Goal: Task Accomplishment & Management: Manage account settings

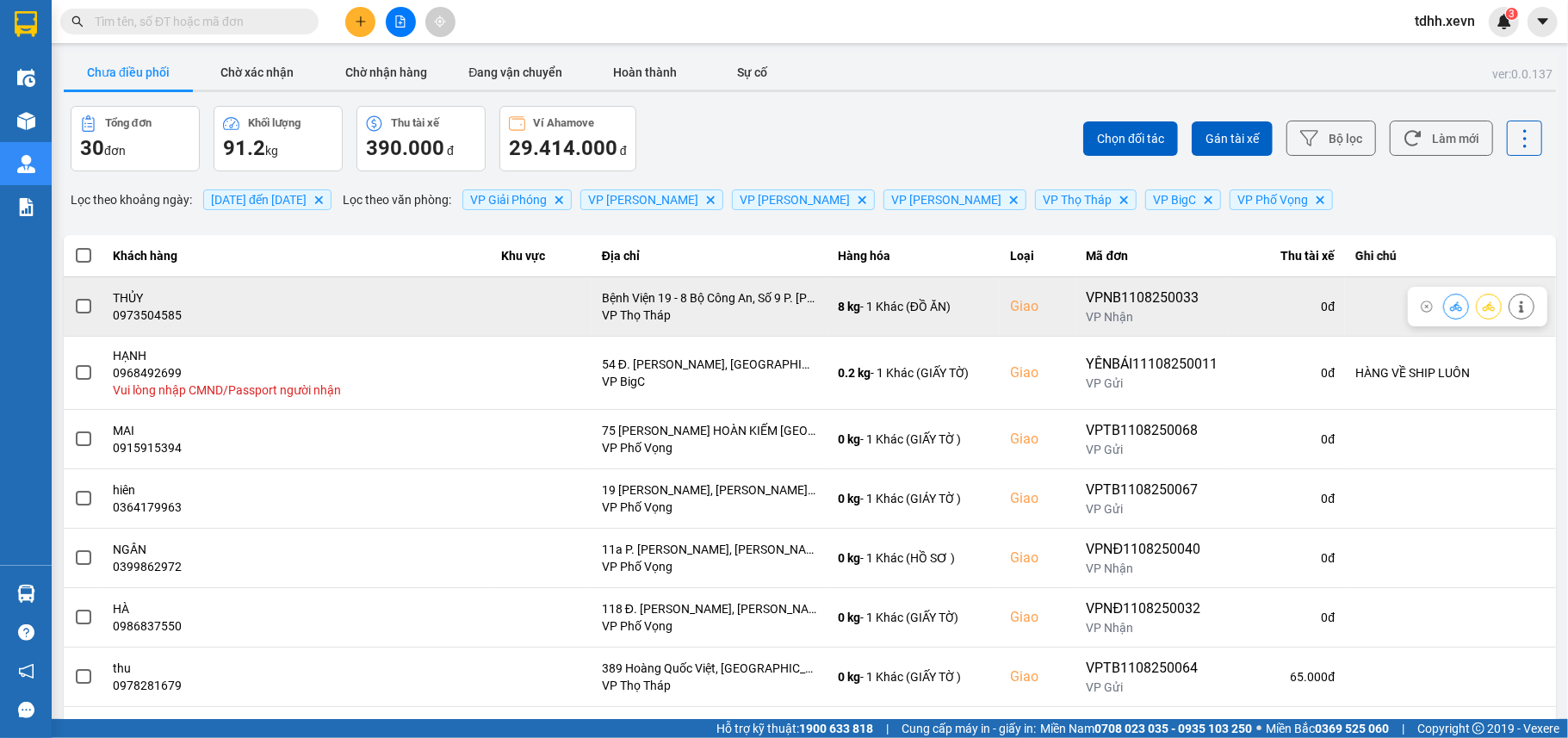
click at [1450, 306] on icon at bounding box center [1455, 306] width 12 height 10
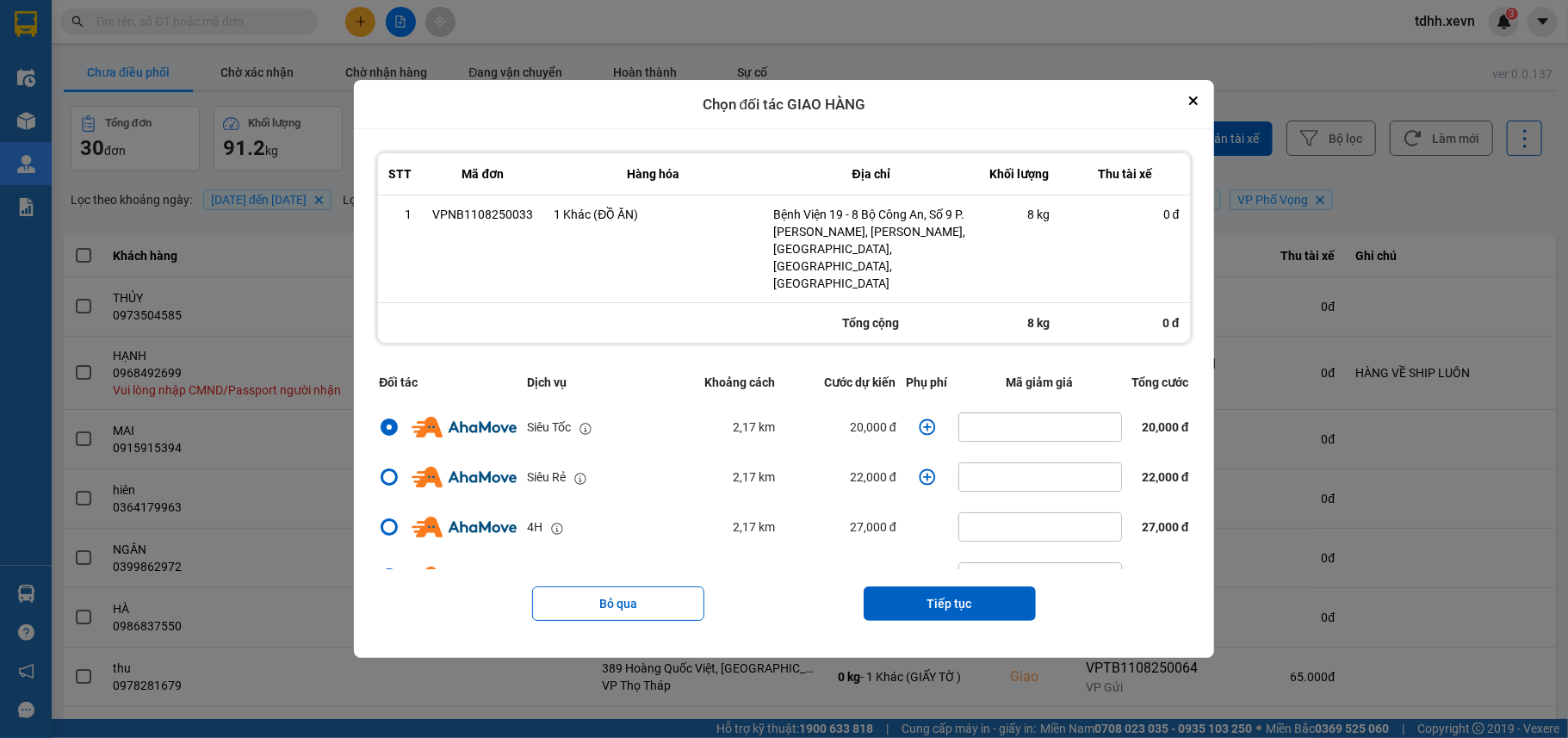
click at [918, 418] on icon "dialog" at bounding box center [927, 427] width 17 height 17
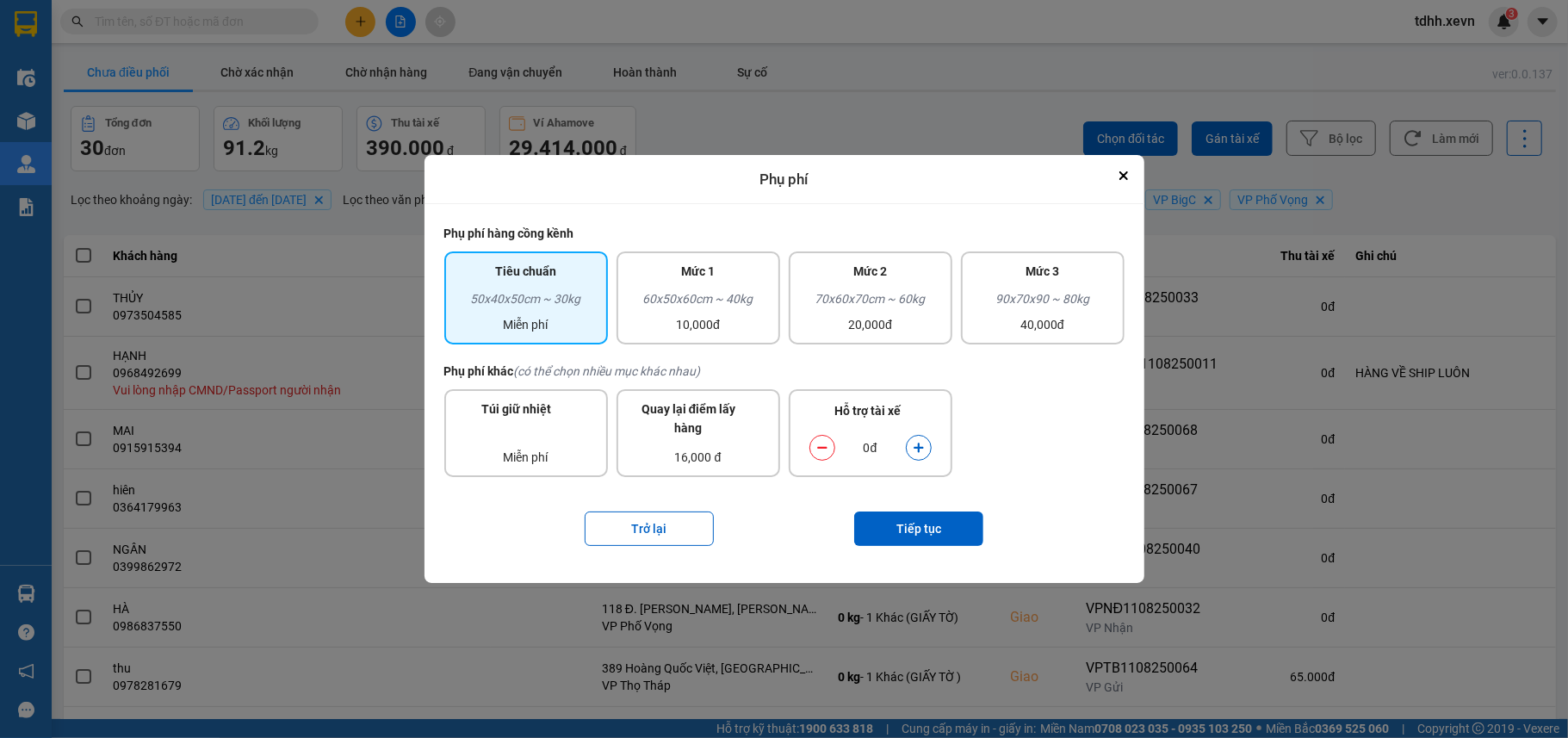
drag, startPoint x: 921, startPoint y: 450, endPoint x: 917, endPoint y: 490, distance: 40.2
click at [921, 452] on icon "dialog" at bounding box center [918, 448] width 12 height 12
click at [916, 525] on button "Tiếp tục" at bounding box center [918, 529] width 129 height 34
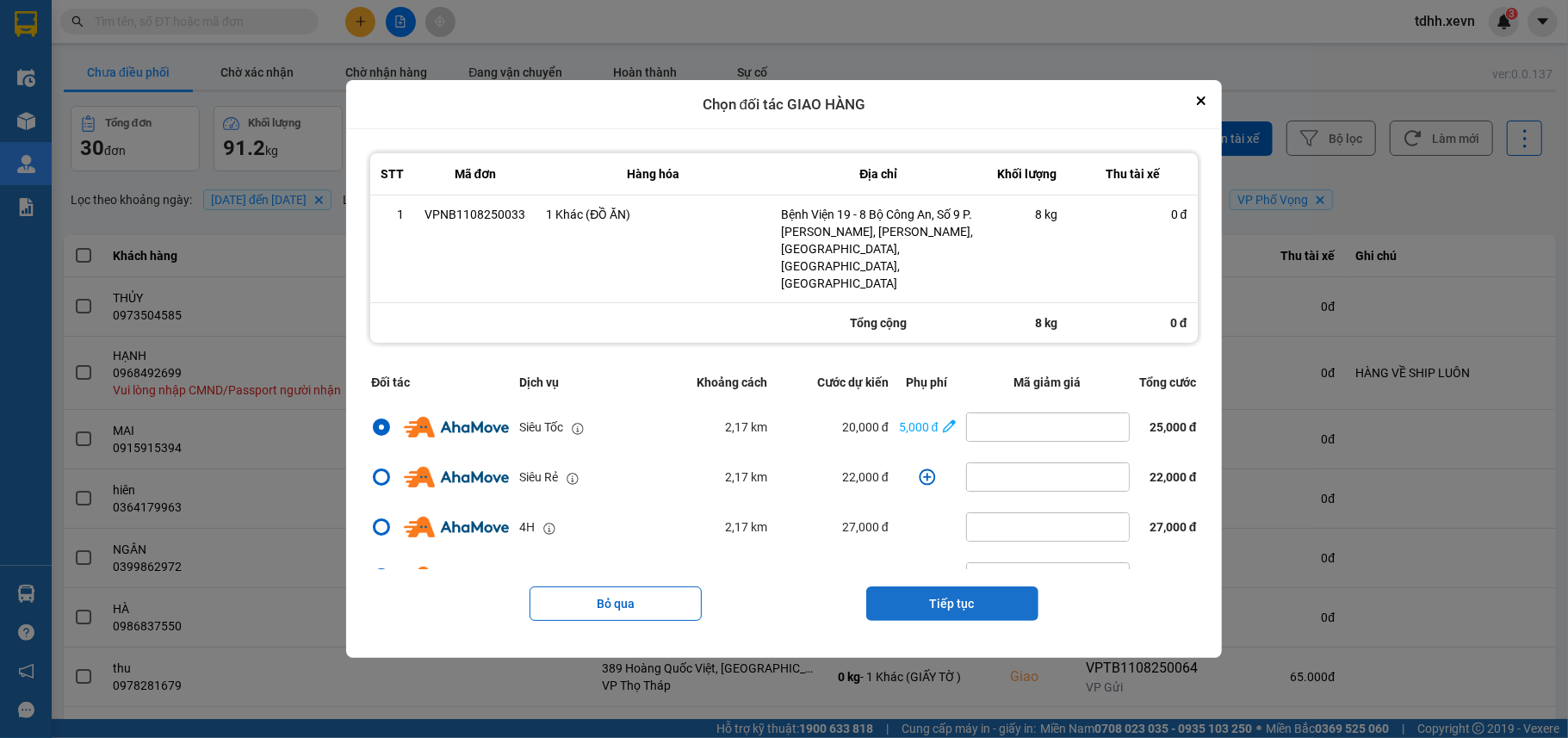
drag, startPoint x: 989, startPoint y: 583, endPoint x: 980, endPoint y: 541, distance: 43.0
click at [989, 586] on button "Tiếp tục" at bounding box center [951, 603] width 172 height 34
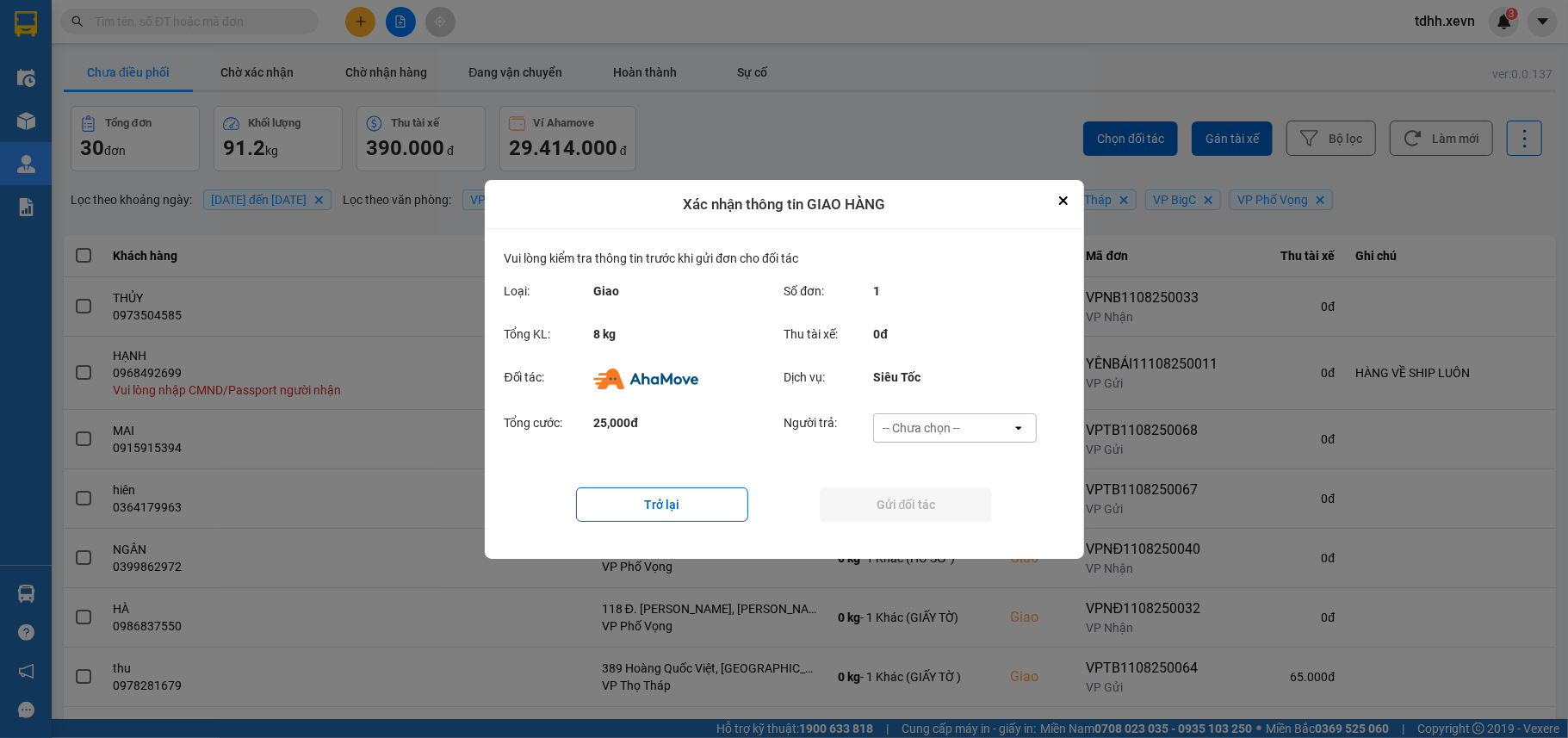
click at [964, 432] on div "-- Chưa chọn --" at bounding box center [943, 428] width 137 height 28
click at [961, 521] on div "Ví Ahamove" at bounding box center [954, 526] width 163 height 31
click at [951, 504] on button "Gửi đối tác" at bounding box center [906, 505] width 172 height 34
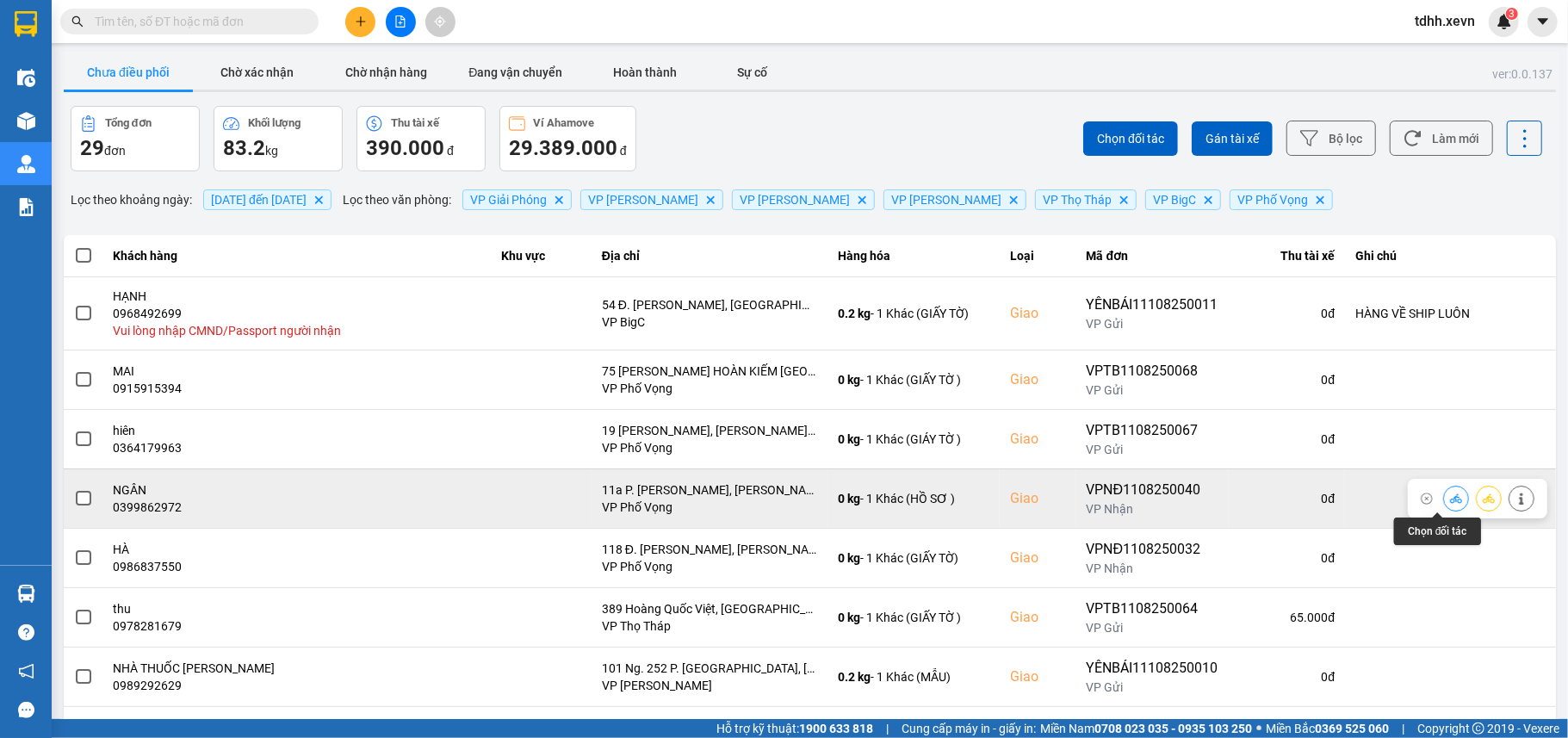
click at [1444, 508] on button at bounding box center [1455, 498] width 24 height 31
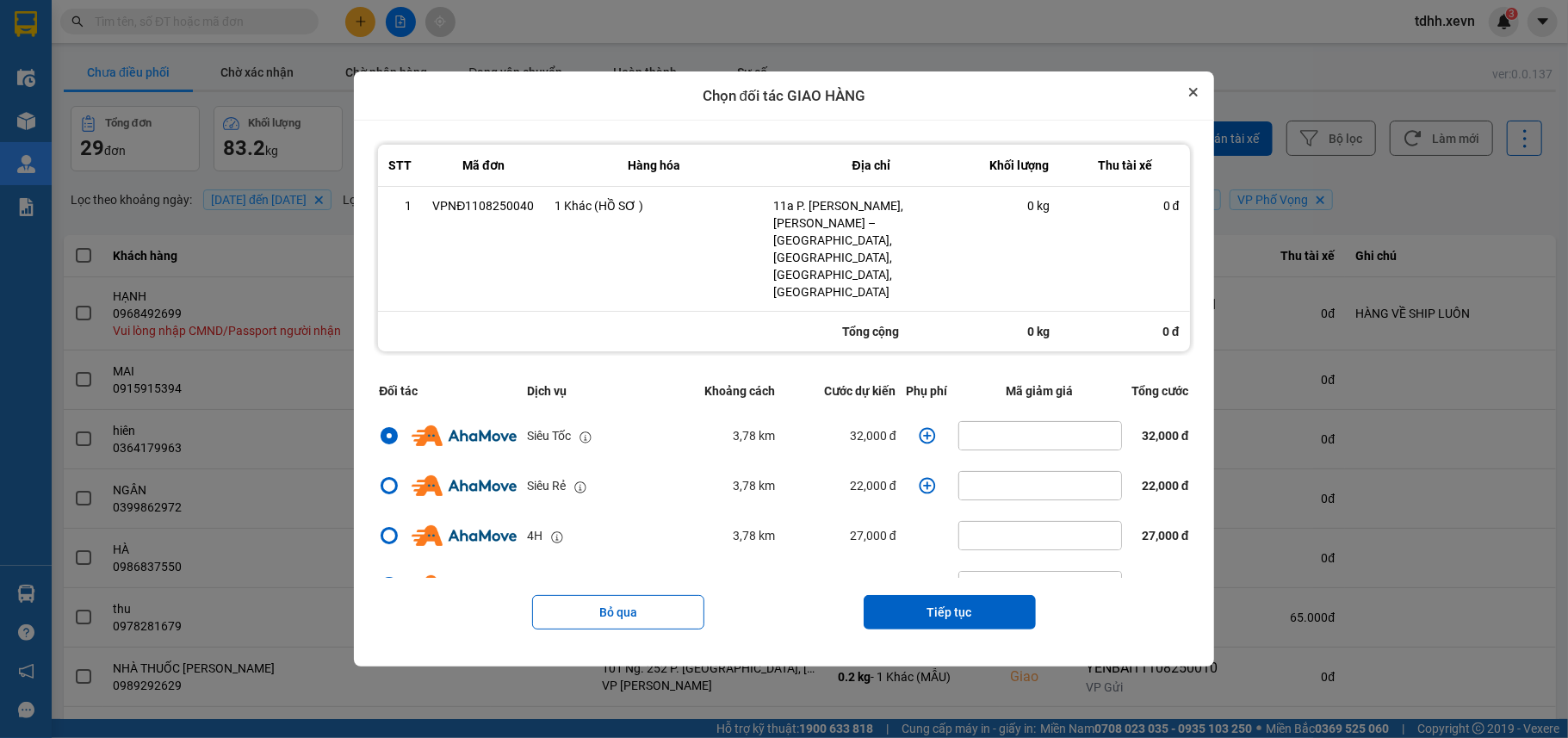
click at [1197, 95] on icon "Close" at bounding box center [1193, 92] width 7 height 7
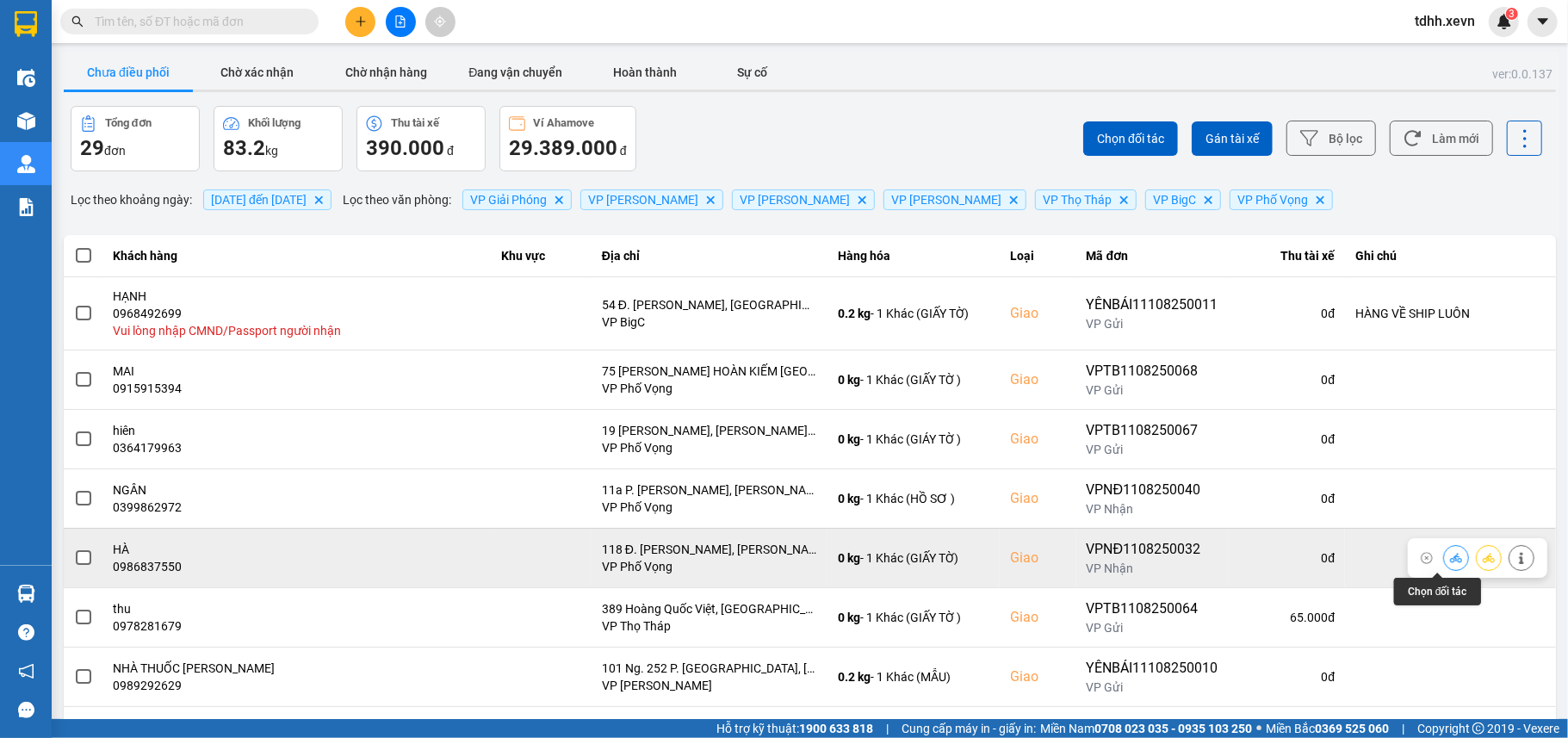
click at [1450, 563] on icon at bounding box center [1455, 558] width 12 height 12
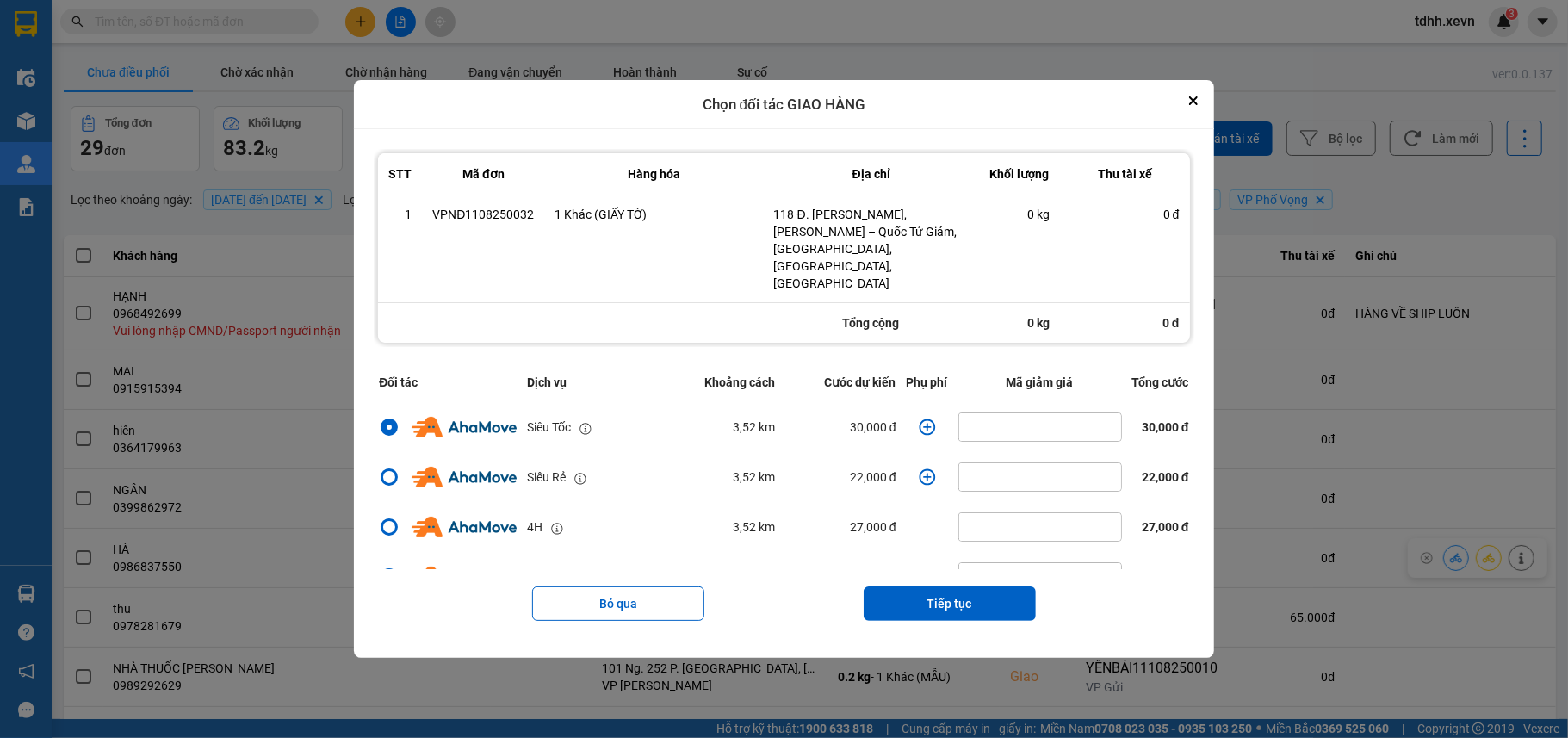
click at [918, 418] on icon "dialog" at bounding box center [927, 427] width 17 height 17
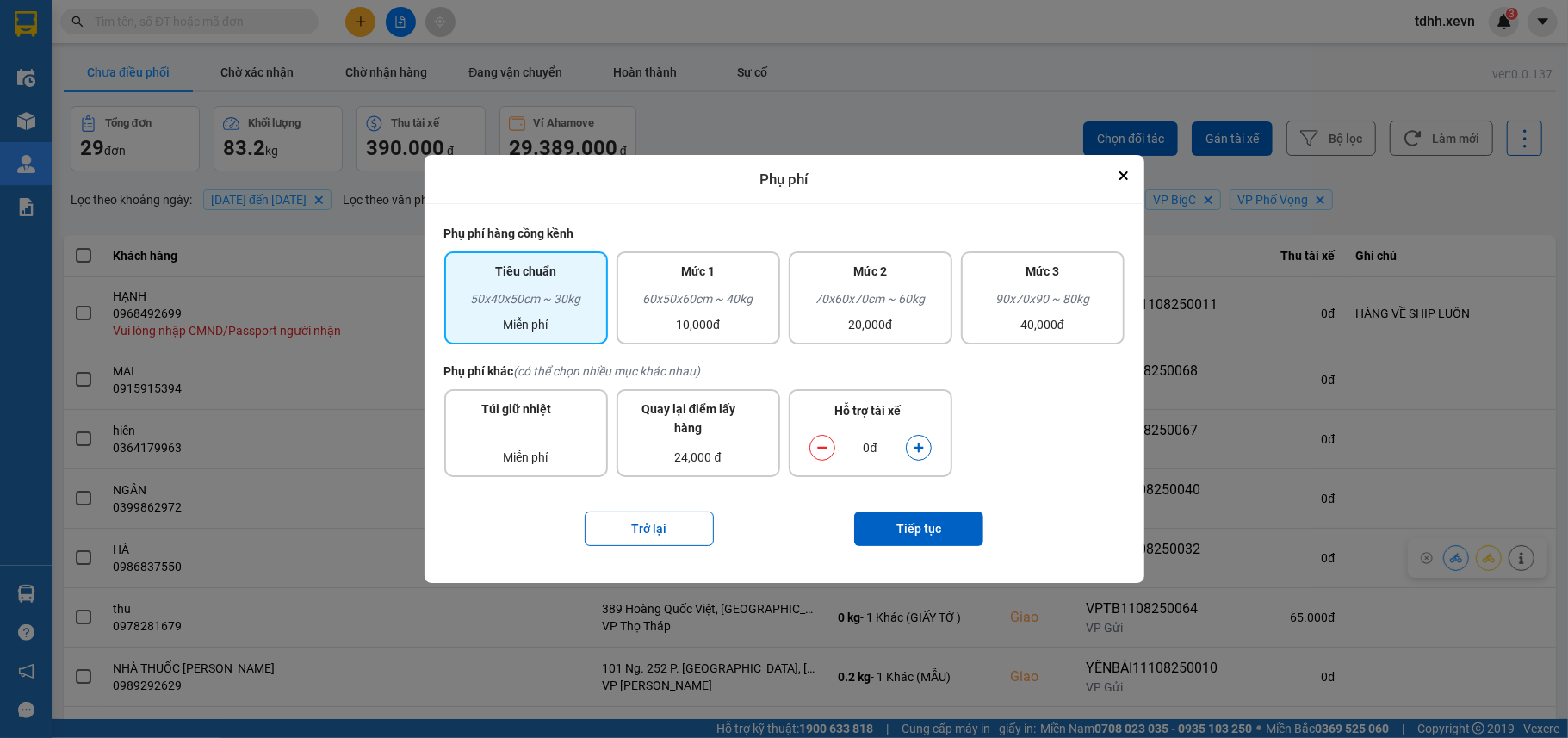
click at [917, 442] on icon "dialog" at bounding box center [918, 448] width 12 height 12
click at [919, 532] on button "Tiếp tục" at bounding box center [918, 529] width 129 height 34
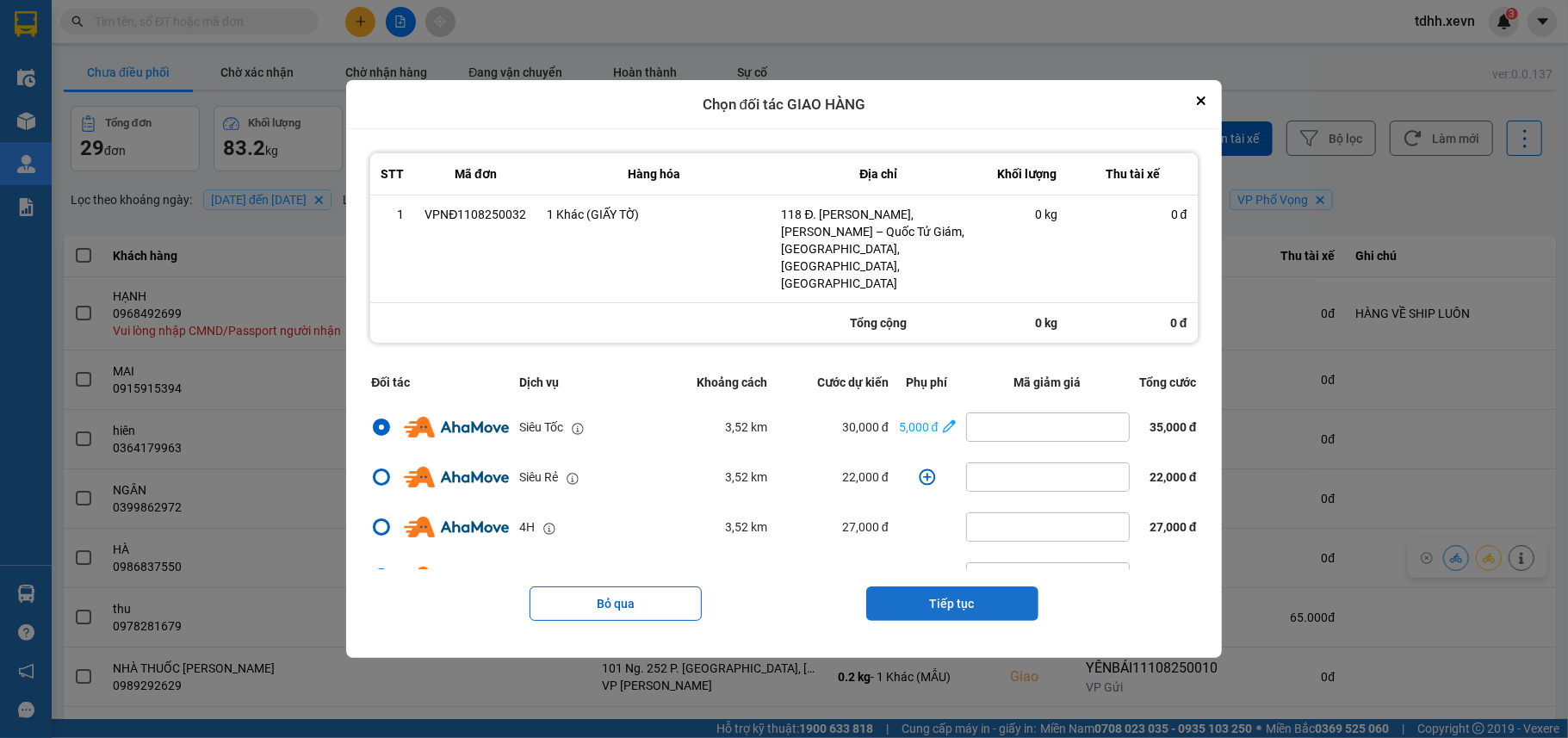
click at [972, 591] on button "Tiếp tục" at bounding box center [951, 603] width 172 height 34
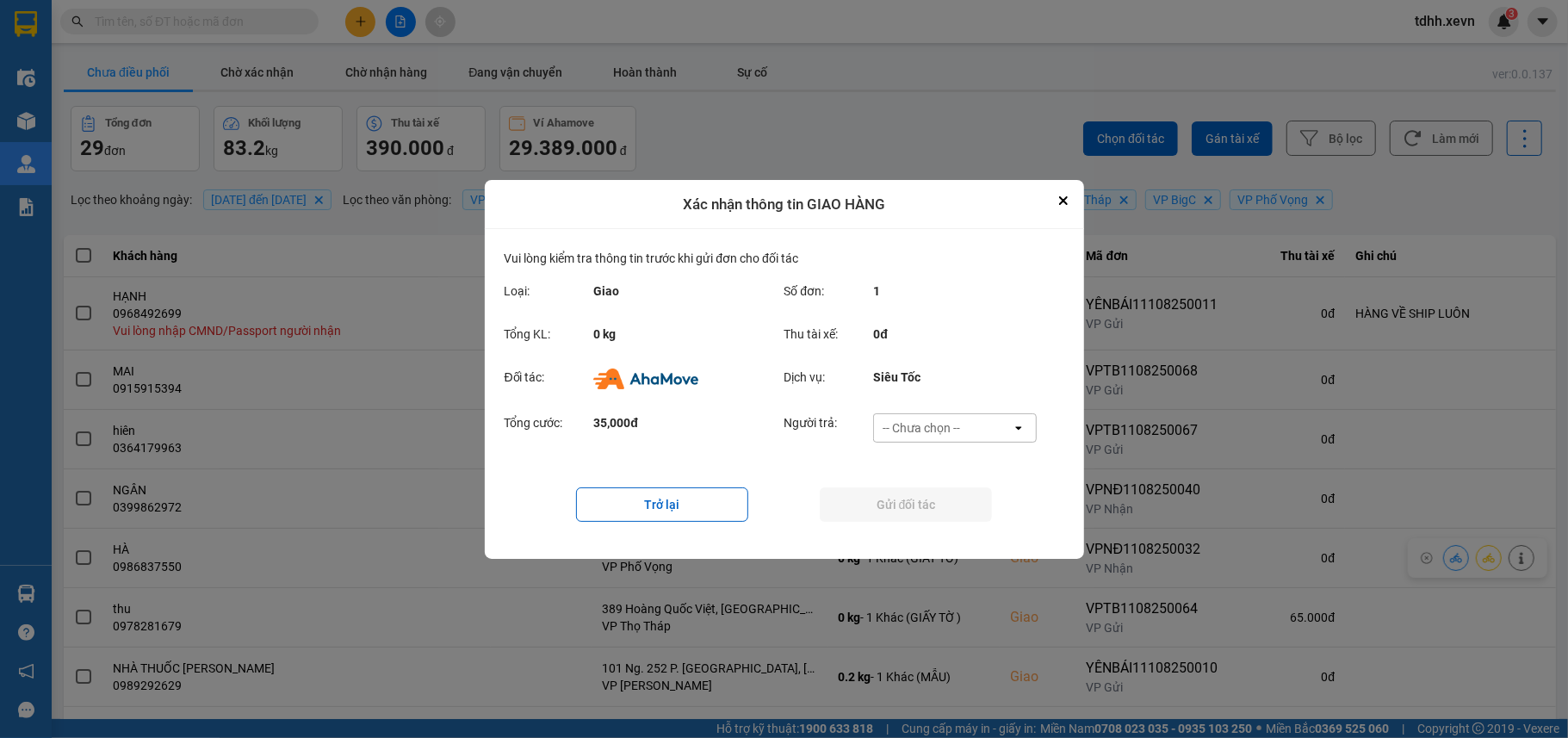
click at [962, 431] on div "-- Chưa chọn --" at bounding box center [943, 428] width 137 height 28
click at [951, 522] on span "Ví Ahamove" at bounding box center [921, 526] width 70 height 17
click at [942, 508] on button "Gửi đối tác" at bounding box center [906, 505] width 172 height 34
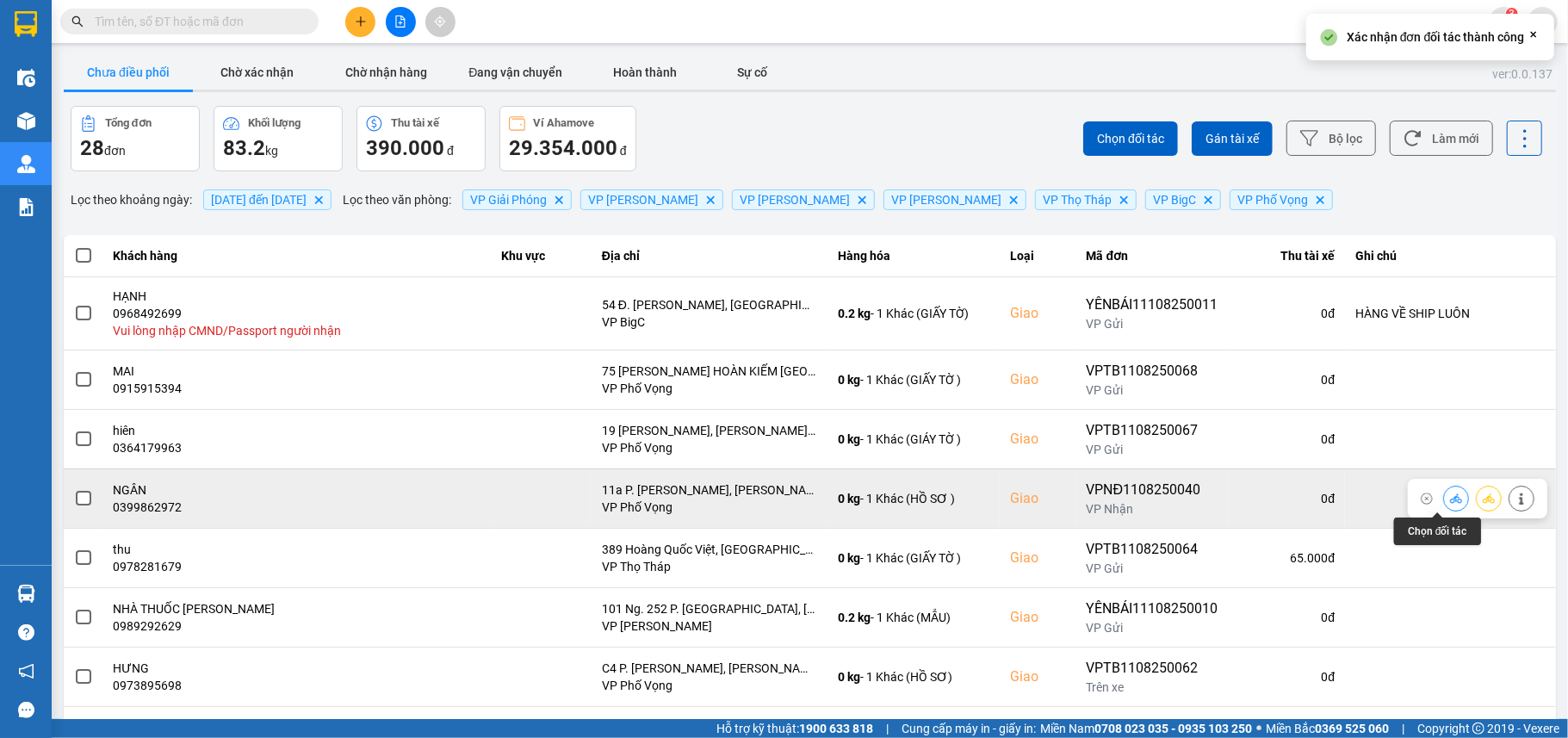
click at [1446, 500] on button at bounding box center [1455, 498] width 24 height 31
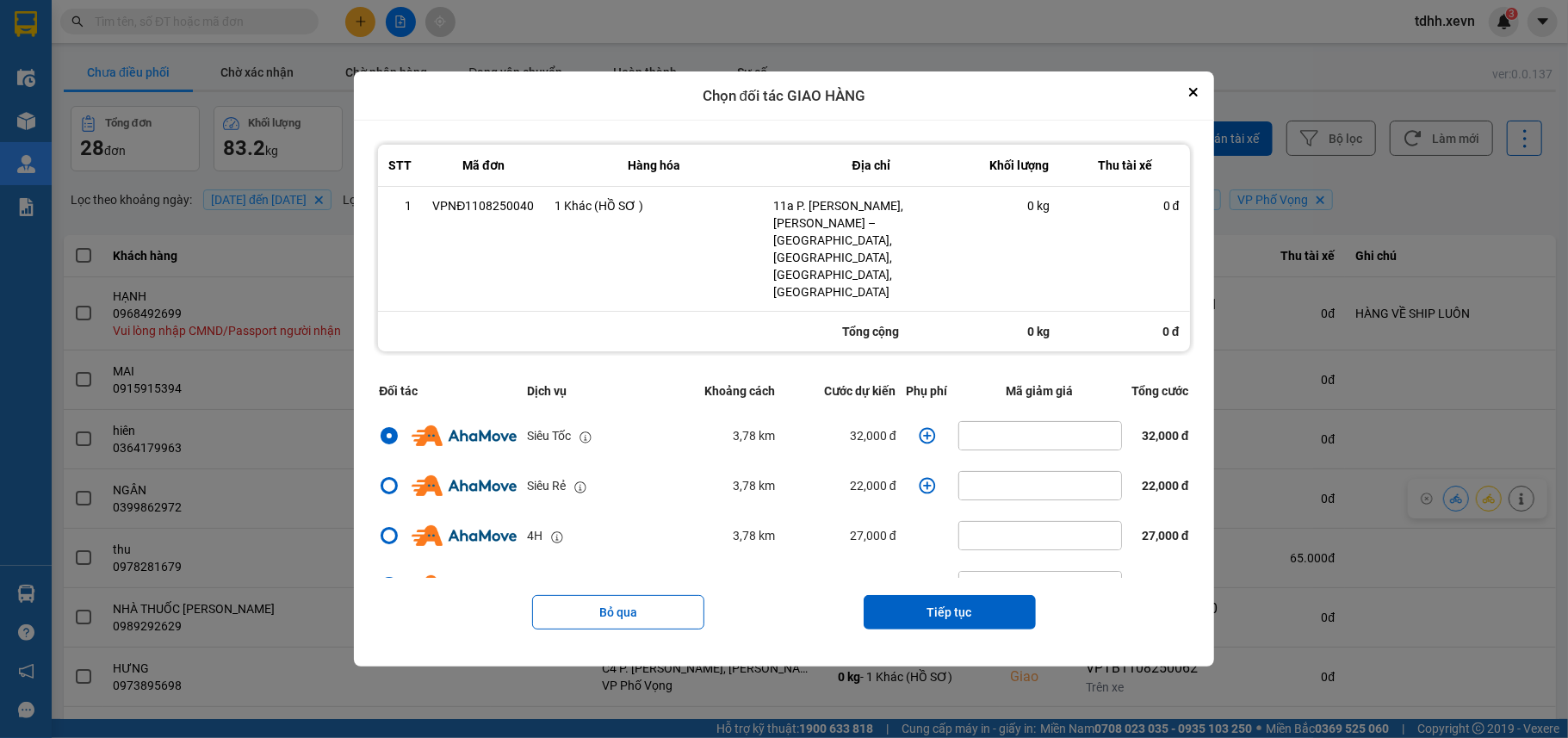
click at [918, 427] on icon "dialog" at bounding box center [927, 435] width 17 height 17
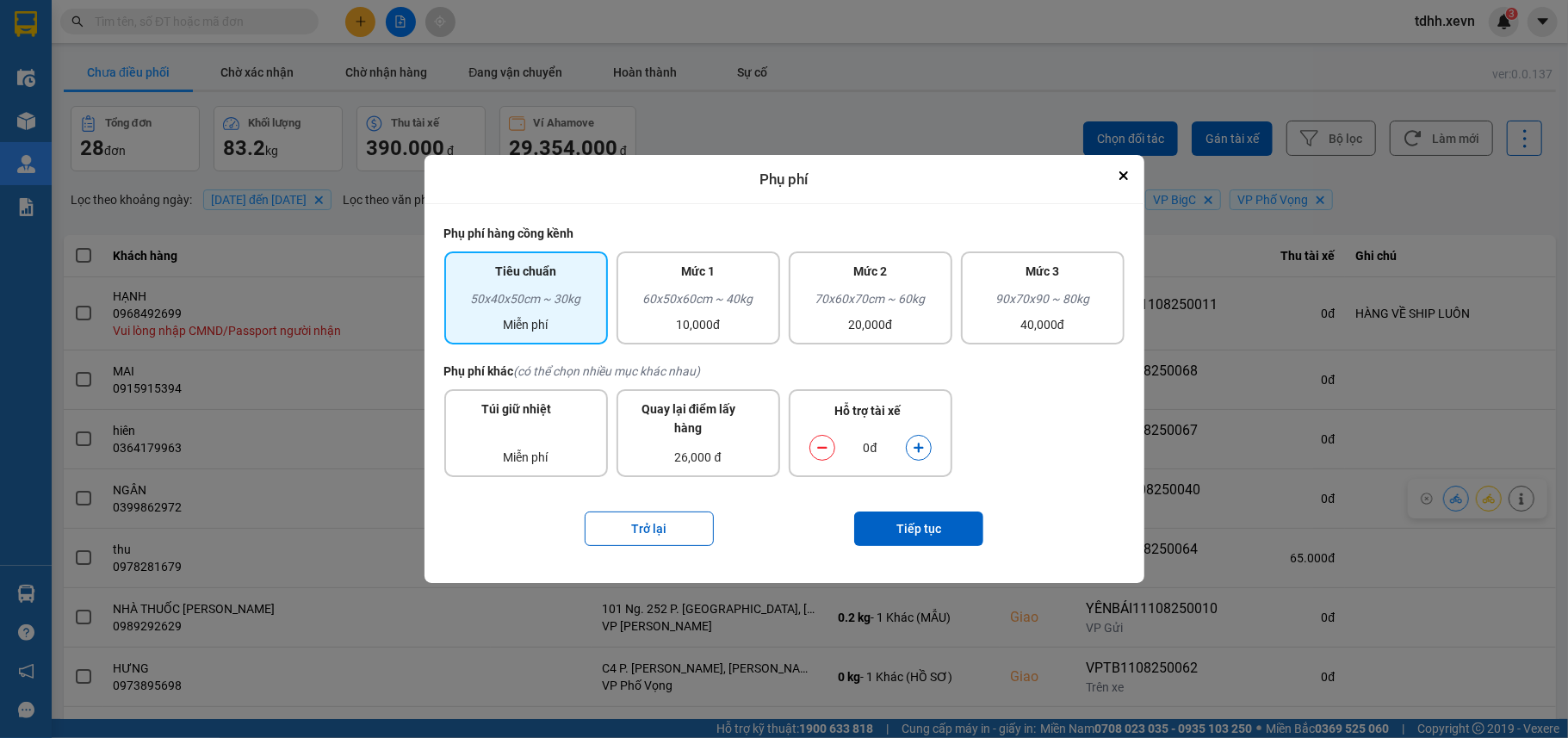
click at [920, 454] on button "dialog" at bounding box center [918, 449] width 24 height 31
click at [917, 515] on button "Tiếp tục" at bounding box center [918, 529] width 129 height 34
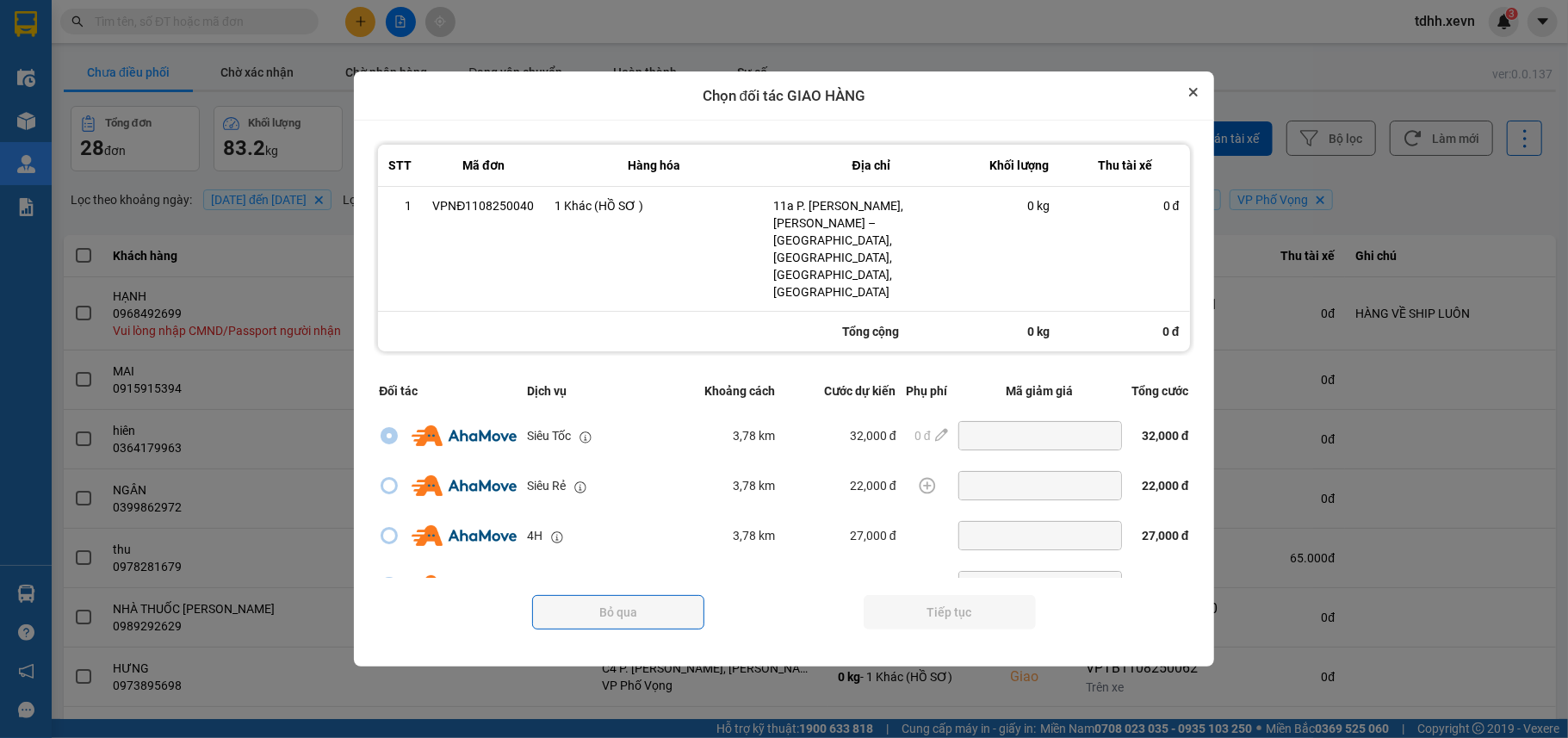
click at [1203, 102] on button "Close" at bounding box center [1193, 93] width 21 height 21
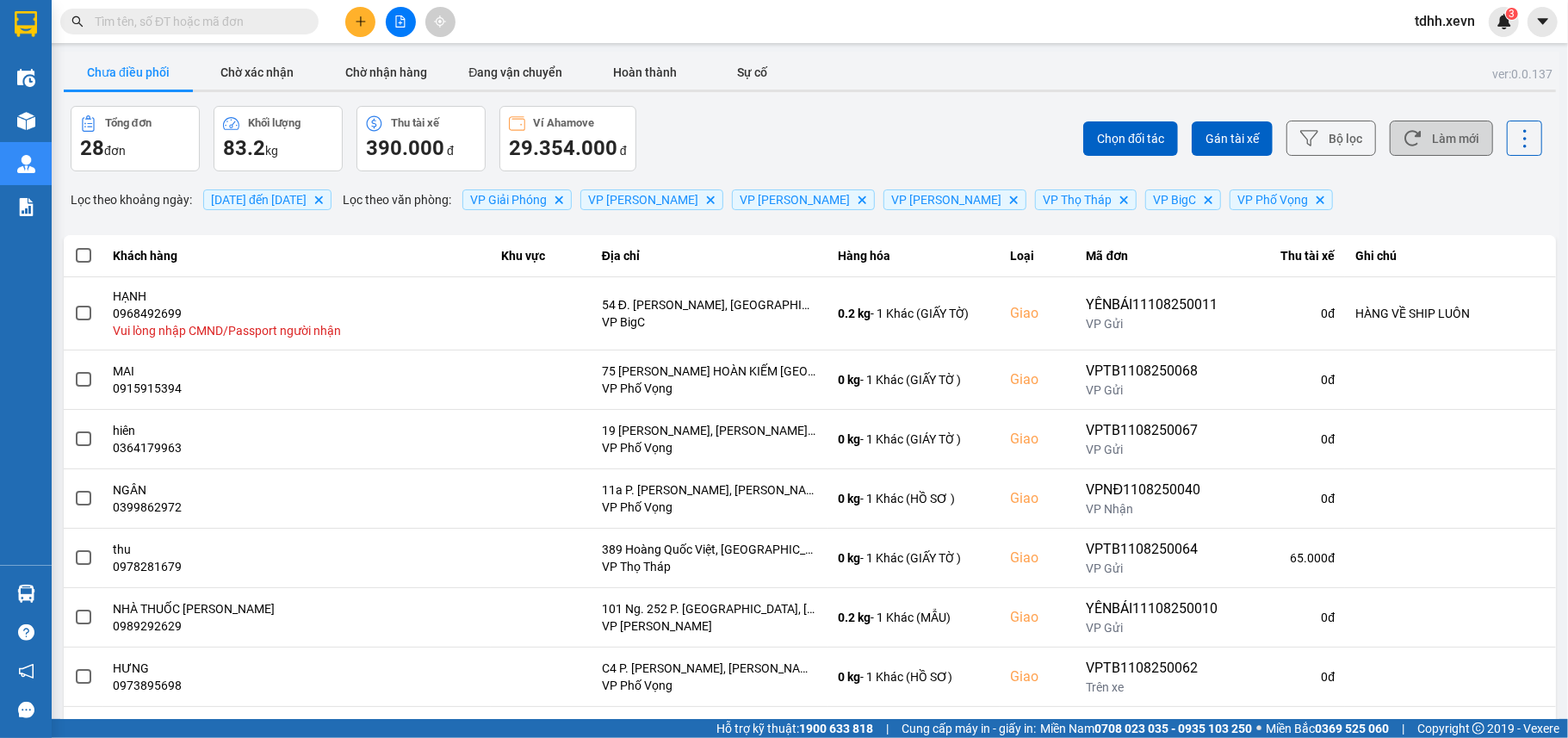
click at [1420, 135] on button "Làm mới" at bounding box center [1441, 137] width 103 height 35
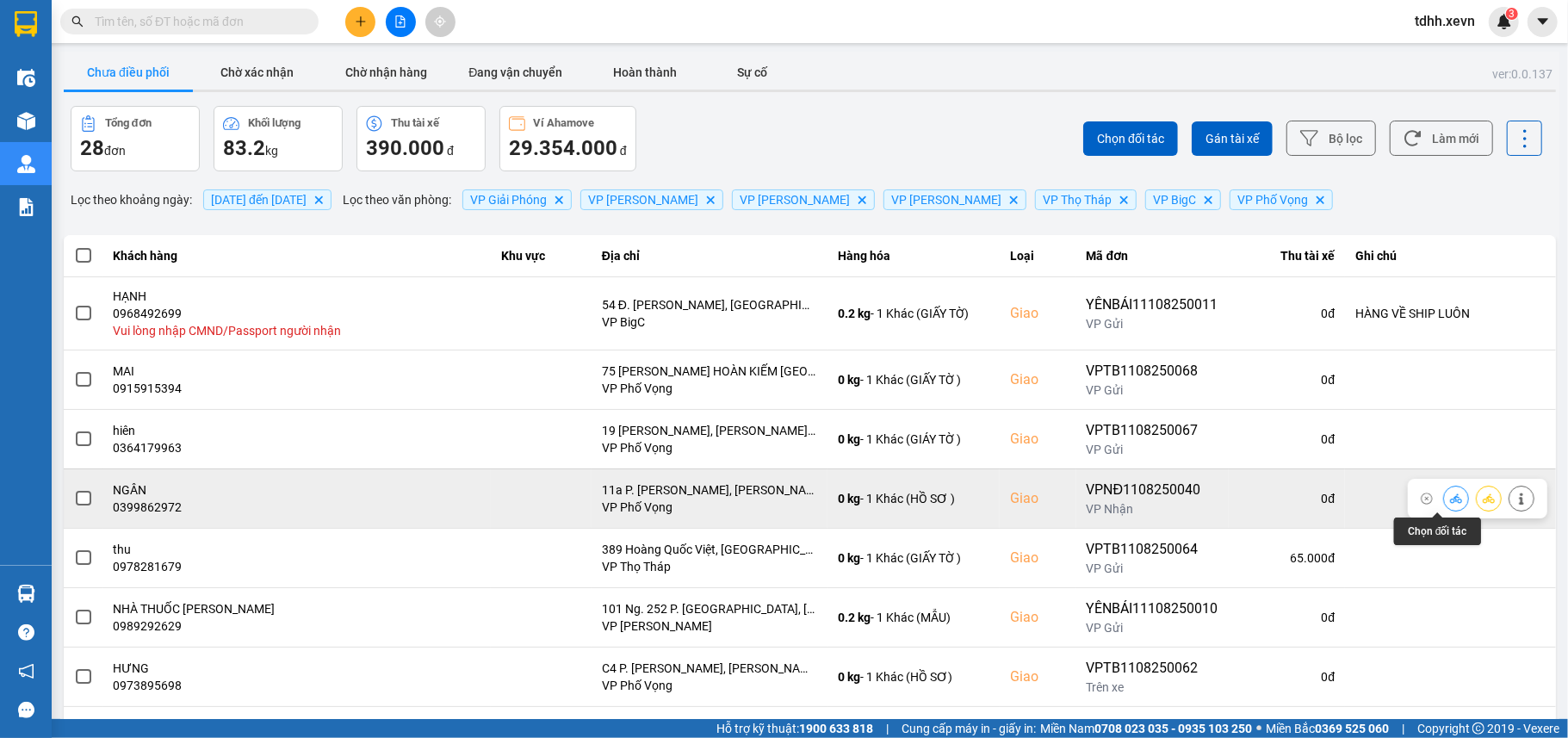
click at [1450, 499] on icon at bounding box center [1455, 498] width 12 height 12
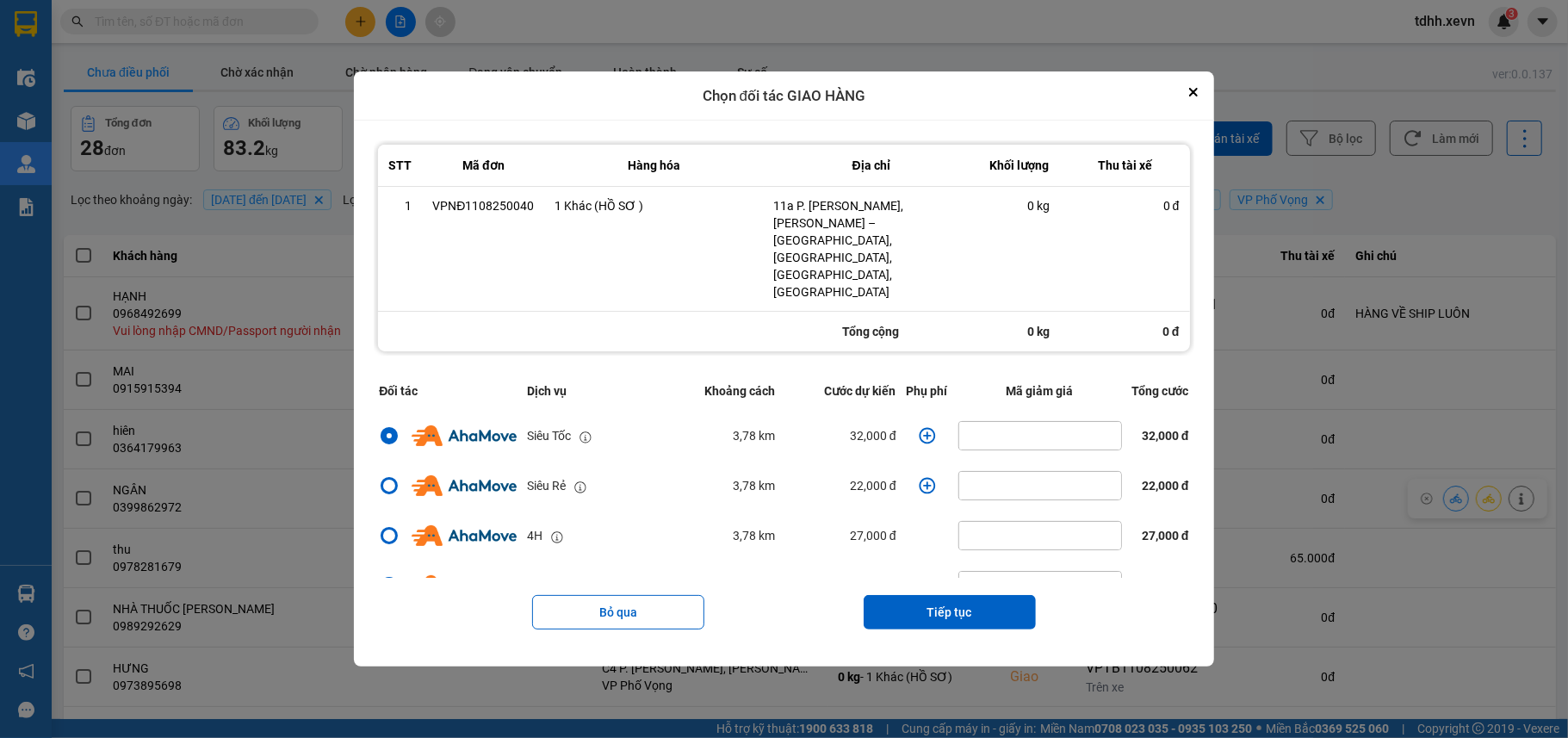
click at [921, 428] on icon "dialog" at bounding box center [926, 435] width 16 height 16
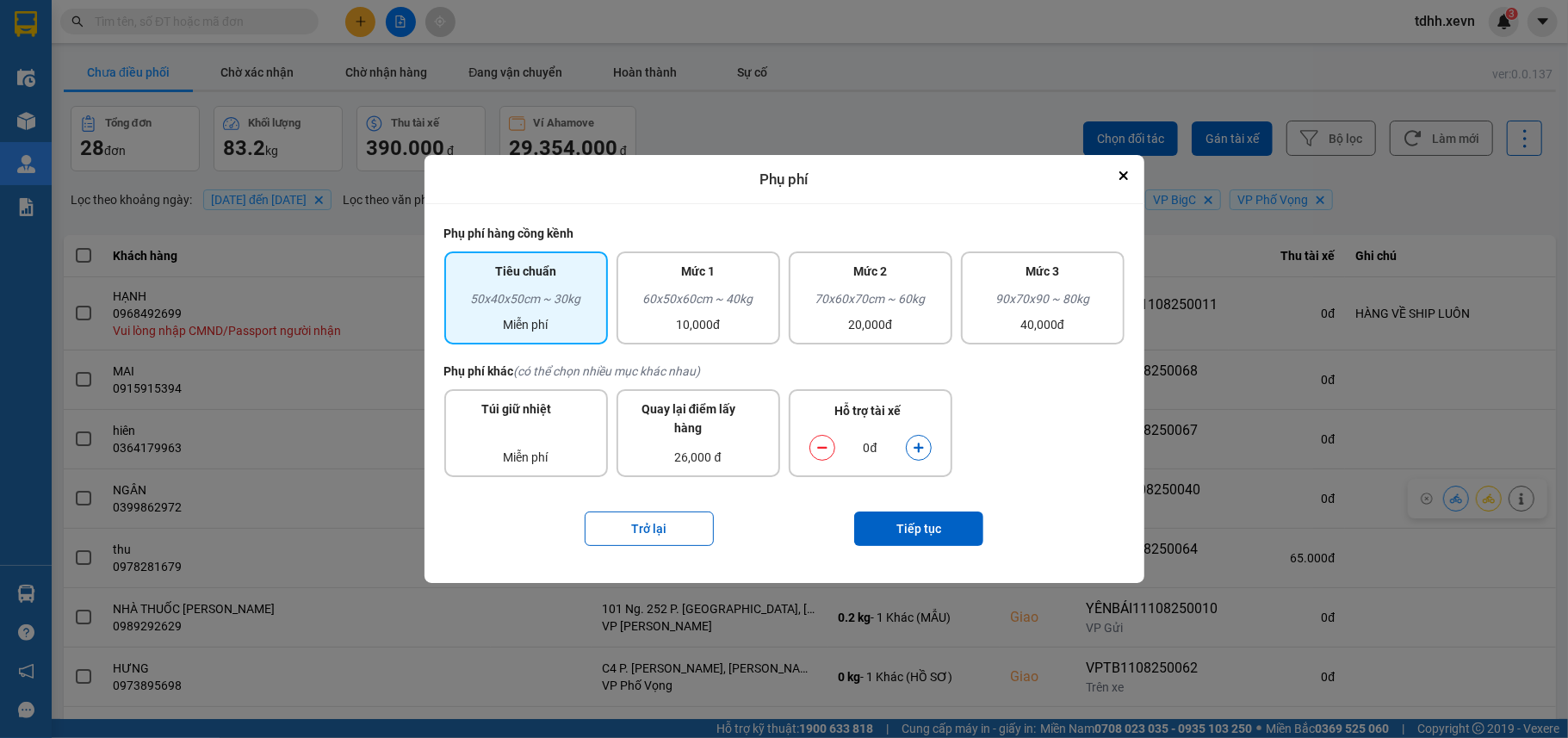
click at [913, 453] on icon "dialog" at bounding box center [918, 448] width 12 height 12
click at [904, 515] on button "Tiếp tục" at bounding box center [918, 529] width 129 height 34
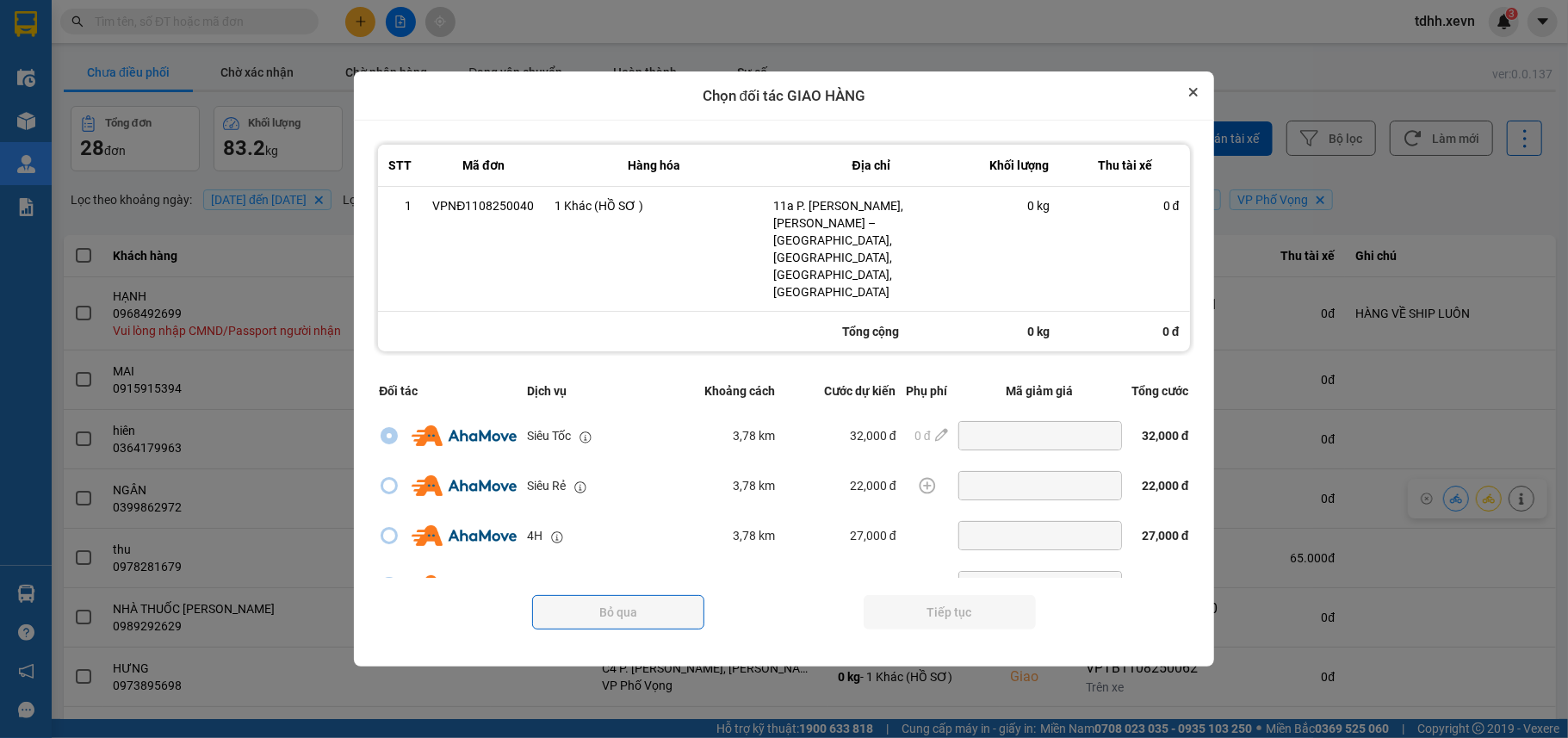
click at [1198, 96] on icon "Close" at bounding box center [1193, 92] width 9 height 9
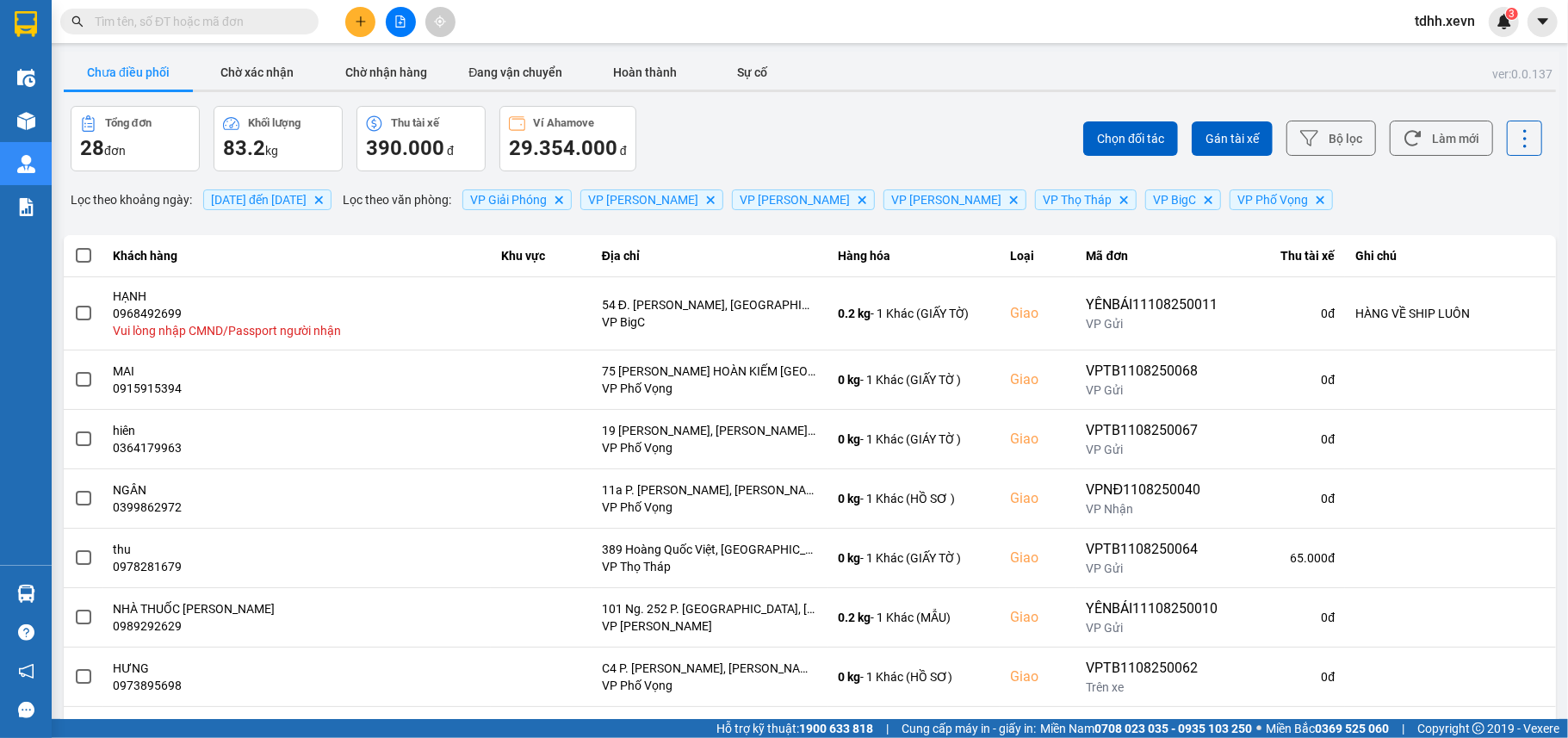
click at [239, 24] on input "text" at bounding box center [196, 22] width 203 height 19
paste input "0375700098"
click at [238, 24] on input "text" at bounding box center [196, 22] width 203 height 19
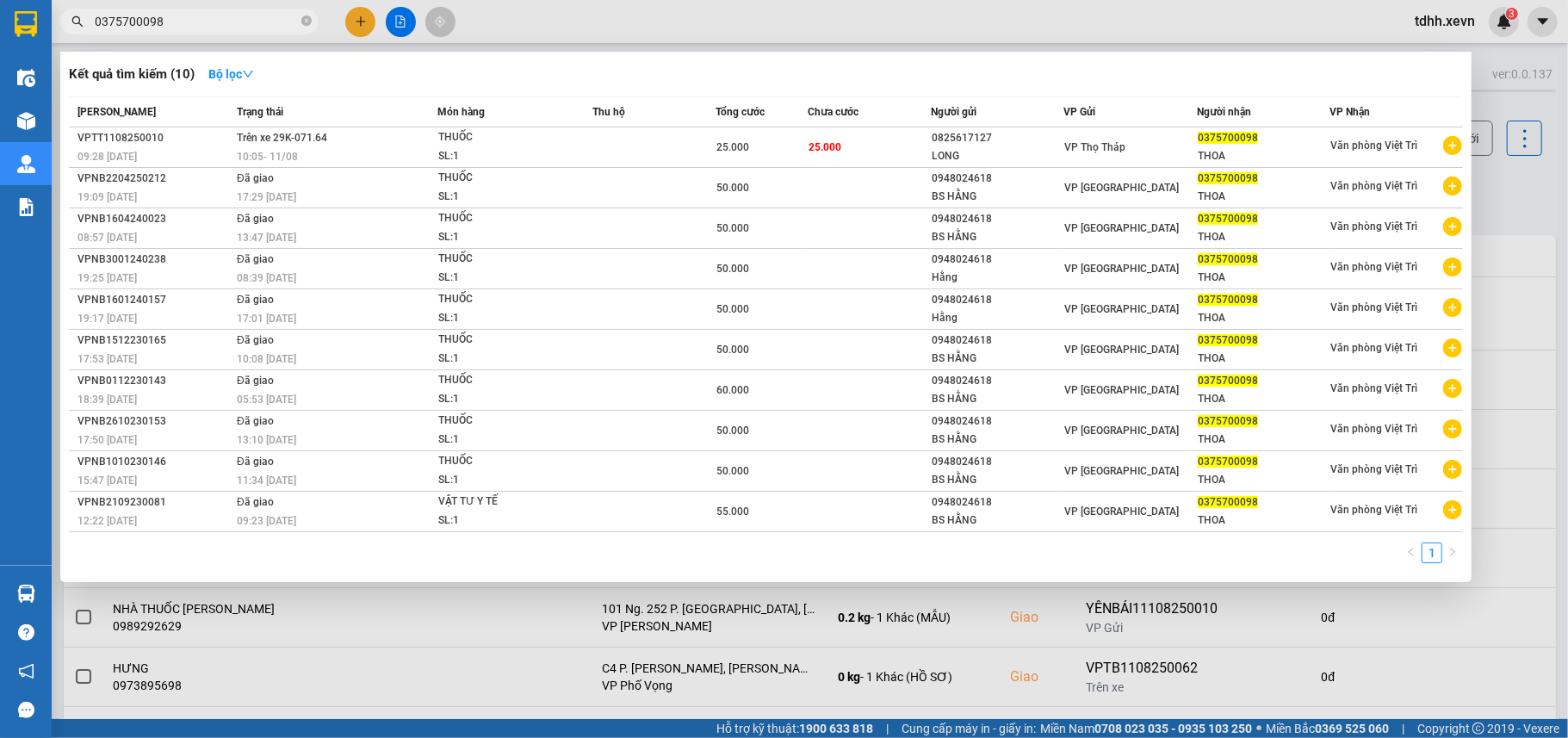
type input "0375700098"
click at [1495, 195] on div at bounding box center [784, 369] width 1568 height 738
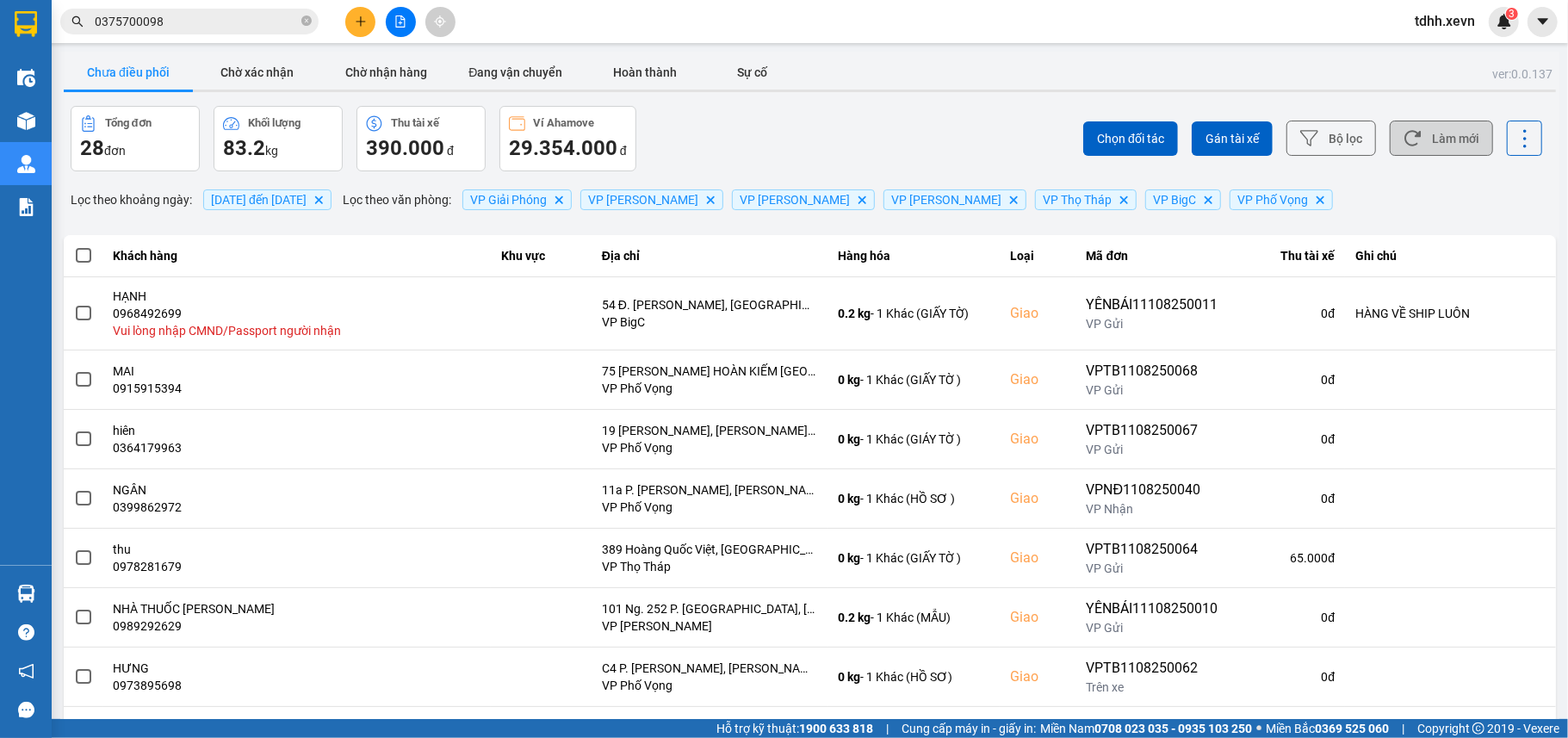
drag, startPoint x: 1446, startPoint y: 143, endPoint x: 1429, endPoint y: 129, distance: 22.0
click at [1441, 145] on button "Làm mới" at bounding box center [1441, 137] width 103 height 35
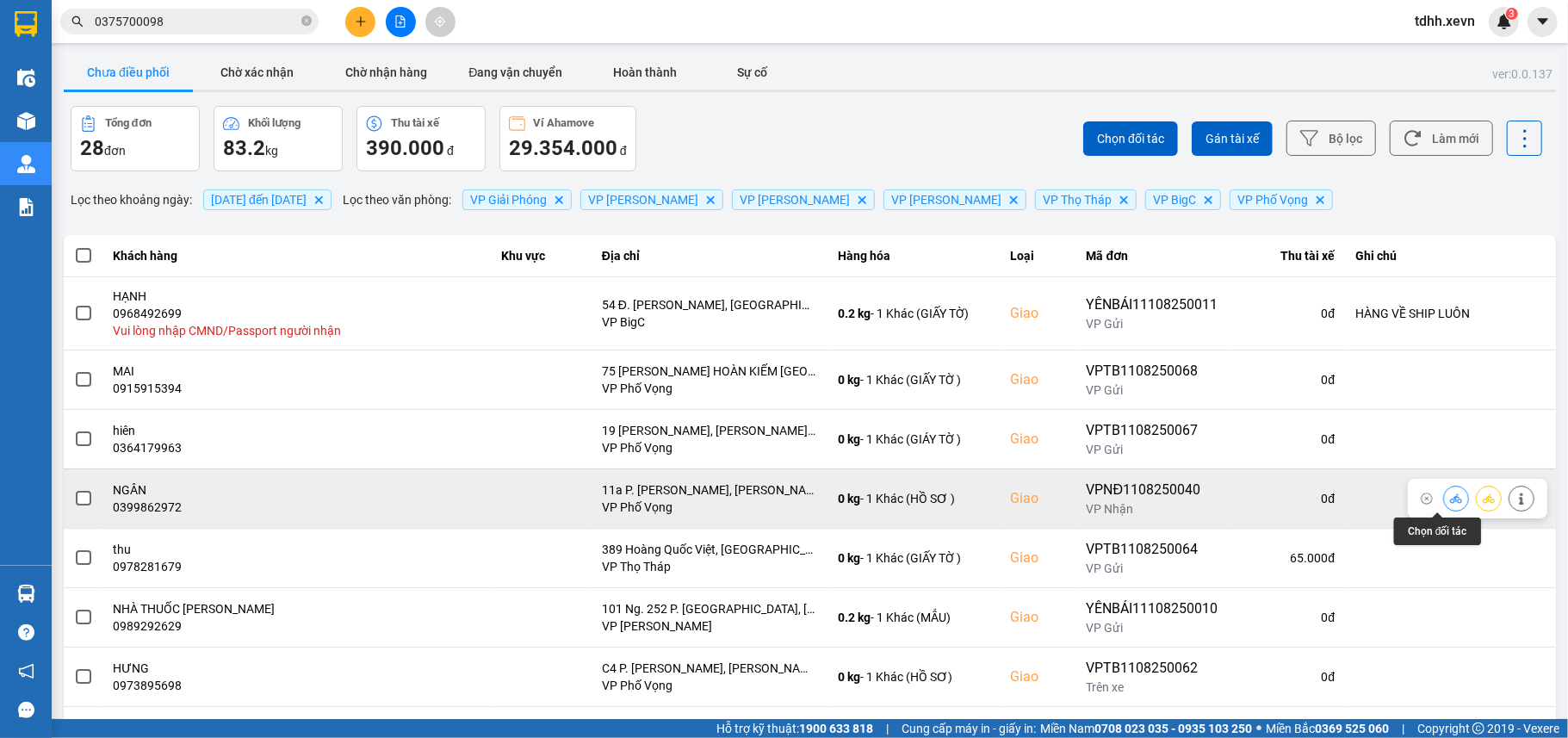
click at [1444, 508] on button at bounding box center [1455, 498] width 24 height 31
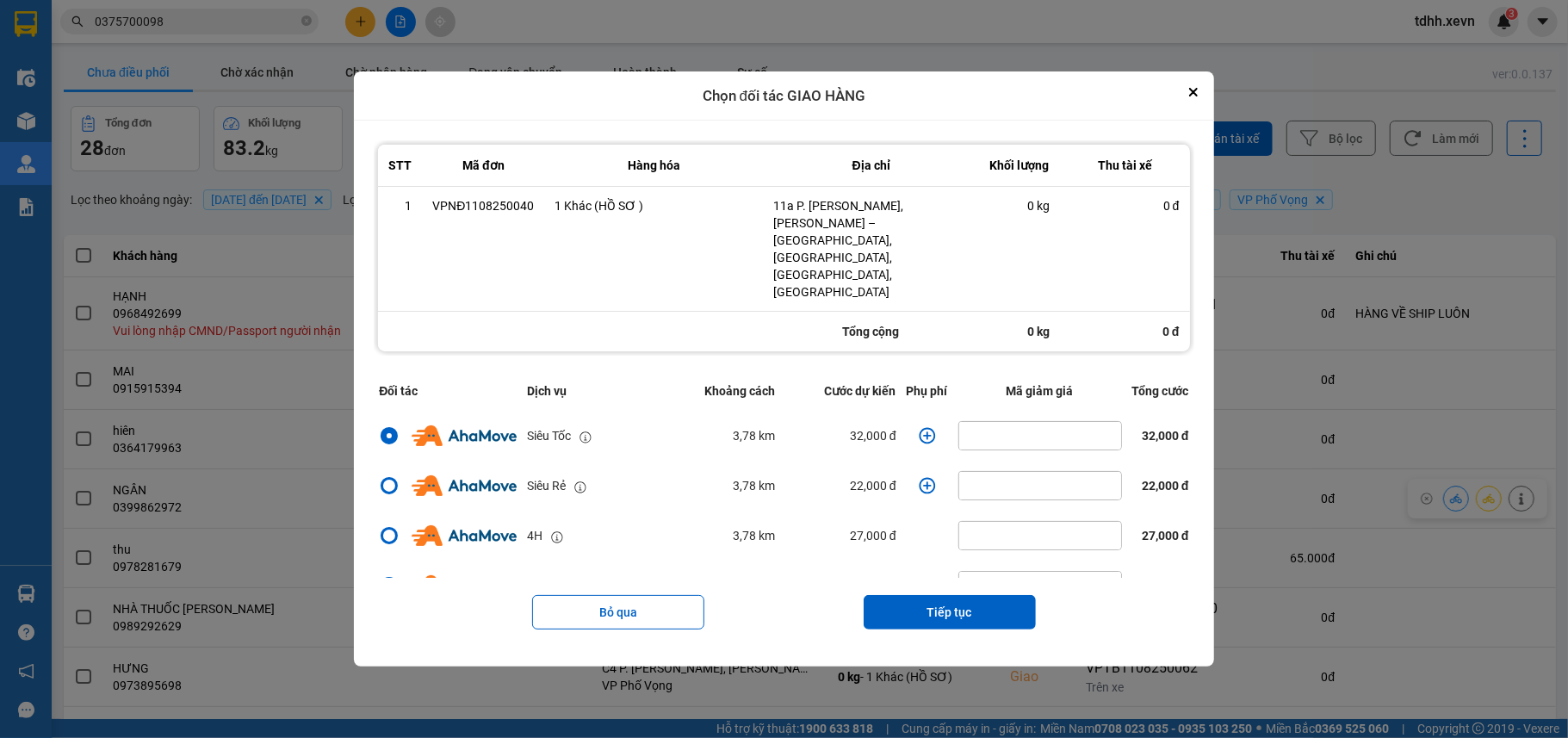
click at [918, 427] on icon "dialog" at bounding box center [927, 435] width 17 height 17
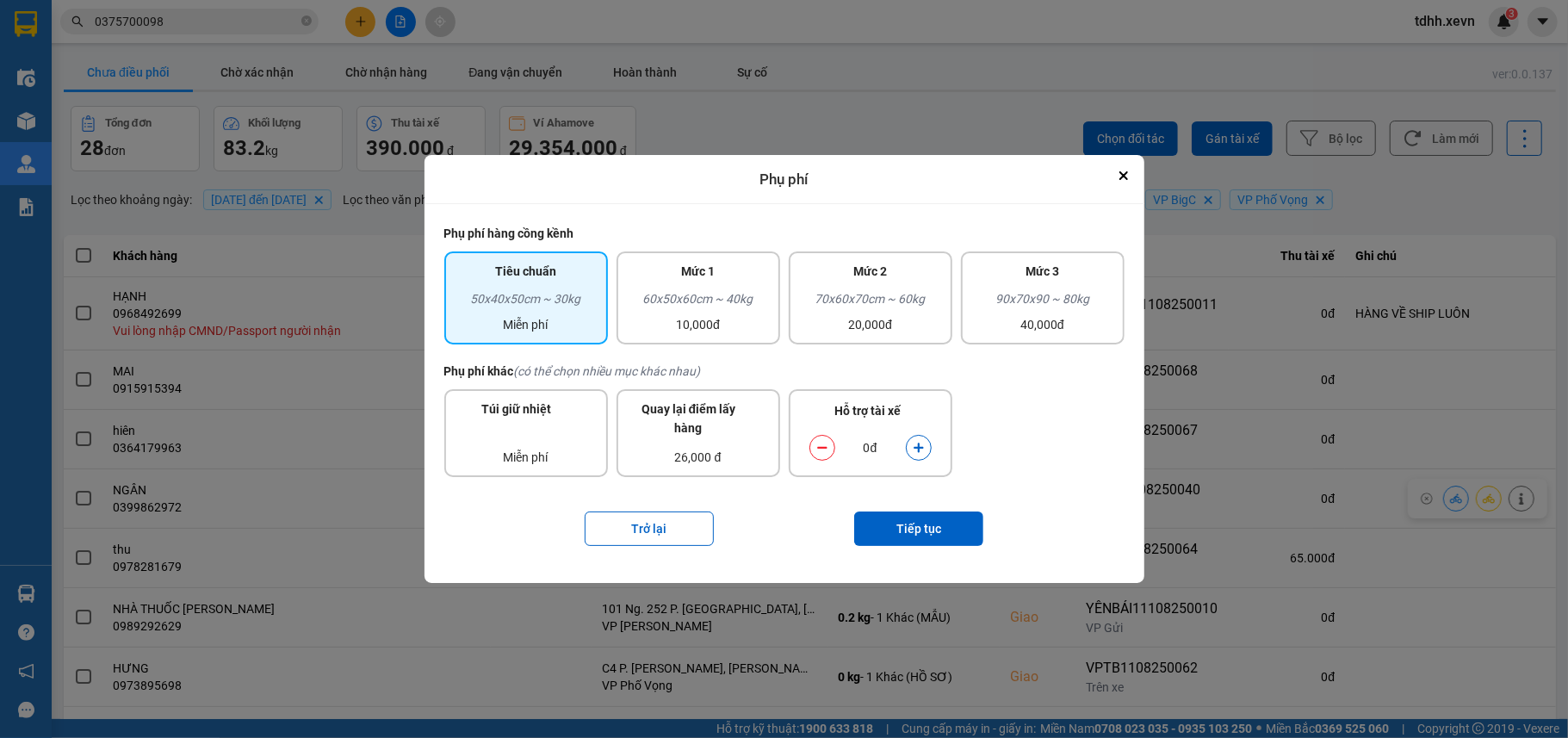
click at [909, 459] on div "dialog" at bounding box center [918, 448] width 26 height 26
click at [913, 443] on icon "dialog" at bounding box center [918, 448] width 12 height 12
click at [913, 522] on button "Tiếp tục" at bounding box center [918, 529] width 129 height 34
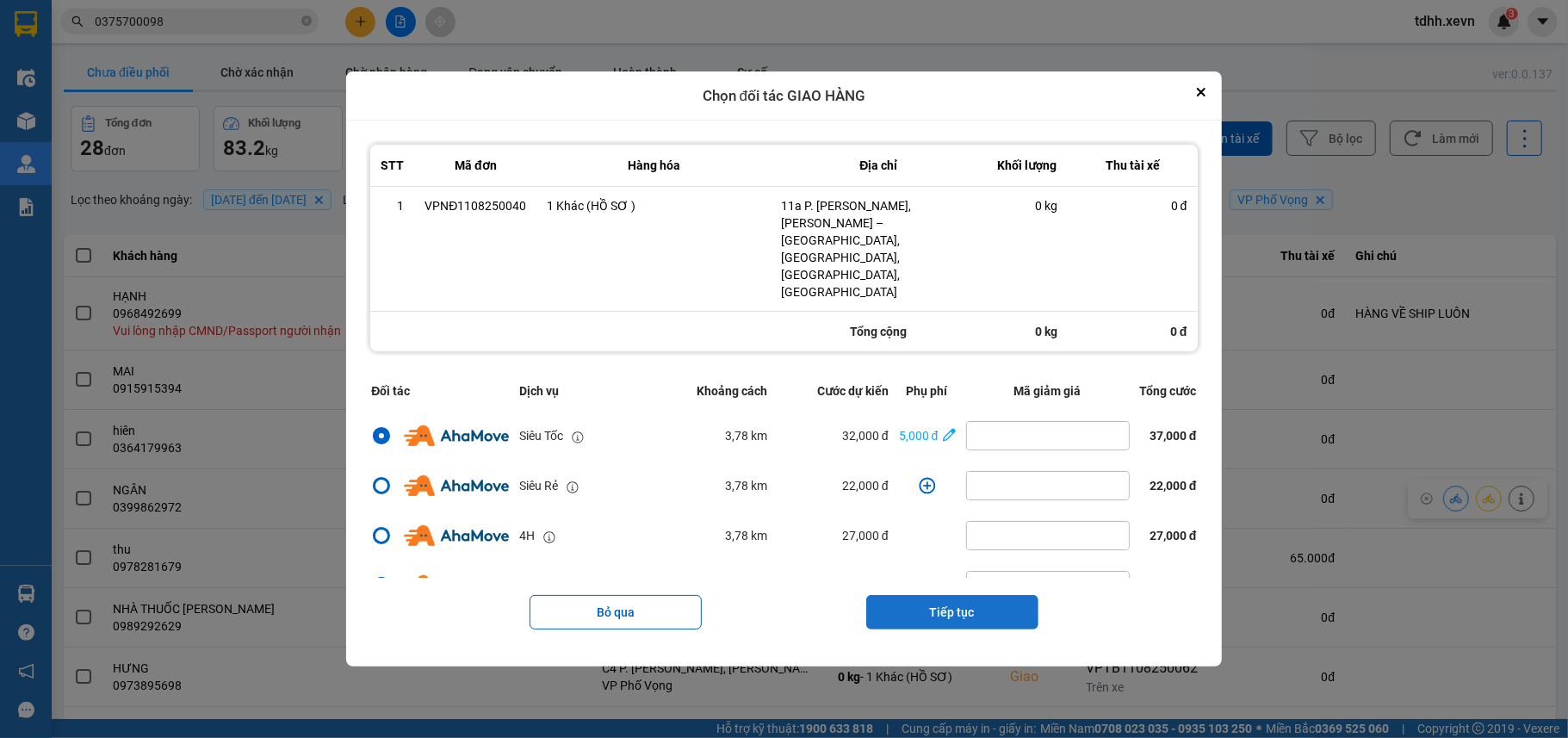
click at [951, 595] on button "Tiếp tục" at bounding box center [951, 612] width 172 height 34
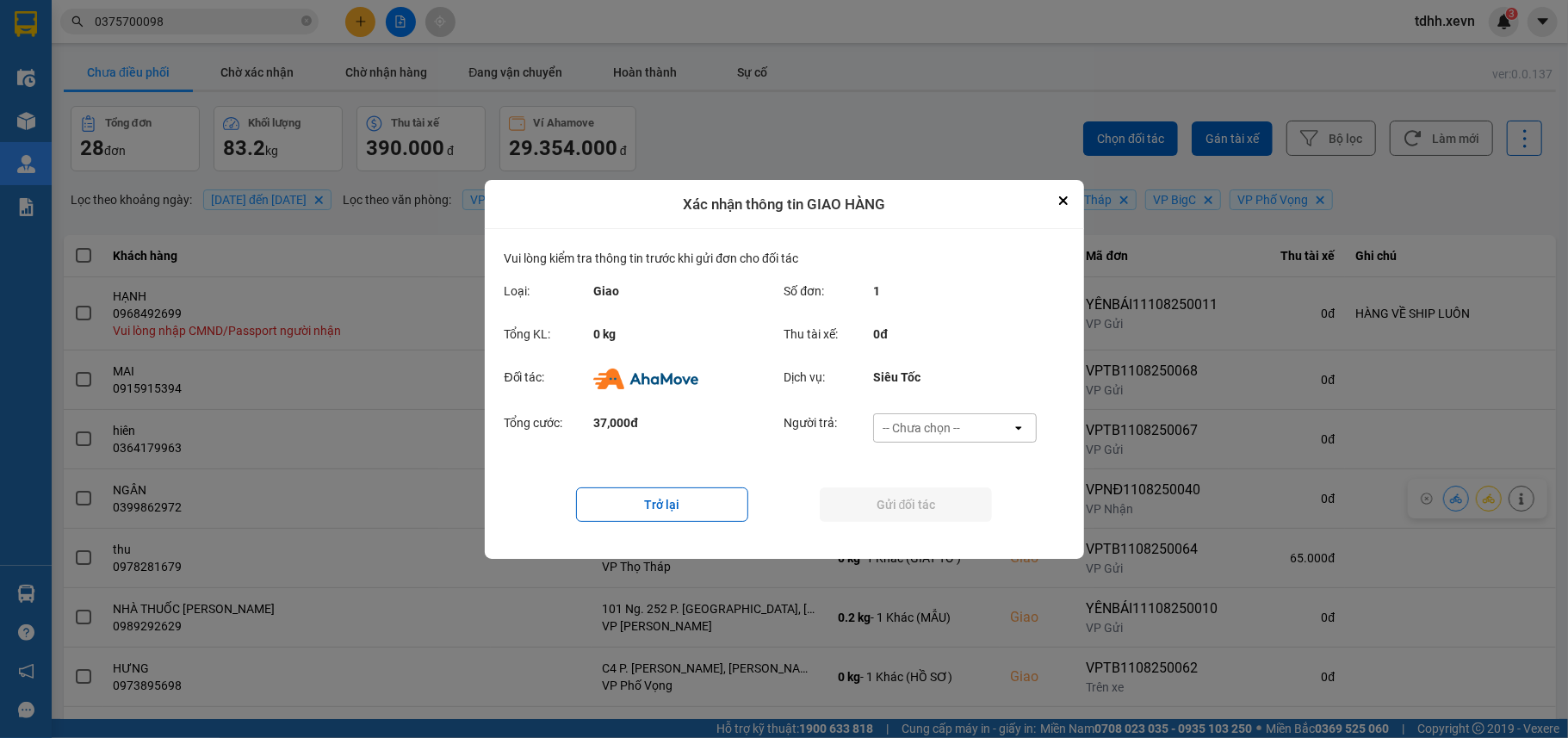
click at [925, 435] on div "-- Chưa chọn --" at bounding box center [921, 428] width 77 height 17
drag, startPoint x: 919, startPoint y: 521, endPoint x: 907, endPoint y: 494, distance: 29.5
click at [913, 520] on span "Ví Ahamove" at bounding box center [921, 526] width 70 height 17
click at [907, 494] on button "Gửi đối tác" at bounding box center [906, 505] width 172 height 34
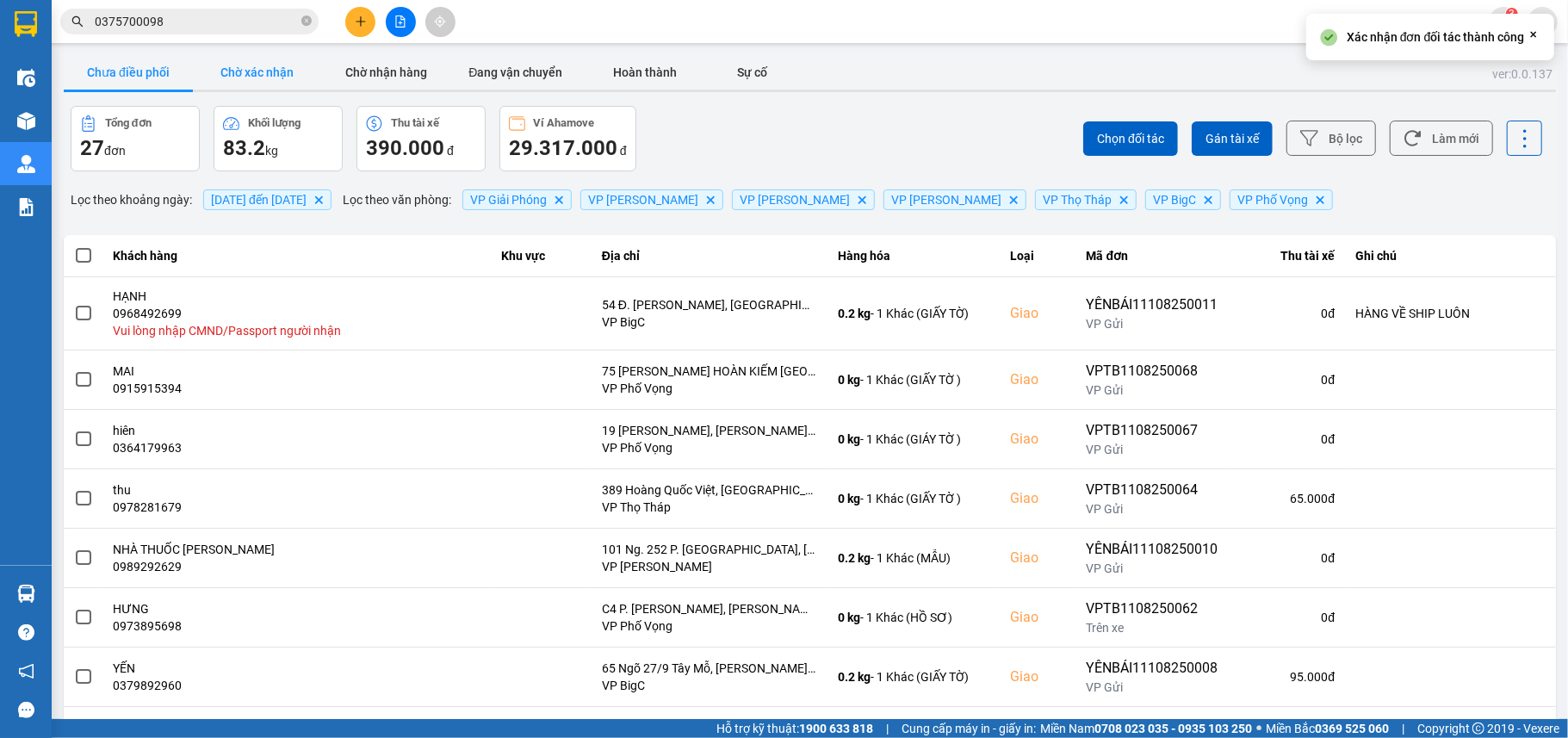
click at [279, 62] on button "Chờ xác nhận" at bounding box center [257, 73] width 129 height 34
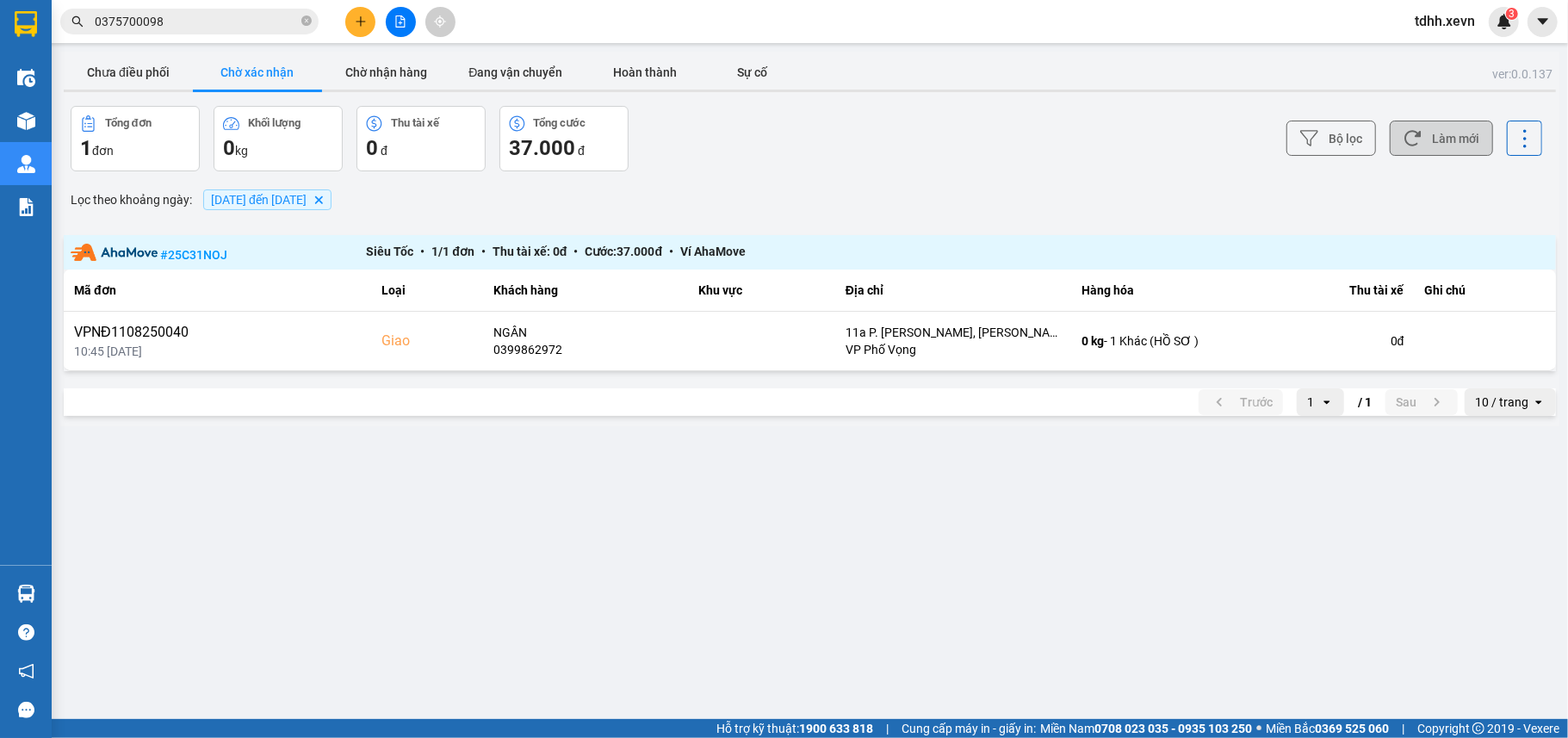
click at [1479, 150] on button "Làm mới" at bounding box center [1441, 137] width 103 height 35
click at [121, 66] on button "Chưa điều phối" at bounding box center [128, 73] width 129 height 34
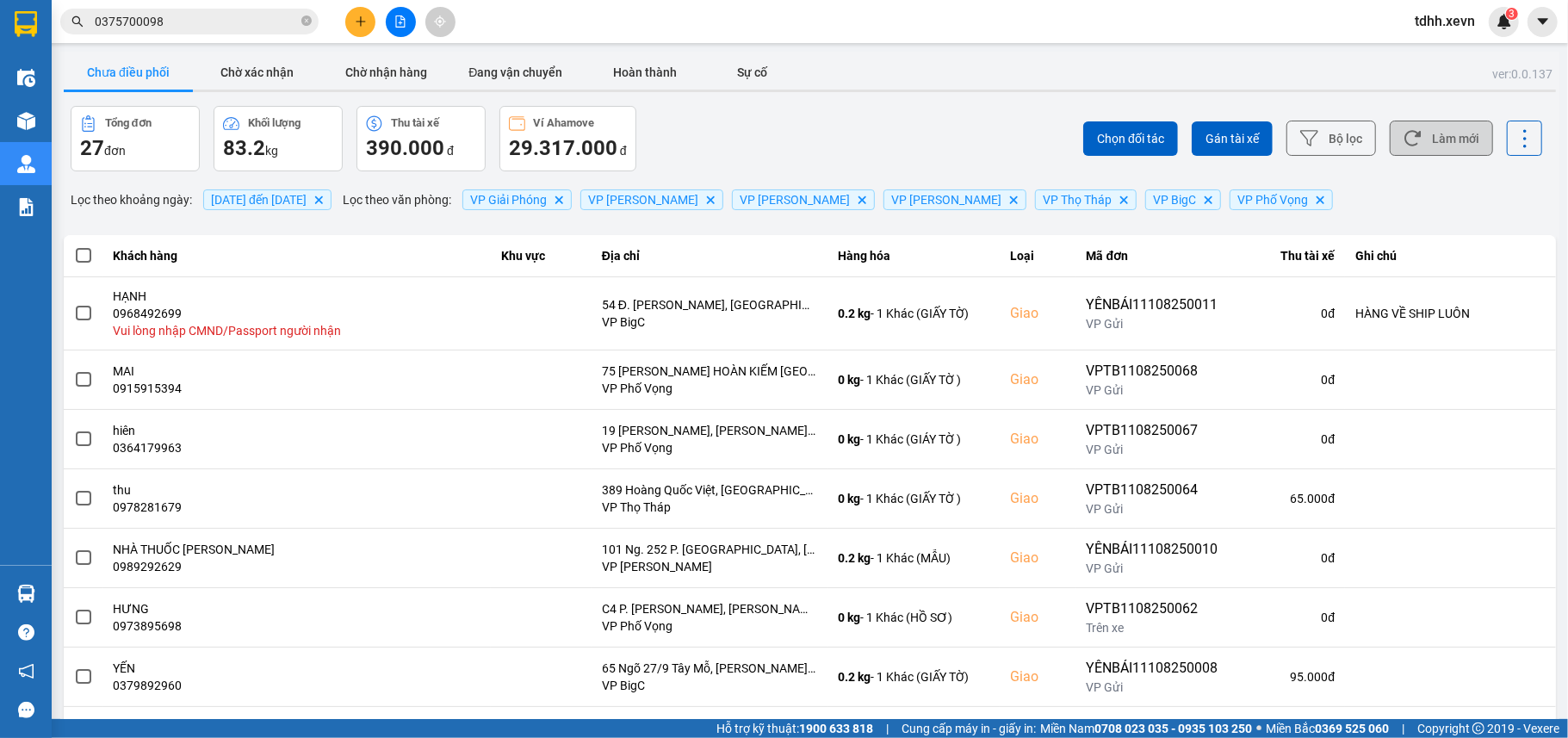
click at [1458, 141] on button "Làm mới" at bounding box center [1441, 137] width 103 height 35
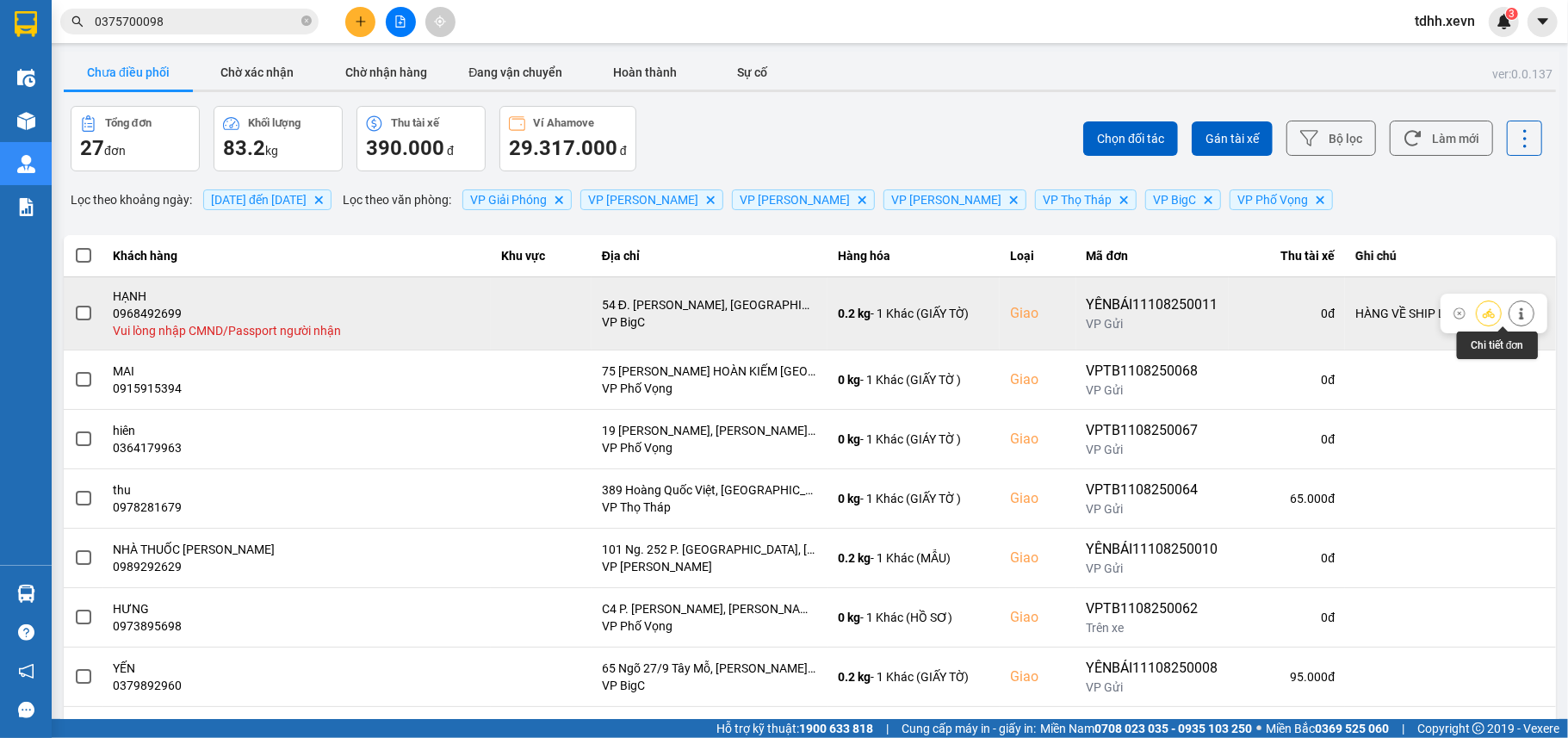
click at [1516, 313] on icon at bounding box center [1521, 313] width 12 height 12
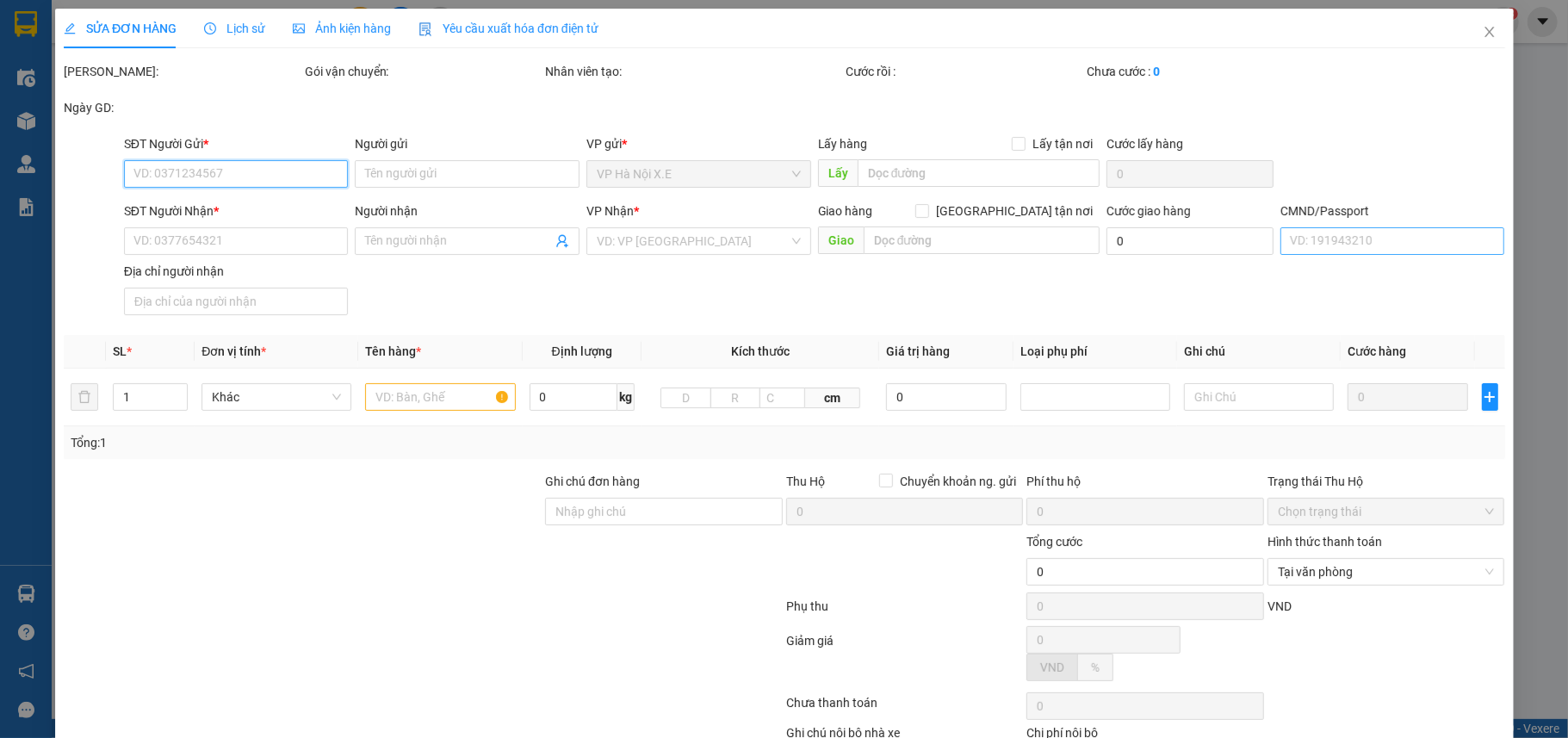
type input "0936002879"
type input "ANH VINH"
type input "0968492699"
type input "HẠNH"
checkbox input "true"
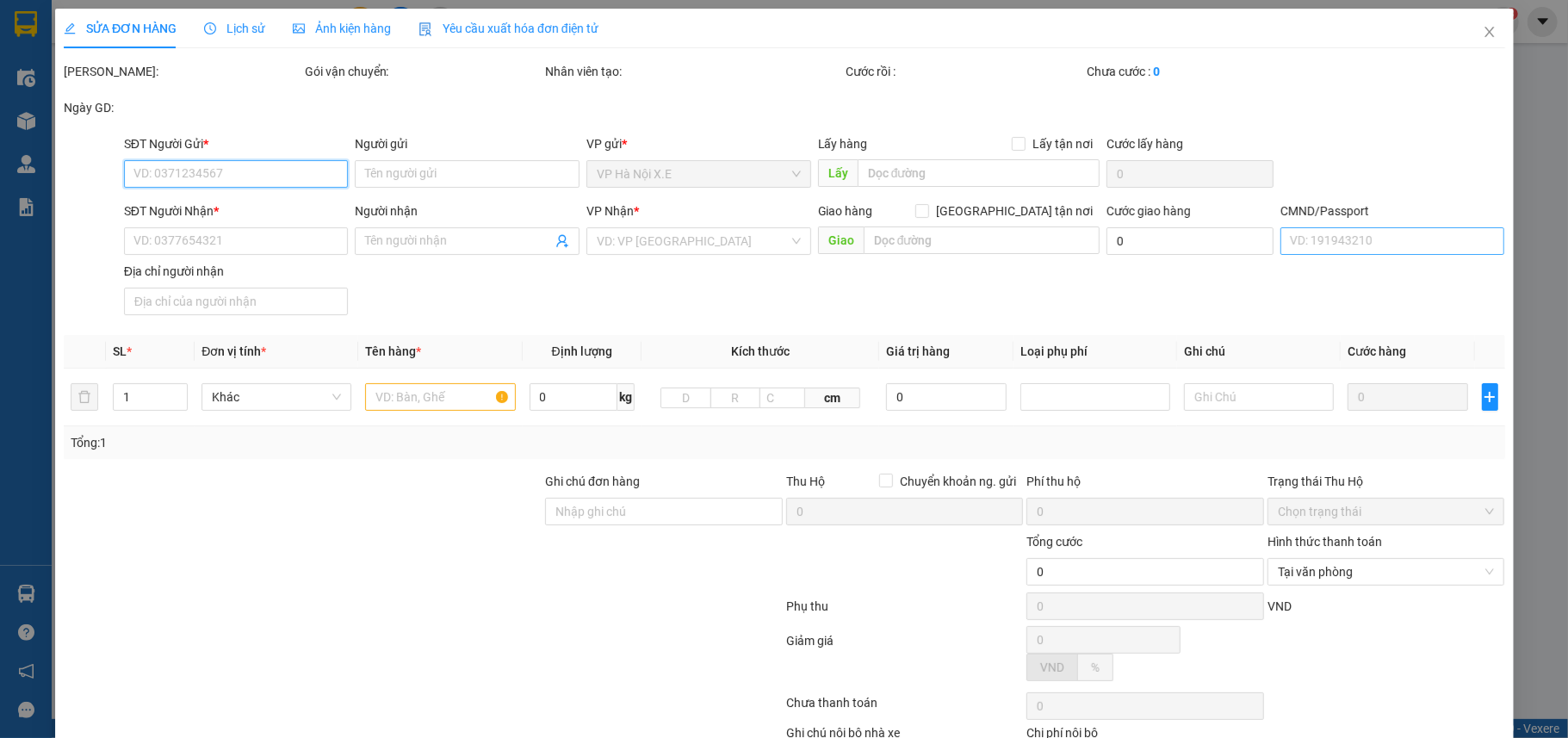
type input "54 Đ. Nguyễn Chí Thanh, Láng Hạ, Hoàn Kiếm, Hà Nội, Vietnam"
type input "HÀNG VỀ SHIP LUÔN"
type input "65.000"
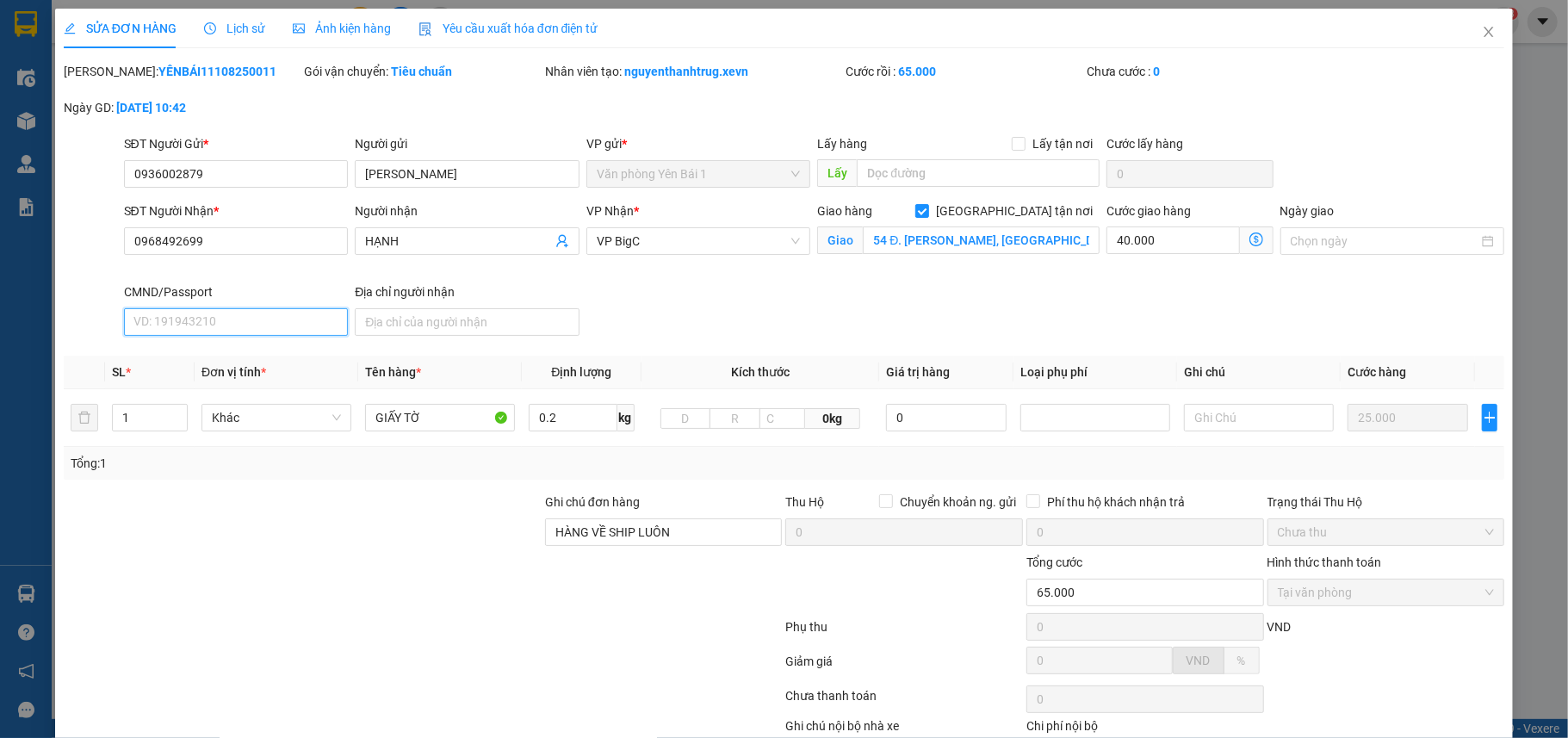
click at [180, 314] on input "CMND/Passport" at bounding box center [236, 322] width 224 height 28
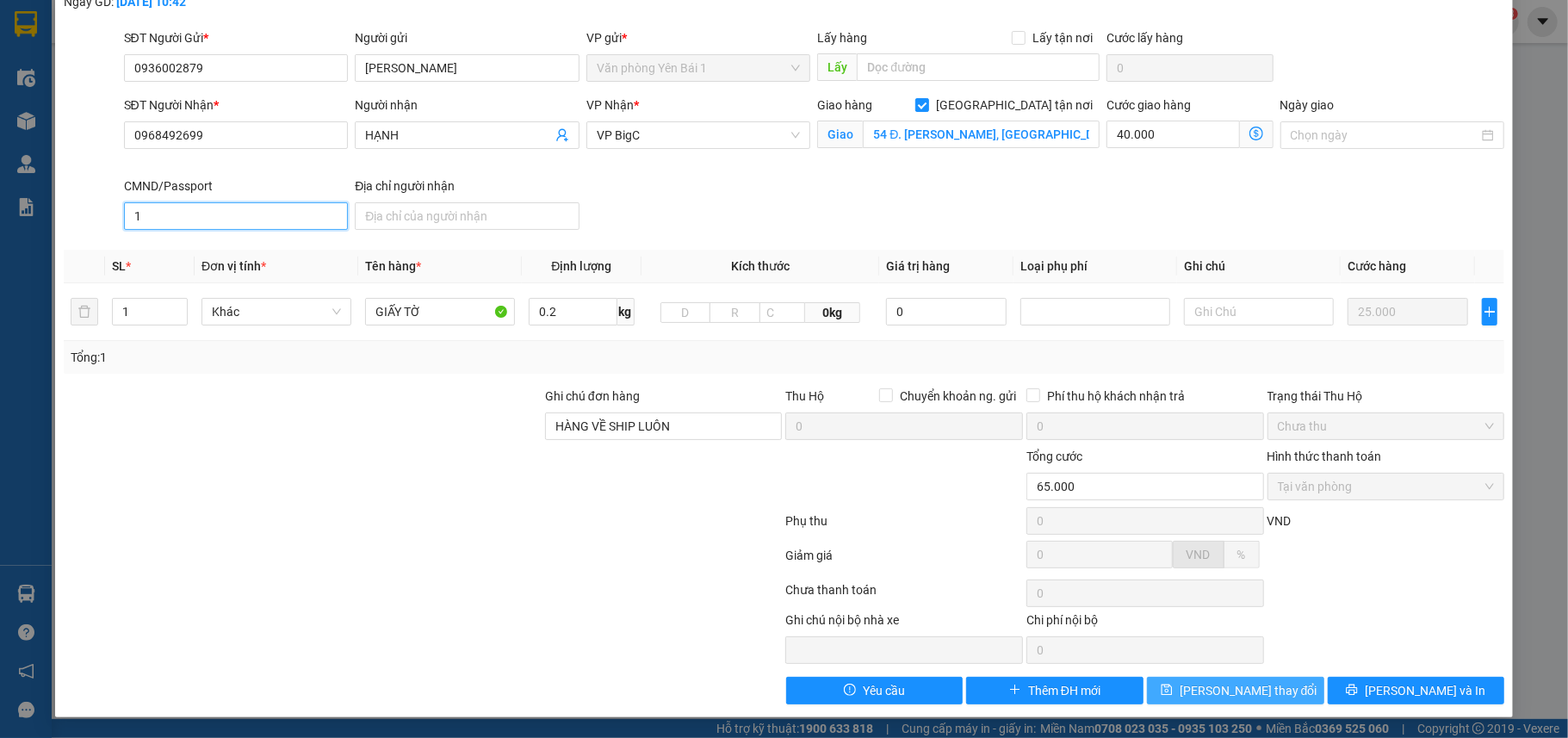
type input "1"
click at [1210, 694] on span "Lưu thay đổi" at bounding box center [1248, 691] width 137 height 19
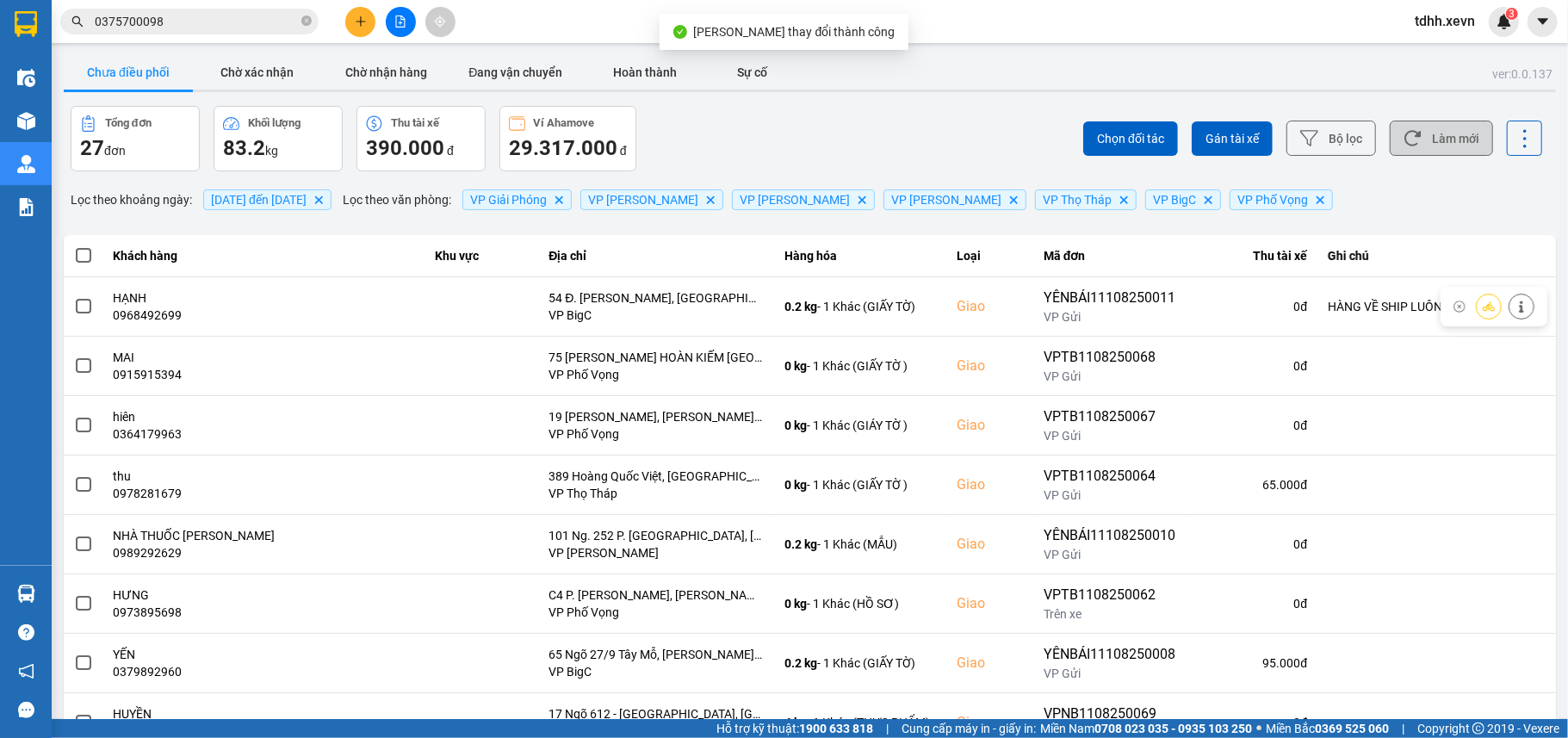
click at [1423, 137] on button "Làm mới" at bounding box center [1441, 137] width 103 height 35
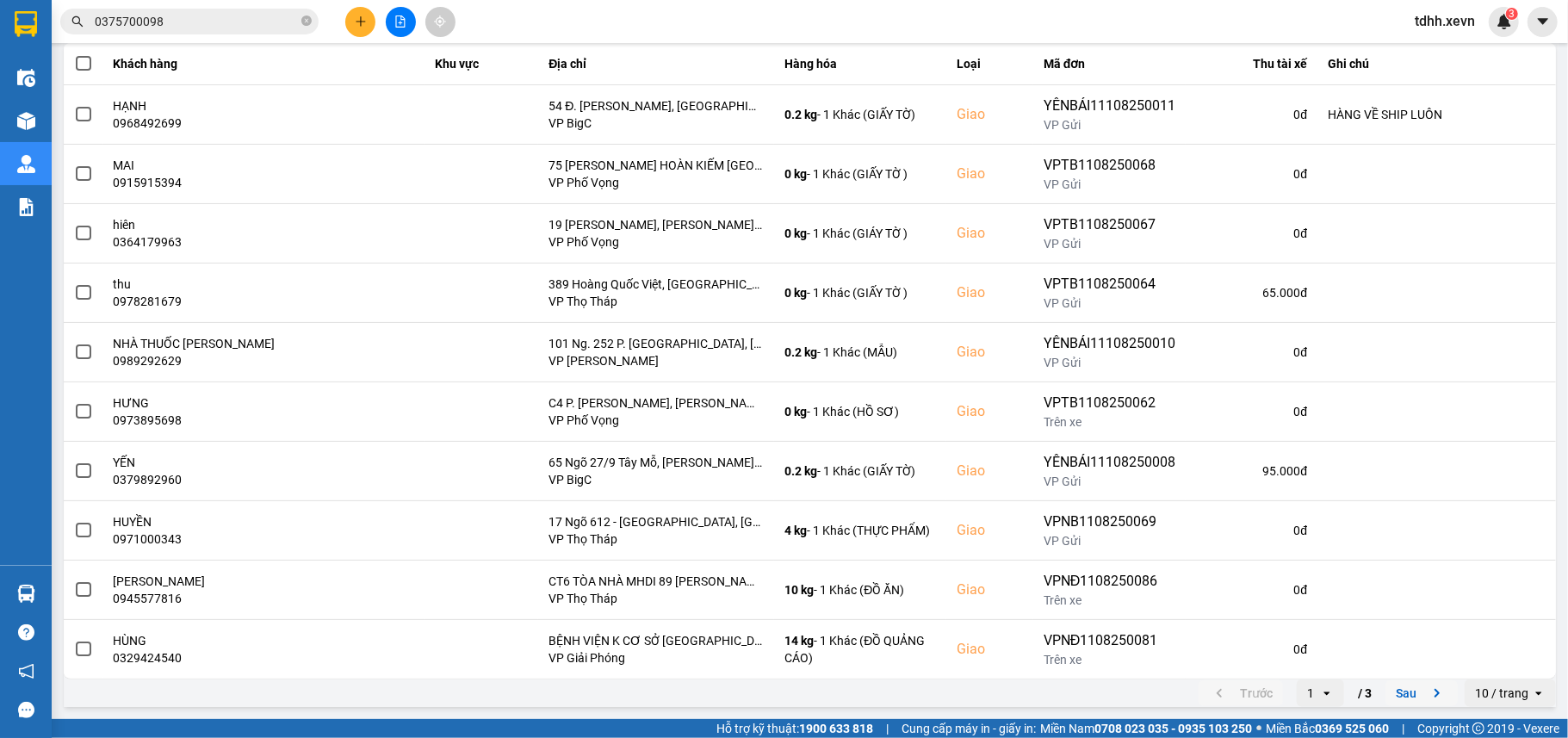
click at [1385, 682] on button "Sau" at bounding box center [1421, 693] width 73 height 26
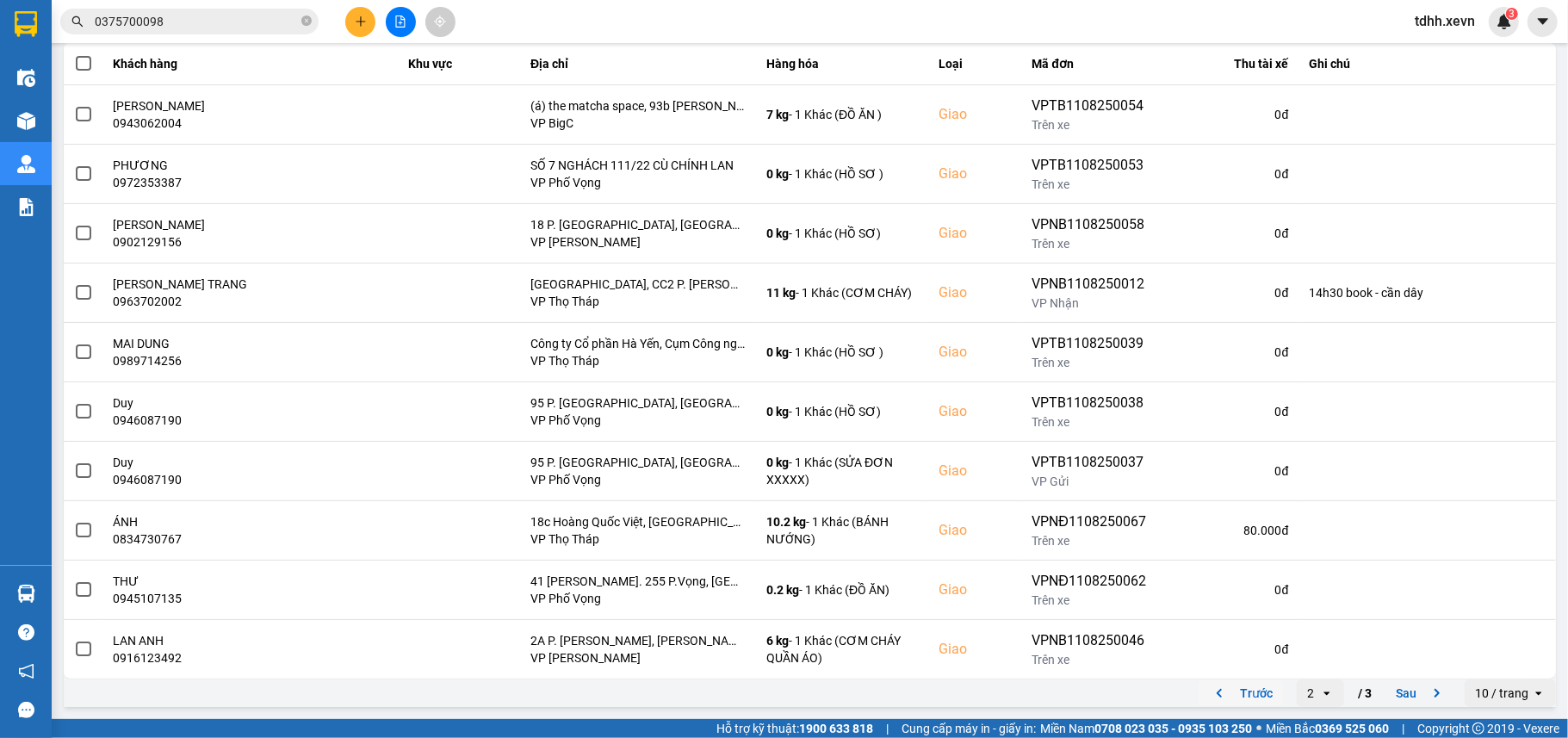
click at [1255, 692] on button "Trước" at bounding box center [1241, 693] width 84 height 26
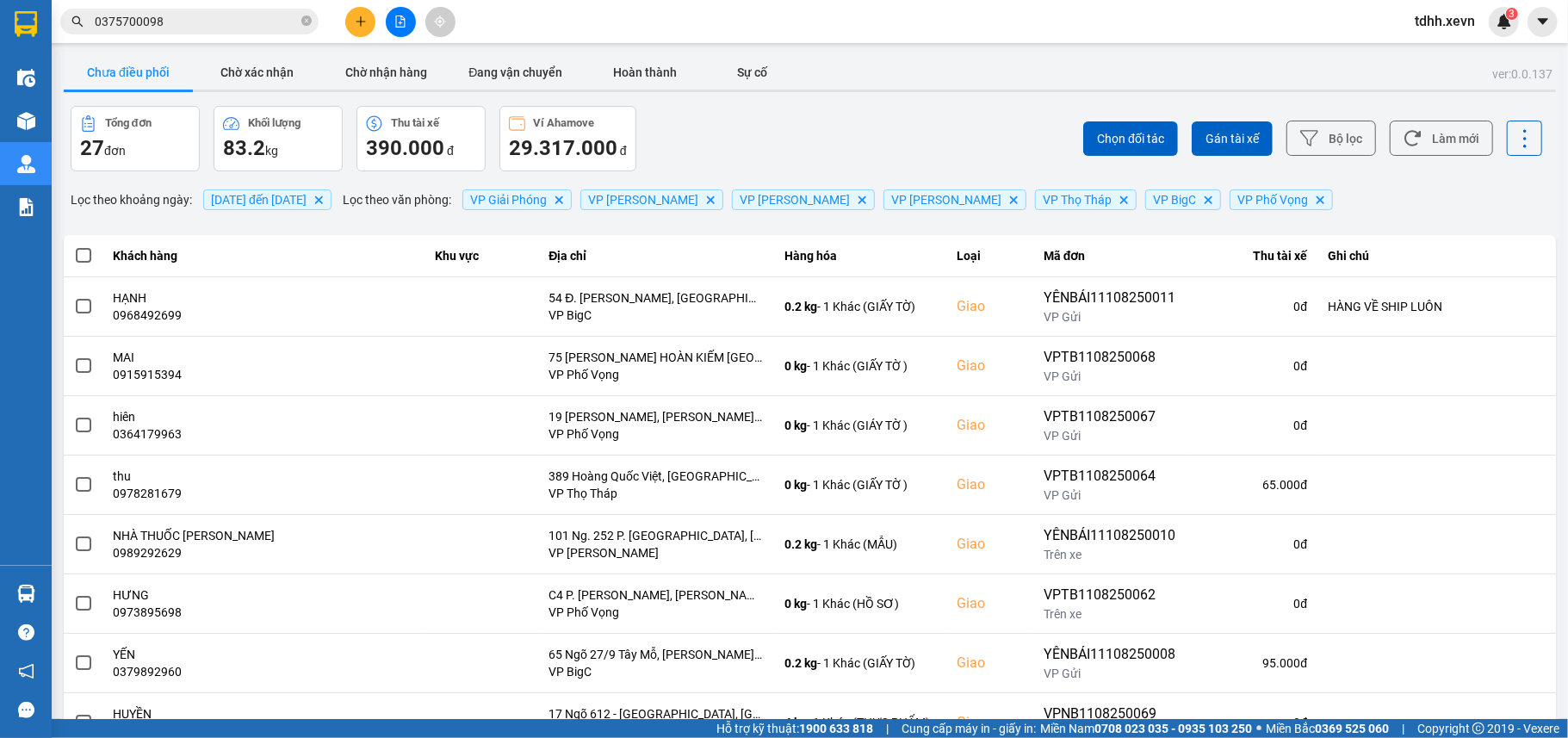
click at [232, 13] on input "0375700098" at bounding box center [196, 22] width 203 height 19
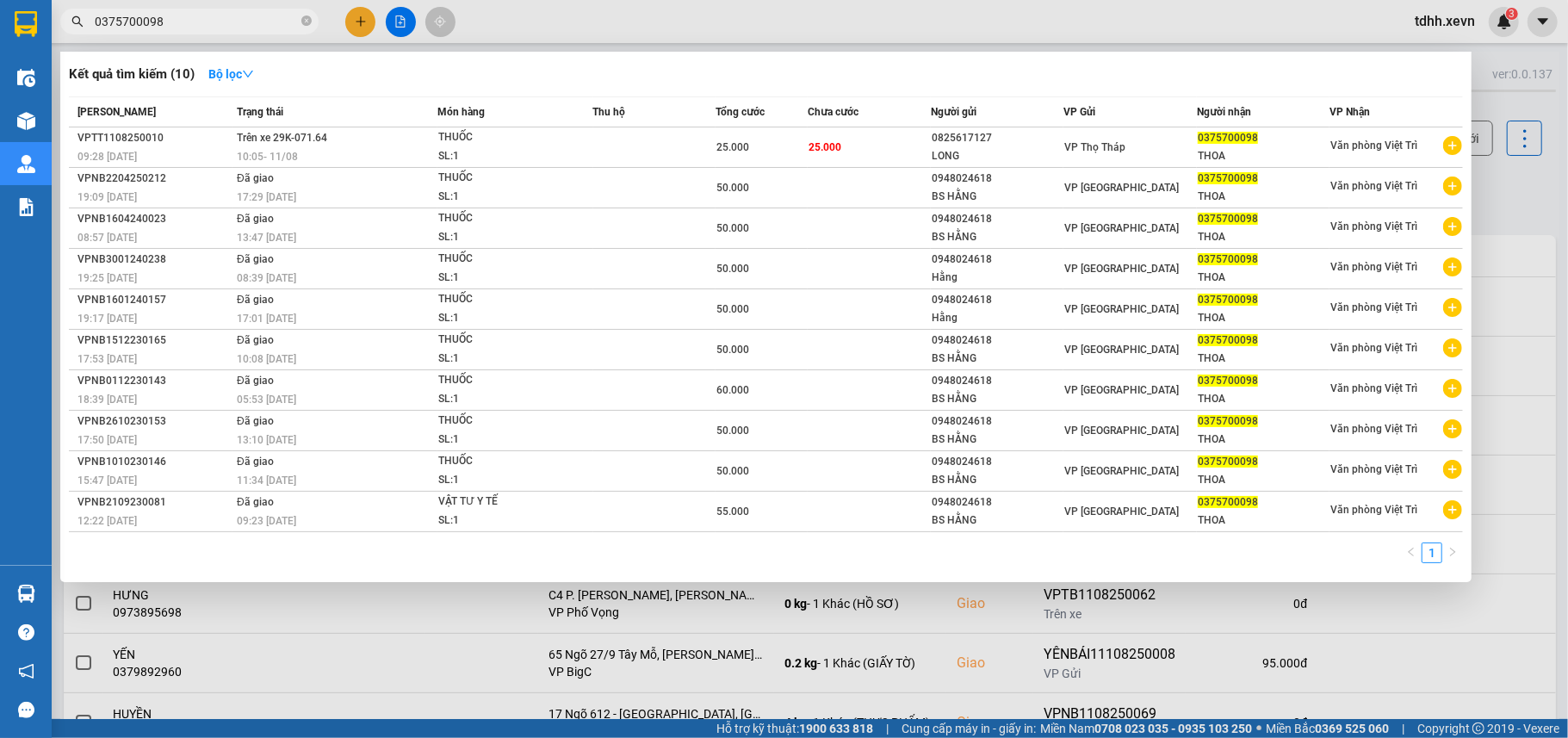
click at [232, 13] on input "0375700098" at bounding box center [196, 22] width 203 height 19
paste input "987052399"
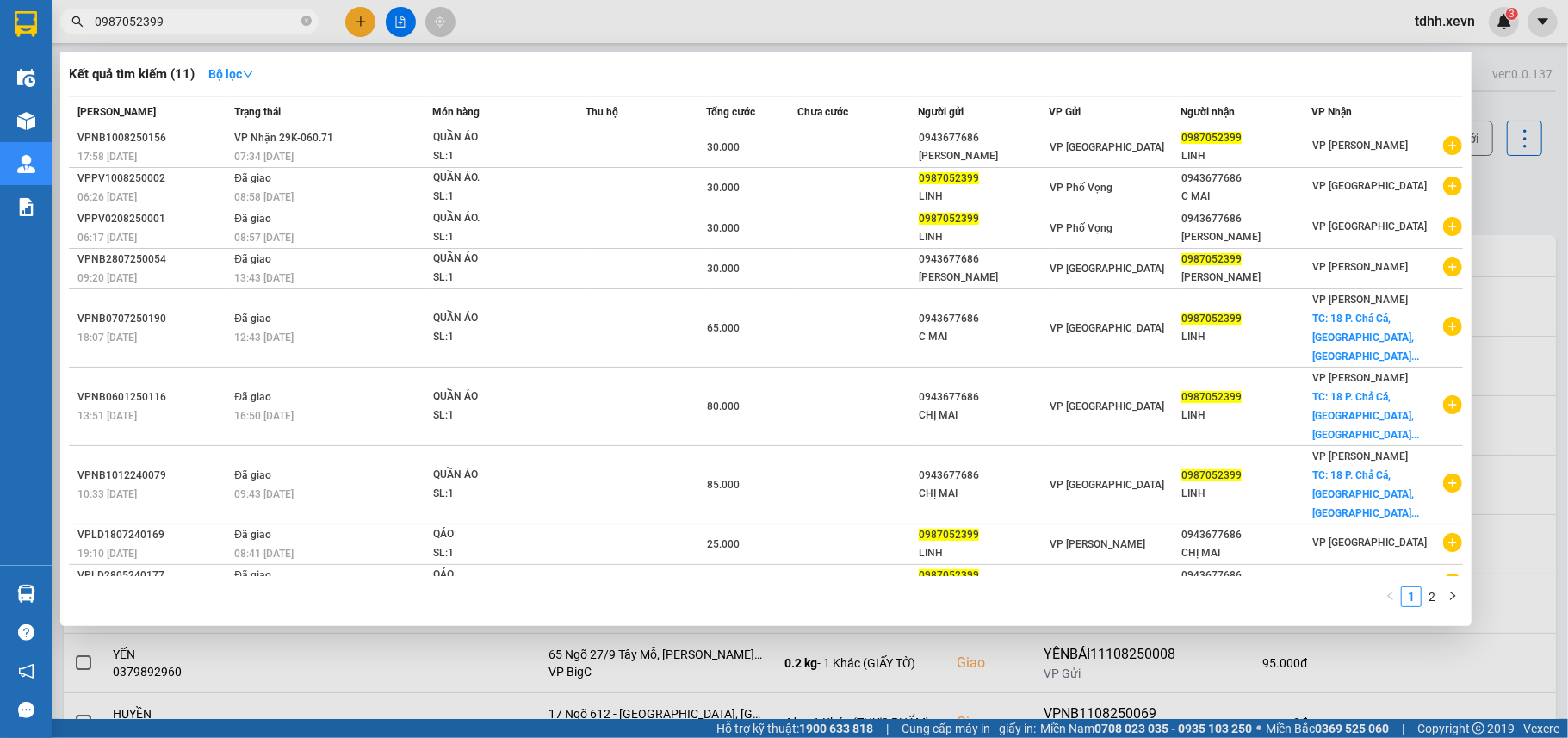
type input "0987052399"
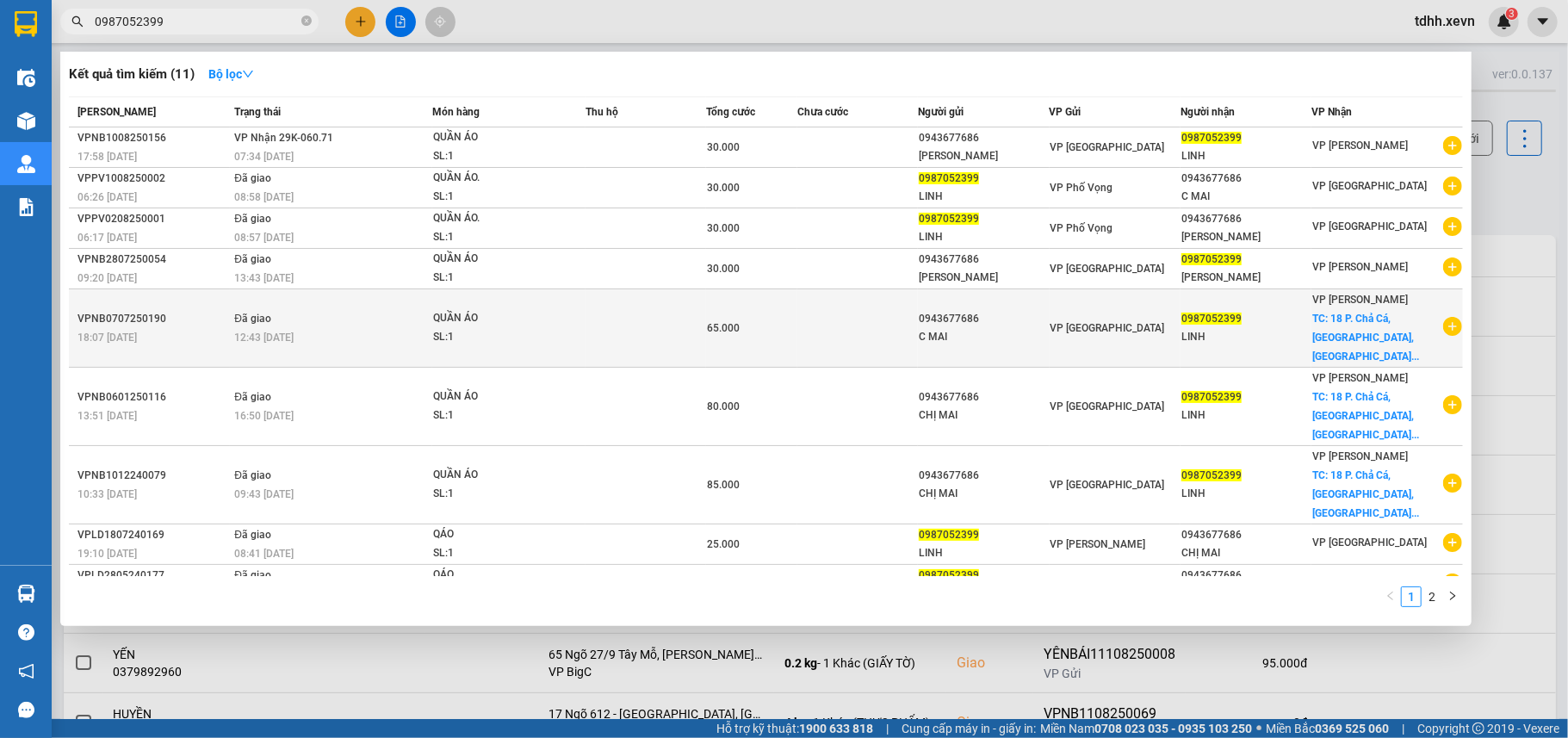
click at [1310, 314] on div "0987052399" at bounding box center [1245, 319] width 129 height 18
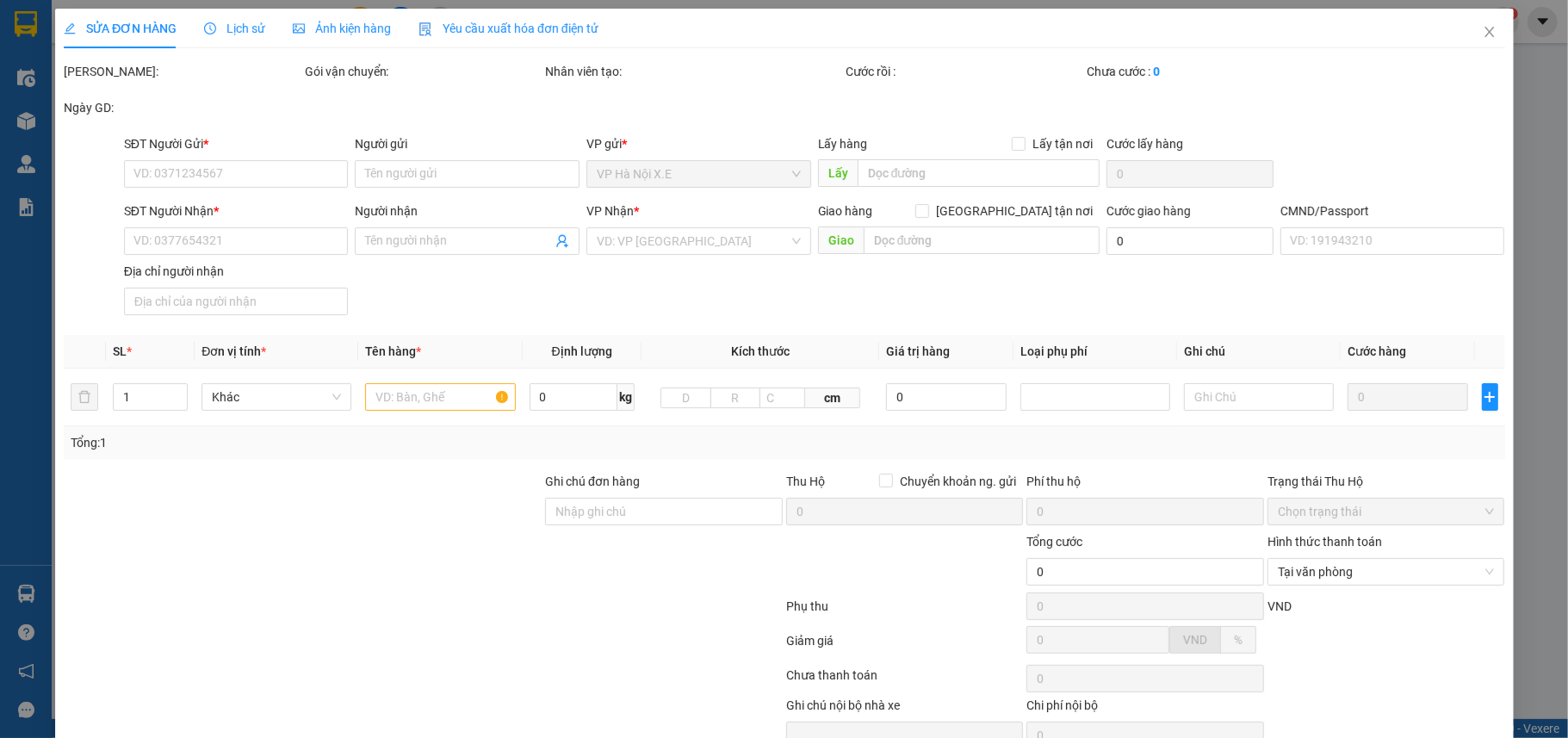
type input "0943677686"
type input "C MAI"
type input "0987052399"
type input "LINH"
checkbox input "true"
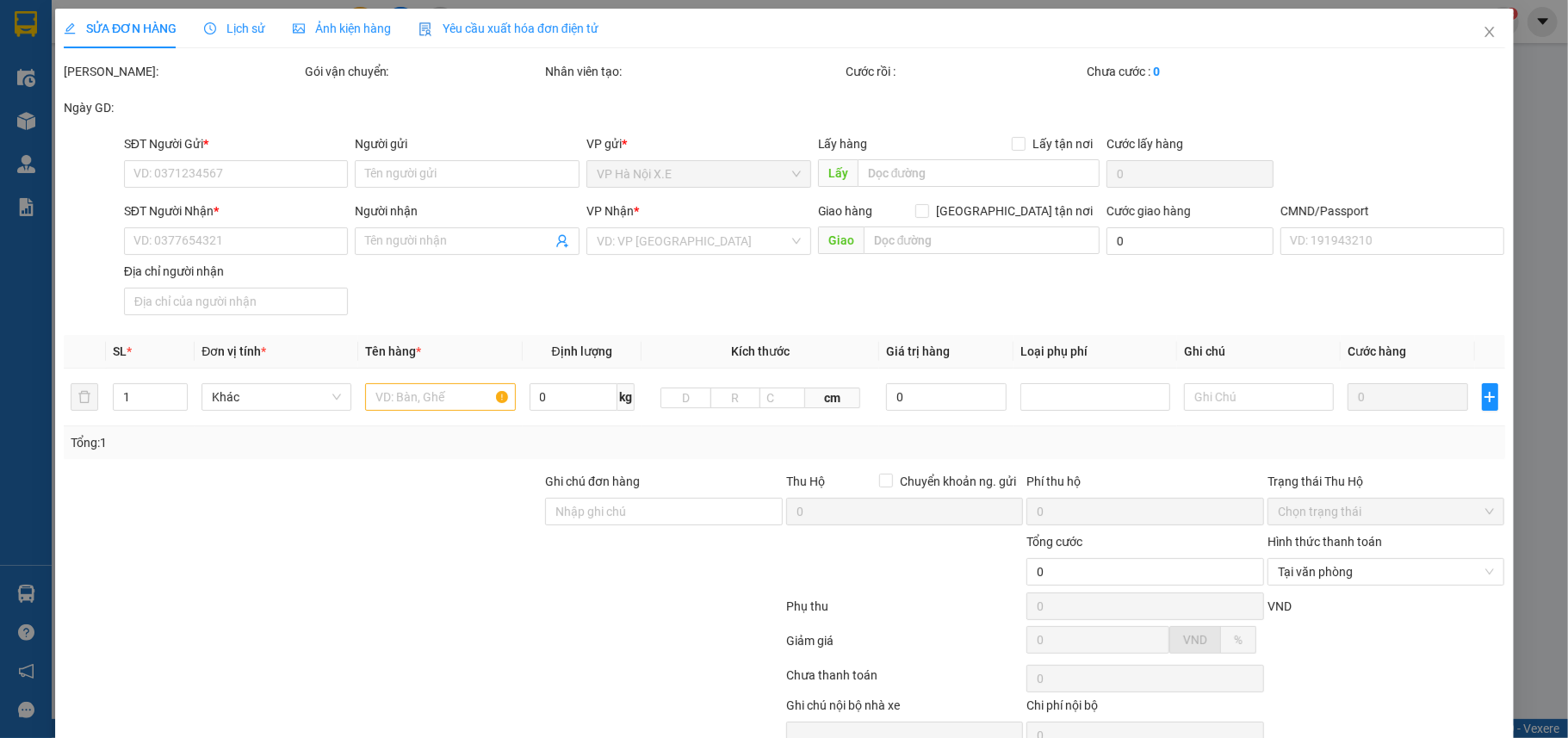
type input "18 P. Chả Cá, Hàng Bồ, Hoàn Kiếm, Hà Nội, Việt Nam"
type input "40.000"
type input "037183009626 LINH"
type input "65.000"
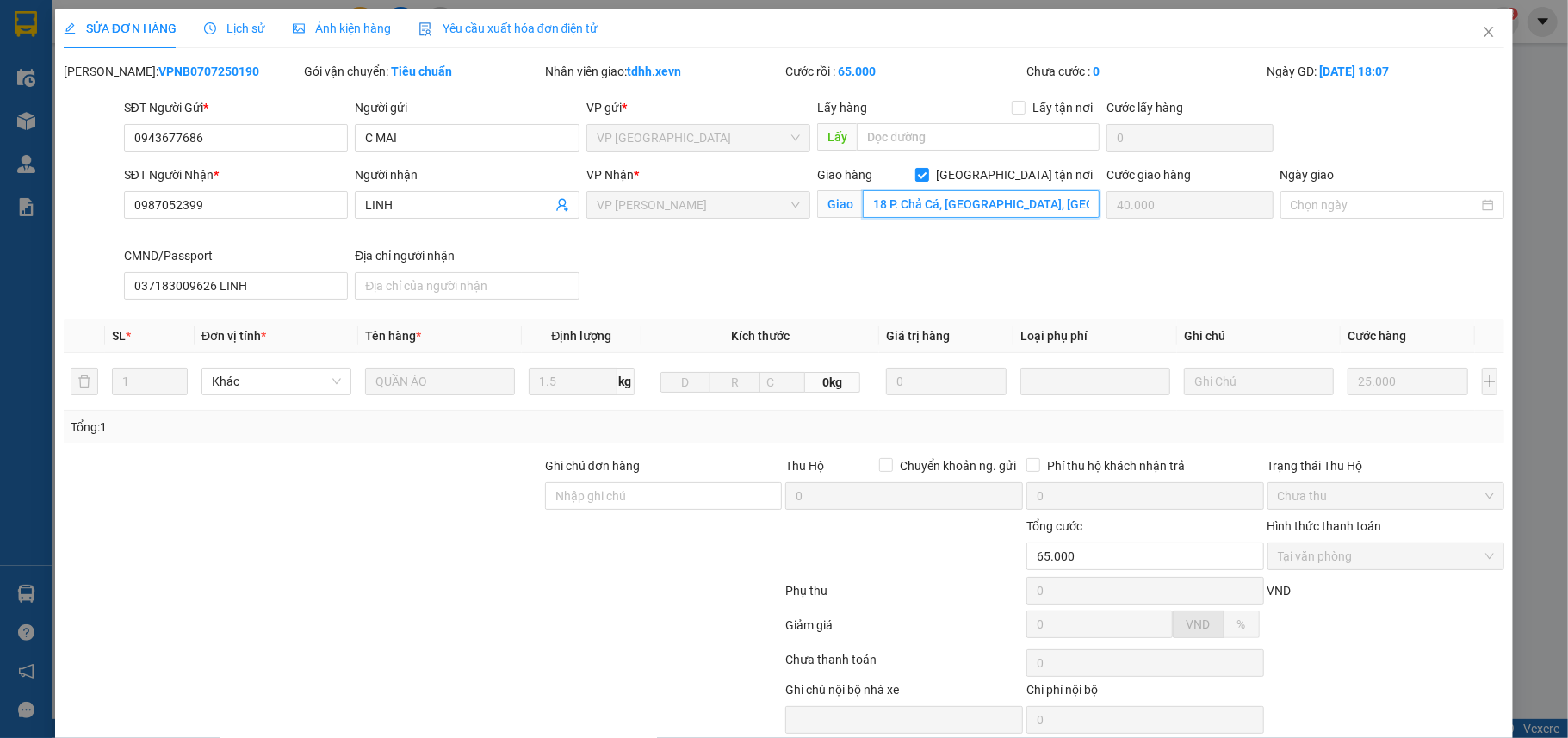
click at [933, 208] on input "18 P. Chả Cá, Hàng Bồ, Hoàn Kiếm, Hà Nội, Việt Nam" at bounding box center [981, 203] width 237 height 28
click at [1481, 30] on icon "close" at bounding box center [1488, 32] width 13 height 13
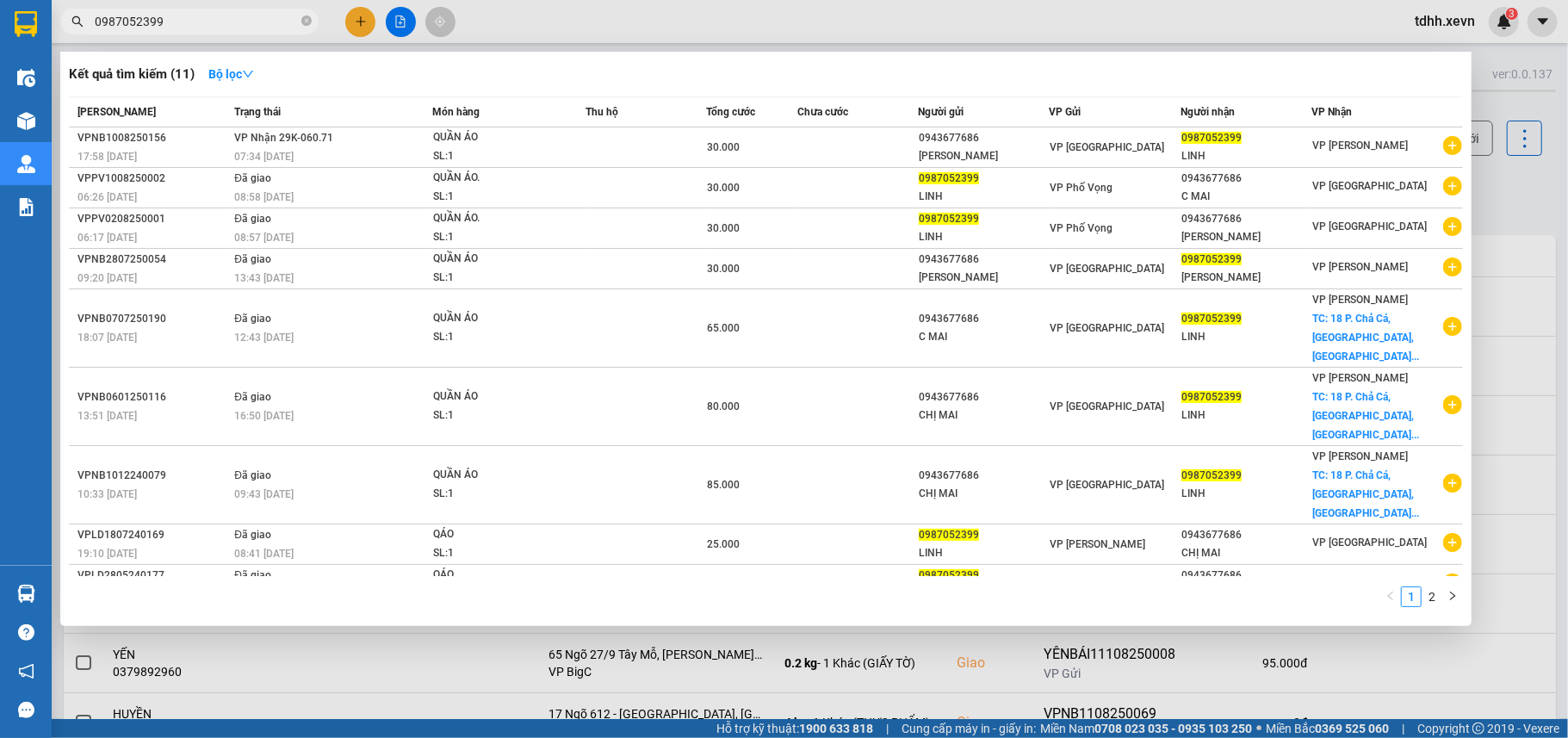
click at [208, 17] on input "0987052399" at bounding box center [196, 22] width 203 height 19
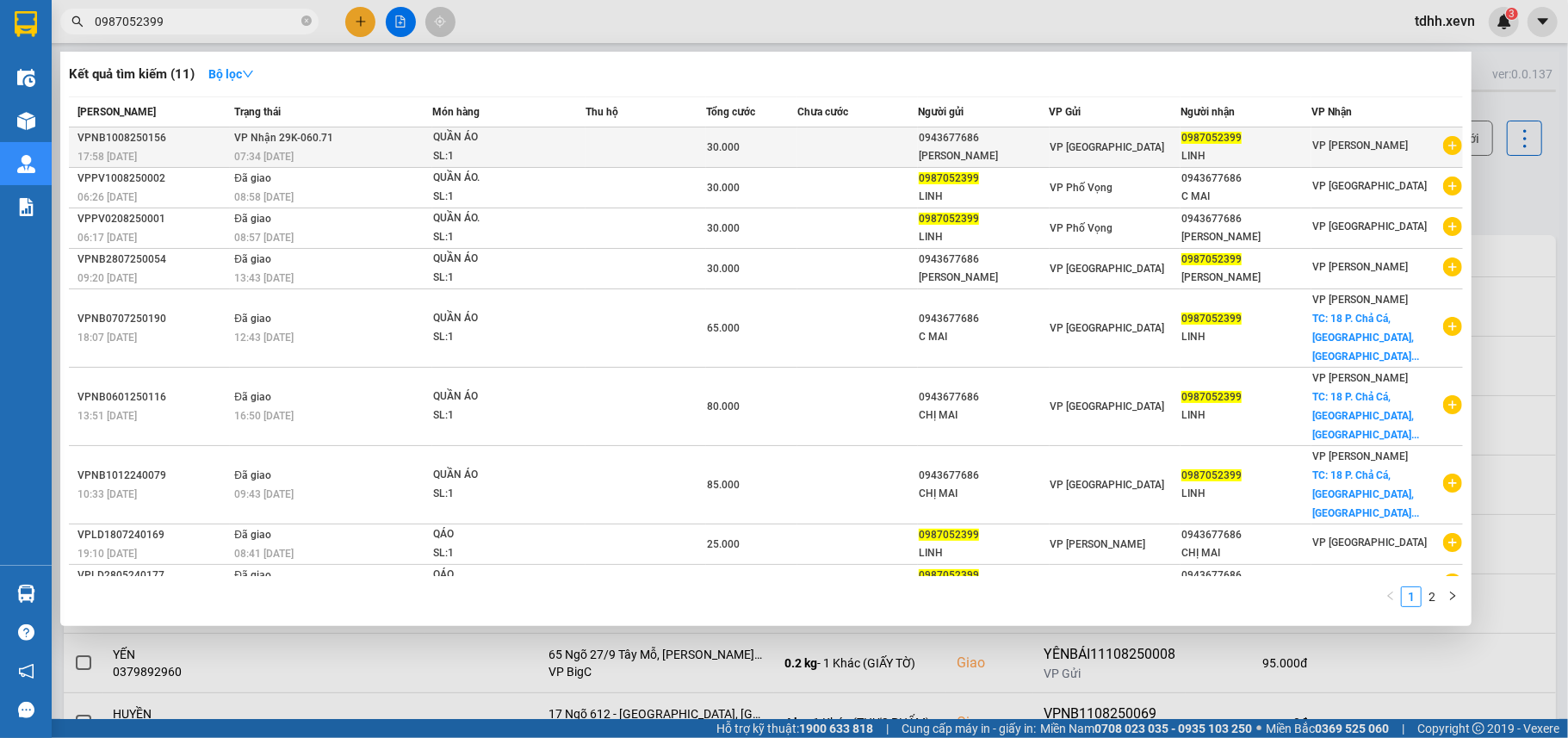
click at [523, 137] on div "QUẦN ÁO" at bounding box center [497, 137] width 129 height 19
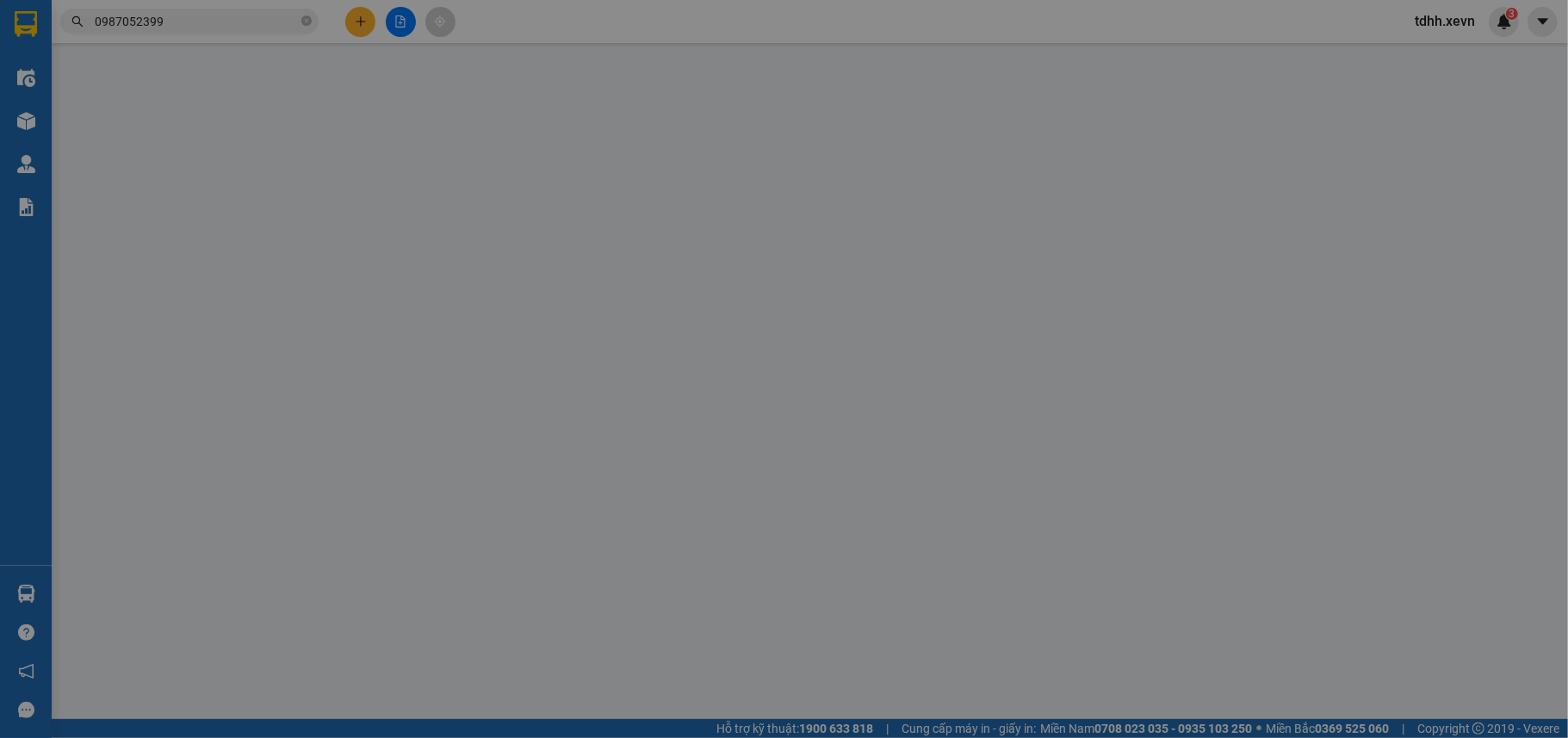
type input "0943677686"
type input "TRỊNH THỊ MỸ"
type input "0987052399"
type input "LINH"
type input "NGUYỄN THỊ THÙY LINH"
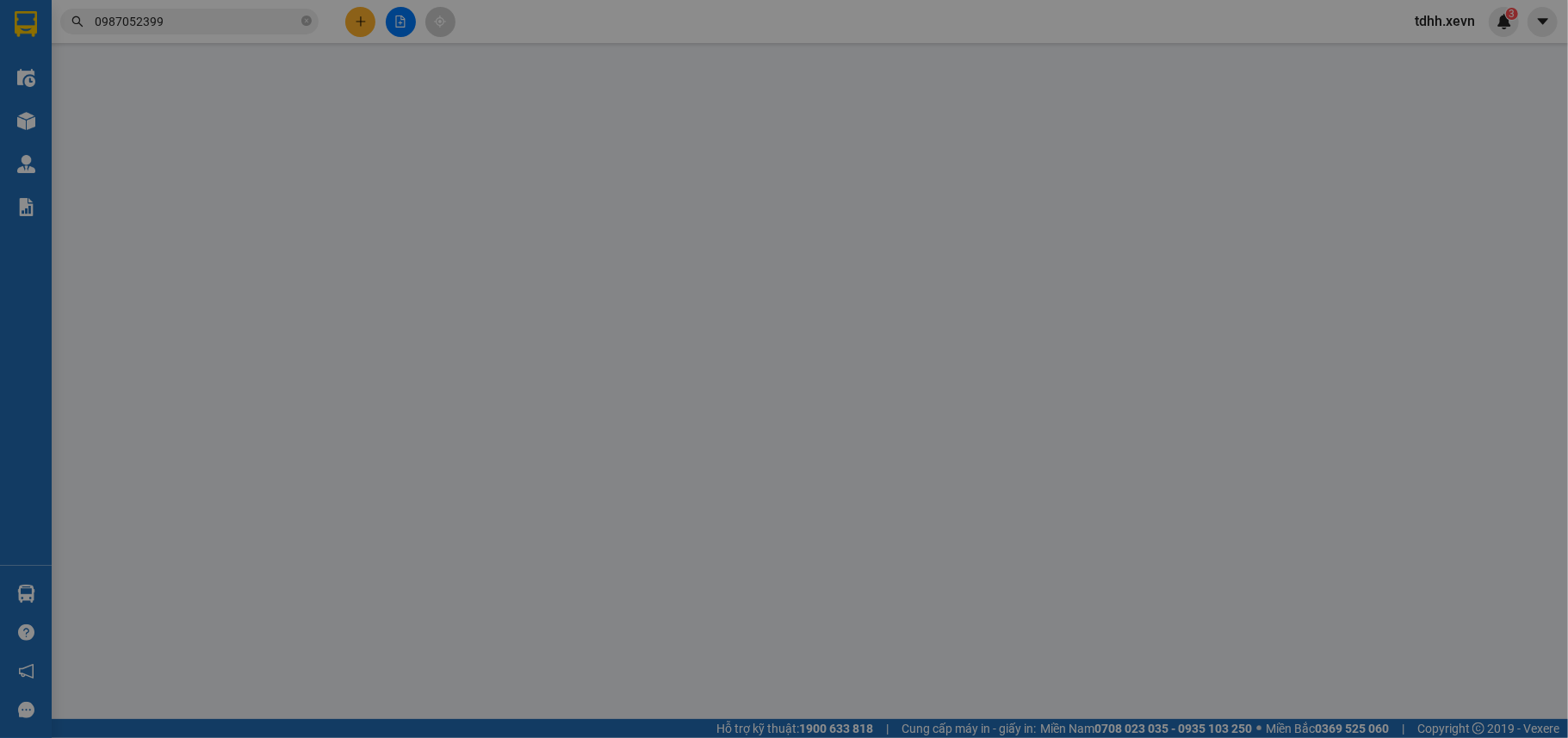
type input "30.000"
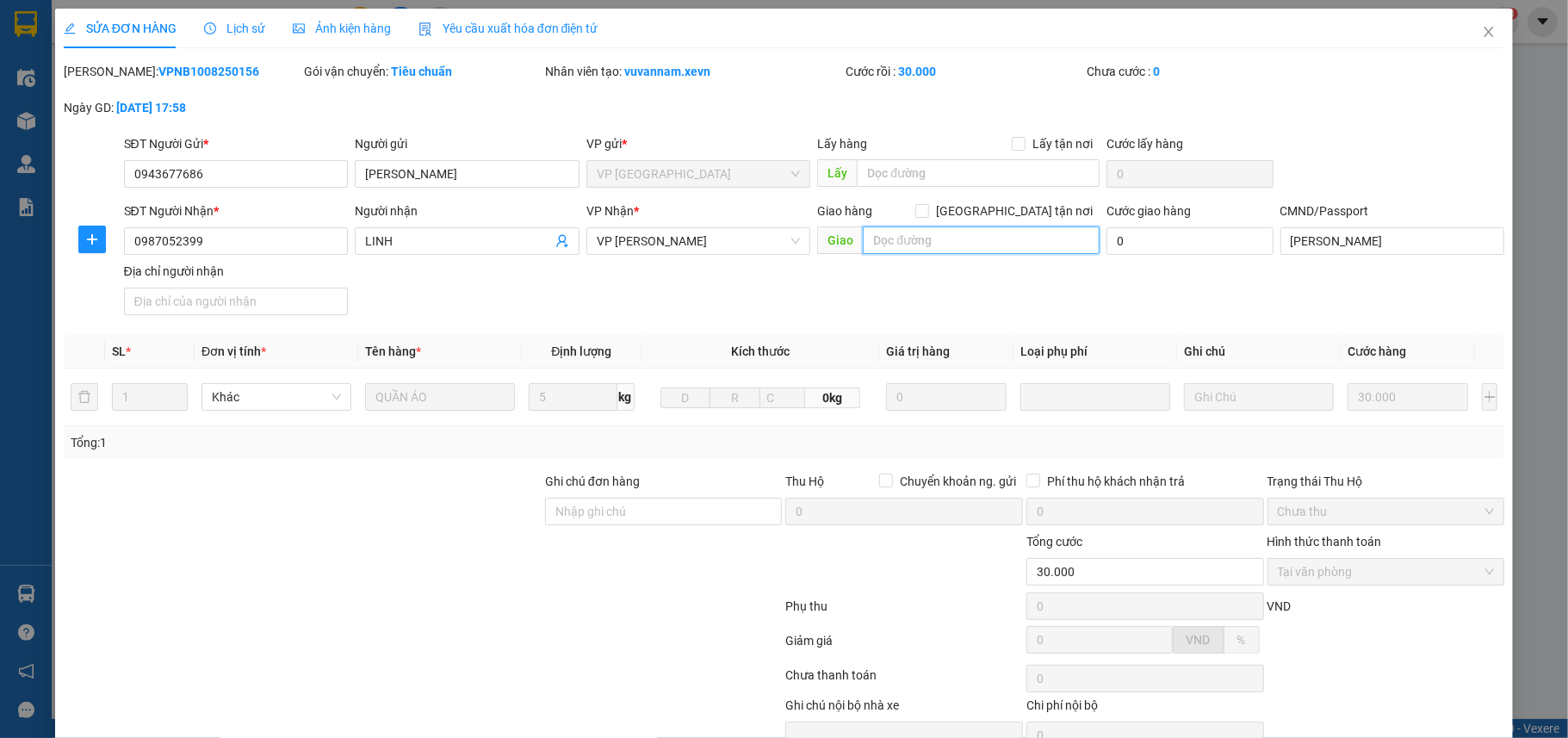
drag, startPoint x: 909, startPoint y: 240, endPoint x: 928, endPoint y: 235, distance: 19.6
click at [912, 240] on input "text" at bounding box center [981, 240] width 237 height 28
paste input "18 P. Chả Cá, Hàng Bồ, Hoàn Kiếm, Hà Nội, Việt Nam"
type input "18 P. Chả Cá, Hàng Bồ, Hoàn Kiếm, Hà Nội, Việt Nam"
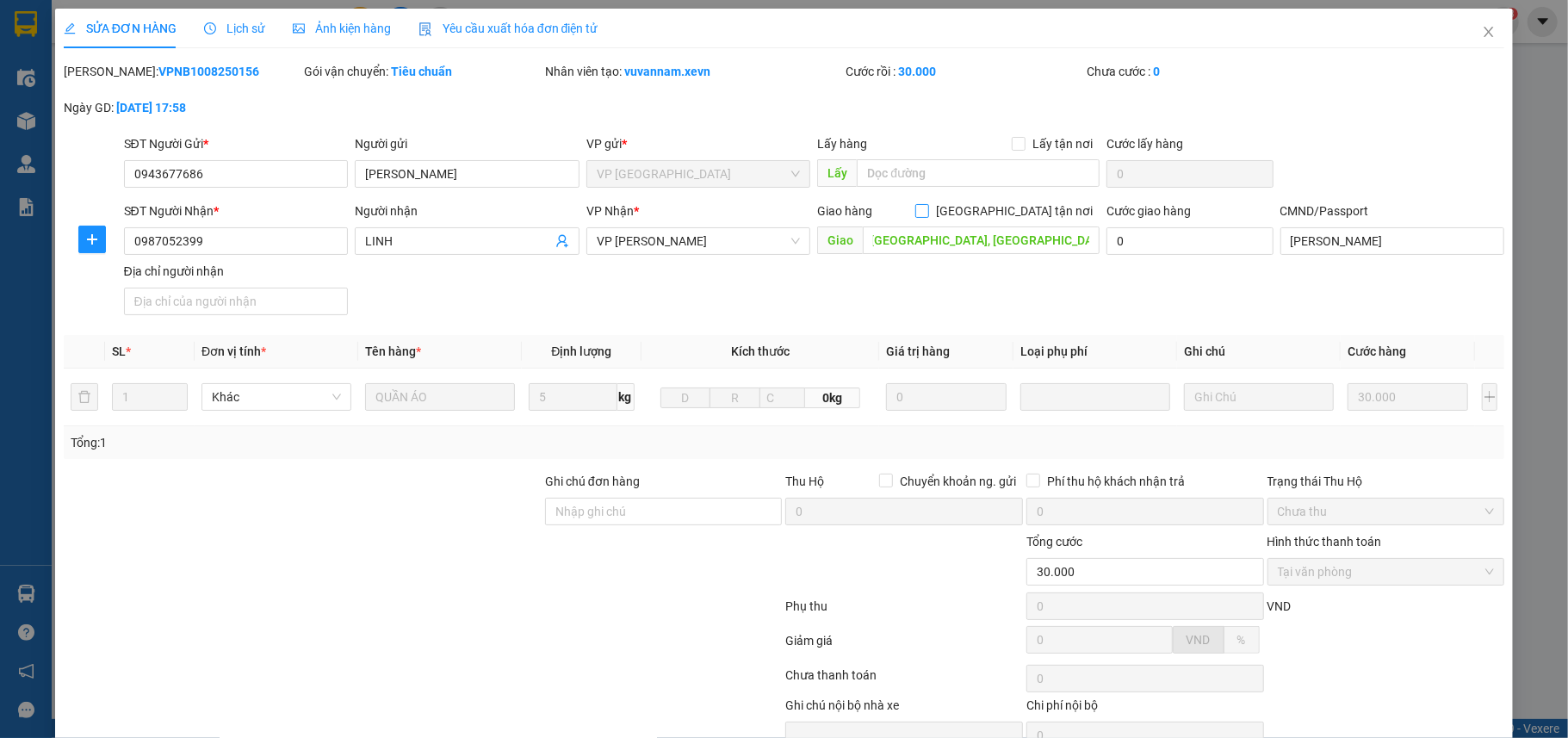
click at [927, 208] on input "Giao tận nơi" at bounding box center [921, 210] width 12 height 12
checkbox input "true"
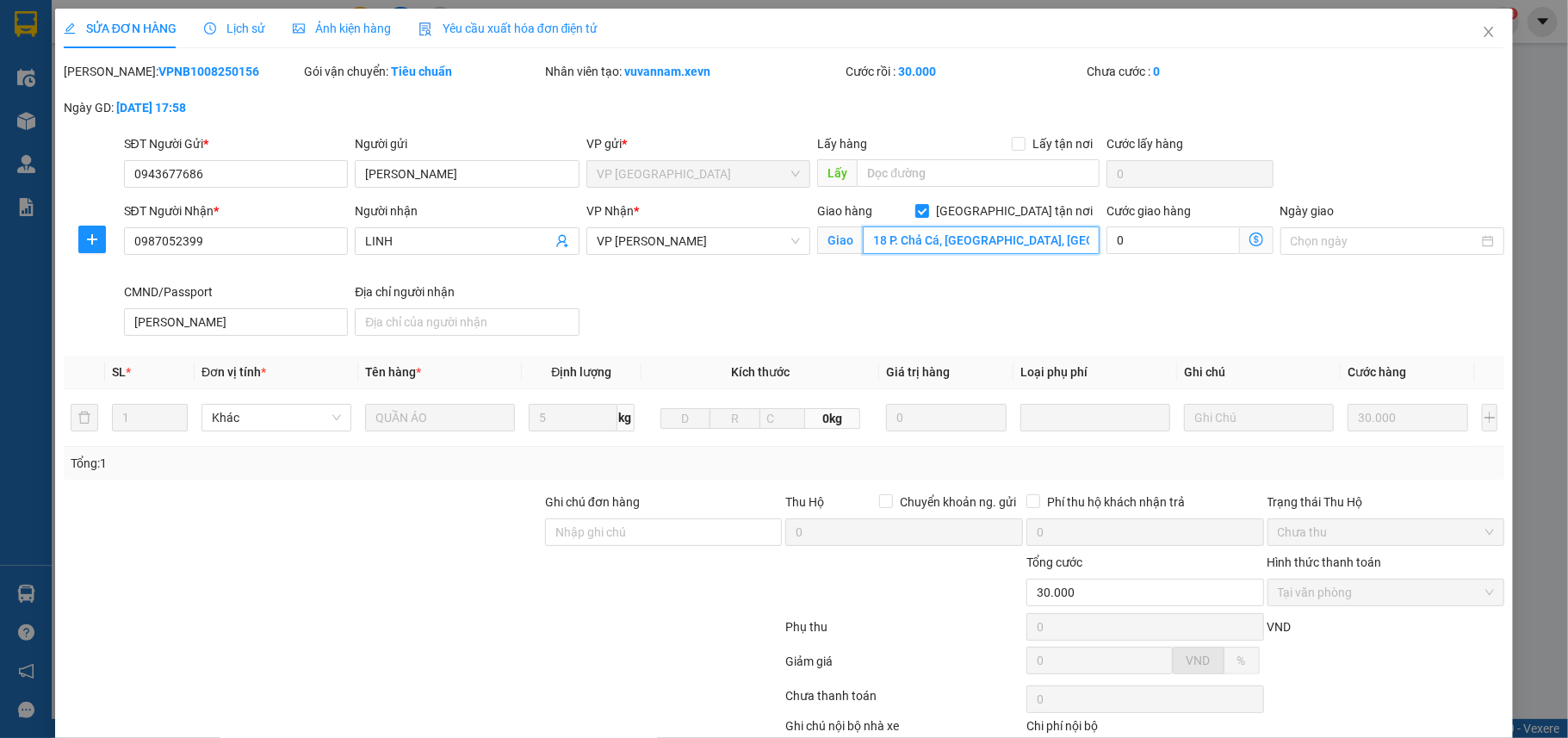
click at [875, 236] on input "18 P. Chả Cá, Hàng Bồ, Hoàn Kiếm, Hà Nội, Việt Nam" at bounding box center [981, 240] width 237 height 28
type input "18a P. Chả Cá, Hàng Bồ, Hoàn Kiếm, Hà Nội, Việt Nam"
click at [627, 521] on input "Ghi chú đơn hàng" at bounding box center [663, 532] width 238 height 28
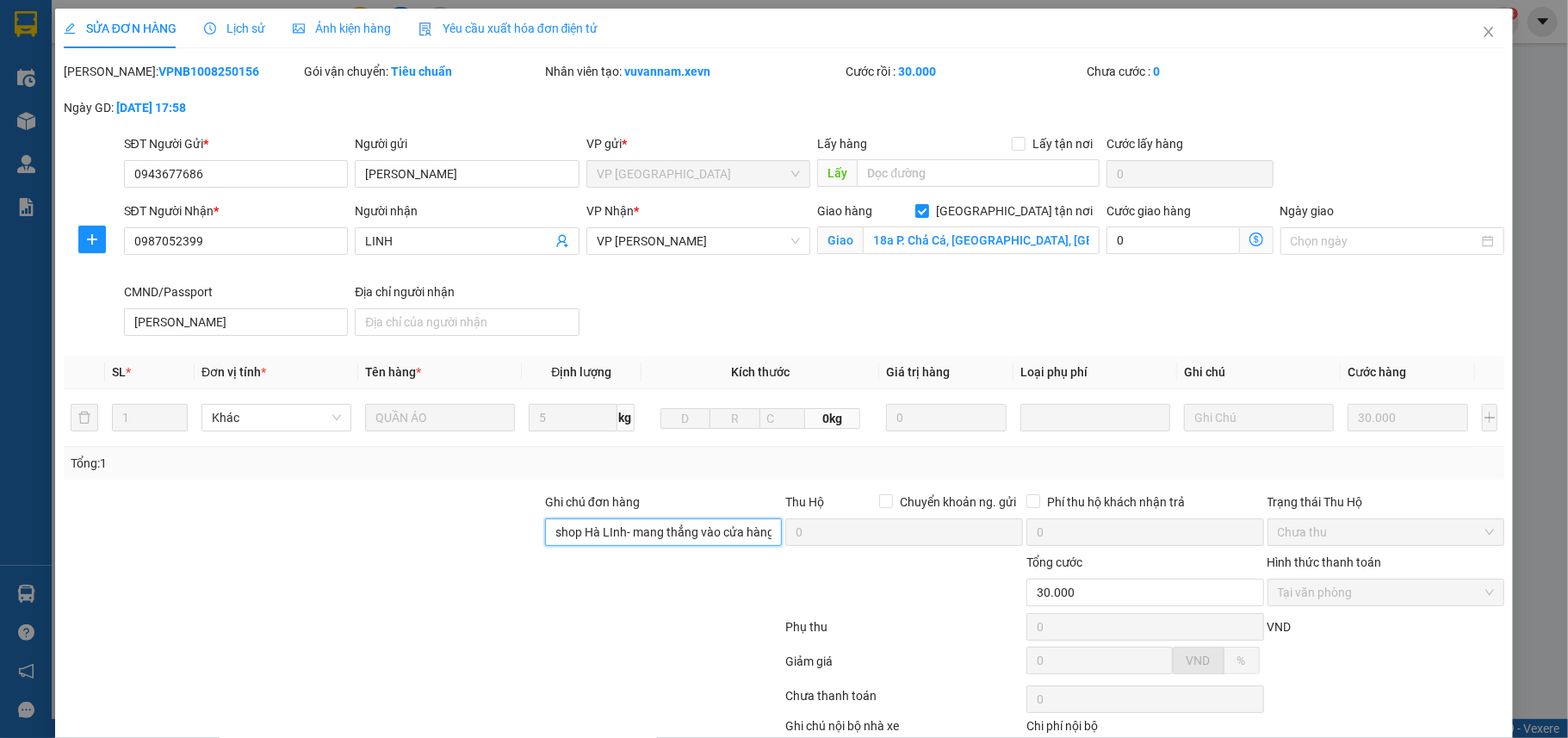
scroll to position [0, 4]
type input "shop Hà LInh- mang thẳng vào cửa hàng"
click at [1116, 232] on input "0" at bounding box center [1172, 240] width 133 height 28
type input "4"
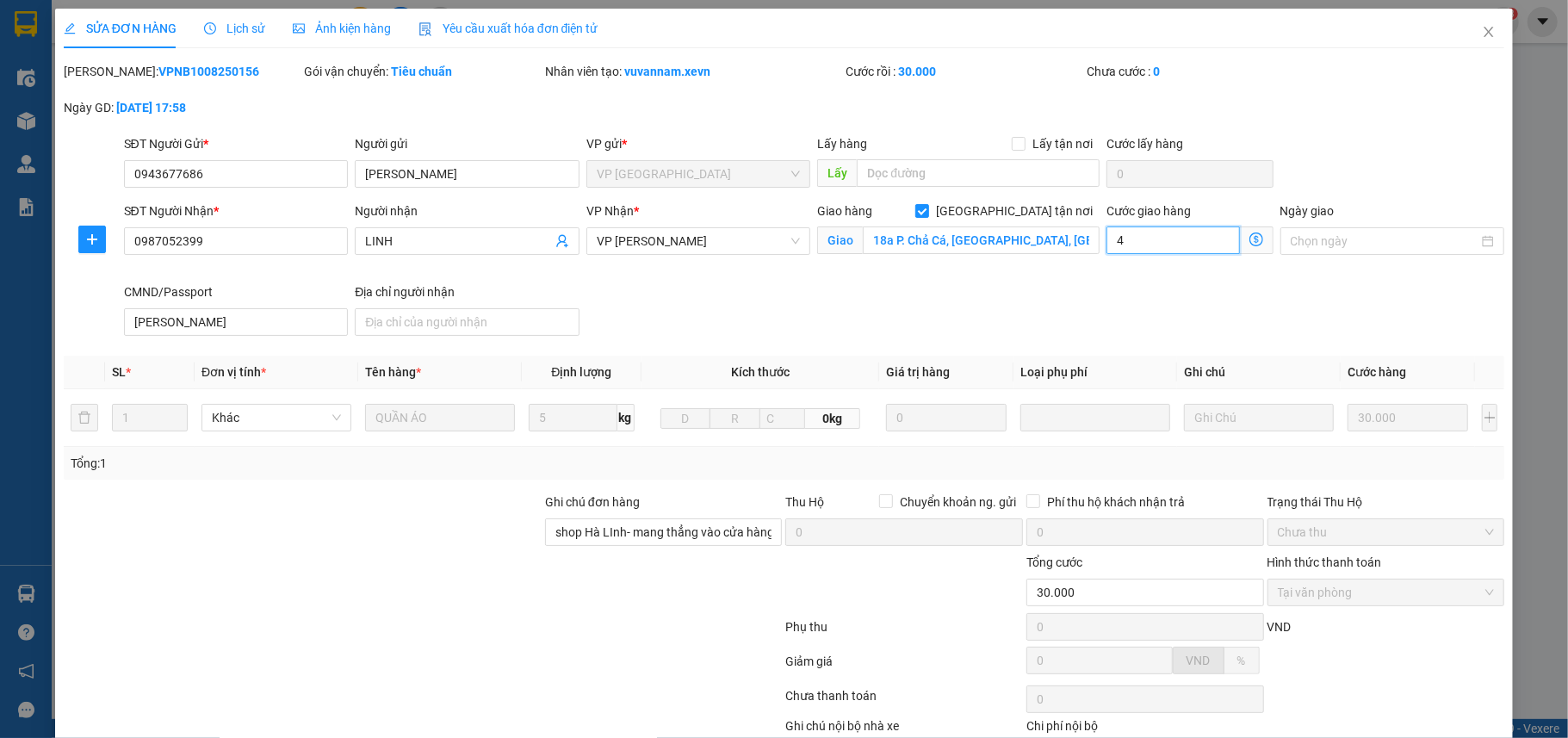
type input "30.004"
type input "4"
type input "30.040"
type input "40"
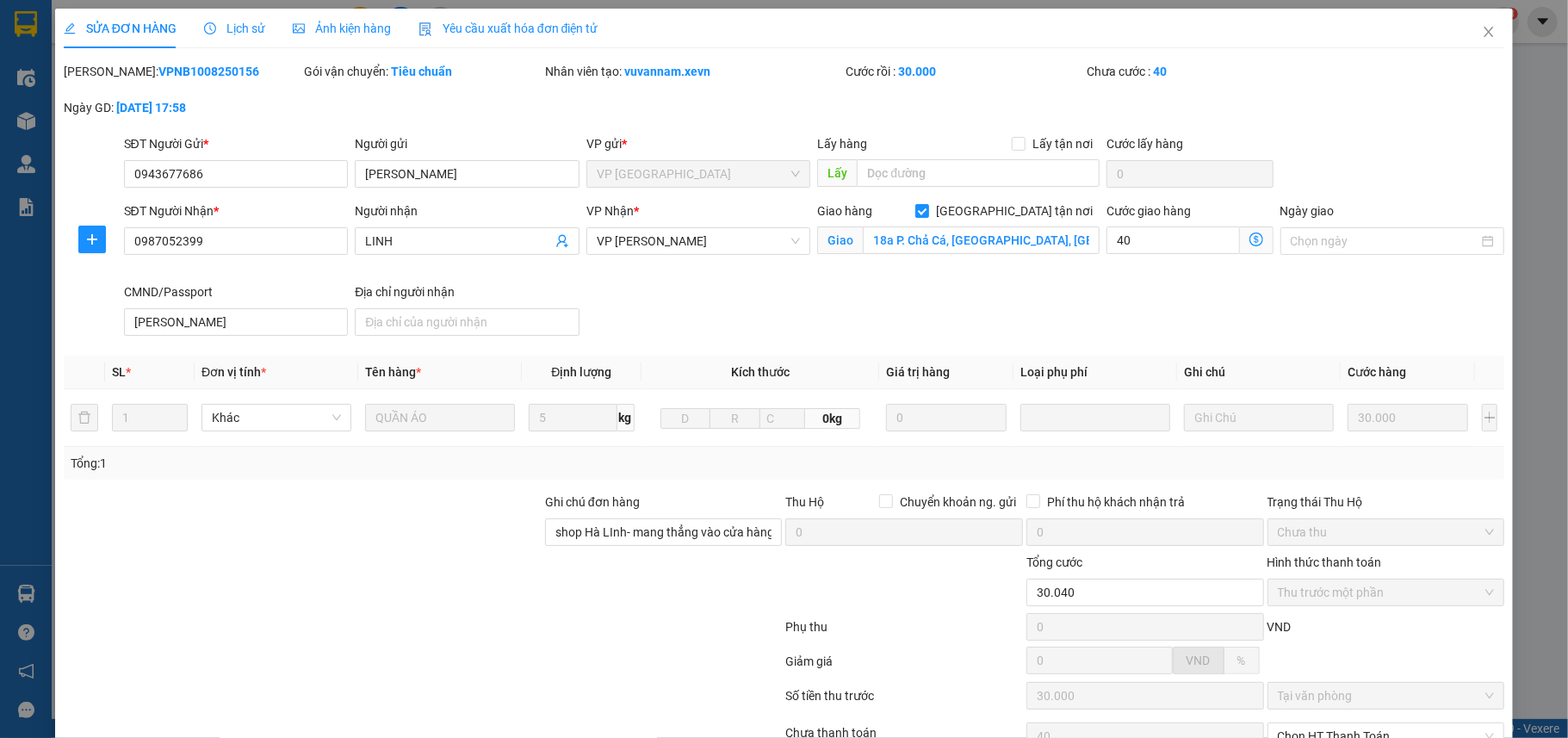
type input "70.000"
type input "40.000"
click at [1028, 305] on div "SĐT Người Nhận * 0987052399 Người nhận LINH VP Nhận * VP Lê Duẩn Giao hàng Giao…" at bounding box center [814, 272] width 1388 height 141
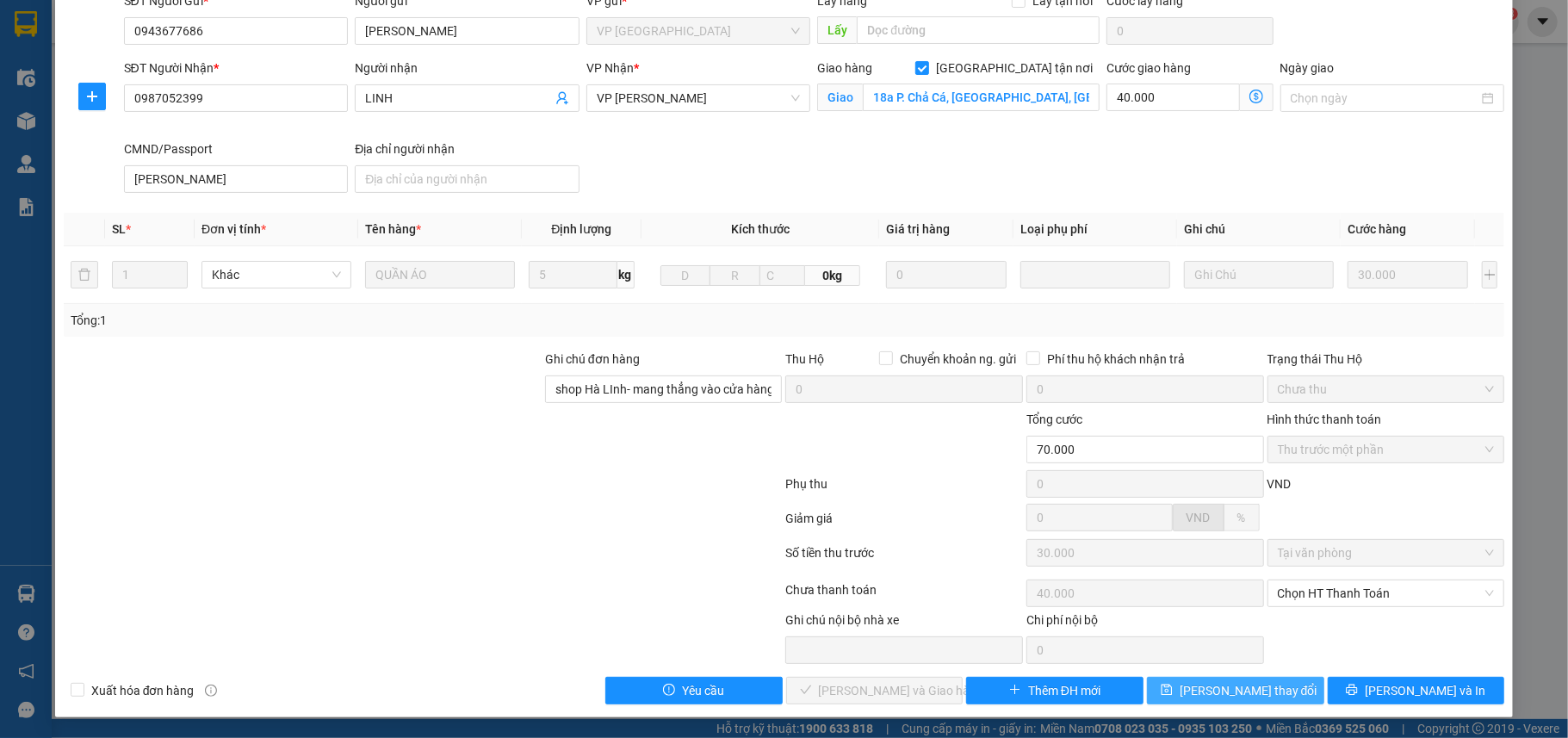
click at [1244, 696] on span "Lưu thay đổi" at bounding box center [1248, 691] width 137 height 19
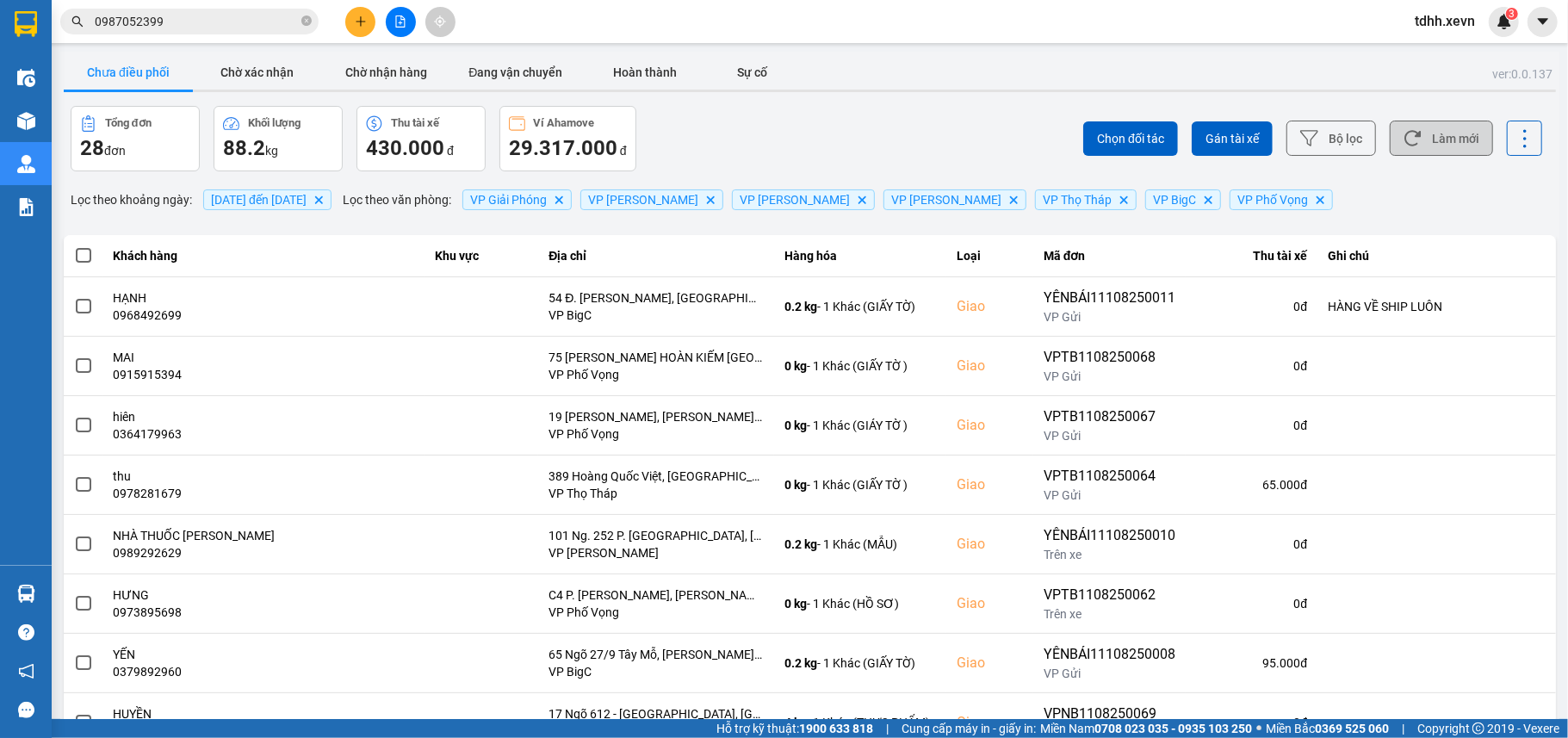
click at [1433, 145] on button "Làm mới" at bounding box center [1441, 137] width 103 height 35
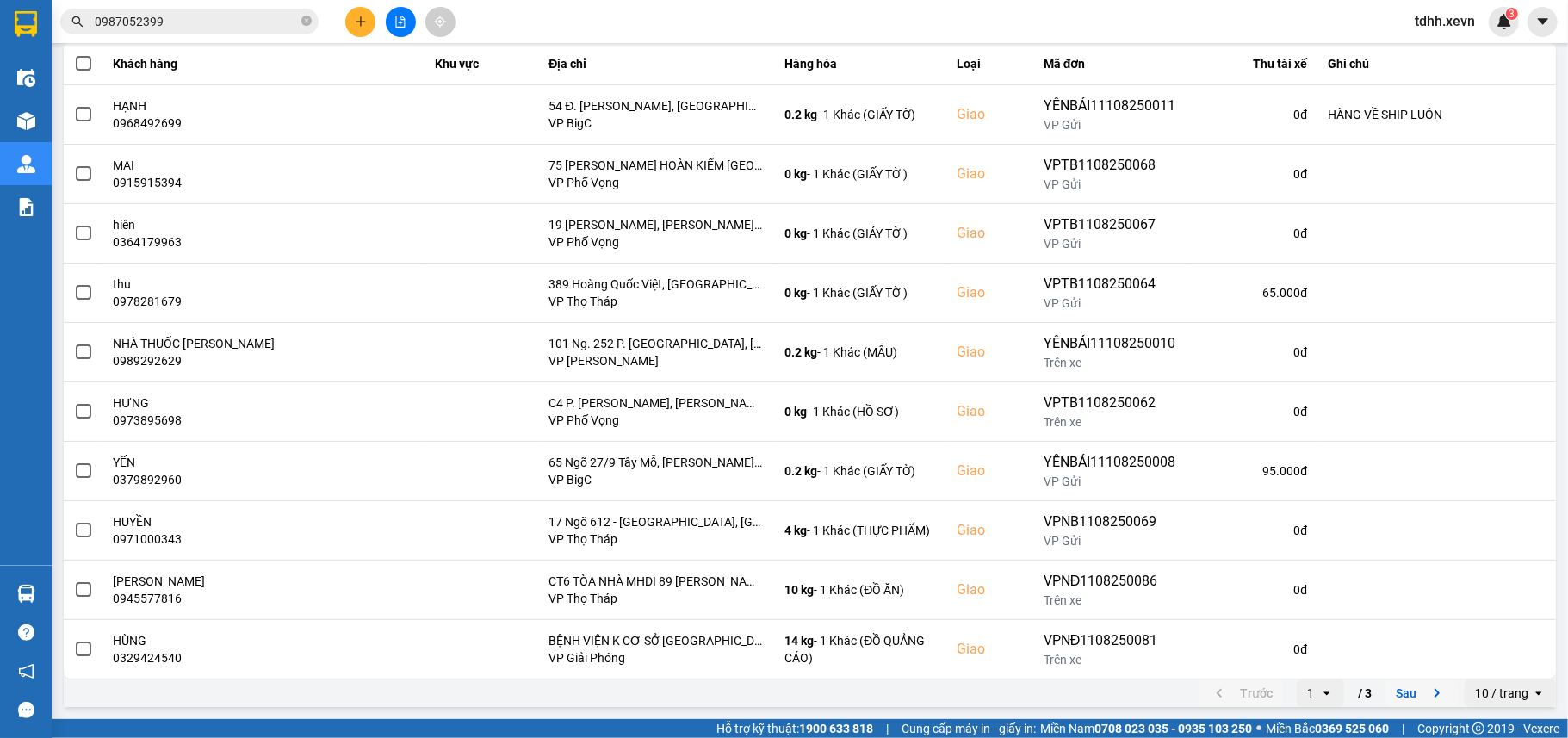
click at [1403, 686] on button "Sau" at bounding box center [1421, 693] width 73 height 26
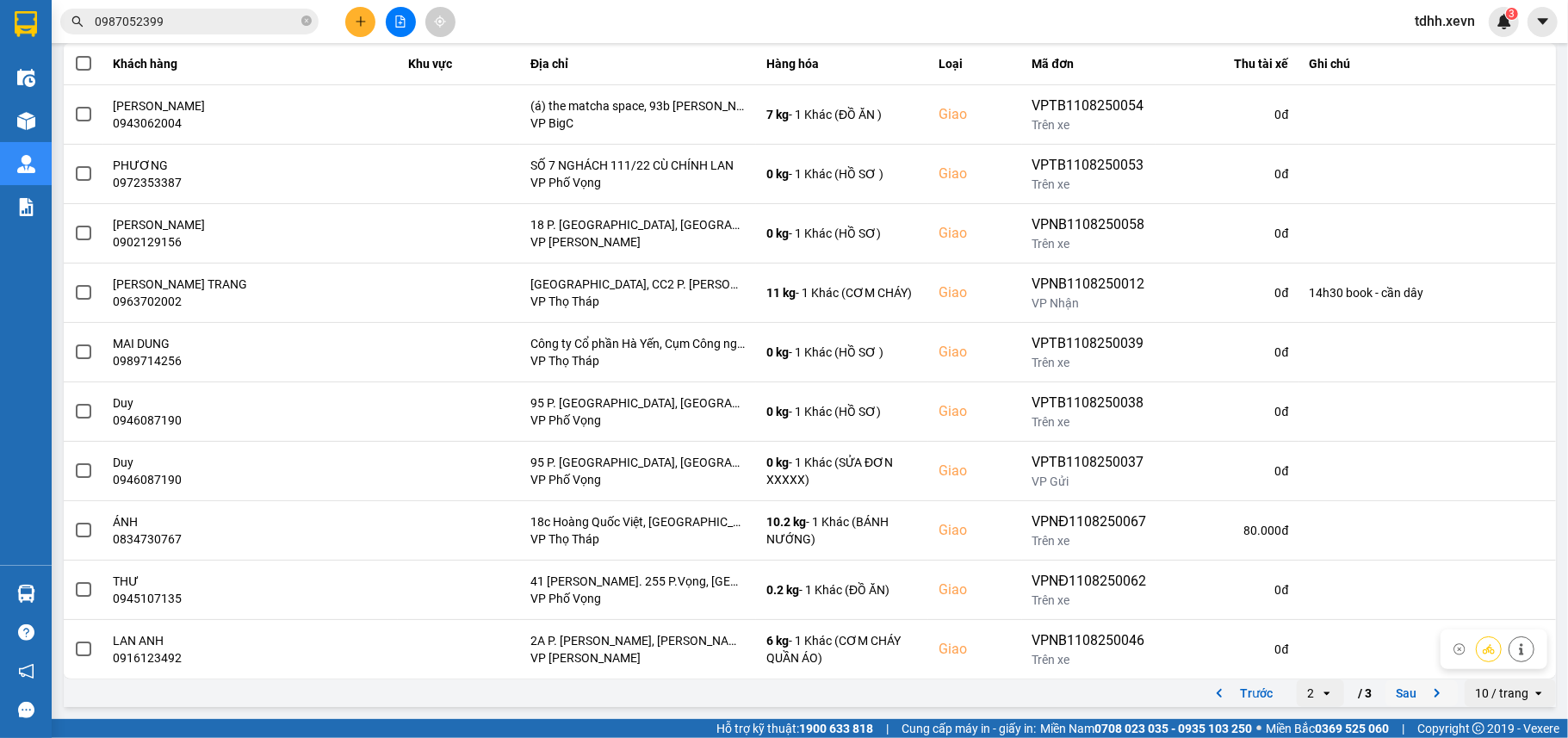
click at [1388, 690] on button "Sau" at bounding box center [1421, 693] width 73 height 26
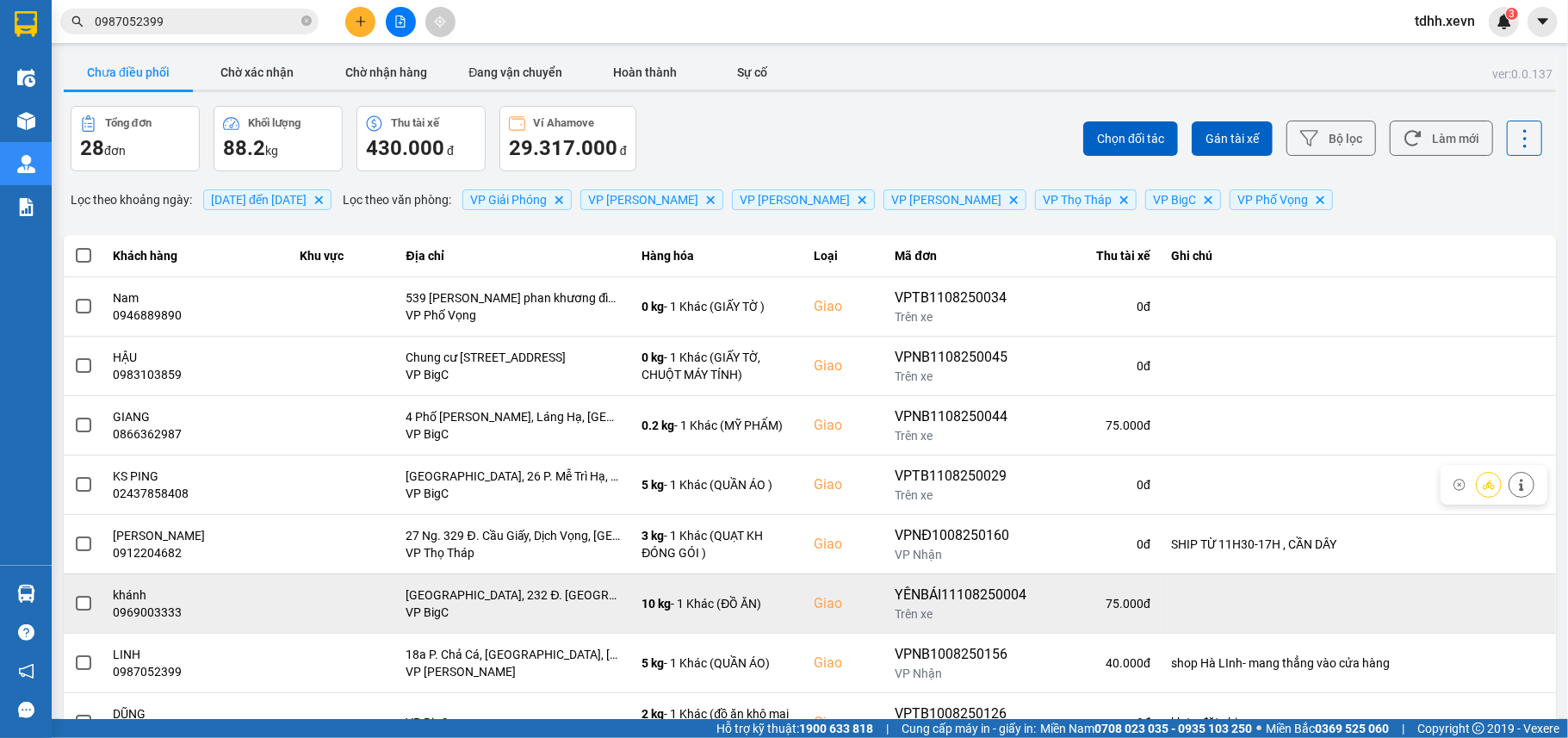
scroll to position [75, 0]
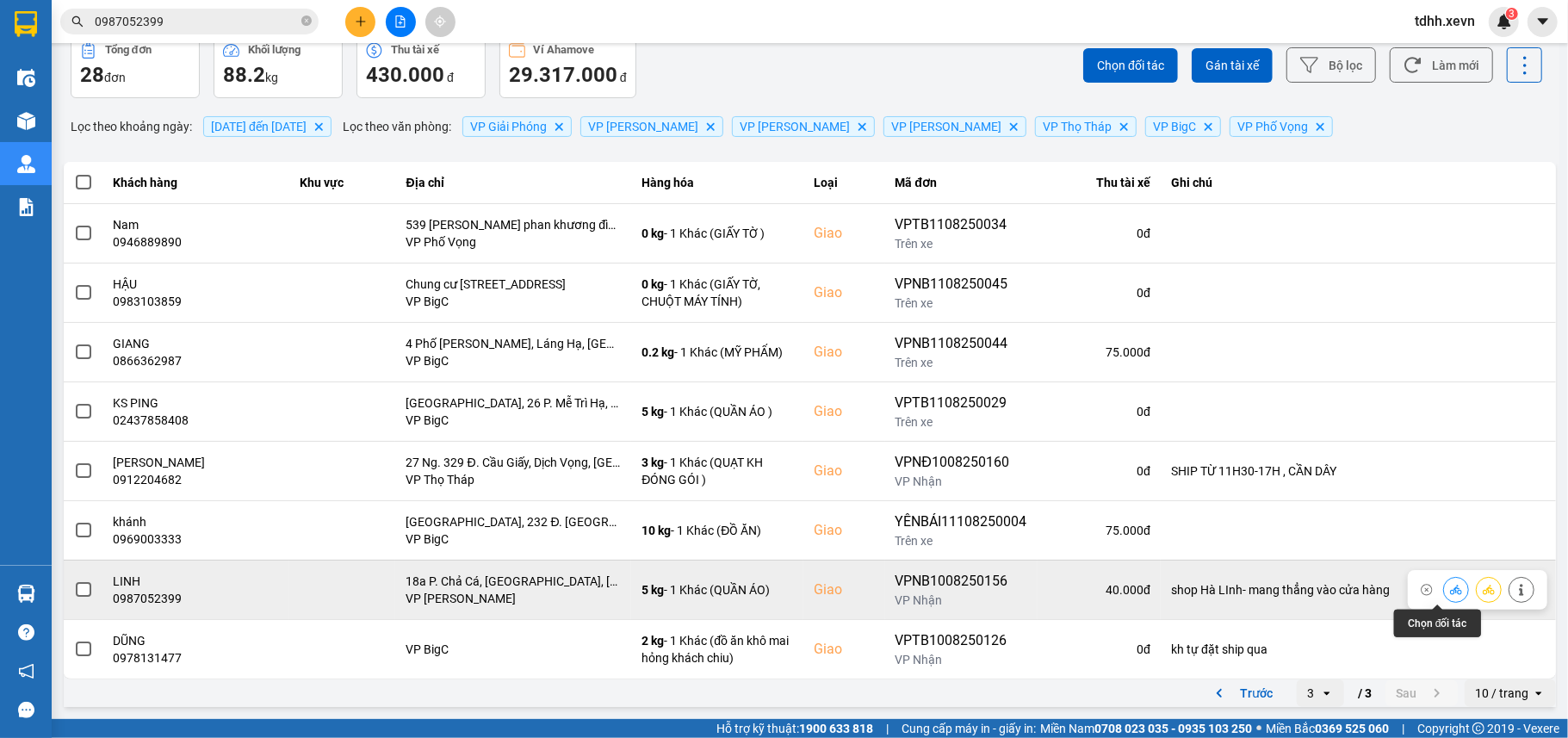
click at [1450, 586] on icon at bounding box center [1455, 590] width 12 height 12
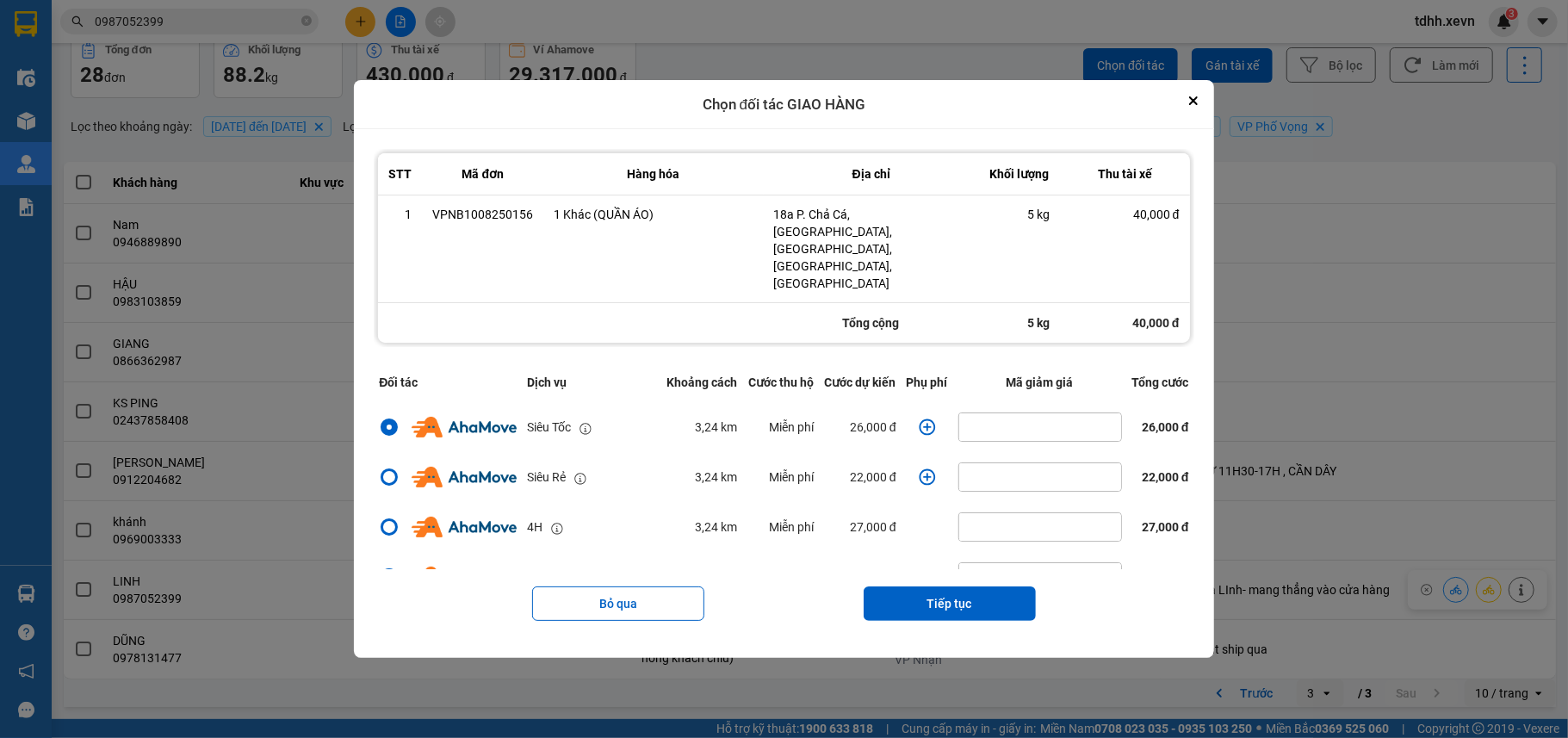
click at [919, 419] on icon "dialog" at bounding box center [926, 427] width 16 height 16
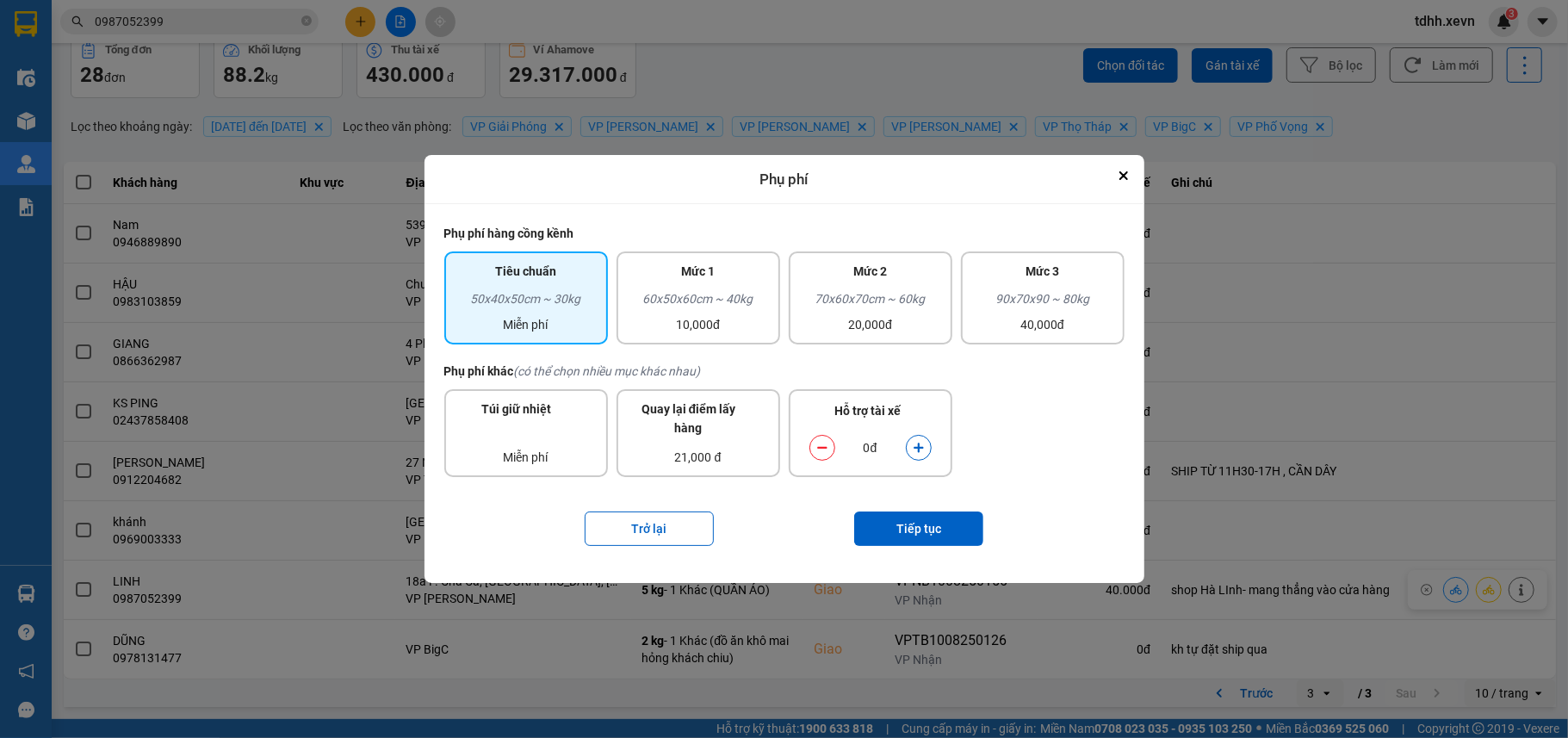
click at [919, 449] on icon "dialog" at bounding box center [918, 449] width 10 height 10
click at [930, 534] on button "Tiếp tục" at bounding box center [918, 529] width 129 height 34
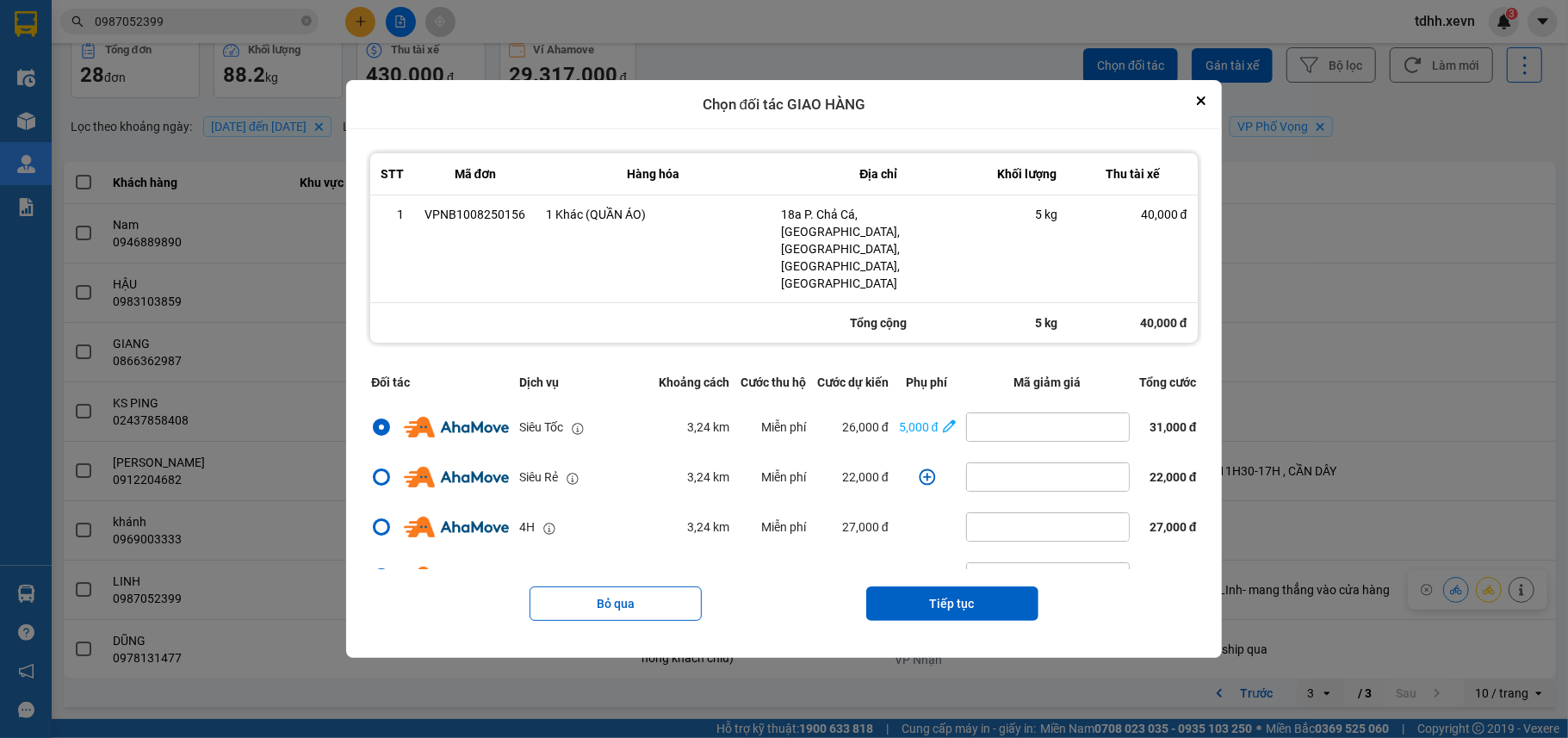
click at [972, 569] on div "Bỏ qua Tiếp tục" at bounding box center [783, 603] width 835 height 69
click at [972, 587] on button "Tiếp tục" at bounding box center [951, 603] width 172 height 34
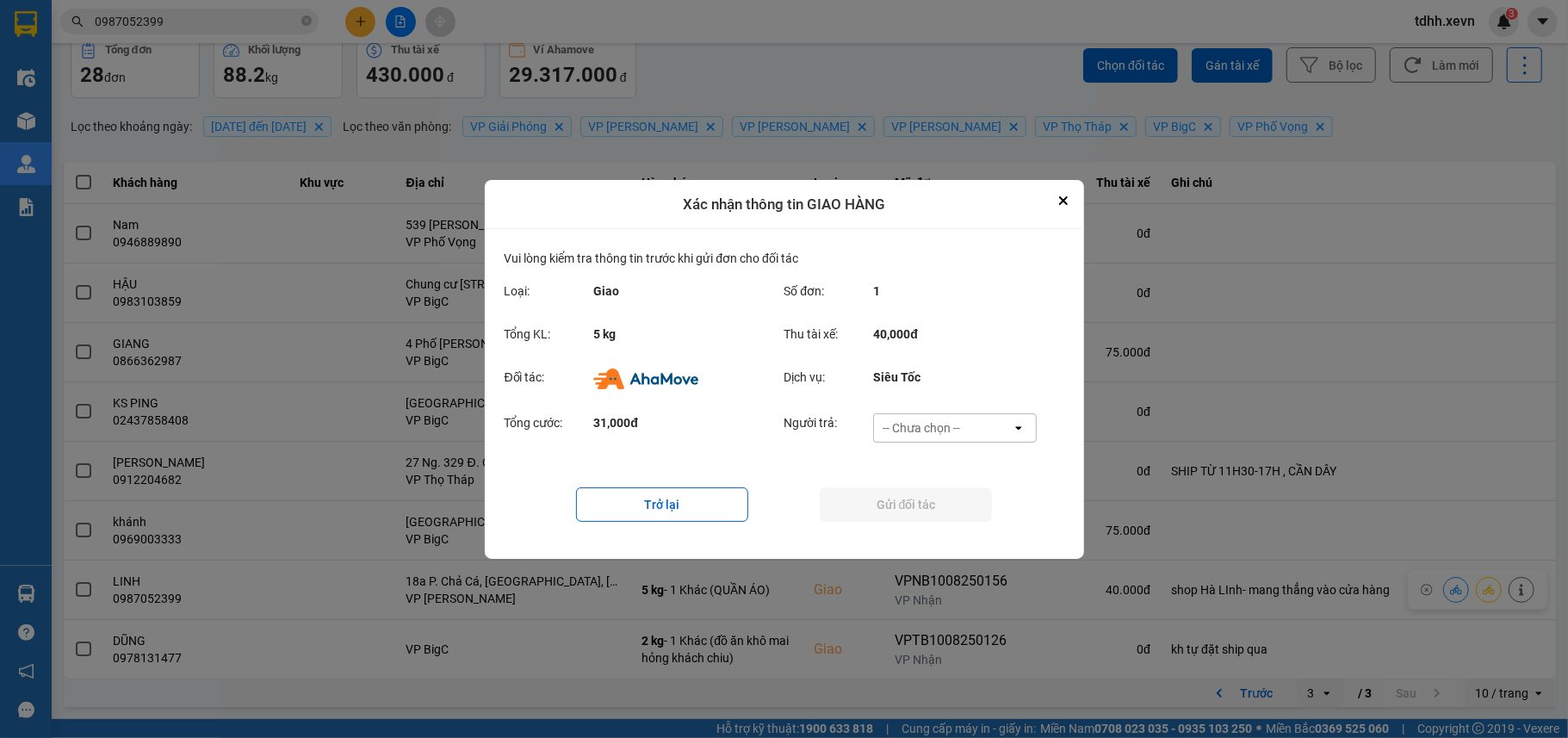
drag, startPoint x: 941, startPoint y: 424, endPoint x: 936, endPoint y: 435, distance: 12.1
click at [938, 425] on div "-- Chưa chọn --" at bounding box center [921, 428] width 77 height 17
click at [923, 540] on div "Ví Ahamove" at bounding box center [954, 529] width 163 height 31
click at [918, 503] on button "Gửi đối tác" at bounding box center [906, 505] width 172 height 34
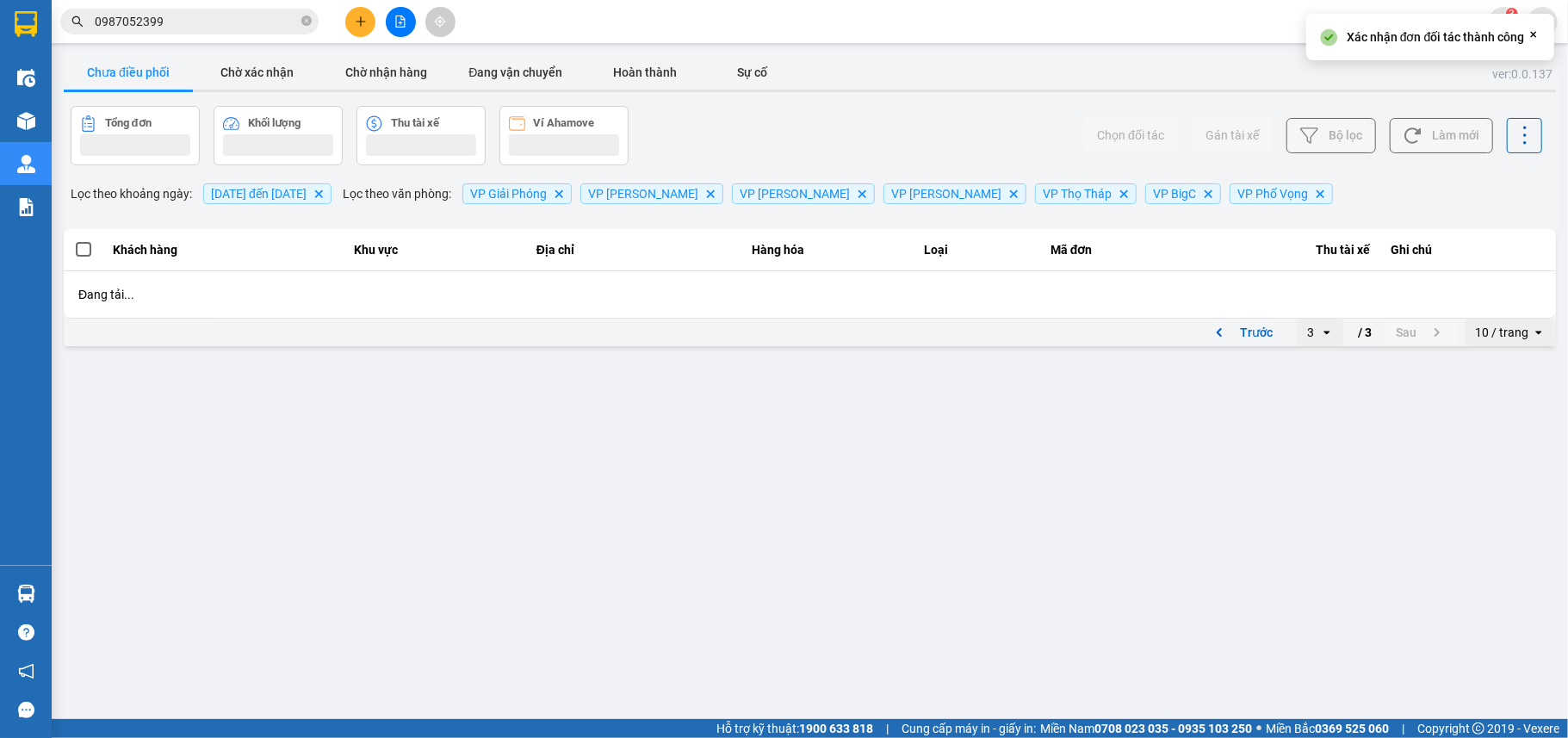
scroll to position [0, 0]
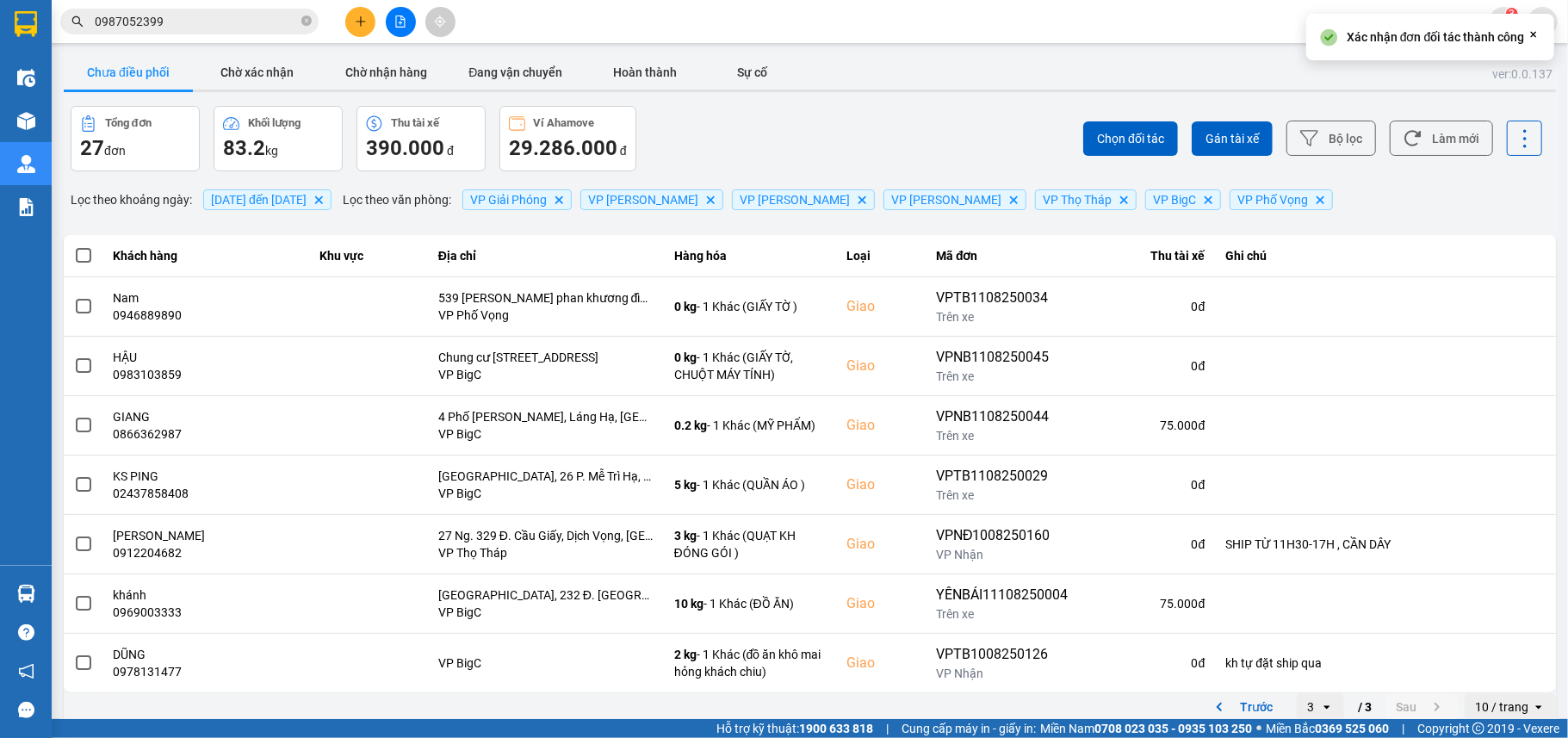
click at [189, 11] on span "0987052399" at bounding box center [189, 21] width 259 height 26
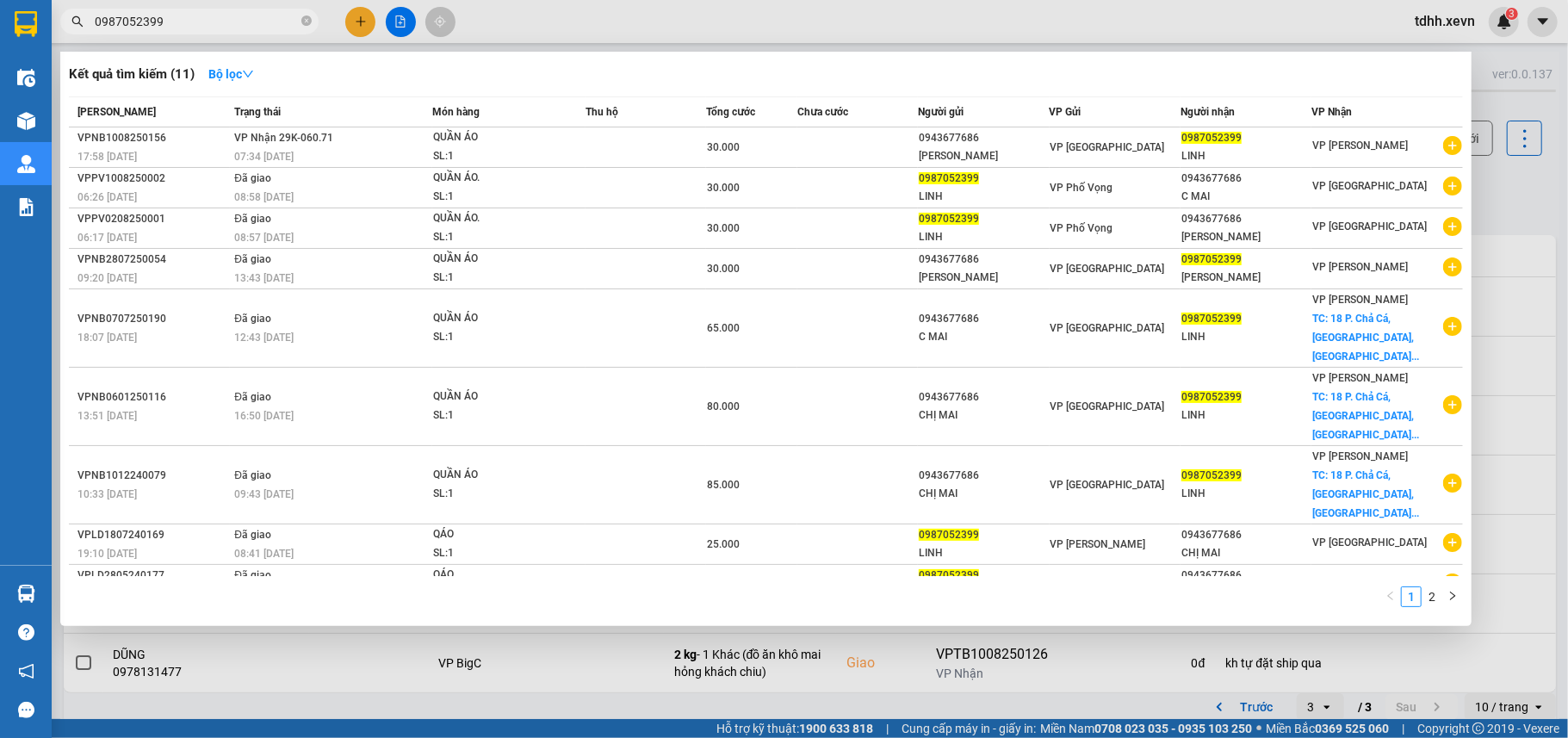
click at [189, 11] on span "0987052399" at bounding box center [189, 21] width 259 height 26
click at [177, 22] on input "0987052399" at bounding box center [196, 22] width 203 height 19
paste input "6511433"
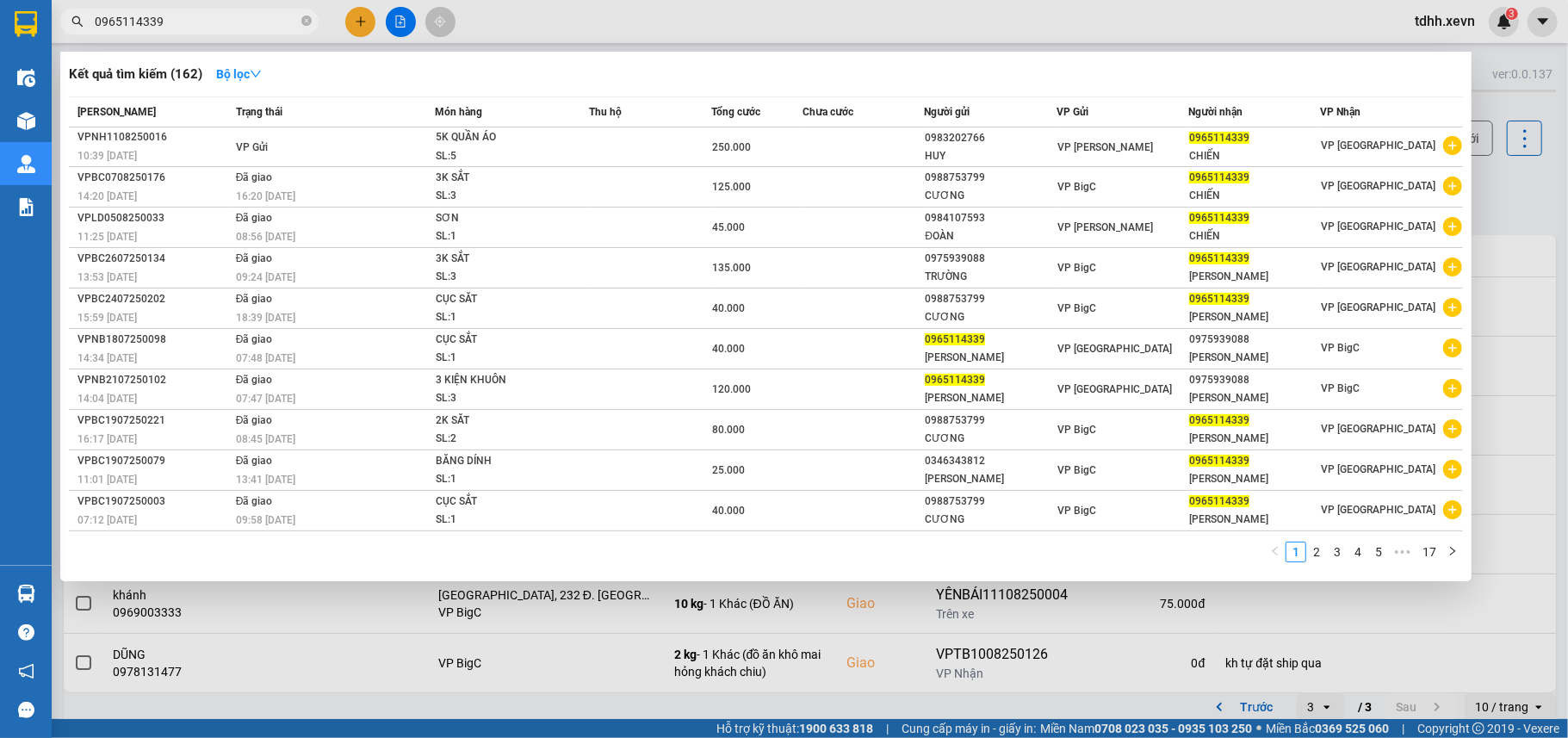
click at [1520, 182] on div at bounding box center [784, 369] width 1568 height 738
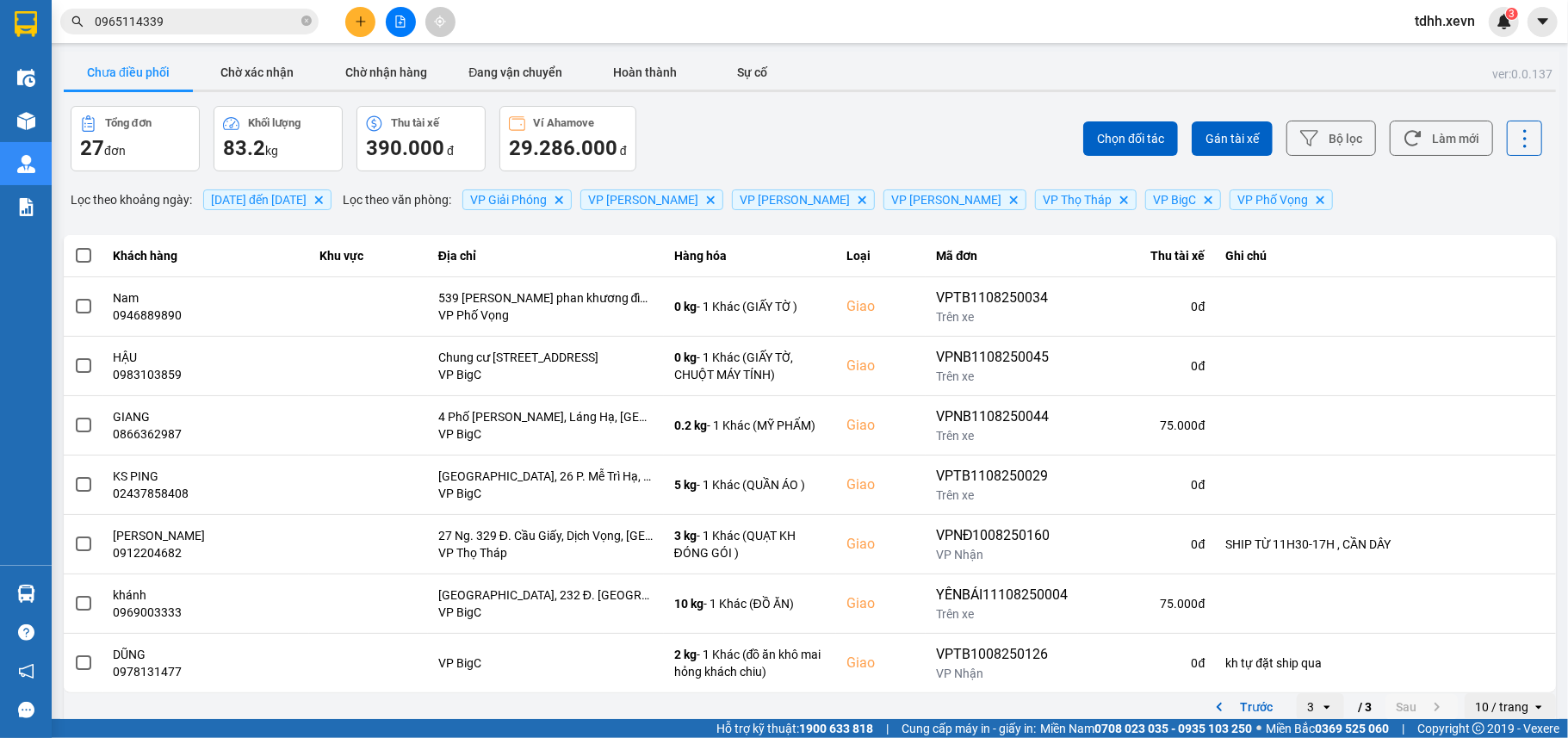
click at [163, 24] on input "0965114339" at bounding box center [196, 22] width 203 height 19
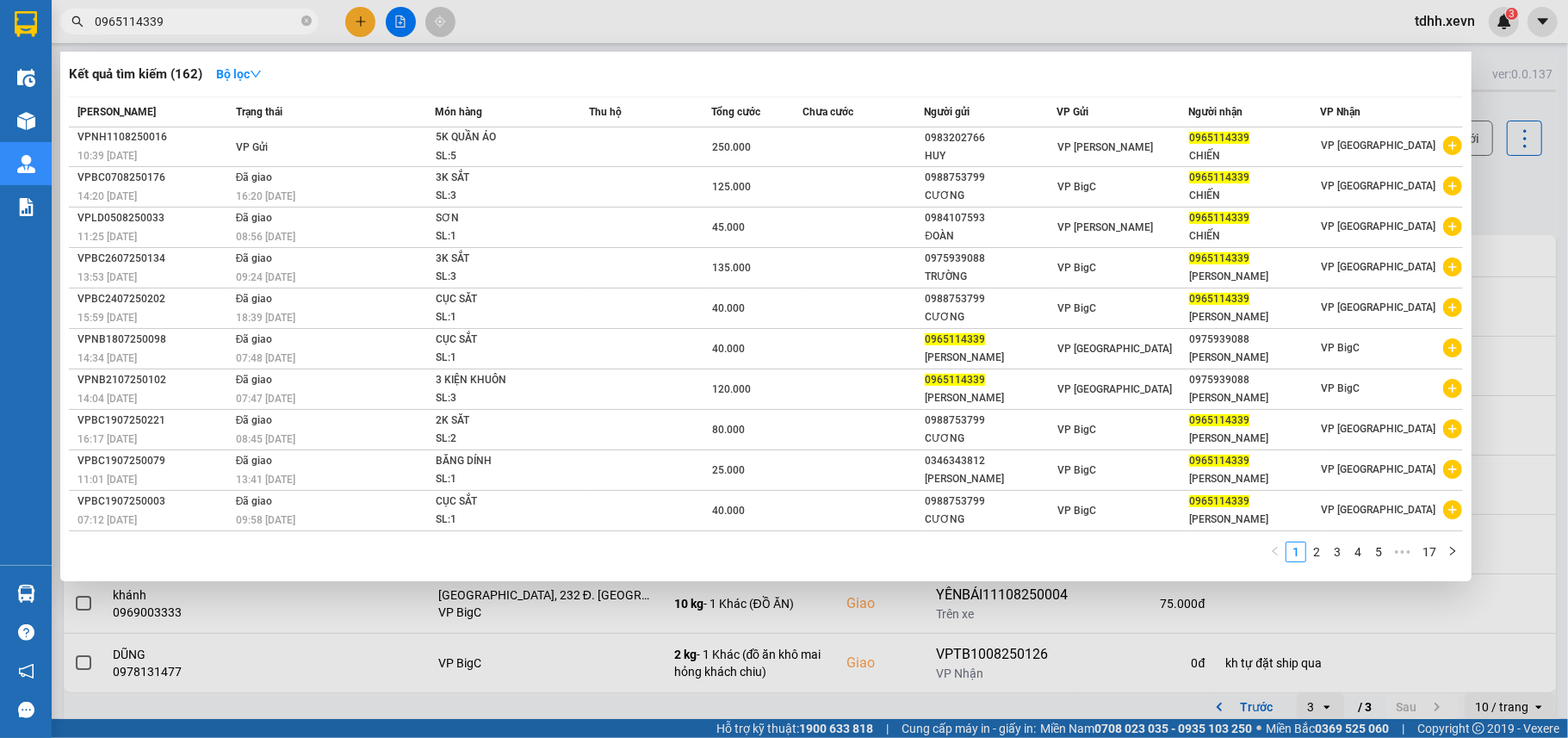
click at [182, 22] on input "0965114339" at bounding box center [196, 22] width 203 height 19
paste input "89791668"
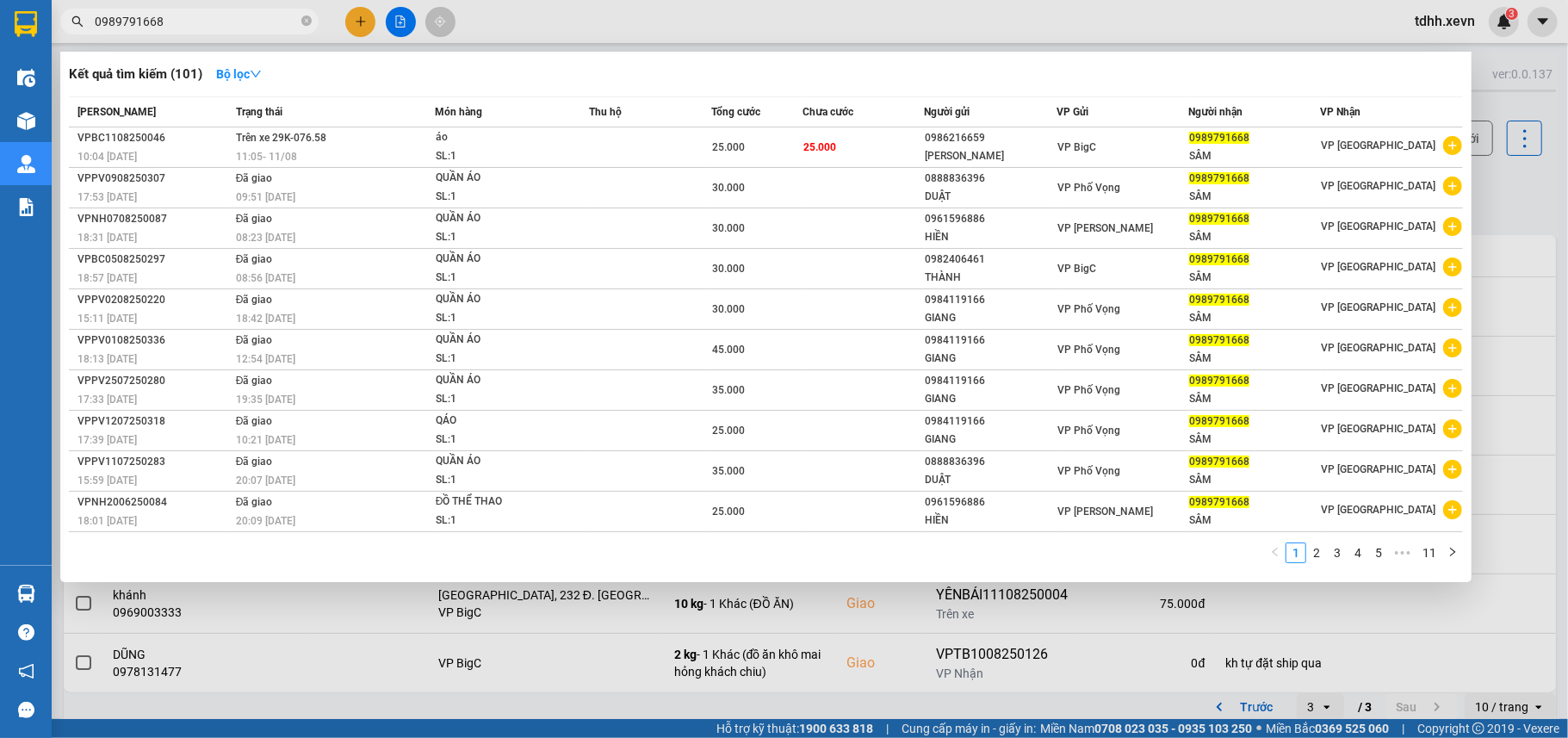
click at [1516, 194] on div at bounding box center [784, 369] width 1568 height 738
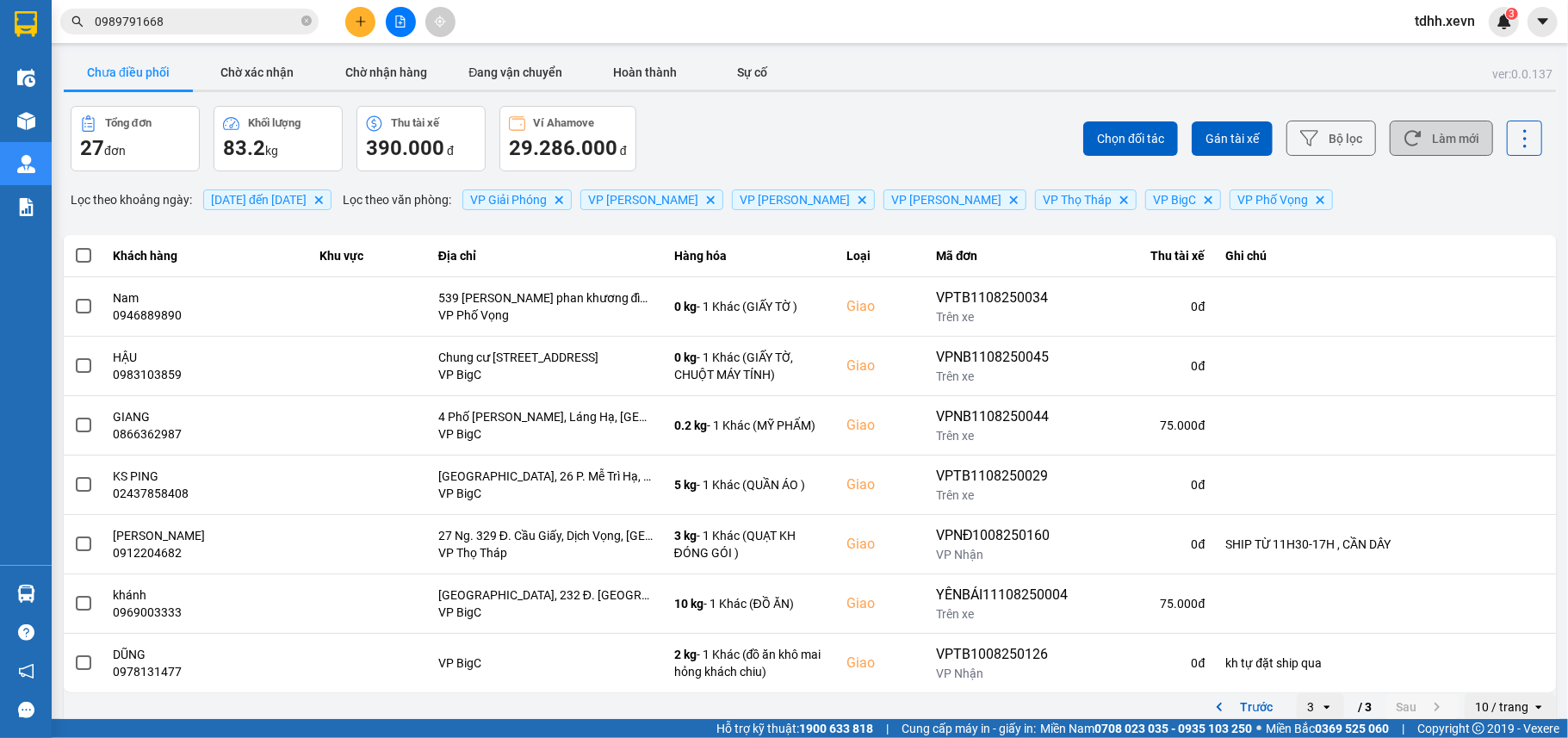
click at [1403, 146] on icon at bounding box center [1411, 137] width 18 height 18
click at [244, 63] on button "Chờ xác nhận" at bounding box center [257, 73] width 129 height 34
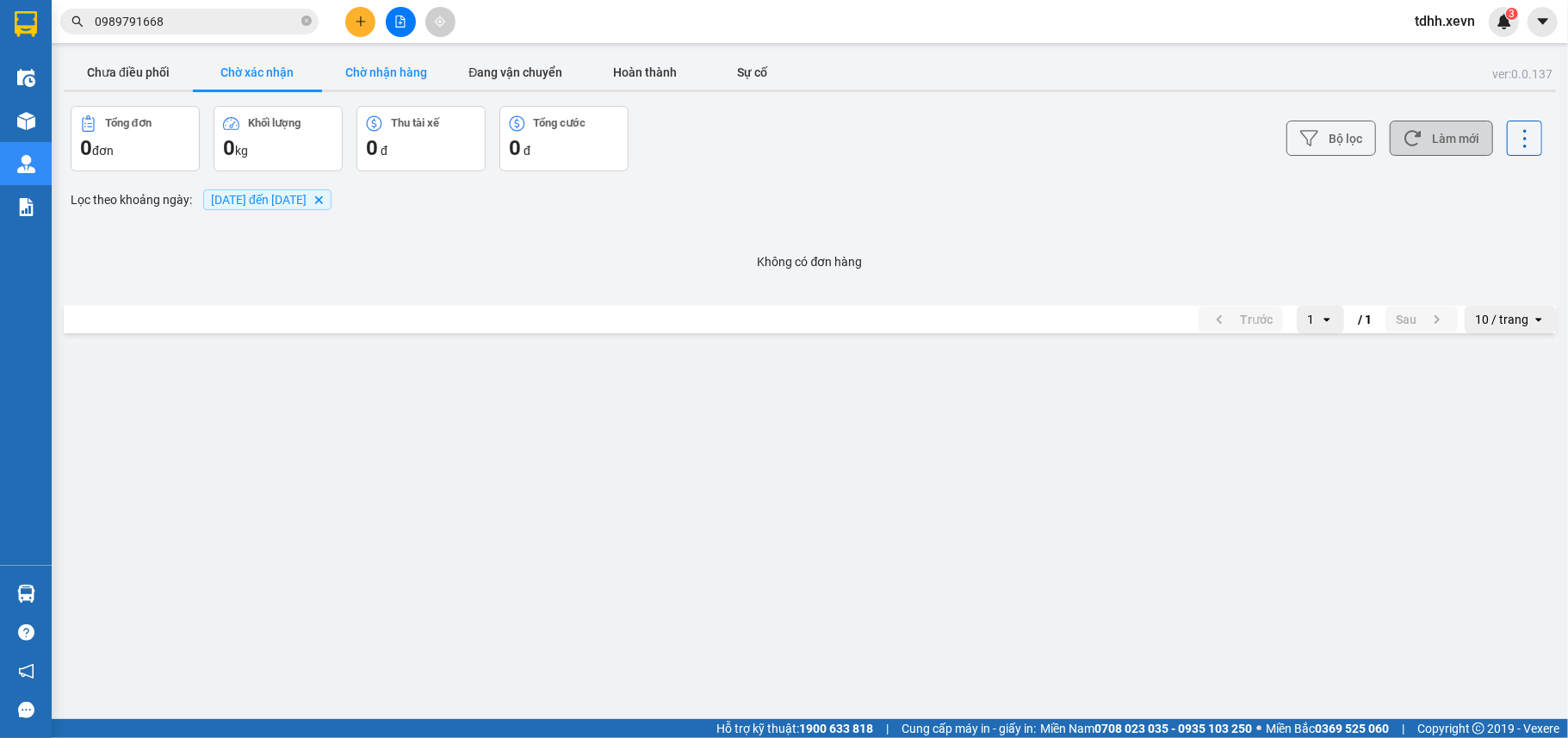
click at [375, 74] on button "Chờ nhận hàng" at bounding box center [386, 73] width 129 height 34
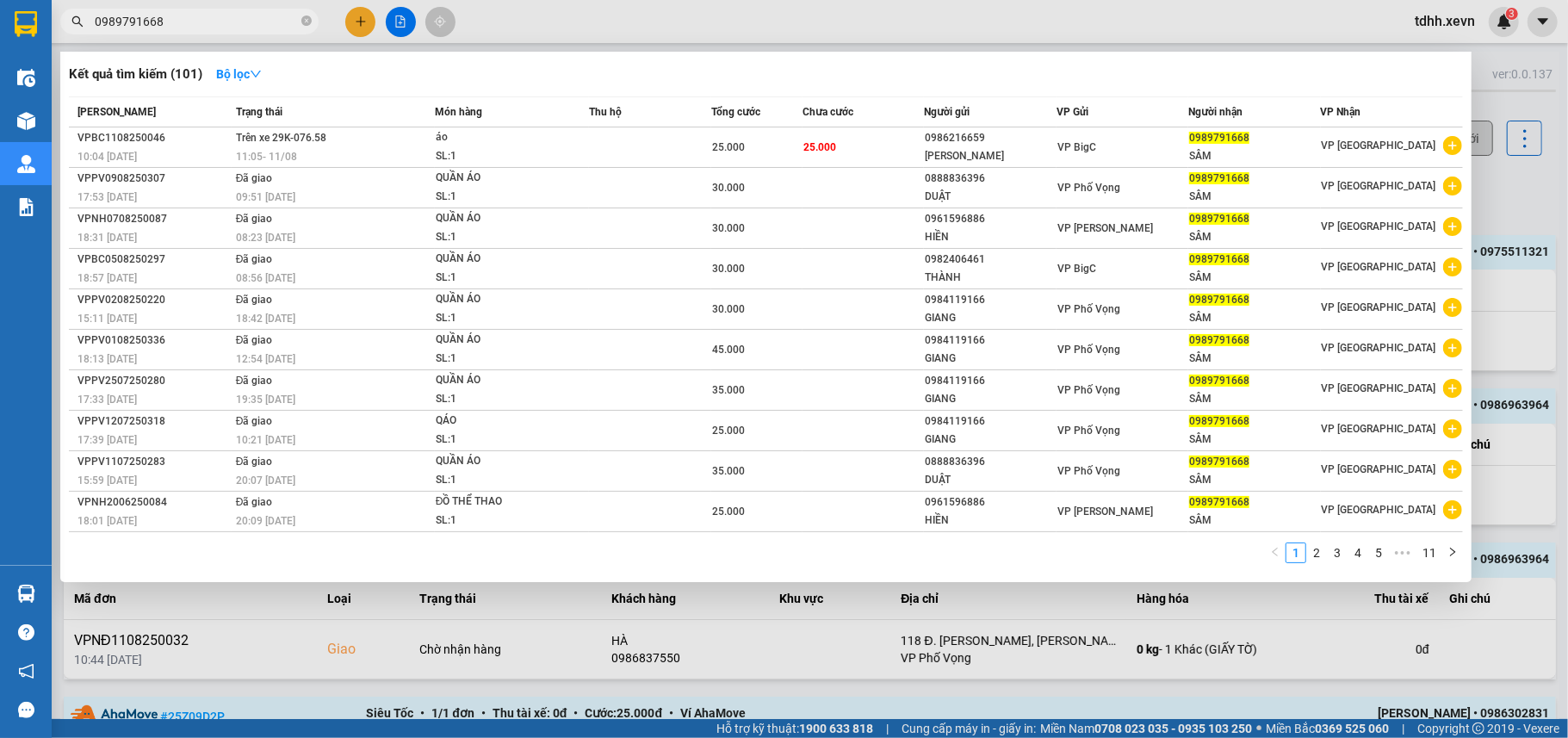
click at [173, 17] on input "0989791668" at bounding box center [196, 22] width 203 height 19
paste input "385296545"
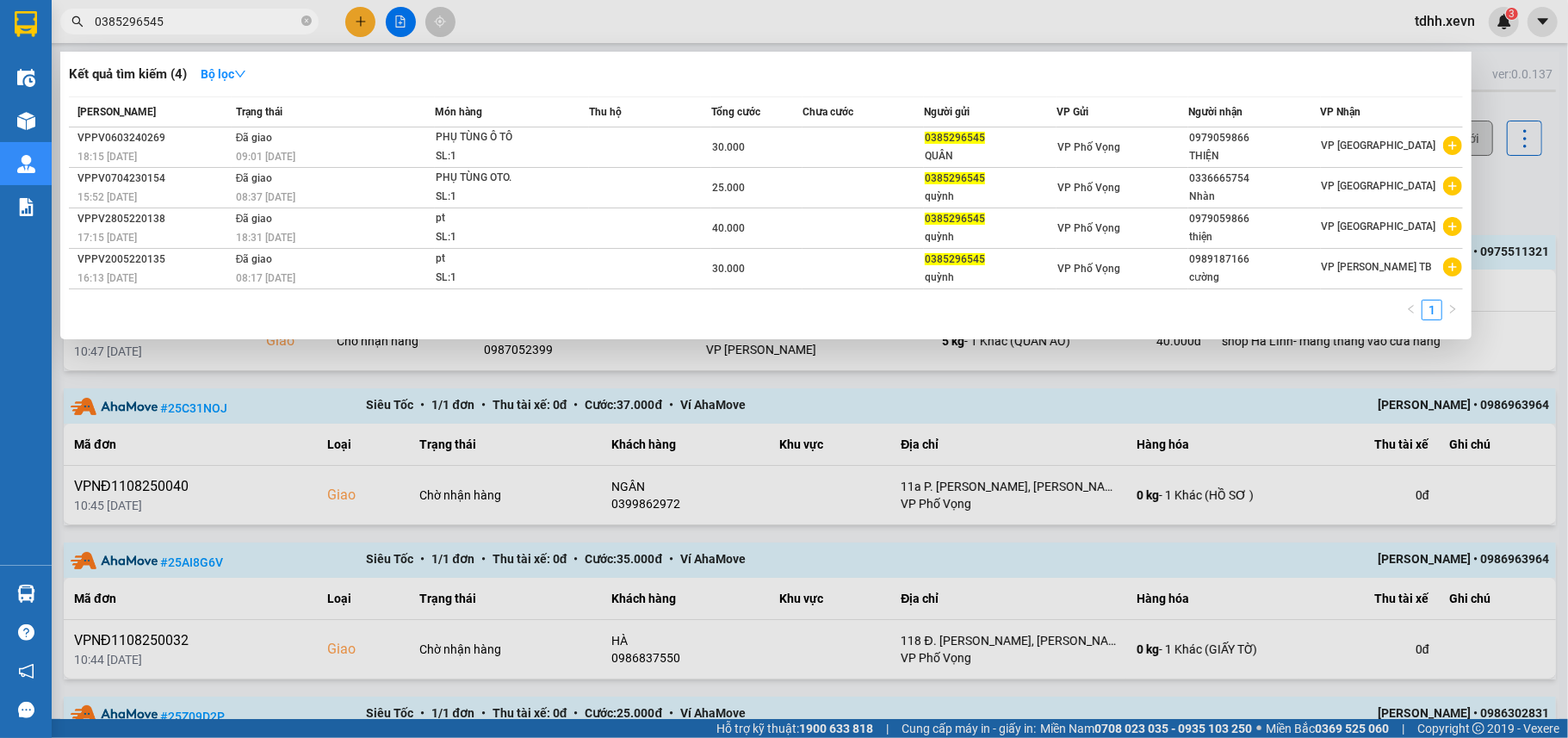
click at [1512, 183] on div at bounding box center [784, 369] width 1568 height 738
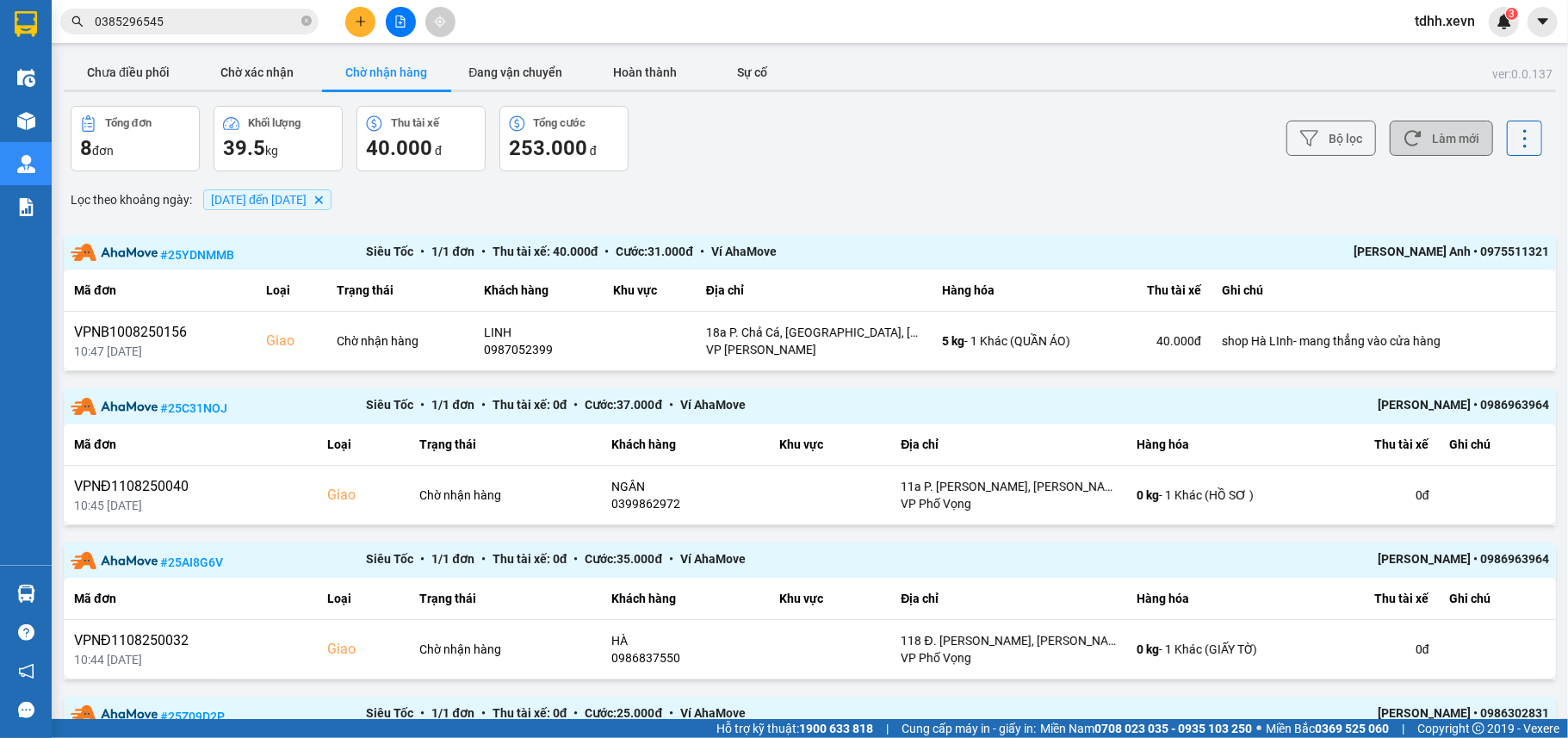
click at [231, 21] on input "0385296545" at bounding box center [196, 22] width 203 height 19
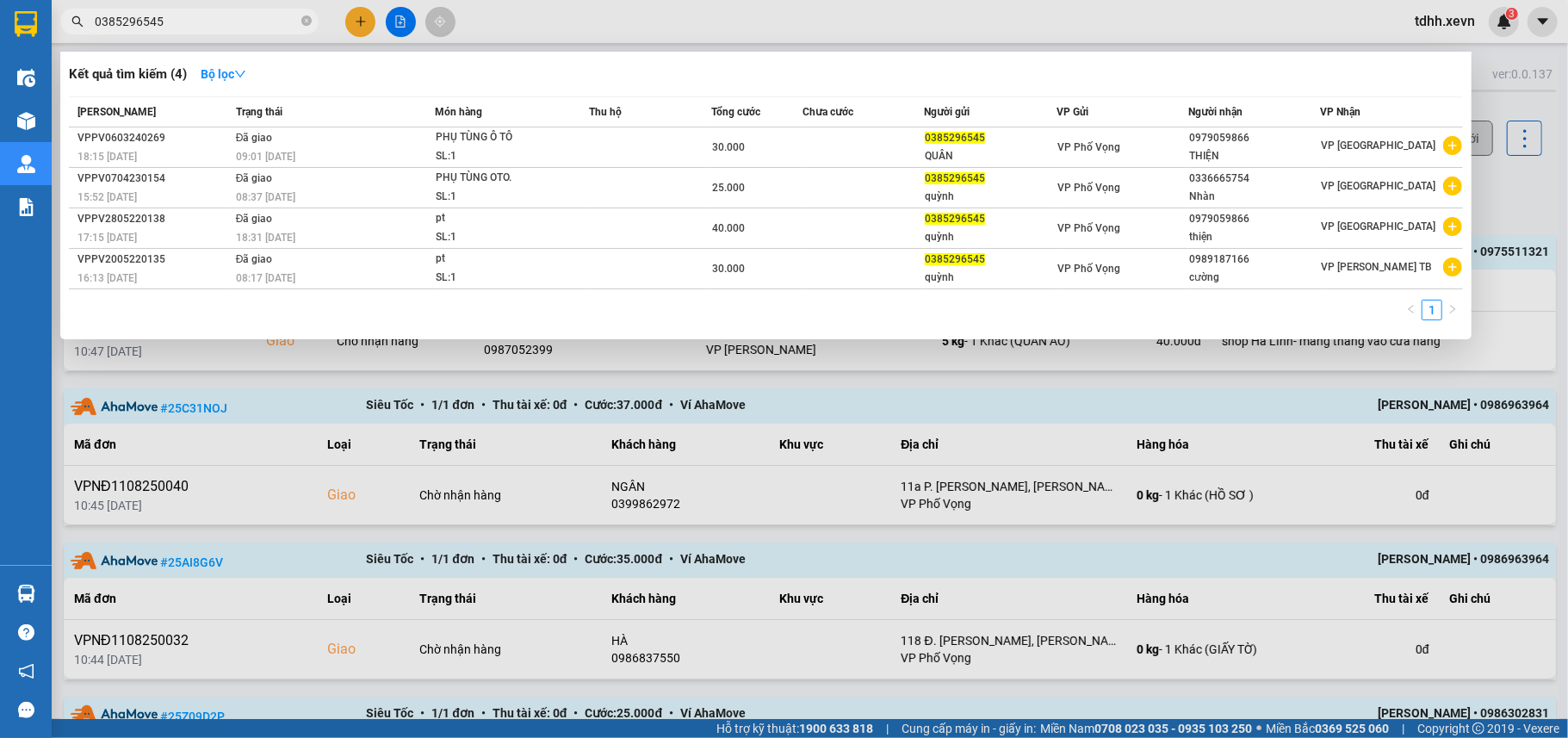
click at [231, 21] on input "0385296545" at bounding box center [196, 22] width 203 height 19
paste input "833059698"
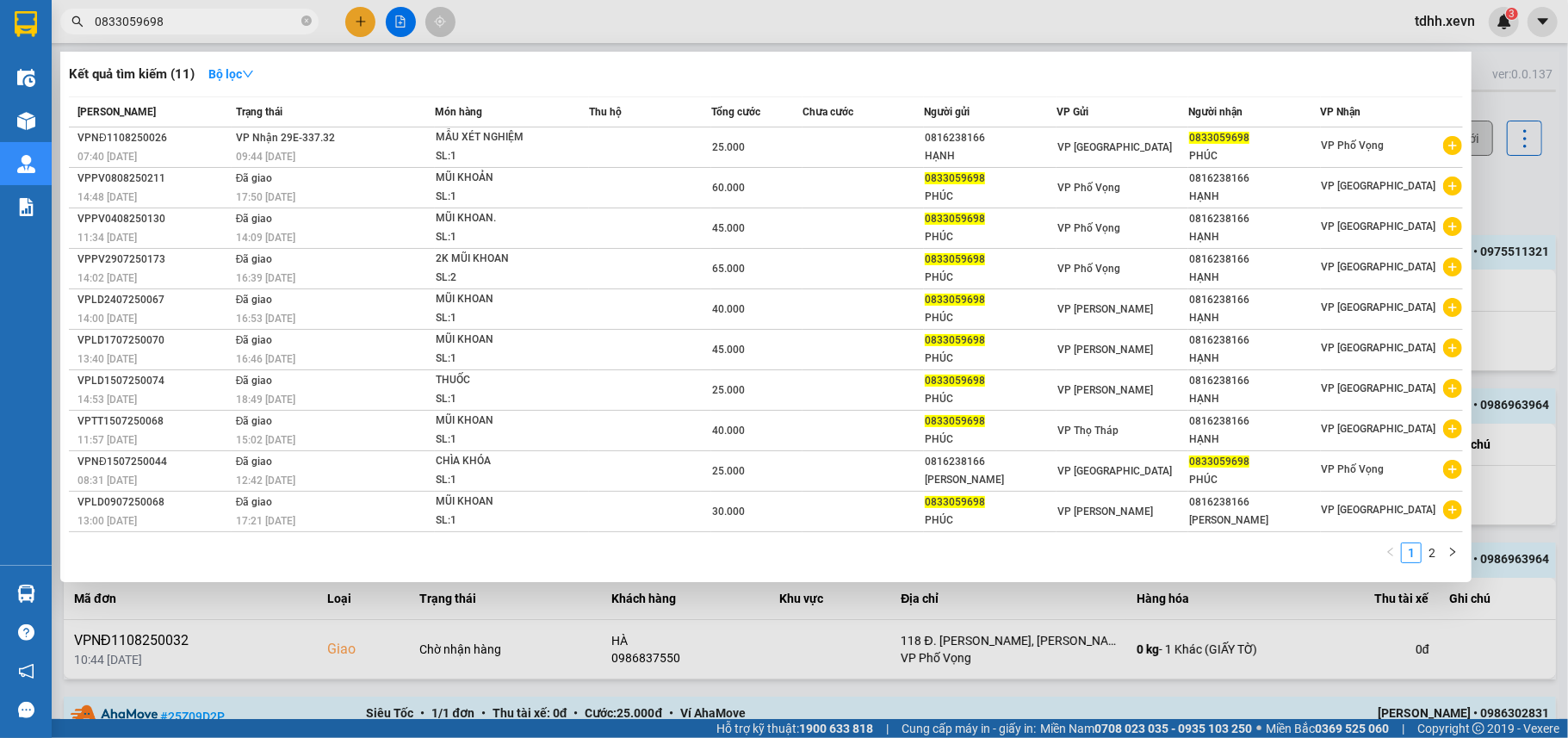
click at [1519, 184] on div at bounding box center [784, 369] width 1568 height 738
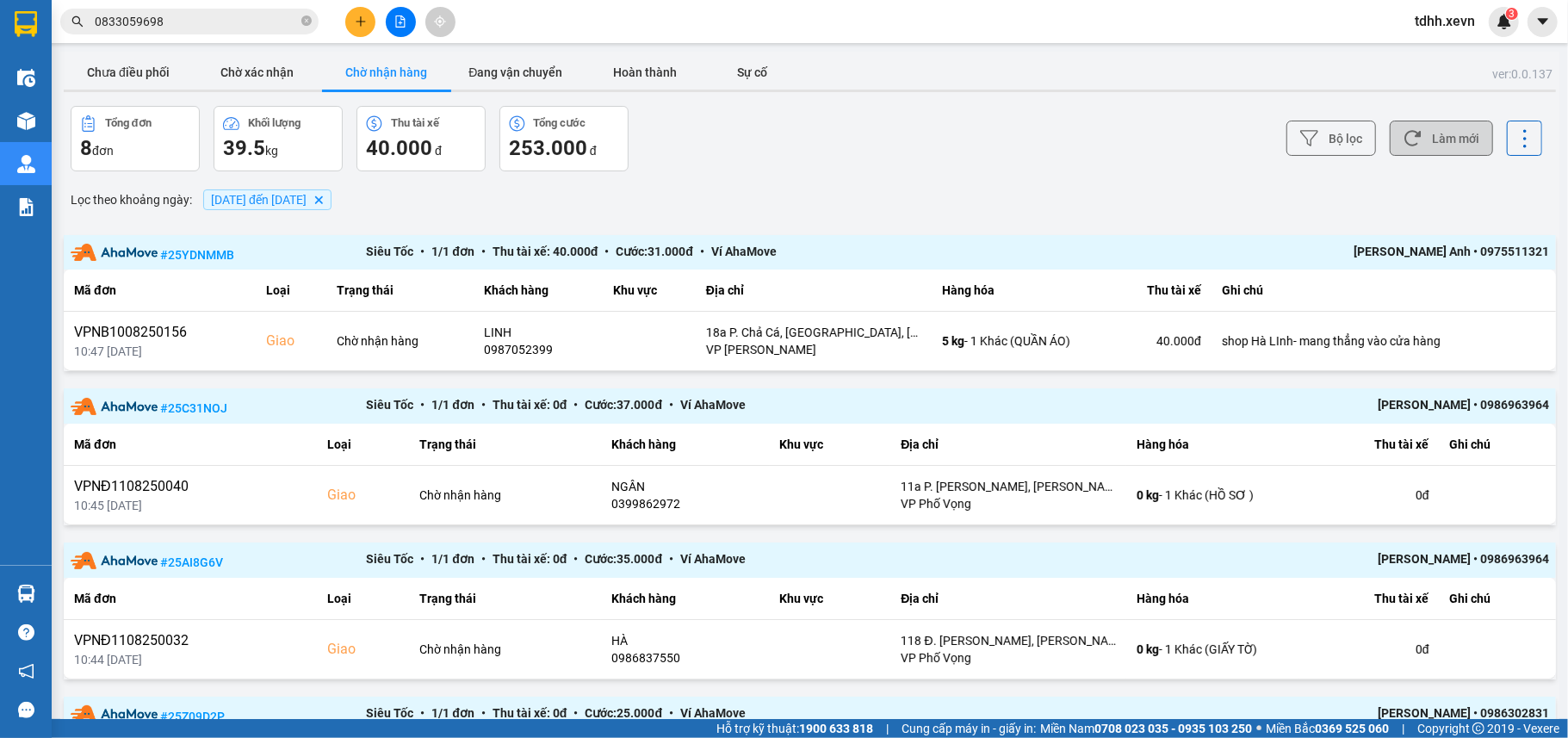
click at [1434, 143] on button "Làm mới" at bounding box center [1441, 137] width 103 height 35
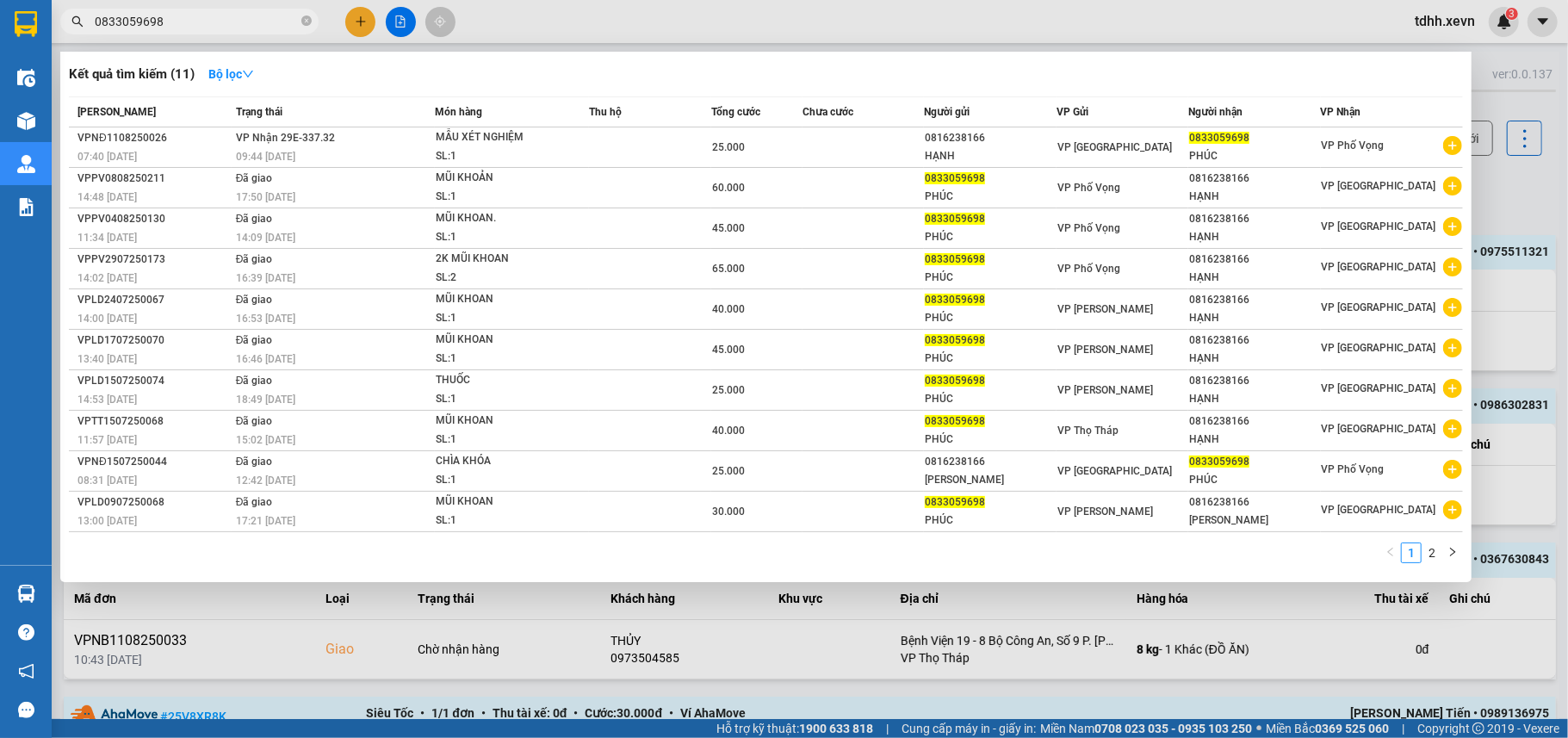
click at [218, 22] on input "0833059698" at bounding box center [196, 22] width 203 height 19
click at [1534, 210] on div at bounding box center [784, 369] width 1568 height 738
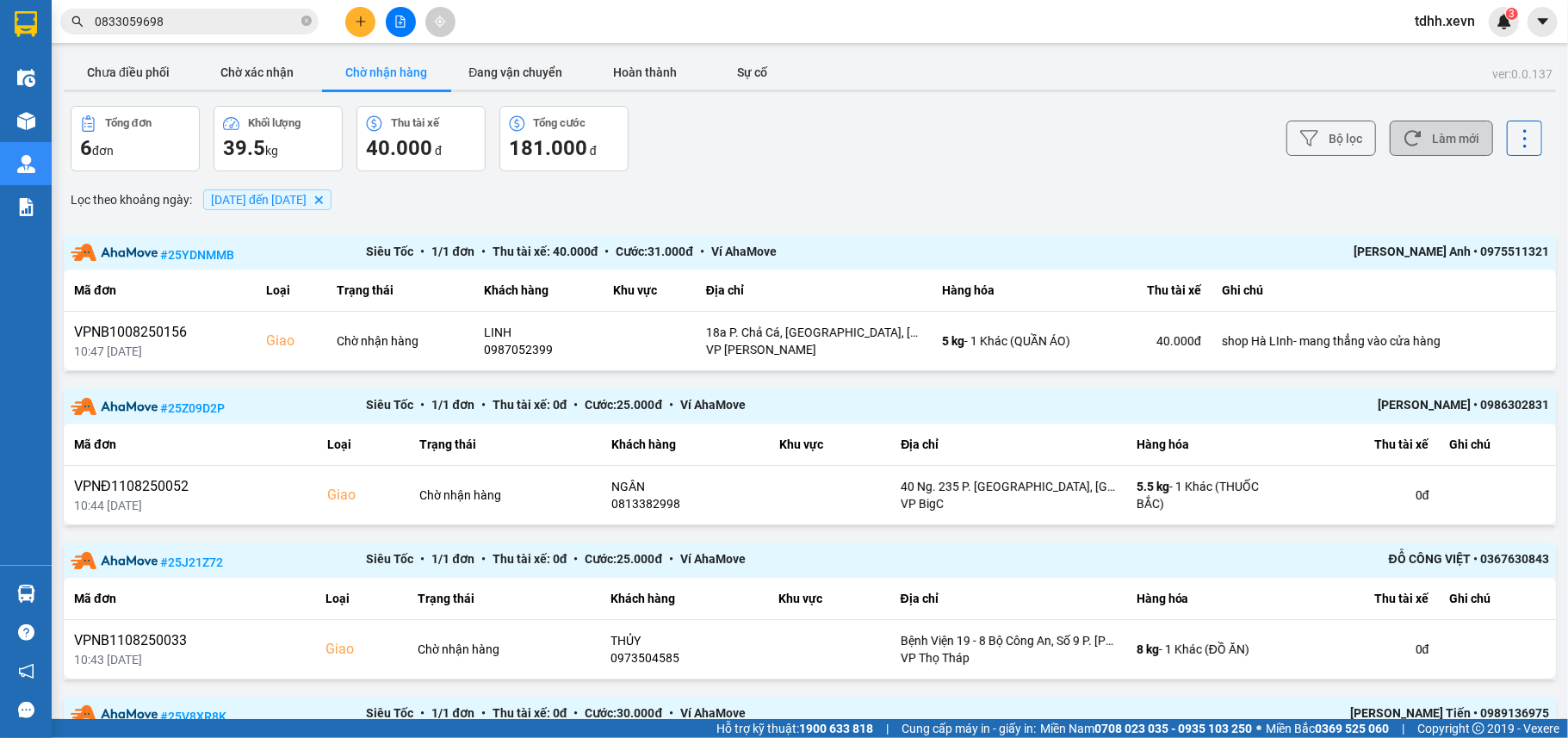
click at [1403, 142] on button "Làm mới" at bounding box center [1441, 137] width 103 height 35
click at [136, 88] on button "Chưa điều phối" at bounding box center [128, 73] width 129 height 34
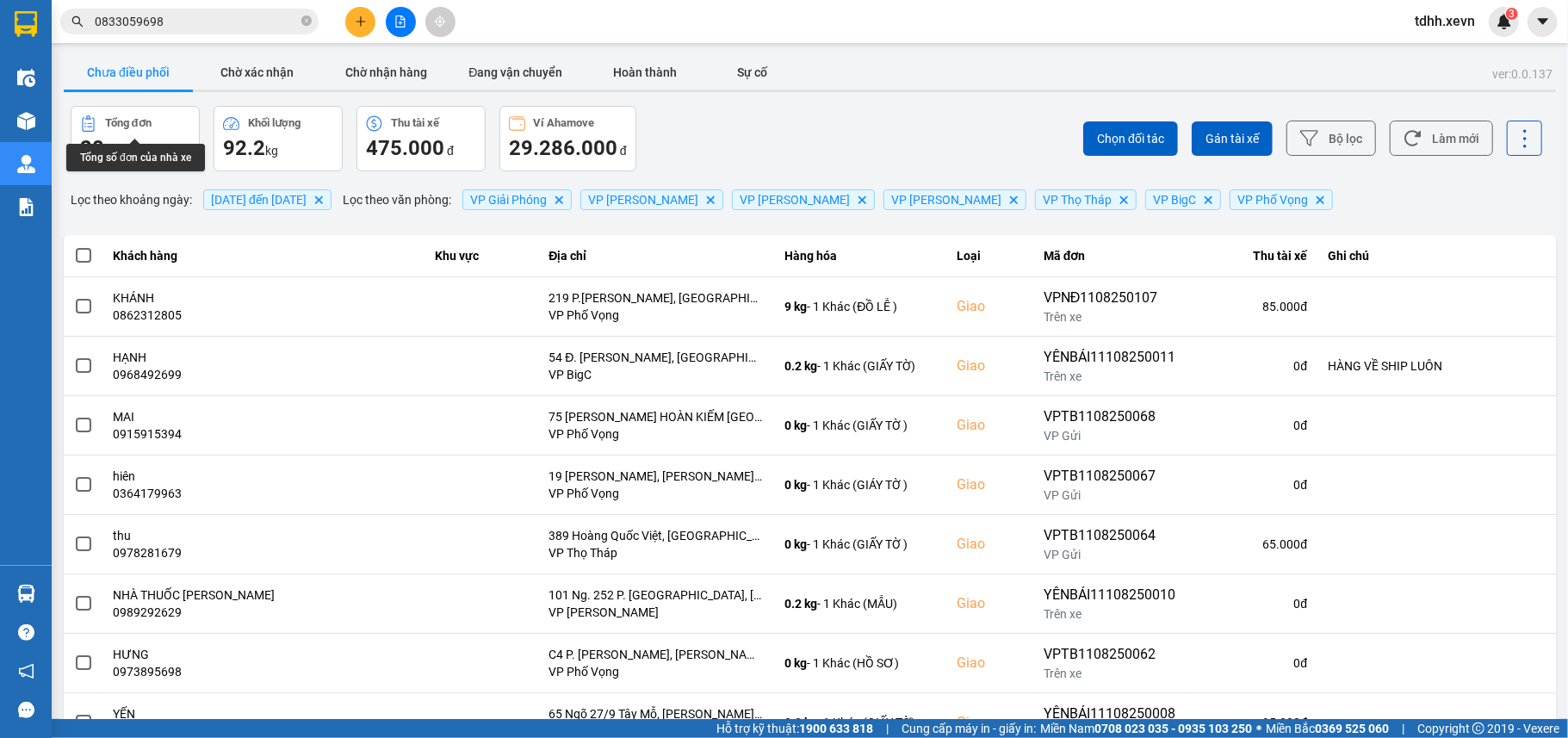
click at [136, 80] on button "Chưa điều phối" at bounding box center [128, 73] width 129 height 34
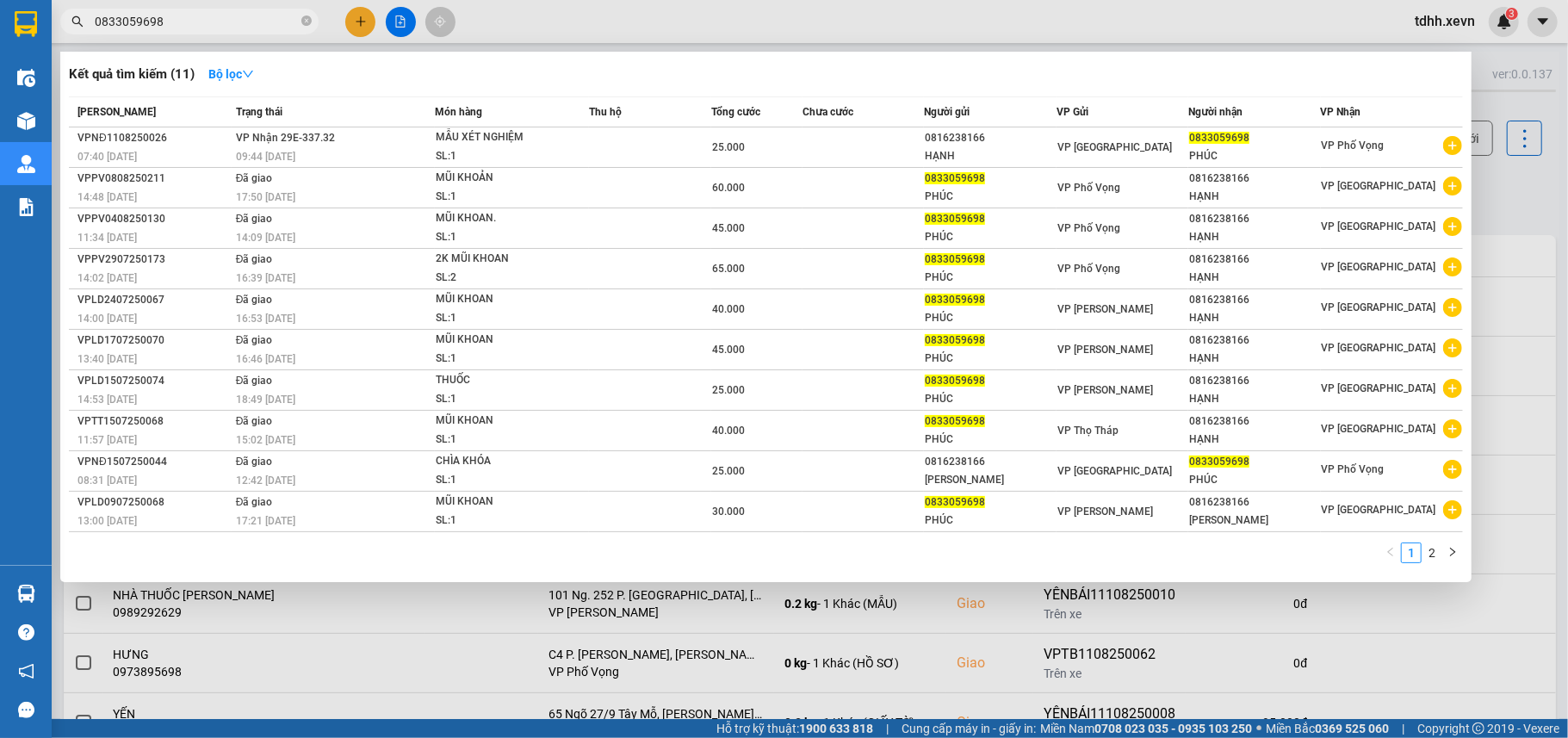
click at [170, 28] on input "0833059698" at bounding box center [196, 22] width 203 height 19
drag, startPoint x: 171, startPoint y: 28, endPoint x: 182, endPoint y: 36, distance: 13.6
click at [176, 31] on span "0833059698" at bounding box center [189, 21] width 259 height 26
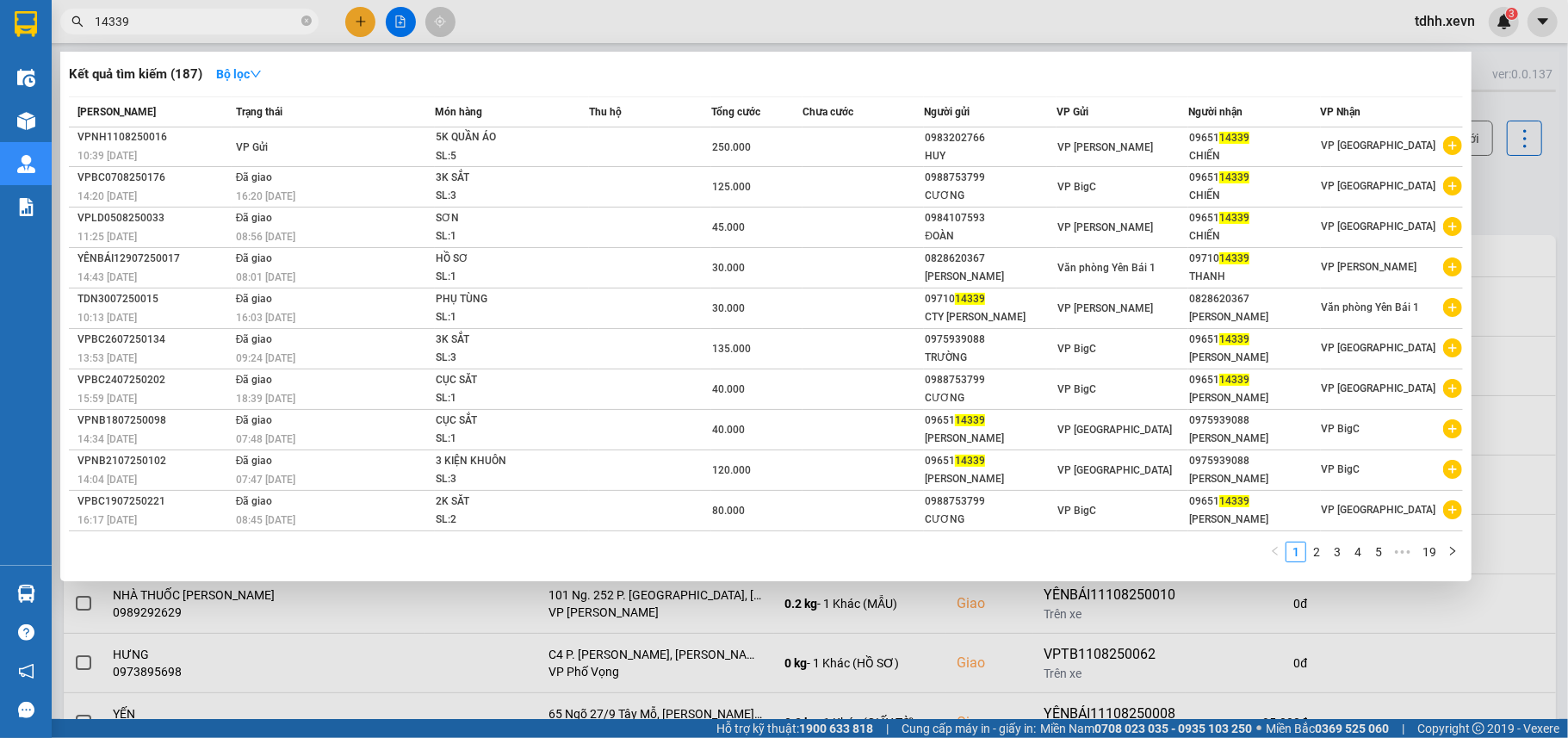
click at [193, 30] on input "14339" at bounding box center [196, 22] width 203 height 19
paste input "0983133833"
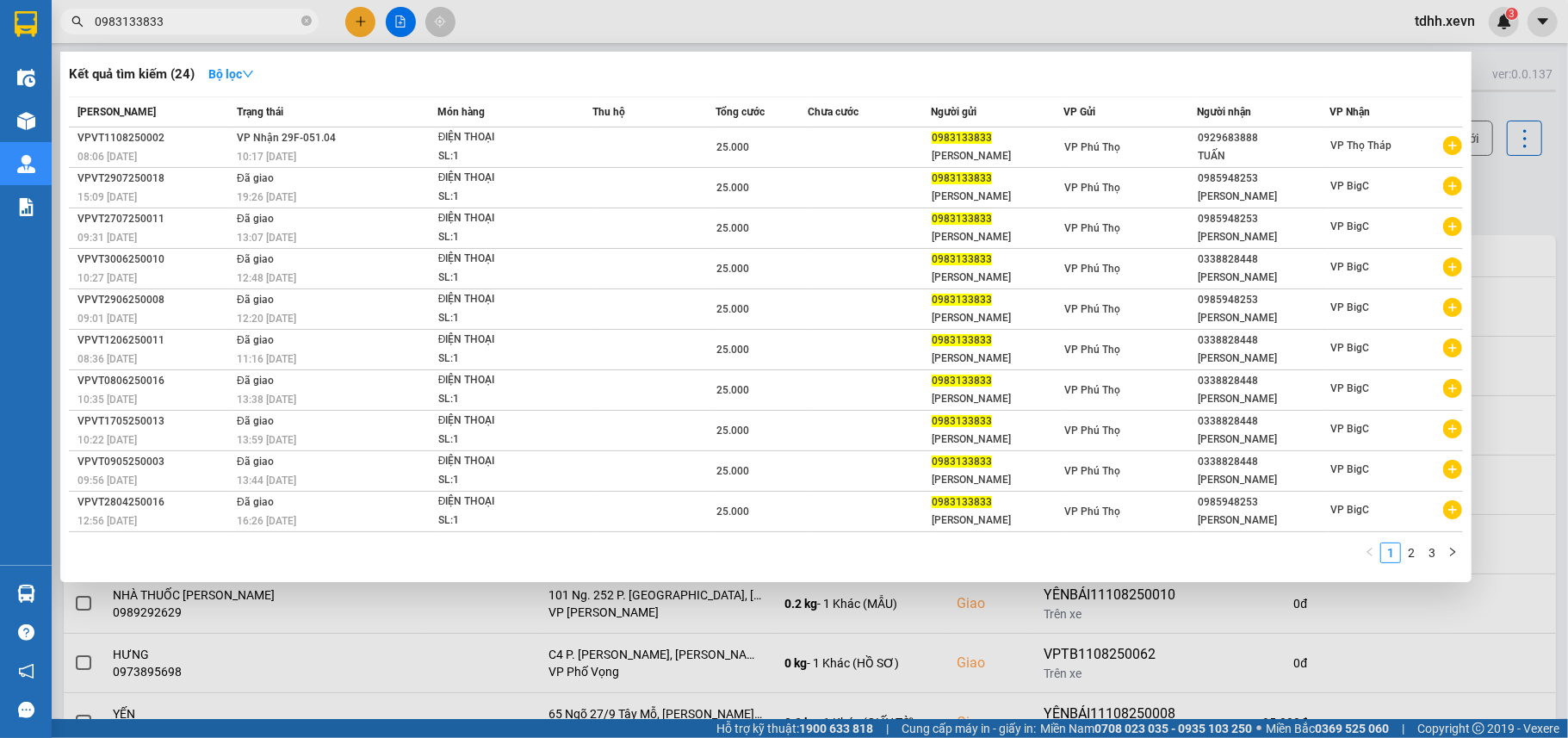
click at [1518, 180] on div at bounding box center [784, 369] width 1568 height 738
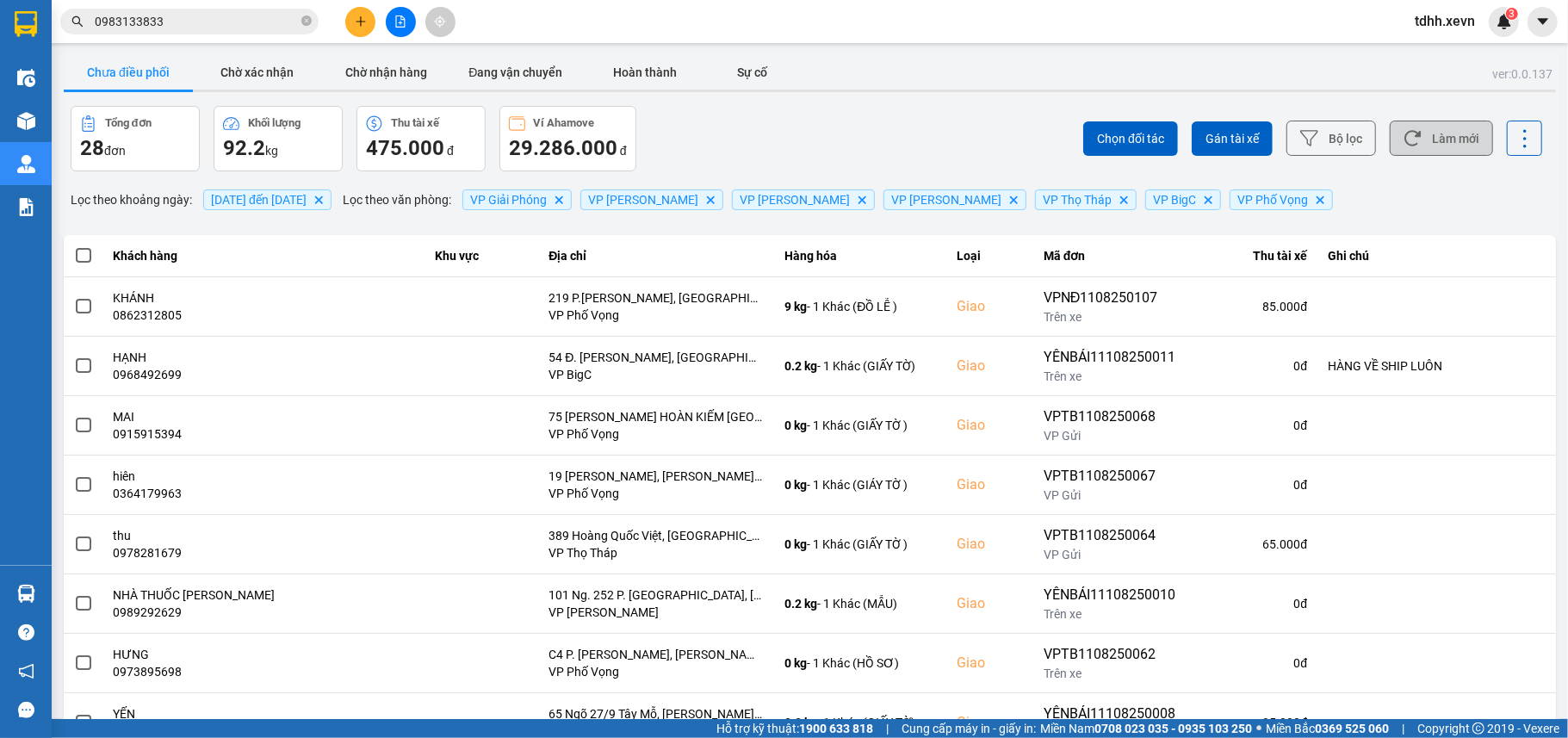
click at [1429, 139] on button "Làm mới" at bounding box center [1441, 137] width 103 height 35
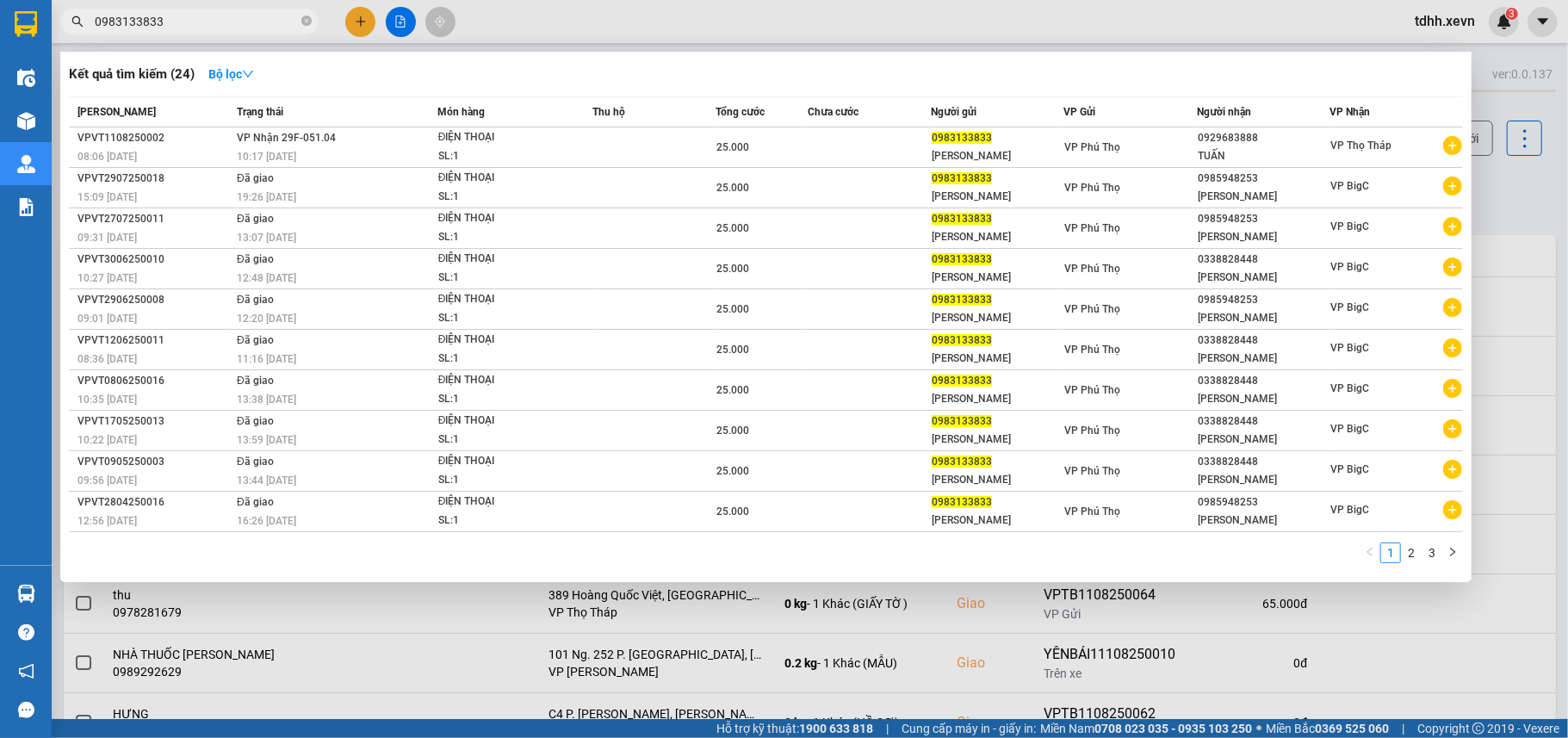
click at [246, 24] on input "0983133833" at bounding box center [196, 22] width 203 height 19
paste input "16221295"
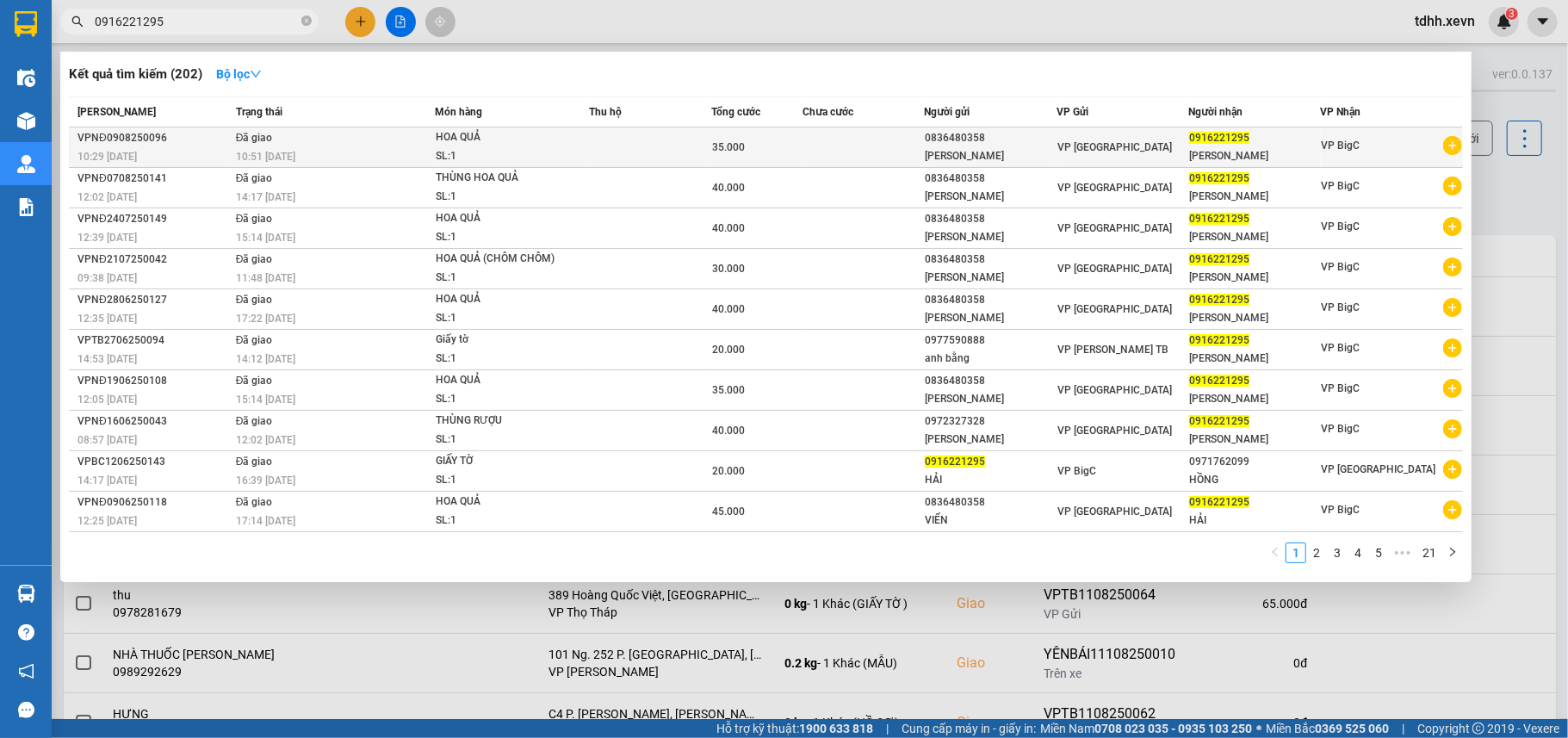
type input "0916221295"
click at [338, 148] on div "10:51 - 10/08" at bounding box center [334, 157] width 198 height 19
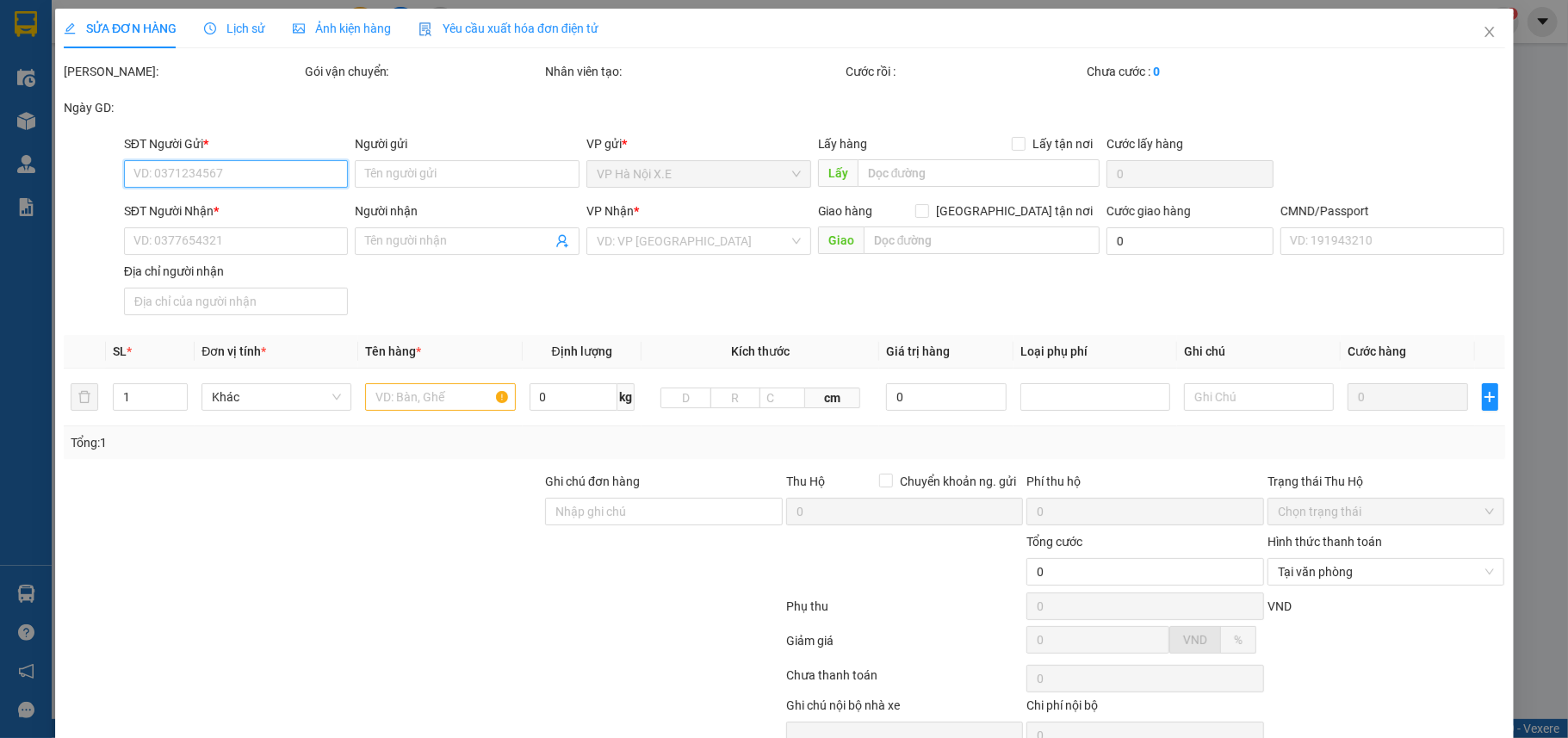
type input "0836480358"
type input "VŨ THỊ VIỂN"
type input "0916221295"
type input "VŨ NHƯ HẢI"
type input "036088000400 VŨ NHƯ HẢI KDT NAM TRUNG YÊN T/HÒA CG"
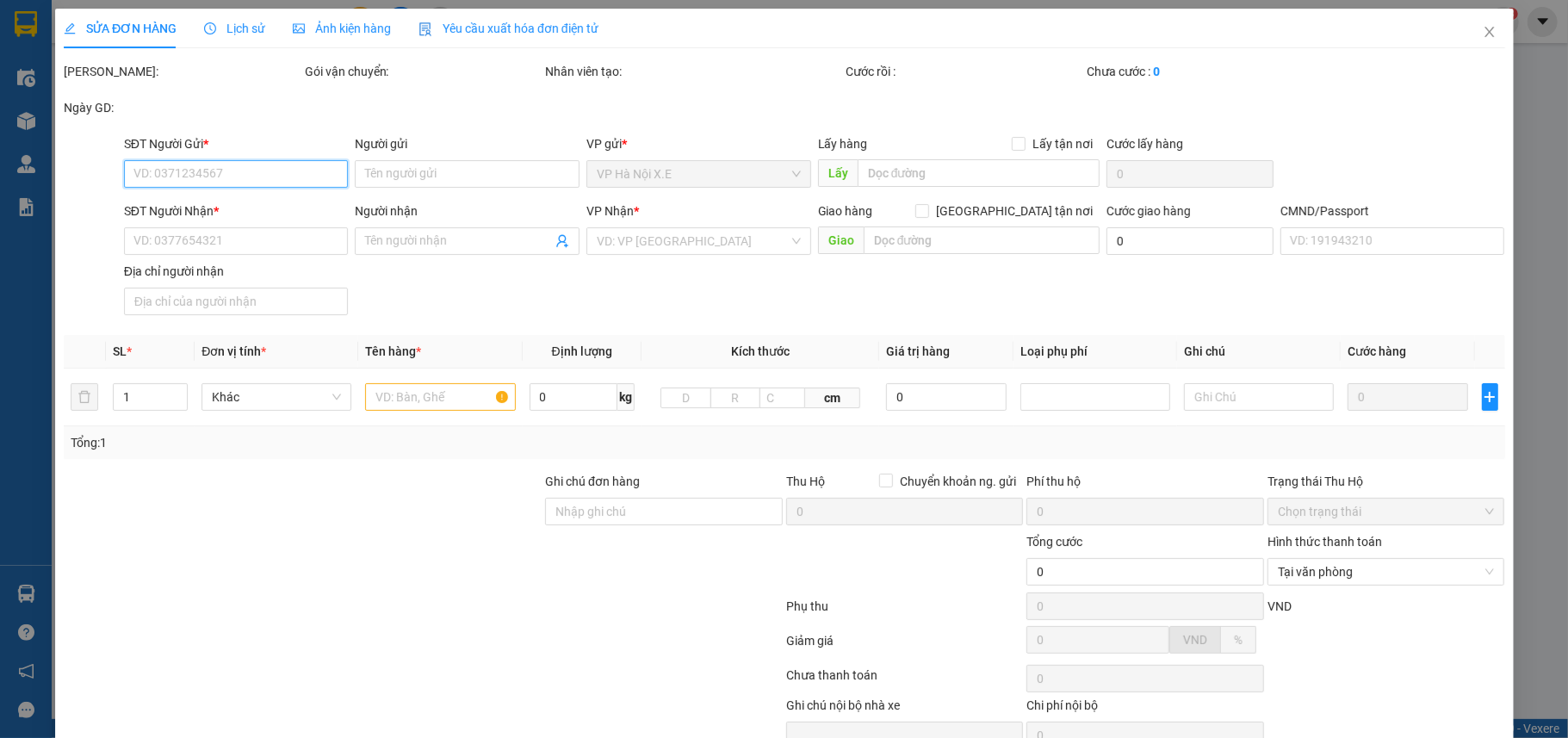
type input "35.000"
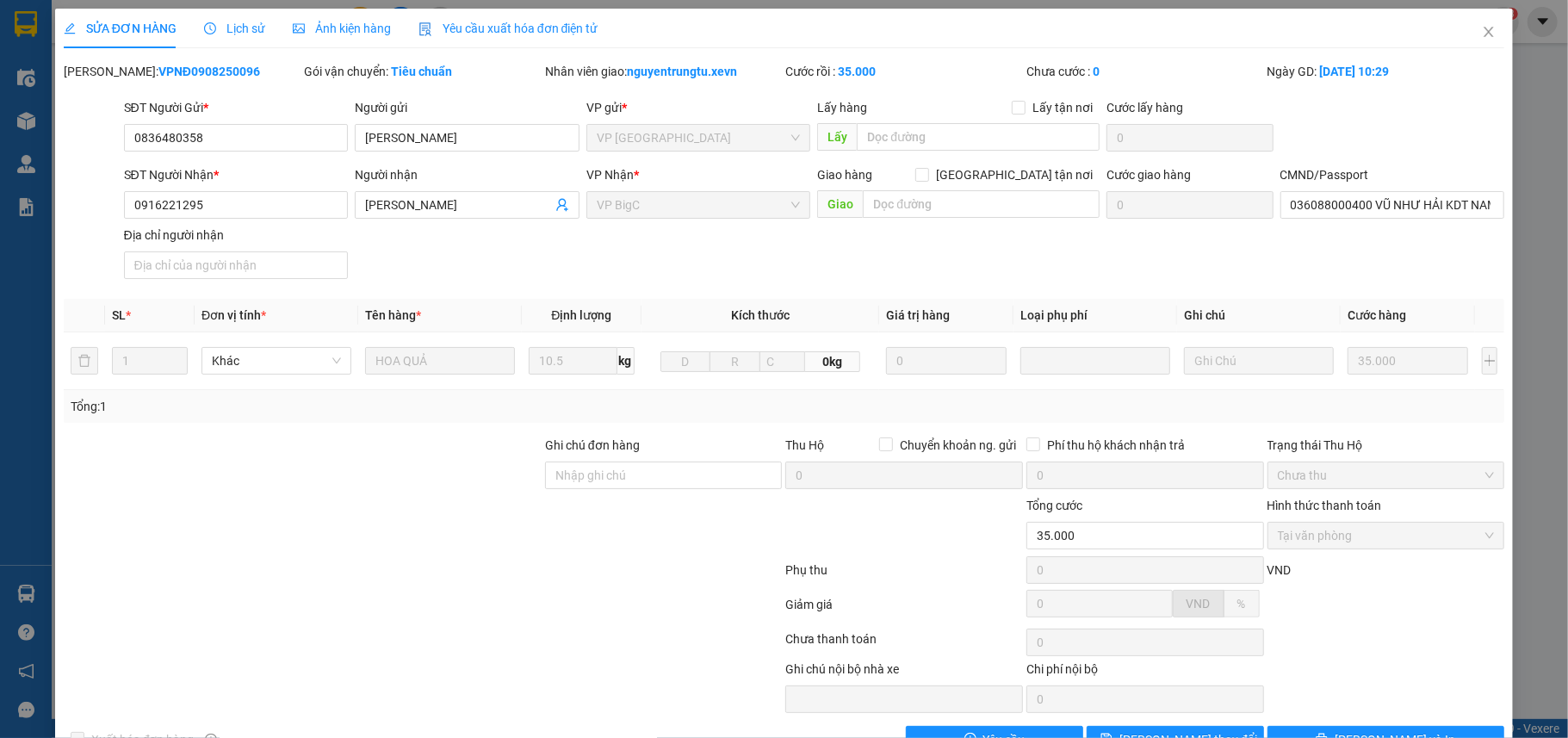
click at [228, 26] on span "Lịch sử" at bounding box center [235, 29] width 61 height 13
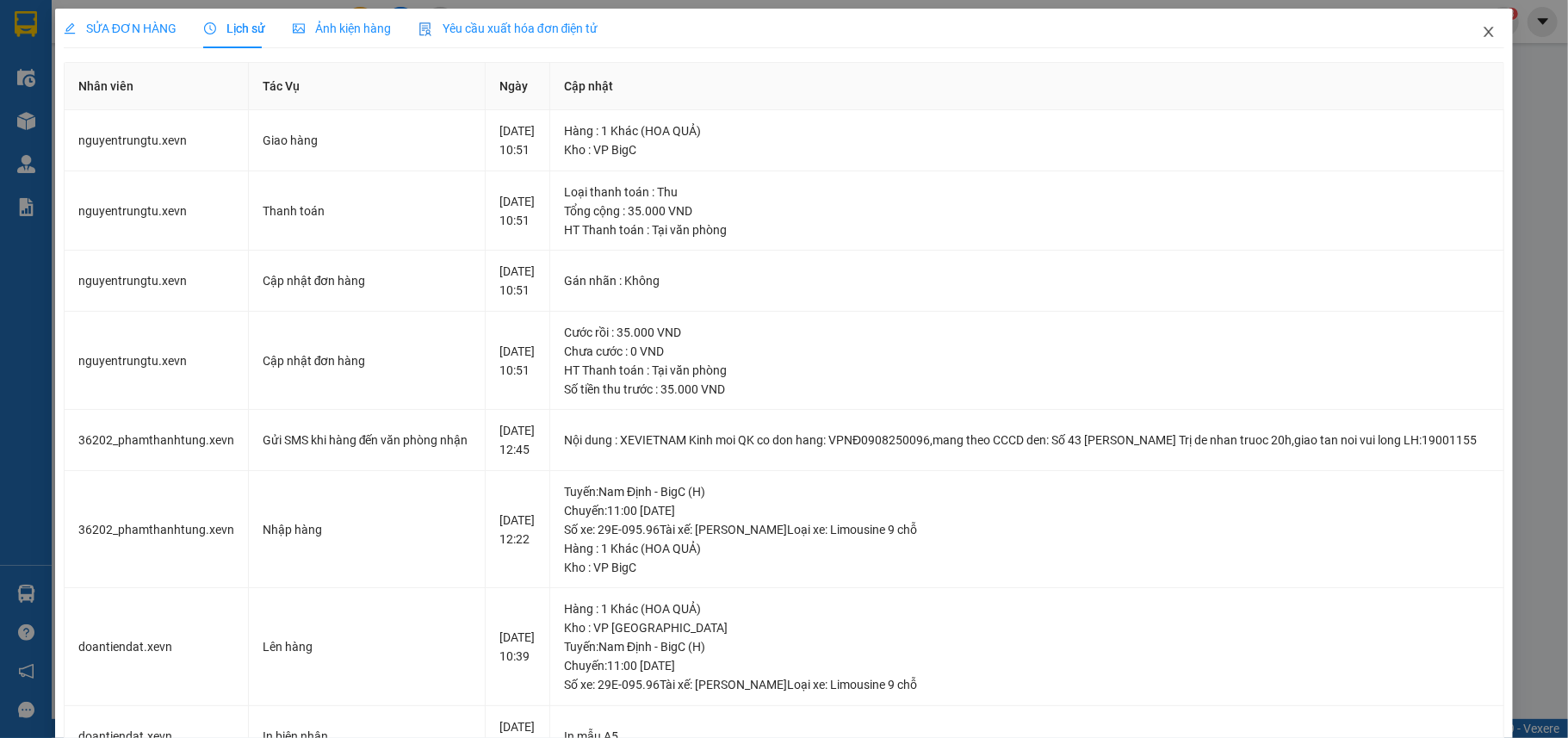
click at [1484, 34] on icon "close" at bounding box center [1489, 32] width 10 height 11
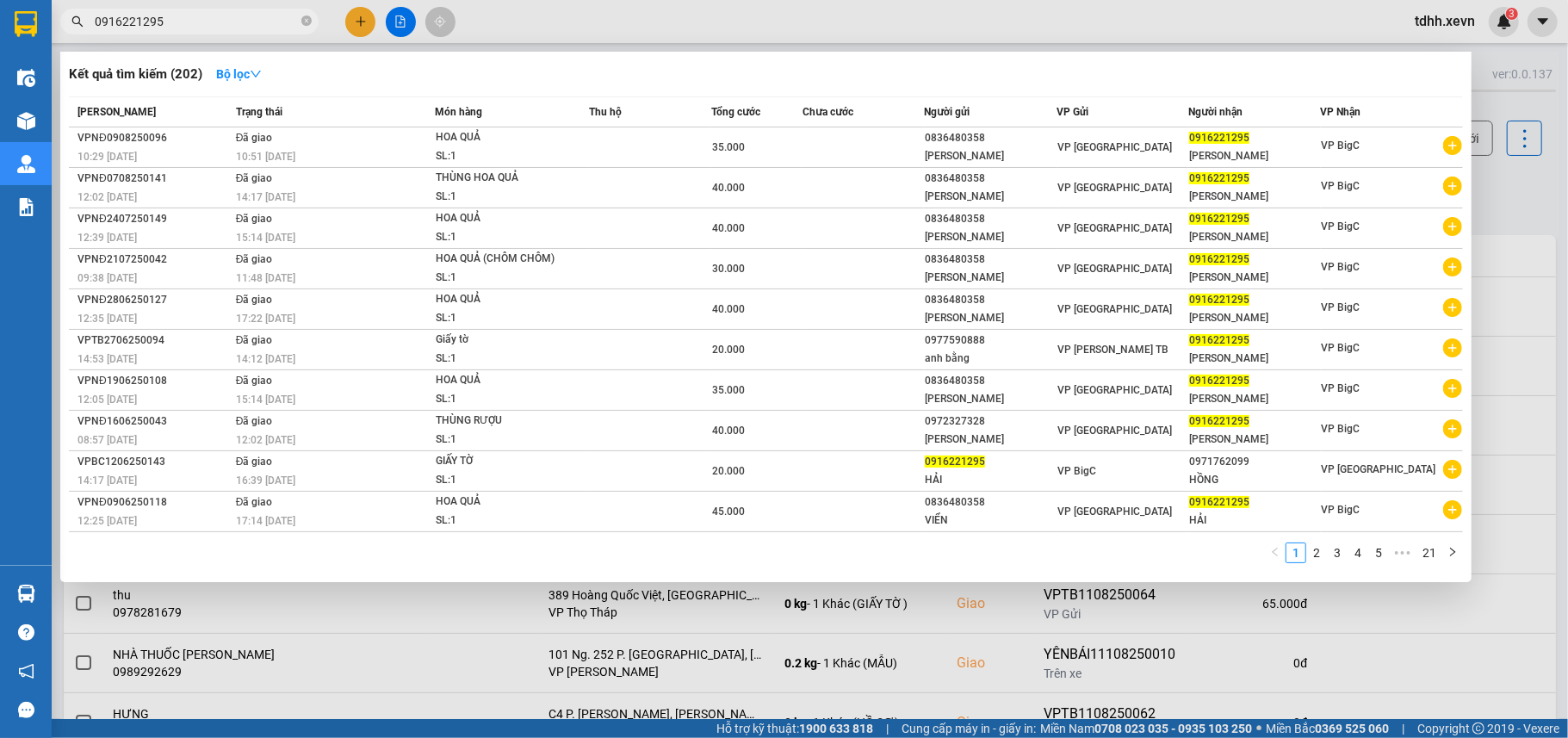
click at [198, 25] on input "0916221295" at bounding box center [196, 22] width 203 height 19
paste input "36002879"
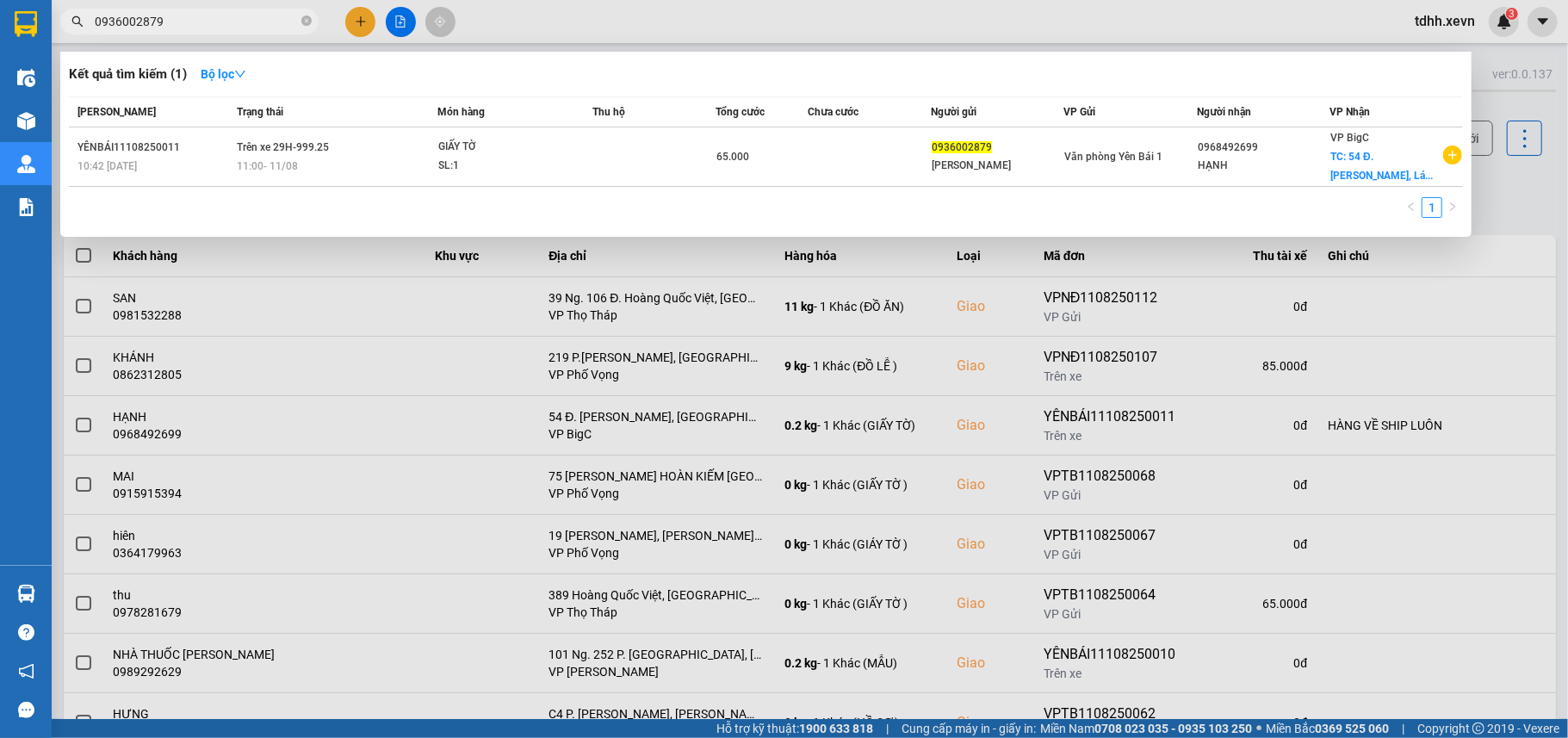
type input "0936002879"
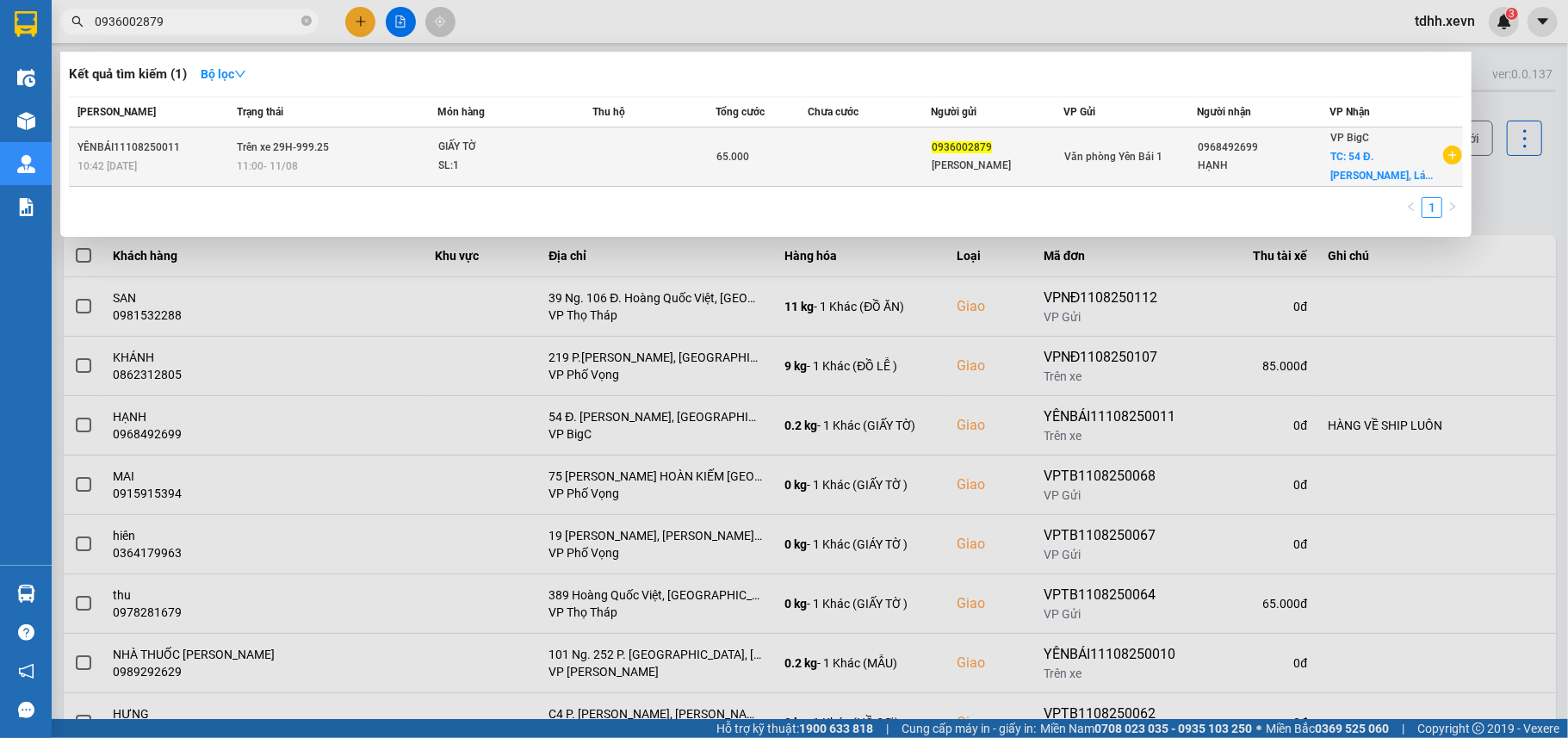
click at [1236, 155] on div "0968492699" at bounding box center [1264, 147] width 132 height 18
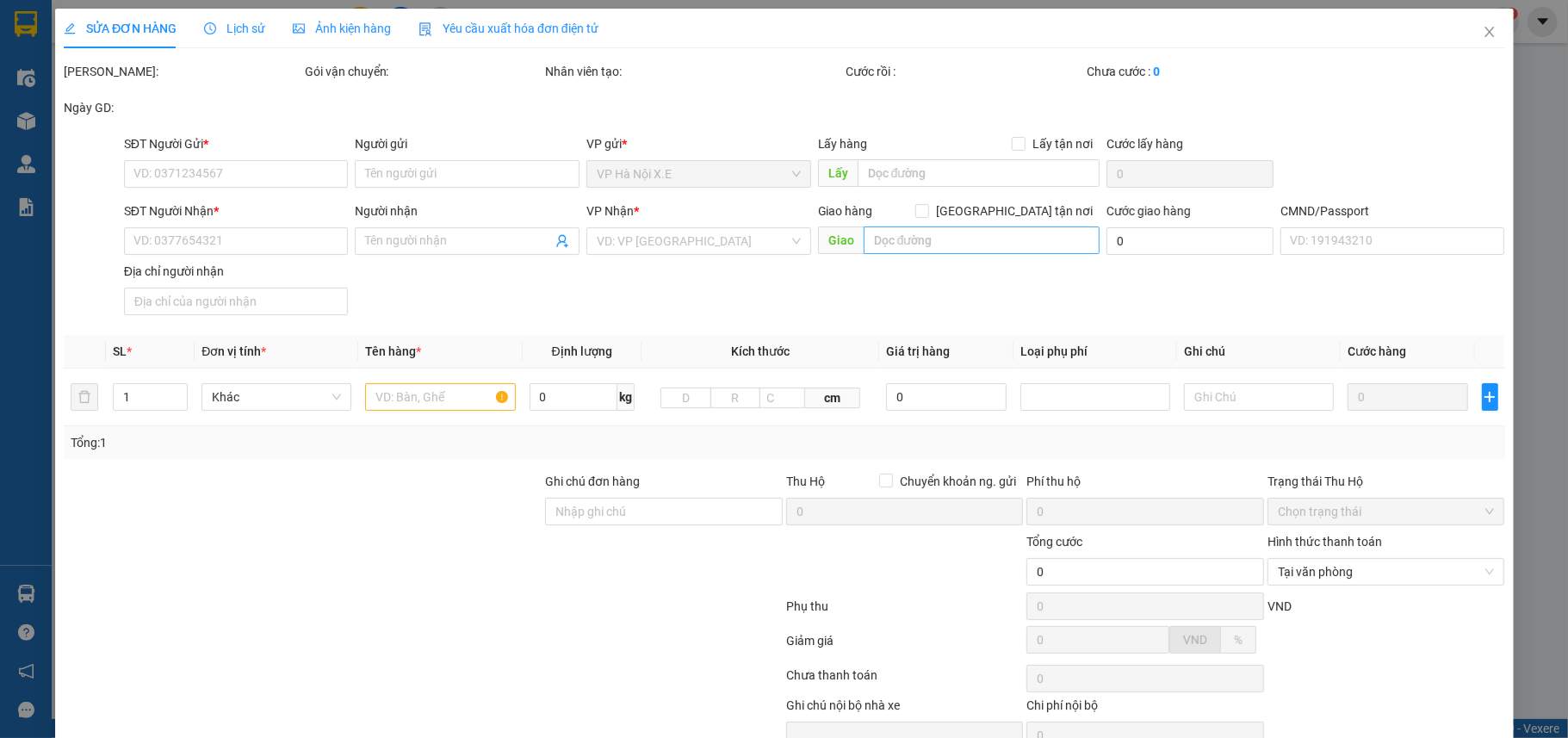
type input "0936002879"
type input "ANH VINH"
type input "0968492699"
type input "HẠNH"
checkbox input "true"
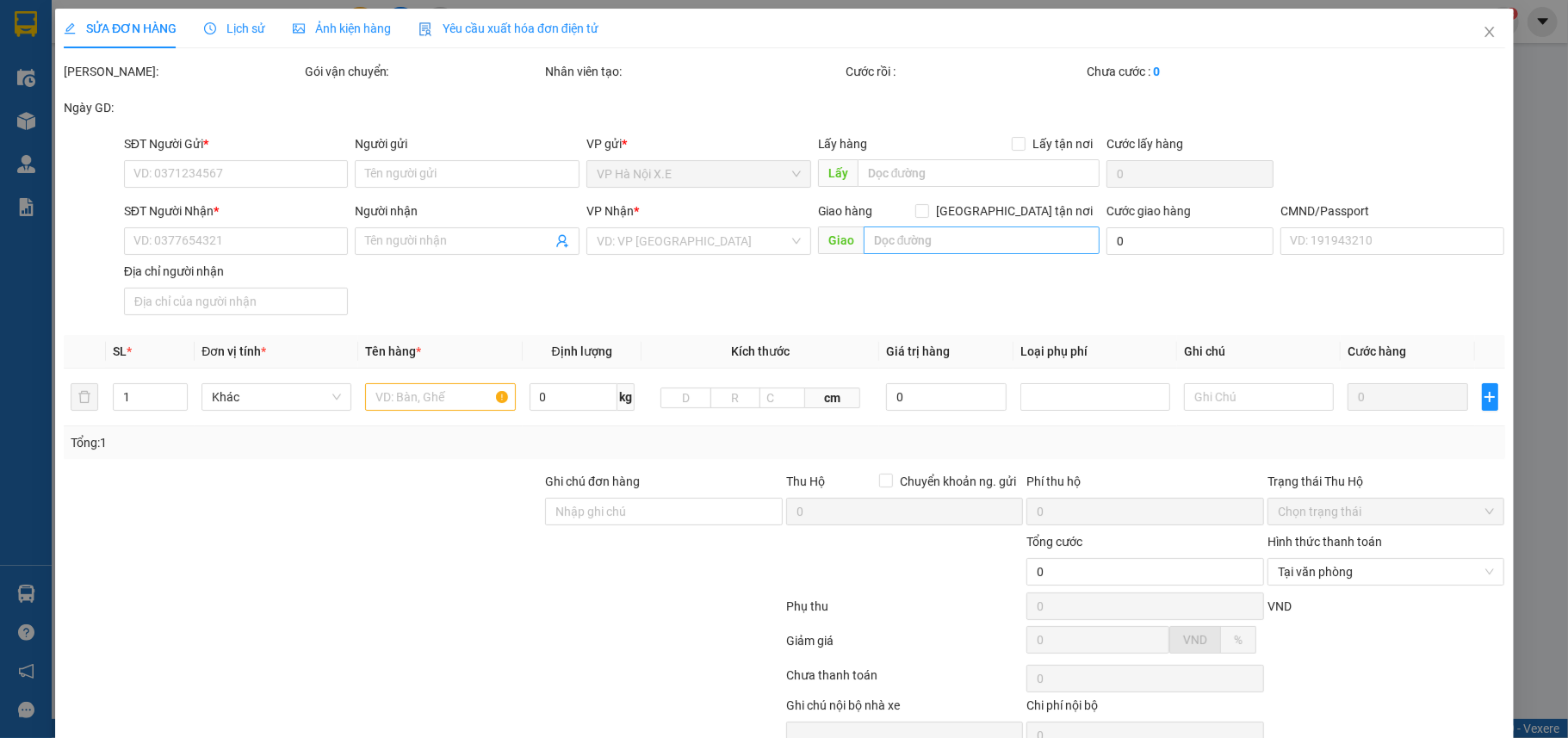
type input "54 Đ. Nguyễn Chí Thanh, Láng Hạ, Hoàn Kiếm, Hà Nội, Vietnam"
type input "1"
type input "HÀNG VỀ SHIP LUÔN"
type input "65.000"
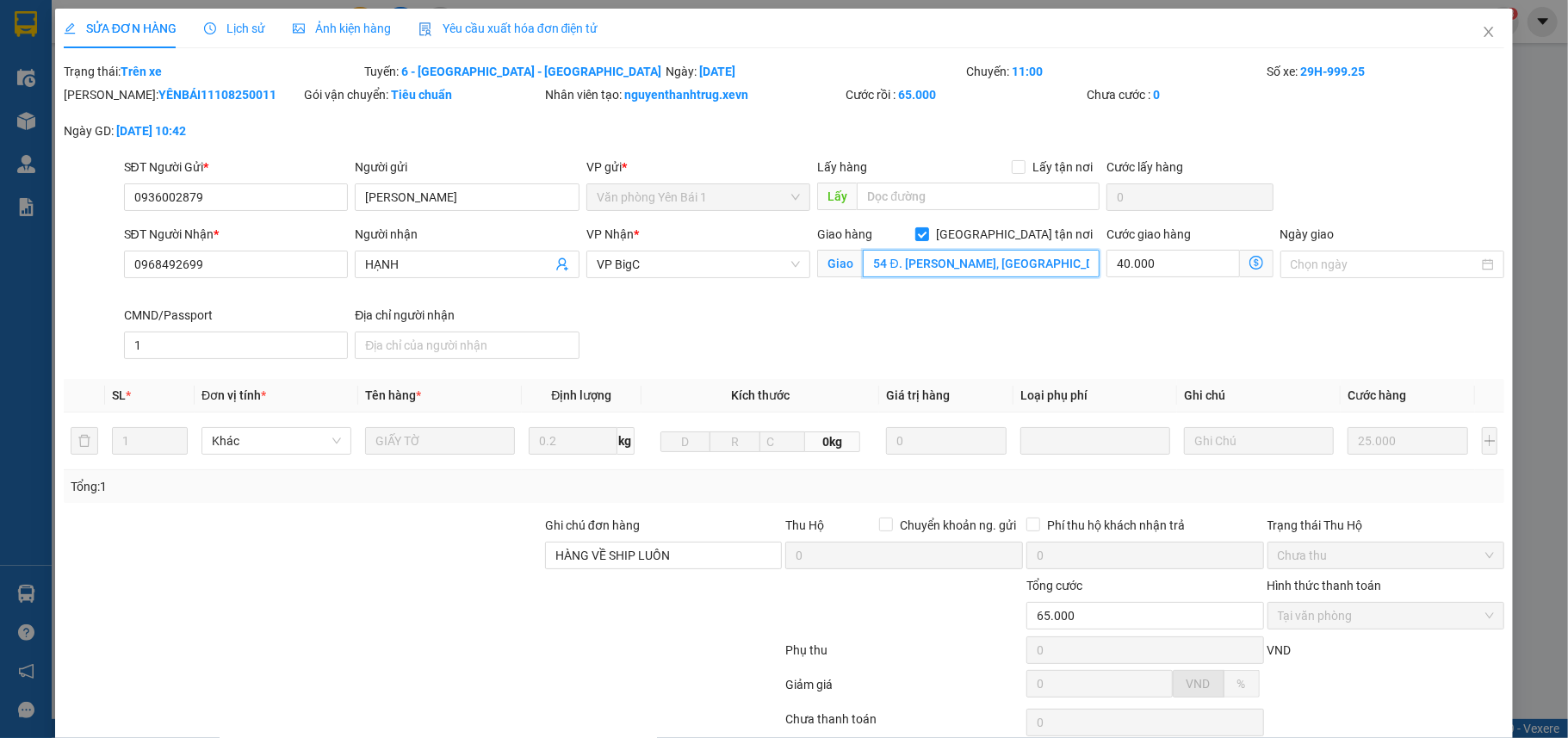
click at [889, 264] on input "54 Đ. Nguyễn Chí Thanh, Láng Hạ, Hoàn Kiếm, Hà Nội, Vietnam" at bounding box center [981, 264] width 237 height 28
type input "52 liền kề 6c làng việt kiều châu âu- mỗ lao- hà đông"
click at [1164, 263] on input "40.000" at bounding box center [1172, 264] width 133 height 28
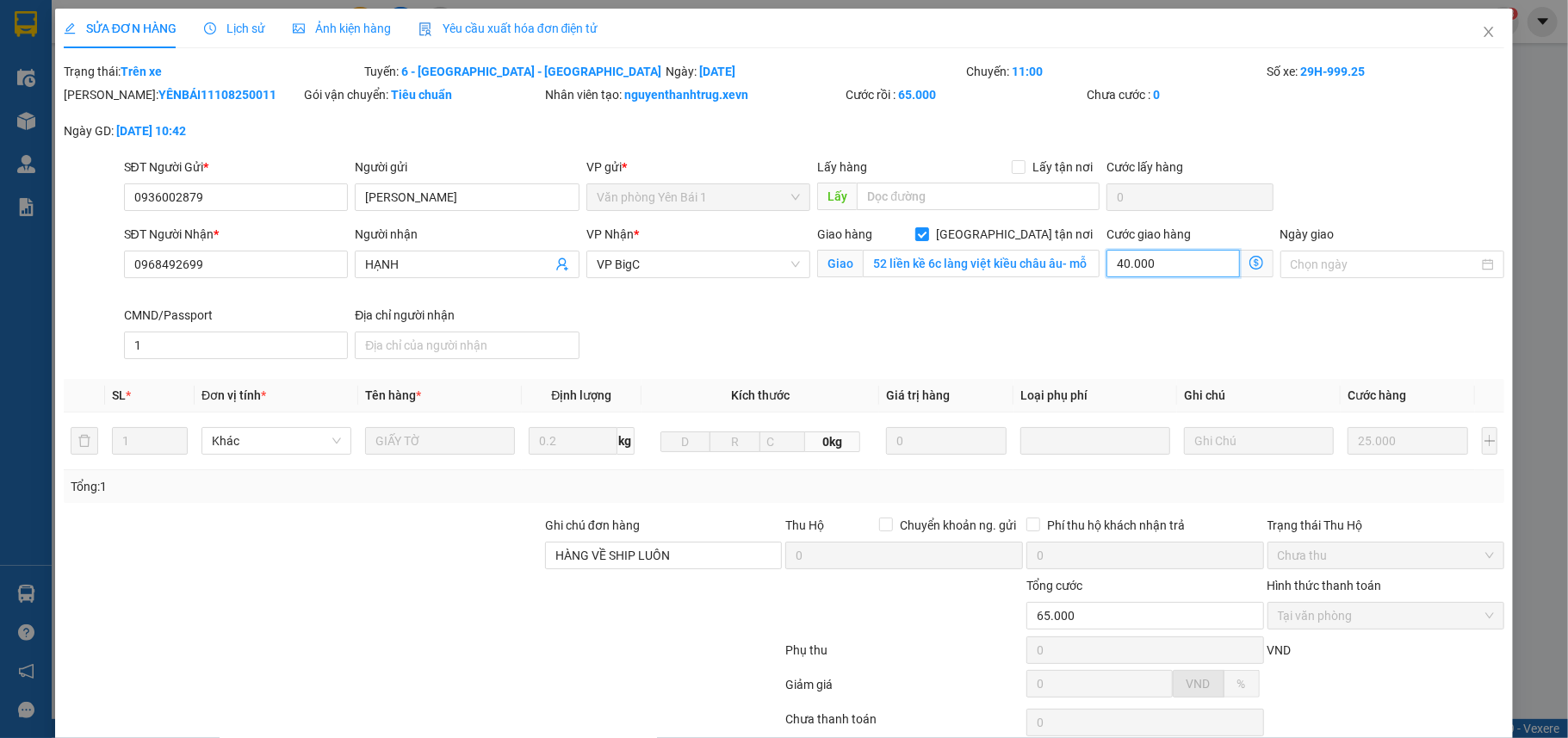
type input "25.009"
type input "-39.991"
type input "9"
type input "25.090"
type input "-39.910"
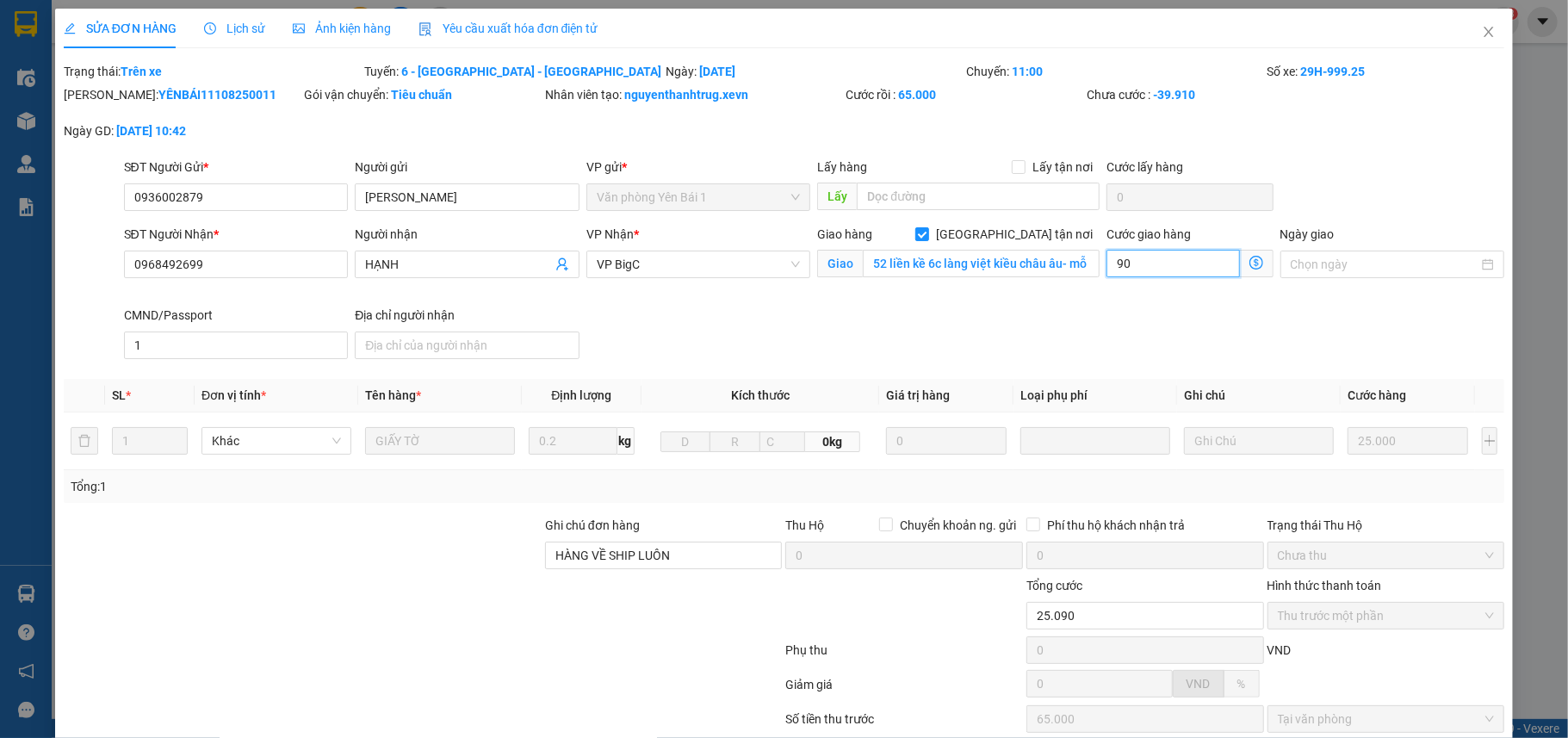
type input "90"
type input "115.000"
type input "50.000"
type input "90.000"
click at [1064, 315] on div "SĐT Người Nhận * 0968492699 Người nhận HẠNH VP Nhận * VP BigC Giao hàng Giao tậ…" at bounding box center [814, 295] width 1388 height 141
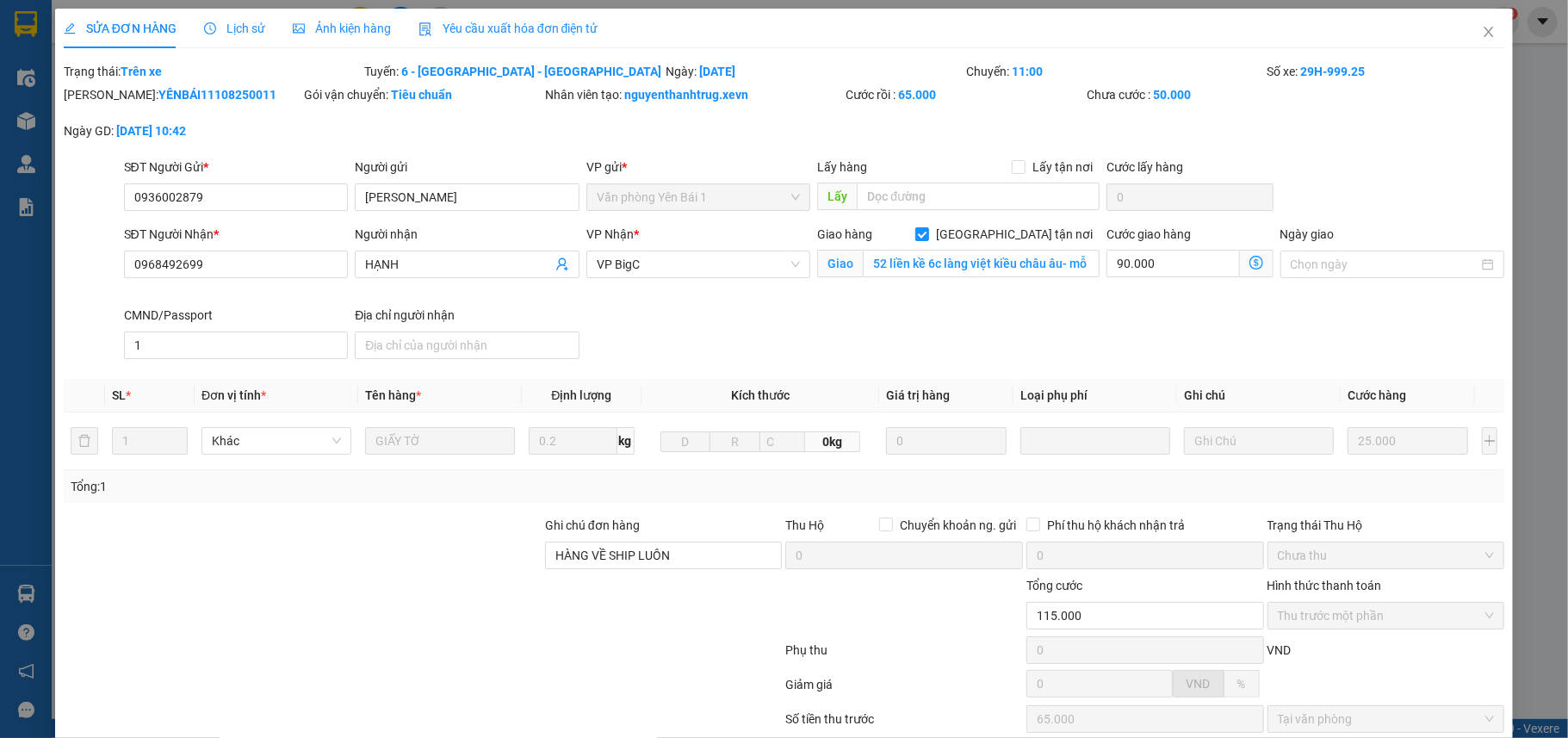
scroll to position [171, 0]
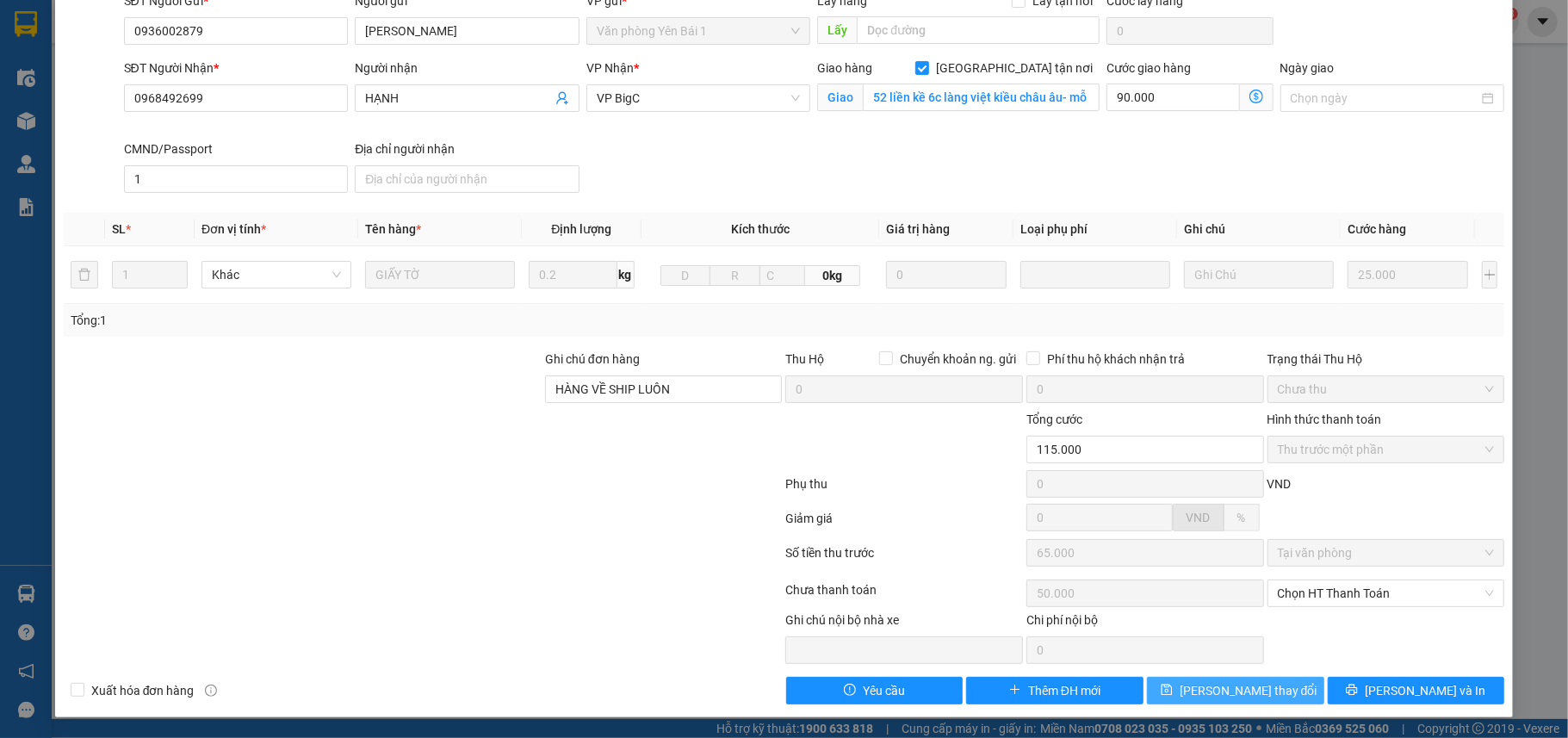
click at [1219, 699] on span "Lưu thay đổi" at bounding box center [1248, 691] width 137 height 19
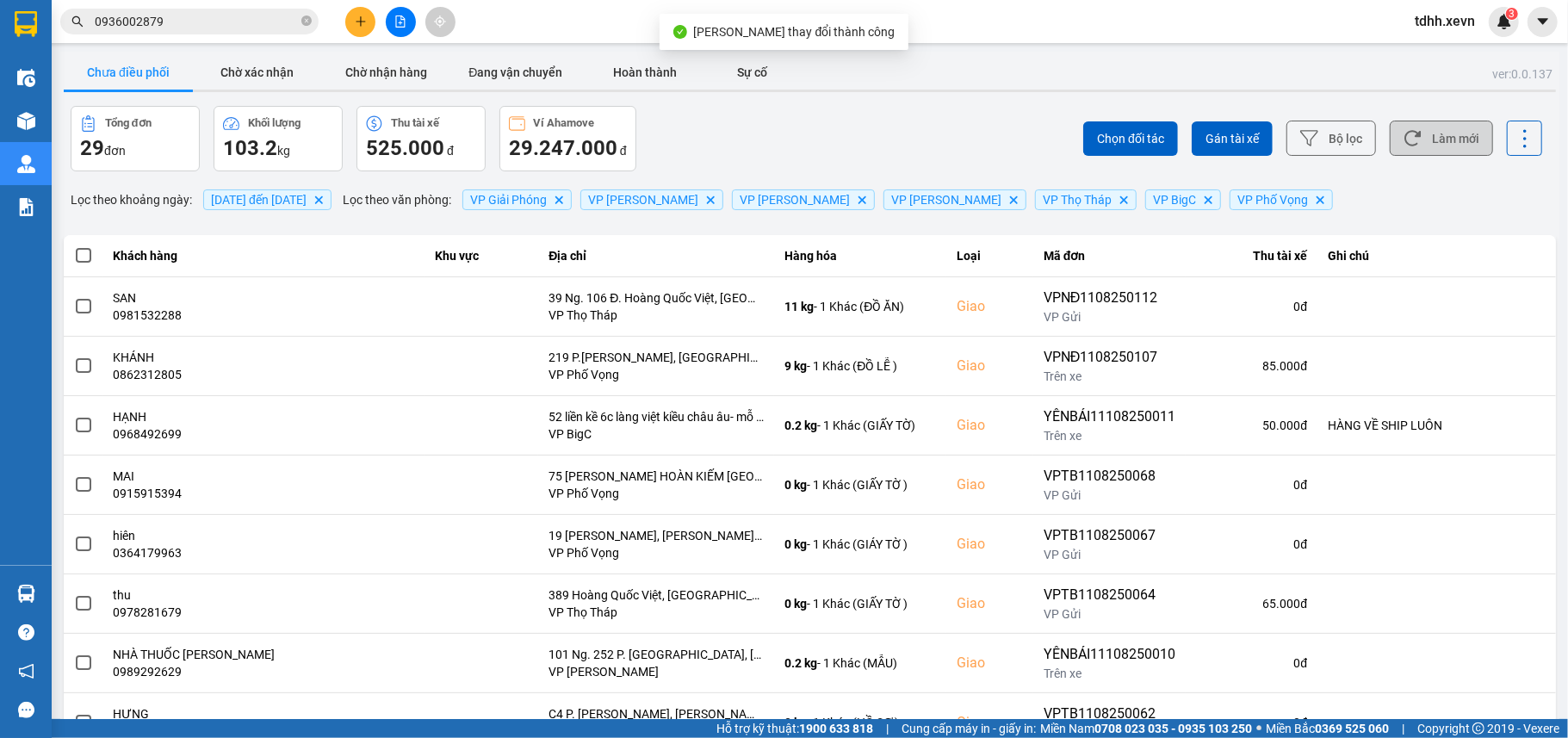
click at [1436, 131] on button "Làm mới" at bounding box center [1441, 137] width 103 height 35
click at [1447, 152] on button "Làm mới" at bounding box center [1441, 137] width 103 height 35
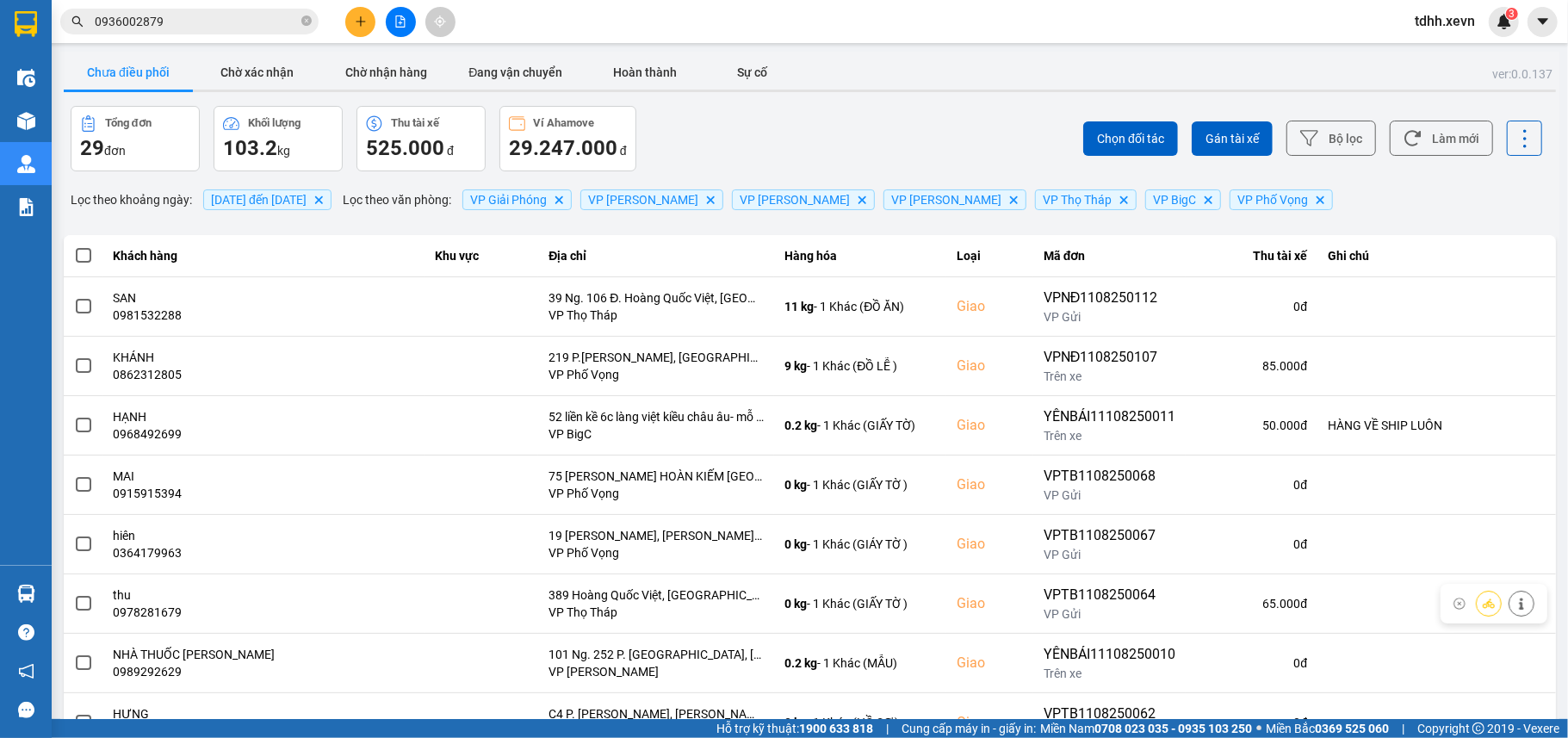
scroll to position [195, 0]
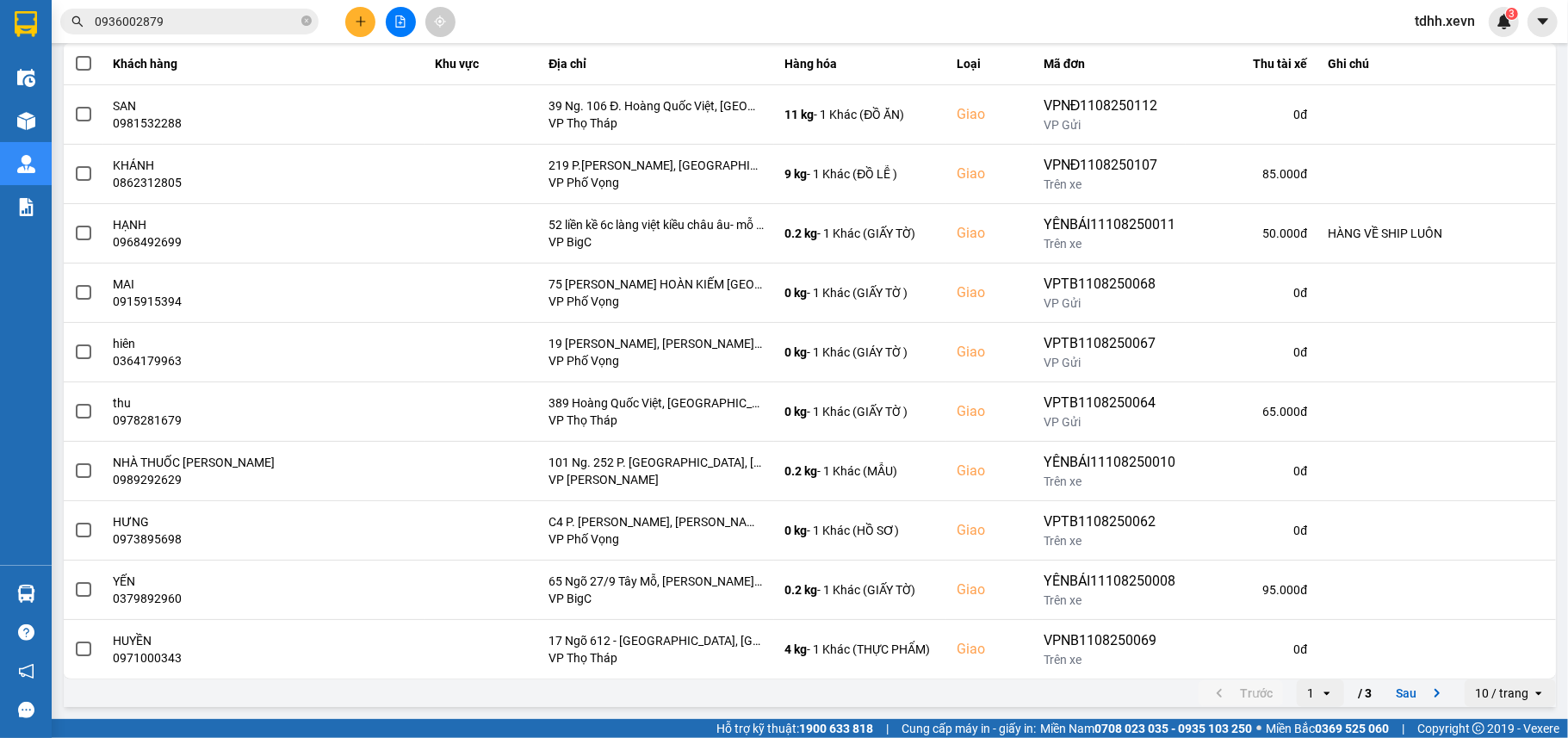
click at [194, 13] on input "0936002879" at bounding box center [196, 22] width 203 height 19
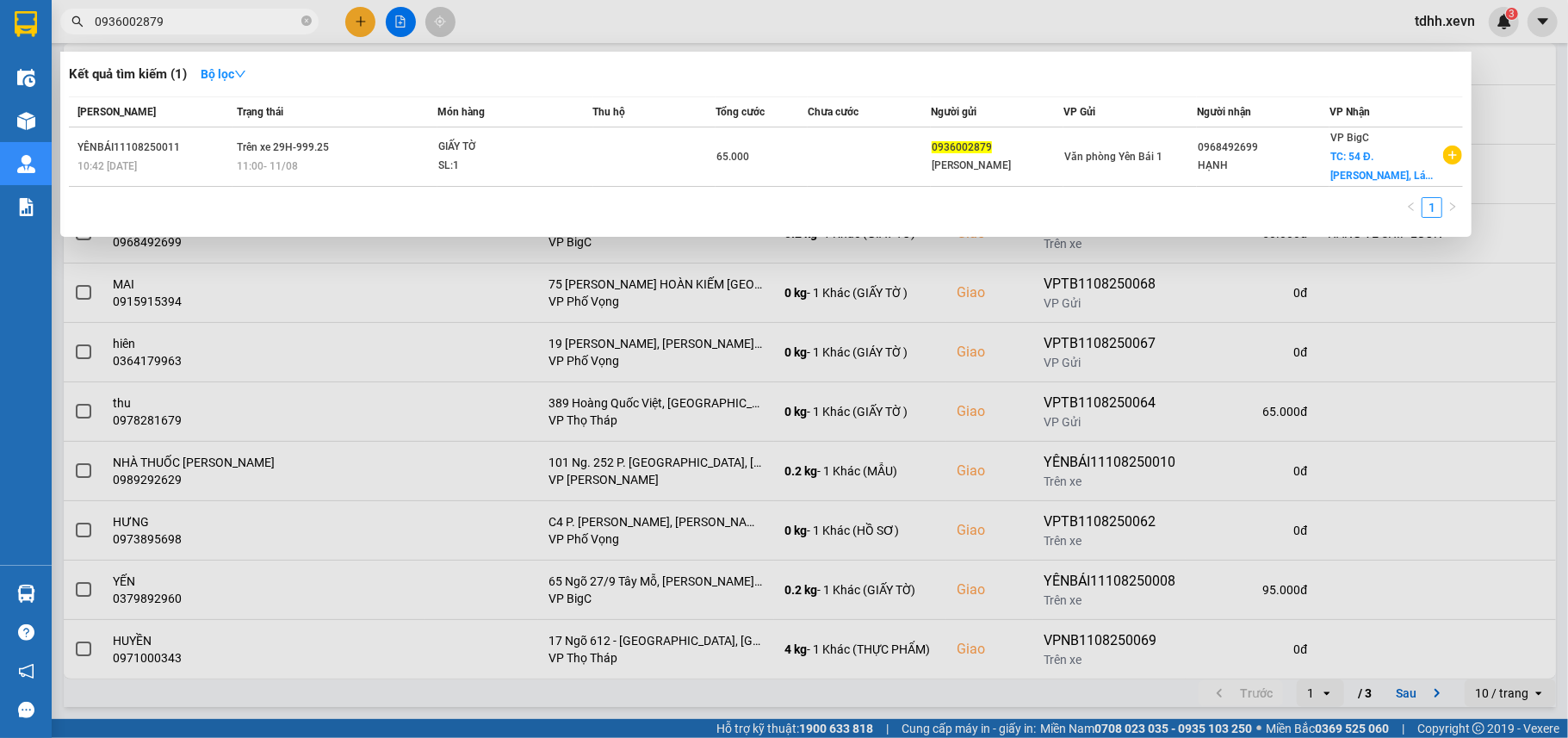
click at [194, 13] on input "0936002879" at bounding box center [196, 22] width 203 height 19
paste input "335321332"
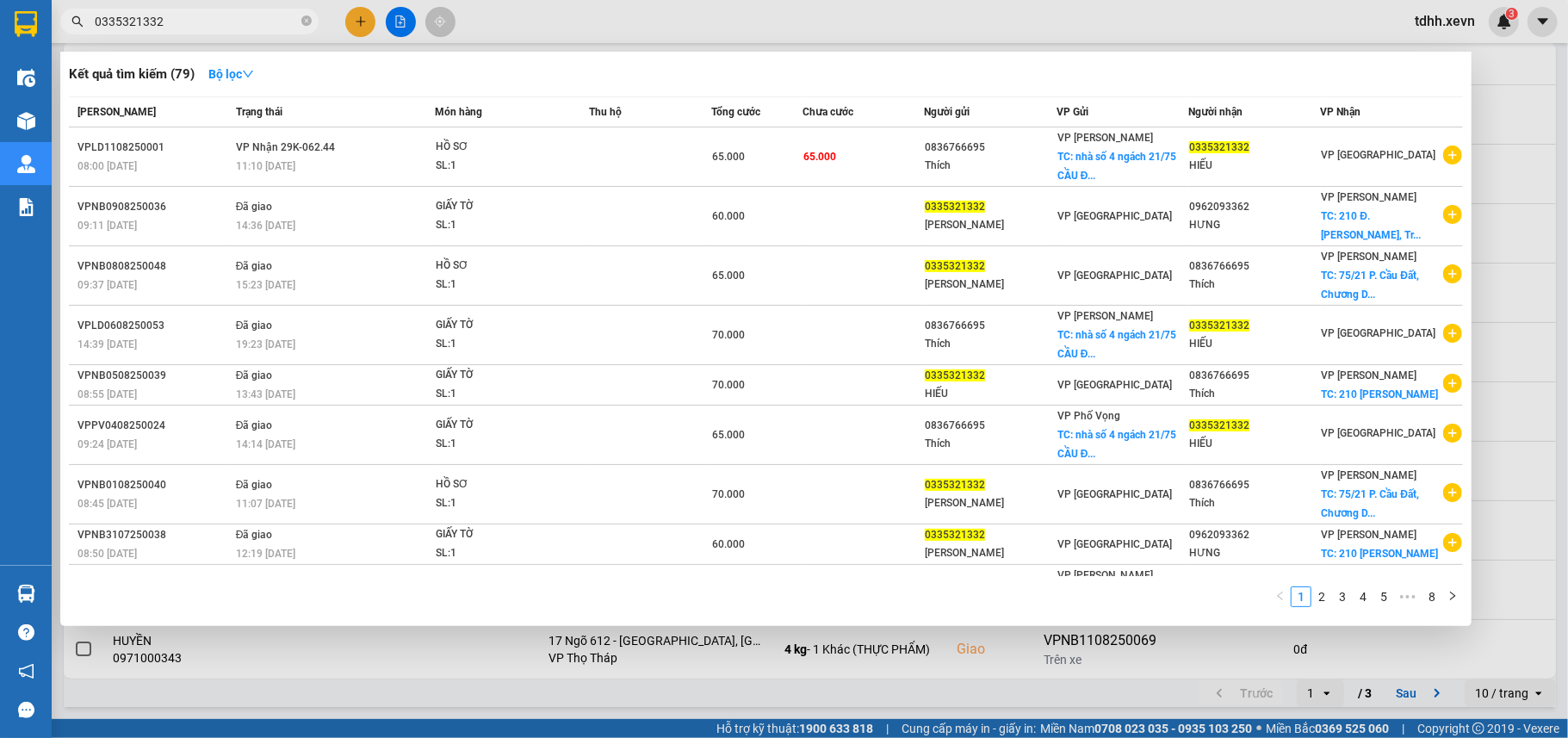
click at [197, 25] on input "0335321332" at bounding box center [196, 22] width 203 height 19
paste input "96580695"
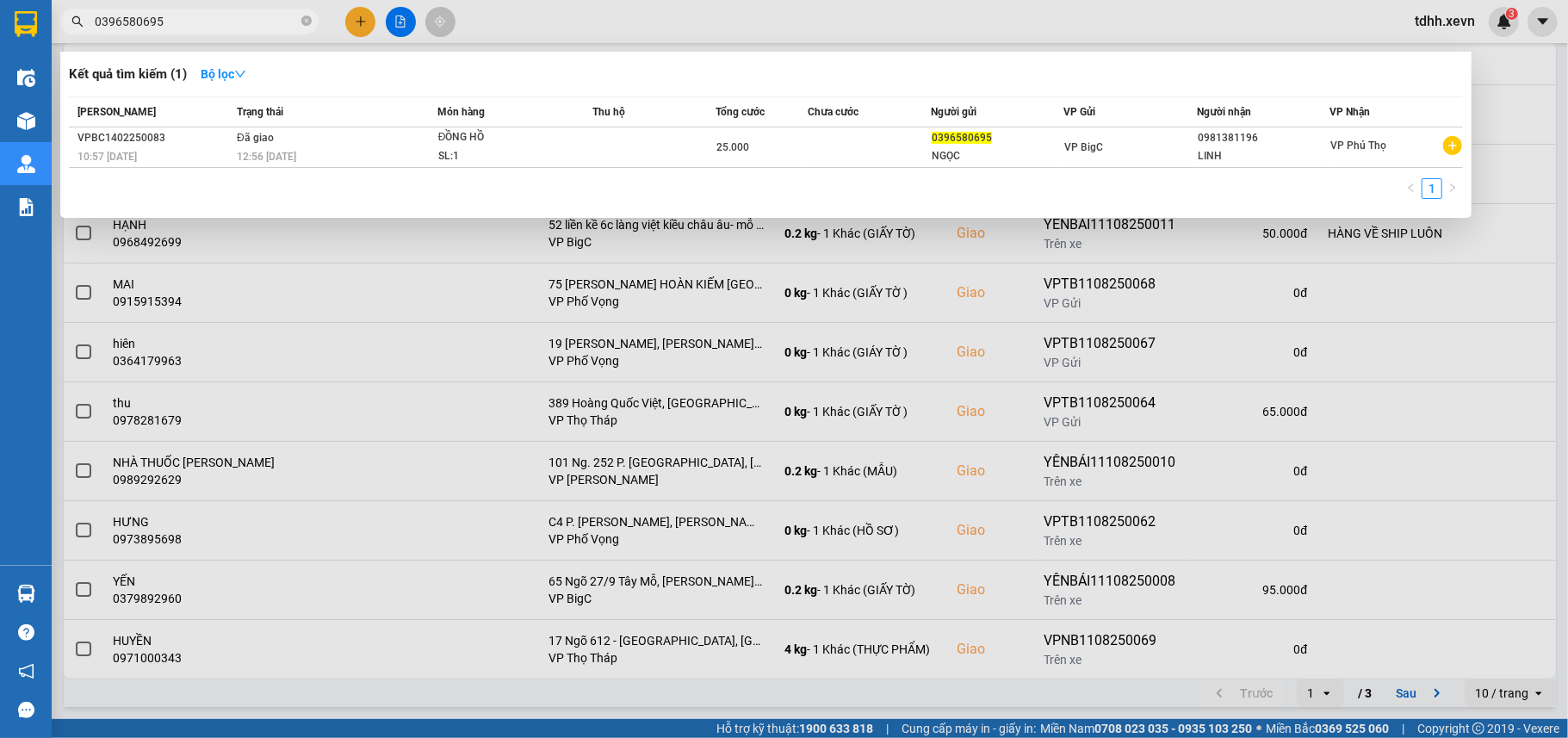
click at [165, 26] on input "0396580695" at bounding box center [196, 22] width 203 height 19
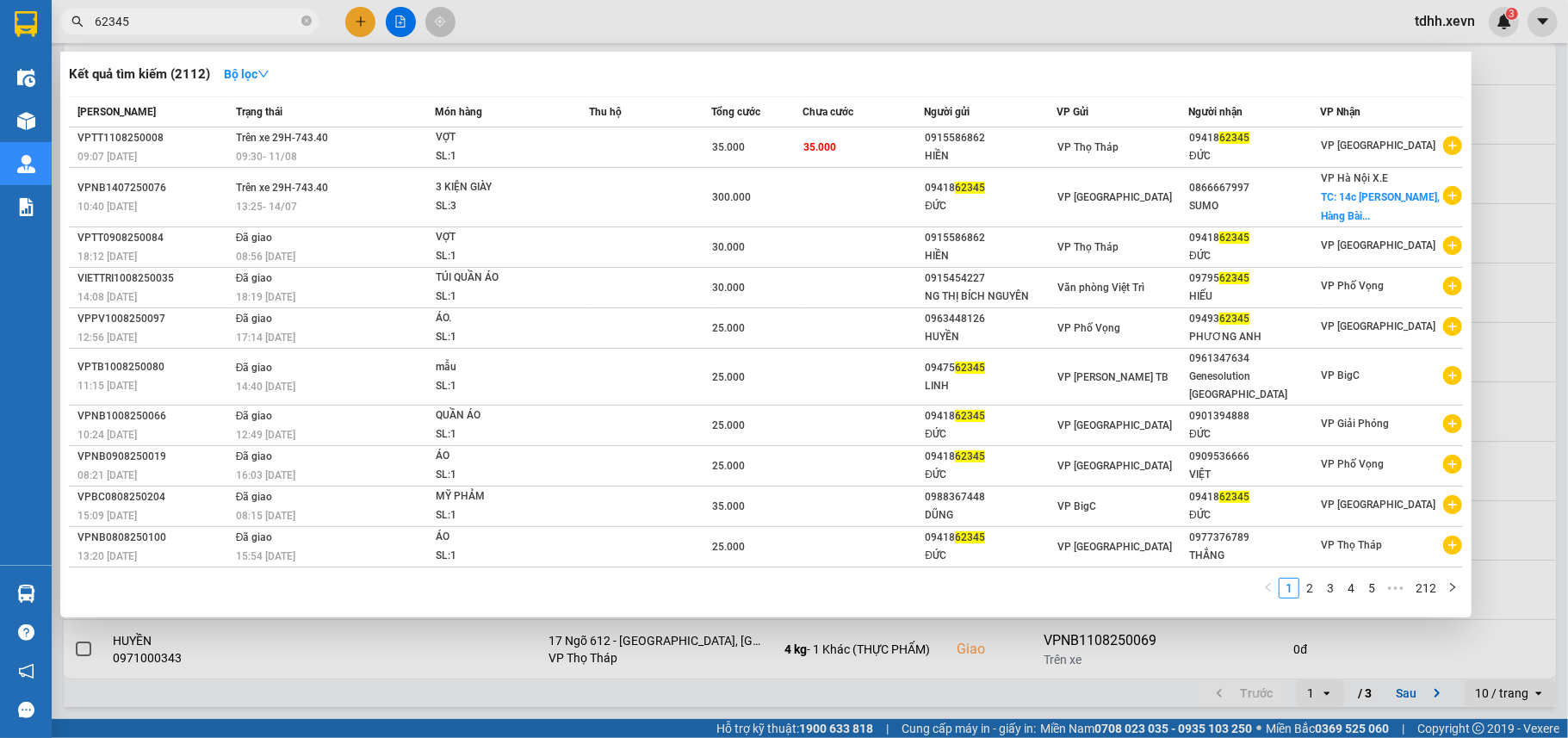
click at [198, 29] on input "62345" at bounding box center [196, 22] width 203 height 19
paste input "0523348100"
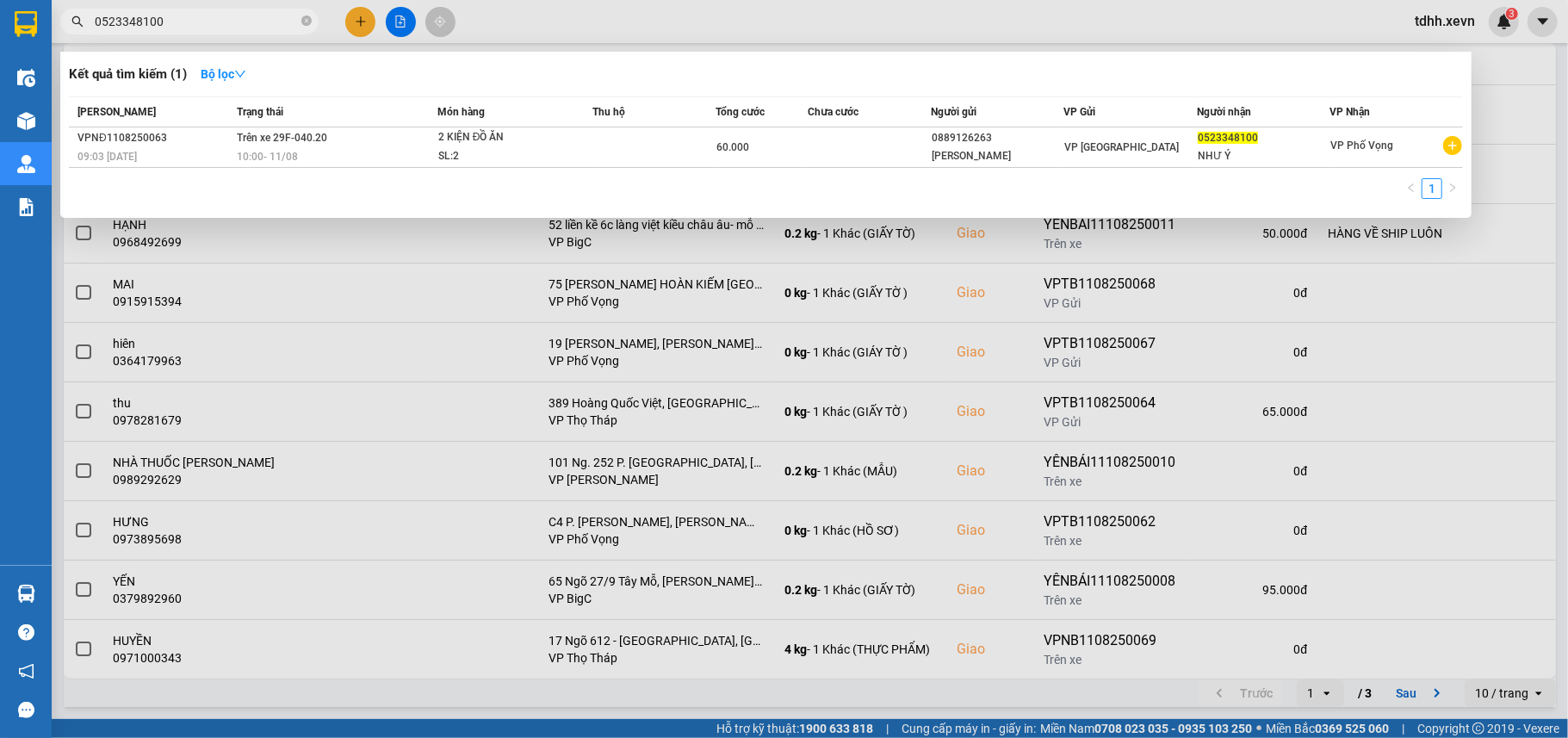
type input "0523348100"
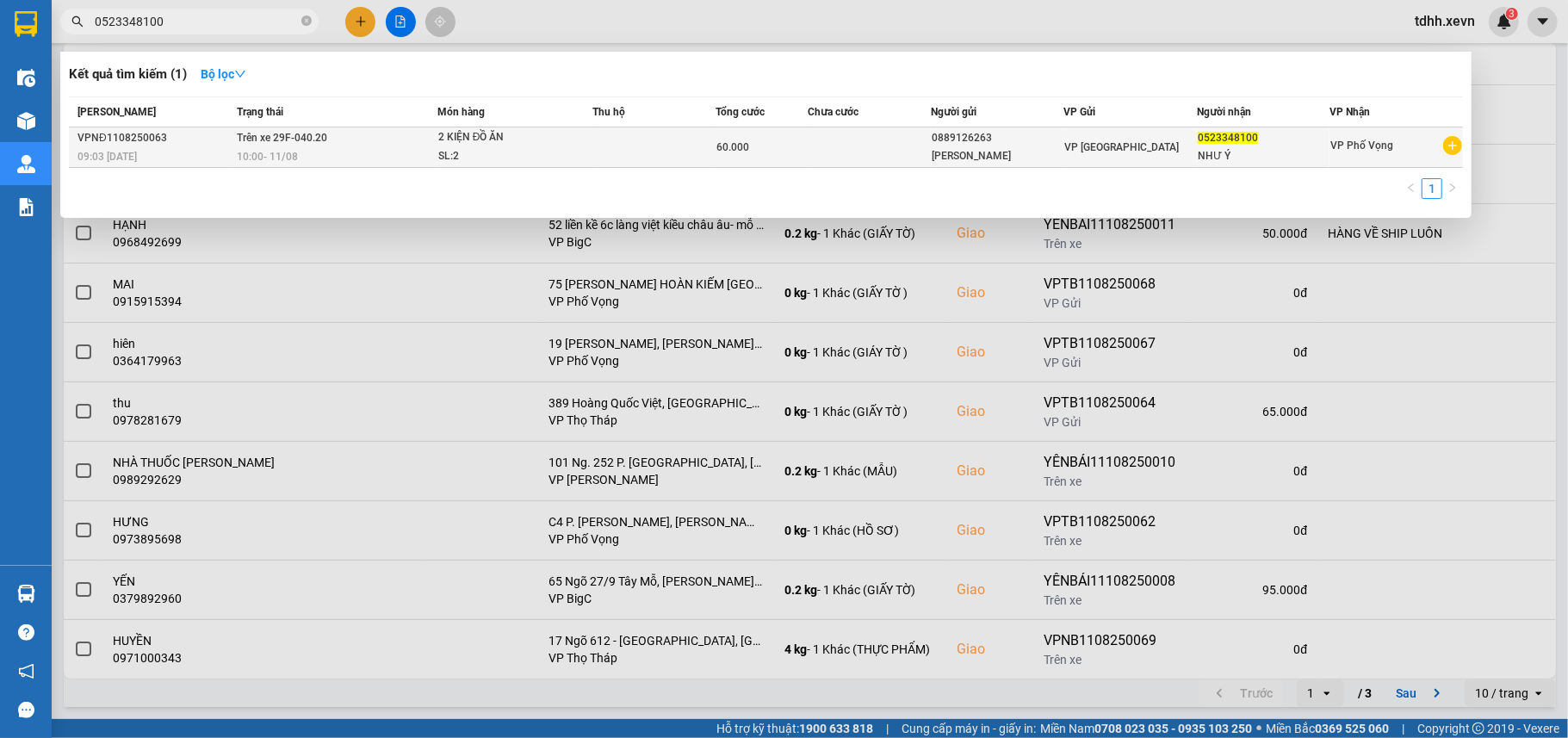
click at [591, 154] on span "2 KIỆN ĐỒ ĂN SL: 2" at bounding box center [514, 146] width 154 height 37
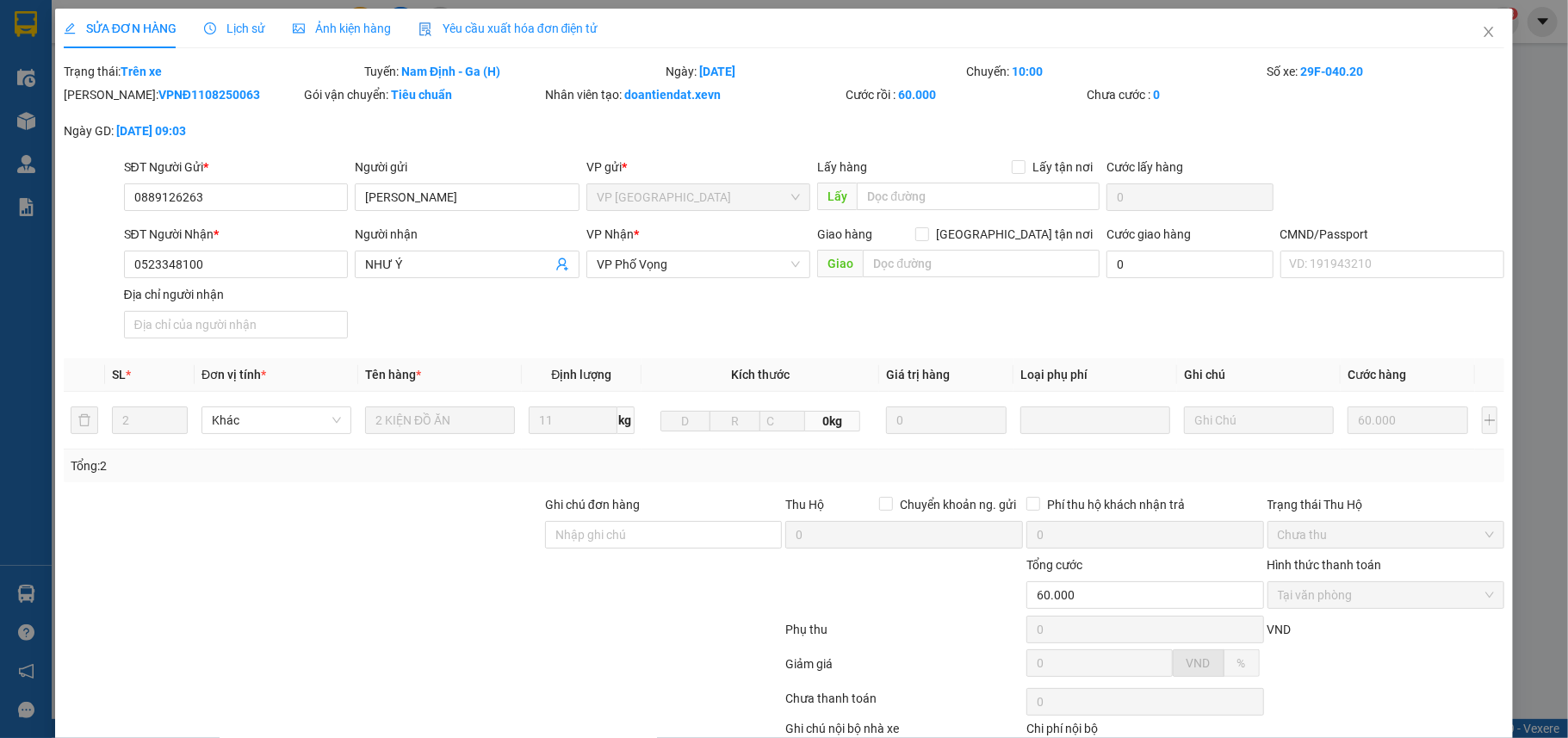
type input "0889126263"
type input "VŨ THỊ ANH ĐÀO"
type input "0523348100"
type input "NHƯ Ý"
type input "60.000"
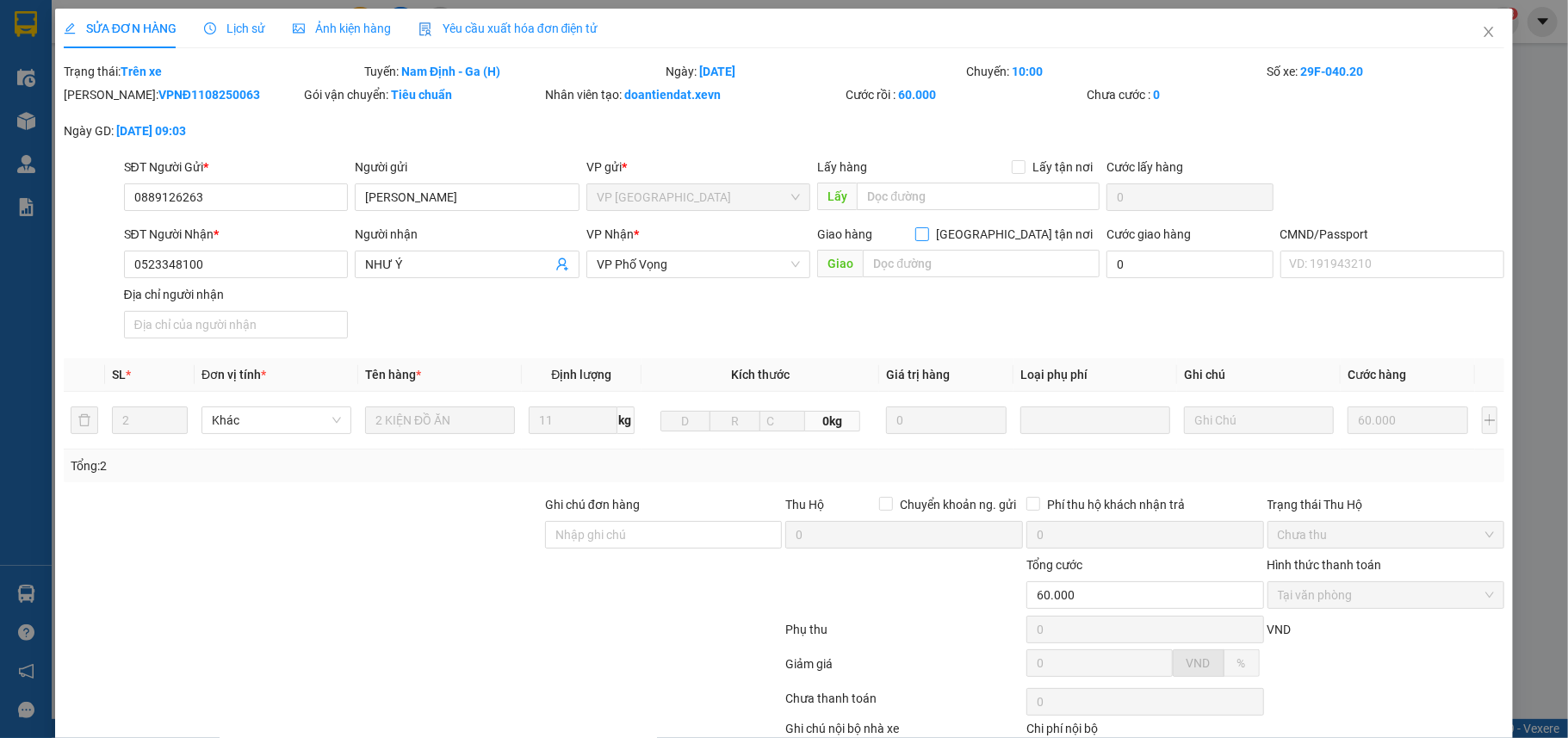
click at [927, 232] on input "Giao tận nơi" at bounding box center [921, 233] width 12 height 12
checkbox input "true"
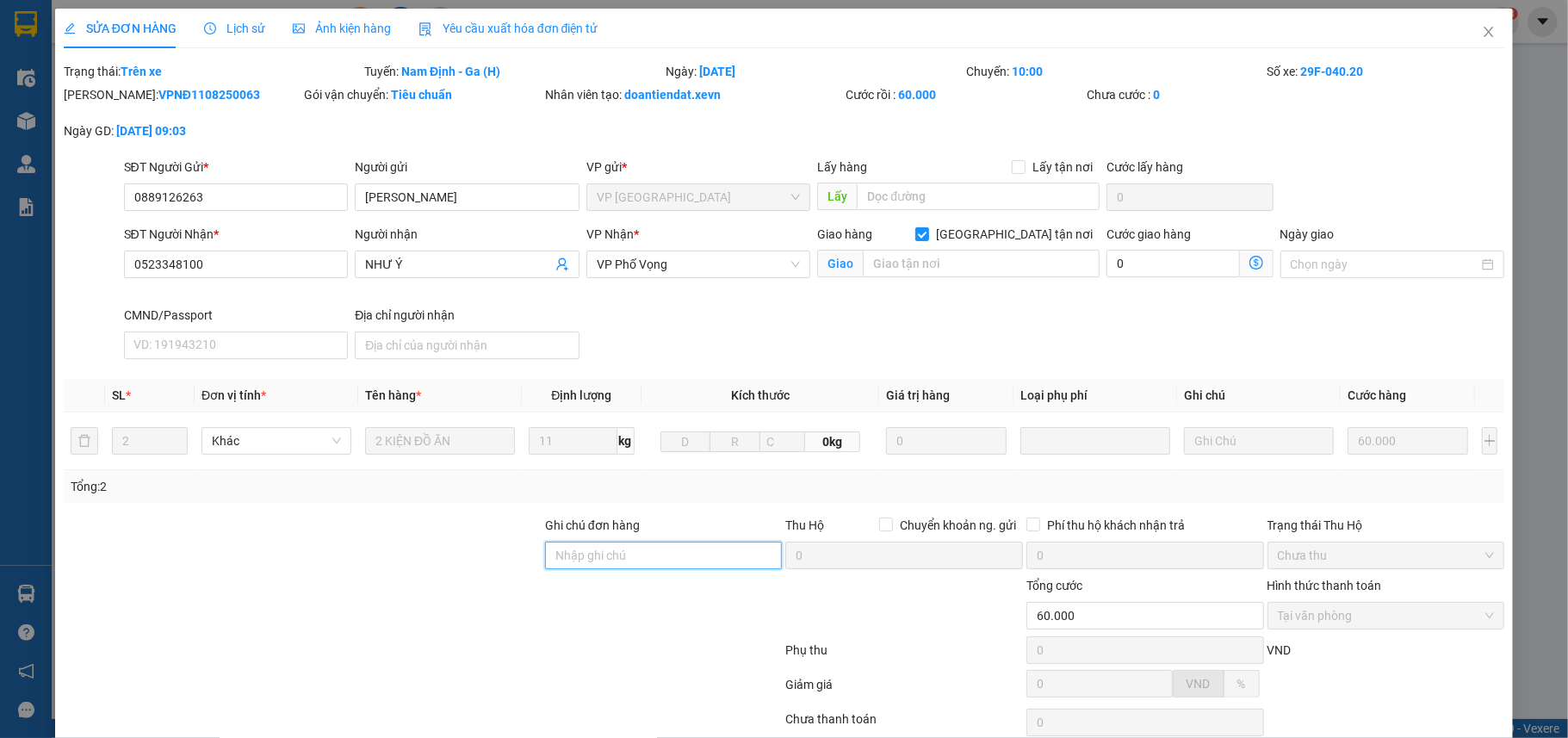
click at [630, 566] on input "Ghi chú đơn hàng" at bounding box center [663, 555] width 238 height 28
type input "cần dây"
click at [889, 267] on input "text" at bounding box center [981, 264] width 237 height 28
type input "108 nguyễn trãi- thanh xuân"
click at [1156, 265] on input "0" at bounding box center [1172, 264] width 133 height 28
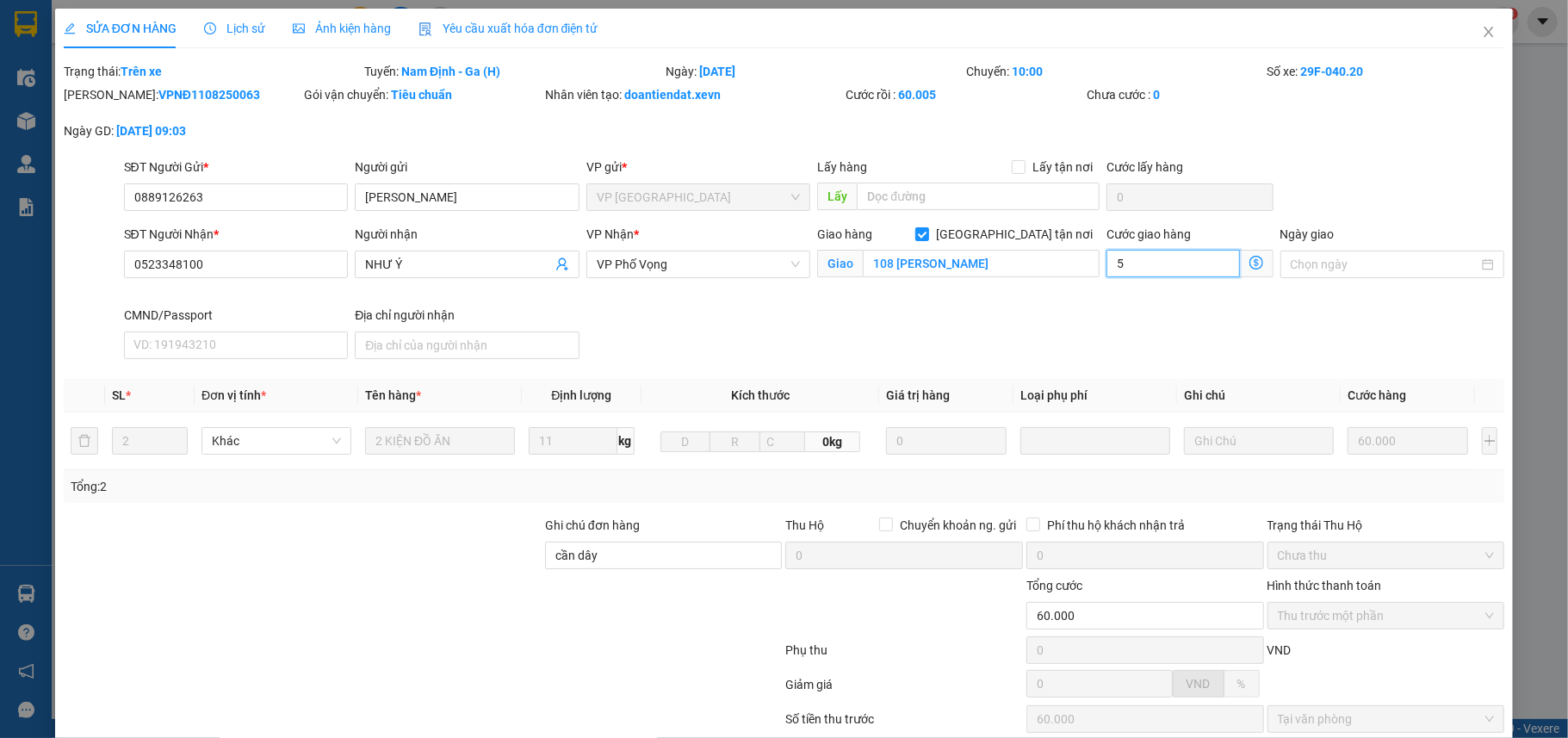
type input "60.005"
type input "5"
type input "60.055"
type input "55"
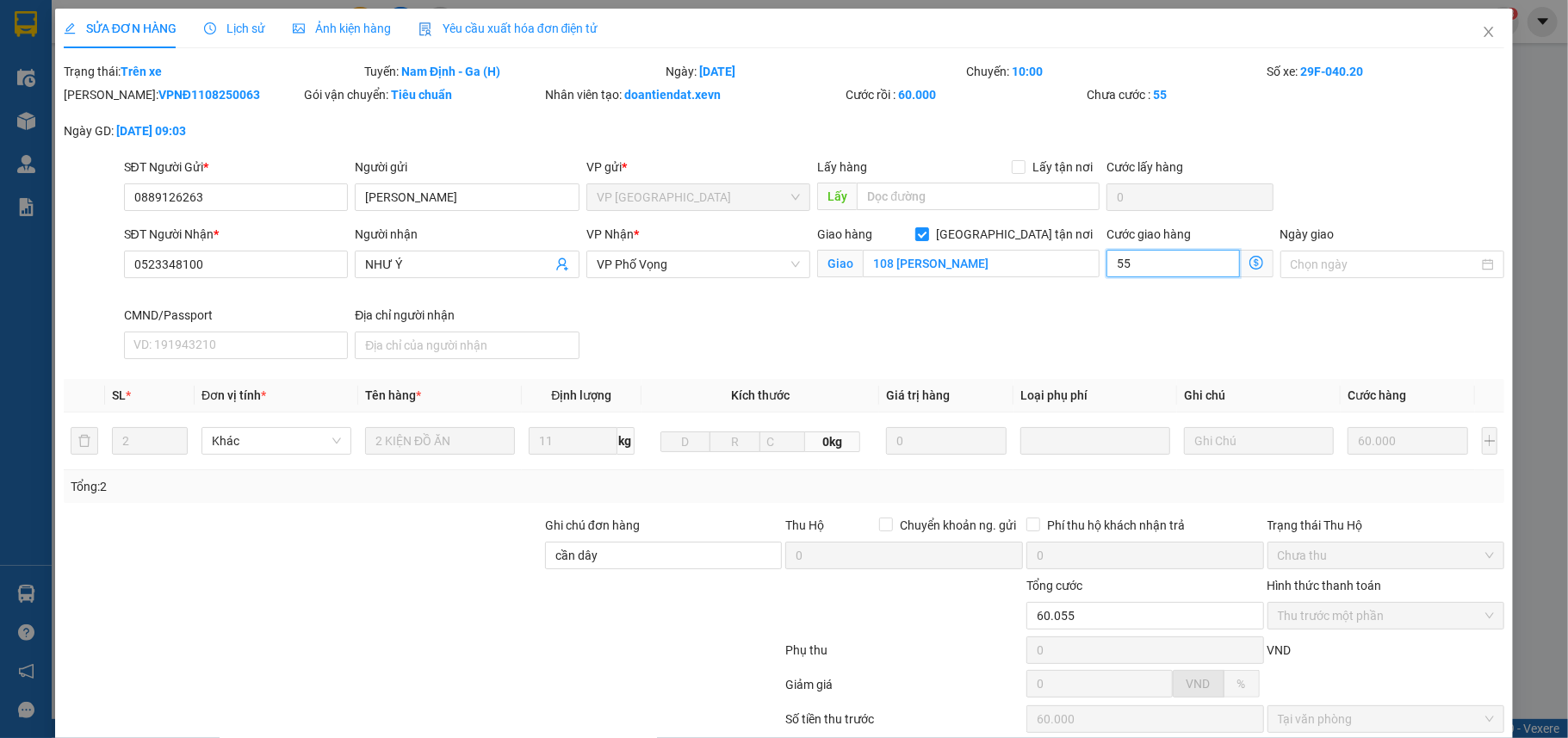
type input "55"
type input "115.000"
type input "55.000"
click at [1023, 325] on div "SĐT Người Nhận * 0523348100 Người nhận NHƯ Ý VP Nhận * VP Phố Vọng Giao hàng Gi…" at bounding box center [814, 295] width 1388 height 141
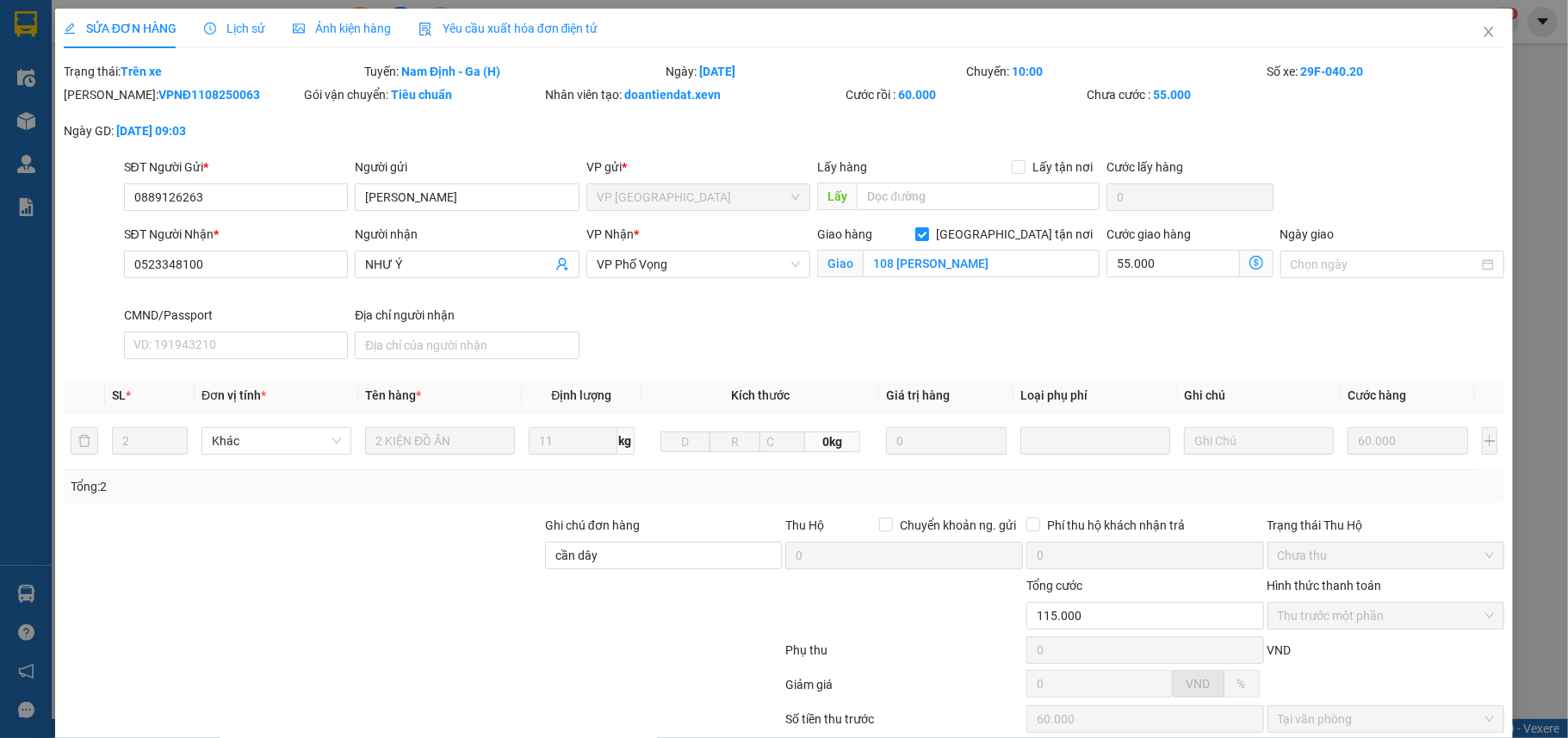
scroll to position [171, 0]
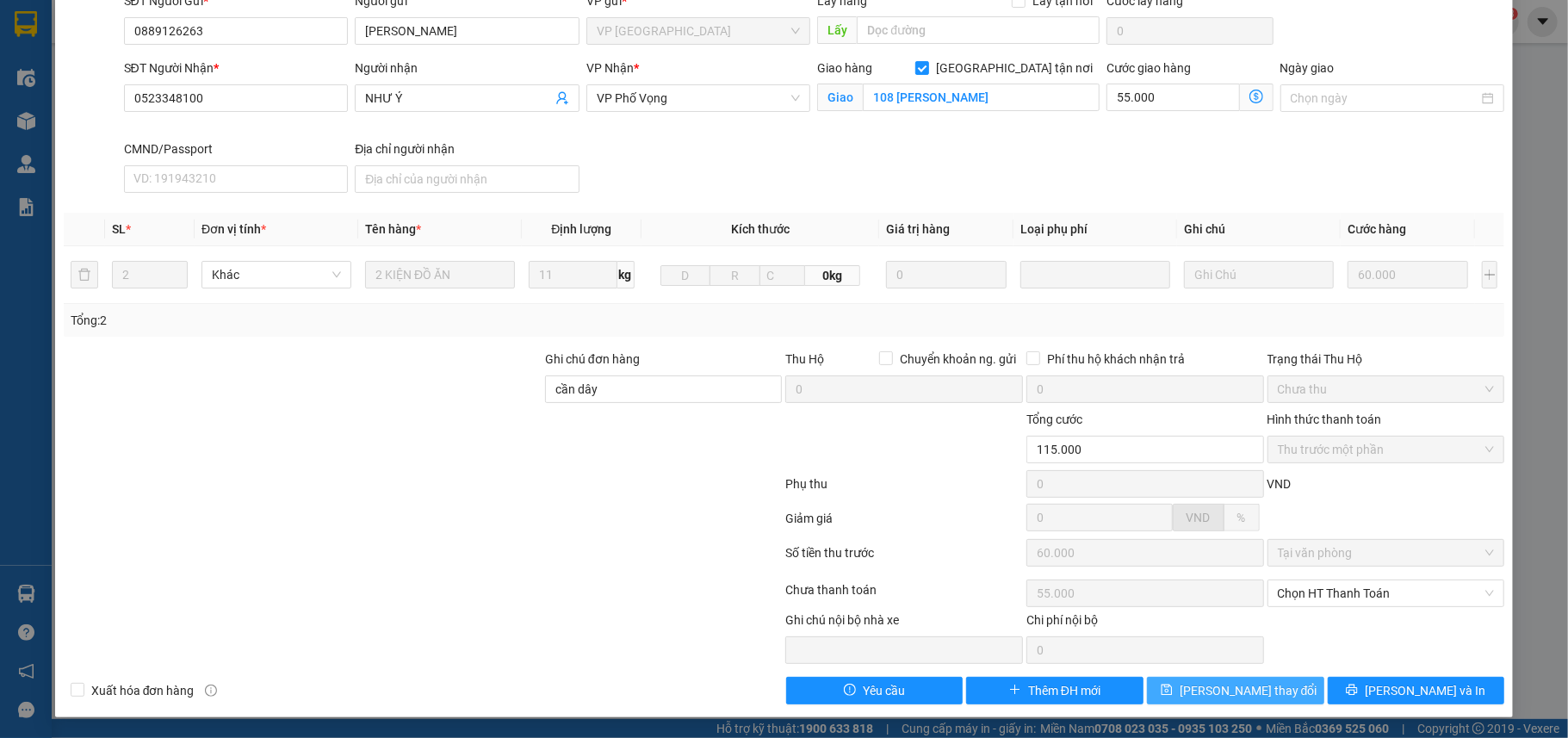
click at [1192, 685] on button "Lưu thay đổi" at bounding box center [1236, 690] width 178 height 28
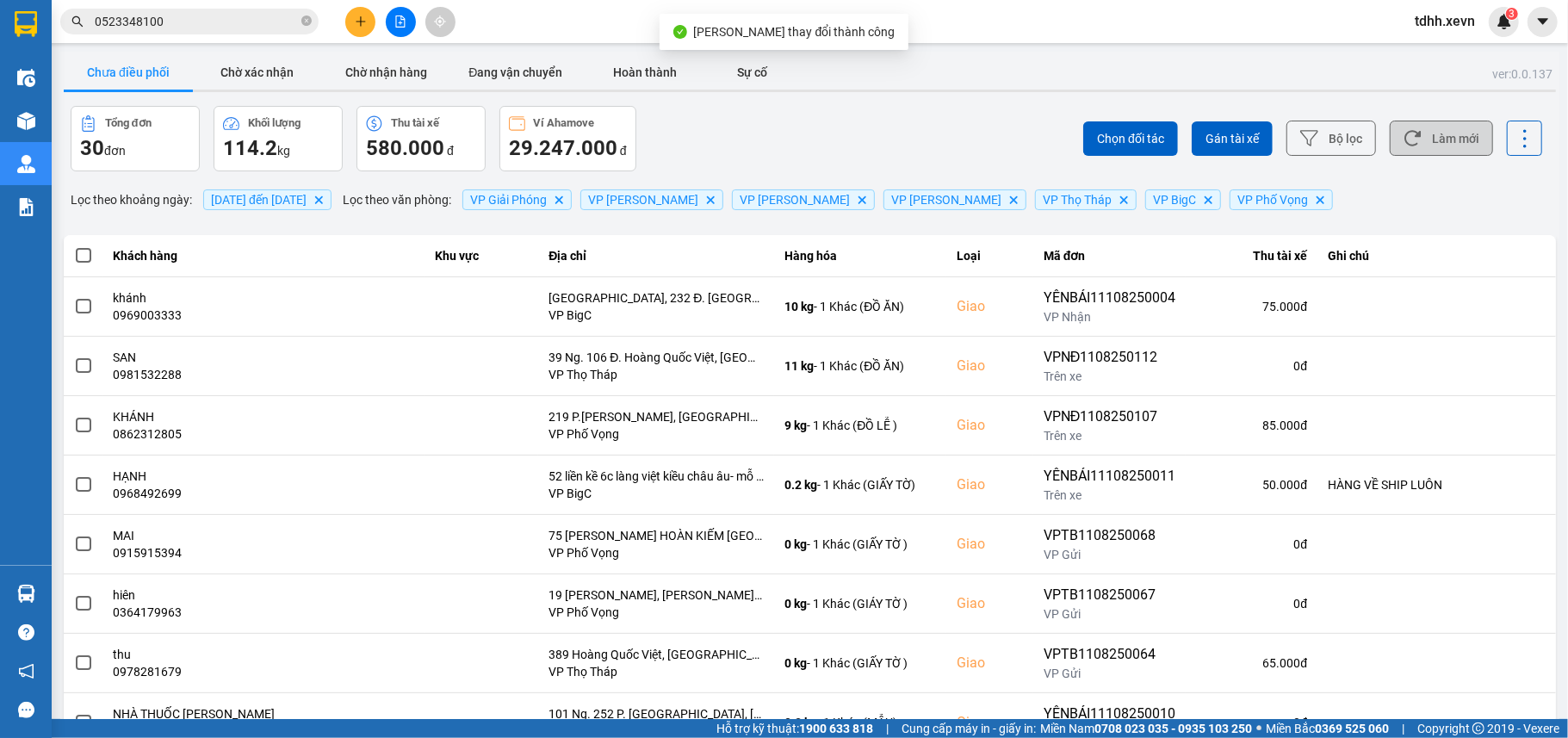
click at [1423, 137] on button "Làm mới" at bounding box center [1441, 137] width 103 height 35
click at [224, 22] on input "0523348100" at bounding box center [196, 22] width 203 height 19
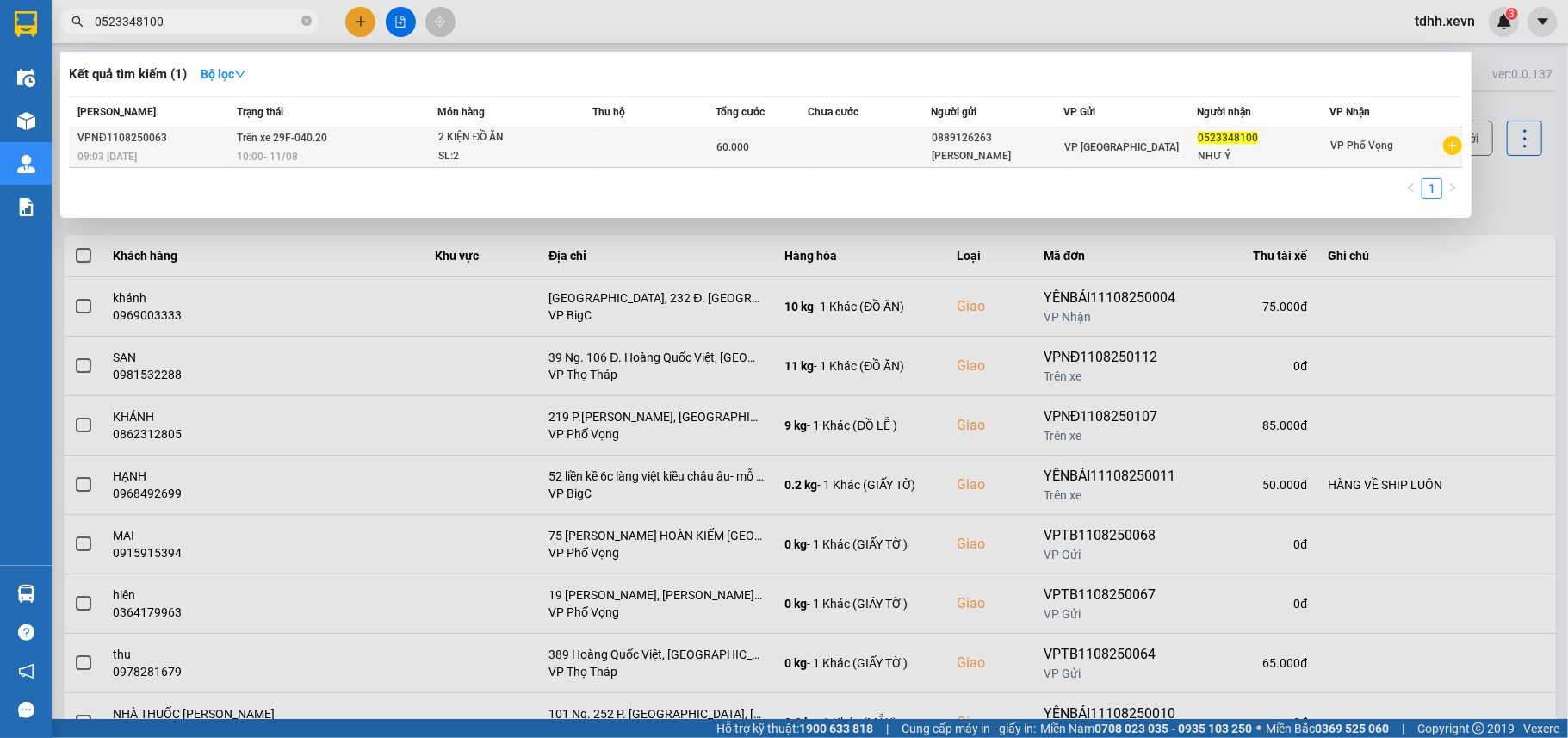
click at [741, 143] on span "60.000" at bounding box center [732, 147] width 32 height 12
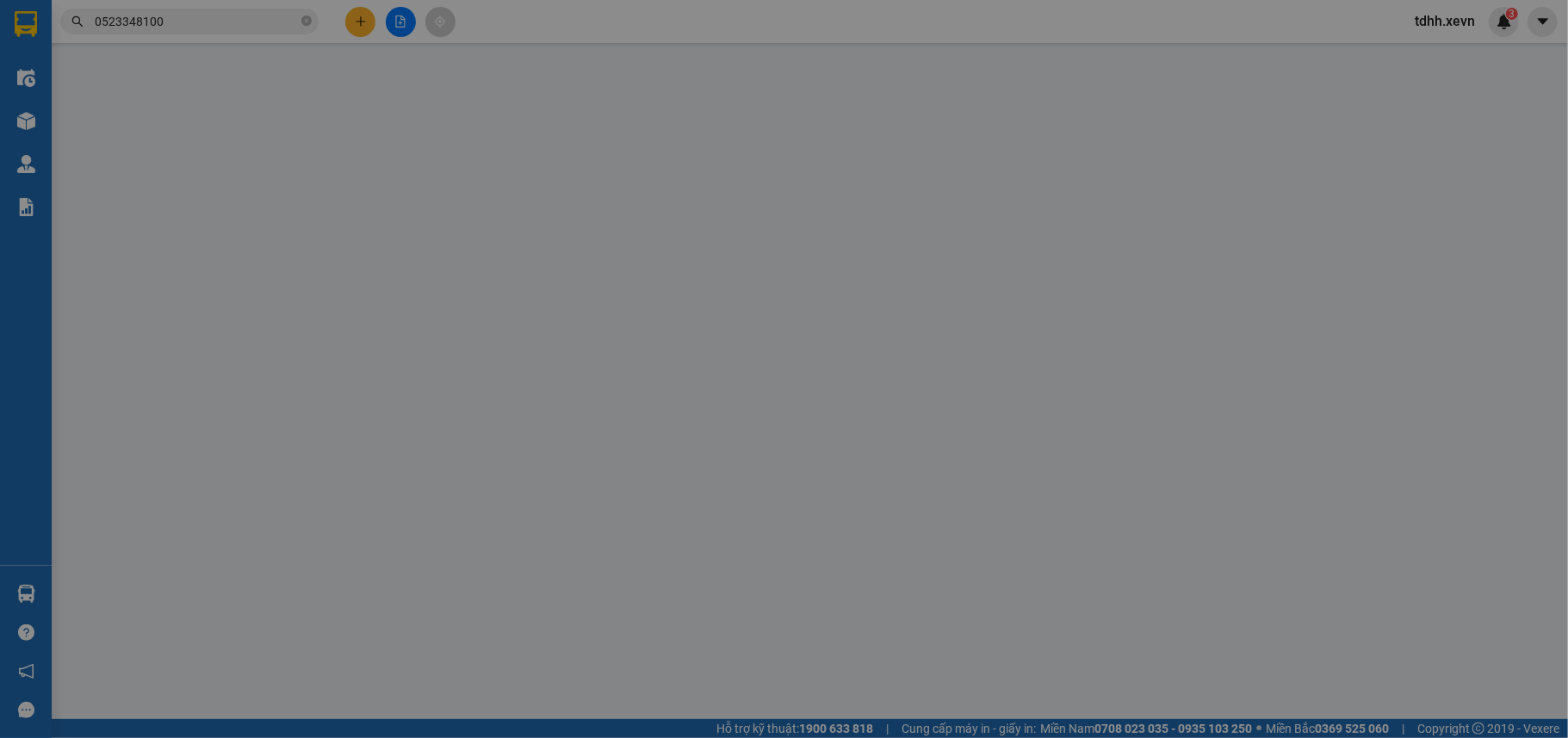
type input "0889126263"
type input "VŨ THỊ ANH ĐÀO"
type input "0523348100"
type input "NHƯ Ý"
checkbox input "true"
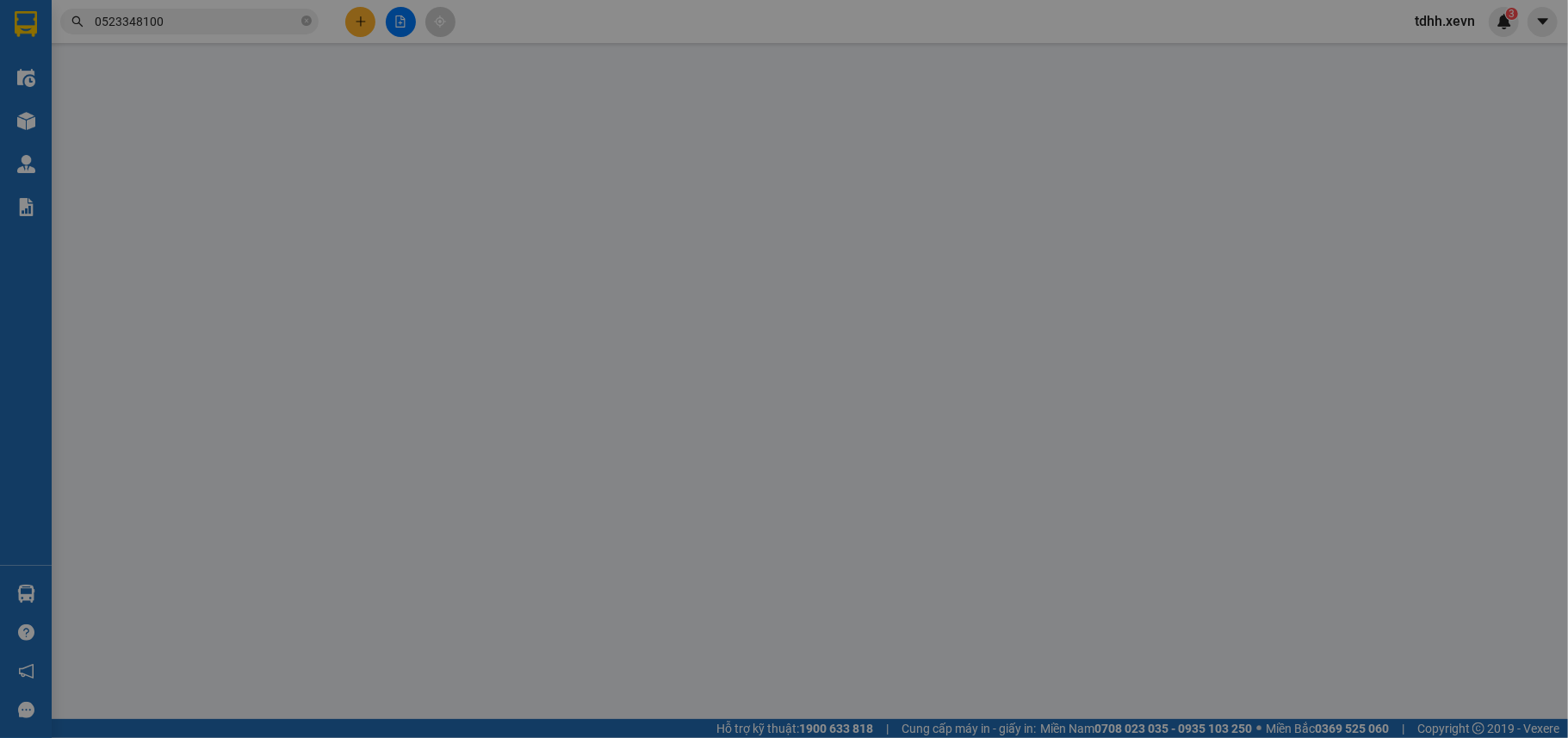
type input "108 nguyễn trãi- thanh xuân"
type input "cần dây"
type input "115.000"
type input "60.000"
type input "55.000"
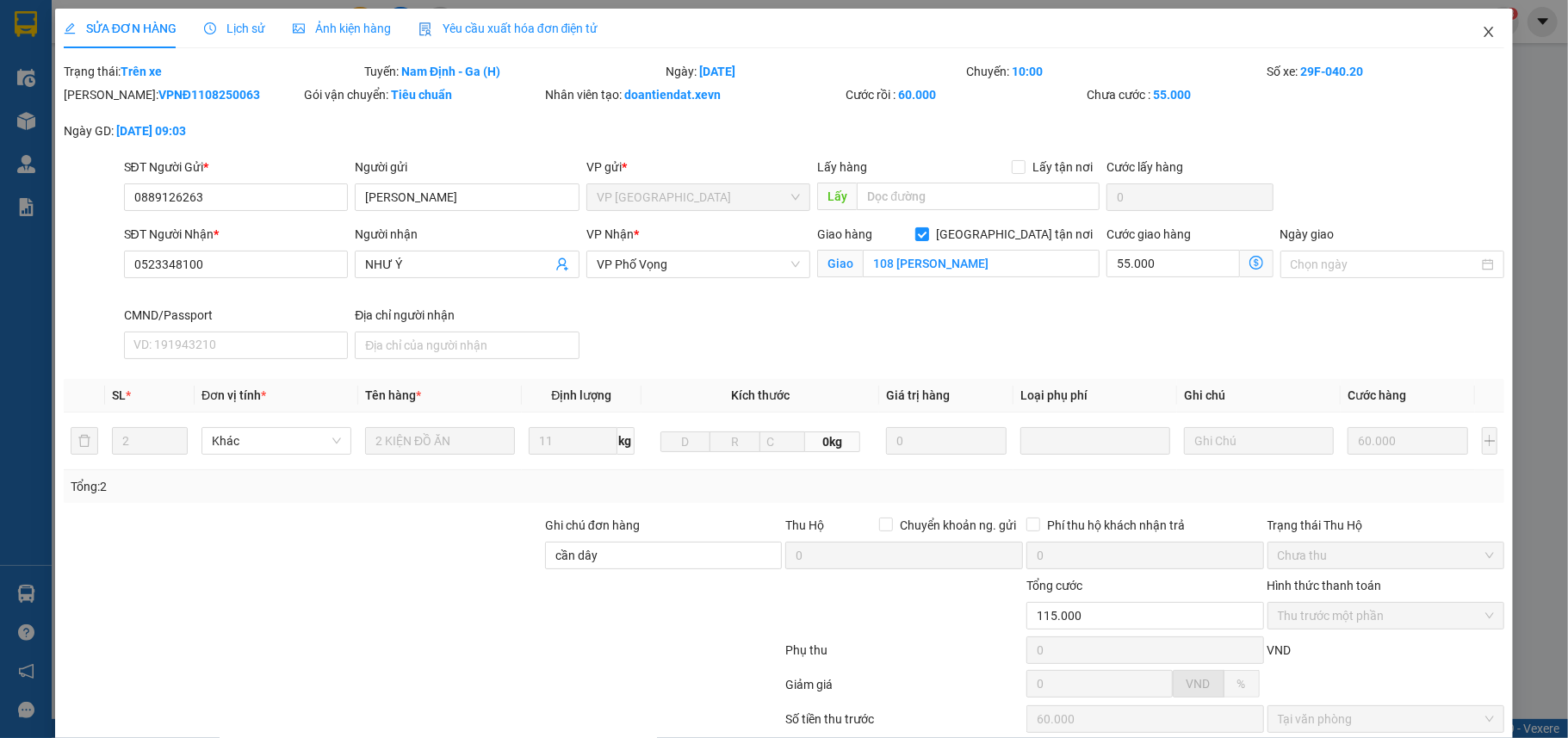
click at [1484, 37] on icon "close" at bounding box center [1489, 32] width 10 height 11
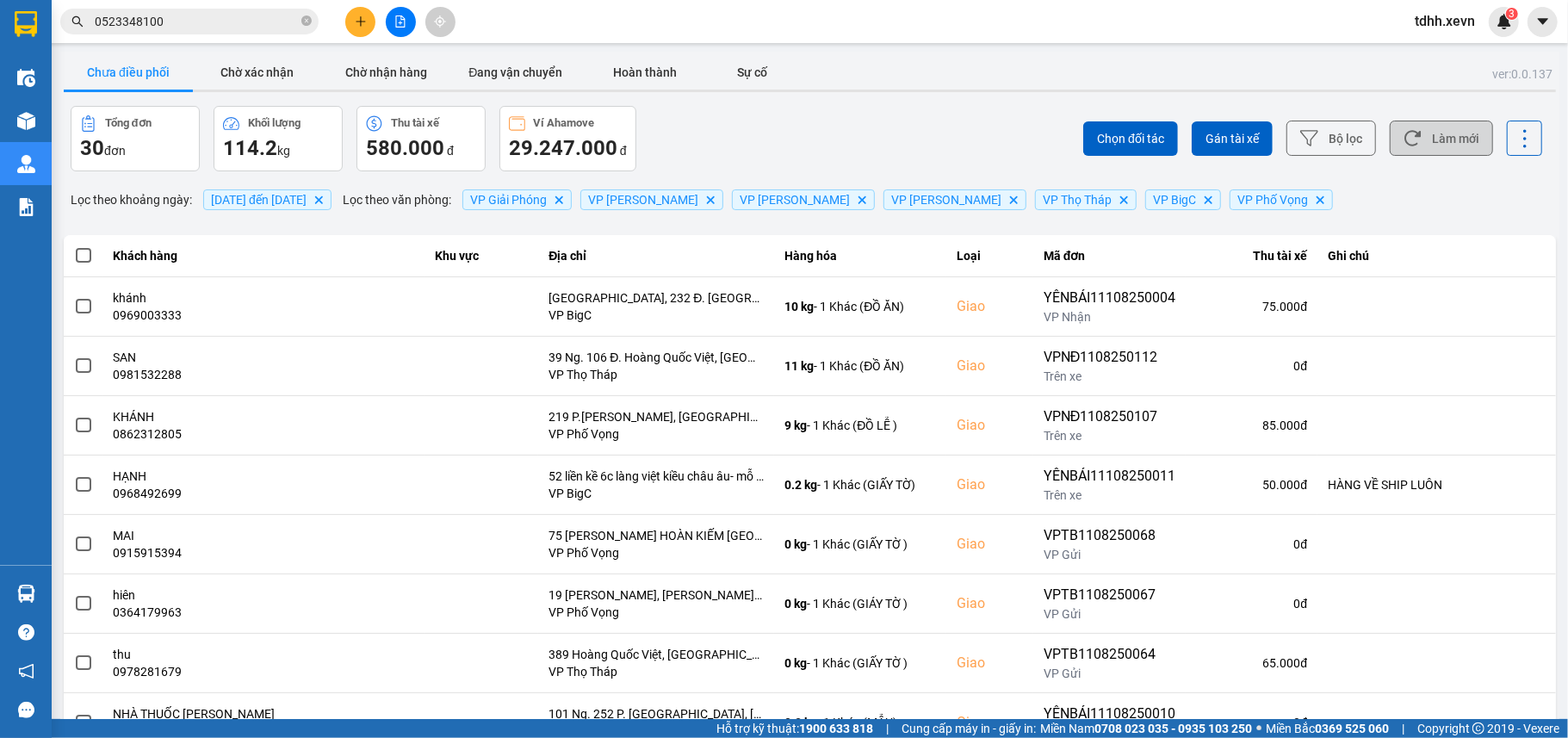
click at [1436, 128] on button "Làm mới" at bounding box center [1441, 137] width 103 height 35
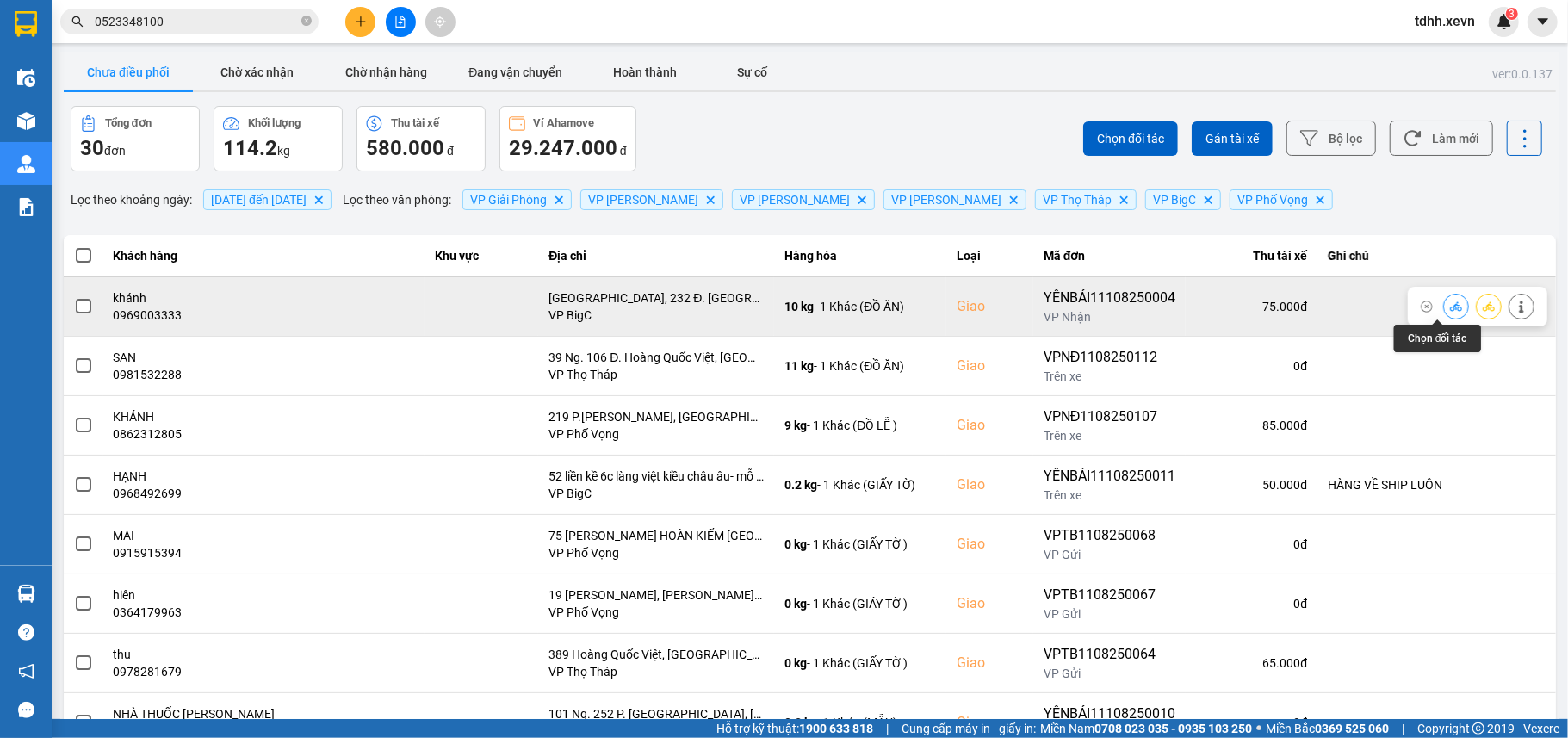
click at [1450, 305] on icon at bounding box center [1455, 306] width 12 height 12
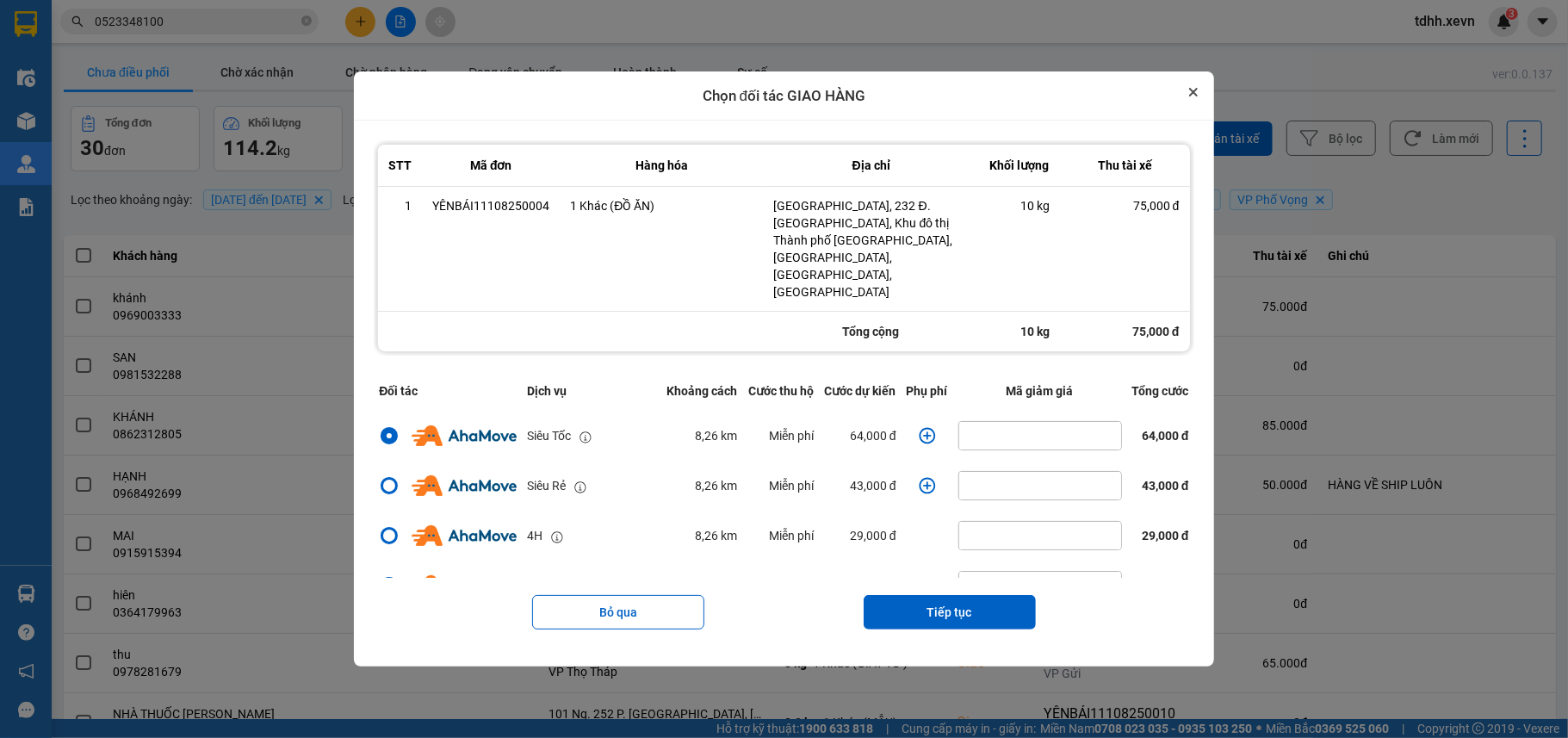
click at [1197, 95] on icon "Close" at bounding box center [1193, 92] width 7 height 7
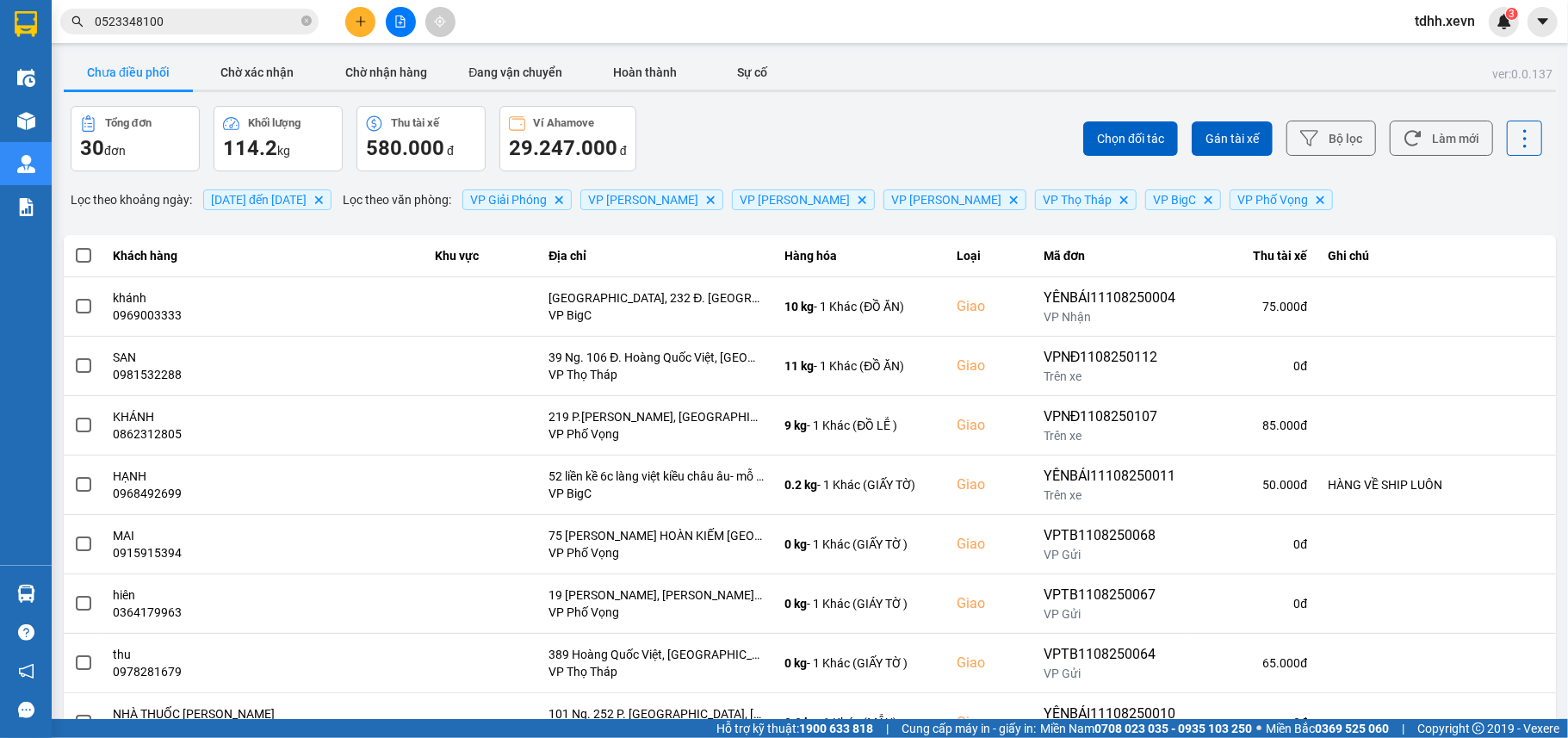
click at [238, 30] on input "0523348100" at bounding box center [196, 22] width 203 height 19
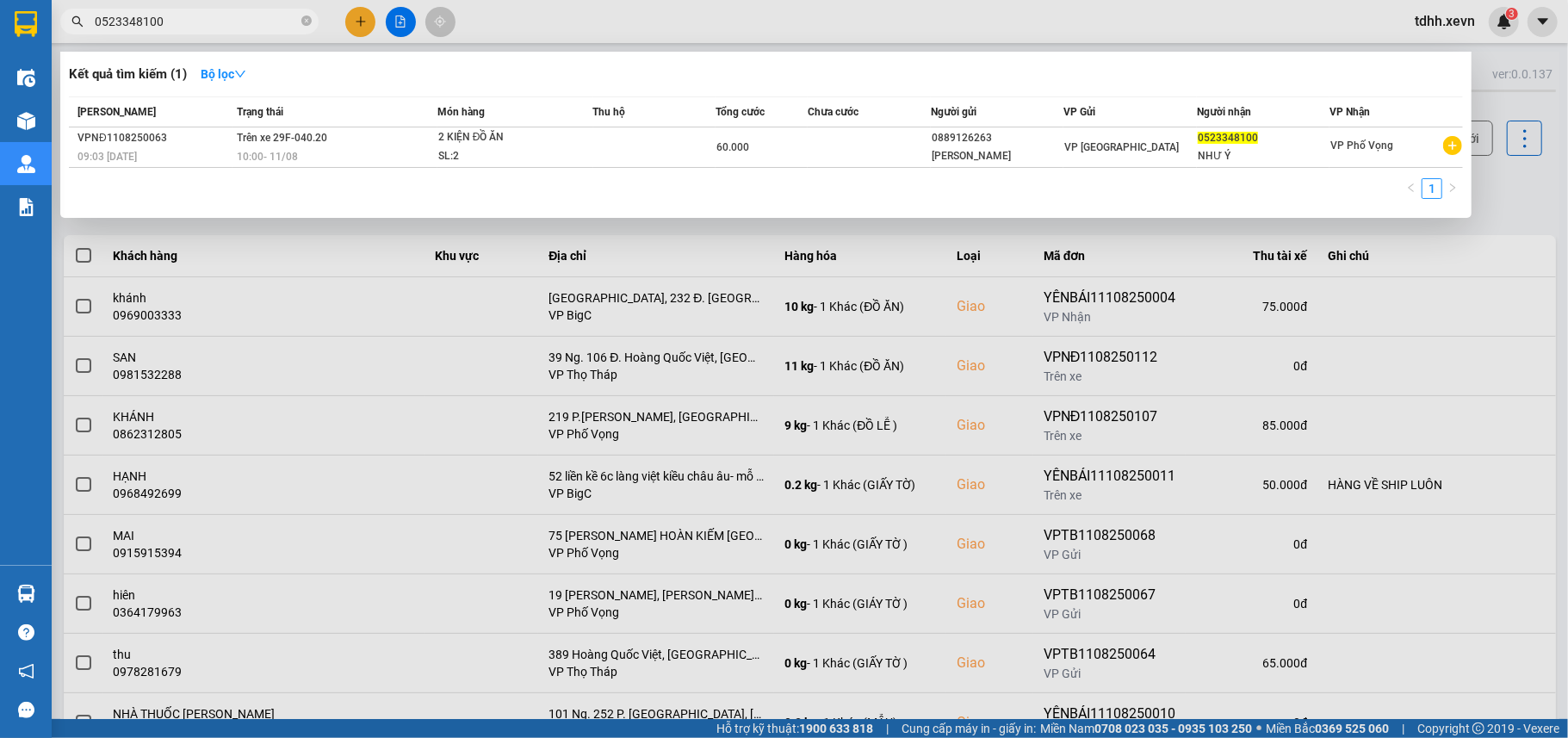
click at [1522, 191] on div at bounding box center [784, 369] width 1568 height 738
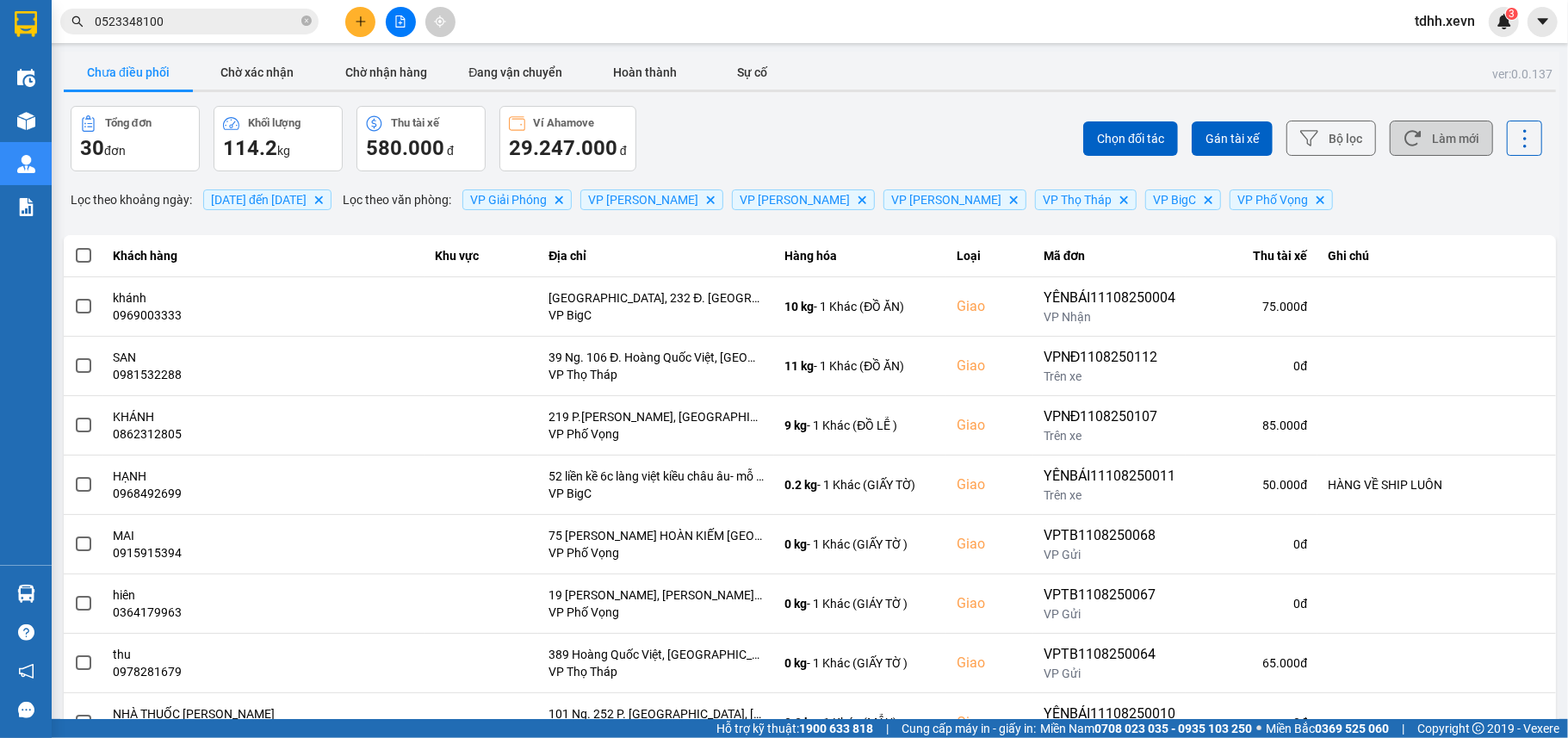
click at [1434, 121] on button "Làm mới" at bounding box center [1441, 137] width 103 height 35
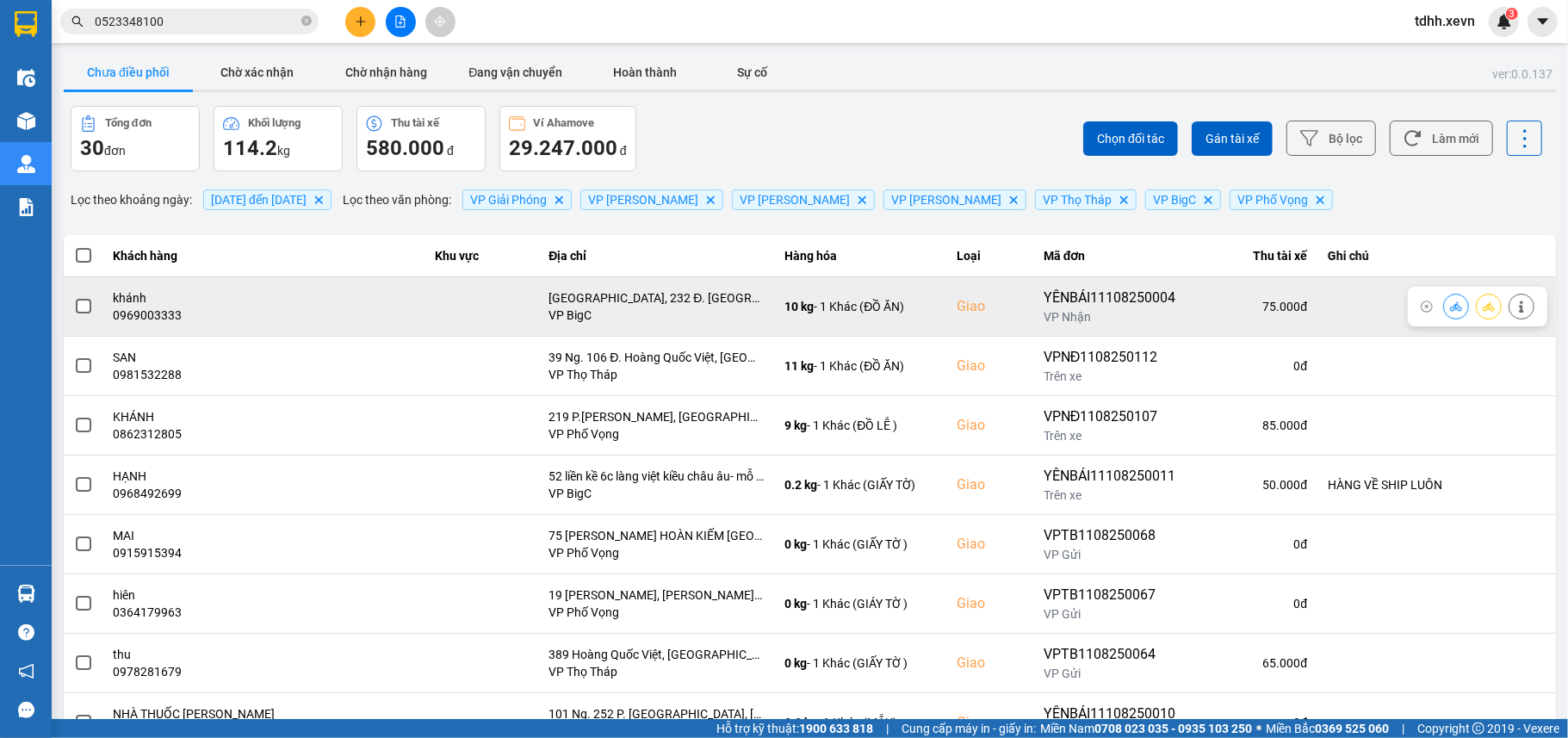
click at [1518, 306] on icon at bounding box center [1520, 306] width 5 height 12
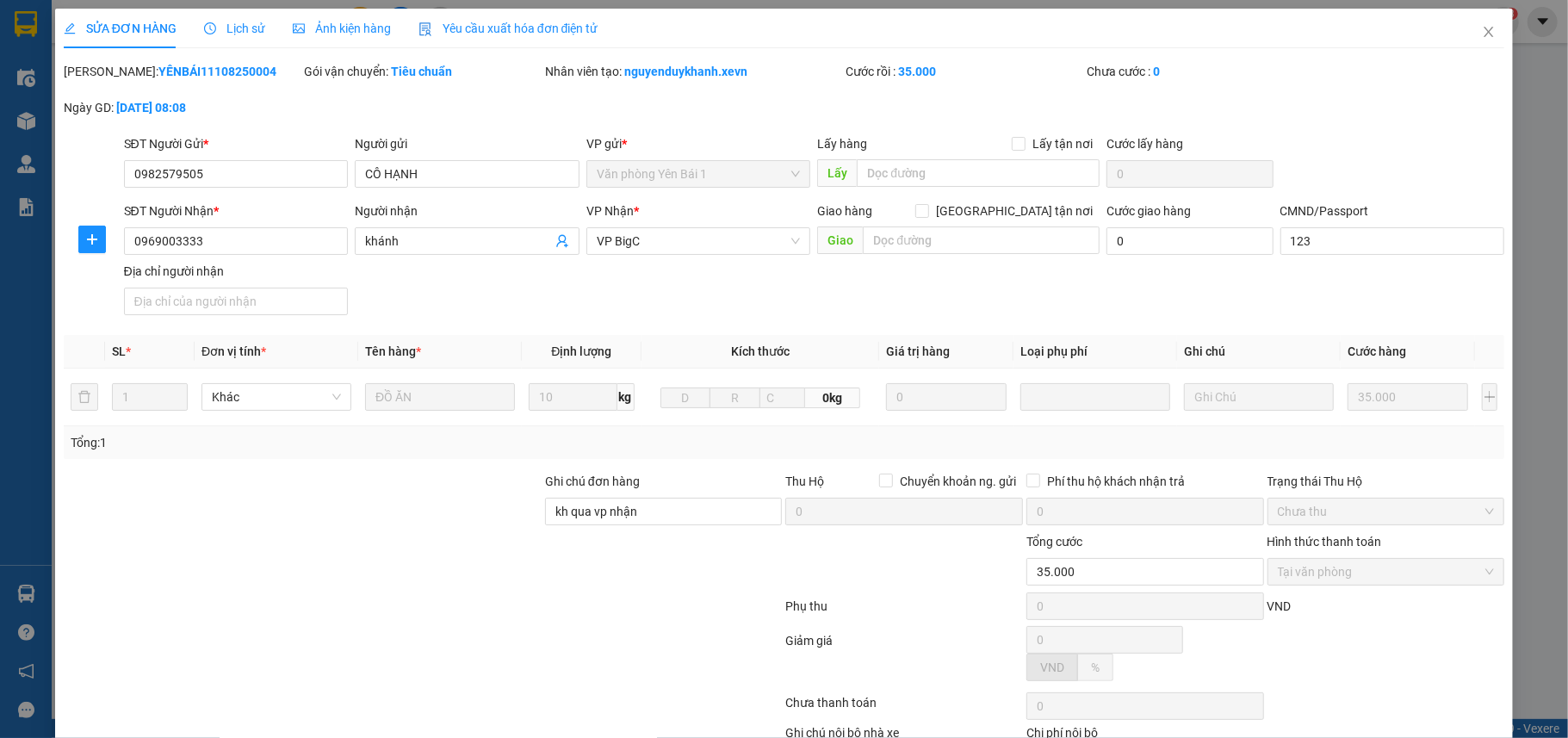
type input "0982579505"
type input "CÔ HẠNH"
type input "0969003333"
type input "khánh"
type input "123"
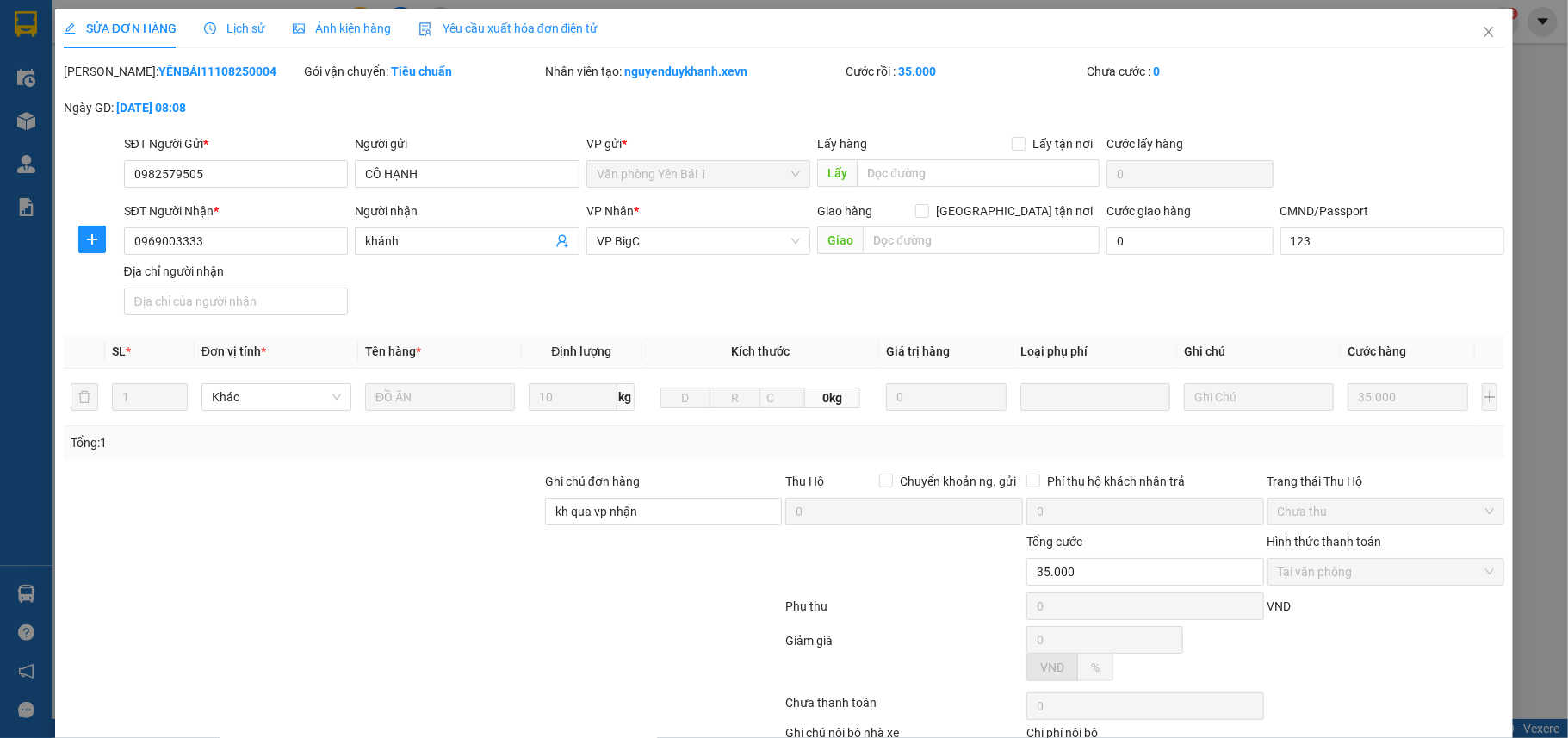
type input "kh qua vp nhận"
type input "35.000"
click at [1481, 29] on icon "close" at bounding box center [1488, 32] width 13 height 13
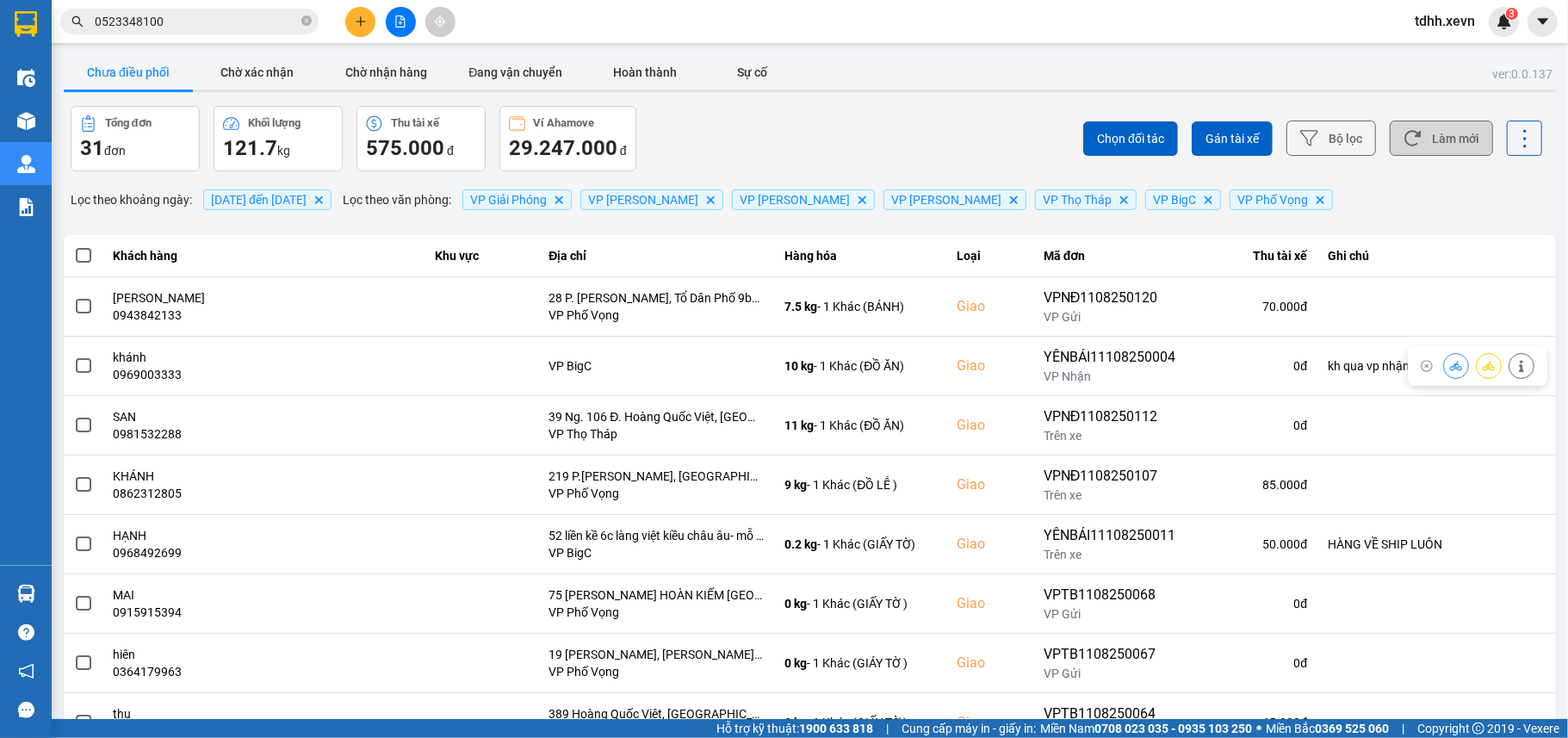
drag, startPoint x: 1448, startPoint y: 133, endPoint x: 1452, endPoint y: 145, distance: 12.6
click at [1448, 135] on button "Làm mới" at bounding box center [1441, 137] width 103 height 35
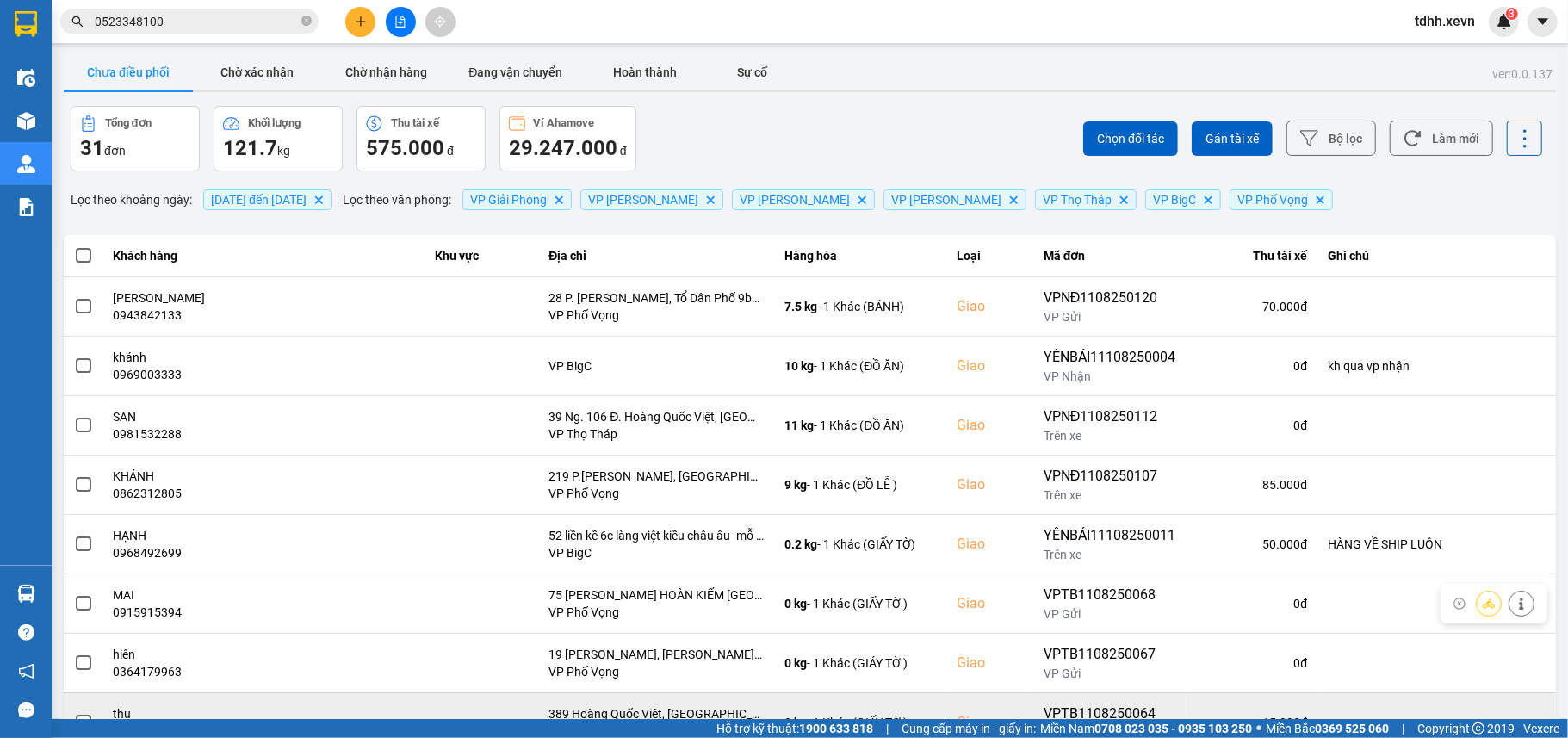
scroll to position [195, 0]
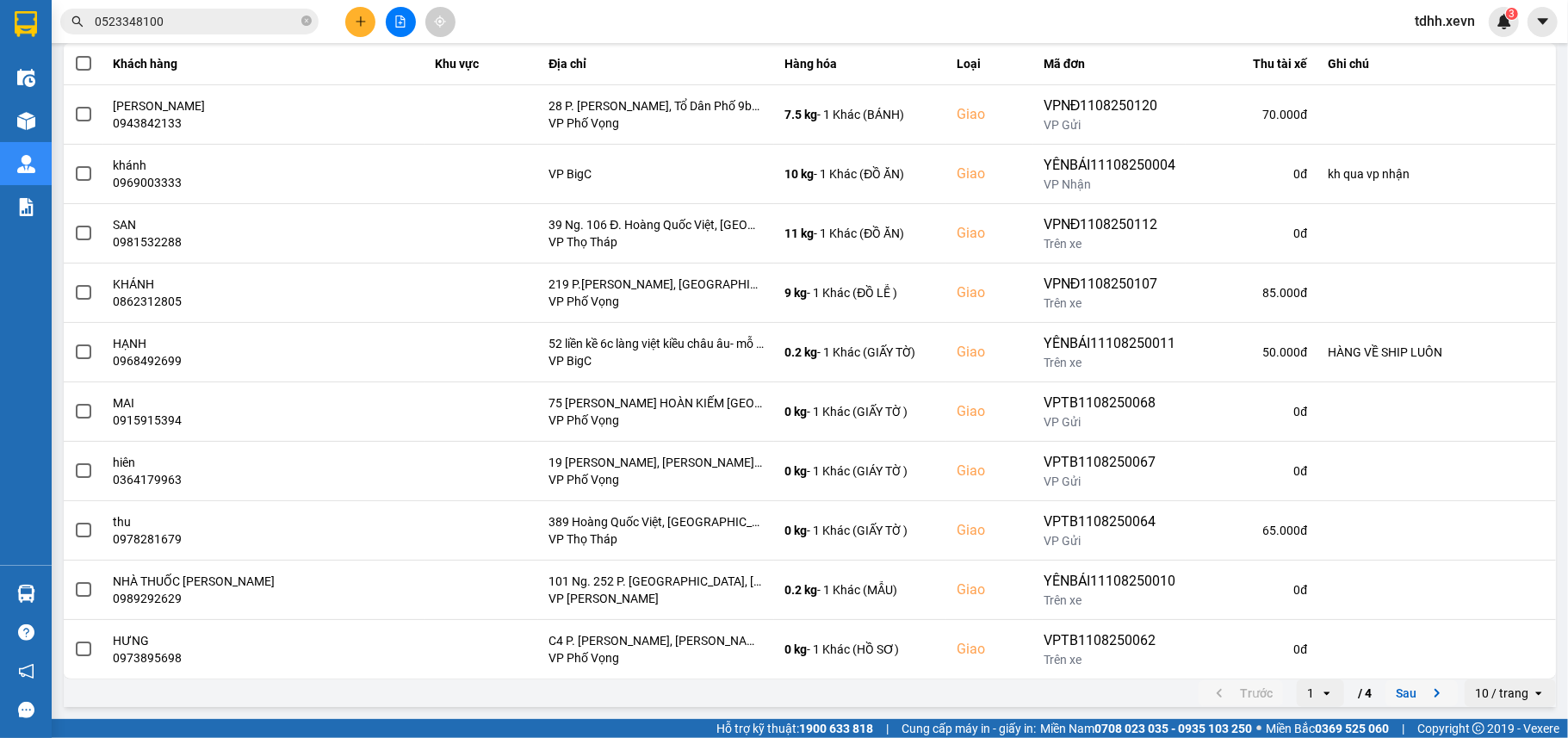
click at [1394, 693] on button "Sau" at bounding box center [1421, 693] width 73 height 26
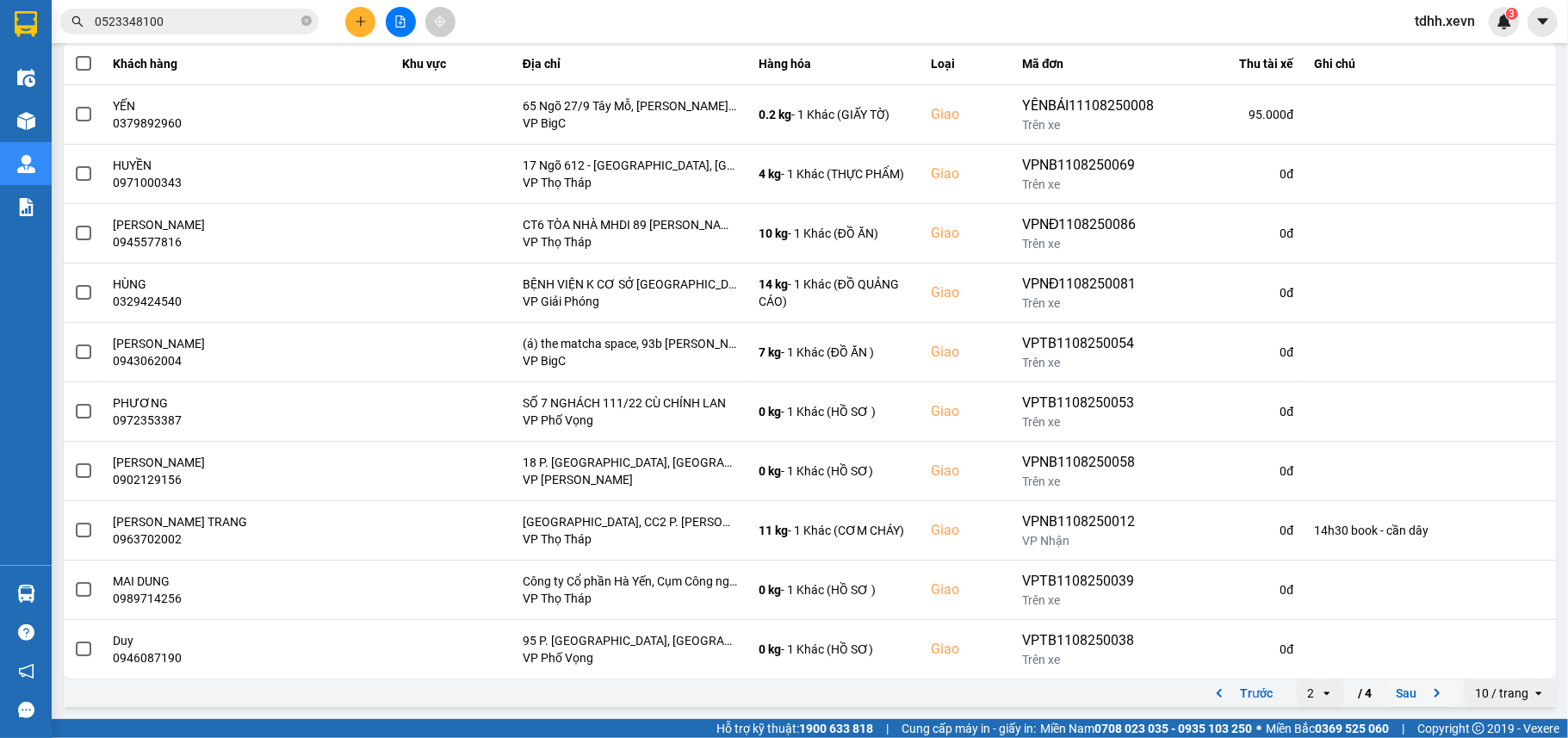
click at [1392, 697] on button "Sau" at bounding box center [1421, 693] width 73 height 26
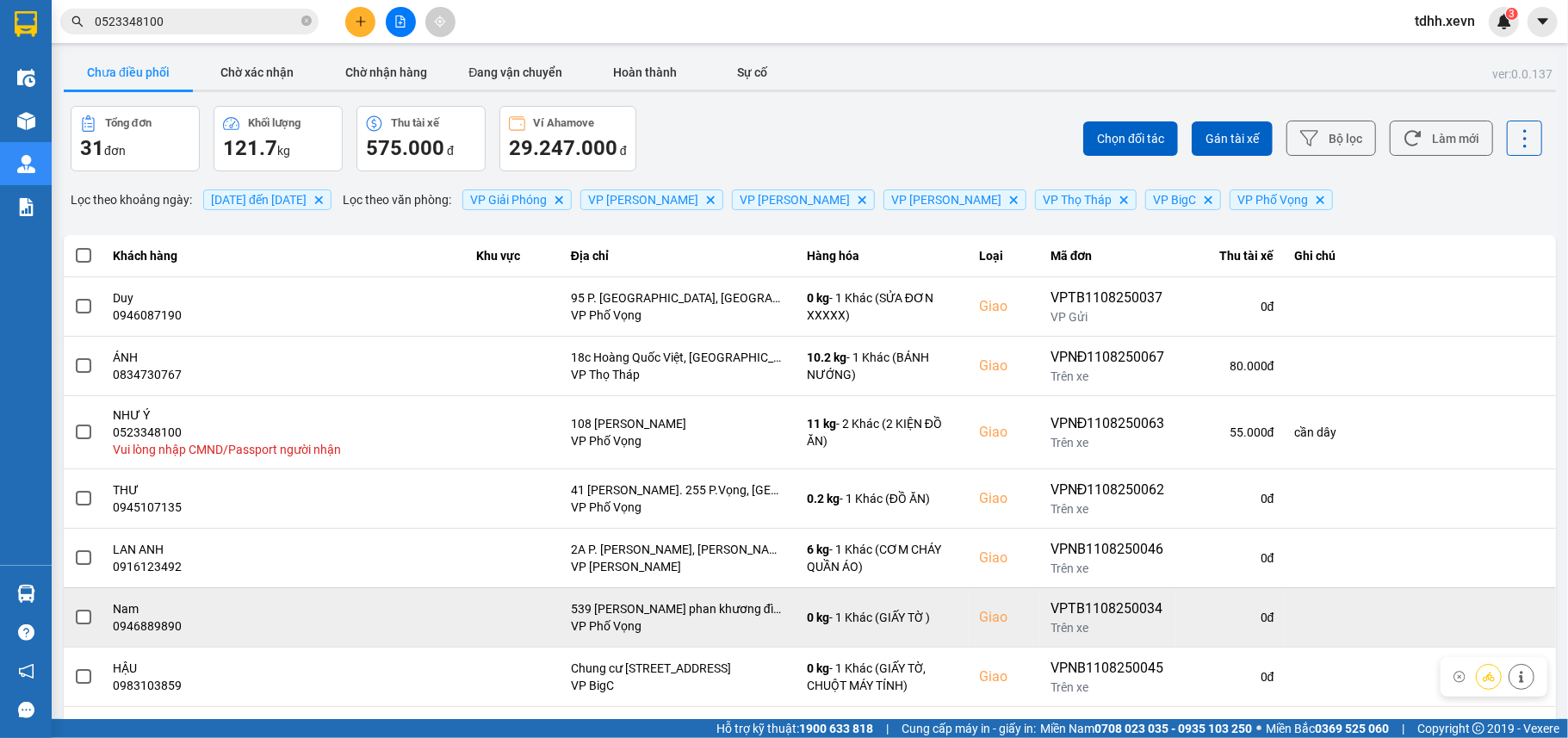
scroll to position [208, 0]
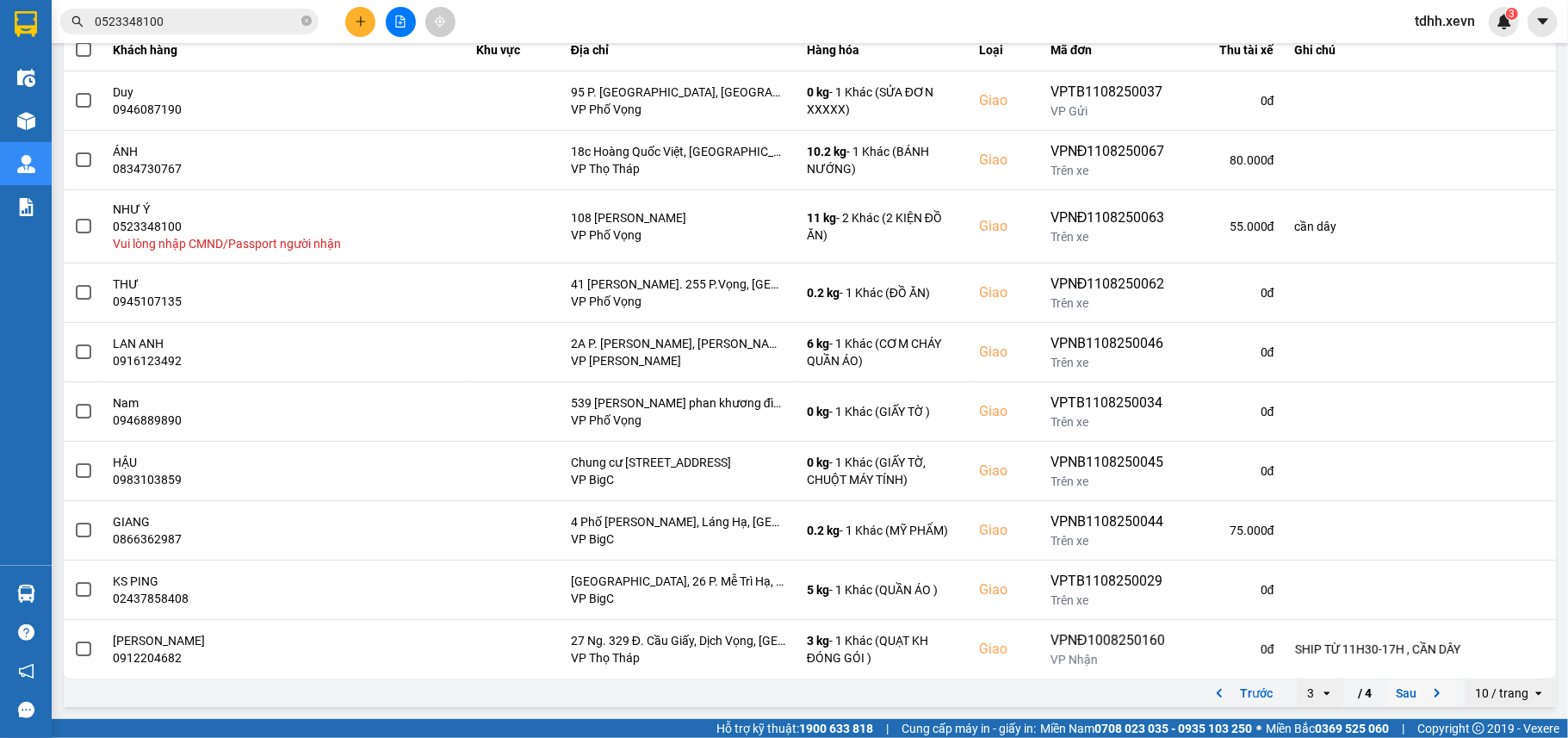
click at [1385, 692] on button "Sau" at bounding box center [1421, 693] width 73 height 26
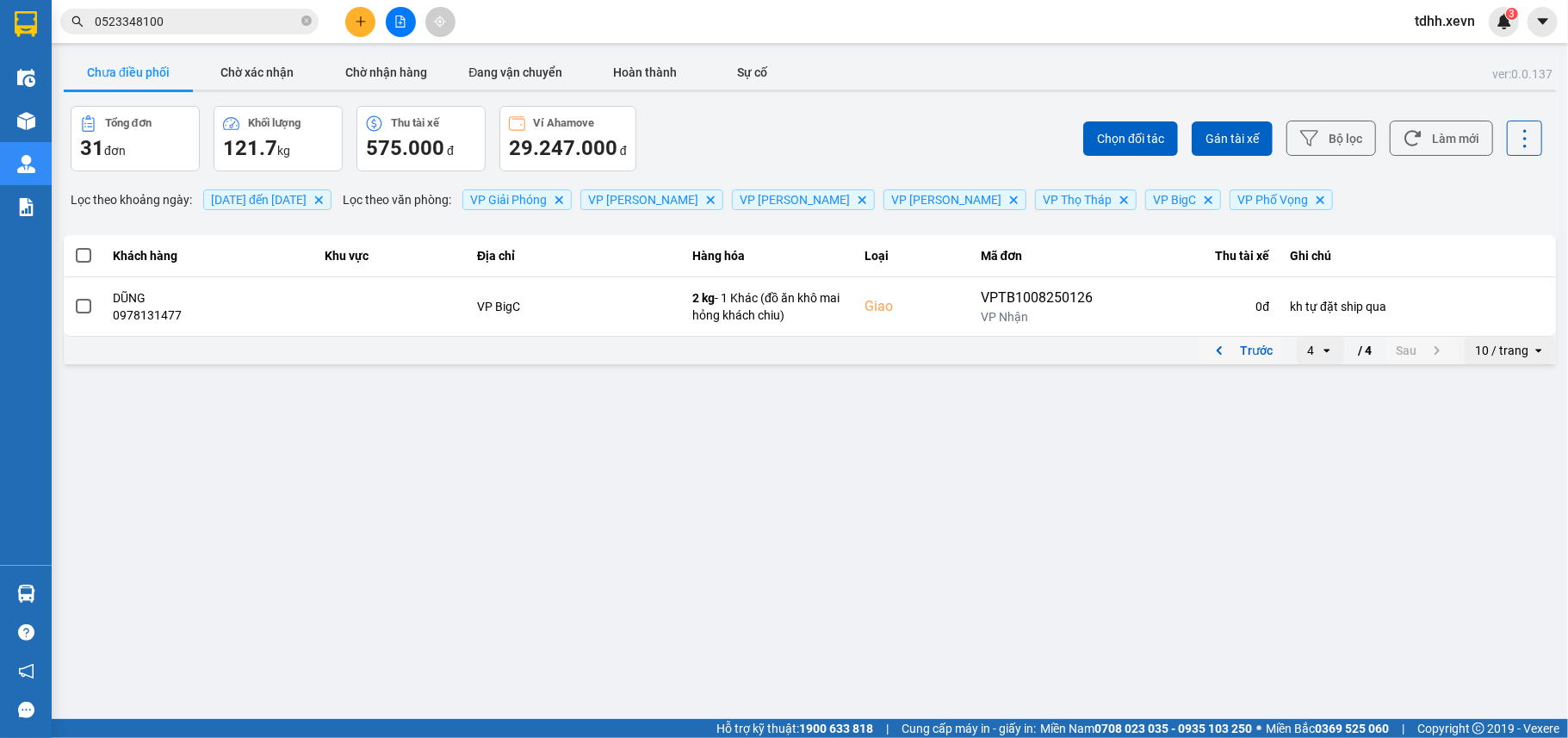
click at [1242, 343] on button "Trước" at bounding box center [1241, 350] width 84 height 26
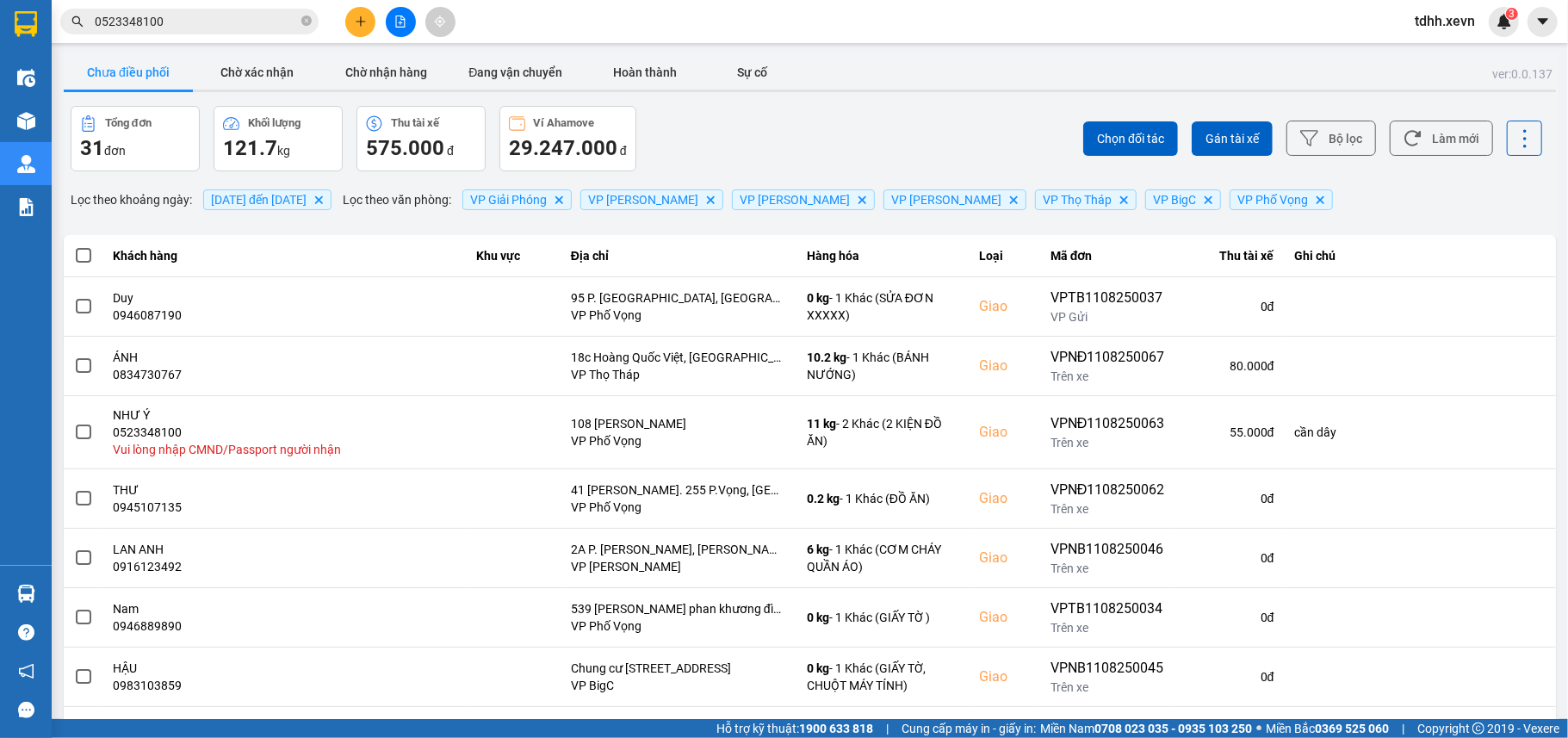
scroll to position [208, 0]
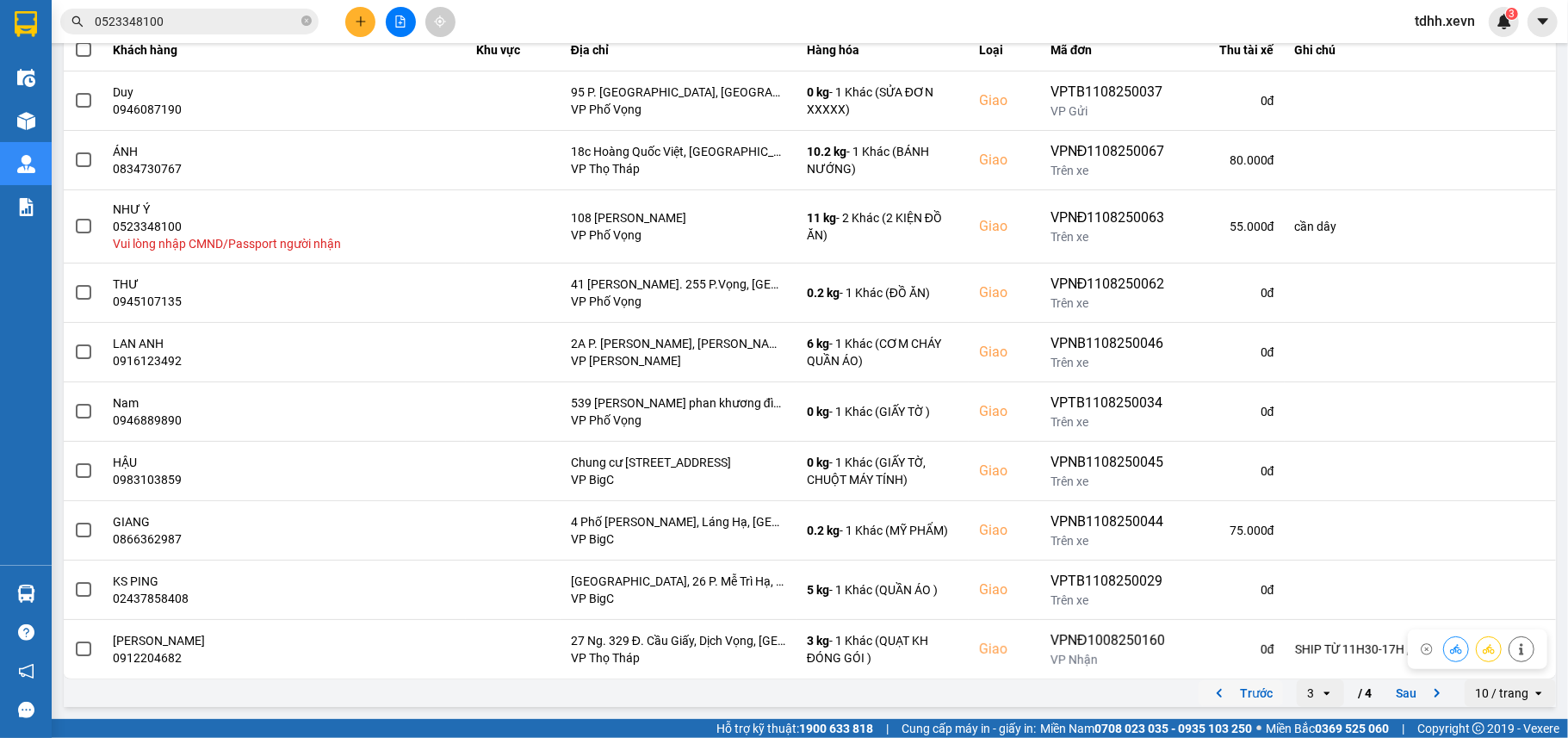
click at [1241, 681] on button "Trước" at bounding box center [1241, 693] width 84 height 26
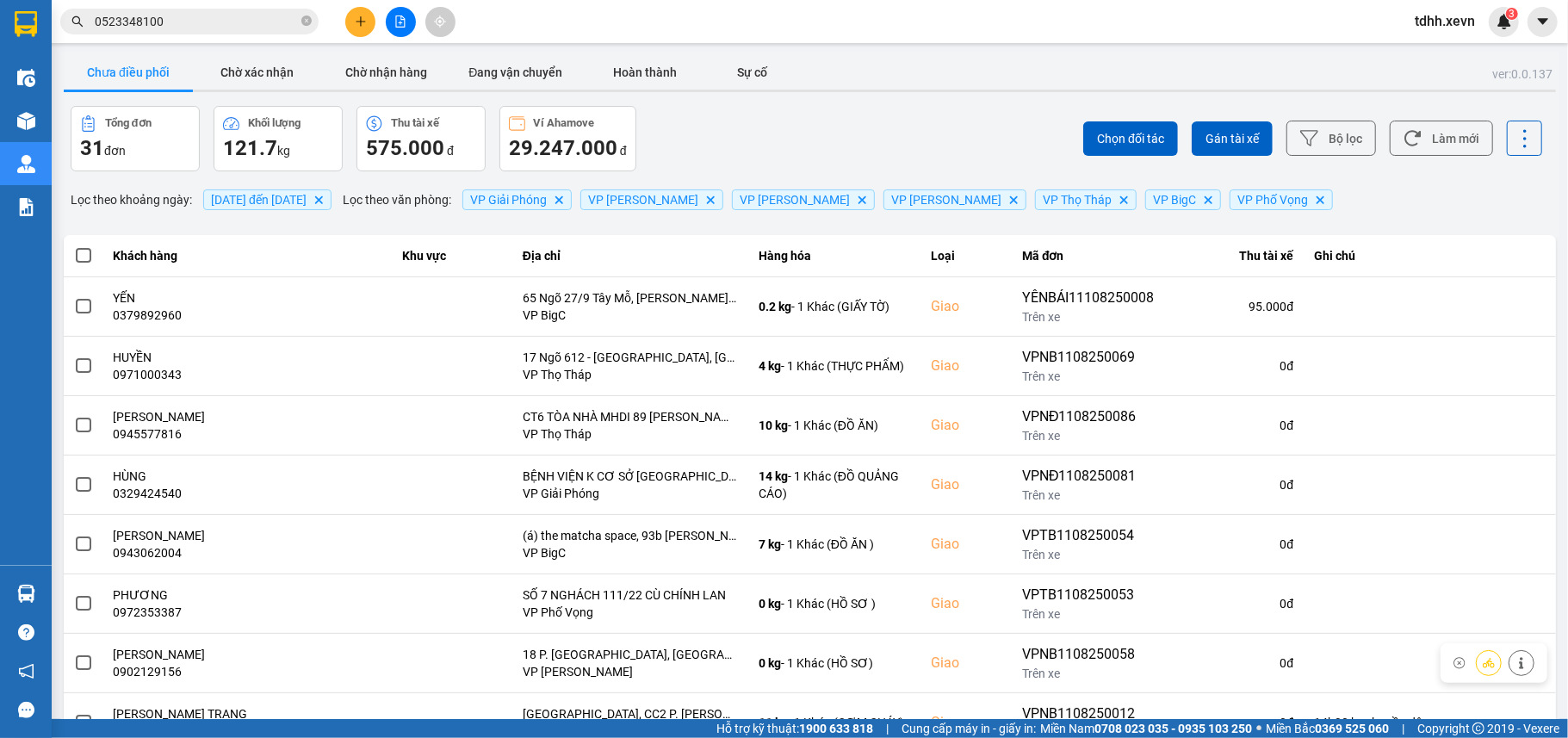
scroll to position [195, 0]
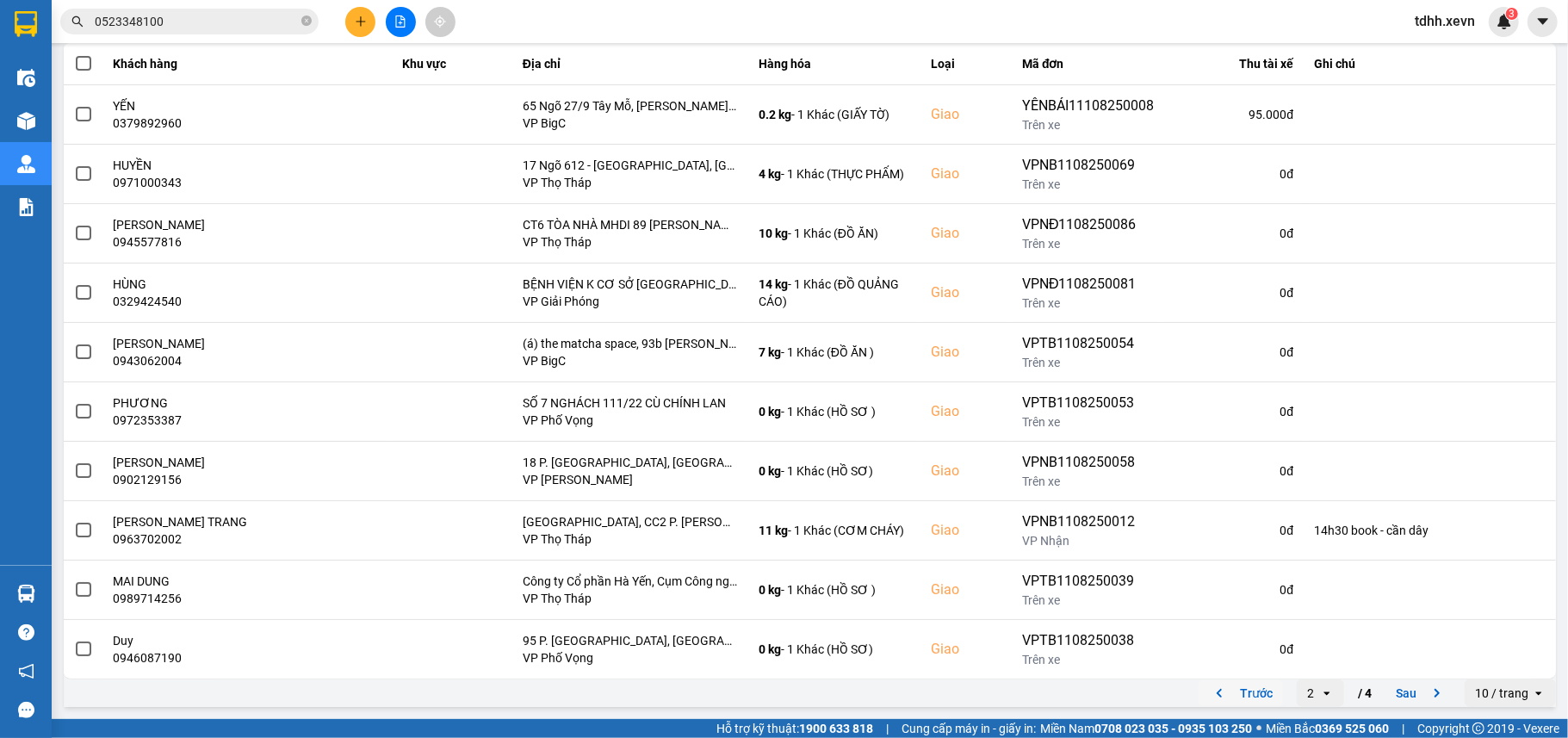
click at [1241, 681] on button "Trước" at bounding box center [1241, 693] width 84 height 26
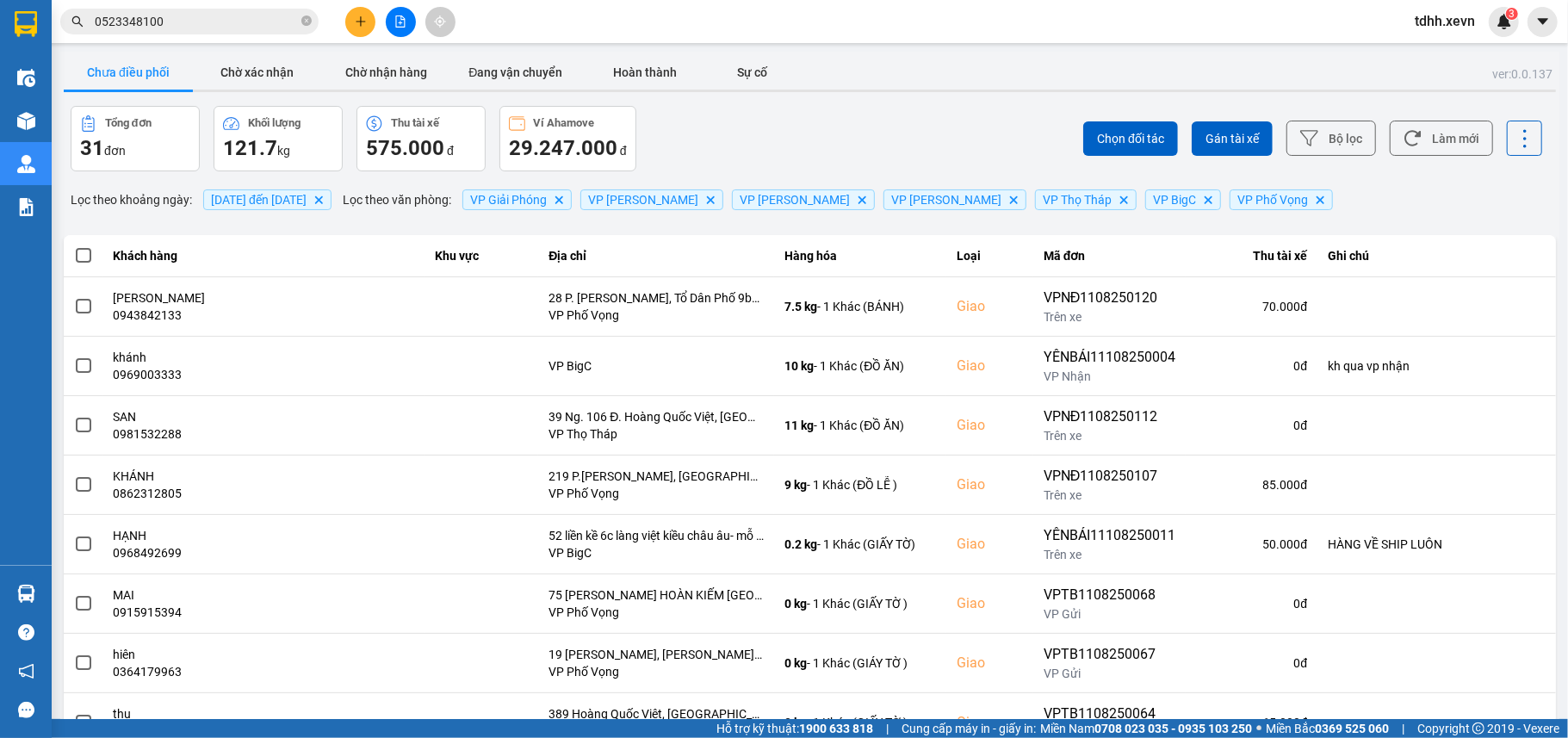
click at [198, 15] on input "0523348100" at bounding box center [196, 22] width 203 height 19
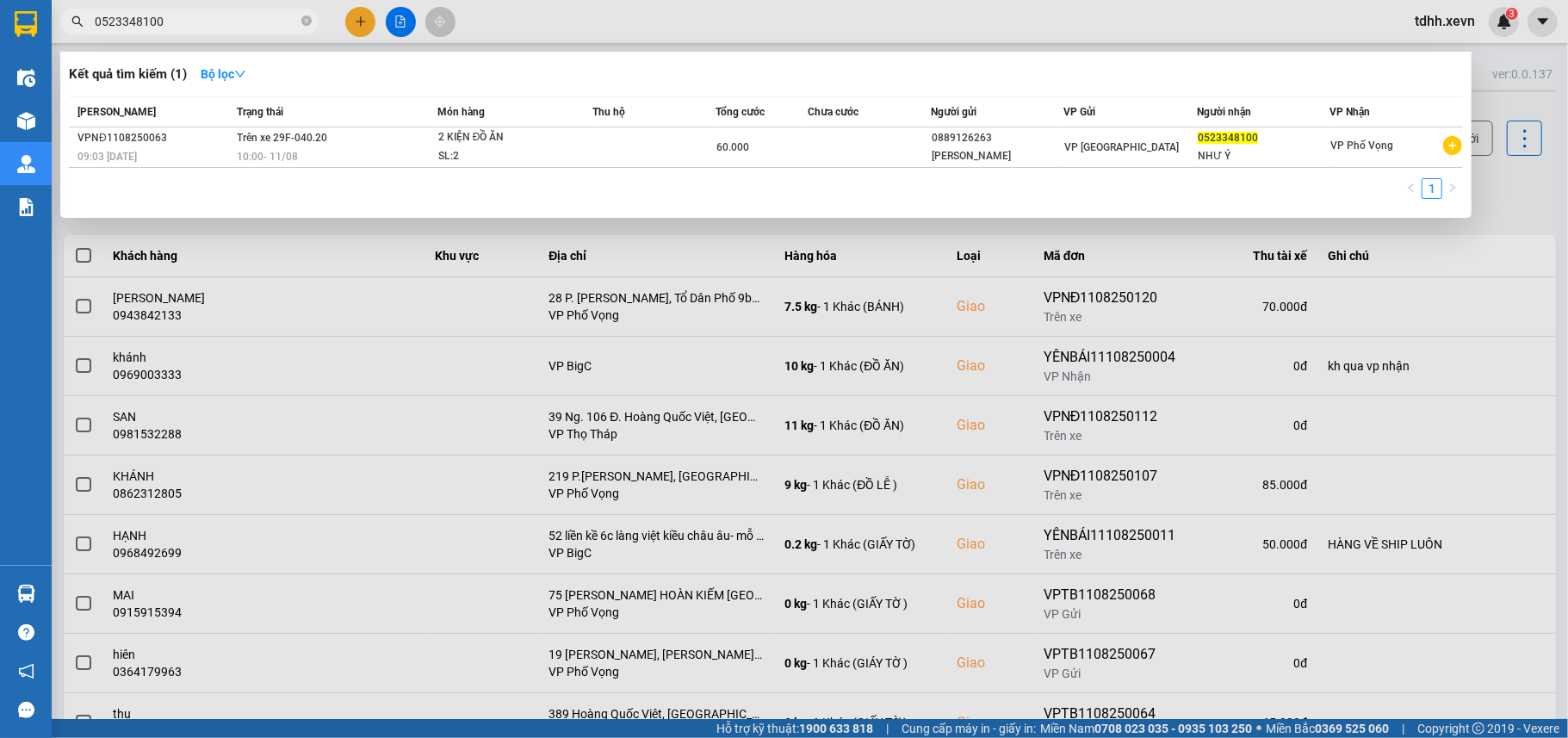
click at [198, 15] on input "0523348100" at bounding box center [196, 22] width 203 height 19
paste input "986871892"
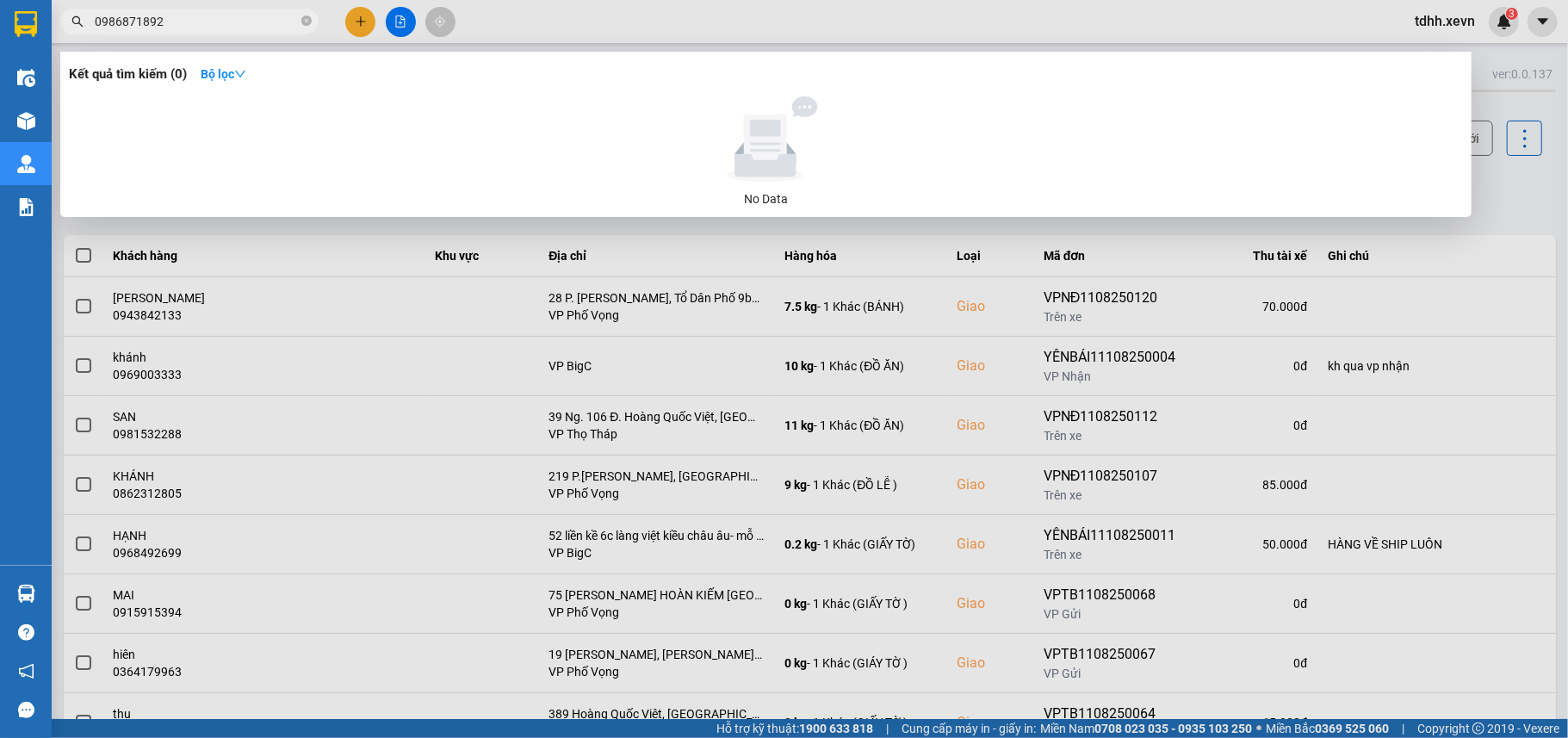
click at [1499, 187] on div at bounding box center [784, 369] width 1568 height 738
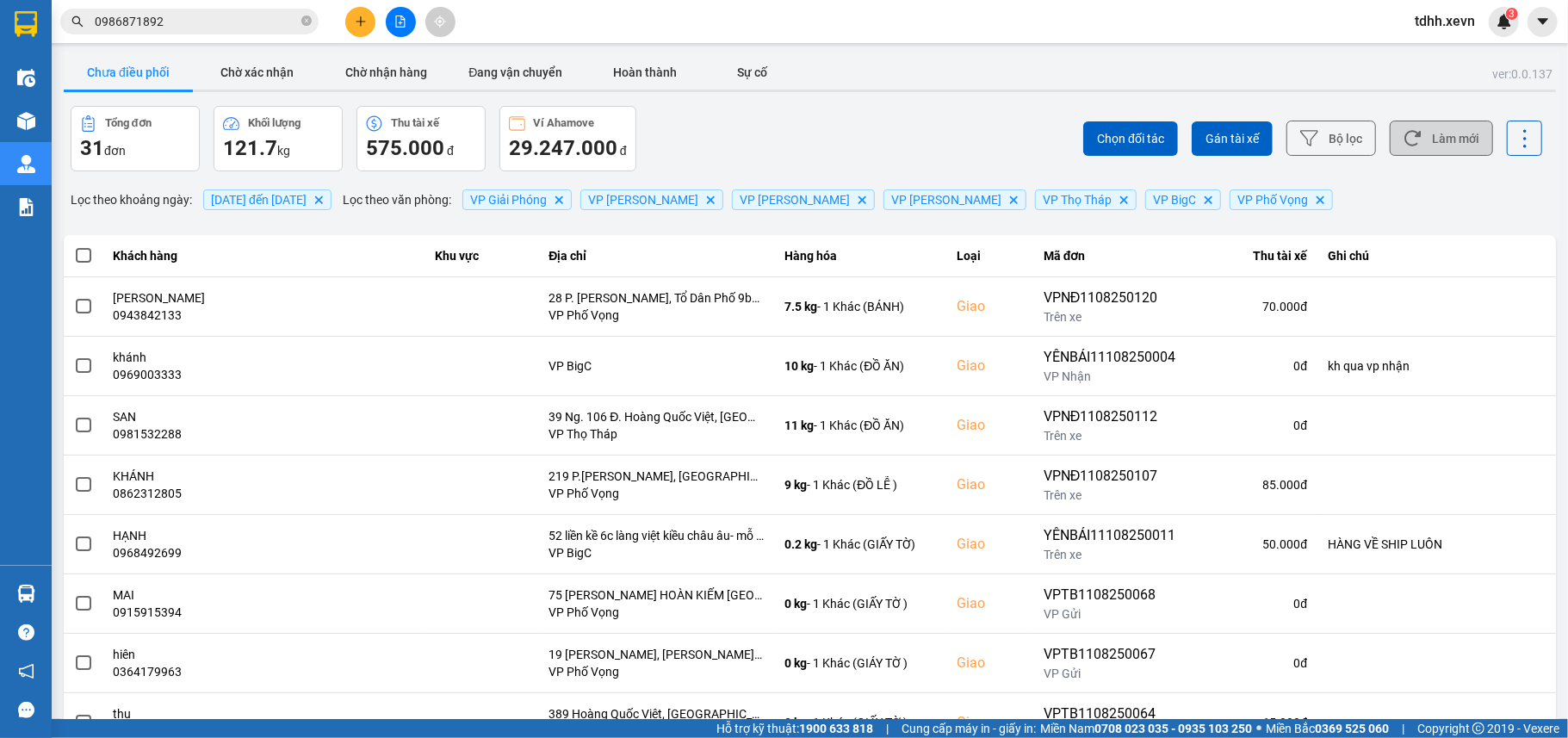
click at [1428, 152] on button "Làm mới" at bounding box center [1441, 137] width 103 height 35
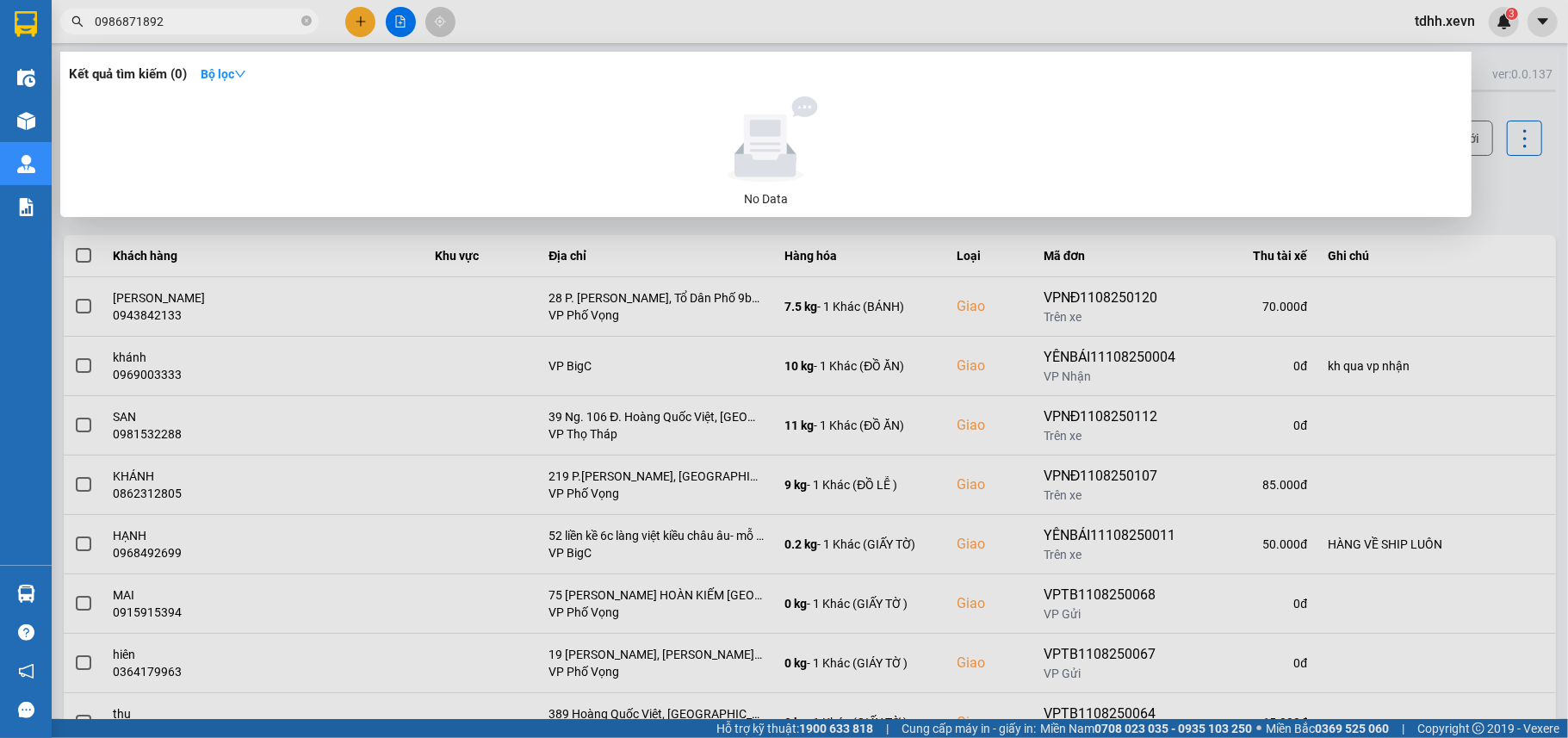
click at [184, 19] on input "0986871892" at bounding box center [196, 22] width 203 height 19
paste input "1716080"
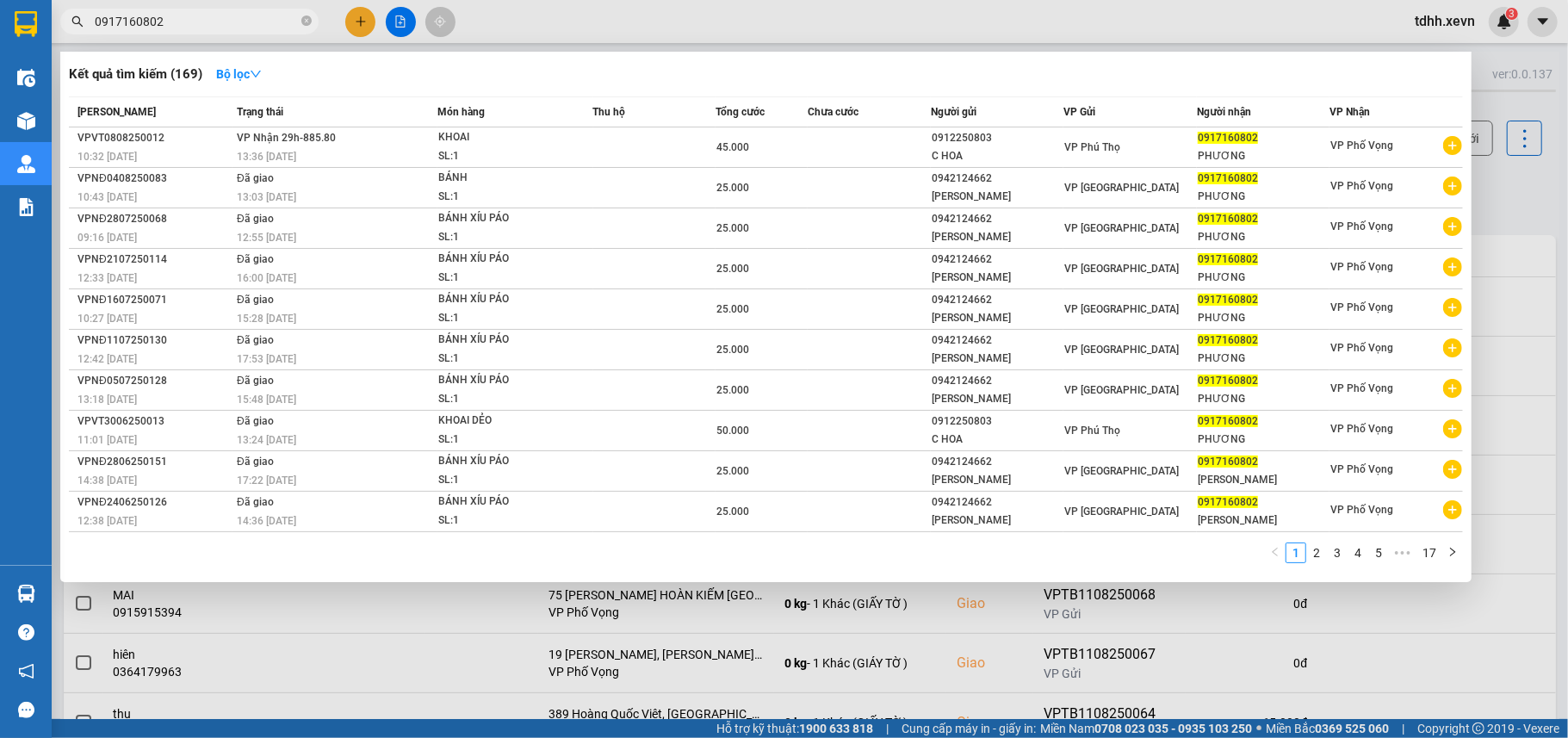
click at [187, 15] on input "0917160802" at bounding box center [196, 22] width 203 height 19
paste input "363166808"
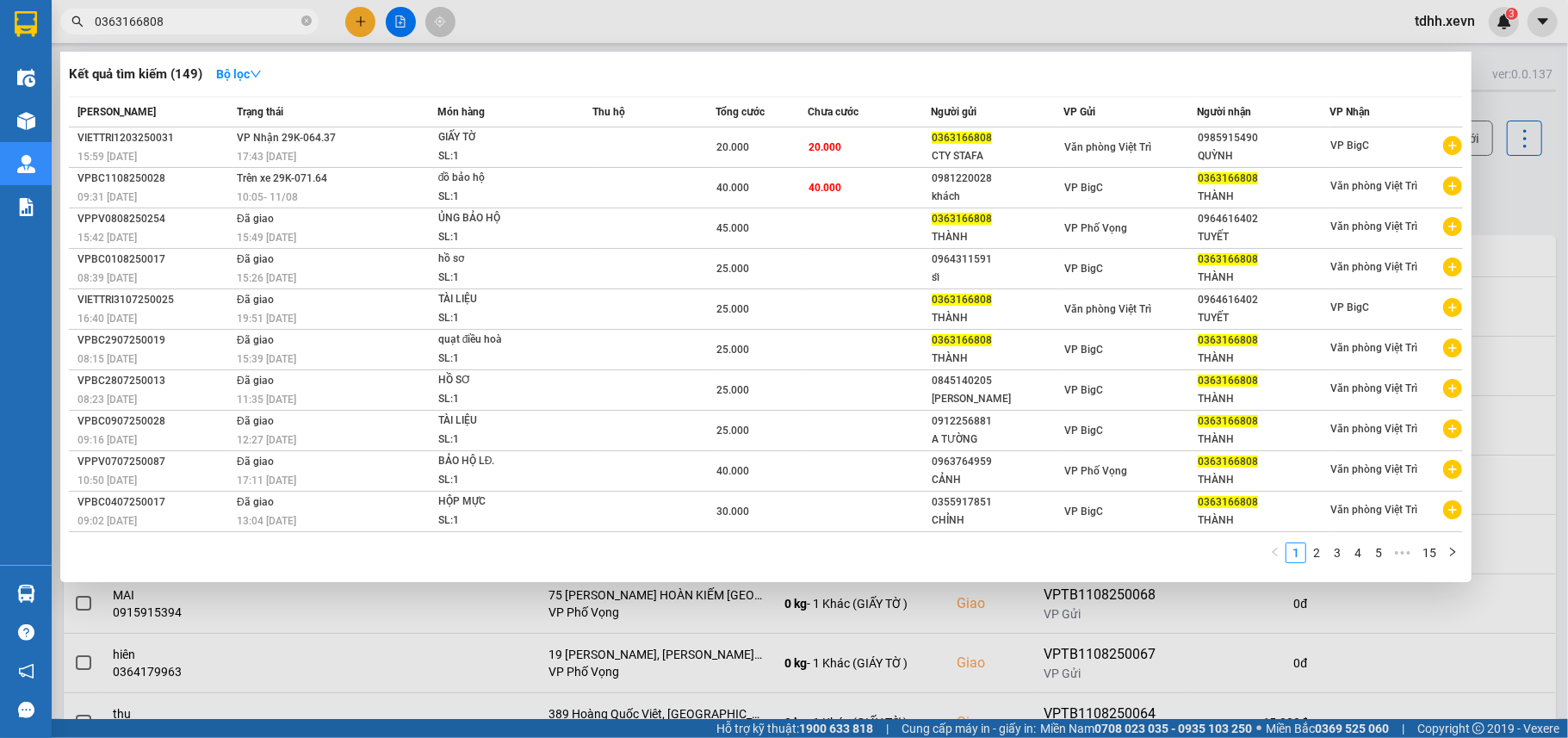
click at [1529, 197] on div at bounding box center [784, 369] width 1568 height 738
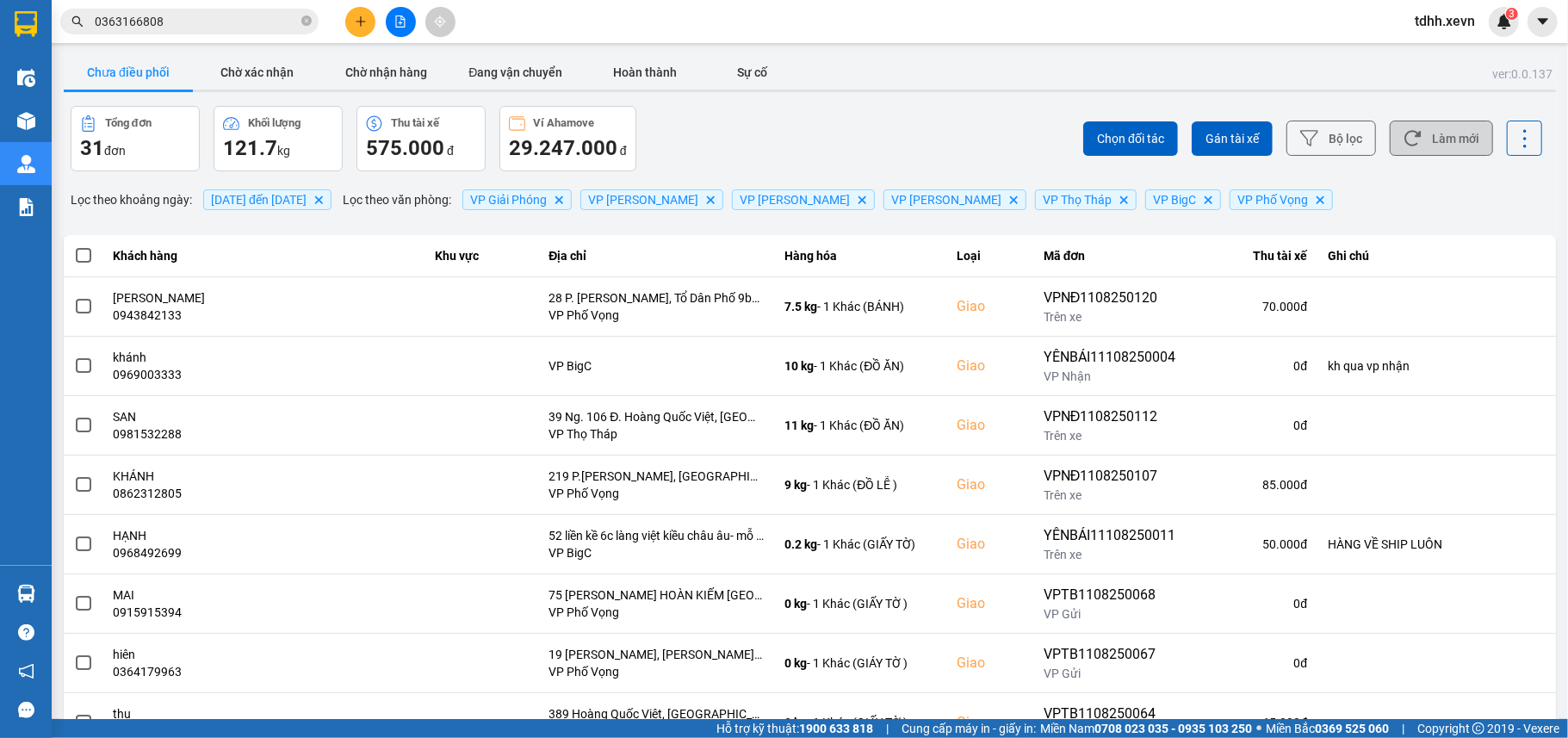
click at [1465, 138] on button "Làm mới" at bounding box center [1441, 137] width 103 height 35
click at [1409, 142] on button "Làm mới" at bounding box center [1441, 137] width 103 height 35
click at [386, 79] on button "Chờ nhận hàng" at bounding box center [386, 73] width 129 height 34
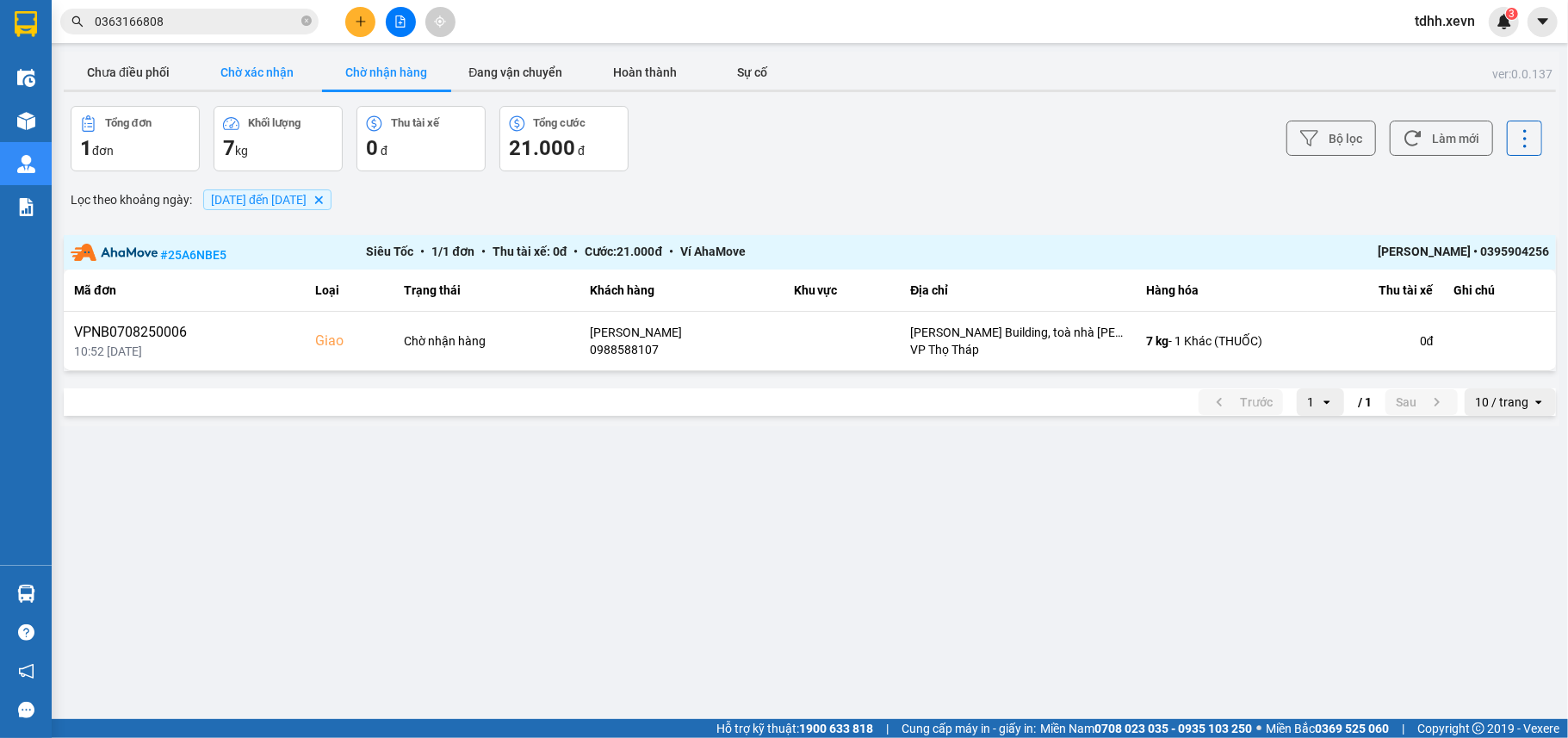
click at [246, 79] on button "Chờ xác nhận" at bounding box center [257, 73] width 129 height 34
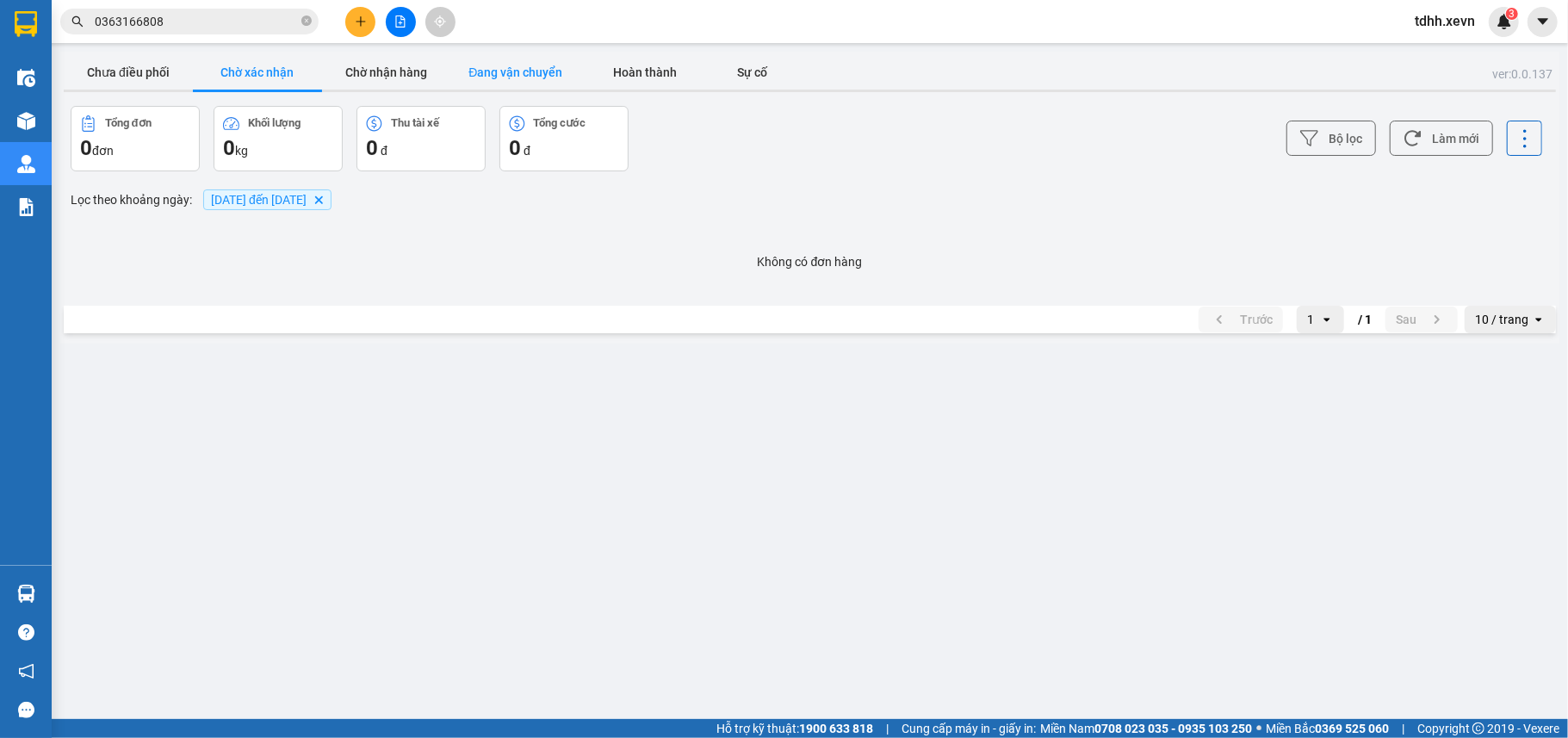
click at [490, 76] on button "Đang vận chuyển" at bounding box center [515, 73] width 129 height 34
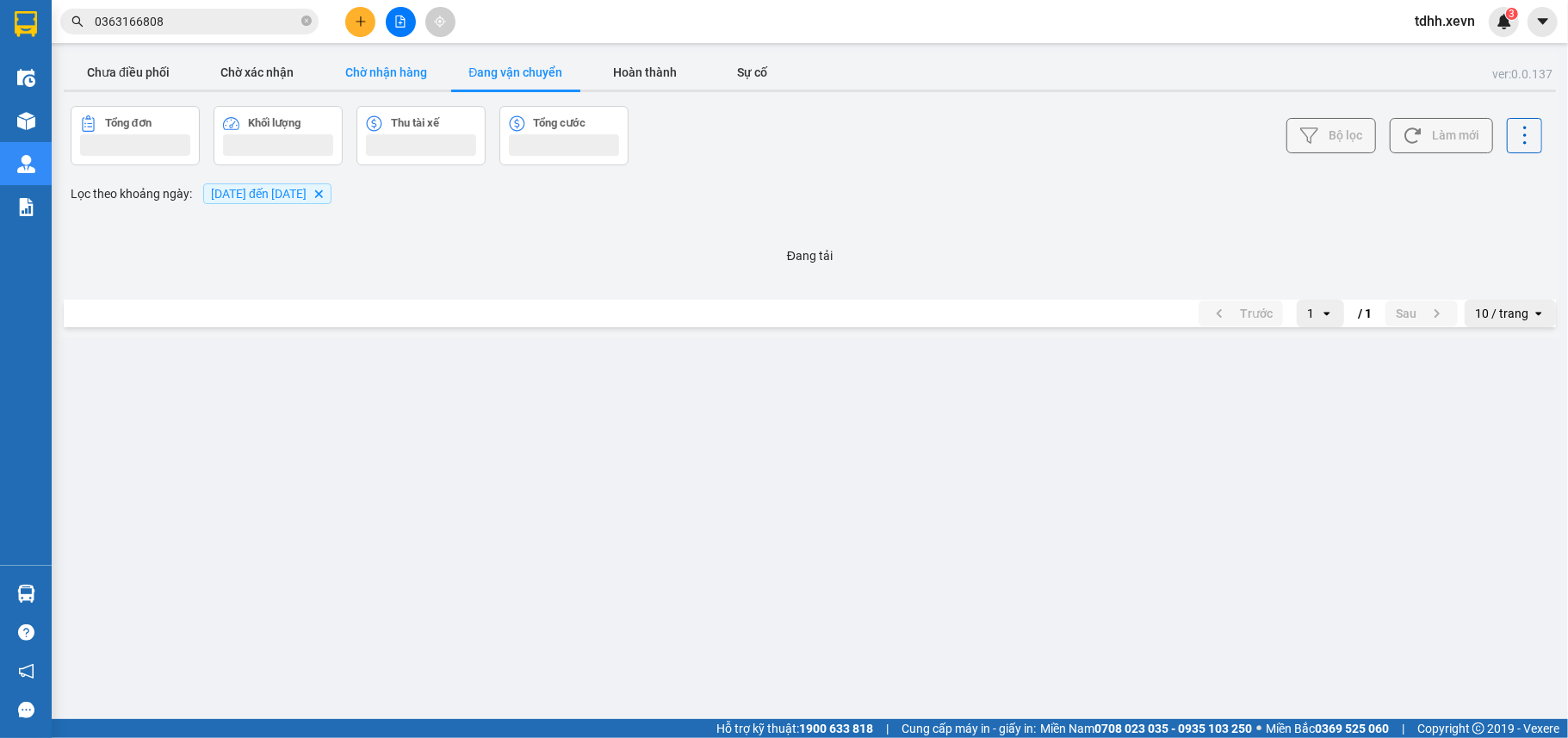
click at [387, 80] on button "Chờ nhận hàng" at bounding box center [386, 73] width 129 height 34
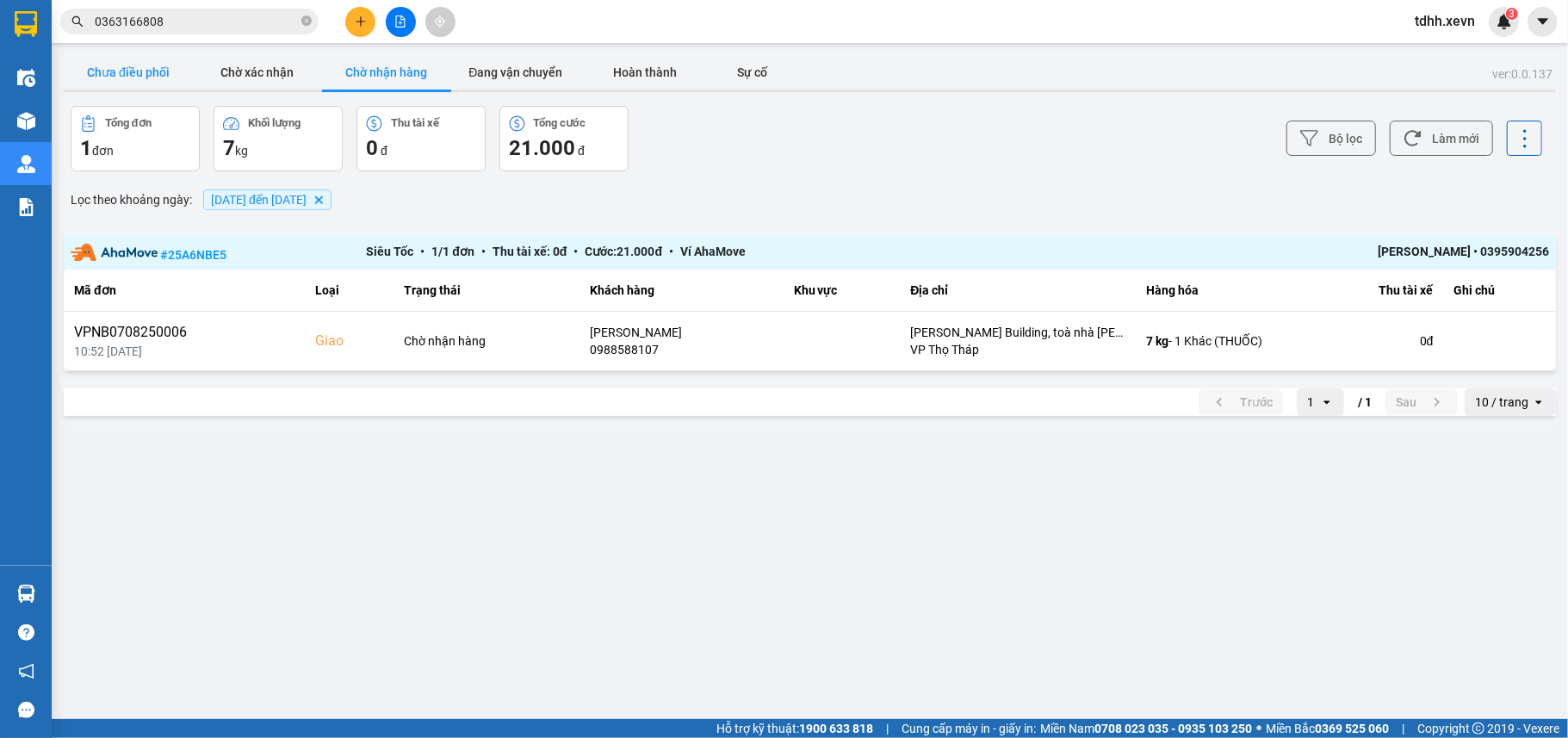
click at [132, 67] on button "Chưa điều phối" at bounding box center [128, 73] width 129 height 34
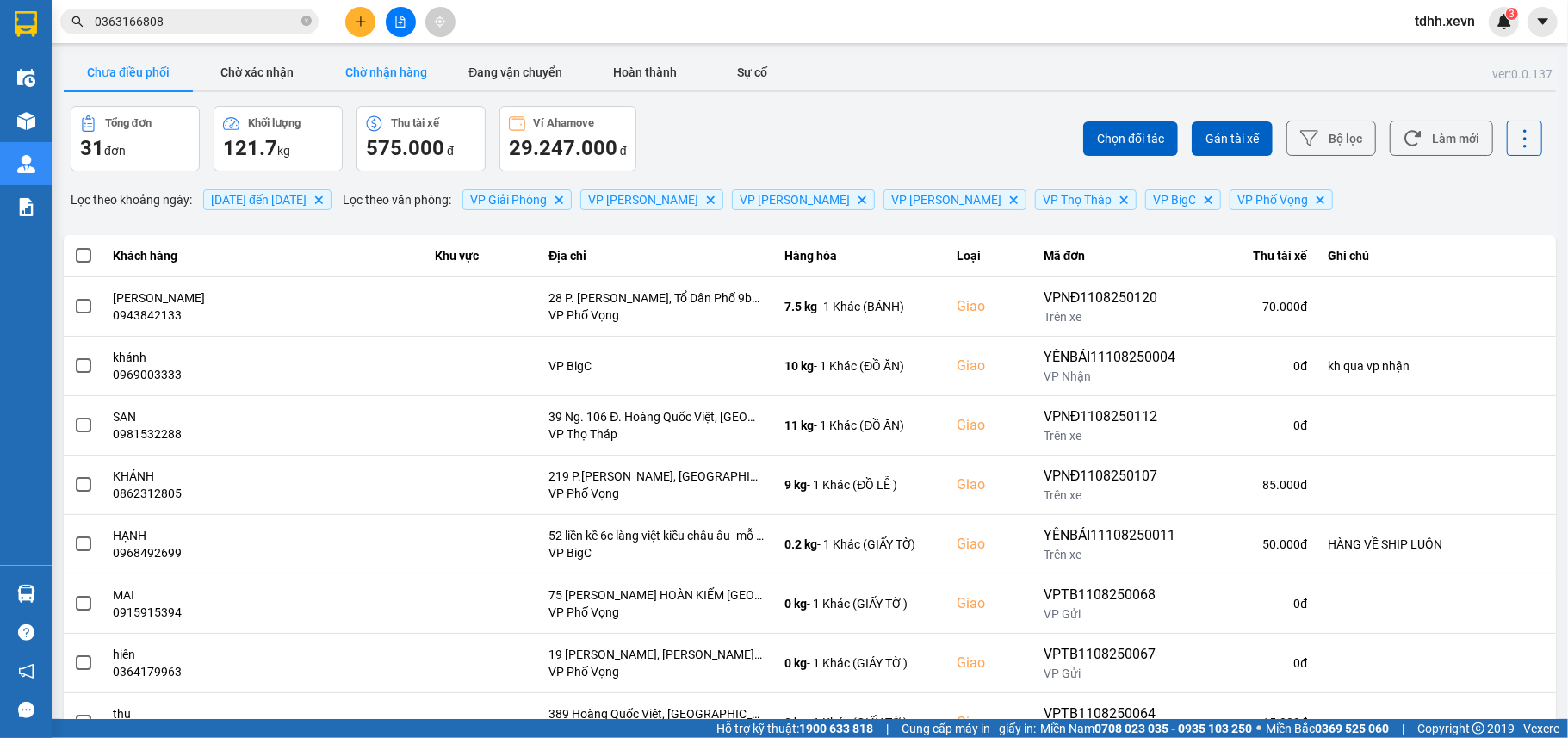
click at [396, 74] on button "Chờ nhận hàng" at bounding box center [386, 73] width 129 height 34
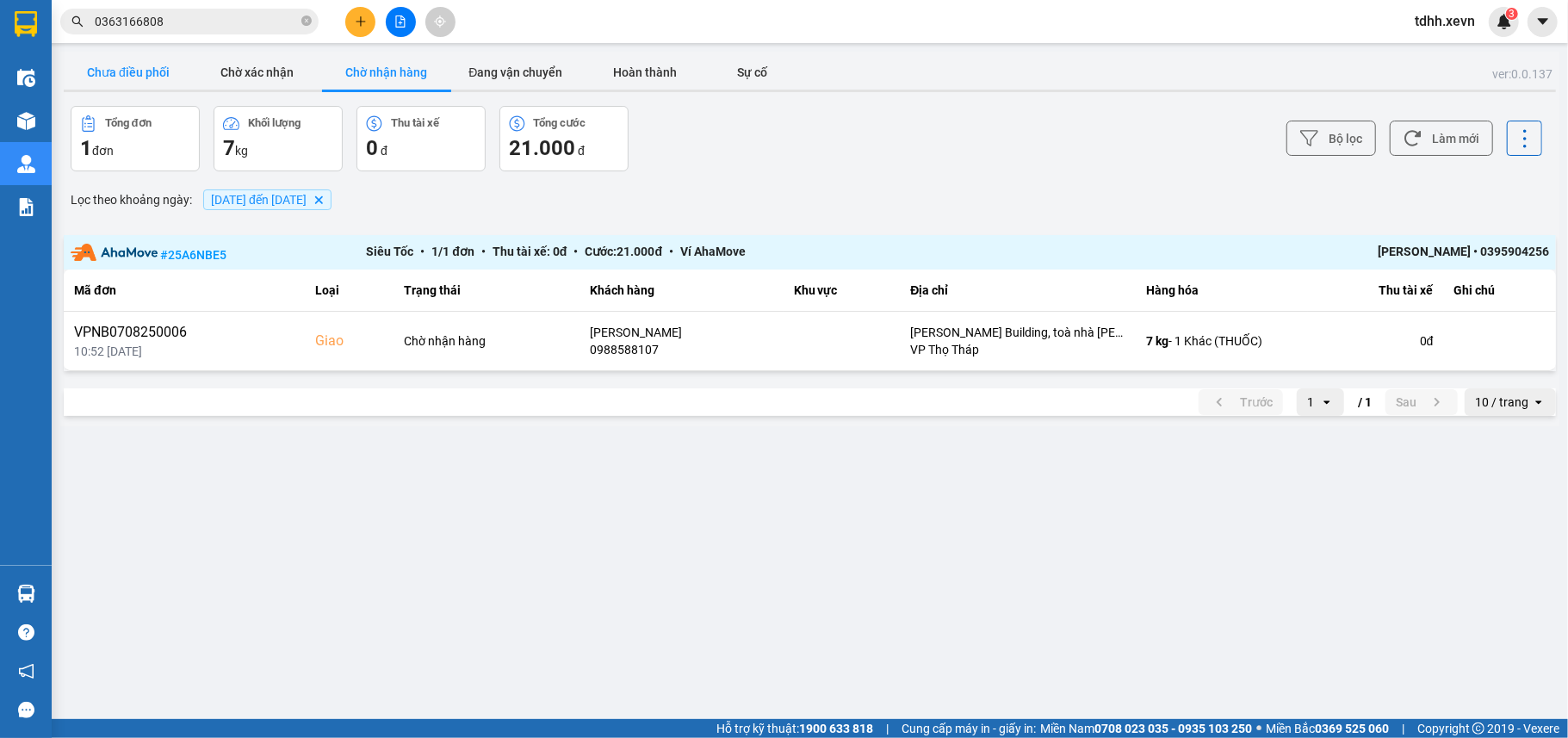
click at [118, 66] on button "Chưa điều phối" at bounding box center [128, 73] width 129 height 34
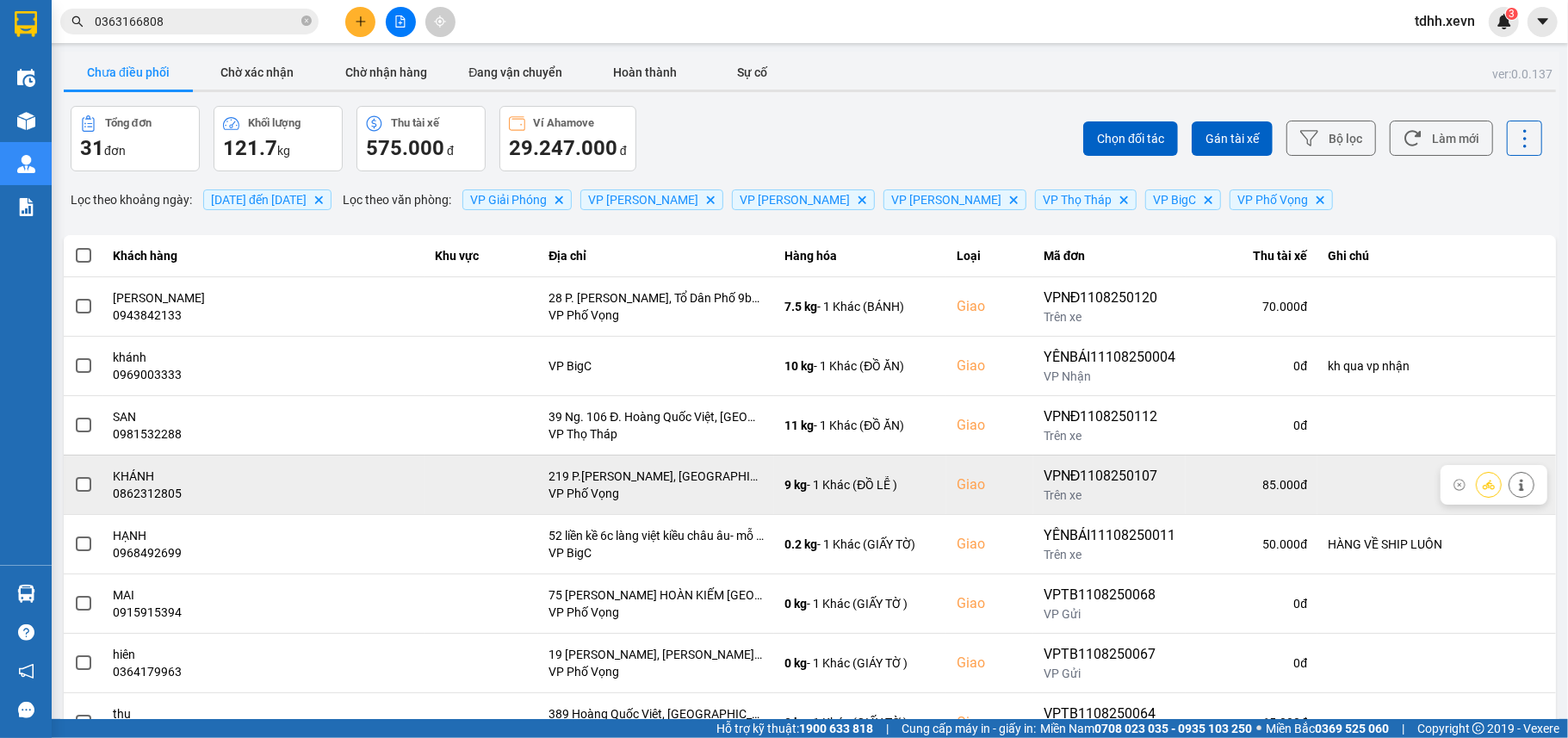
scroll to position [195, 0]
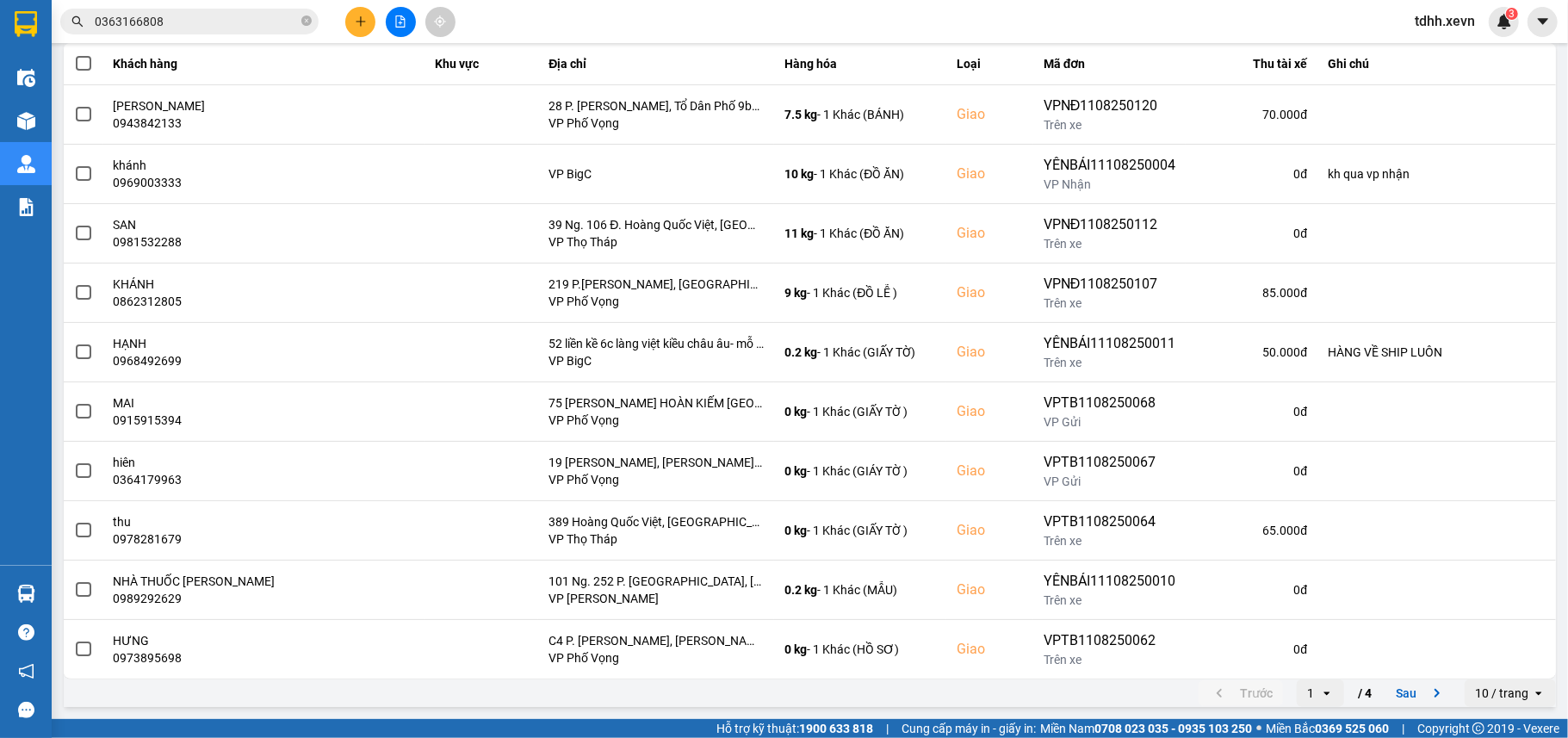
click at [1480, 687] on div "10 / trang" at bounding box center [1501, 693] width 53 height 17
click at [1496, 567] on div "20 / trang" at bounding box center [1493, 567] width 63 height 17
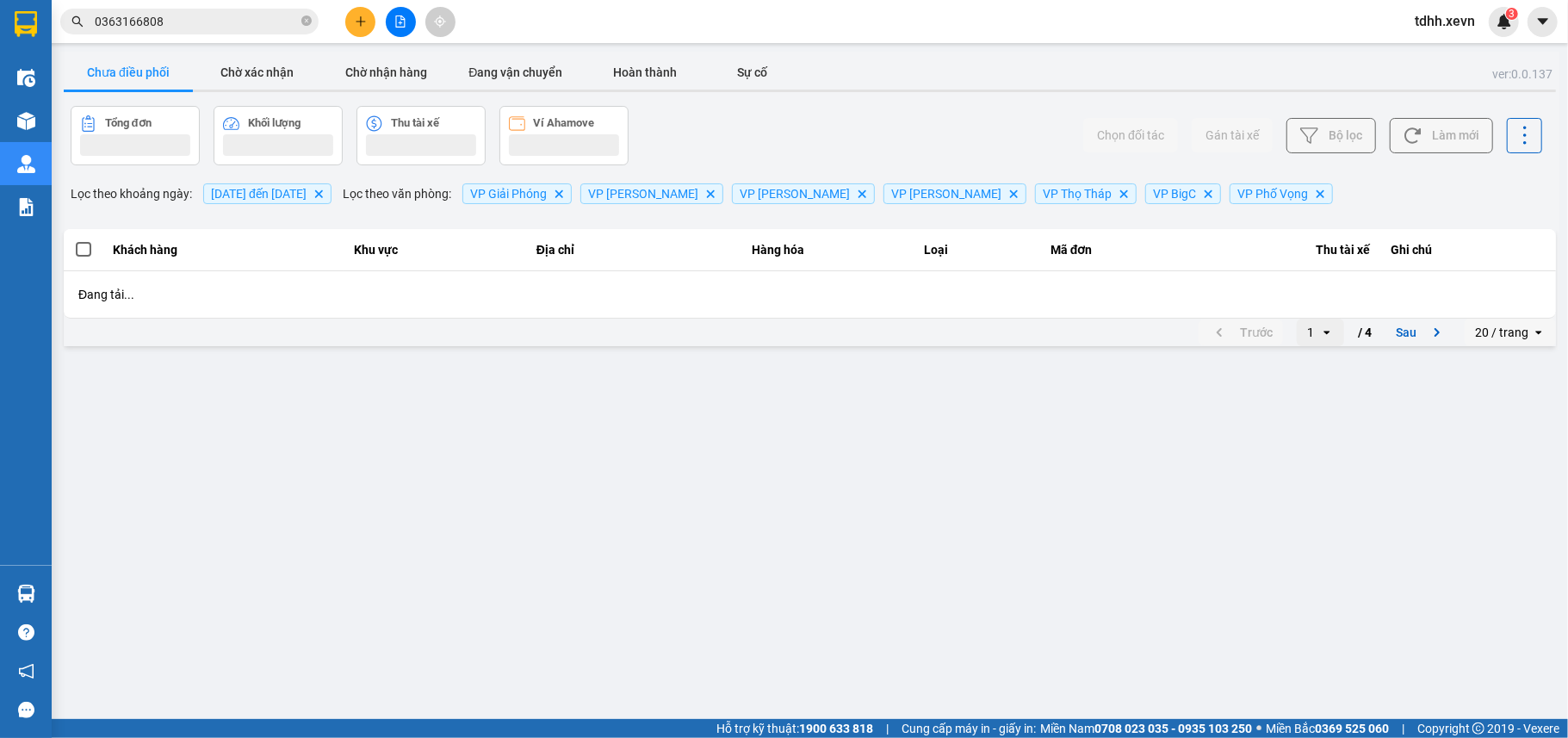
scroll to position [0, 0]
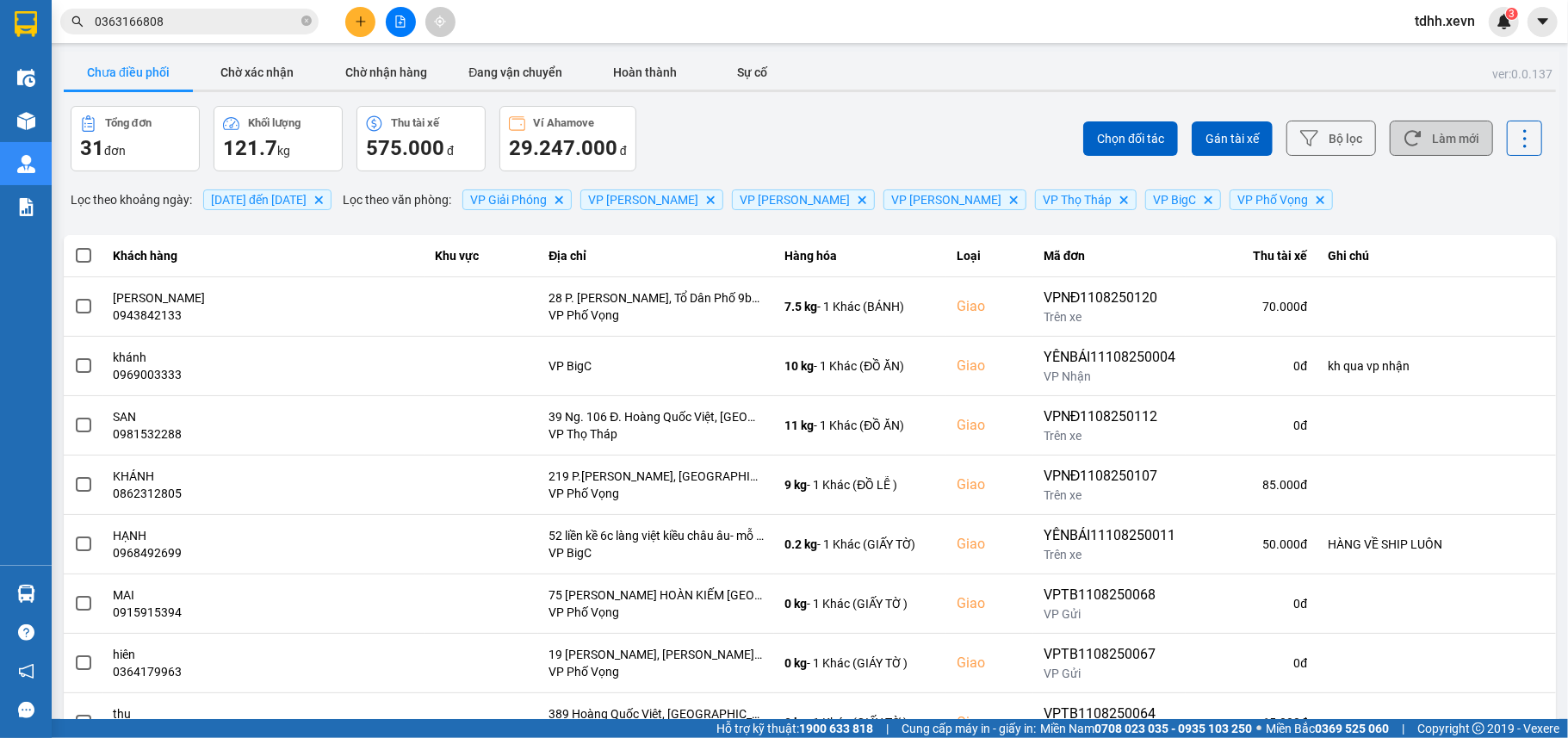
click at [1450, 136] on button "Làm mới" at bounding box center [1441, 137] width 103 height 35
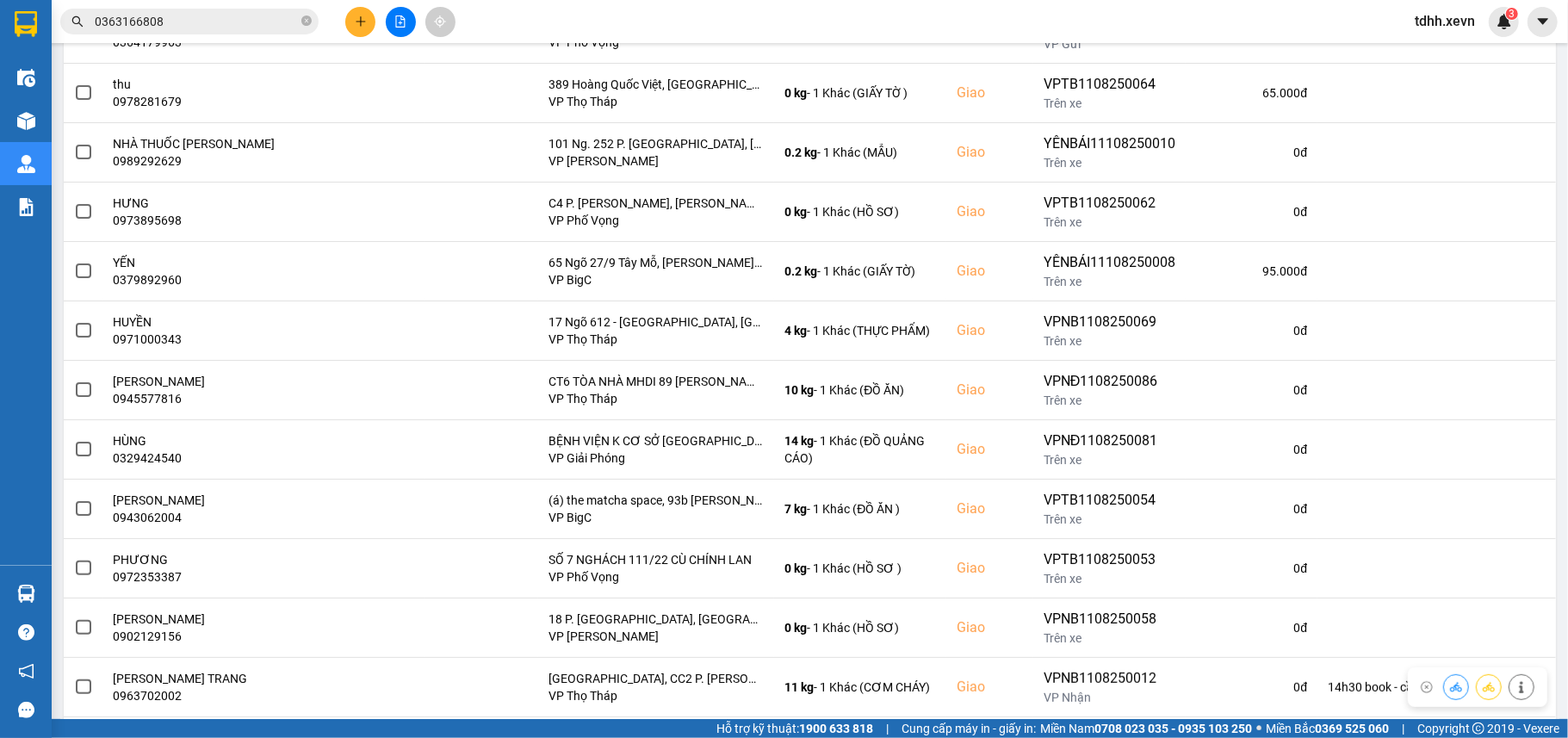
scroll to position [792, 0]
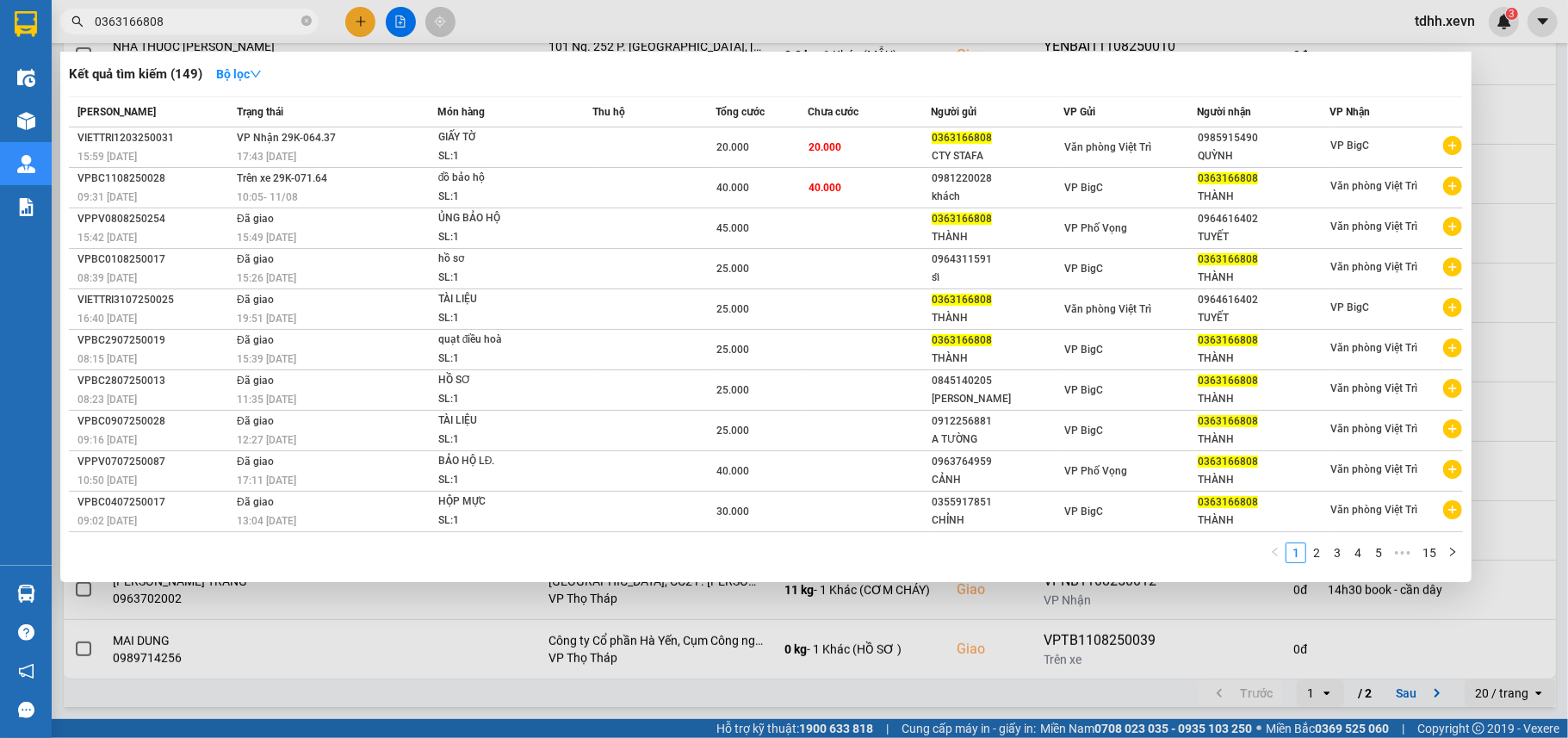
click at [173, 18] on input "0363166808" at bounding box center [196, 22] width 203 height 19
paste input "96371349"
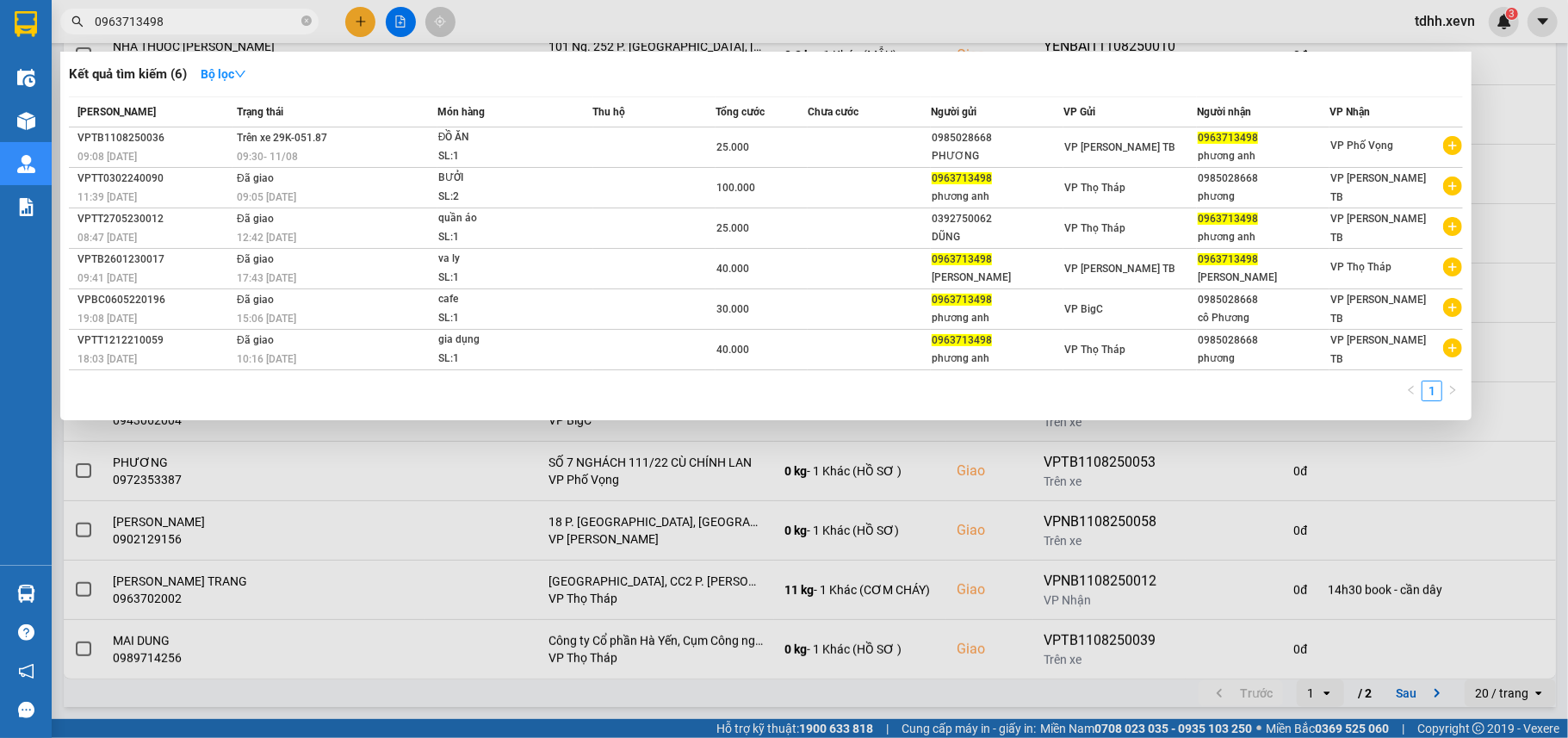
click at [1525, 152] on div at bounding box center [784, 369] width 1568 height 738
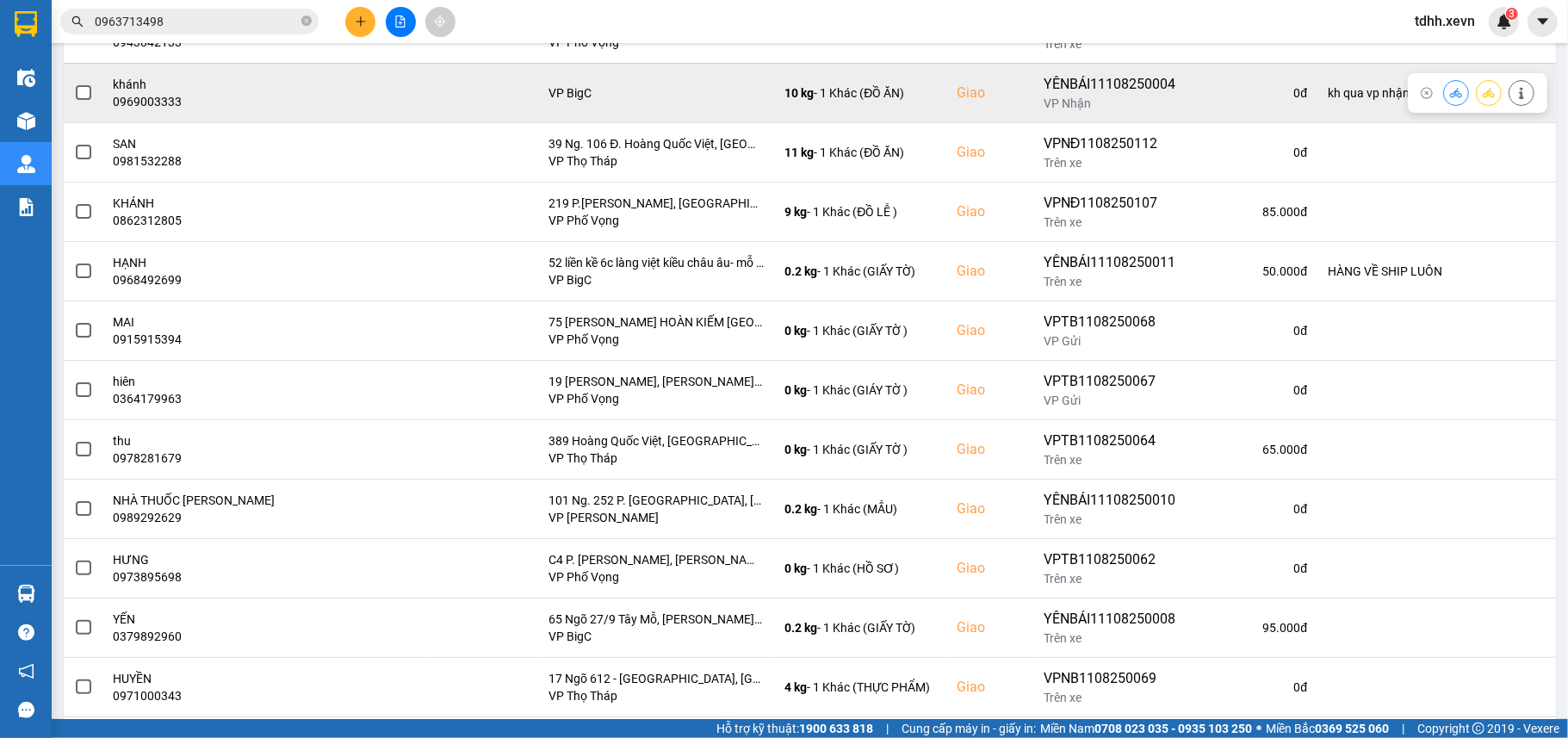
scroll to position [0, 0]
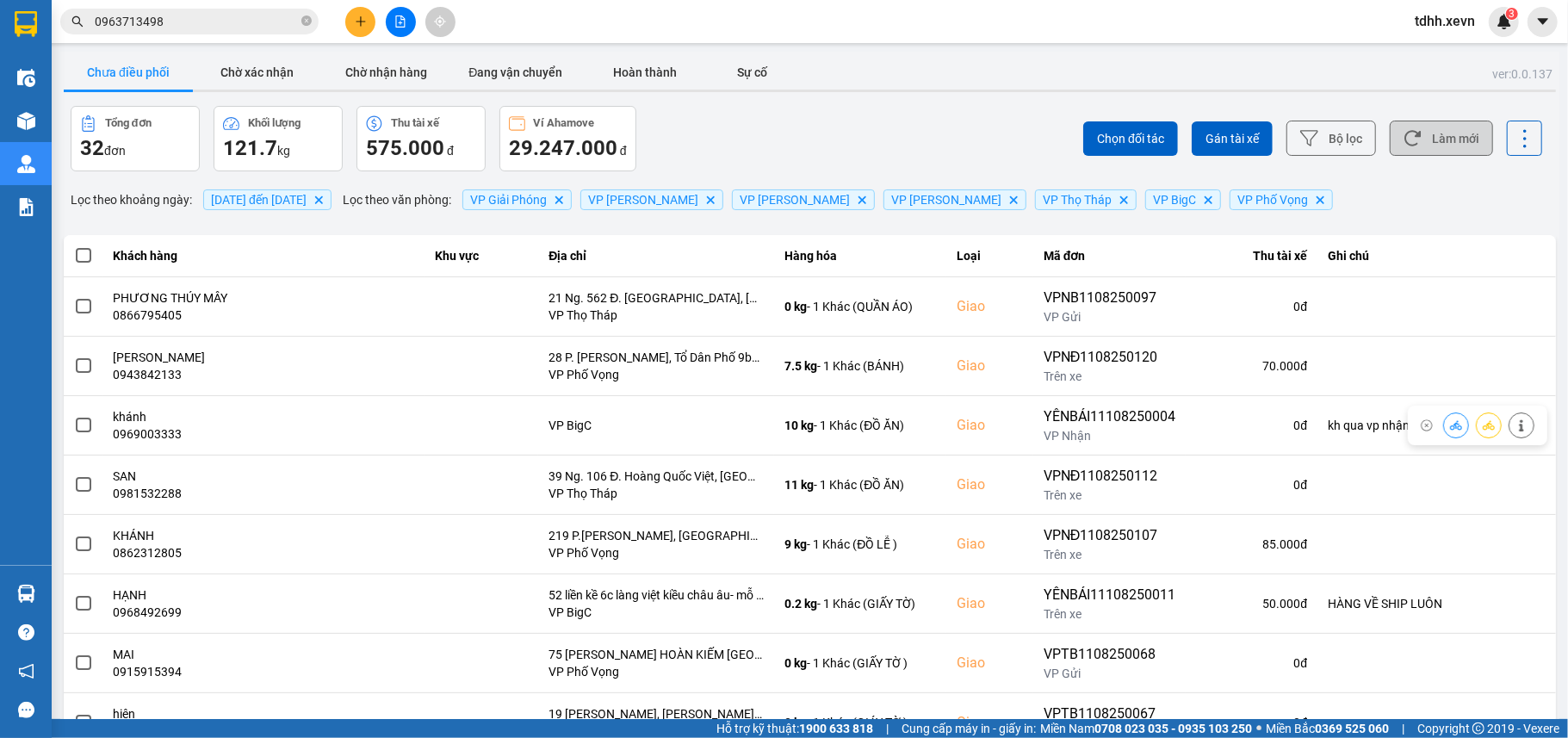
click at [1419, 142] on button "Làm mới" at bounding box center [1441, 137] width 103 height 35
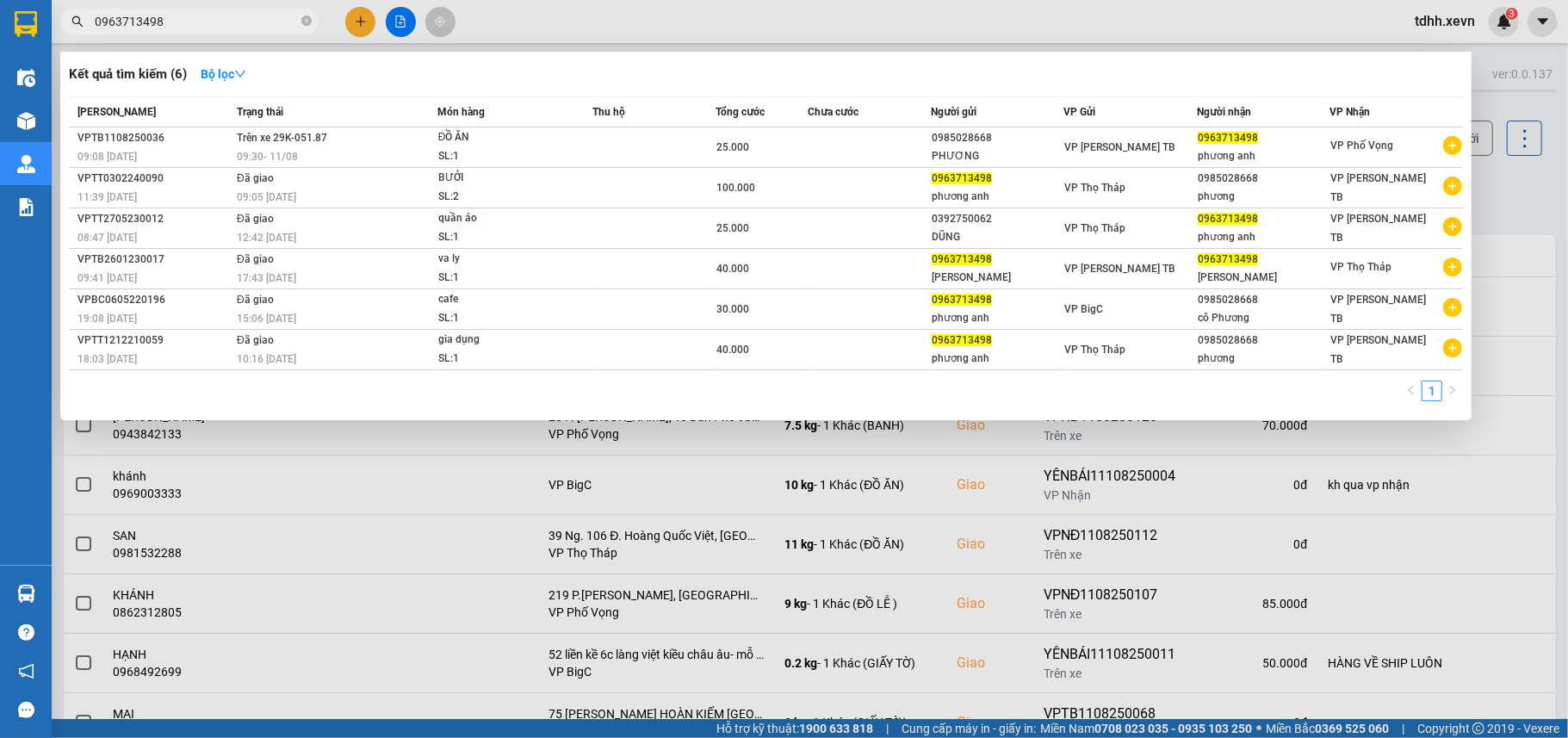
click at [157, 26] on input "0963713498" at bounding box center [196, 22] width 203 height 19
paste input "6565757"
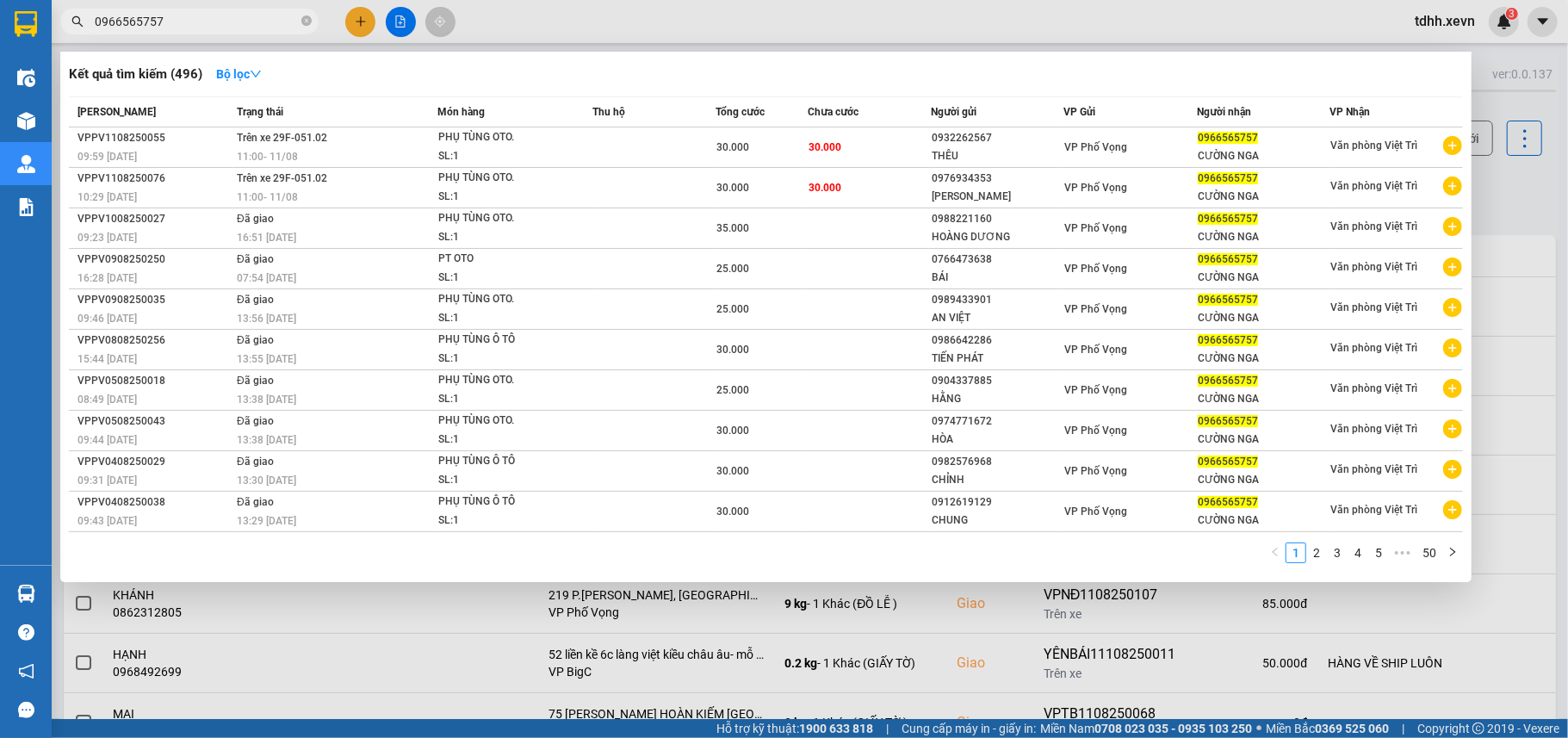
click at [179, 19] on input "0966565757" at bounding box center [196, 22] width 203 height 19
paste input "1574888"
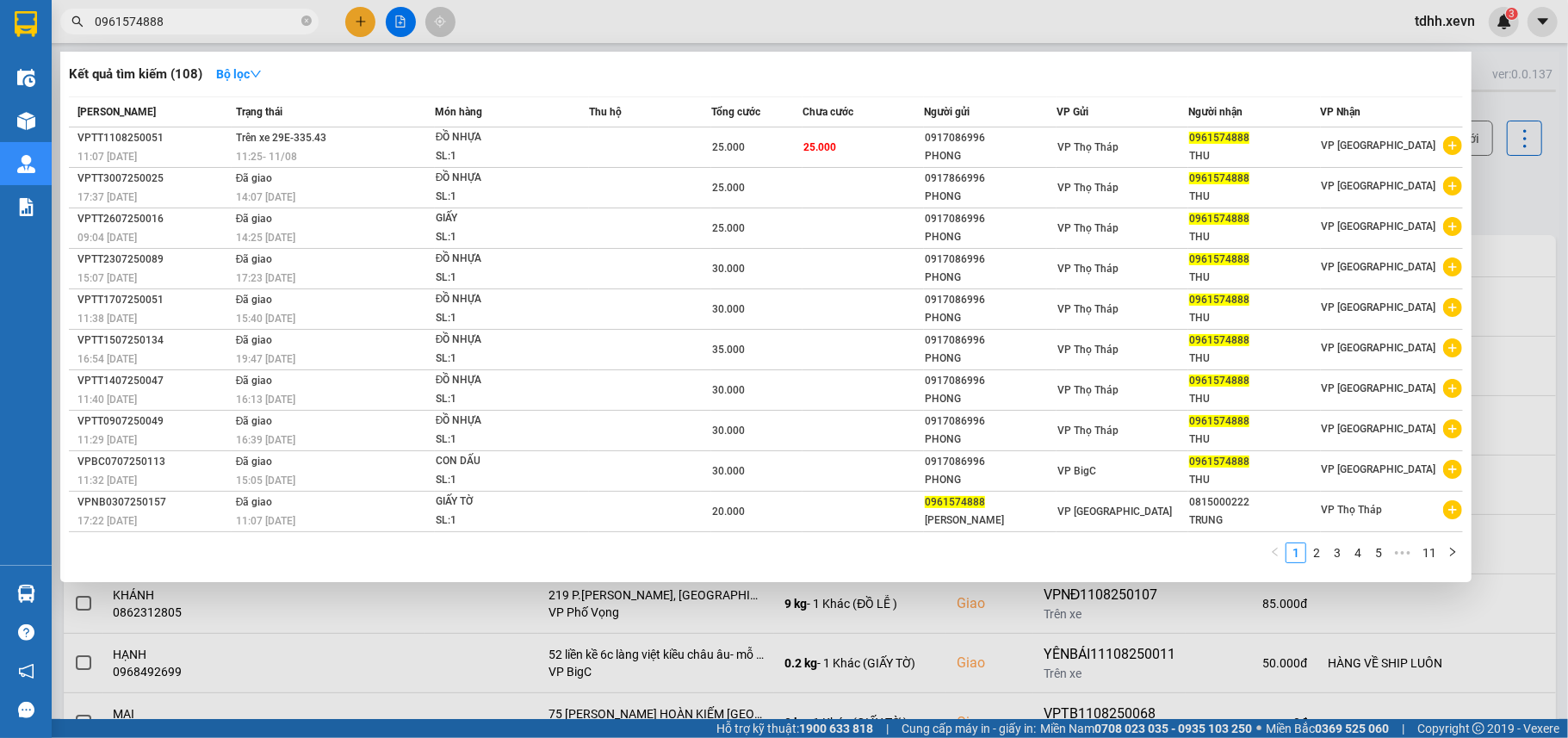
click at [1495, 194] on div at bounding box center [784, 369] width 1568 height 738
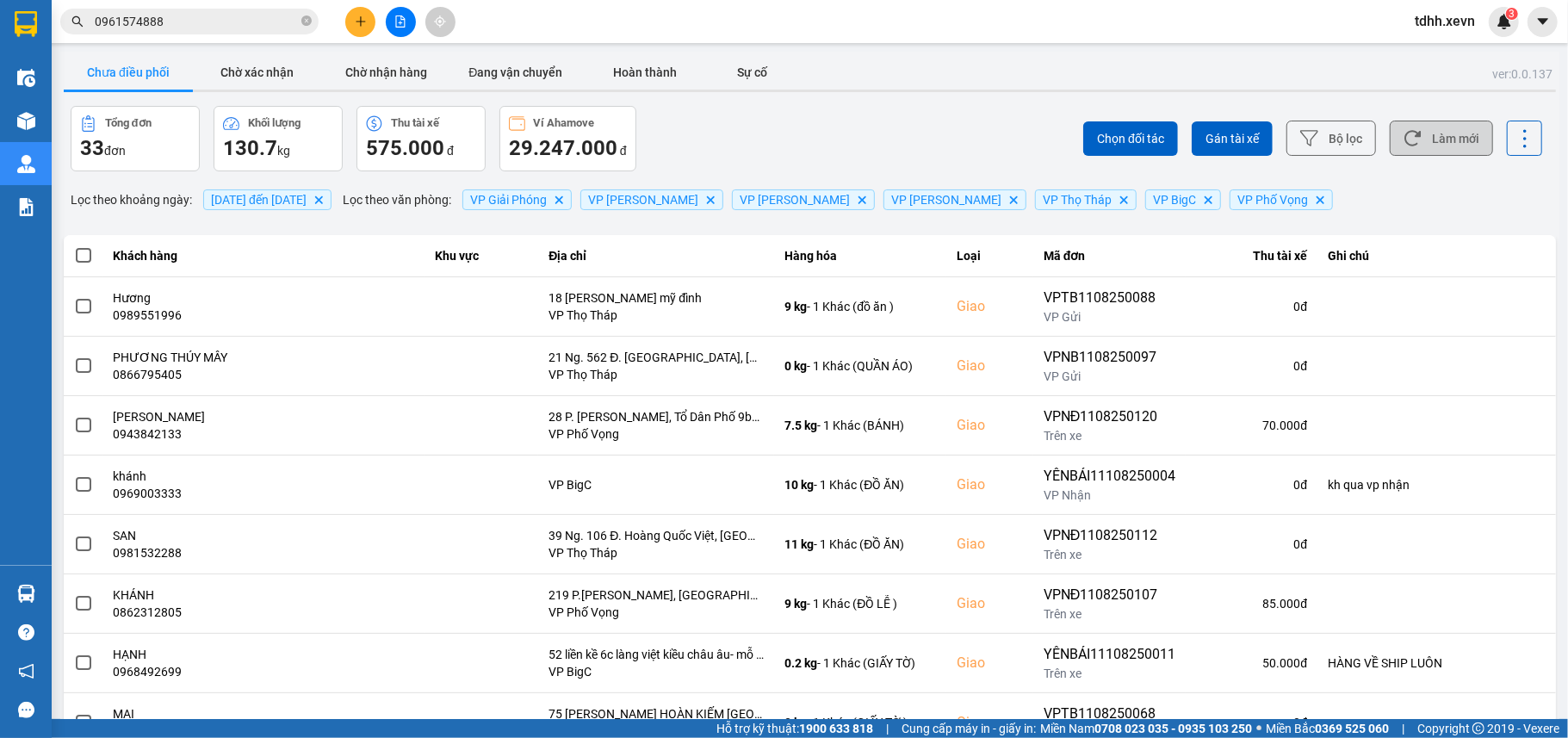
drag, startPoint x: 1444, startPoint y: 135, endPoint x: 566, endPoint y: 5, distance: 887.6
click at [1440, 135] on button "Làm mới" at bounding box center [1441, 137] width 103 height 35
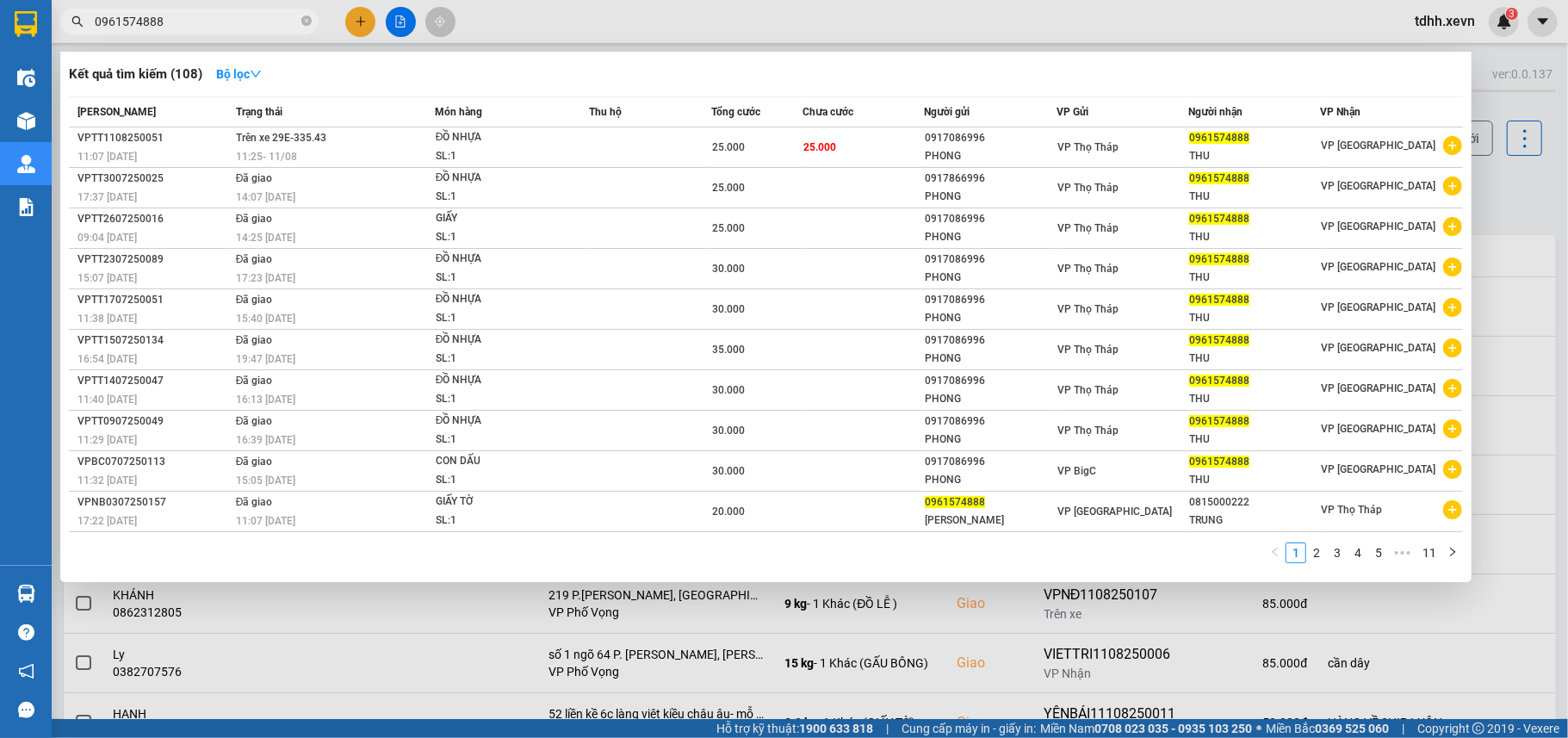
click at [183, 24] on input "0961574888" at bounding box center [196, 22] width 203 height 19
click at [1540, 197] on div at bounding box center [784, 369] width 1568 height 738
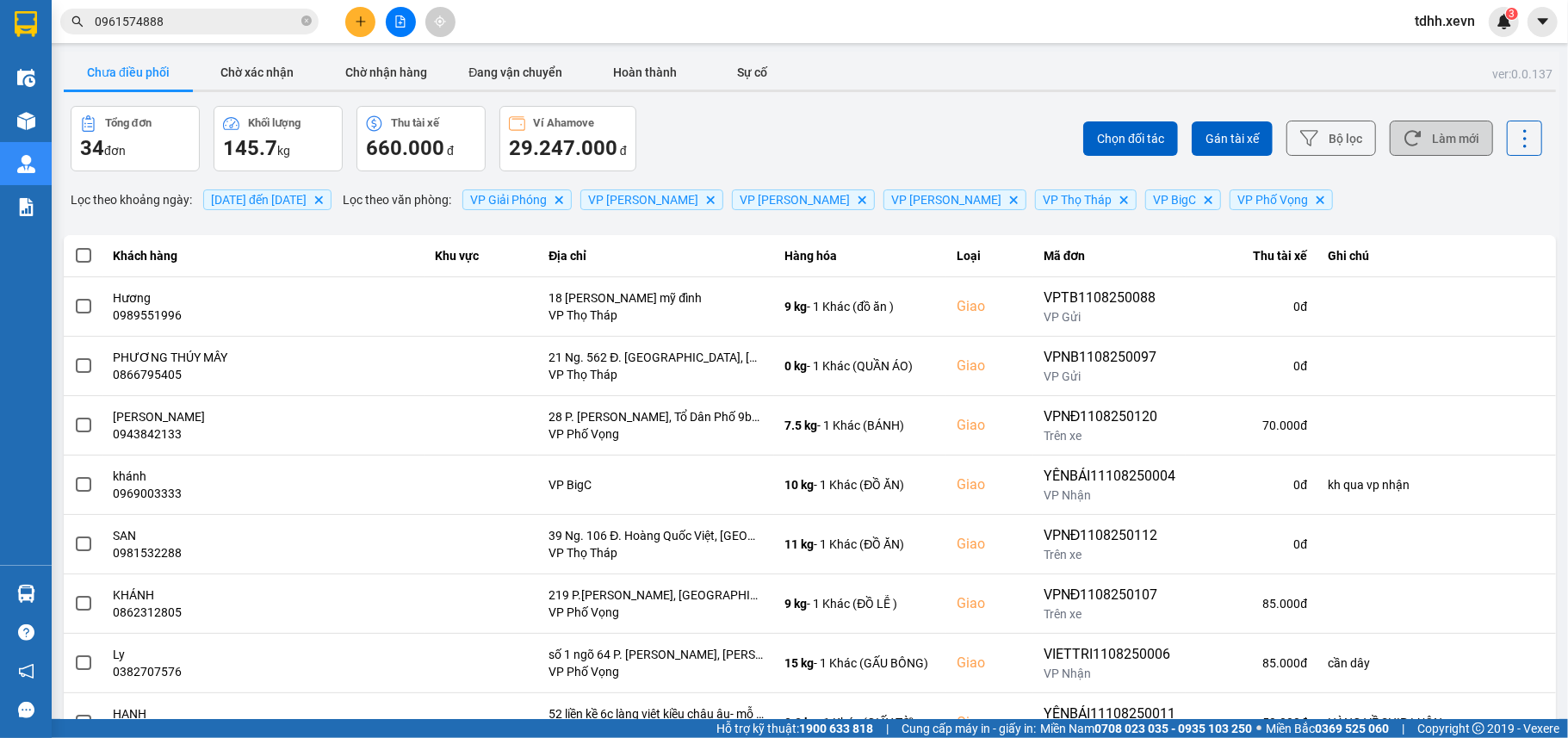
click at [1464, 137] on button "Làm mới" at bounding box center [1441, 137] width 103 height 35
click at [1423, 137] on button "Làm mới" at bounding box center [1441, 137] width 103 height 35
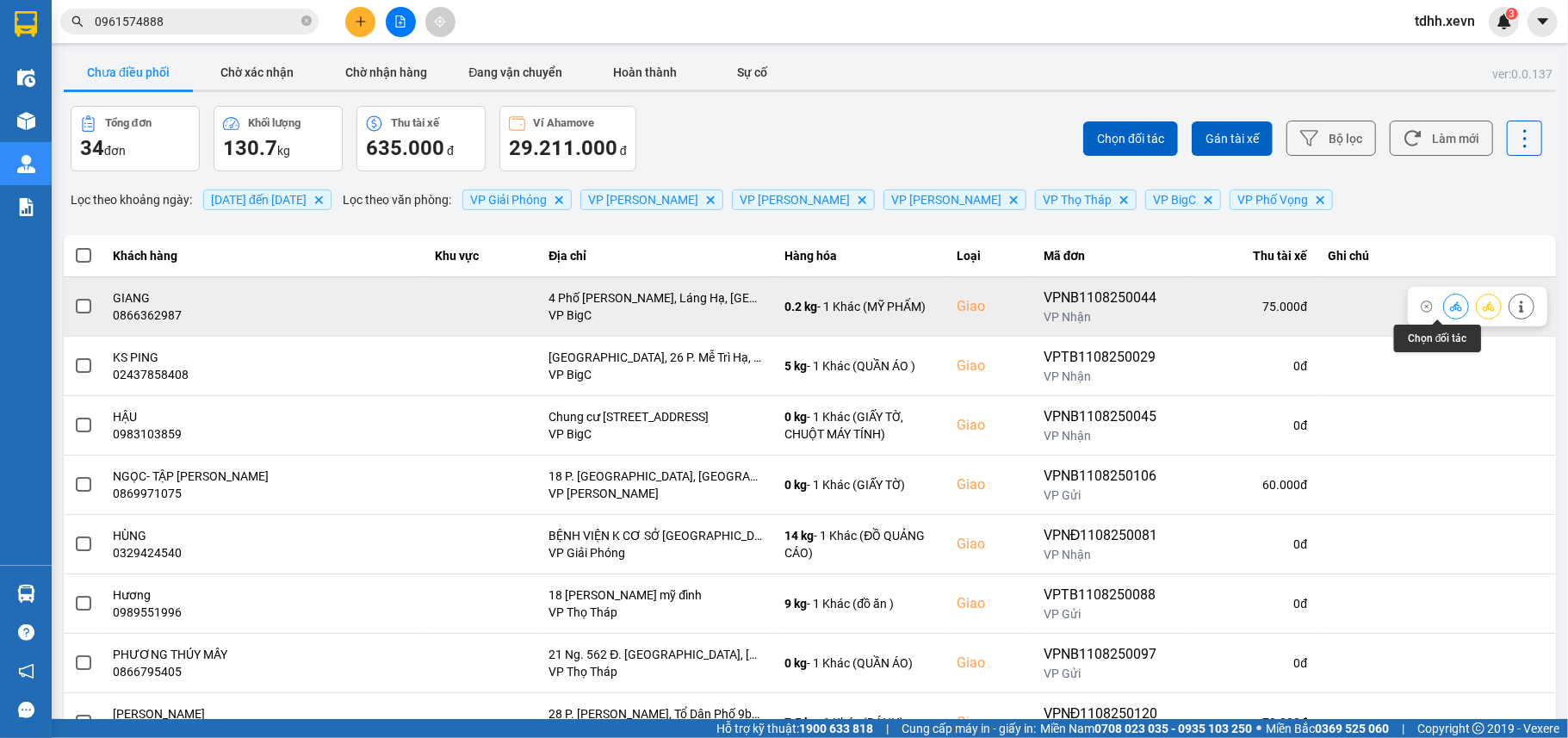
drag, startPoint x: 1450, startPoint y: 307, endPoint x: 1437, endPoint y: 311, distance: 13.6
click at [1443, 311] on div at bounding box center [1455, 306] width 26 height 26
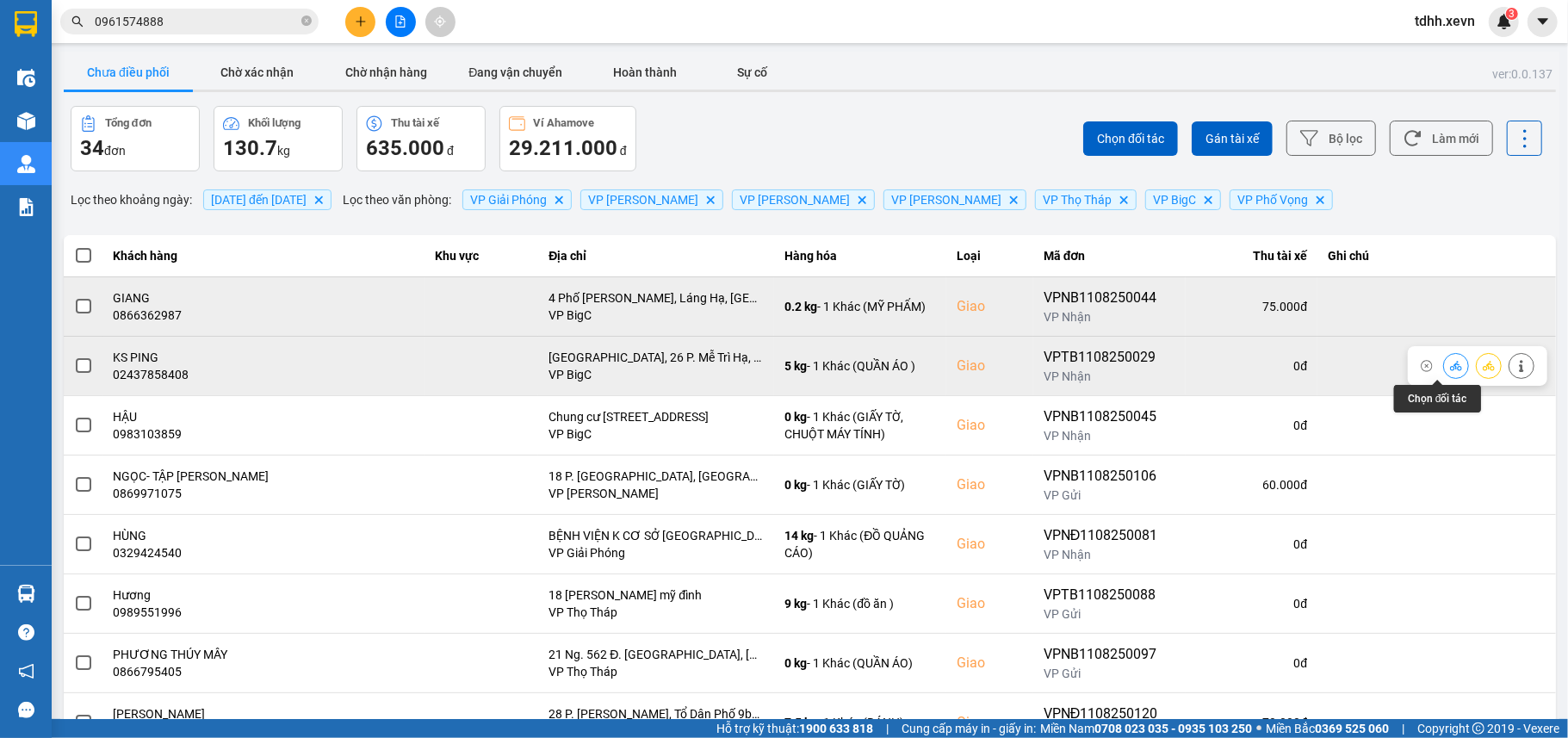
click at [1444, 367] on button at bounding box center [1455, 366] width 24 height 31
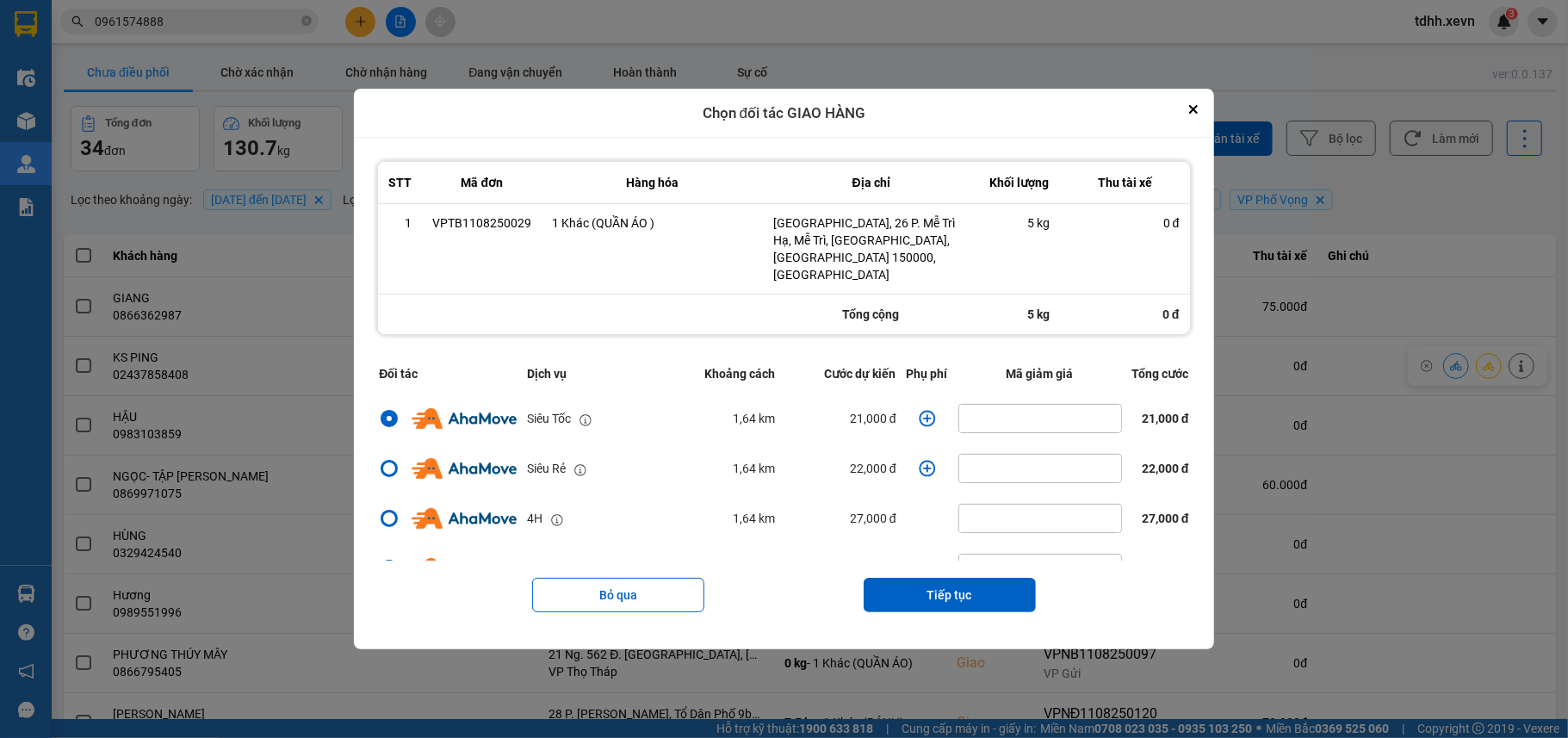
click at [924, 417] on icon "dialog" at bounding box center [927, 418] width 17 height 17
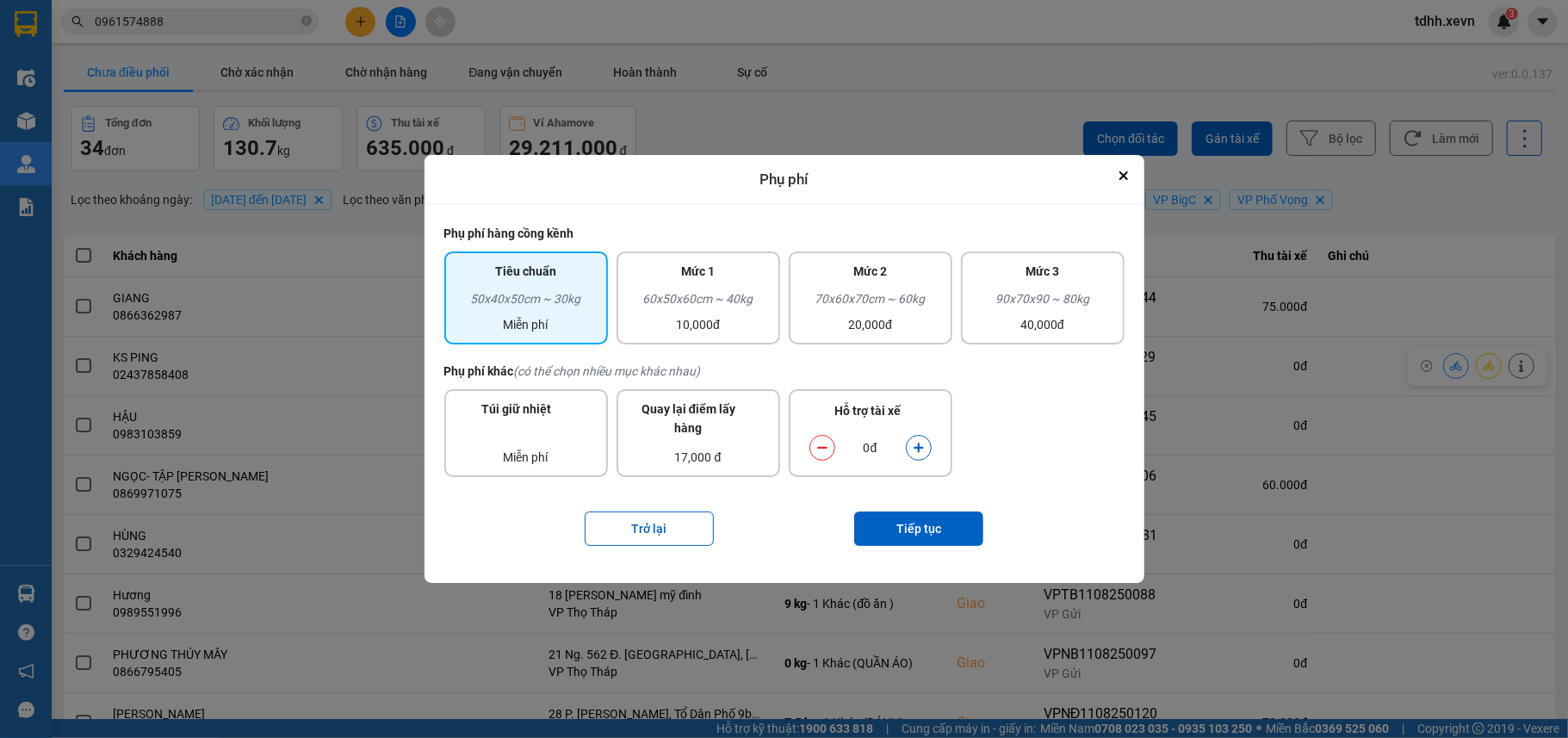
click at [930, 455] on div "dialog" at bounding box center [918, 448] width 26 height 26
click at [918, 455] on button "dialog" at bounding box center [918, 449] width 24 height 31
click at [930, 518] on button "Tiếp tục" at bounding box center [918, 529] width 129 height 34
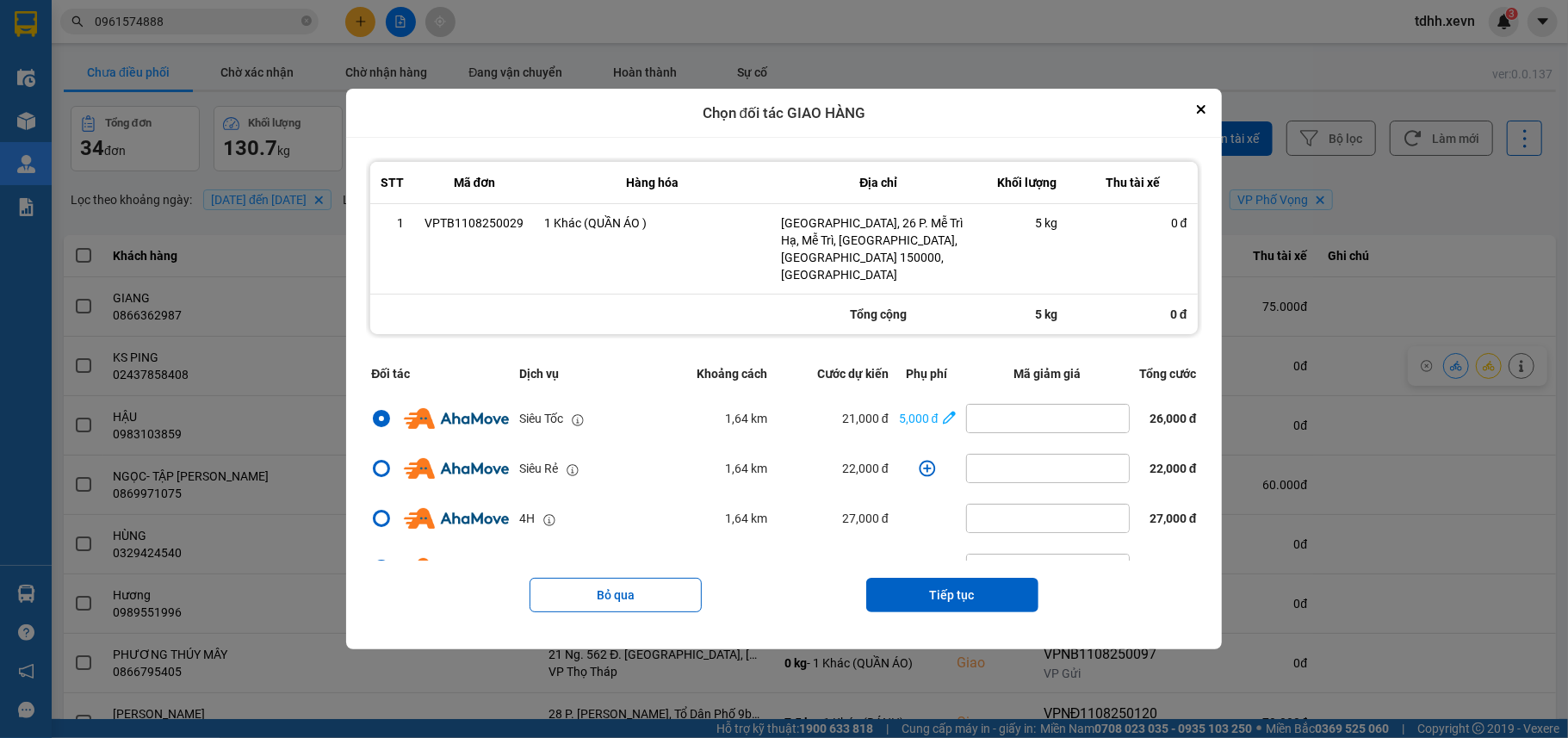
click at [945, 578] on button "Tiếp tục" at bounding box center [951, 595] width 172 height 34
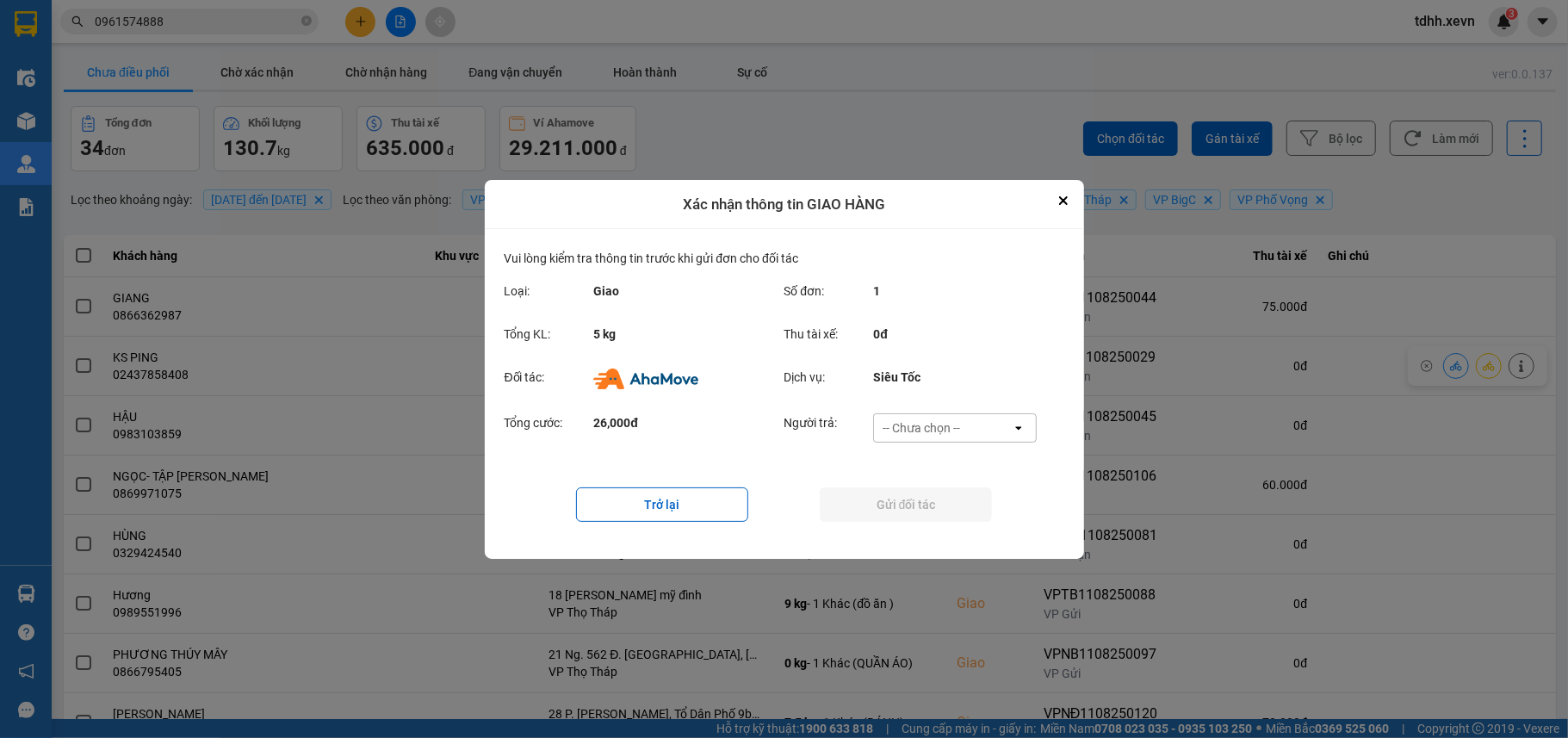
drag, startPoint x: 938, startPoint y: 422, endPoint x: 942, endPoint y: 431, distance: 9.8
click at [940, 422] on div "-- Chưa chọn --" at bounding box center [921, 428] width 77 height 17
click at [931, 515] on div "Ví Ahamove" at bounding box center [954, 526] width 163 height 31
click at [931, 515] on button "Gửi đối tác" at bounding box center [906, 505] width 172 height 34
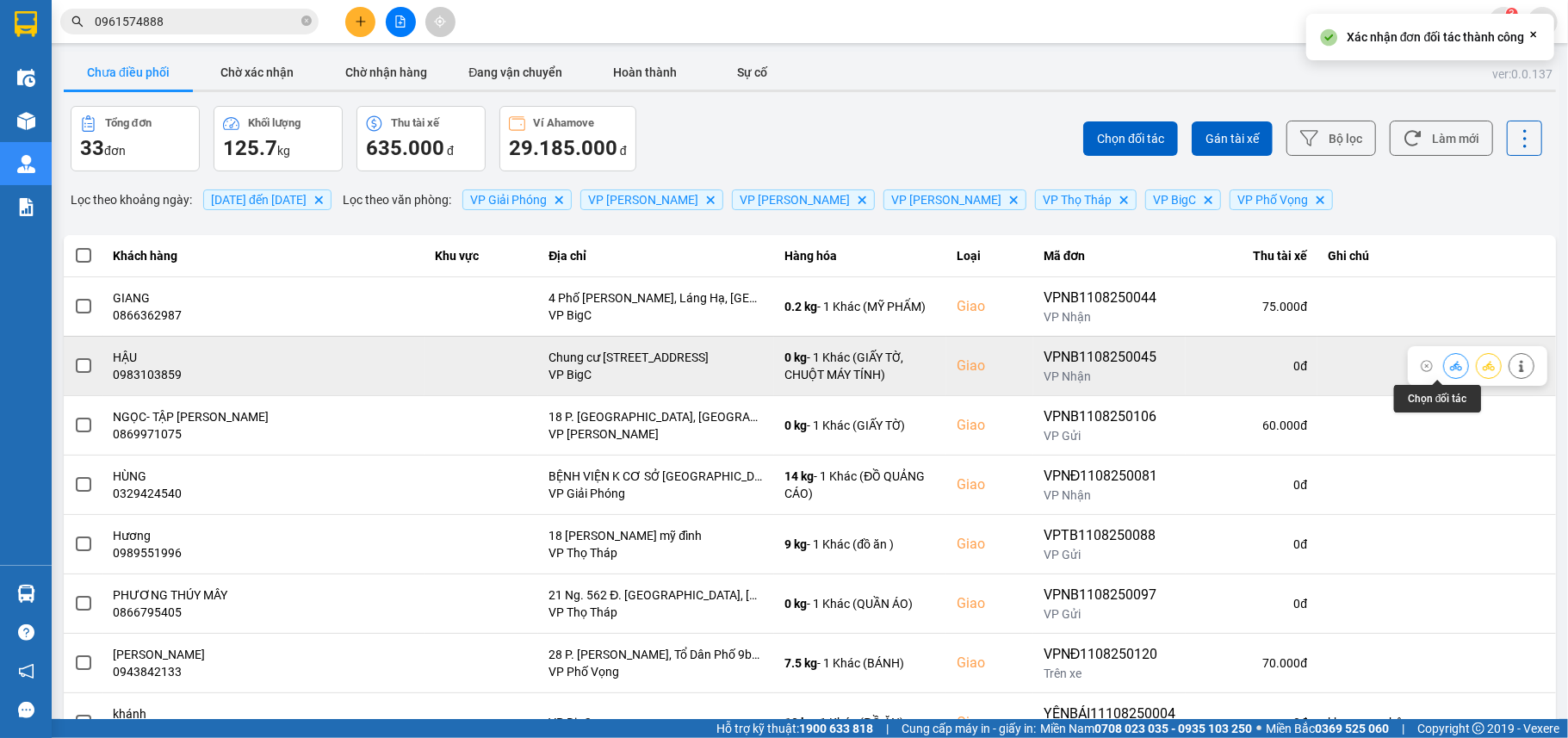
click at [1450, 362] on icon at bounding box center [1455, 366] width 12 height 12
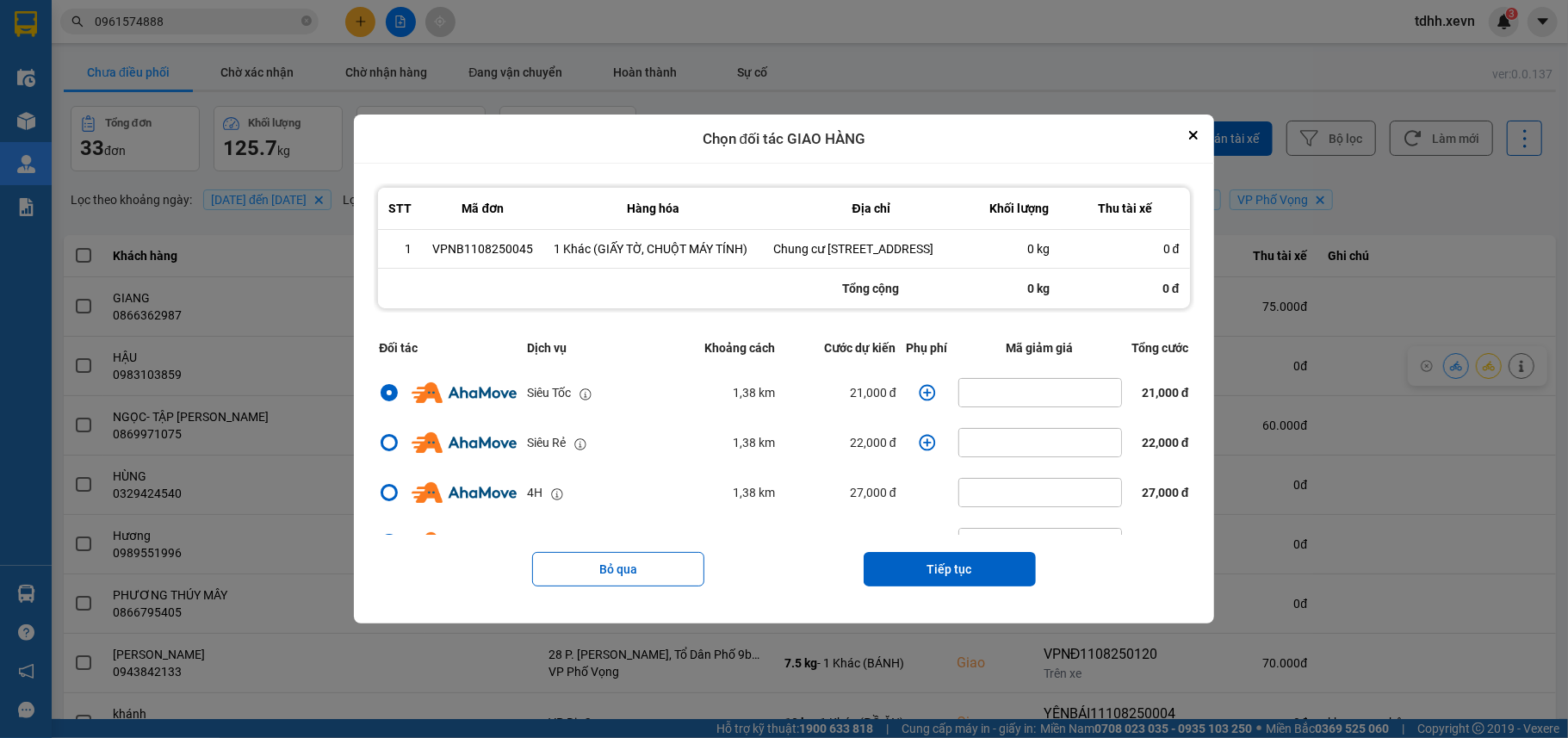
click at [924, 401] on icon "dialog" at bounding box center [927, 392] width 17 height 17
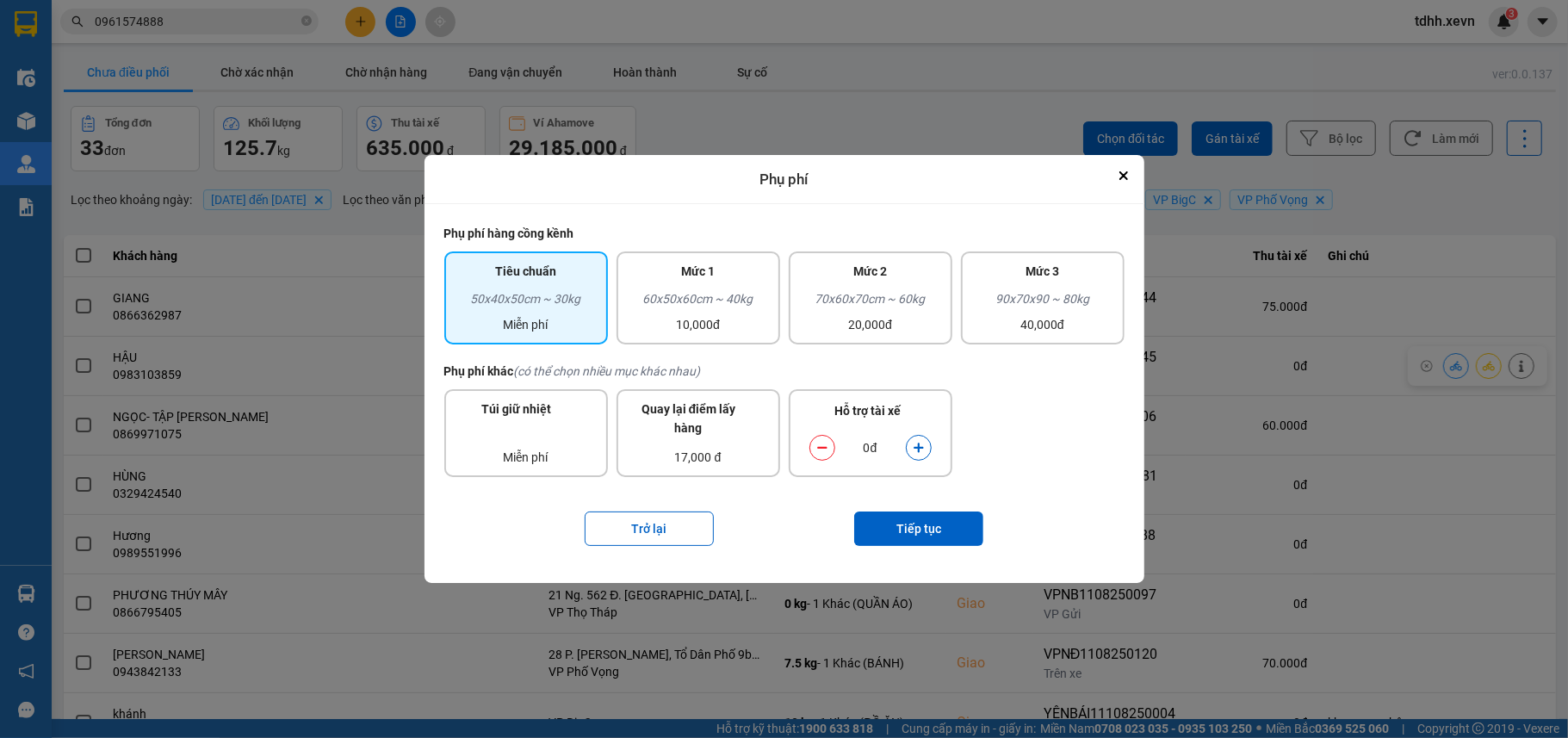
click at [920, 443] on icon "dialog" at bounding box center [918, 448] width 12 height 12
click at [910, 535] on button "Tiếp tục" at bounding box center [918, 529] width 129 height 34
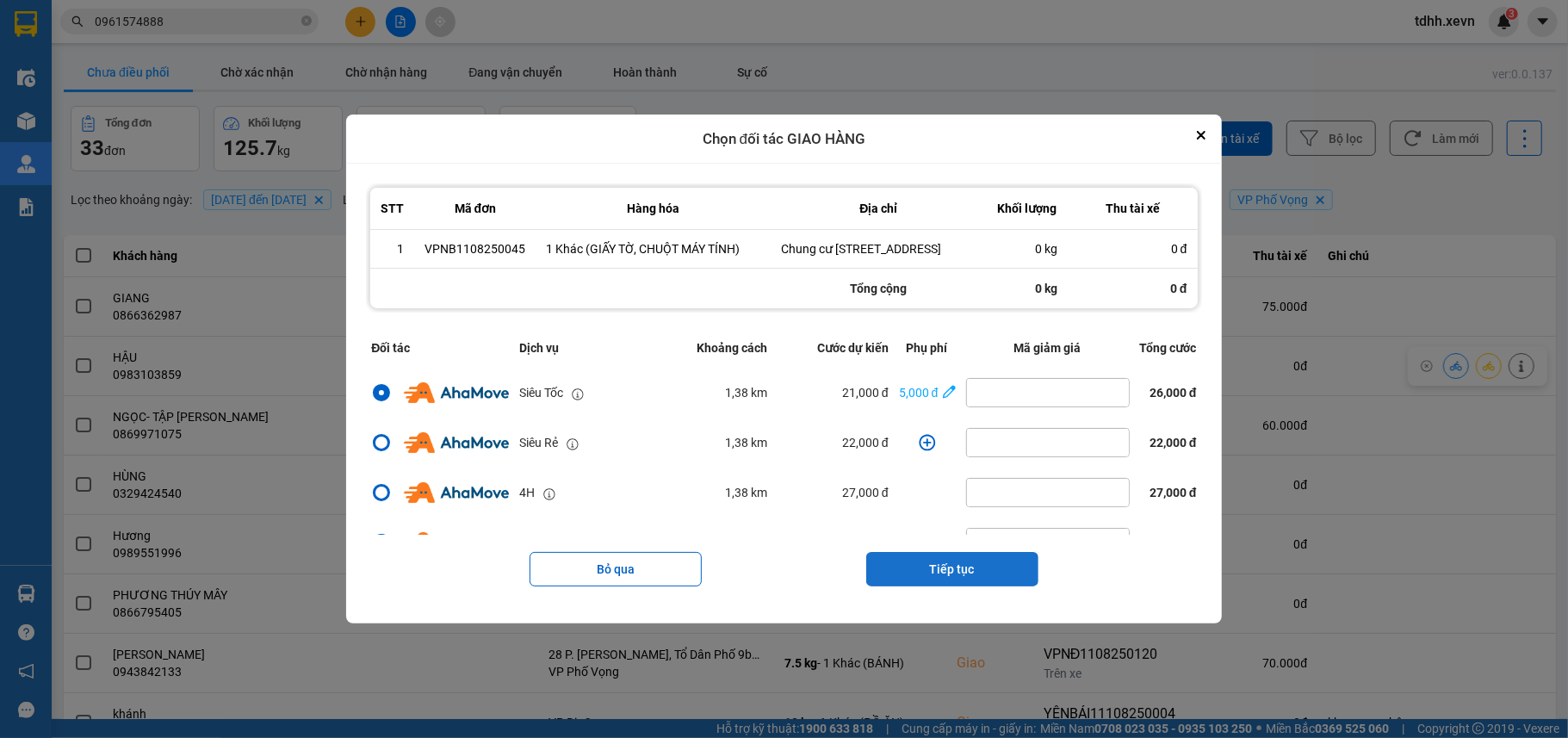
click at [1010, 586] on button "Tiếp tục" at bounding box center [951, 569] width 172 height 34
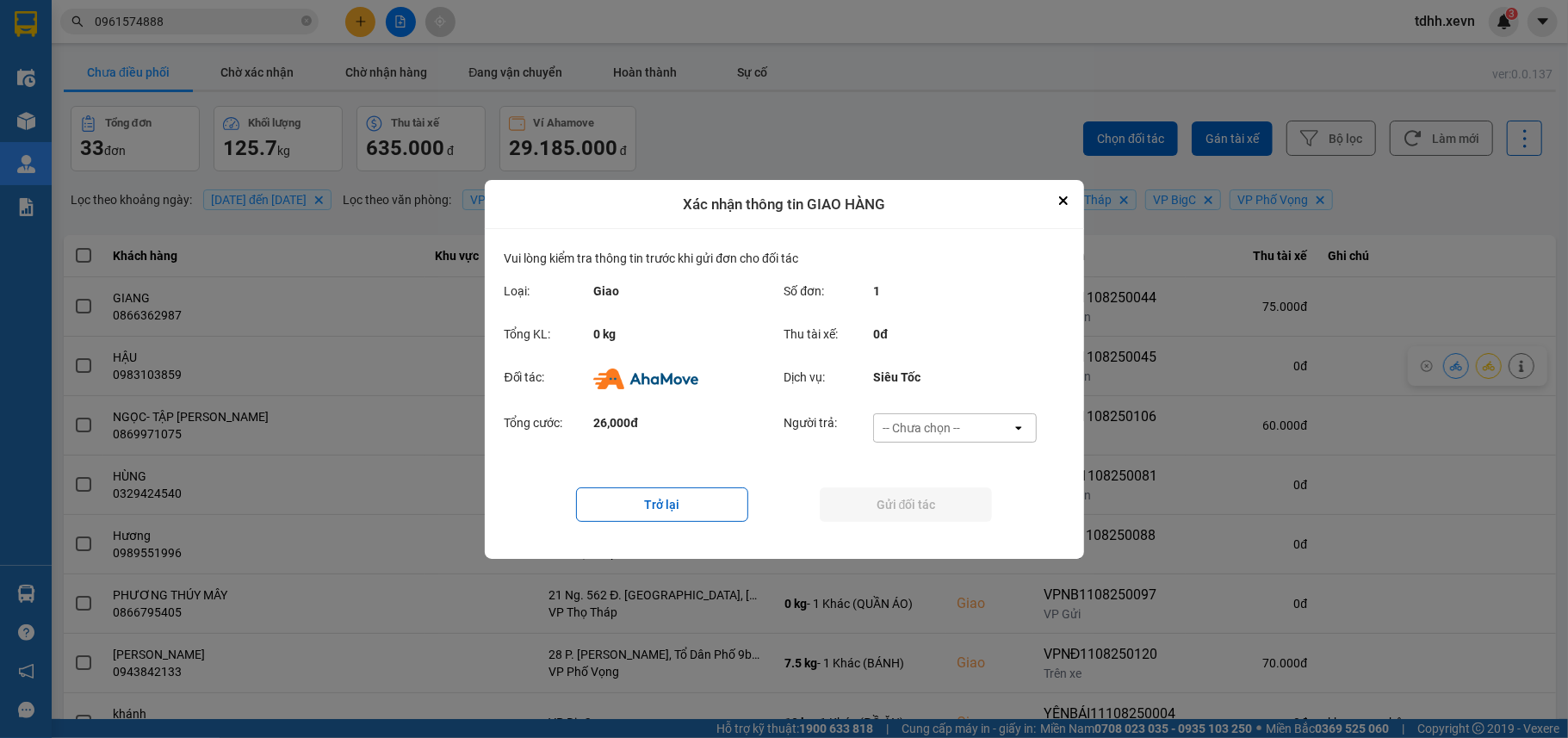
click at [966, 414] on div "-- Chưa chọn --" at bounding box center [943, 428] width 137 height 28
click at [938, 529] on span "Ví Ahamove" at bounding box center [921, 526] width 70 height 17
click at [927, 503] on button "Gửi đối tác" at bounding box center [906, 505] width 172 height 34
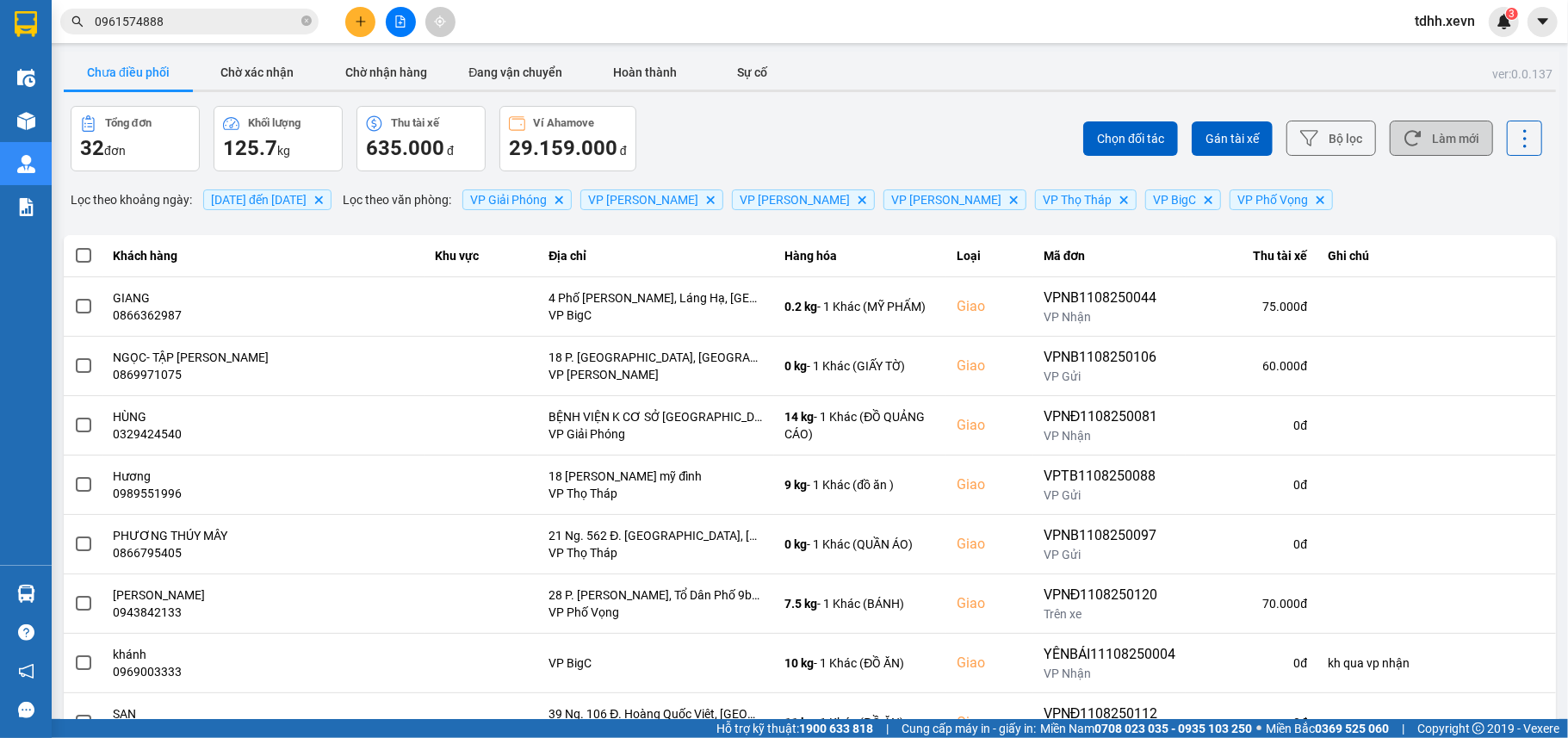
click at [1398, 128] on button "Làm mới" at bounding box center [1441, 137] width 103 height 35
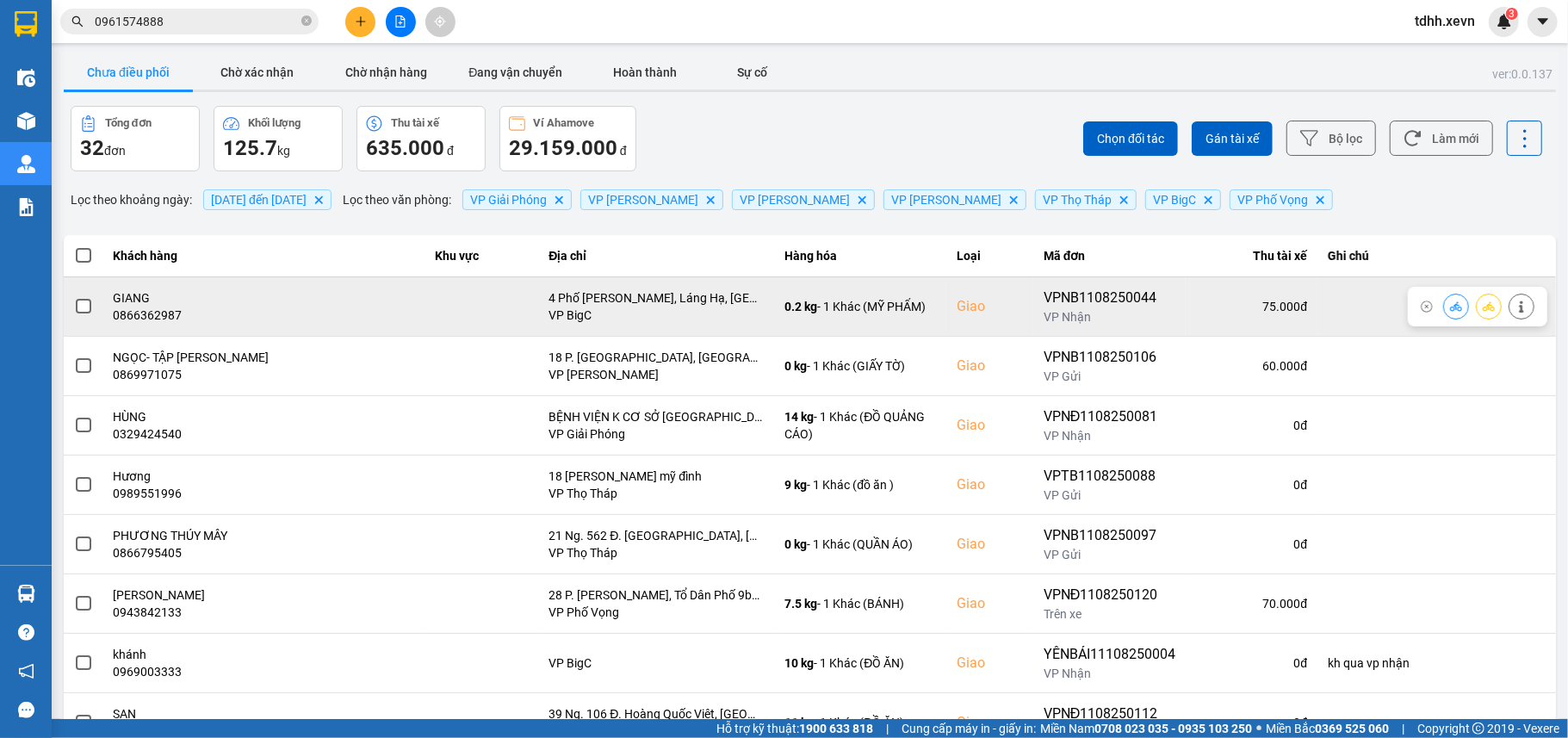
click at [165, 314] on div "0866362987" at bounding box center [264, 315] width 302 height 17
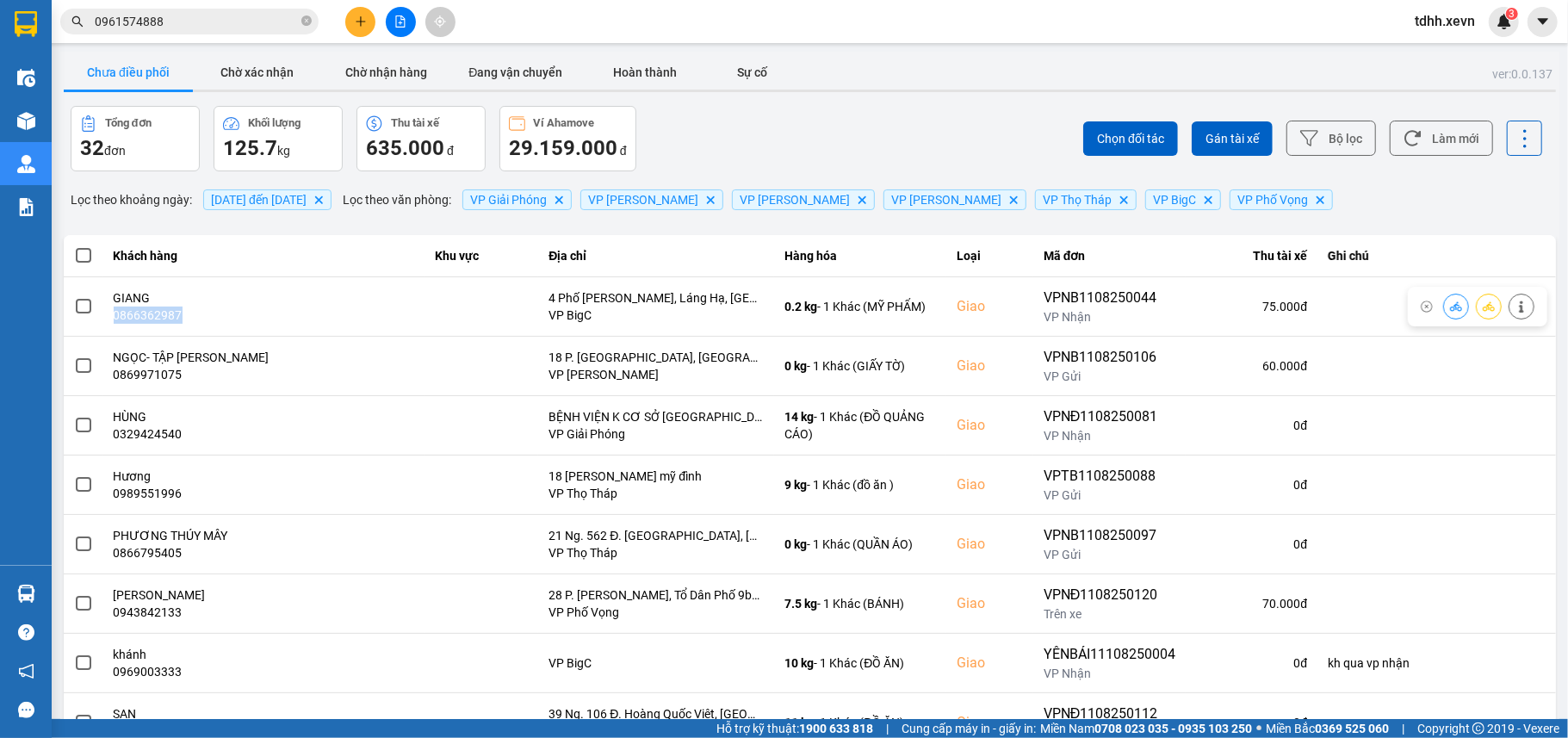
copy div "0866362987"
click at [236, 12] on input "0961574888" at bounding box center [196, 22] width 203 height 19
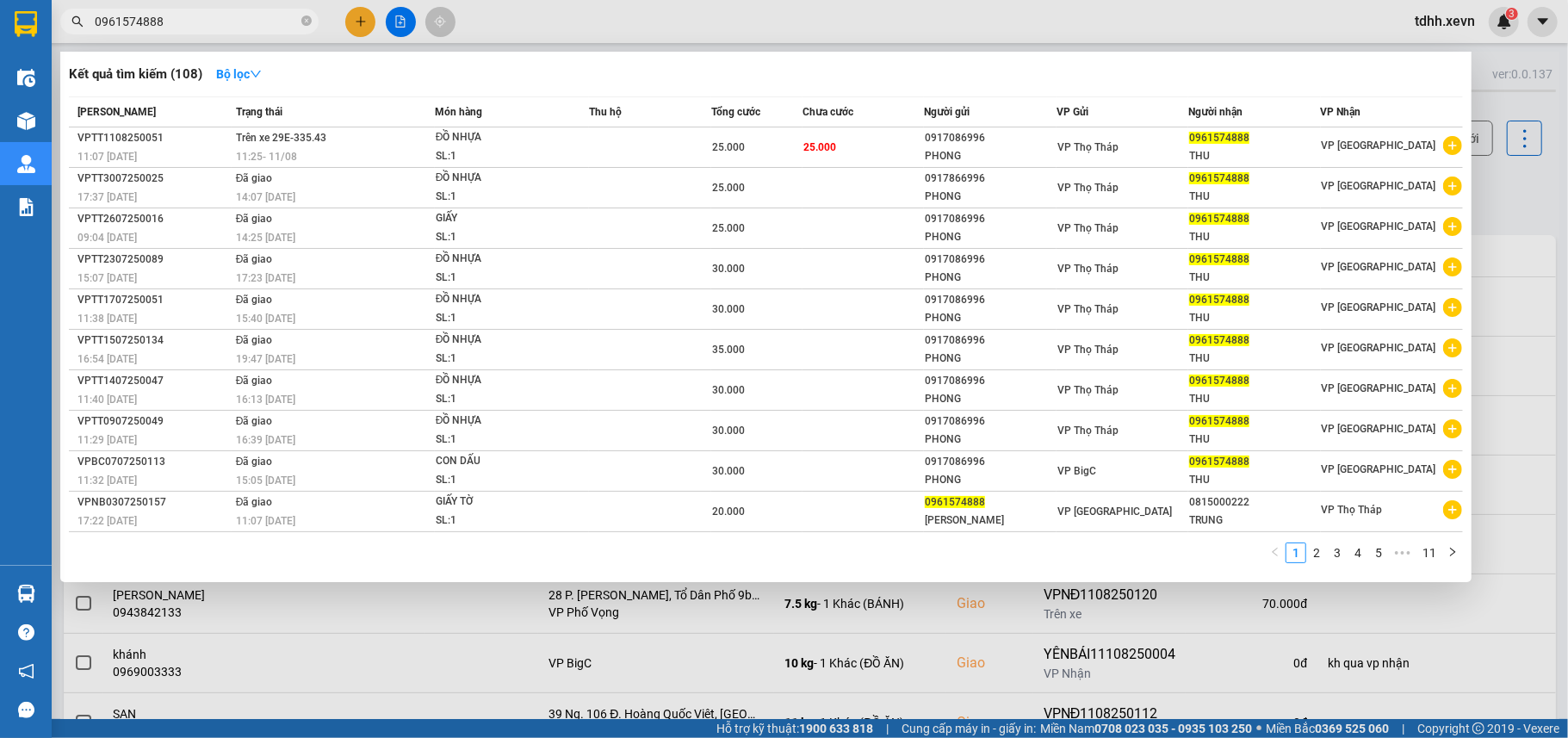
click at [234, 12] on input "0961574888" at bounding box center [196, 22] width 203 height 19
paste input "866362987"
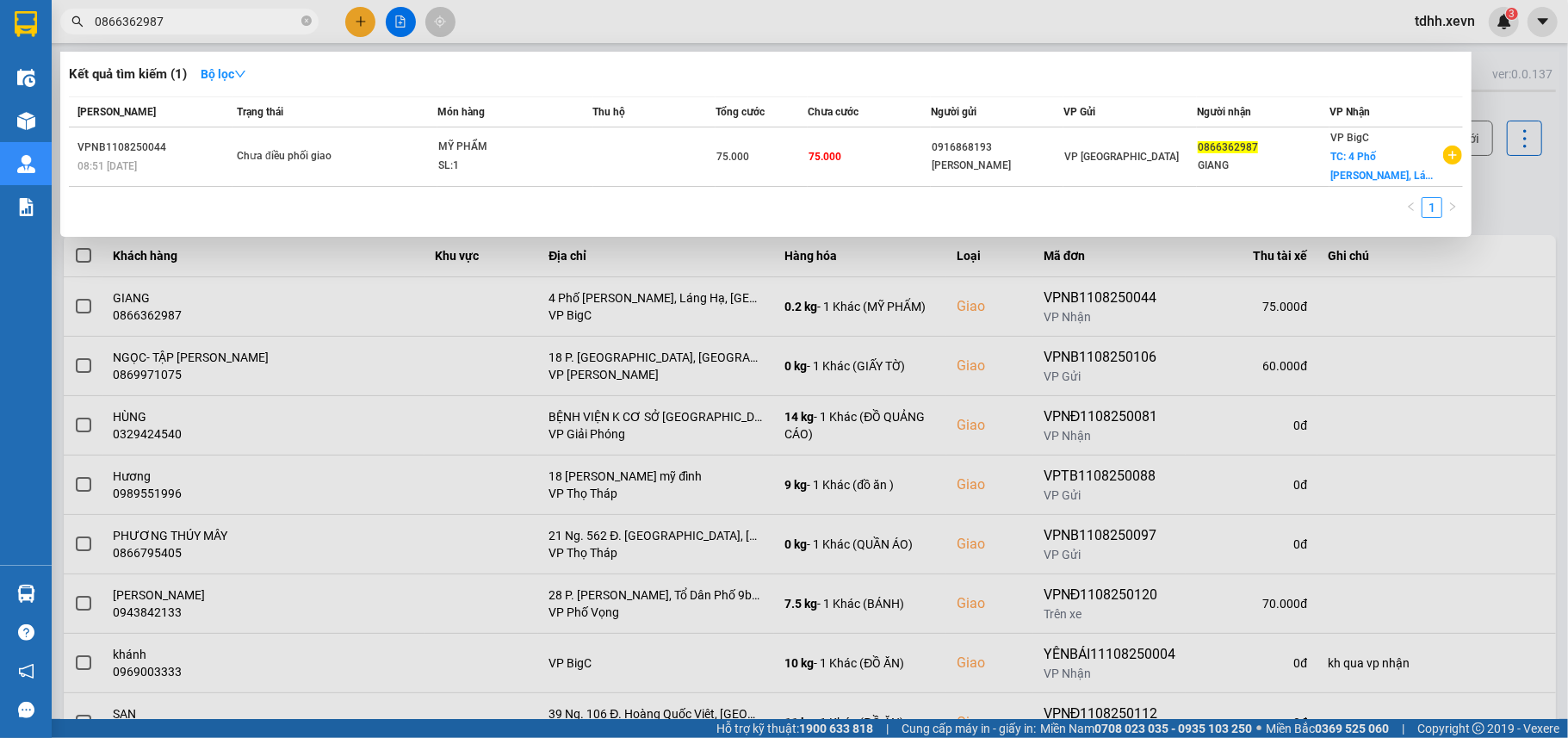
type input "0866362987"
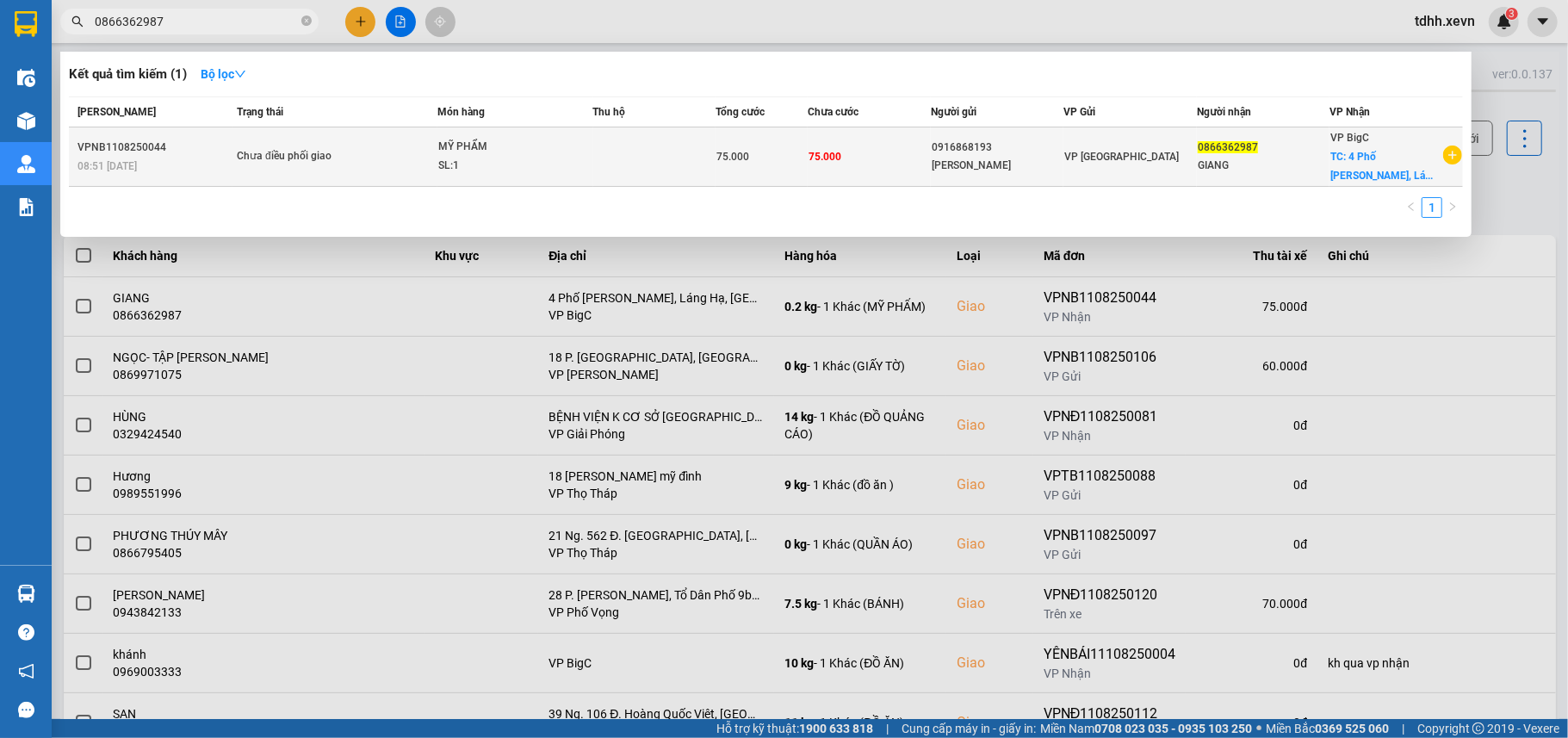
click at [1235, 153] on div "0866362987" at bounding box center [1264, 147] width 132 height 18
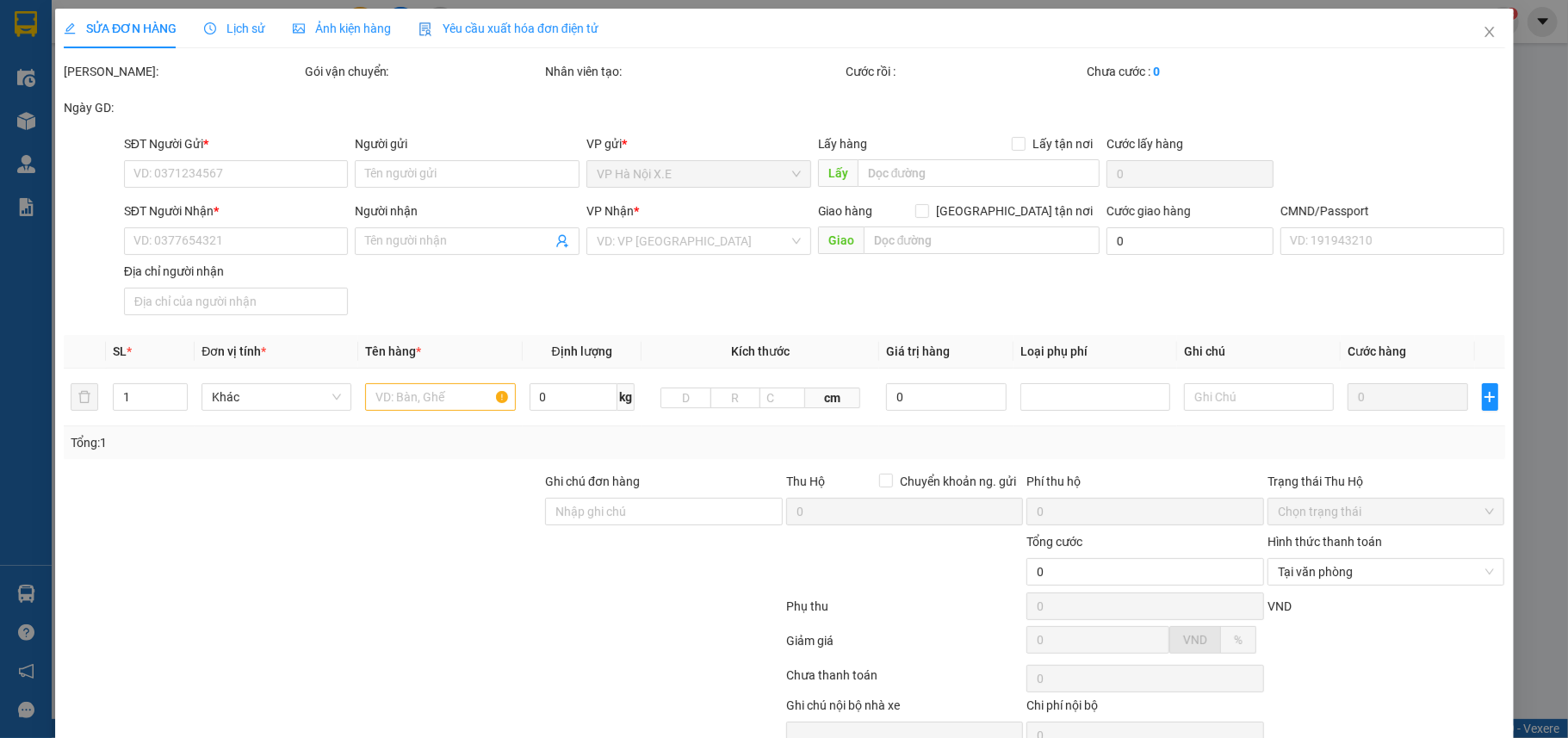
type input "0916868193"
type input "NGUYỄN ĐỨC HIẾN"
type input "0866362987"
type input "GIANG"
checkbox input "true"
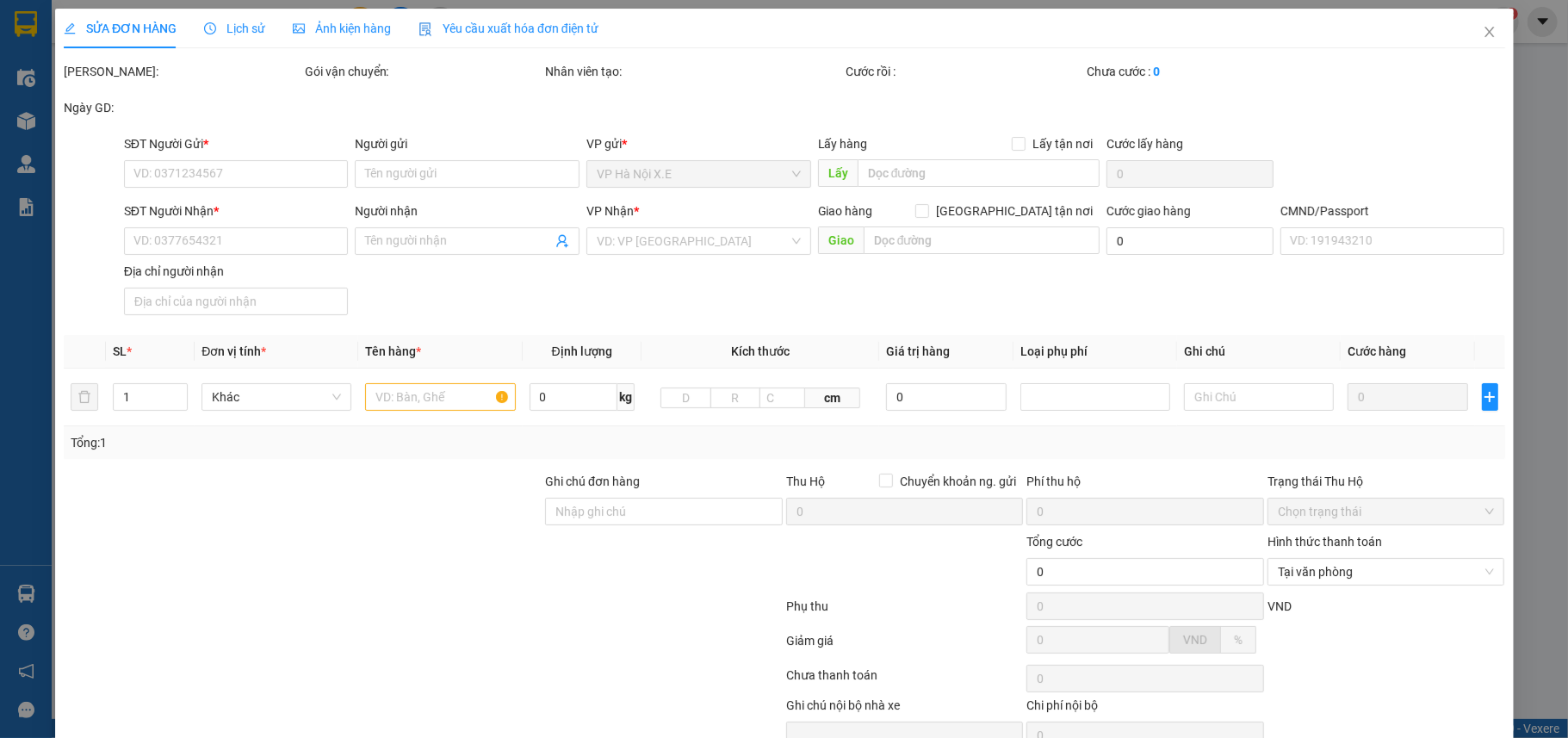
type input "4 Phố Hoàng Ngọc Phách, Láng Hạ, Đống Đa, Hà Nội"
type input "1CC"
type input "75.000"
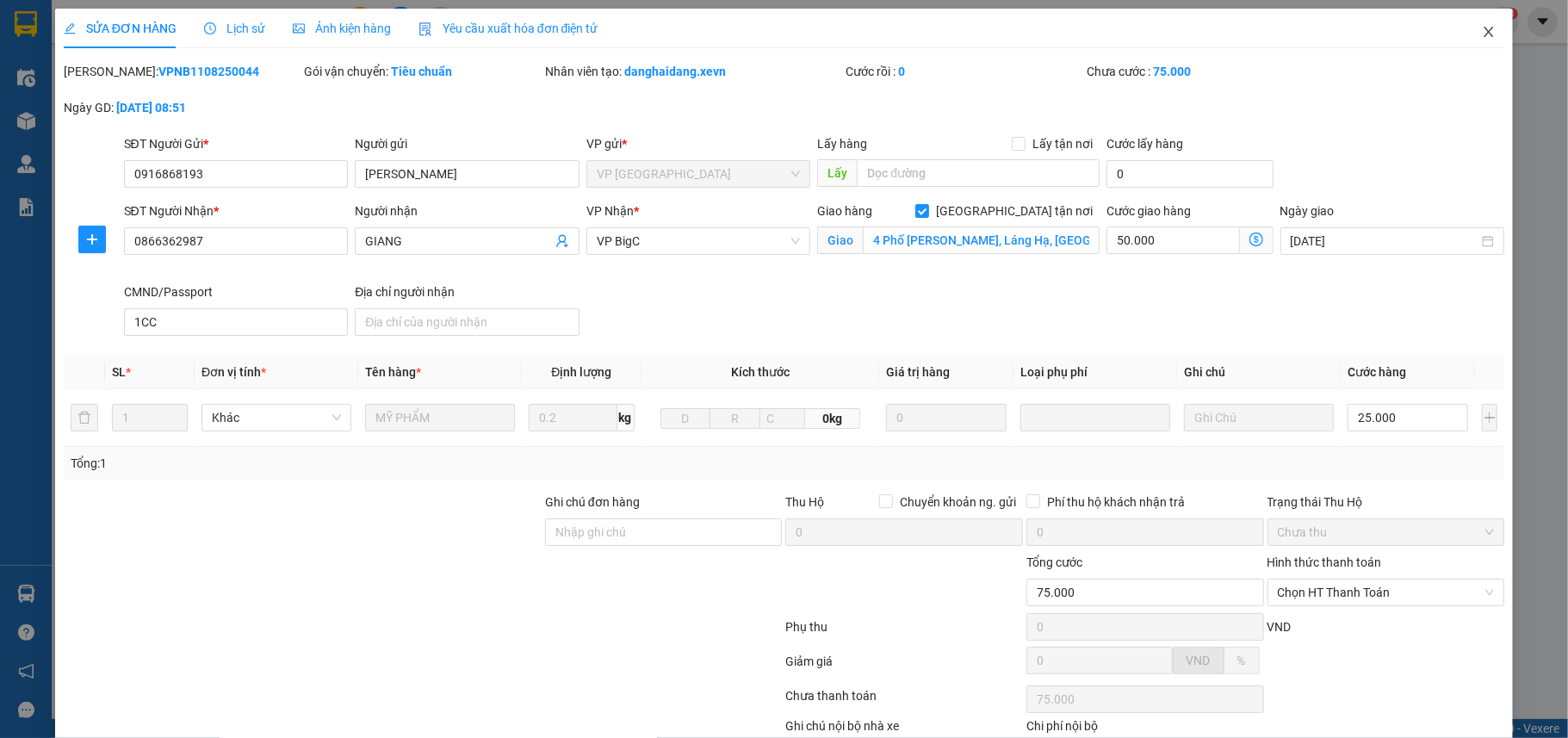
click at [1486, 32] on span "Close" at bounding box center [1488, 32] width 49 height 49
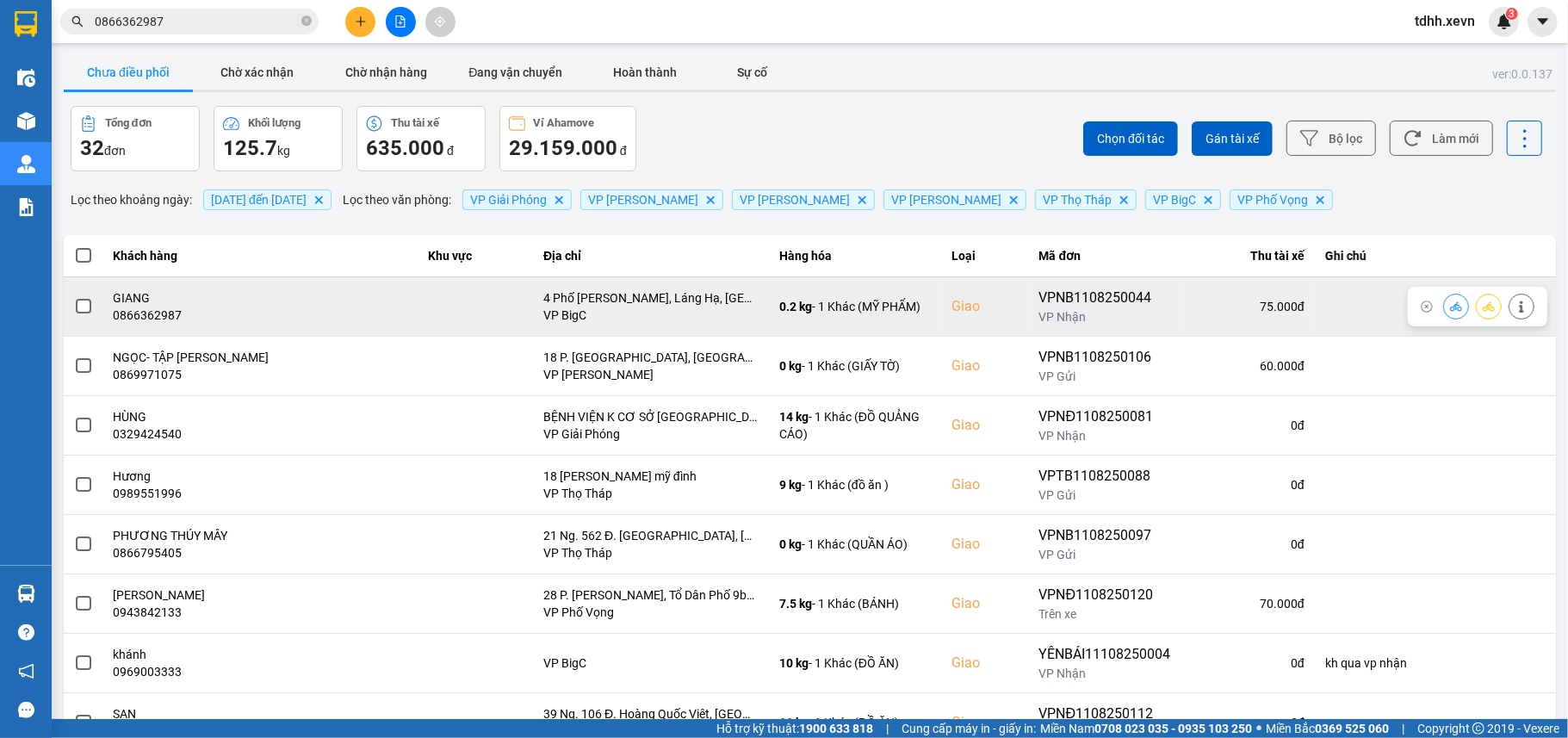
click at [1444, 308] on button at bounding box center [1455, 306] width 24 height 31
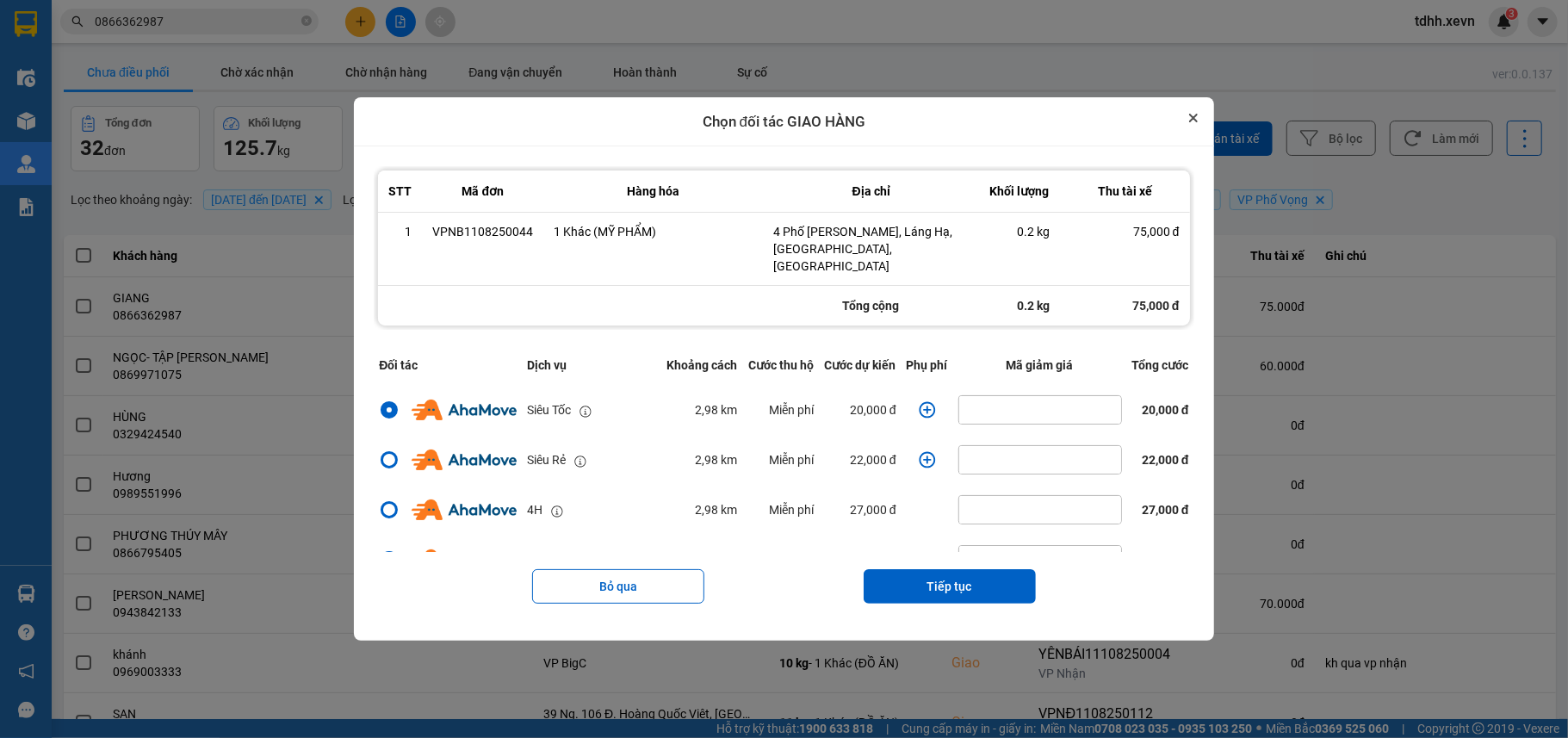
drag, startPoint x: 1212, startPoint y: 128, endPoint x: 1307, endPoint y: 269, distance: 170.0
click at [1203, 128] on button "Close" at bounding box center [1193, 118] width 21 height 21
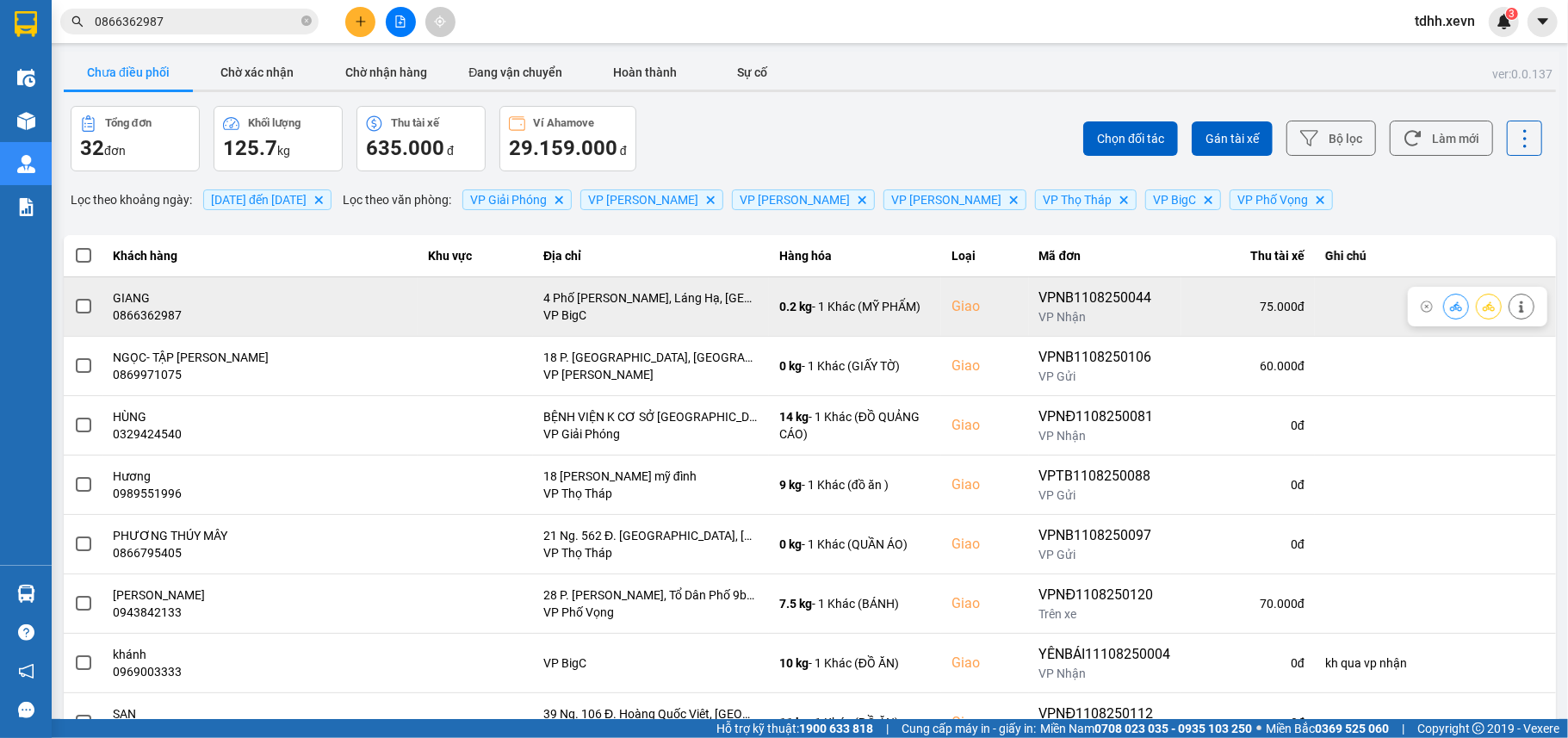
click at [1516, 305] on icon at bounding box center [1521, 306] width 12 height 12
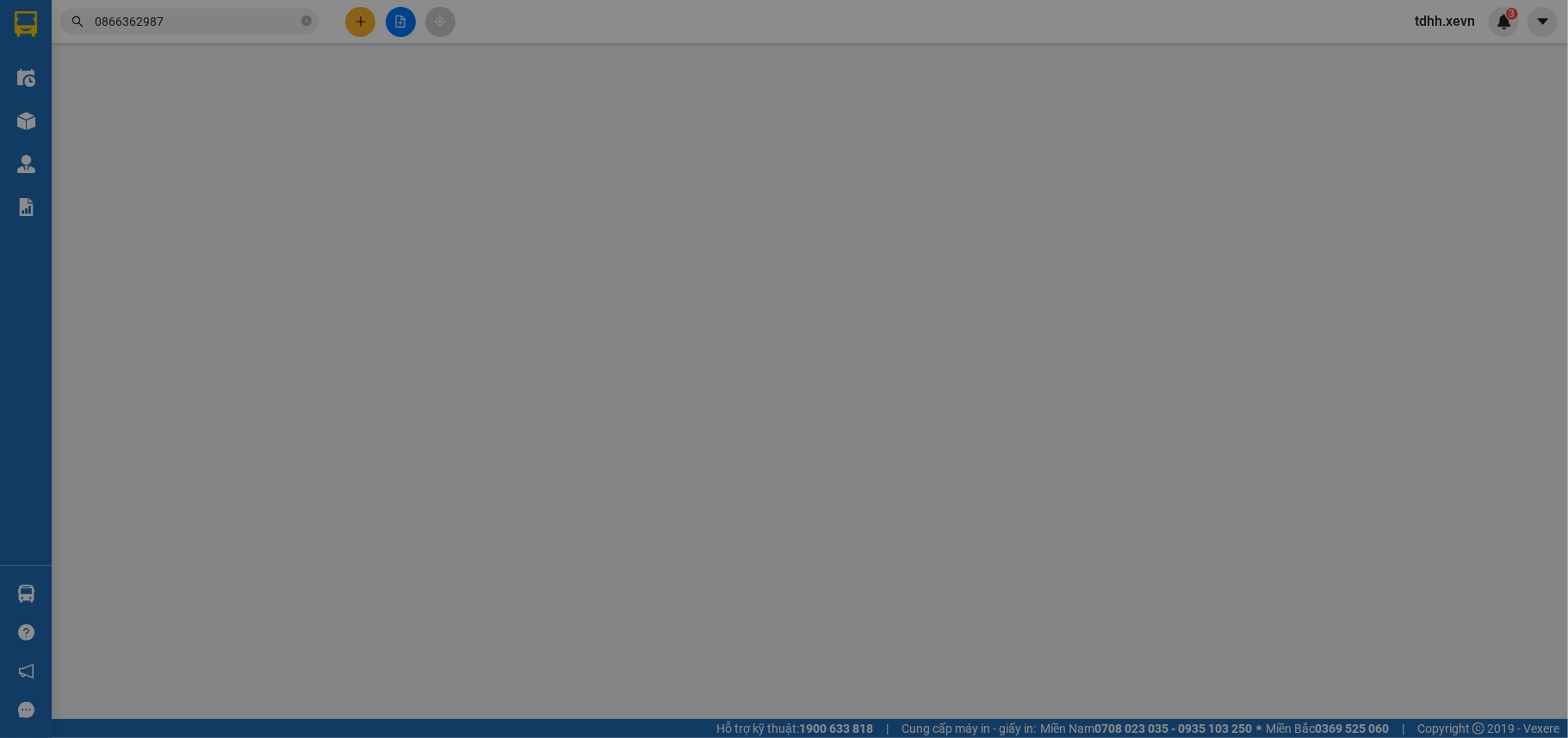
type input "0916868193"
type input "NGUYỄN ĐỨC HIẾN"
type input "0866362987"
type input "GIANG"
checkbox input "true"
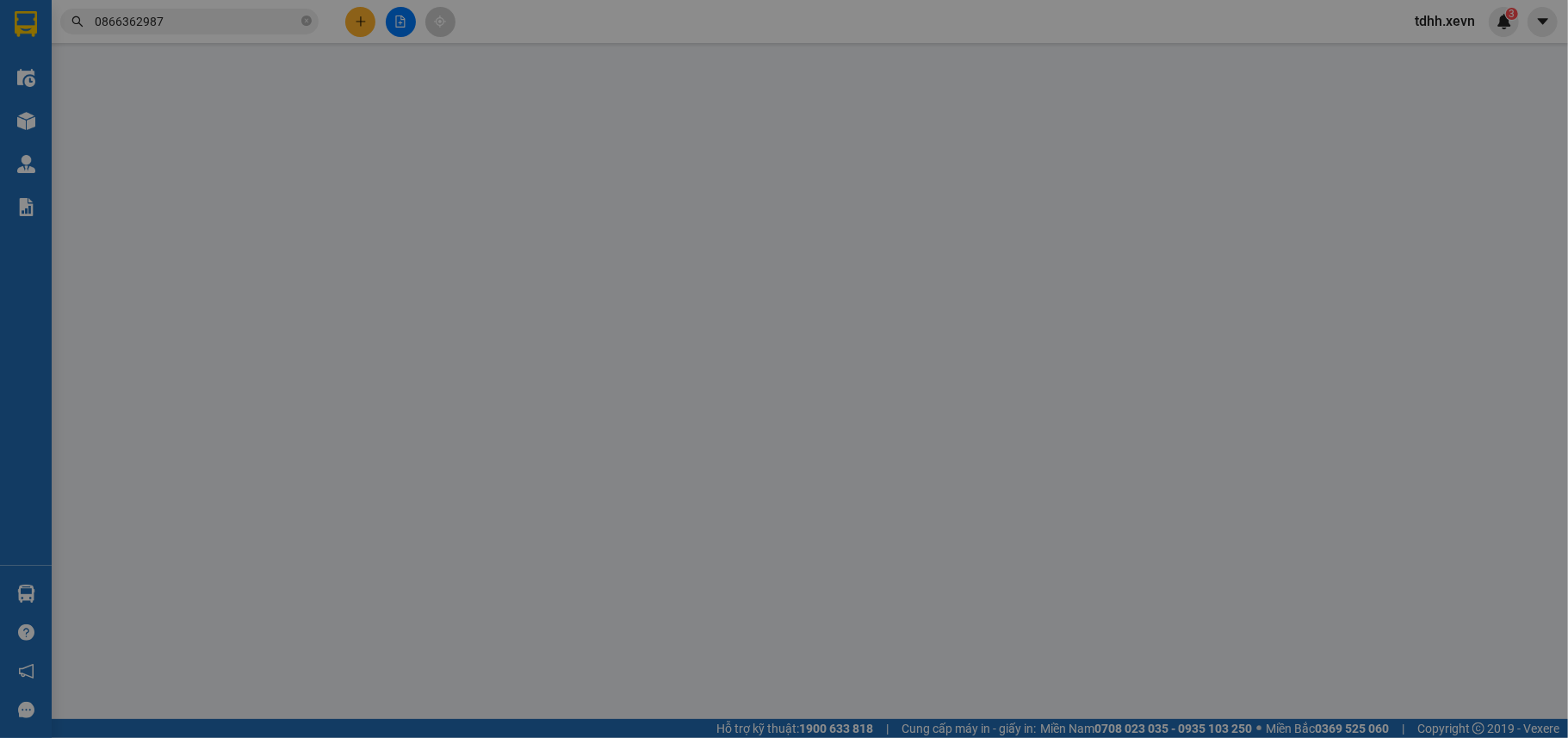
type input "4 Phố Hoàng Ngọc Phách, Láng Hạ, Đống Đa, Hà Nội"
type input "1CC"
type input "75.000"
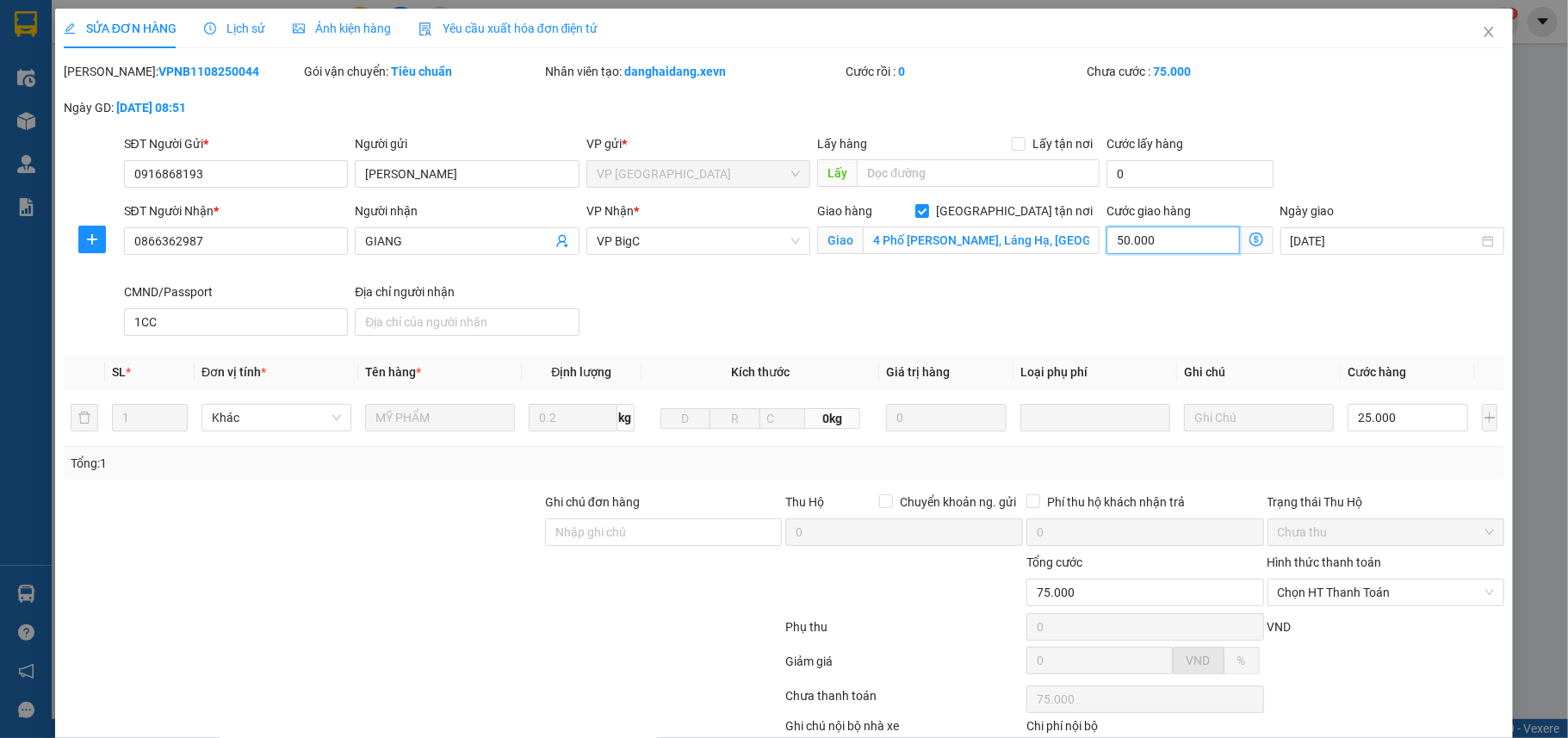
click at [1162, 249] on input "50.000" at bounding box center [1172, 240] width 133 height 28
type input "25.004"
type input "4"
type input "25.040"
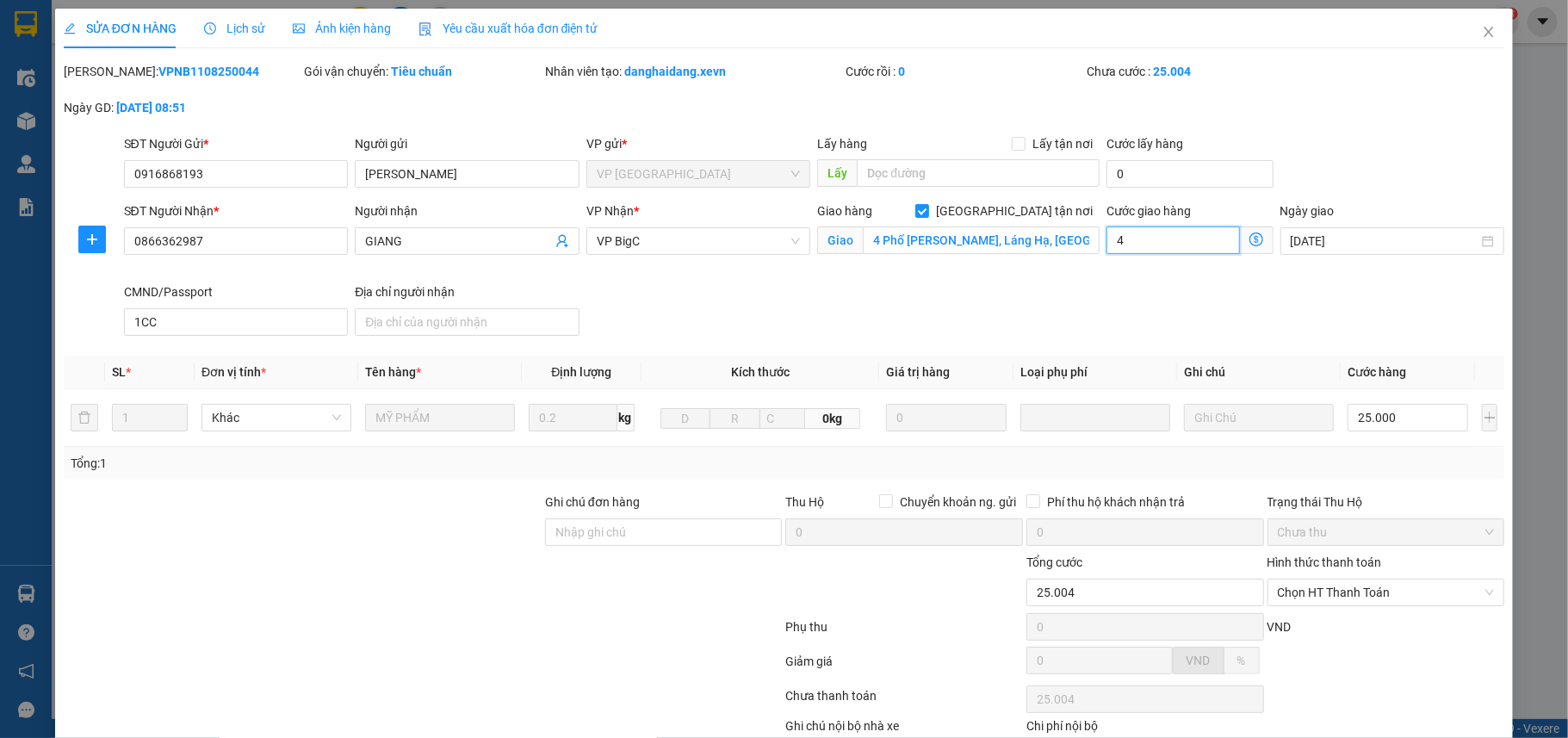
type input "25.040"
type input "40"
type input "65.000"
type input "40.000"
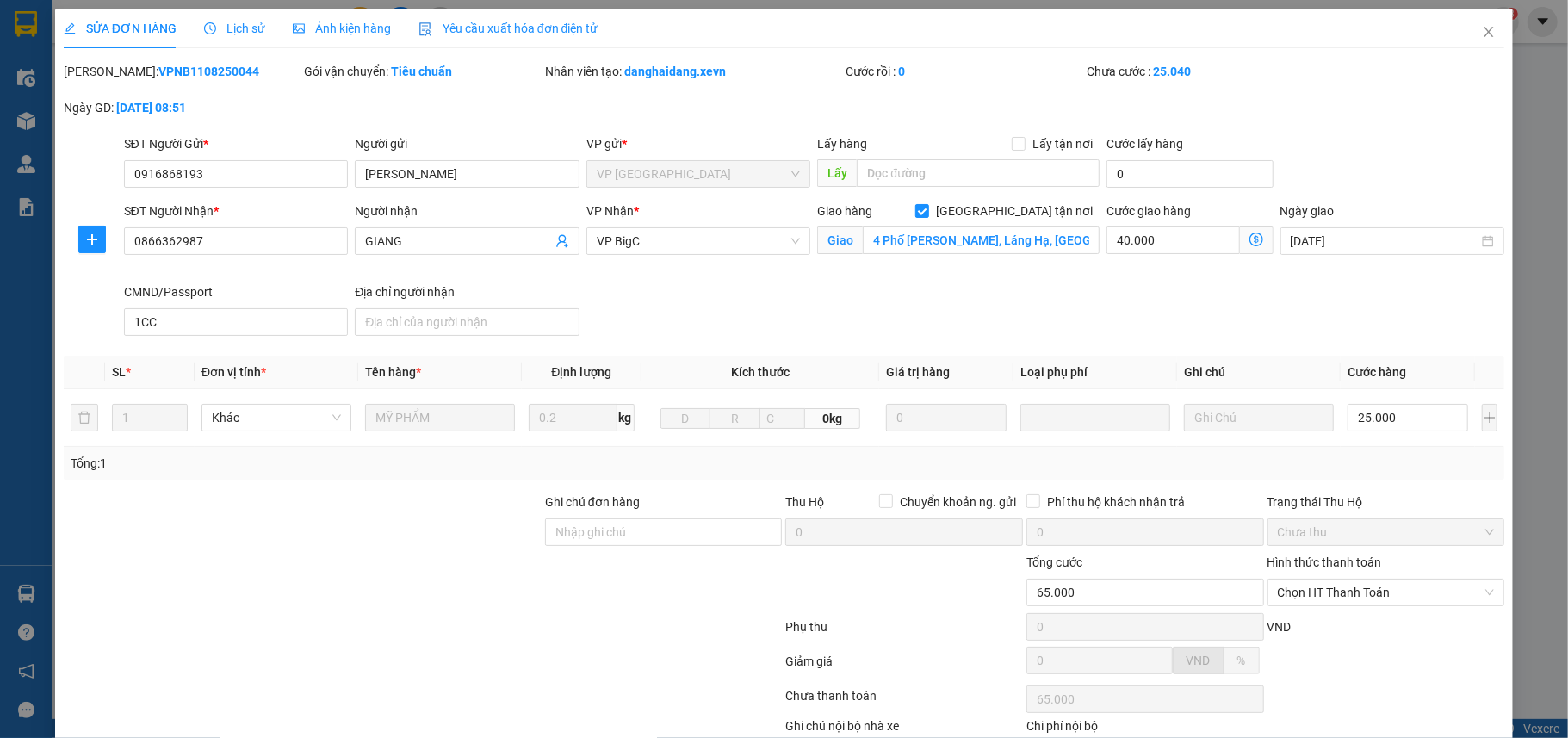
click at [978, 324] on div "SĐT Người Nhận * 0866362987 Người nhận GIANG VP Nhận * VP BigC Giao hàng Giao t…" at bounding box center [814, 272] width 1388 height 141
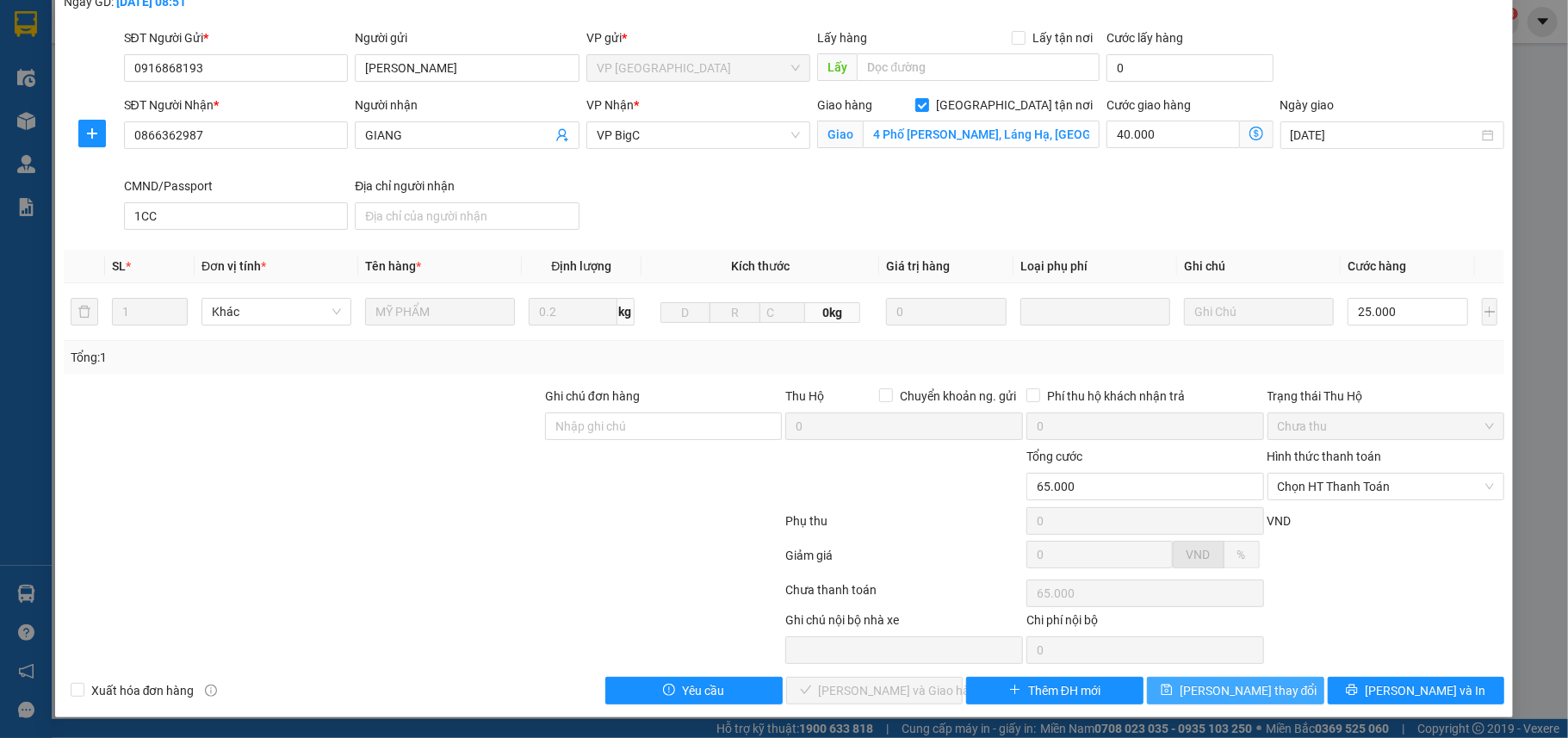
click at [1217, 689] on span "Lưu thay đổi" at bounding box center [1248, 691] width 137 height 19
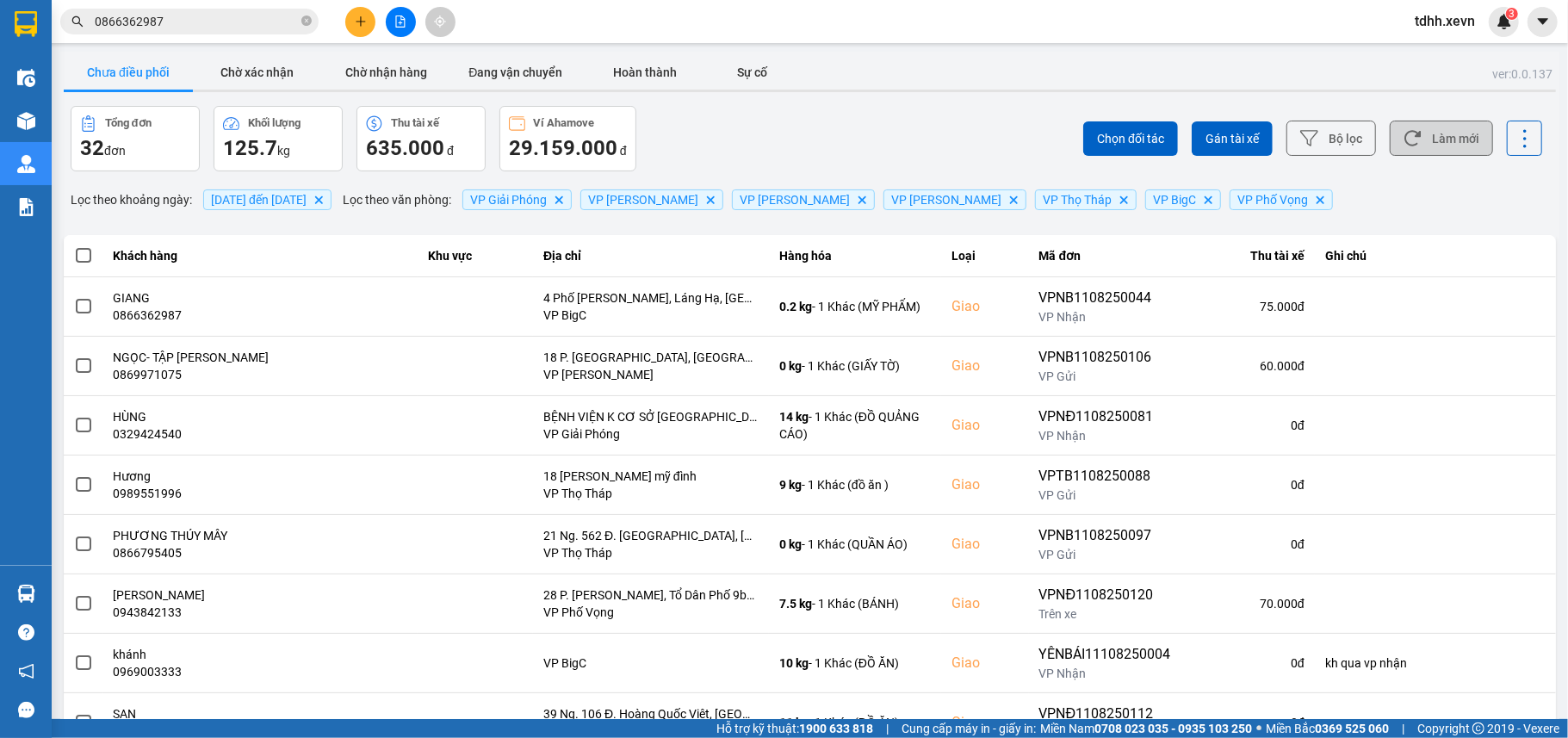
click at [1448, 124] on button "Làm mới" at bounding box center [1441, 137] width 103 height 35
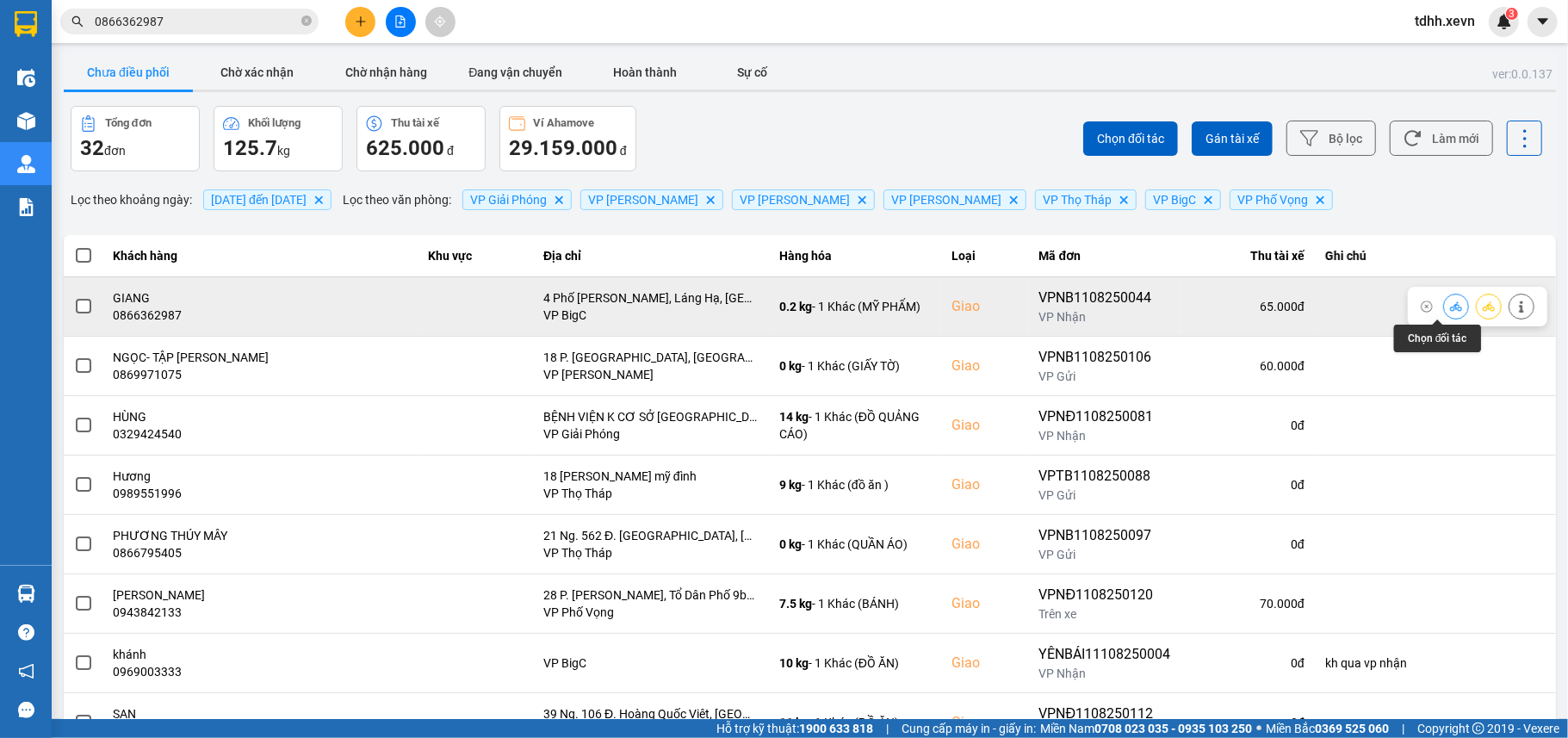
click at [1450, 311] on icon at bounding box center [1455, 306] width 12 height 10
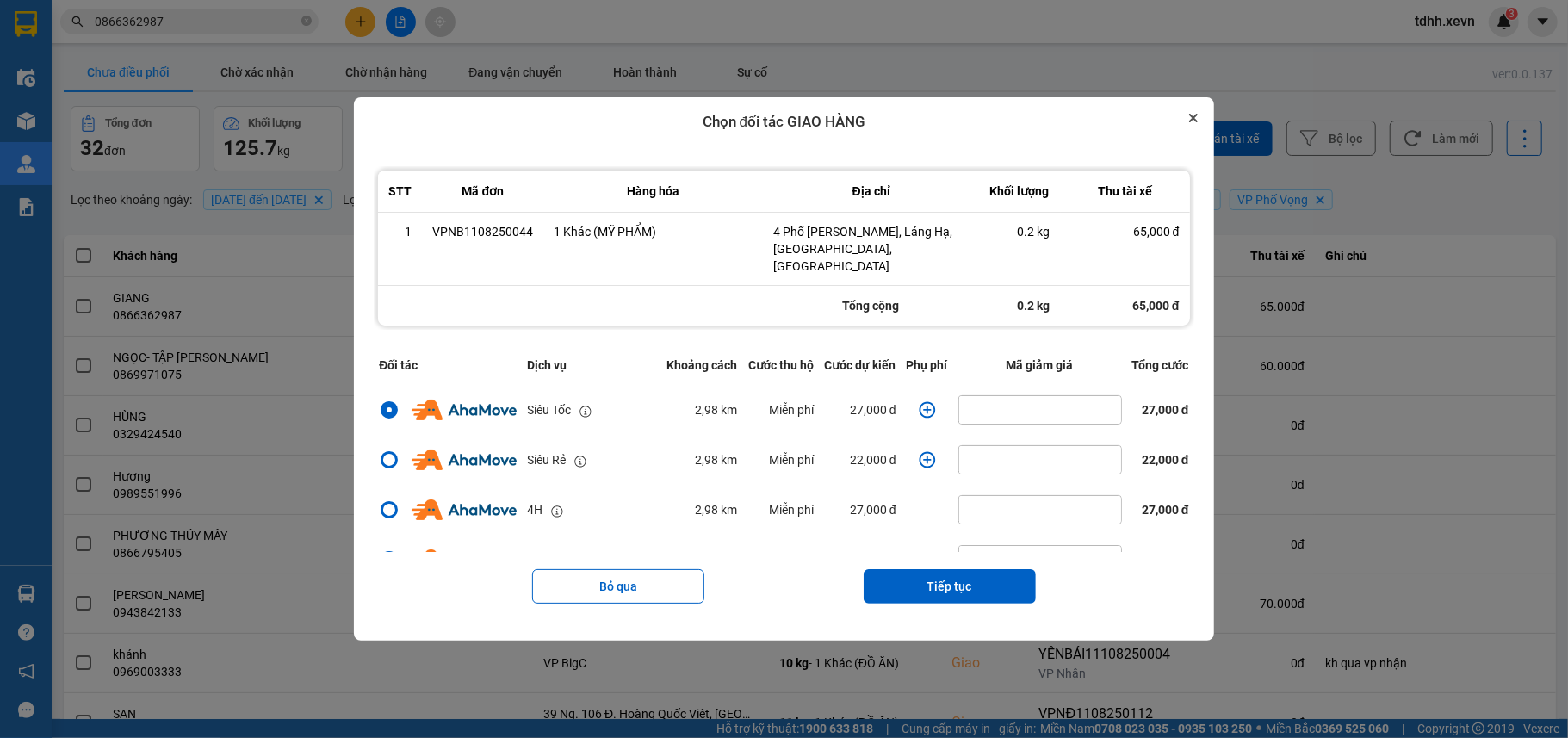
click at [1203, 118] on button "Close" at bounding box center [1193, 118] width 21 height 21
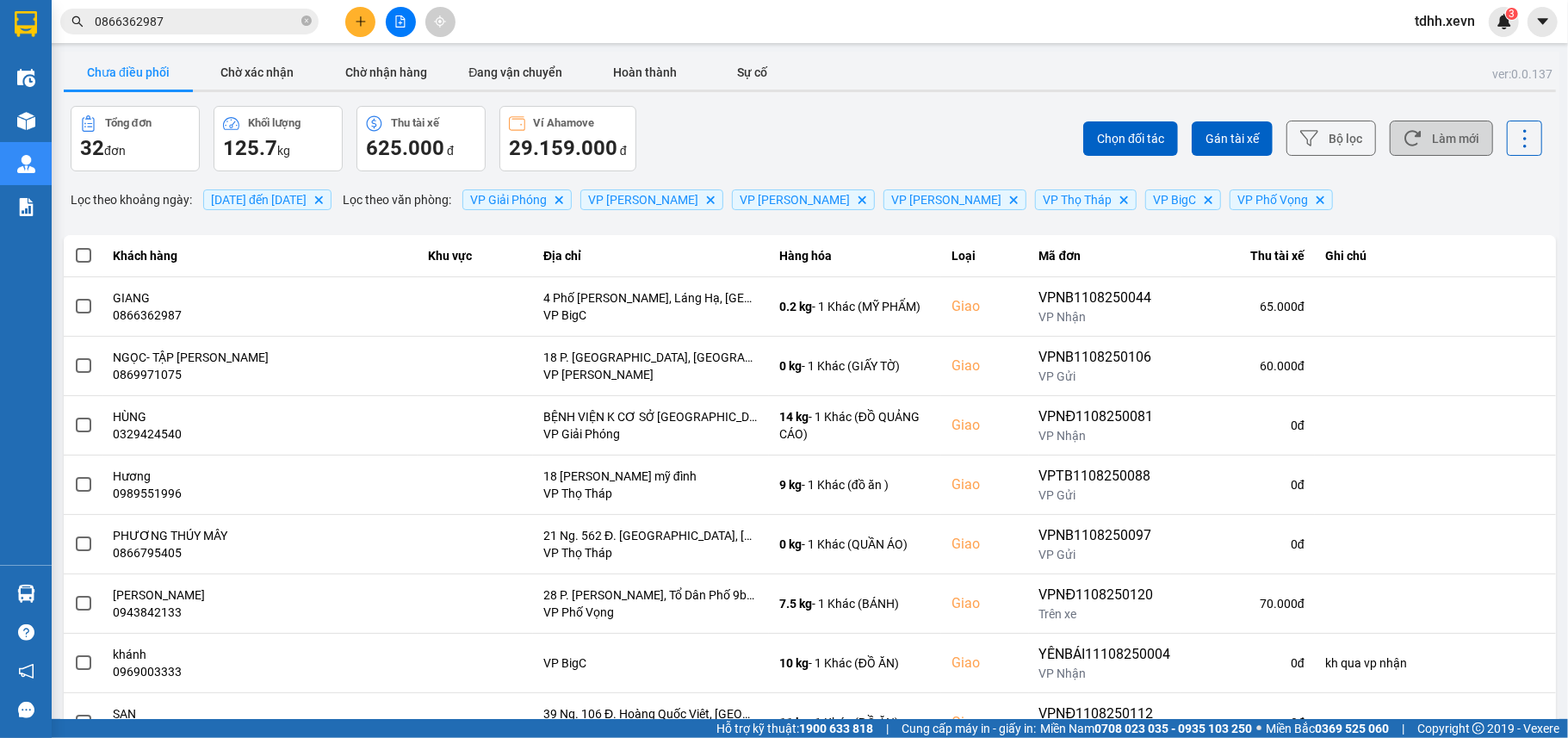
click at [1402, 150] on button "Làm mới" at bounding box center [1441, 137] width 103 height 35
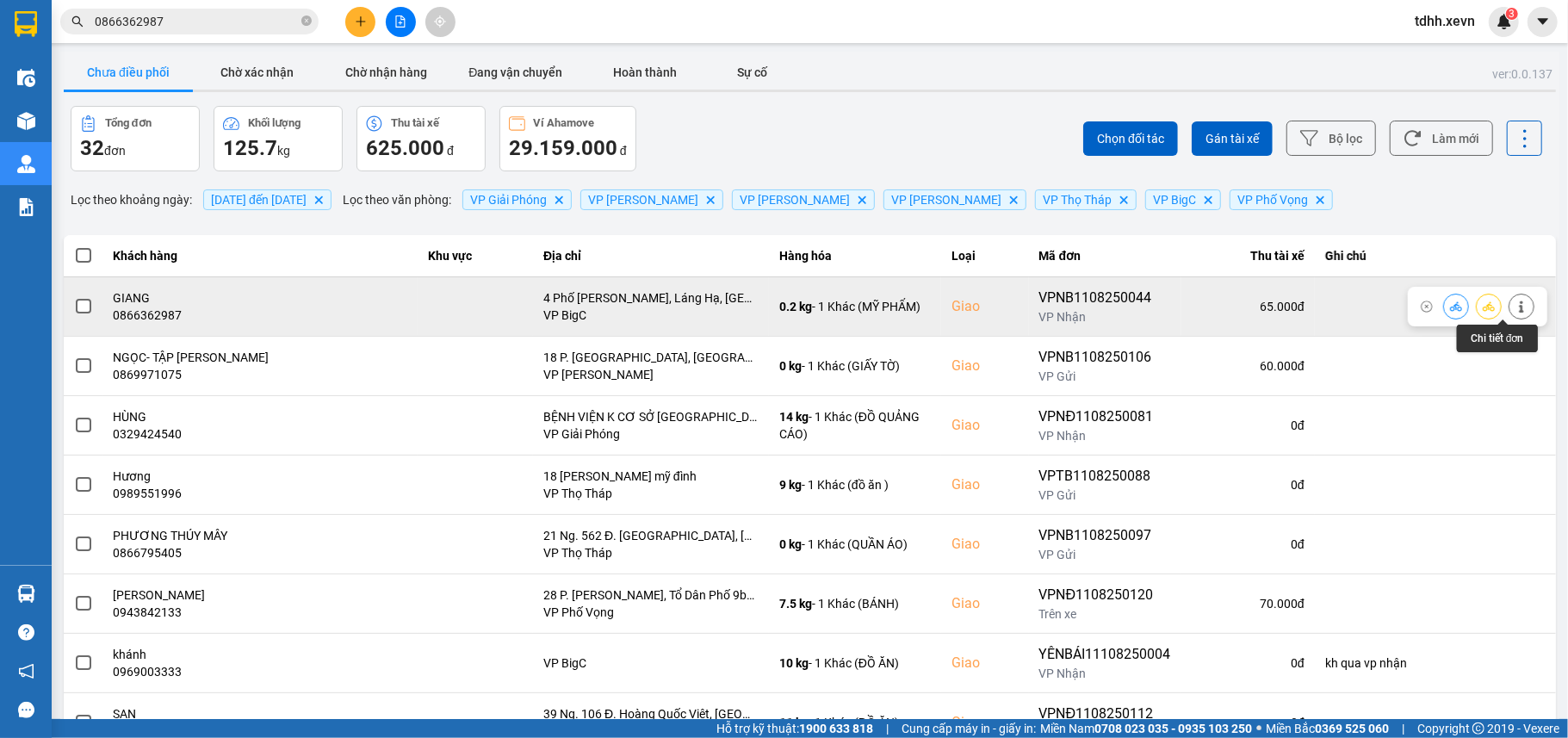
click at [1516, 311] on icon at bounding box center [1521, 306] width 12 height 12
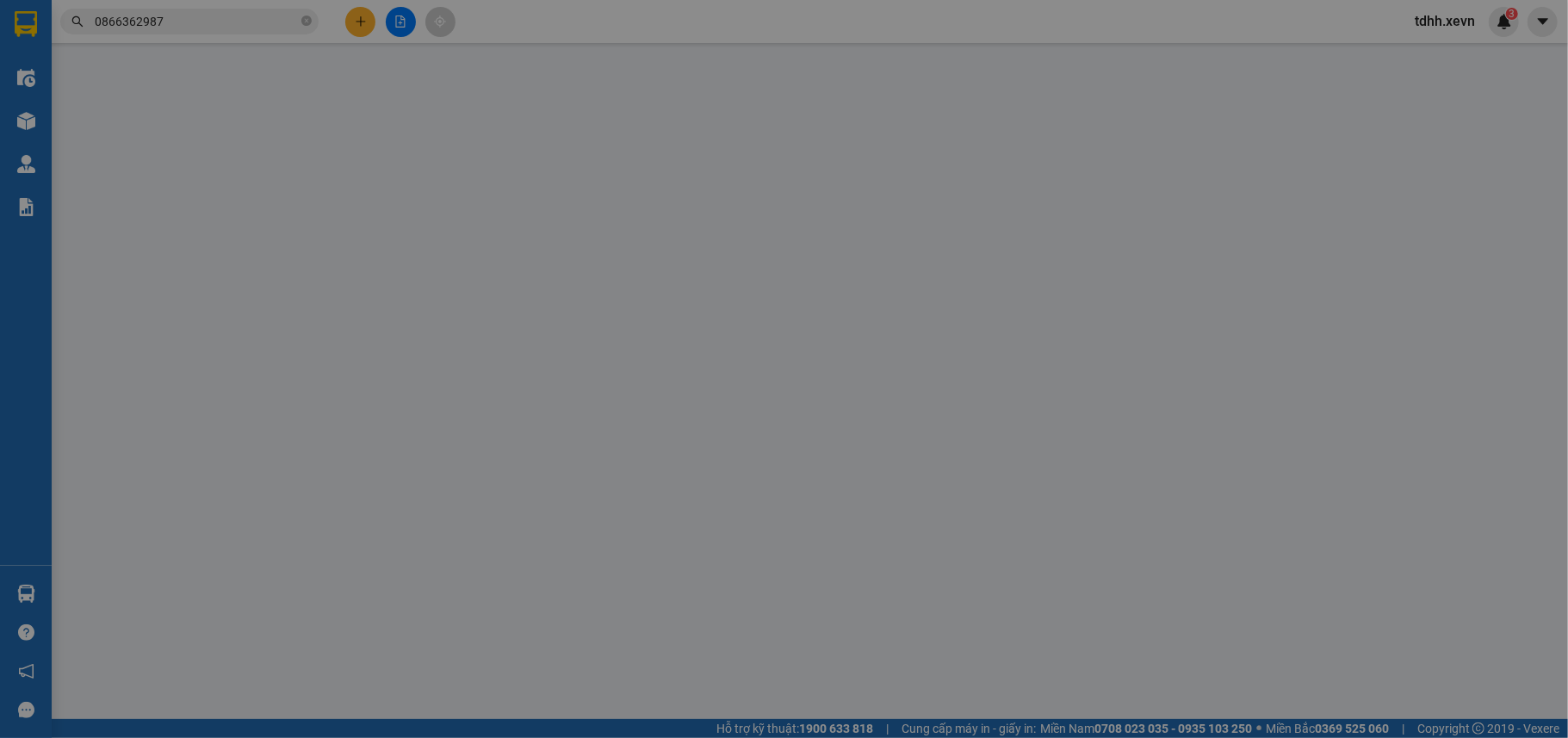
type input "0916868193"
type input "NGUYỄN ĐỨC HIẾN"
type input "0866362987"
type input "GIANG"
checkbox input "true"
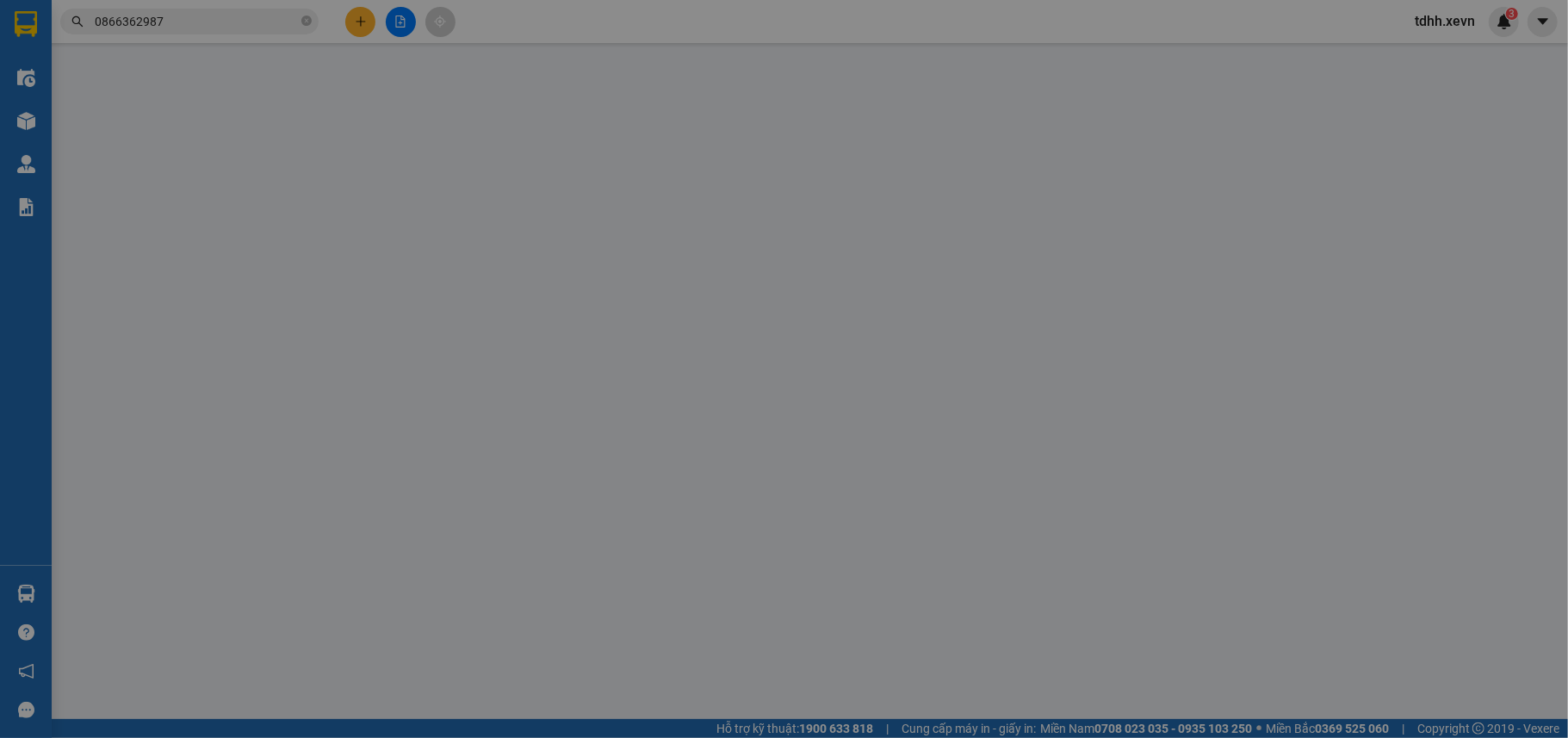
type input "4 Phố Hoàng Ngọc Phách, Láng Hạ, Đống Đa, Hà Nội"
type input "1CC"
type input "65.000"
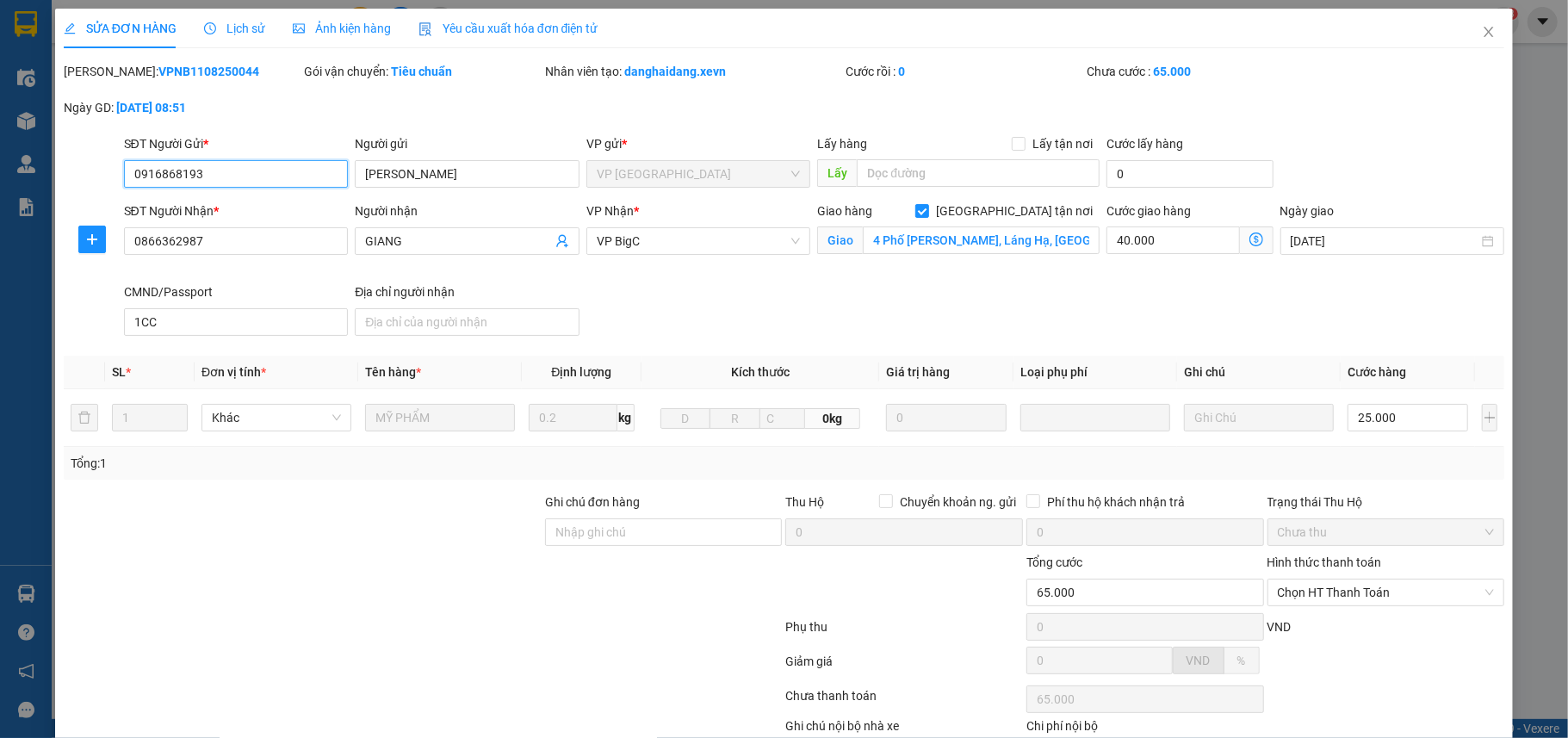
click at [200, 179] on input "0916868193" at bounding box center [236, 174] width 224 height 28
drag, startPoint x: 200, startPoint y: 179, endPoint x: 282, endPoint y: 300, distance: 146.2
click at [200, 180] on input "0916868193" at bounding box center [236, 174] width 224 height 28
click at [1484, 35] on icon "close" at bounding box center [1489, 32] width 10 height 11
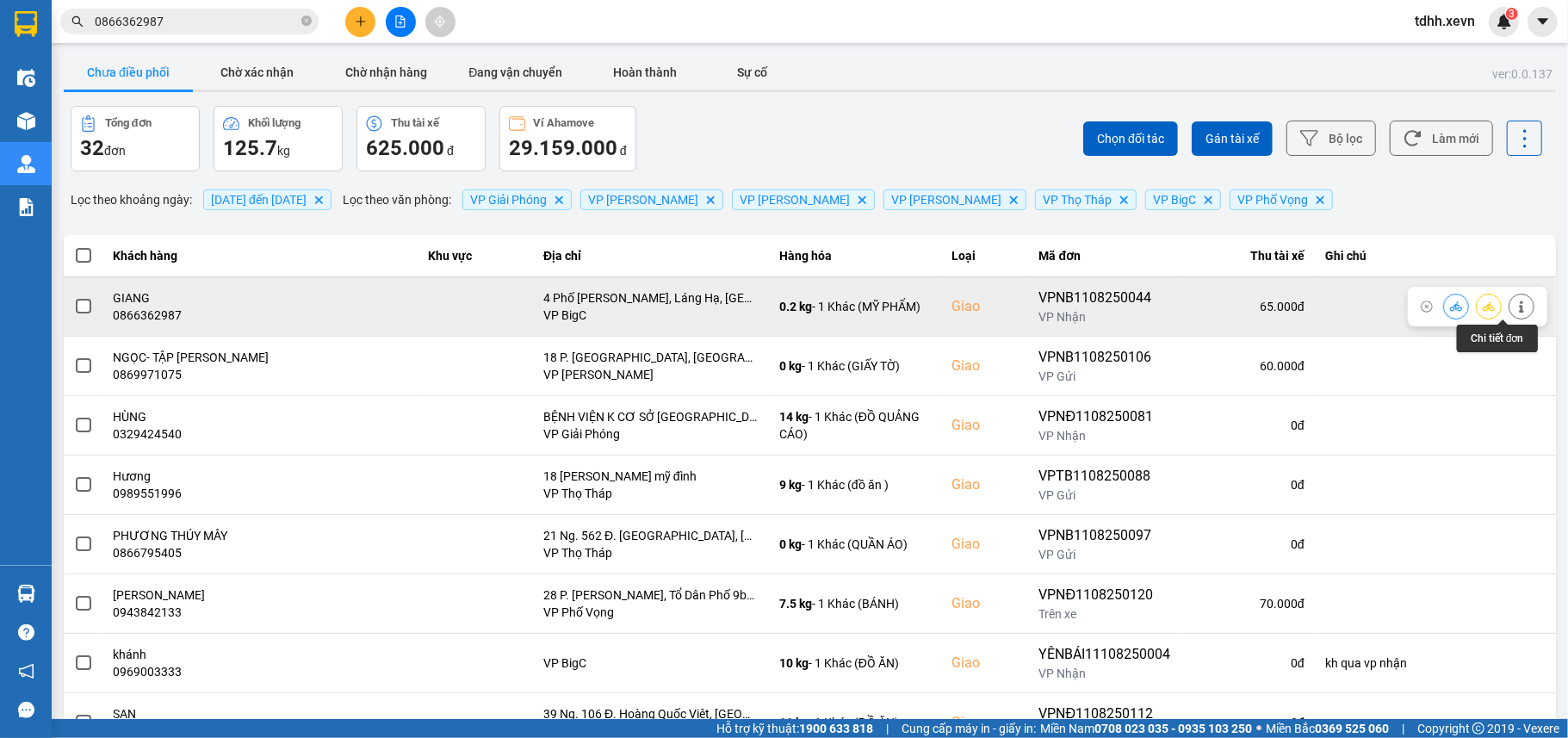
click at [1516, 308] on icon at bounding box center [1521, 306] width 12 height 12
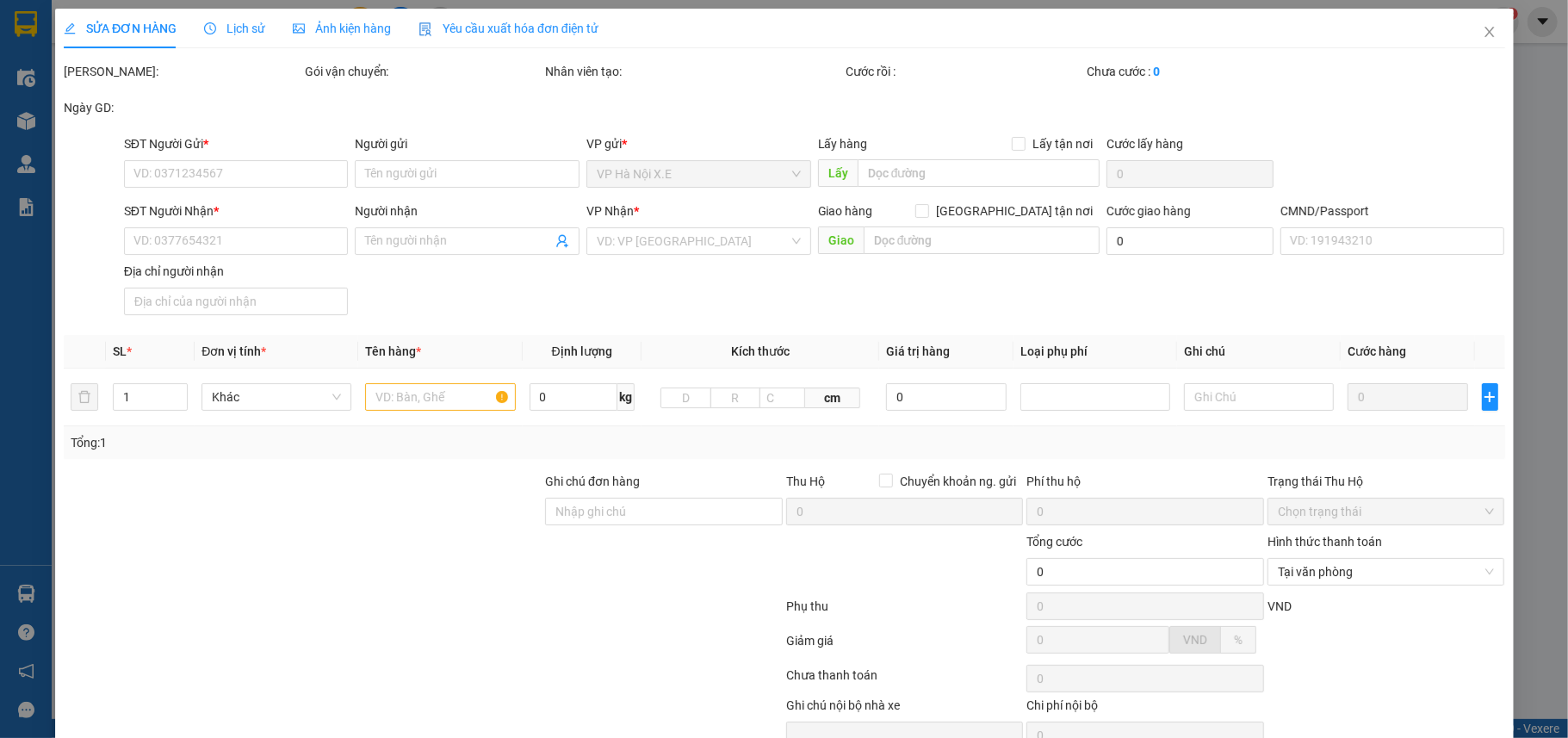
type input "0916868193"
type input "NGUYỄN ĐỨC HIẾN"
type input "0866362987"
type input "GIANG"
checkbox input "true"
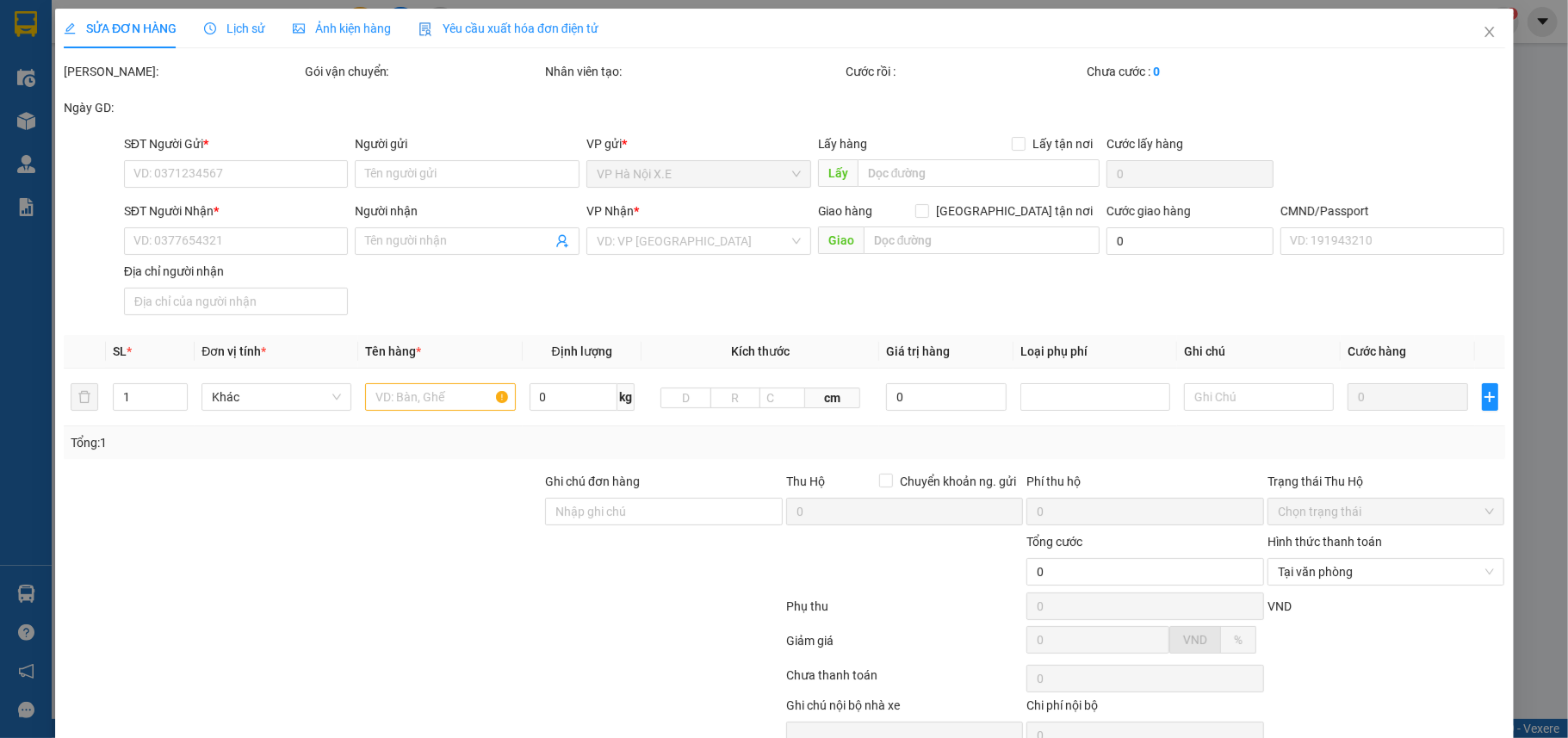
type input "4 Phố Hoàng Ngọc Phách, Láng Hạ, Đống Đa, Hà Nội"
type input "1CC"
type input "65.000"
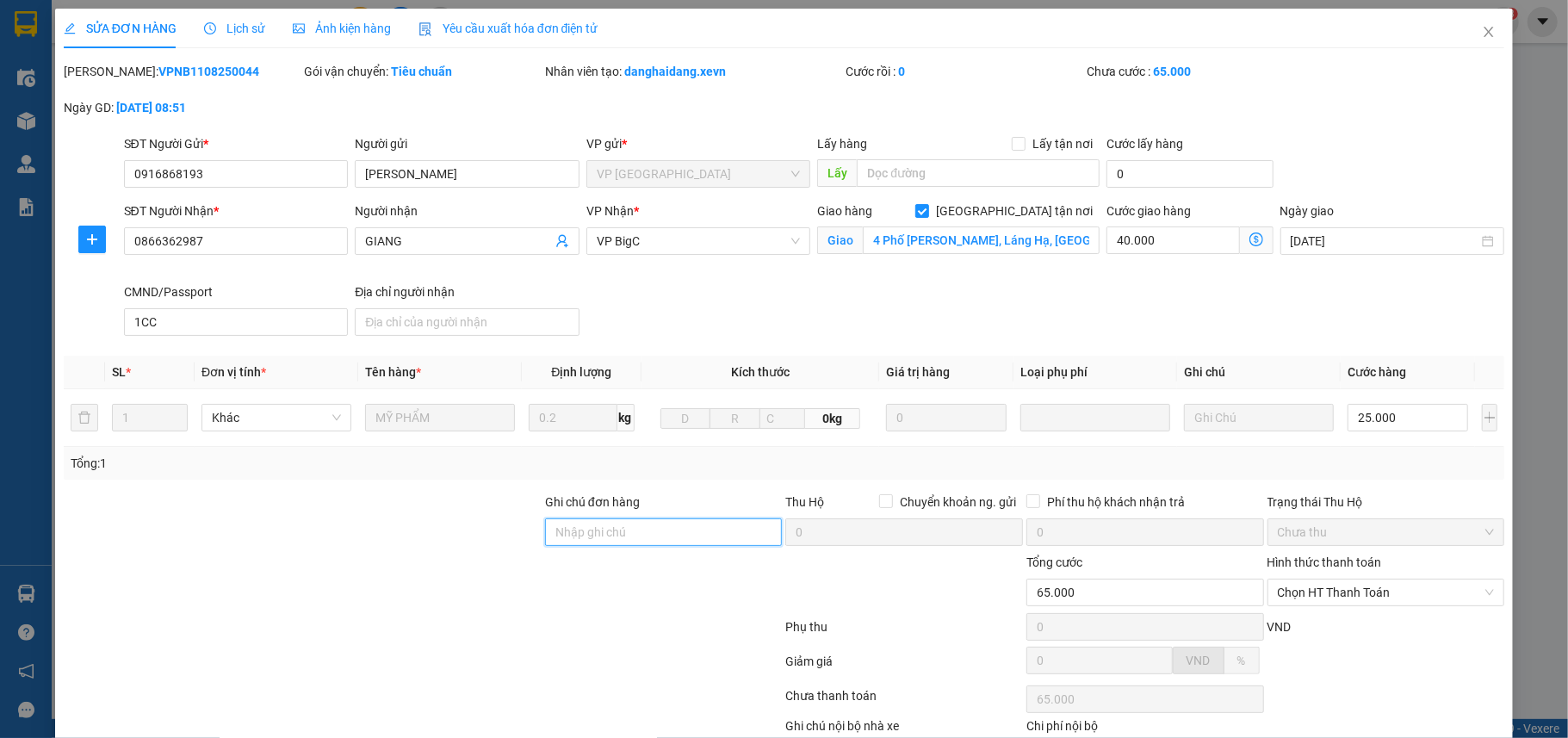
click at [617, 534] on input "Ghi chú đơn hàng" at bounding box center [663, 532] width 238 height 28
type input "gọi số"
click at [246, 179] on input "0916868193" at bounding box center [236, 174] width 224 height 28
click at [1481, 31] on icon "close" at bounding box center [1488, 32] width 13 height 13
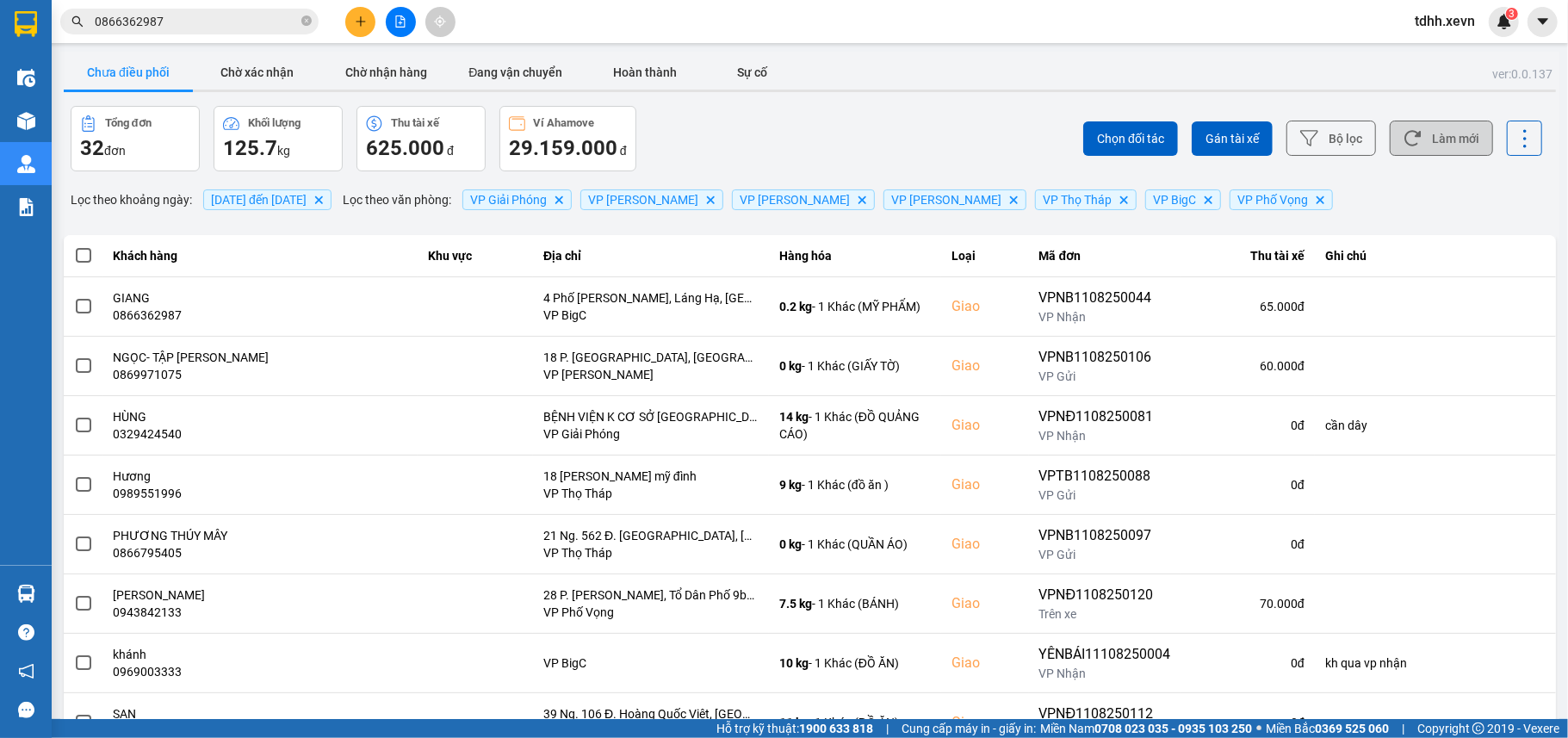
click at [1417, 145] on button "Làm mới" at bounding box center [1441, 137] width 103 height 35
click at [387, 81] on button "Chờ nhận hàng" at bounding box center [386, 73] width 129 height 34
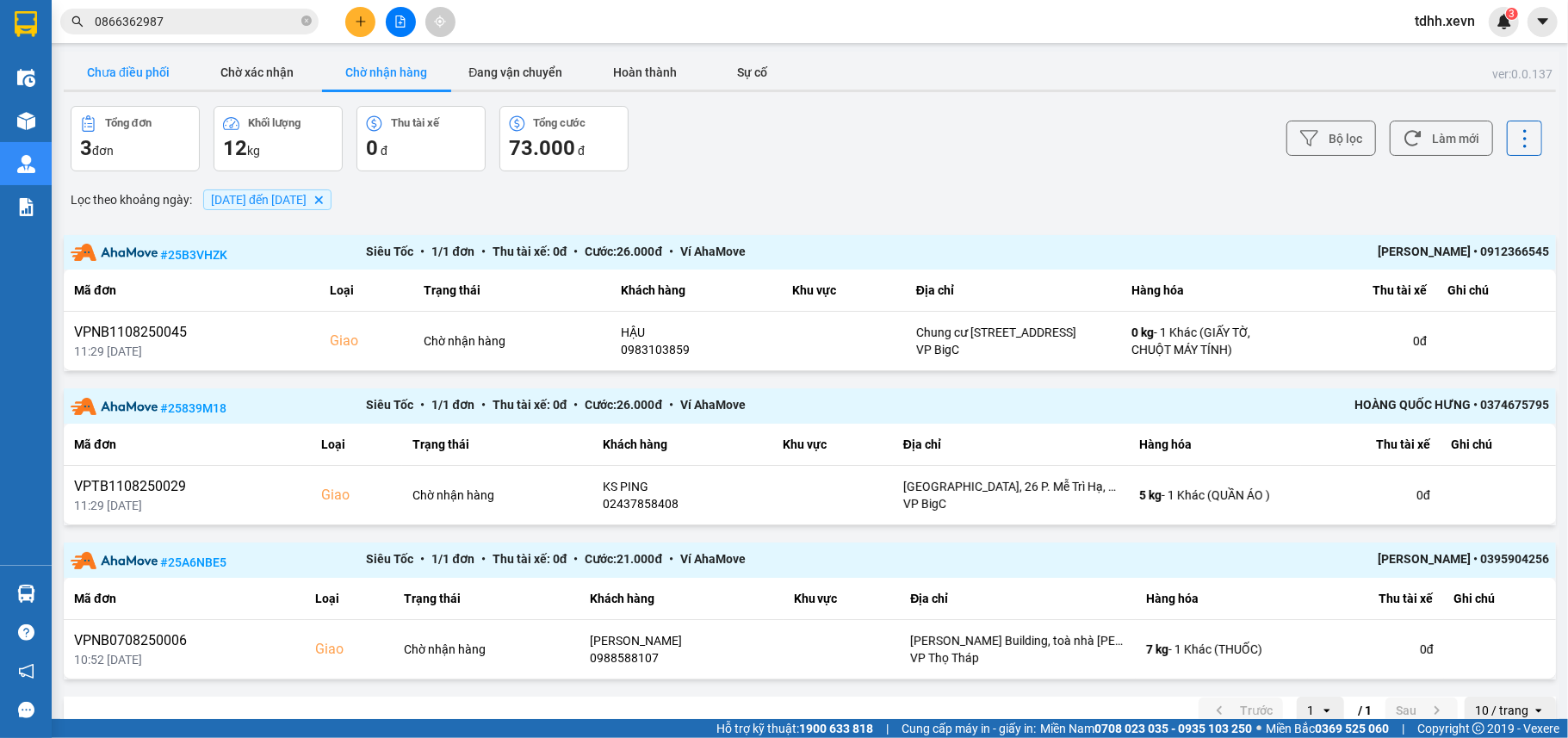
click at [142, 63] on button "Chưa điều phối" at bounding box center [128, 73] width 129 height 34
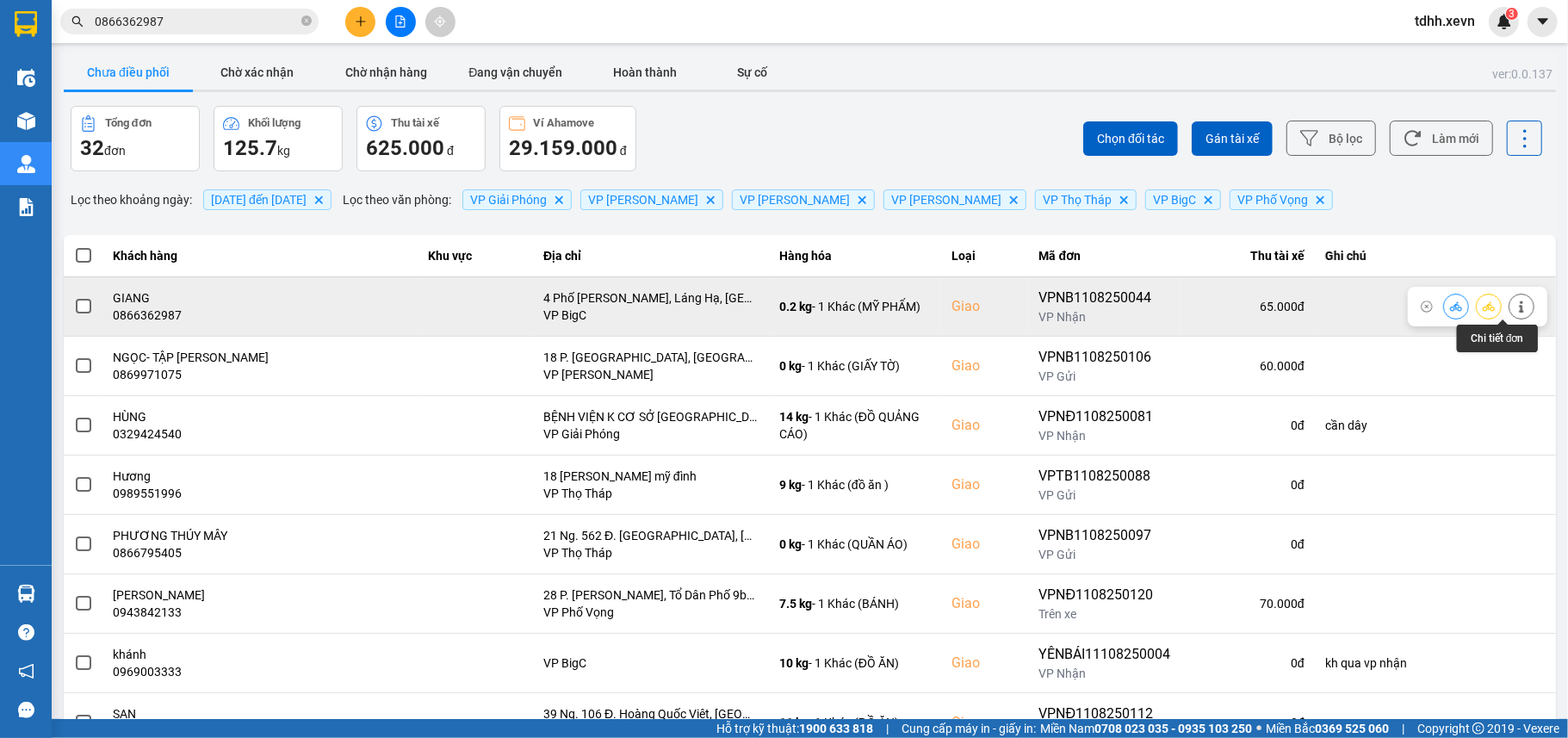
click at [1516, 305] on icon at bounding box center [1521, 306] width 12 height 12
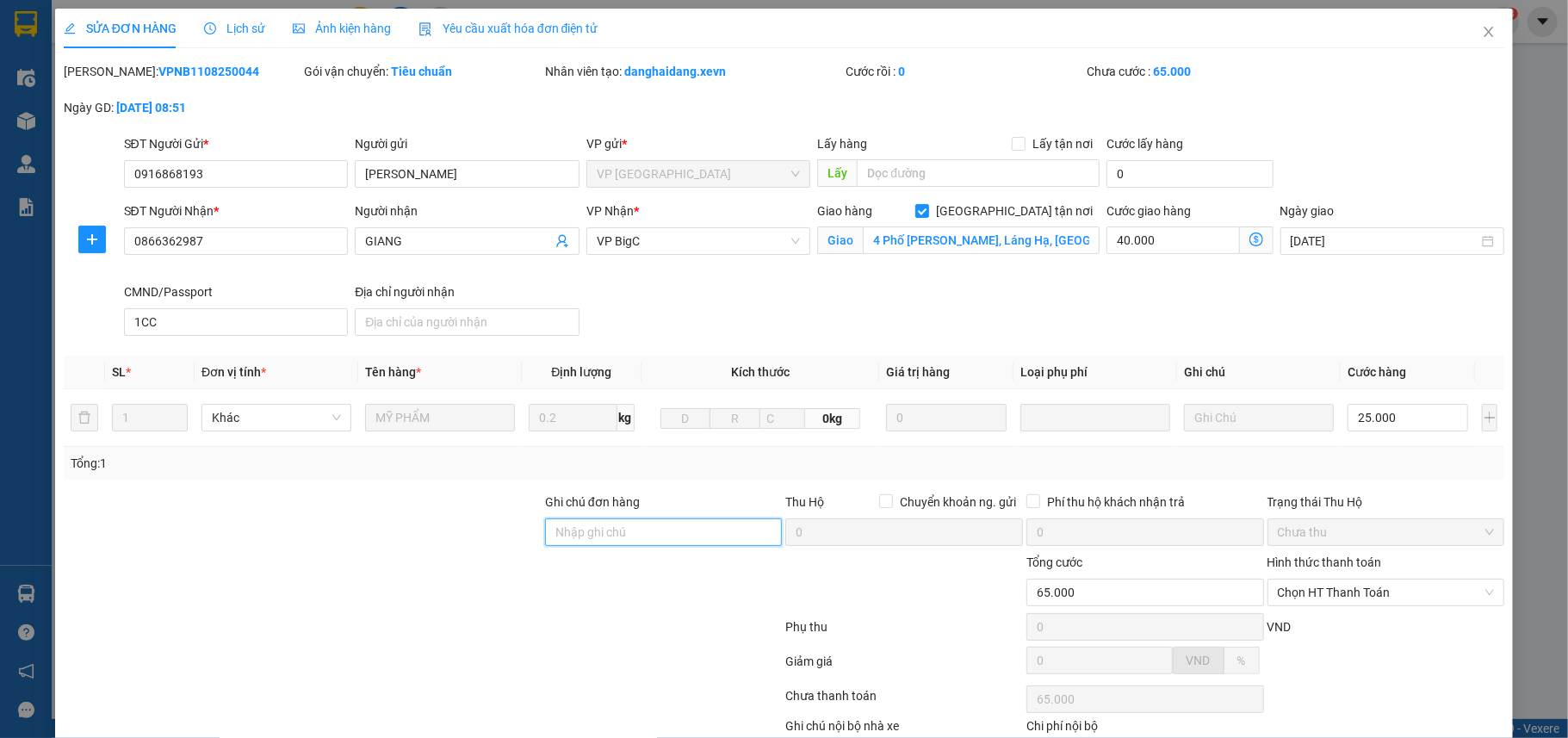
click at [611, 532] on input "Ghi chú đơn hàng" at bounding box center [663, 532] width 238 height 28
type input "d"
type input "đang sai số chờ ng gửi gọi lại"
click at [611, 693] on div at bounding box center [423, 699] width 722 height 34
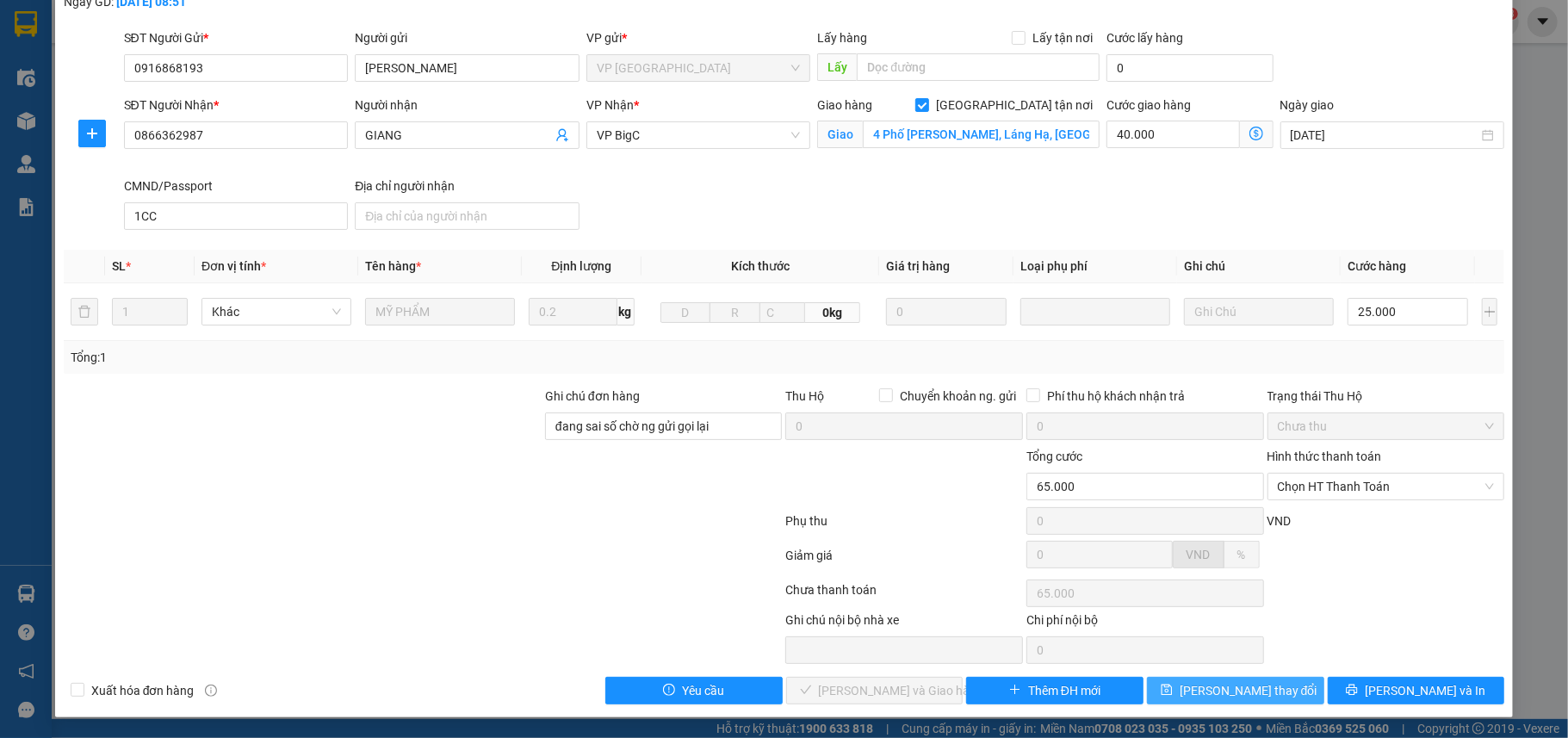
drag, startPoint x: 1154, startPoint y: 692, endPoint x: 1147, endPoint y: 684, distance: 10.6
click at [1154, 690] on button "Lưu thay đổi" at bounding box center [1236, 690] width 178 height 28
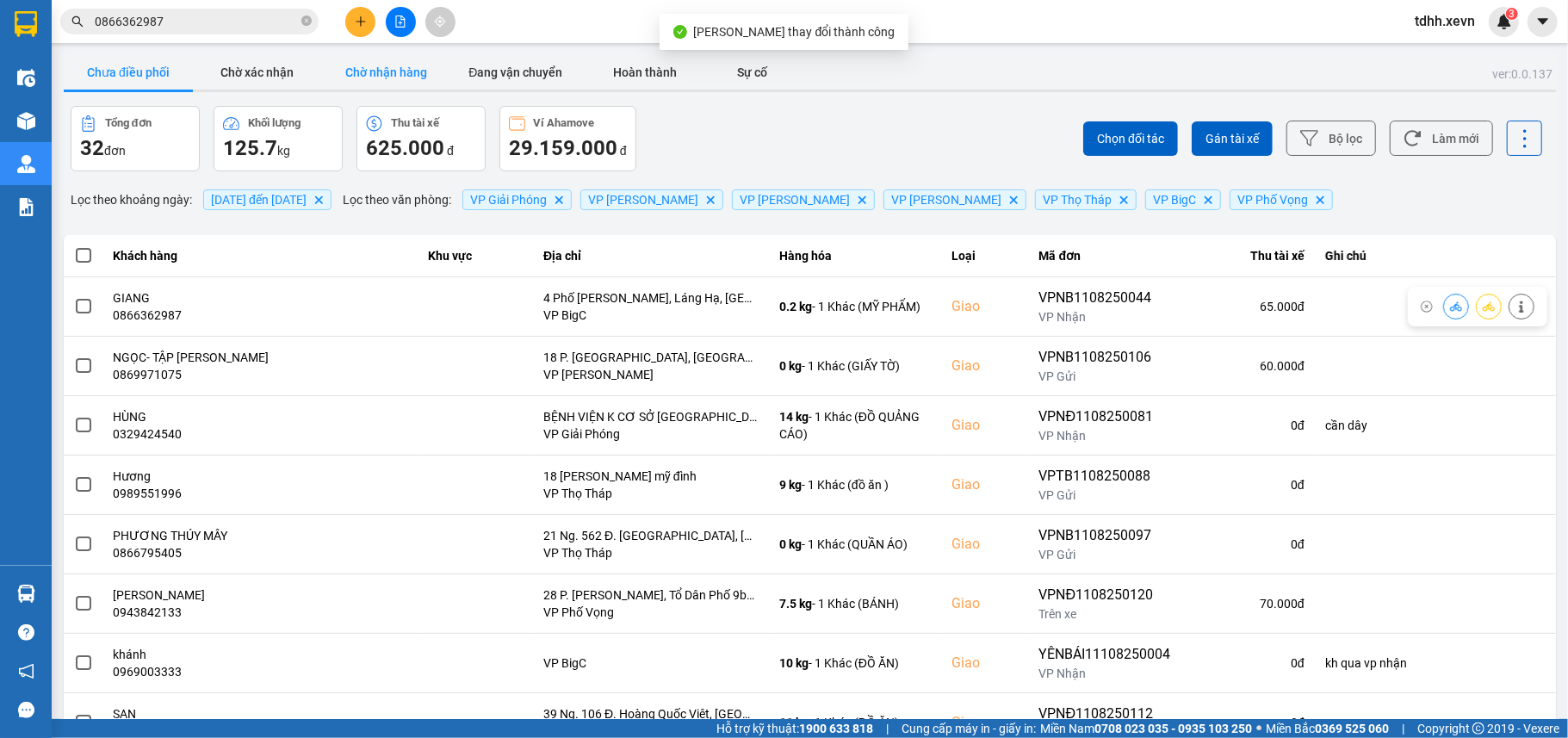
click at [358, 60] on button "Chờ nhận hàng" at bounding box center [386, 73] width 129 height 34
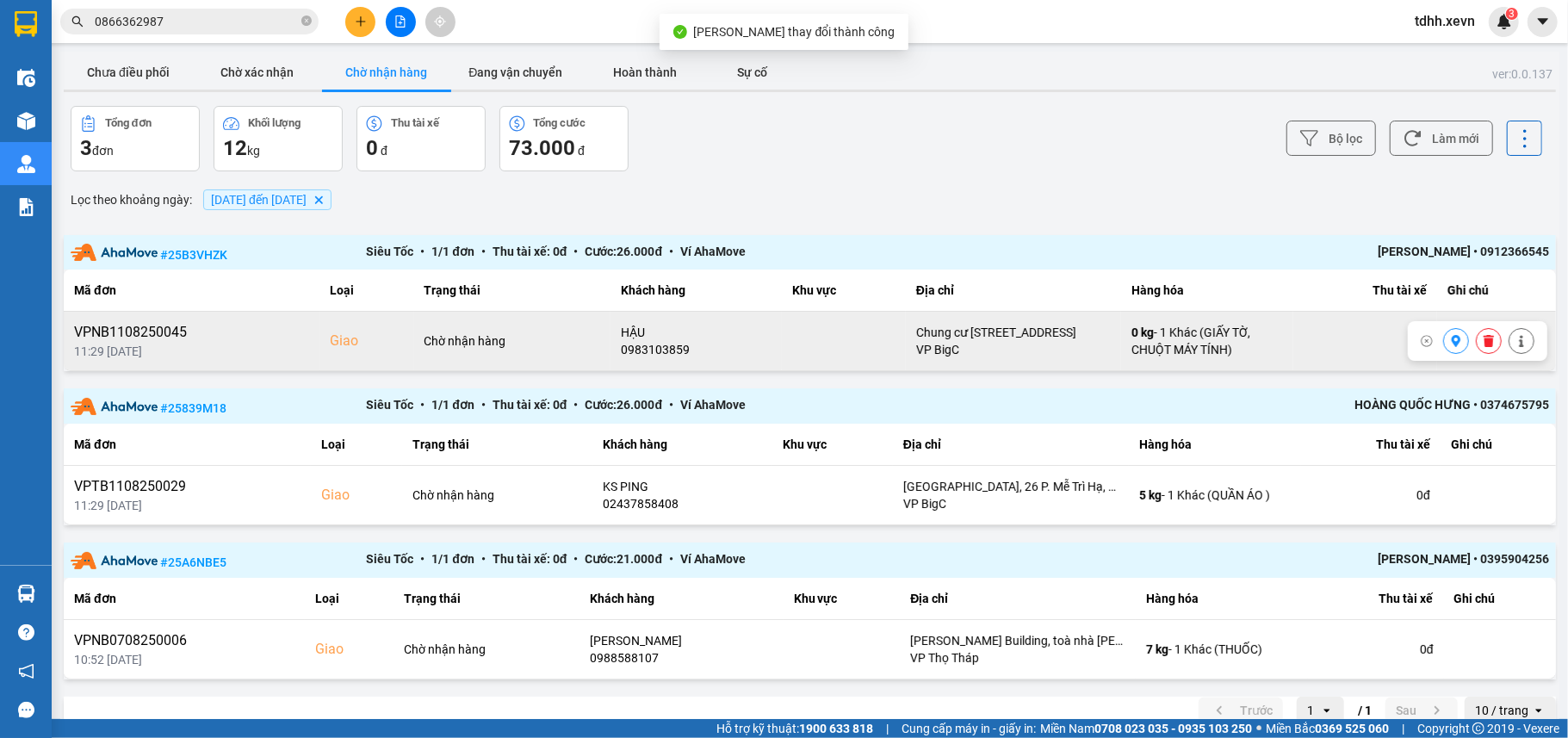
click at [651, 349] on div "0983103859" at bounding box center [696, 349] width 151 height 17
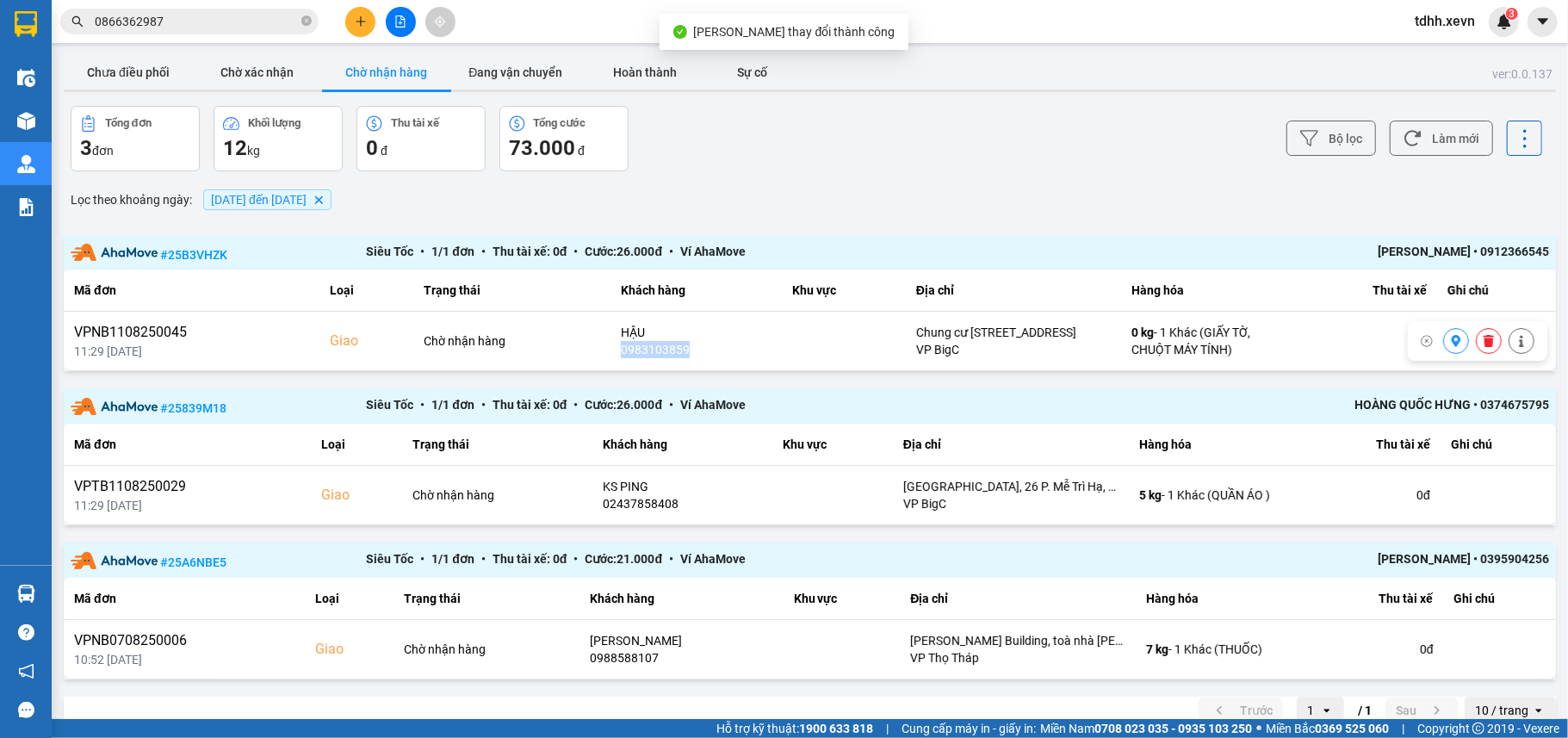
copy div "0983103859"
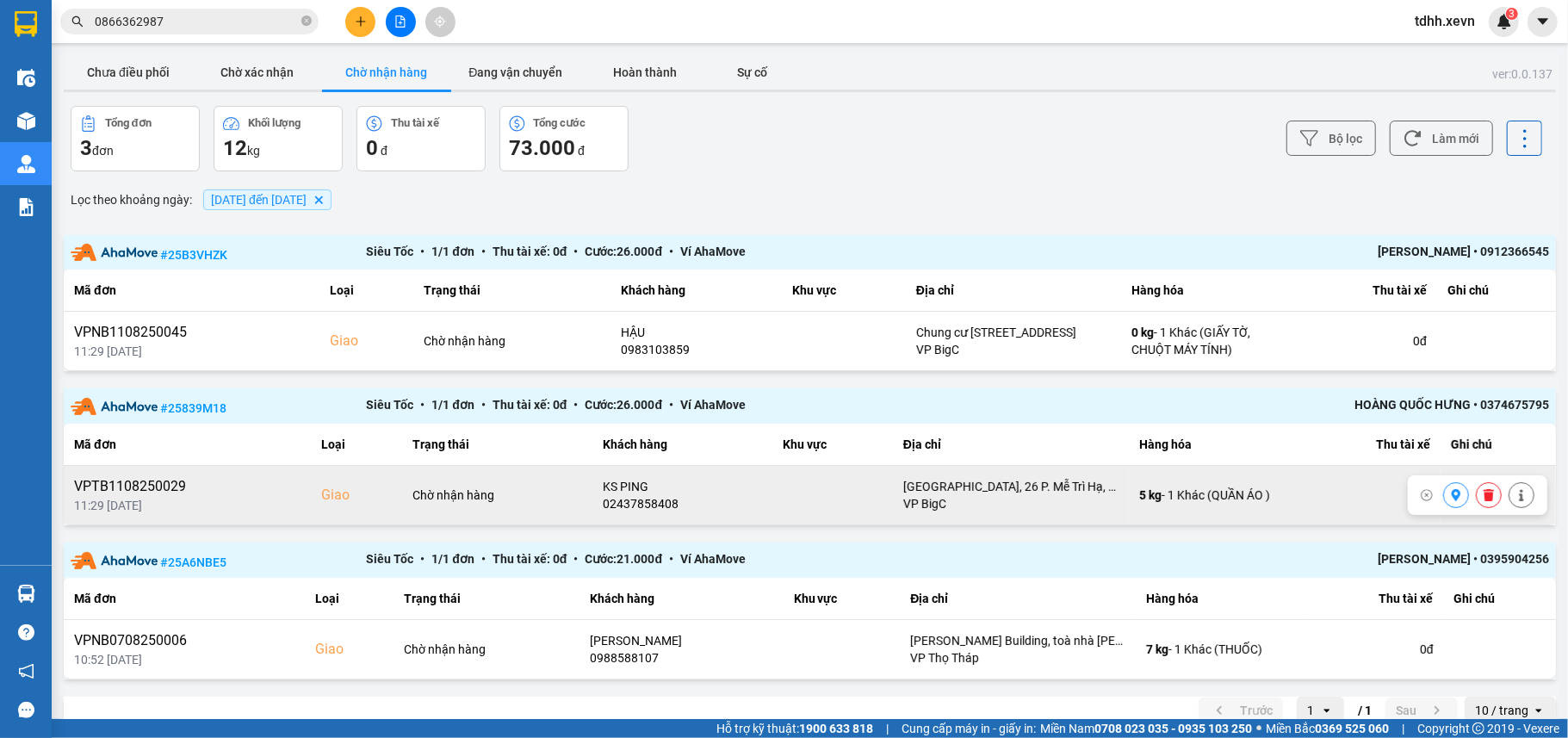
click at [614, 508] on div "02437858408" at bounding box center [682, 504] width 159 height 17
click at [614, 510] on div "02437858408" at bounding box center [682, 504] width 159 height 17
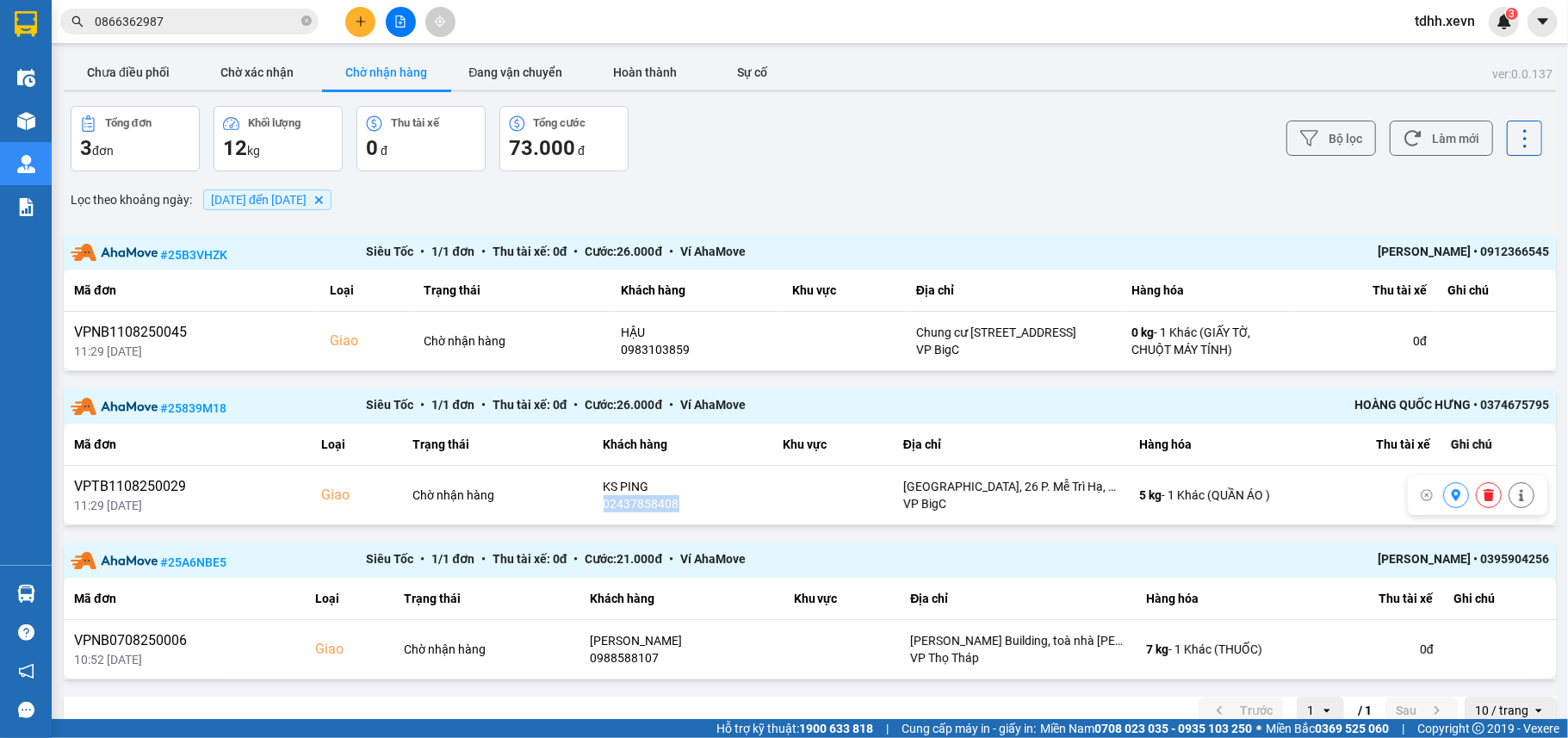
copy div "02437858408"
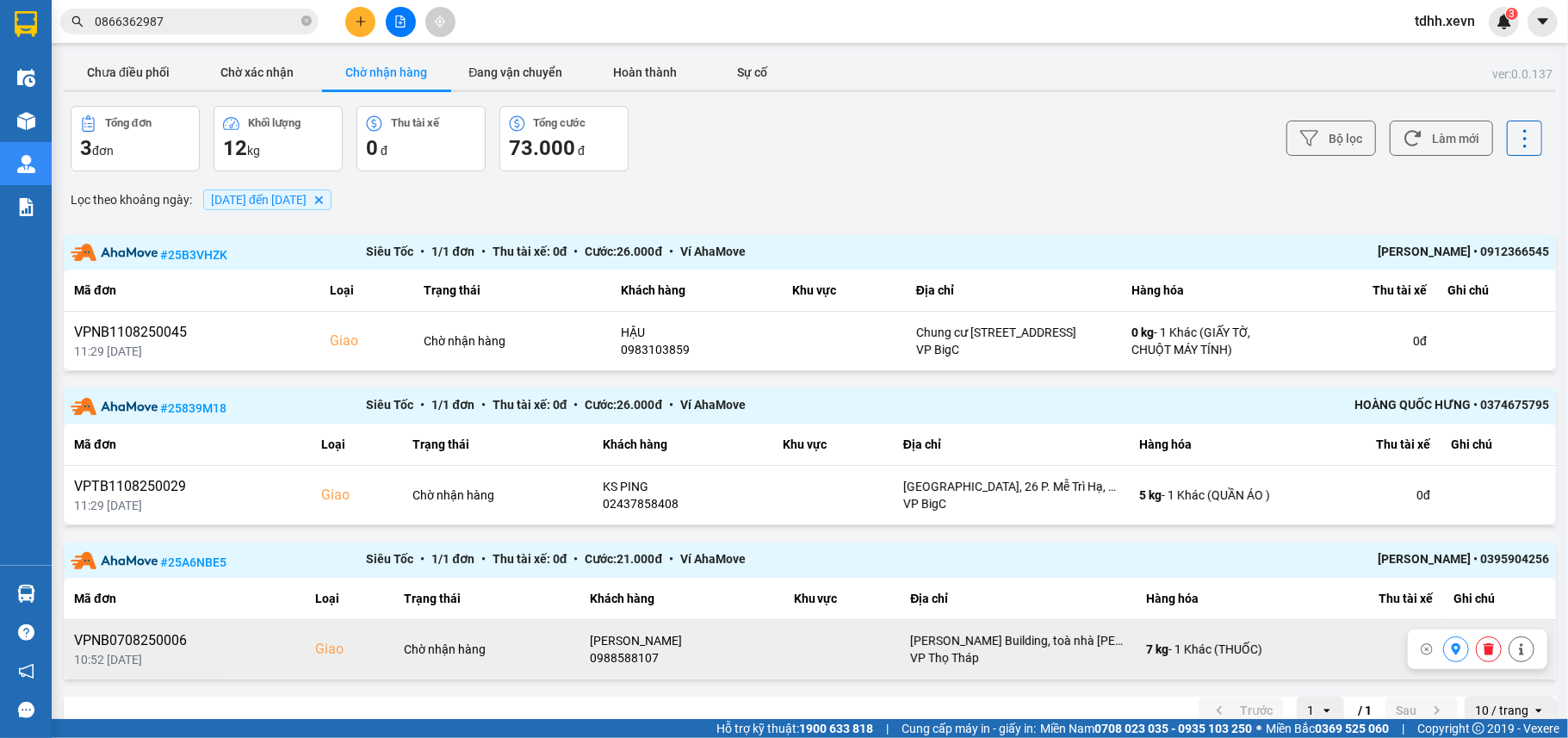
click at [611, 666] on div "0988588107" at bounding box center [681, 658] width 183 height 17
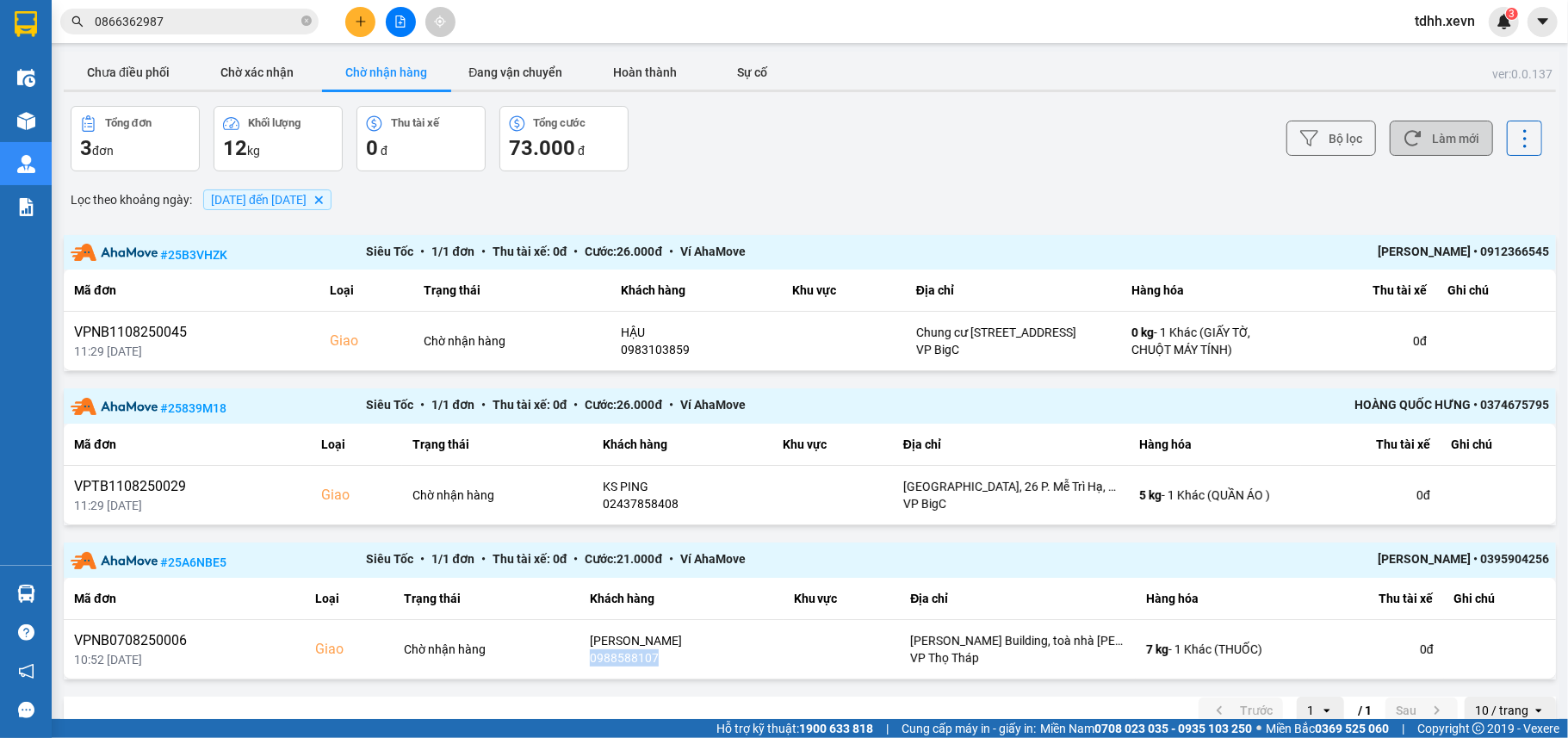
click at [1419, 133] on button "Làm mới" at bounding box center [1441, 137] width 103 height 35
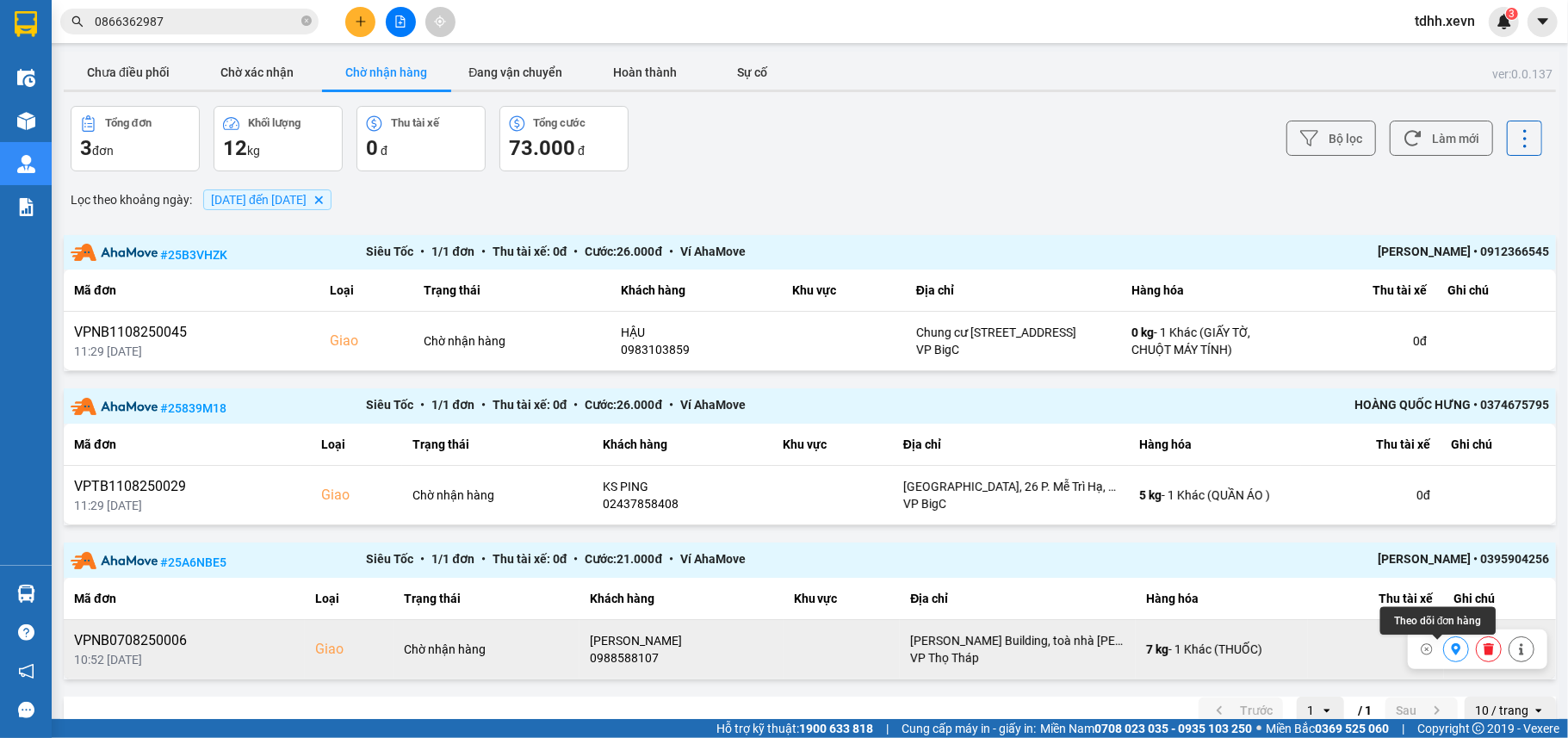
click at [1450, 655] on icon at bounding box center [1455, 649] width 12 height 12
click at [121, 86] on button "Chưa điều phối" at bounding box center [128, 73] width 129 height 34
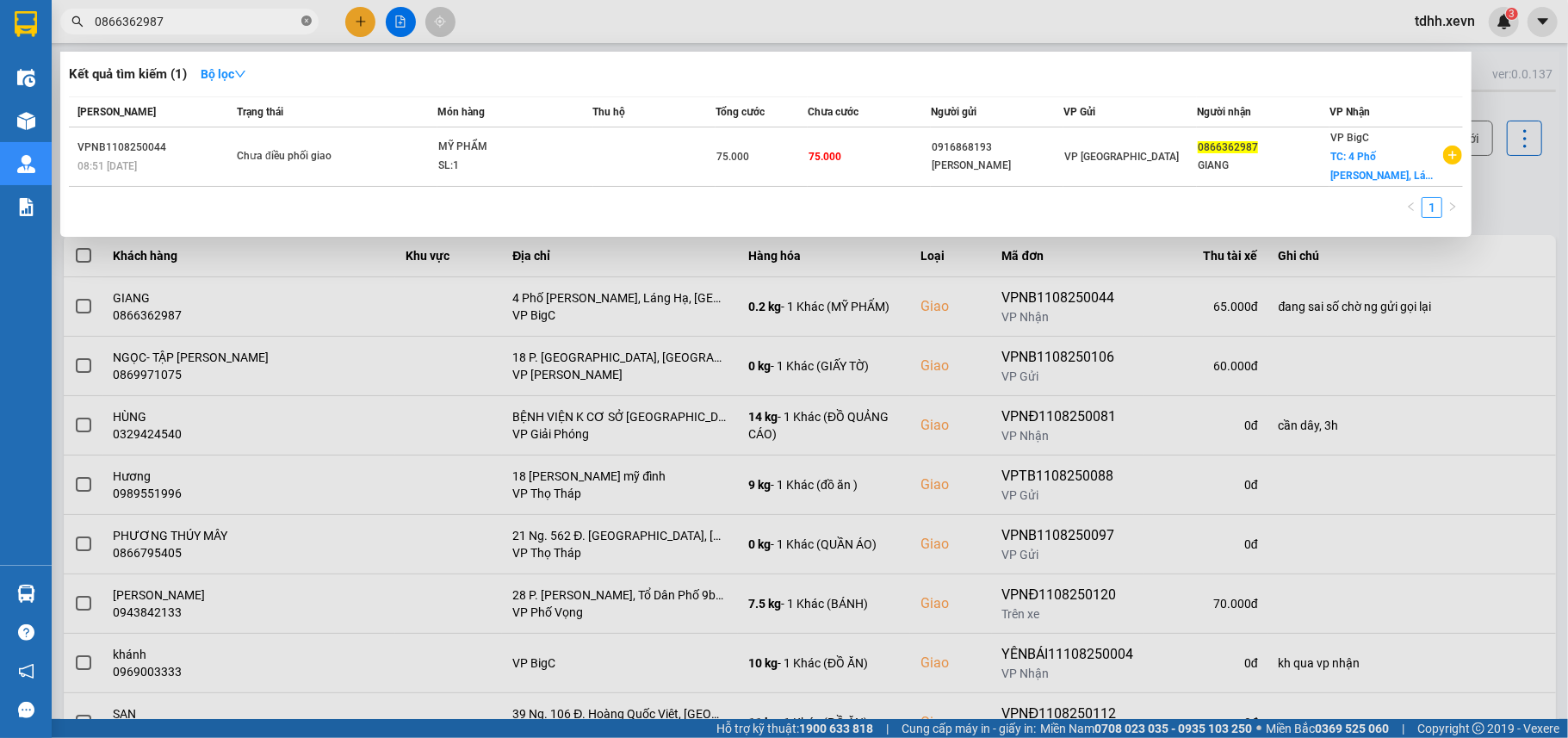
click at [306, 24] on icon "close-circle" at bounding box center [306, 20] width 10 height 11
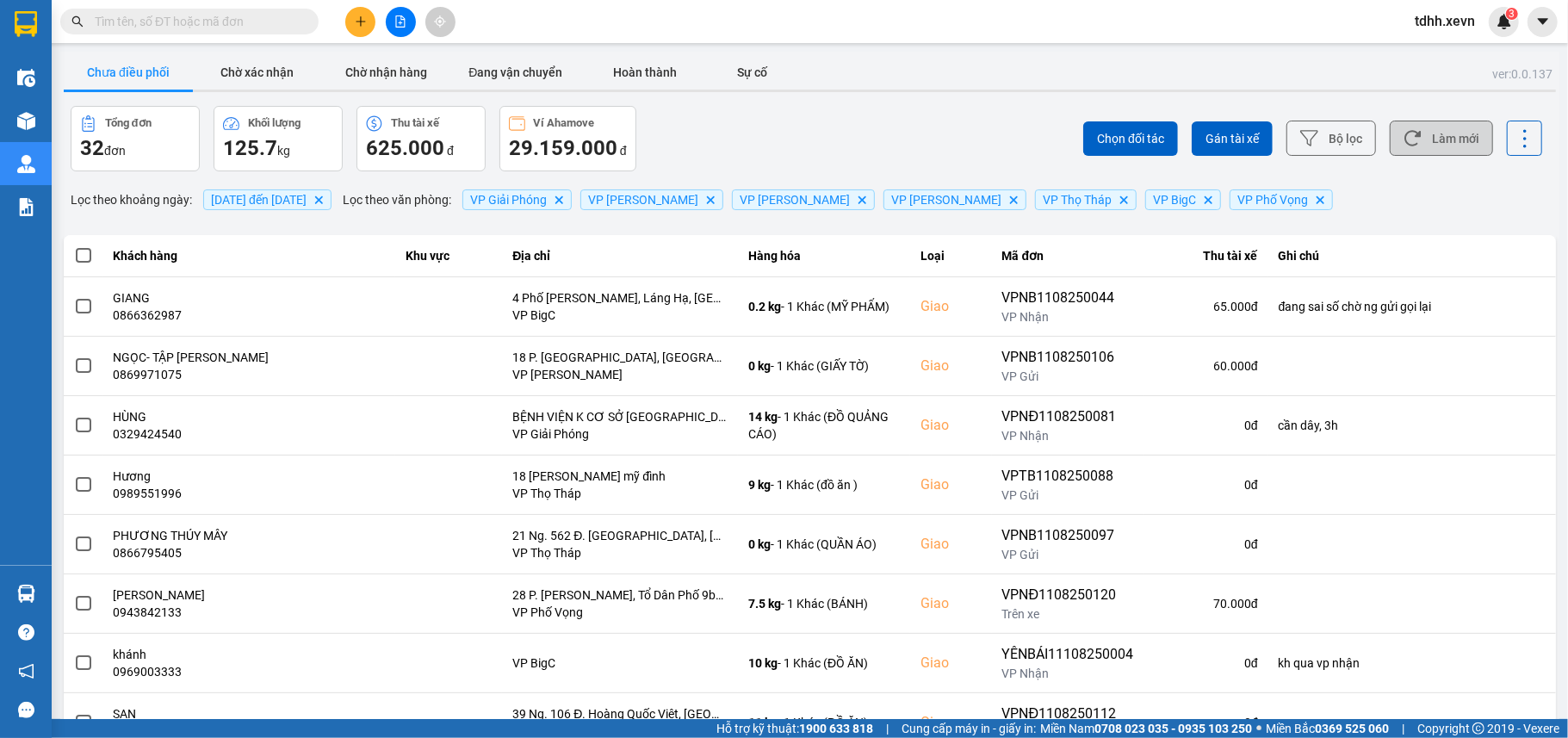
click at [1454, 145] on button "Làm mới" at bounding box center [1441, 137] width 103 height 35
click at [396, 66] on button "Chờ nhận hàng" at bounding box center [386, 73] width 129 height 34
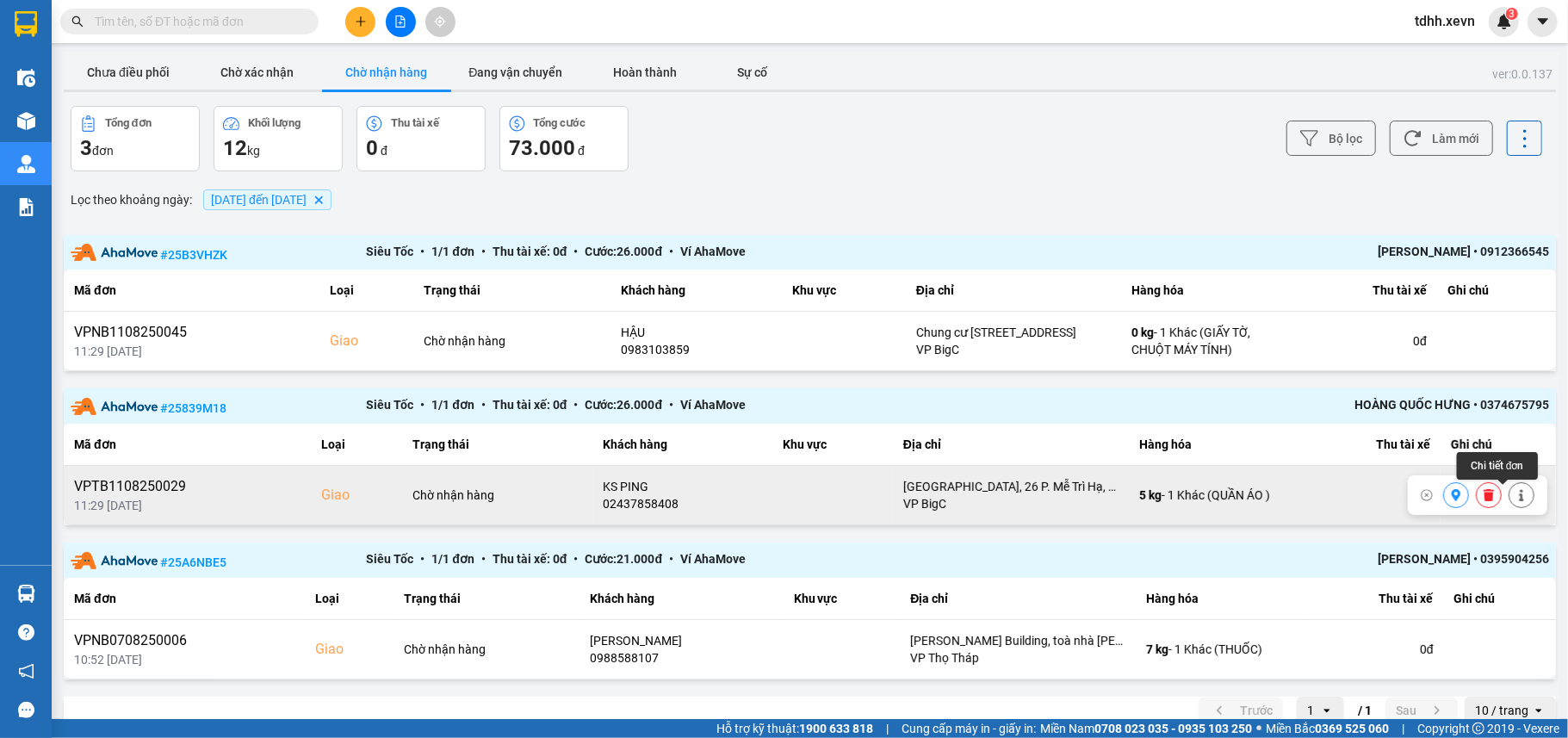
click at [1509, 506] on button at bounding box center [1520, 496] width 24 height 31
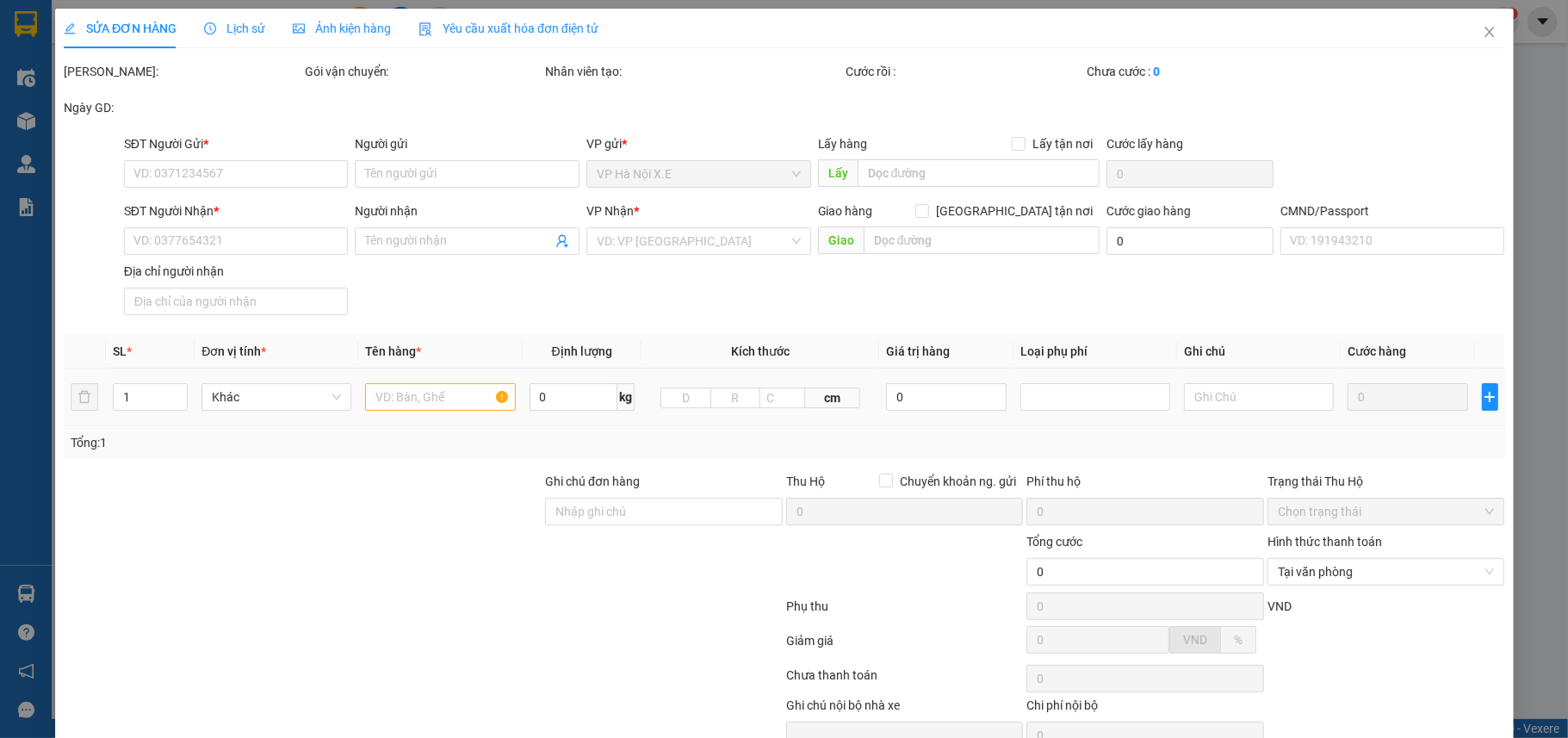
type input "0916555689"
type input "MẠNH"
type input "02437858408"
type input "KS PING"
checkbox input "true"
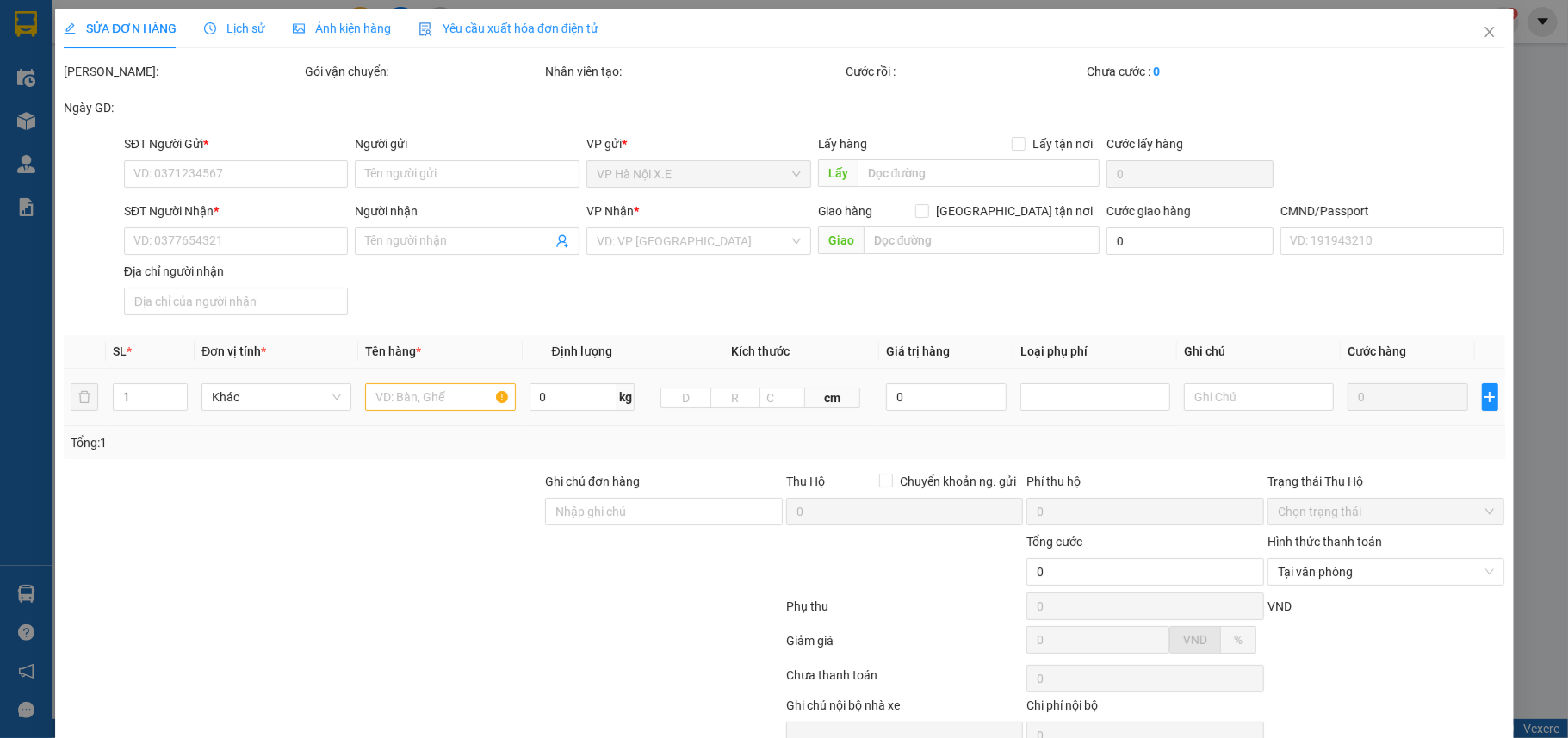
type input "Ping Hotel Mỹ Đình, 26 P. Mễ Trì Hạ, Mễ Trì, Nam Từ Liêm, Hà Nội 150000, Việt N…"
type input "1"
type input "65.000"
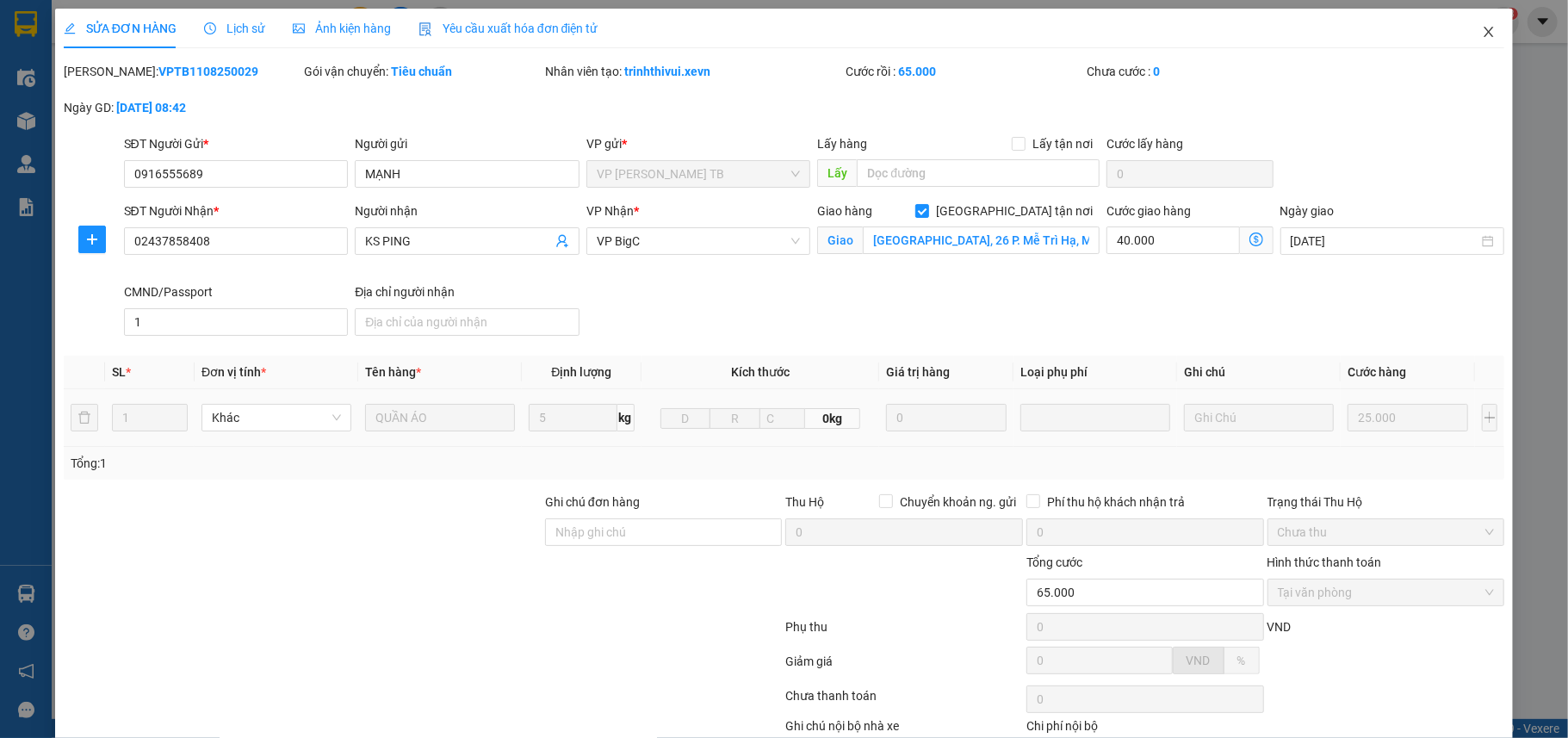
click at [1481, 31] on icon "close" at bounding box center [1488, 32] width 13 height 13
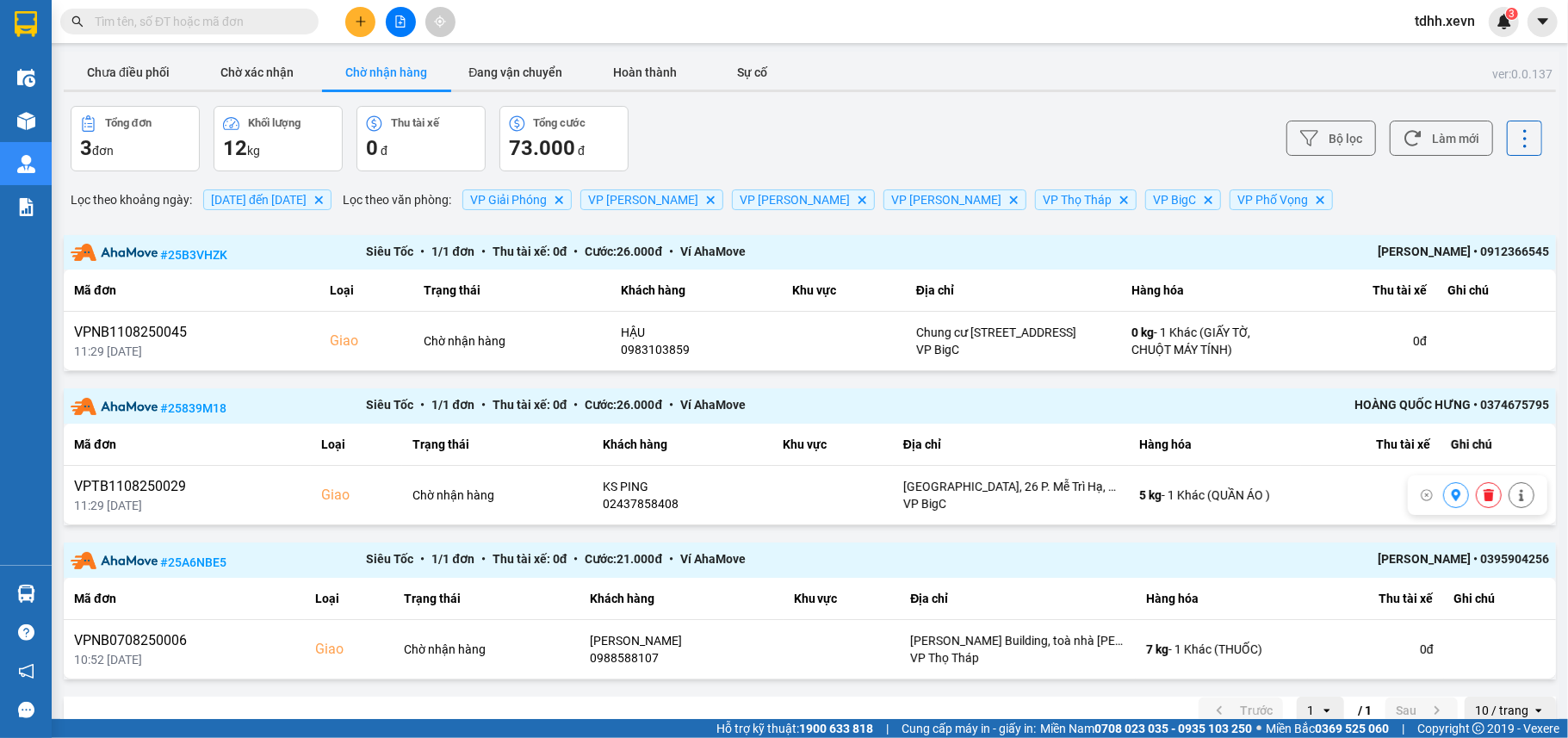
click at [219, 19] on input "text" at bounding box center [196, 22] width 203 height 19
paste input "0832881477"
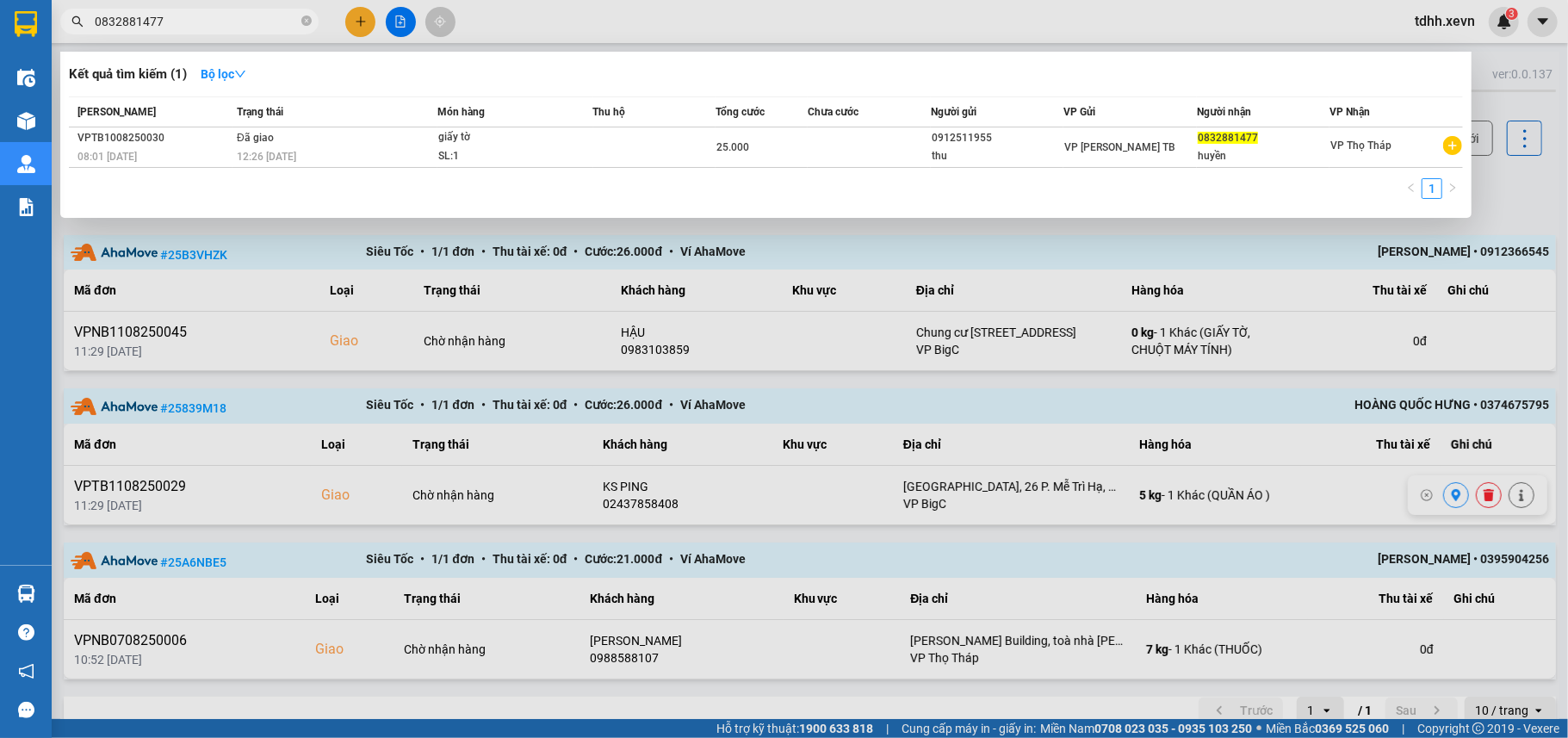
type input "0832881477"
click at [303, 15] on icon "close-circle" at bounding box center [306, 20] width 10 height 11
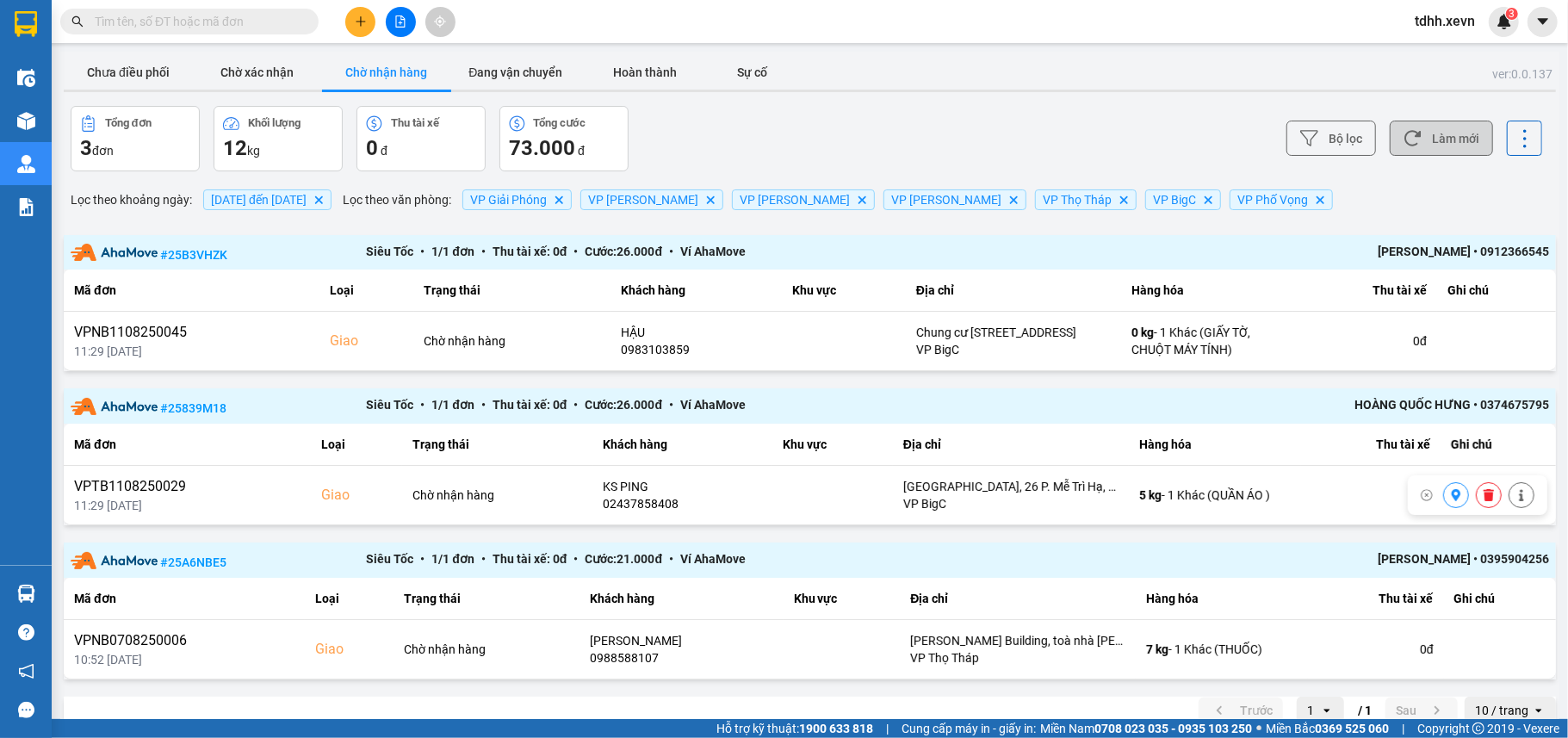
click at [1464, 150] on button "Làm mới" at bounding box center [1441, 137] width 103 height 35
click at [122, 66] on button "Chưa điều phối" at bounding box center [128, 73] width 129 height 34
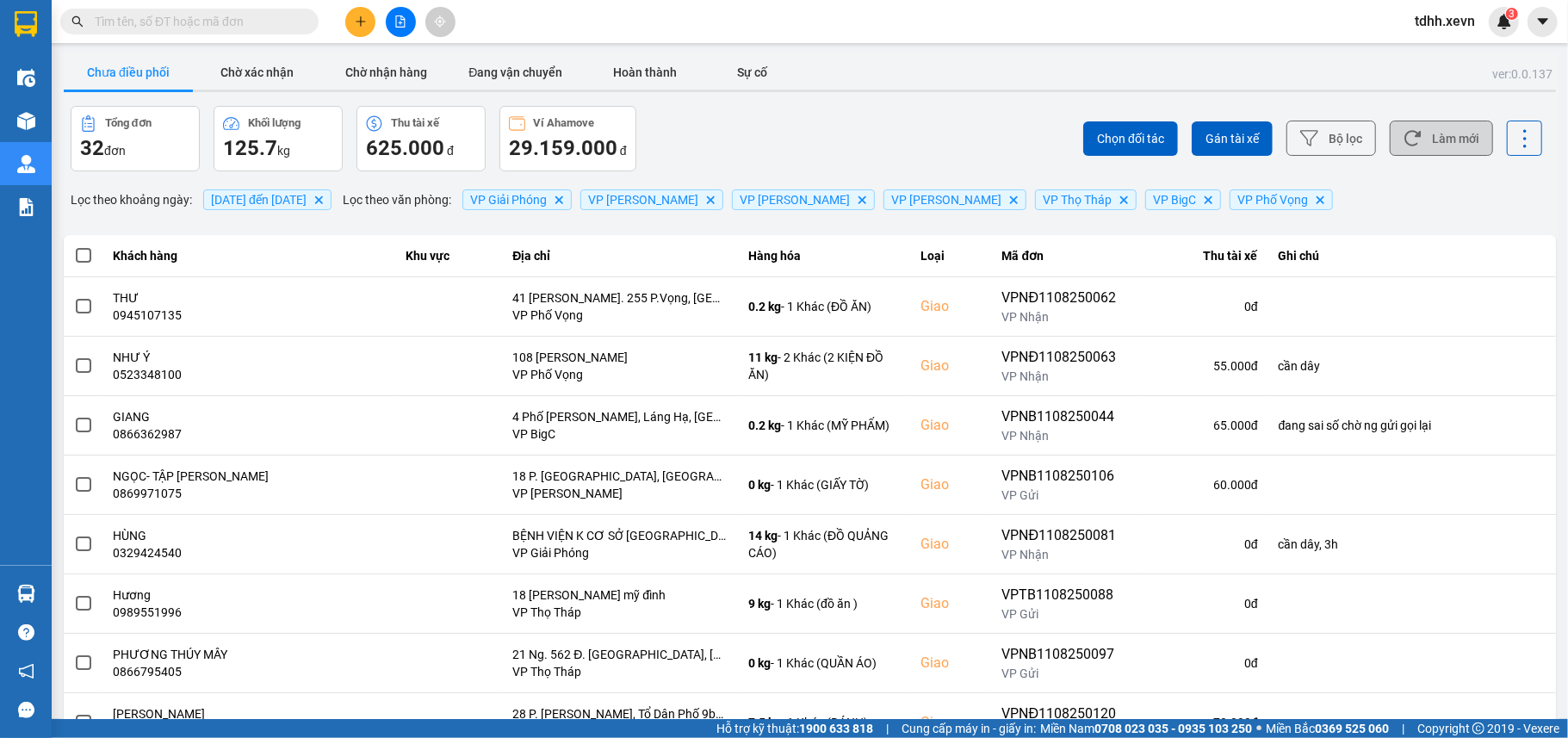
click at [1456, 131] on button "Làm mới" at bounding box center [1441, 137] width 103 height 35
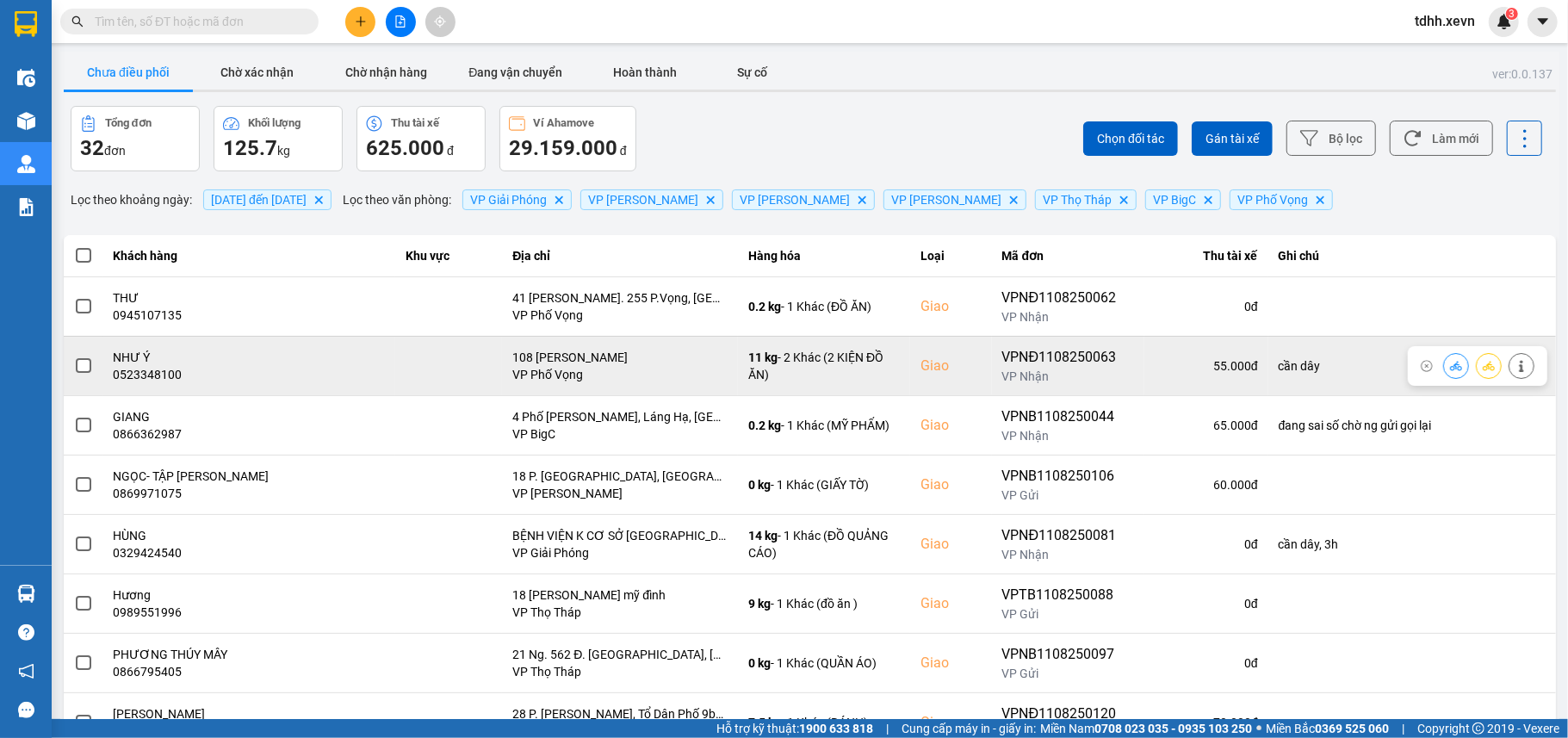
click at [1450, 370] on icon at bounding box center [1455, 366] width 12 height 12
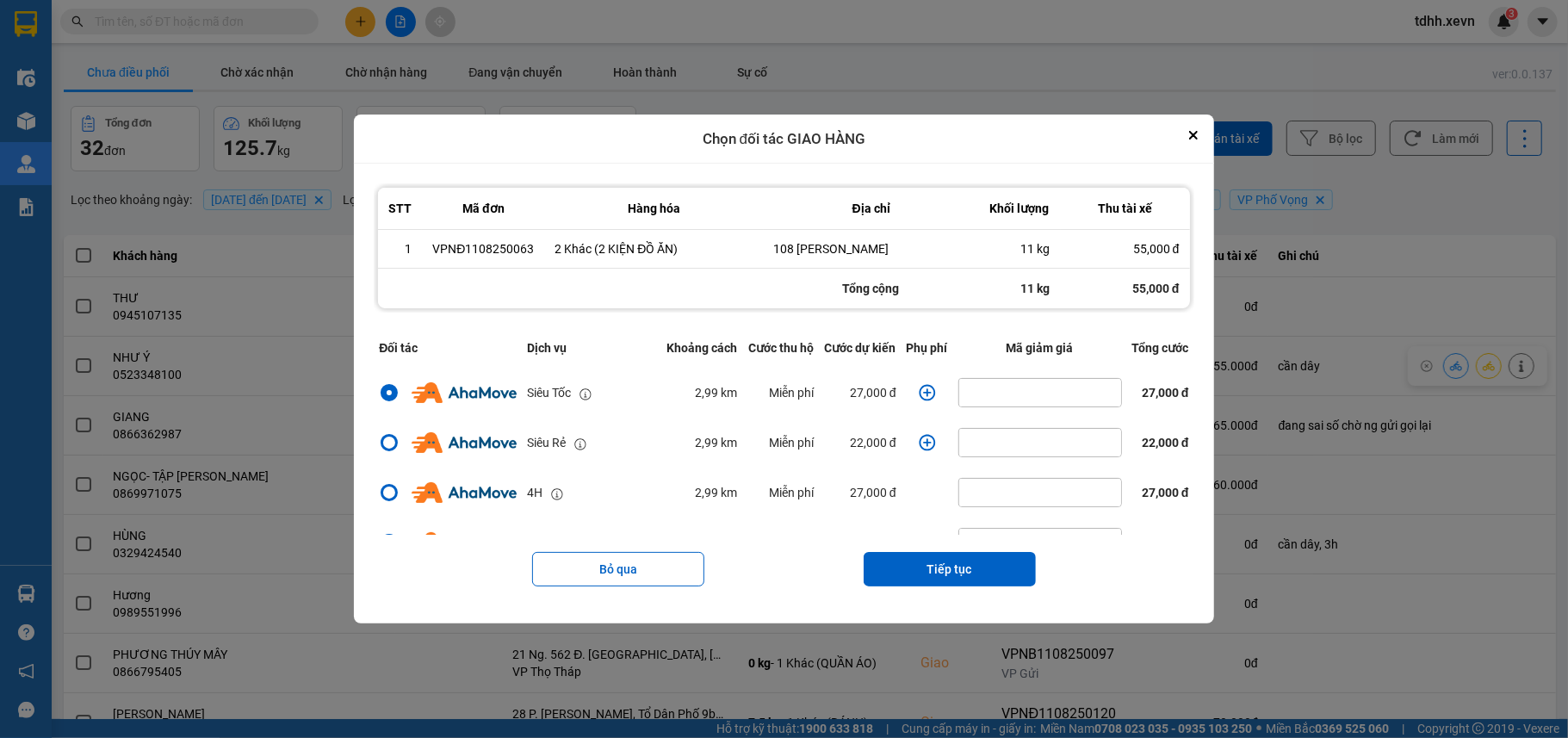
click at [918, 392] on icon "dialog" at bounding box center [927, 392] width 17 height 17
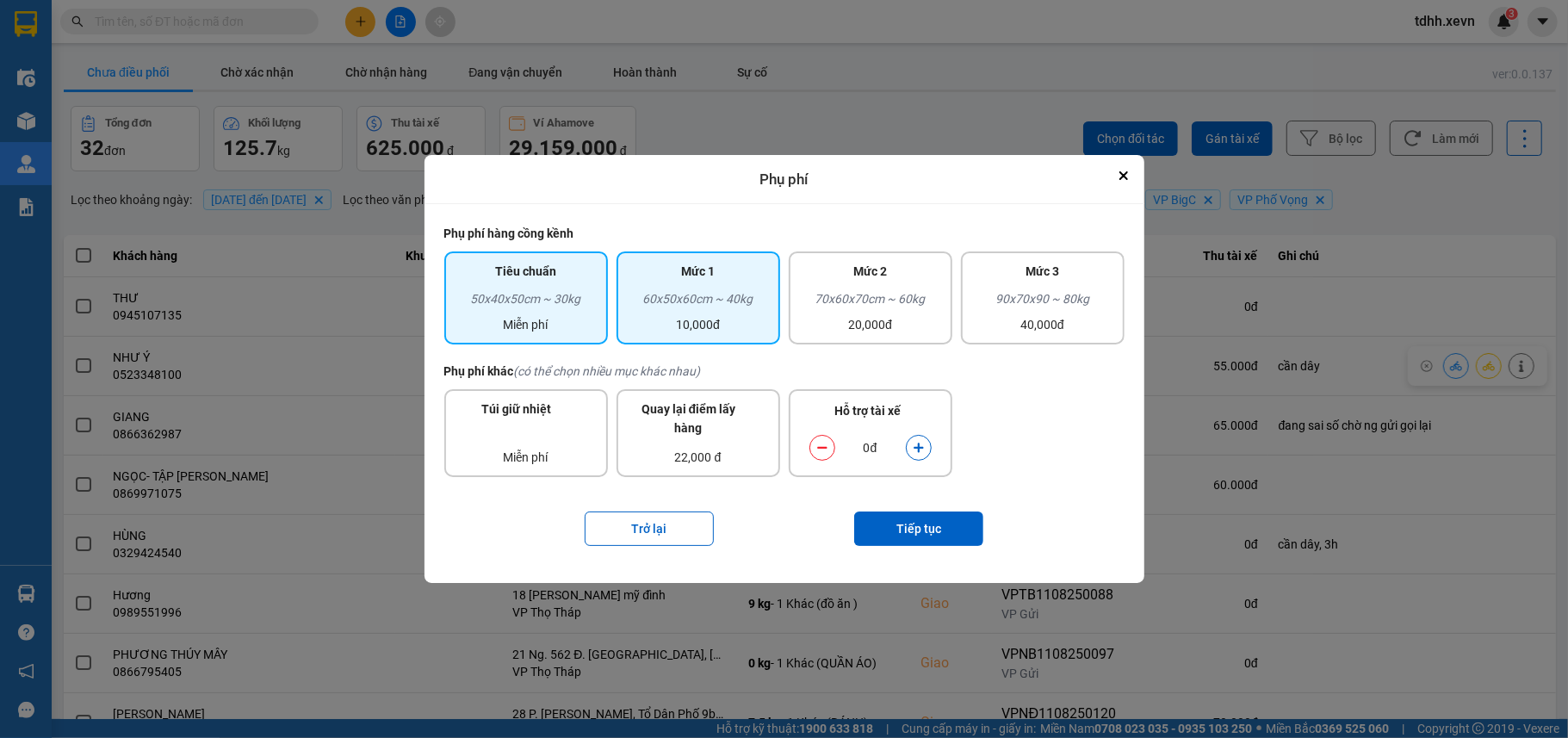
click at [731, 297] on div "60x50x60cm ~ 40kg" at bounding box center [699, 302] width 143 height 26
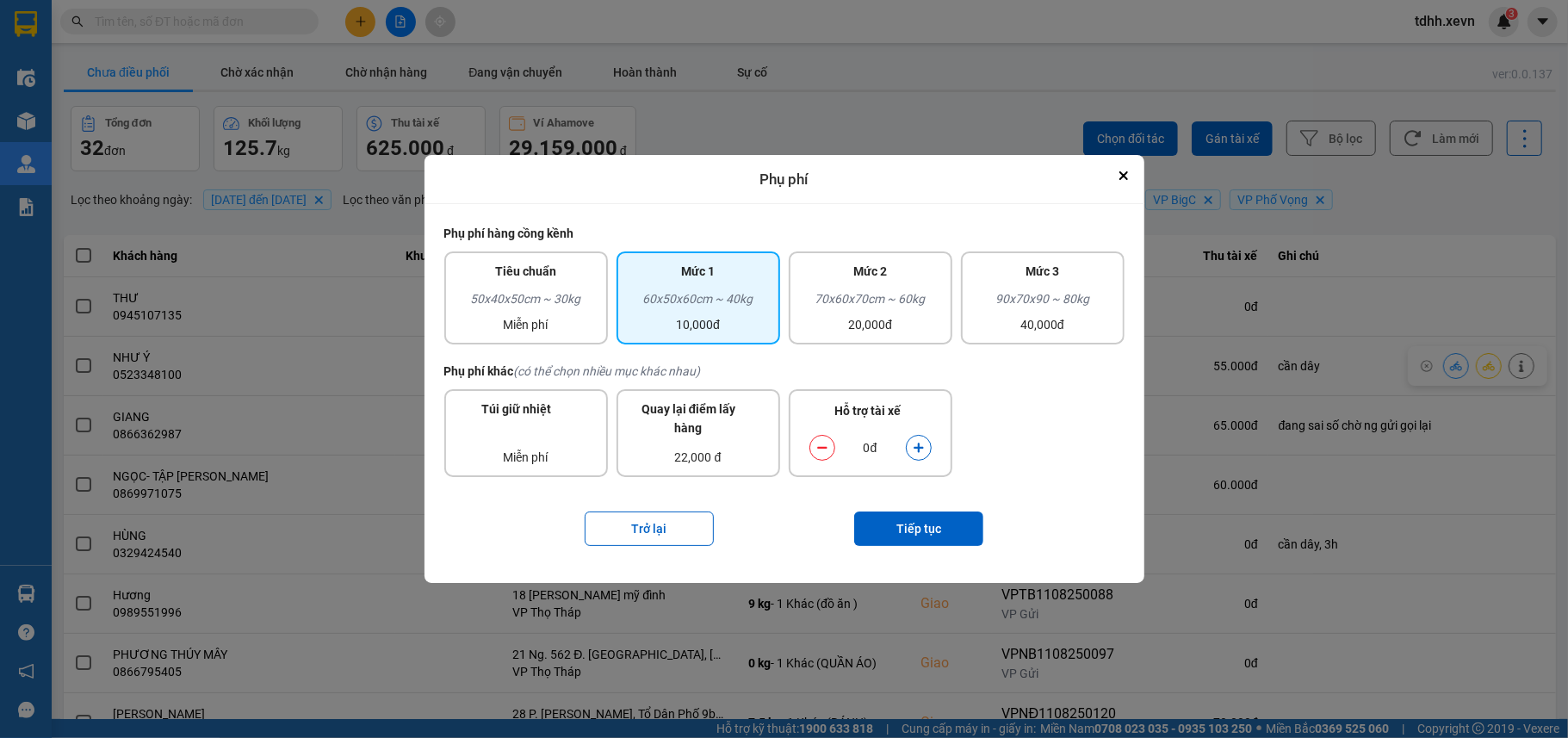
click at [914, 443] on icon "dialog" at bounding box center [918, 448] width 12 height 12
click at [927, 524] on button "Tiếp tục" at bounding box center [918, 529] width 129 height 34
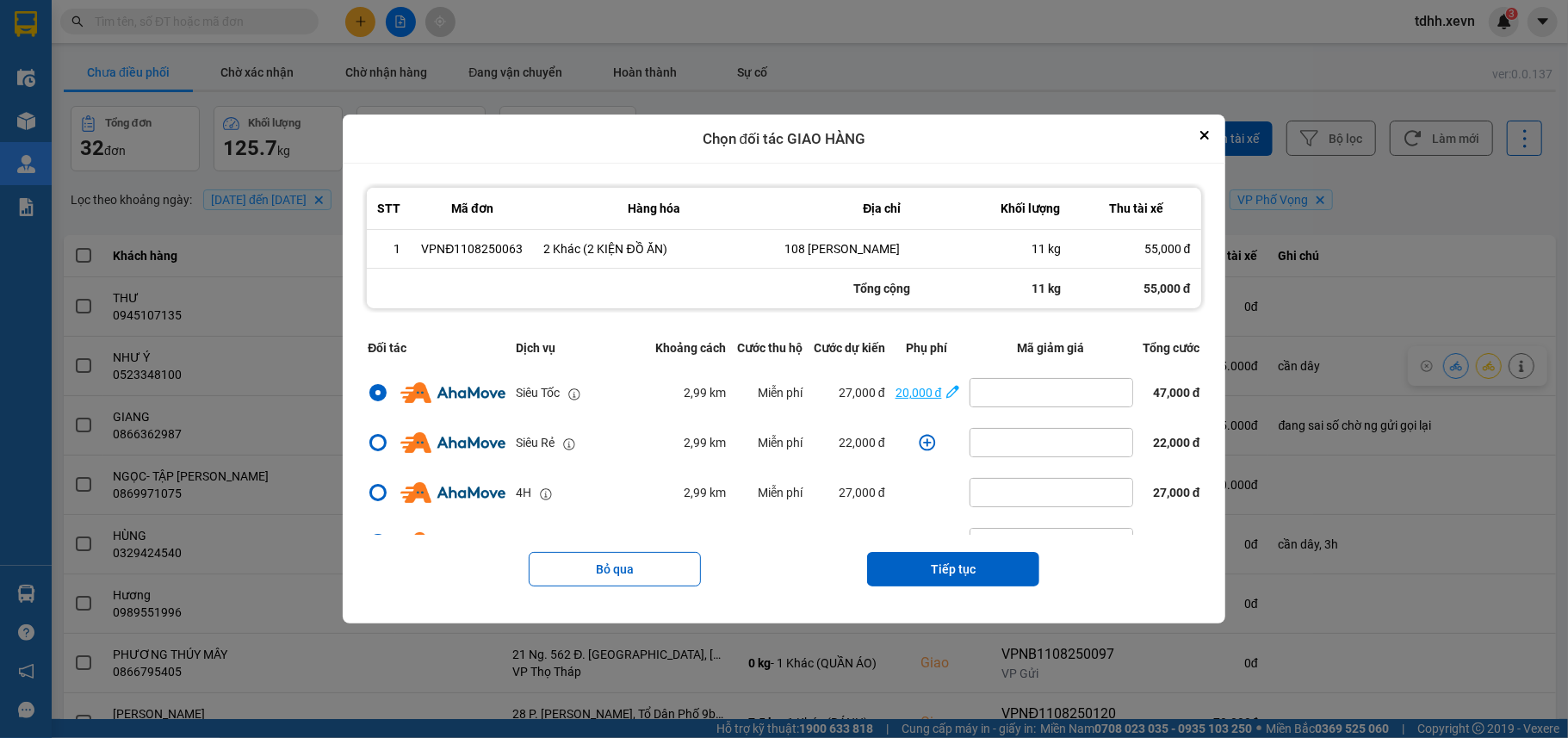
click at [906, 397] on div "20,000 đ" at bounding box center [918, 392] width 47 height 19
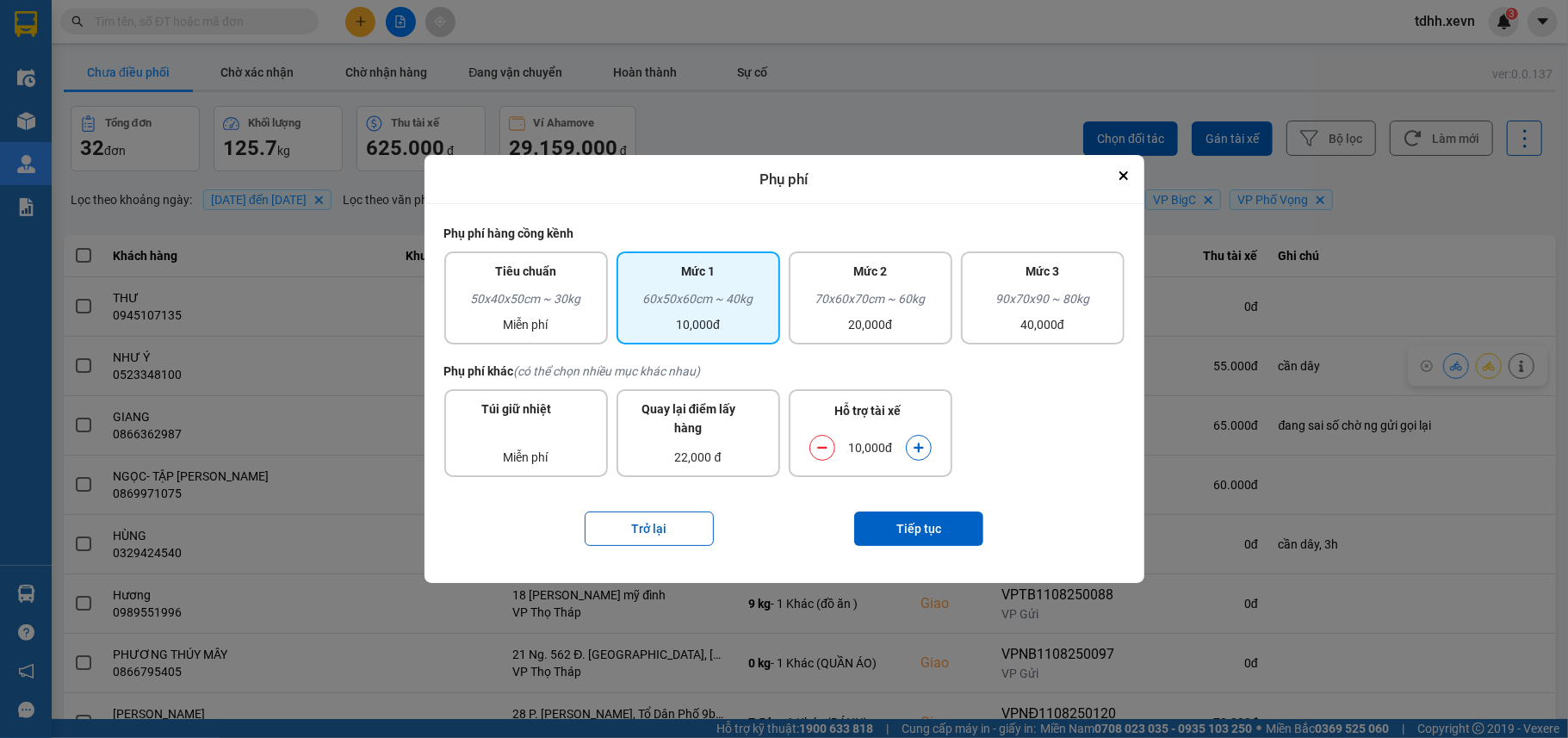
drag, startPoint x: 818, startPoint y: 450, endPoint x: 863, endPoint y: 493, distance: 62.2
click at [818, 452] on icon "dialog" at bounding box center [822, 448] width 12 height 12
click at [927, 538] on button "Tiếp tục" at bounding box center [918, 529] width 129 height 34
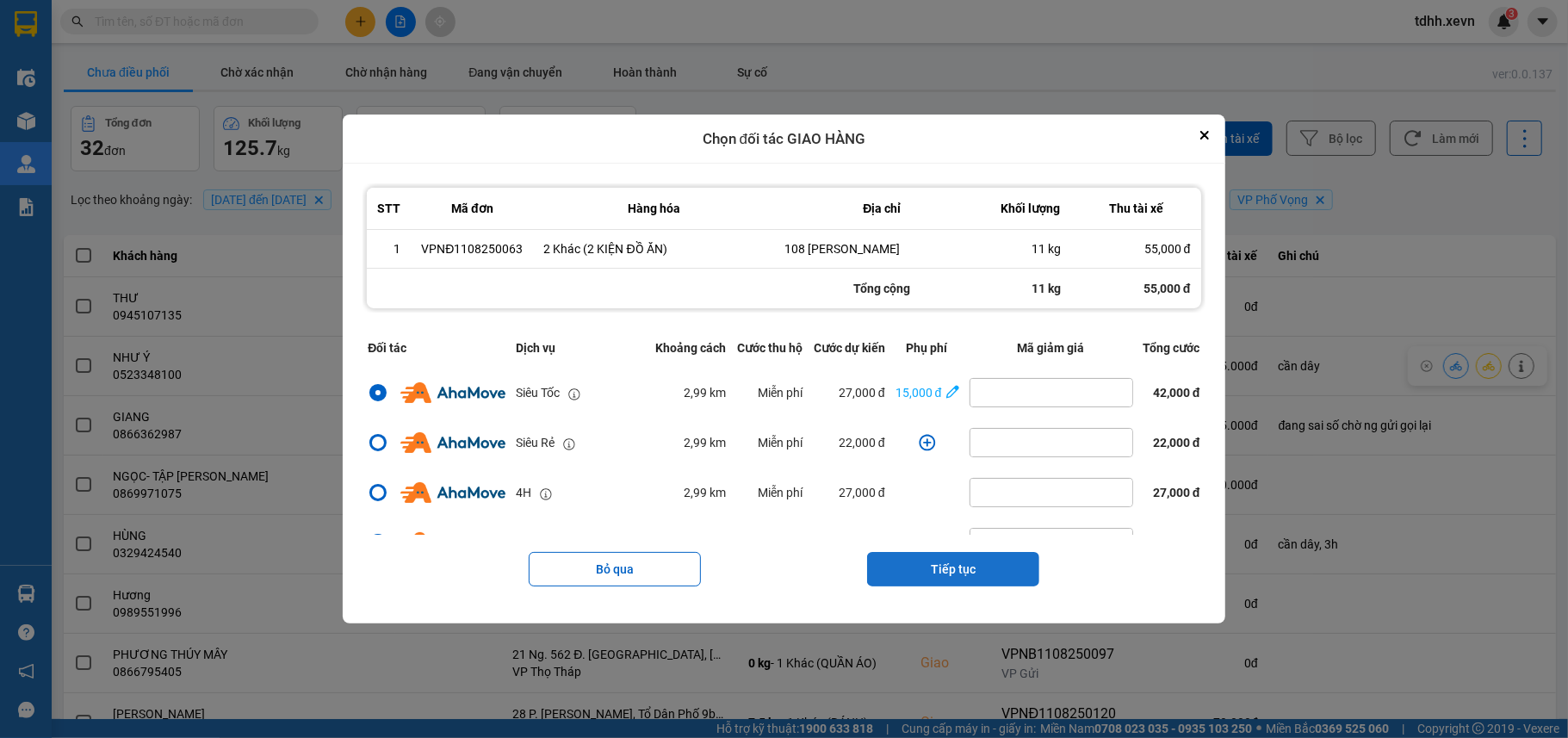
click at [969, 570] on button "Tiếp tục" at bounding box center [952, 569] width 172 height 34
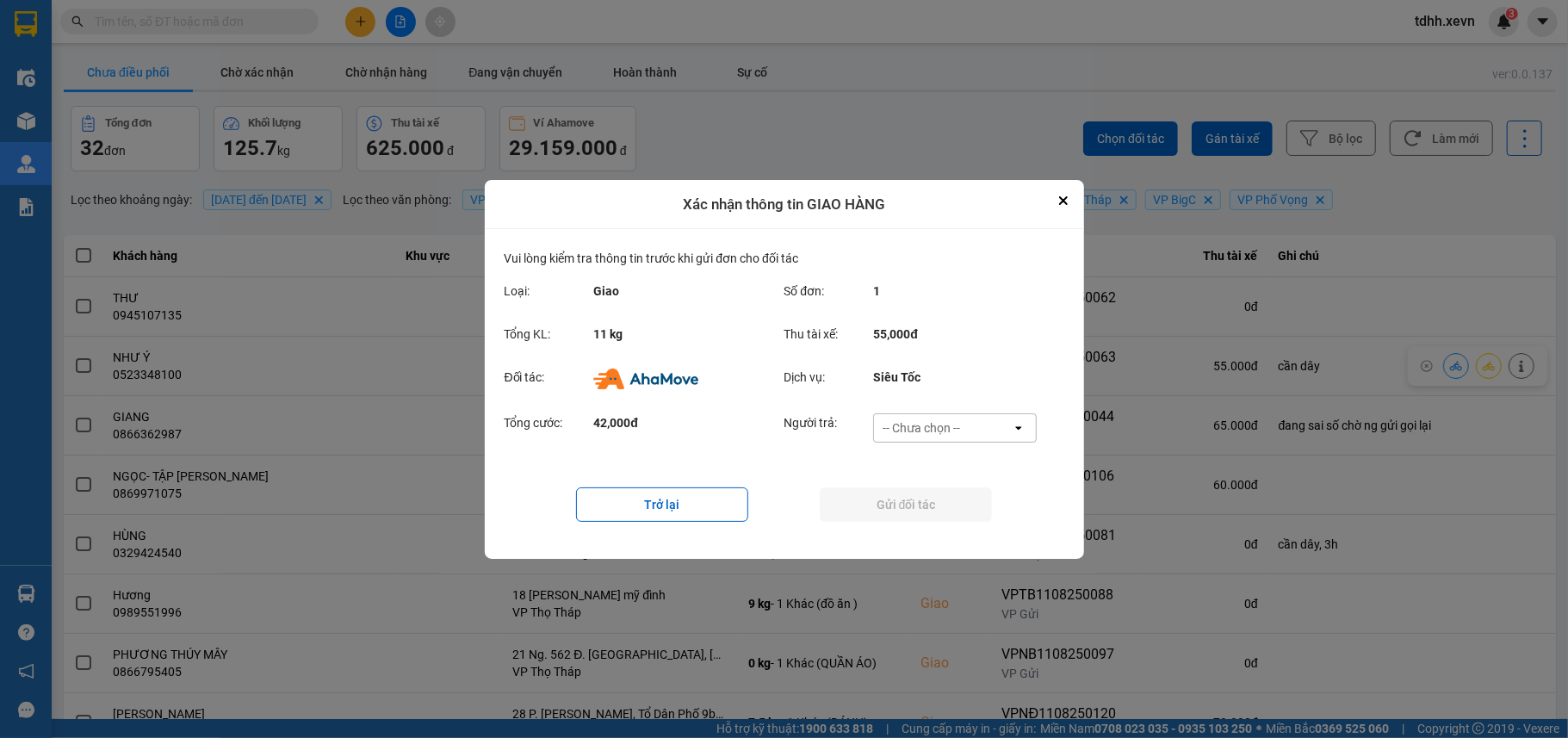
click at [972, 431] on div "-- Chưa chọn --" at bounding box center [943, 428] width 137 height 28
click at [971, 517] on div "Ví Ahamove" at bounding box center [954, 526] width 163 height 31
click at [961, 503] on button "Gửi đối tác" at bounding box center [906, 505] width 172 height 34
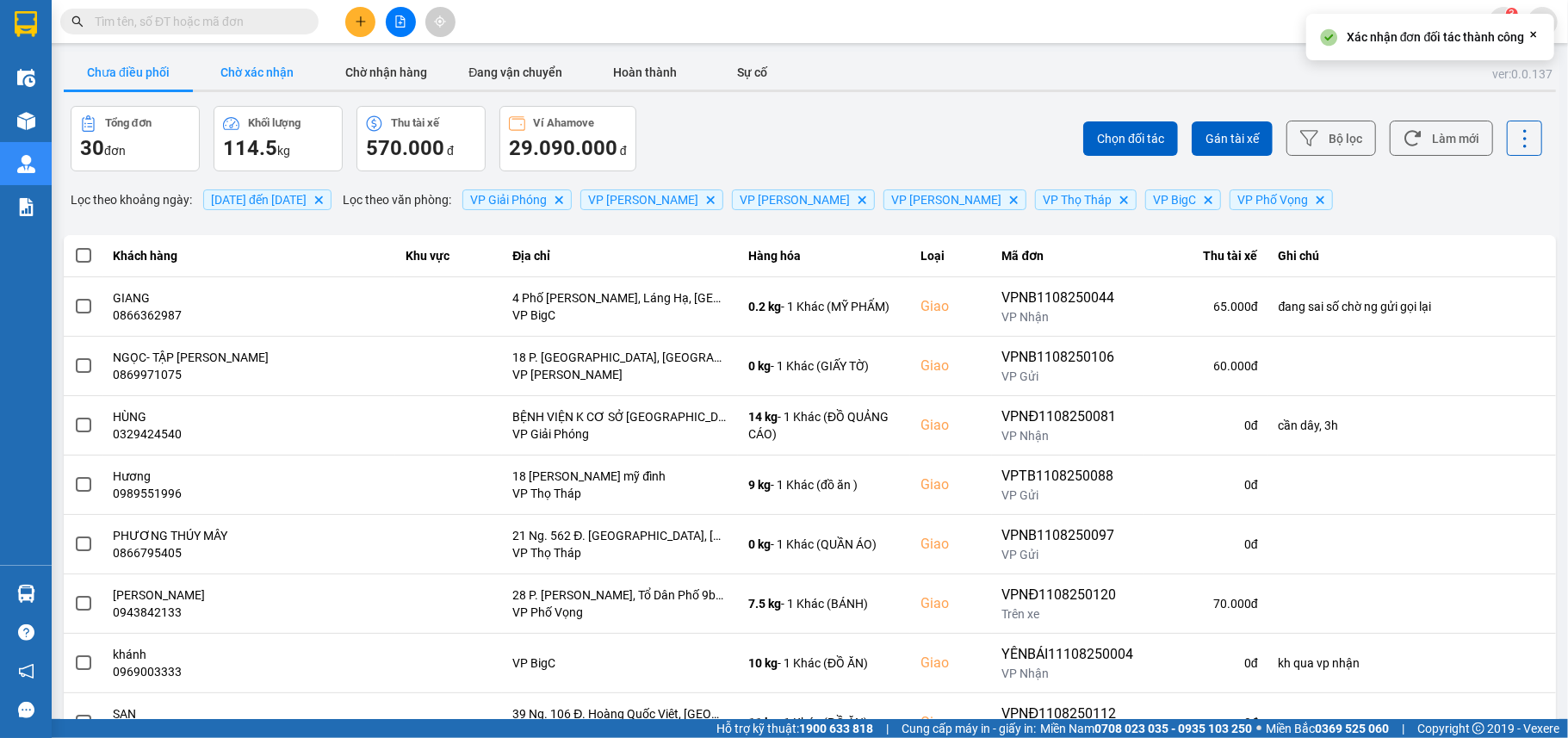
click at [257, 71] on button "Chờ xác nhận" at bounding box center [257, 73] width 129 height 34
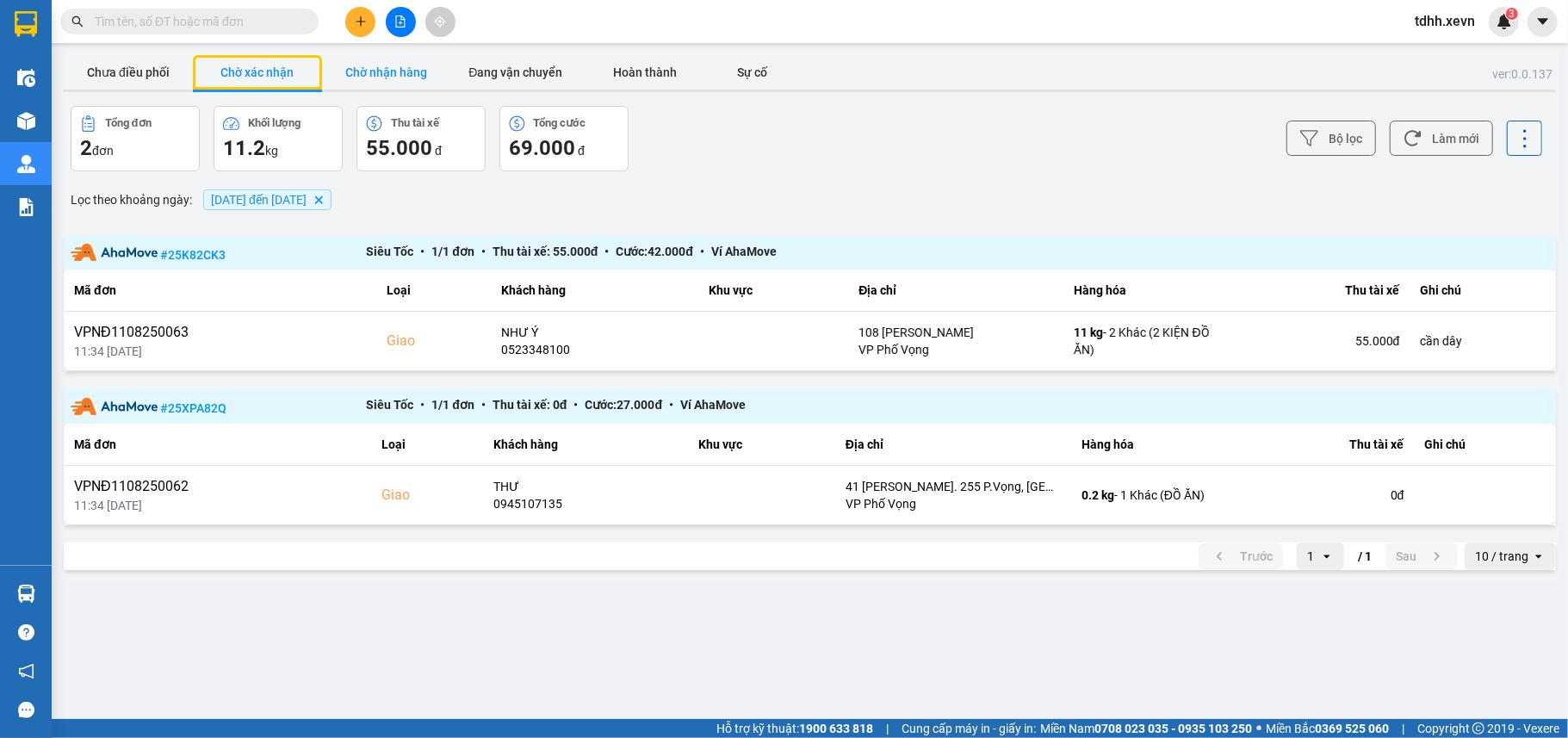
click at [383, 69] on button "Chờ nhận hàng" at bounding box center [386, 73] width 129 height 34
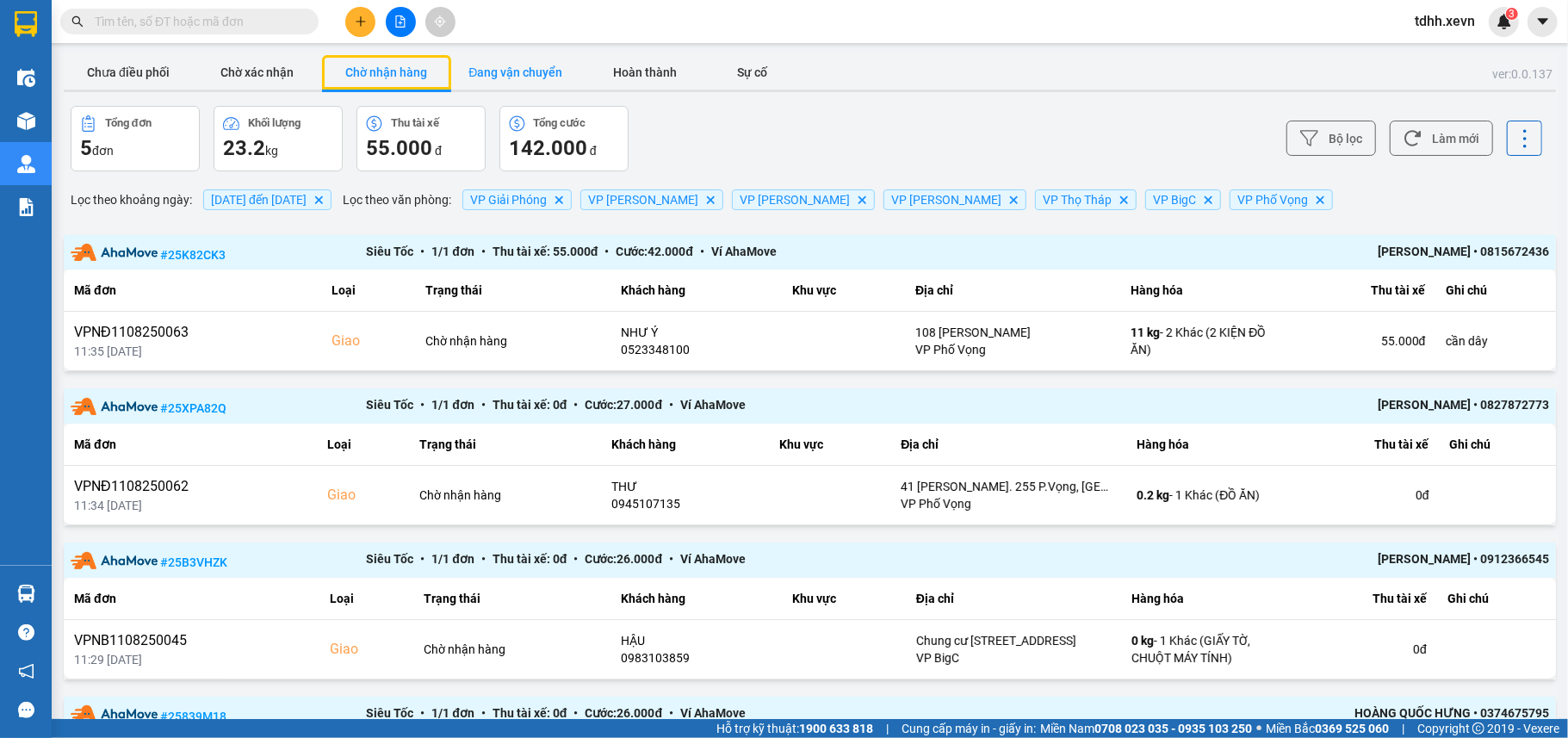
click at [507, 71] on button "Đang vận chuyển" at bounding box center [515, 73] width 129 height 34
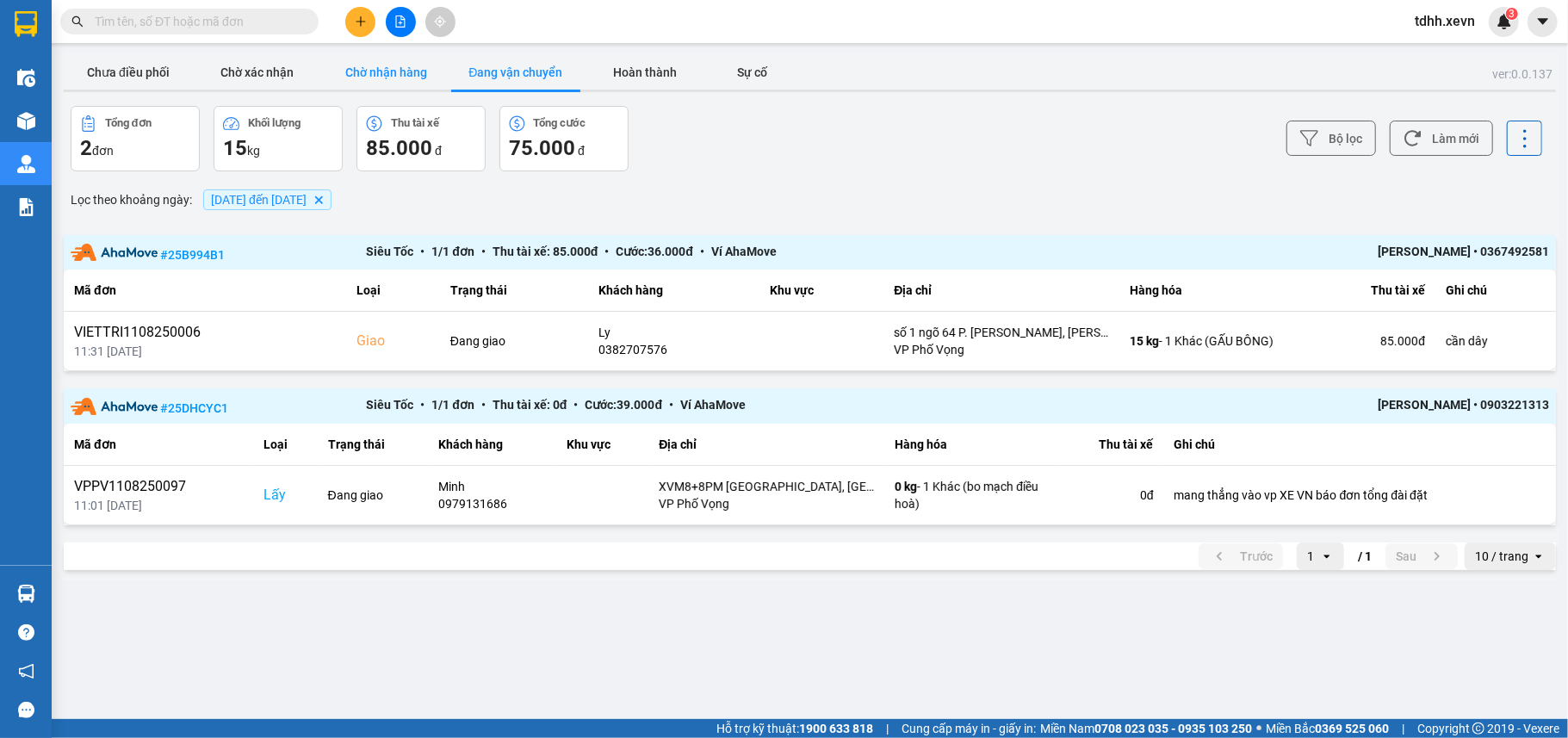
click at [410, 77] on button "Chờ nhận hàng" at bounding box center [386, 73] width 129 height 34
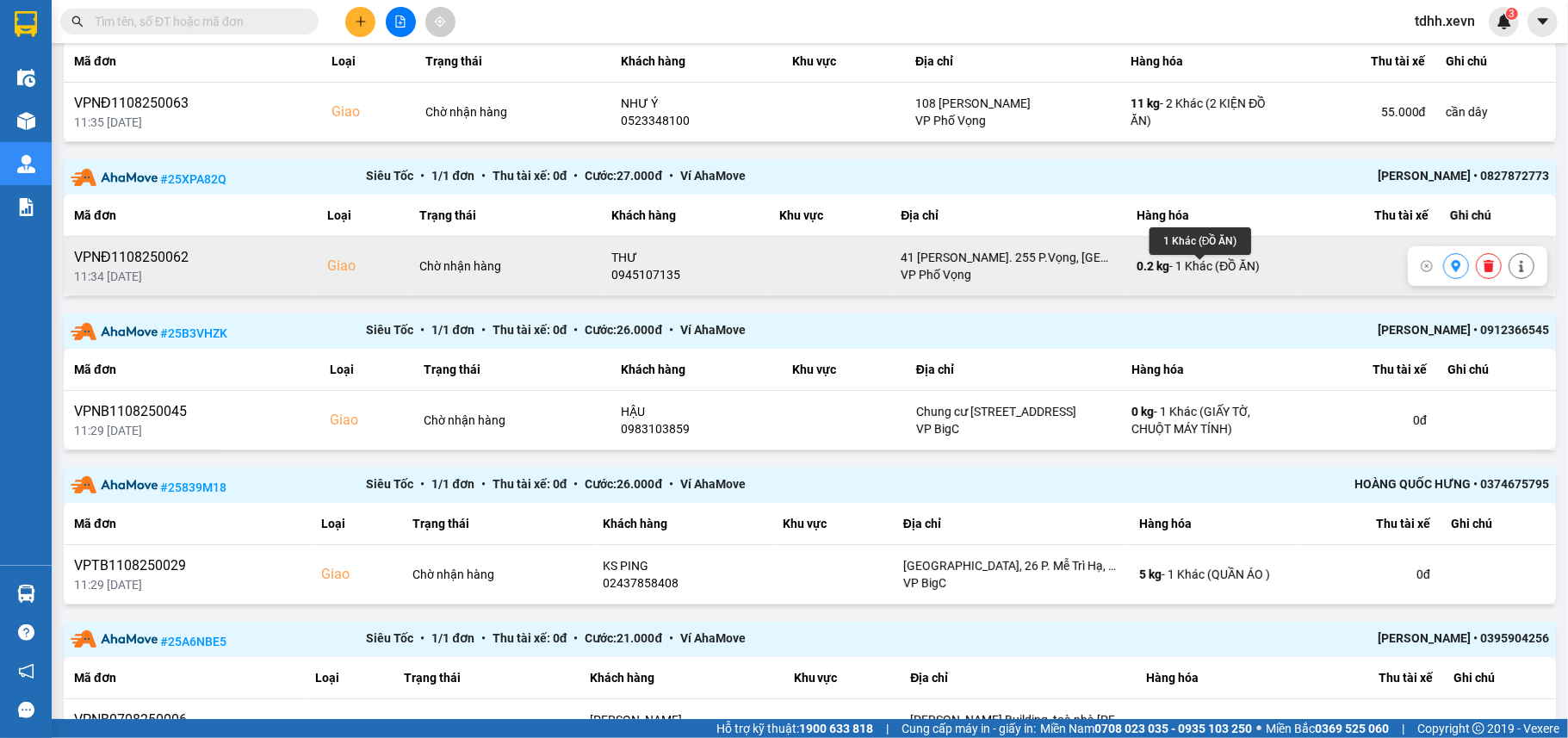
scroll to position [338, 0]
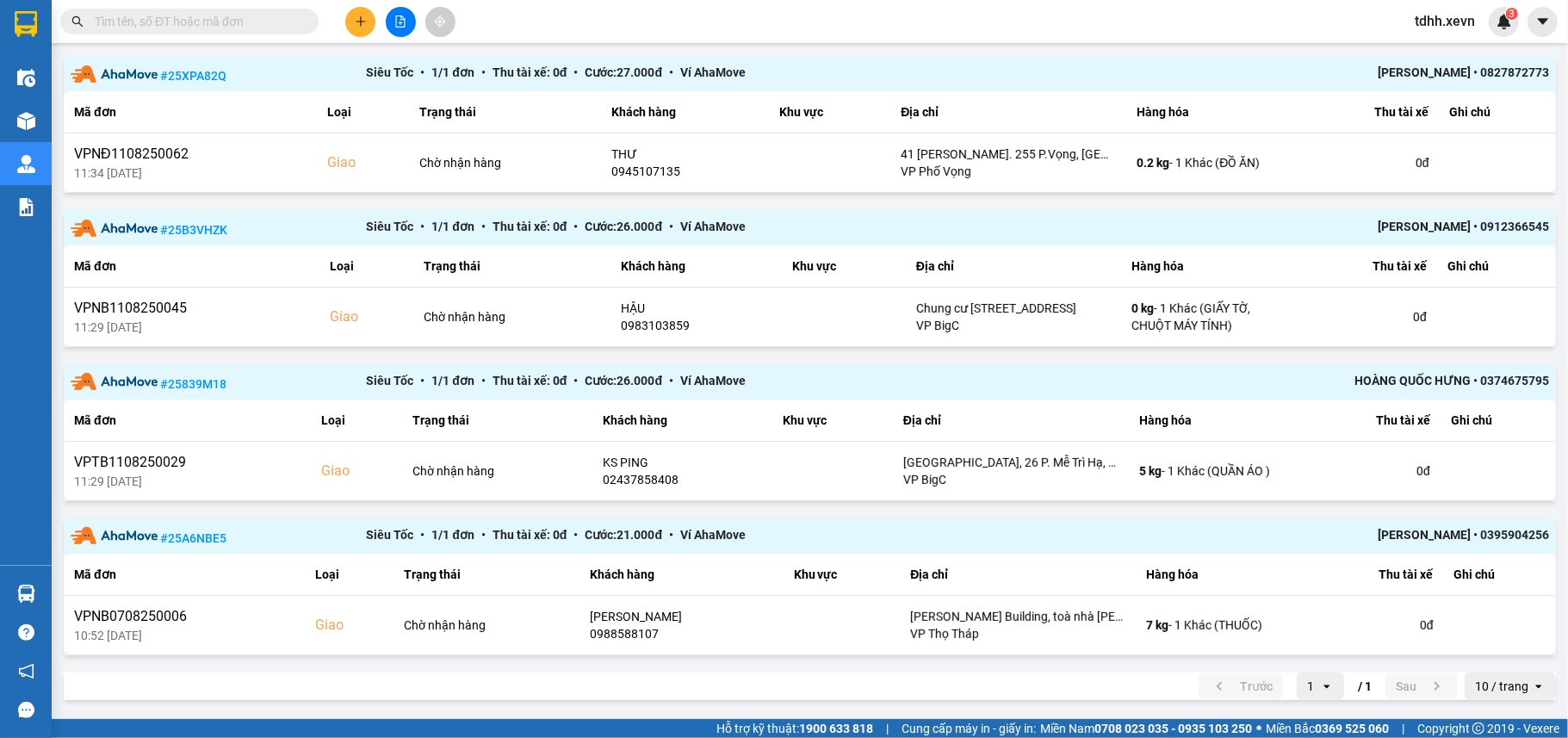
click at [190, 11] on span at bounding box center [189, 21] width 259 height 26
click at [182, 25] on input "text" at bounding box center [196, 22] width 203 height 19
paste input "0916868193"
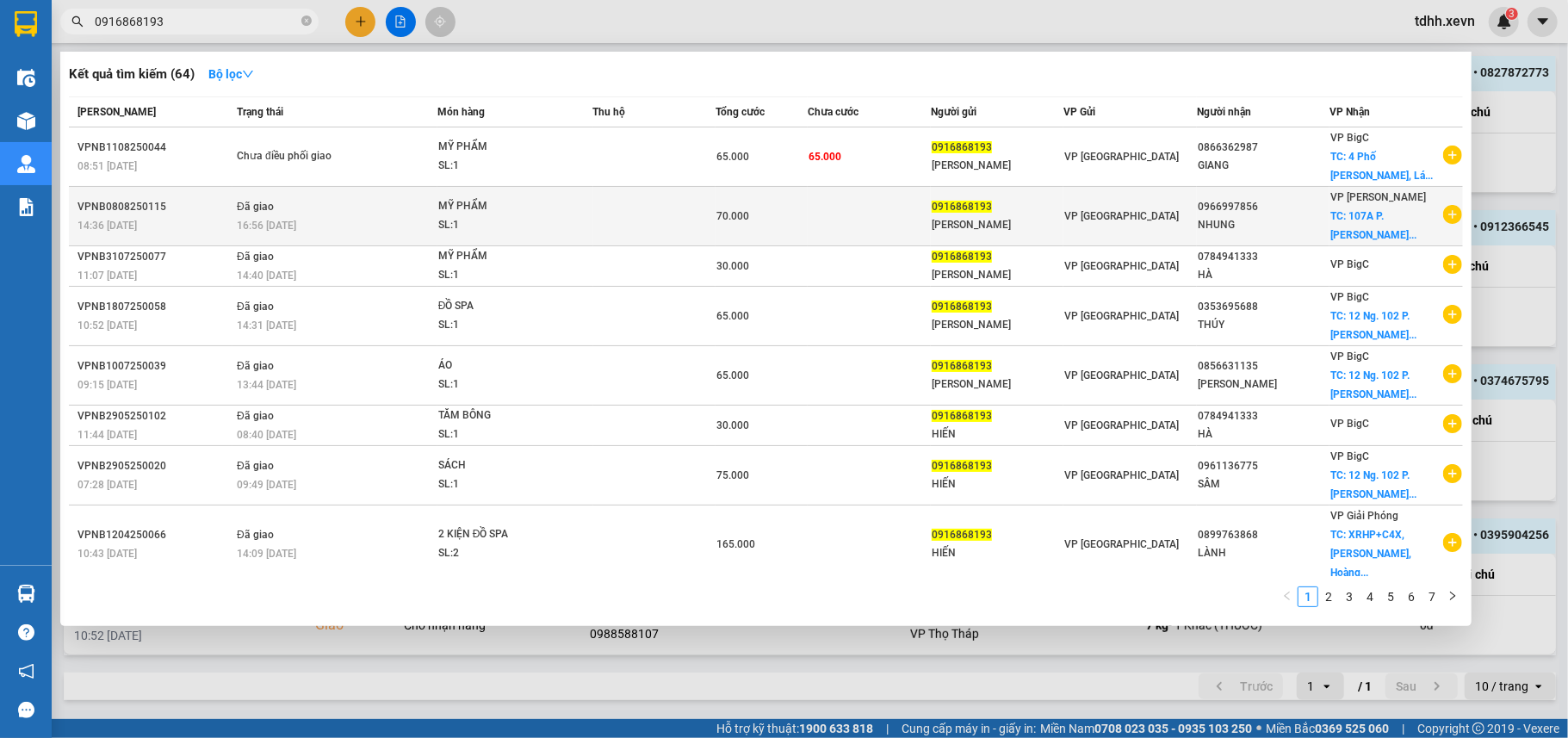
type input "0916868193"
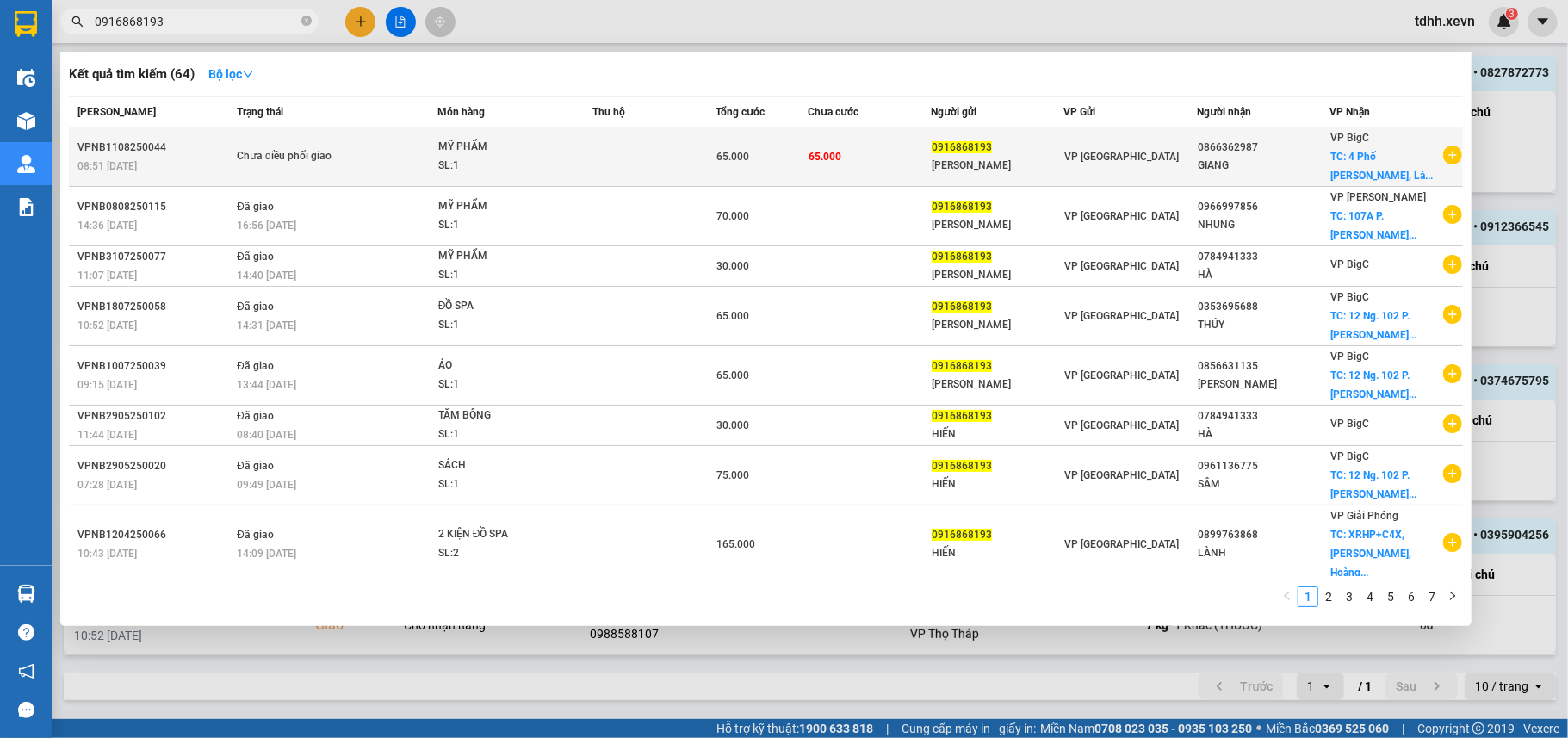
click at [1089, 157] on span "VP Ninh Bình" at bounding box center [1121, 157] width 115 height 12
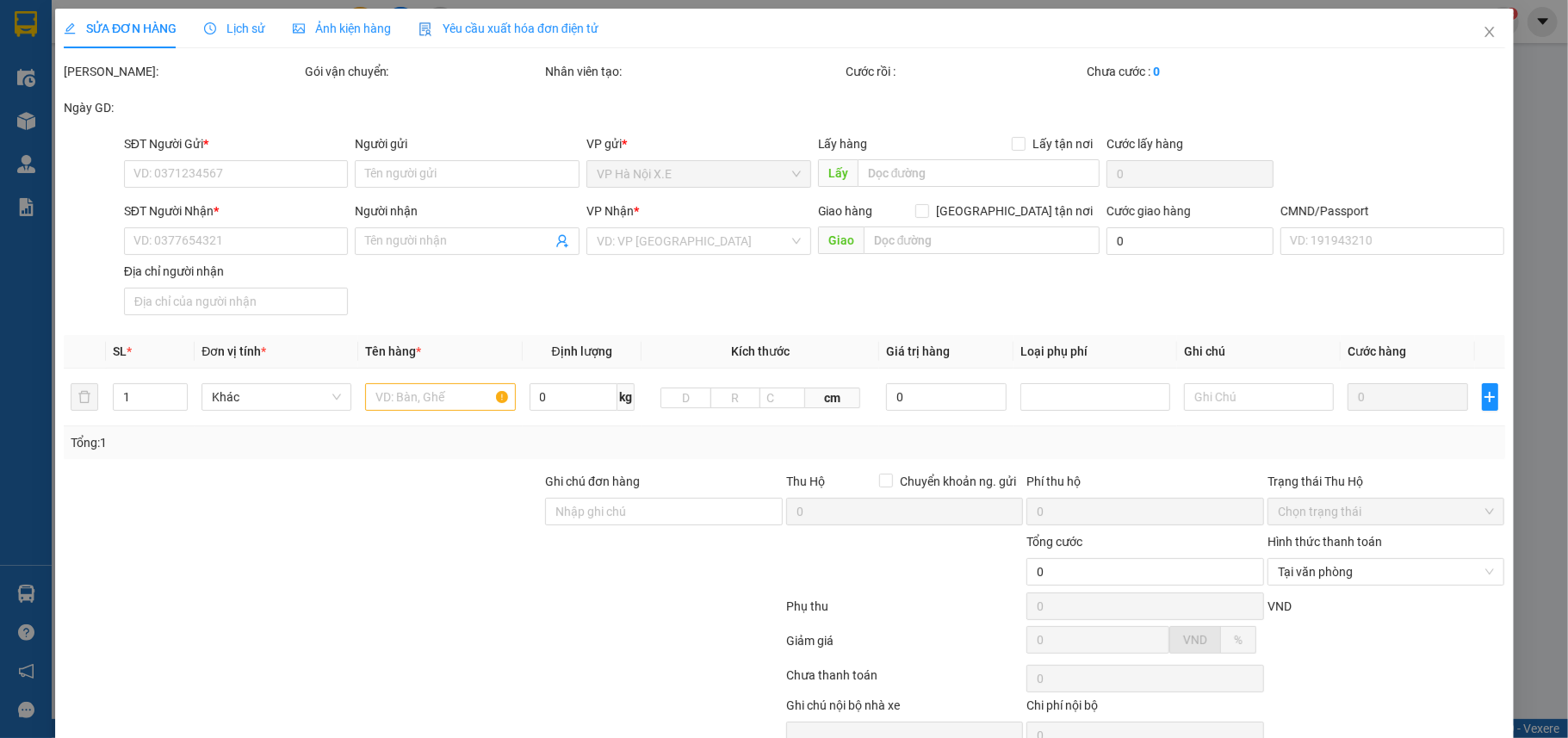
type input "0916868193"
type input "NGUYỄN ĐỨC HIẾN"
type input "0866362987"
type input "GIANG"
checkbox input "true"
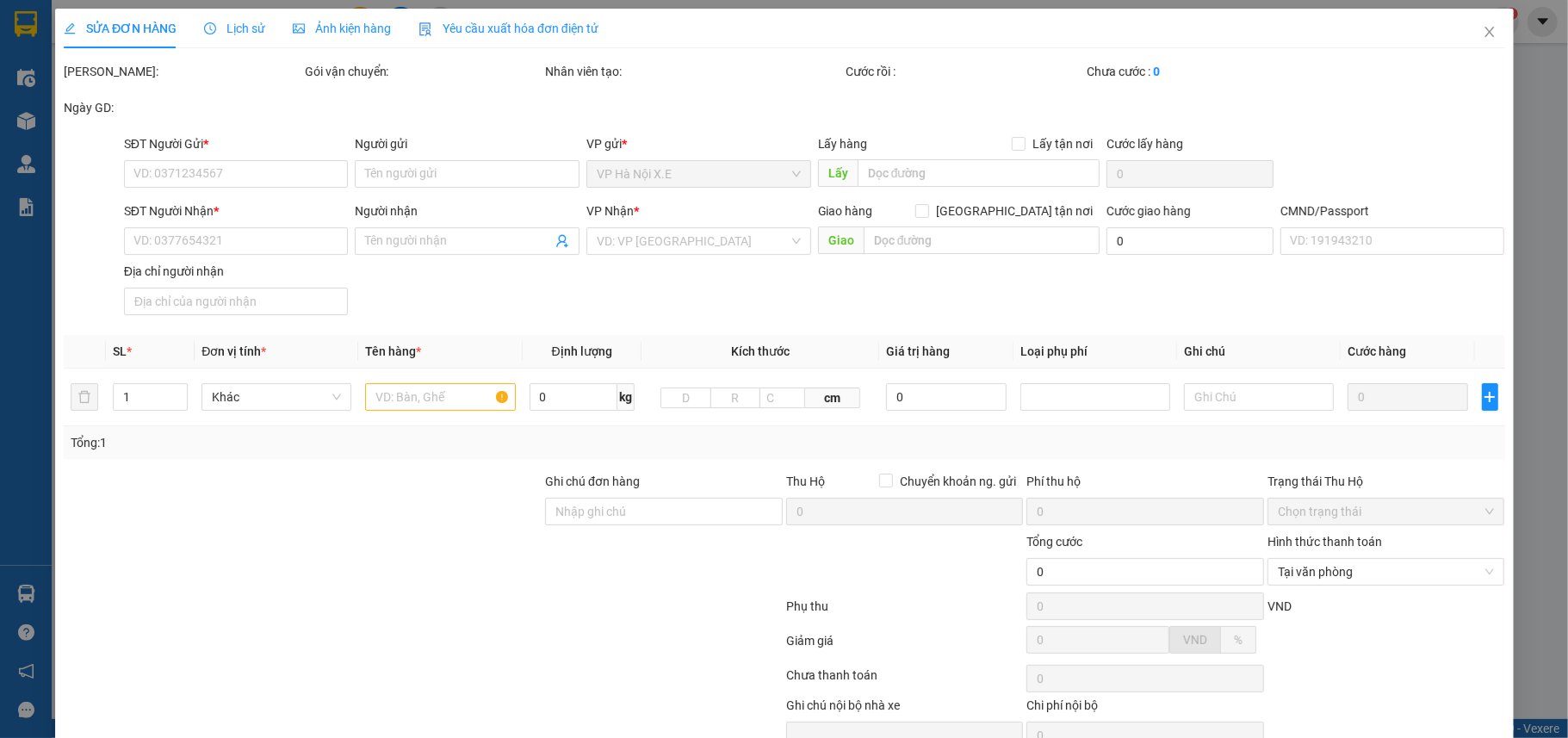
type input "4 Phố Hoàng Ngọc Phách, Láng Hạ, Đống Đa, Hà Nội"
type input "1CC"
type input "đang sai số chờ ng gửi gọi lại"
type input "65.000"
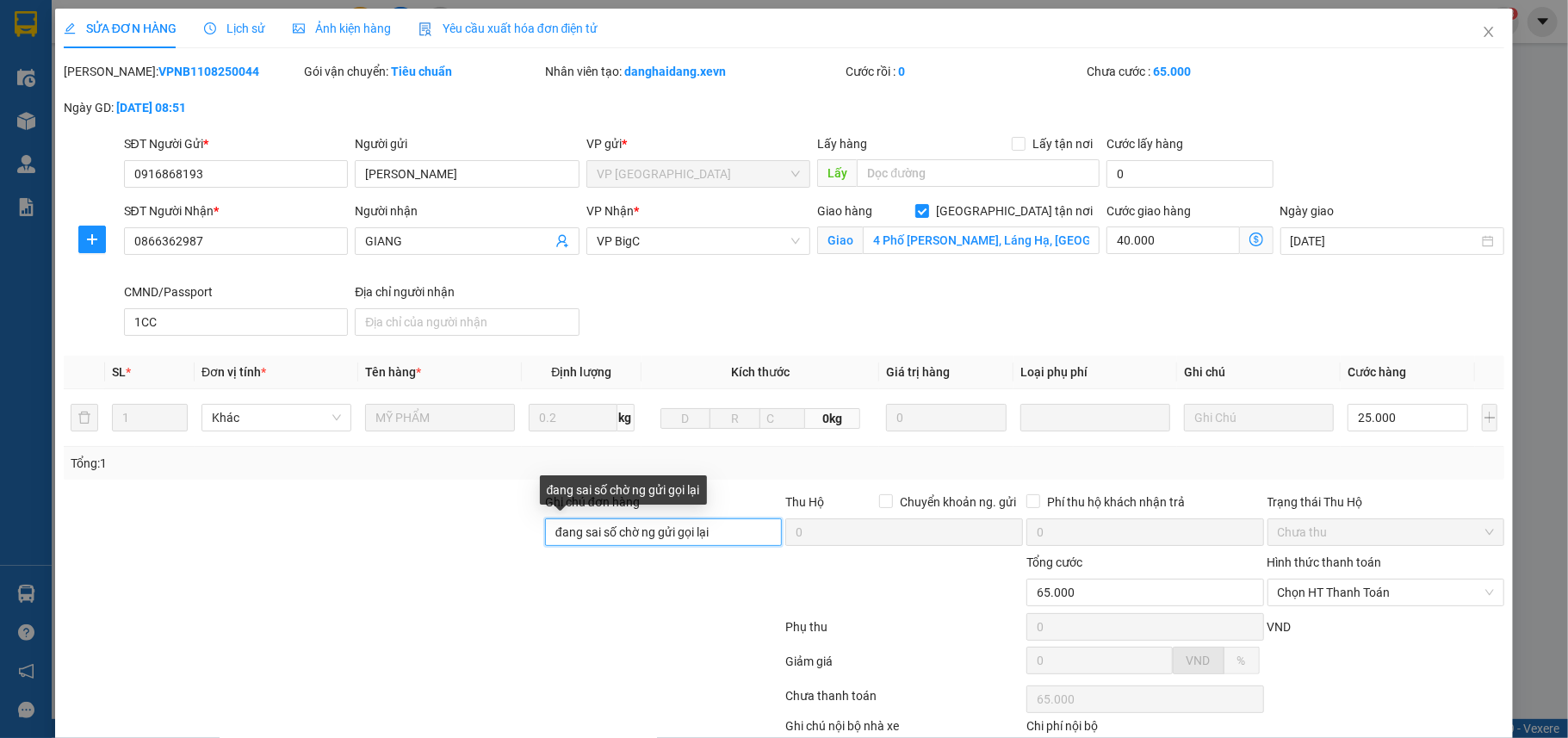
click at [724, 538] on input "đang sai số chờ ng gửi gọi lại" at bounding box center [663, 532] width 238 height 28
click at [724, 538] on input "gọi số 0919331339" at bounding box center [663, 532] width 238 height 28
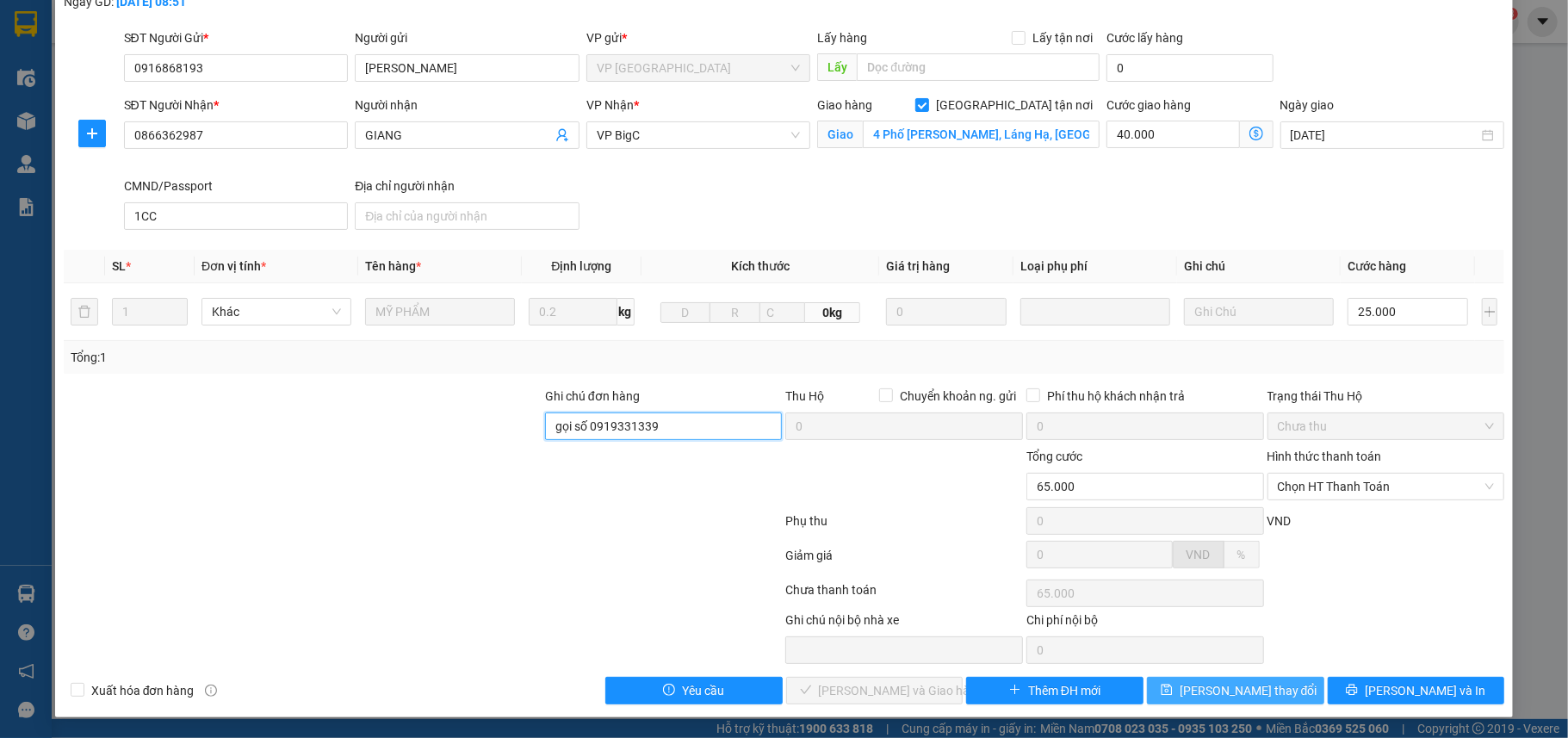
type input "gọi số 0919331339"
click at [1226, 687] on span "Lưu thay đổi" at bounding box center [1248, 691] width 137 height 19
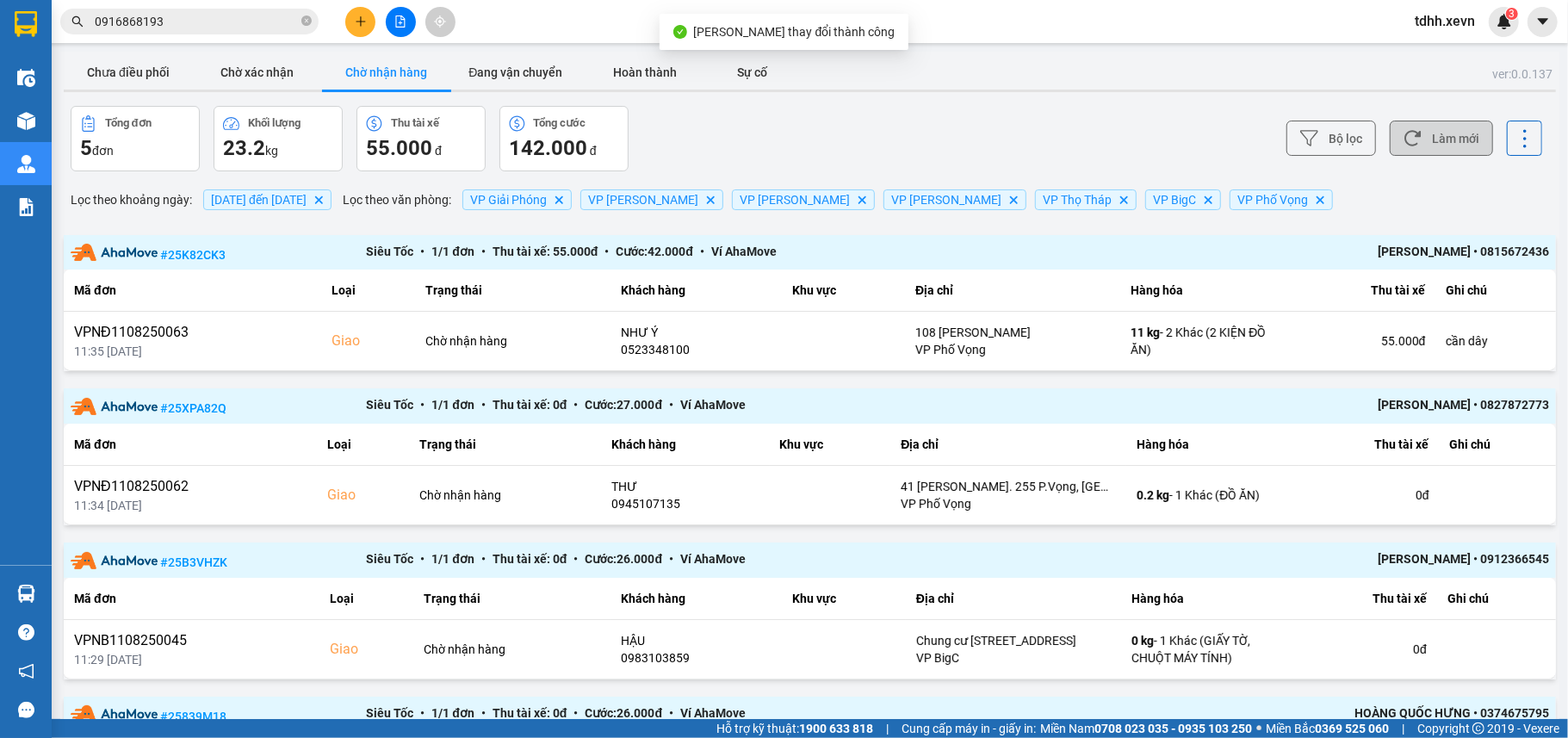
click at [1413, 154] on button "Làm mới" at bounding box center [1441, 137] width 103 height 35
click at [114, 64] on button "Chưa điều phối" at bounding box center [128, 73] width 129 height 34
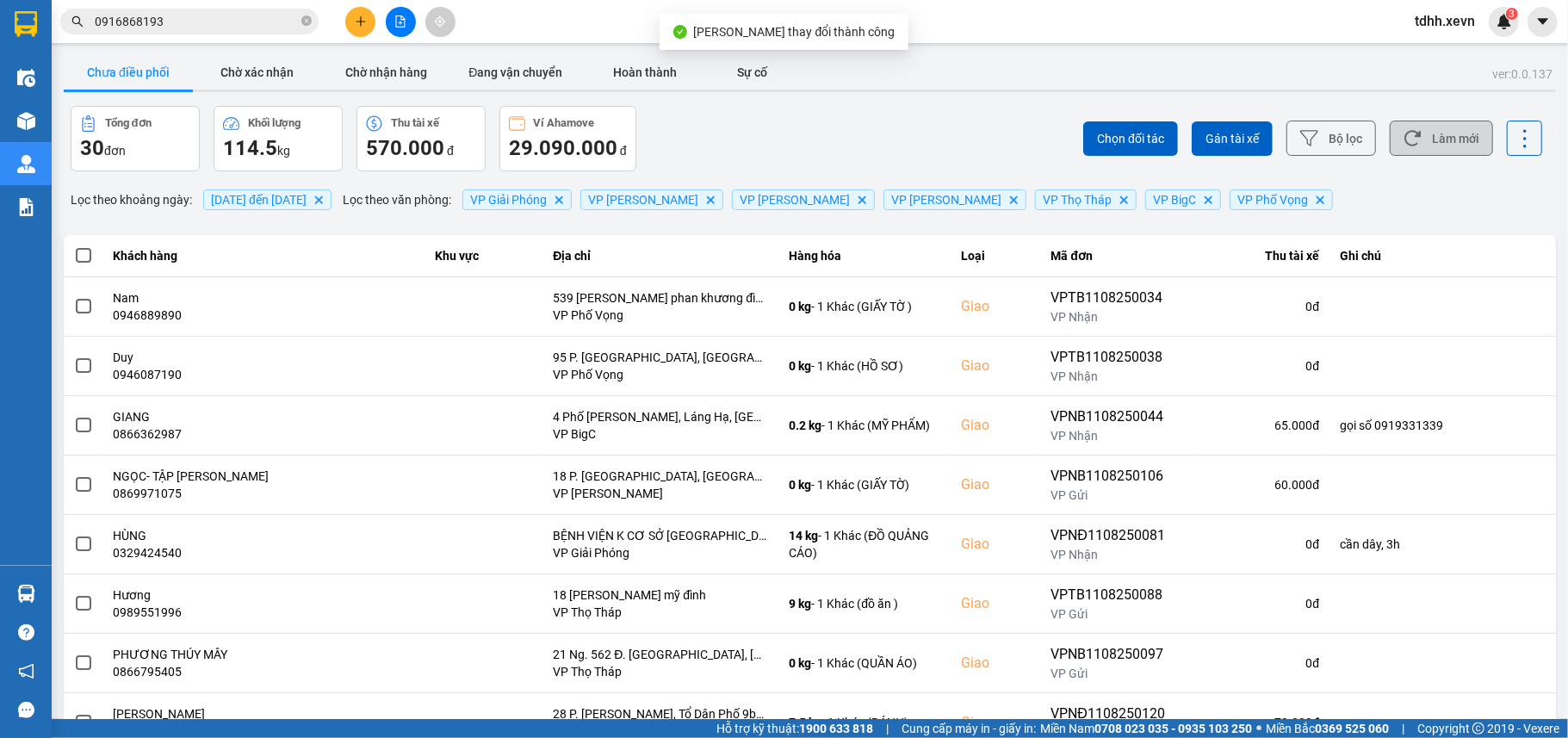
drag, startPoint x: 1456, startPoint y: 142, endPoint x: 1454, endPoint y: 120, distance: 22.1
click at [1454, 141] on button "Làm mới" at bounding box center [1441, 137] width 103 height 35
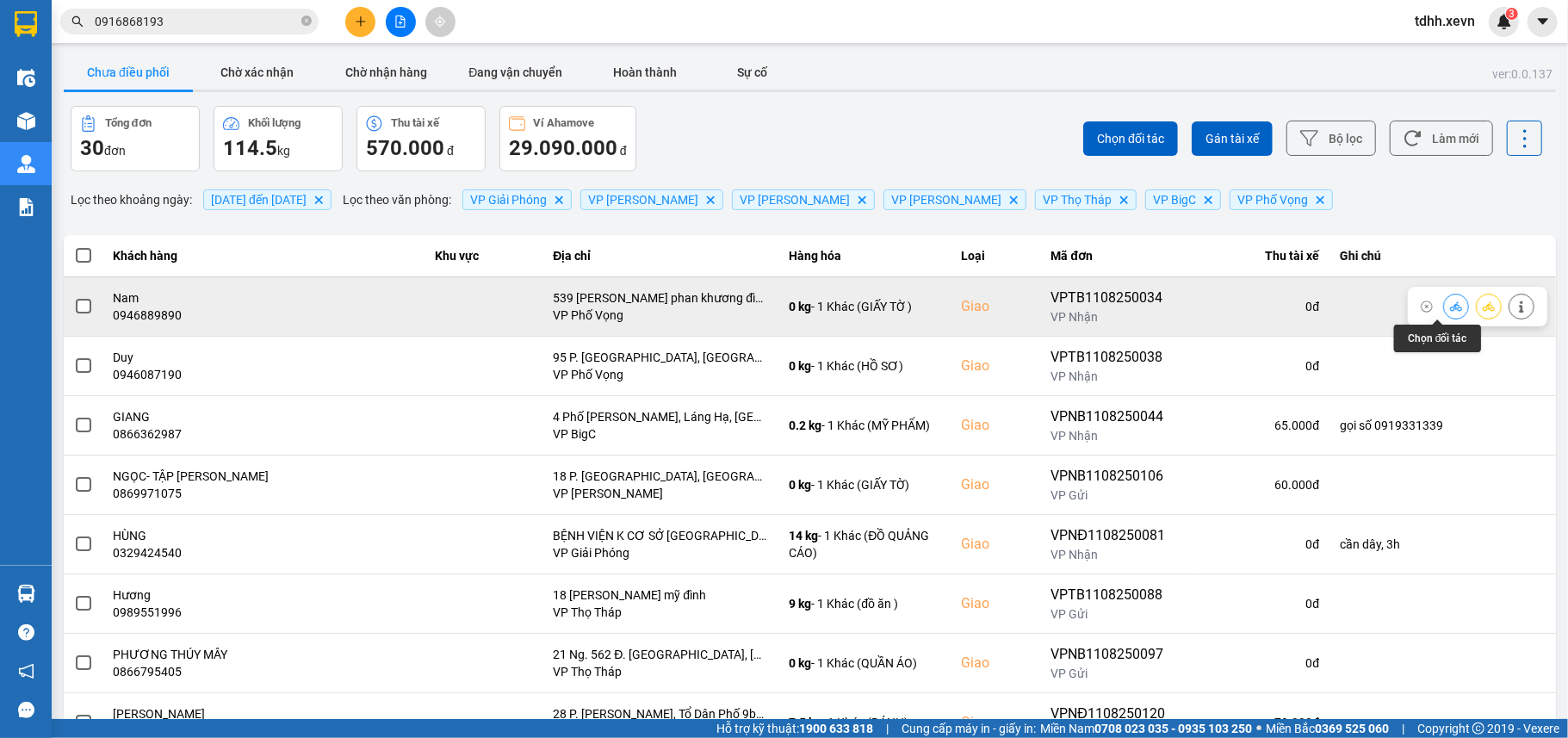
click at [1450, 304] on icon at bounding box center [1455, 306] width 12 height 12
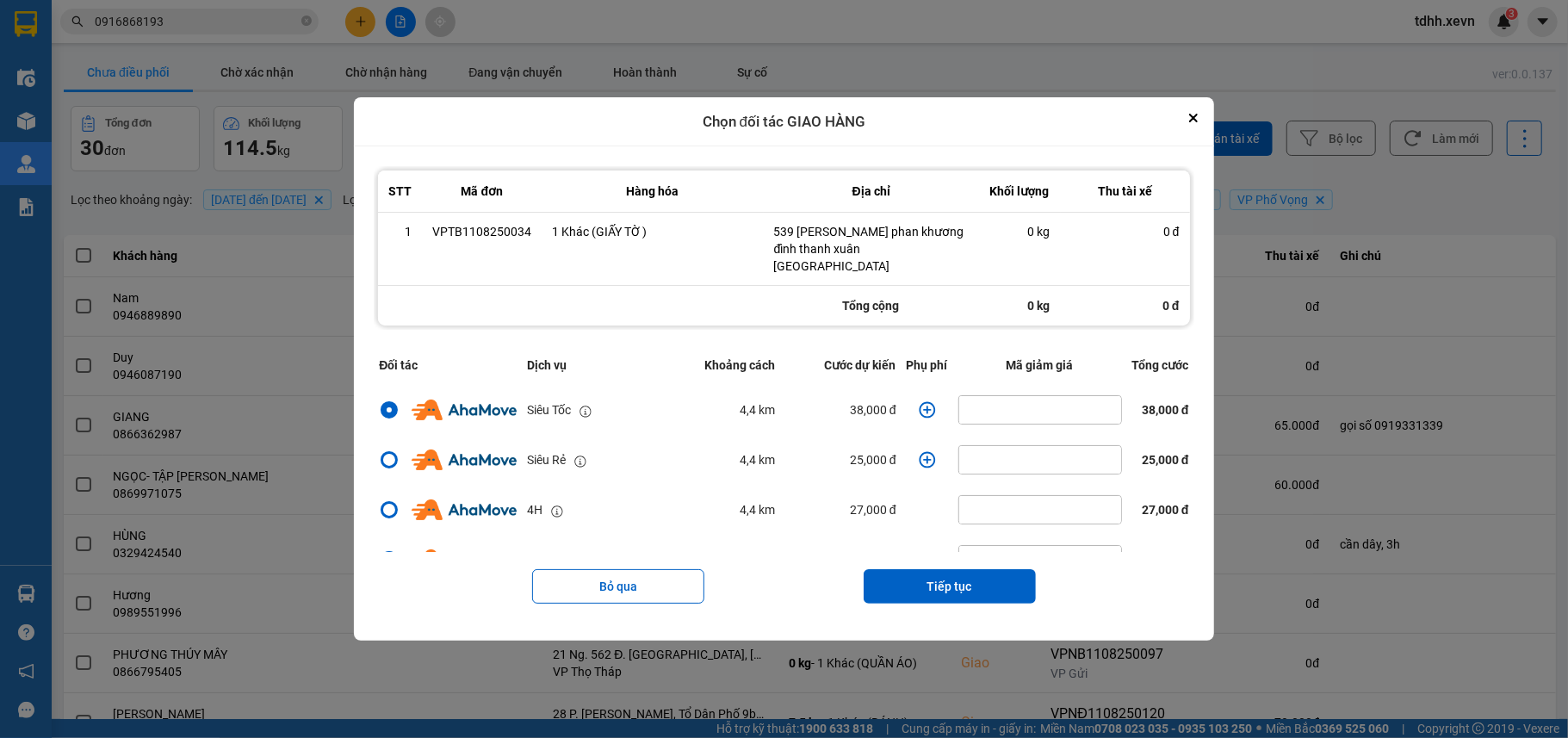
click at [918, 407] on icon "dialog" at bounding box center [927, 410] width 17 height 17
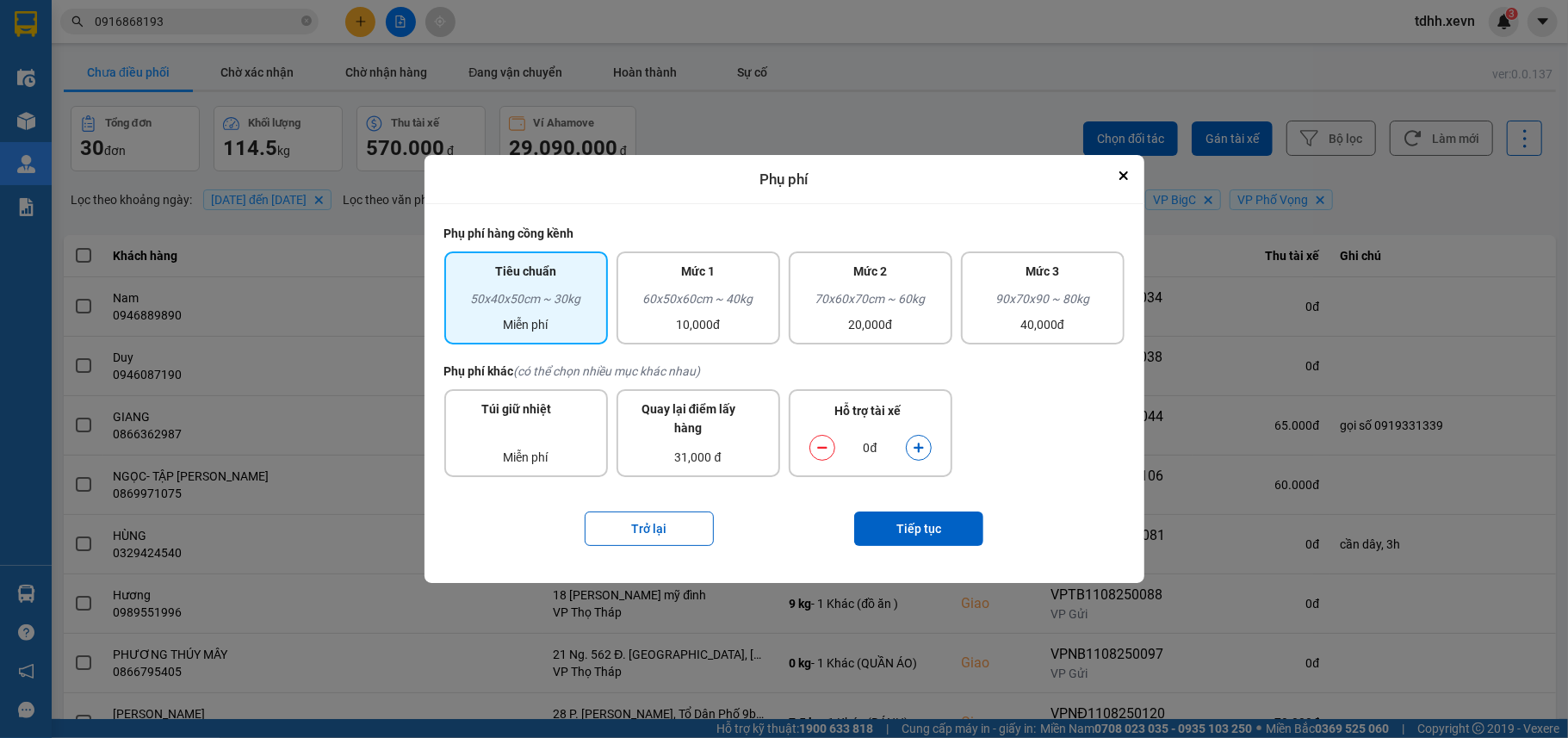
drag, startPoint x: 914, startPoint y: 437, endPoint x: 927, endPoint y: 480, distance: 44.9
click at [916, 438] on button "dialog" at bounding box center [918, 449] width 24 height 31
click at [936, 517] on button "Tiếp tục" at bounding box center [918, 529] width 129 height 34
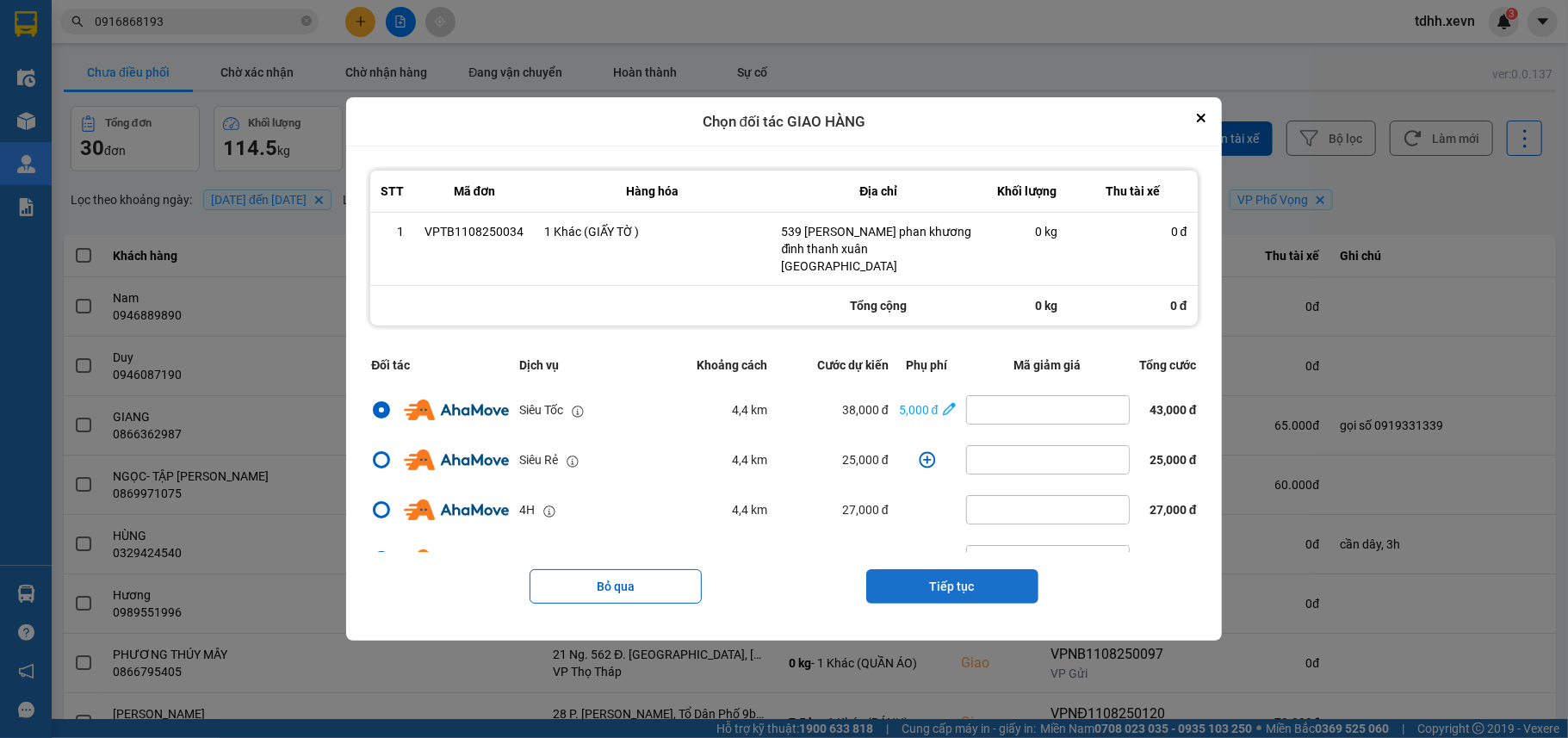
click at [975, 584] on button "Tiếp tục" at bounding box center [951, 586] width 172 height 34
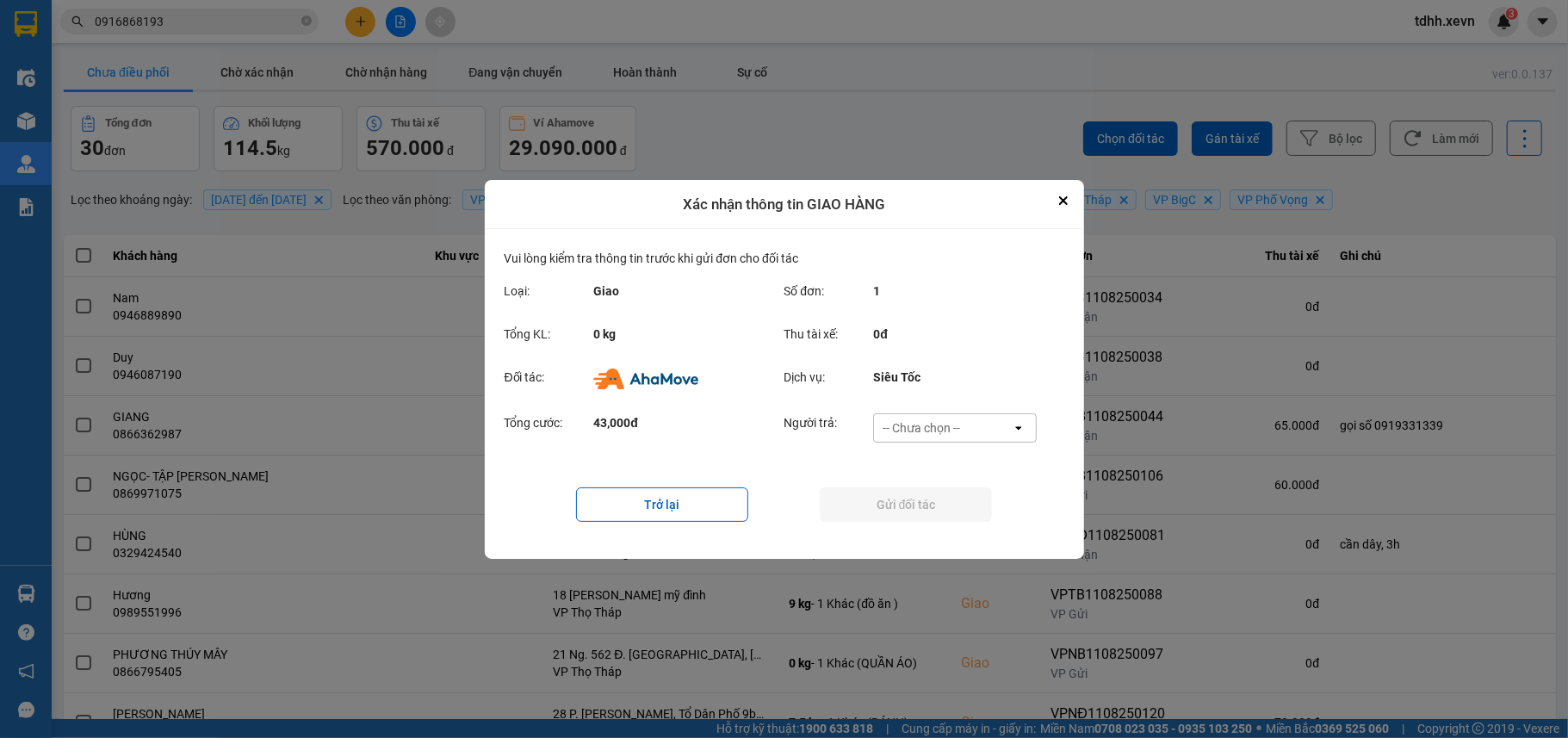
click at [962, 432] on div "-- Chưa chọn --" at bounding box center [943, 428] width 137 height 28
click at [951, 528] on span "Ví Ahamove" at bounding box center [921, 526] width 70 height 17
click at [945, 510] on button "Gửi đối tác" at bounding box center [906, 505] width 172 height 34
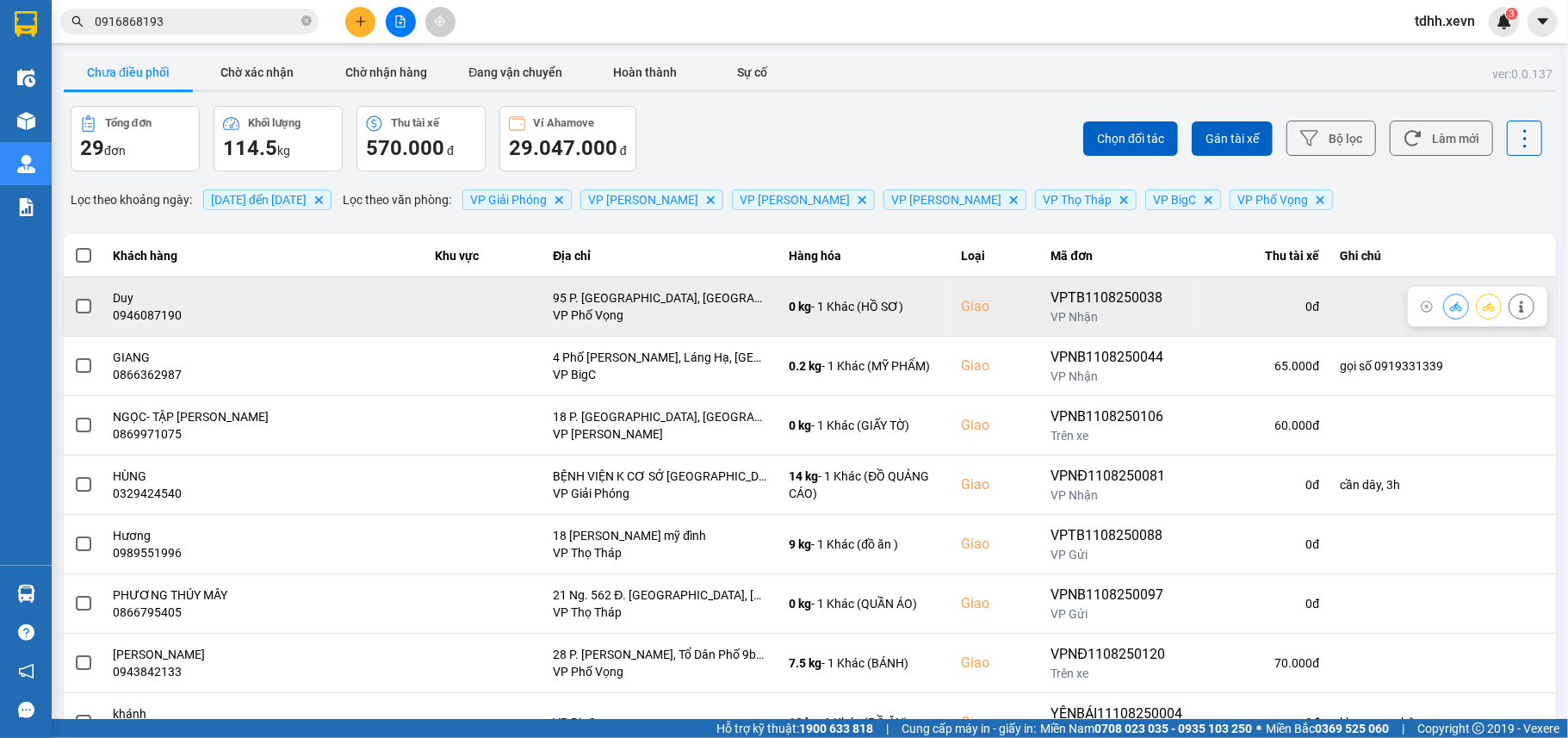
click at [132, 318] on div "0946087190" at bounding box center [264, 315] width 302 height 17
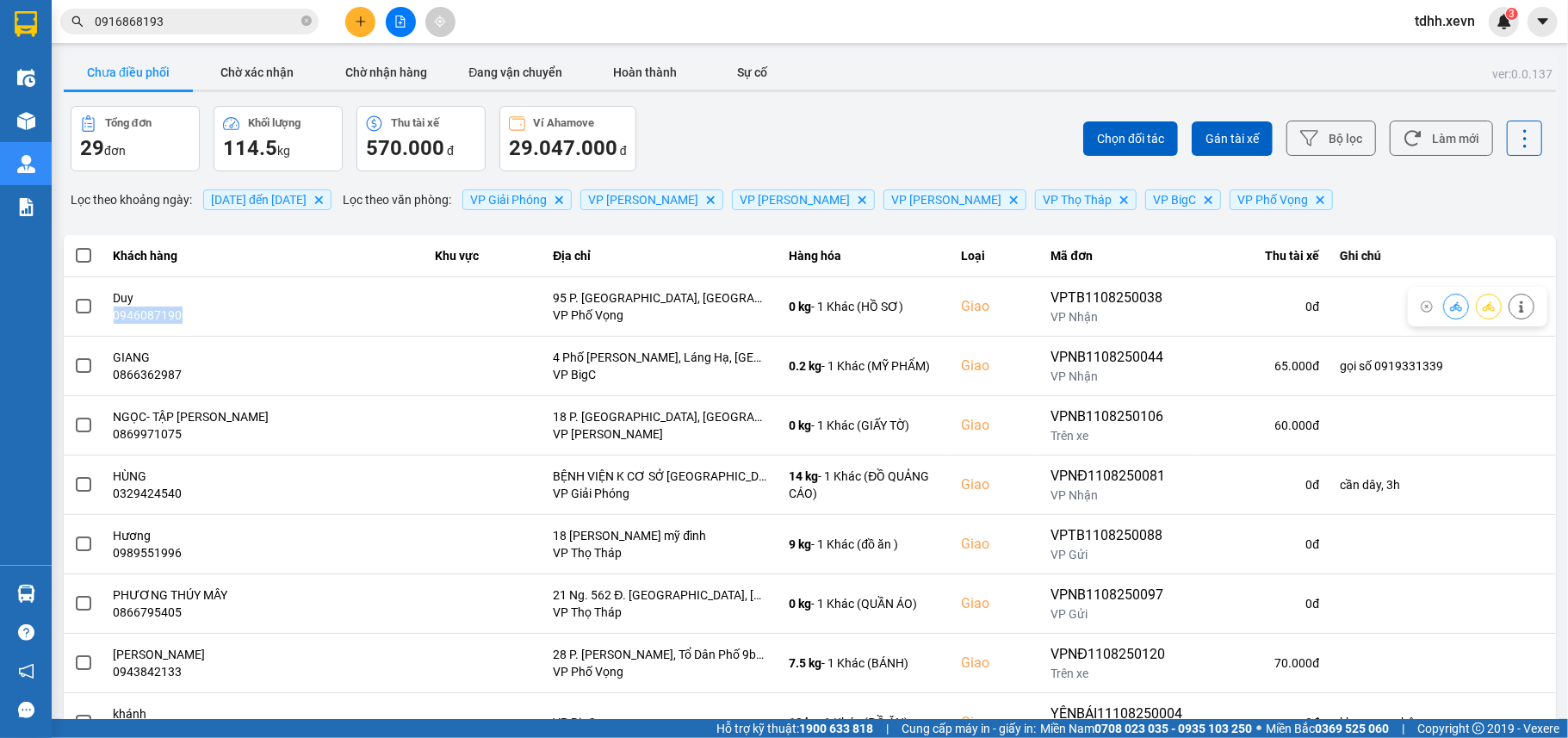
copy div "0946087190"
click at [174, 26] on input "0916868193" at bounding box center [196, 22] width 203 height 19
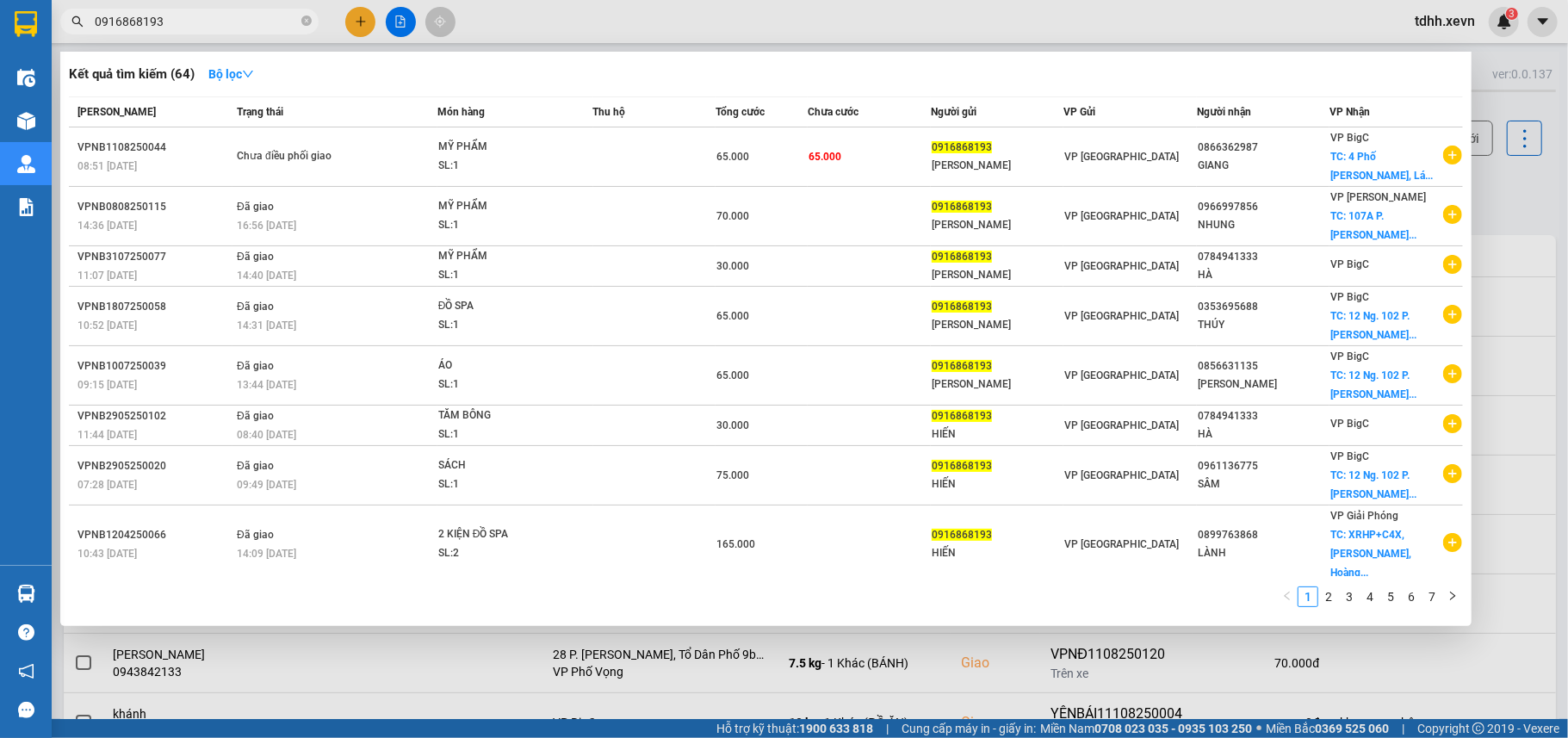
click at [173, 26] on input "0916868193" at bounding box center [196, 22] width 203 height 19
paste input "46087190"
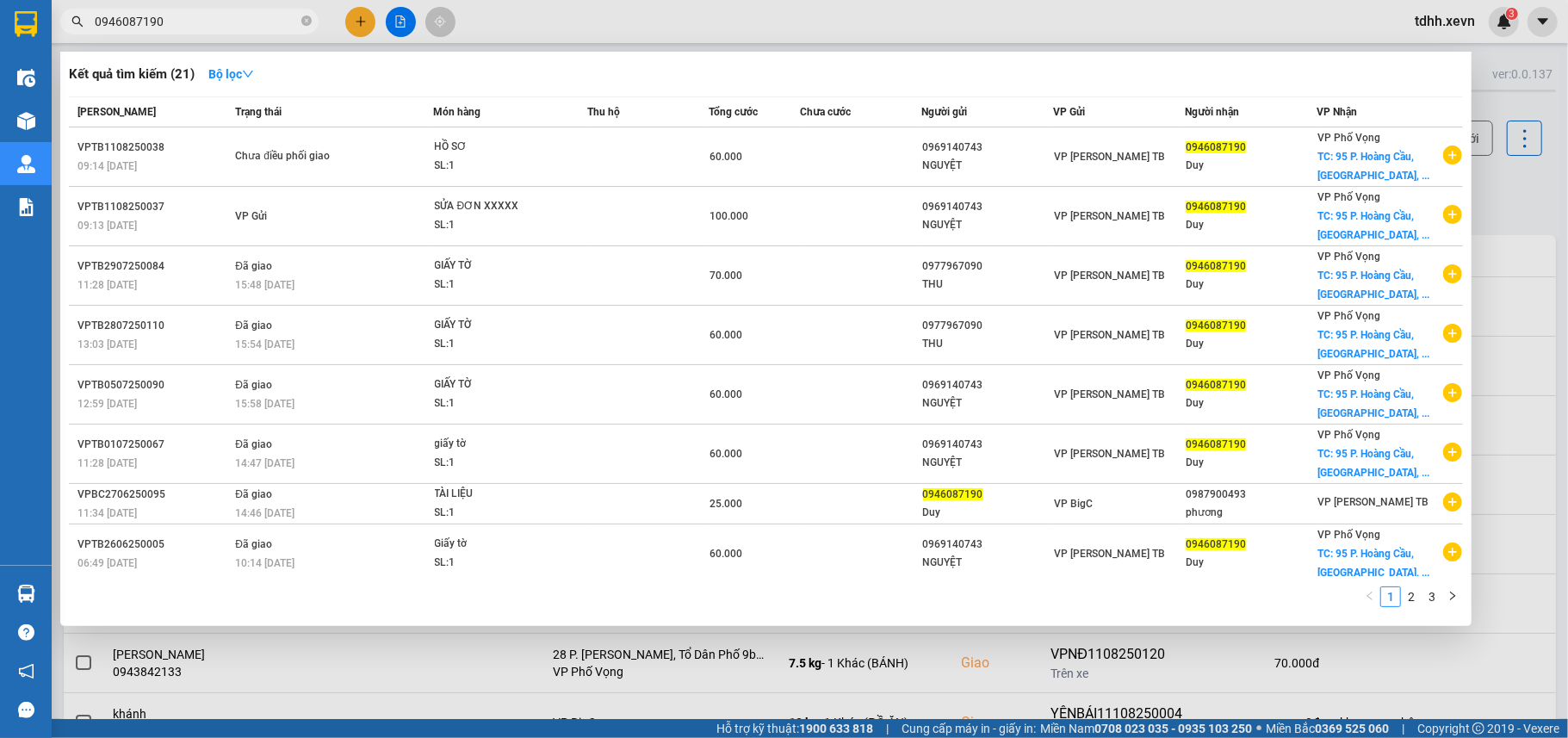
click at [1506, 178] on div at bounding box center [784, 369] width 1568 height 738
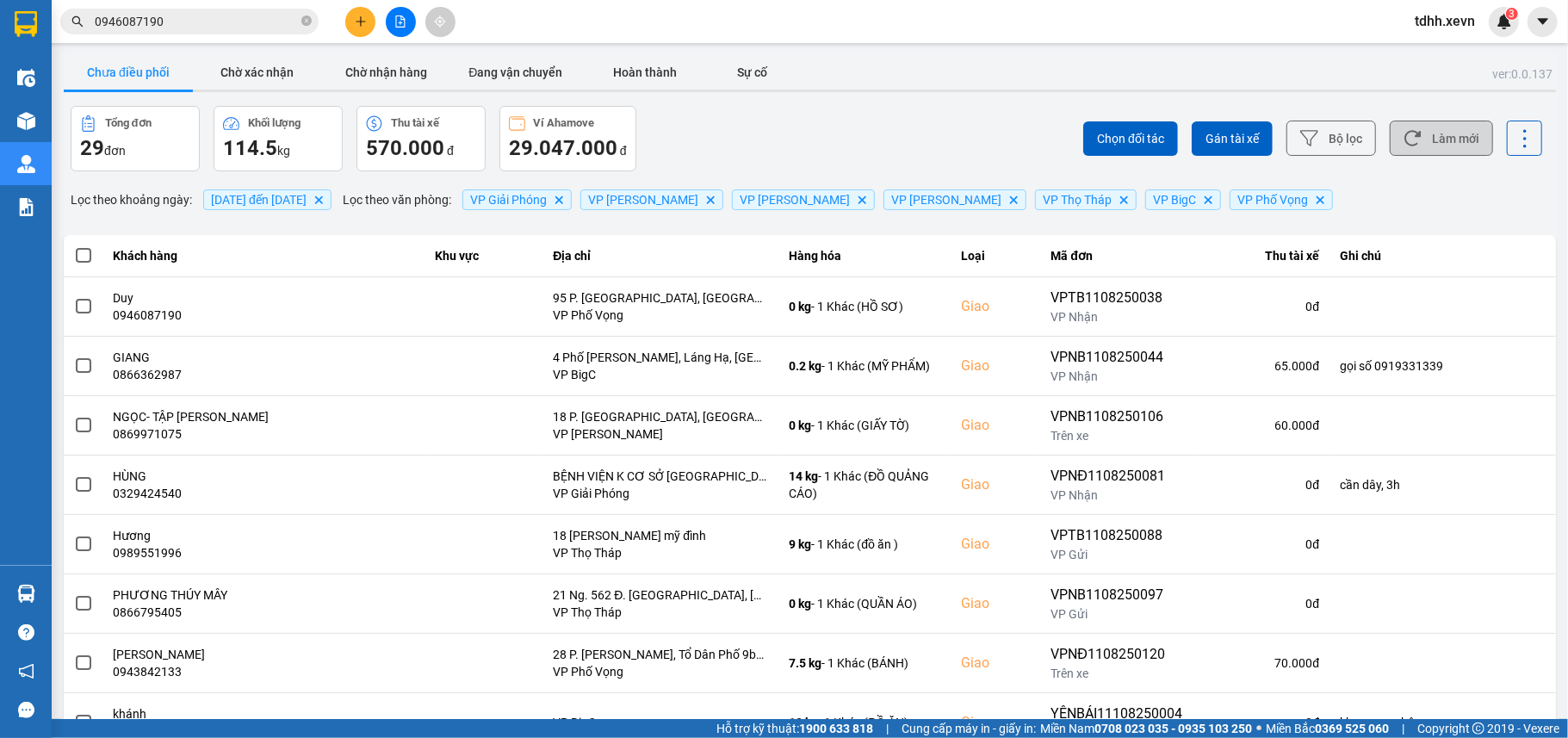
drag, startPoint x: 1444, startPoint y: 135, endPoint x: 811, endPoint y: 96, distance: 634.2
click at [1443, 135] on button "Làm mới" at bounding box center [1441, 137] width 103 height 35
click at [375, 83] on button "Chờ nhận hàng" at bounding box center [386, 73] width 129 height 34
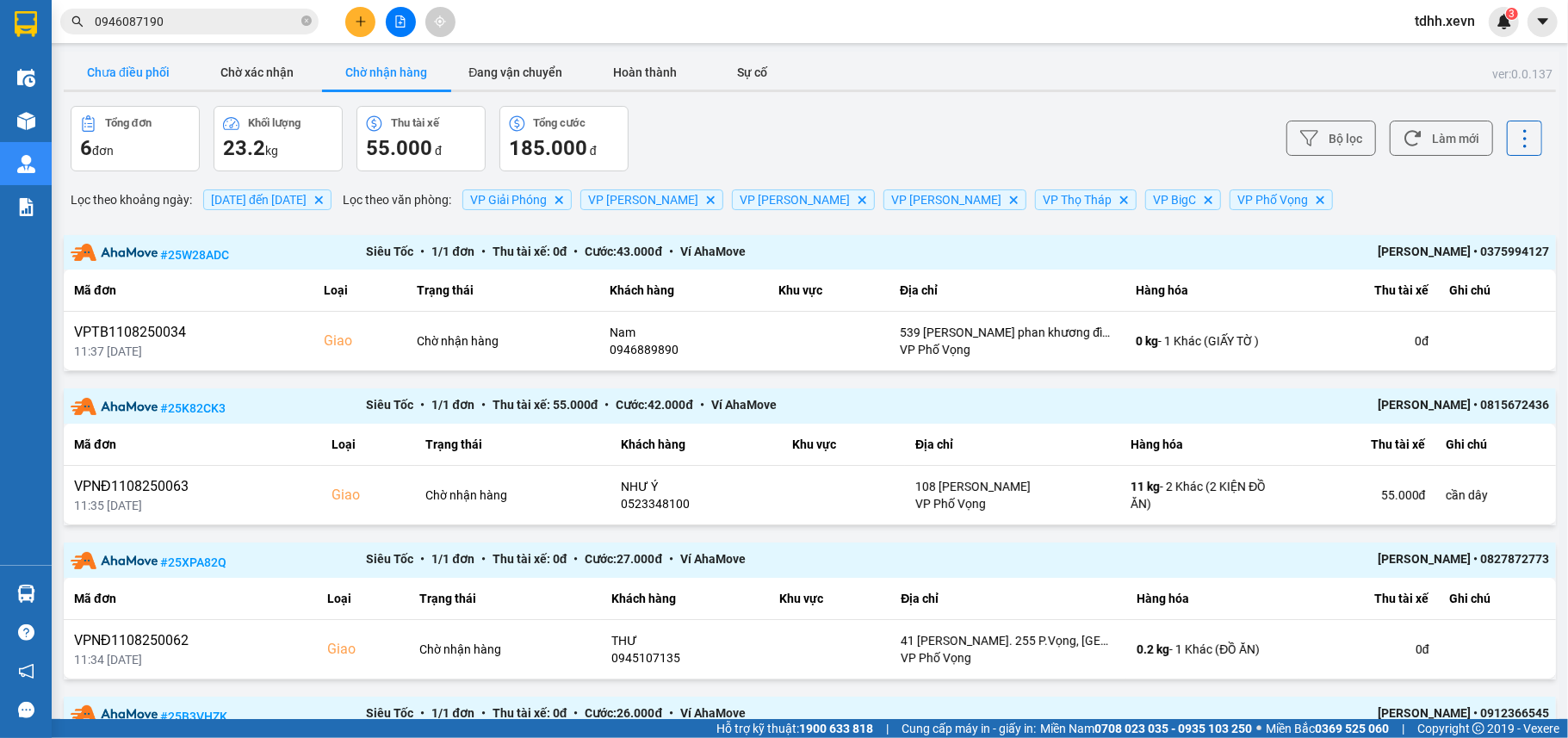
drag, startPoint x: 103, startPoint y: 71, endPoint x: 128, endPoint y: 71, distance: 25.0
click at [104, 71] on button "Chưa điều phối" at bounding box center [128, 73] width 129 height 34
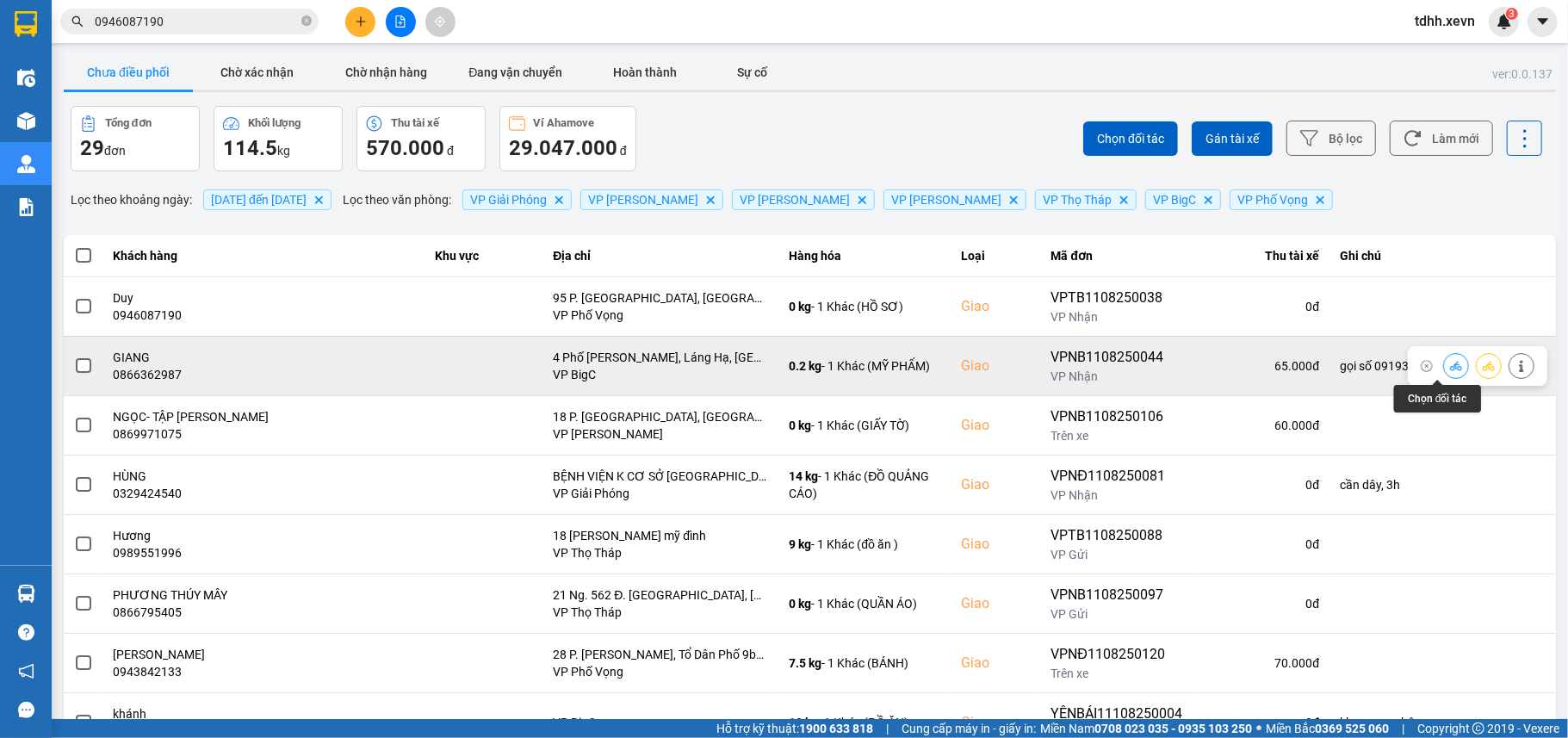
click at [1450, 372] on icon at bounding box center [1455, 366] width 12 height 12
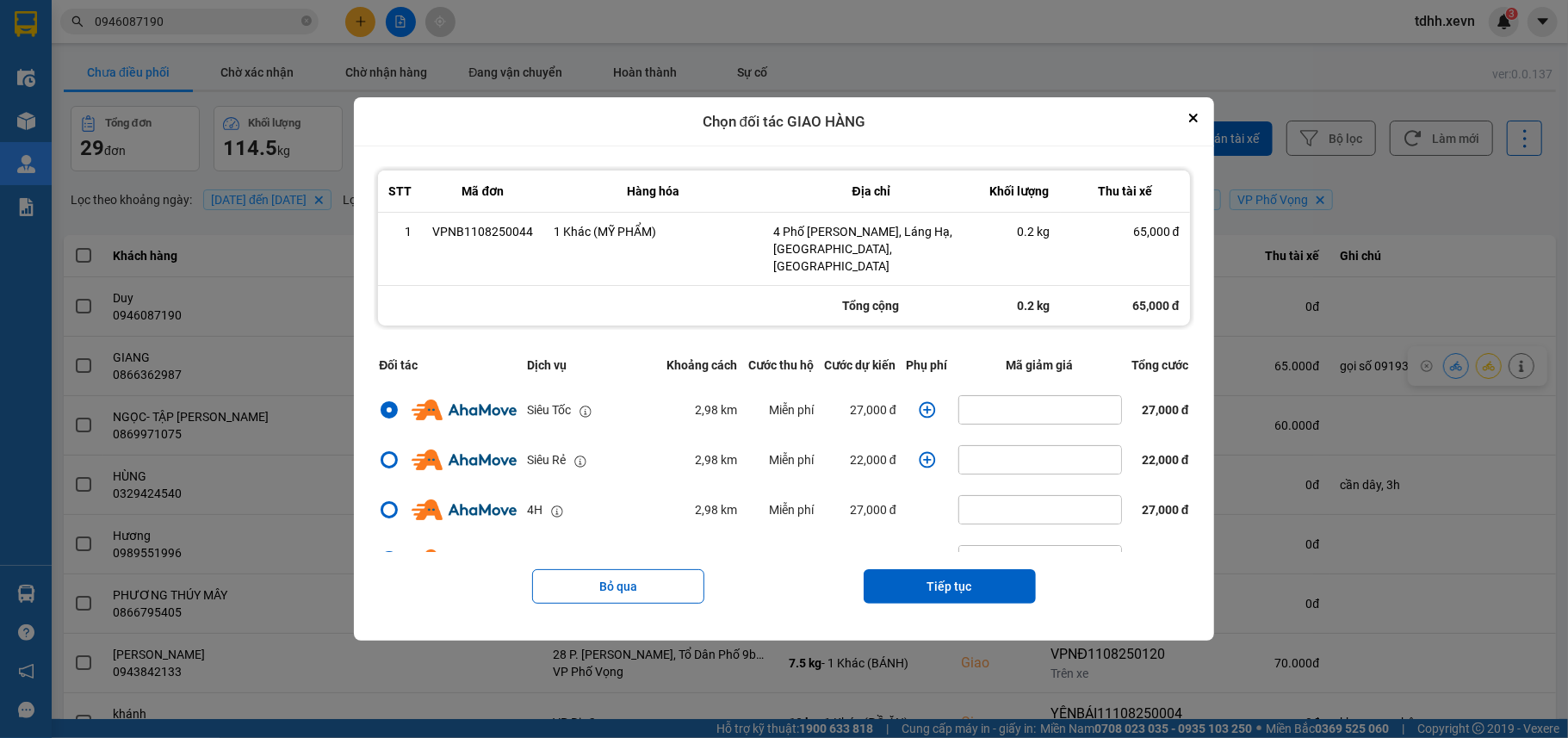
click at [909, 398] on td "dialog" at bounding box center [927, 410] width 52 height 50
click at [925, 403] on icon "dialog" at bounding box center [927, 410] width 17 height 17
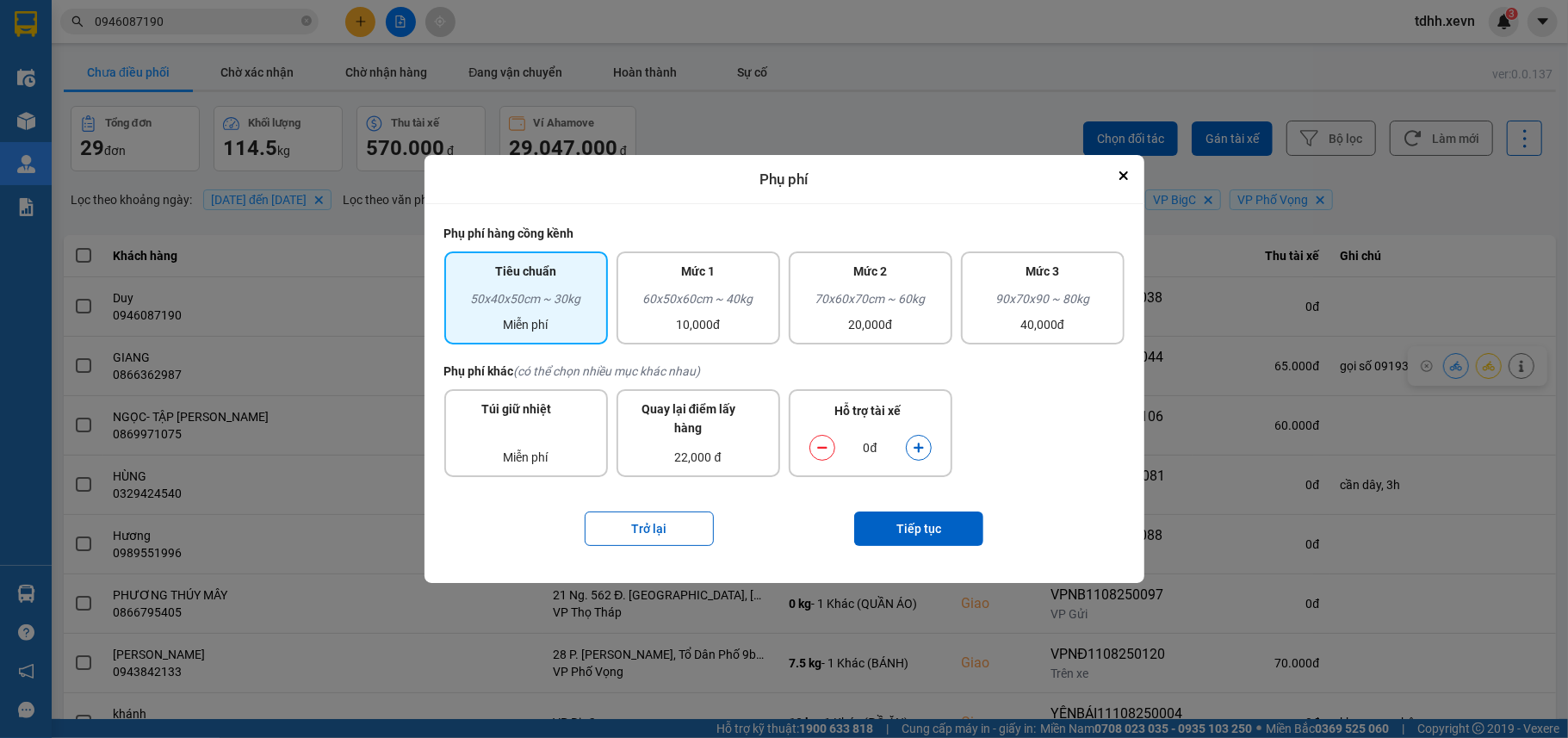
click at [907, 444] on button "dialog" at bounding box center [918, 449] width 24 height 31
click at [935, 518] on button "Tiếp tục" at bounding box center [918, 529] width 129 height 34
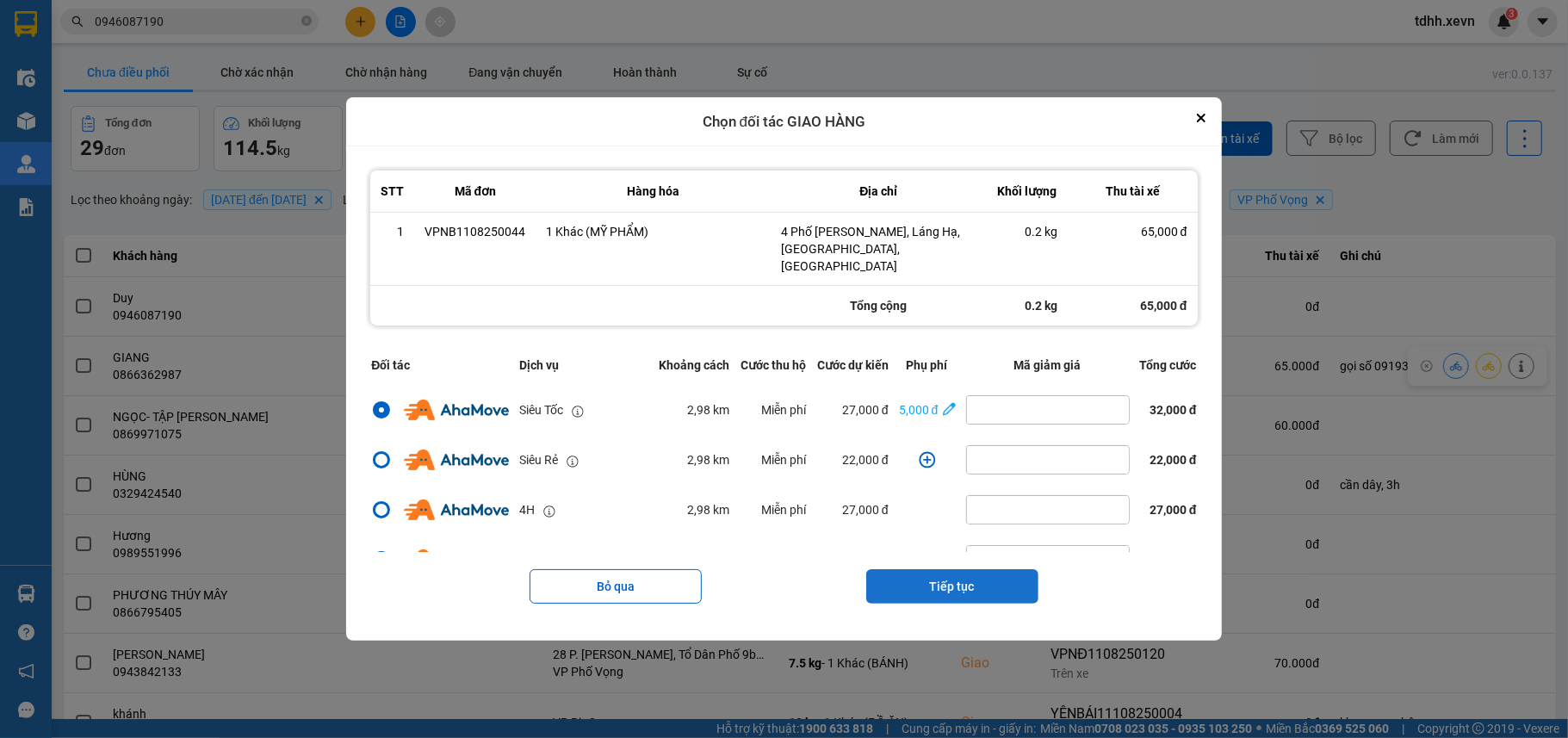
click at [978, 580] on button "Tiếp tục" at bounding box center [951, 586] width 172 height 34
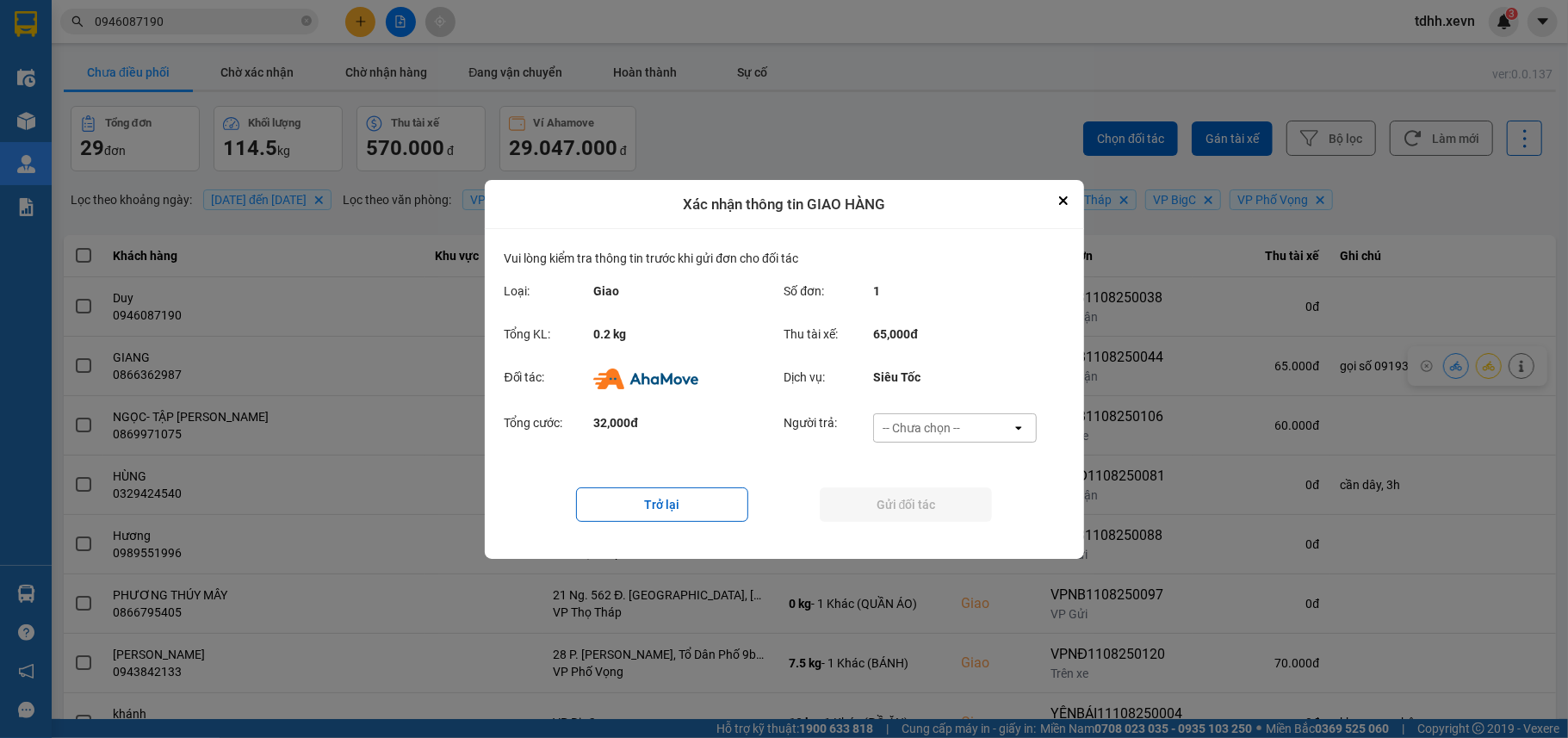
click at [965, 425] on div "-- Chưa chọn --" at bounding box center [943, 428] width 137 height 28
click at [962, 522] on div "Ví Ahamove" at bounding box center [954, 526] width 163 height 31
click at [951, 506] on button "Gửi đối tác" at bounding box center [906, 505] width 172 height 34
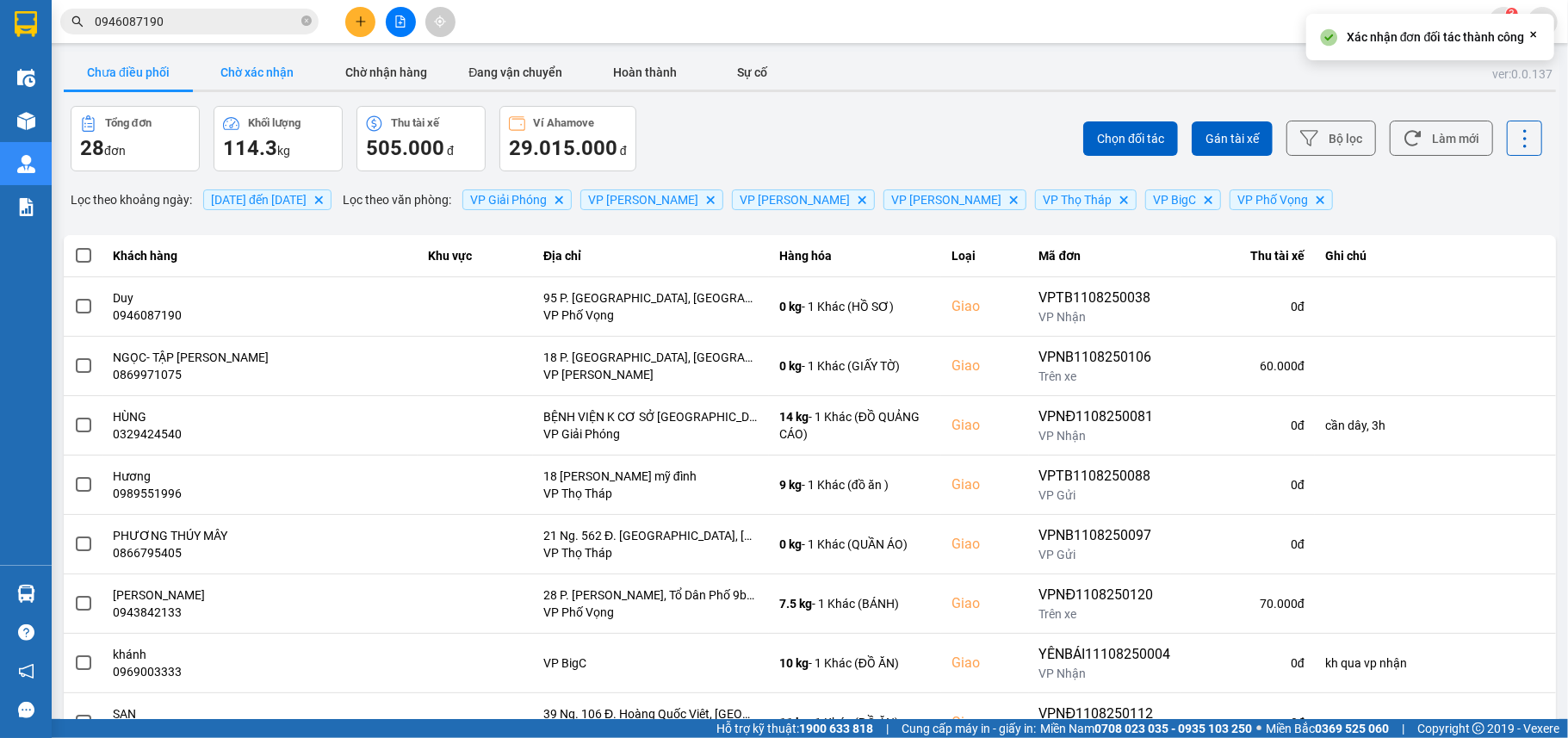
click at [246, 76] on button "Chờ xác nhận" at bounding box center [257, 73] width 129 height 34
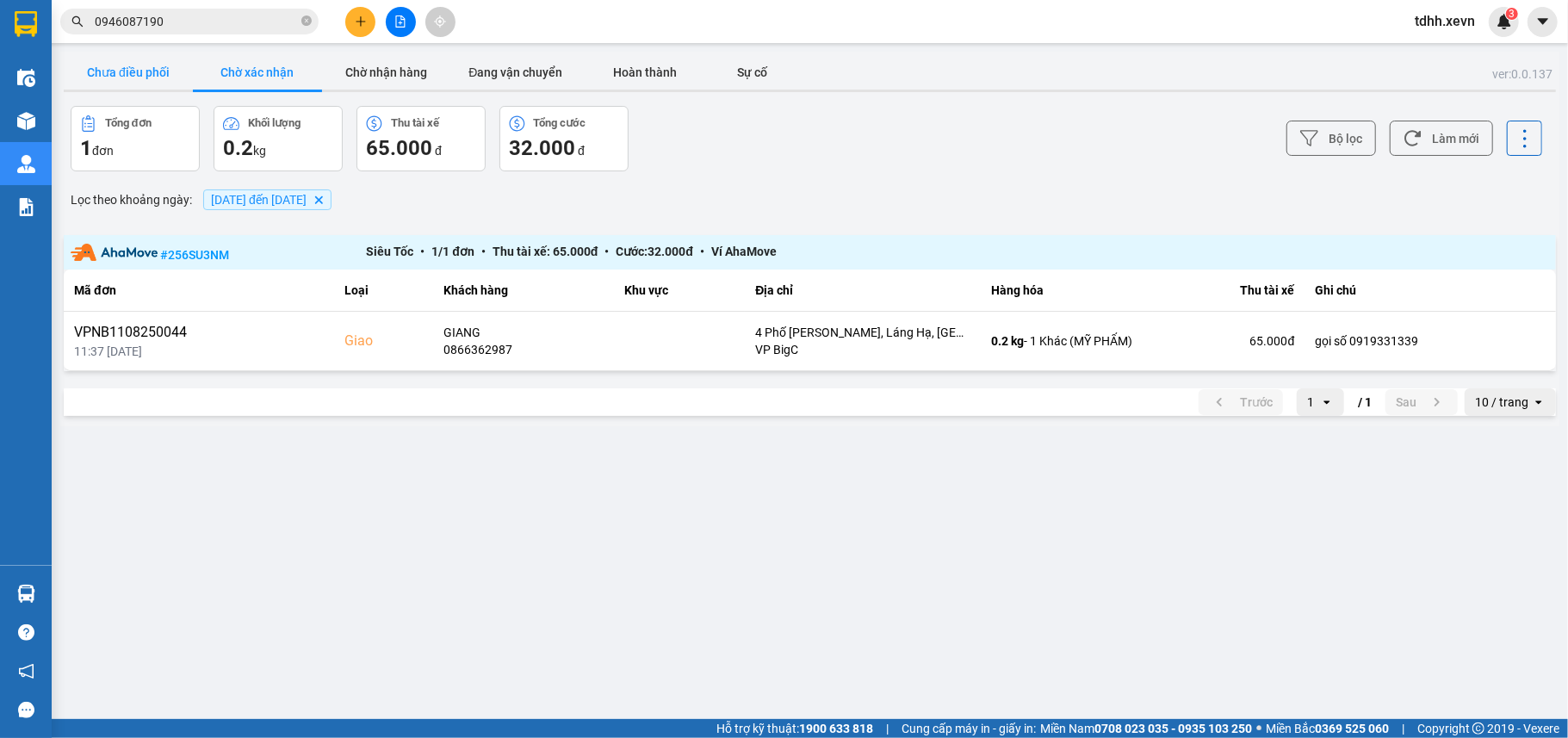
click at [131, 71] on button "Chưa điều phối" at bounding box center [128, 73] width 129 height 34
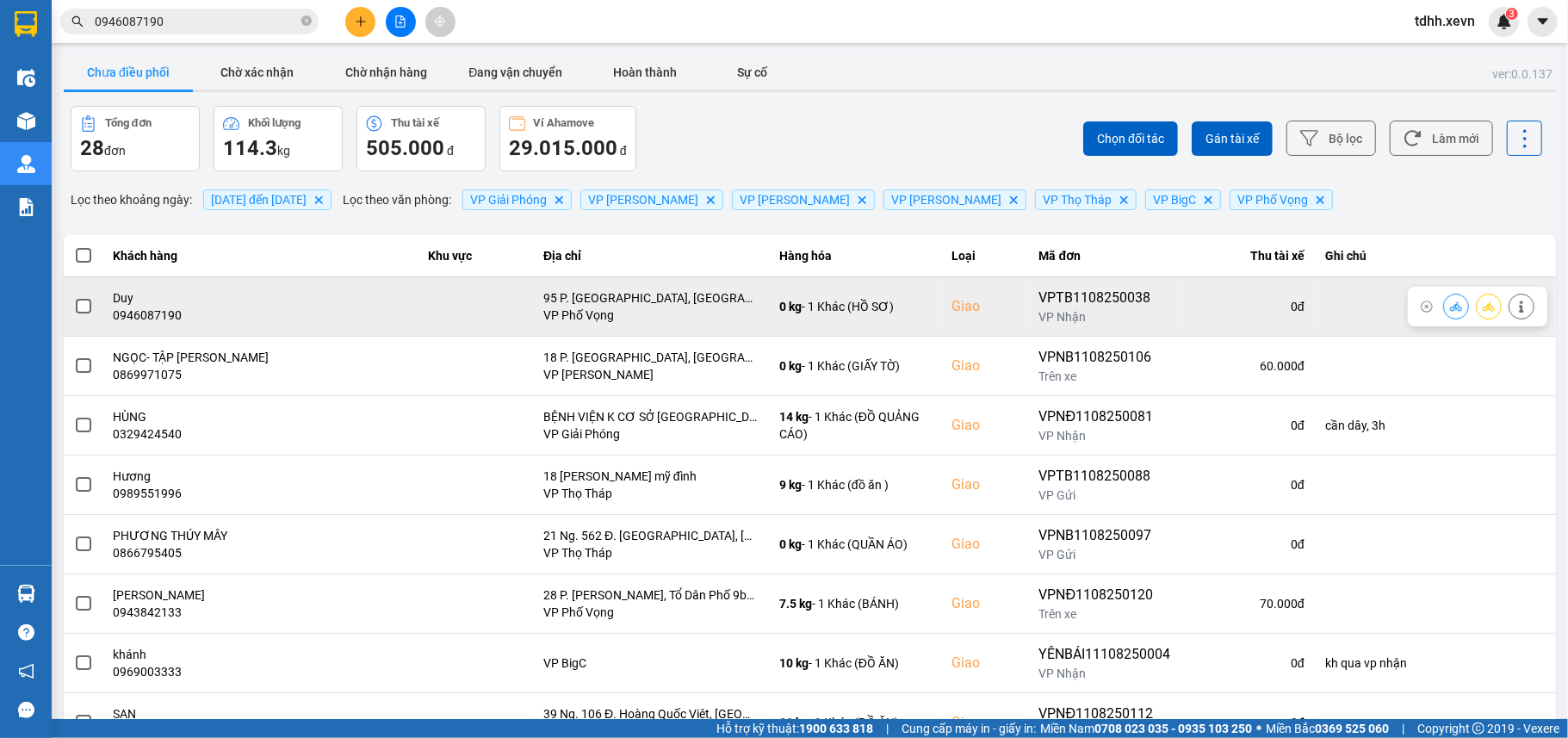
click at [157, 312] on div "0946087190" at bounding box center [261, 315] width 294 height 17
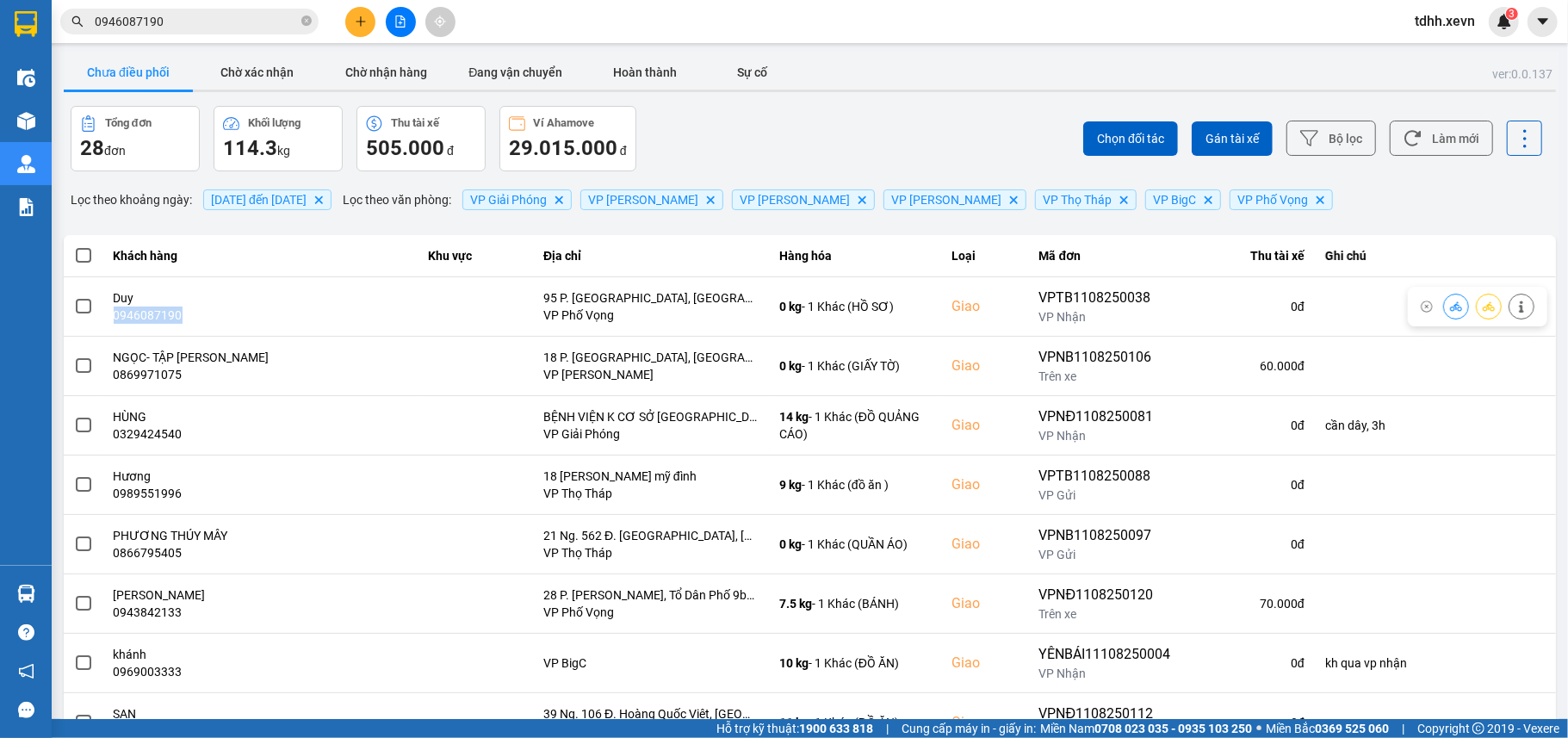
copy div "0946087190"
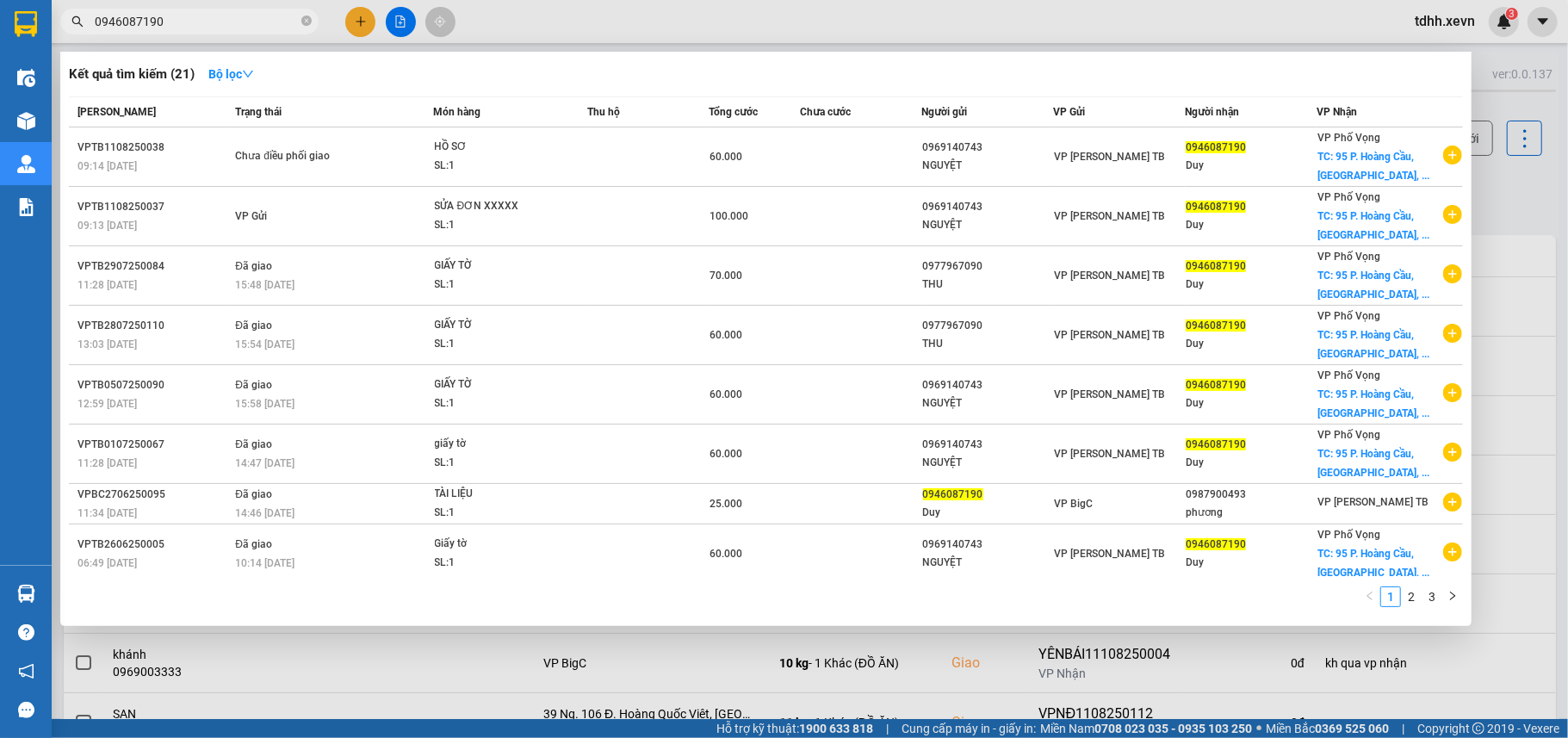
click at [199, 28] on input "0946087190" at bounding box center [196, 22] width 203 height 19
click at [198, 28] on input "0946087190" at bounding box center [196, 22] width 203 height 19
click at [1546, 190] on div at bounding box center [784, 369] width 1568 height 738
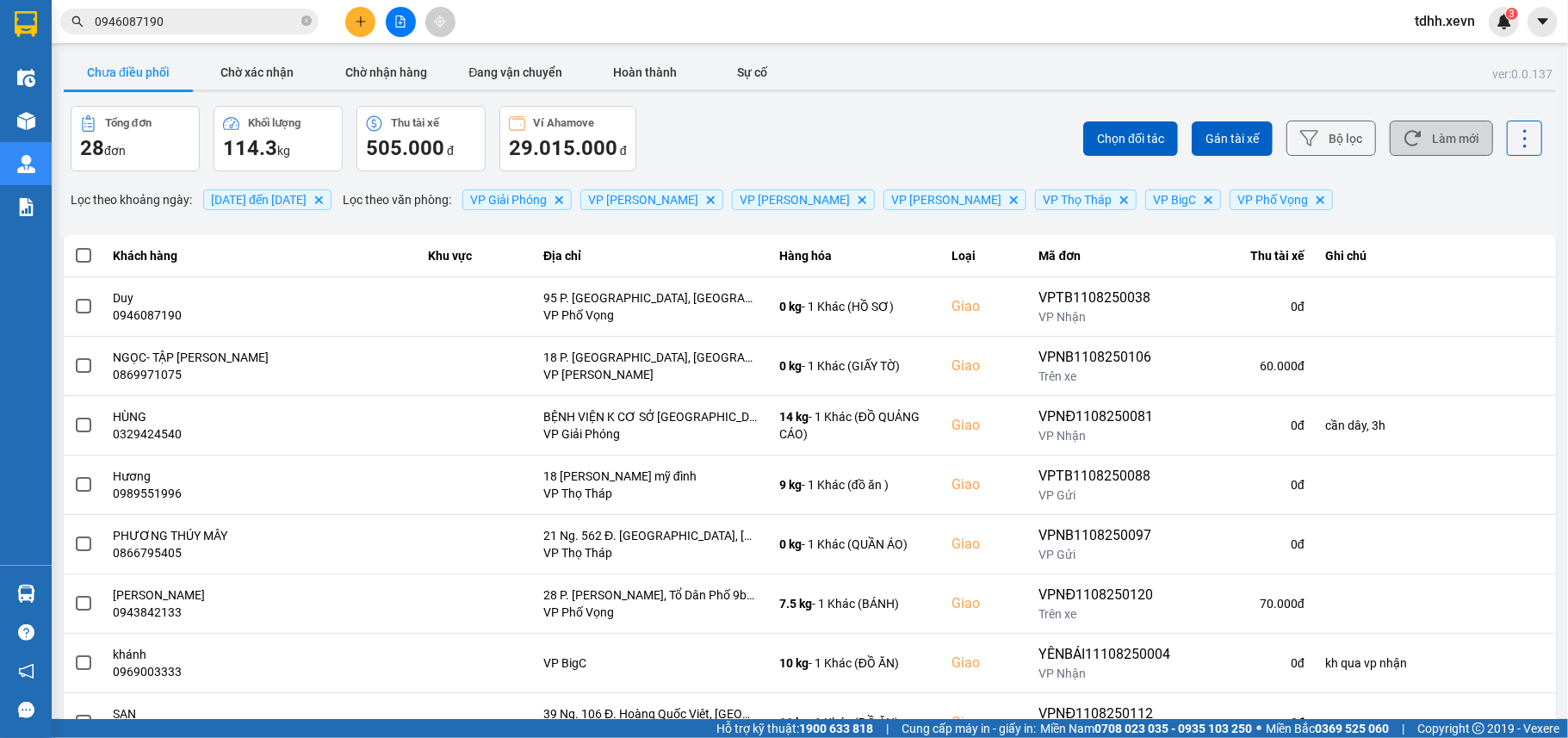
drag, startPoint x: 1439, startPoint y: 143, endPoint x: 1429, endPoint y: 142, distance: 10.0
click at [1439, 142] on button "Làm mới" at bounding box center [1441, 137] width 103 height 35
click at [251, 56] on button "Chờ xác nhận" at bounding box center [257, 73] width 129 height 34
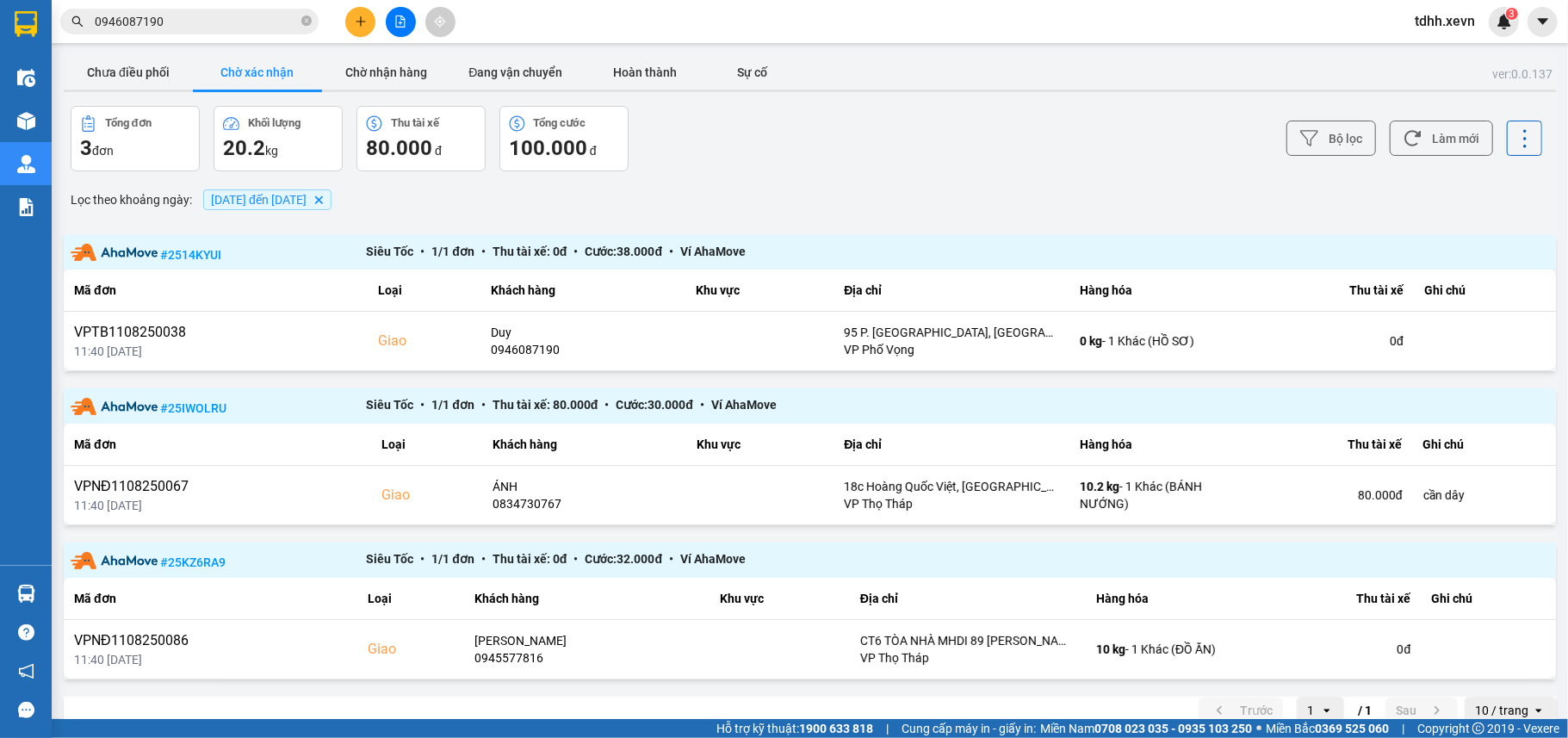
scroll to position [28, 0]
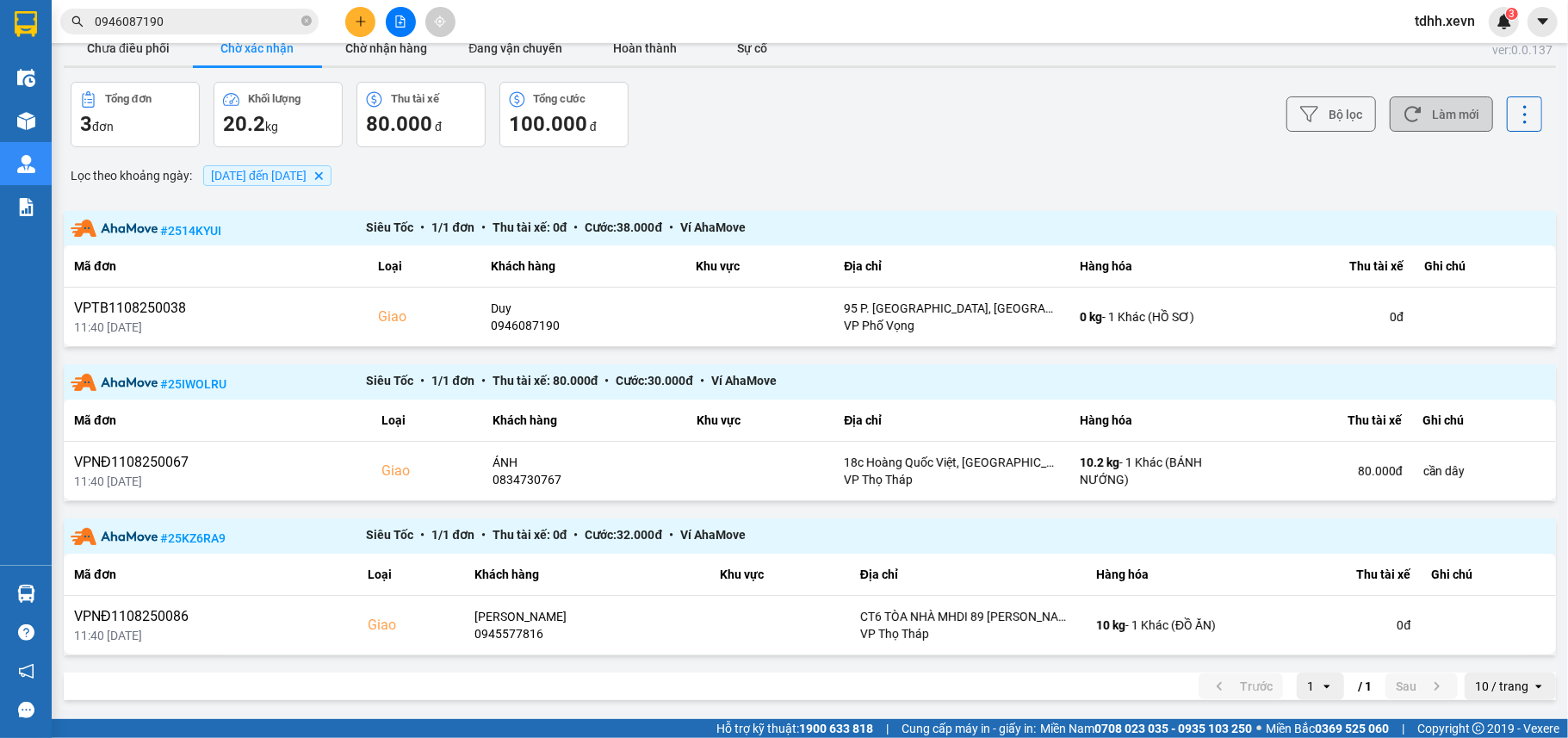
drag, startPoint x: 1403, startPoint y: 104, endPoint x: 669, endPoint y: 81, distance: 734.4
click at [1399, 110] on button "Làm mới" at bounding box center [1441, 114] width 103 height 35
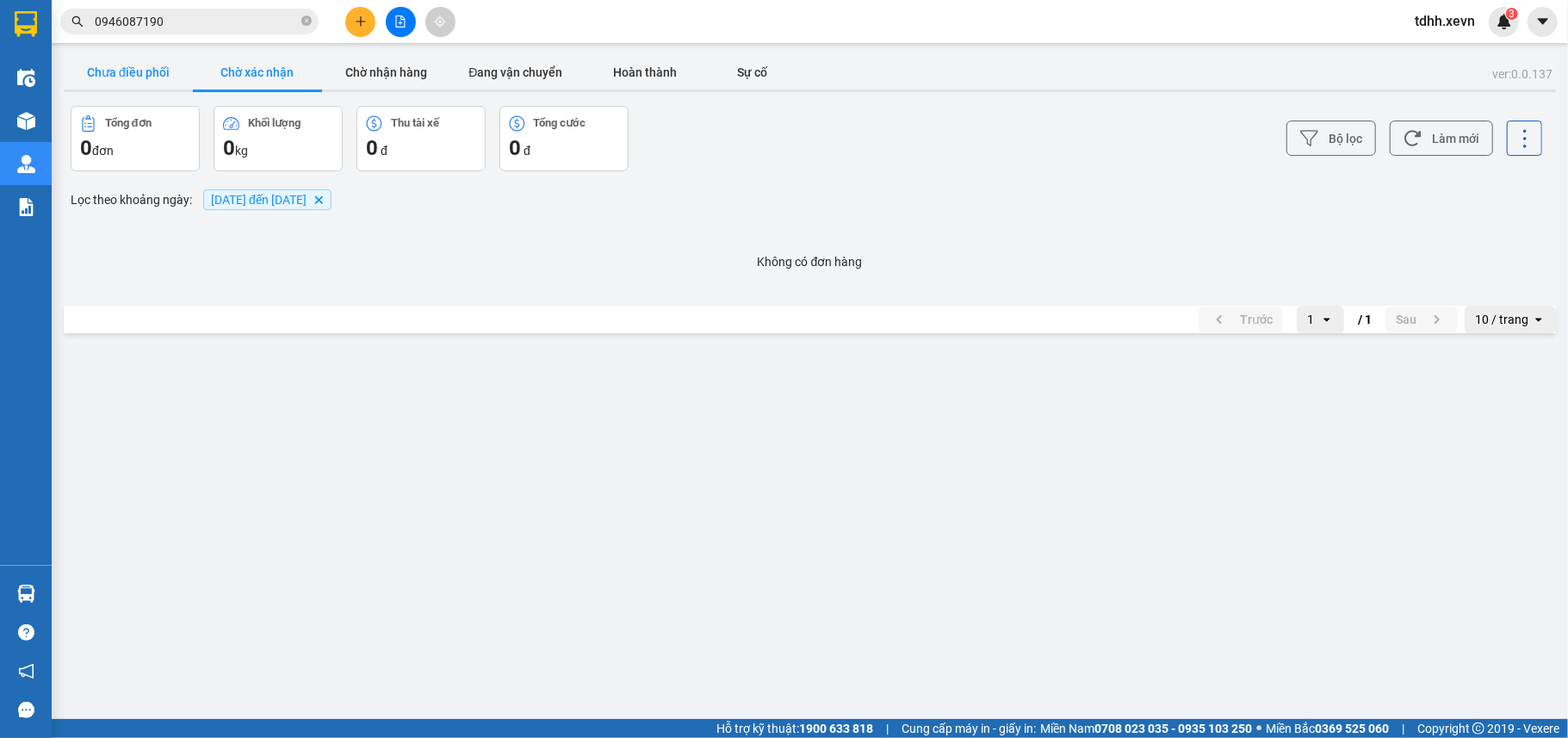
click at [139, 83] on button "Chưa điều phối" at bounding box center [128, 73] width 129 height 34
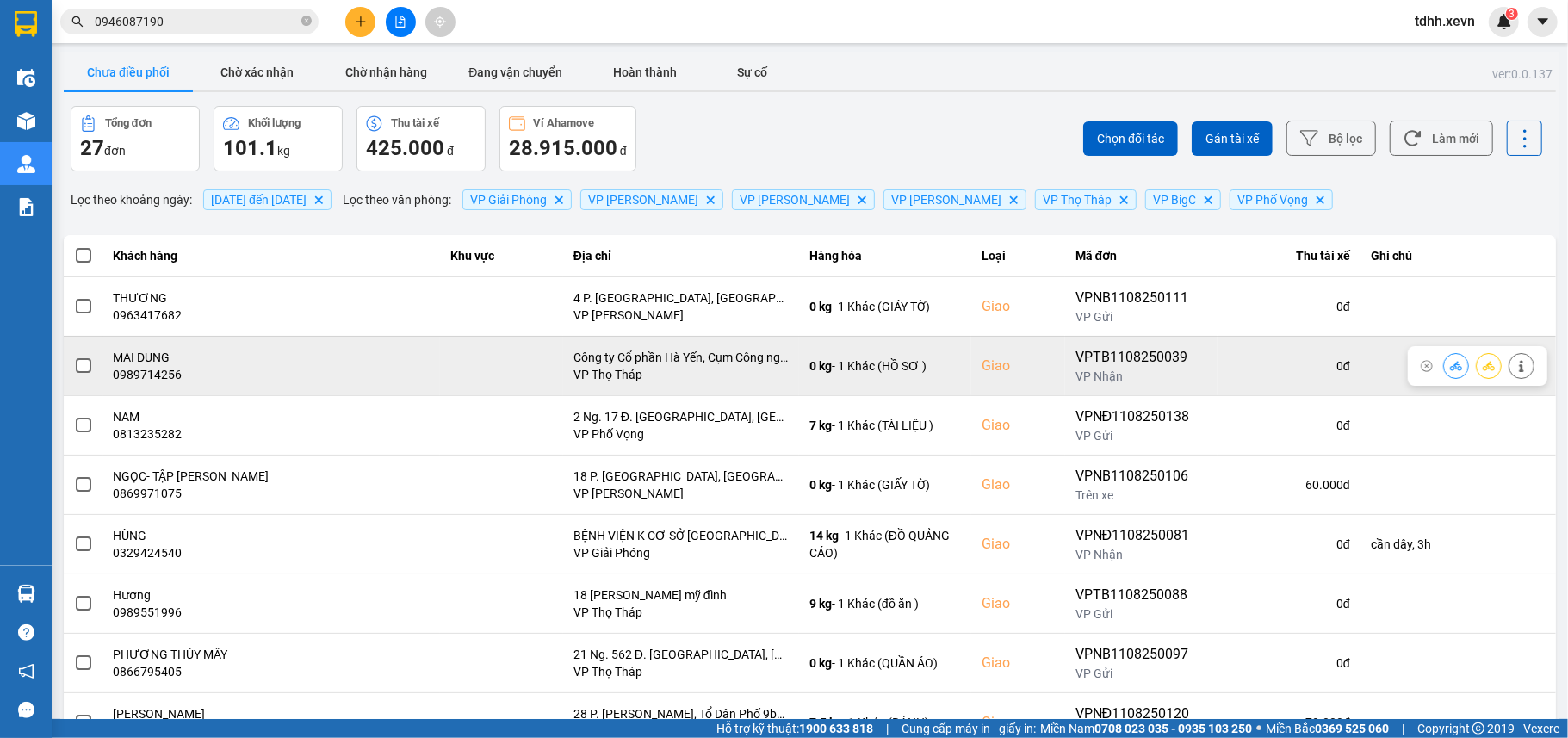
click at [150, 376] on div "0989714256" at bounding box center [271, 374] width 316 height 17
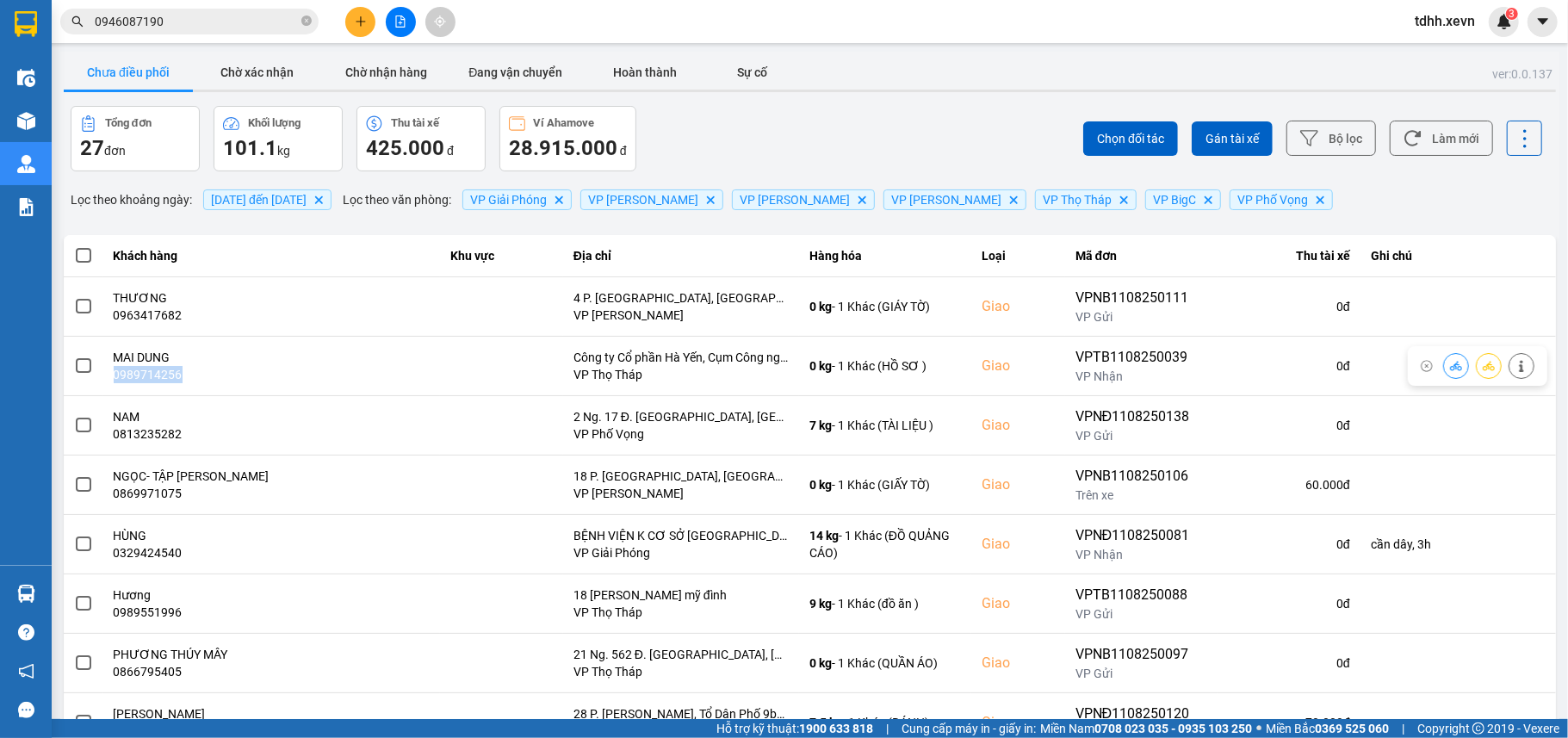
copy div "0989714256"
click at [171, 22] on input "0946087190" at bounding box center [196, 22] width 203 height 19
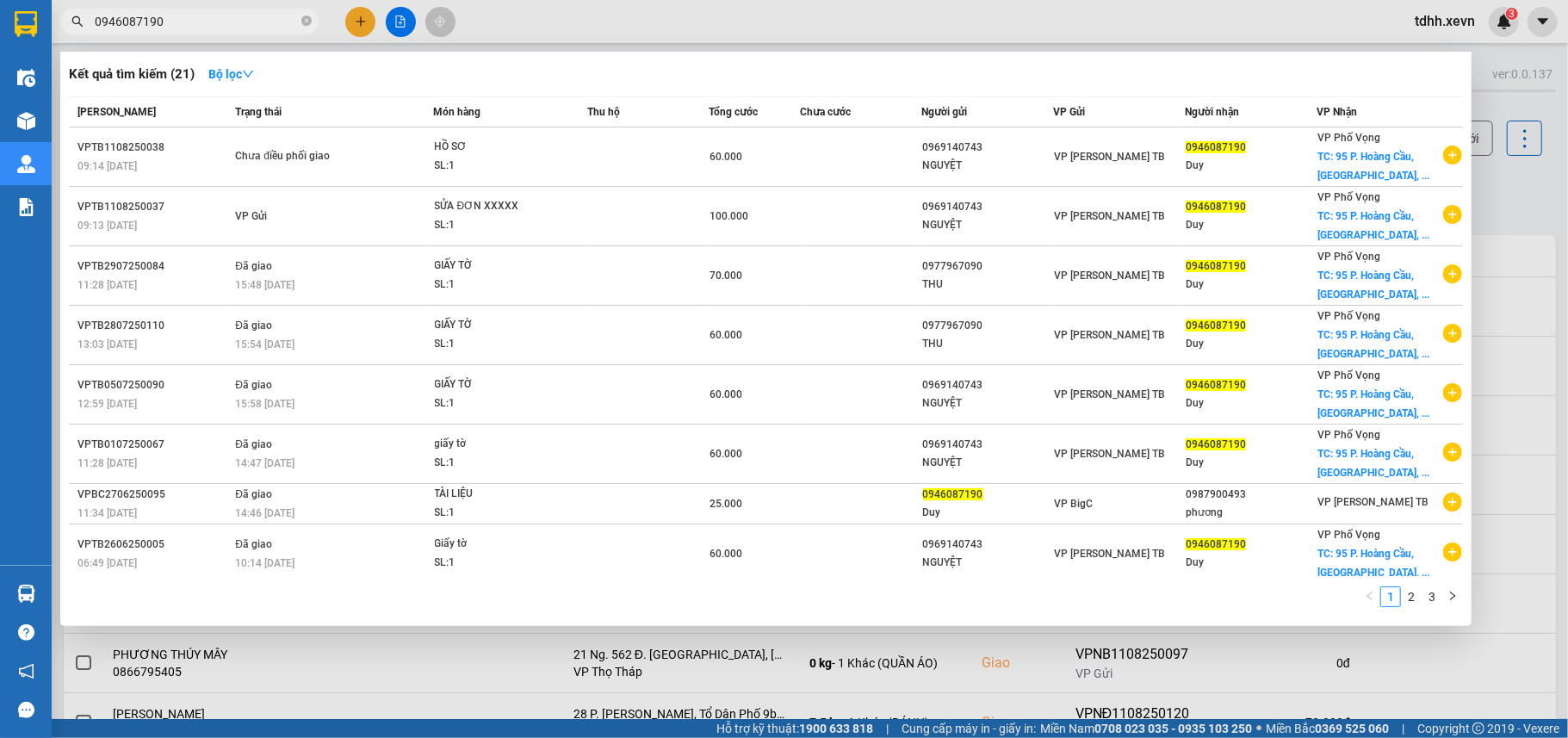
click at [171, 22] on input "0946087190" at bounding box center [196, 22] width 203 height 19
paste input "89714256"
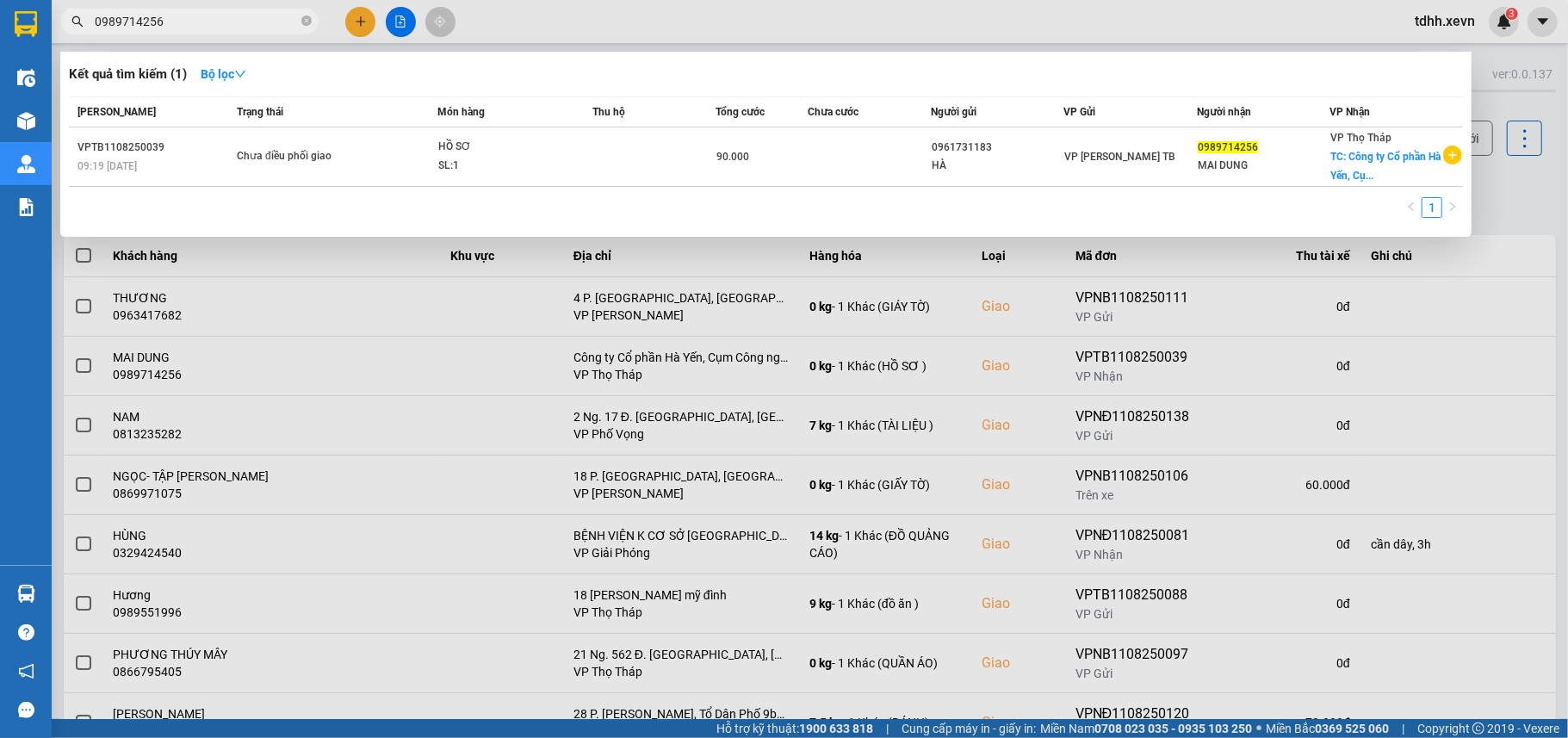
click at [184, 28] on input "0989714256" at bounding box center [196, 22] width 203 height 19
paste input "824360693"
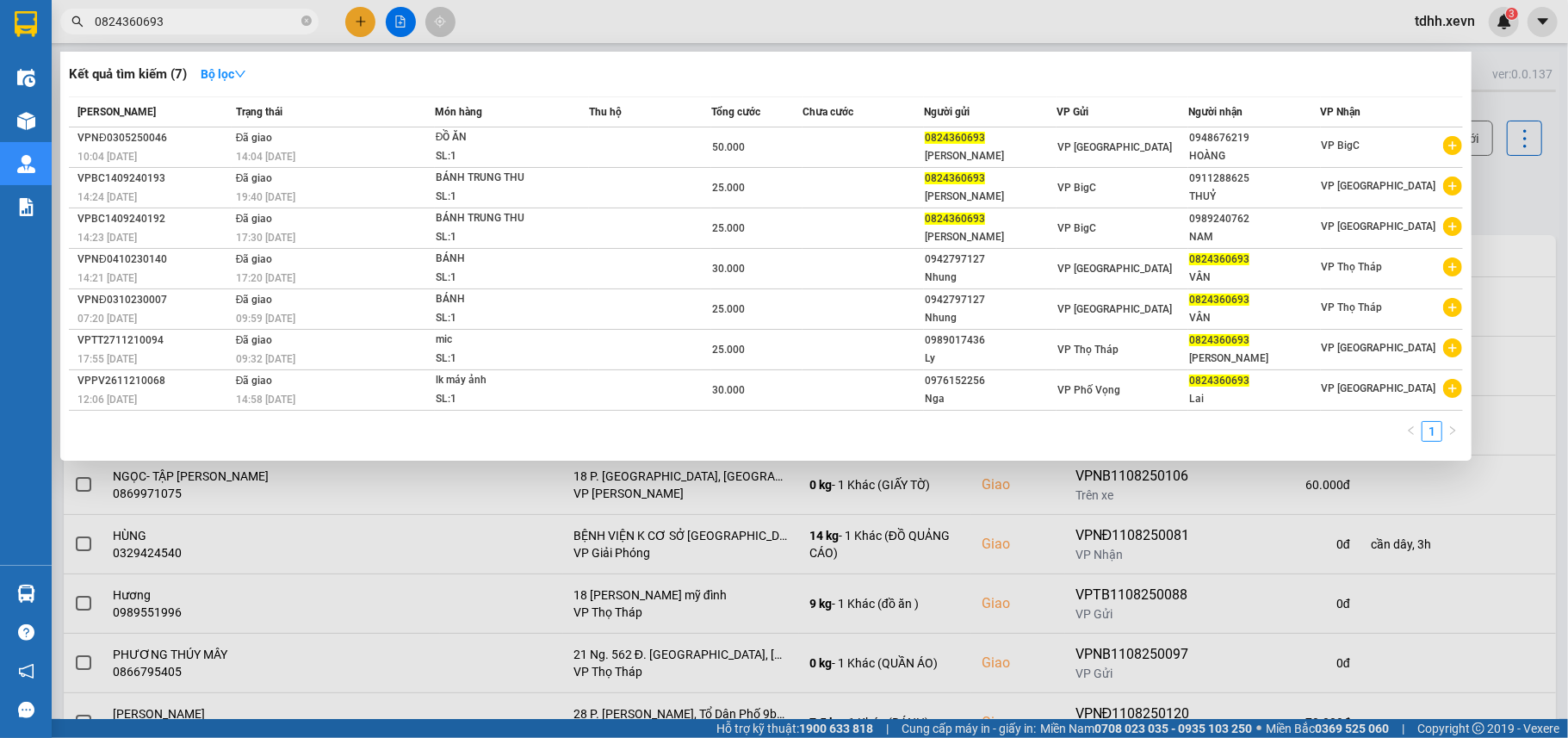
type input "0824360693"
click at [1512, 198] on div at bounding box center [784, 369] width 1568 height 738
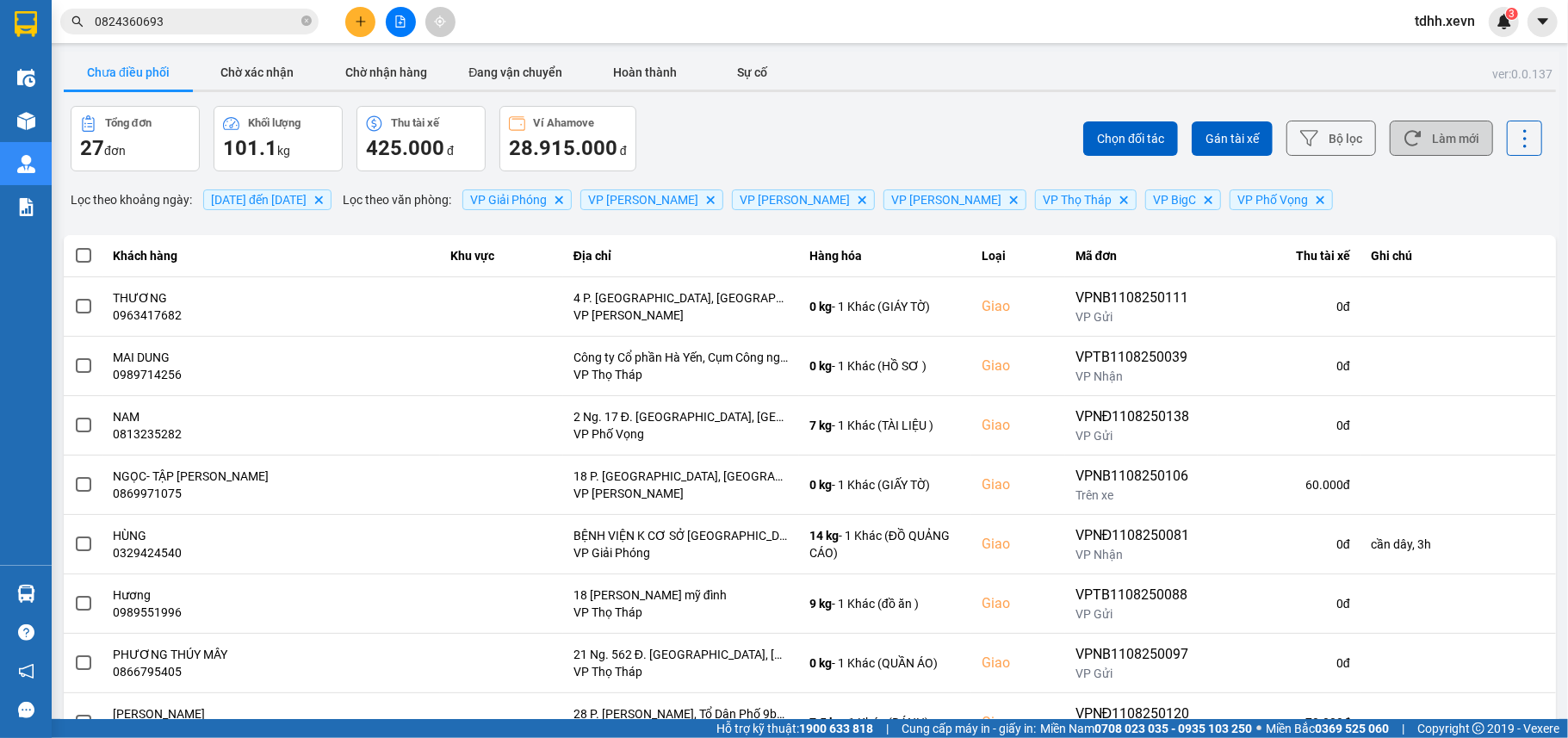
click at [1460, 143] on button "Làm mới" at bounding box center [1441, 137] width 103 height 35
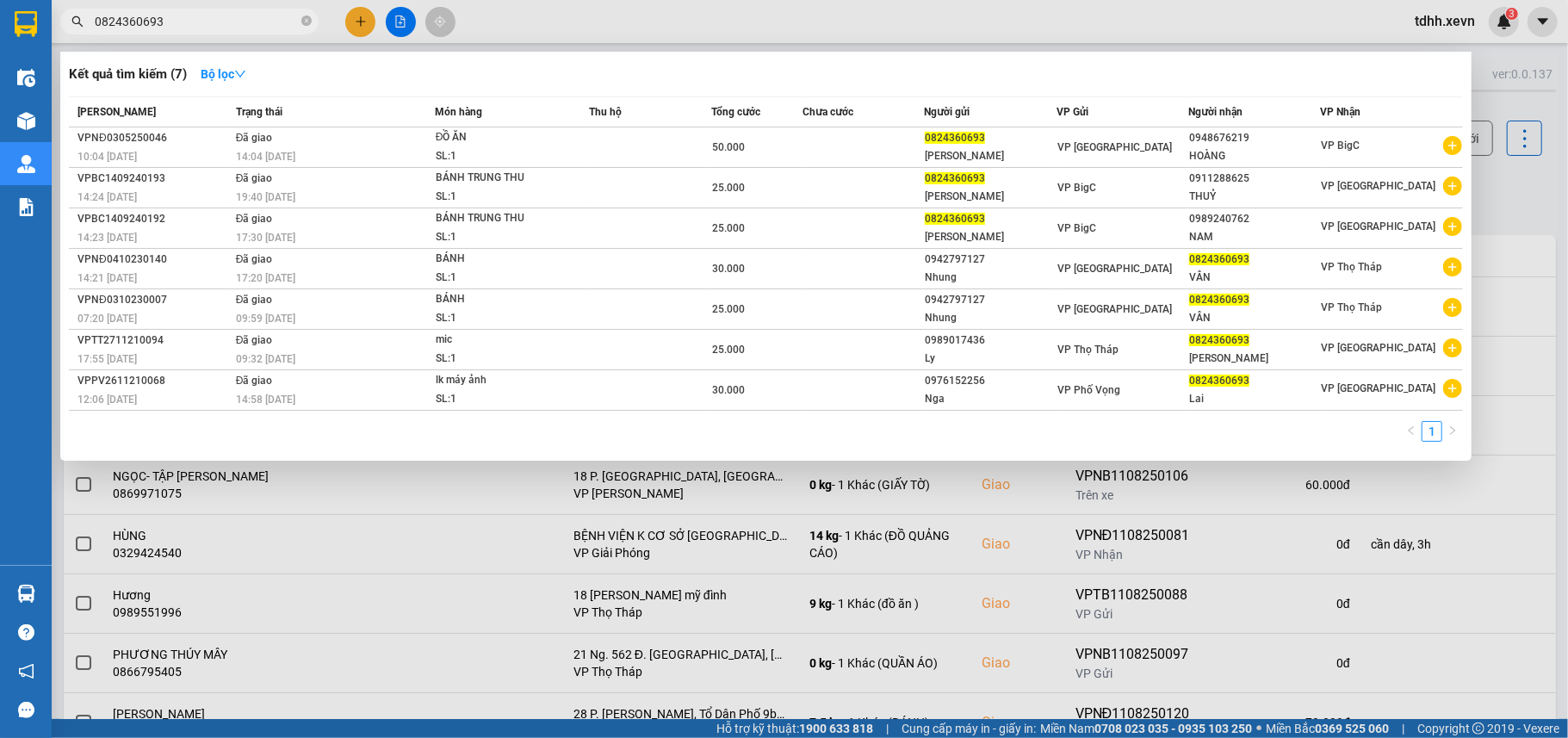
click at [210, 22] on input "0824360693" at bounding box center [196, 22] width 203 height 19
click at [208, 22] on input "0824360693" at bounding box center [196, 22] width 203 height 19
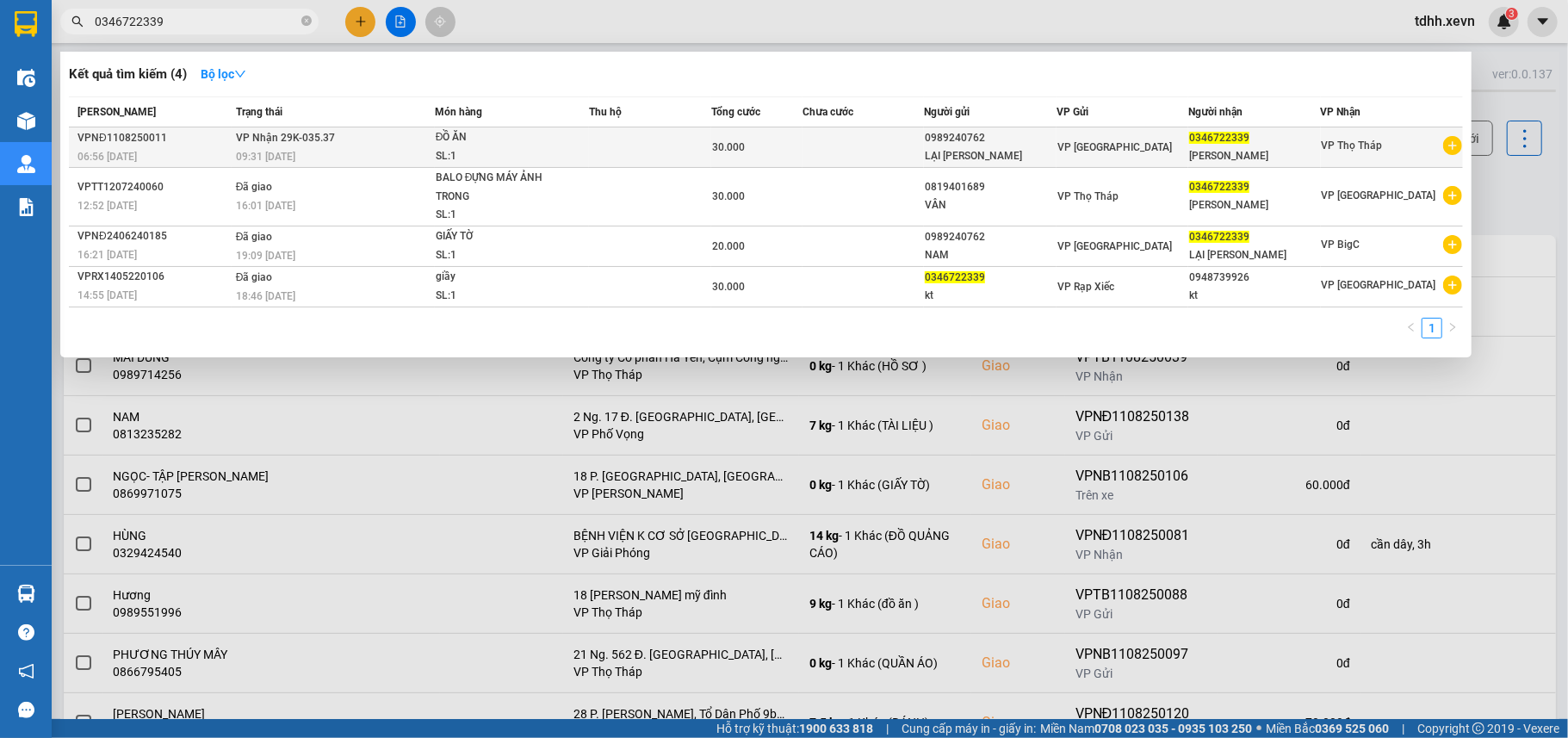
type input "0346722339"
click at [850, 162] on td at bounding box center [864, 148] width 122 height 40
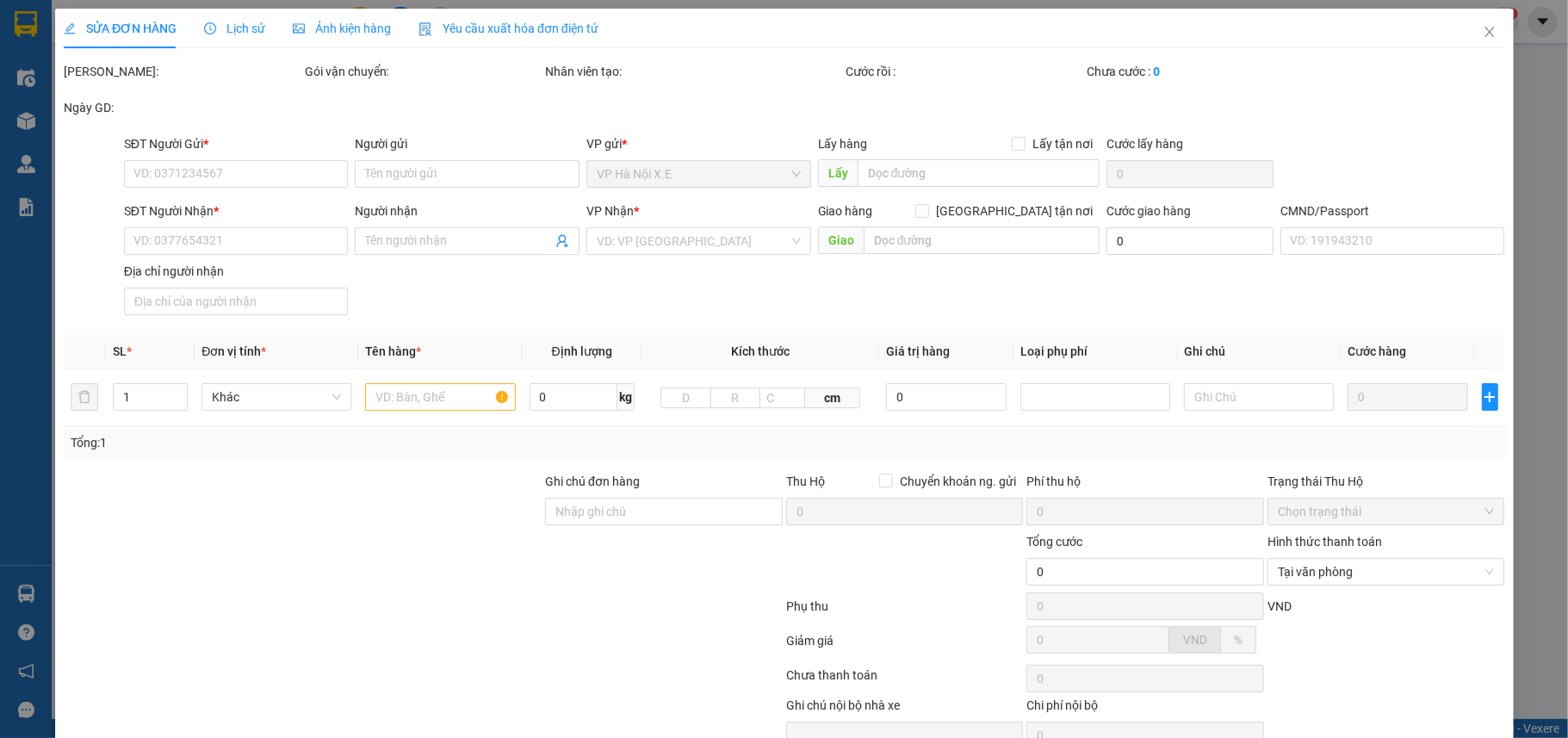
type input "0989240762"
type input "LẠI VĂN NAM"
type input "0346722339"
type input "HOÀNG ANH"
type input "1"
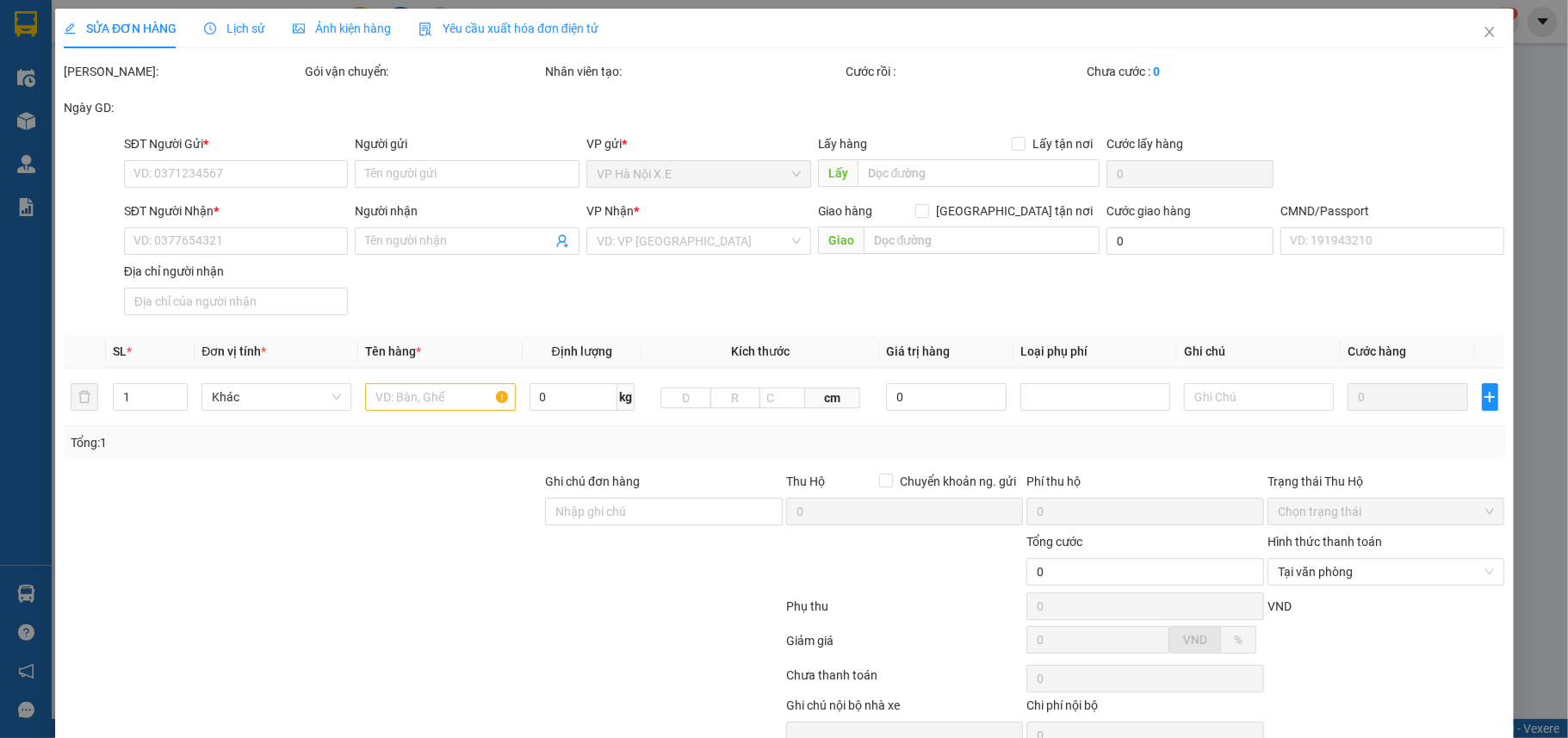
type input "30.000"
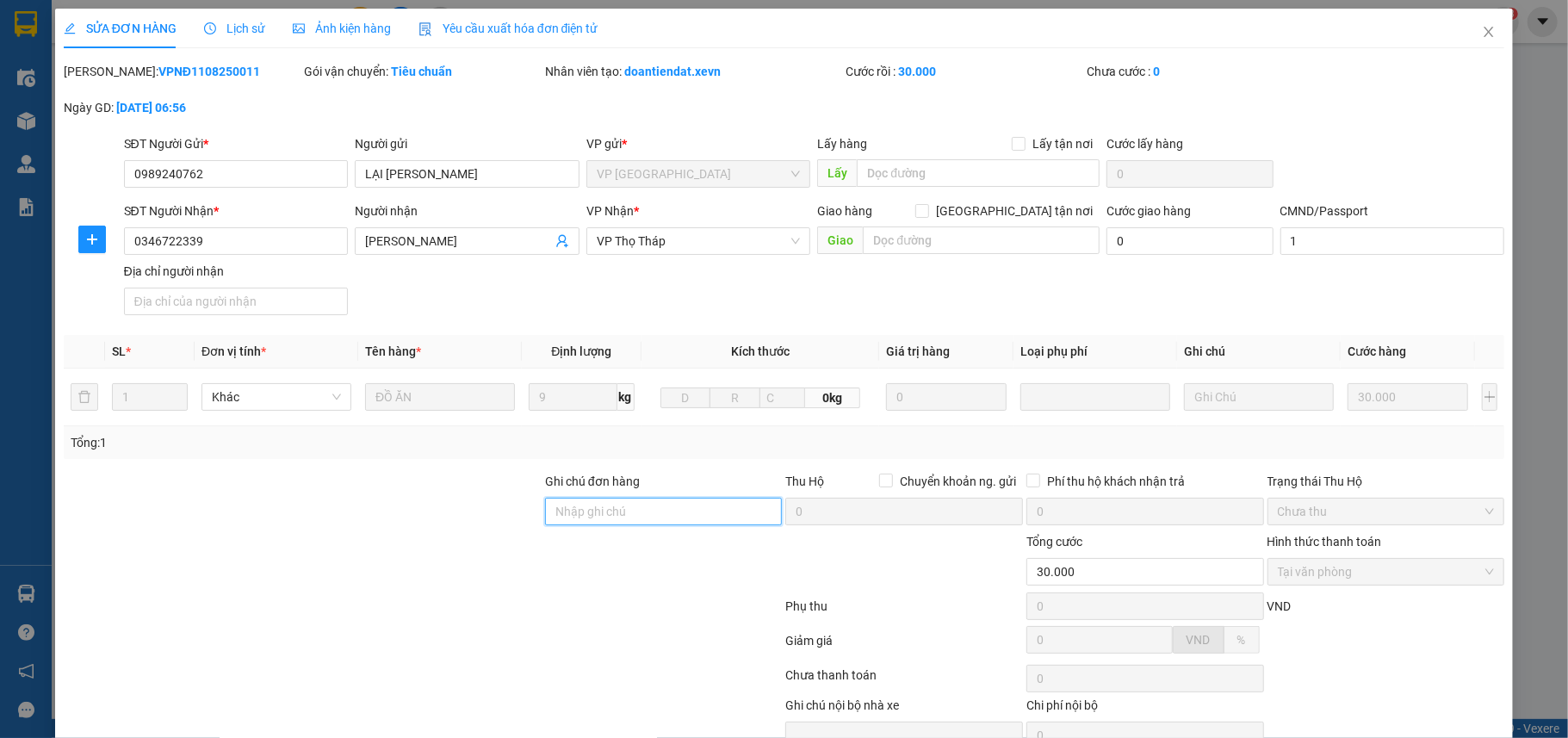
click at [610, 517] on input "Ghi chú đơn hàng" at bounding box center [663, 511] width 238 height 28
paste input "0824360693"
type input "gọi số 0824360693"
click at [927, 214] on input "Giao tận nơi" at bounding box center [921, 210] width 12 height 12
checkbox input "true"
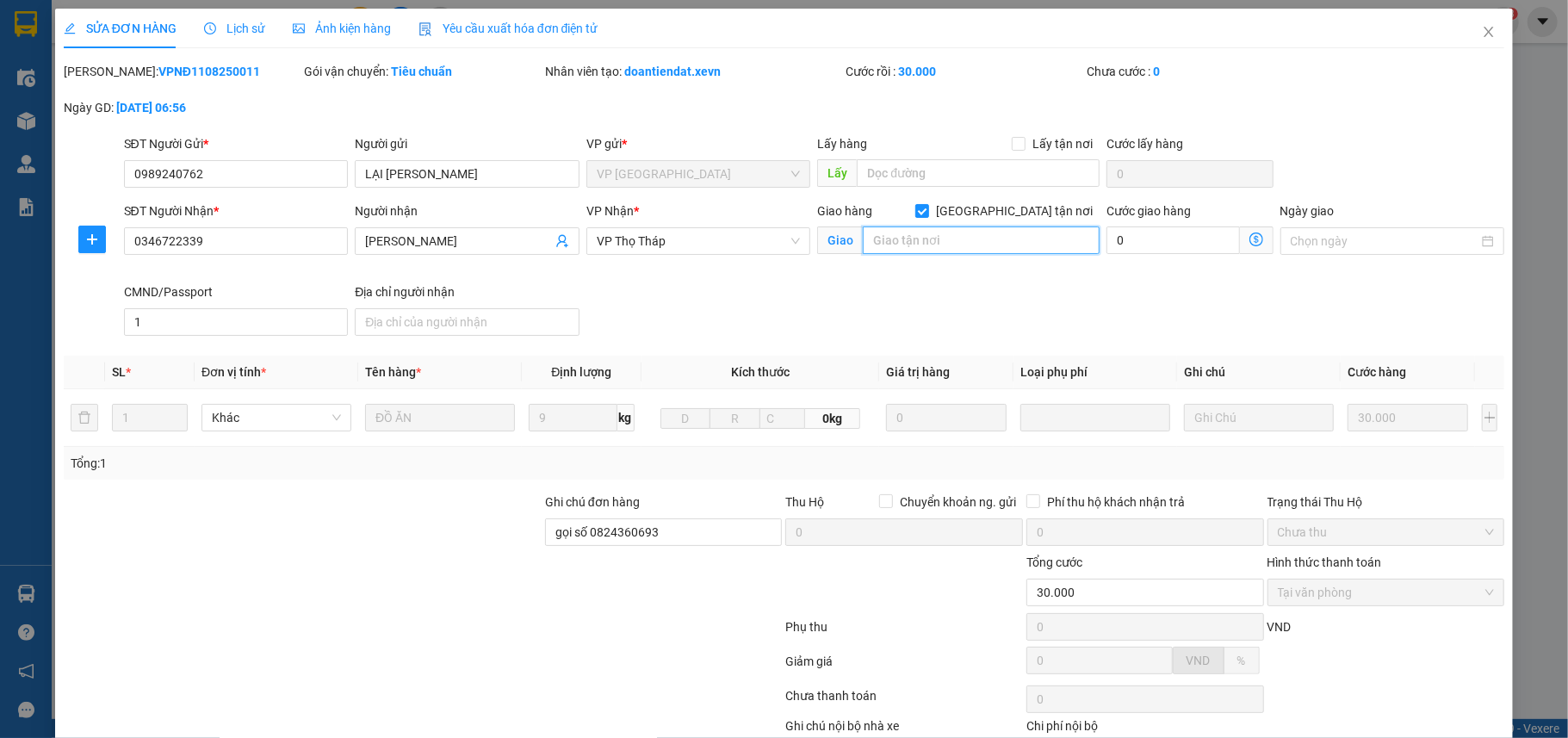
click at [971, 235] on input "text" at bounding box center [981, 240] width 237 height 28
click at [1006, 238] on input "20 ngách 90 ngõ 28 đại vinh" at bounding box center [981, 240] width 237 height 28
drag, startPoint x: 931, startPoint y: 244, endPoint x: 831, endPoint y: 257, distance: 100.8
click at [831, 257] on div "Giao hàng Giao tận nơi Giao 20 ngách 90 ngõ 28 đại linh" at bounding box center [958, 231] width 282 height 60
type input "ngõ 28 đại linh"
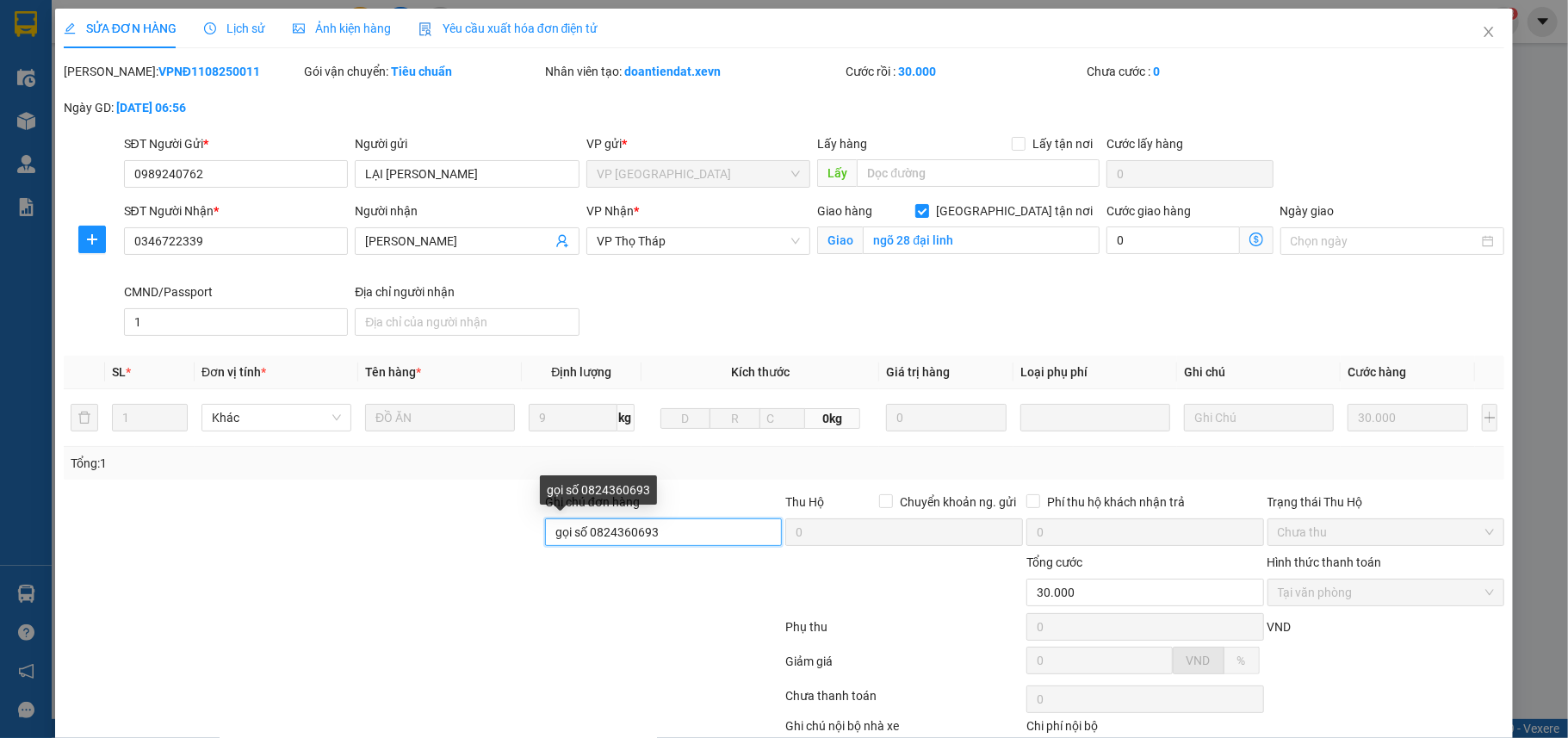
click at [668, 538] on input "gọi số 0824360693" at bounding box center [663, 532] width 238 height 28
paste input "20 ngách 90"
type input "gọi số 0824360693-20 ngách 90"
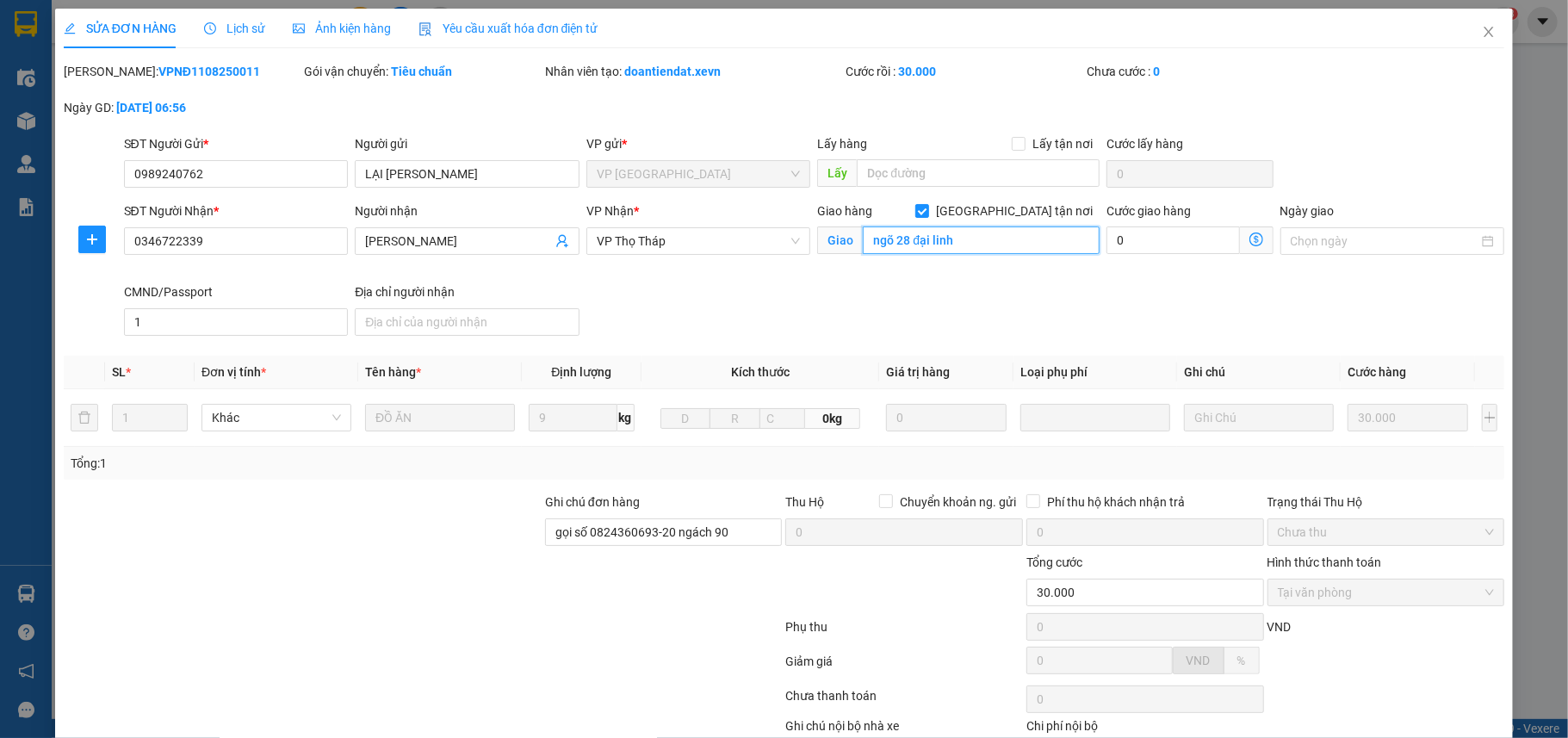
click at [918, 240] on input "ngõ 28 đại linh" at bounding box center [981, 240] width 237 height 28
paste input "Ngõ 28 Phố Đại Linh, Trung Văn, Nam Từ Liêm, Hà Nội, Việt Nam"
type input "Ngõ 28 Phố Đại Linh, Trung Văn, Nam Từ Liêm, Hà Nội, Việt Nam"
click at [1190, 251] on input "0" at bounding box center [1172, 240] width 133 height 28
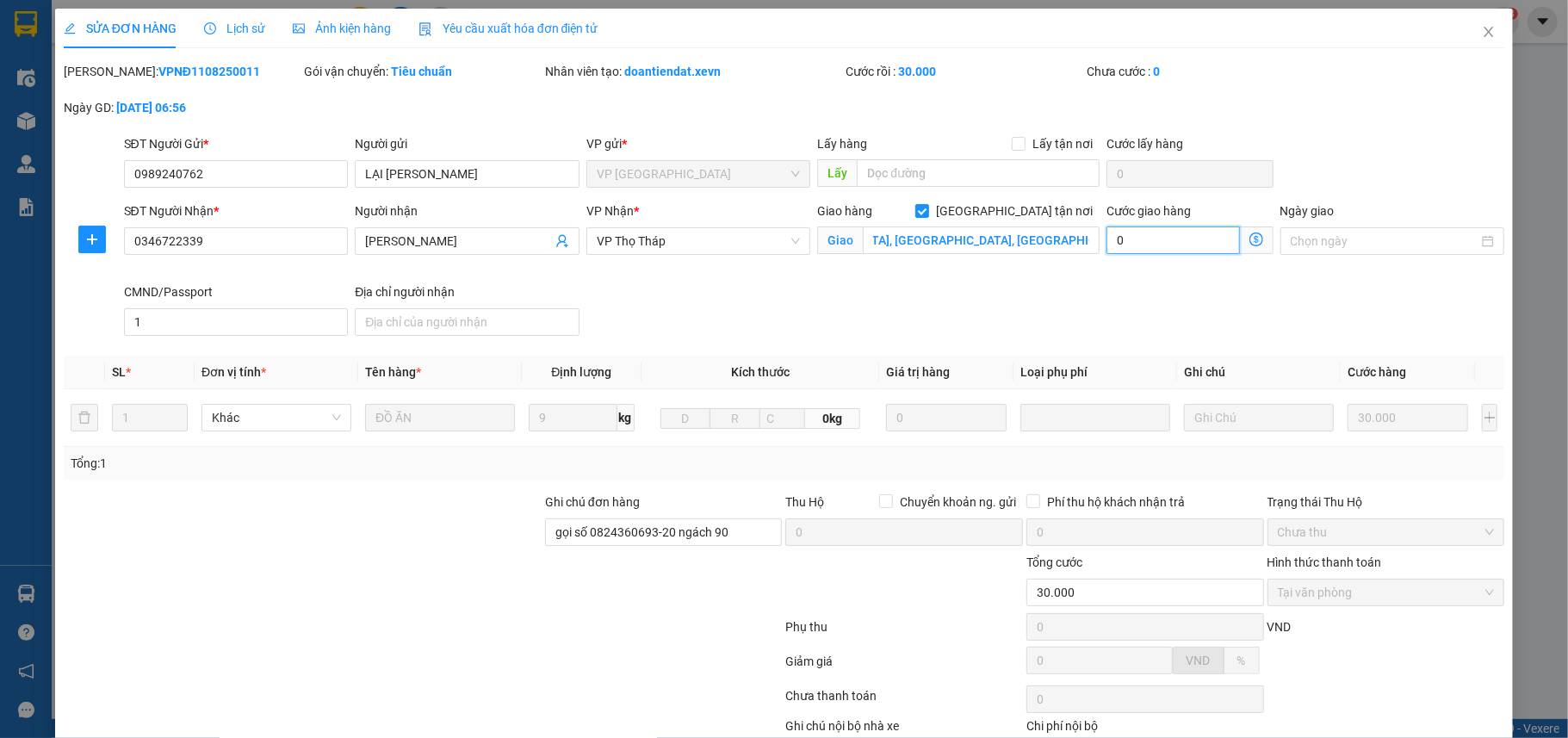
scroll to position [0, 0]
type input "30.004"
type input "4"
type input "30.045"
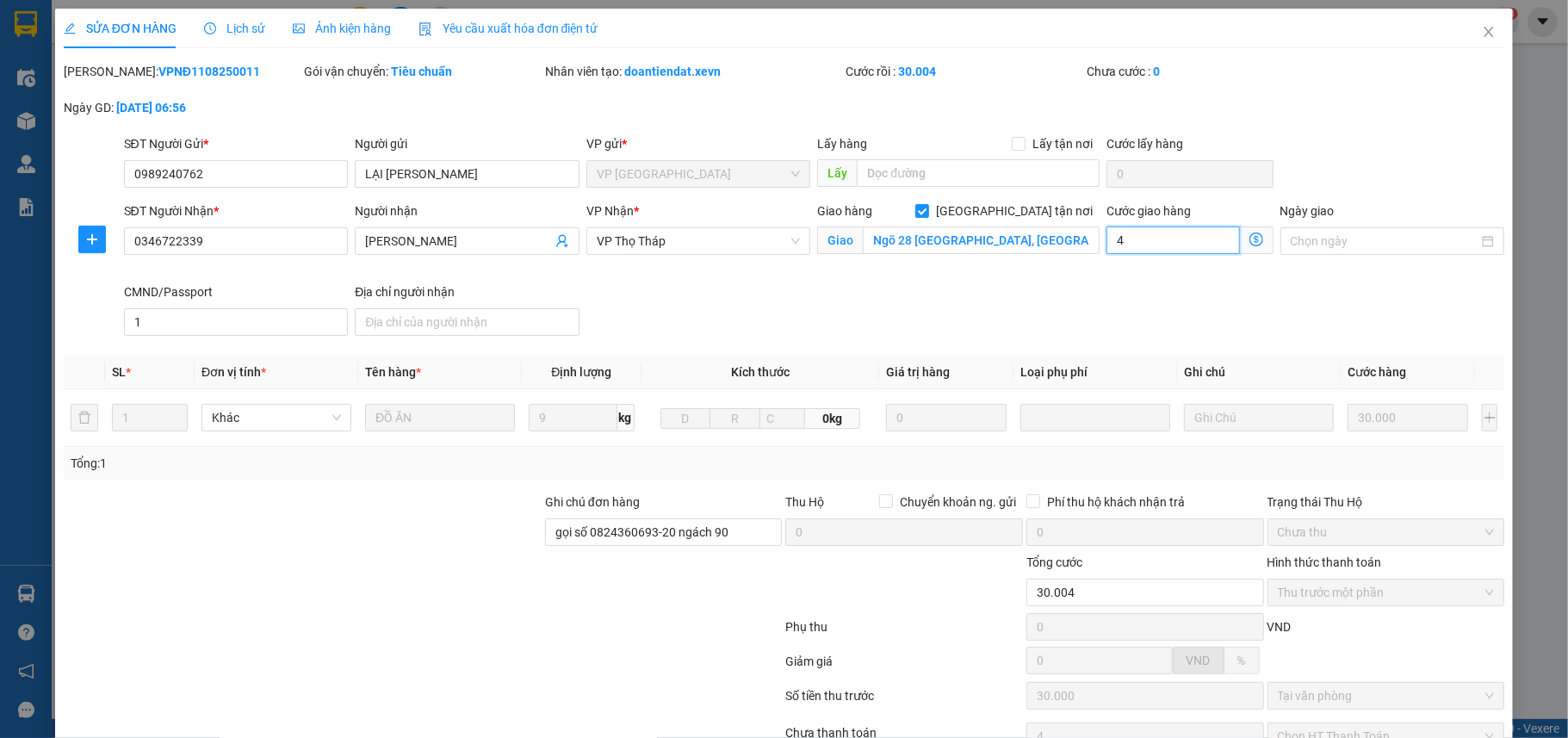
type input "45"
type input "75.000"
type input "45.000"
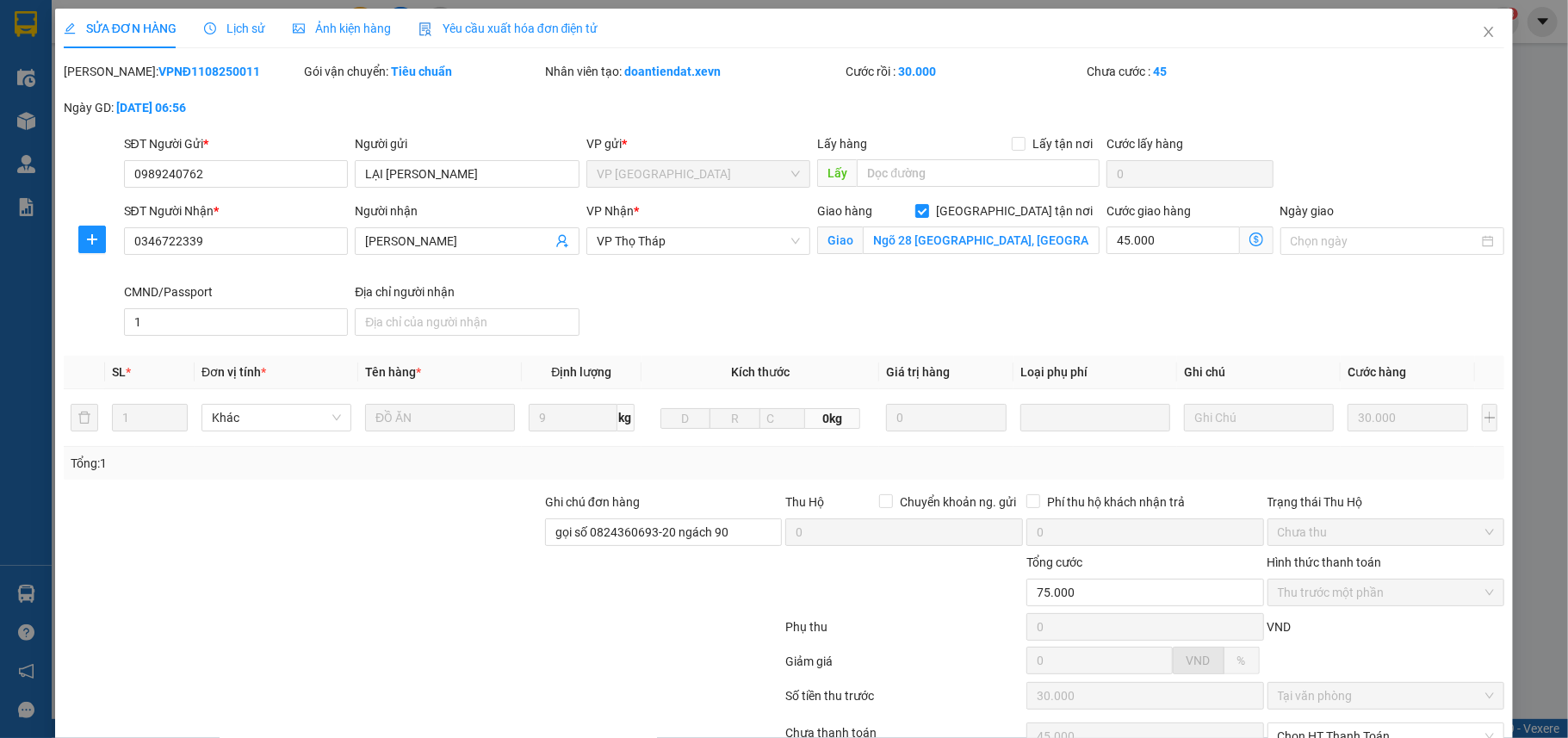
click at [1041, 283] on div "Giao hàng Giao tận nơi Giao Ngõ 28 Phố Đại Linh, Trung Văn, Nam Từ Liêm, Hà Nội…" at bounding box center [957, 242] width 289 height 81
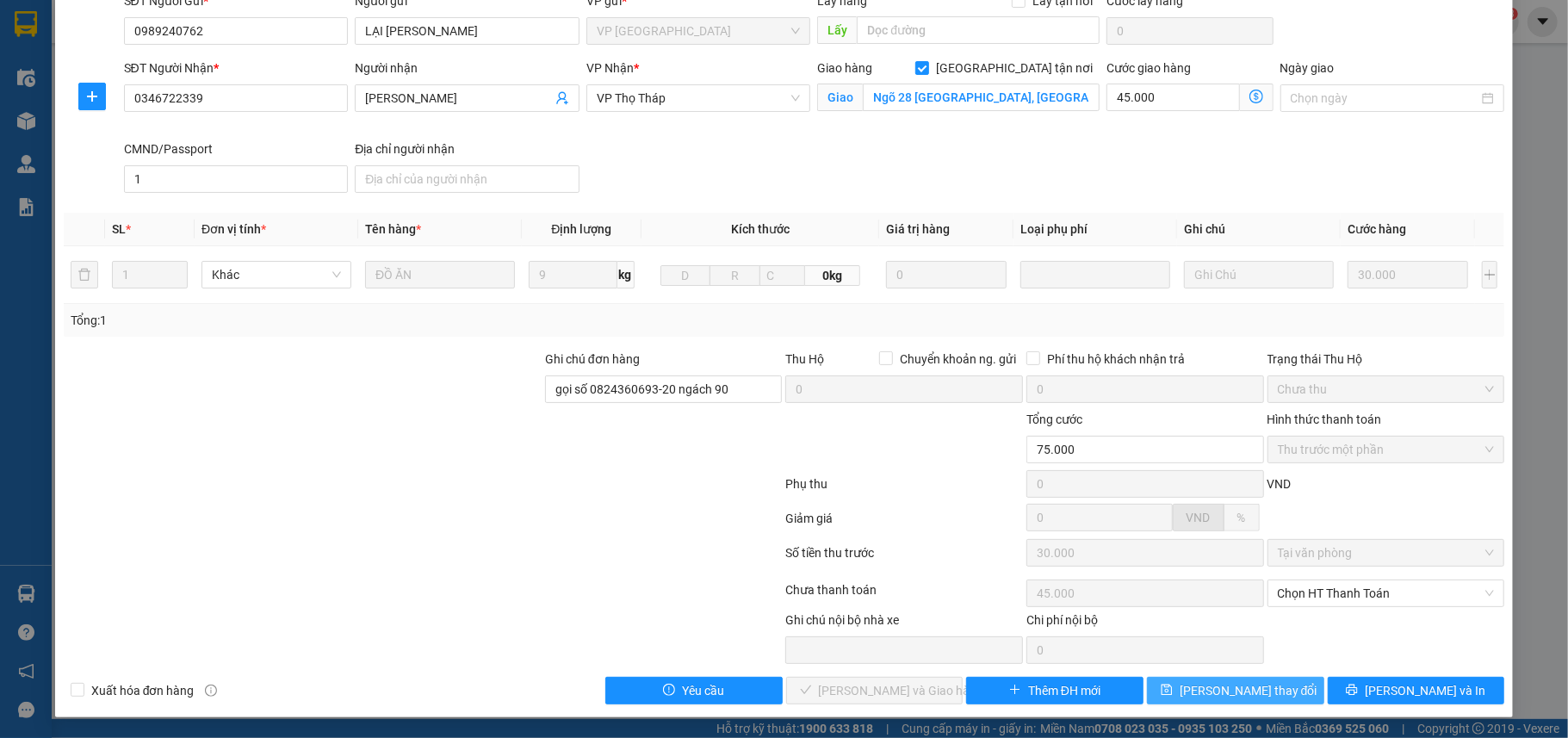
click at [1231, 693] on span "Lưu thay đổi" at bounding box center [1248, 691] width 137 height 19
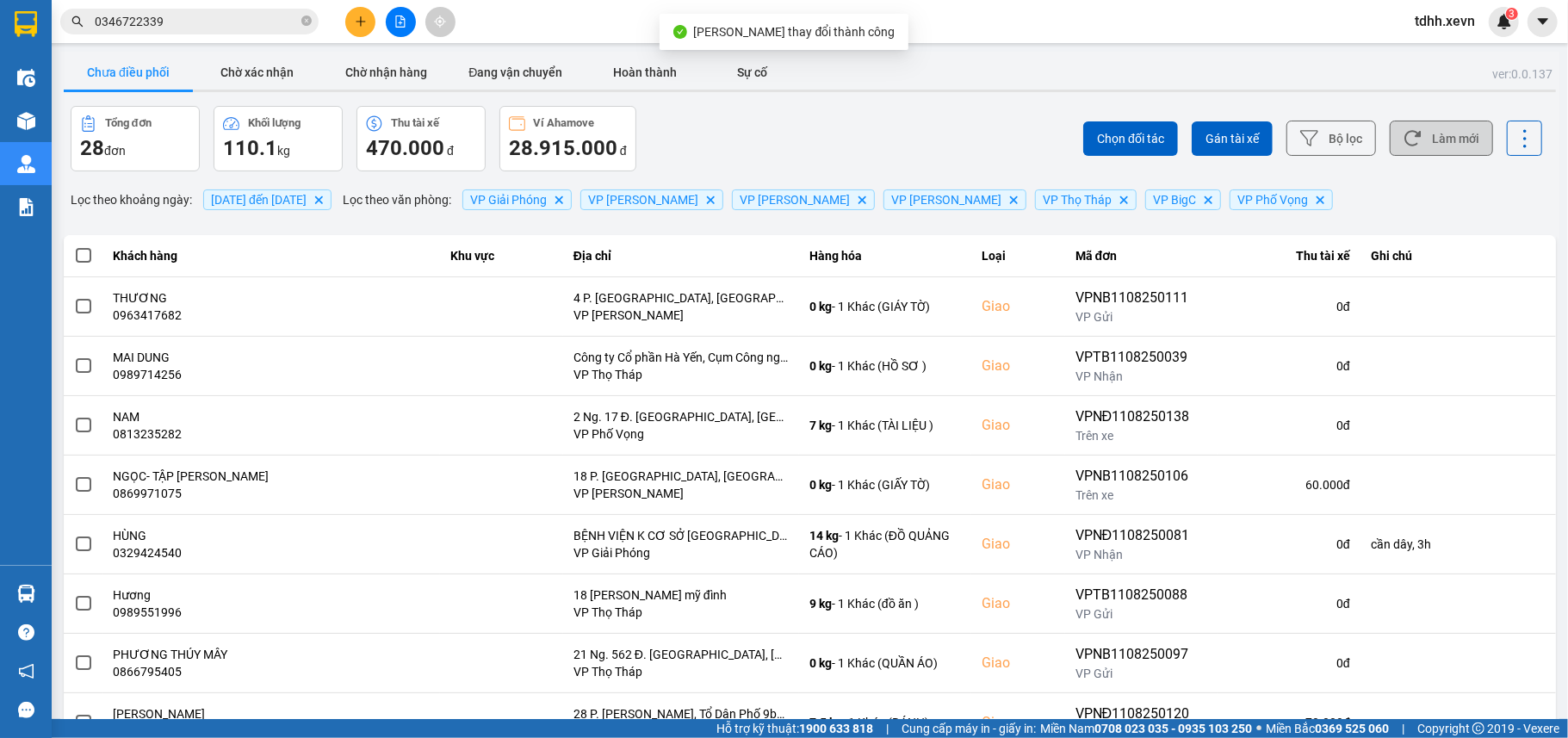
click at [1437, 142] on button "Làm mới" at bounding box center [1441, 137] width 103 height 35
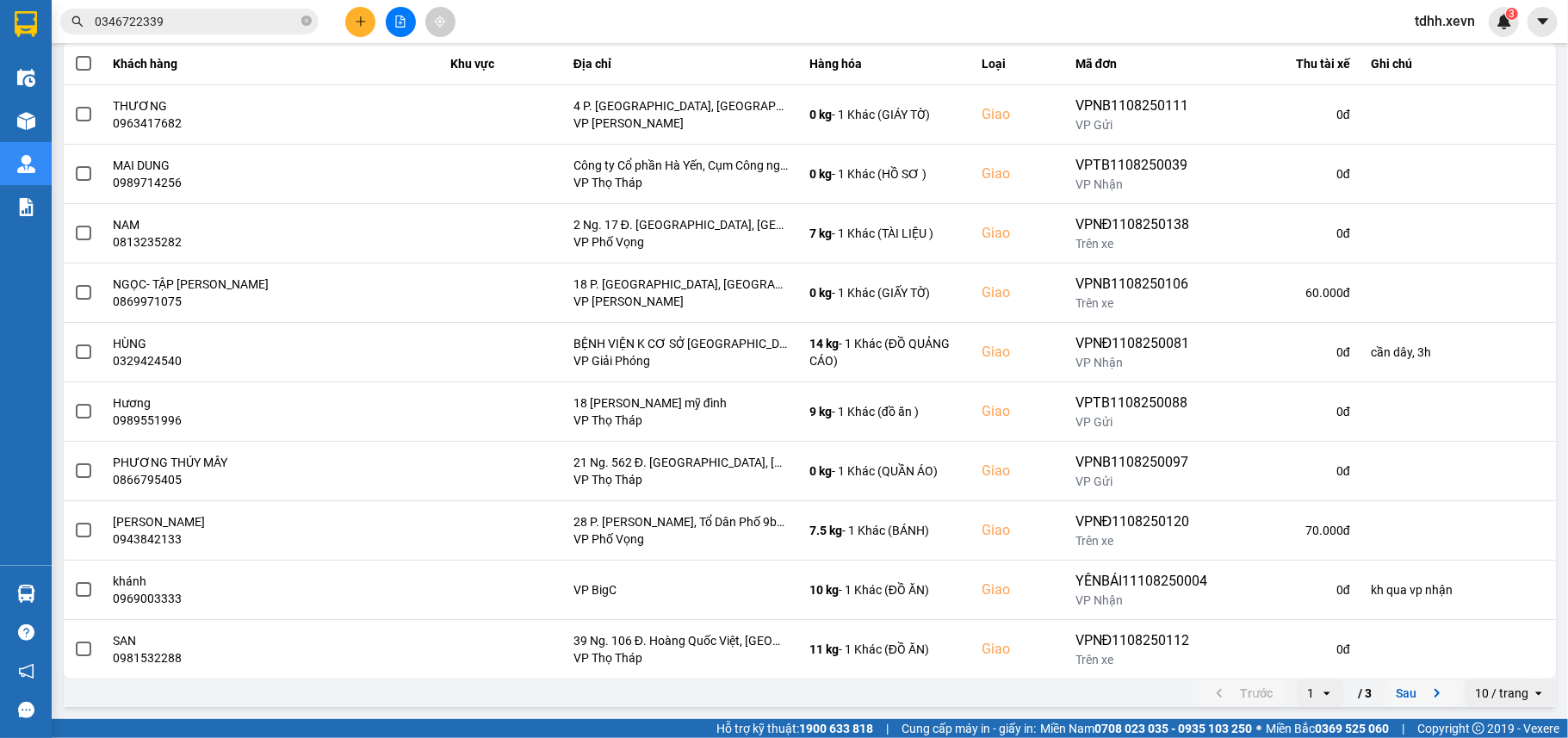
click at [1399, 690] on button "Sau" at bounding box center [1421, 693] width 73 height 26
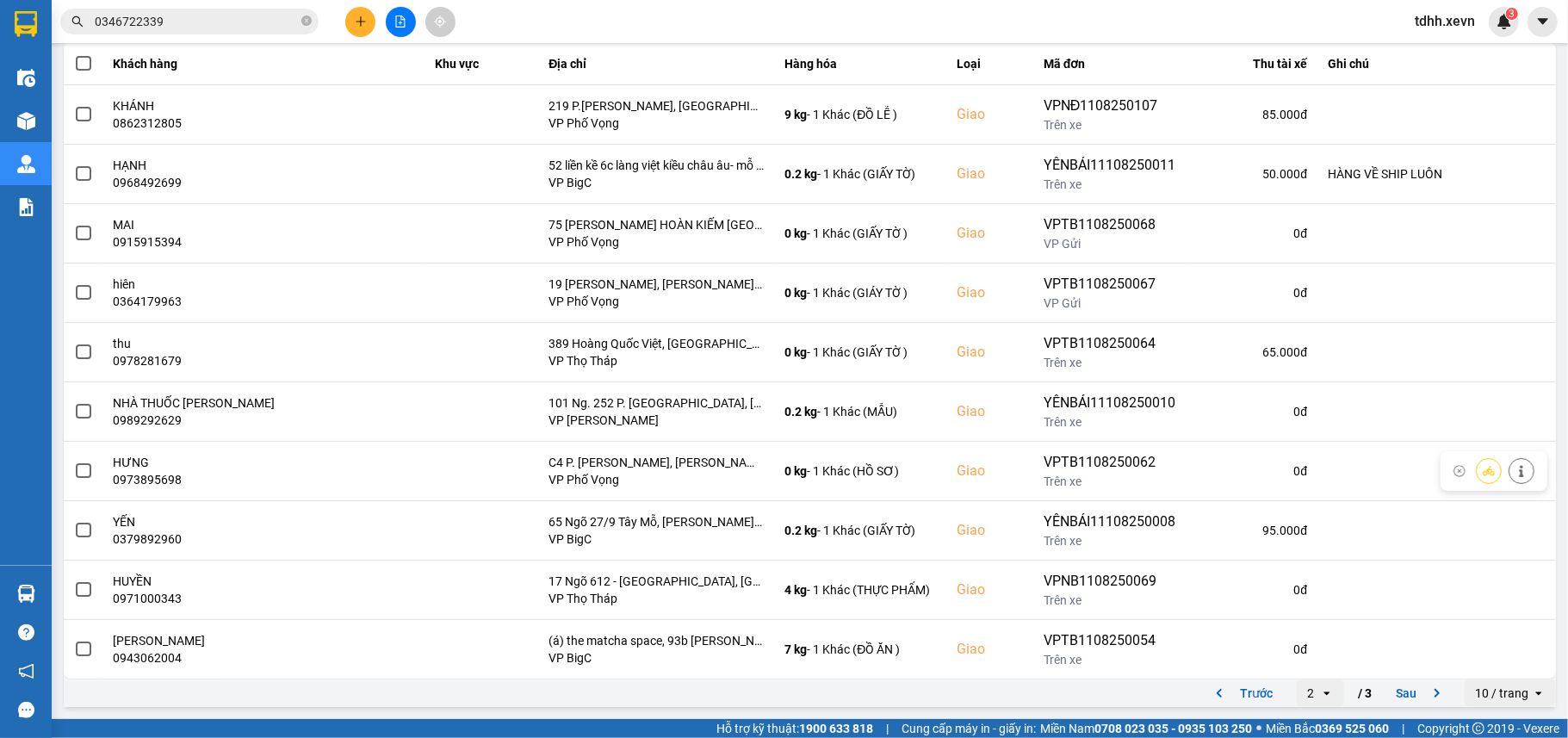
click at [1399, 692] on button "Sau" at bounding box center [1421, 693] width 73 height 26
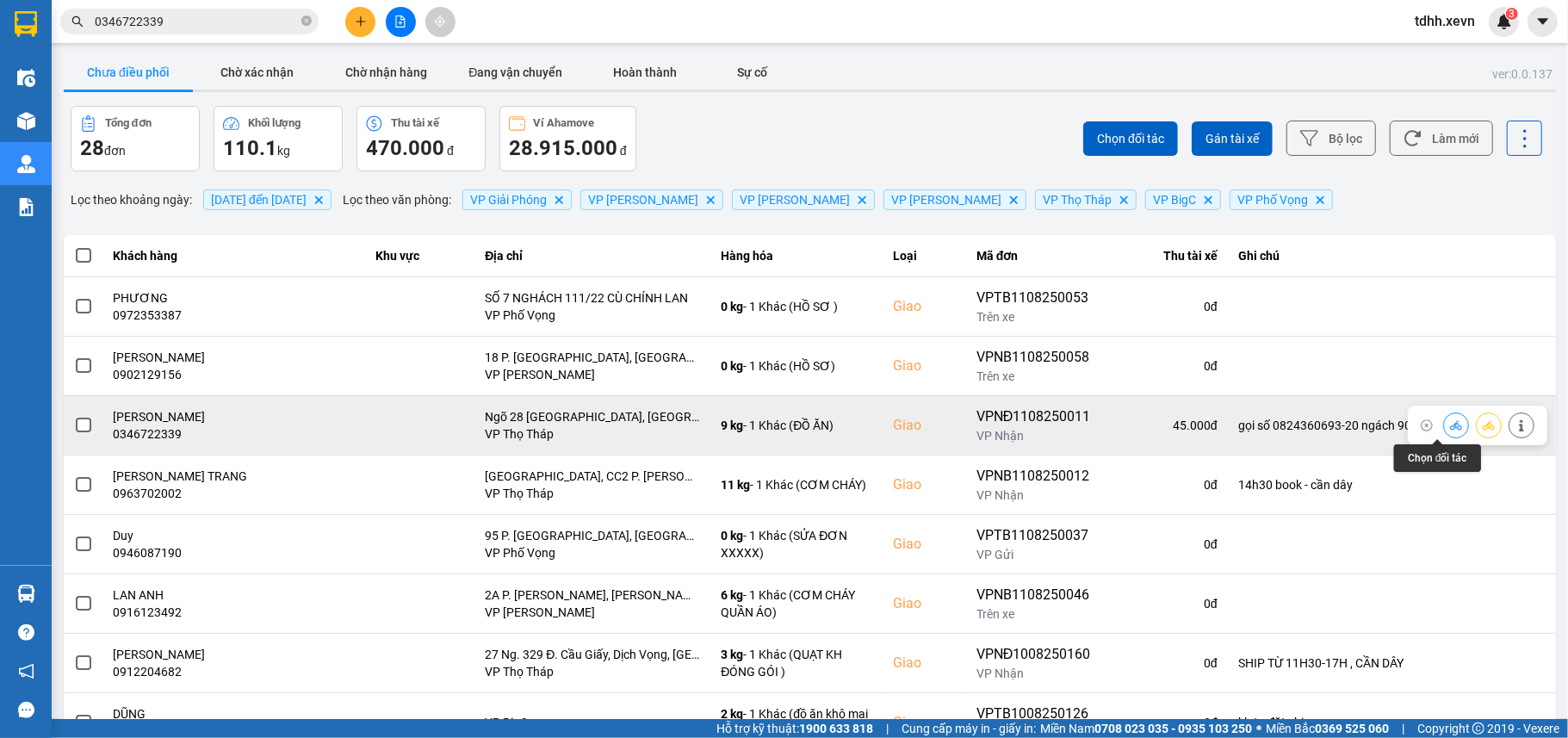
click at [1450, 429] on icon at bounding box center [1455, 425] width 12 height 10
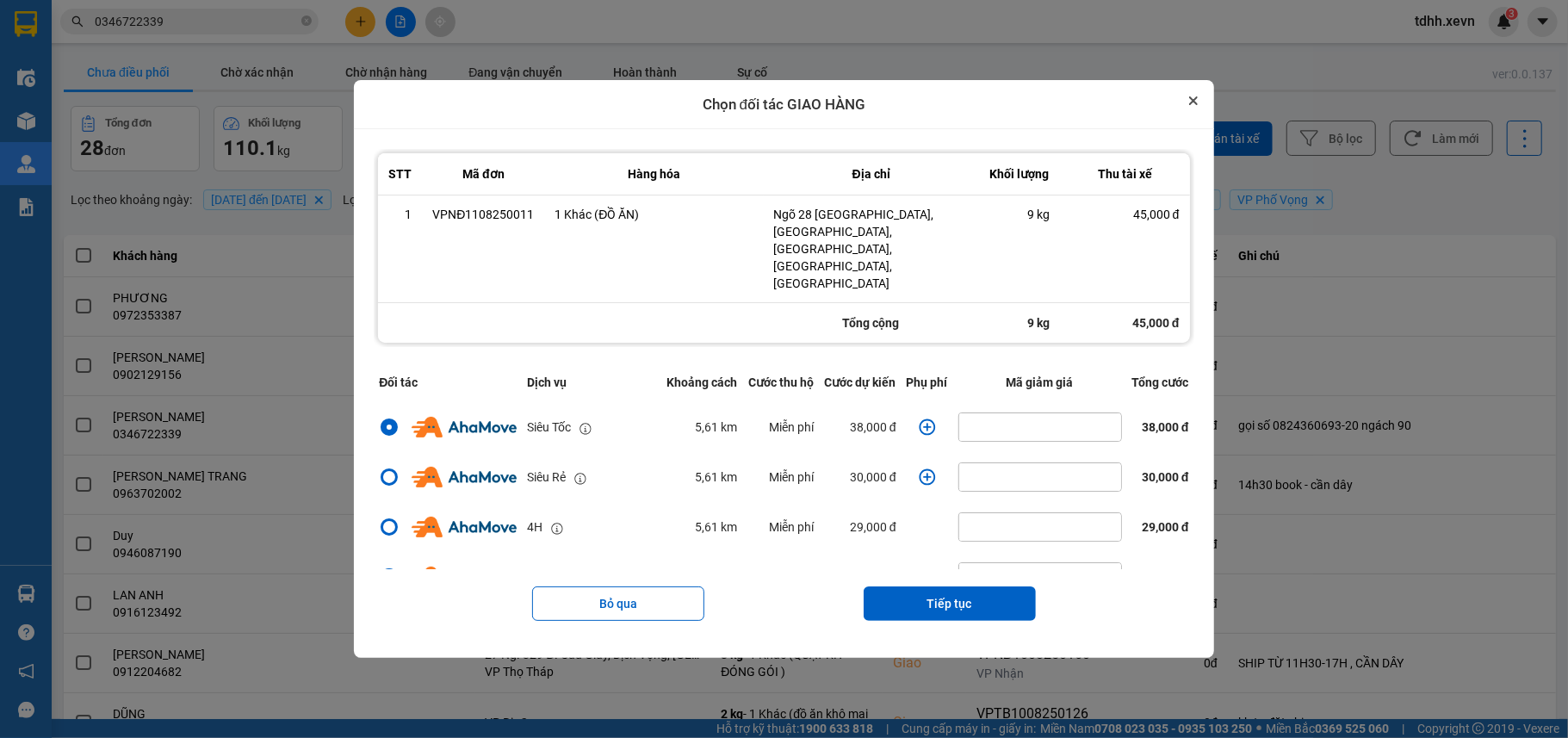
click at [1203, 111] on button "Close" at bounding box center [1193, 101] width 21 height 21
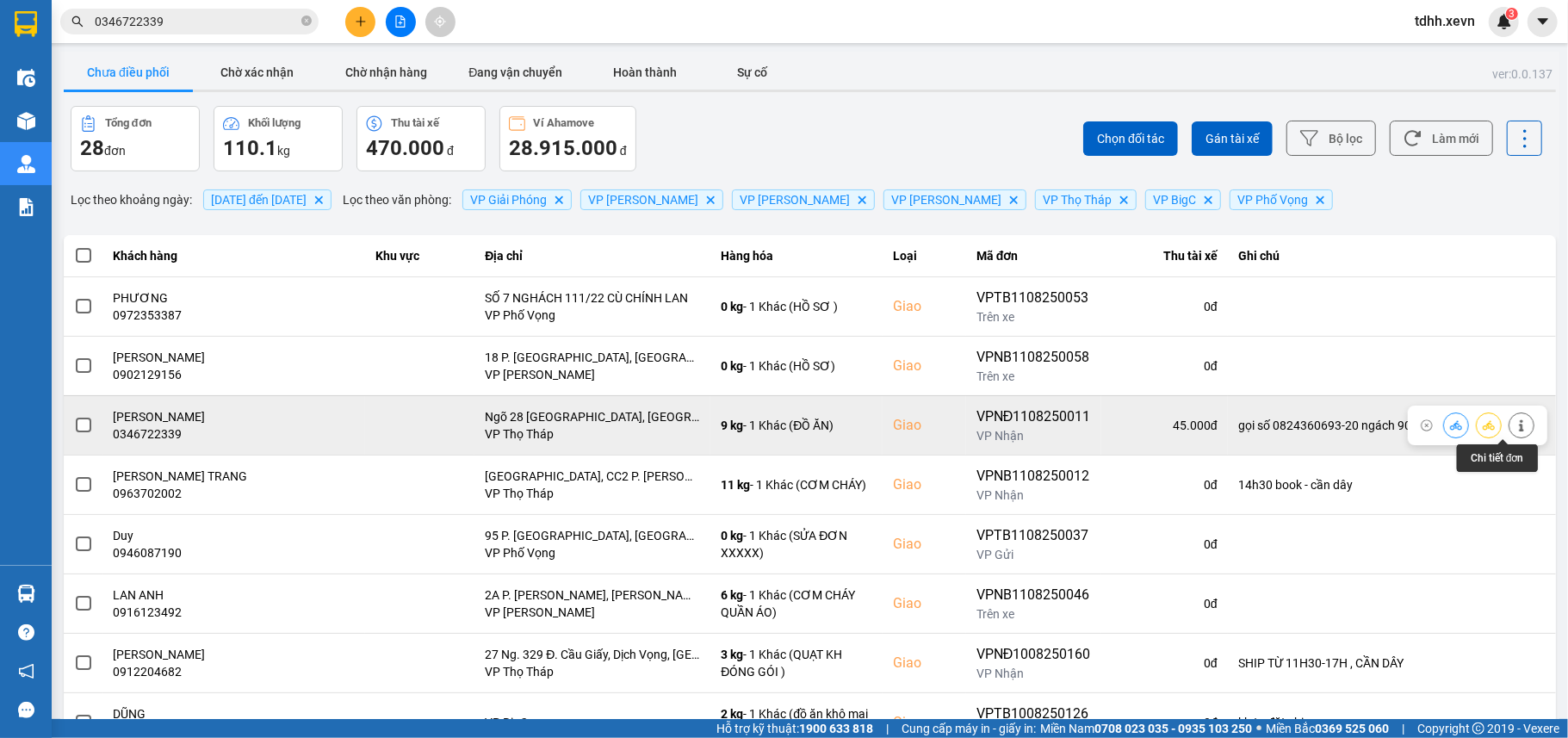
click at [1509, 417] on button at bounding box center [1520, 425] width 24 height 31
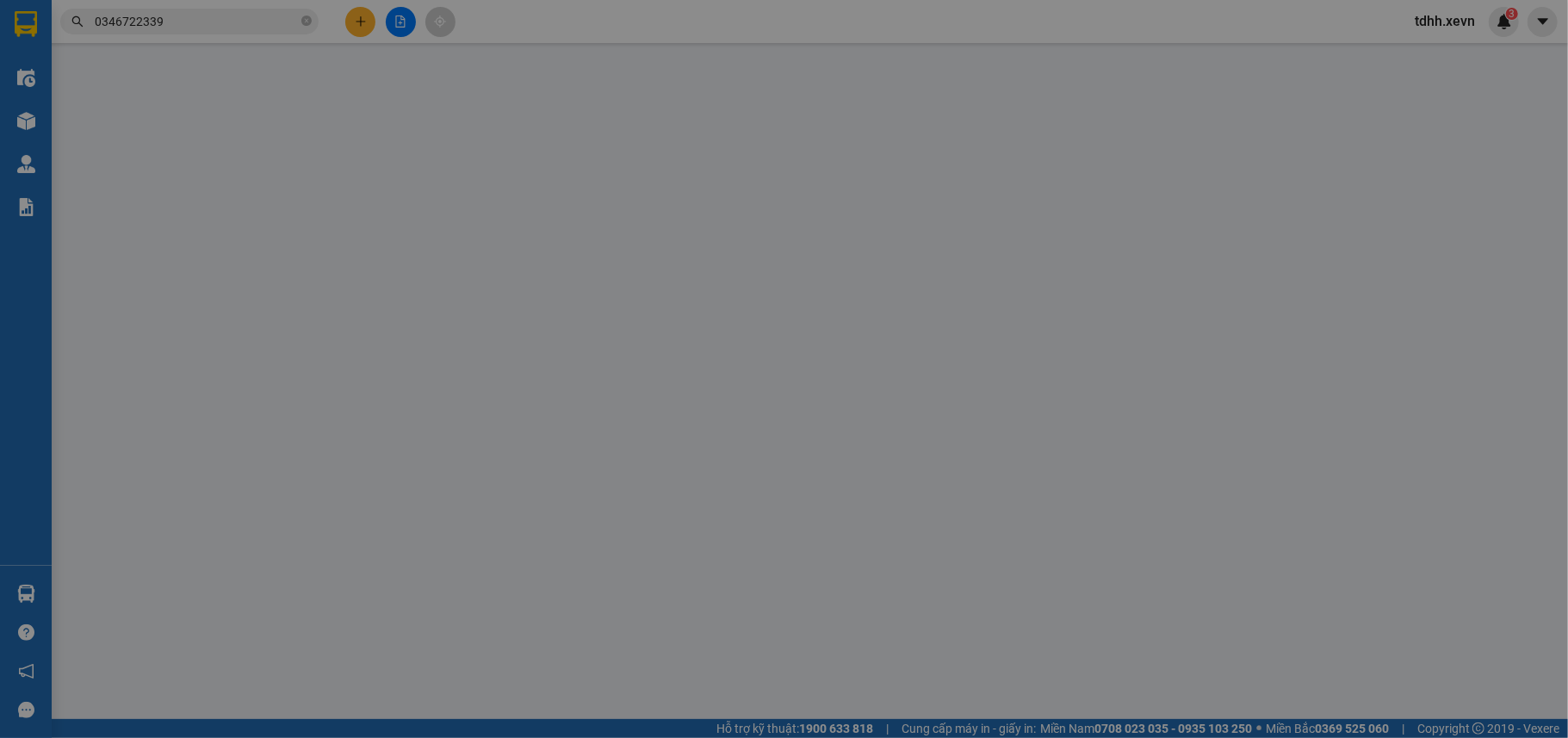
type input "0989240762"
type input "LẠI VĂN NAM"
type input "0346722339"
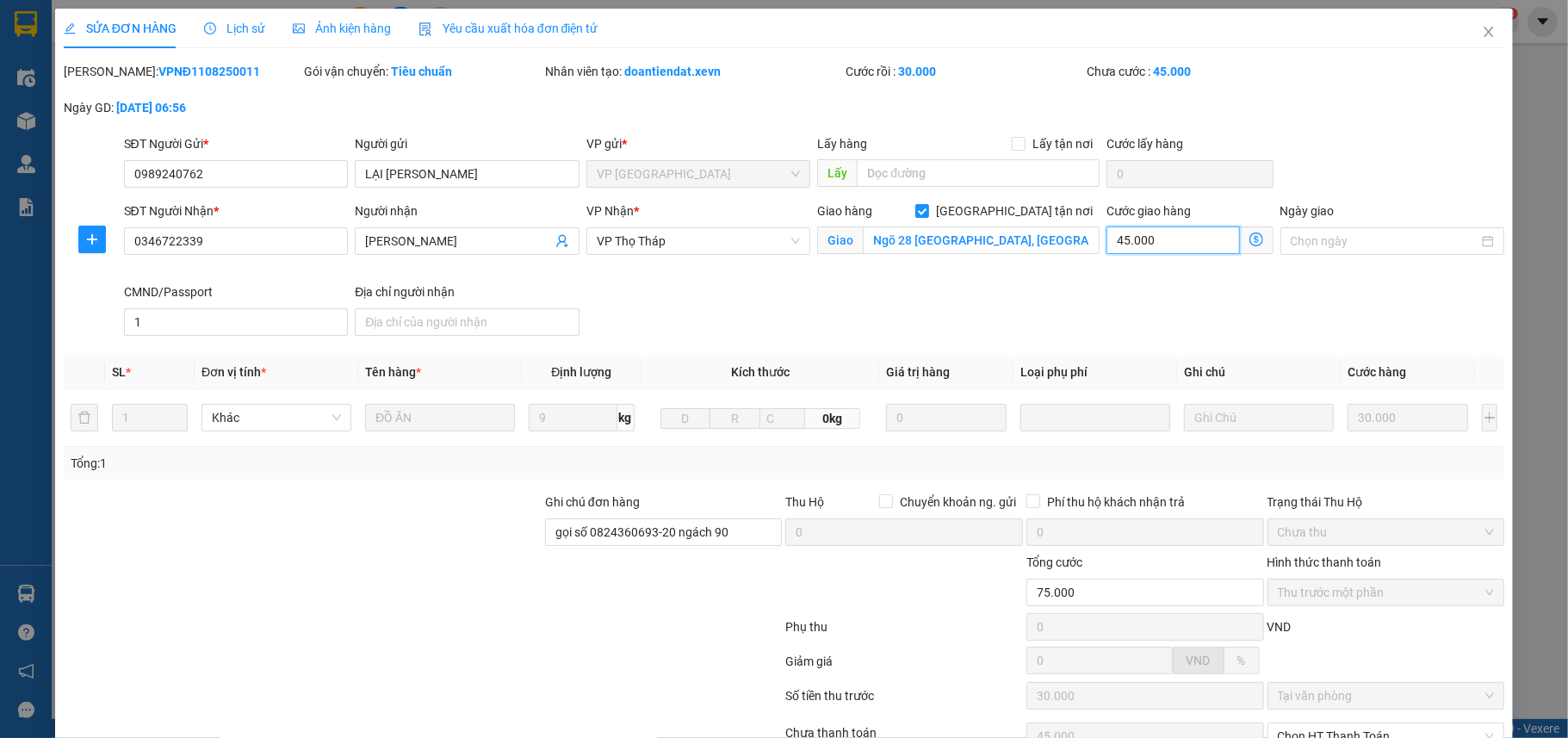
click at [1148, 242] on input "45.000" at bounding box center [1172, 240] width 133 height 28
drag, startPoint x: 966, startPoint y: 327, endPoint x: 805, endPoint y: 221, distance: 192.8
click at [966, 325] on div "SĐT Người Nhận * 0346722339 Người nhận HOÀNG ANH VP Nhận * VP Thọ Tháp Giao hàn…" at bounding box center [814, 272] width 1388 height 141
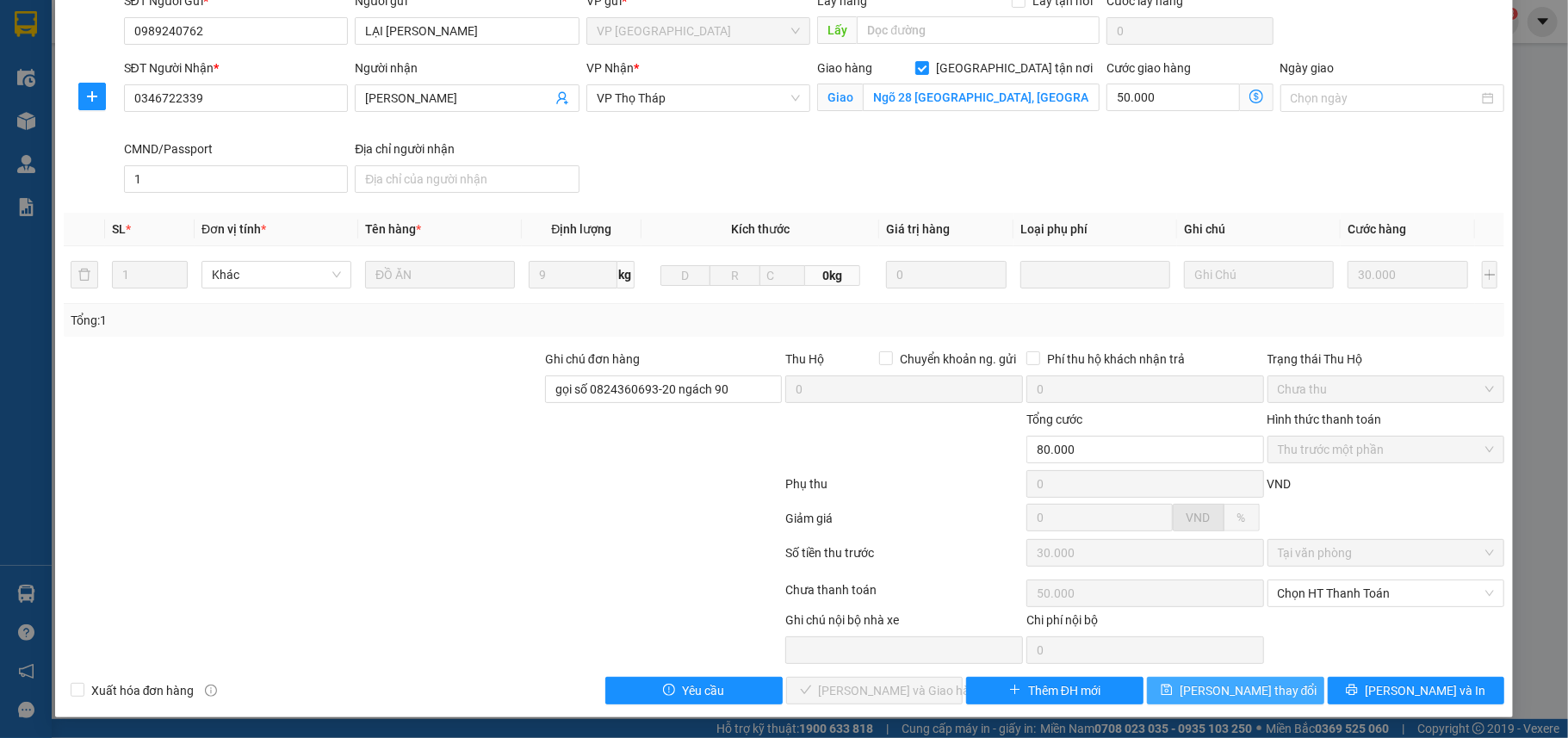
click at [1227, 698] on span "Lưu thay đổi" at bounding box center [1248, 691] width 137 height 19
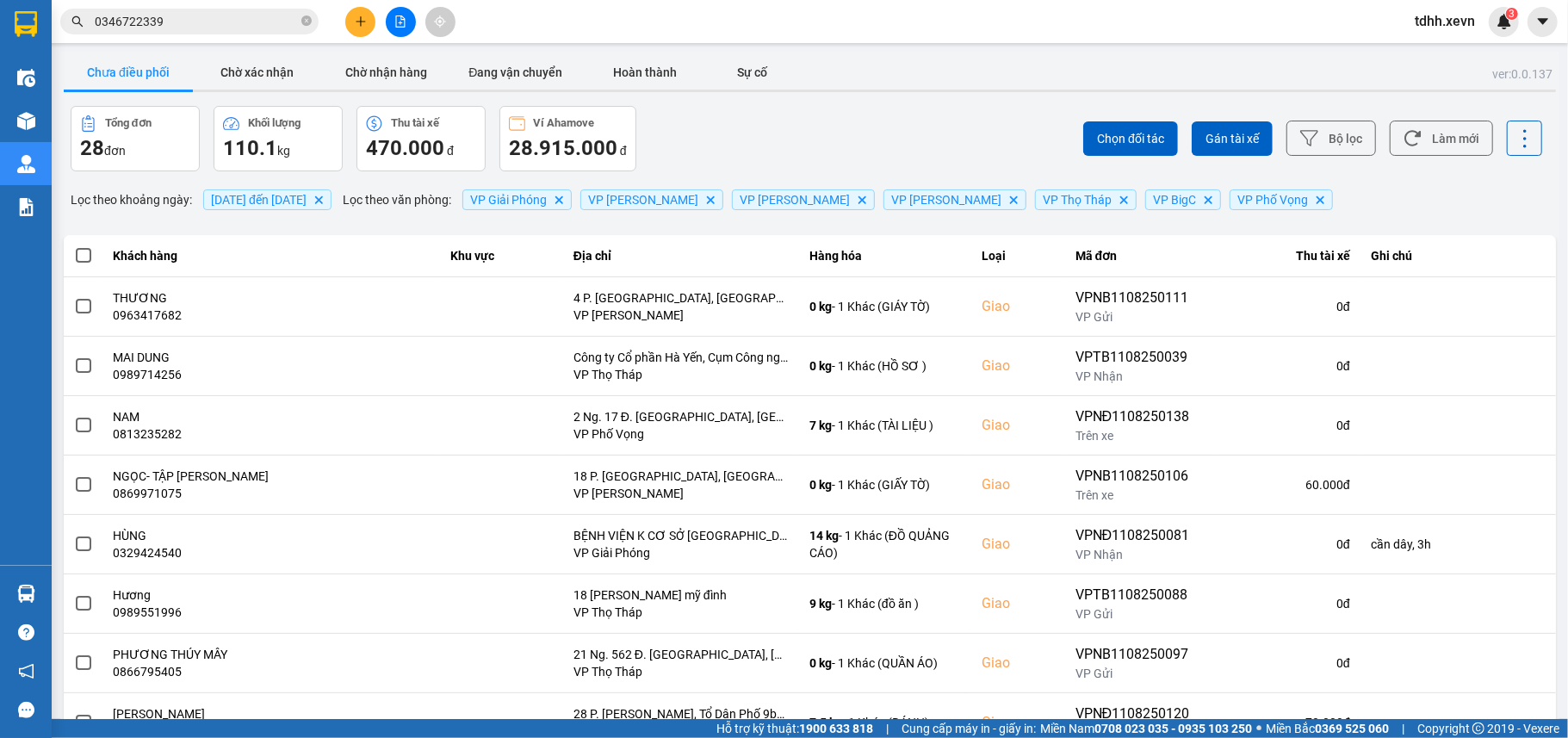
click at [211, 12] on input "0346722339" at bounding box center [196, 22] width 203 height 19
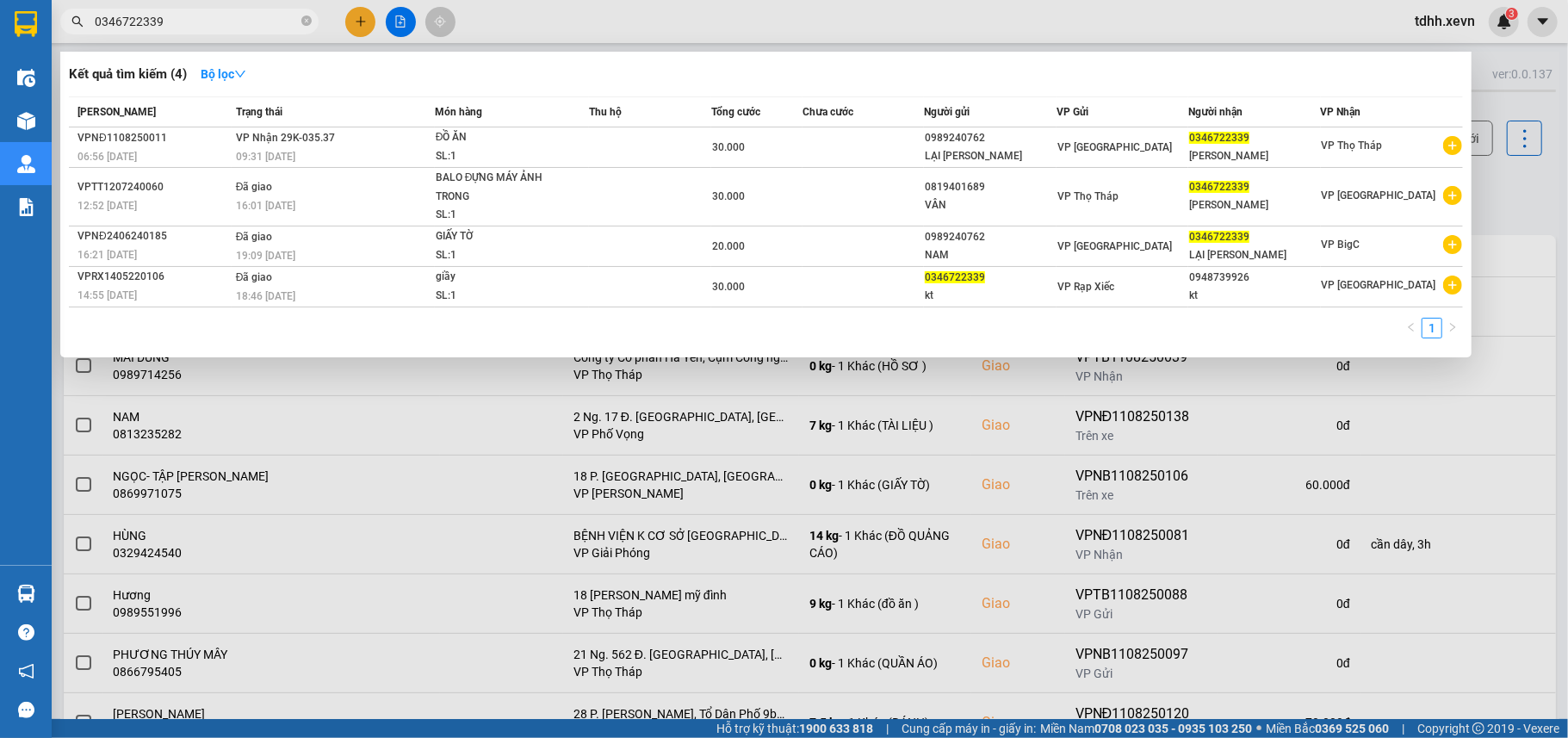
click at [211, 12] on input "0346722339" at bounding box center [196, 22] width 203 height 19
paste input "94473258"
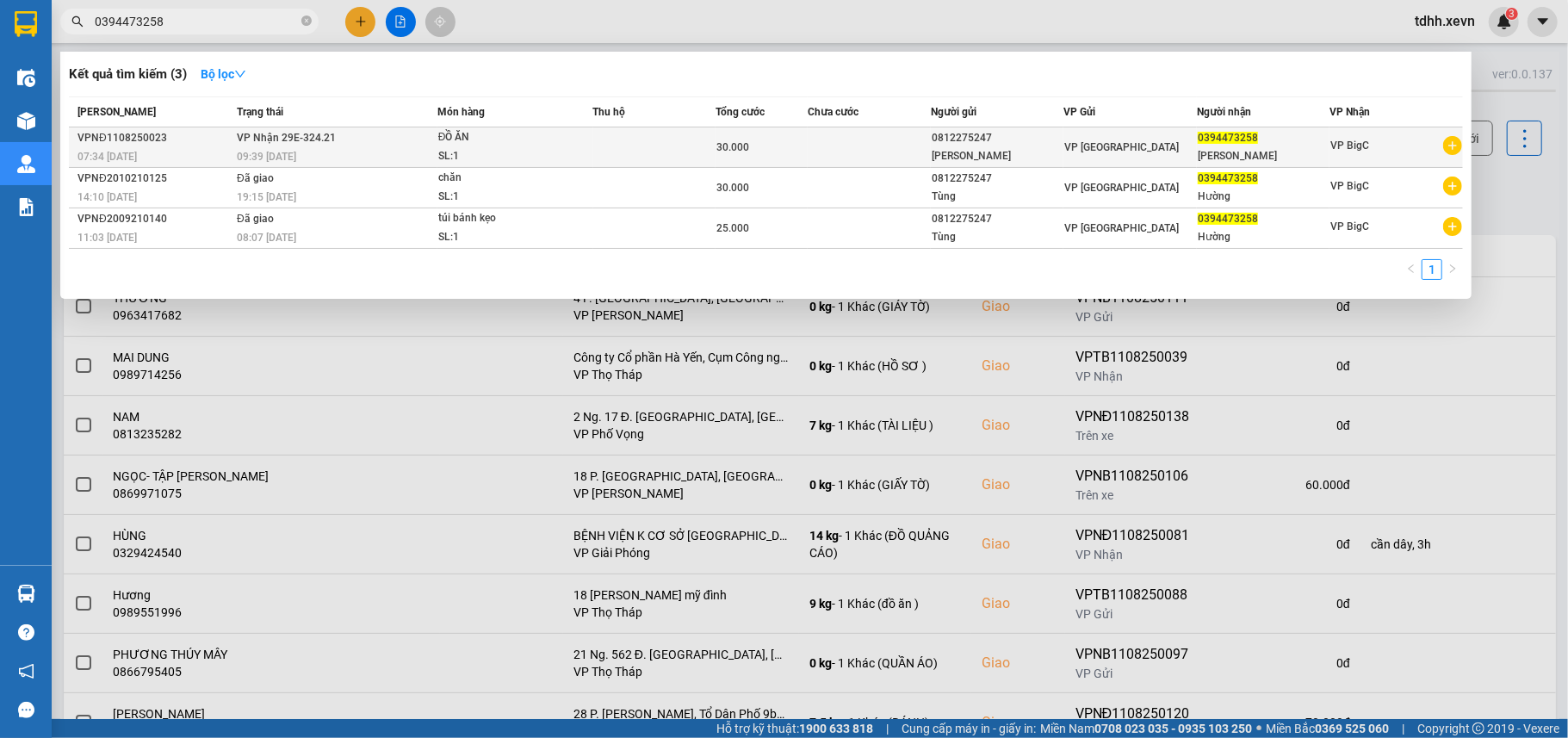
click at [1006, 145] on div "0812275247" at bounding box center [997, 137] width 132 height 18
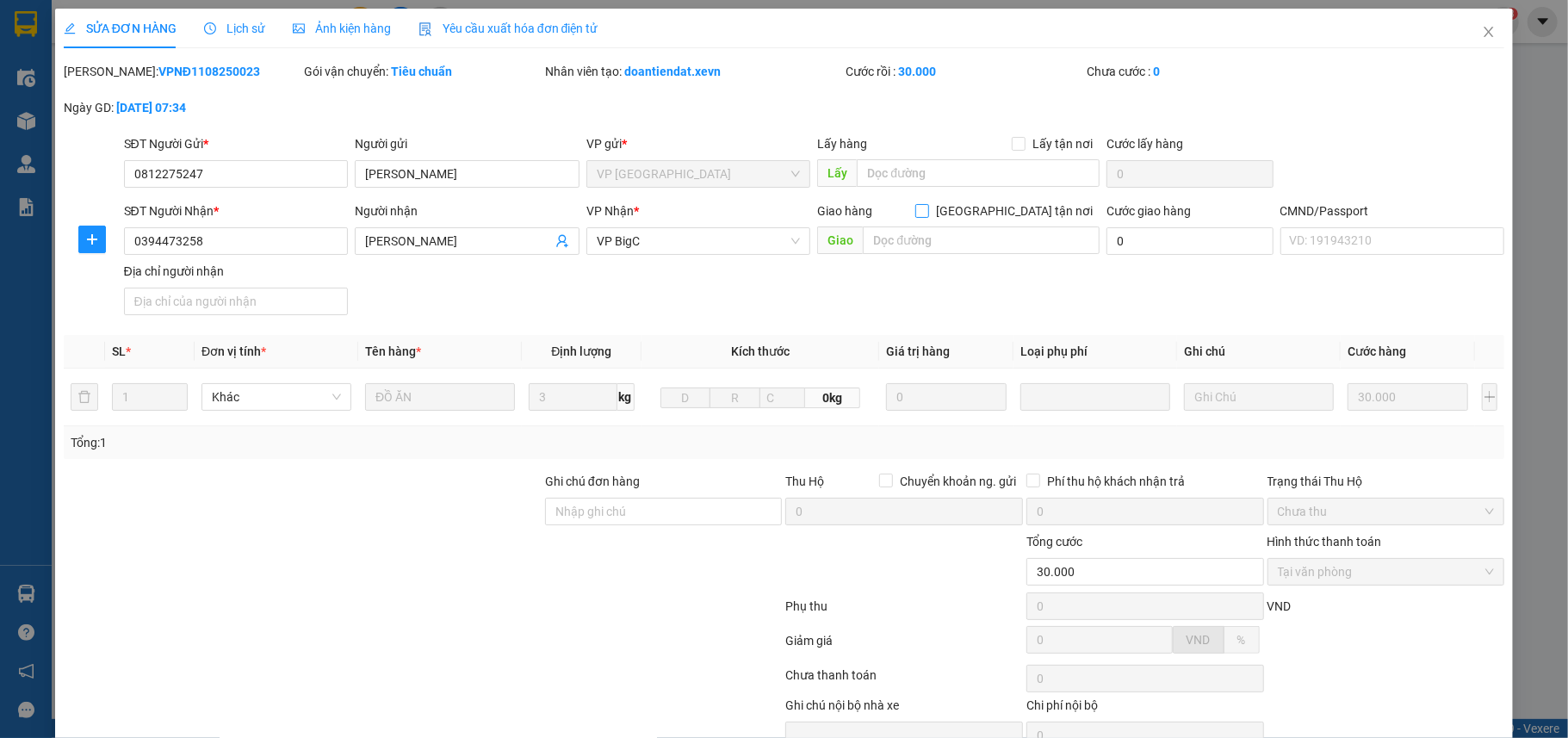
click at [927, 207] on input "Giao tận nơi" at bounding box center [921, 210] width 12 height 12
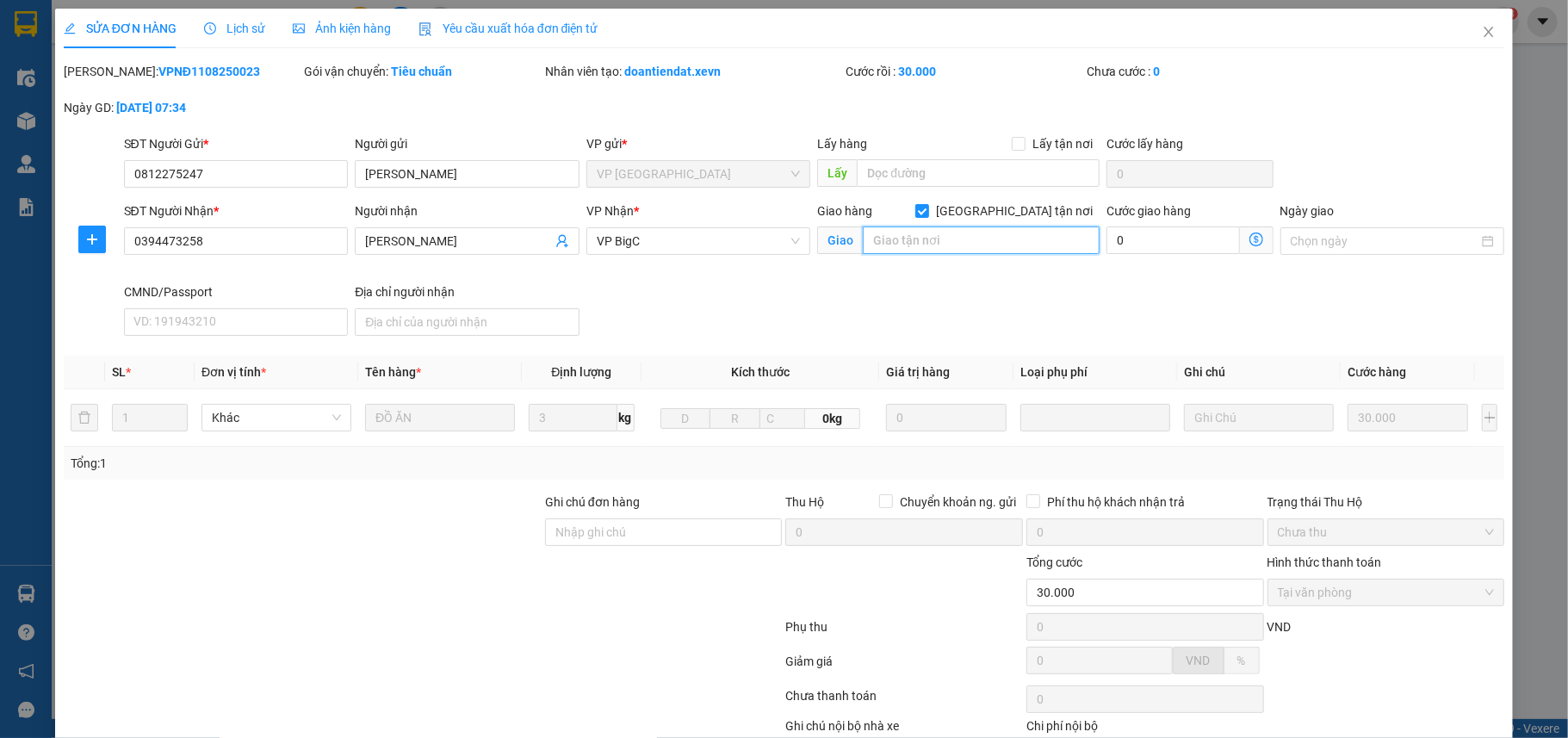
click at [1004, 231] on input "text" at bounding box center [981, 240] width 237 height 28
click at [964, 236] on input "332 phương canh" at bounding box center [981, 240] width 237 height 28
click at [1186, 253] on input "0" at bounding box center [1172, 240] width 133 height 28
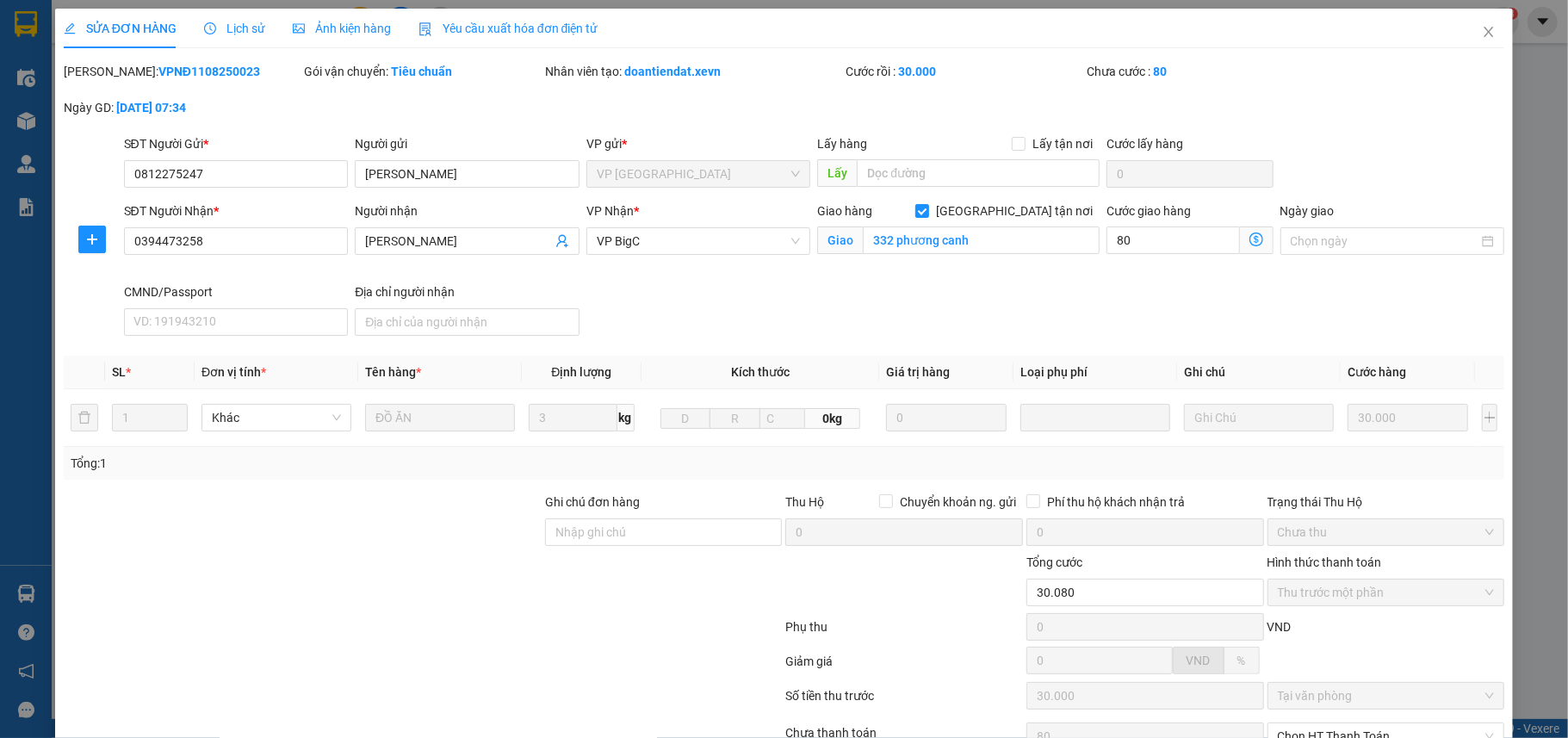
drag, startPoint x: 1086, startPoint y: 308, endPoint x: 1065, endPoint y: 318, distance: 23.3
click at [1086, 308] on div "SĐT Người Nhận * 0394473258 Người nhận NGUYỄN THU HƯỜNG VP Nhận * VP BigC Giao …" at bounding box center [814, 272] width 1388 height 141
click at [1481, 29] on icon "close" at bounding box center [1488, 32] width 13 height 13
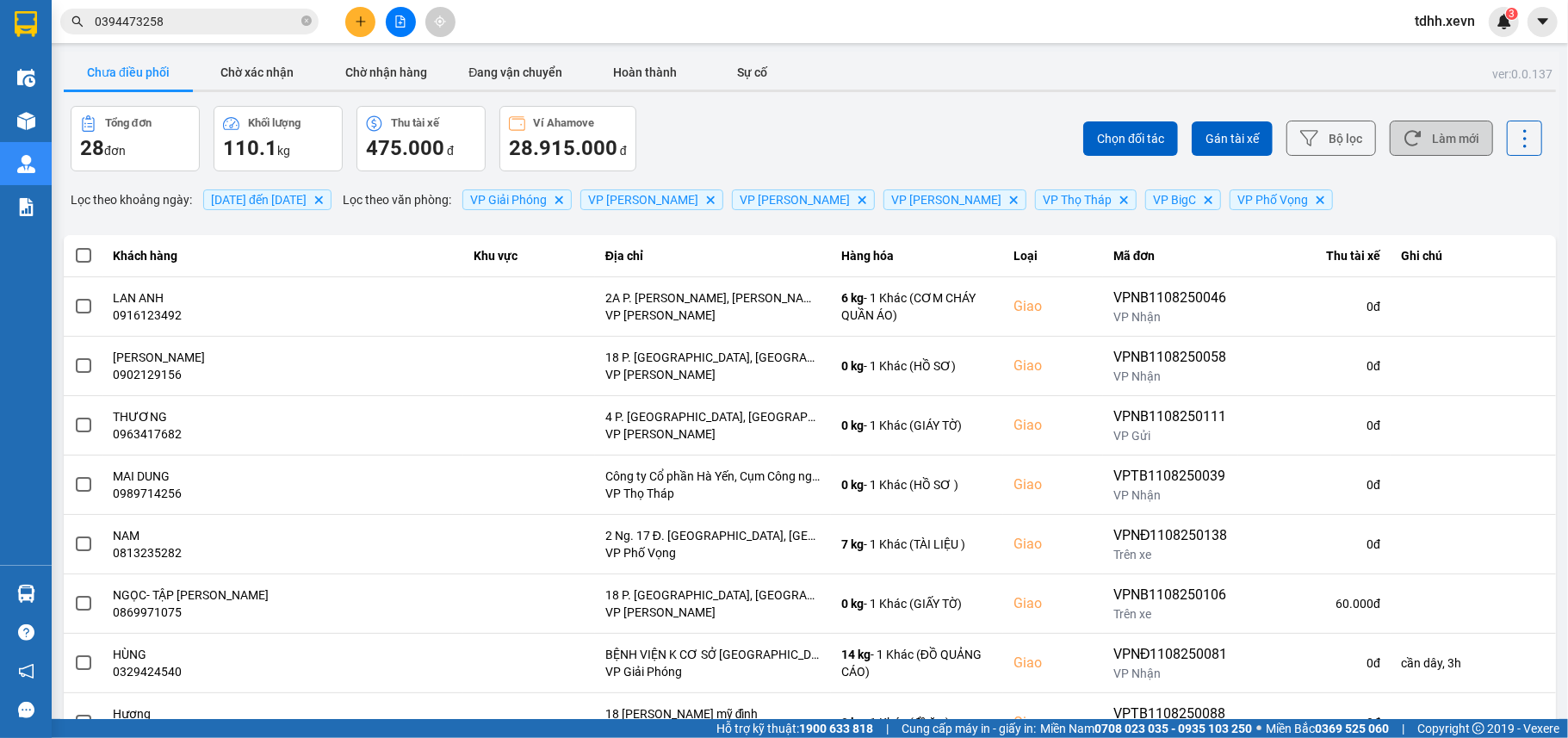
click at [1428, 149] on button "Làm mới" at bounding box center [1441, 137] width 103 height 35
click at [1420, 133] on button "Làm mới" at bounding box center [1441, 137] width 103 height 35
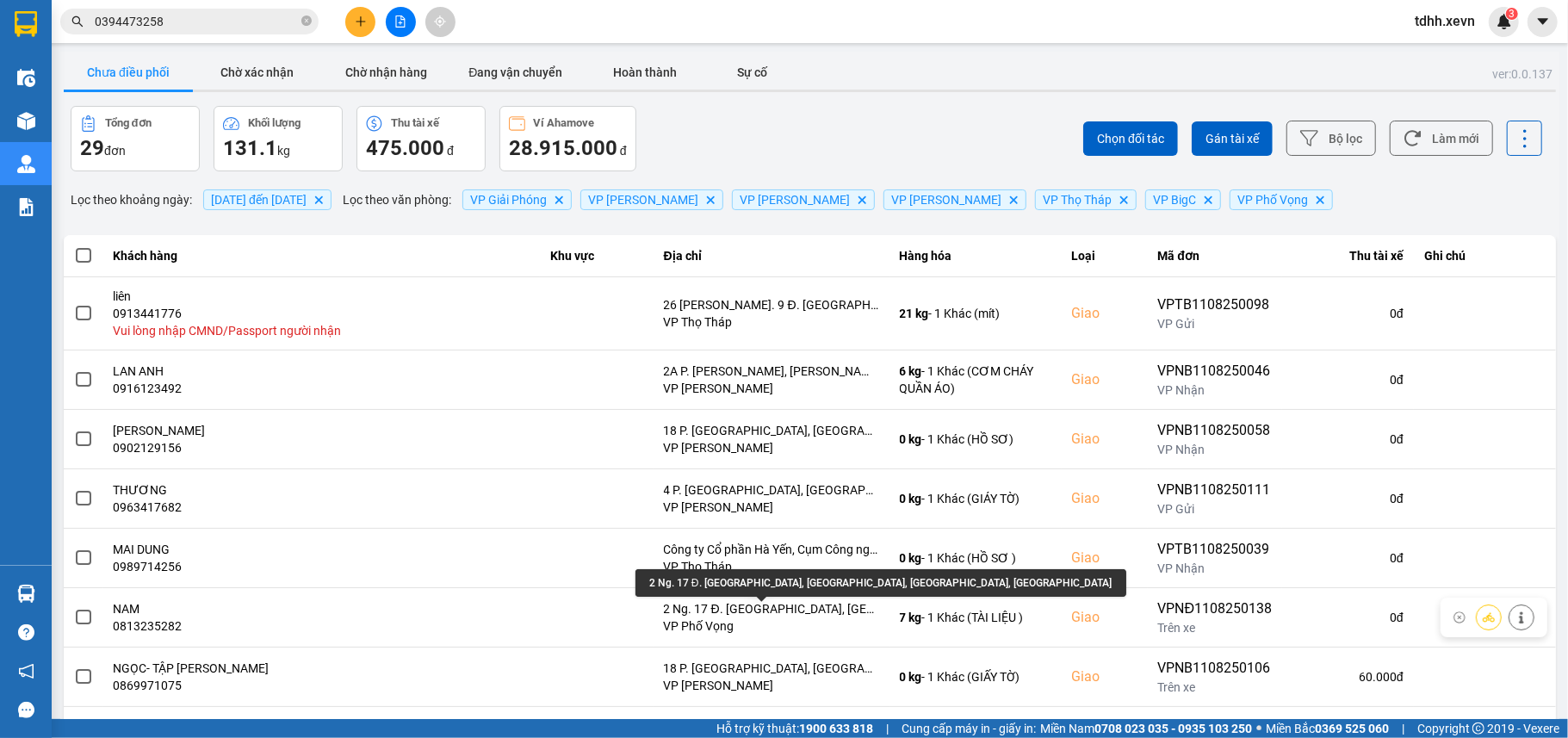
scroll to position [208, 0]
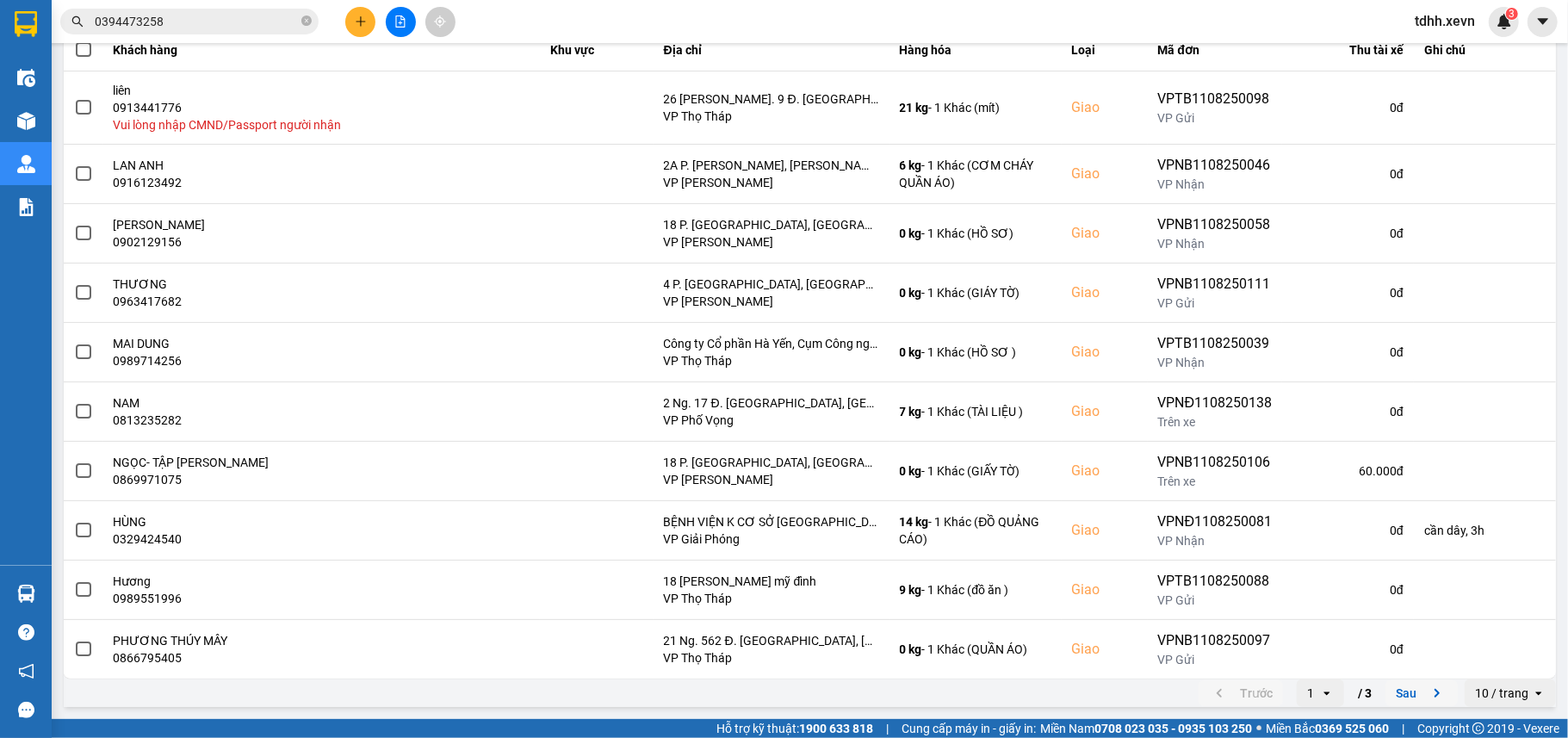
click at [1389, 696] on button "Sau" at bounding box center [1421, 693] width 73 height 26
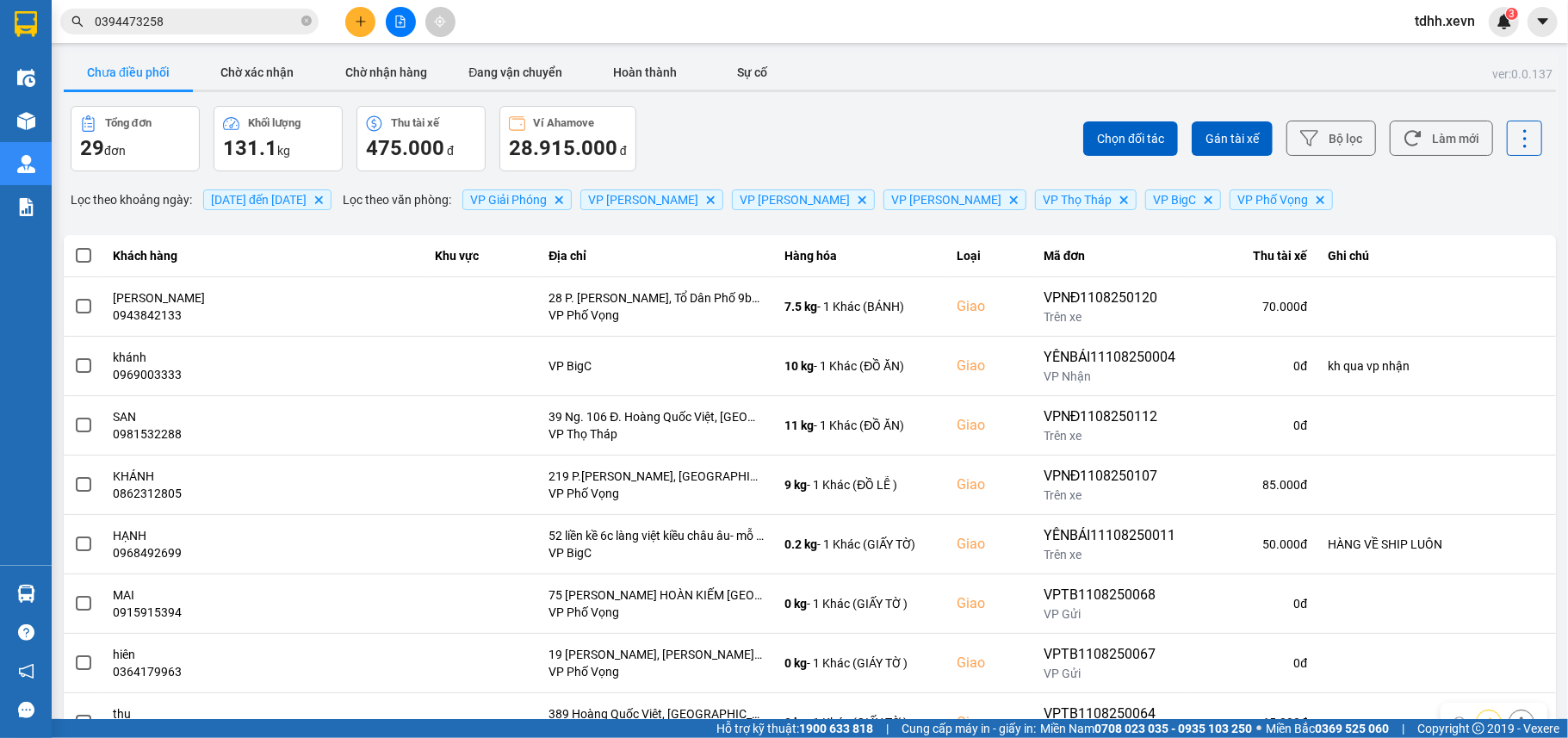
scroll to position [195, 0]
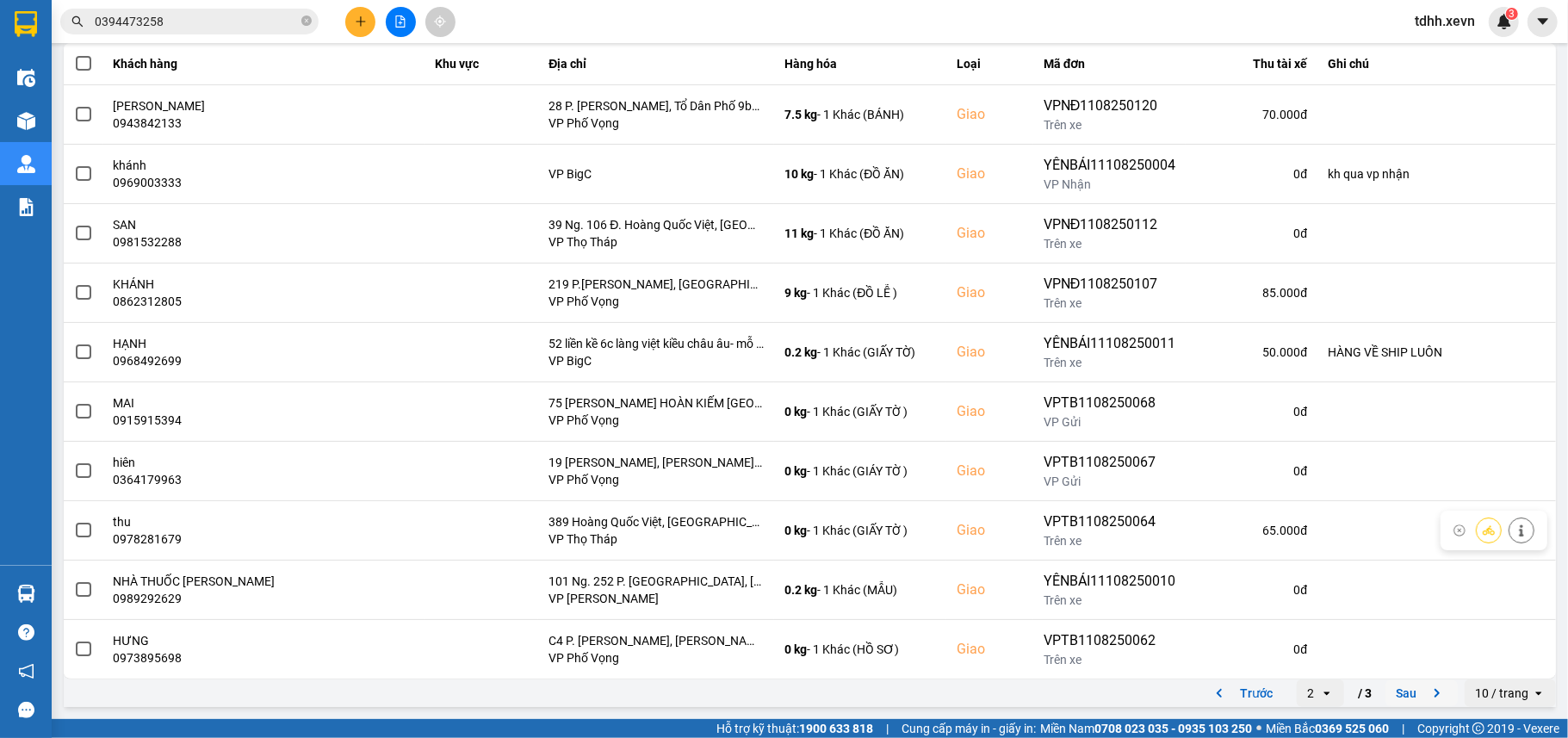
click at [1389, 696] on button "Sau" at bounding box center [1421, 693] width 73 height 26
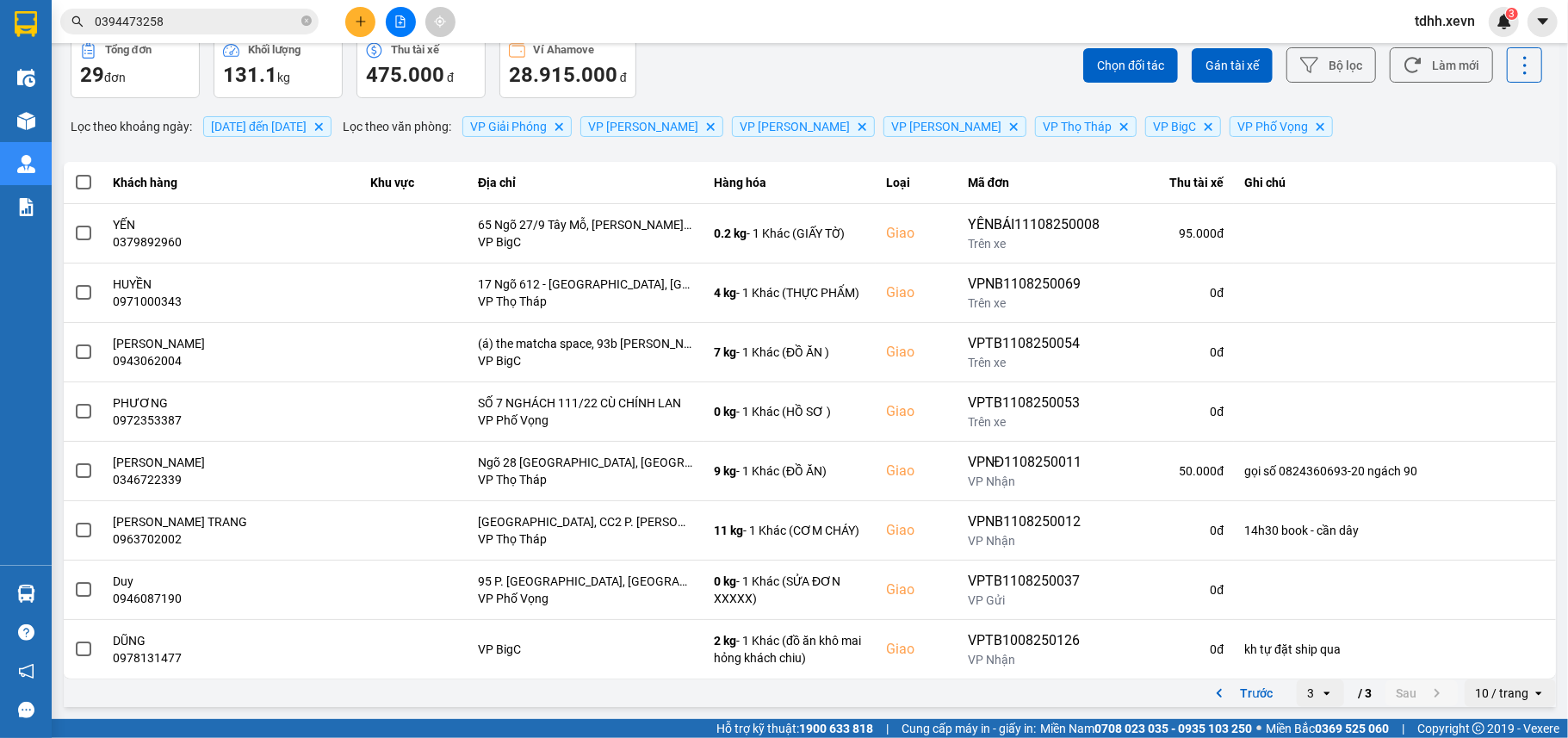
scroll to position [0, 0]
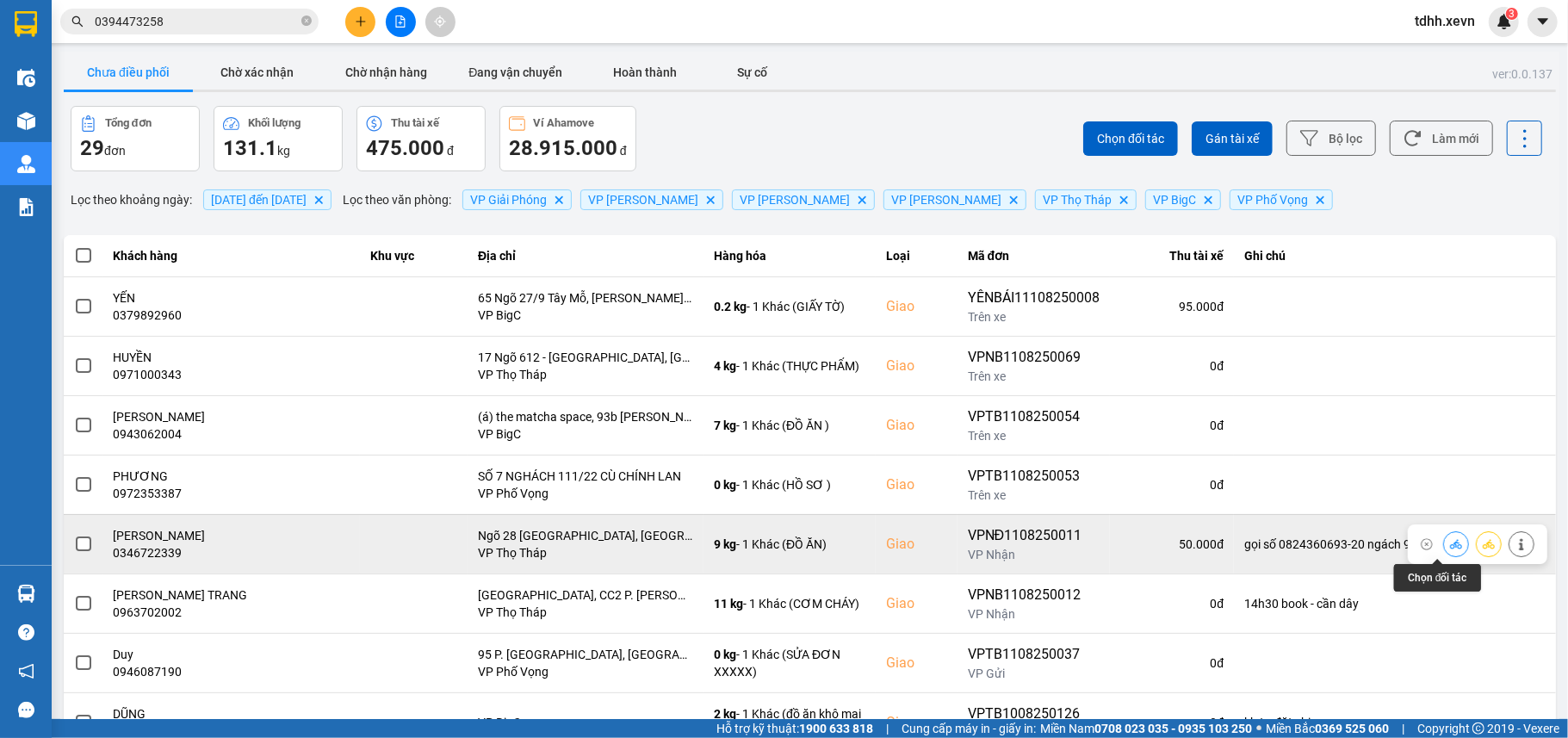
click at [1444, 552] on button at bounding box center [1455, 544] width 24 height 31
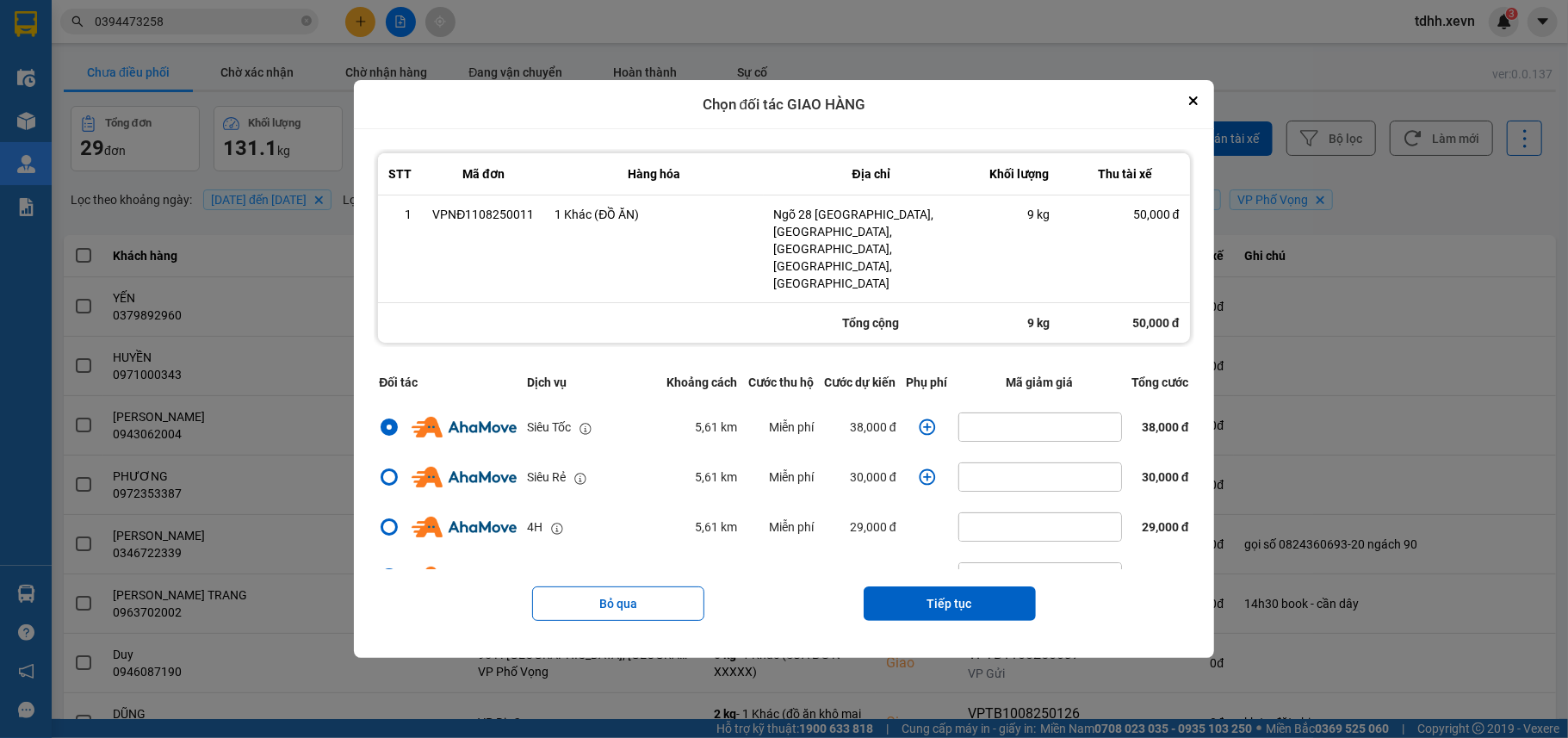
click at [920, 418] on icon "dialog" at bounding box center [927, 427] width 17 height 17
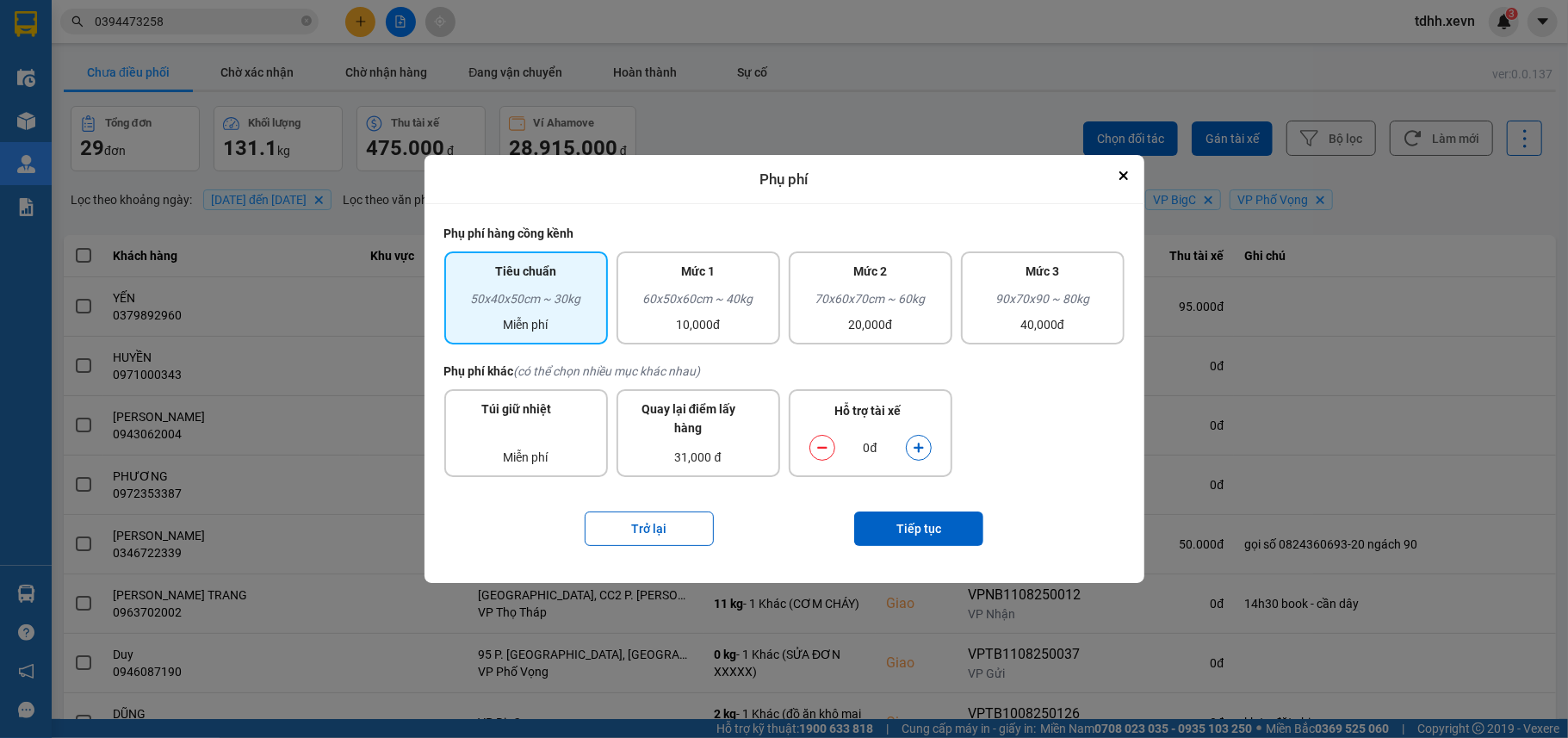
drag, startPoint x: 921, startPoint y: 446, endPoint x: 921, endPoint y: 458, distance: 12.0
click at [921, 448] on icon "dialog" at bounding box center [918, 449] width 10 height 10
click at [923, 521] on button "Tiếp tục" at bounding box center [918, 529] width 129 height 34
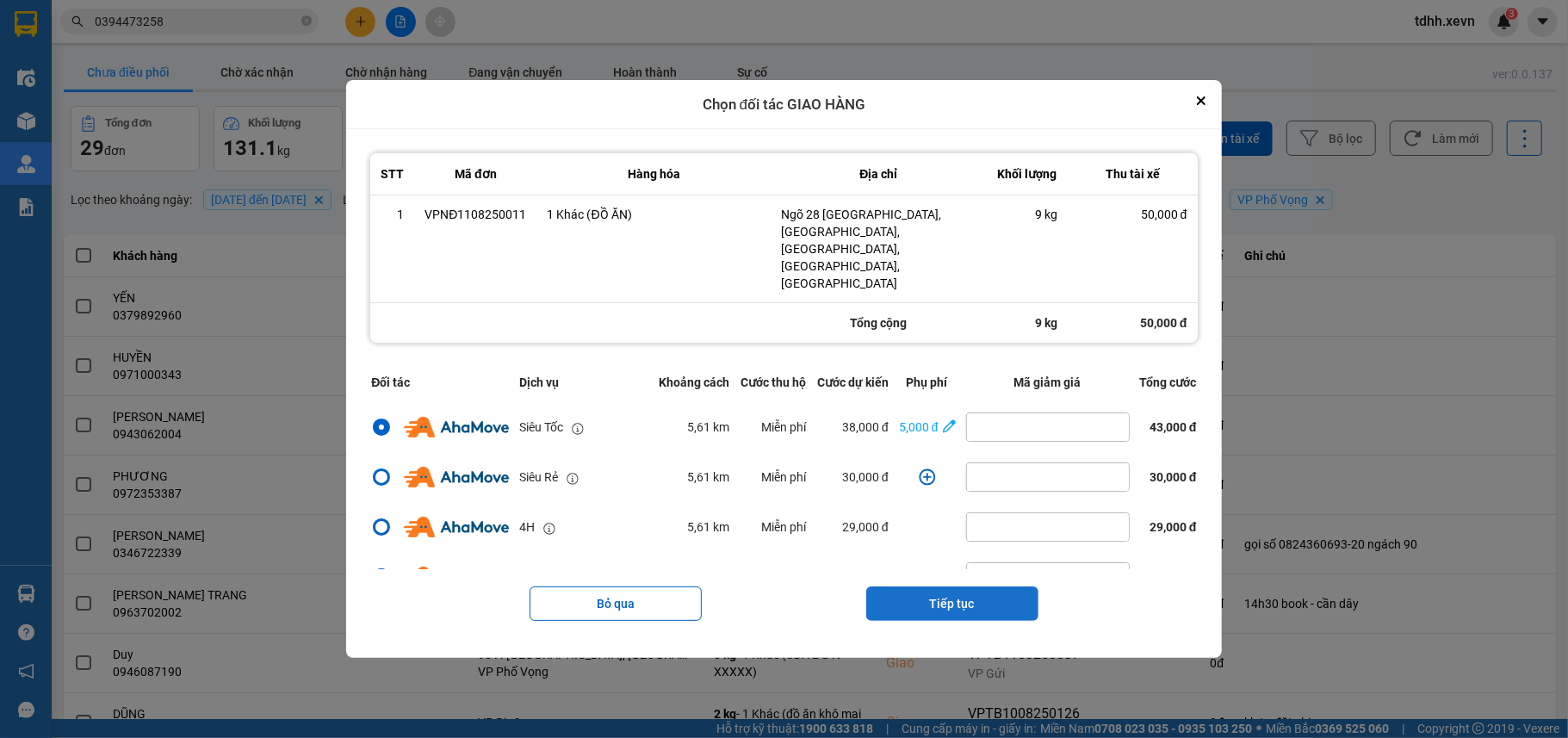
click at [947, 586] on button "Tiếp tục" at bounding box center [951, 603] width 172 height 34
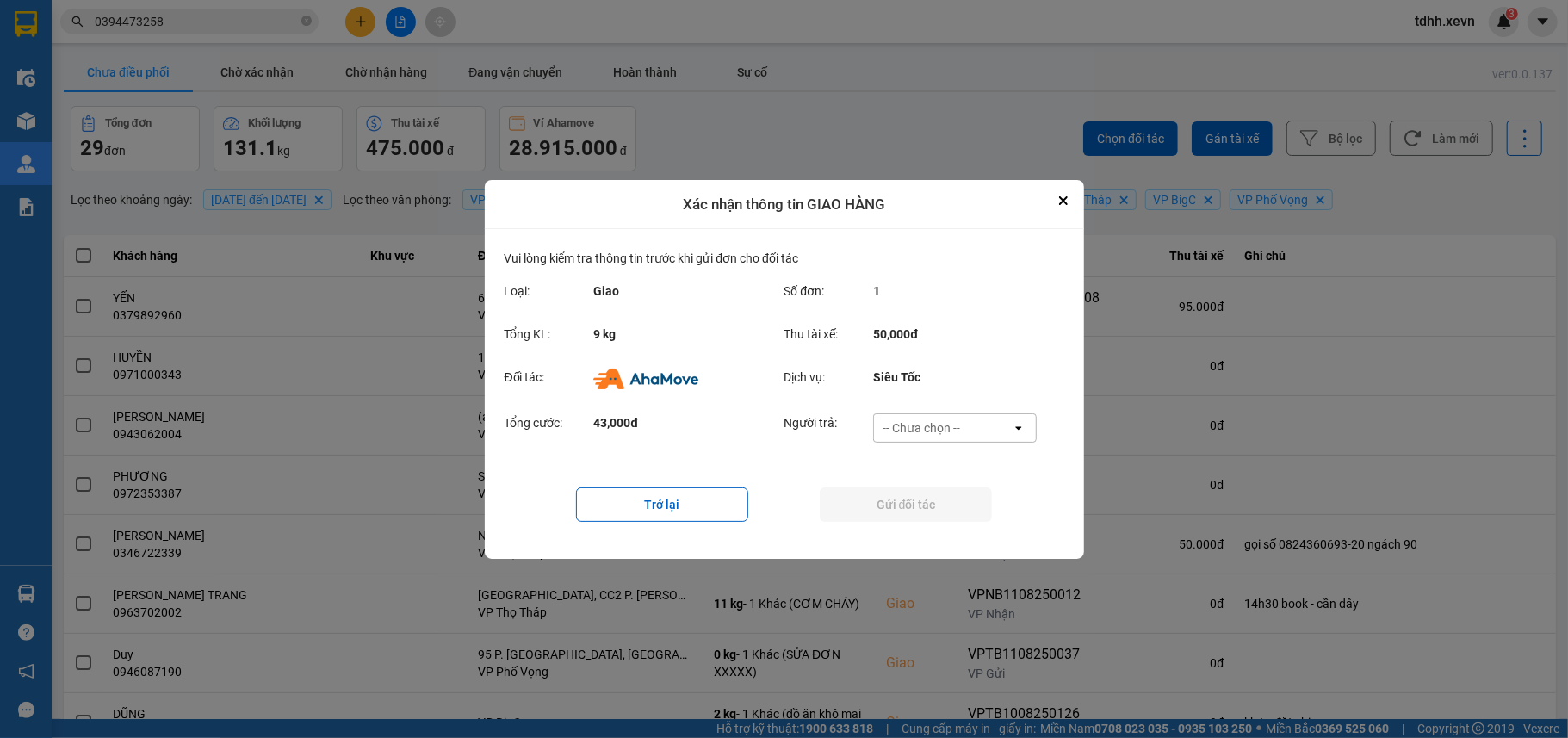
click at [965, 422] on div "-- Chưa chọn --" at bounding box center [943, 428] width 137 height 28
click at [937, 525] on span "Ví Ahamove" at bounding box center [921, 526] width 70 height 17
click at [930, 506] on button "Gửi đối tác" at bounding box center [906, 505] width 172 height 34
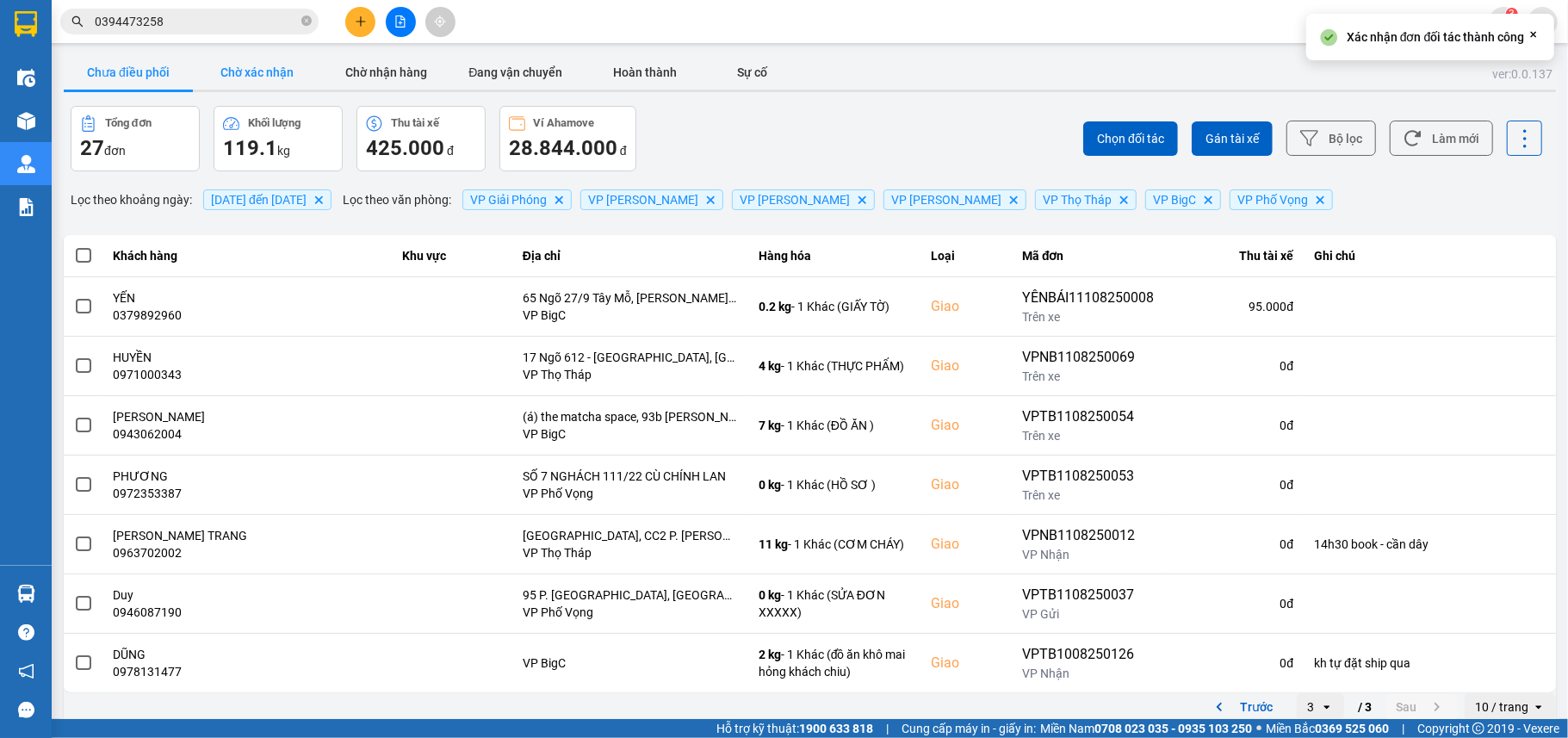
click at [286, 69] on button "Chờ xác nhận" at bounding box center [257, 73] width 129 height 34
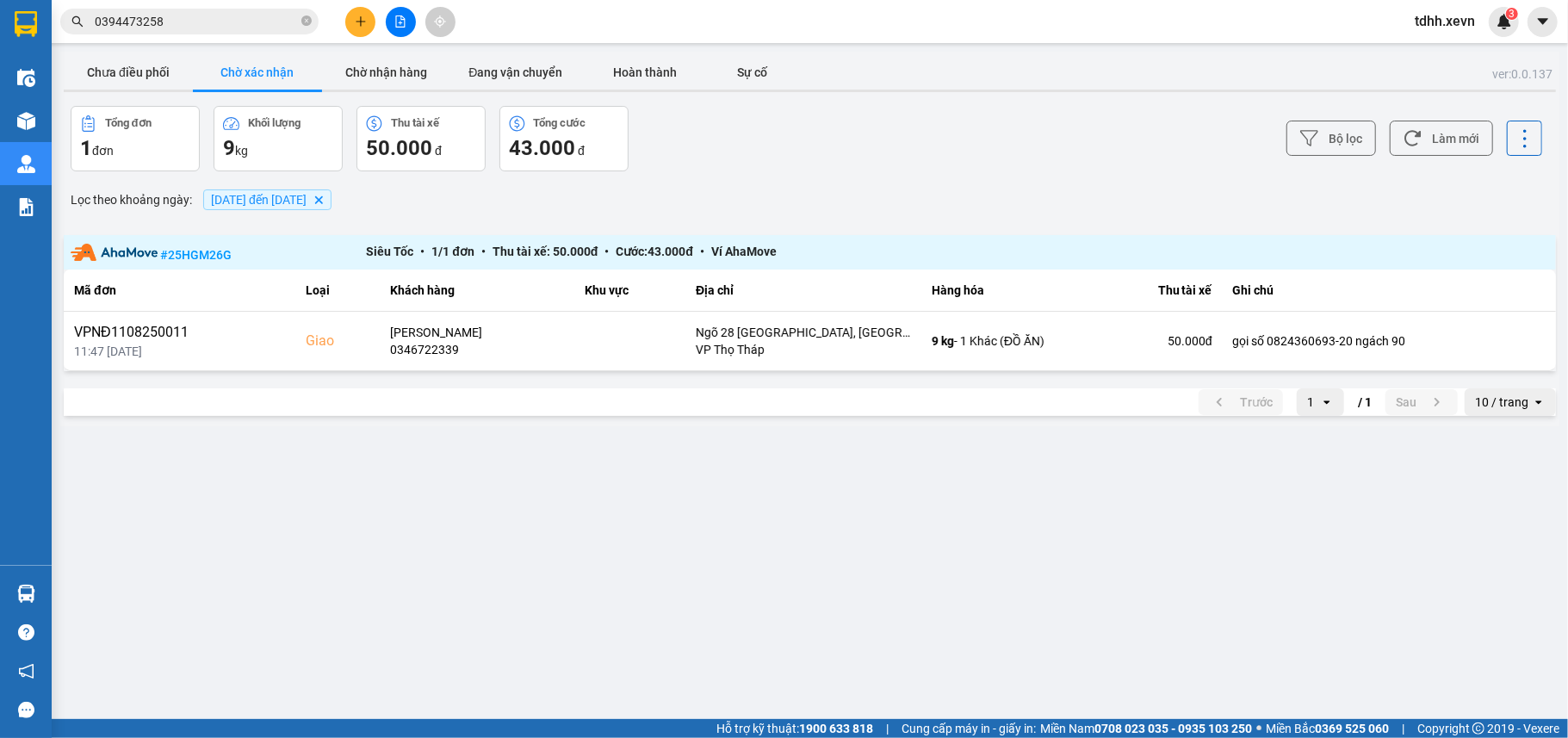
click at [252, 21] on input "0394473258" at bounding box center [196, 22] width 203 height 19
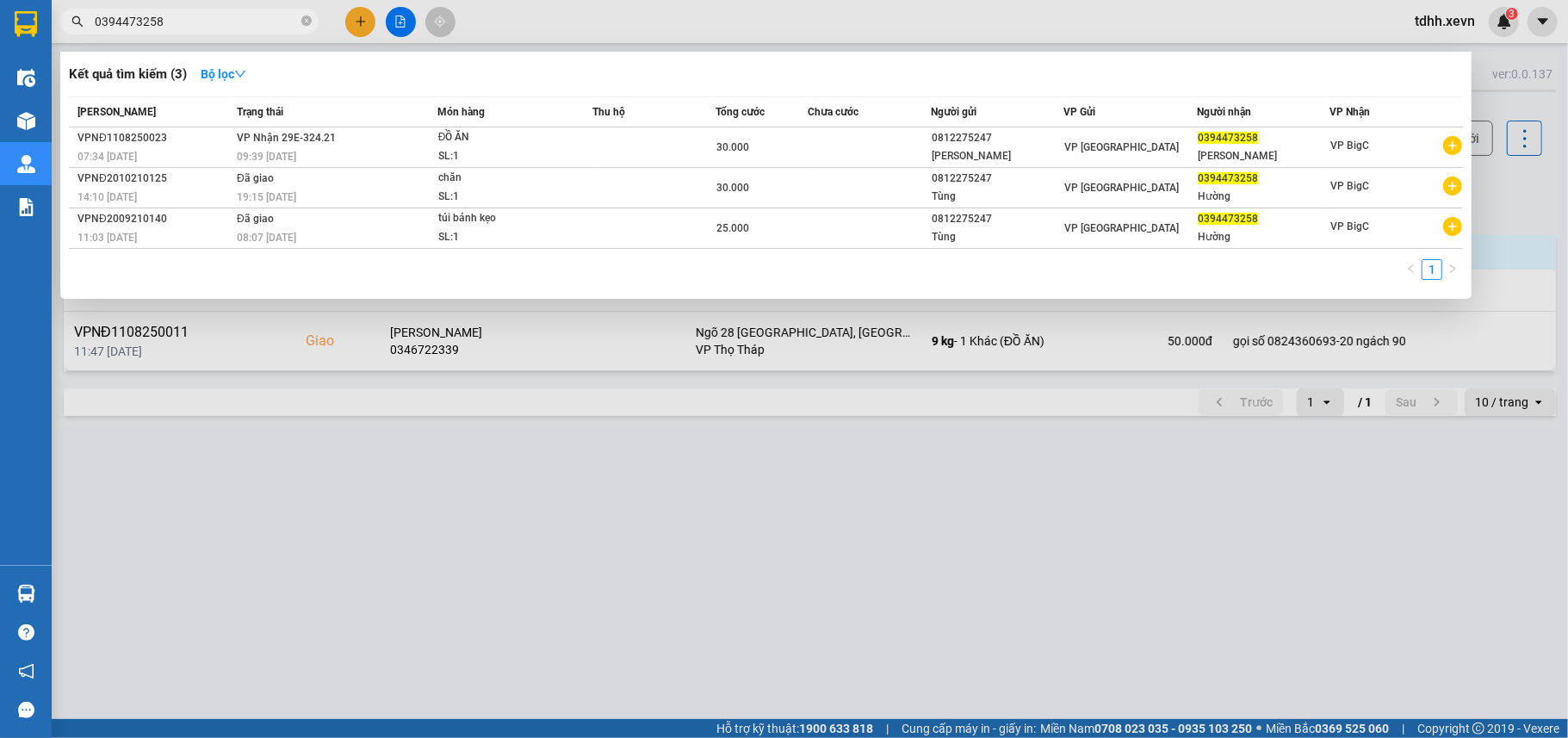
click at [252, 21] on input "0394473258" at bounding box center [196, 22] width 203 height 19
paste input "523348100"
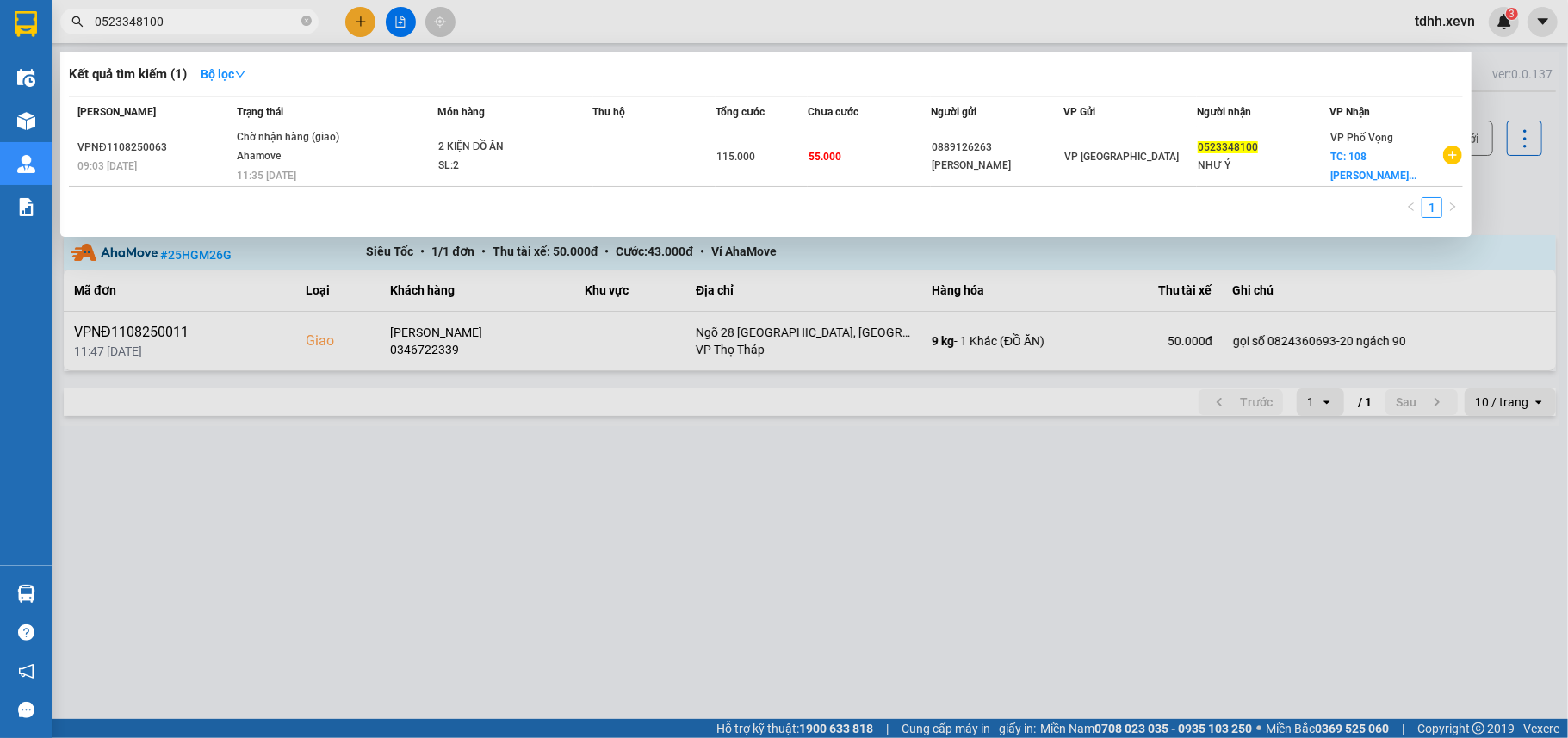
click at [789, 507] on div at bounding box center [784, 369] width 1568 height 738
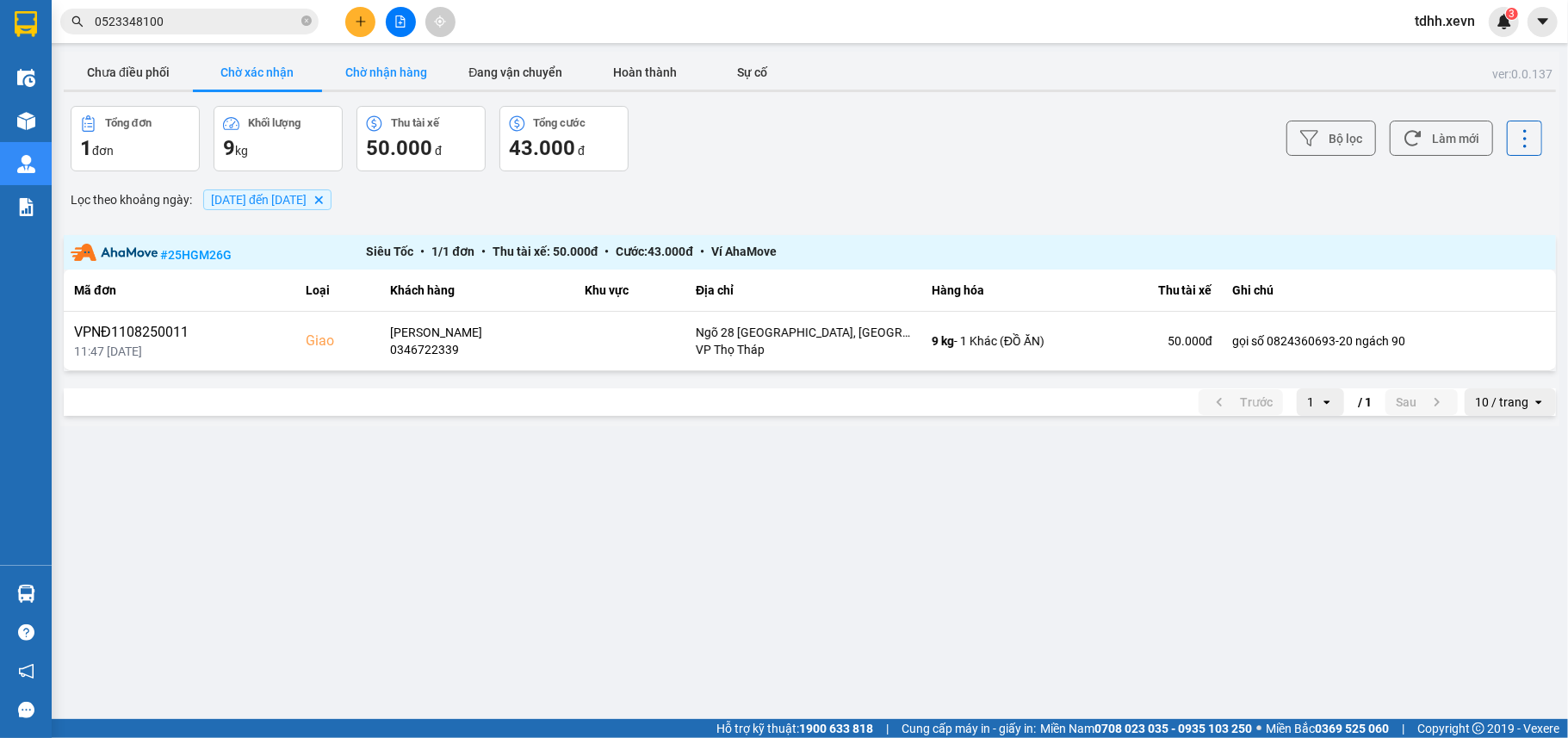
click at [408, 66] on button "Chờ nhận hàng" at bounding box center [386, 73] width 129 height 34
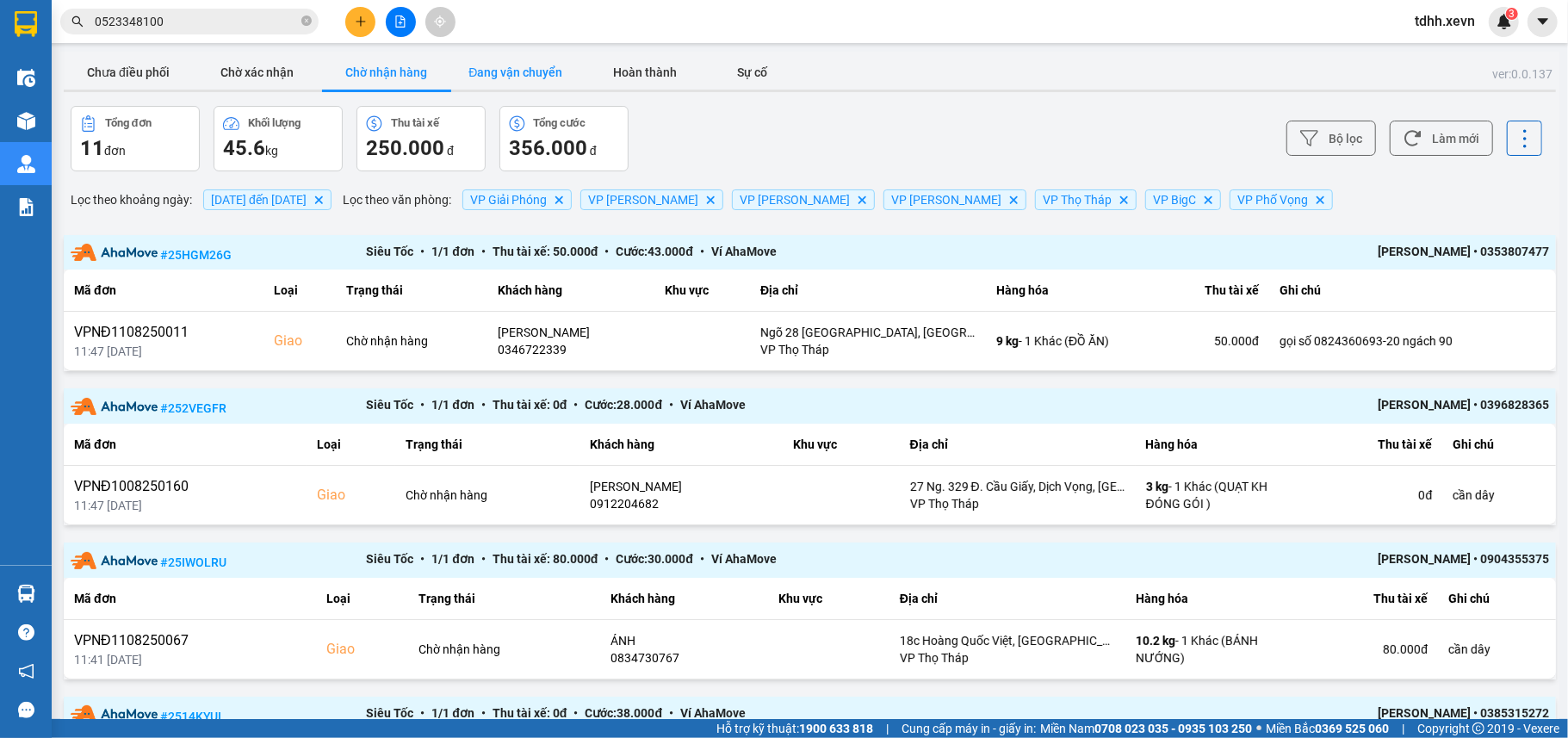
click at [508, 60] on button "Đang vận chuyển" at bounding box center [515, 73] width 129 height 34
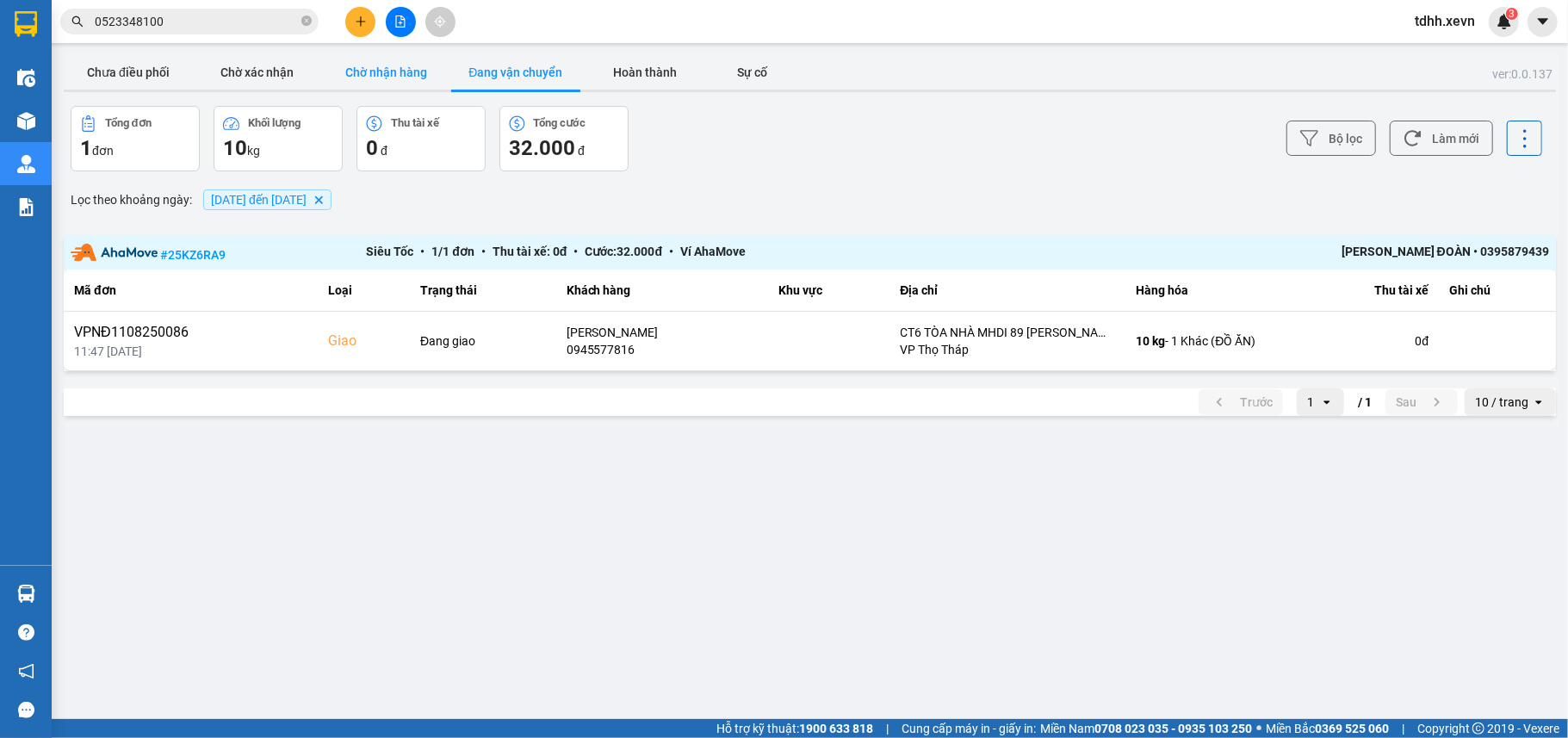
click at [386, 70] on button "Chờ nhận hàng" at bounding box center [386, 73] width 129 height 34
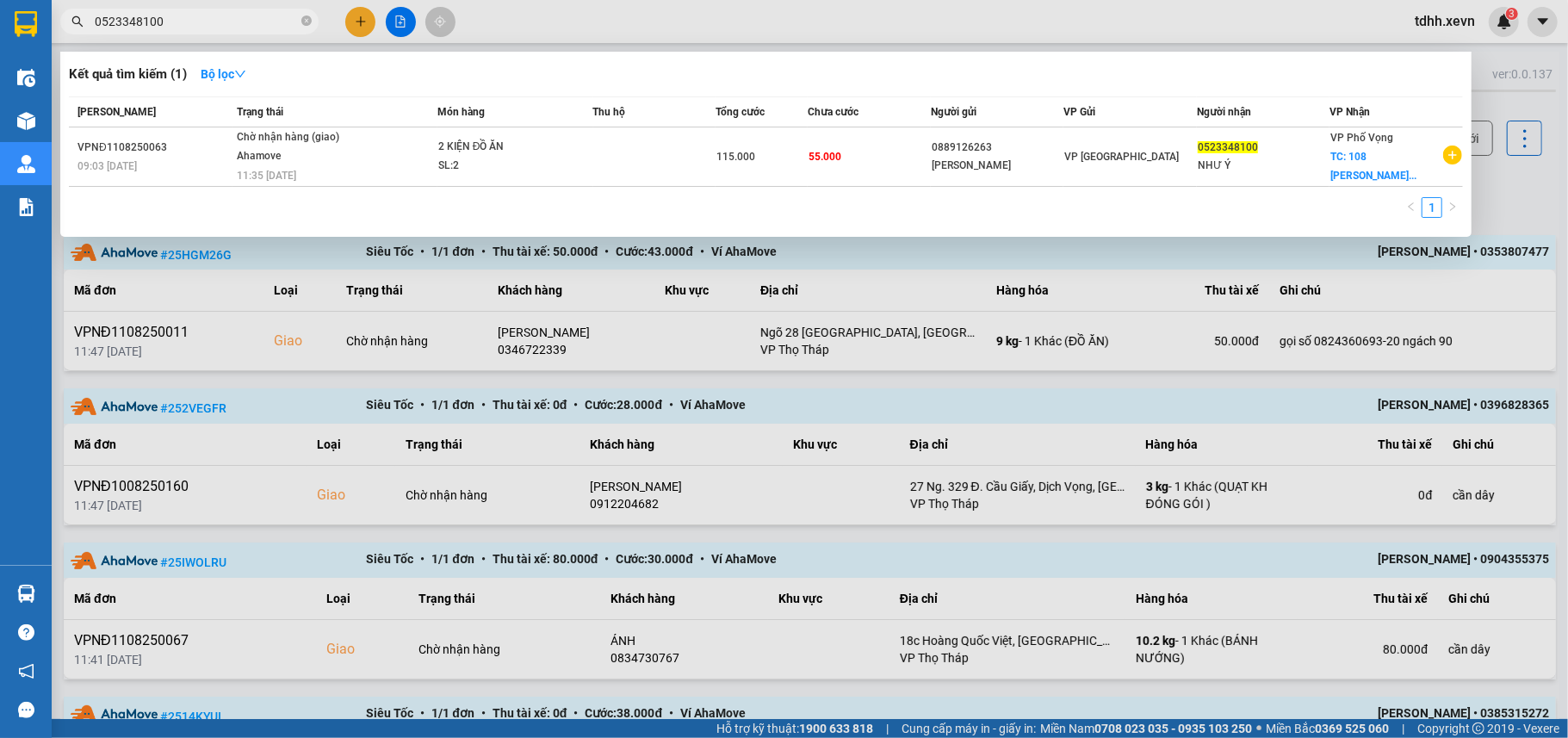
click at [203, 13] on input "0523348100" at bounding box center [196, 22] width 203 height 19
drag, startPoint x: 1529, startPoint y: 201, endPoint x: 1471, endPoint y: 177, distance: 62.8
click at [1527, 201] on div at bounding box center [784, 369] width 1568 height 738
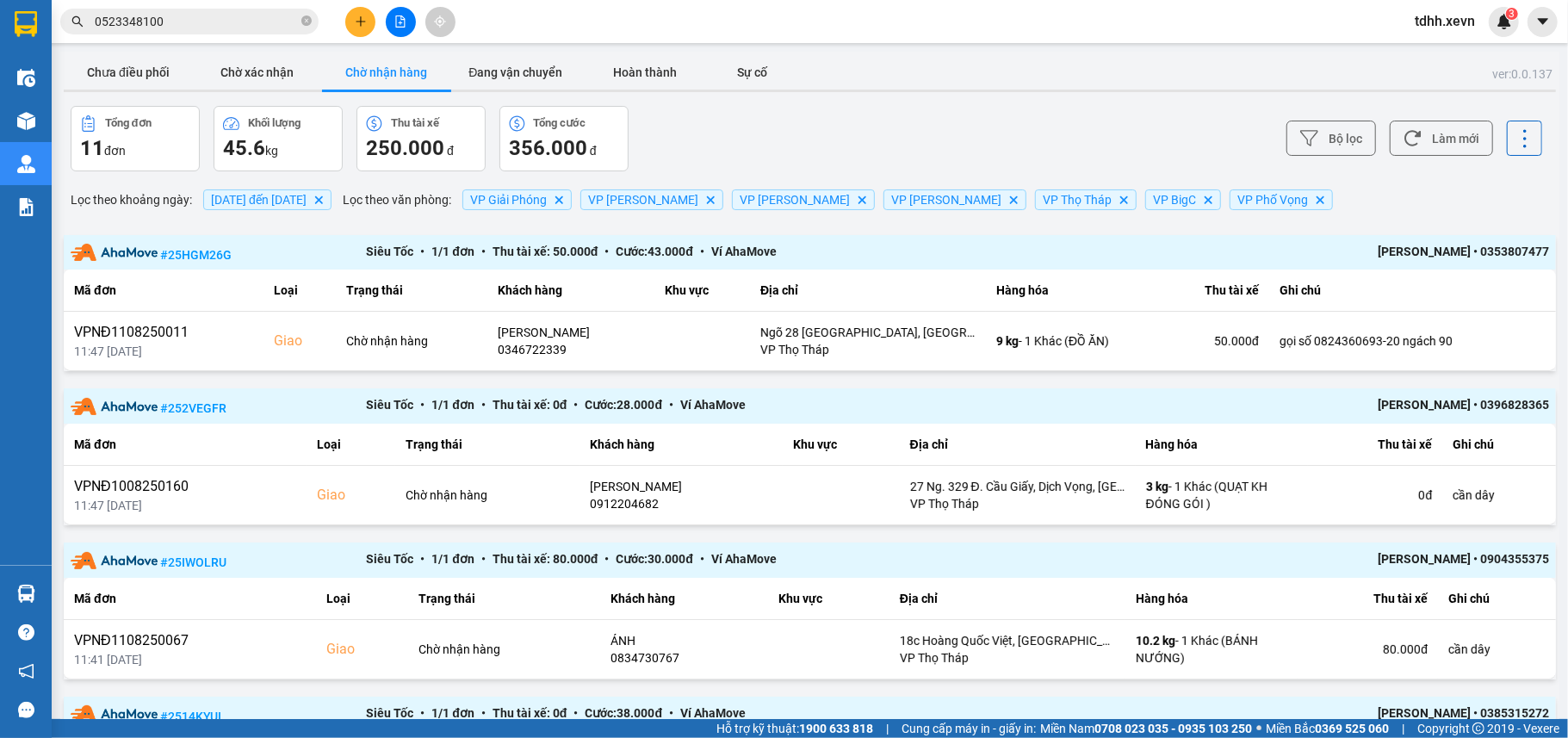
drag, startPoint x: 1431, startPoint y: 145, endPoint x: 1138, endPoint y: 143, distance: 293.0
click at [1430, 143] on button "Làm mới" at bounding box center [1441, 137] width 103 height 35
click at [218, 69] on button "Chờ xác nhận" at bounding box center [257, 73] width 129 height 34
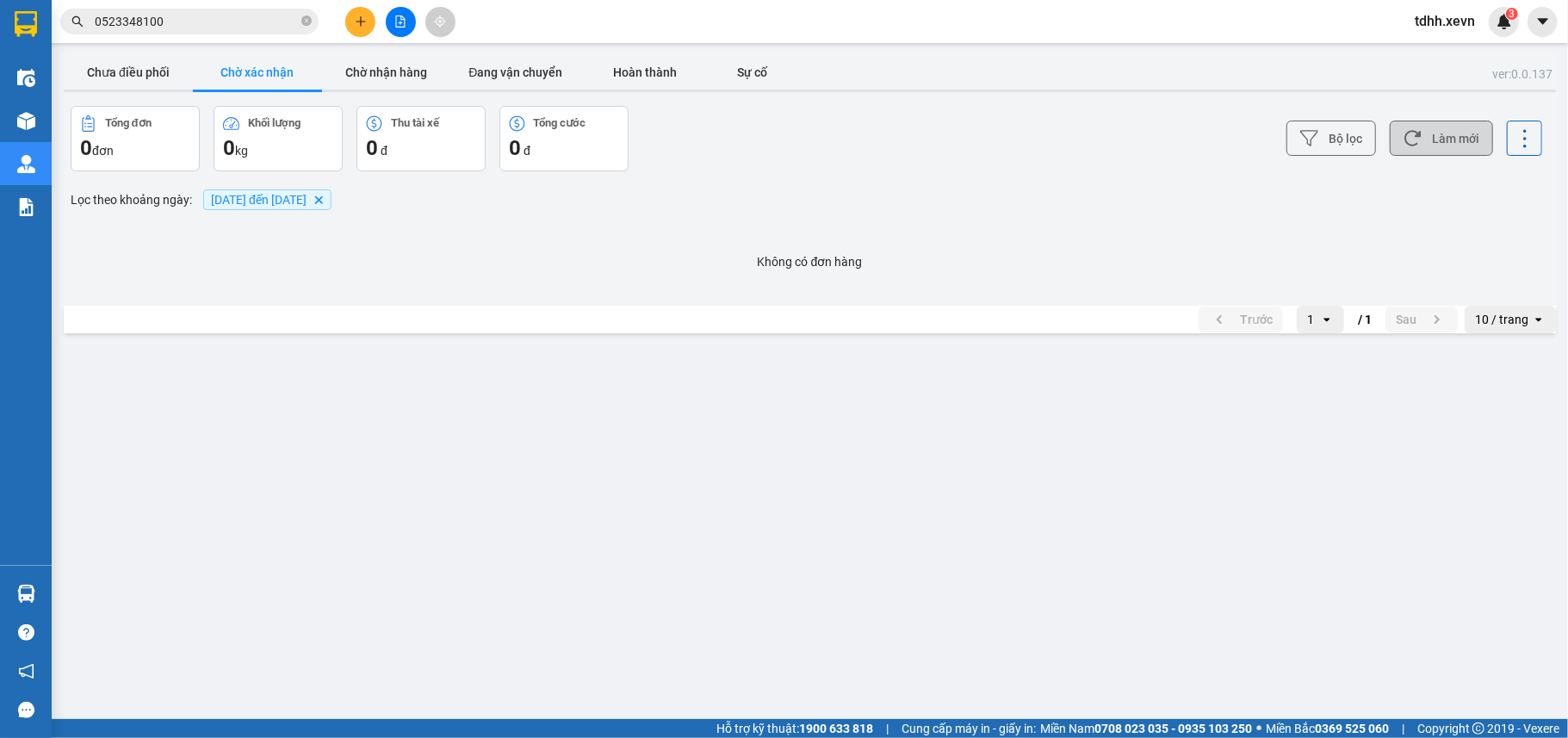
click at [1464, 150] on button "Làm mới" at bounding box center [1441, 137] width 103 height 35
click at [143, 73] on button "Chưa điều phối" at bounding box center [128, 73] width 129 height 34
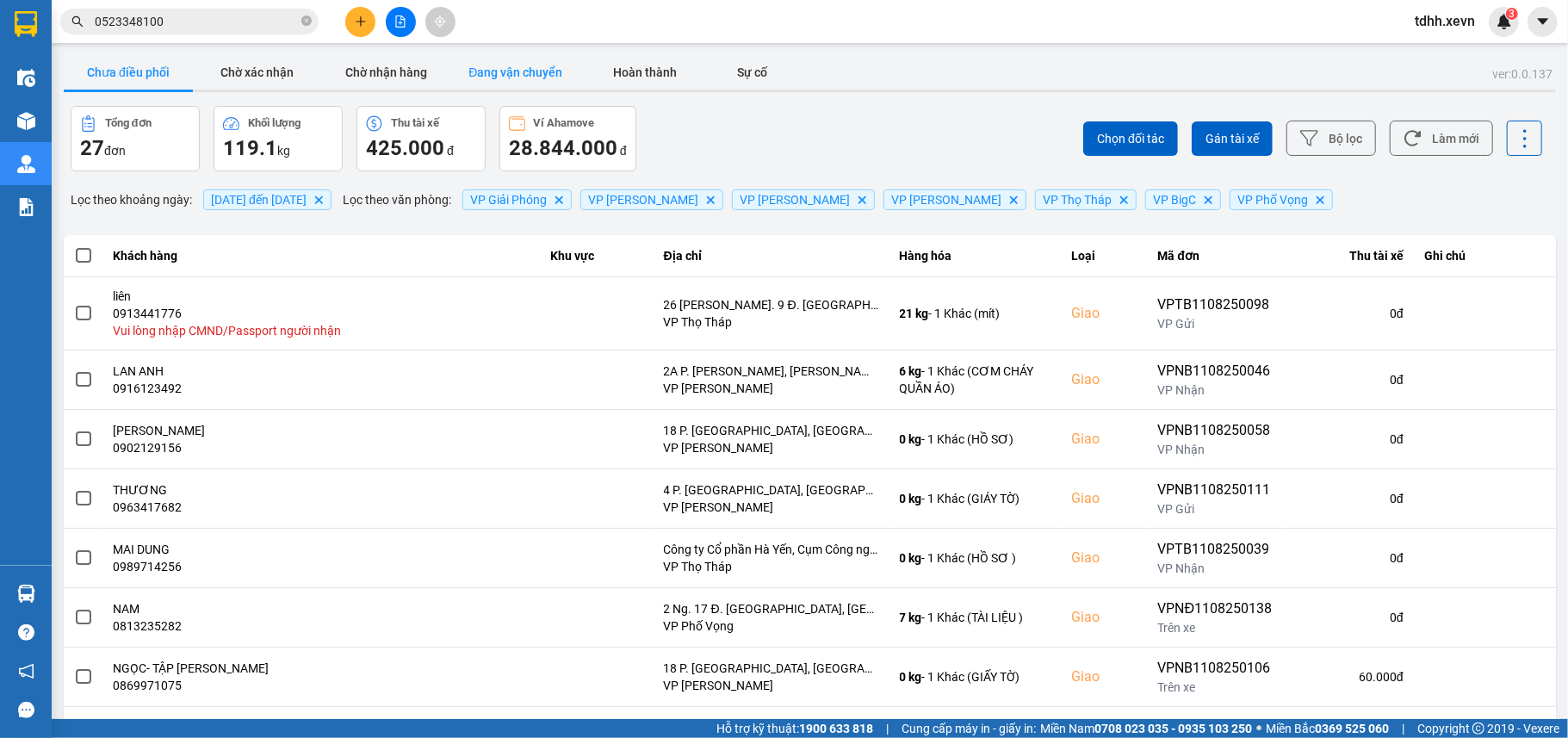
click at [505, 75] on button "Đang vận chuyển" at bounding box center [515, 73] width 129 height 34
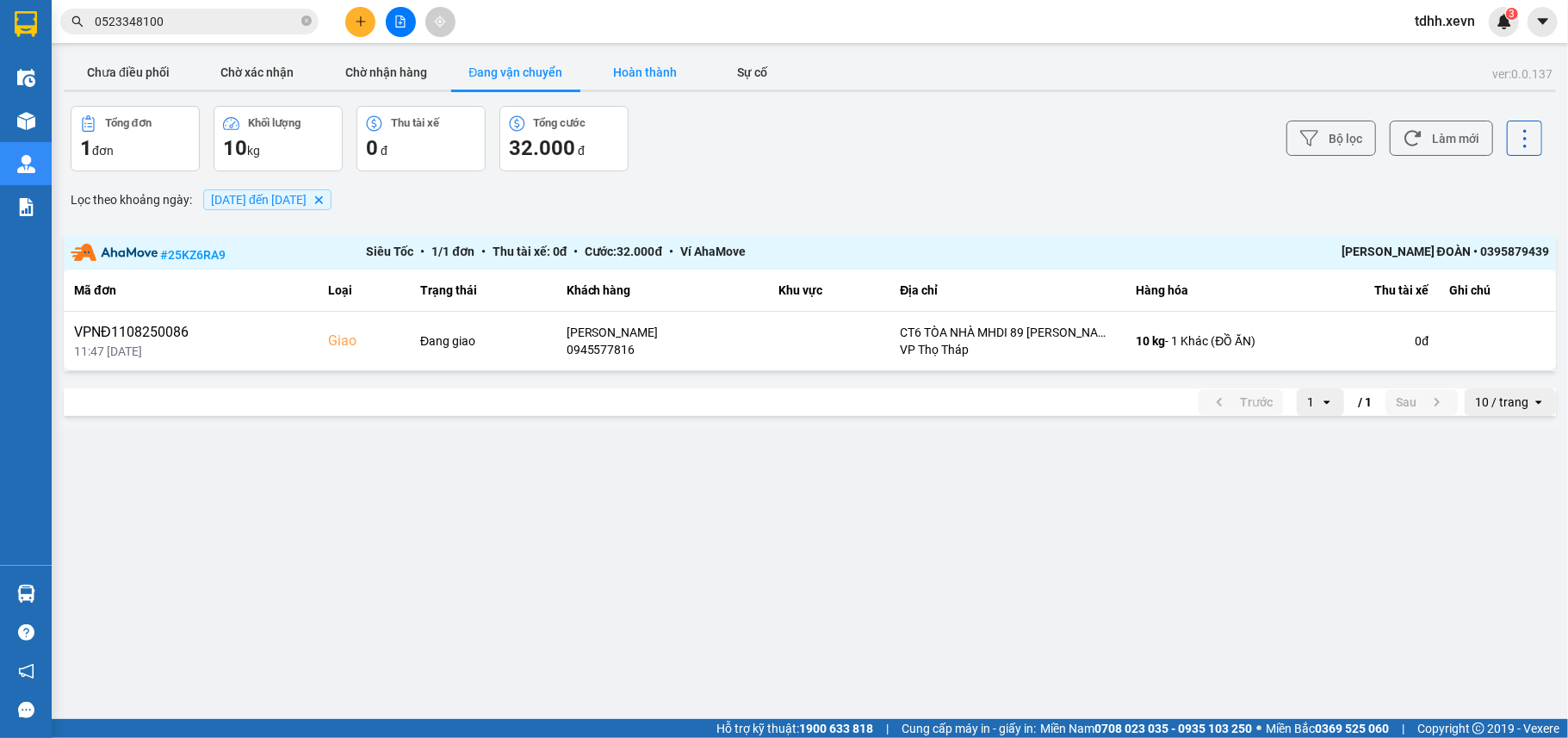
click at [631, 75] on button "Hoàn thành" at bounding box center [644, 73] width 129 height 34
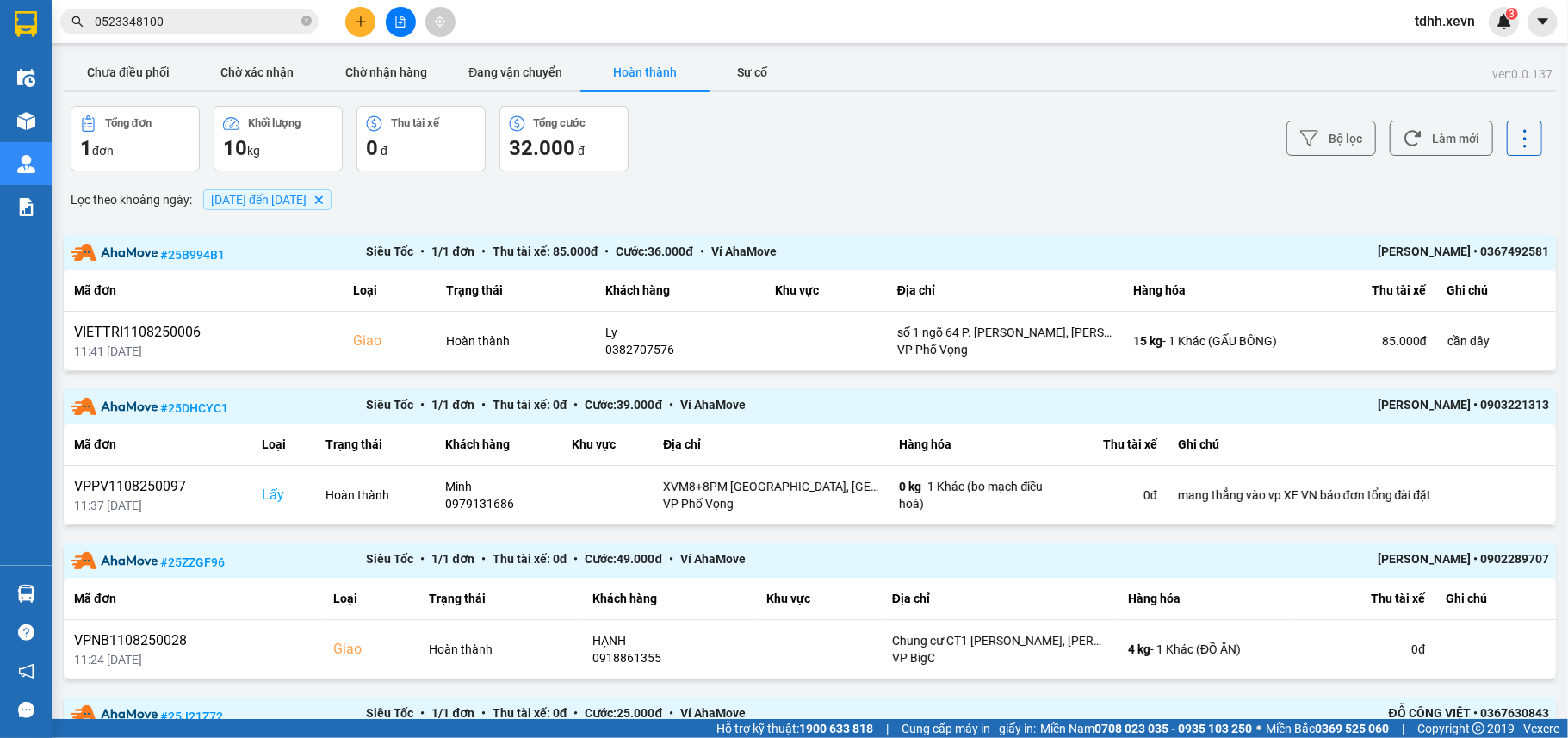
click at [115, 77] on button "Chưa điều phối" at bounding box center [128, 73] width 129 height 34
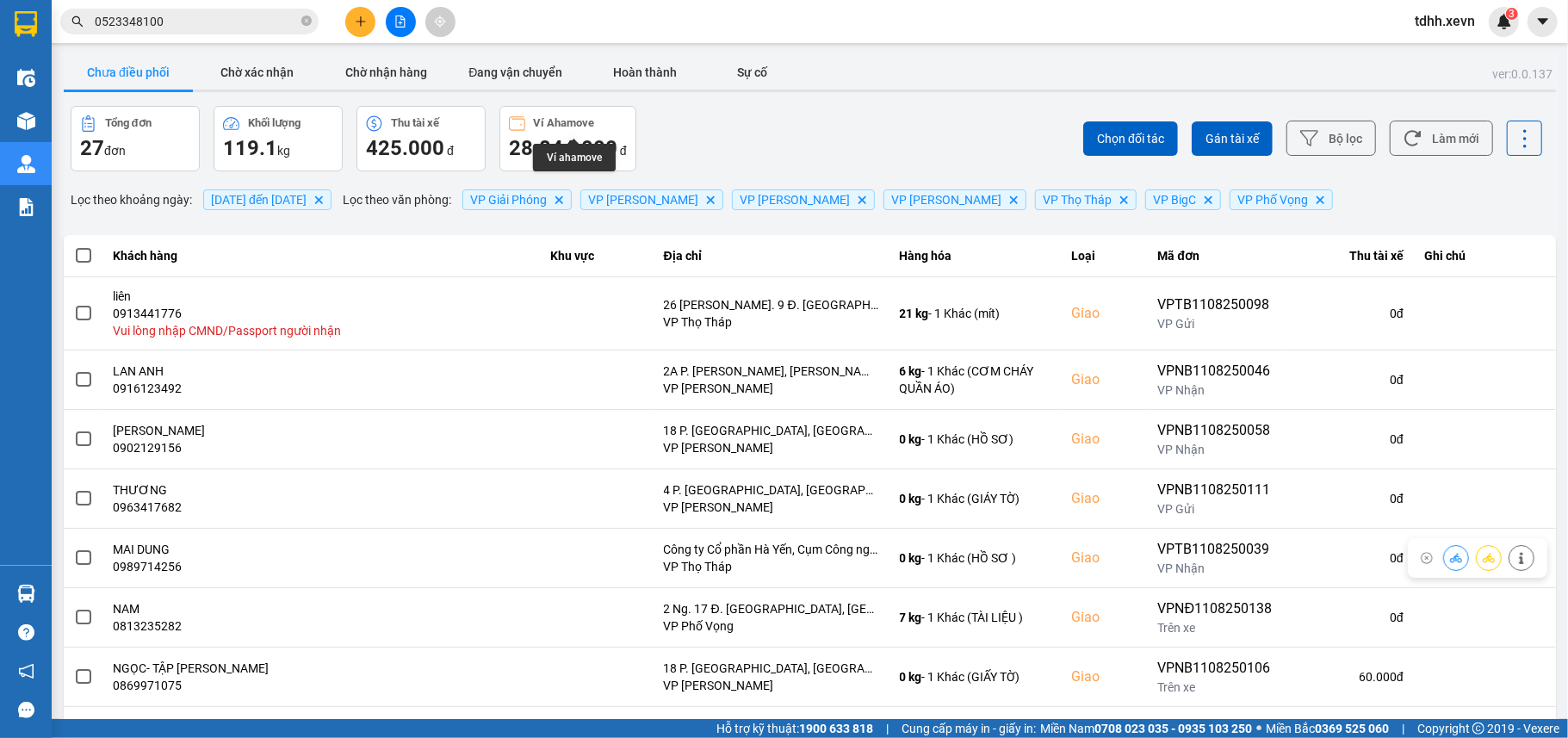
scroll to position [208, 0]
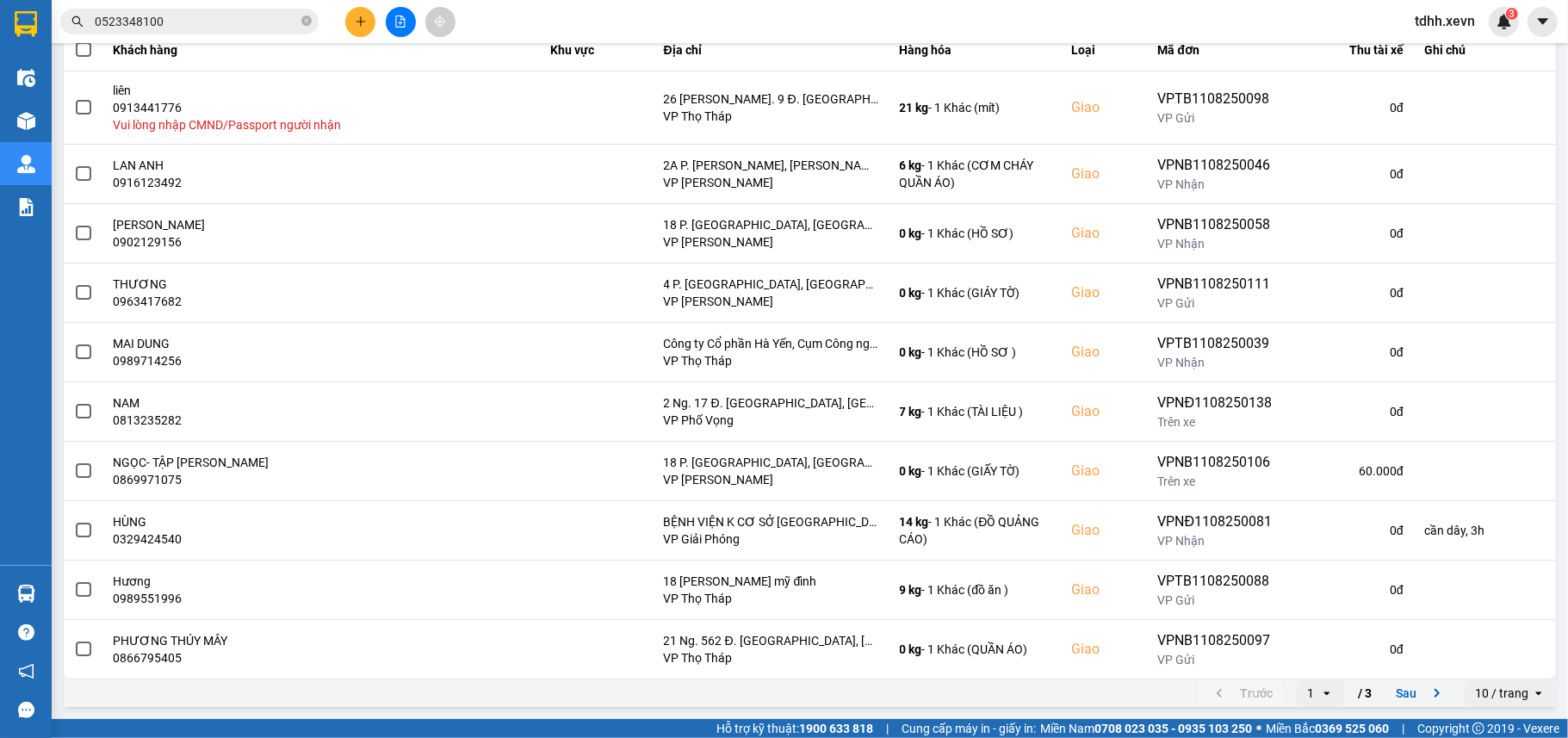
click at [1532, 700] on icon "open" at bounding box center [1538, 693] width 13 height 13
click at [1495, 559] on div "20 / trang" at bounding box center [1493, 567] width 63 height 17
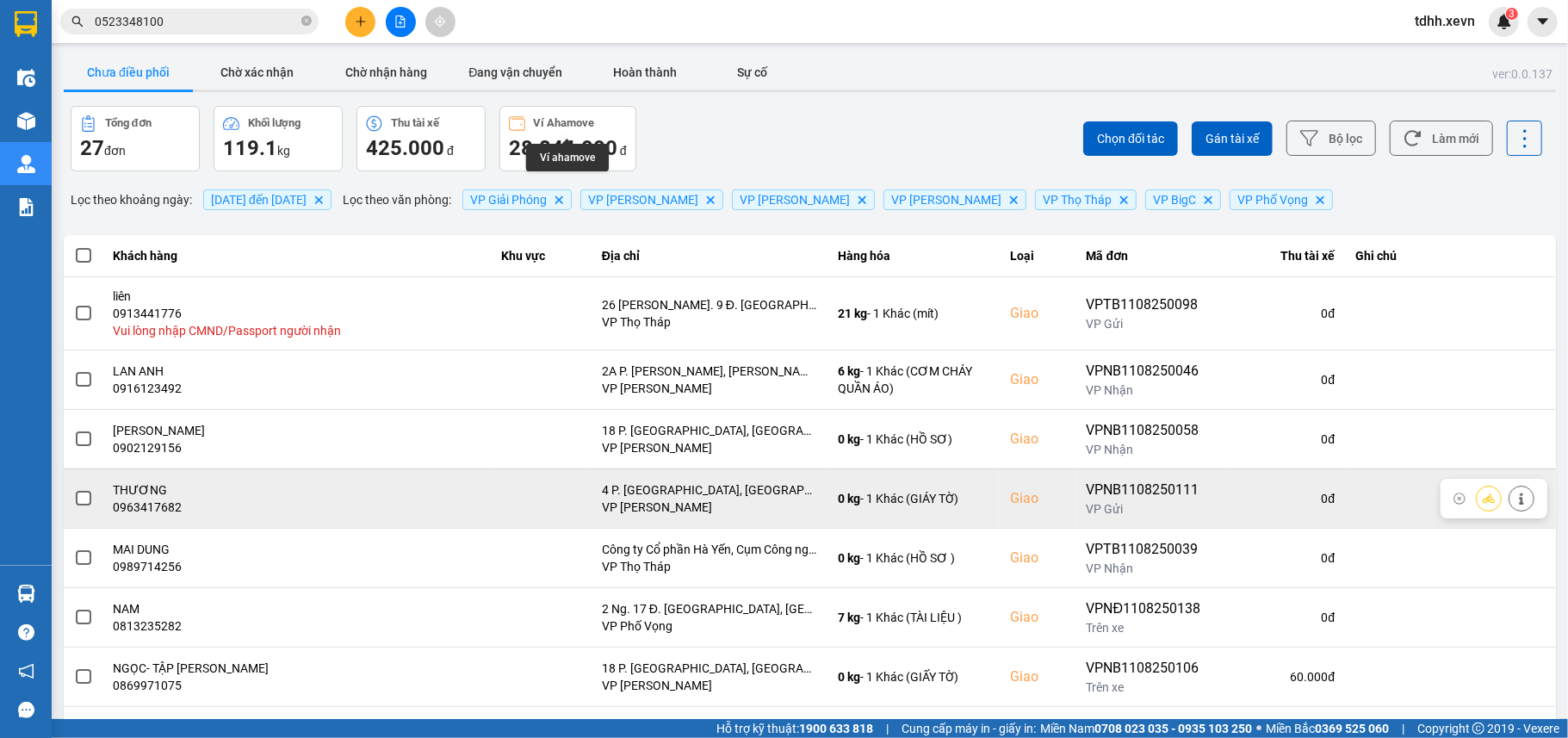
scroll to position [804, 0]
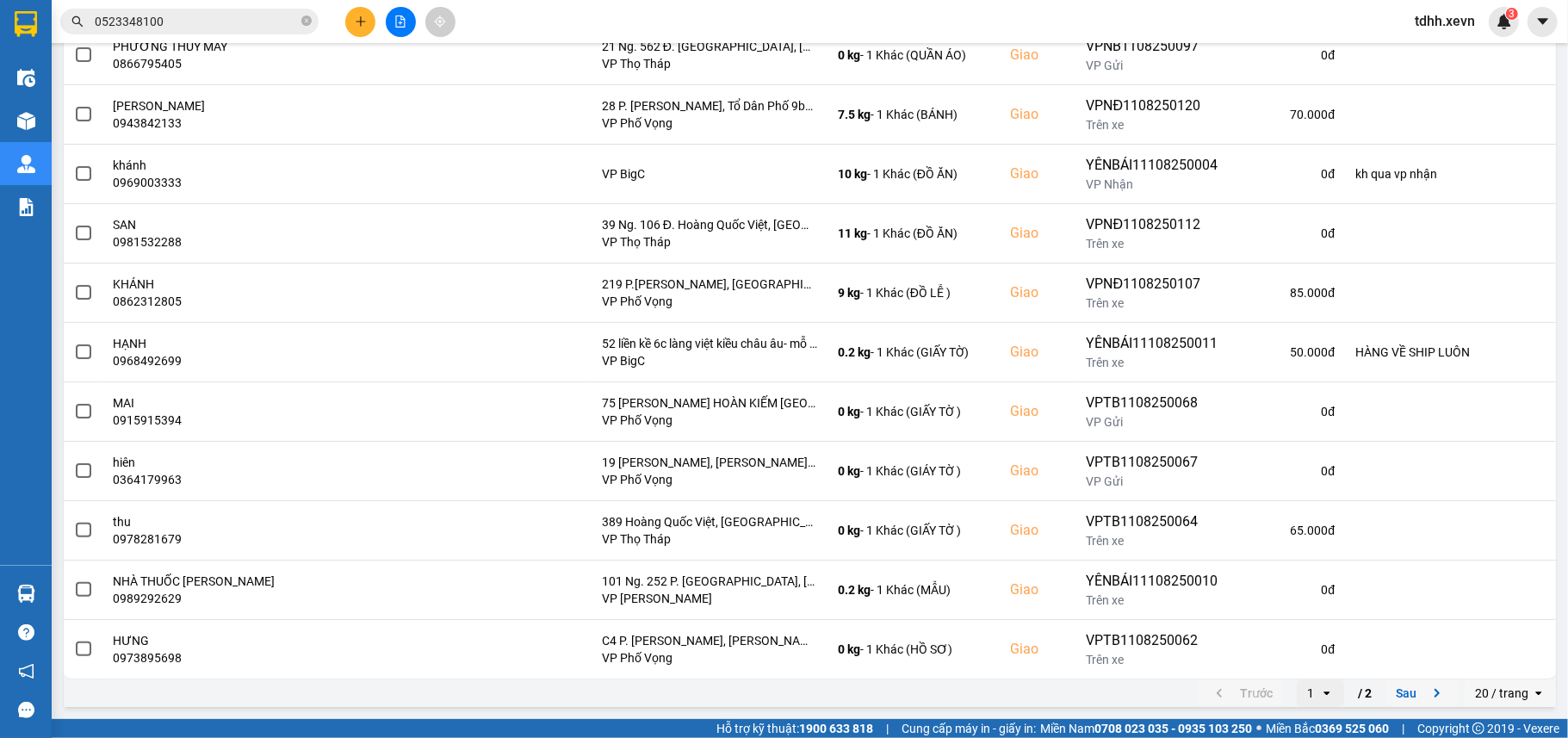
click at [1391, 697] on button "Sau" at bounding box center [1421, 693] width 73 height 26
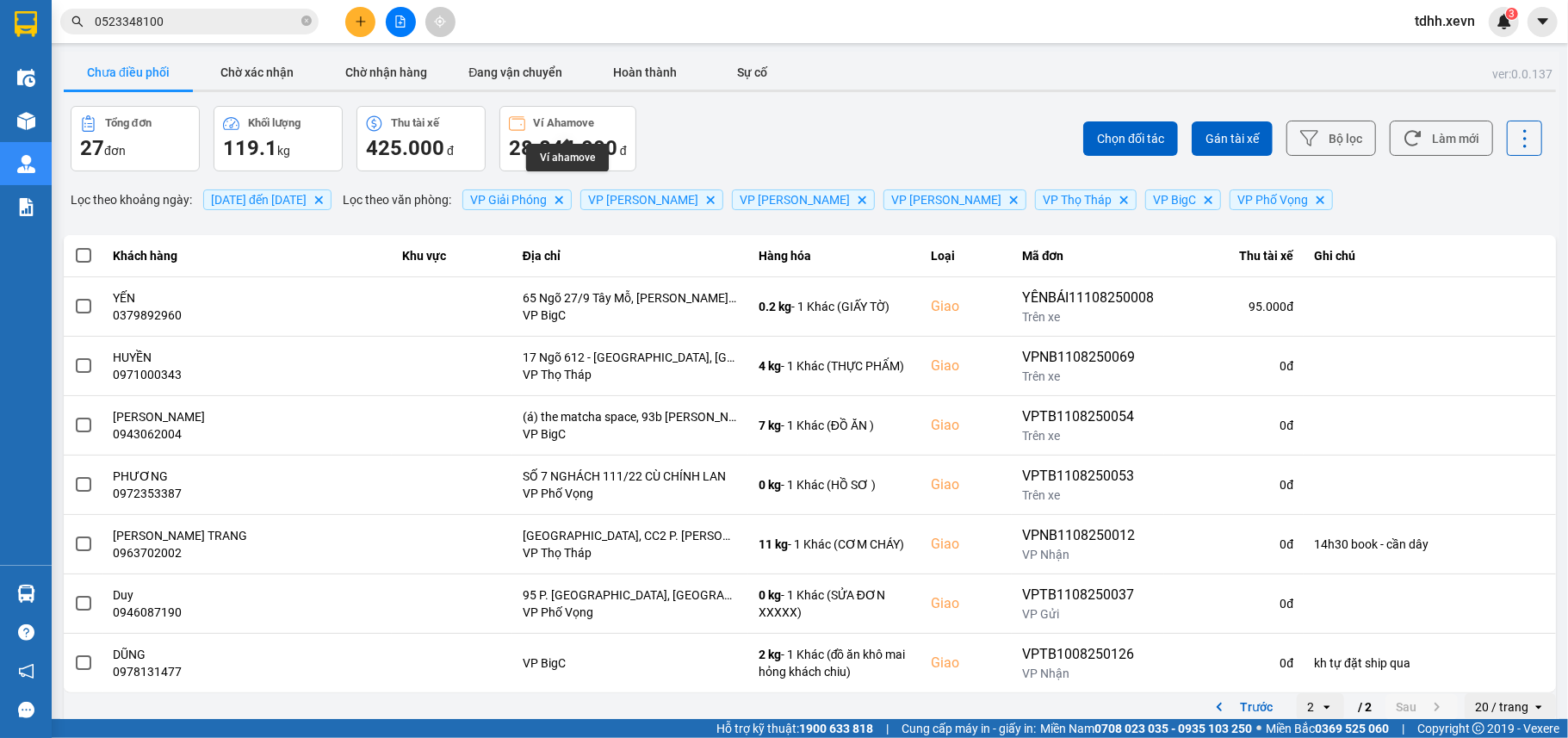
scroll to position [15, 0]
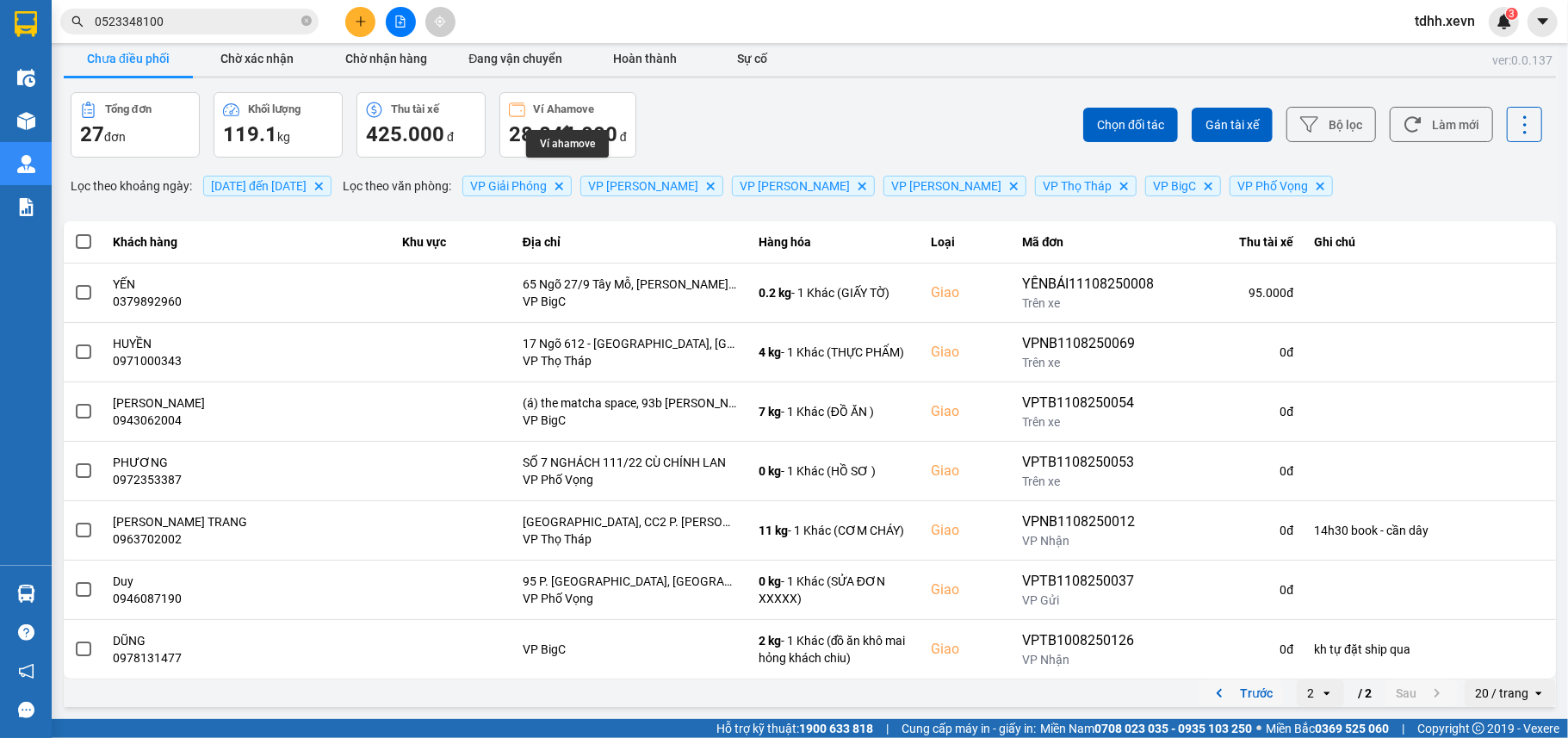
click at [1244, 693] on button "Trước" at bounding box center [1241, 693] width 84 height 26
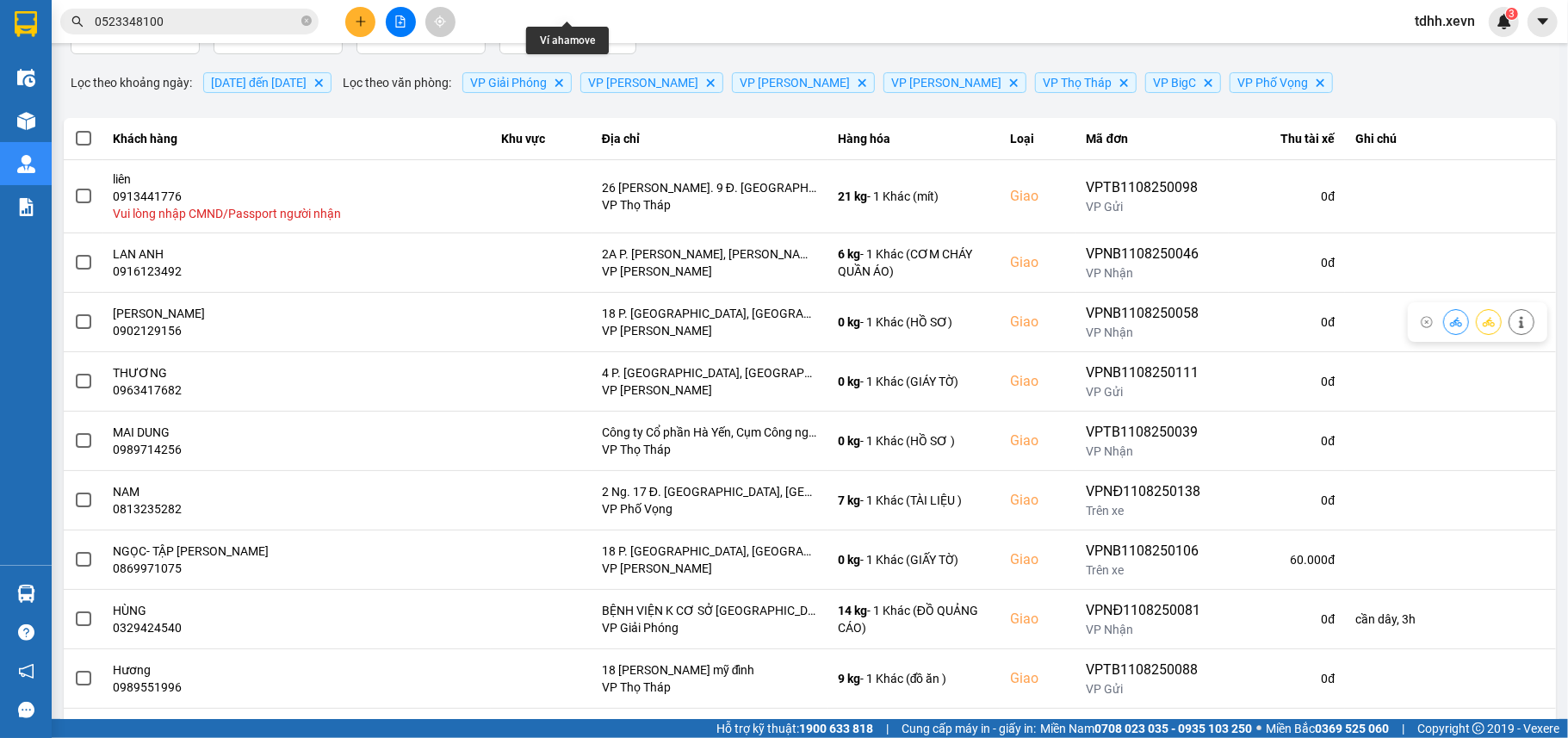
scroll to position [0, 0]
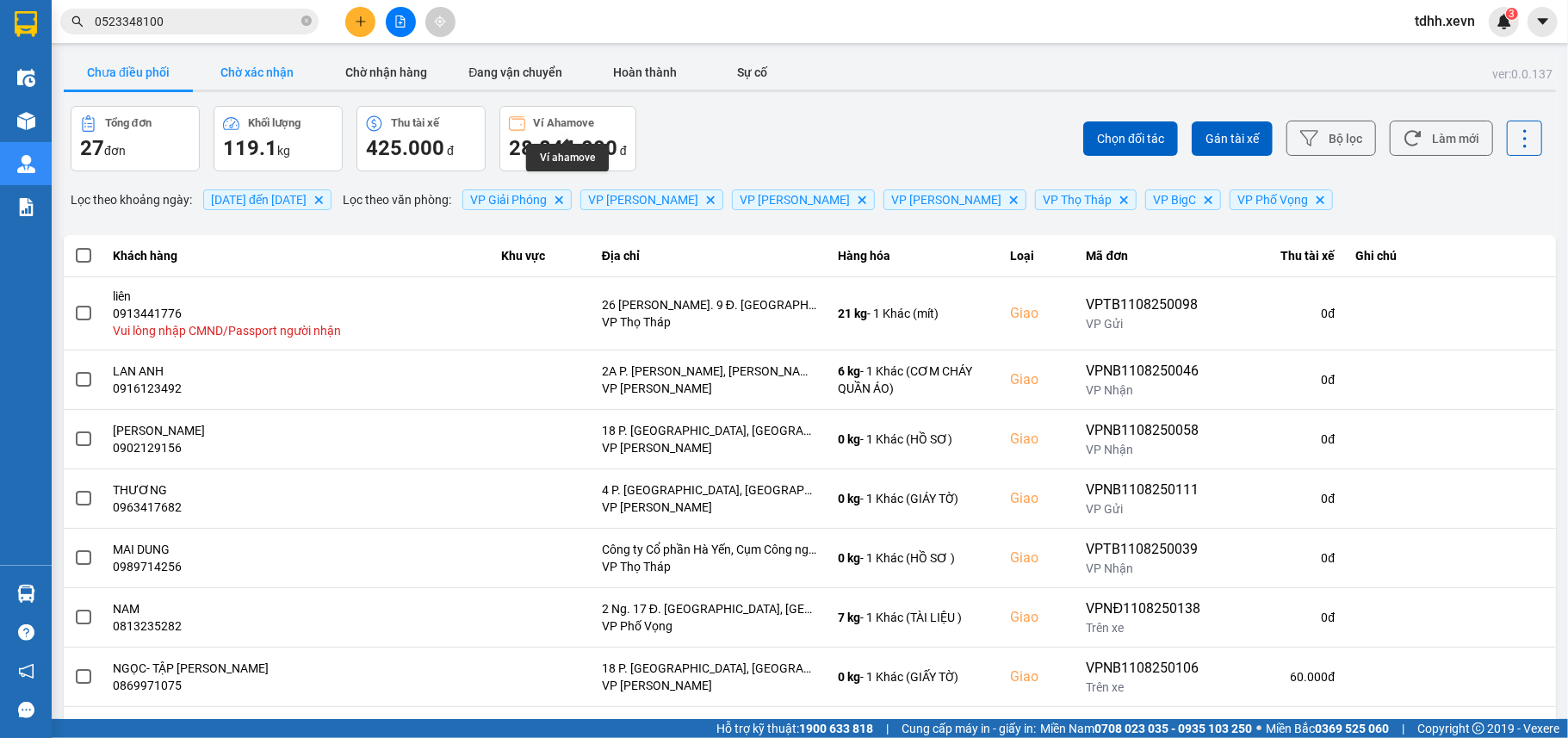
click at [265, 79] on button "Chờ xác nhận" at bounding box center [257, 73] width 129 height 34
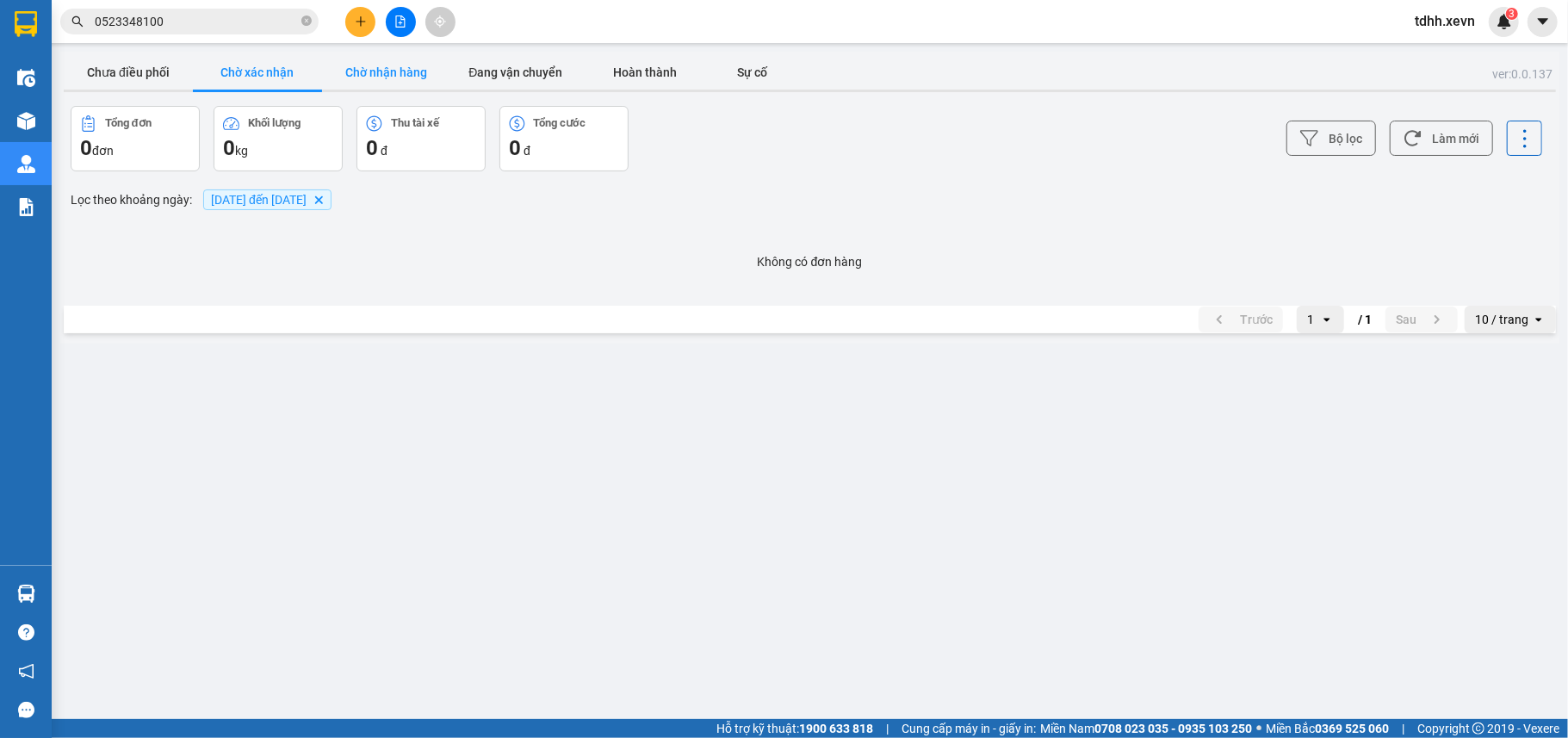
click at [404, 69] on button "Chờ nhận hàng" at bounding box center [386, 73] width 129 height 34
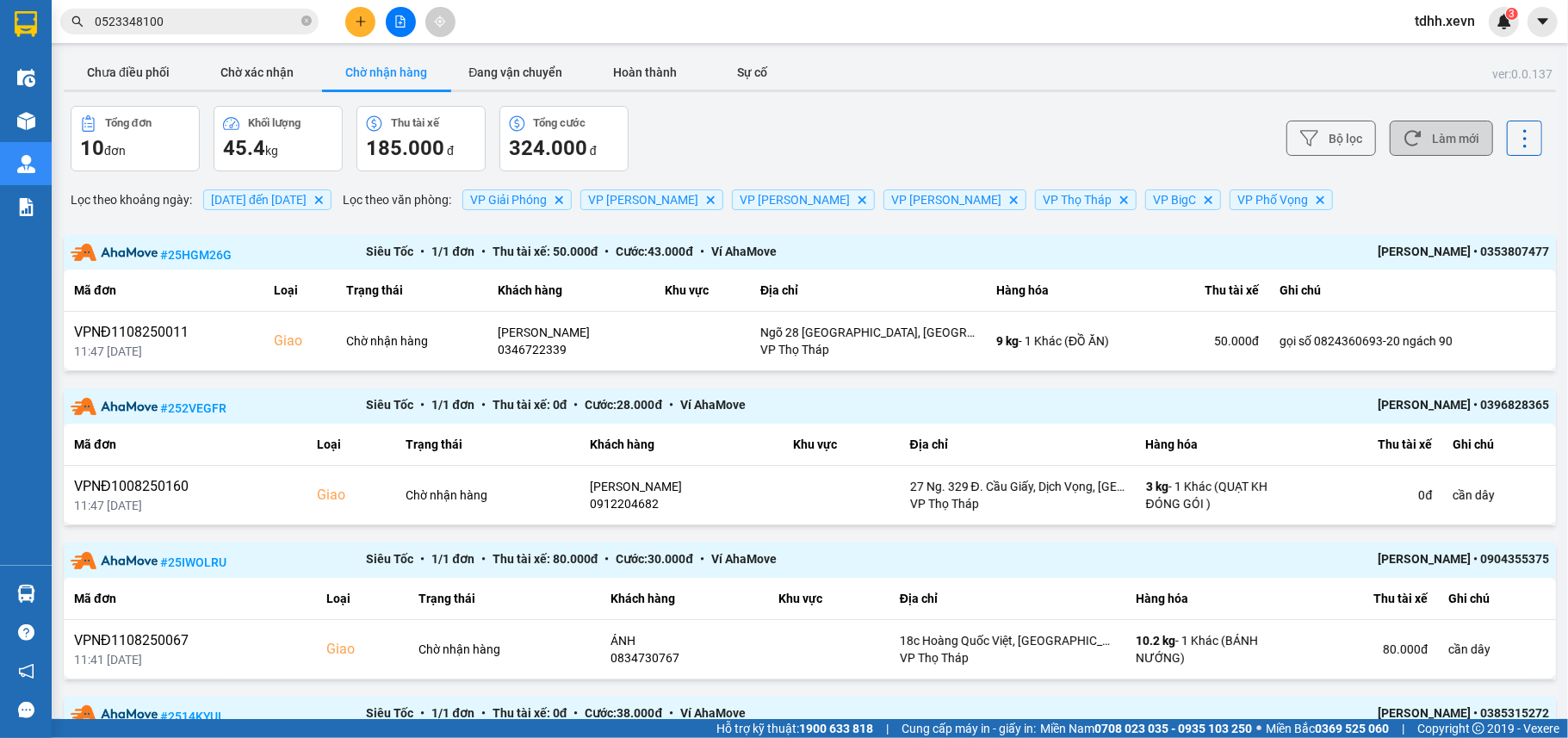
click at [1410, 120] on button "Làm mới" at bounding box center [1441, 137] width 103 height 35
click at [160, 73] on button "Chưa điều phối" at bounding box center [128, 73] width 129 height 34
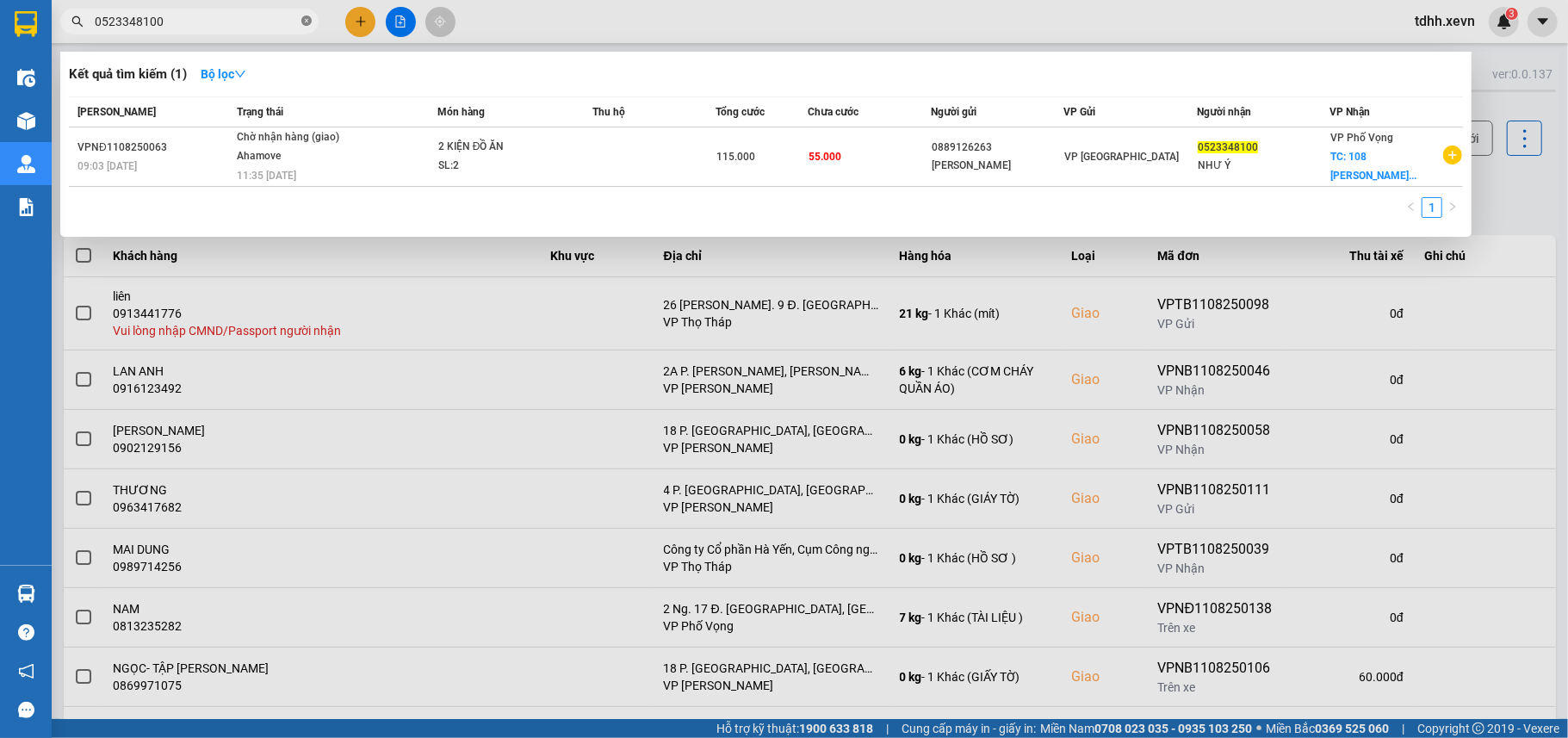
click at [303, 18] on icon "close-circle" at bounding box center [306, 20] width 10 height 11
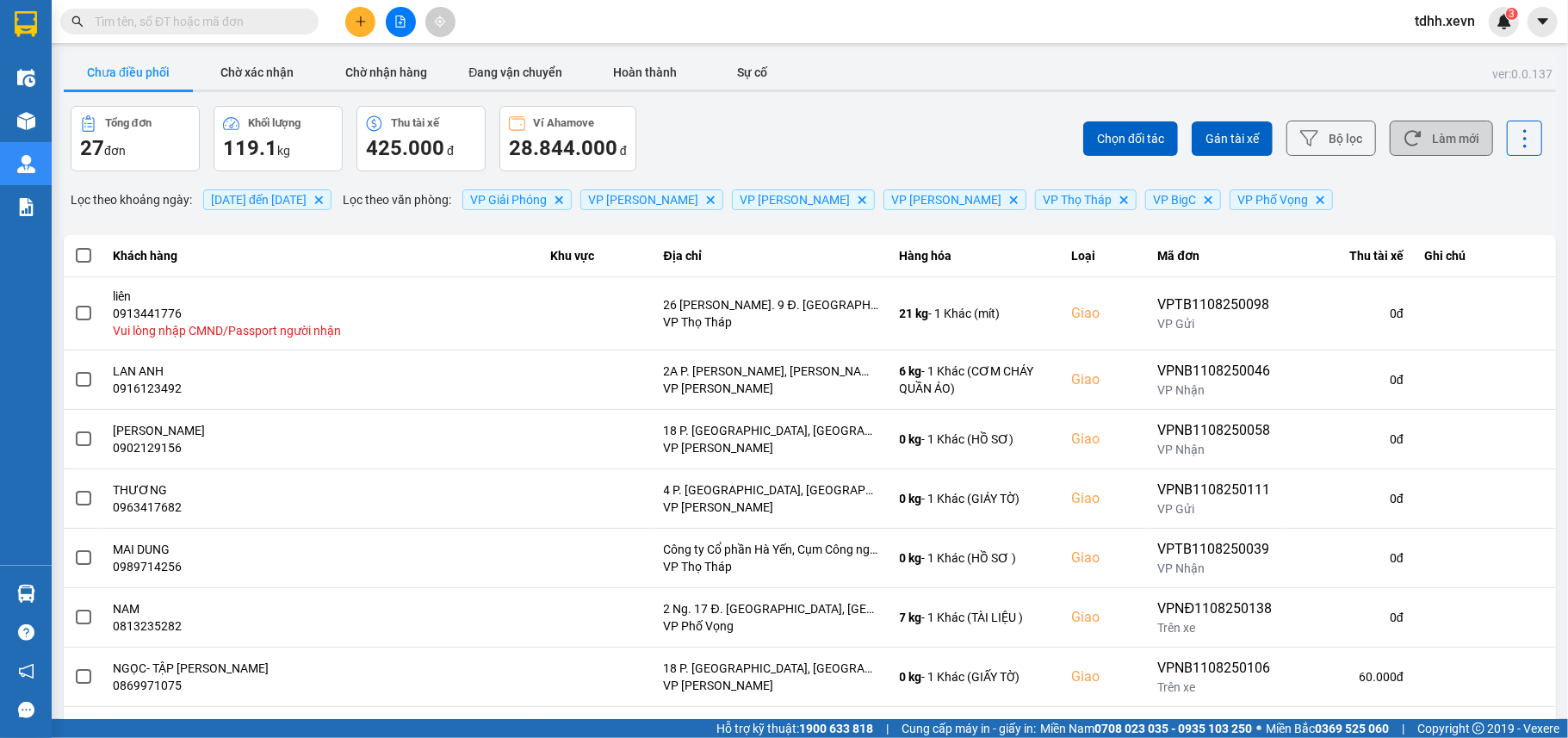
drag, startPoint x: 1430, startPoint y: 191, endPoint x: 1432, endPoint y: 129, distance: 62.0
click at [1431, 176] on div "ver: 0.0.137 Chưa điều phối Chờ xác nhận Chờ nhận hàng Đang vận chuyển Hoàn thà…" at bounding box center [809, 484] width 1498 height 865
click at [1432, 129] on button "Làm mới" at bounding box center [1441, 137] width 103 height 35
click at [427, 80] on button "Chờ nhận hàng" at bounding box center [386, 73] width 129 height 34
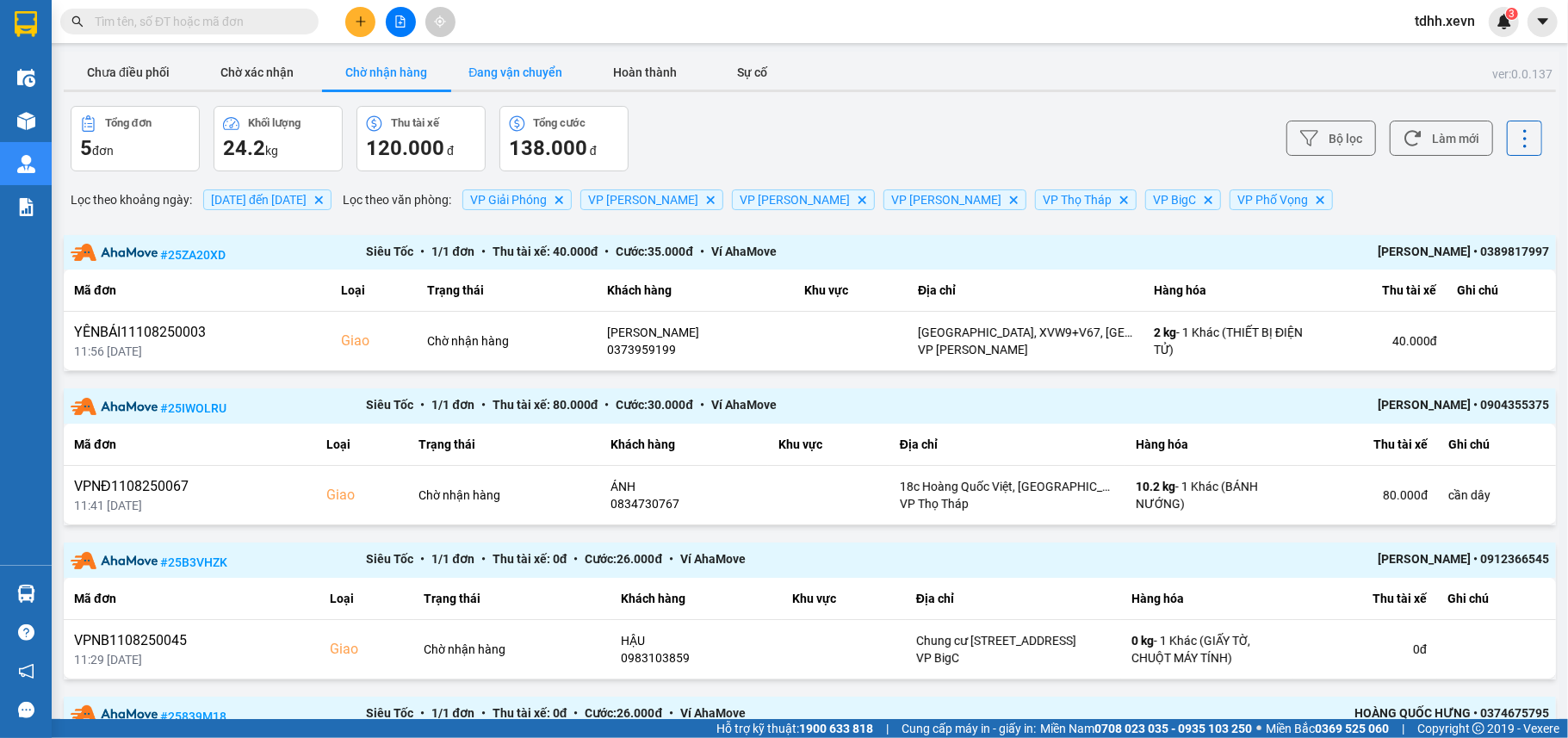
click at [506, 66] on button "Đang vận chuyển" at bounding box center [515, 73] width 129 height 34
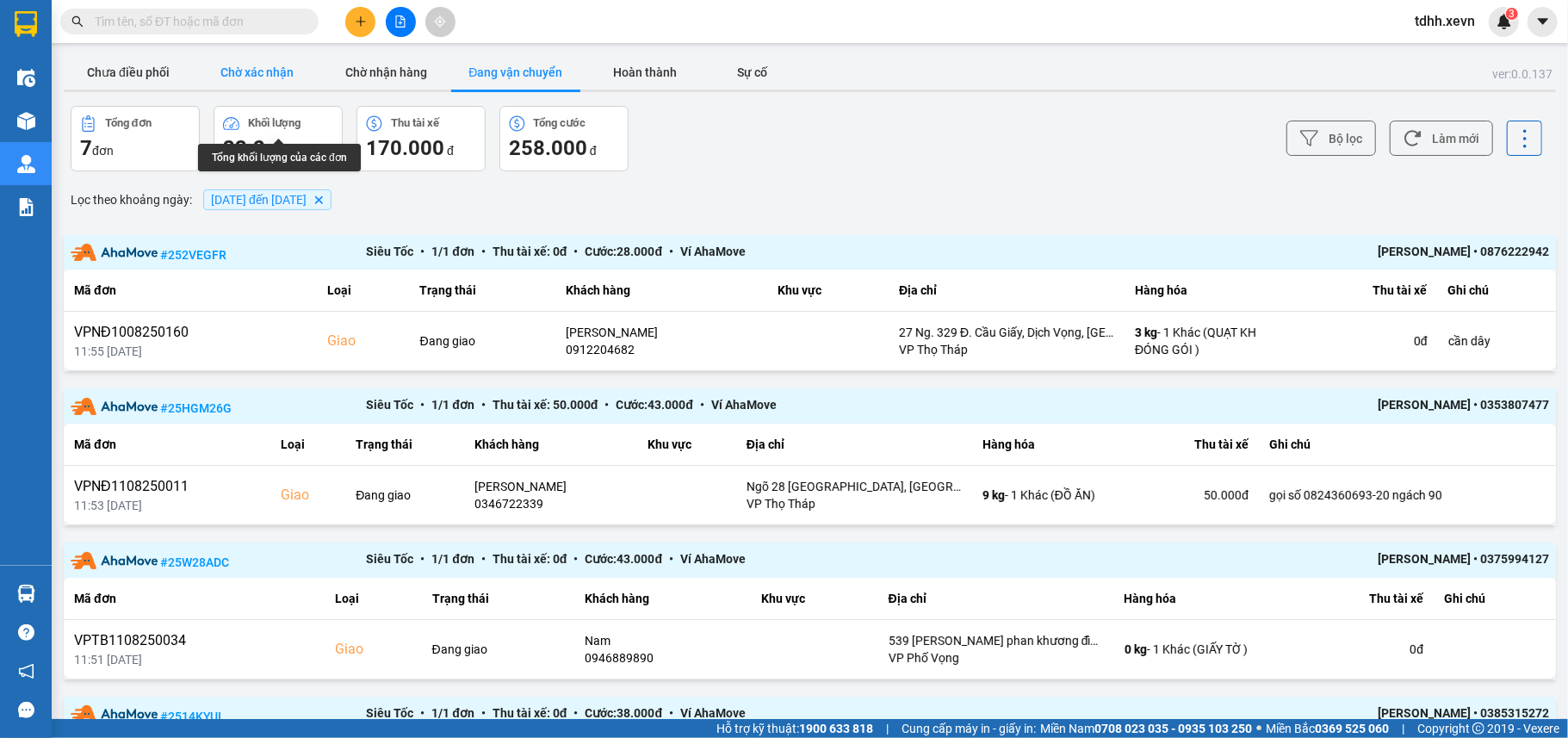
click at [261, 83] on button "Chờ xác nhận" at bounding box center [257, 73] width 129 height 34
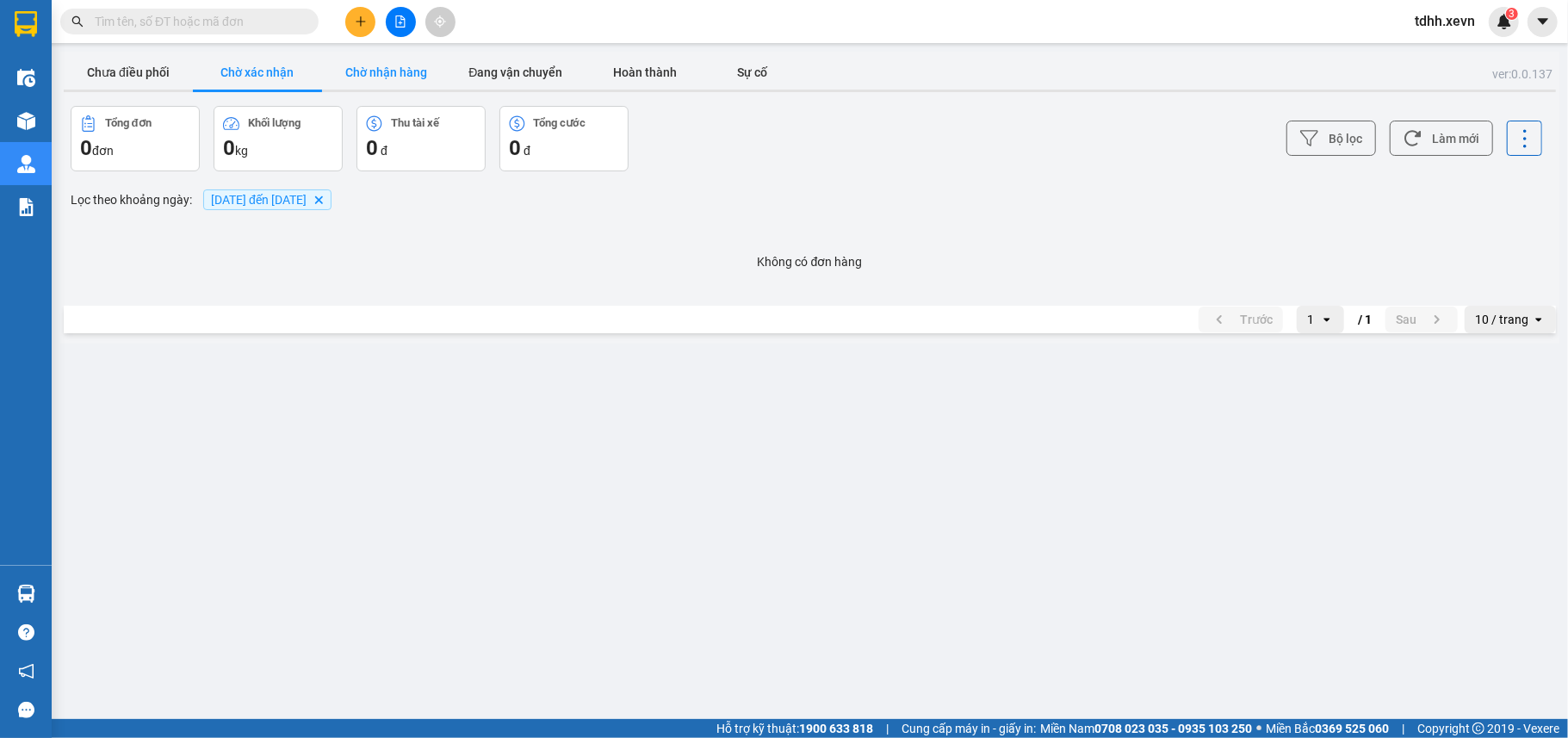
click at [381, 74] on button "Chờ nhận hàng" at bounding box center [386, 73] width 129 height 34
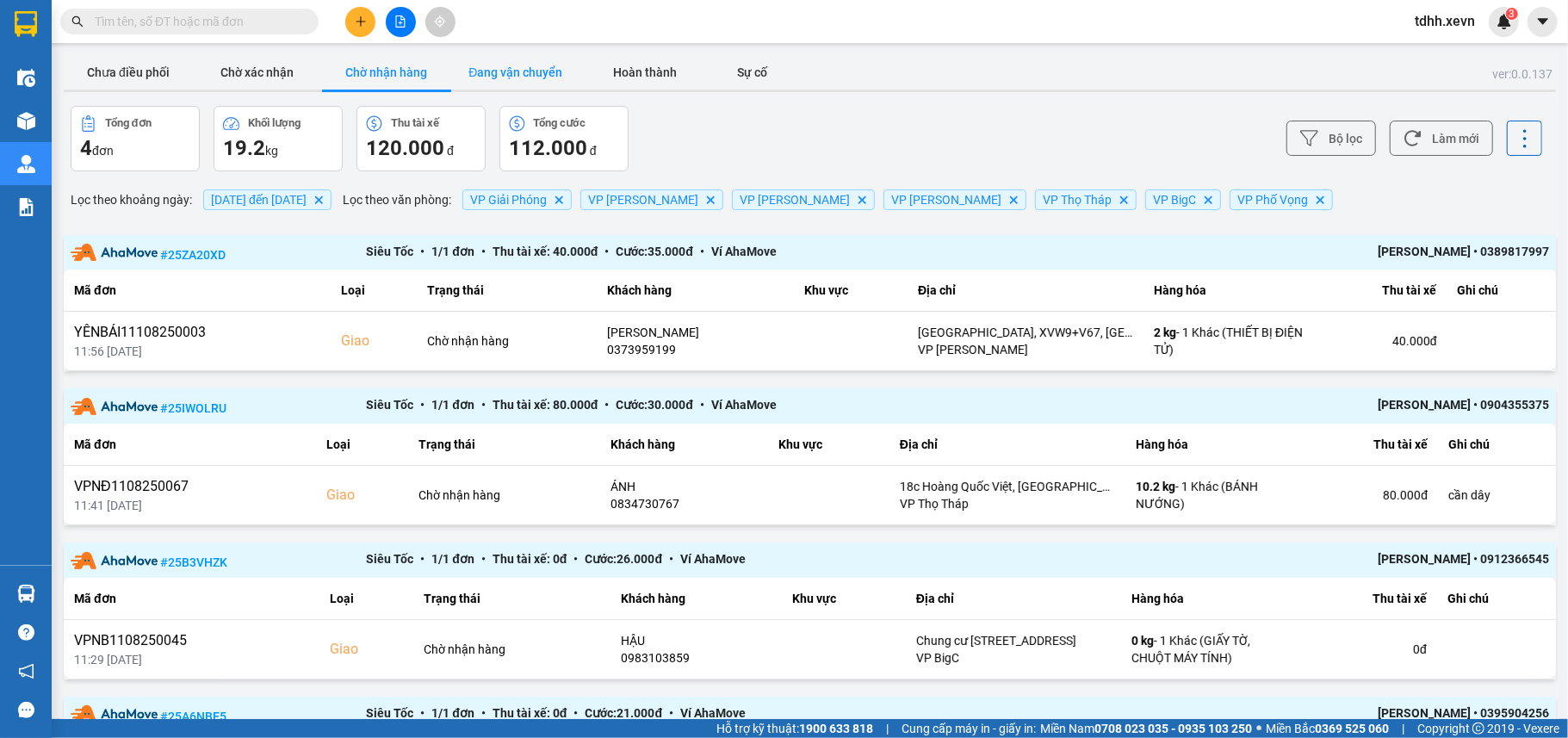
click at [504, 81] on button "Đang vận chuyển" at bounding box center [515, 73] width 129 height 34
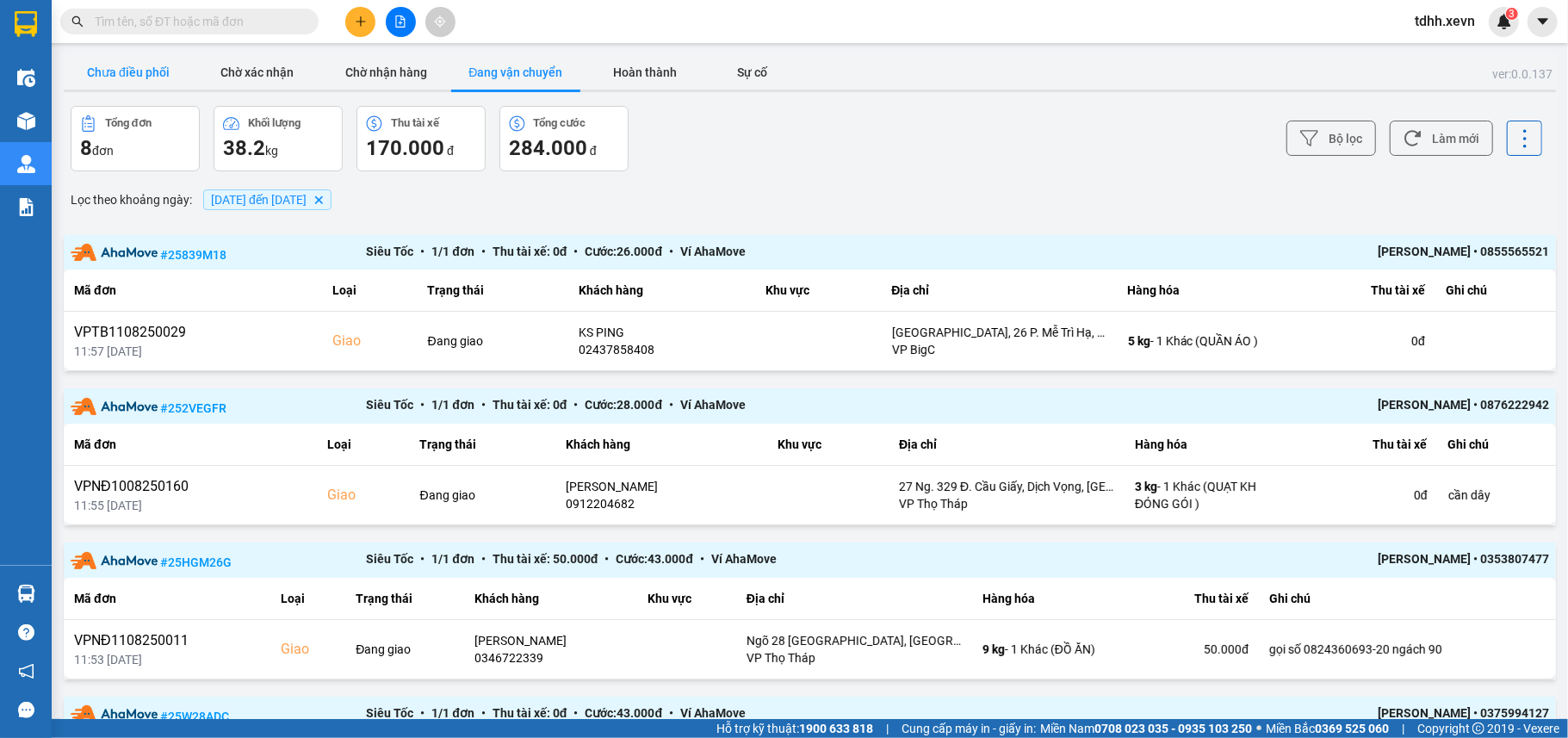
click at [118, 63] on button "Chưa điều phối" at bounding box center [128, 73] width 129 height 34
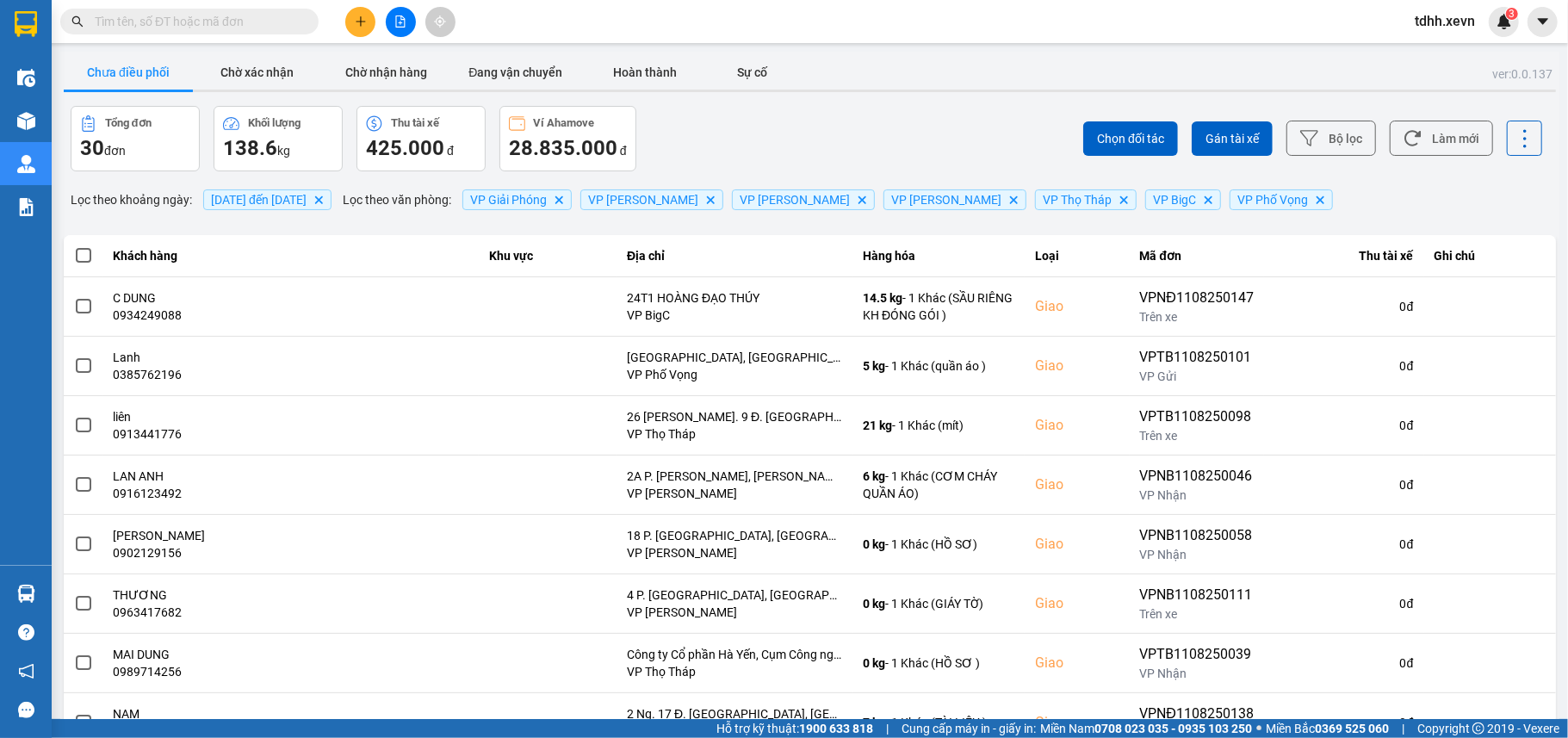
click at [1439, 159] on div "Chọn đối tác Gán tài xế Bộ lọc Làm mới" at bounding box center [1174, 138] width 736 height 66
click at [1431, 137] on button "Làm mới" at bounding box center [1441, 137] width 103 height 35
click at [1403, 138] on icon at bounding box center [1411, 137] width 18 height 18
click at [1437, 138] on button "Làm mới" at bounding box center [1441, 137] width 103 height 35
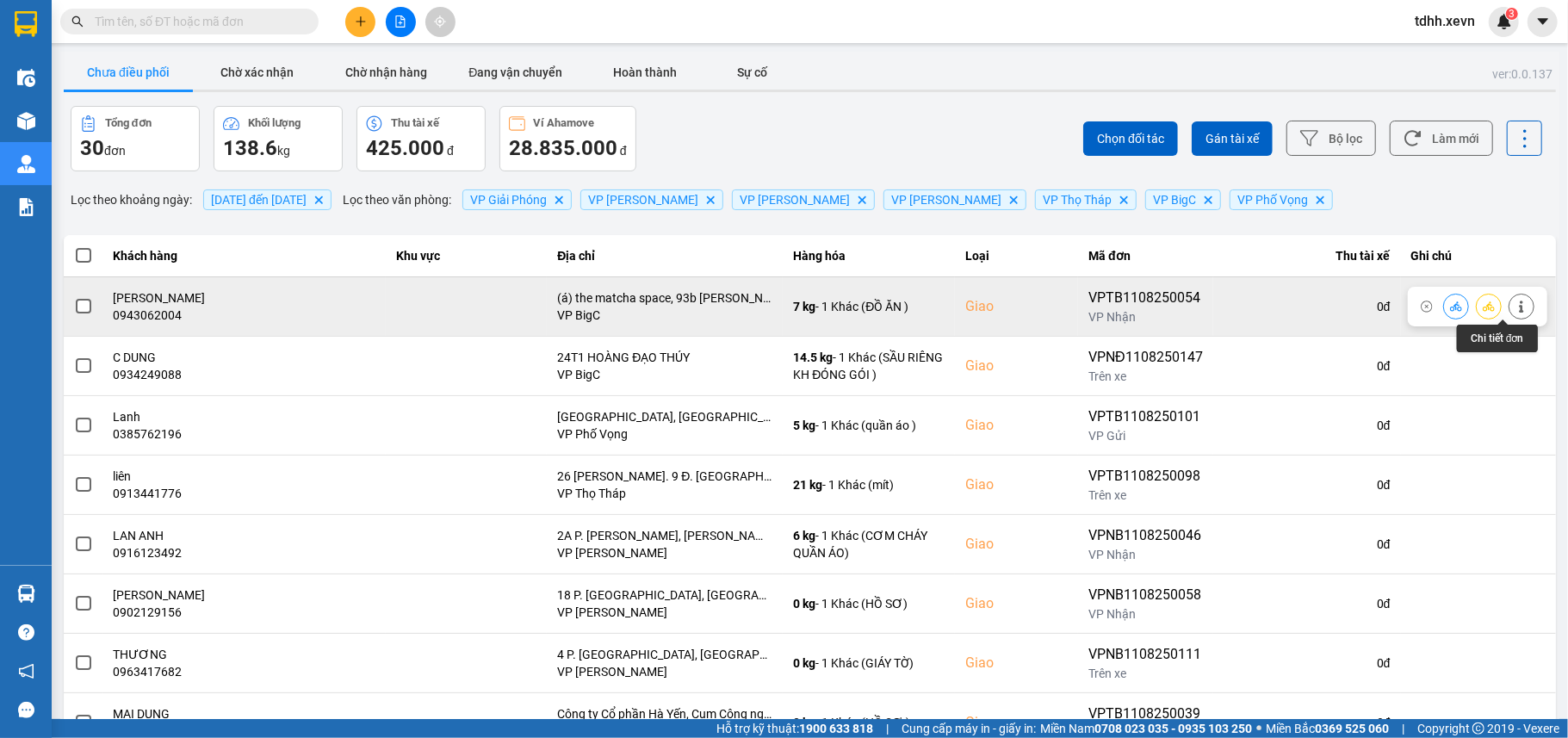
click at [1516, 307] on icon at bounding box center [1521, 306] width 12 height 12
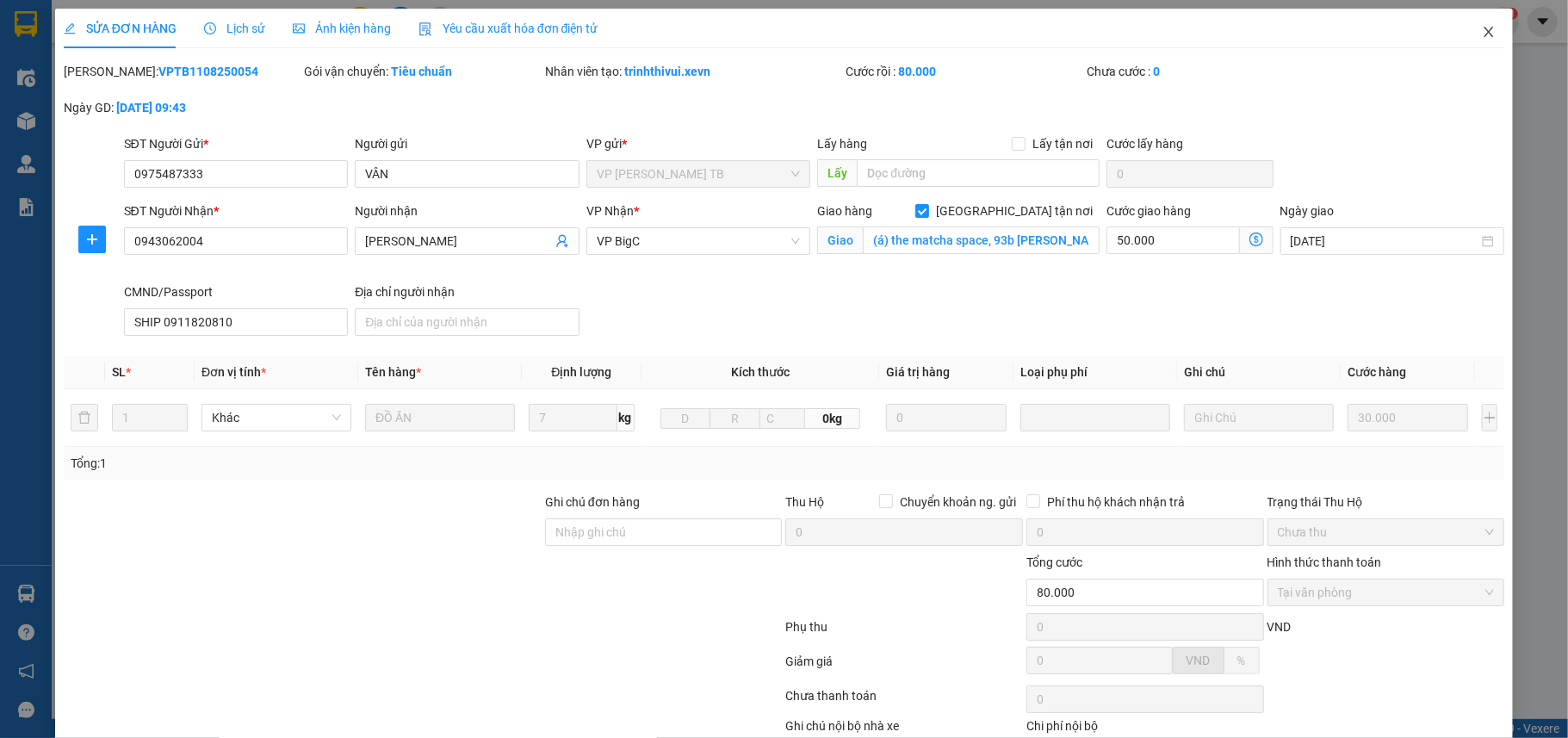
click at [1481, 29] on icon "close" at bounding box center [1488, 32] width 13 height 13
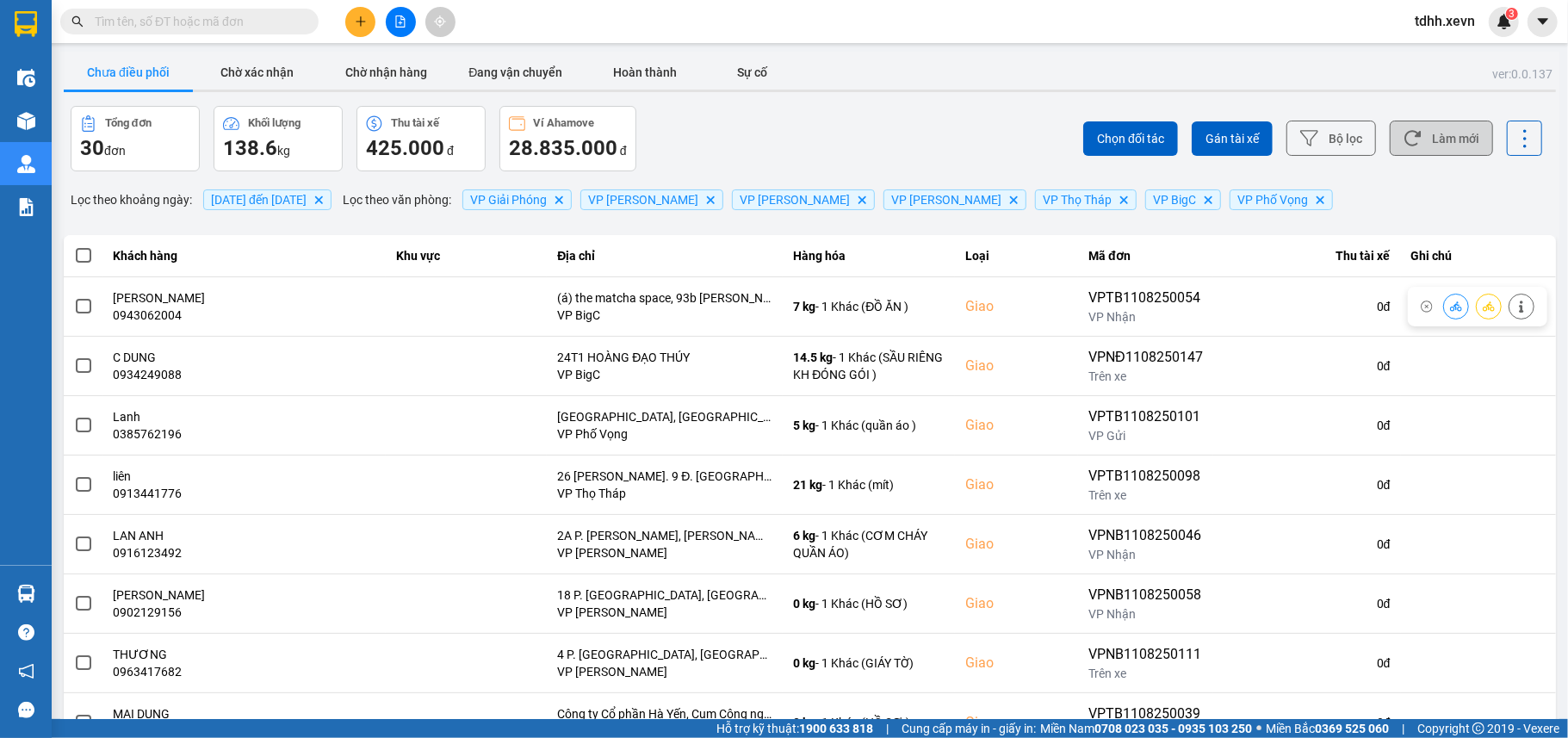
click at [1403, 137] on icon at bounding box center [1411, 137] width 18 height 18
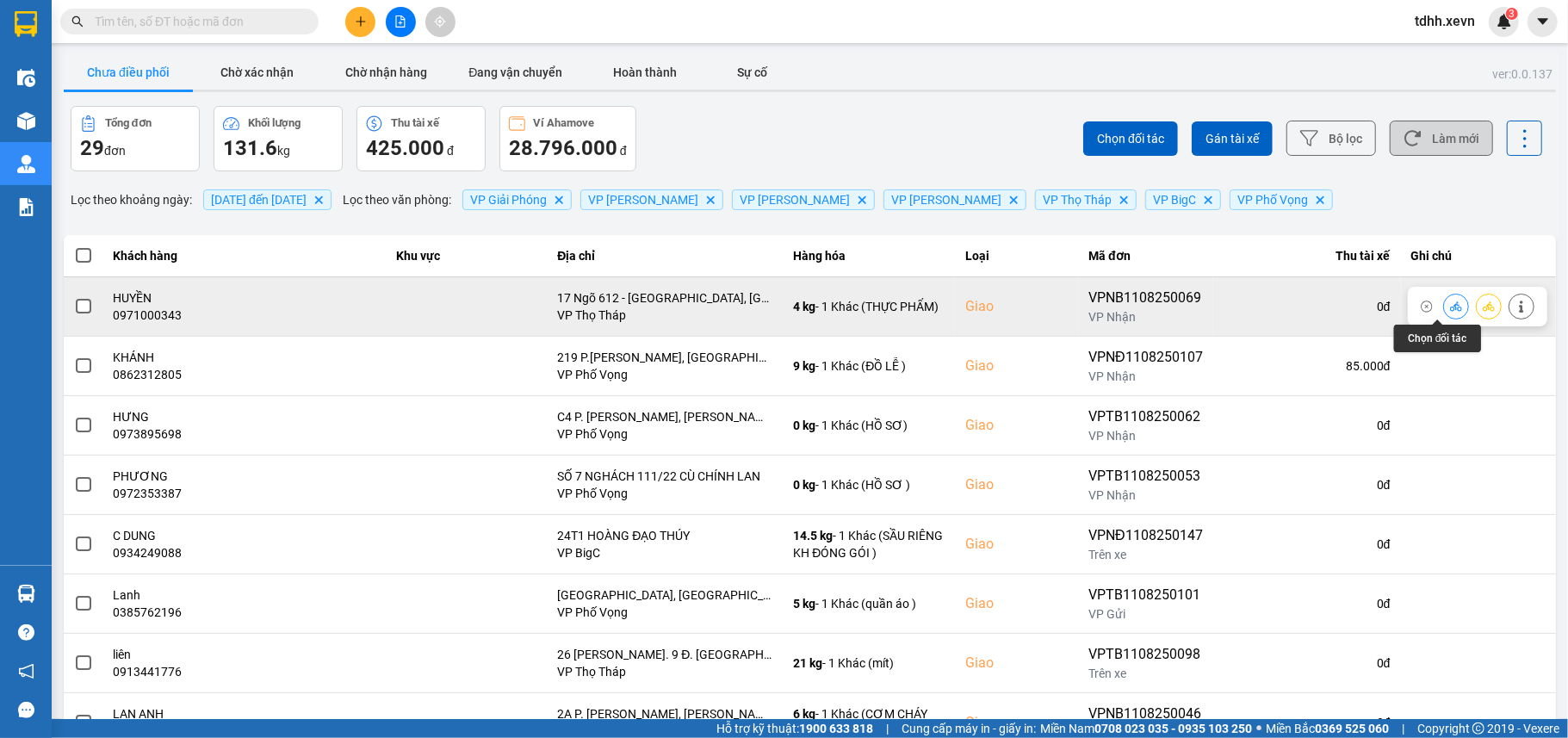
drag, startPoint x: 1428, startPoint y: 302, endPoint x: 1451, endPoint y: 277, distance: 34.0
click at [1444, 302] on button at bounding box center [1455, 306] width 24 height 31
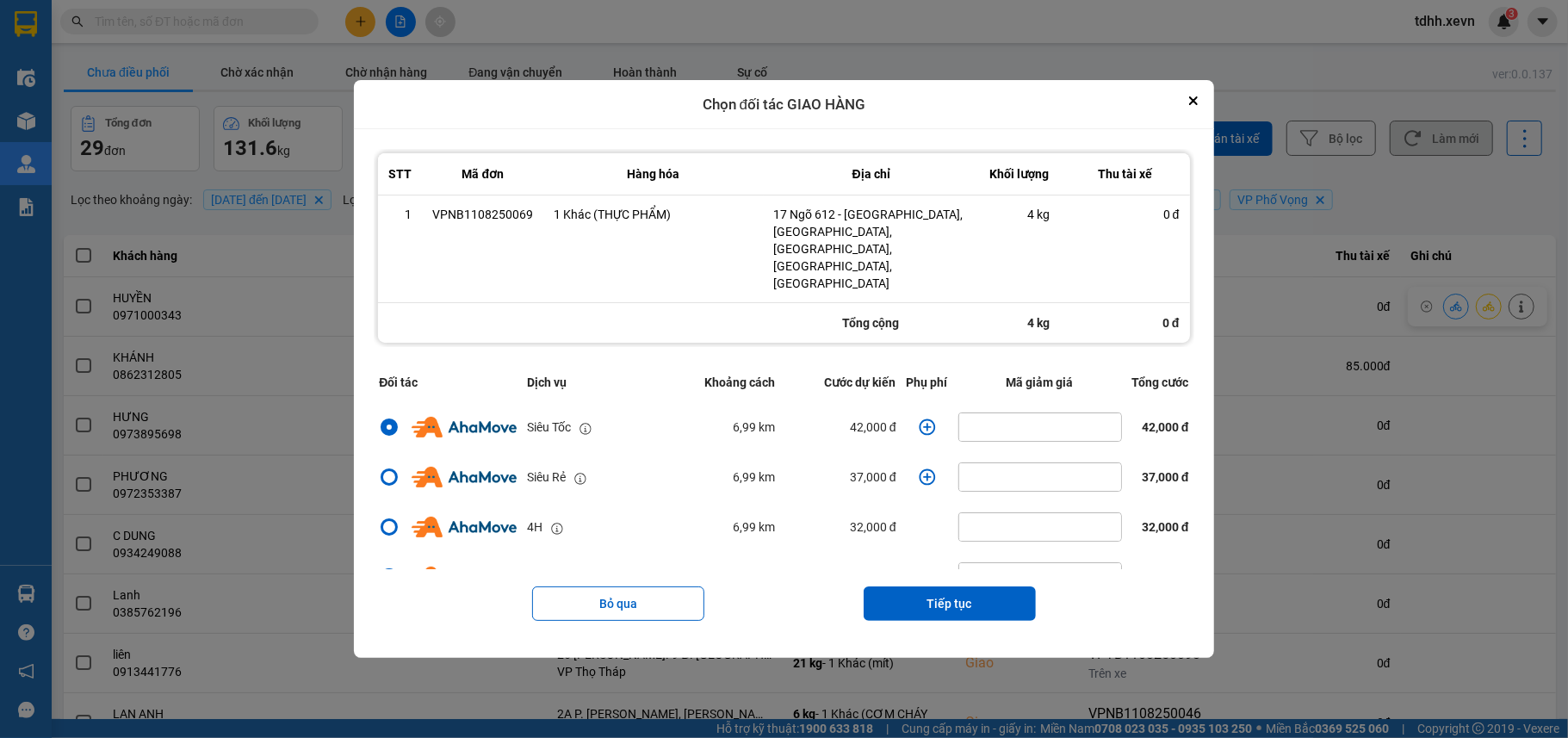
click at [918, 418] on icon "dialog" at bounding box center [927, 427] width 17 height 17
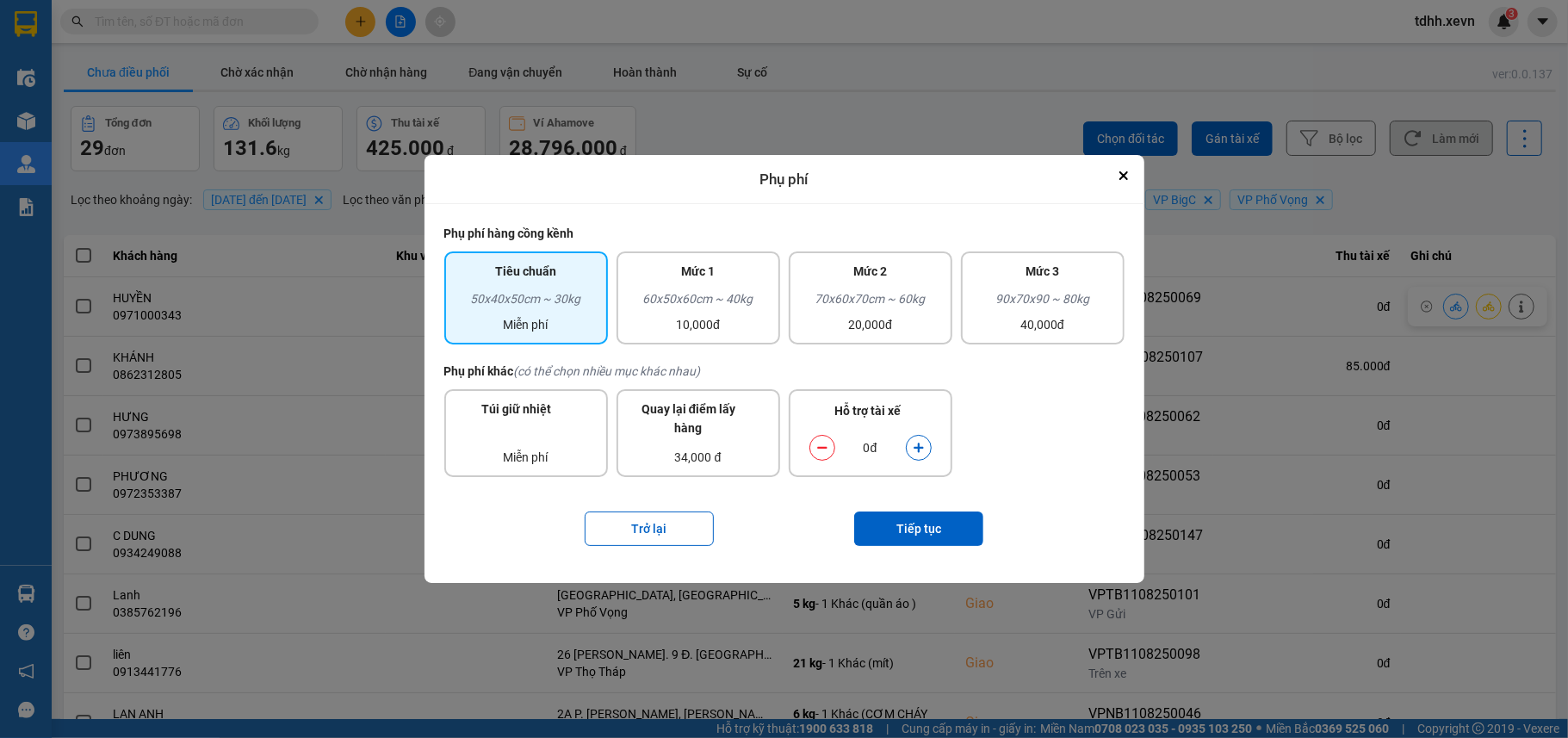
click at [910, 450] on button "dialog" at bounding box center [918, 449] width 24 height 31
click at [930, 524] on button "Tiếp tục" at bounding box center [918, 529] width 129 height 34
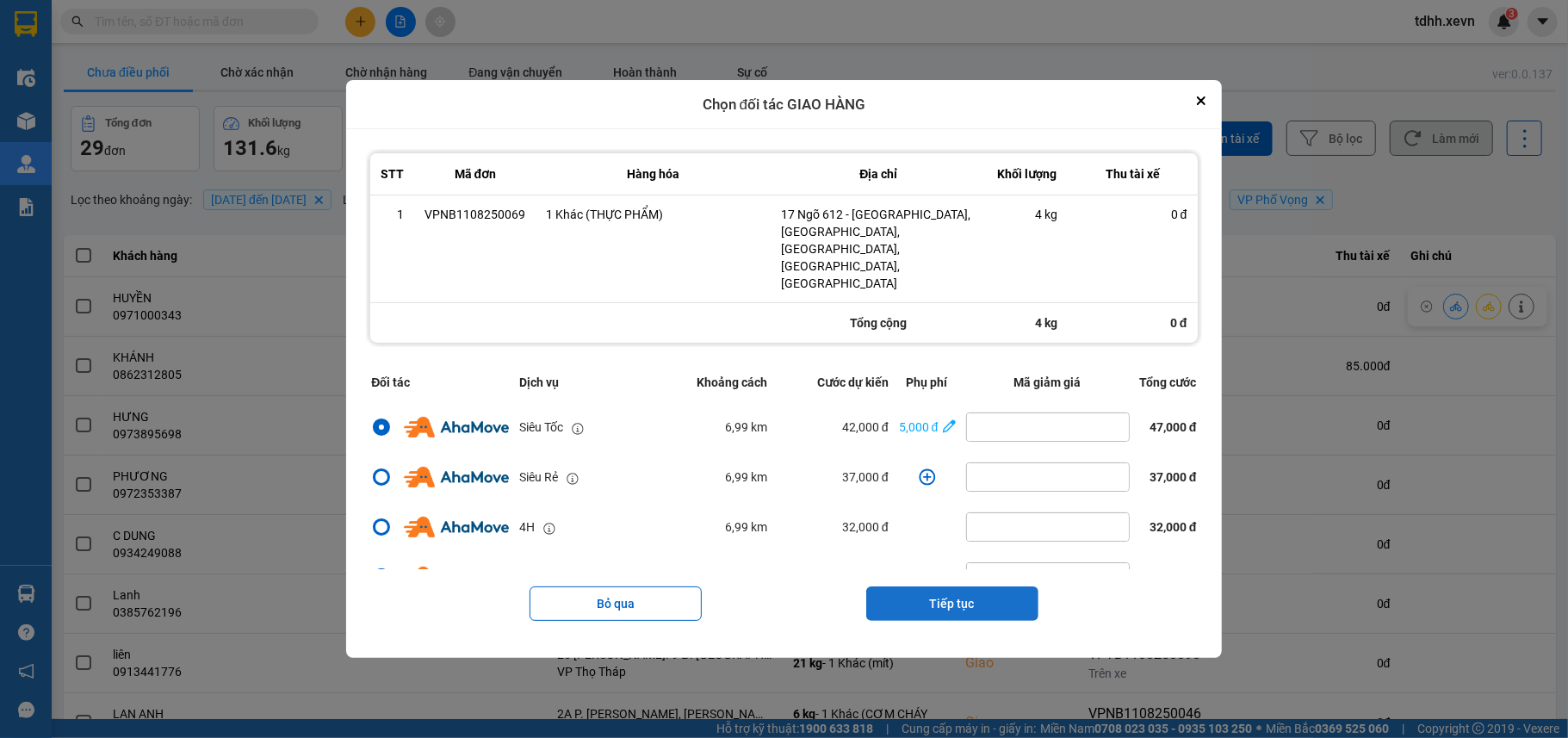
click at [942, 586] on button "Tiếp tục" at bounding box center [951, 603] width 172 height 34
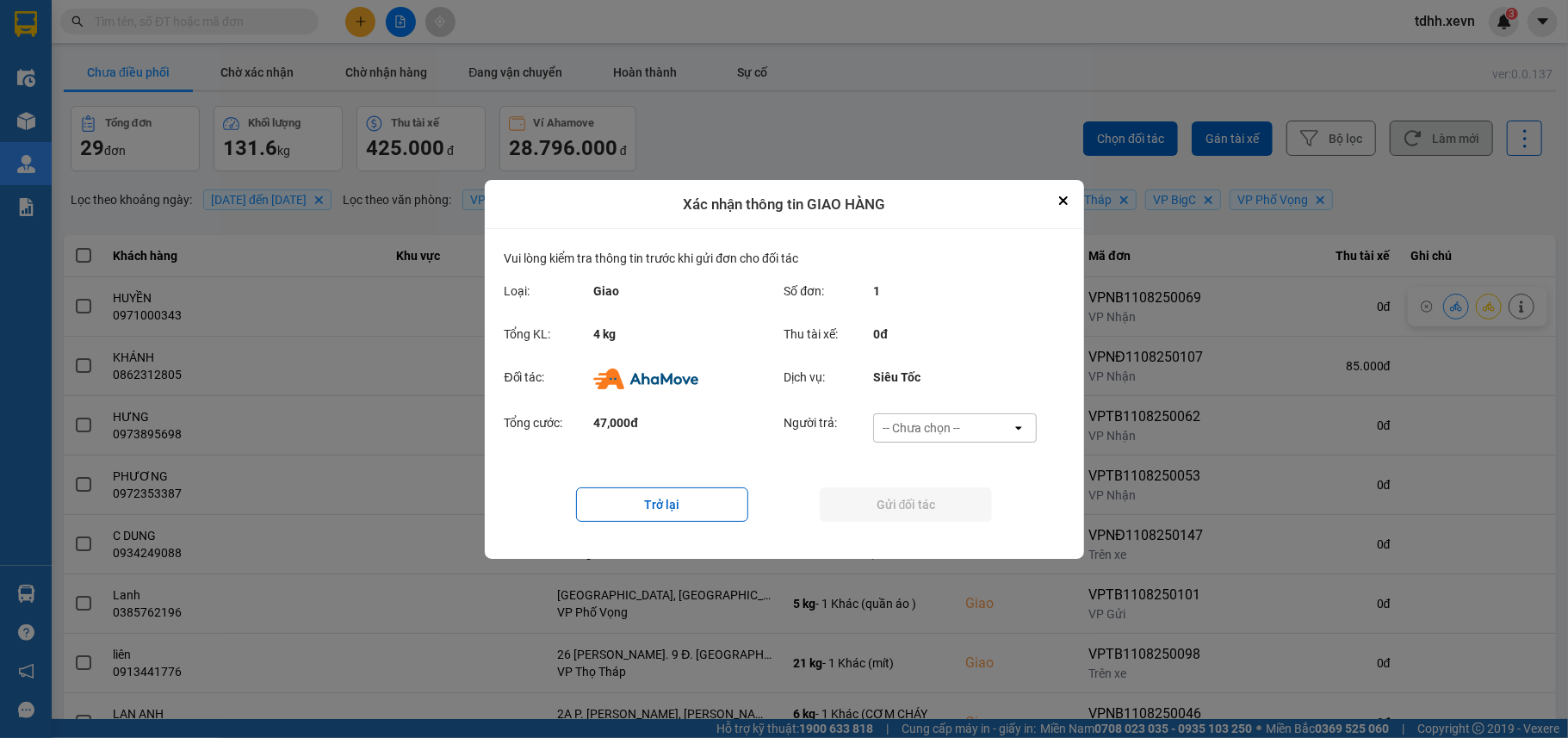
click at [936, 421] on div "-- Chưa chọn --" at bounding box center [921, 428] width 77 height 17
click at [931, 532] on span "Ví Ahamove" at bounding box center [921, 526] width 70 height 17
click at [933, 510] on button "Gửi đối tác" at bounding box center [906, 505] width 172 height 34
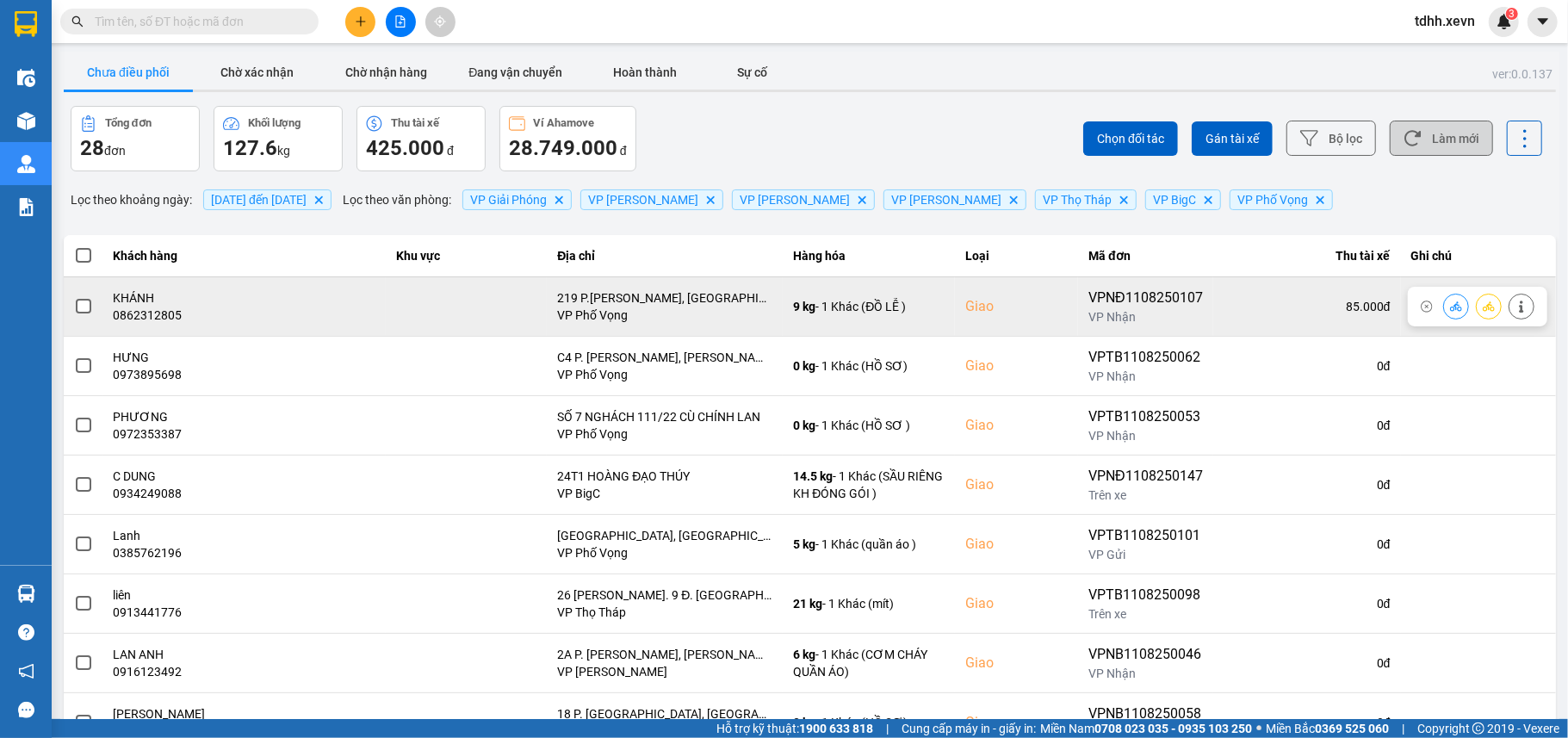
click at [153, 312] on div "0862312805" at bounding box center [244, 315] width 261 height 17
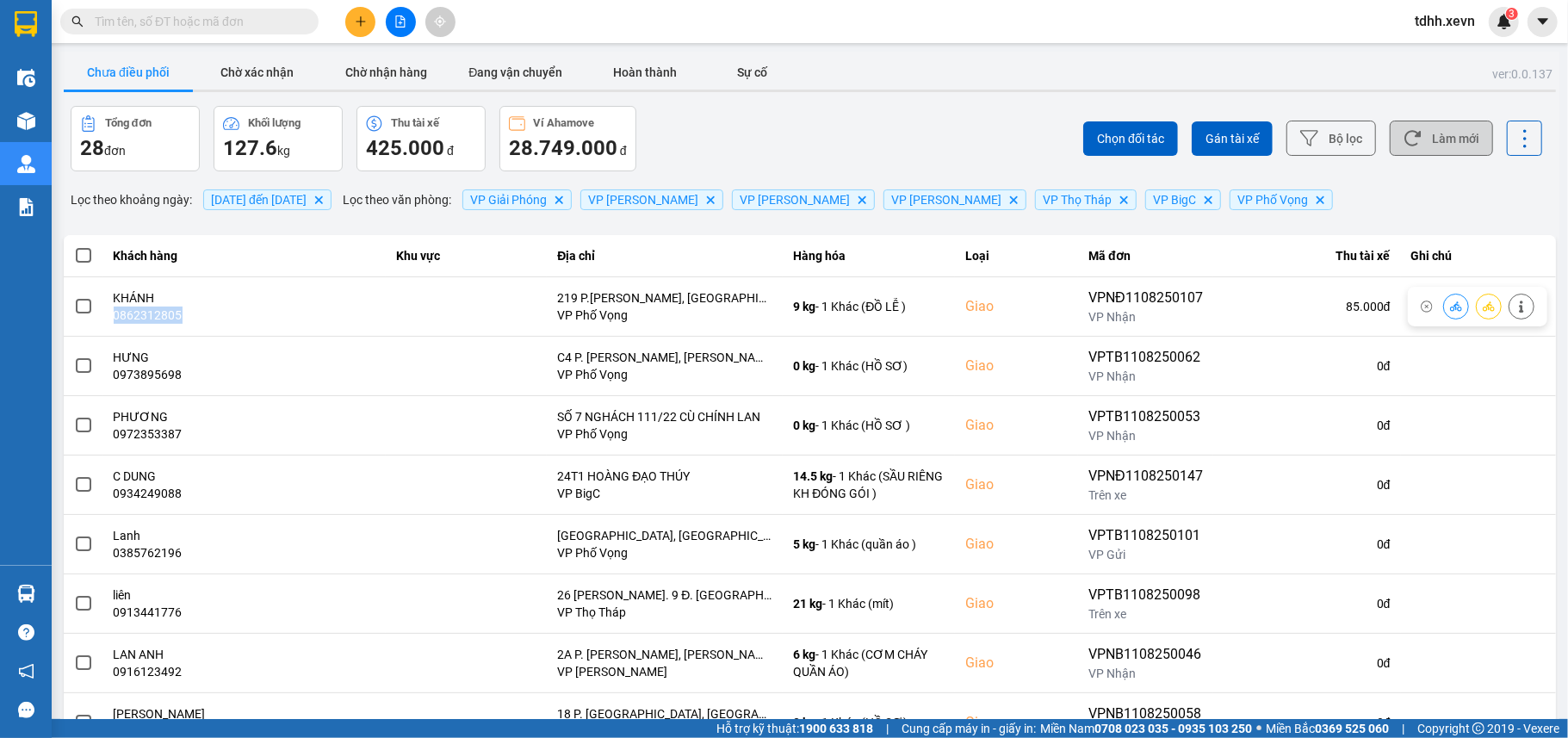
copy div "0862312805"
click at [383, 74] on button "Chờ nhận hàng" at bounding box center [386, 73] width 129 height 34
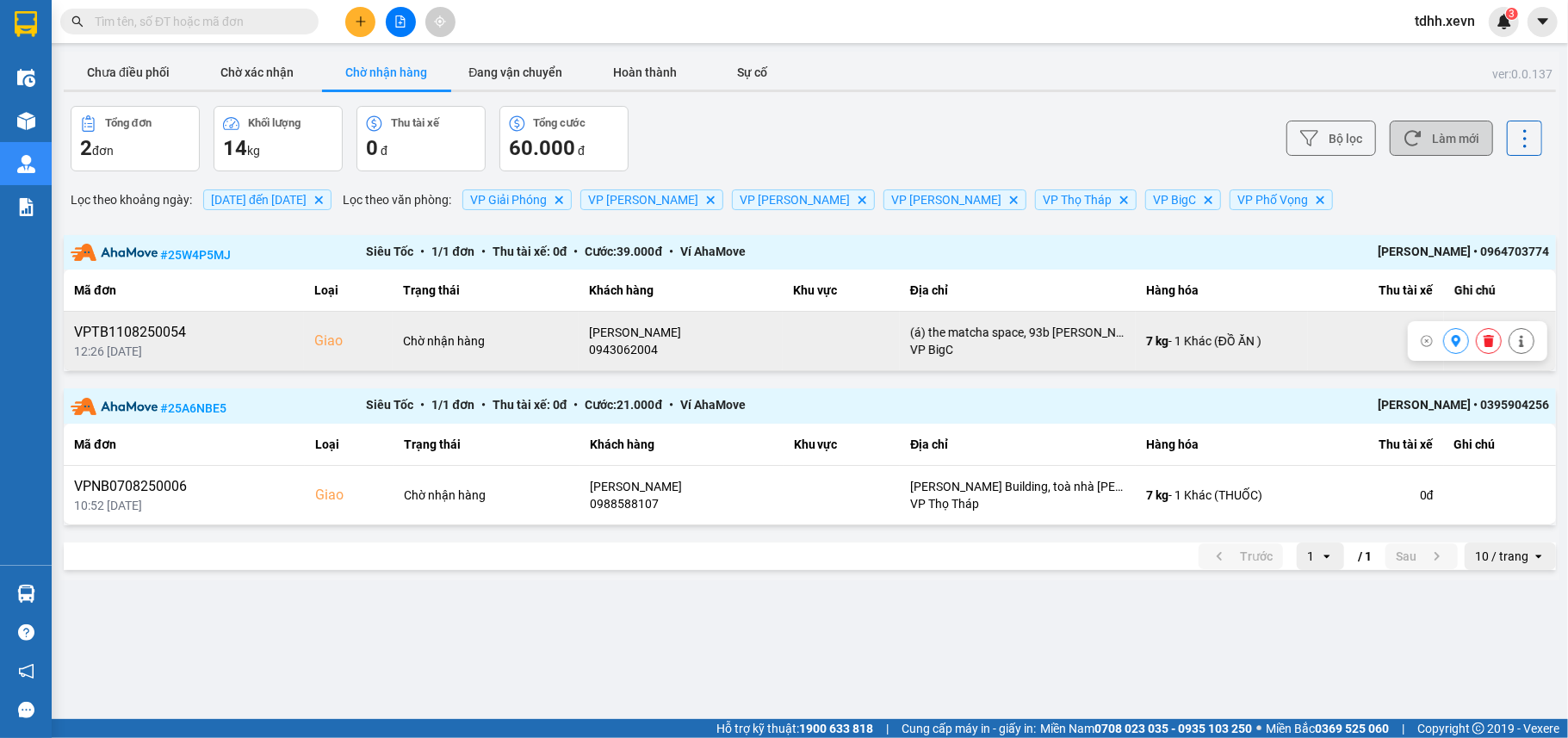
click at [638, 353] on div "0943062004" at bounding box center [680, 349] width 183 height 17
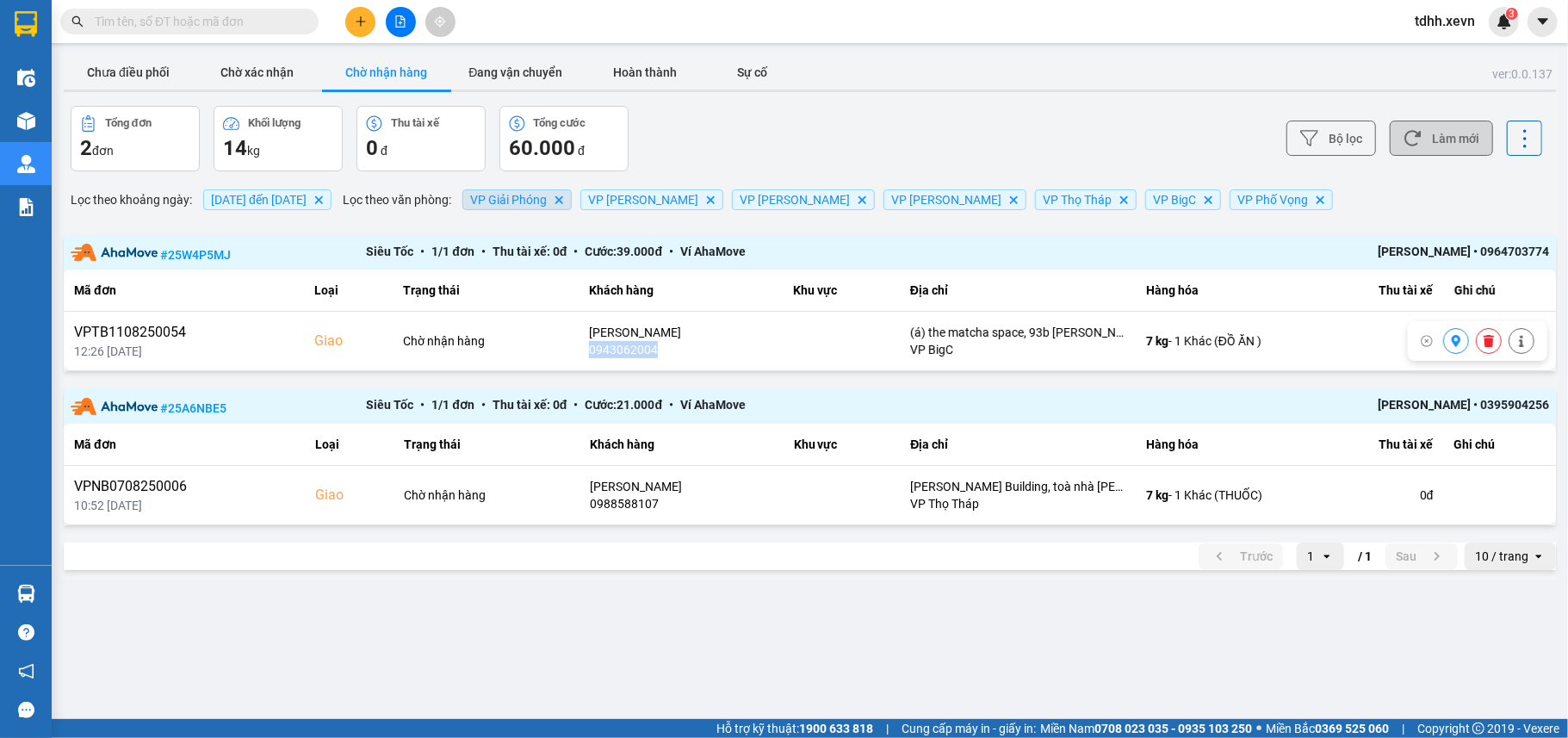
copy div "0943062004"
click at [265, 70] on button "Chờ xác nhận" at bounding box center [257, 73] width 129 height 34
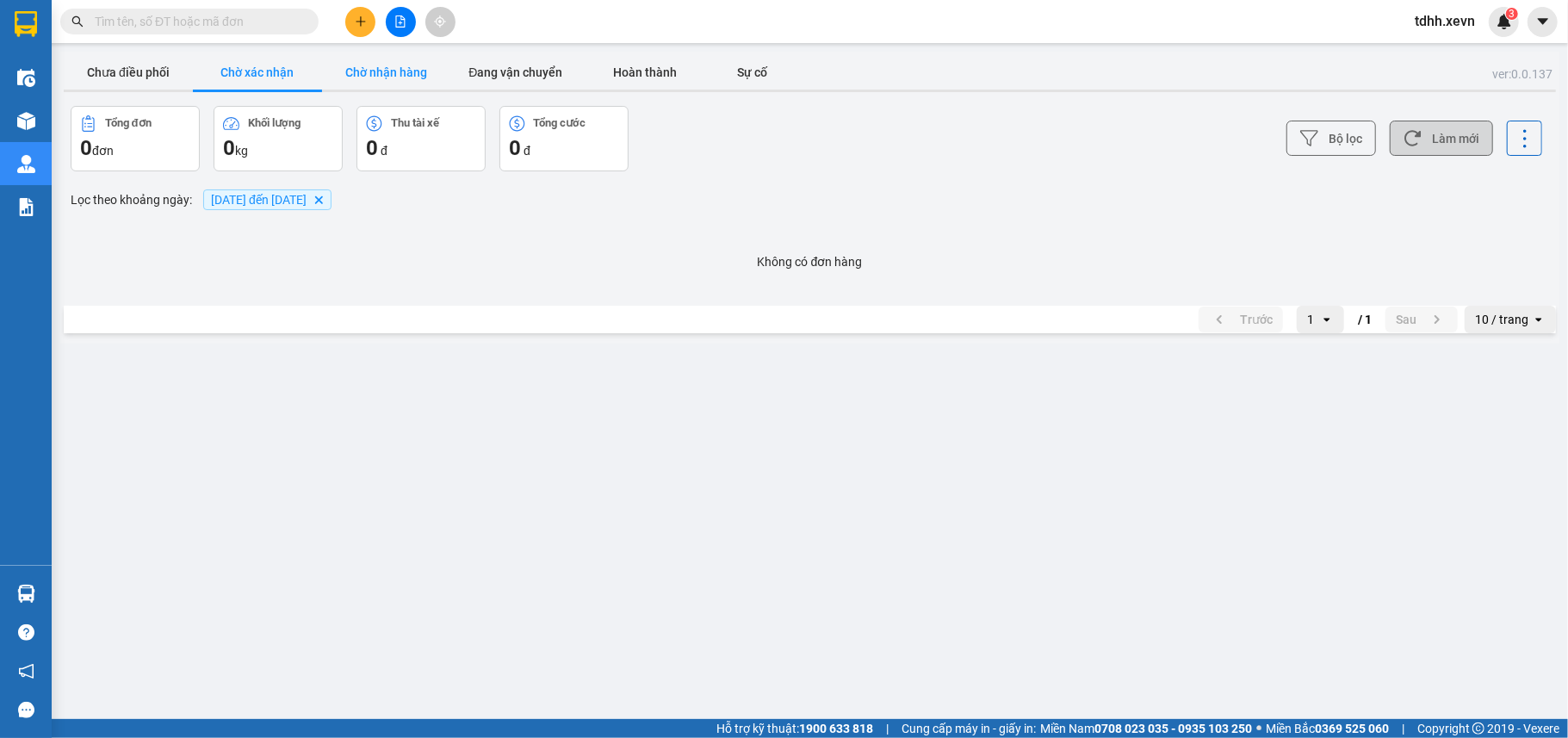
click at [414, 71] on button "Chờ nhận hàng" at bounding box center [386, 73] width 129 height 34
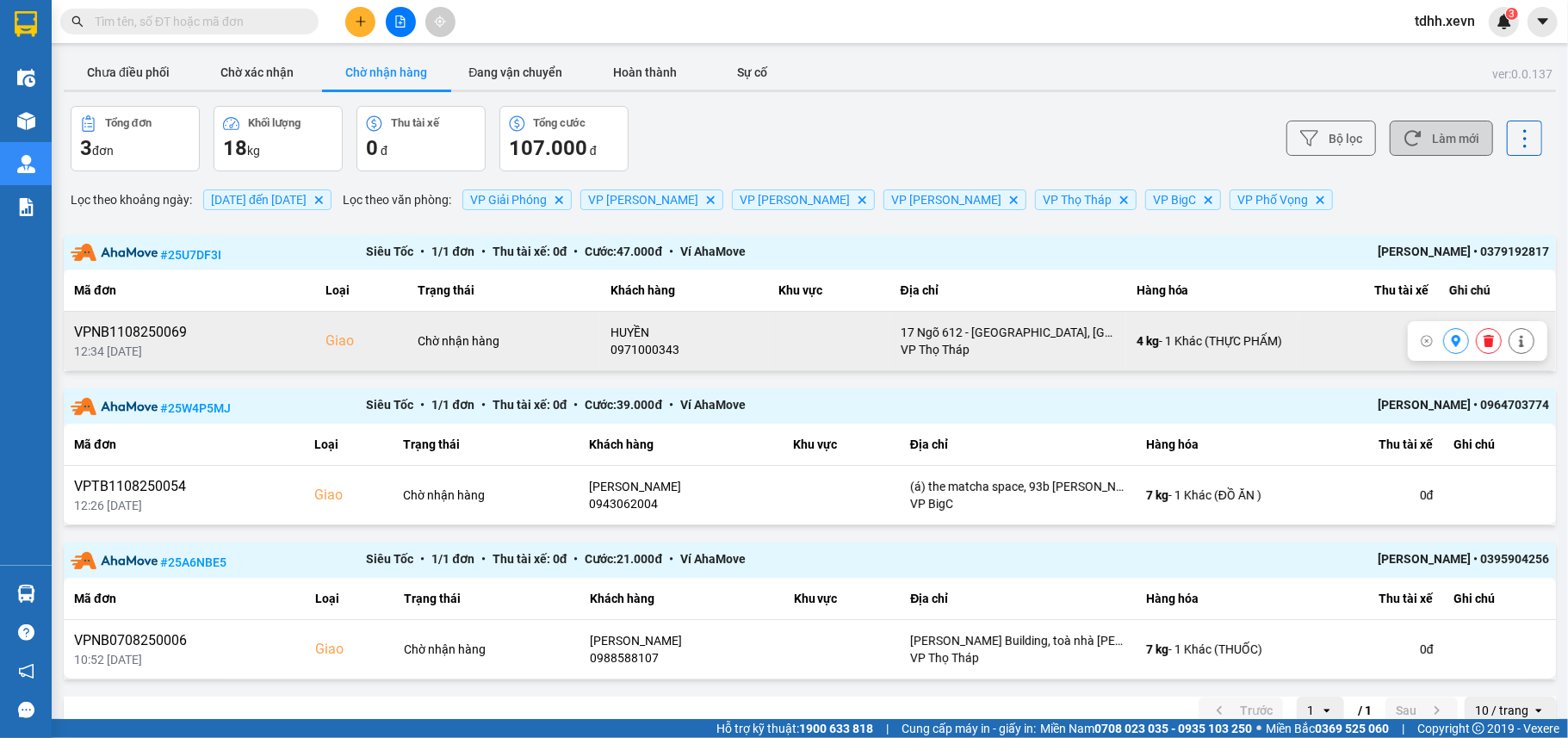
click at [620, 358] on div "0971000343" at bounding box center [684, 349] width 148 height 17
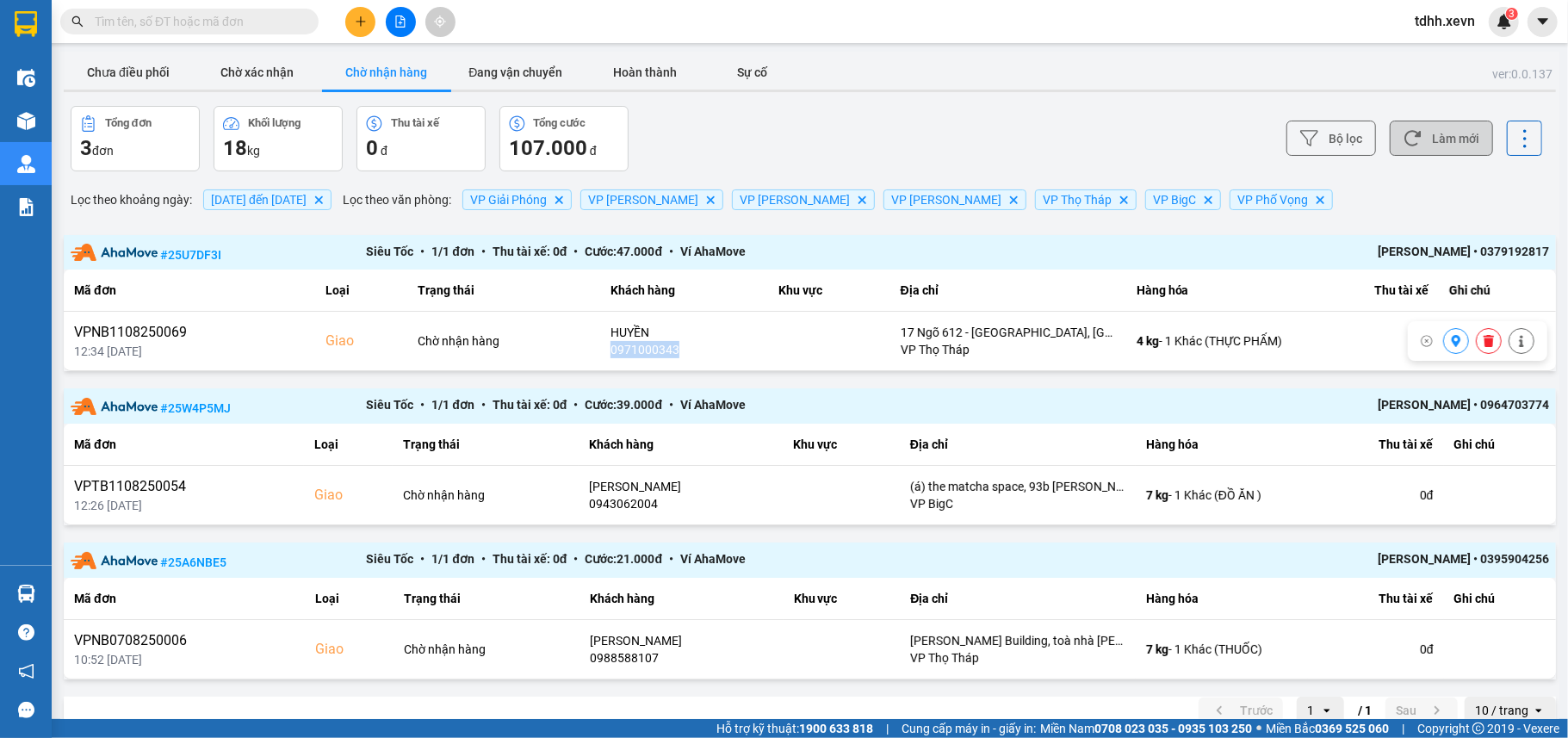
copy div "0971000343"
drag, startPoint x: 105, startPoint y: 81, endPoint x: 269, endPoint y: 205, distance: 205.6
click at [114, 80] on button "Chưa điều phối" at bounding box center [128, 73] width 129 height 34
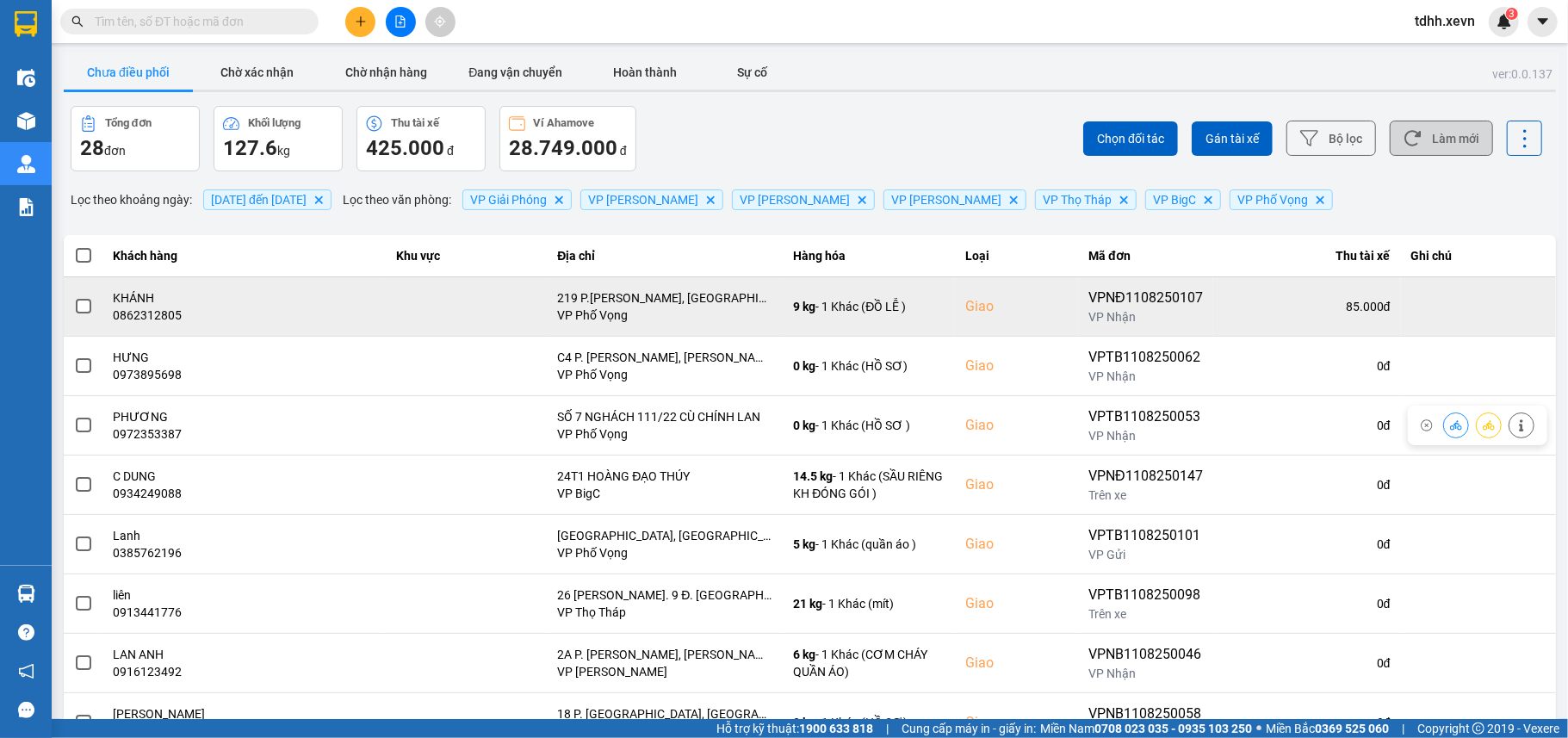
click at [158, 321] on div "0862312805" at bounding box center [244, 315] width 261 height 17
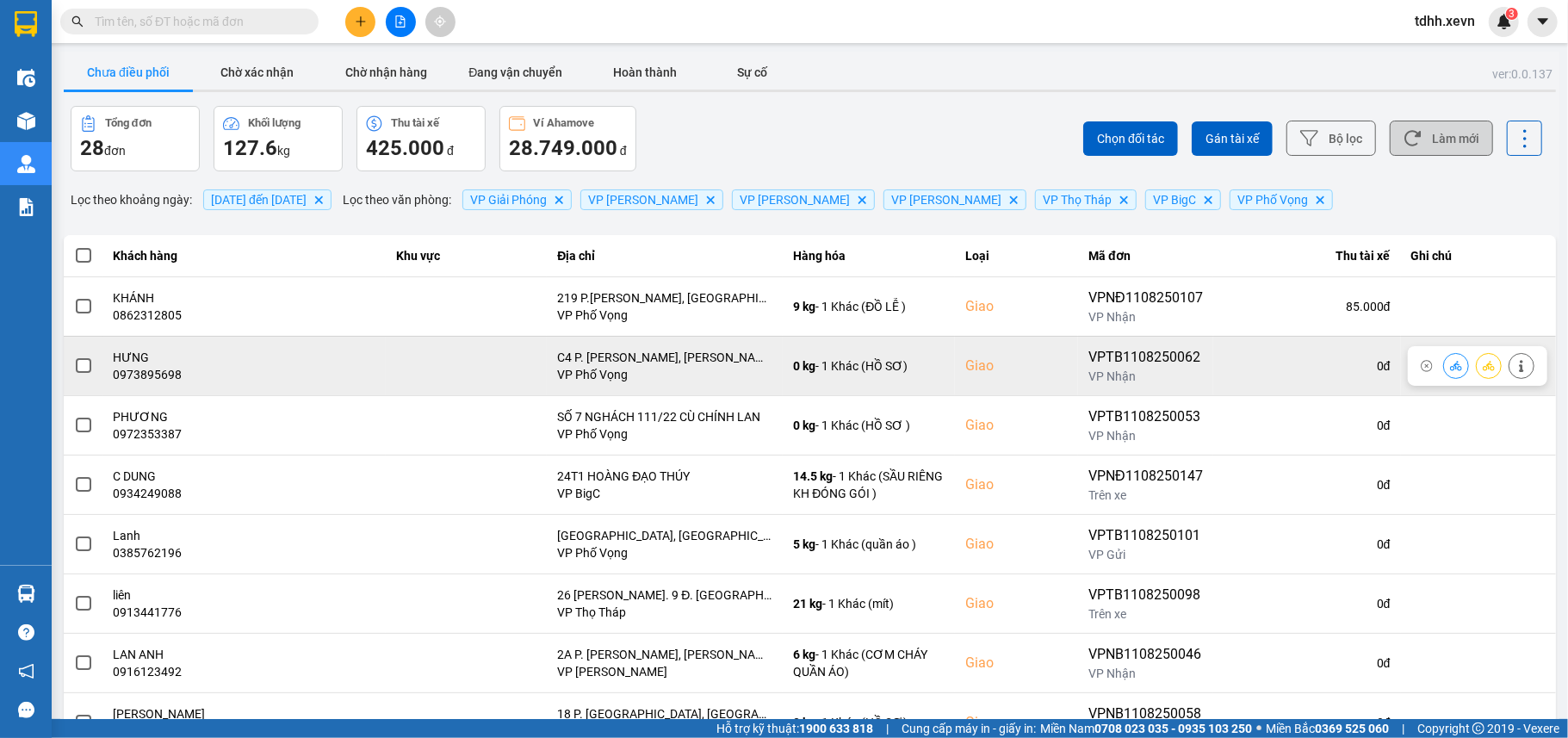
click at [148, 373] on div "0973895698" at bounding box center [244, 374] width 261 height 17
click at [146, 373] on div "0973895698" at bounding box center [244, 374] width 261 height 17
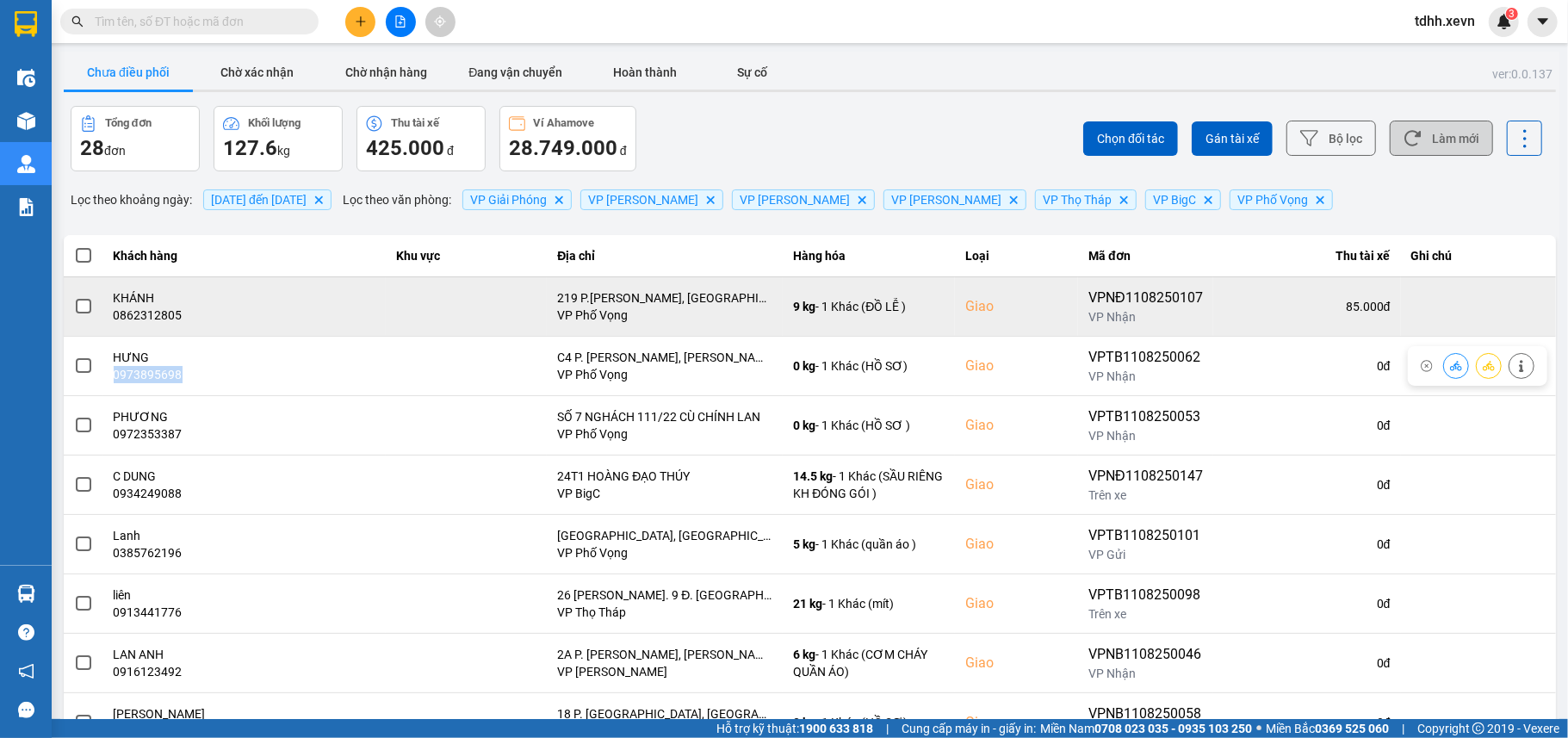
copy div "0973895698"
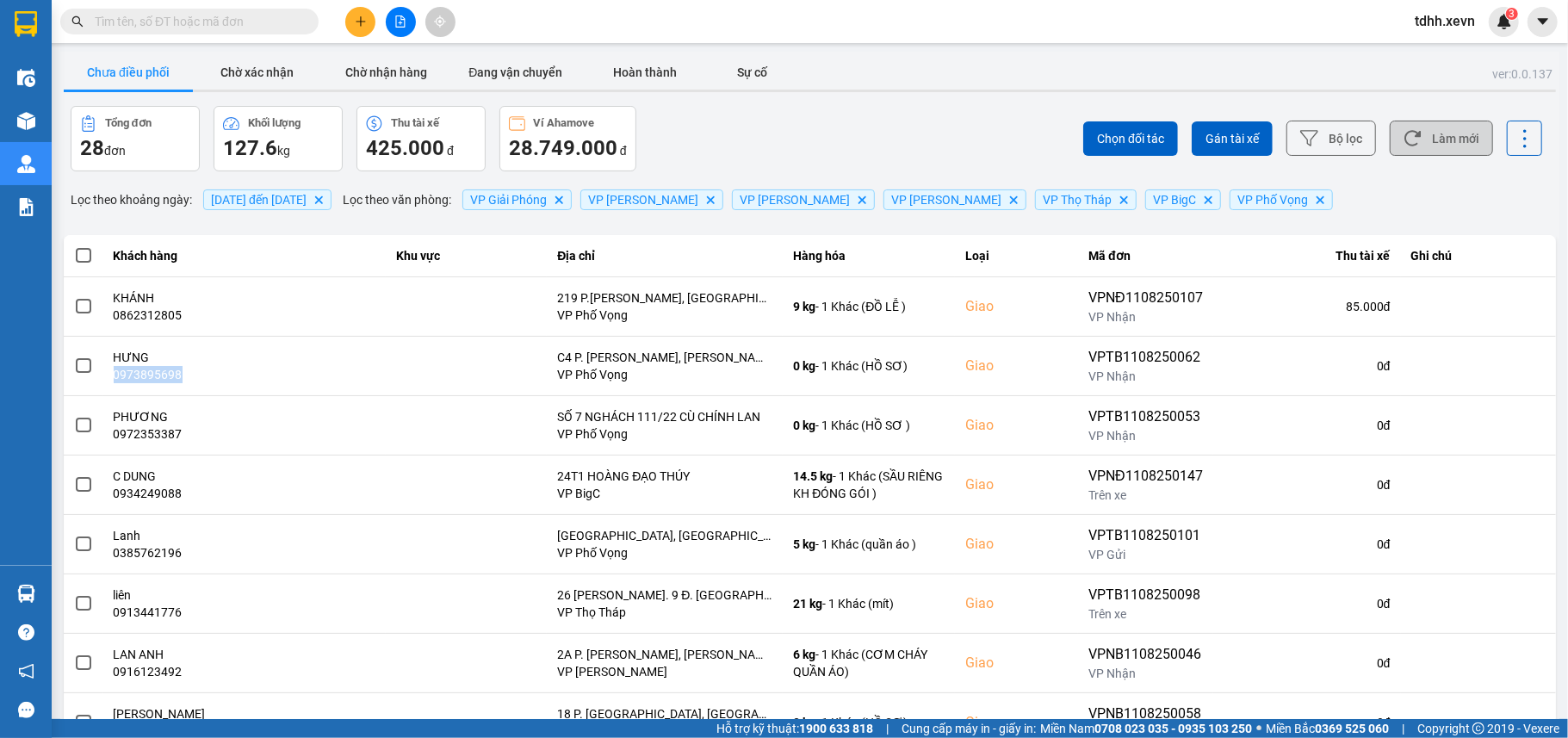
click at [1448, 150] on button "Làm mới" at bounding box center [1441, 137] width 103 height 35
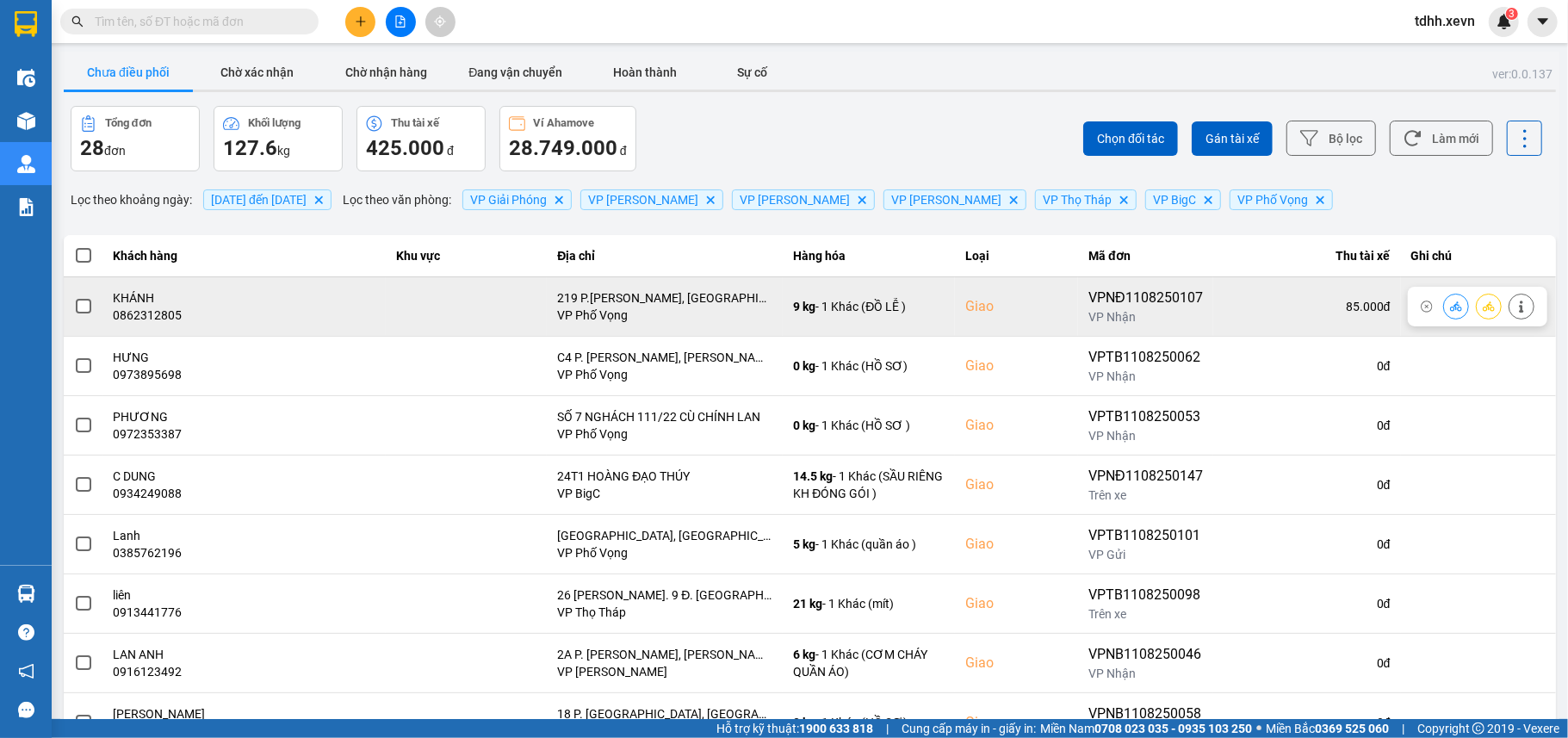
click at [1516, 304] on icon at bounding box center [1521, 306] width 12 height 12
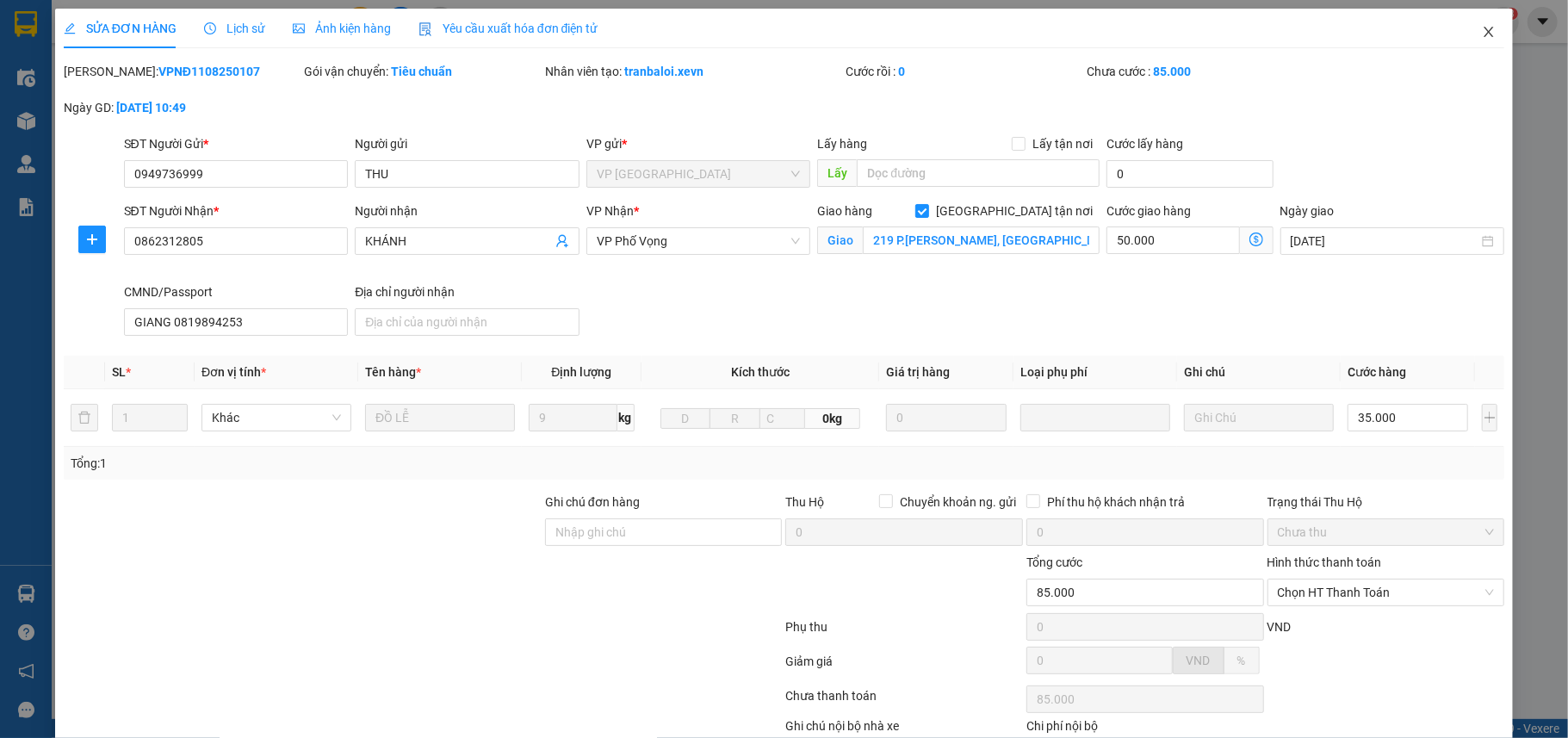
click at [1474, 25] on span "Close" at bounding box center [1488, 32] width 49 height 49
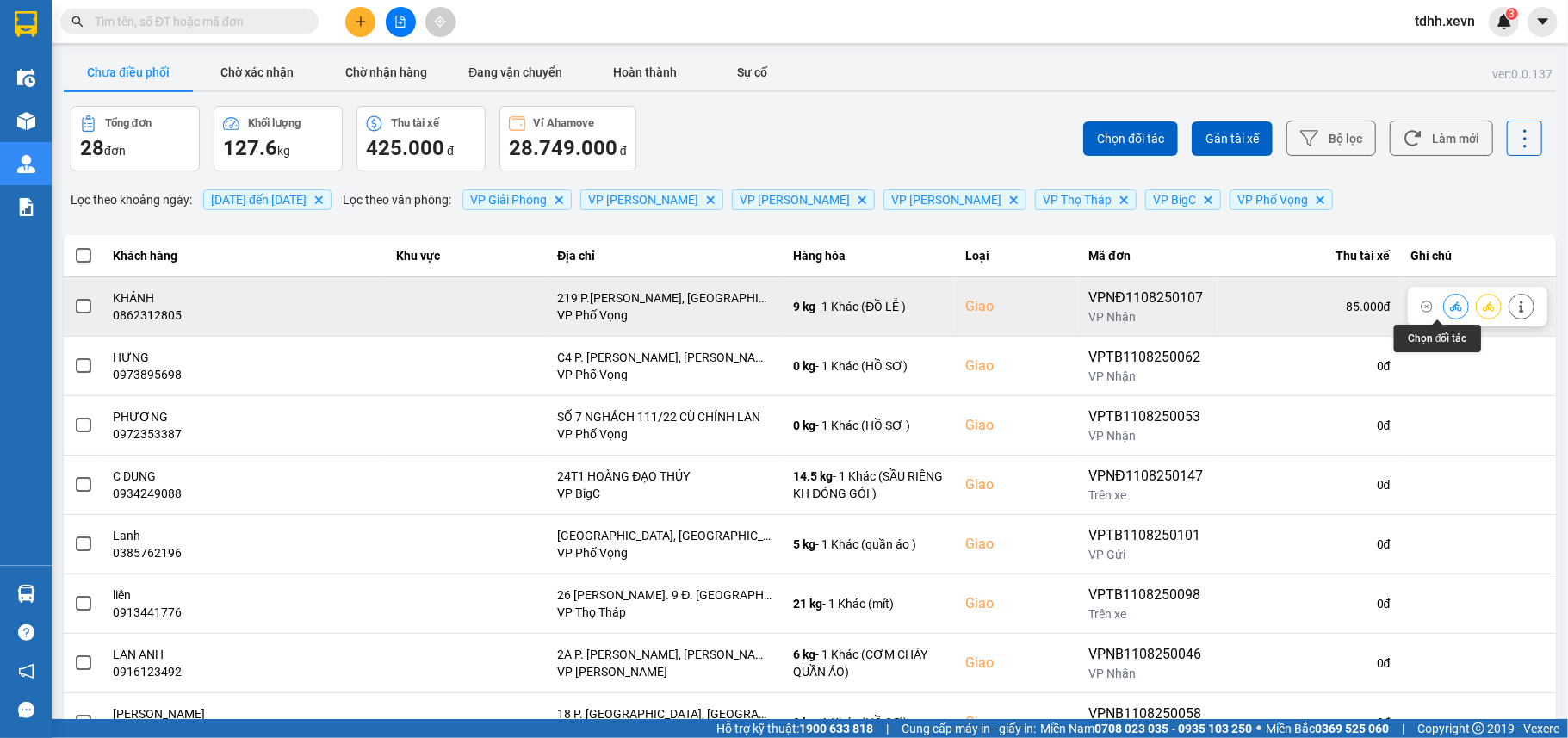
click at [1444, 306] on button at bounding box center [1455, 306] width 24 height 31
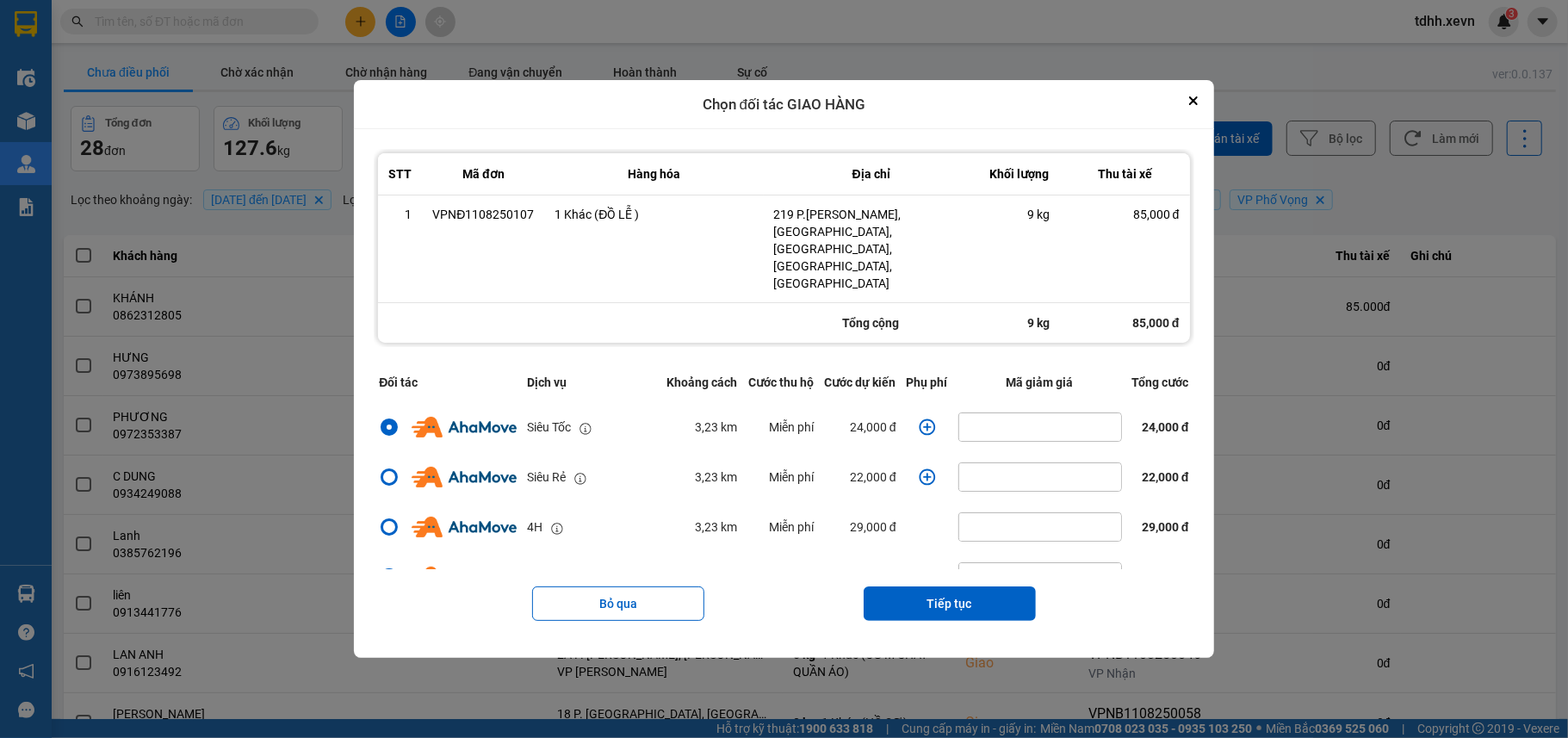
drag, startPoint x: 1207, startPoint y: 121, endPoint x: 1409, endPoint y: 231, distance: 230.0
click at [1198, 105] on icon "Close" at bounding box center [1193, 100] width 9 height 9
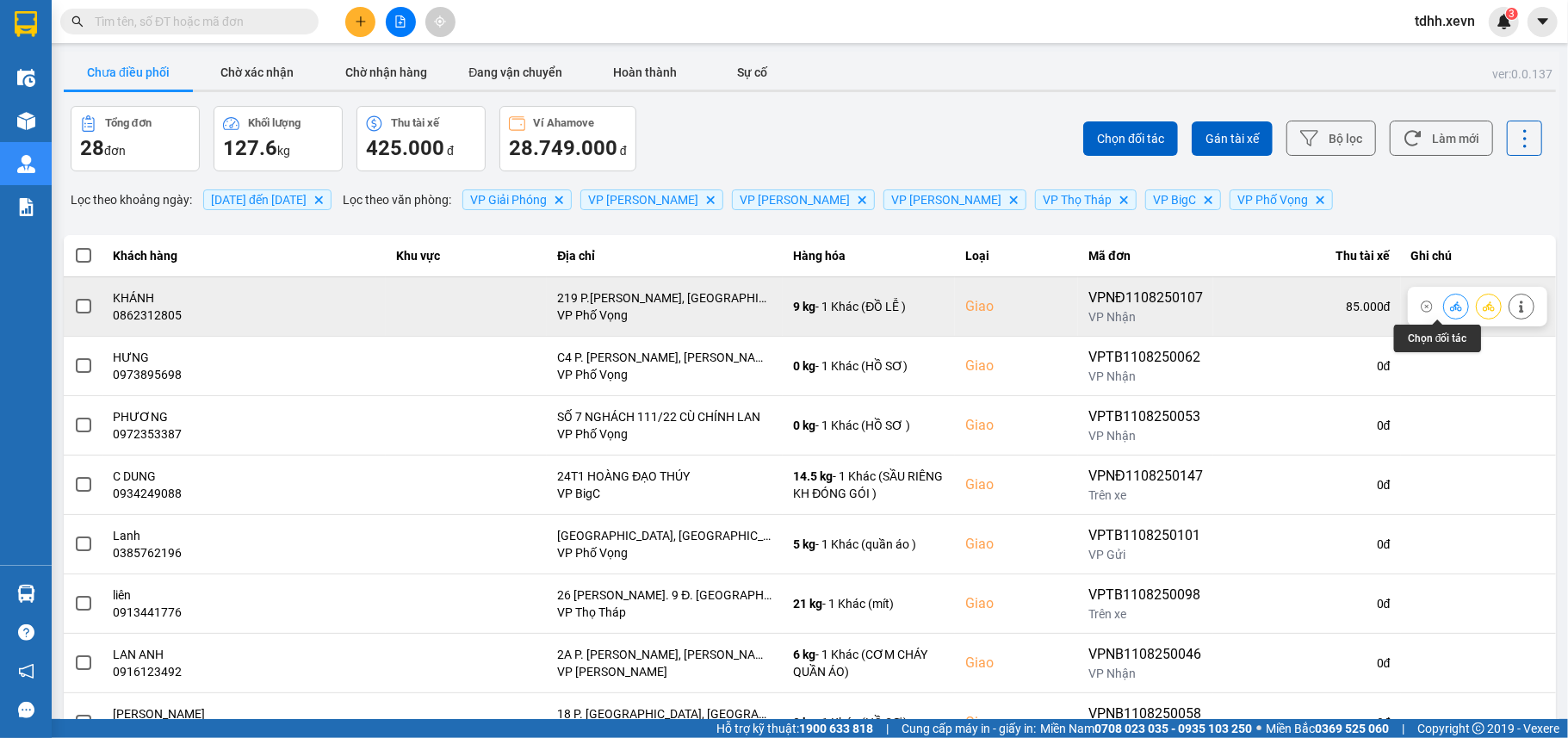
click at [1450, 304] on icon at bounding box center [1455, 306] width 12 height 12
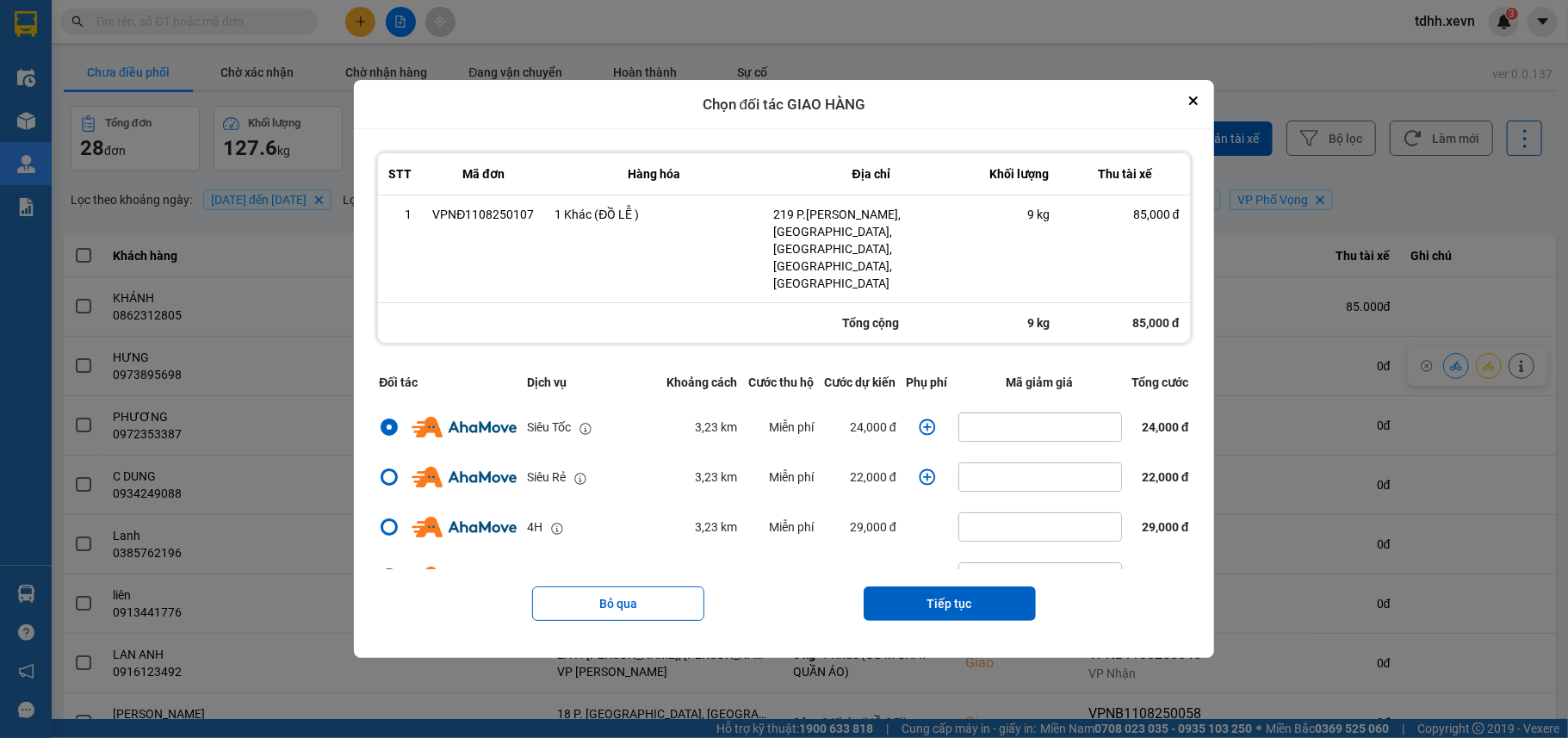
click at [923, 418] on icon "dialog" at bounding box center [927, 427] width 17 height 17
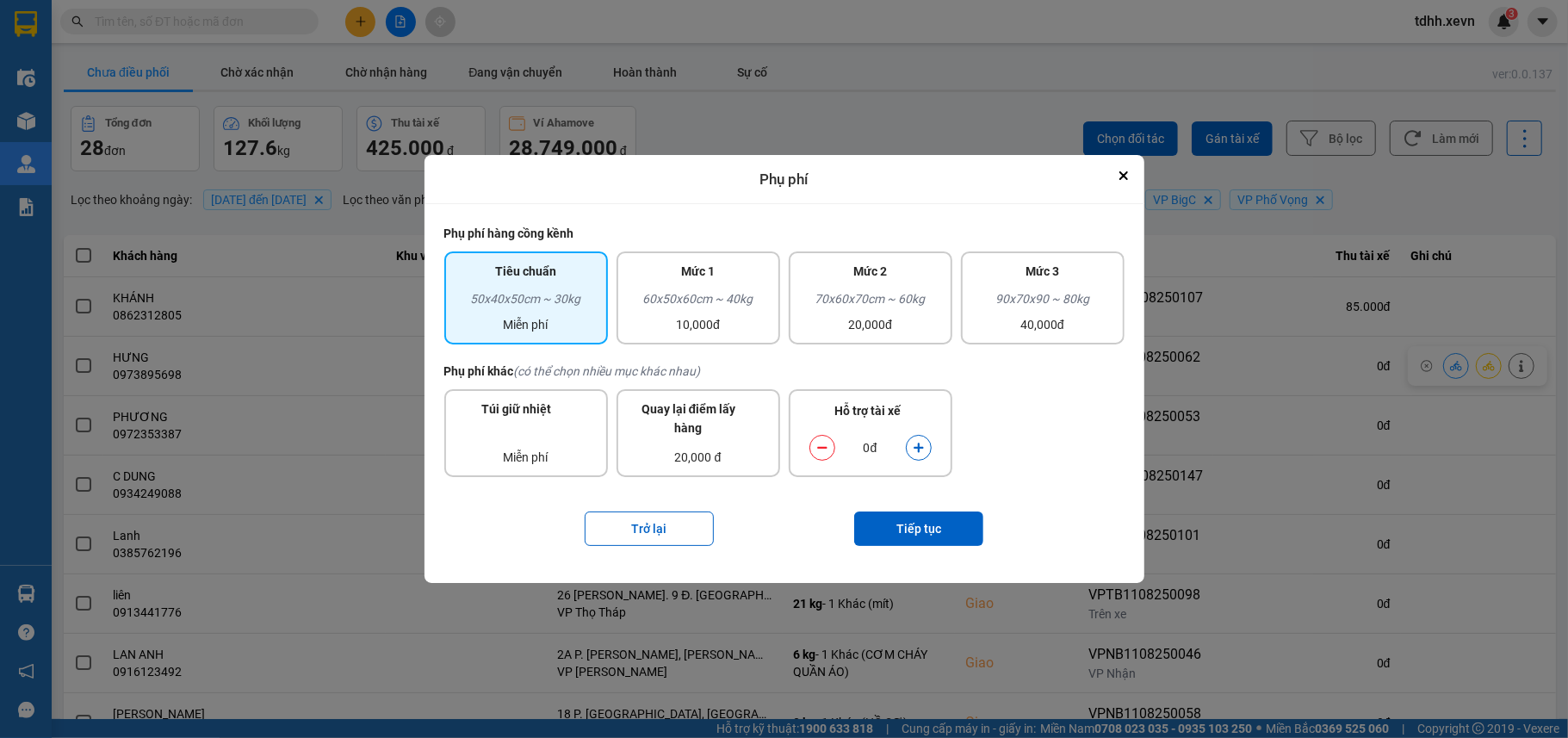
click at [918, 444] on icon "dialog" at bounding box center [918, 449] width 10 height 10
click at [937, 541] on button "Tiếp tục" at bounding box center [918, 529] width 129 height 34
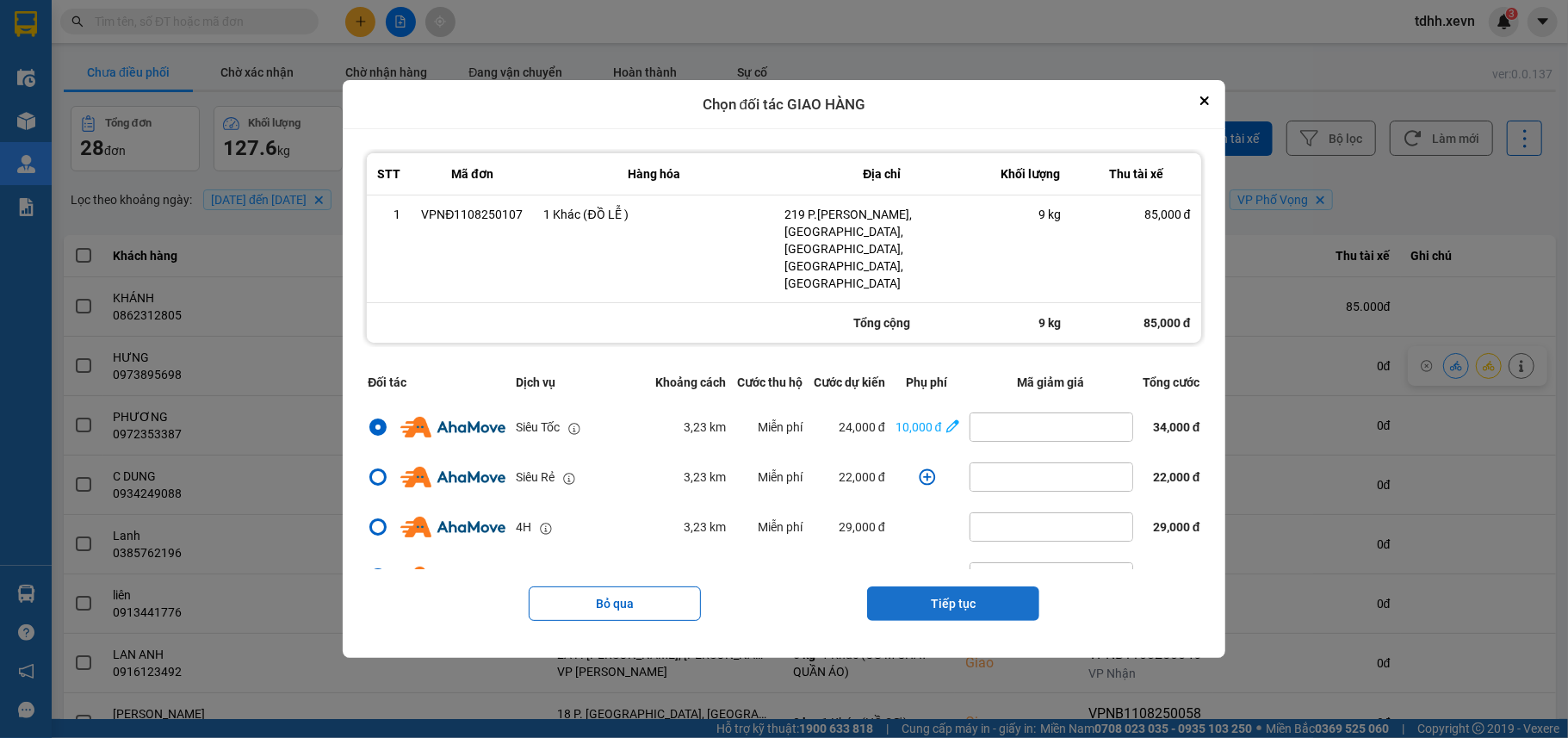
click at [951, 586] on button "Tiếp tục" at bounding box center [952, 603] width 172 height 34
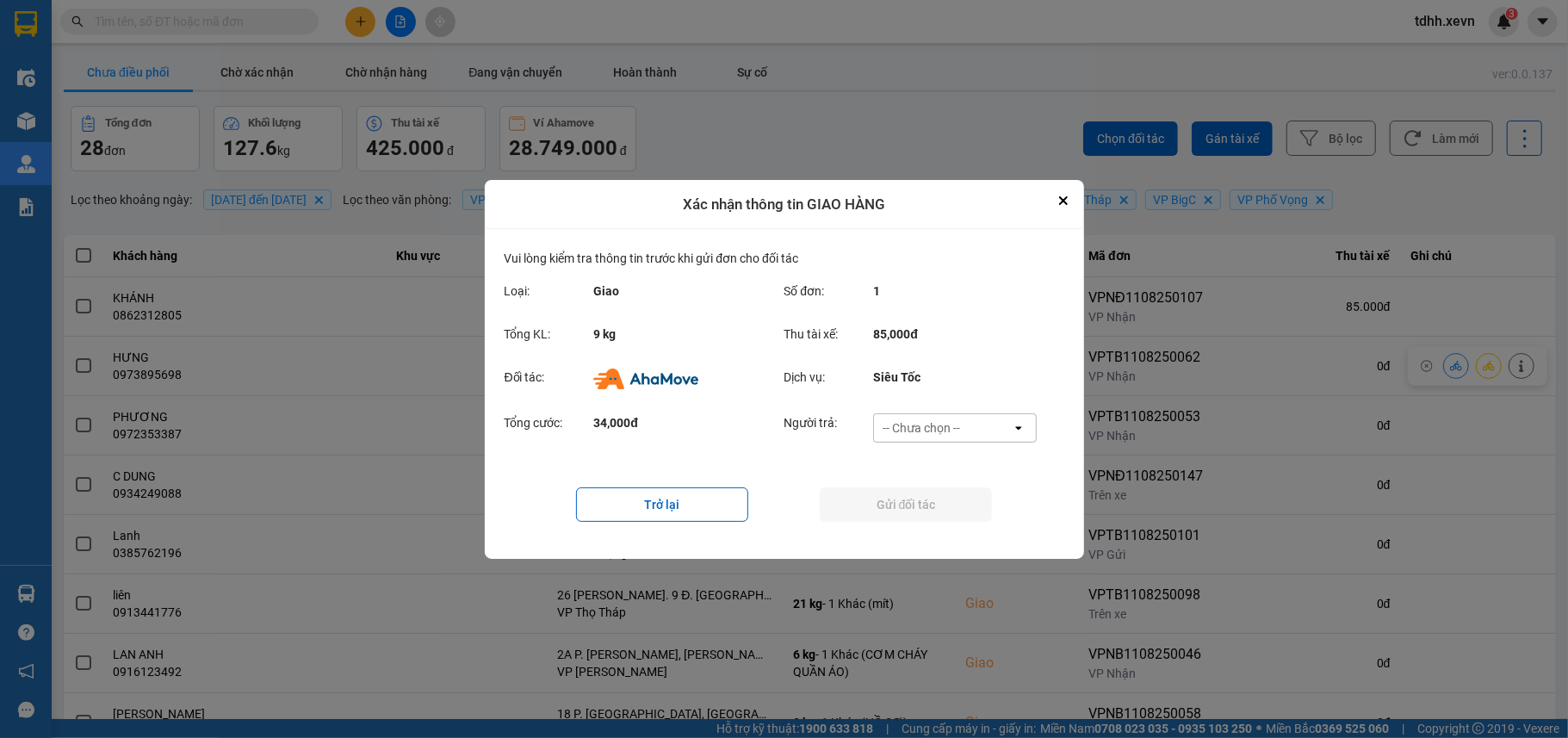
drag, startPoint x: 948, startPoint y: 425, endPoint x: 948, endPoint y: 439, distance: 14.0
click at [948, 426] on div "-- Chưa chọn --" at bounding box center [921, 428] width 77 height 17
click at [941, 517] on span "Ví Ahamove" at bounding box center [921, 526] width 70 height 17
click at [940, 510] on button "Gửi đối tác" at bounding box center [906, 505] width 172 height 34
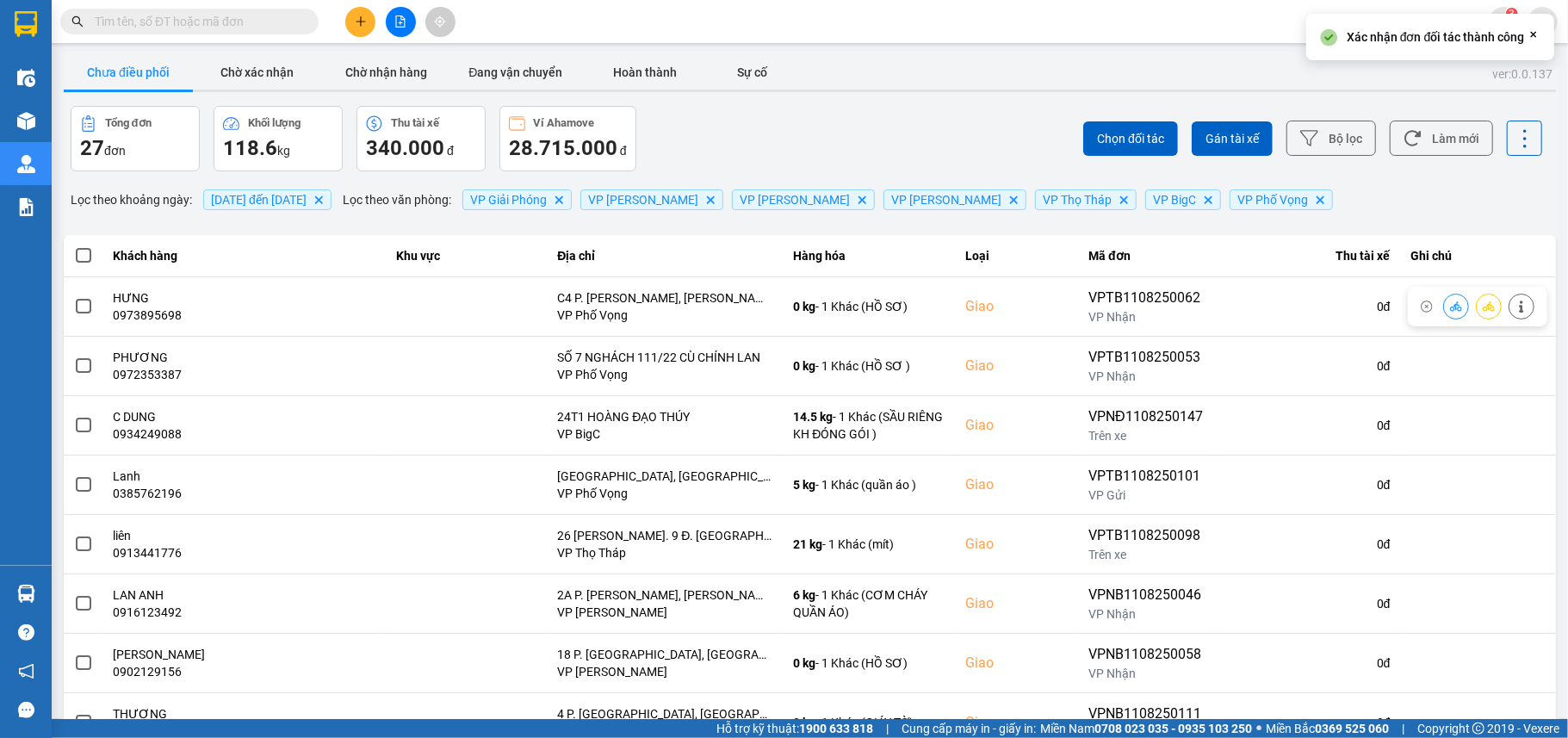
click at [274, 94] on div "ver: 0.0.137 Chưa điều phối Chờ xác nhận Chờ nhận hàng Đang vận chuyển Hoàn thà…" at bounding box center [809, 476] width 1498 height 851
click at [273, 60] on button "Chờ xác nhận" at bounding box center [257, 73] width 129 height 34
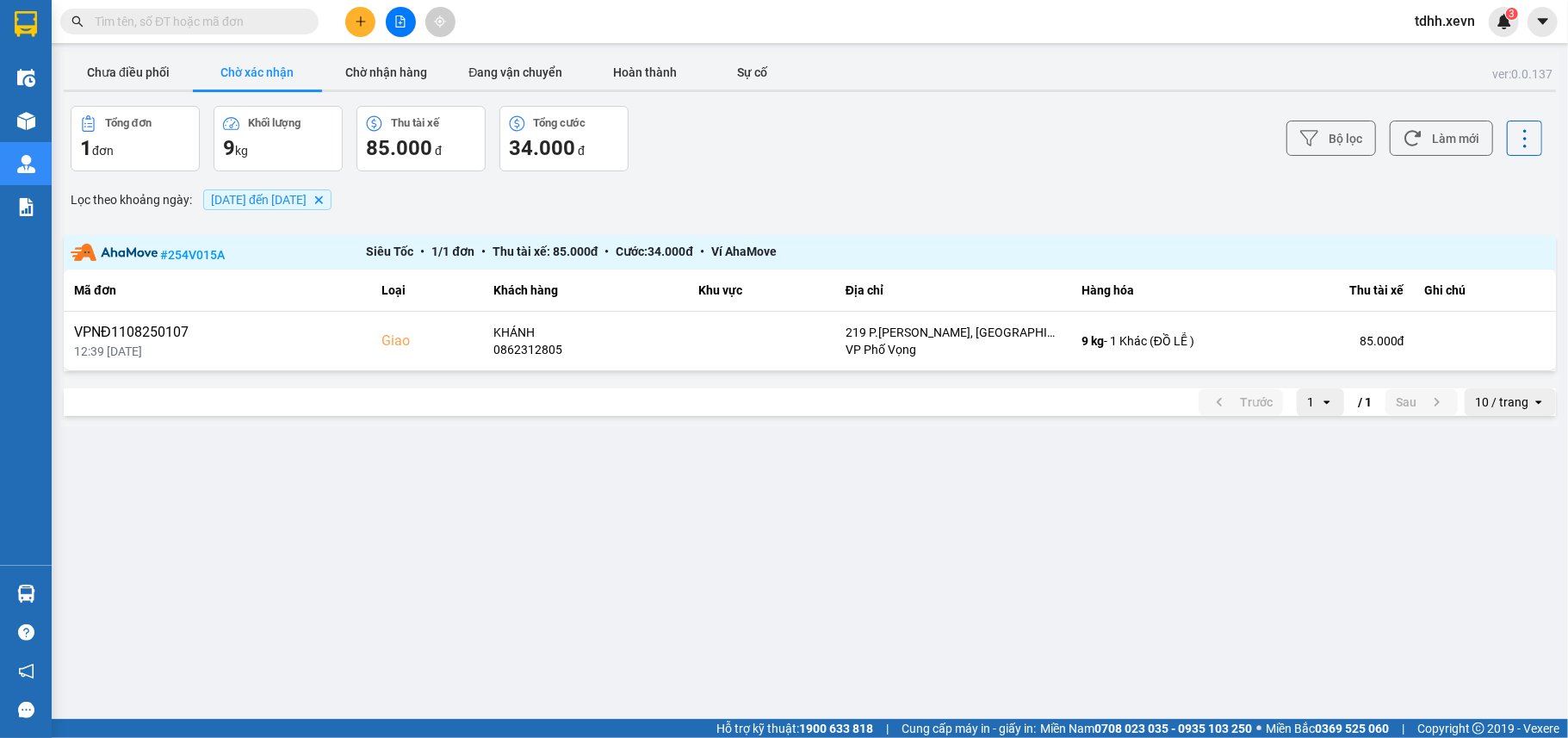
click at [207, 18] on input "text" at bounding box center [196, 22] width 203 height 19
paste input "0986260403"
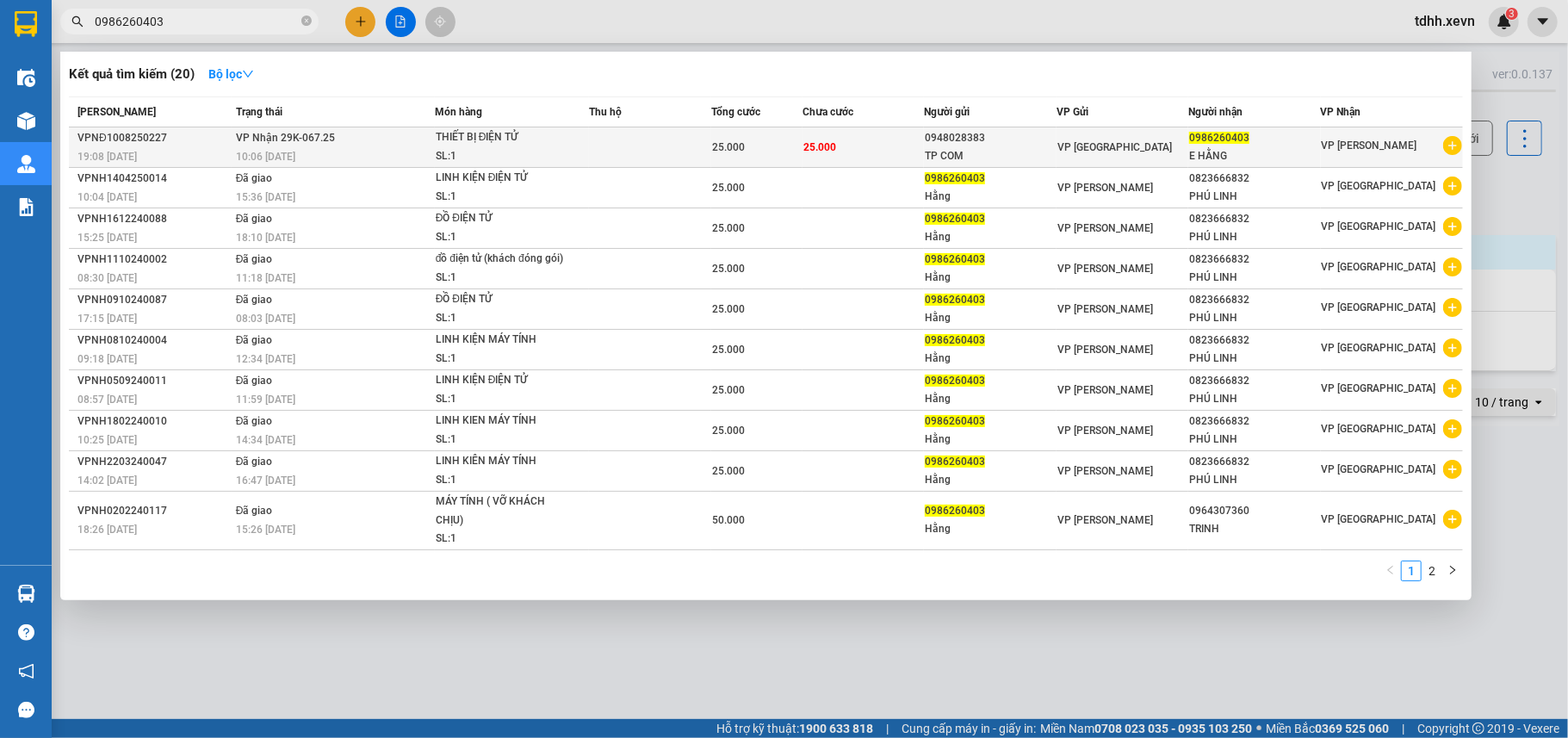
click at [390, 162] on div "10:06 - 11/08" at bounding box center [334, 157] width 198 height 19
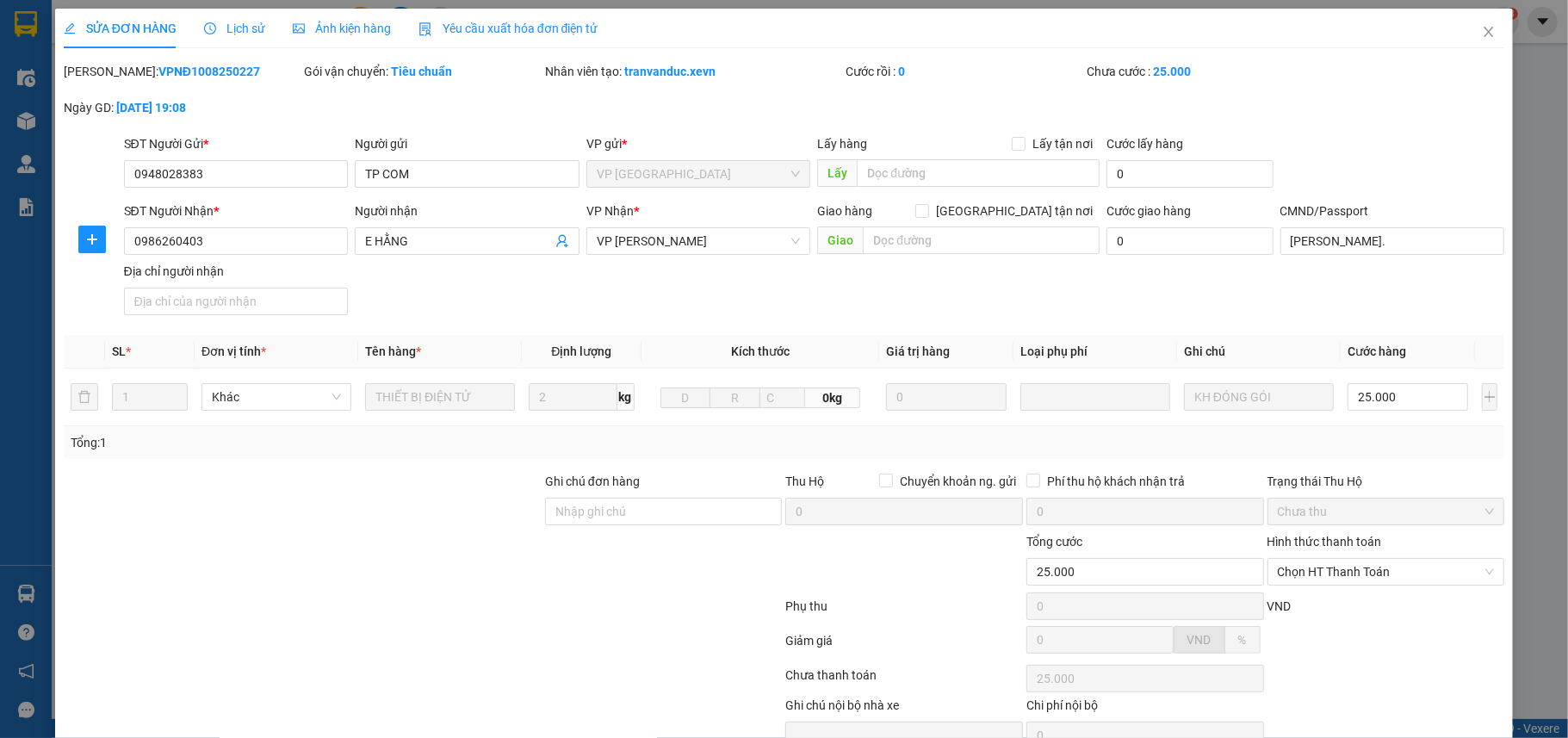
click at [222, 31] on span "Lịch sử" at bounding box center [235, 29] width 61 height 13
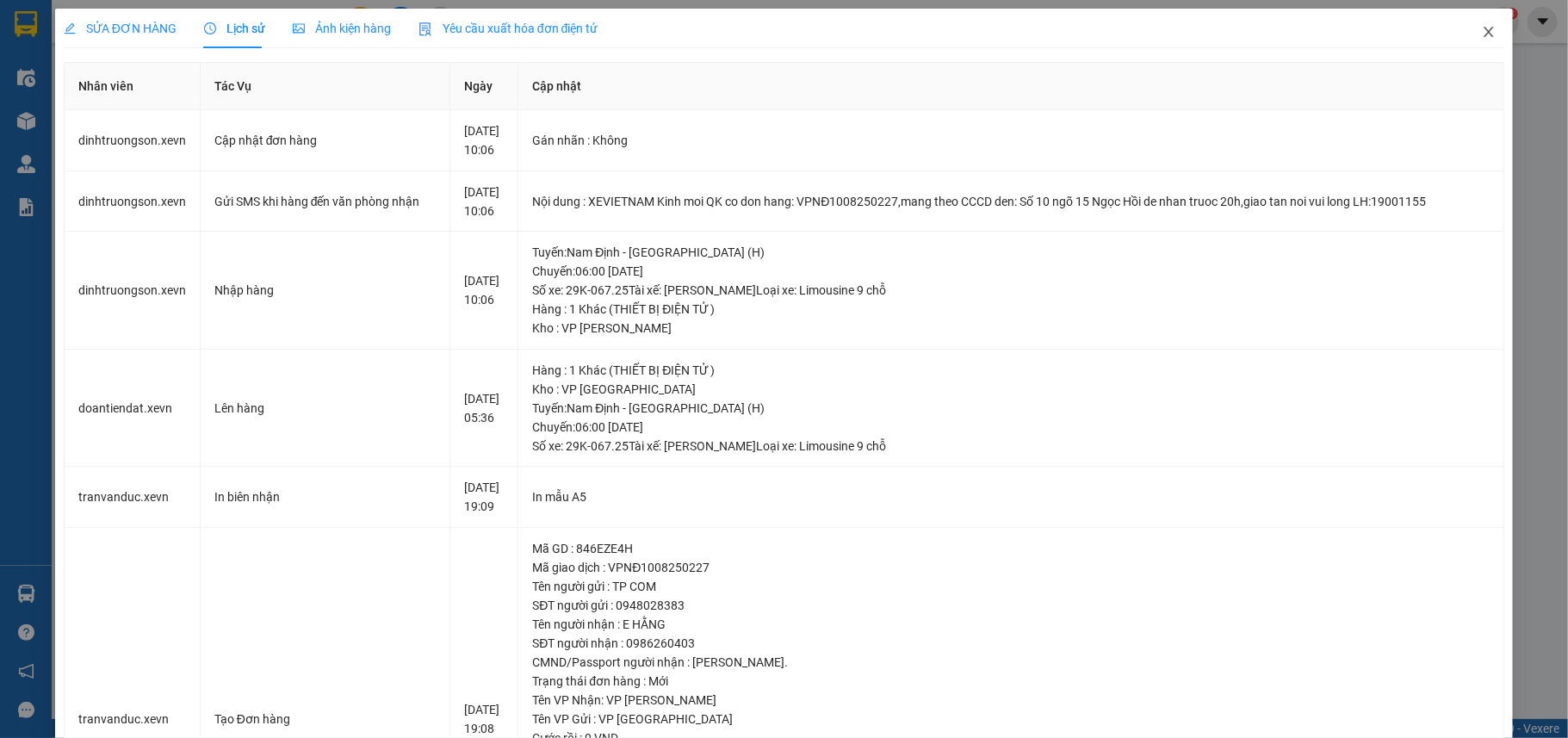
click at [1481, 29] on icon "close" at bounding box center [1488, 32] width 13 height 13
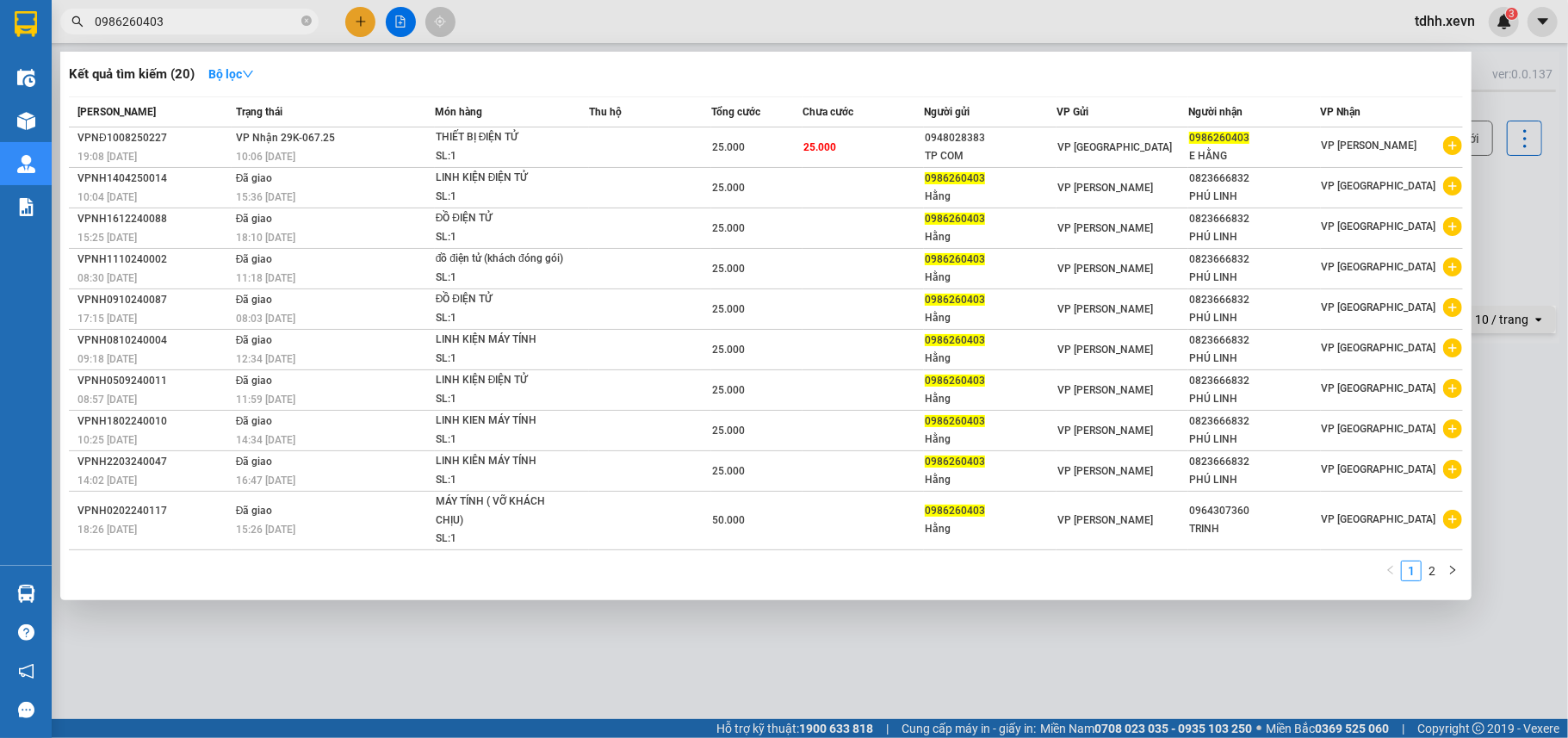
click at [189, 25] on input "0986260403" at bounding box center [196, 22] width 203 height 19
click at [1520, 197] on div at bounding box center [784, 369] width 1568 height 738
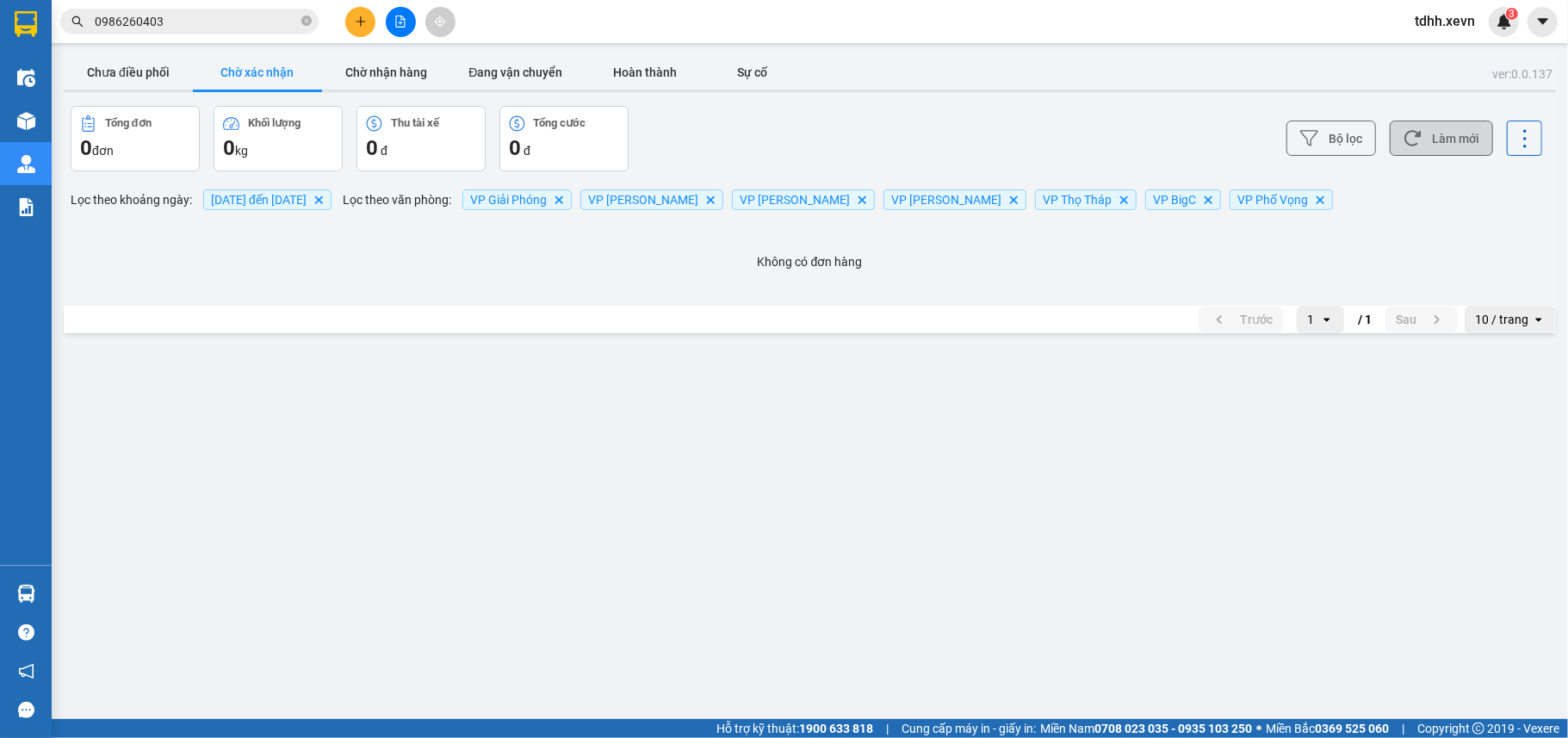
click at [1474, 125] on button "Làm mới" at bounding box center [1441, 137] width 103 height 35
click at [153, 73] on button "Chưa điều phối" at bounding box center [128, 73] width 129 height 34
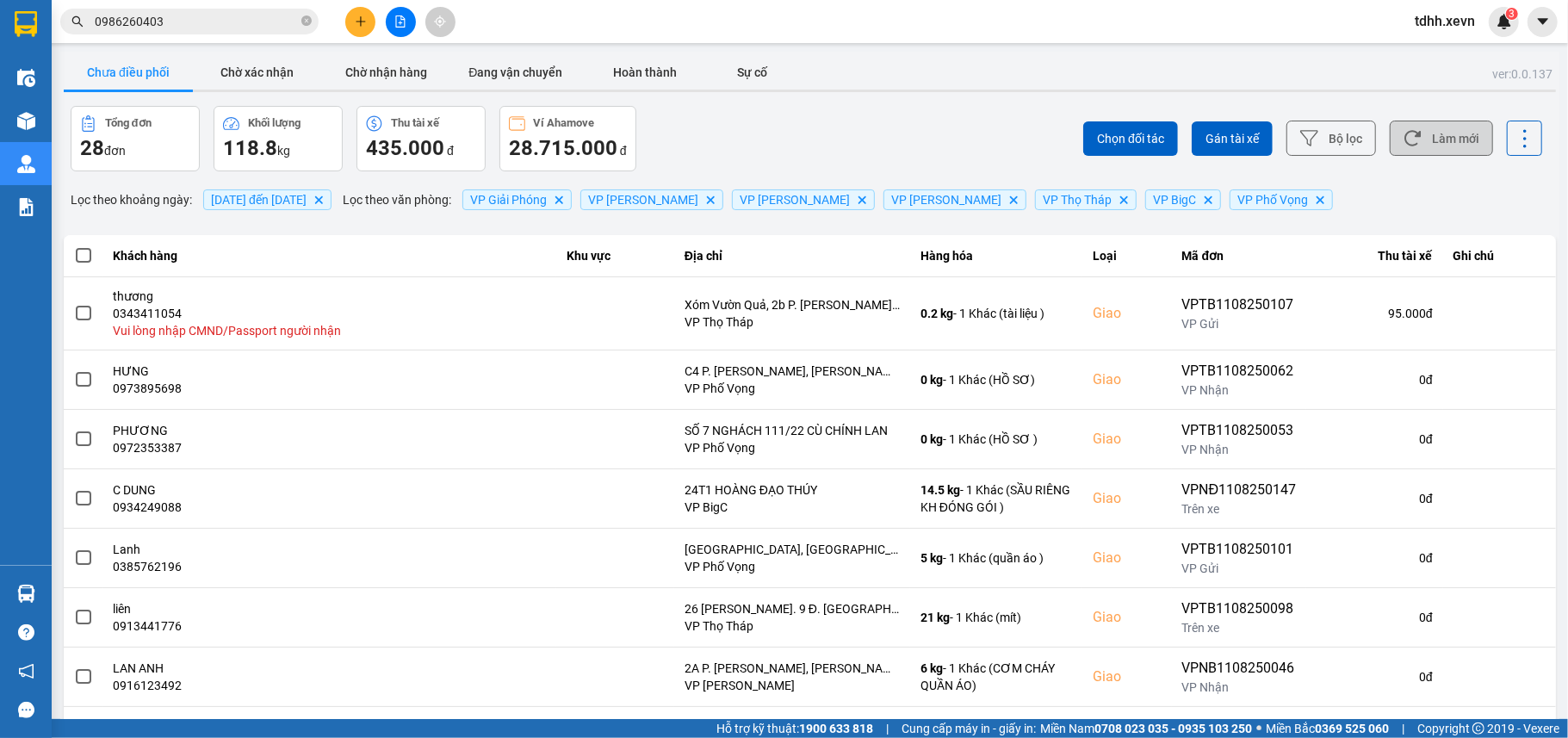
click at [1430, 137] on button "Làm mới" at bounding box center [1441, 137] width 103 height 35
click at [251, 24] on input "0986260403" at bounding box center [196, 22] width 203 height 19
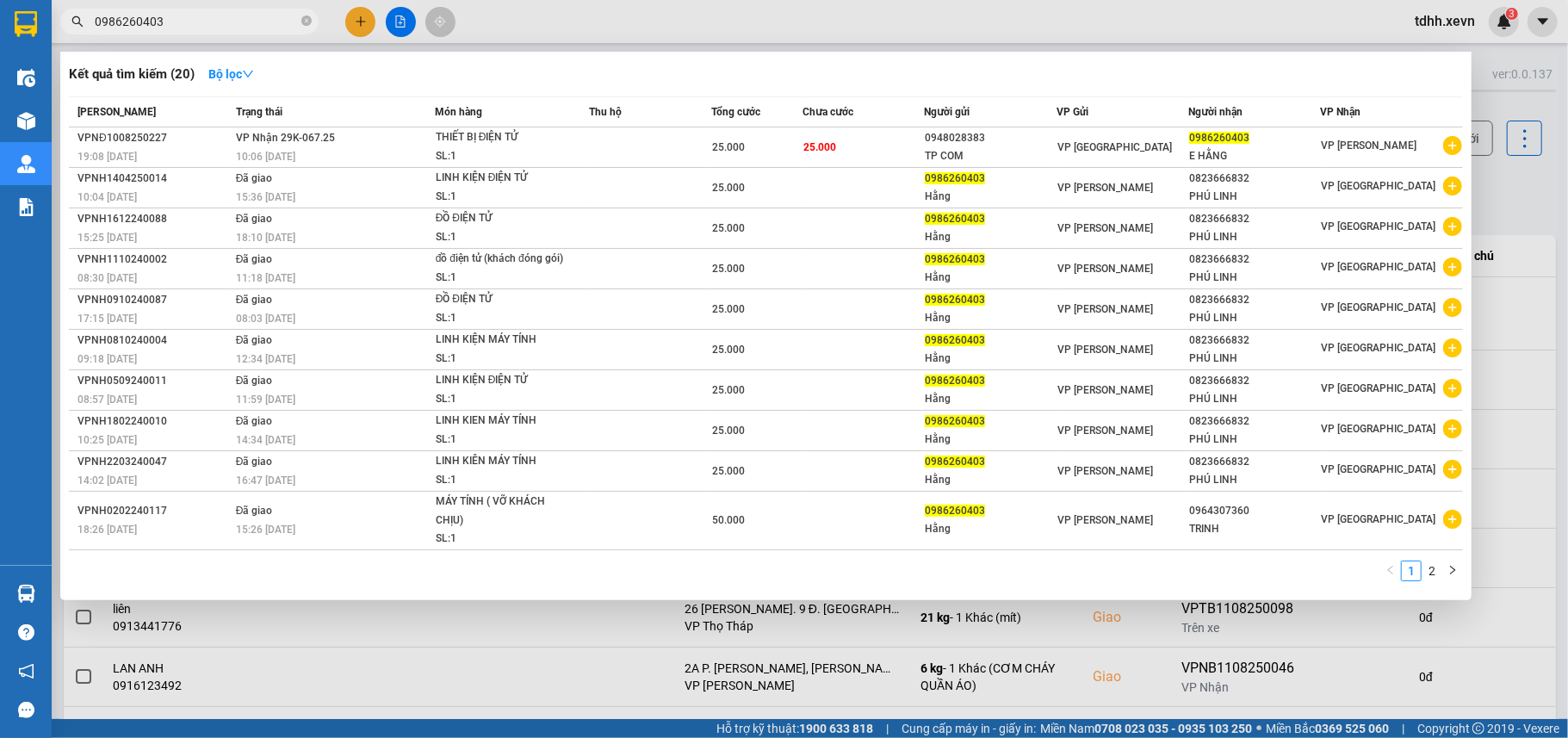
click at [250, 24] on input "0986260403" at bounding box center [196, 22] width 203 height 19
paste input "0343929555"
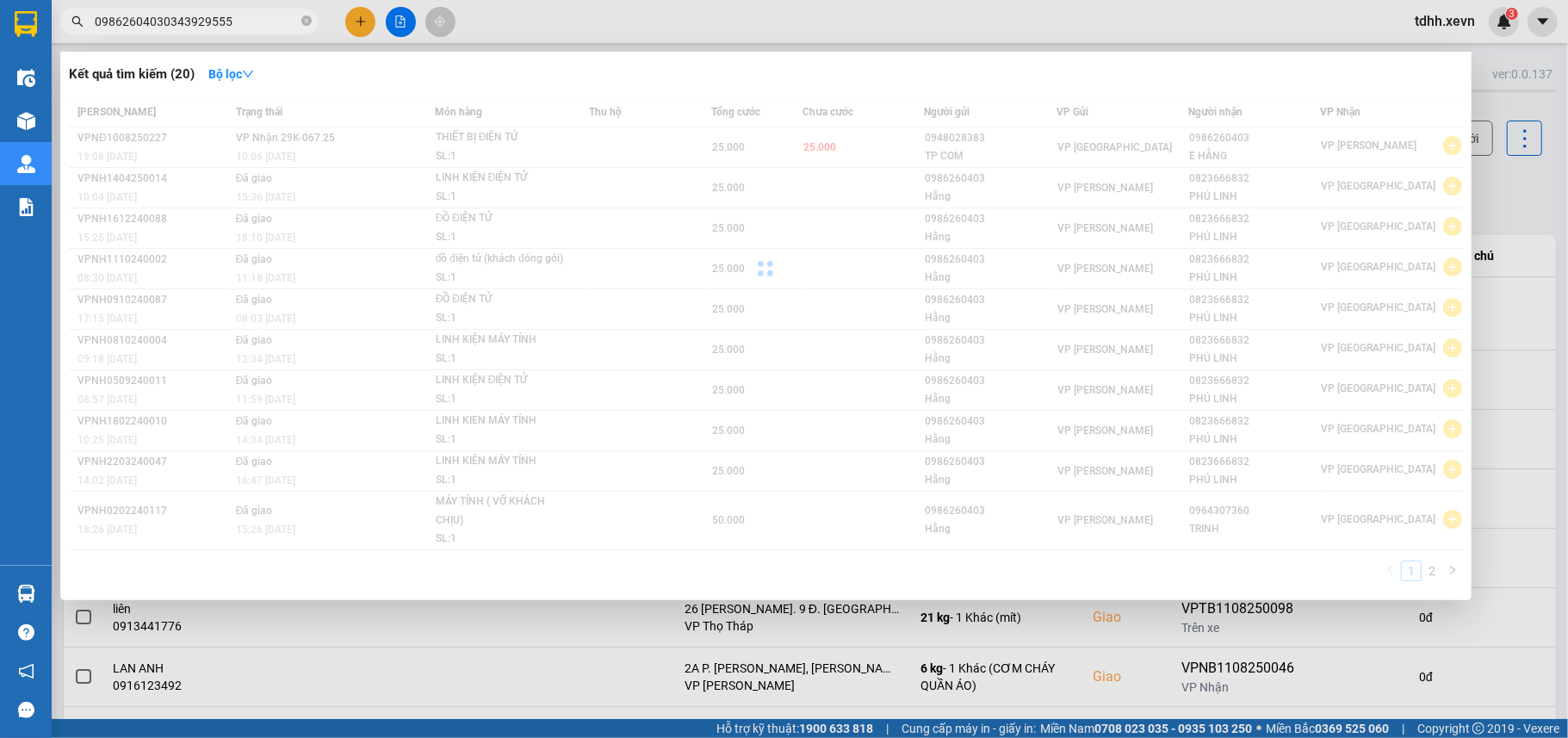
click at [289, 22] on input "09862604030343929555" at bounding box center [196, 22] width 203 height 19
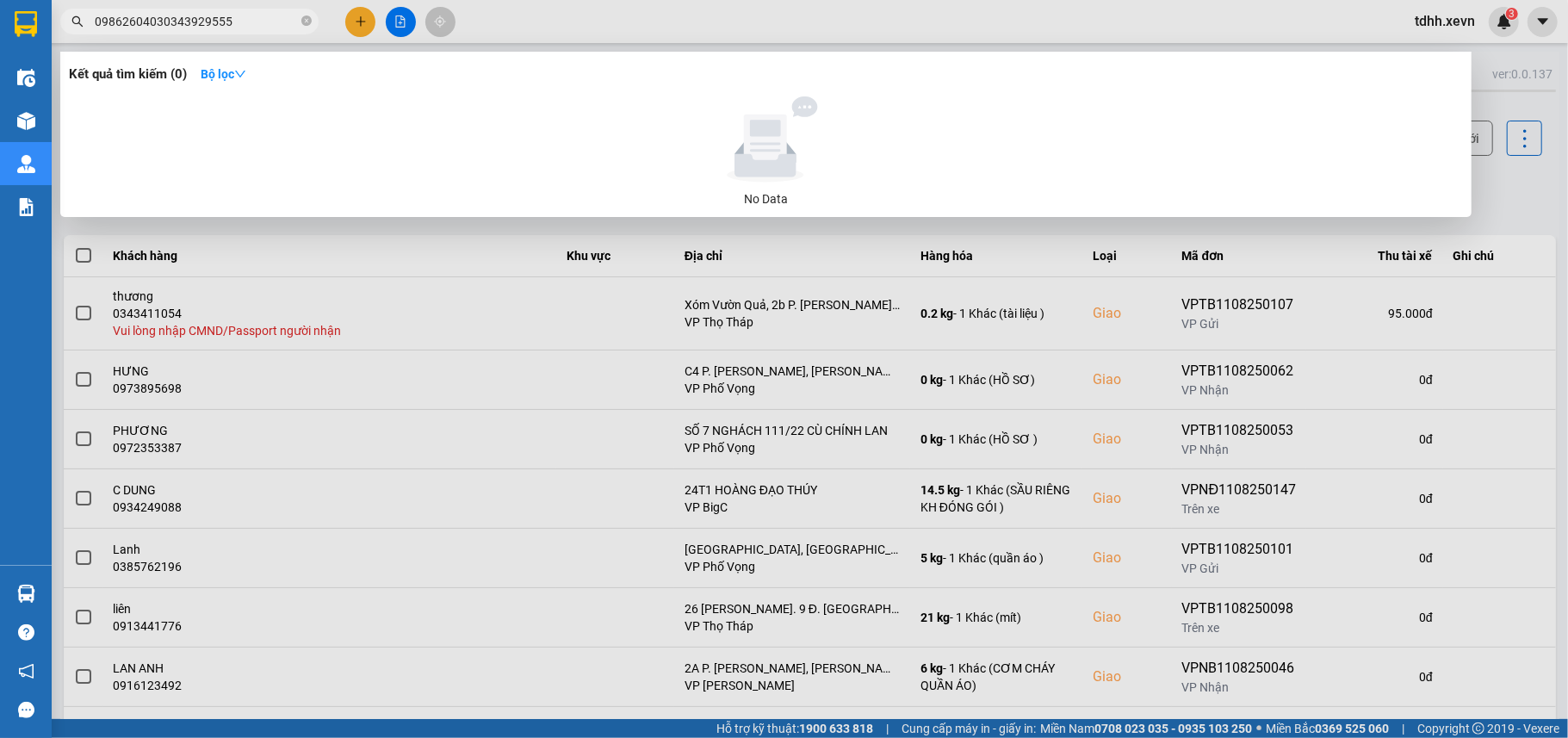
paste input "text"
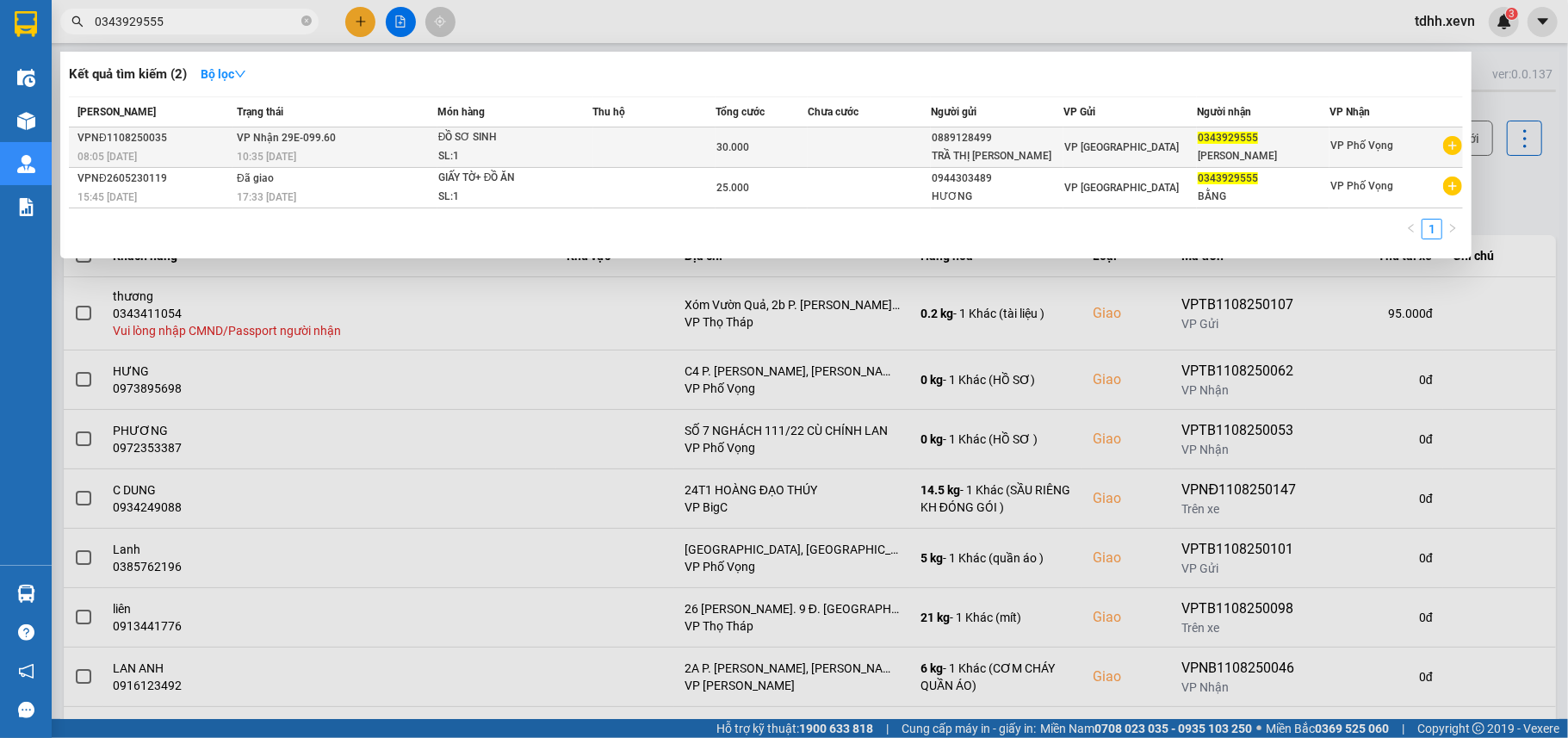
click at [1089, 141] on span "VP [GEOGRAPHIC_DATA]" at bounding box center [1121, 147] width 115 height 12
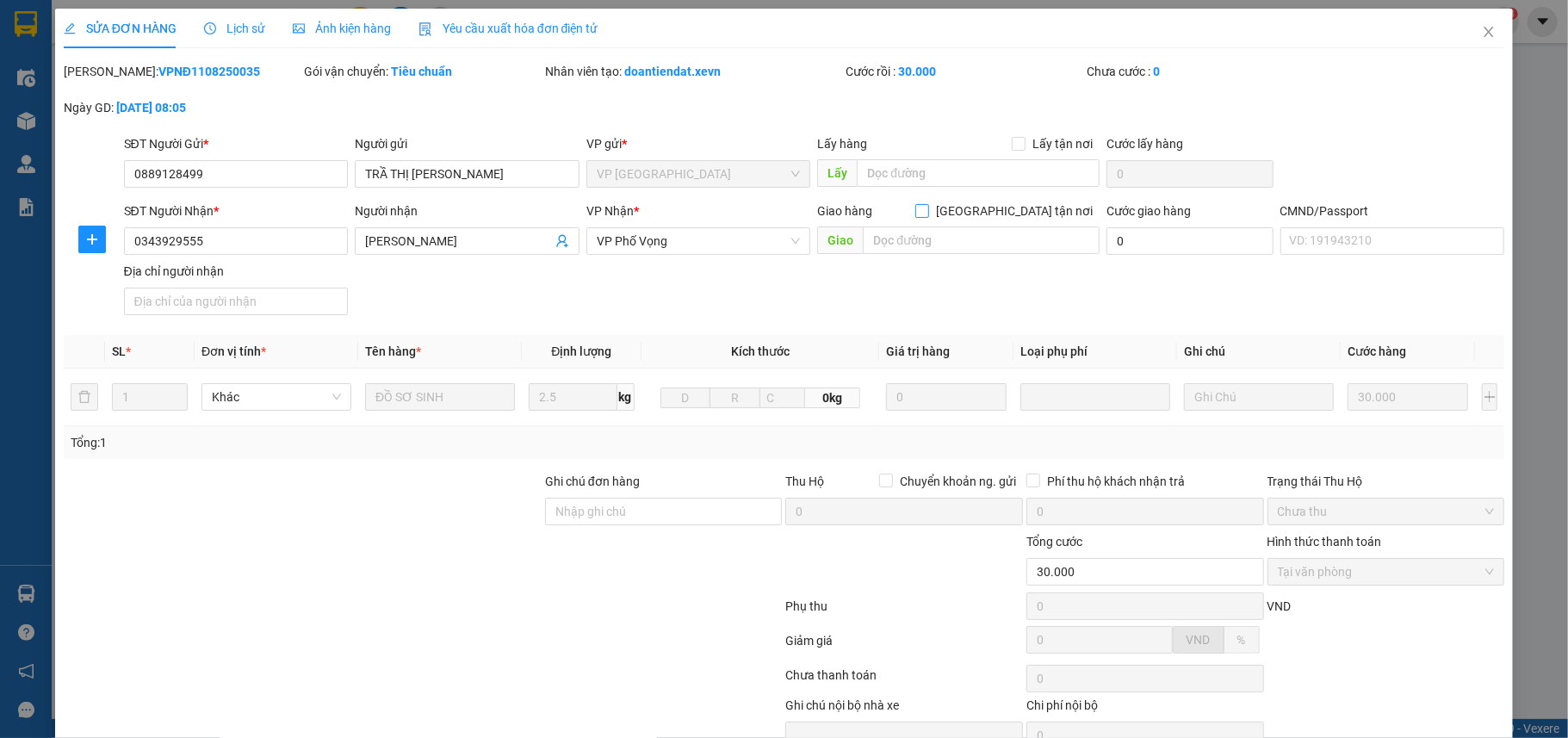
click at [927, 215] on input "Giao tận nơi" at bounding box center [921, 210] width 12 height 12
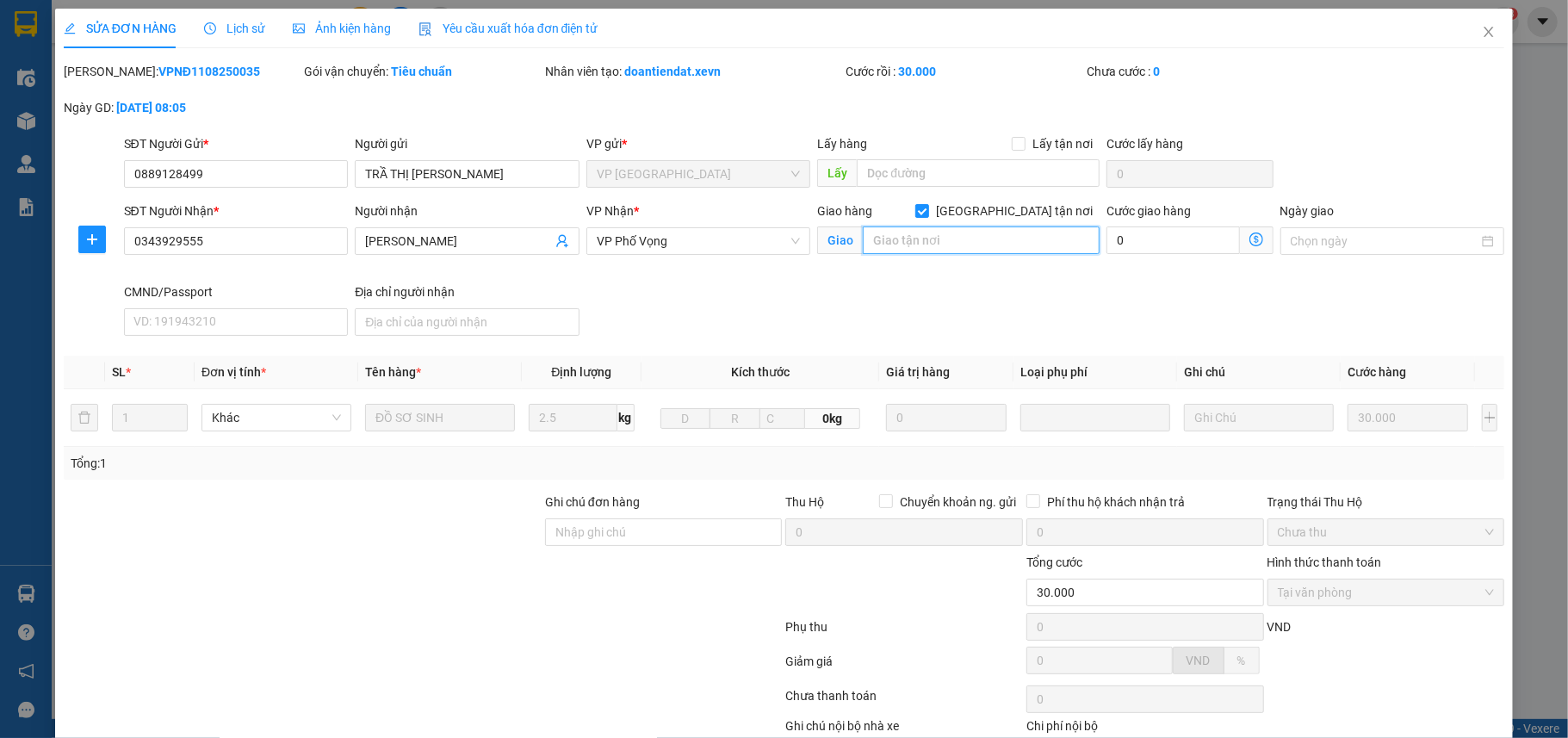
click at [993, 242] on input "text" at bounding box center [981, 240] width 237 height 28
click at [1164, 244] on input "0" at bounding box center [1172, 240] width 133 height 28
click at [1038, 287] on div "SĐT Người Nhận * 0343929555 Người nhận VŨ VĂN BẰNG VP Nhận * VP Phố Vọng Giao h…" at bounding box center [814, 272] width 1388 height 141
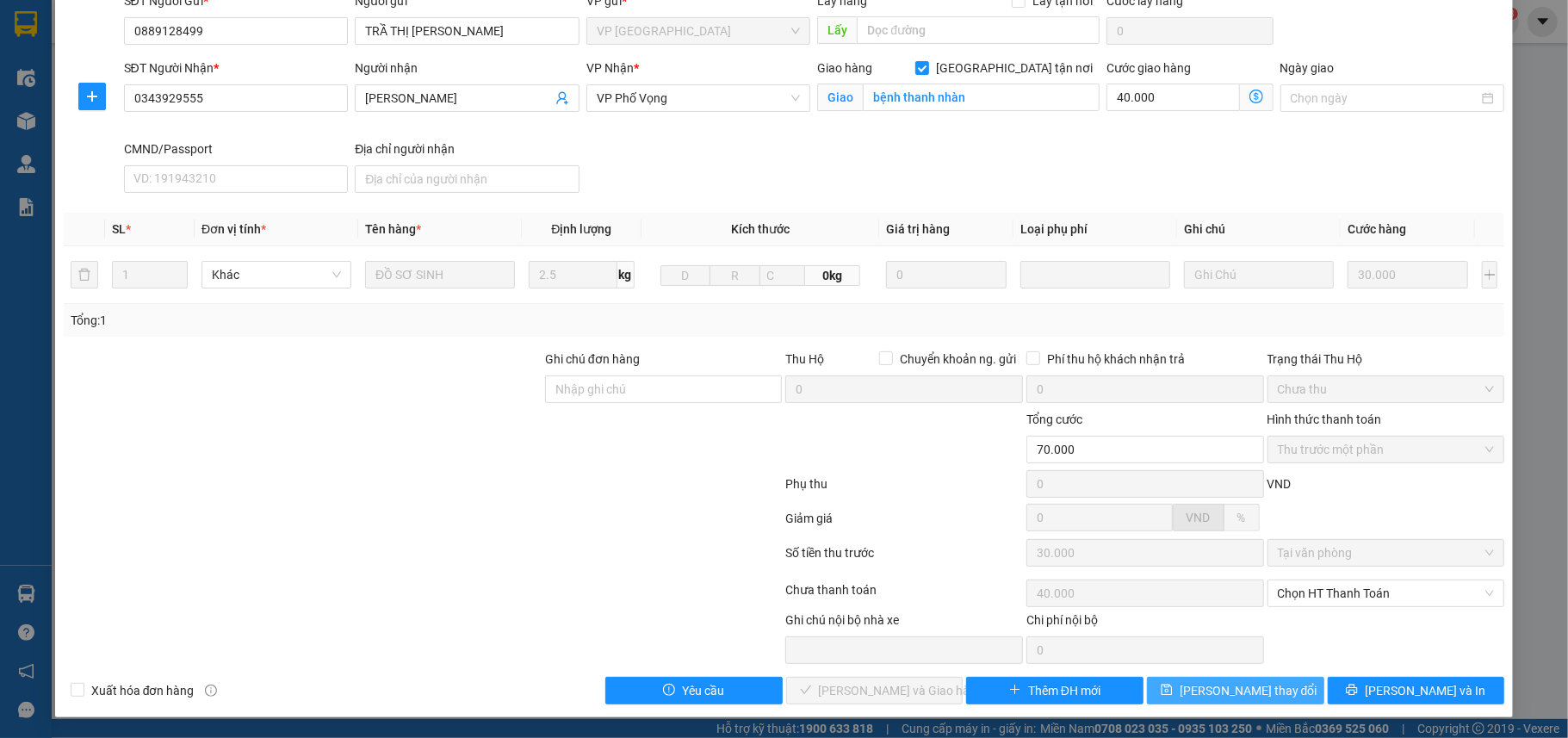
click at [1253, 681] on button "Lưu thay đổi" at bounding box center [1236, 690] width 178 height 28
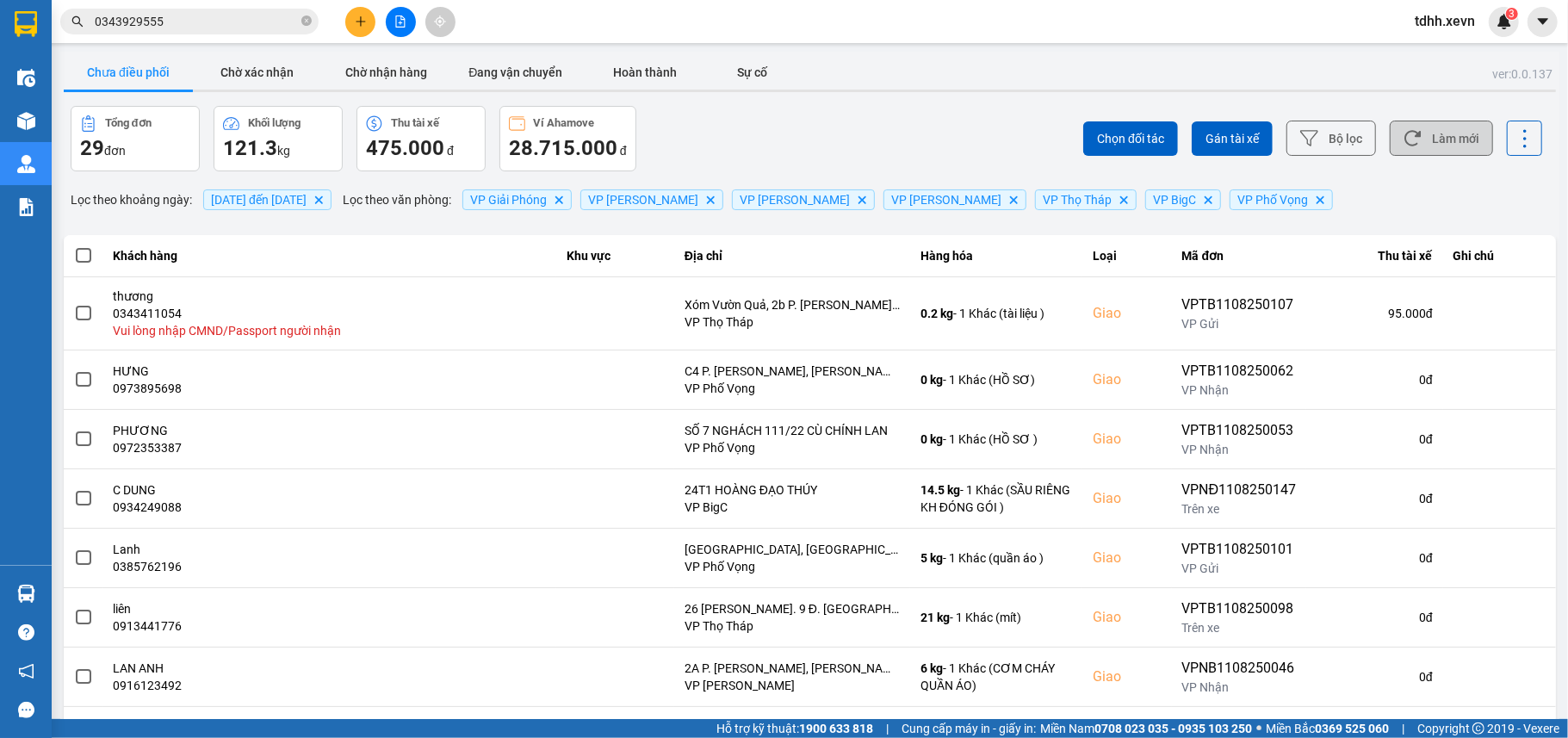
click at [1424, 135] on button "Làm mới" at bounding box center [1441, 137] width 103 height 35
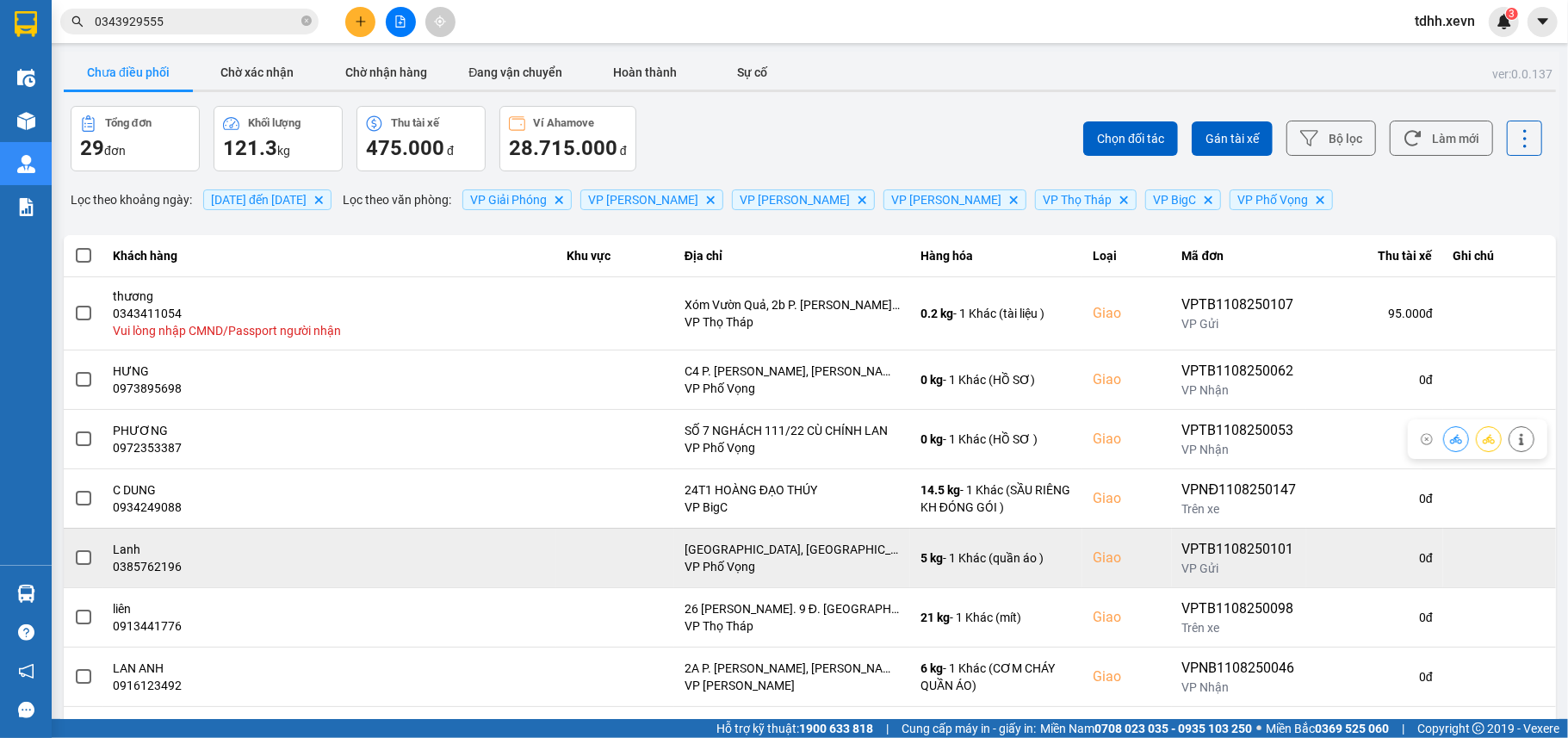
scroll to position [115, 0]
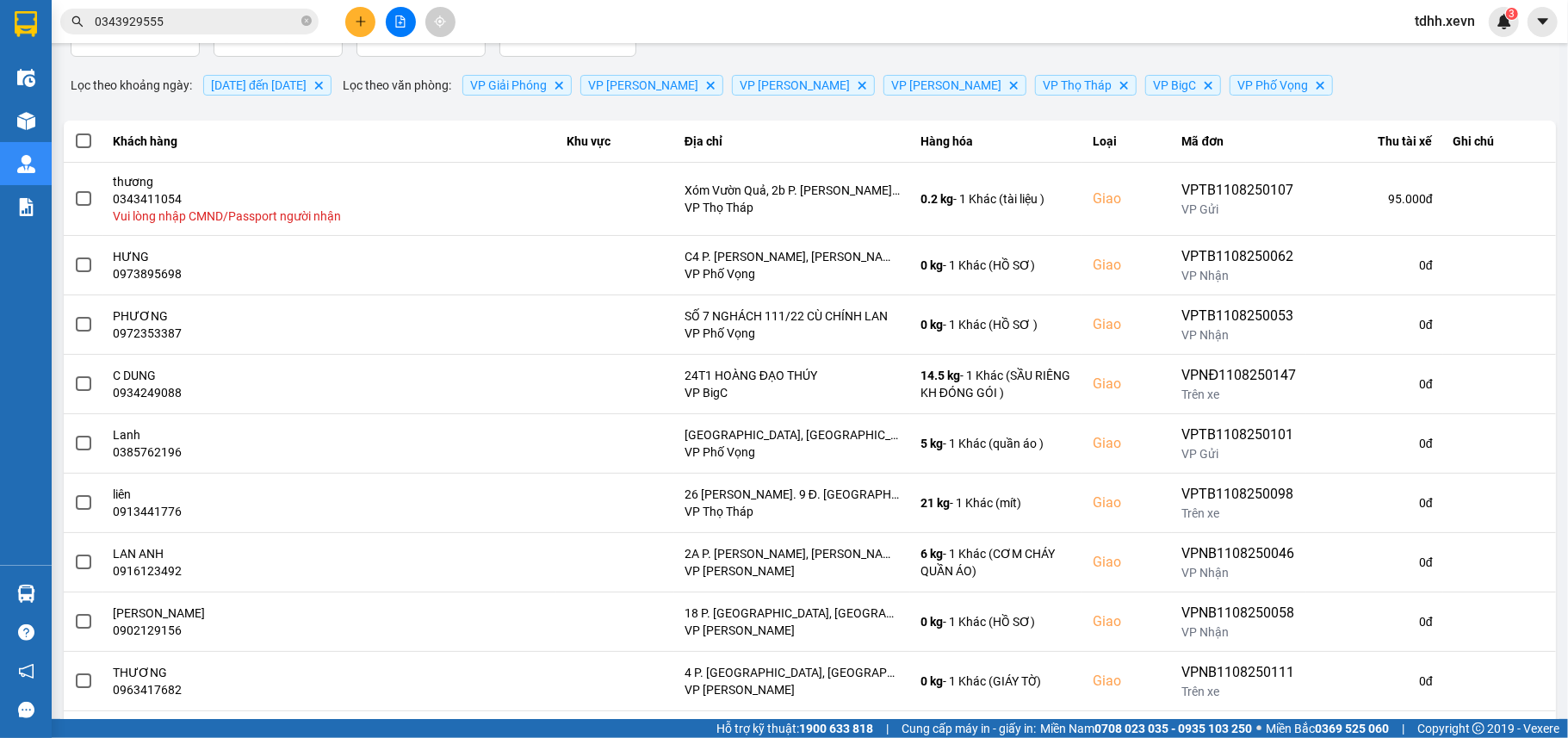
click at [1436, 75] on div "Lọc theo khoảng ngày : 04/08/2025 đến 11/08/2025 Delete Lọc theo văn phòng : VP…" at bounding box center [809, 85] width 1492 height 30
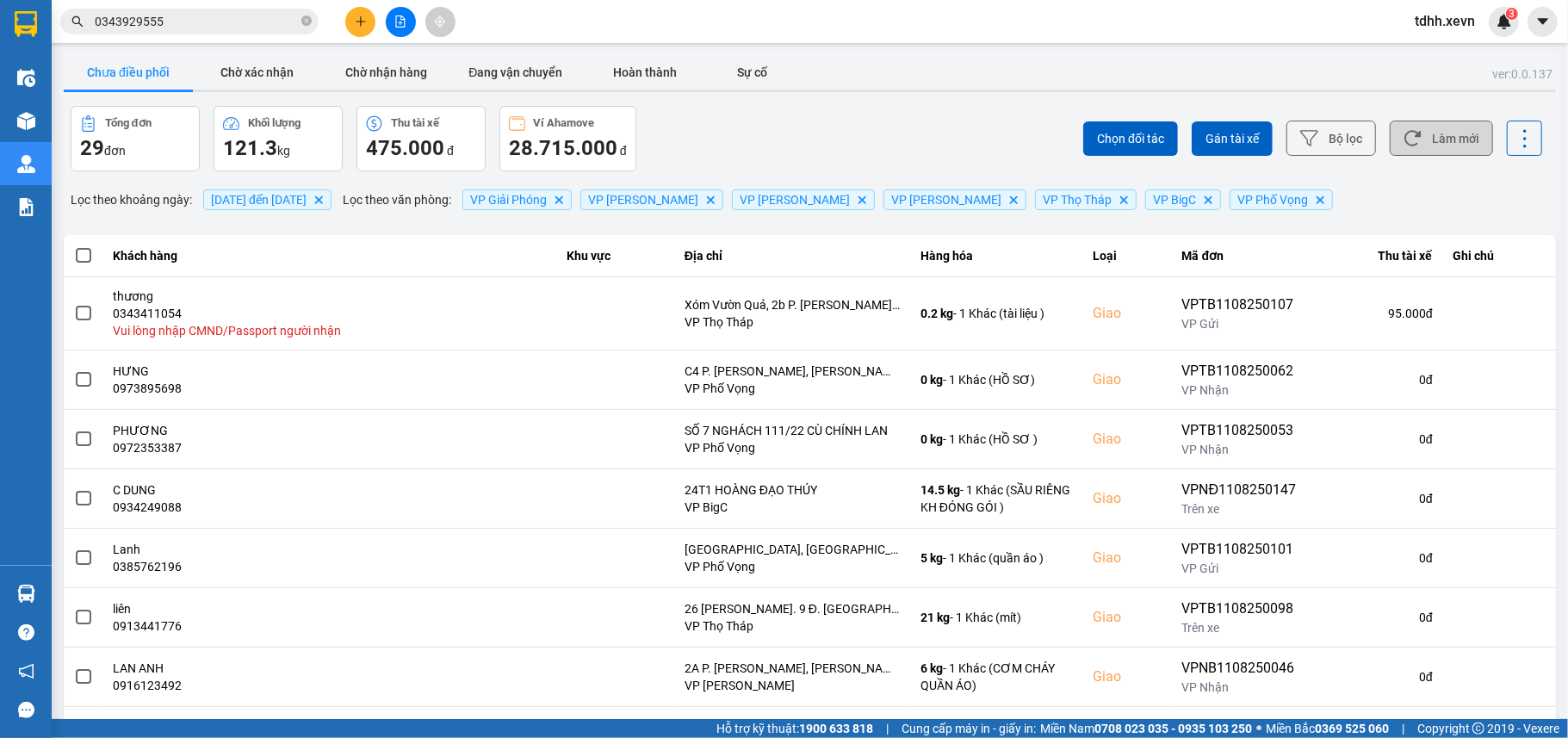
click at [1424, 128] on button "Làm mới" at bounding box center [1441, 137] width 103 height 35
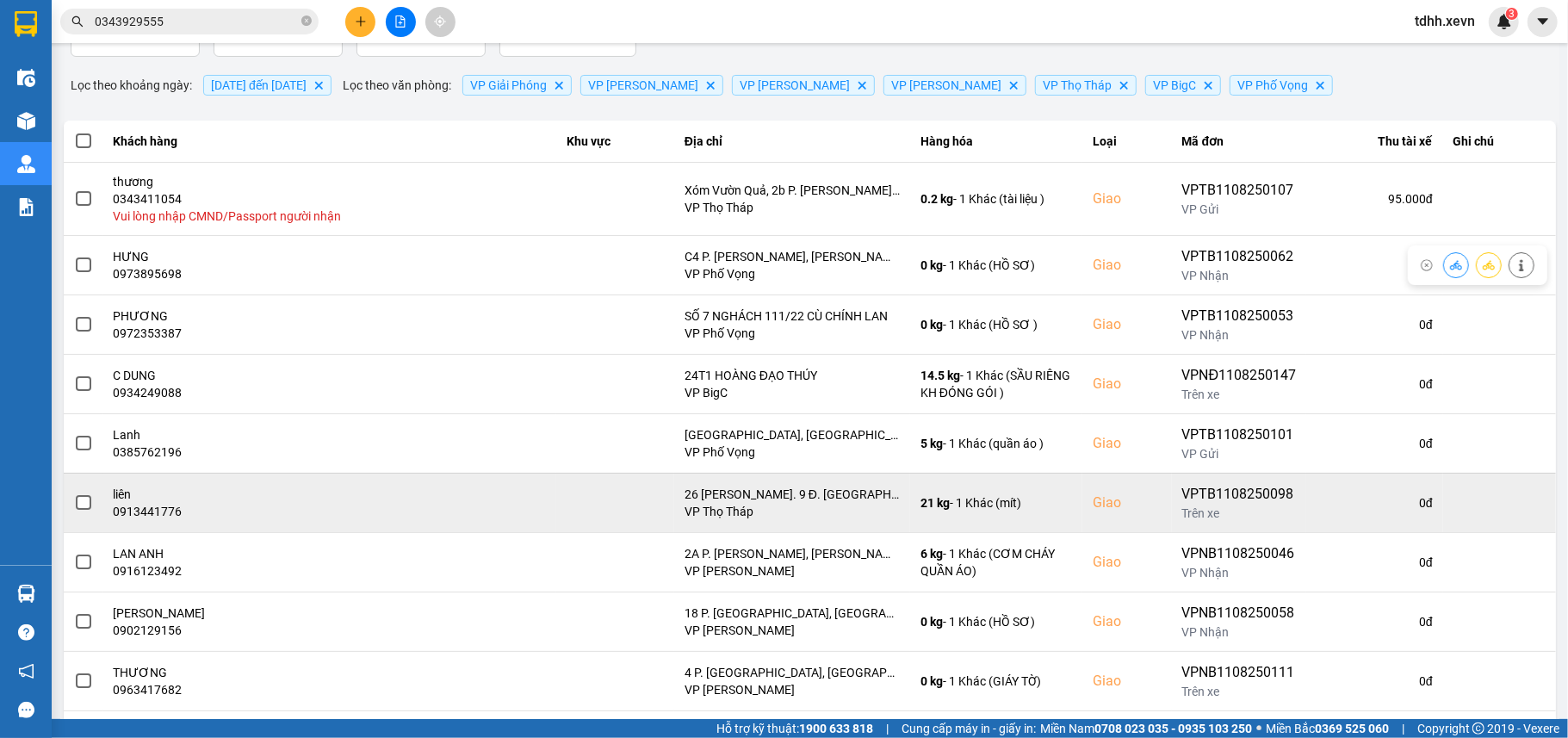
scroll to position [208, 0]
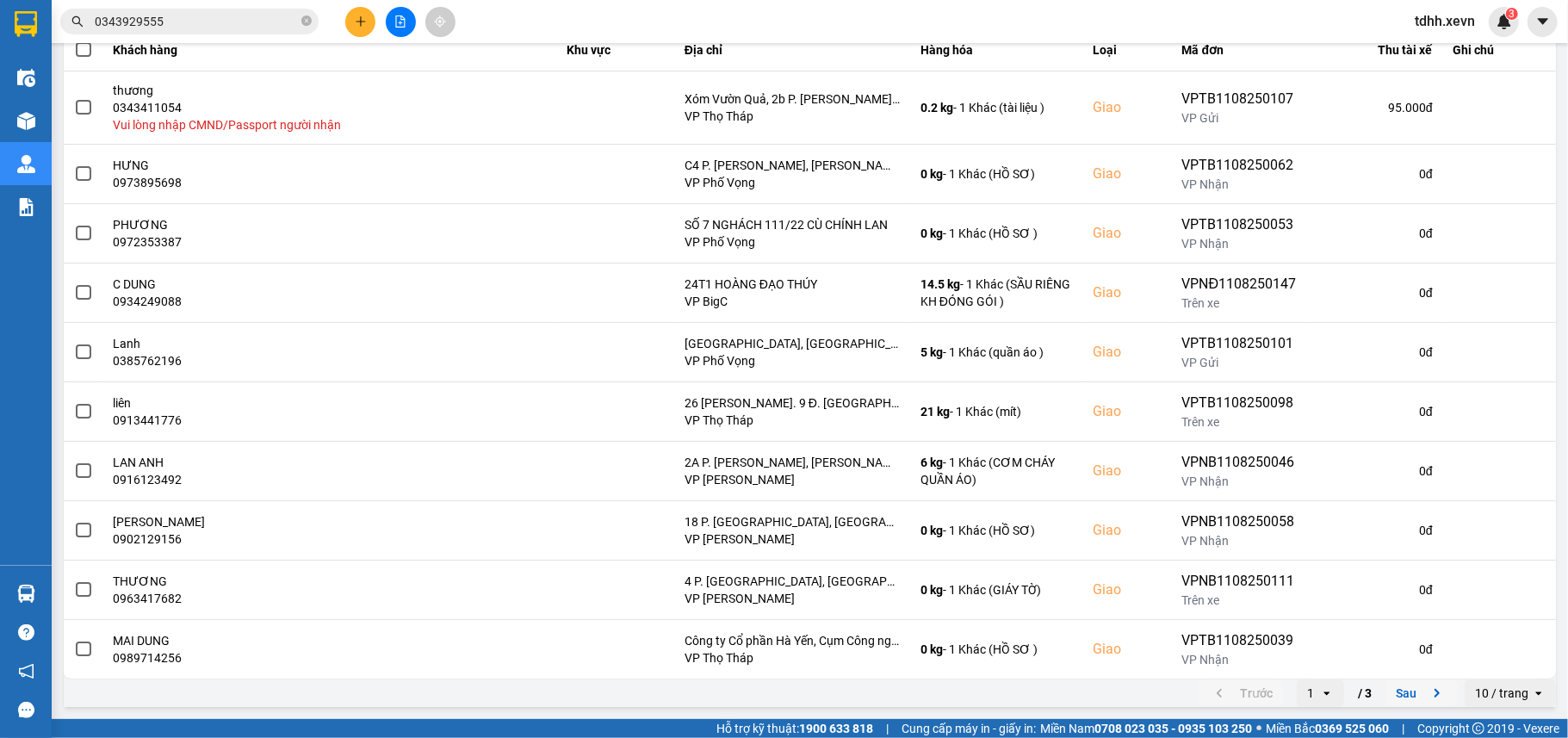
click at [1398, 696] on button "Sau" at bounding box center [1421, 693] width 73 height 26
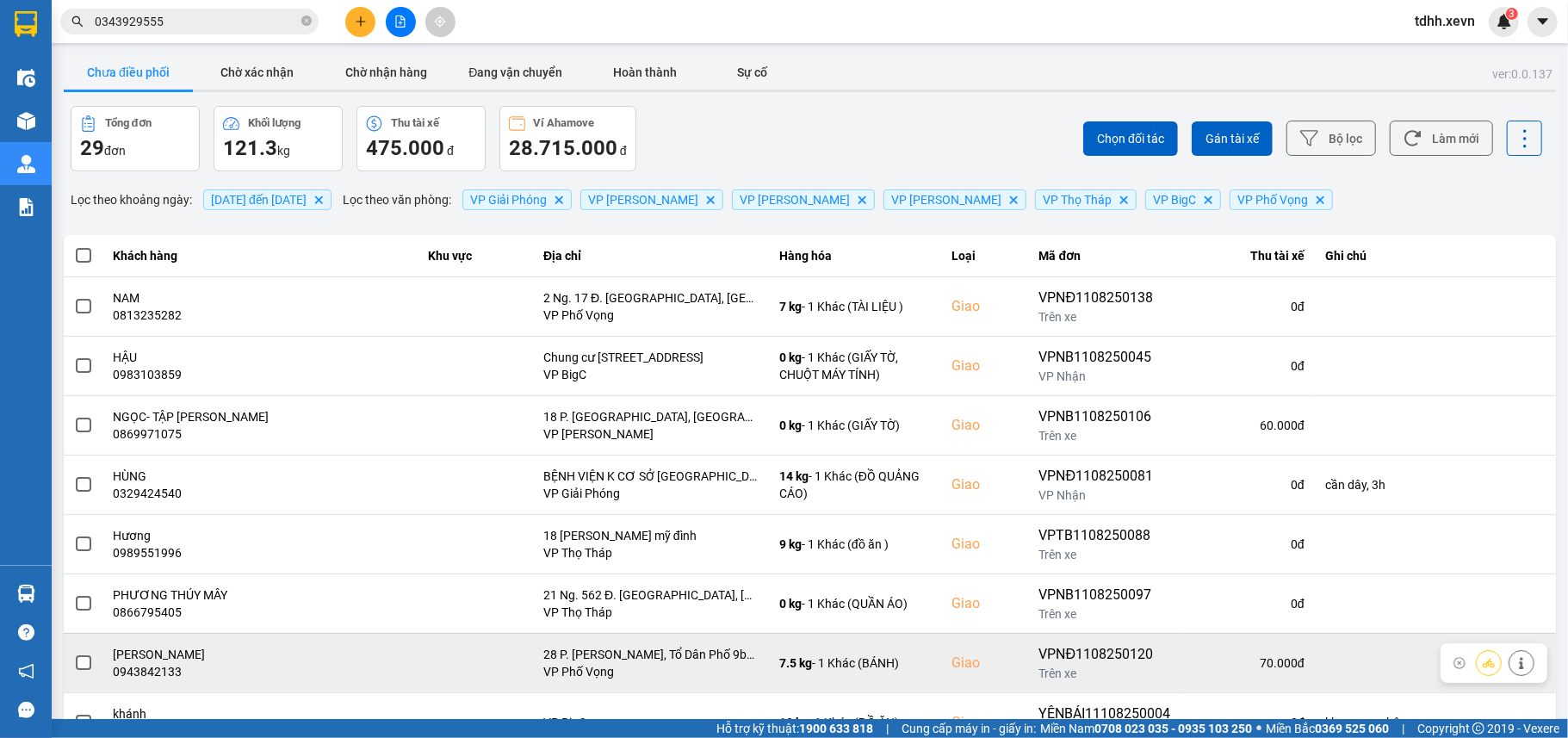
scroll to position [195, 0]
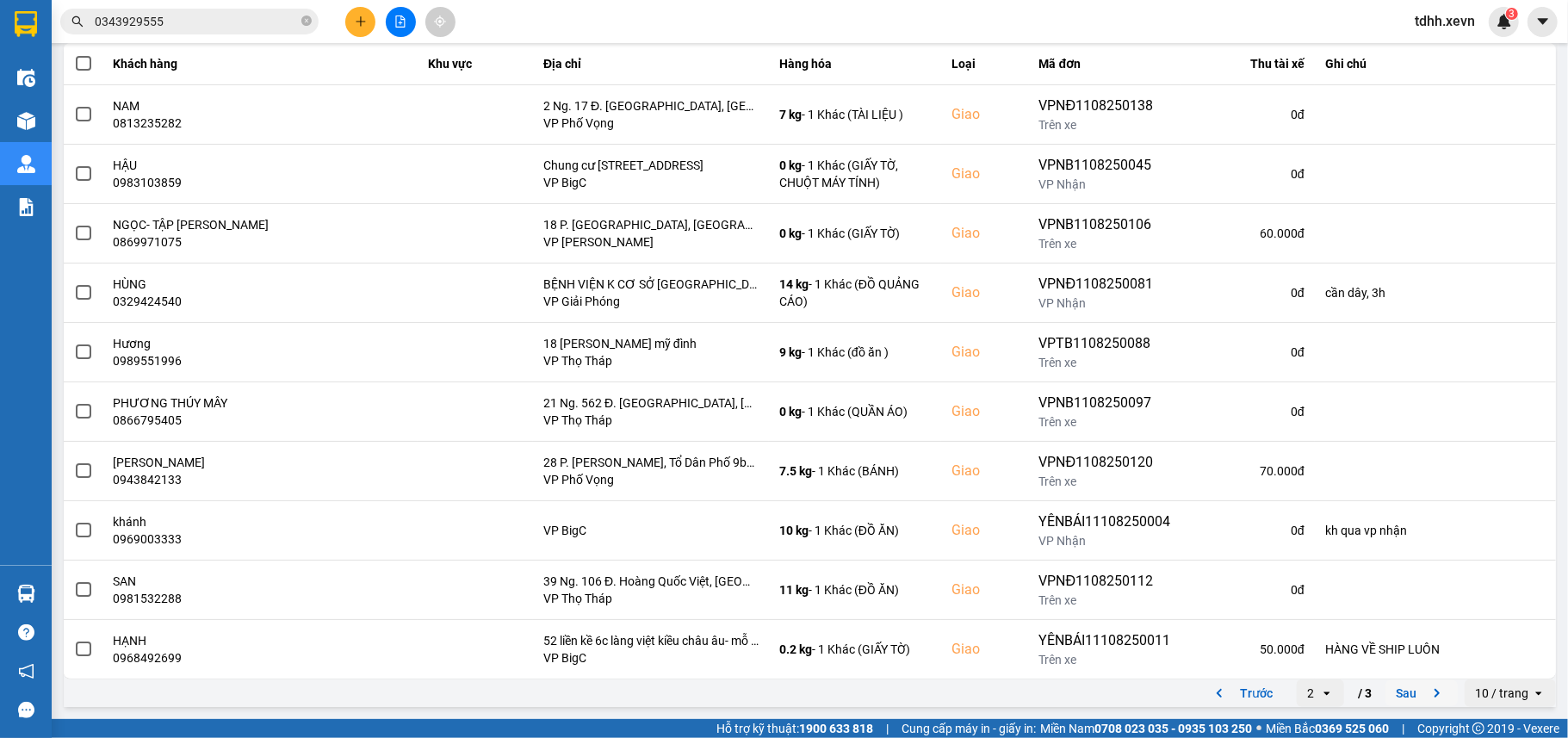
click at [1391, 693] on button "Sau" at bounding box center [1421, 693] width 73 height 26
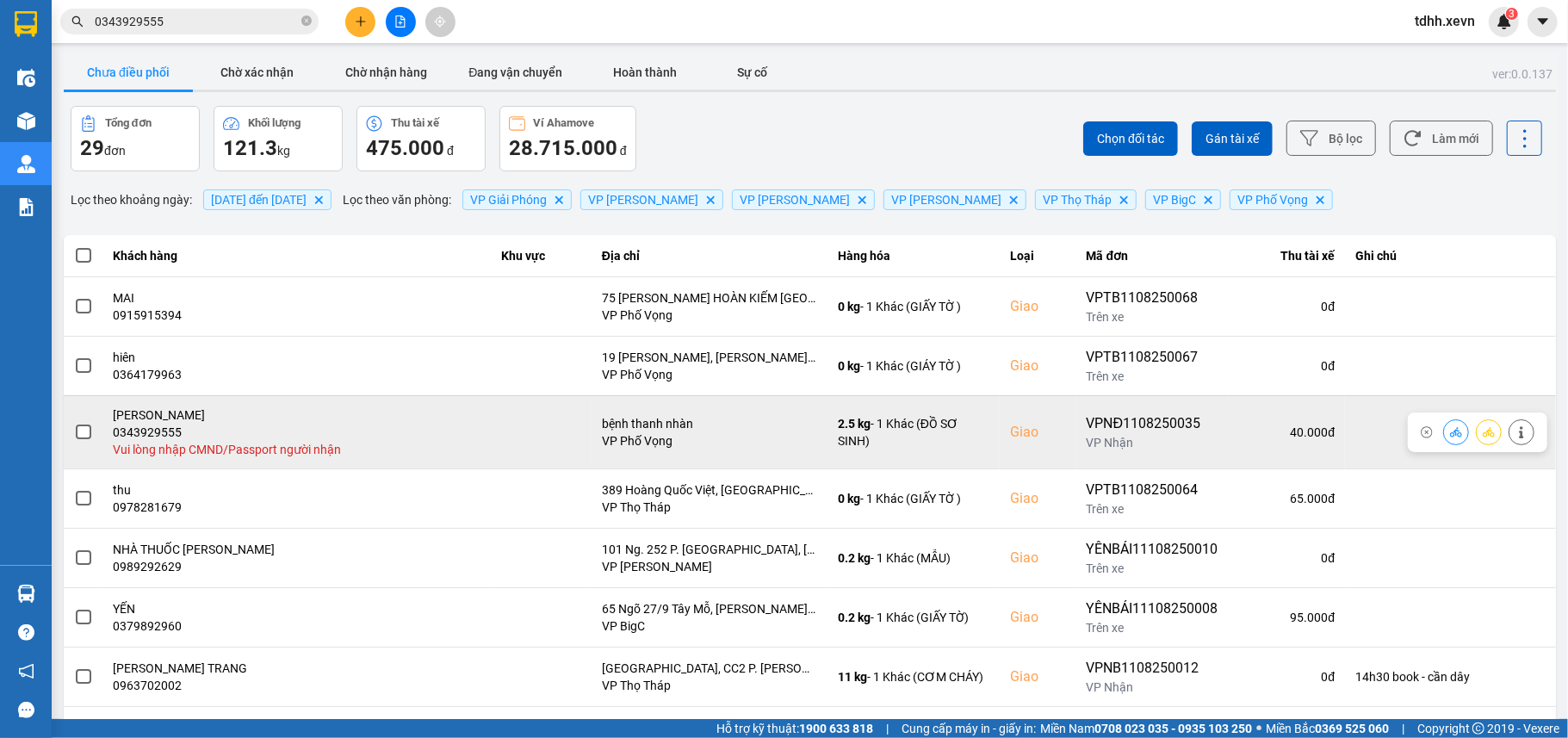
click at [1509, 427] on button at bounding box center [1520, 432] width 24 height 31
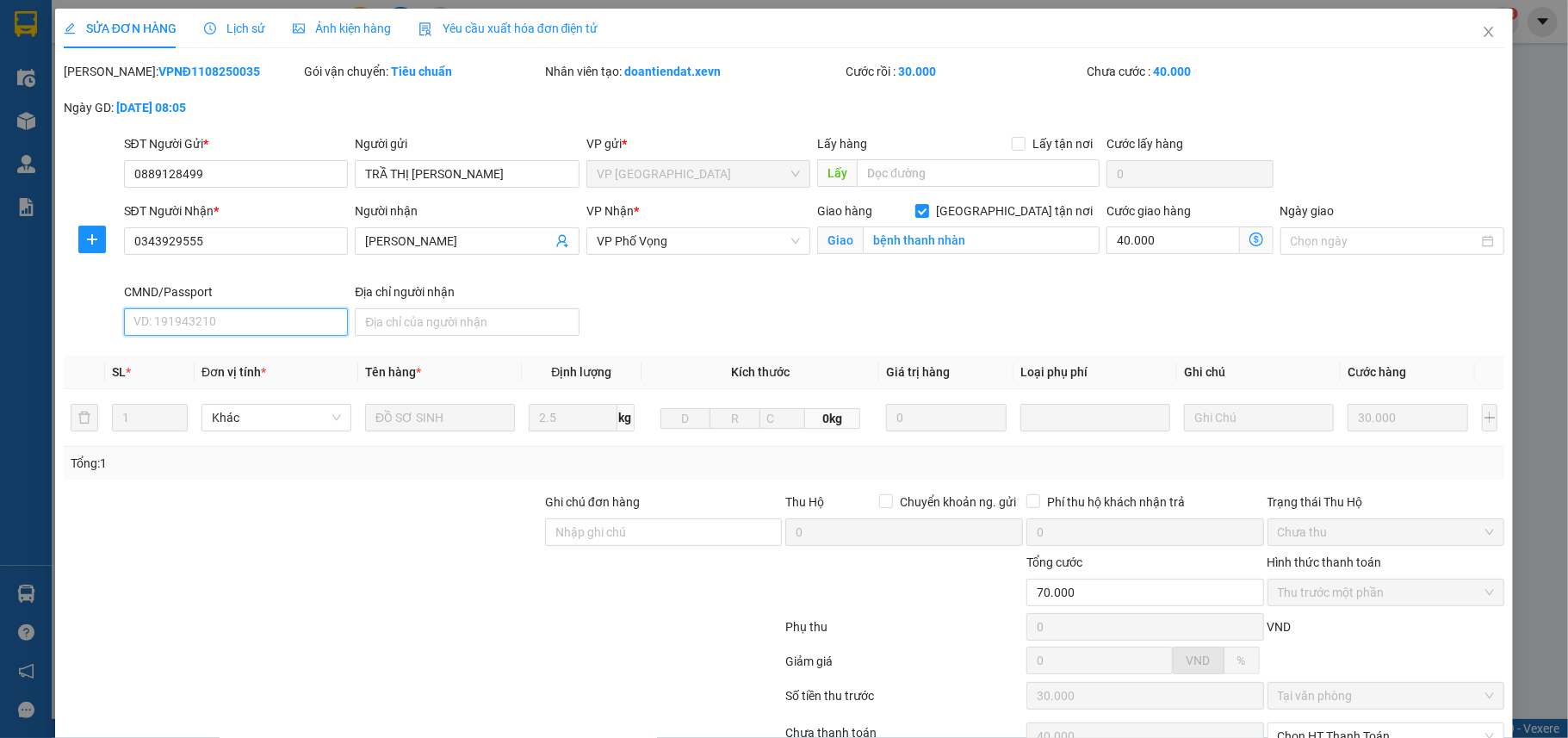
click at [236, 308] on input "CMND/Passport" at bounding box center [236, 322] width 224 height 28
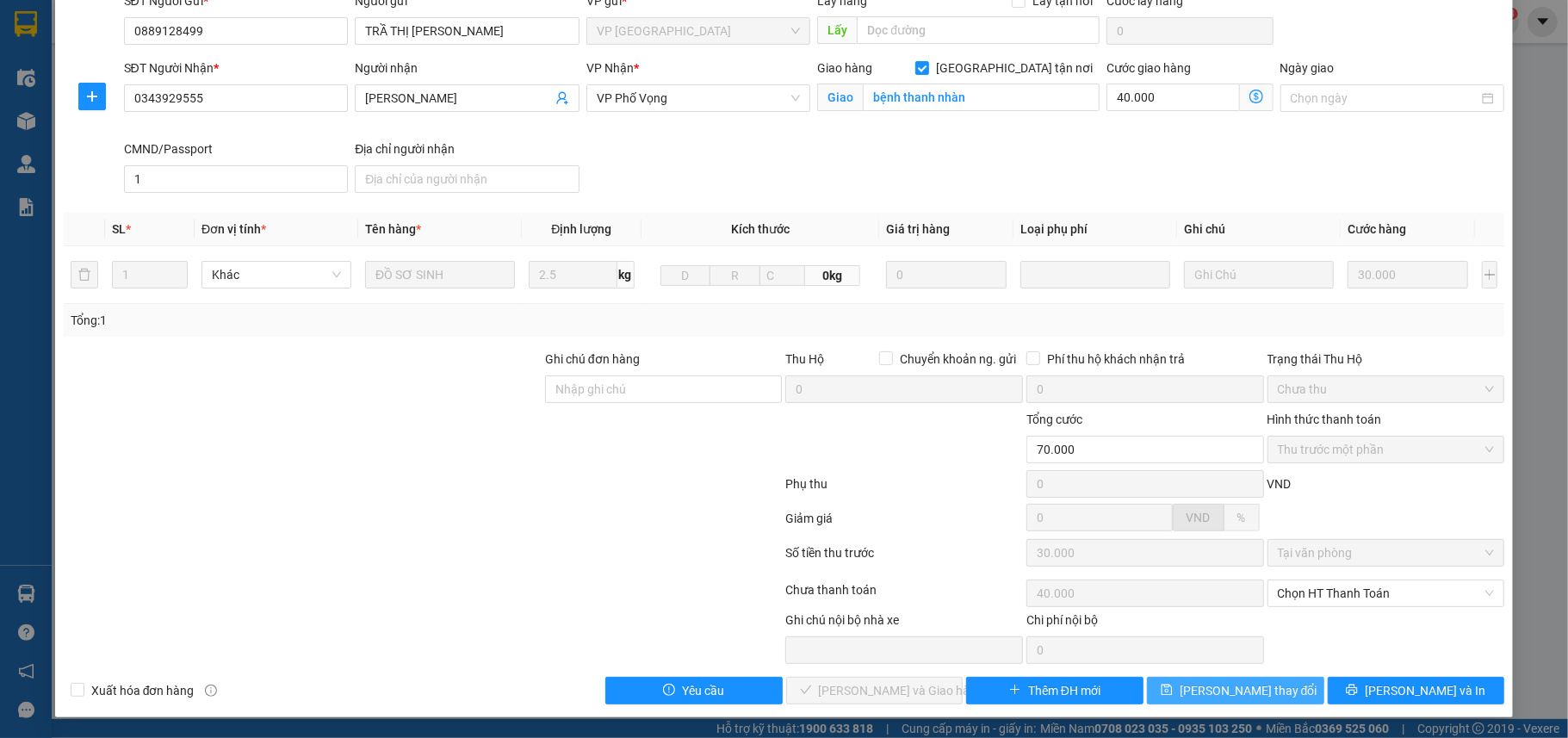
click at [1265, 686] on button "Lưu thay đổi" at bounding box center [1236, 690] width 178 height 28
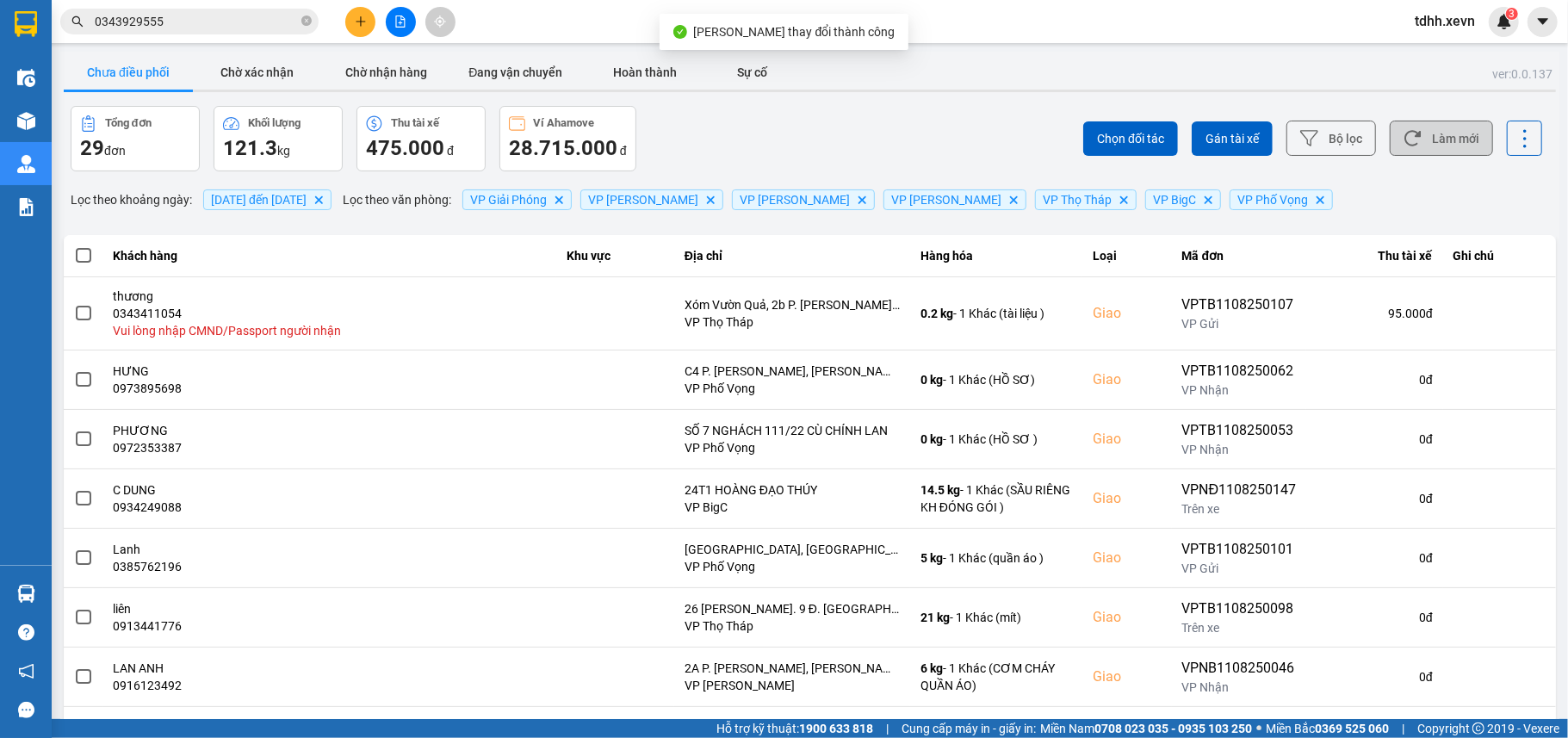
click at [1441, 132] on button "Làm mới" at bounding box center [1441, 137] width 103 height 35
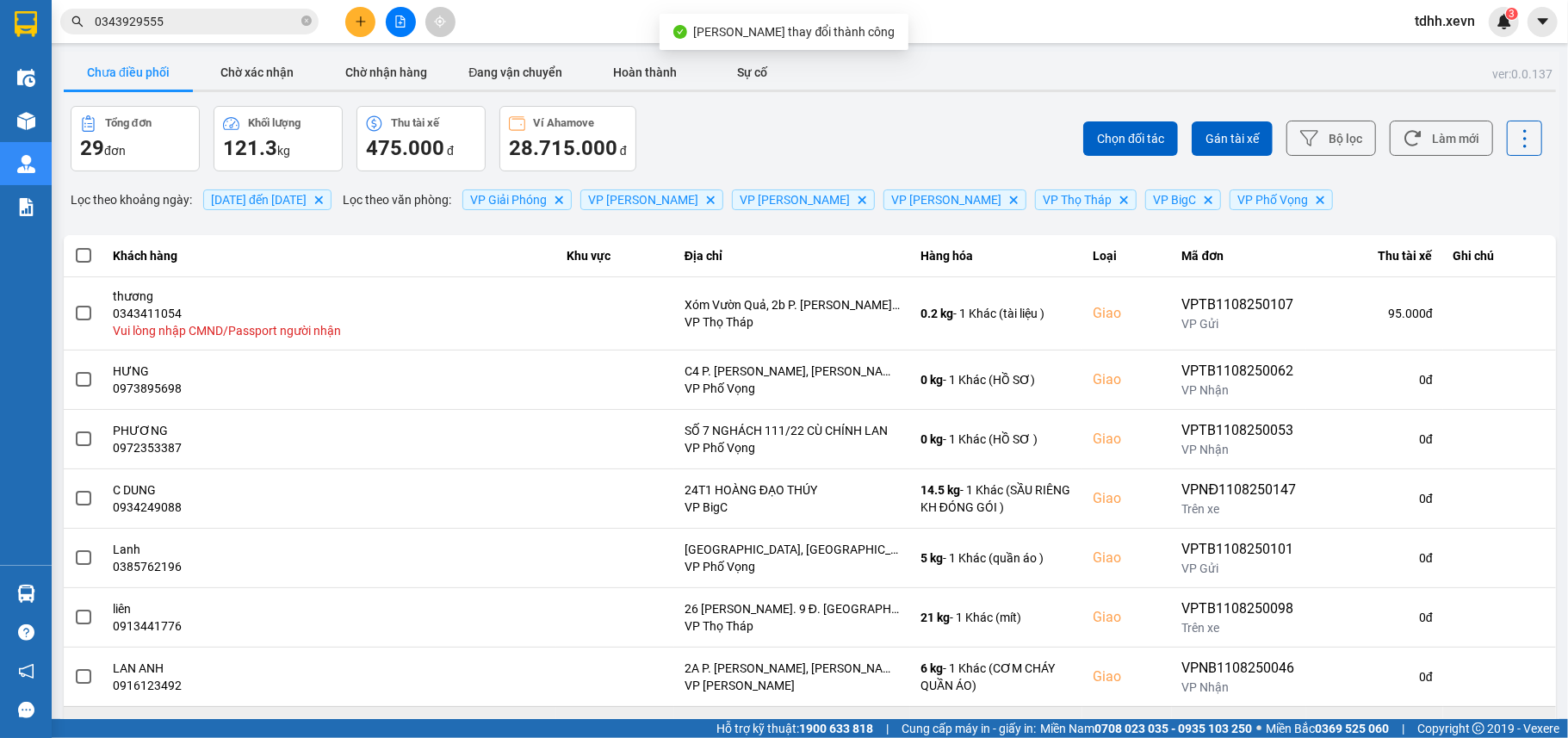
scroll to position [208, 0]
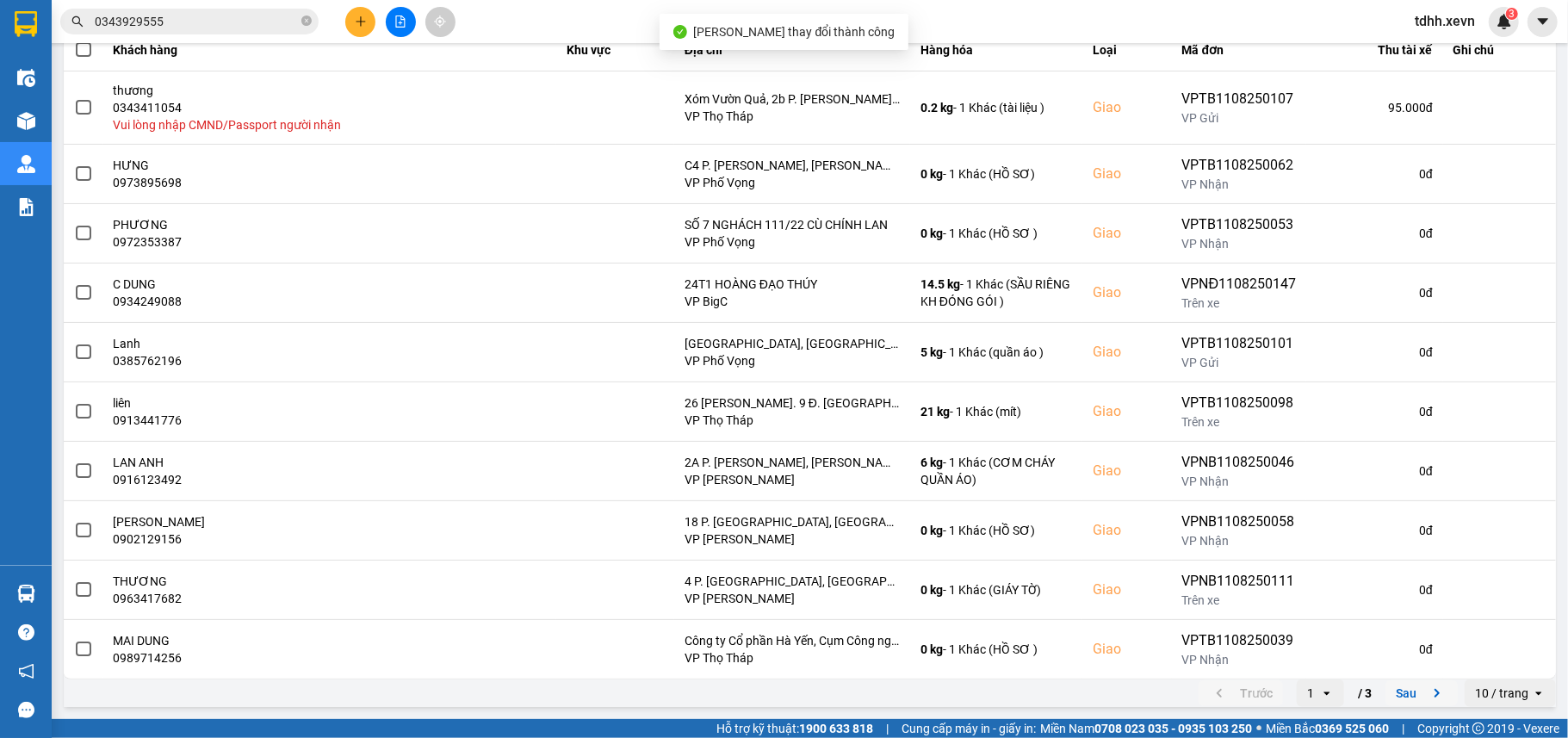
click at [1385, 683] on button "Sau" at bounding box center [1421, 693] width 73 height 26
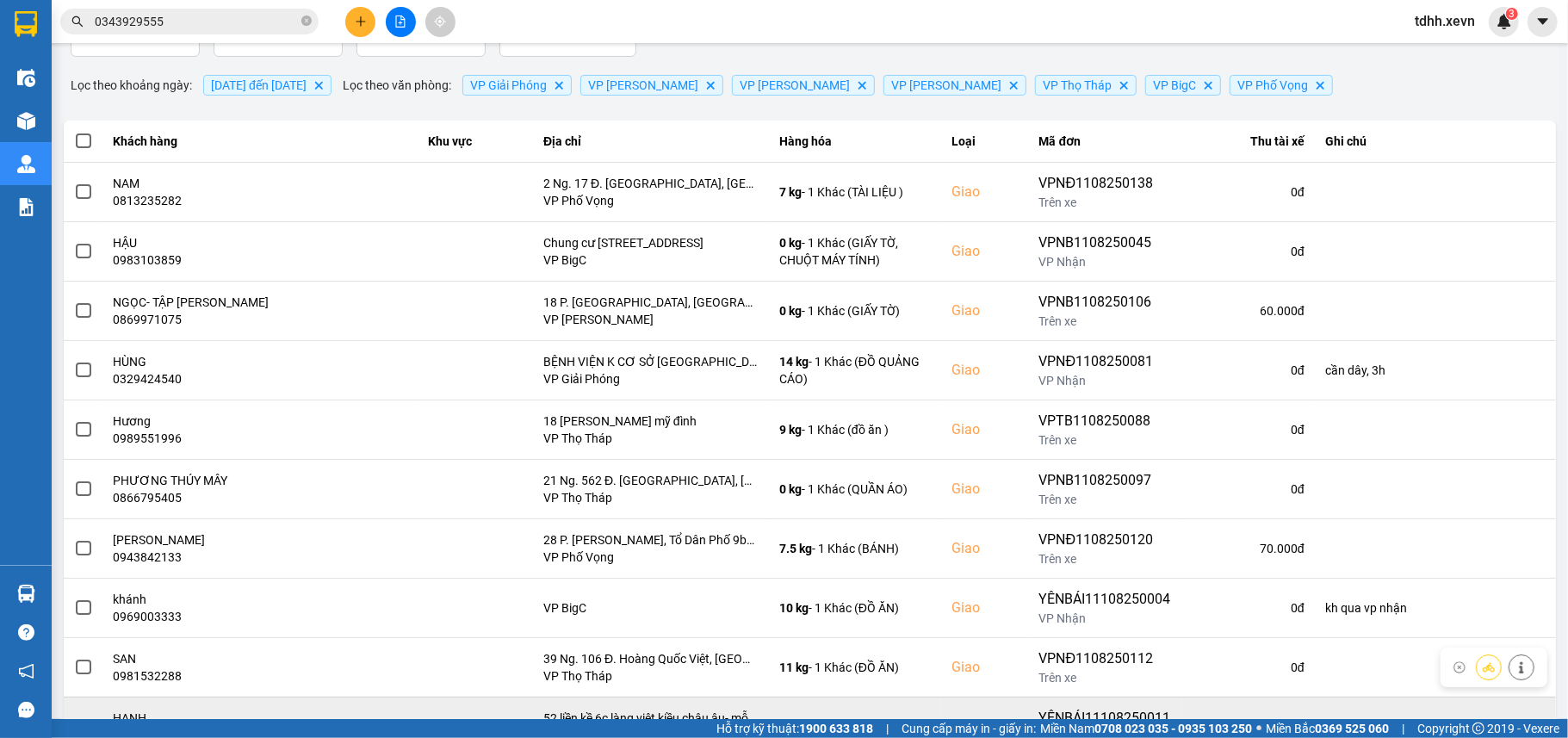
scroll to position [195, 0]
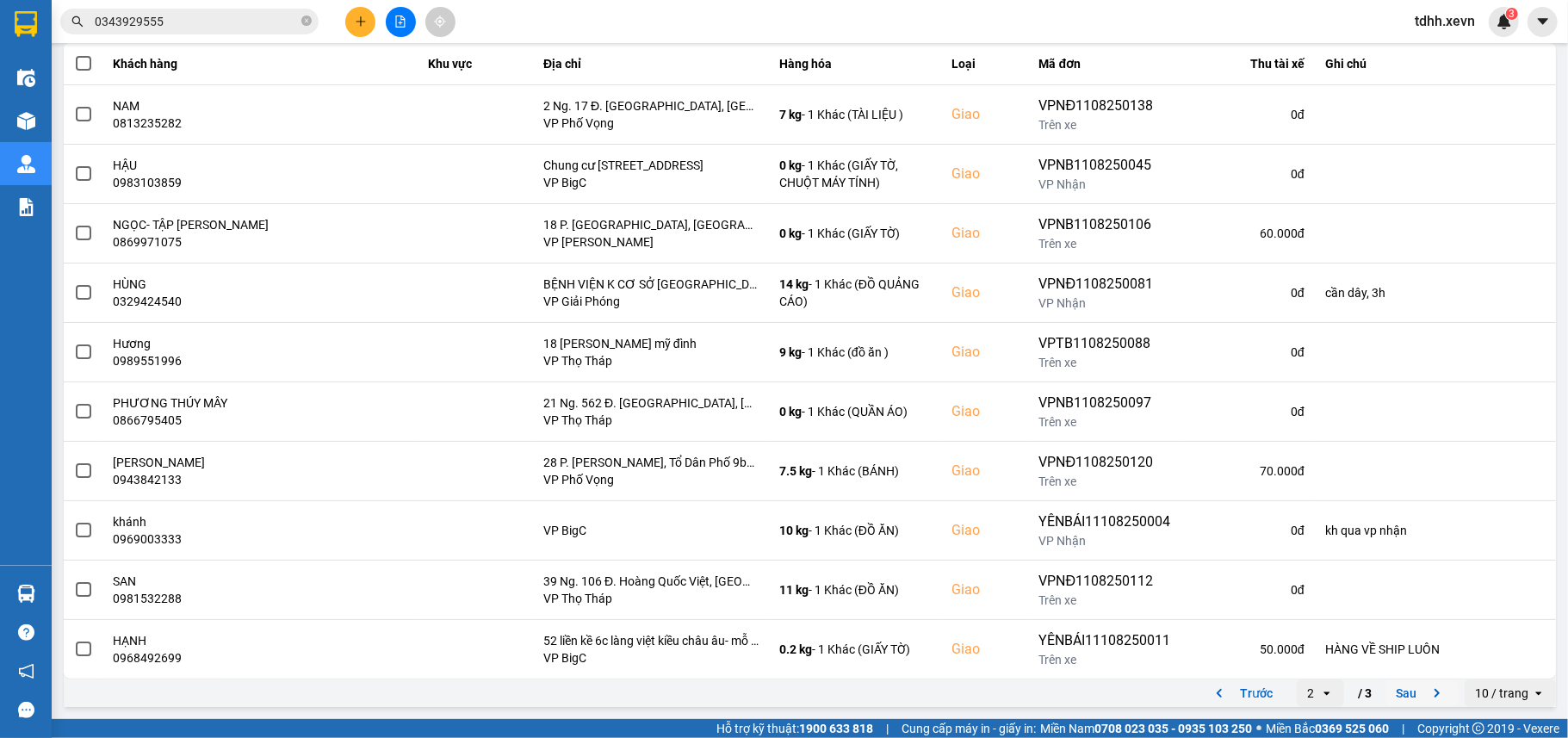
click at [1400, 699] on button "Sau" at bounding box center [1421, 693] width 73 height 26
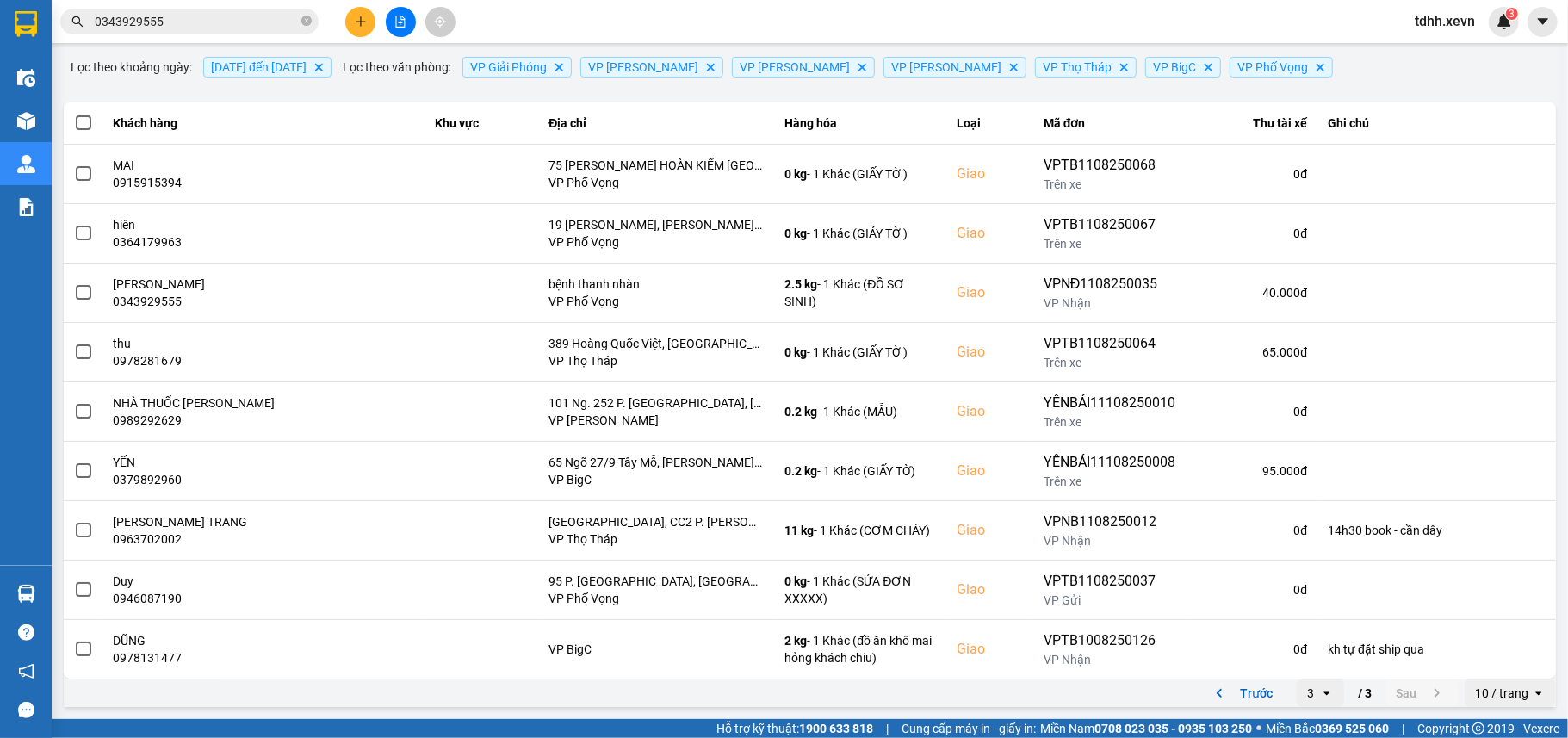
scroll to position [0, 0]
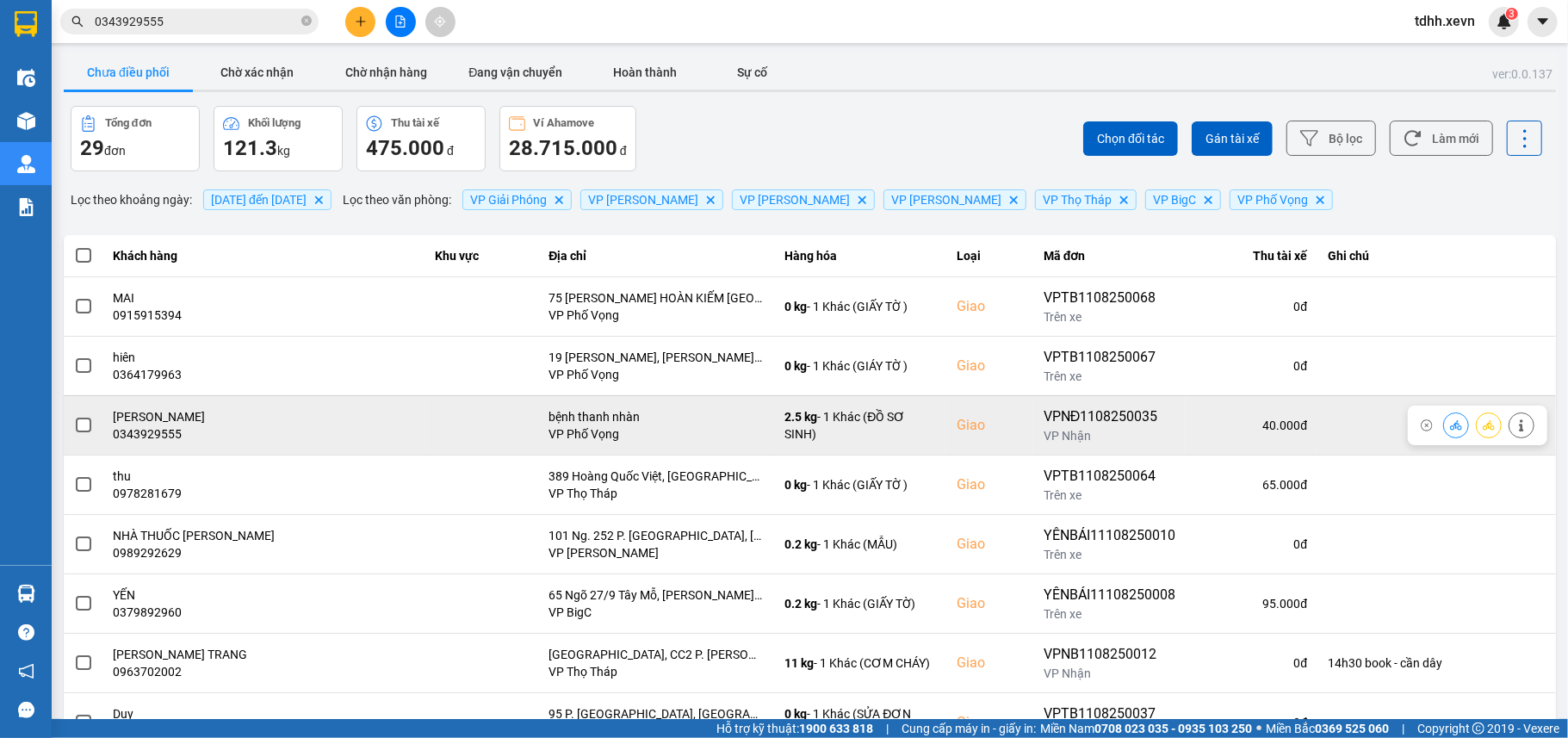
click at [1450, 422] on icon at bounding box center [1455, 425] width 12 height 12
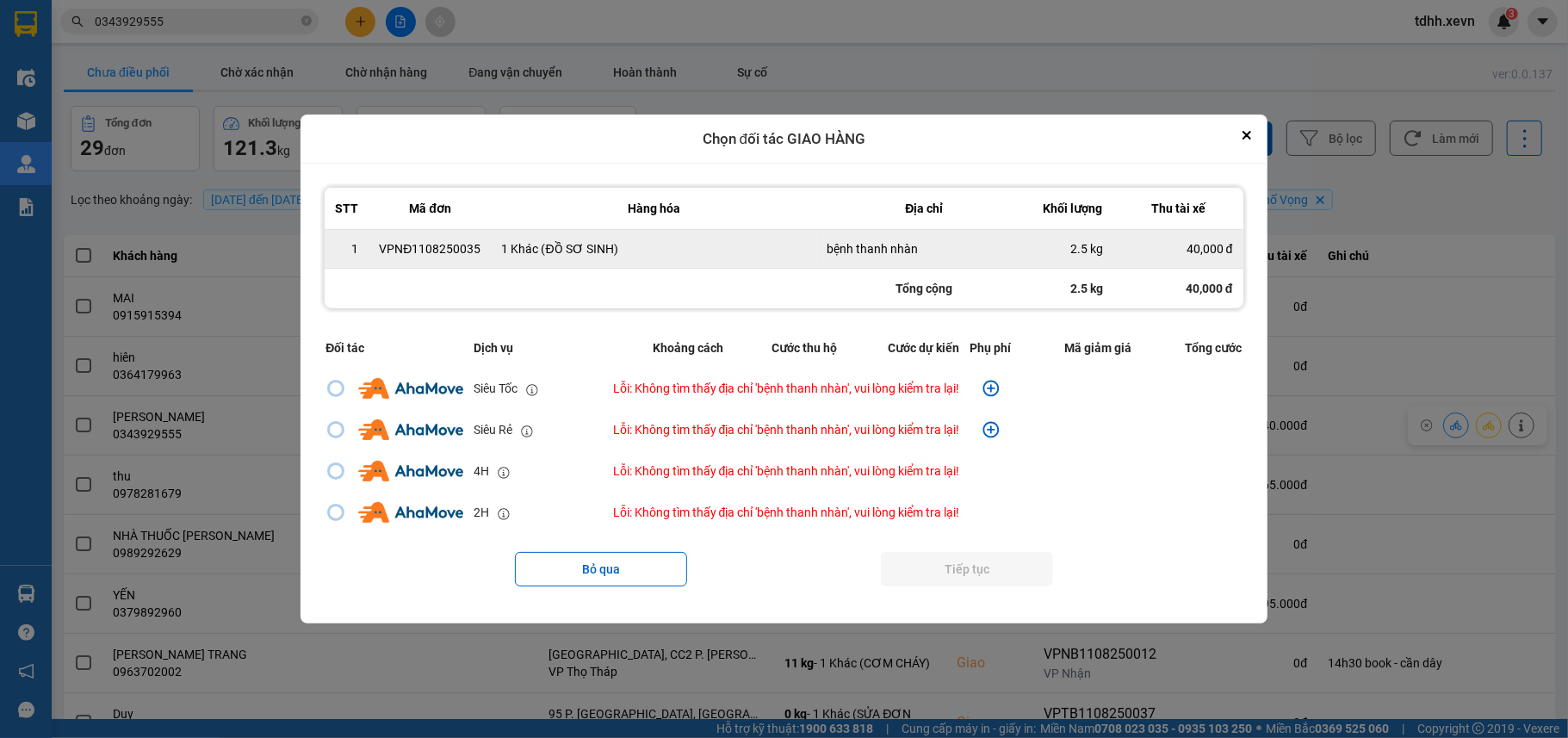
click at [914, 250] on div "bệnh thanh nhàn" at bounding box center [925, 249] width 195 height 17
click at [909, 249] on div "bệnh thanh nhàn" at bounding box center [925, 249] width 195 height 17
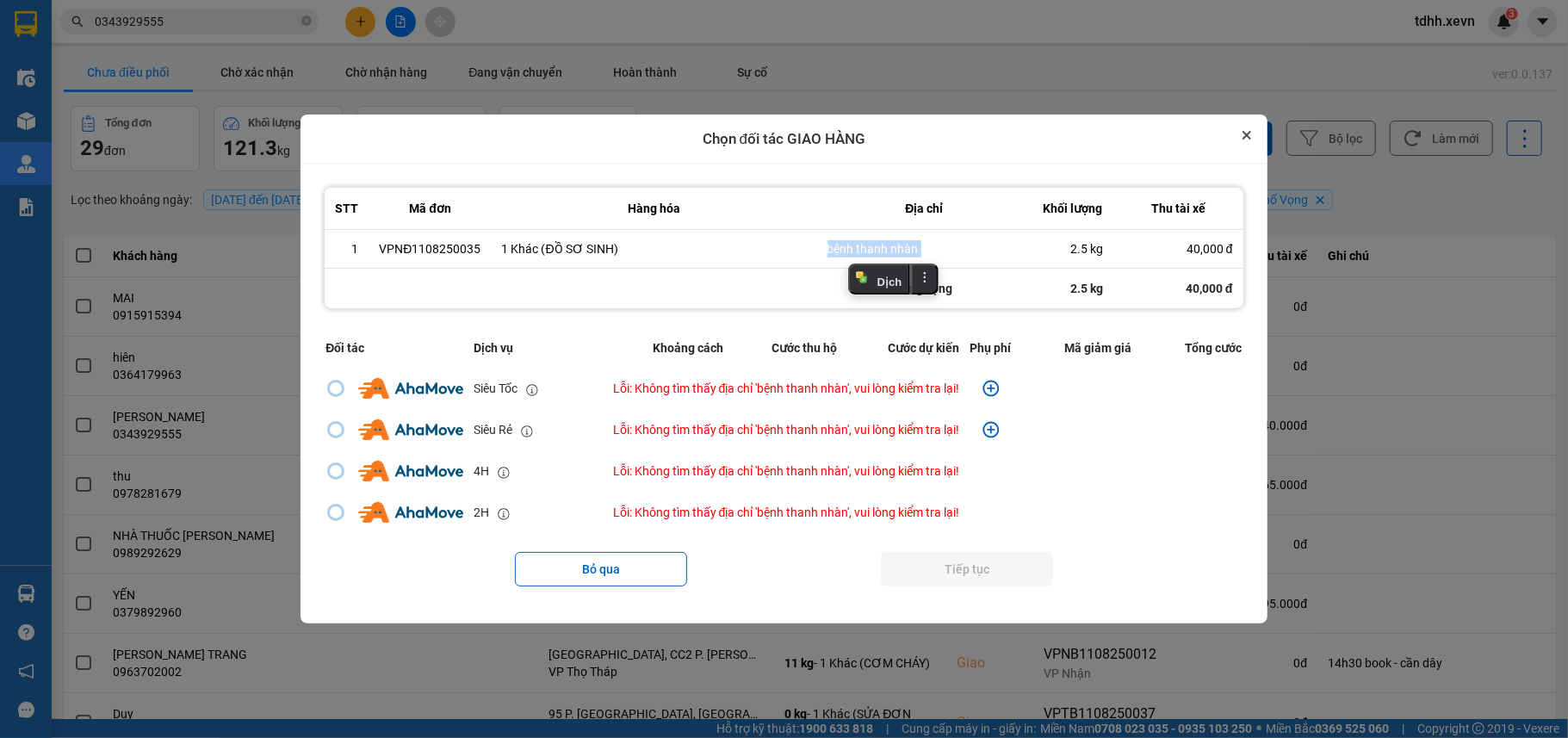
click at [1255, 135] on button "Close" at bounding box center [1246, 136] width 21 height 21
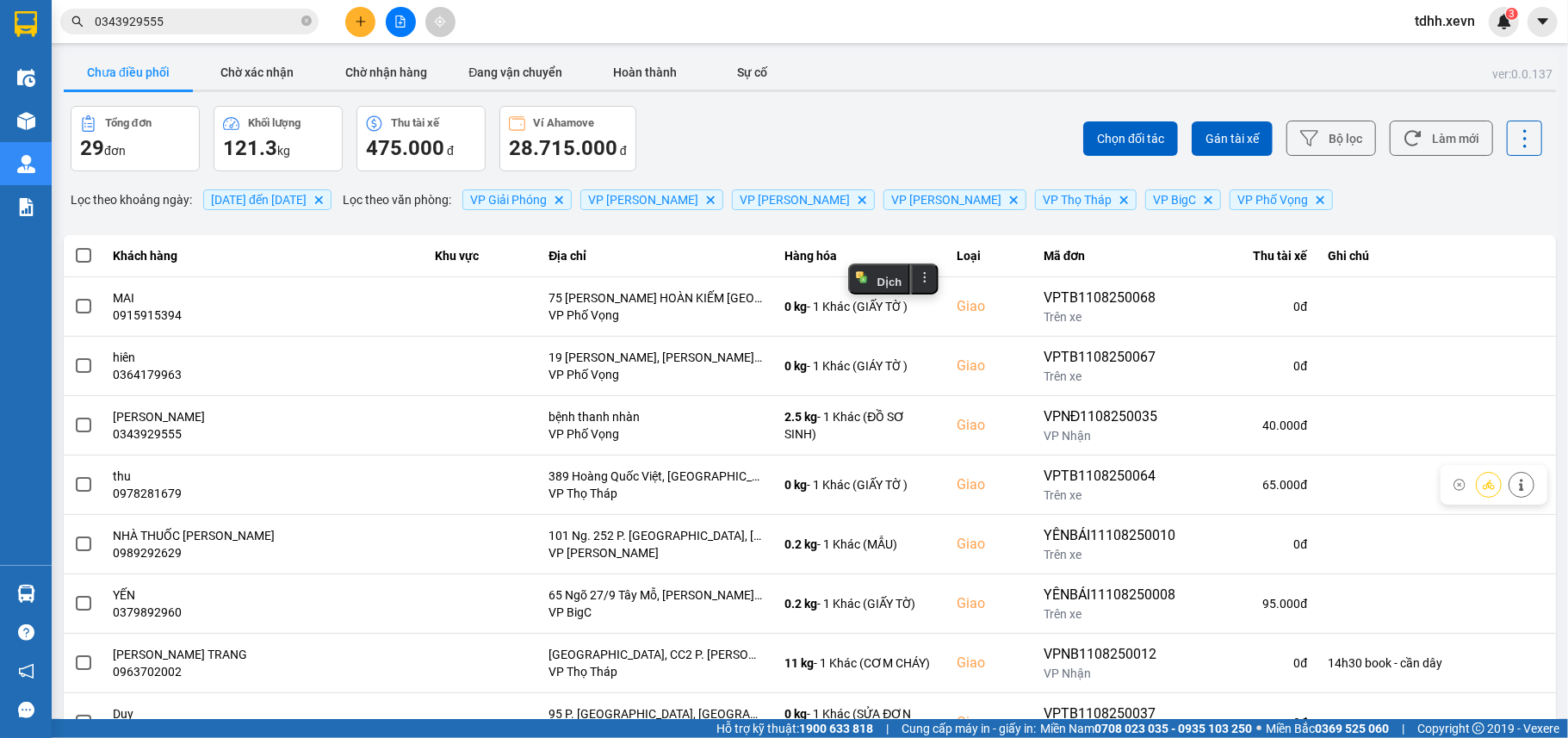
scroll to position [136, 0]
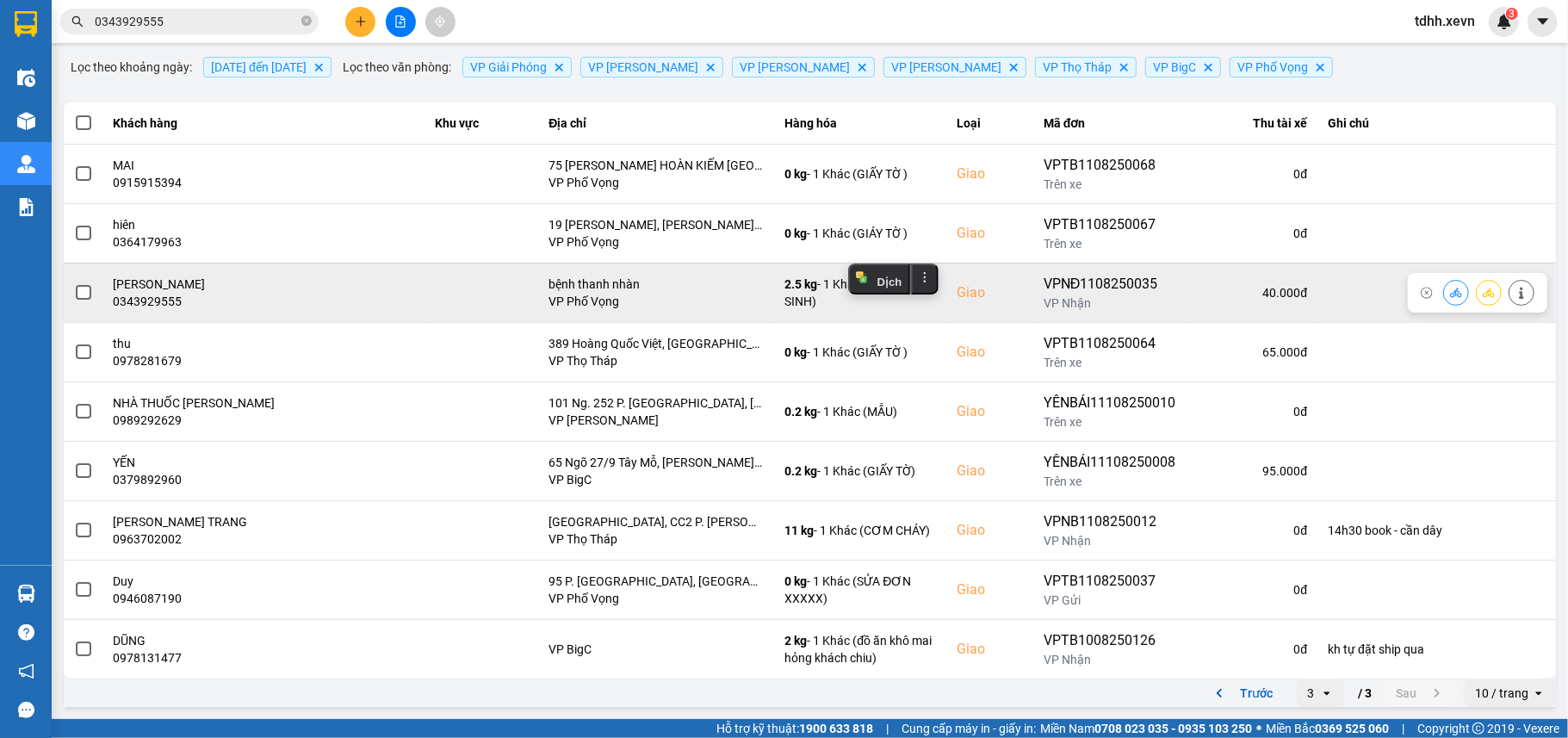
click at [1510, 293] on button at bounding box center [1520, 292] width 24 height 31
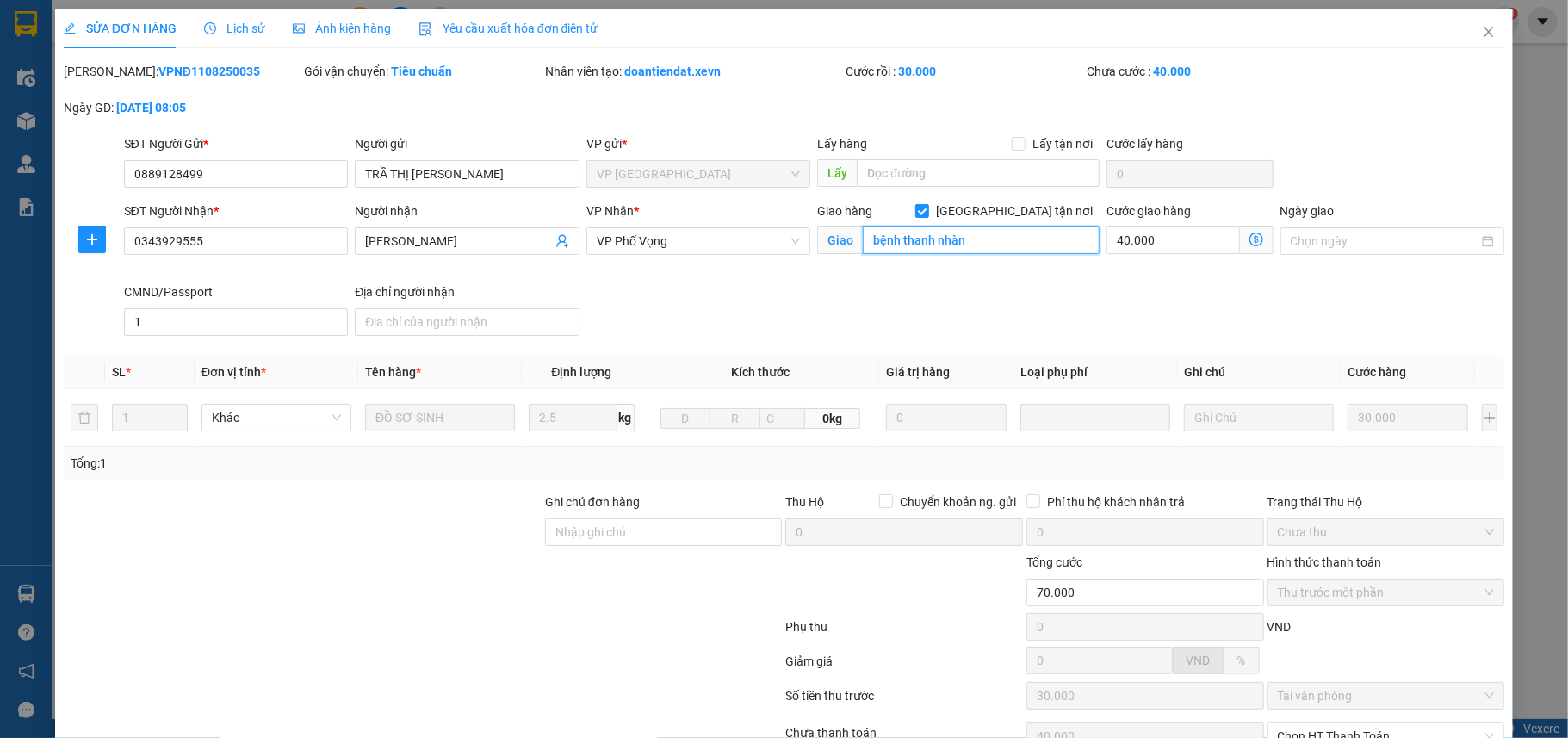
click at [925, 242] on input "bệnh thanh nhàn" at bounding box center [981, 240] width 237 height 28
paste input "Bệnh viện Thanh Nhàn, 42 P. Thanh Nhàn, Thanh Nhàn, Hai Bà Trưng, Hà Nội, Việt …"
click at [904, 274] on div "Giao hàng Giao tận nơi Giao Bệnh viện Thanh Nhàn, 42 P. Thanh Nhàn, Thanh Nhàn,…" at bounding box center [957, 242] width 289 height 81
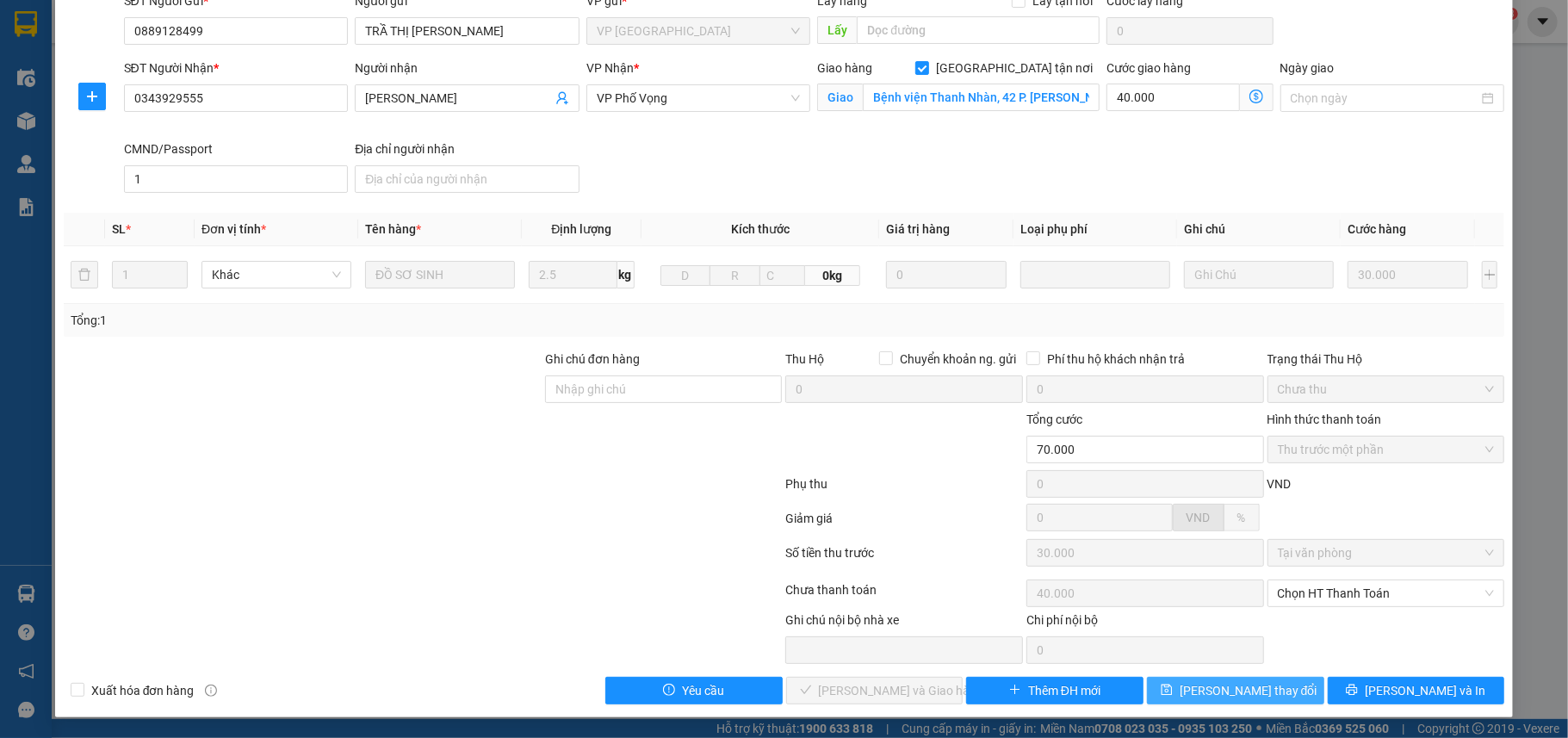
click at [1214, 701] on button "Lưu thay đổi" at bounding box center [1236, 690] width 178 height 28
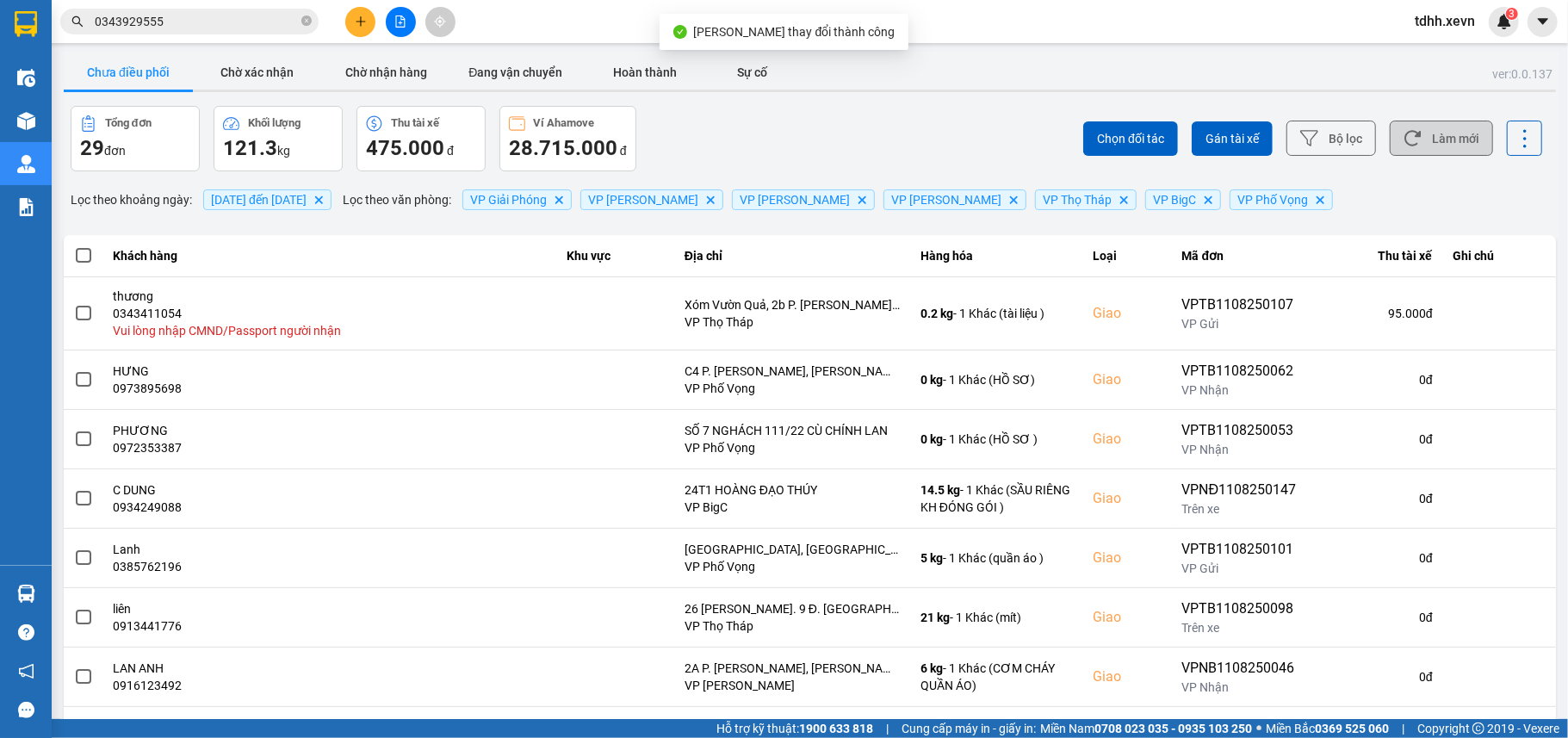
click at [1403, 135] on icon at bounding box center [1411, 137] width 18 height 18
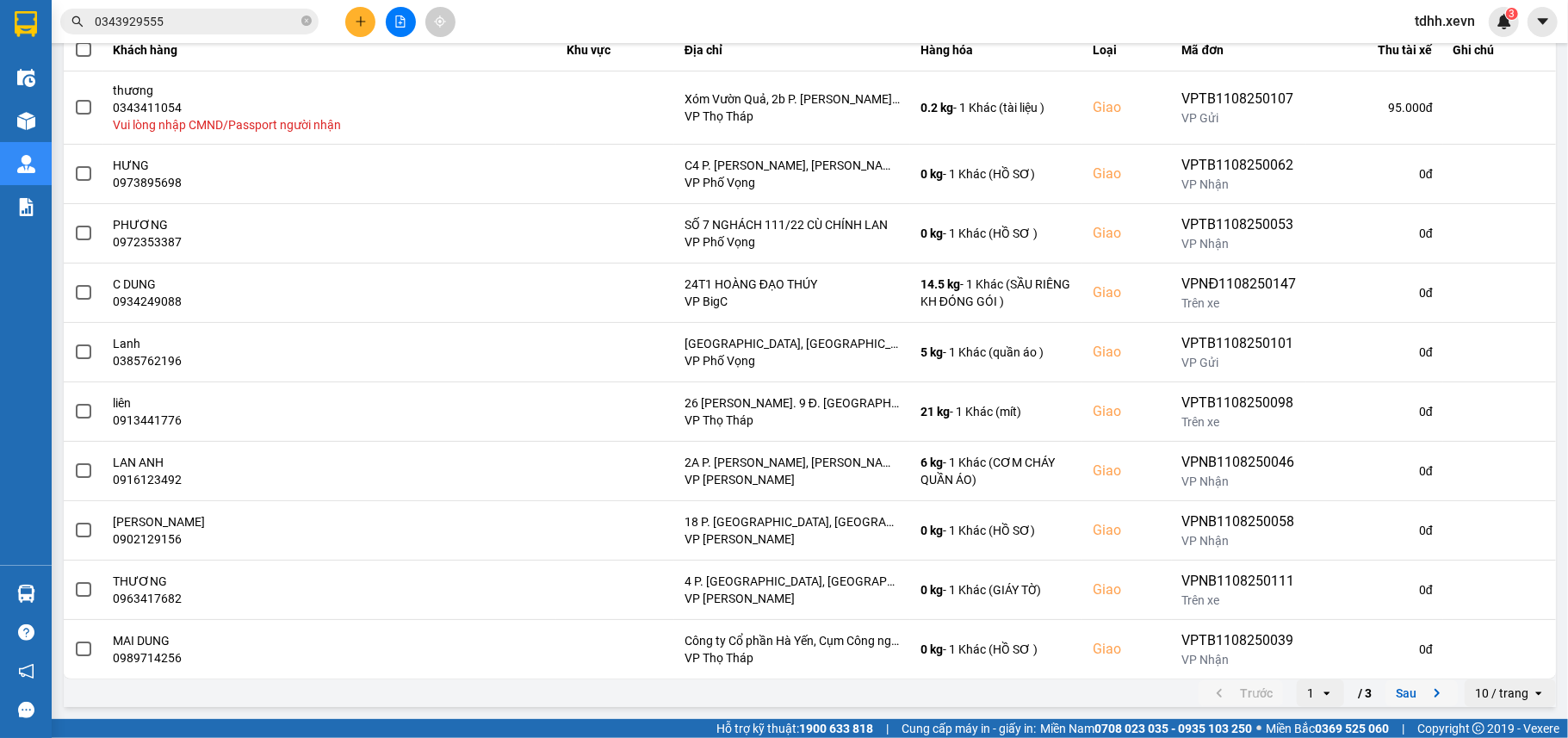
click at [1385, 700] on button "Sau" at bounding box center [1421, 693] width 73 height 26
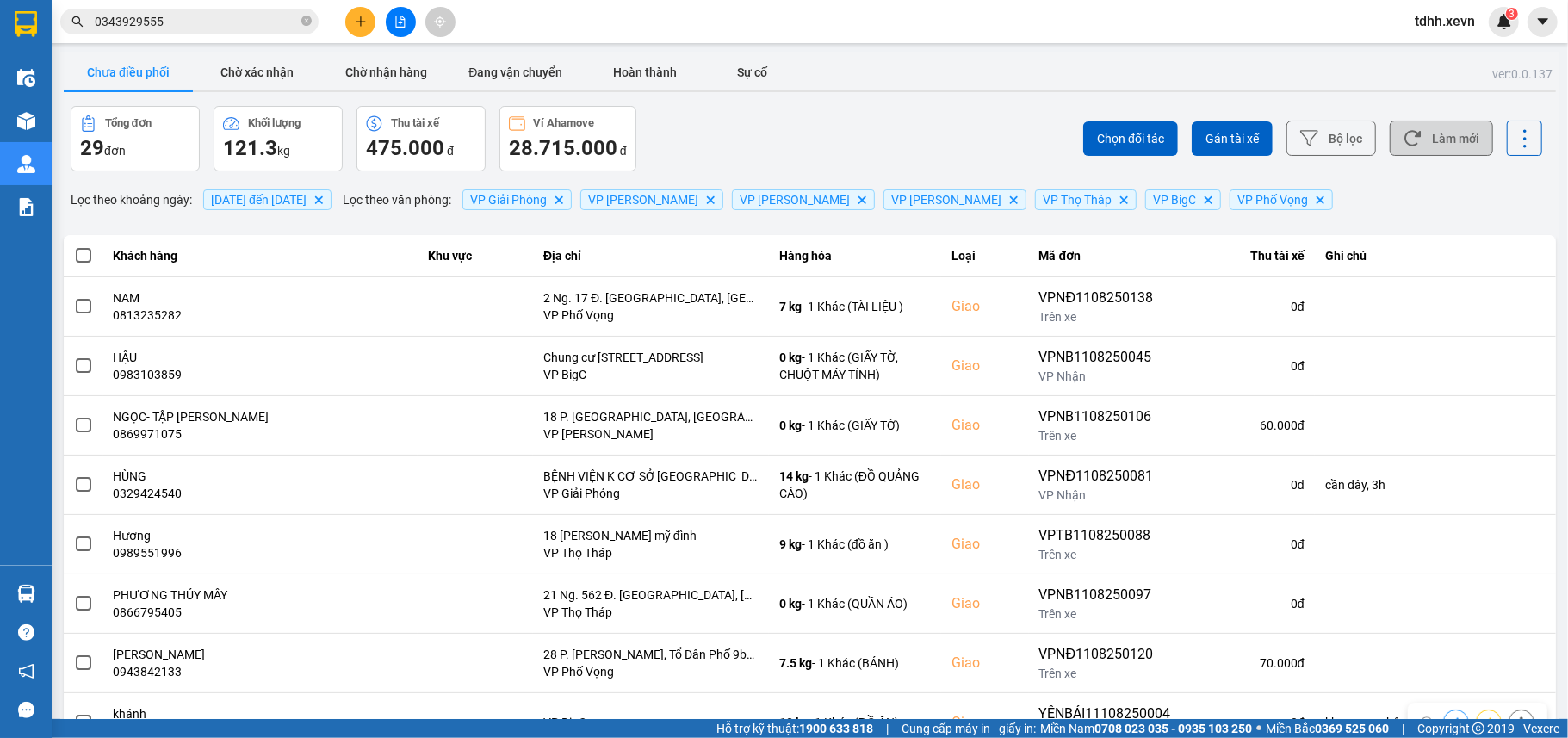
scroll to position [195, 0]
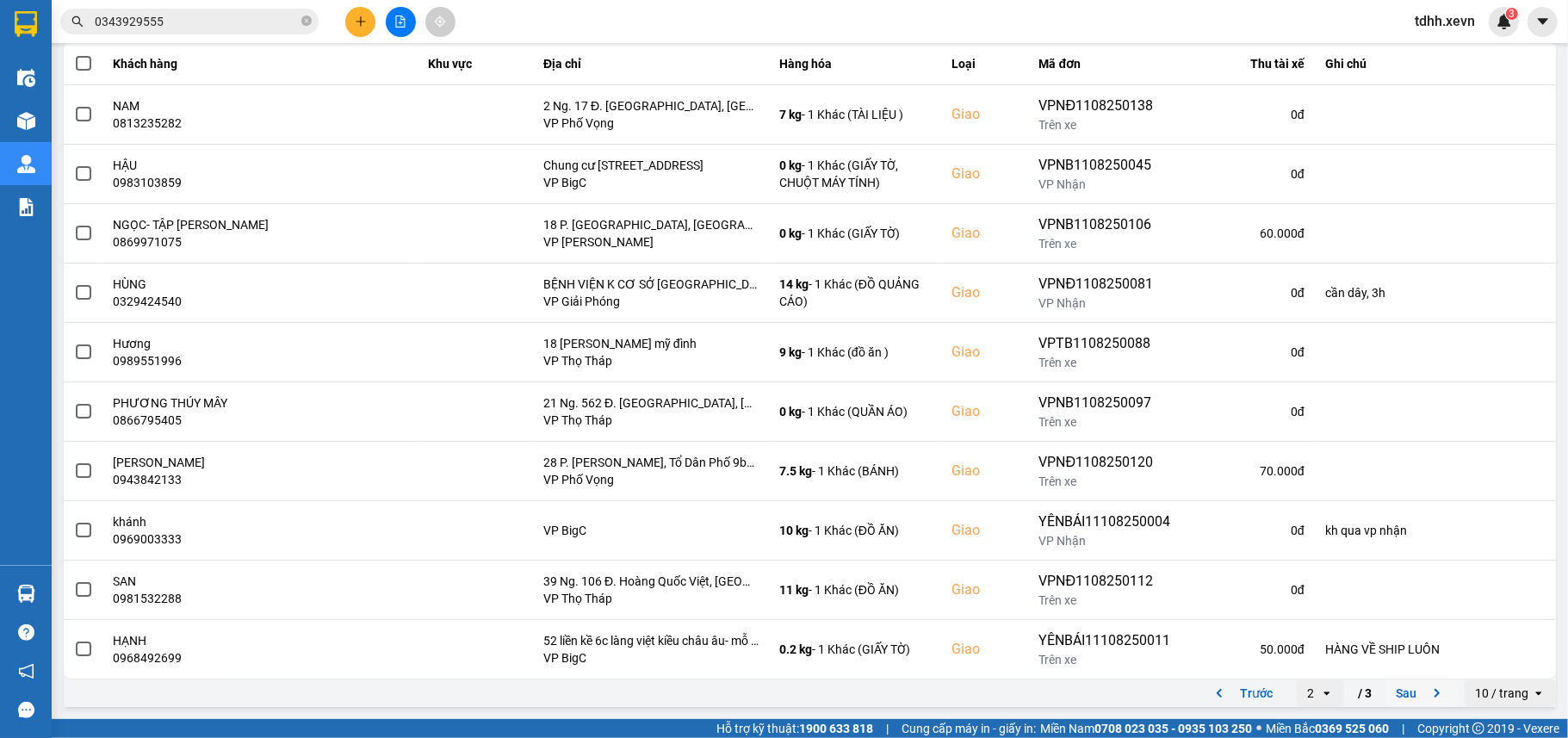
click at [1388, 701] on button "Sau" at bounding box center [1421, 693] width 73 height 26
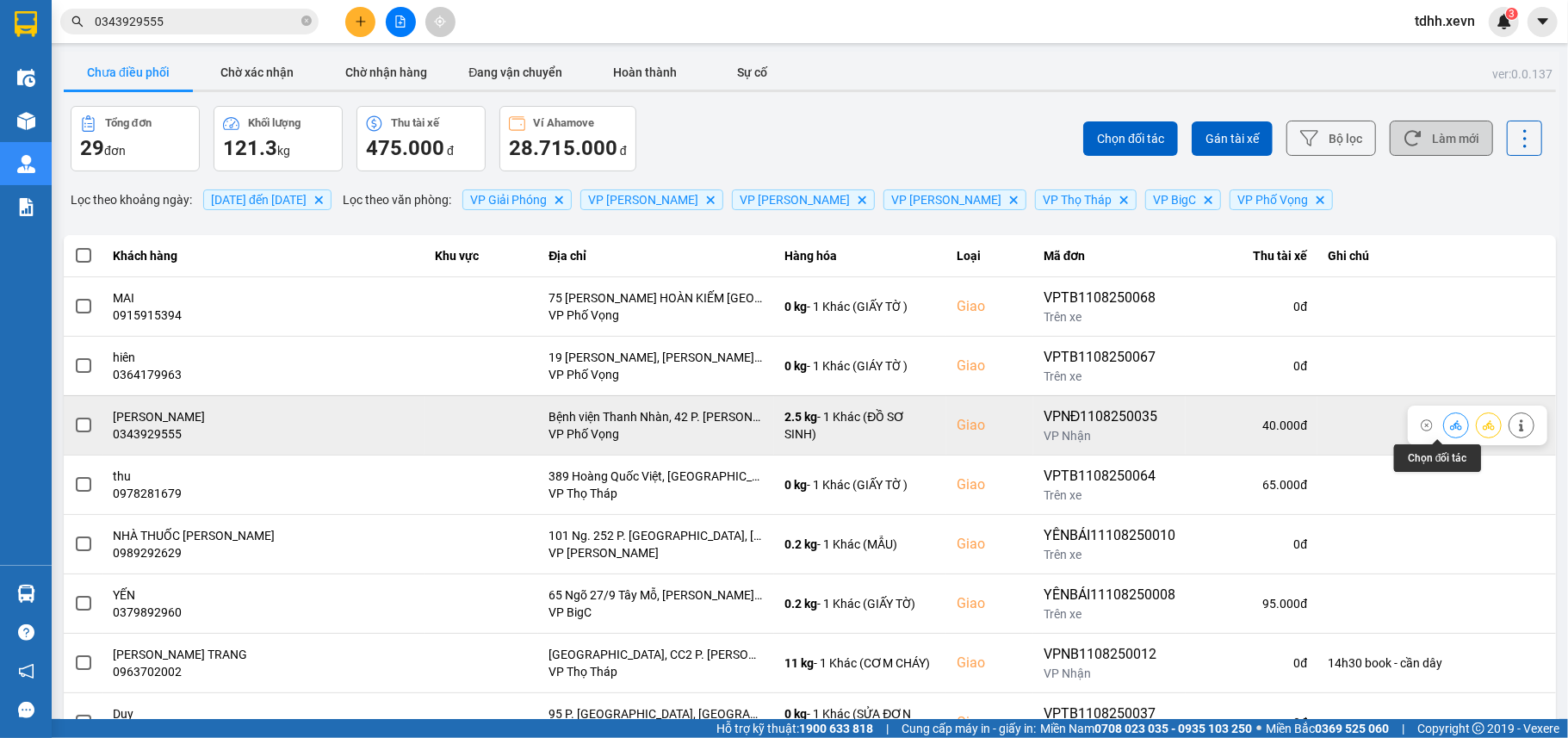
click at [1450, 428] on icon at bounding box center [1455, 425] width 12 height 10
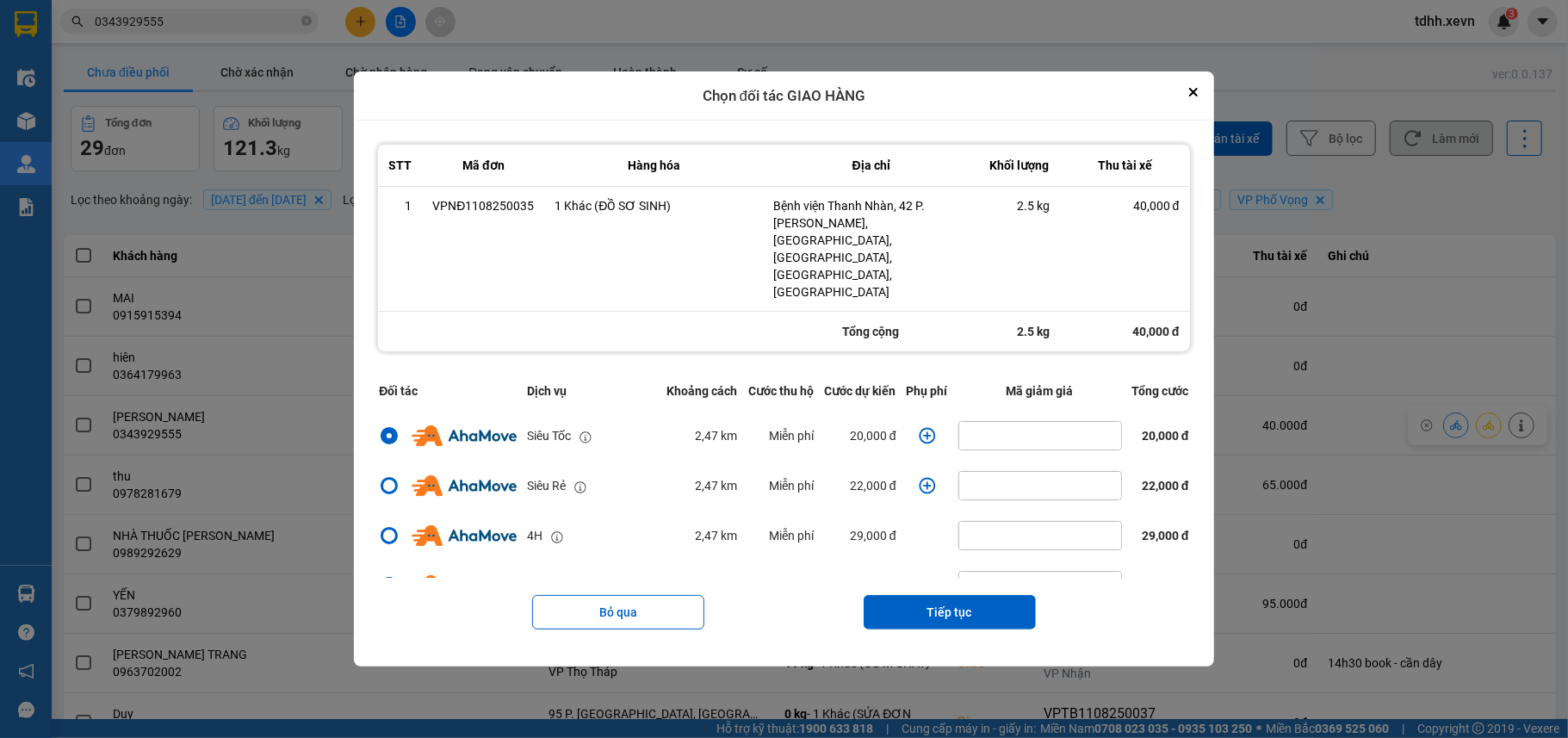
click at [923, 427] on icon "dialog" at bounding box center [927, 435] width 17 height 17
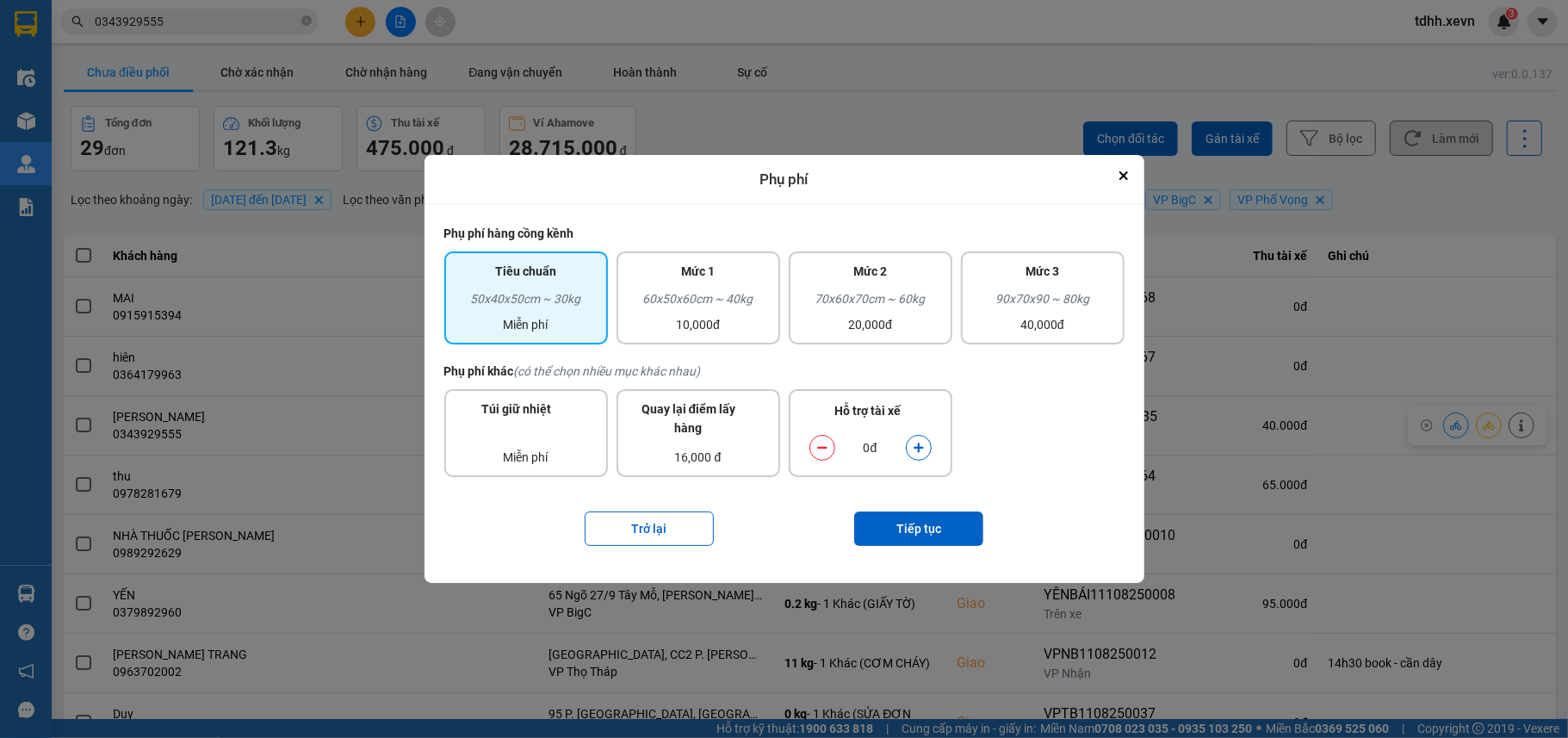
click at [919, 452] on icon "dialog" at bounding box center [918, 449] width 10 height 10
click at [927, 520] on button "Tiếp tục" at bounding box center [918, 529] width 129 height 34
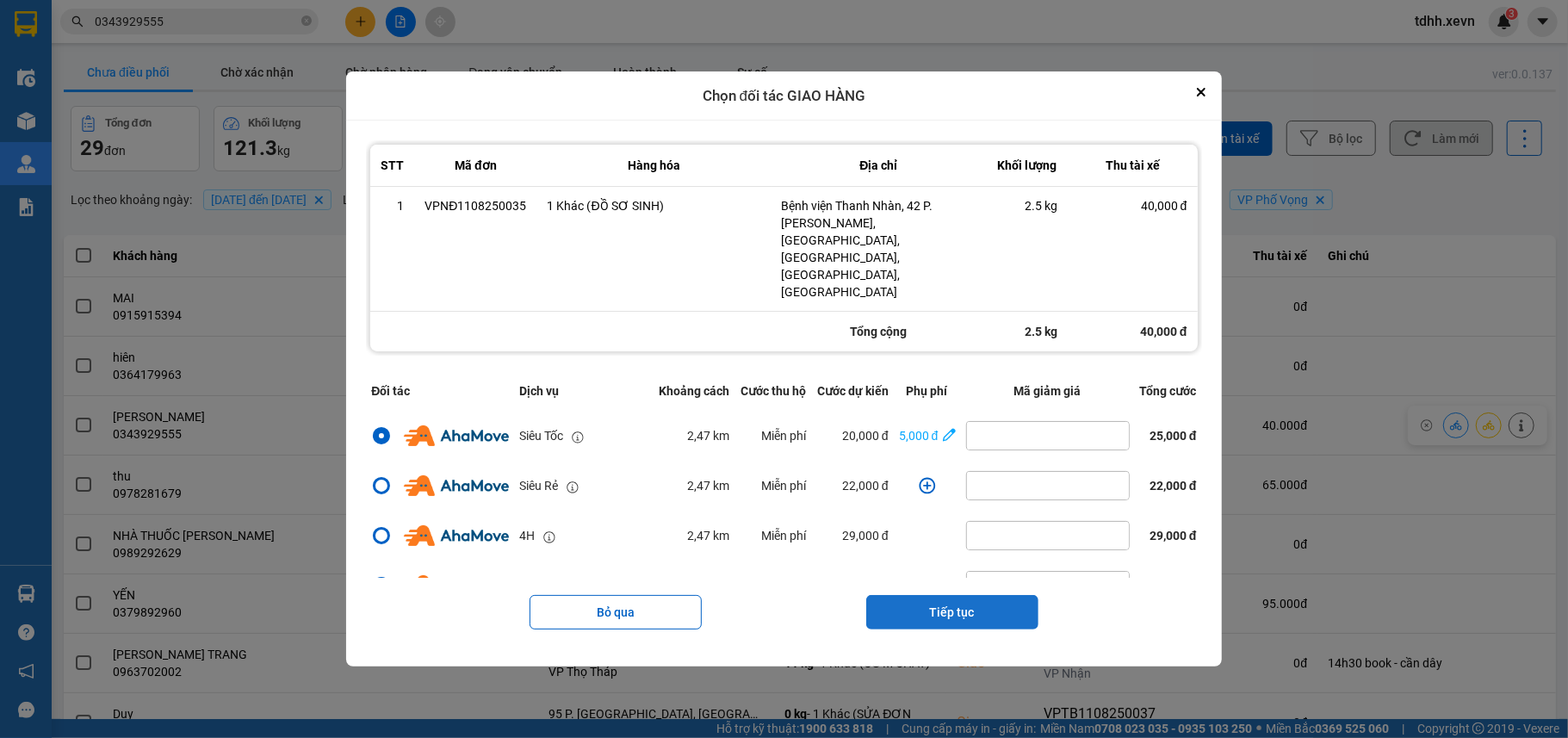
click at [966, 595] on button "Tiếp tục" at bounding box center [951, 612] width 172 height 34
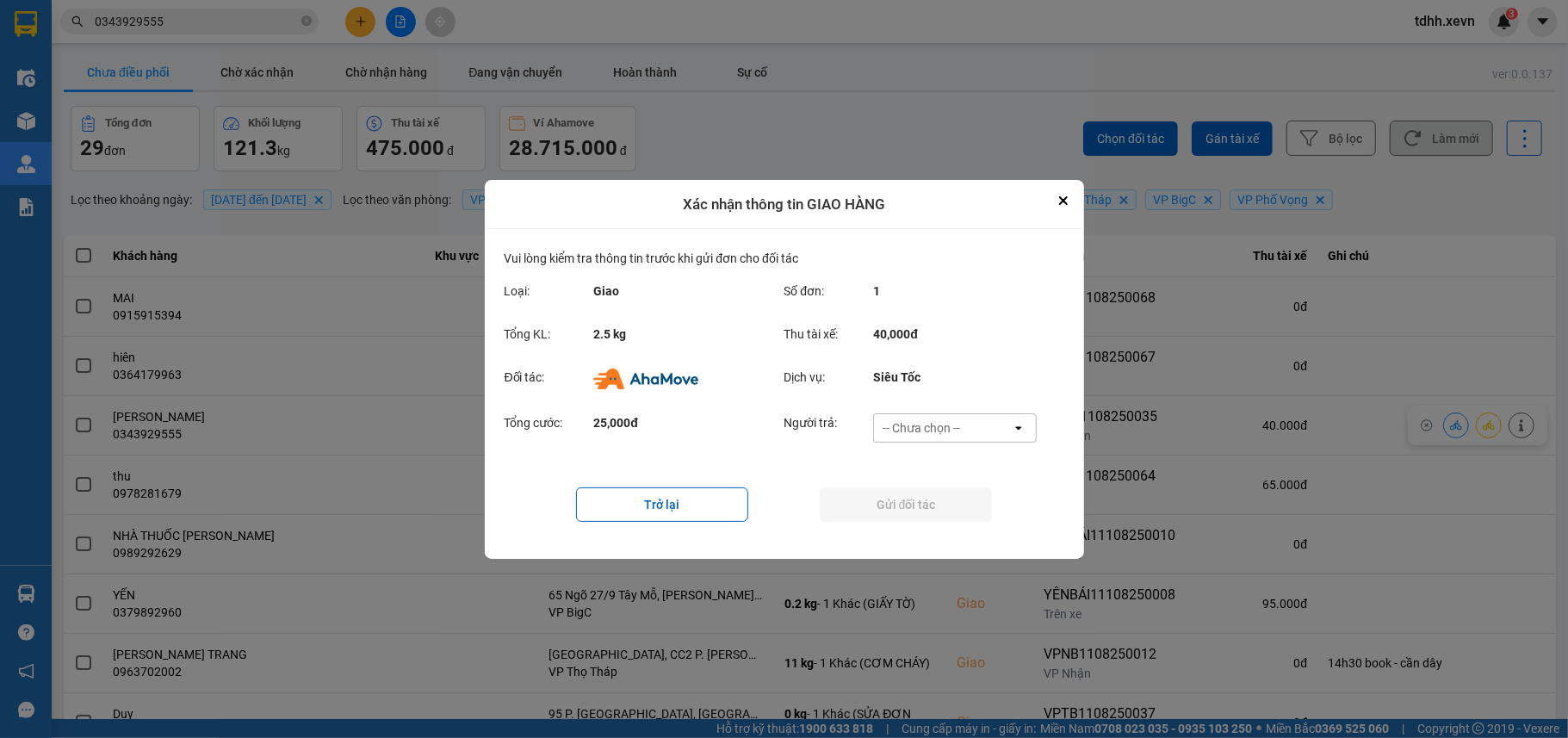
click at [955, 427] on div "-- Chưa chọn --" at bounding box center [921, 428] width 77 height 17
click at [947, 520] on span "Ví Ahamove" at bounding box center [921, 526] width 70 height 17
click at [933, 506] on button "Gửi đối tác" at bounding box center [906, 505] width 172 height 34
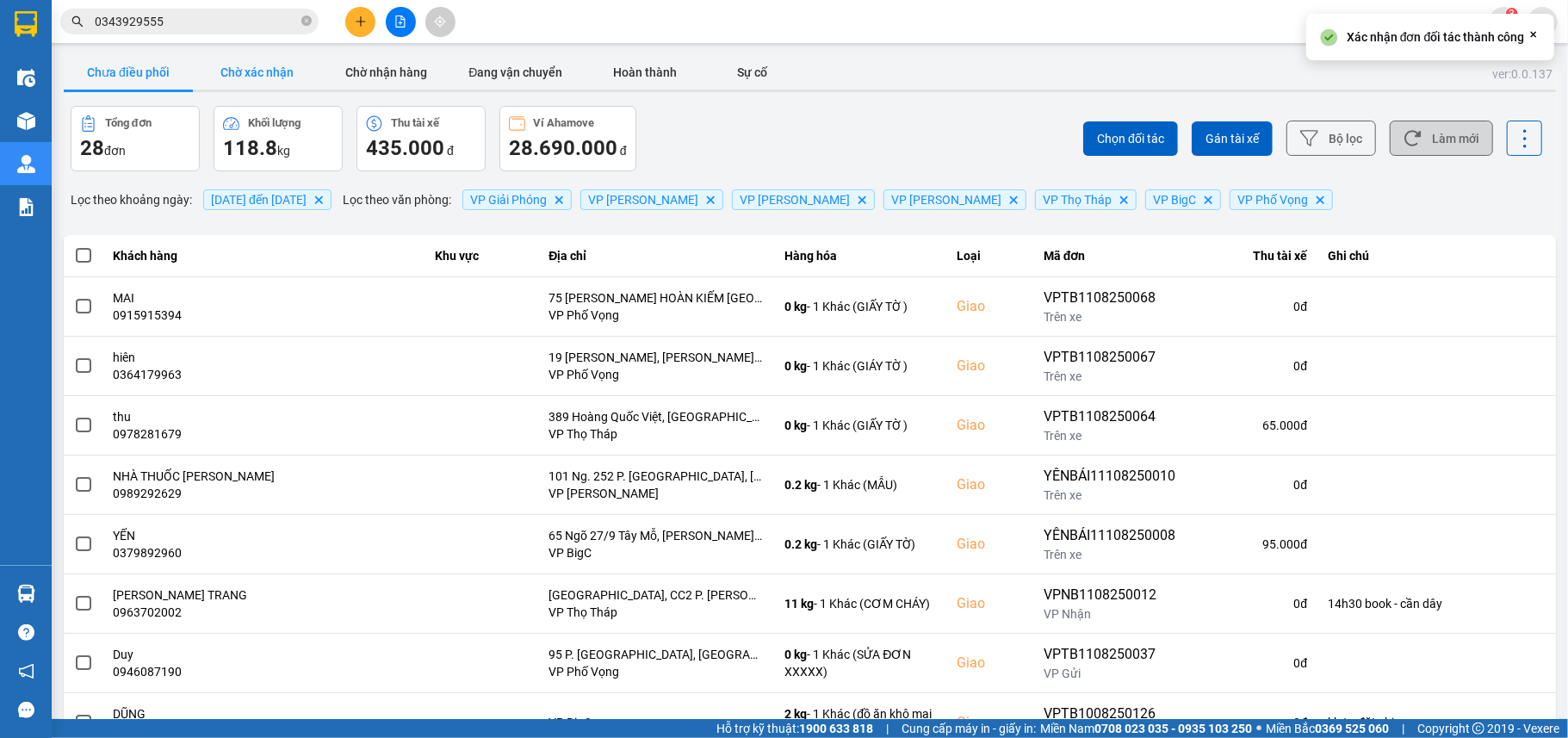
click at [262, 73] on button "Chờ xác nhận" at bounding box center [257, 73] width 129 height 34
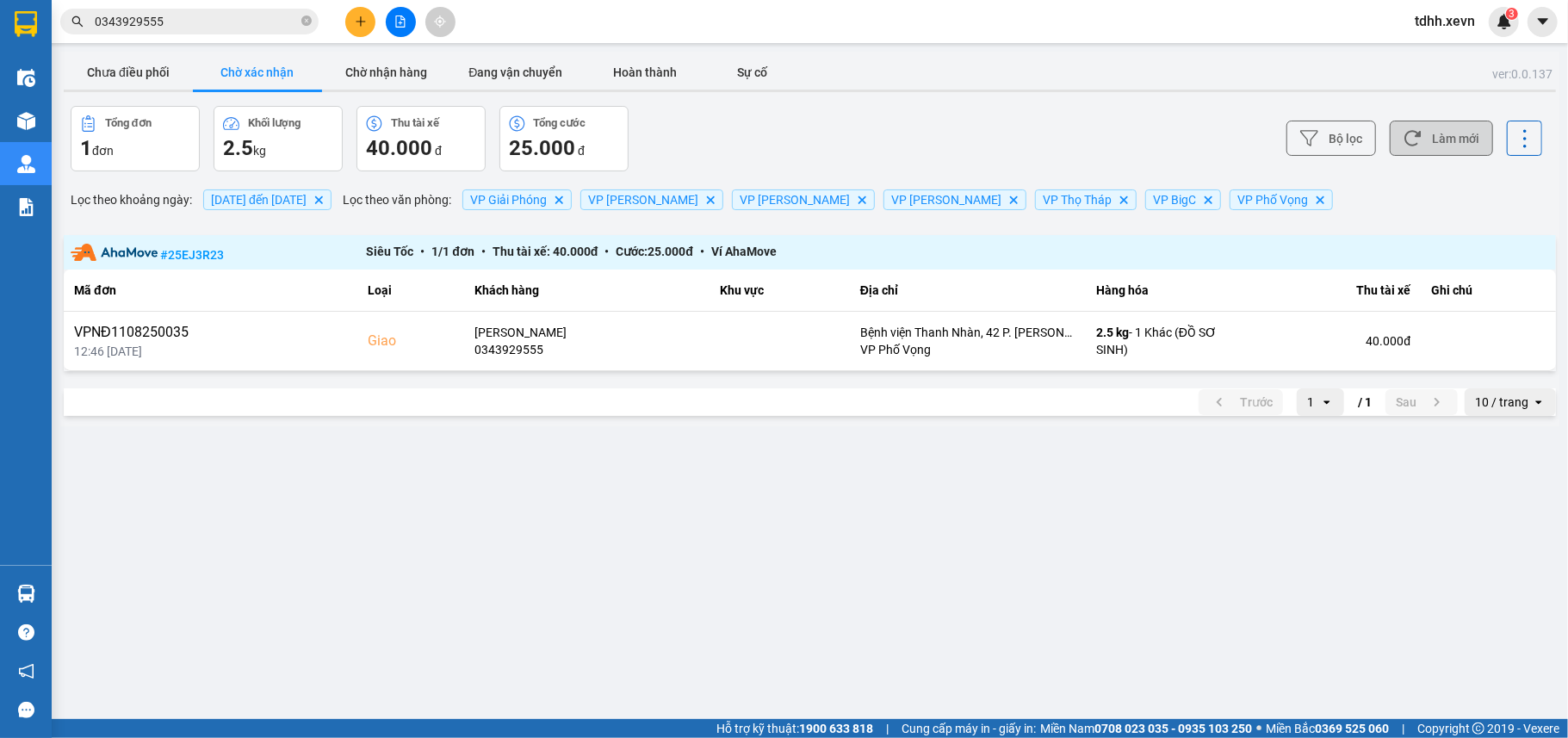
click at [205, 11] on span "0343929555" at bounding box center [189, 21] width 259 height 26
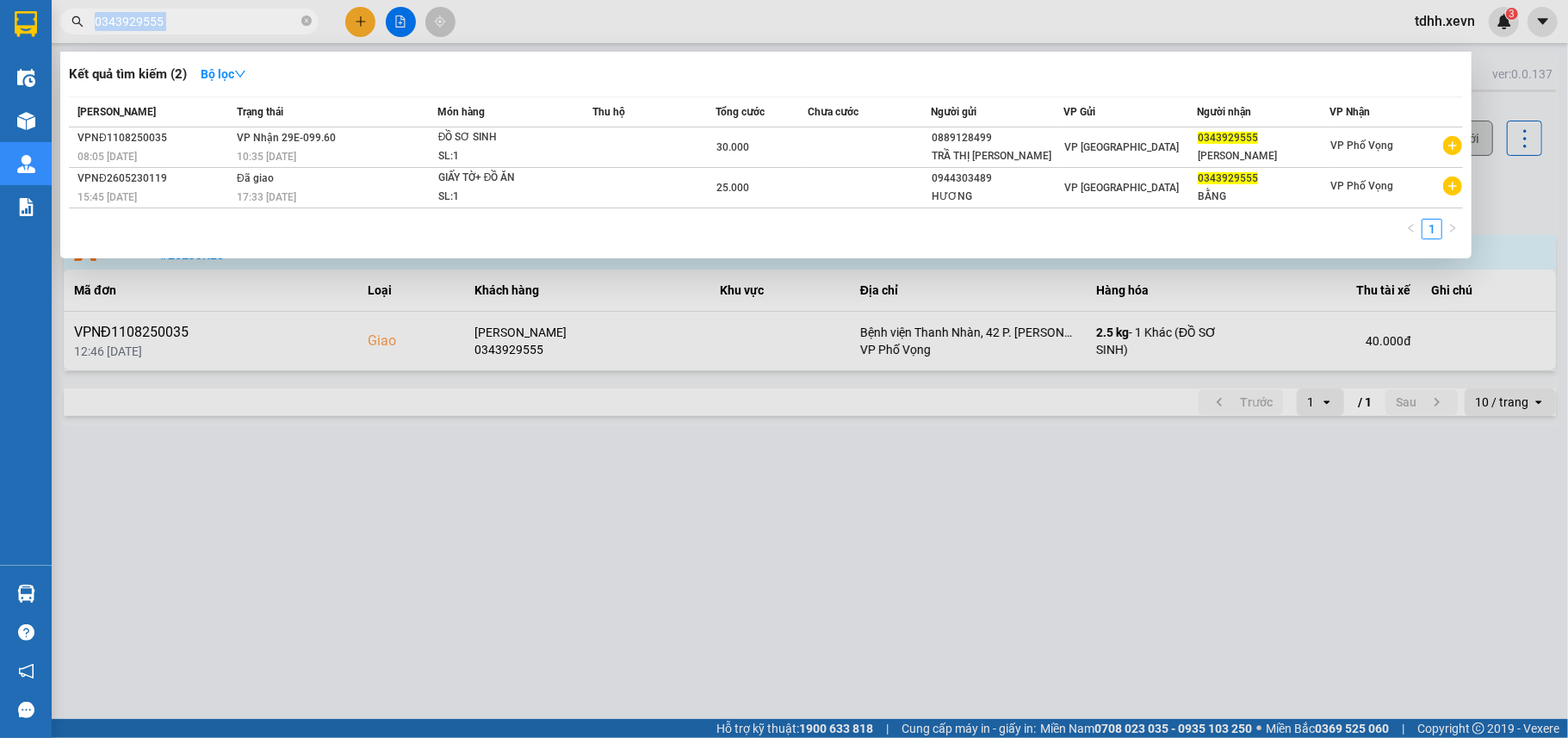
click at [205, 11] on span "0343929555" at bounding box center [189, 21] width 259 height 26
click at [205, 22] on input "0343929555" at bounding box center [196, 22] width 203 height 19
paste input "862863650"
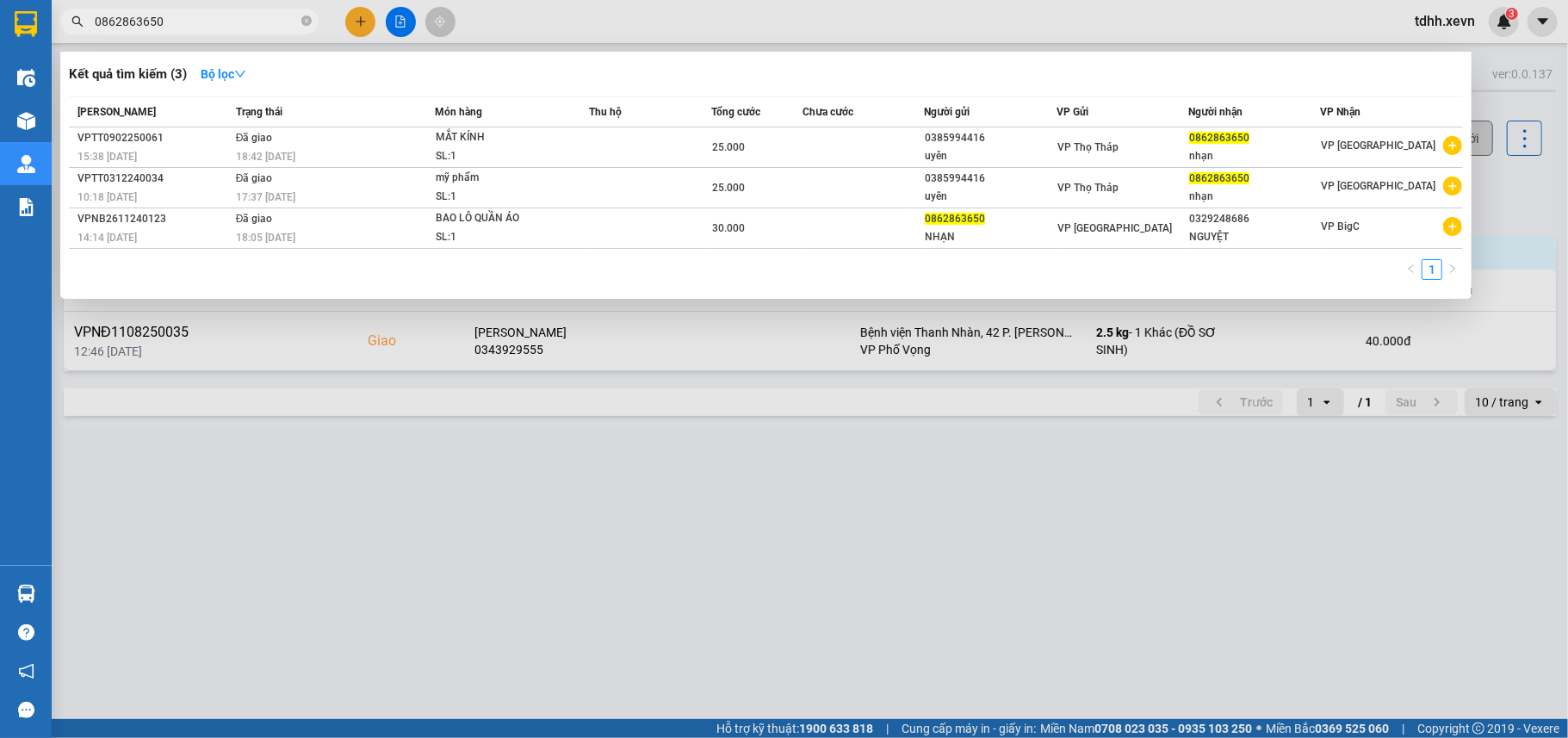
click at [179, 25] on input "0862863650" at bounding box center [196, 22] width 203 height 19
paste input "983159699"
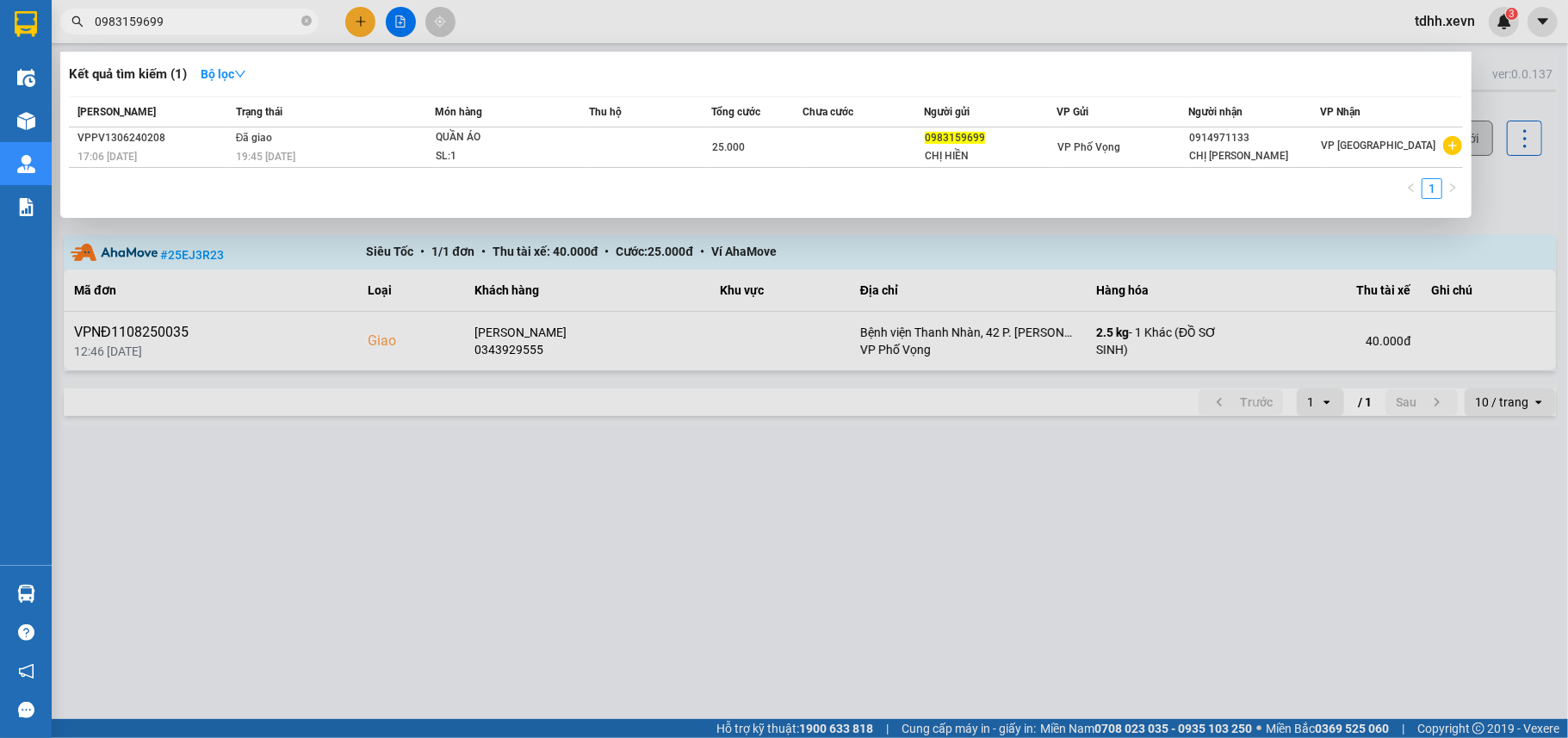
click at [177, 18] on input "0983159699" at bounding box center [196, 22] width 203 height 19
paste input "376141517"
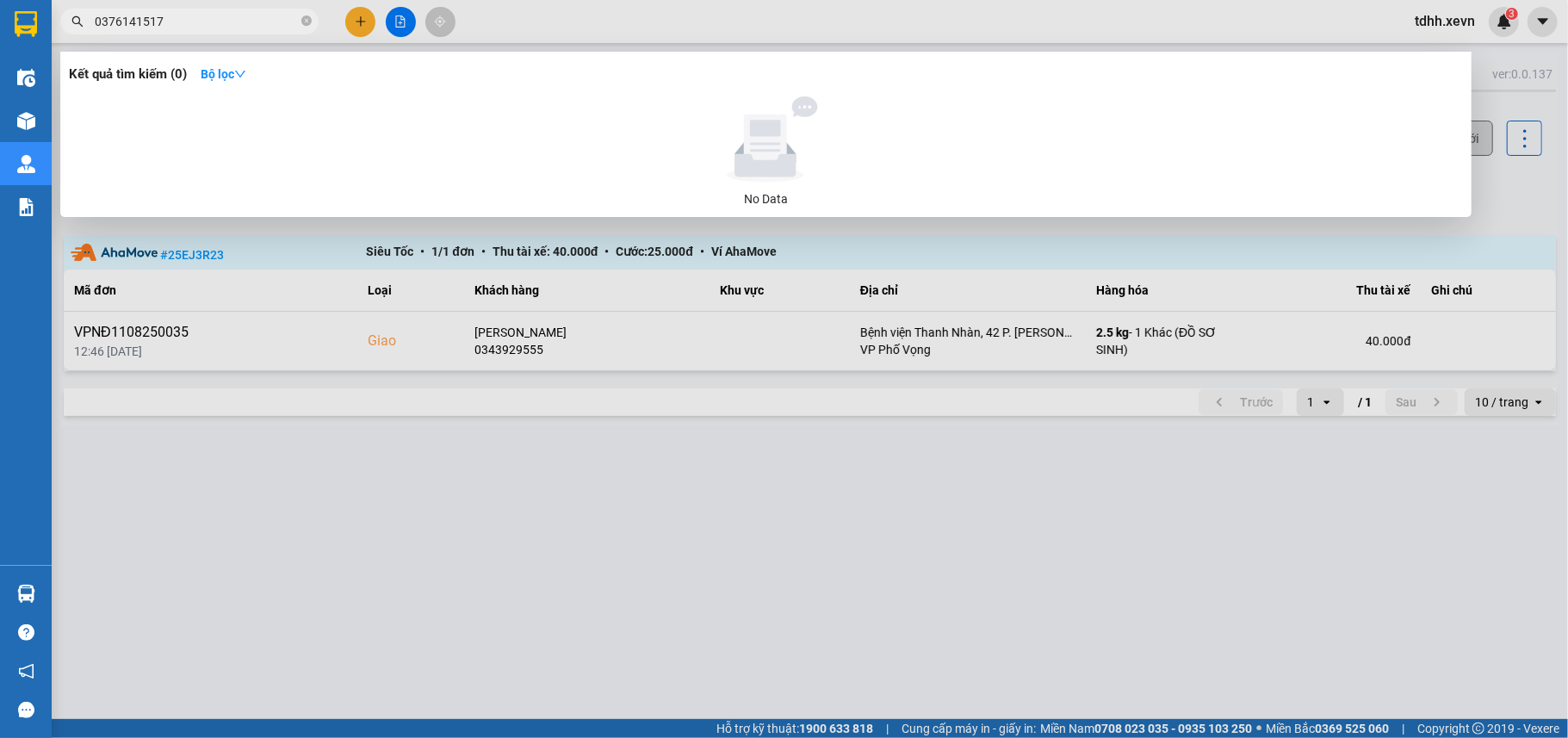
click at [558, 522] on div at bounding box center [784, 369] width 1568 height 738
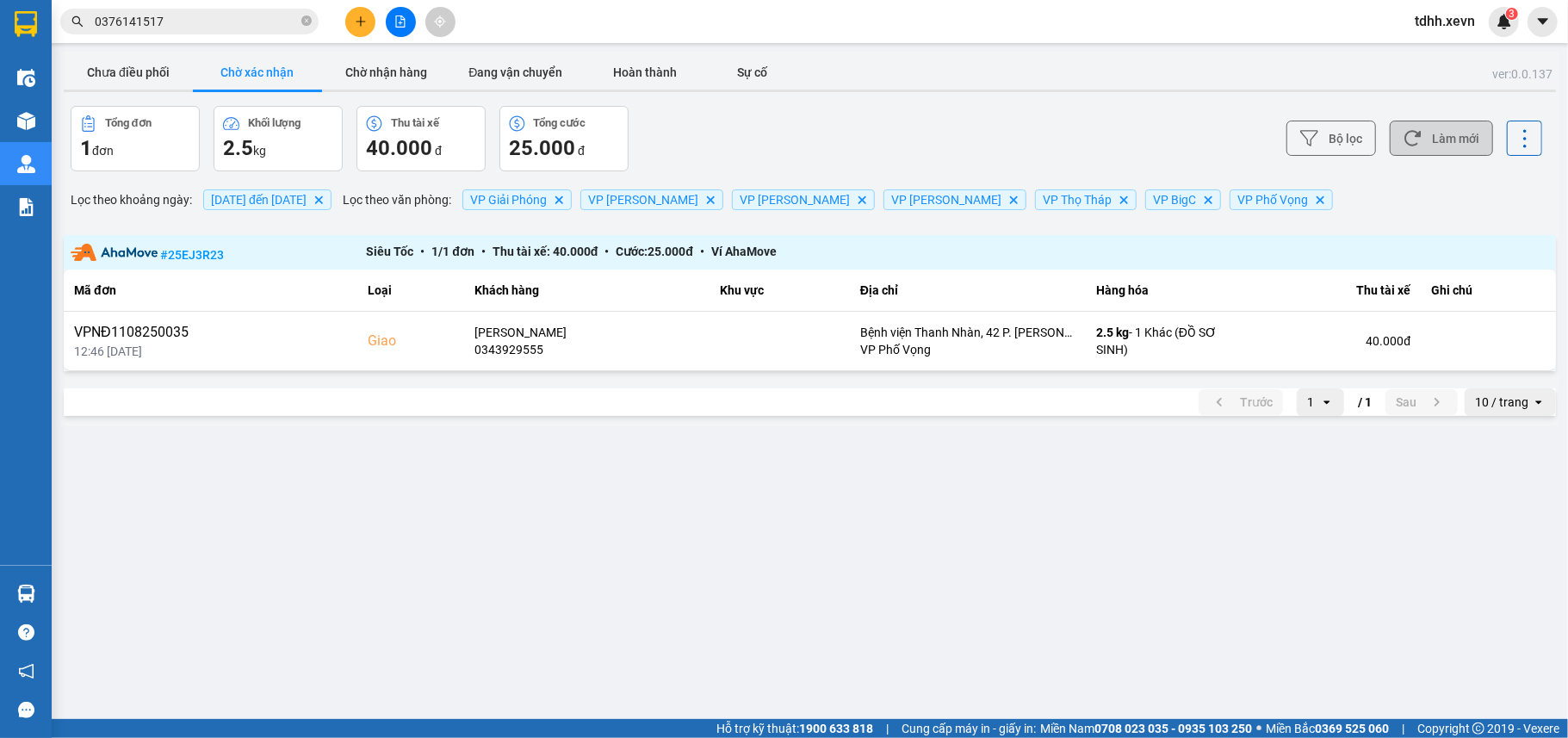
click at [1441, 133] on button "Làm mới" at bounding box center [1441, 137] width 103 height 35
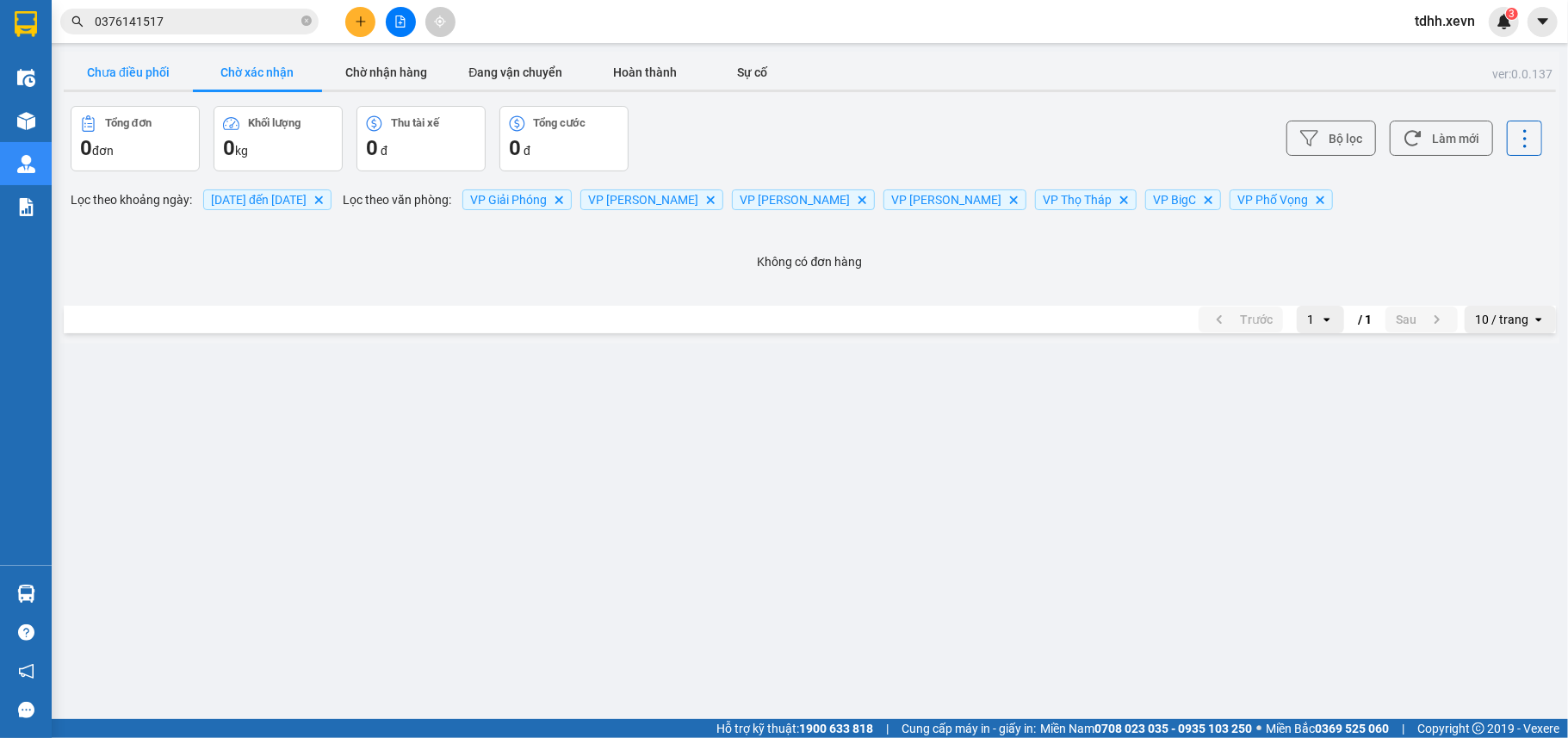
click at [110, 83] on button "Chưa điều phối" at bounding box center [128, 73] width 129 height 34
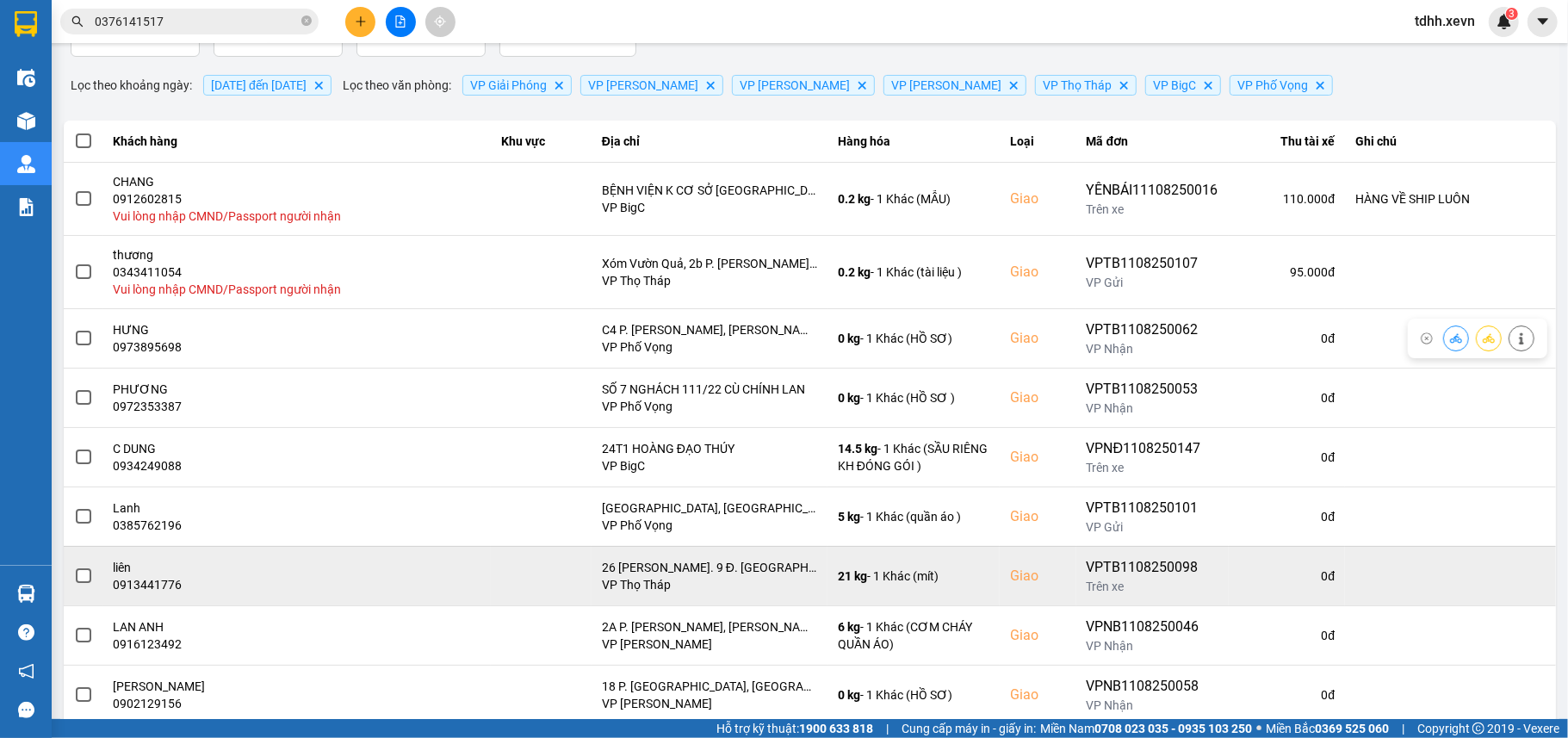
scroll to position [222, 0]
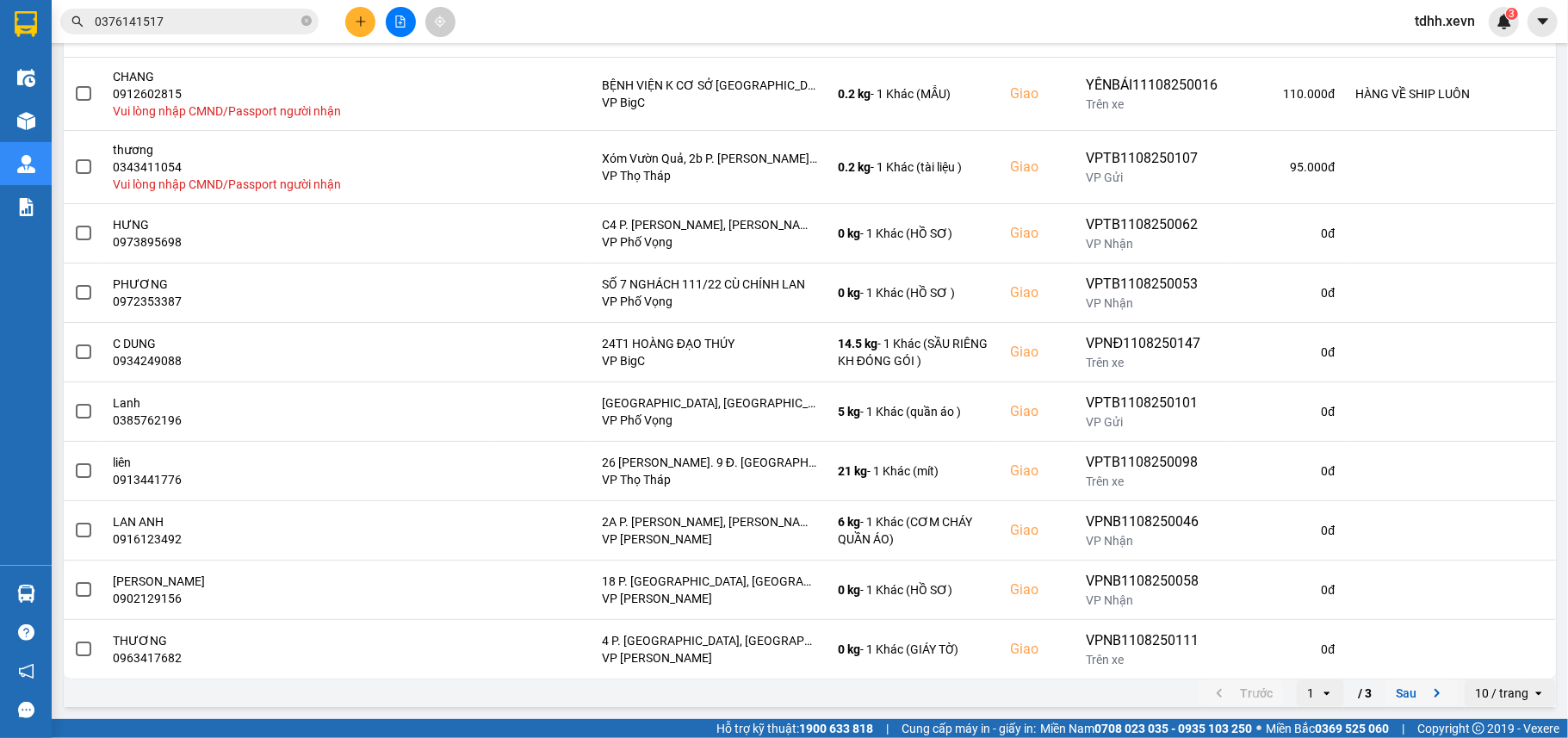
click at [1385, 687] on button "Sau" at bounding box center [1421, 693] width 73 height 26
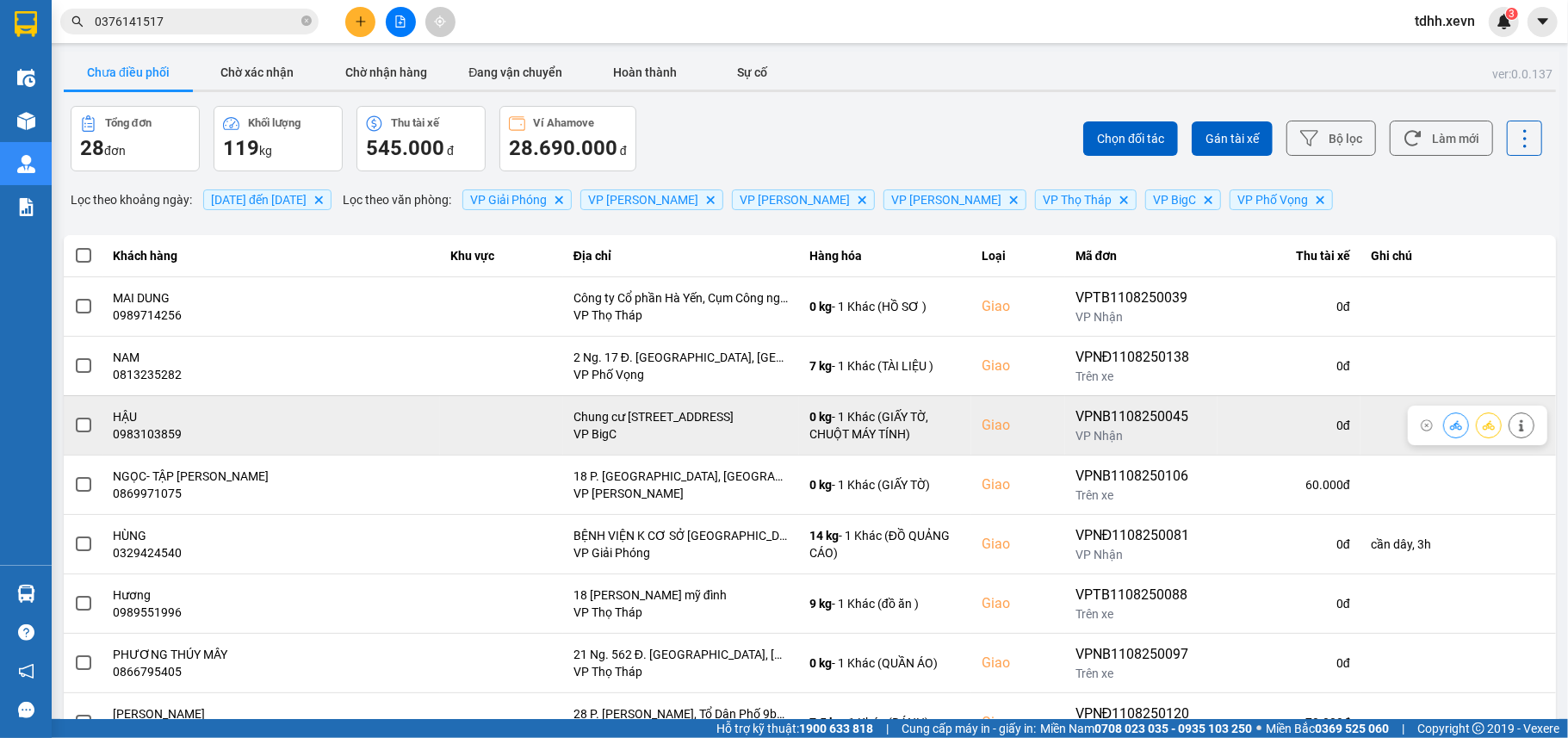
scroll to position [195, 0]
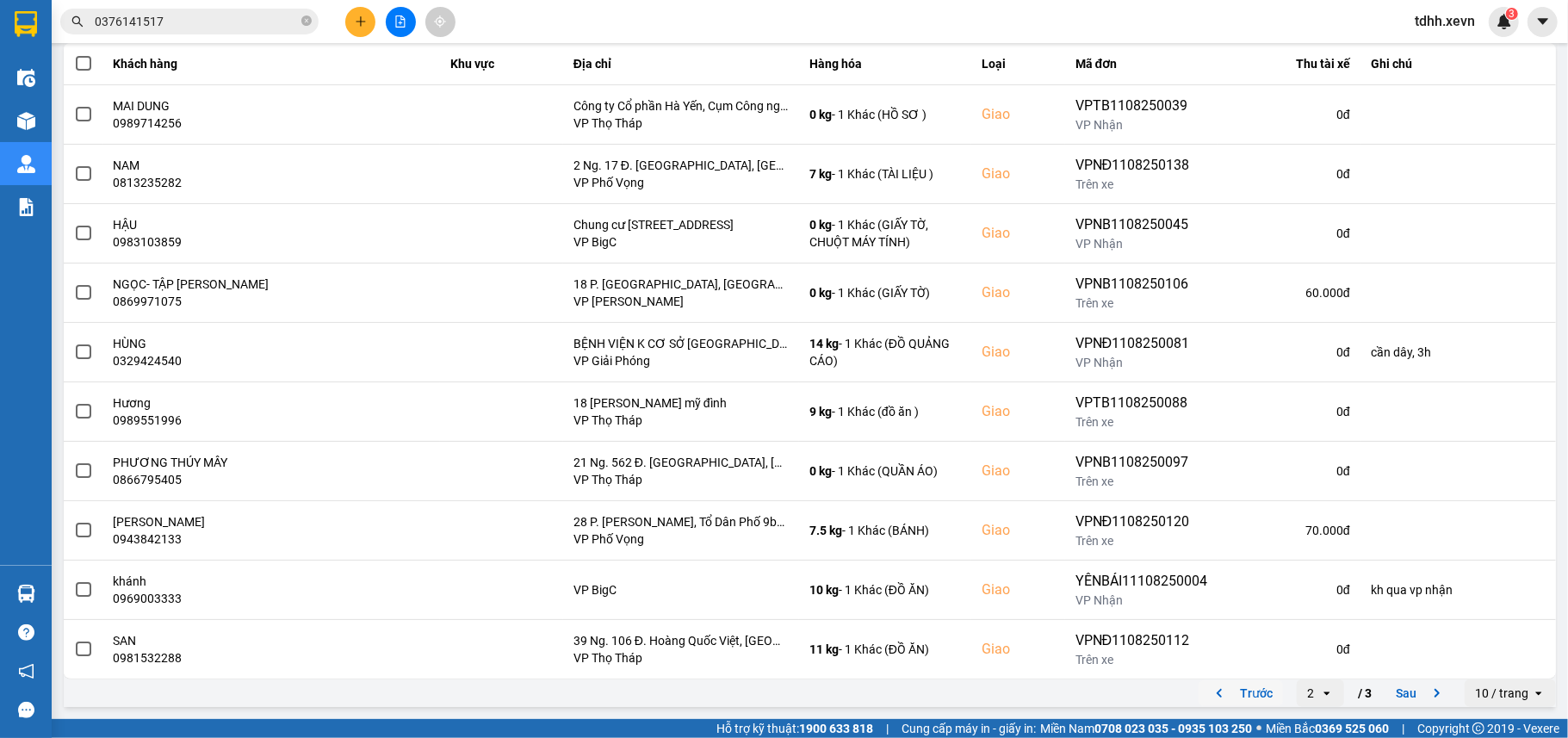
click at [1224, 685] on button "Trước" at bounding box center [1241, 693] width 84 height 26
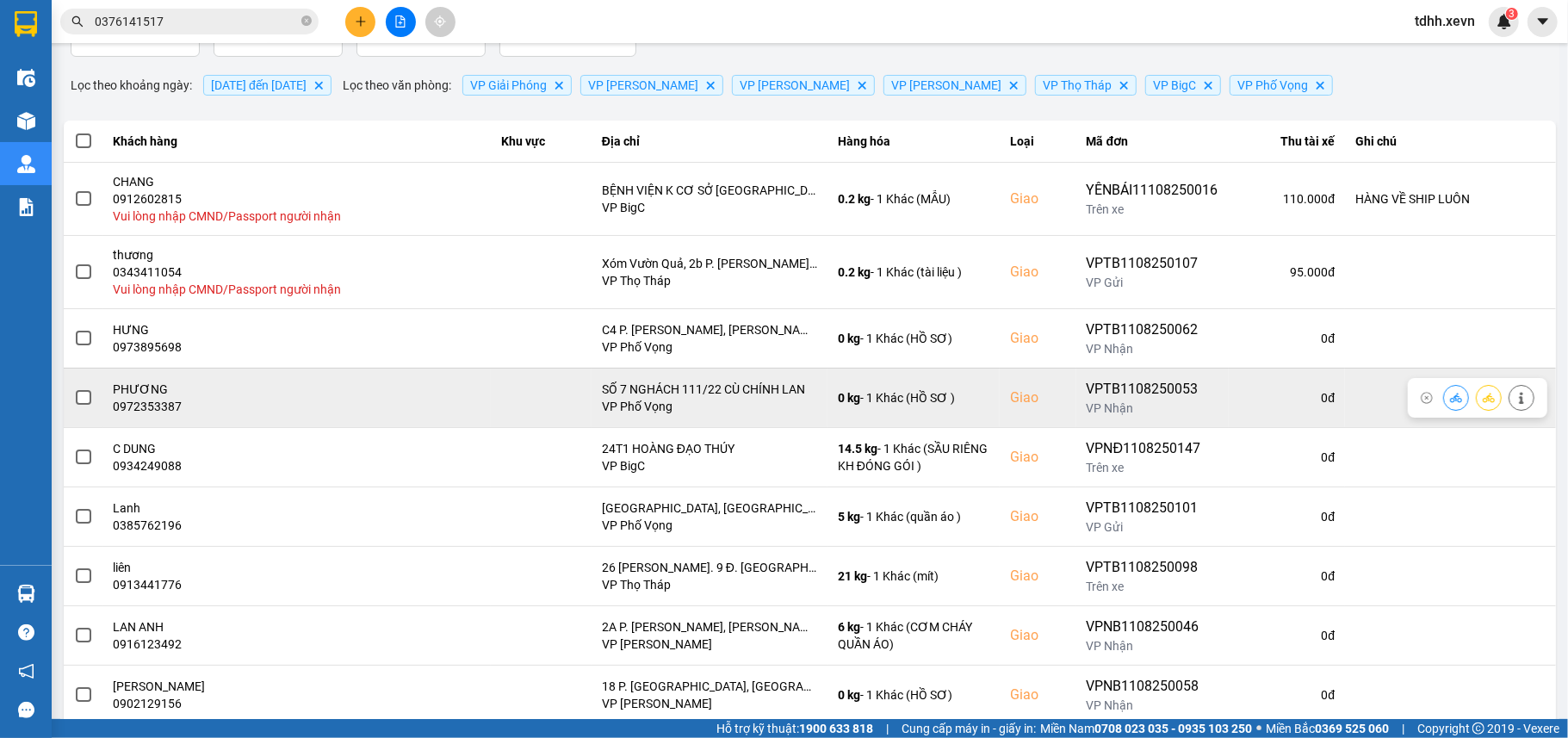
scroll to position [222, 0]
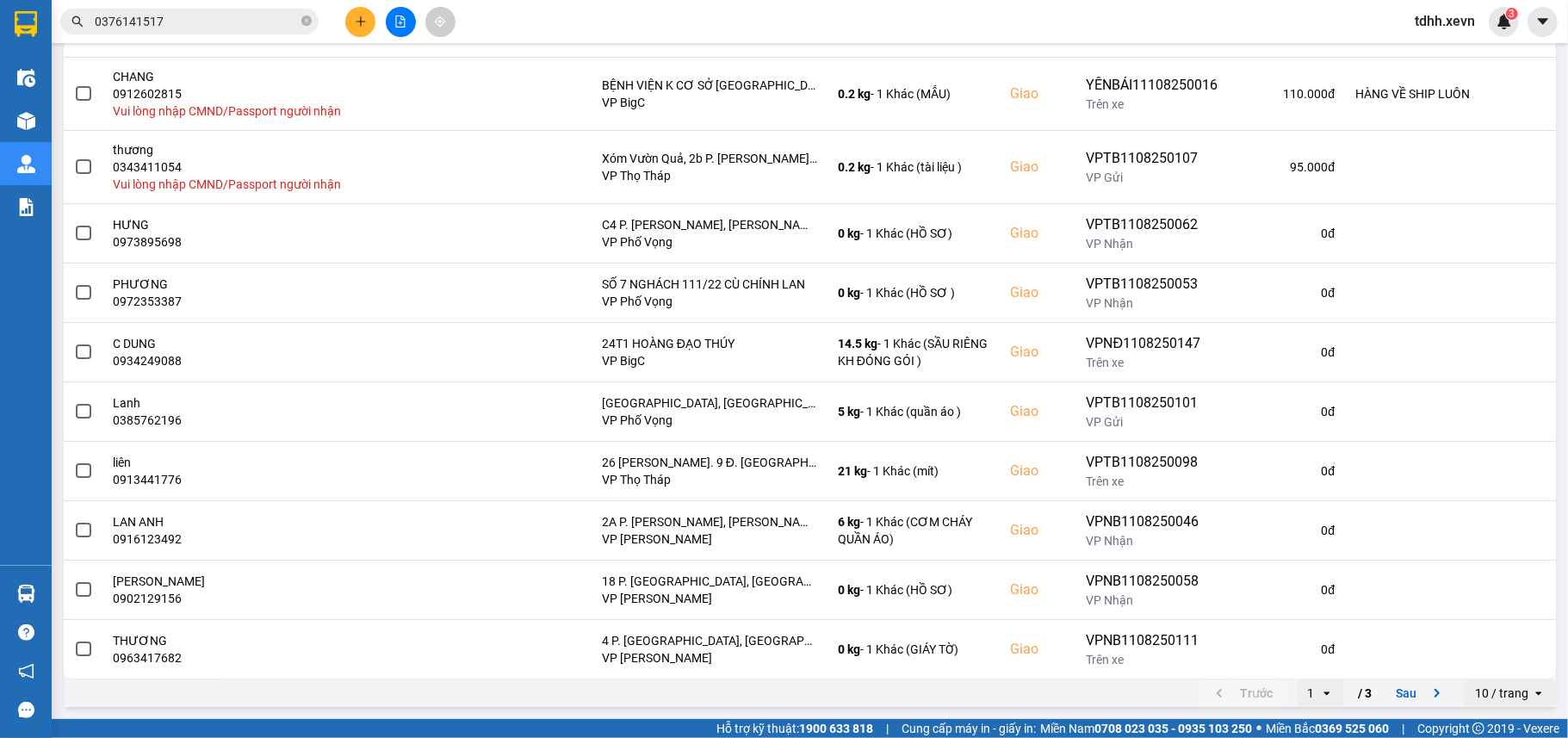
click at [1367, 685] on div "Trước 1 open / 3 Sau" at bounding box center [1328, 693] width 260 height 28
drag, startPoint x: 1388, startPoint y: 689, endPoint x: 1389, endPoint y: 677, distance: 12.0
click at [1389, 690] on button "Sau" at bounding box center [1421, 693] width 73 height 26
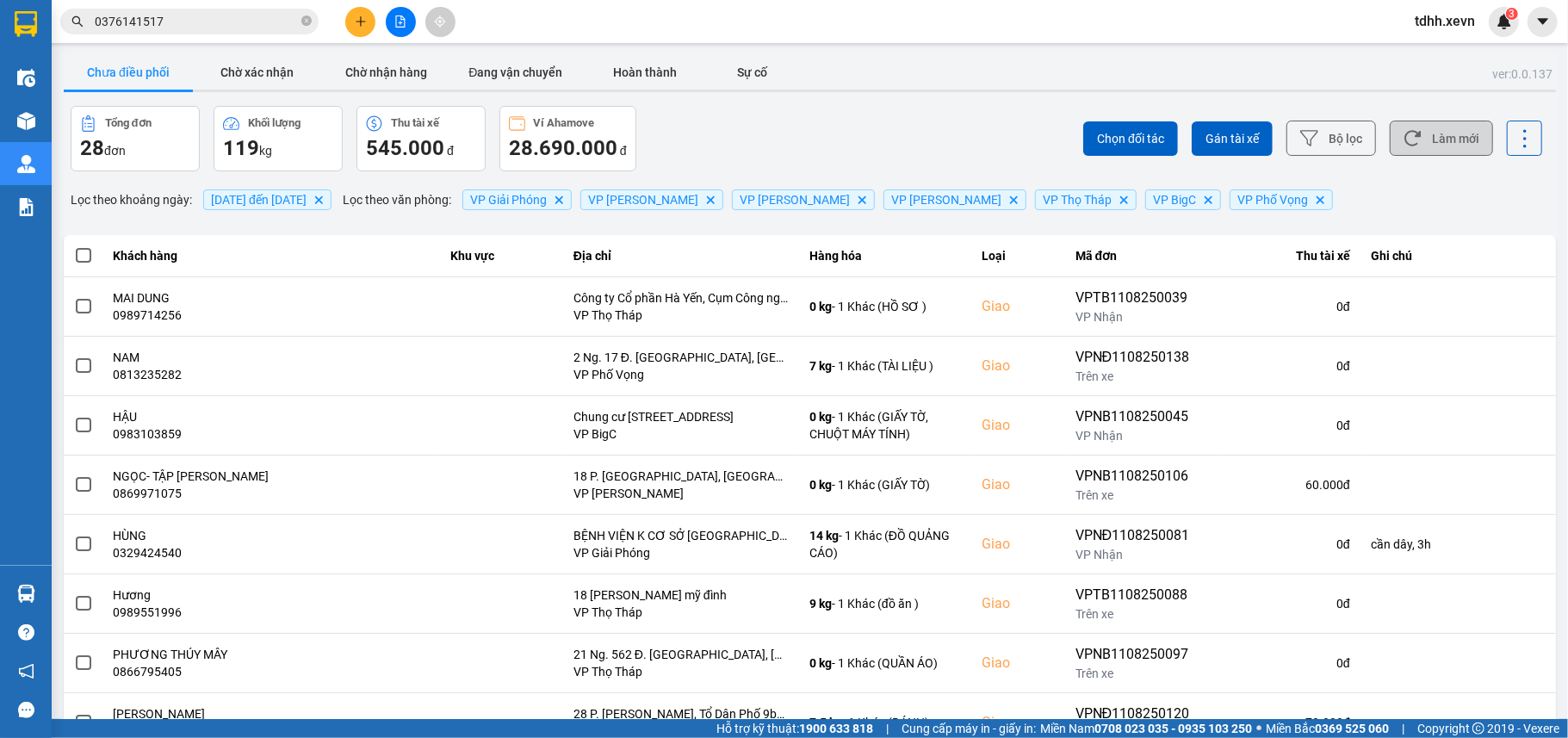
click at [1410, 138] on button "Làm mới" at bounding box center [1441, 137] width 103 height 35
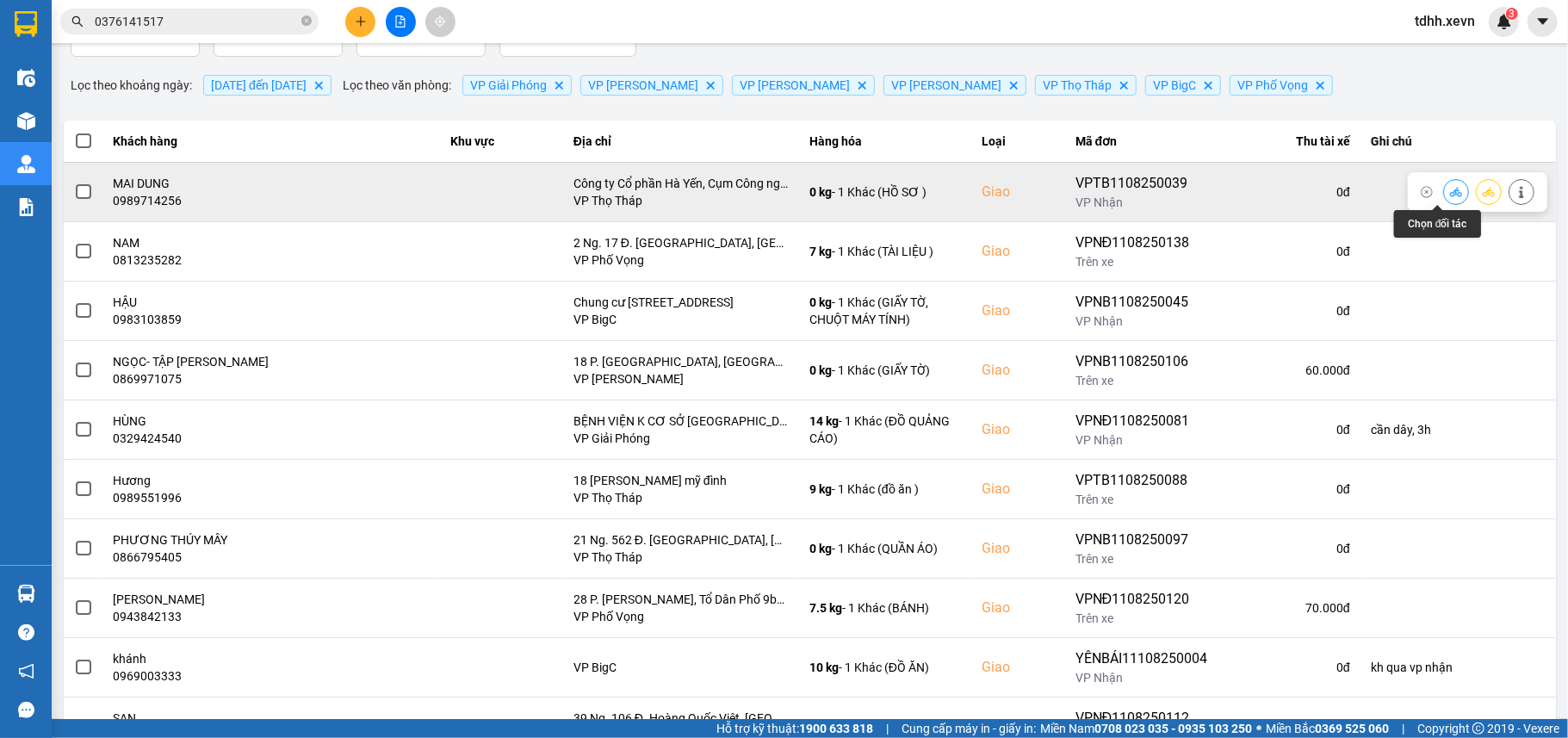
click at [1450, 194] on icon at bounding box center [1455, 192] width 12 height 10
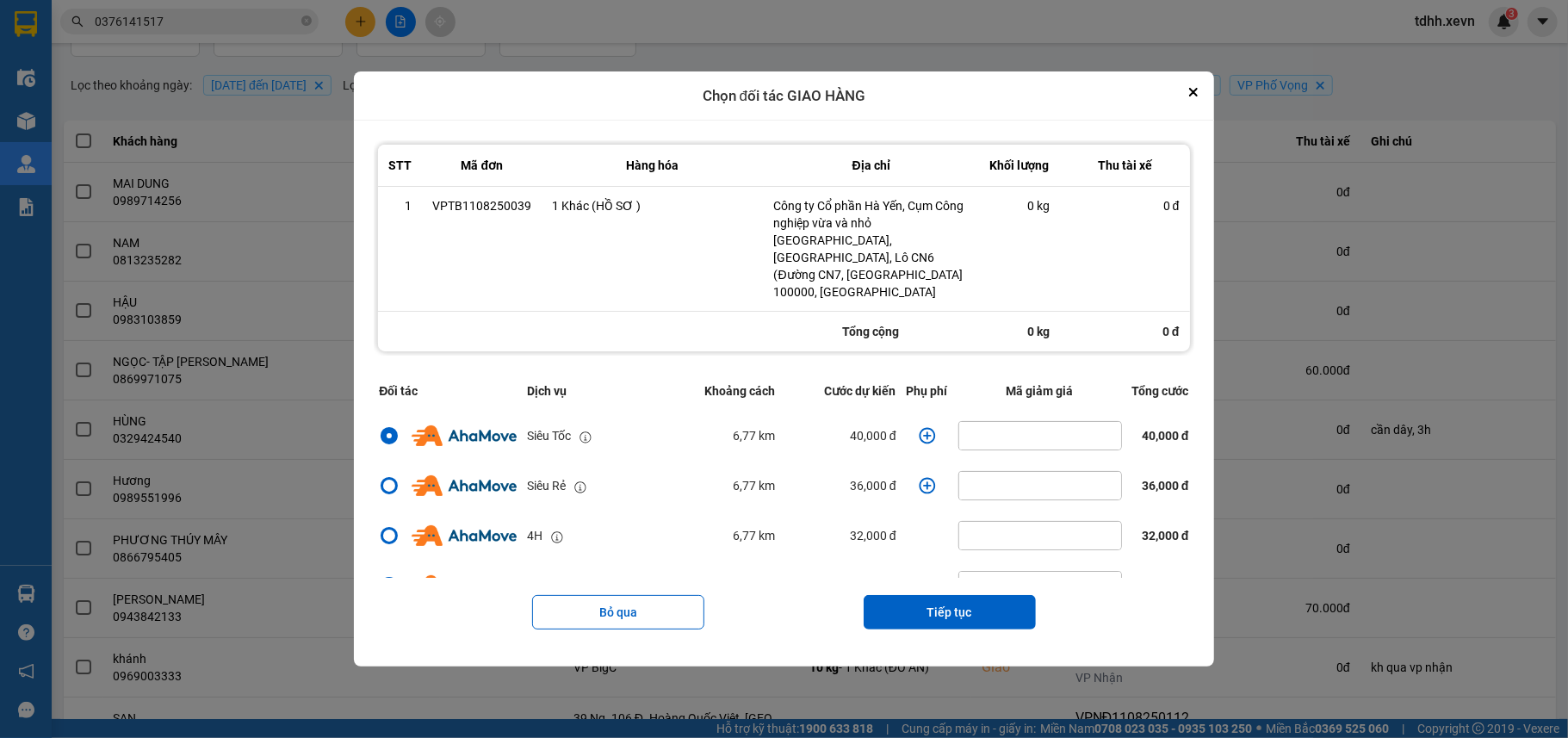
click at [918, 428] on icon "dialog" at bounding box center [926, 435] width 16 height 16
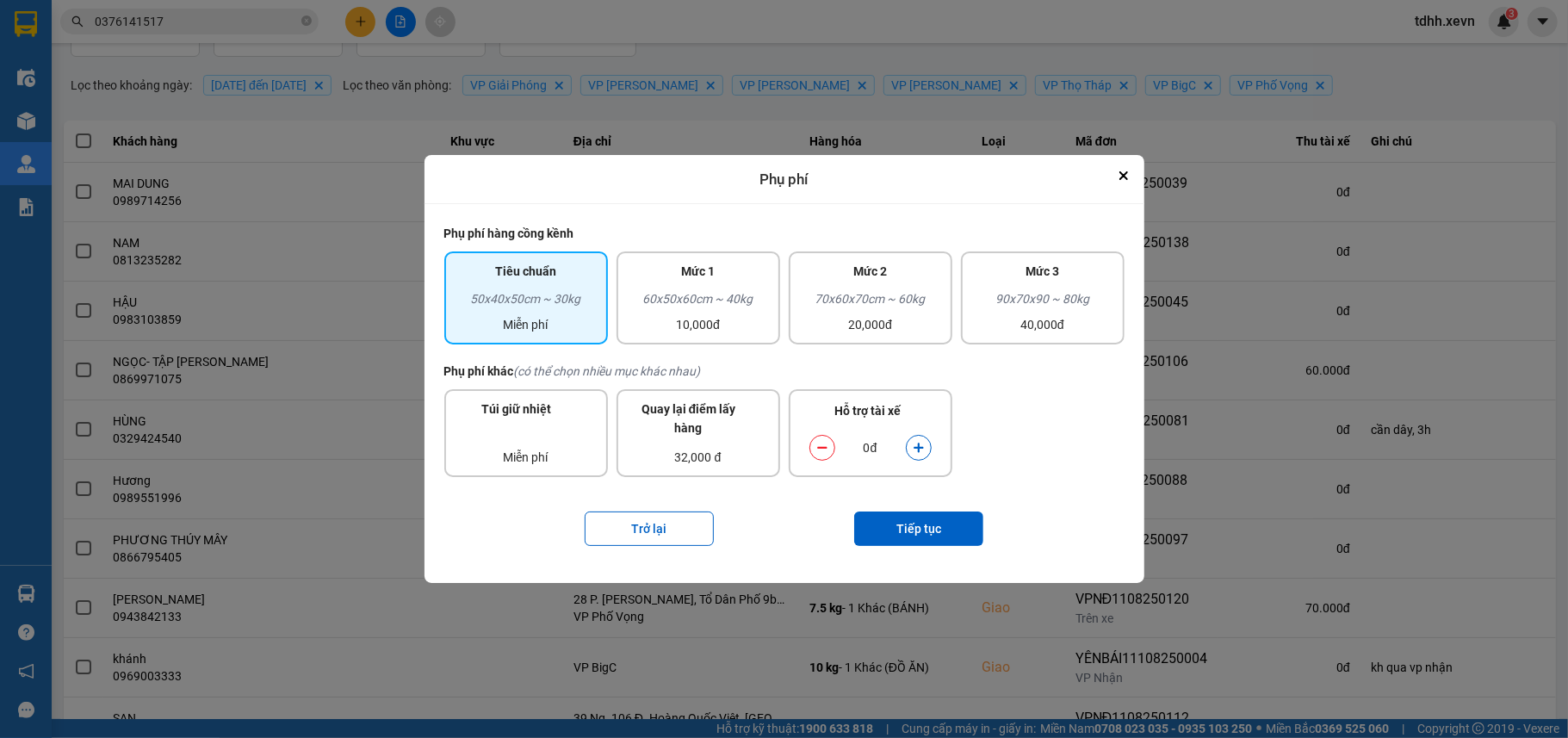
click at [913, 462] on div "0đ" at bounding box center [870, 448] width 139 height 34
click at [916, 455] on button "dialog" at bounding box center [918, 449] width 24 height 31
click at [923, 527] on button "Tiếp tục" at bounding box center [918, 529] width 129 height 34
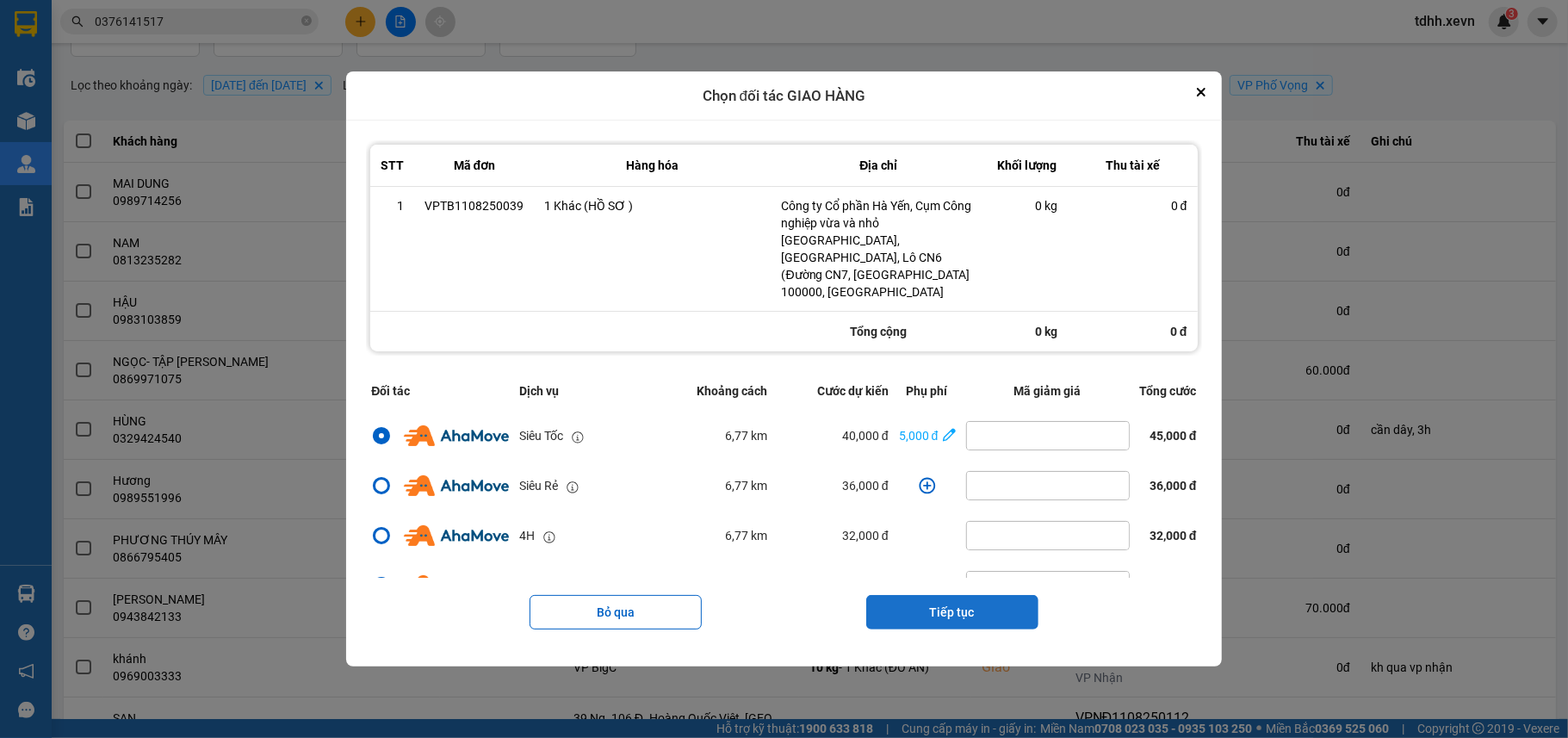
click at [1003, 597] on button "Tiếp tục" at bounding box center [951, 612] width 172 height 34
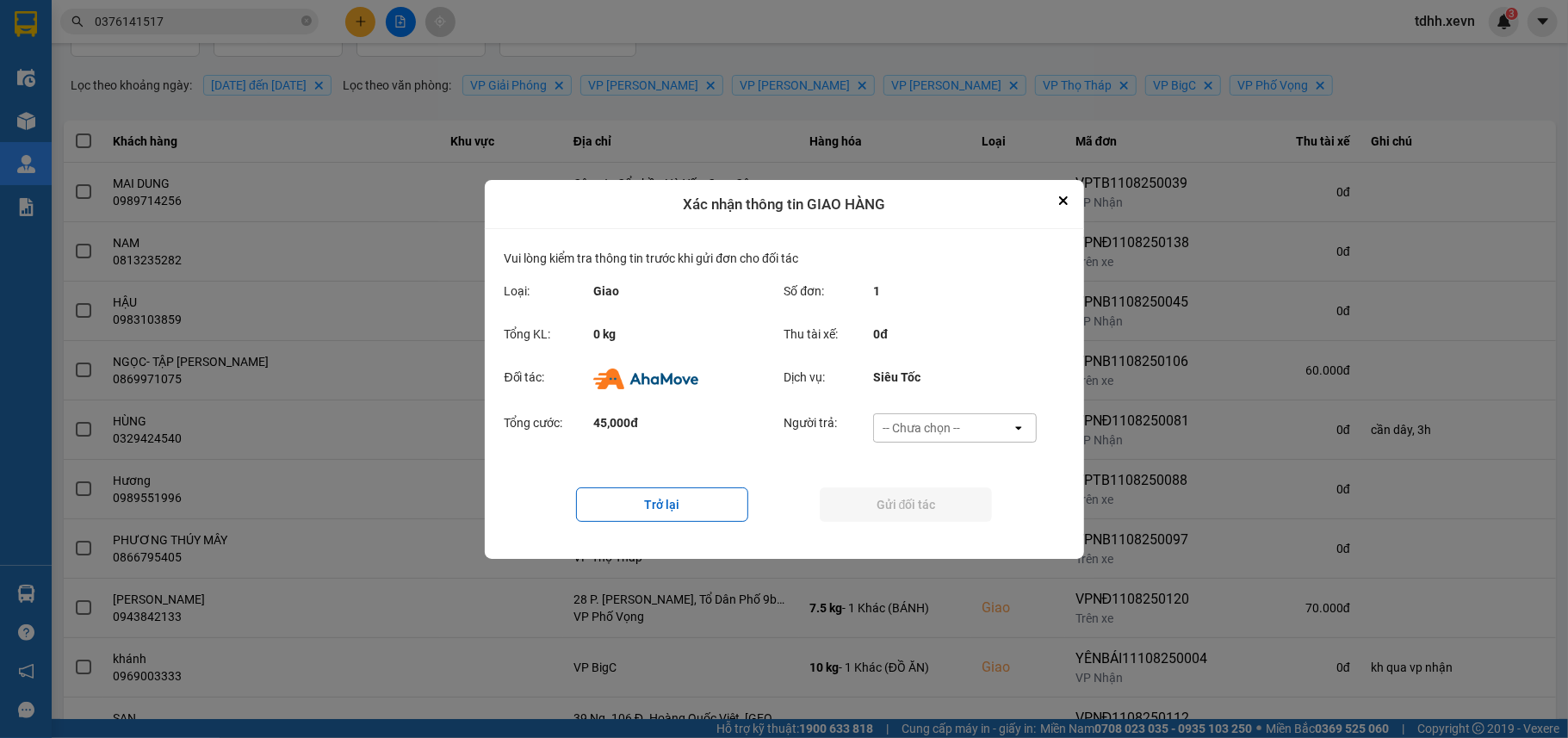
click at [982, 435] on div "-- Chưa chọn --" at bounding box center [943, 428] width 137 height 28
click at [965, 531] on div "Ví Ahamove" at bounding box center [954, 527] width 163 height 31
click at [961, 511] on button "Gửi đối tác" at bounding box center [906, 505] width 172 height 34
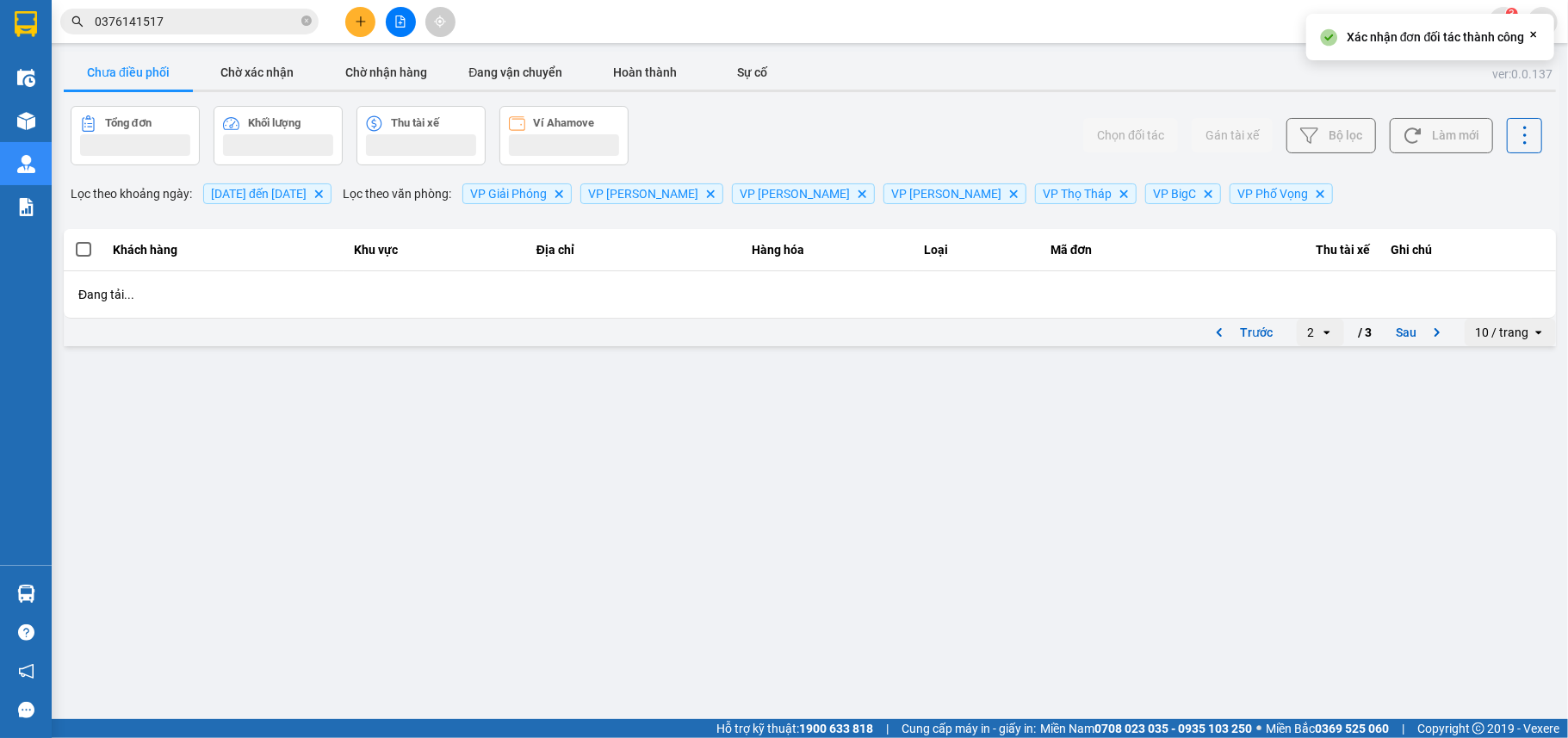
scroll to position [0, 0]
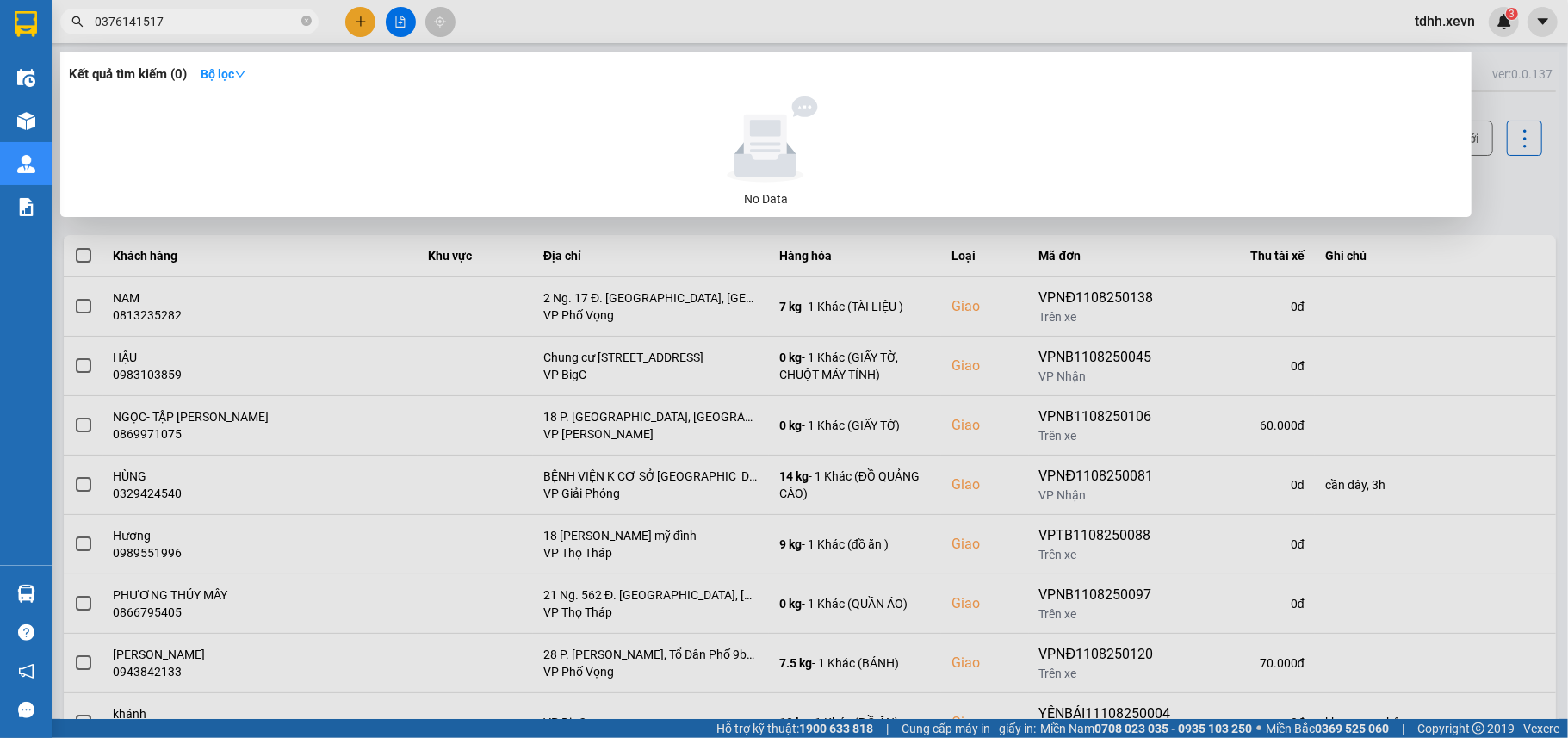
click at [211, 22] on input "0376141517" at bounding box center [196, 22] width 203 height 19
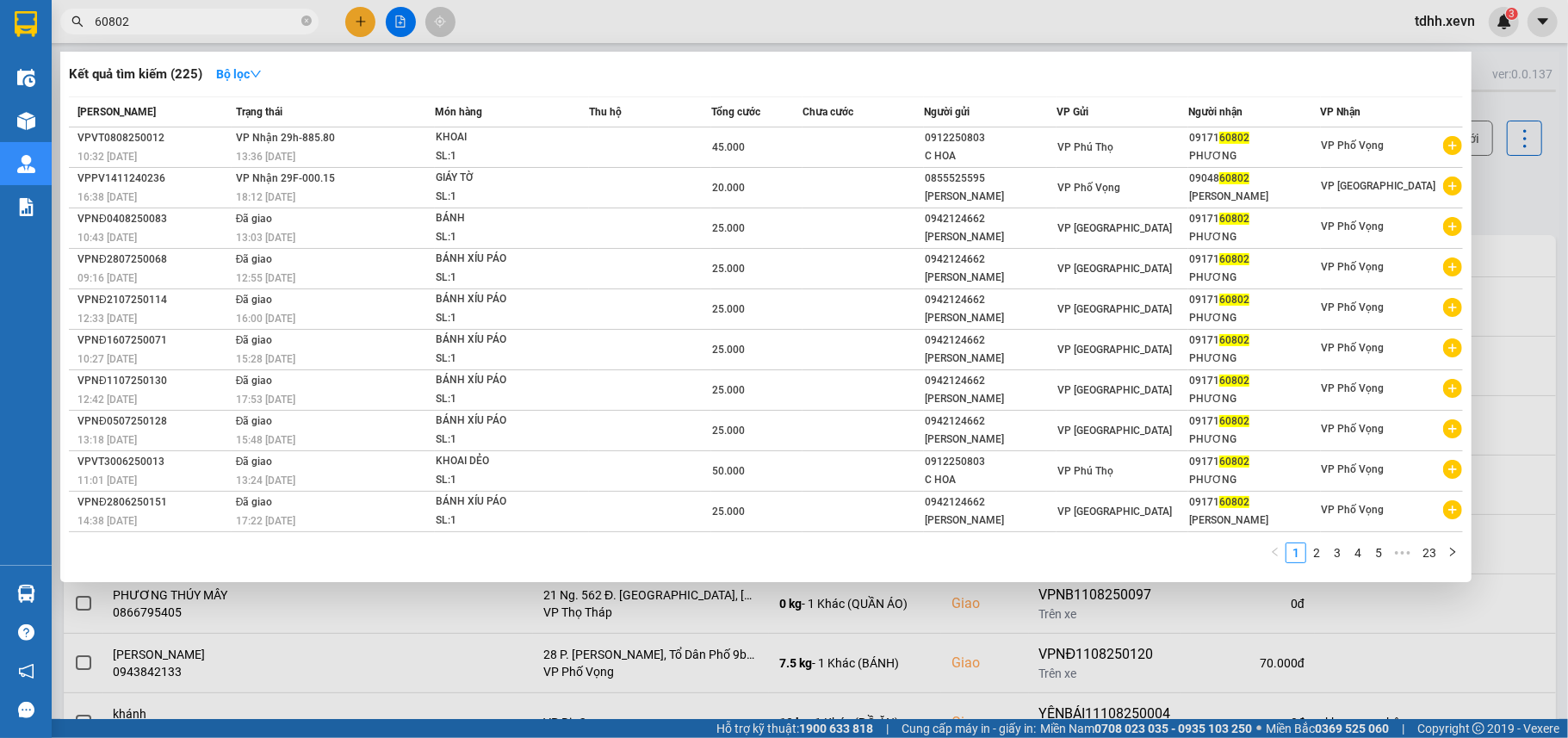
click at [186, 24] on input "60802" at bounding box center [196, 22] width 203 height 19
click at [180, 22] on input "60802" at bounding box center [196, 22] width 203 height 19
paste input "0376336948"
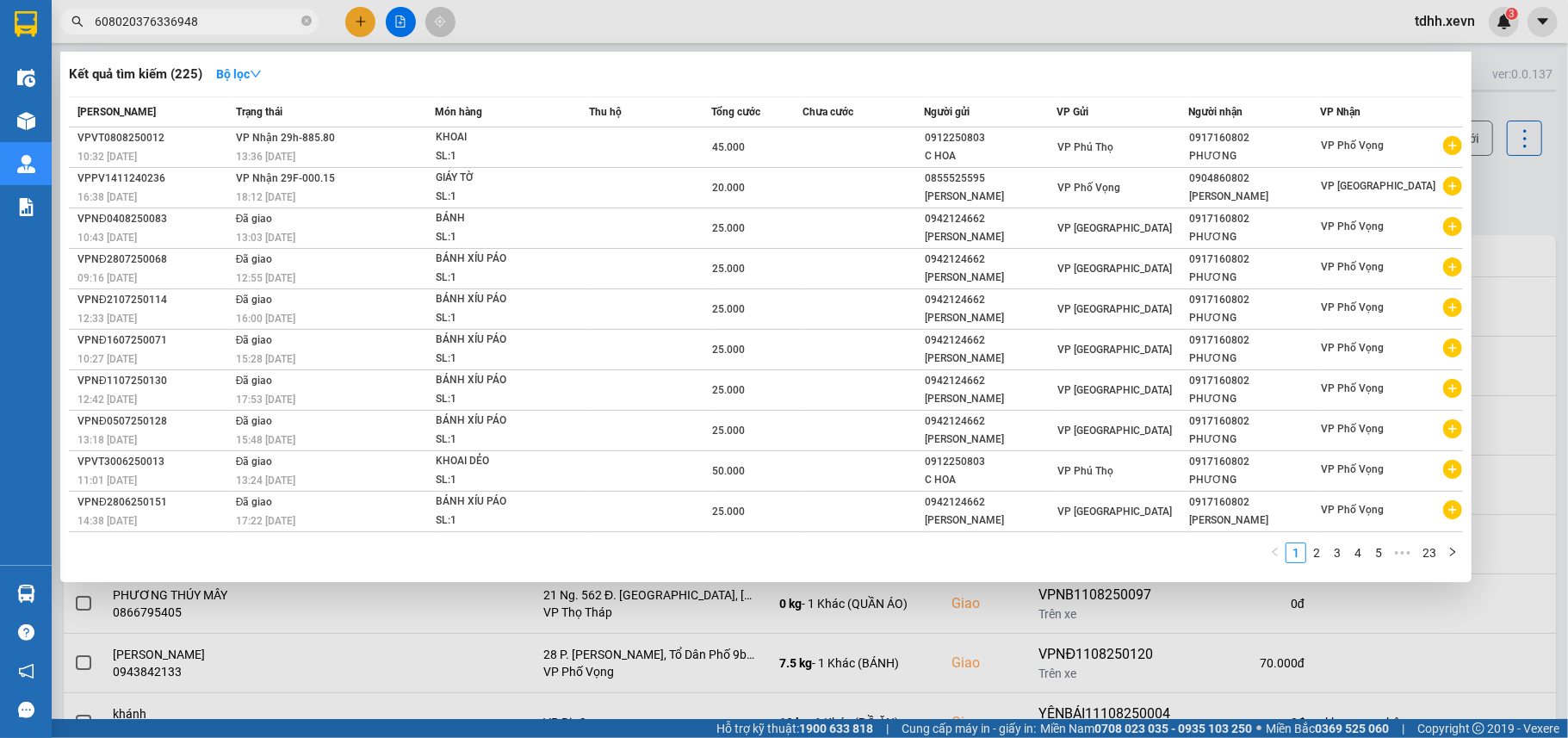
click at [180, 21] on input "608020376336948" at bounding box center [196, 22] width 203 height 19
paste input "text"
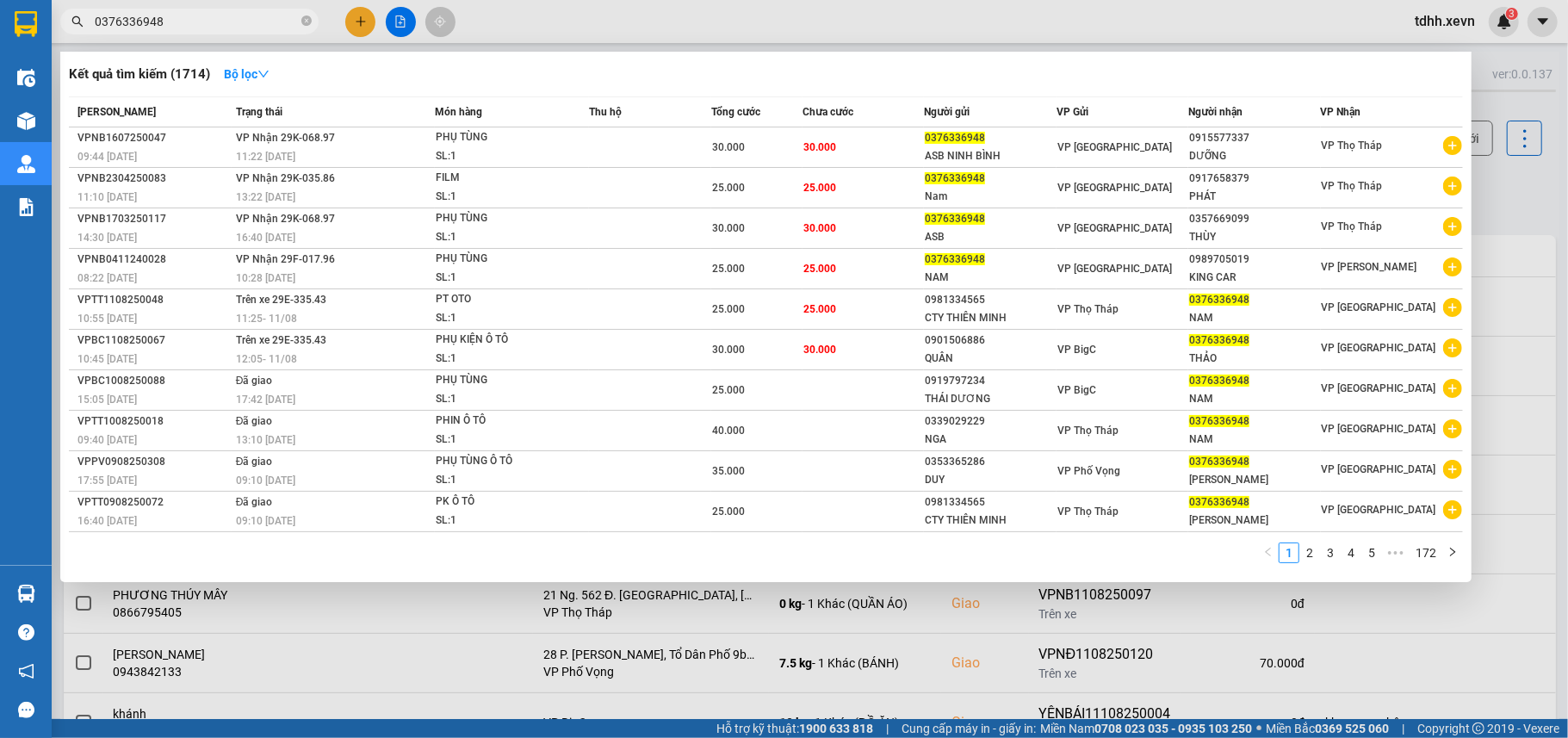
drag, startPoint x: 1524, startPoint y: 200, endPoint x: 1508, endPoint y: 187, distance: 20.6
click at [1520, 200] on div at bounding box center [784, 369] width 1568 height 738
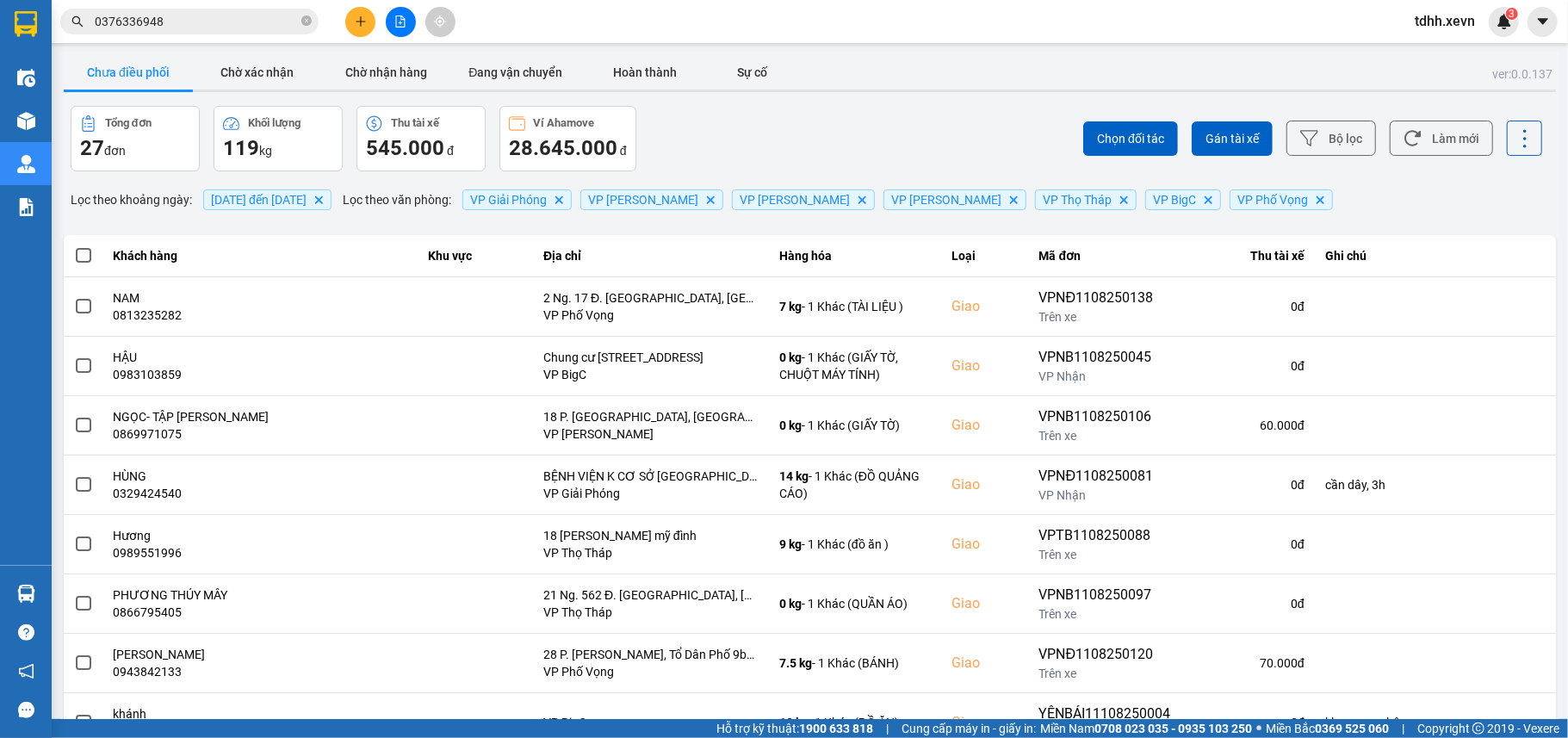
drag, startPoint x: 1439, startPoint y: 148, endPoint x: 1366, endPoint y: 162, distance: 74.3
click at [1437, 146] on button "Làm mới" at bounding box center [1441, 137] width 103 height 35
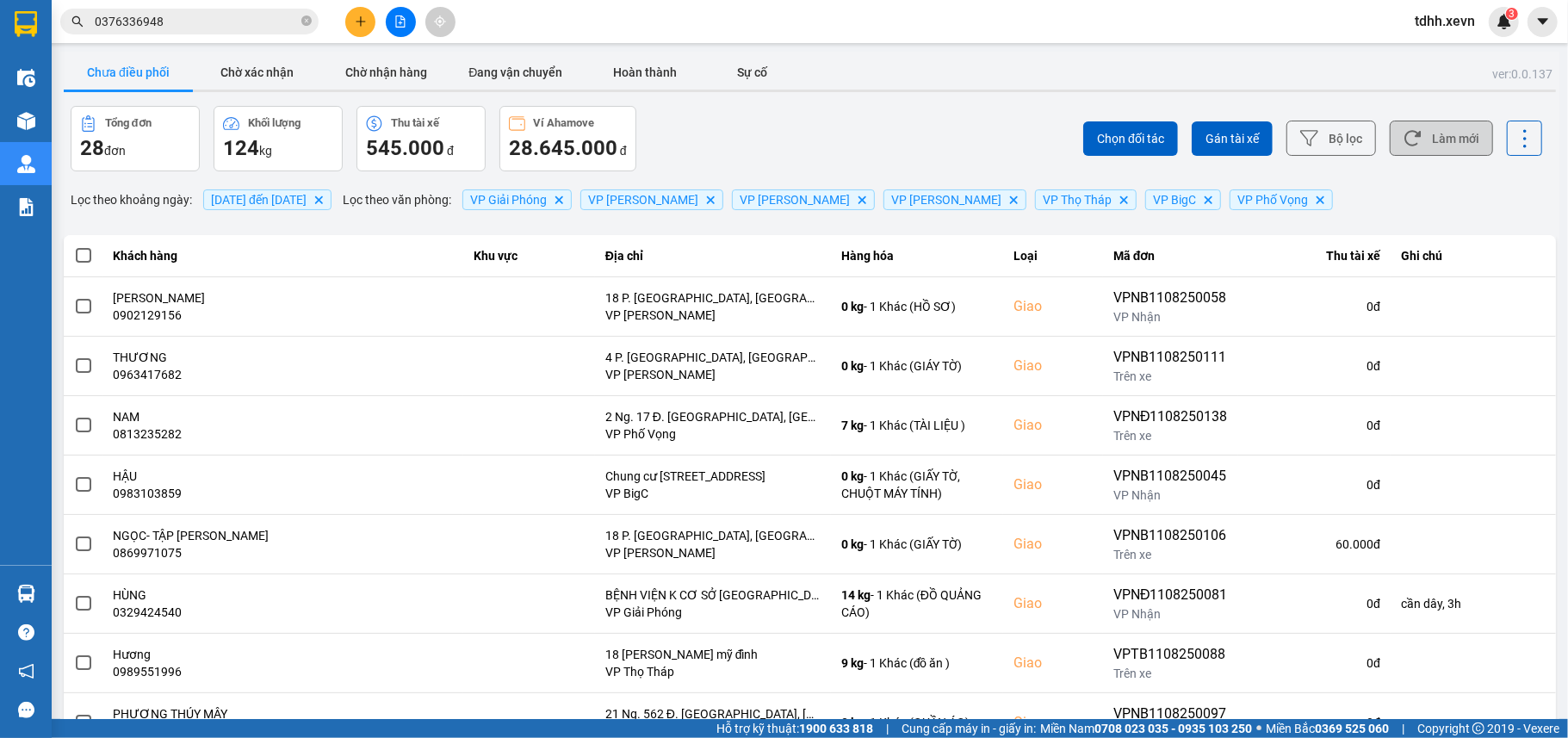
click at [1434, 126] on button "Làm mới" at bounding box center [1441, 137] width 103 height 35
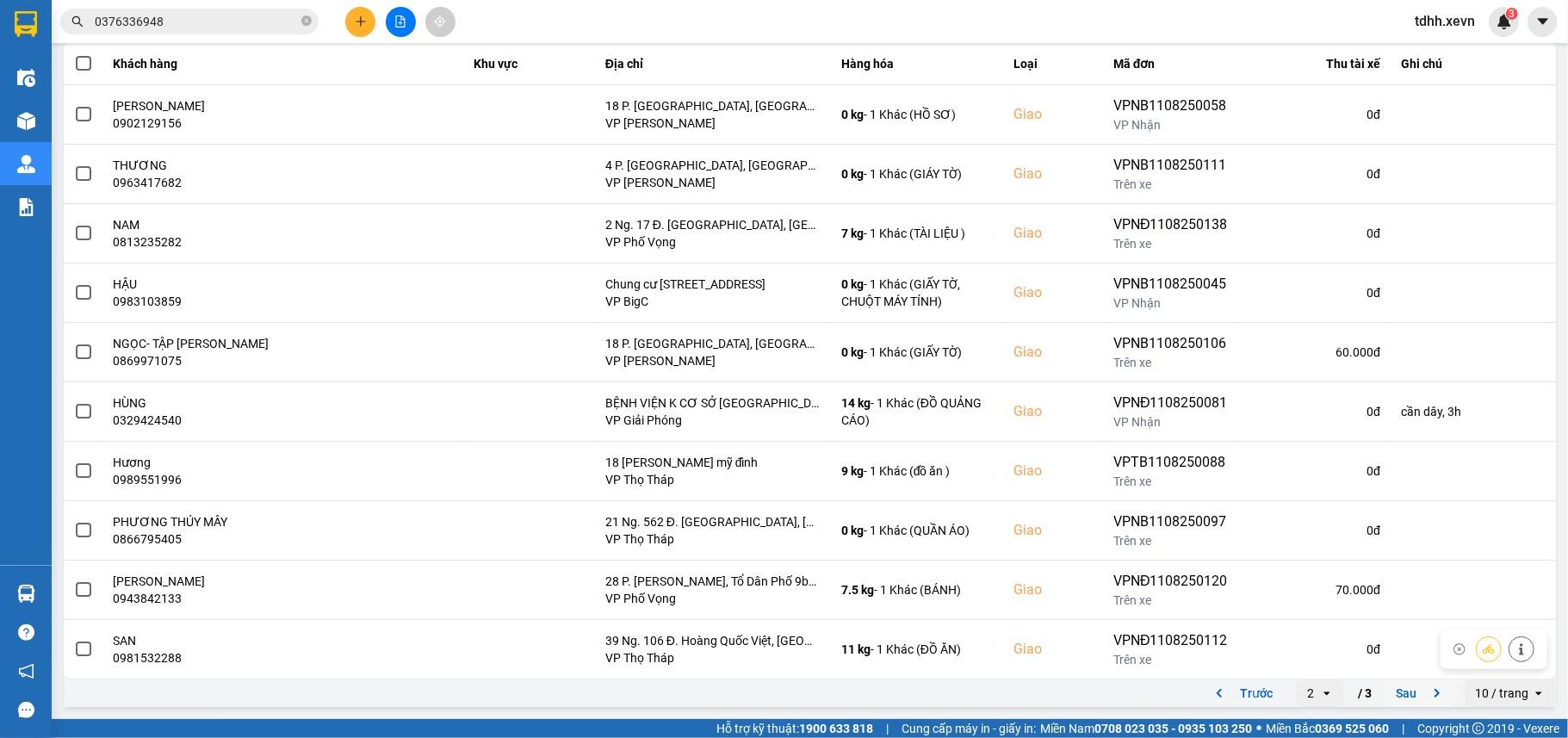
click at [1385, 686] on button "Sau" at bounding box center [1421, 693] width 73 height 26
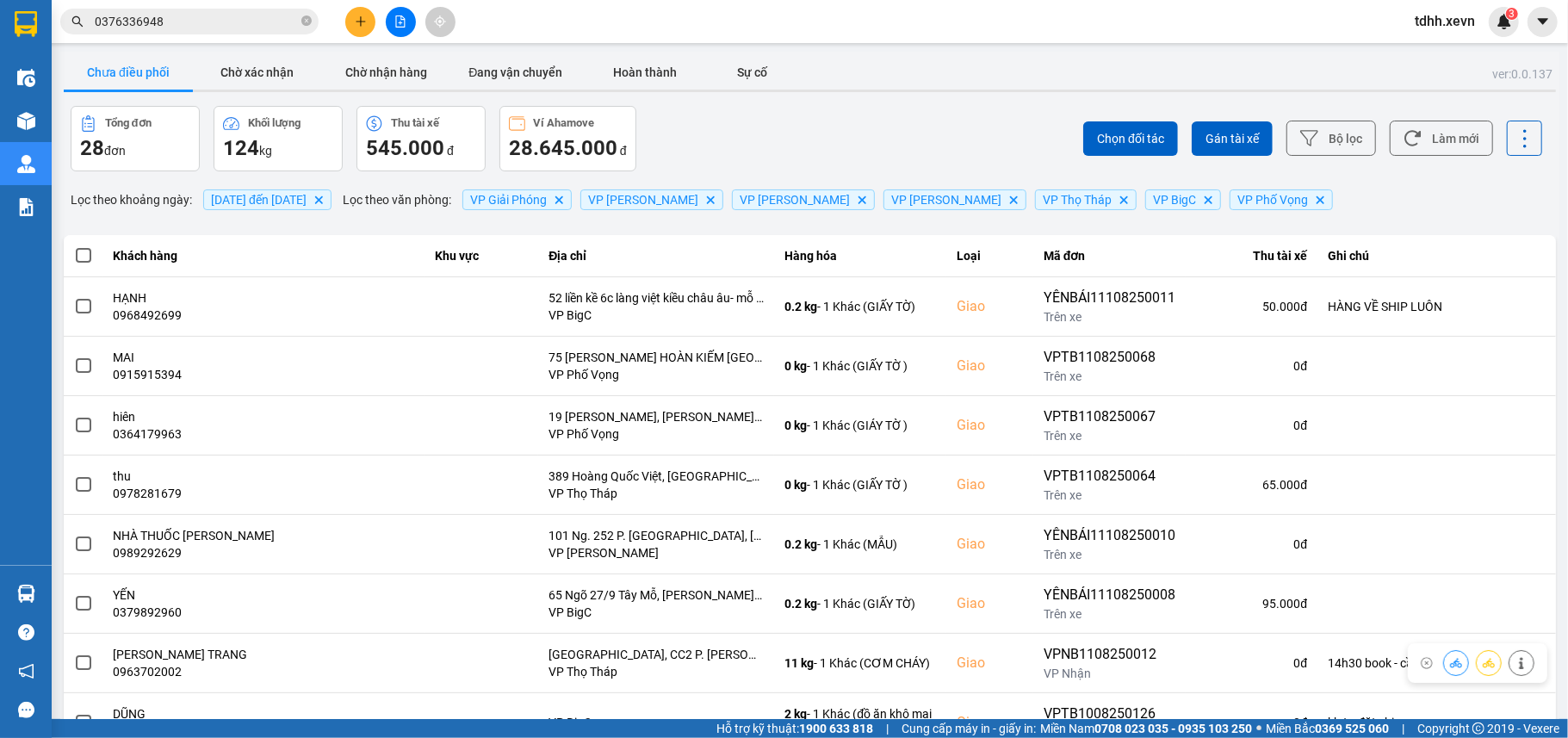
scroll to position [75, 0]
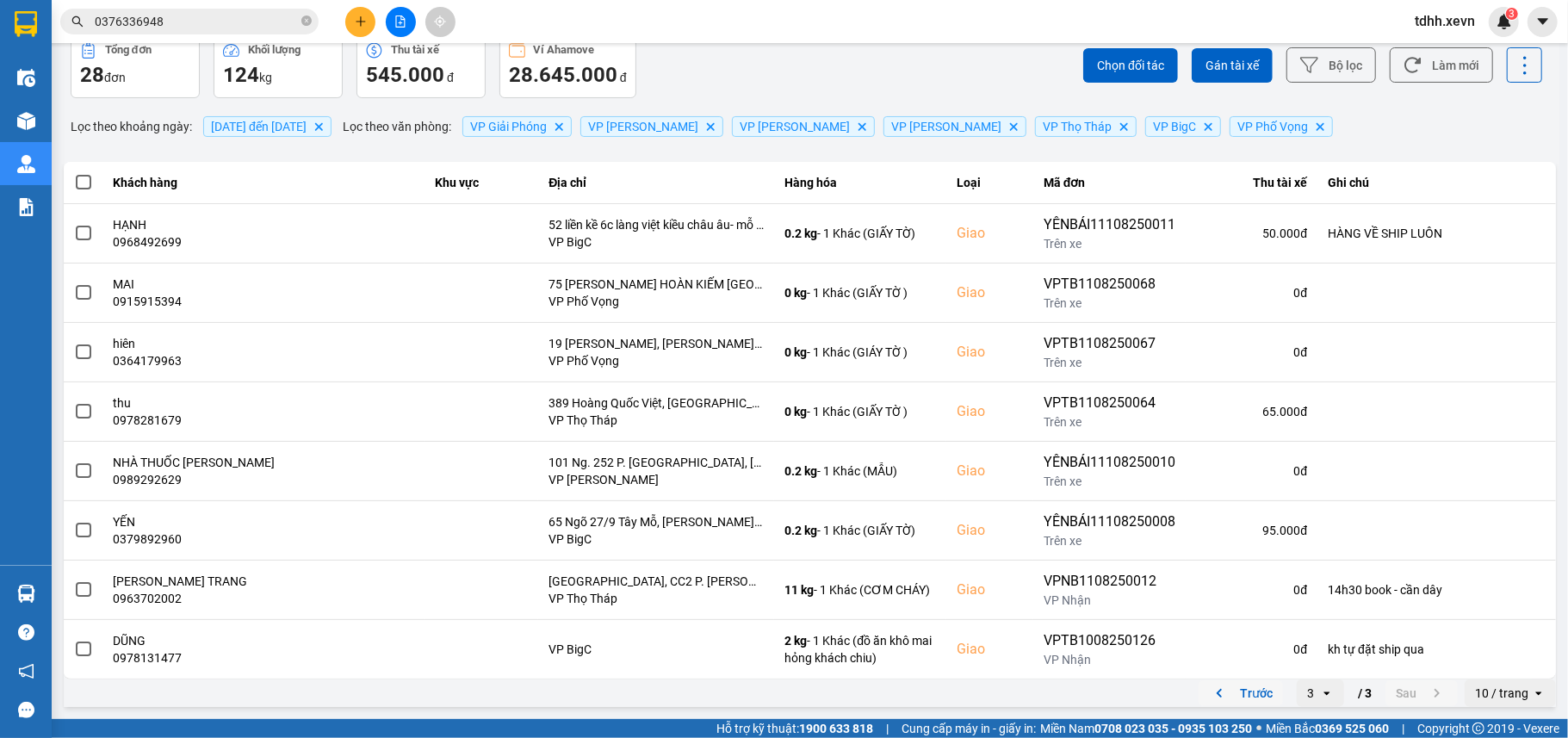
click at [1233, 699] on button "Trước" at bounding box center [1241, 693] width 84 height 26
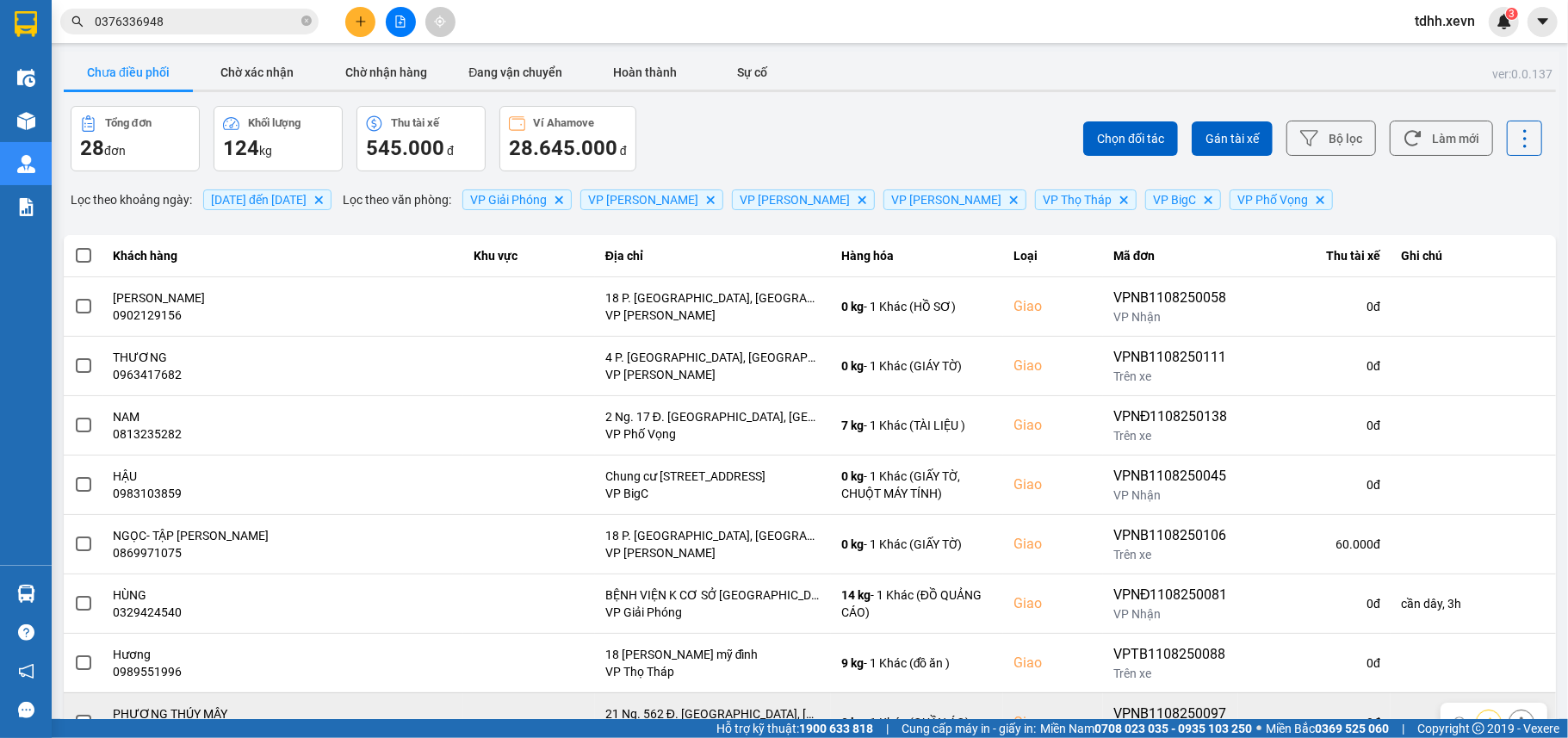
scroll to position [195, 0]
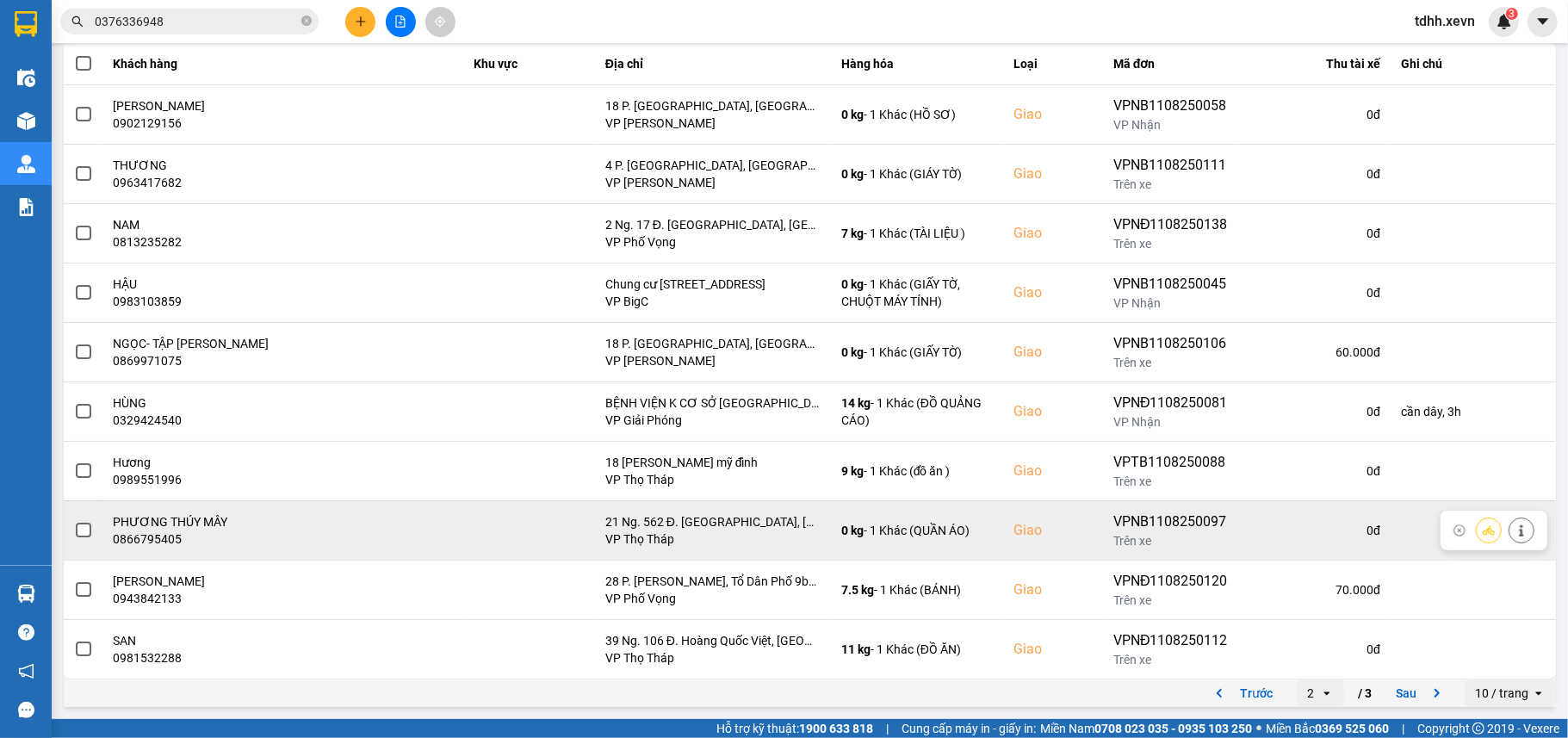
click at [1230, 696] on button "Trước" at bounding box center [1241, 693] width 84 height 26
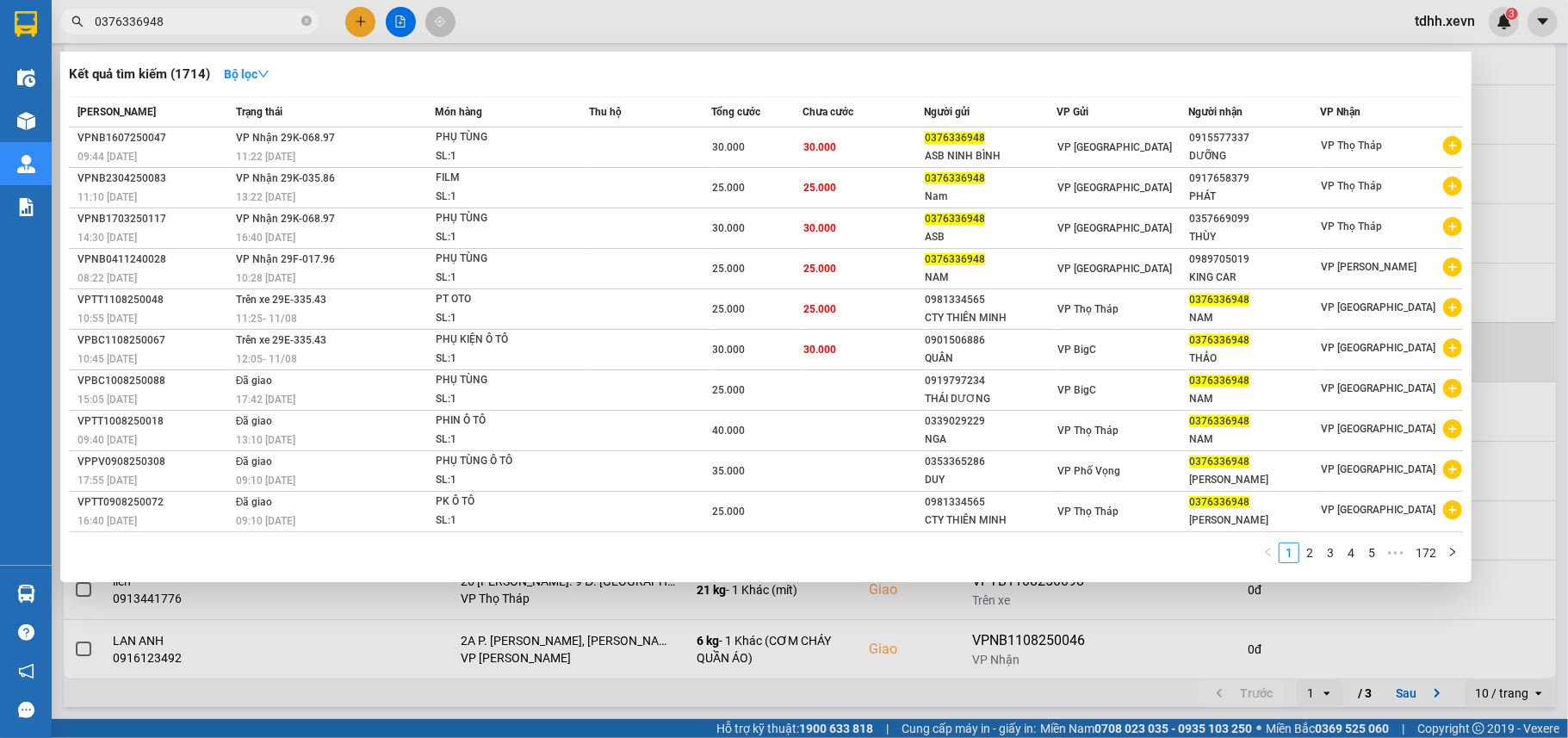
click at [217, 26] on input "0376336948" at bounding box center [196, 22] width 203 height 19
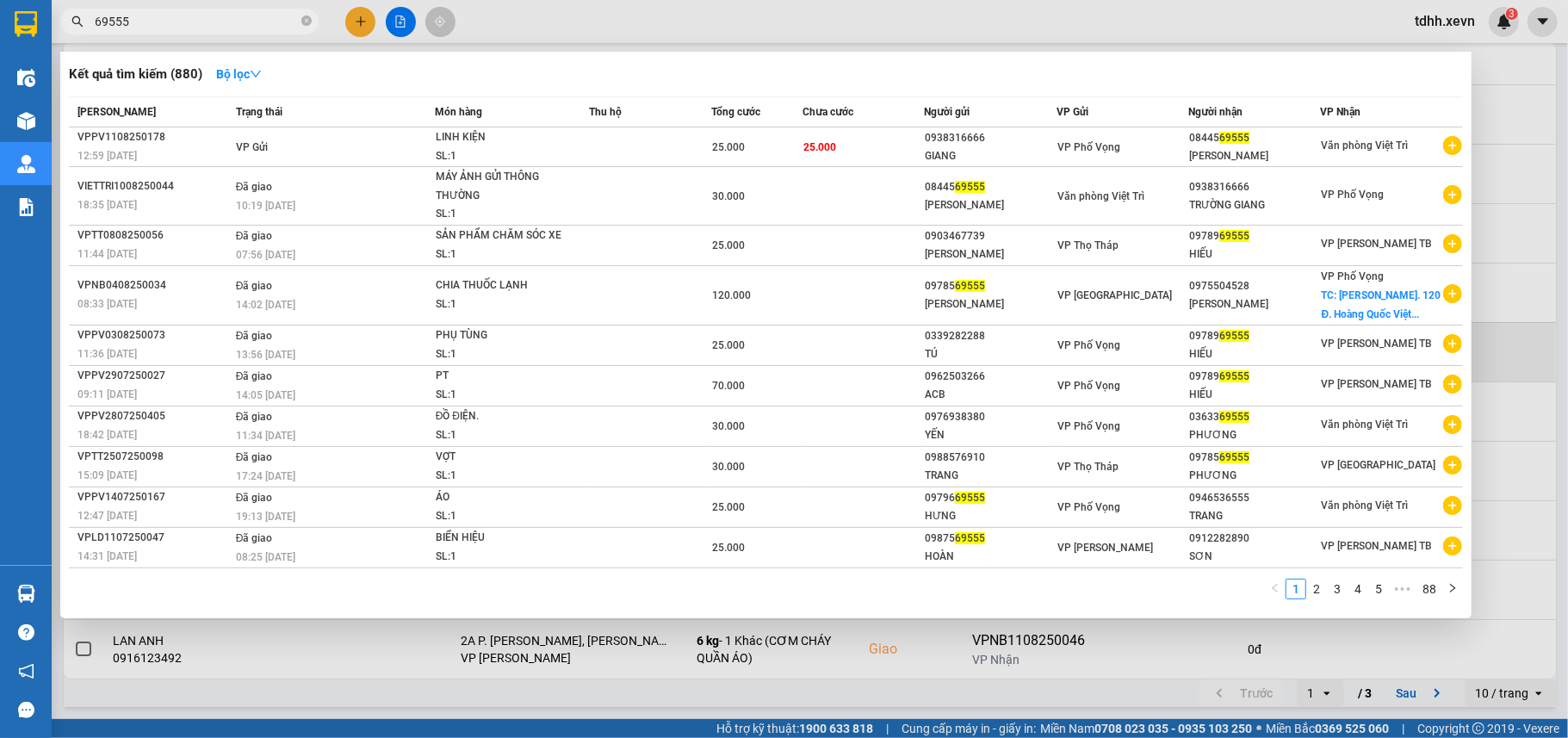
click at [1523, 180] on div at bounding box center [784, 369] width 1568 height 738
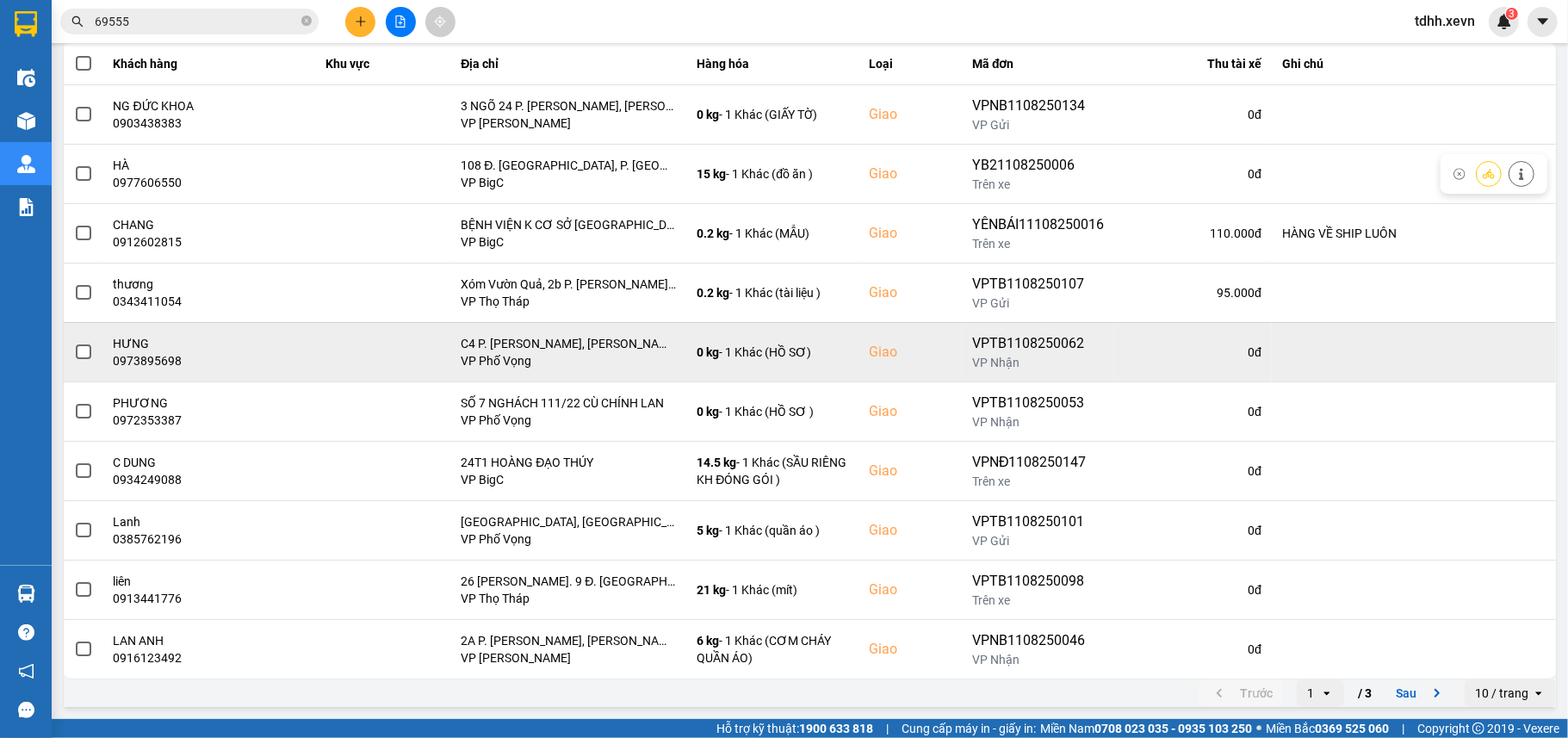
scroll to position [0, 0]
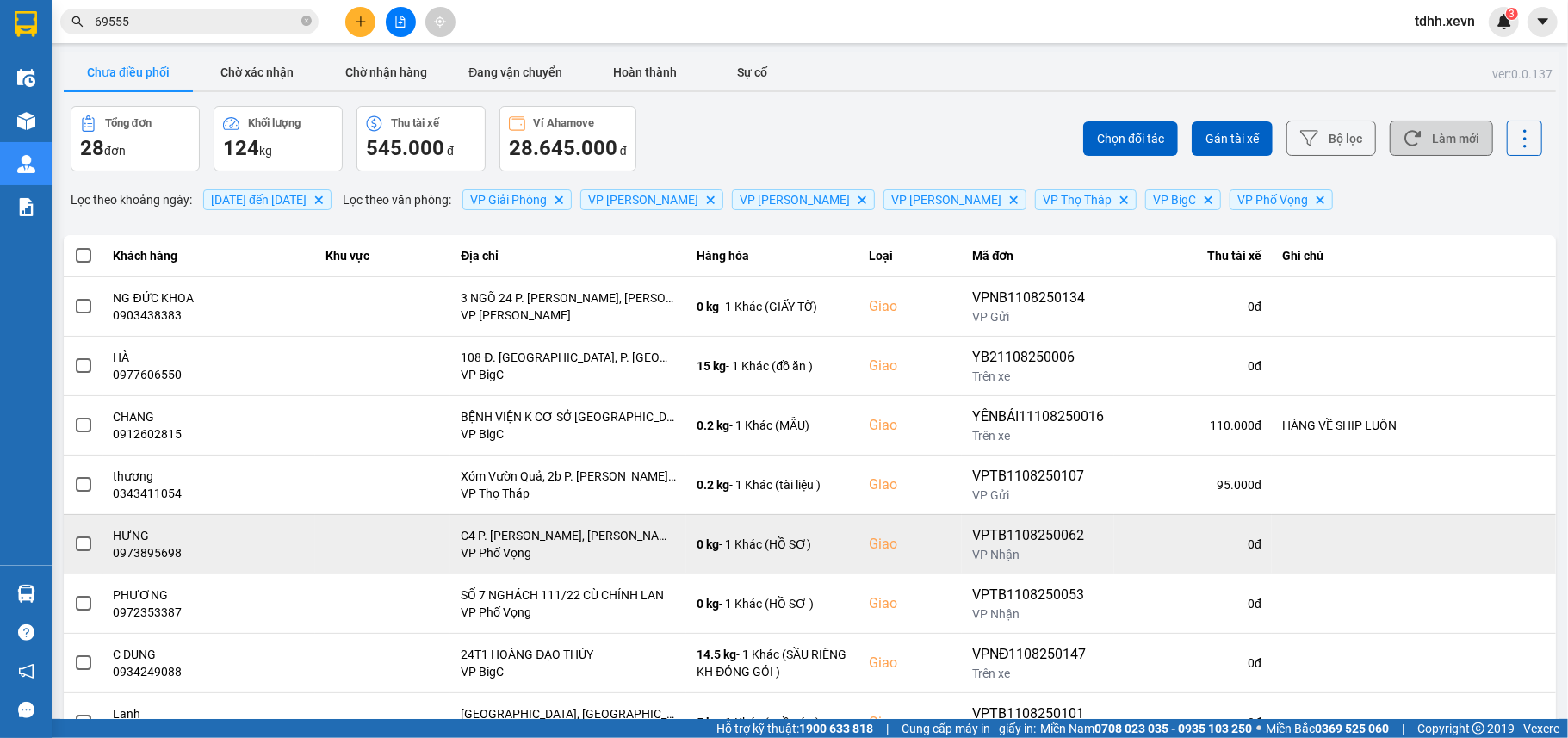
click at [1432, 138] on button "Làm mới" at bounding box center [1441, 137] width 103 height 35
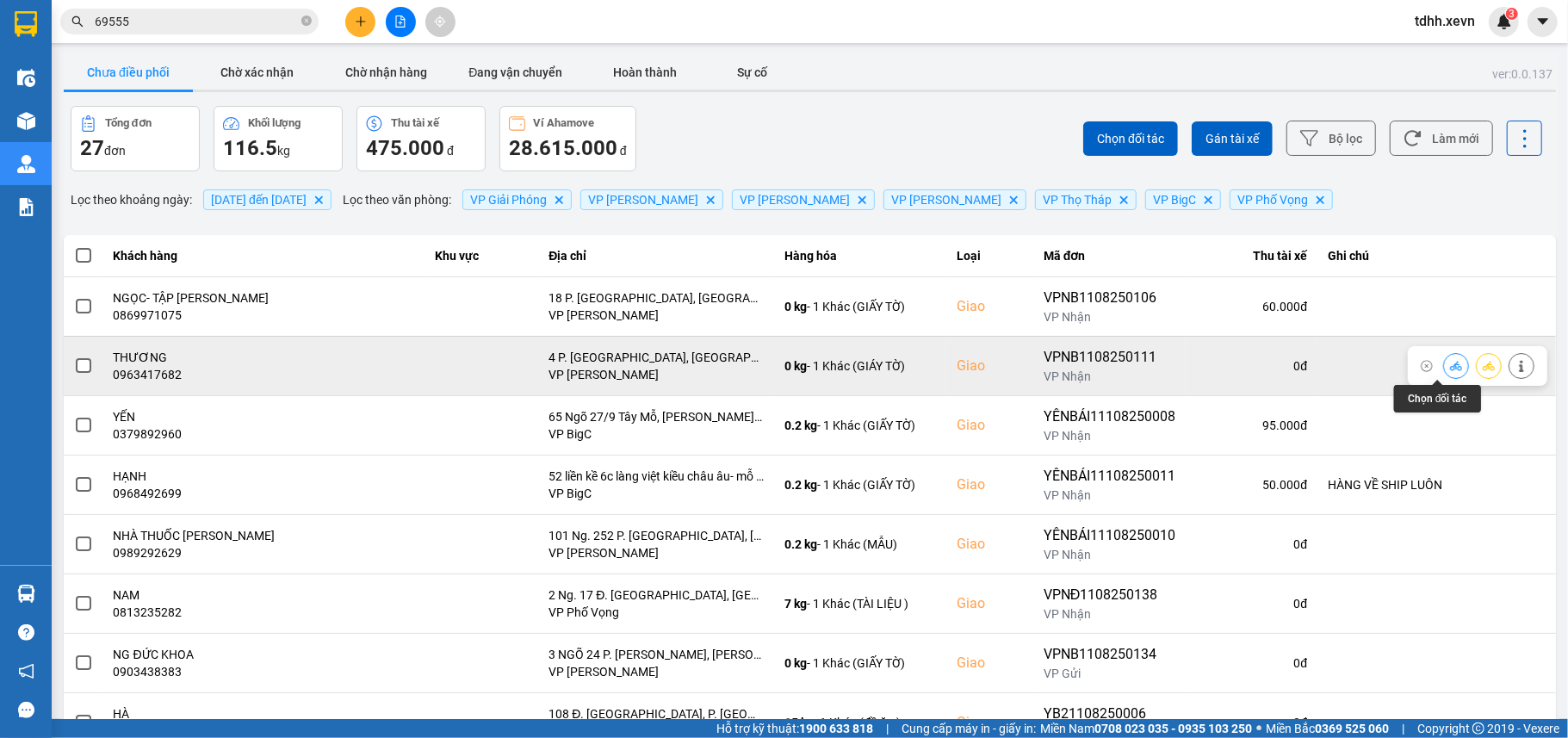
click at [1444, 367] on button at bounding box center [1455, 366] width 24 height 31
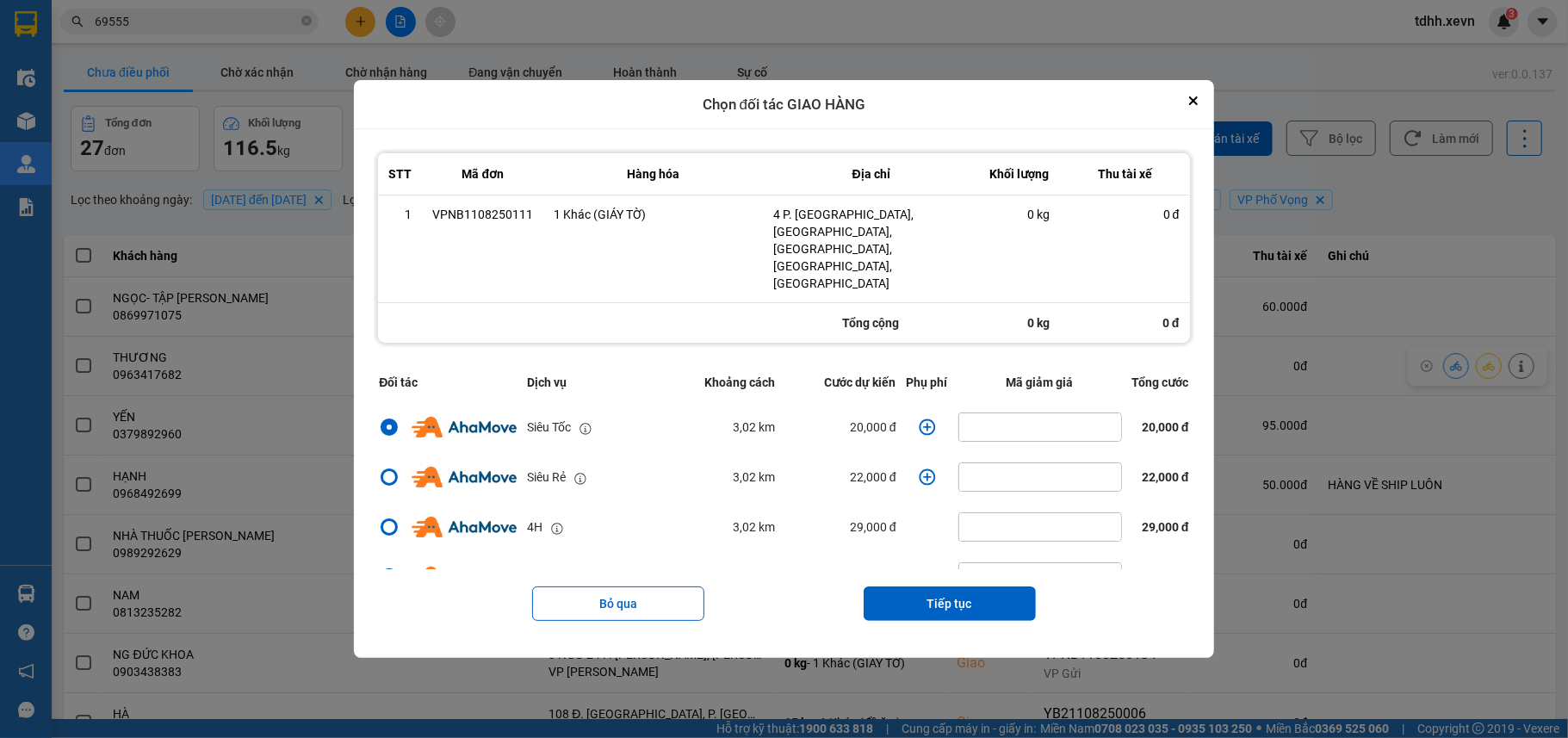
click at [923, 418] on icon "dialog" at bounding box center [927, 427] width 17 height 17
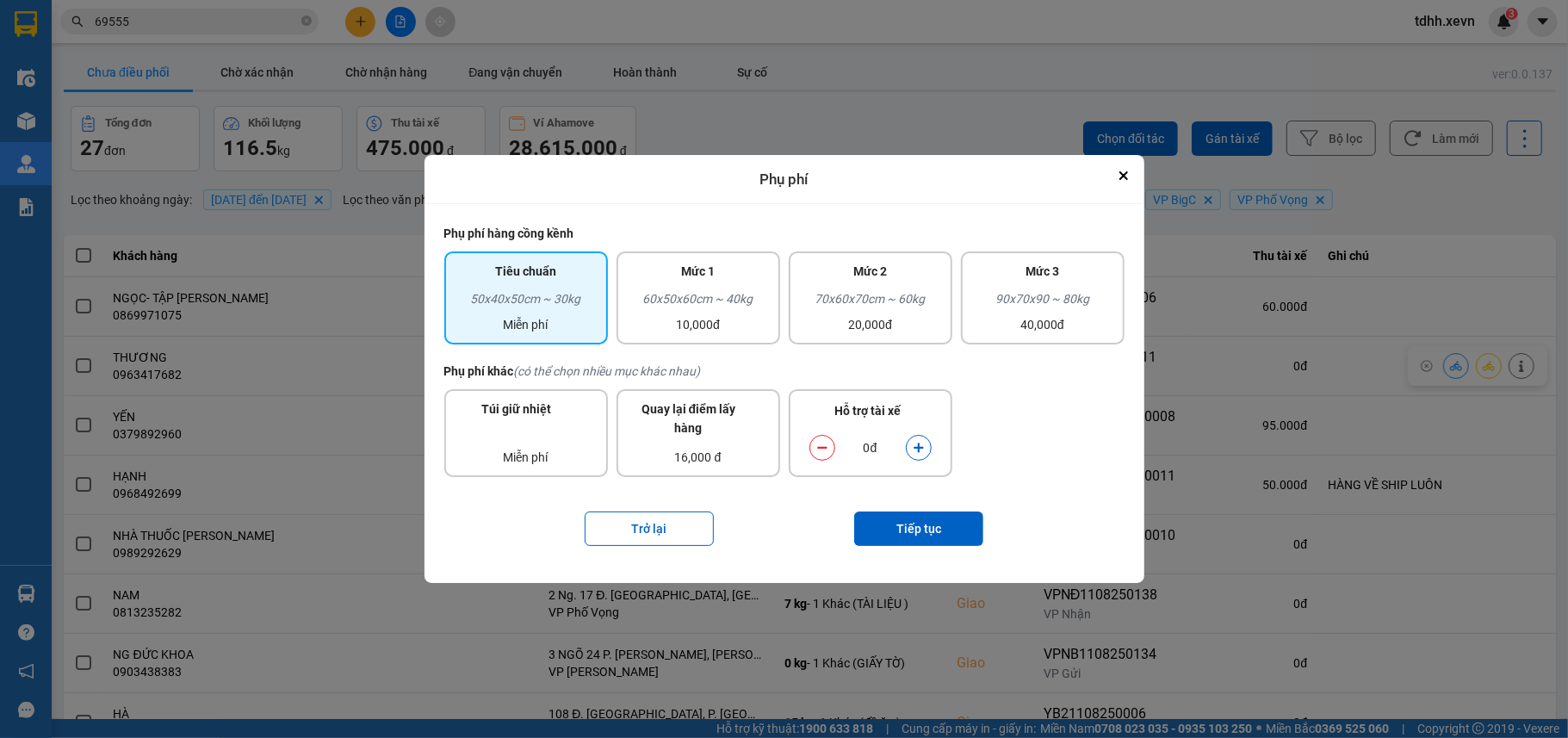
drag, startPoint x: 909, startPoint y: 445, endPoint x: 909, endPoint y: 456, distance: 11.0
click at [909, 446] on button "dialog" at bounding box center [918, 449] width 24 height 31
click at [909, 527] on button "Tiếp tục" at bounding box center [918, 529] width 129 height 34
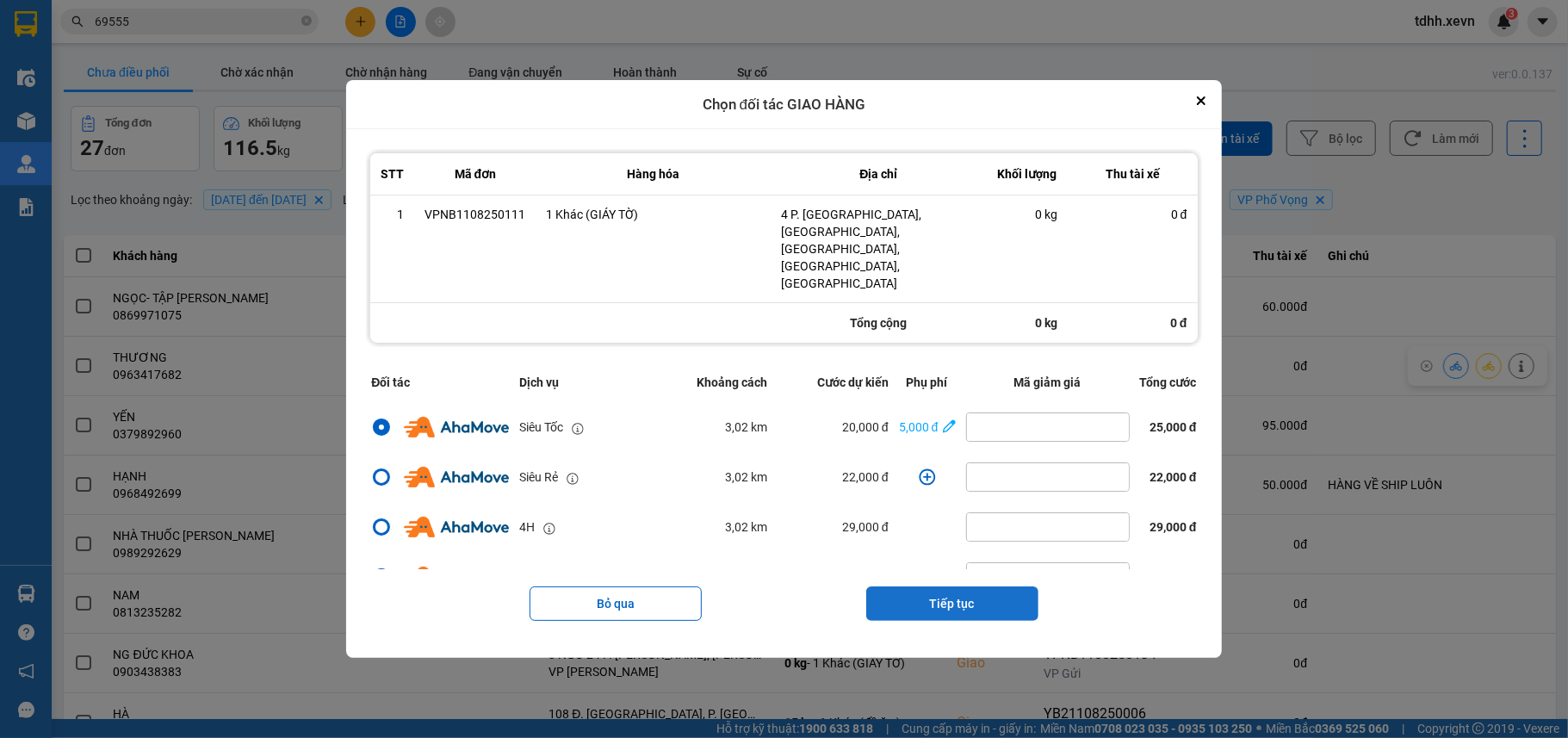
click at [951, 586] on button "Tiếp tục" at bounding box center [951, 603] width 172 height 34
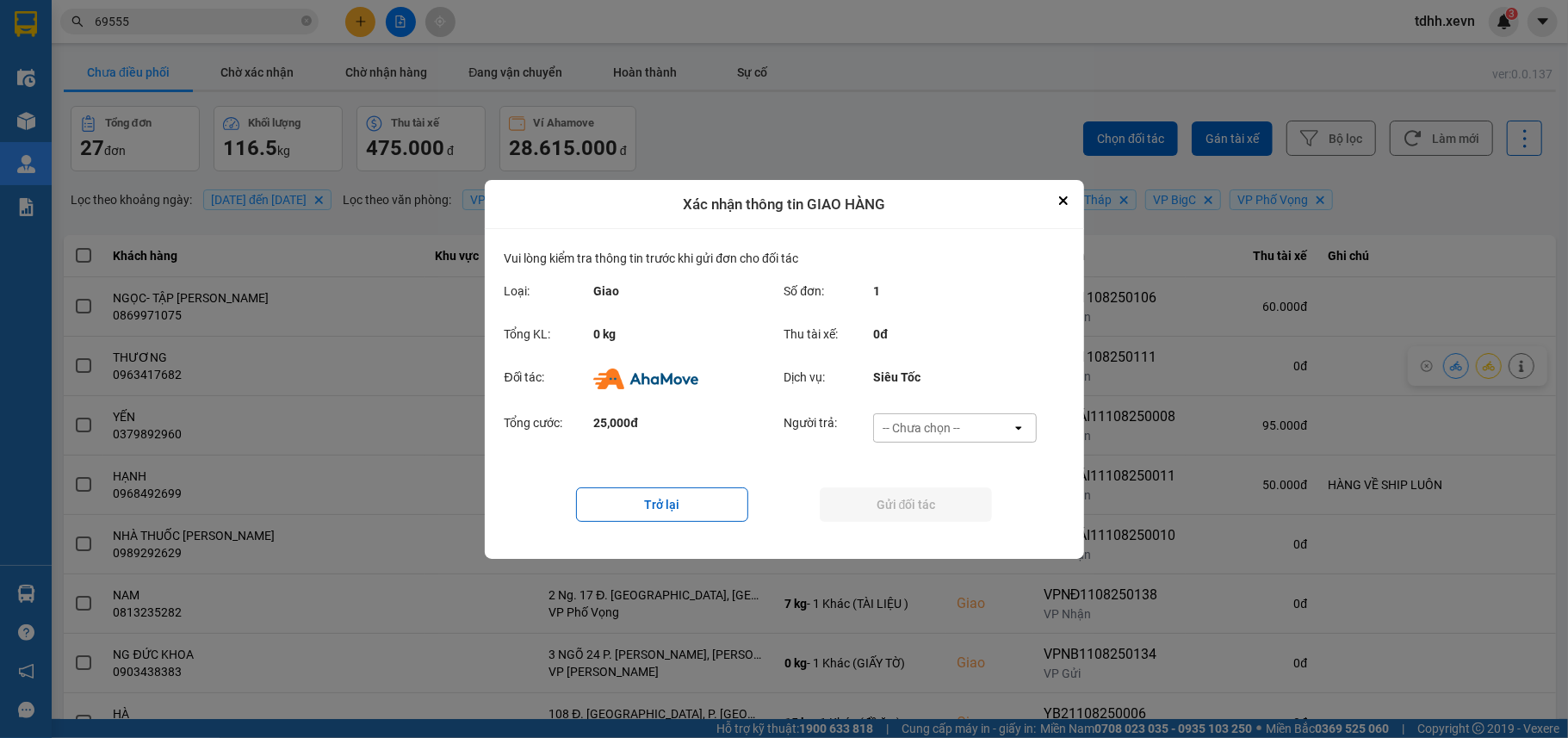
click at [955, 422] on div "-- Chưa chọn --" at bounding box center [921, 428] width 77 height 17
click at [936, 521] on span "Ví Ahamove" at bounding box center [921, 526] width 70 height 17
click at [934, 501] on button "Gửi đối tác" at bounding box center [906, 505] width 172 height 34
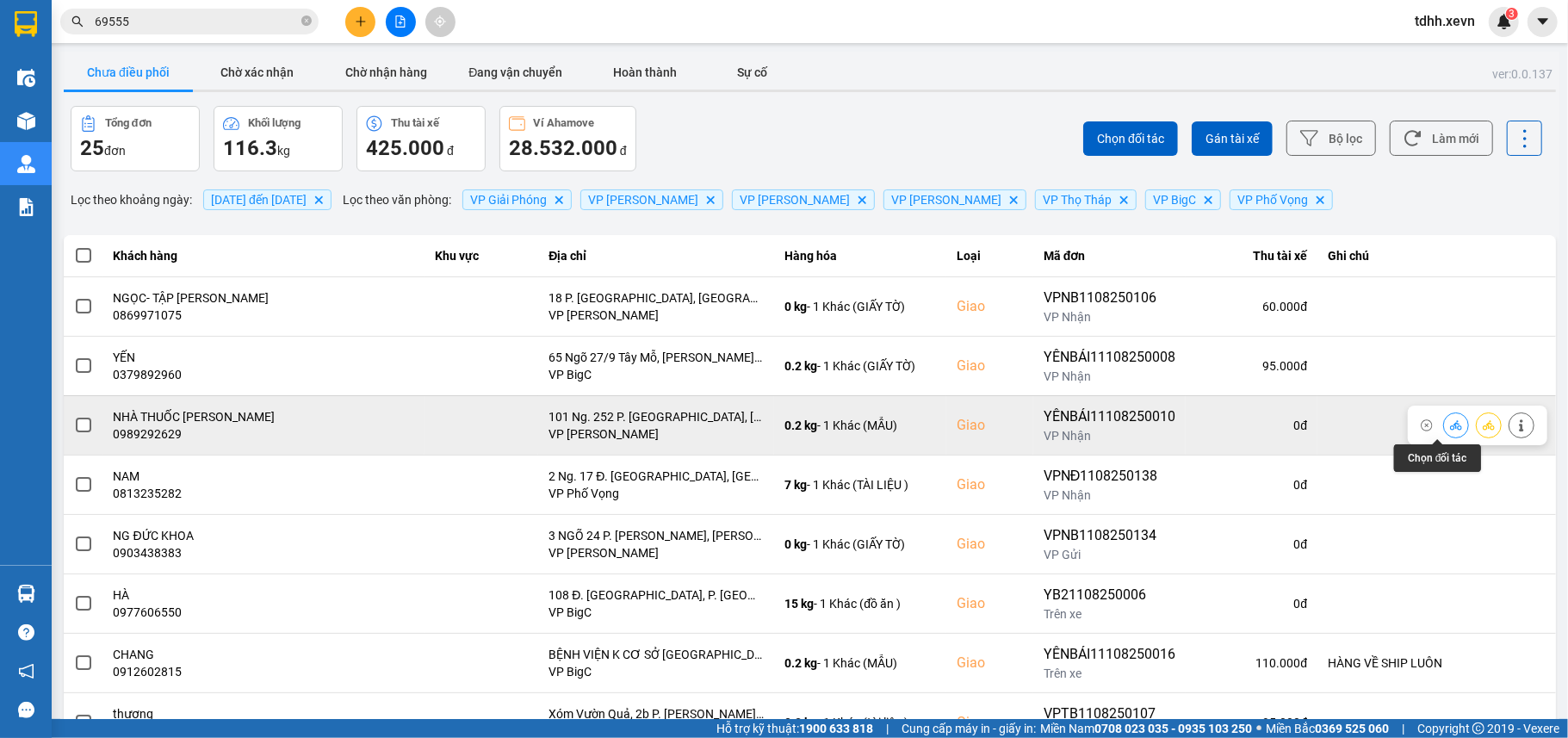
click at [1444, 434] on button at bounding box center [1455, 425] width 24 height 31
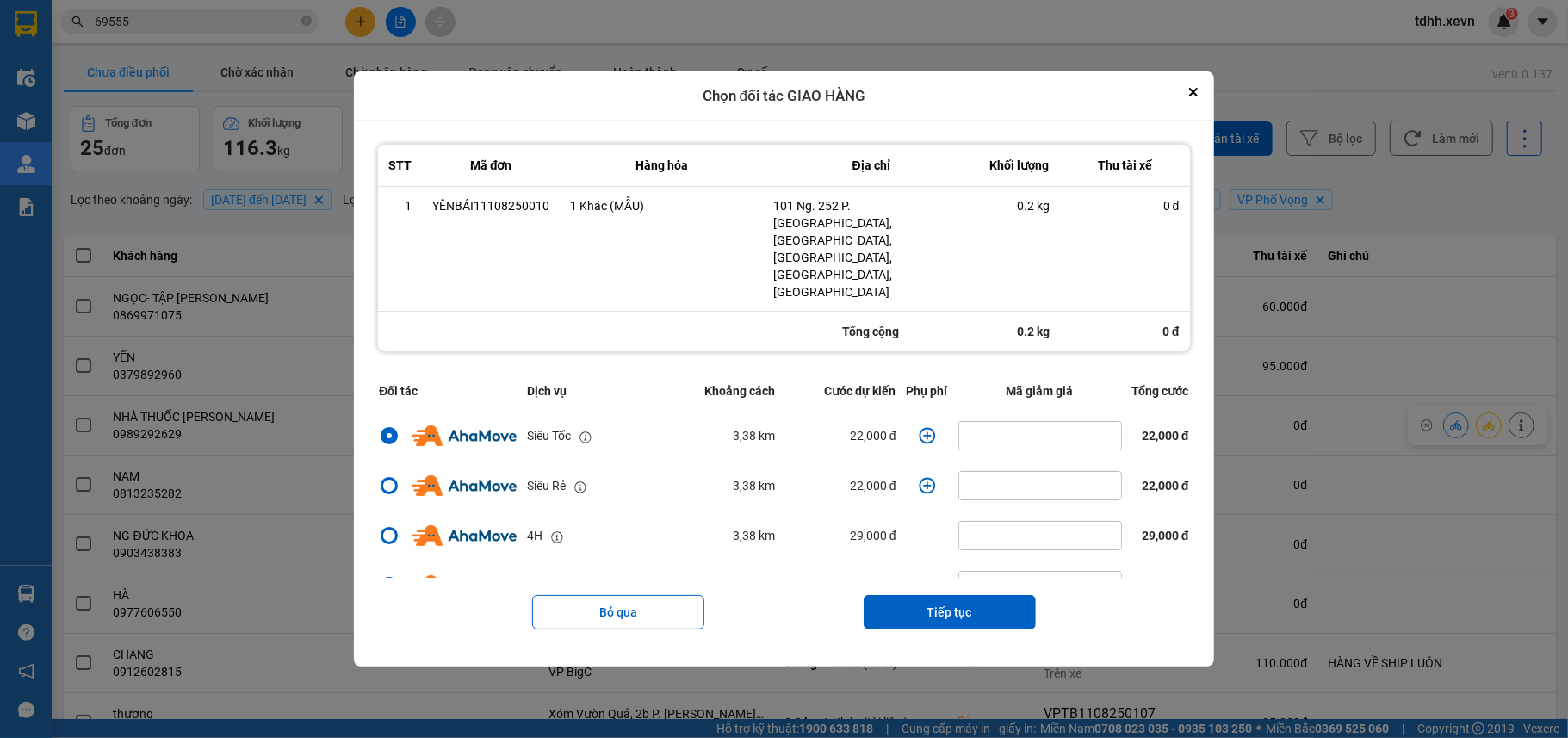
click at [923, 427] on icon "dialog" at bounding box center [927, 435] width 17 height 17
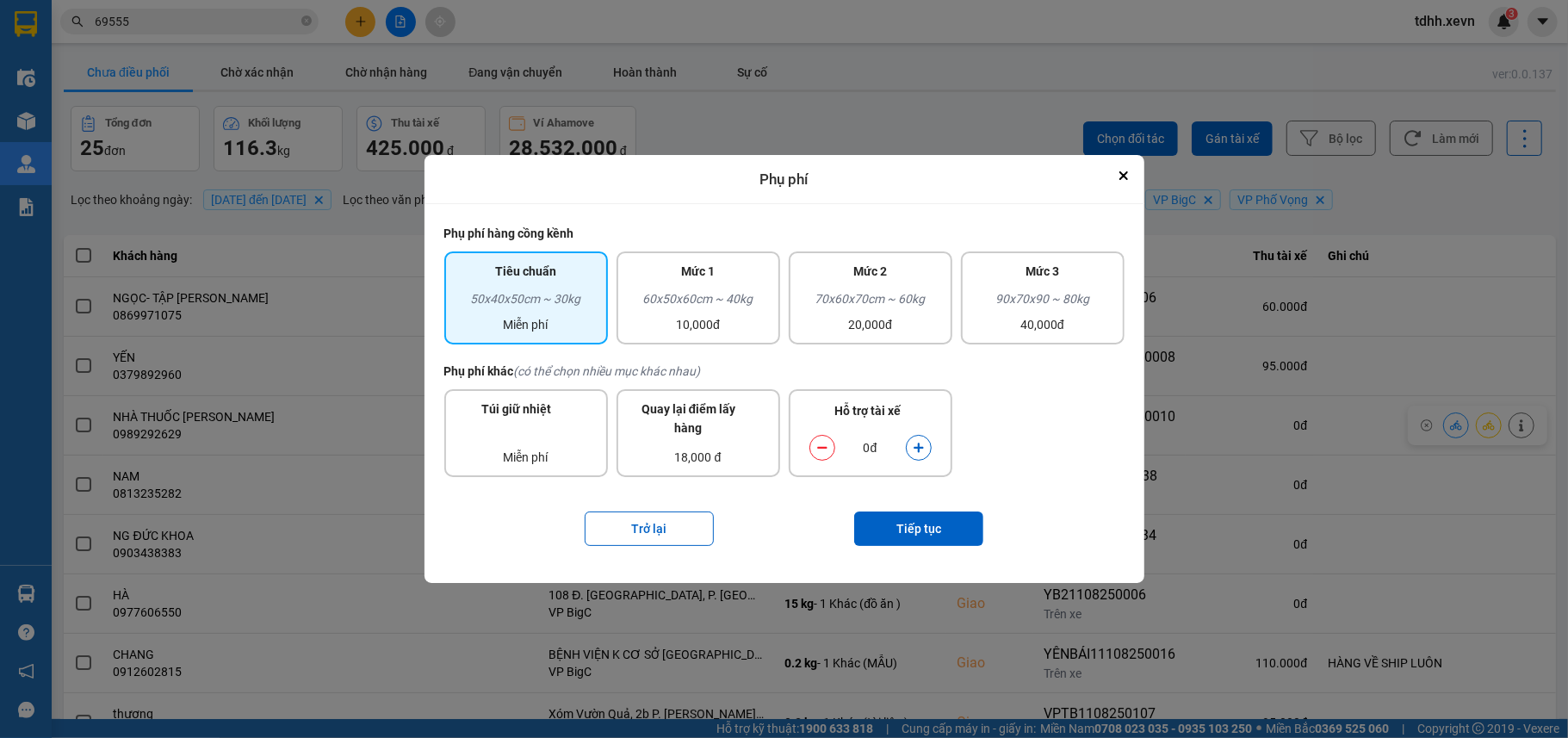
click at [923, 453] on icon "dialog" at bounding box center [918, 448] width 12 height 12
click at [919, 515] on button "Tiếp tục" at bounding box center [918, 529] width 129 height 34
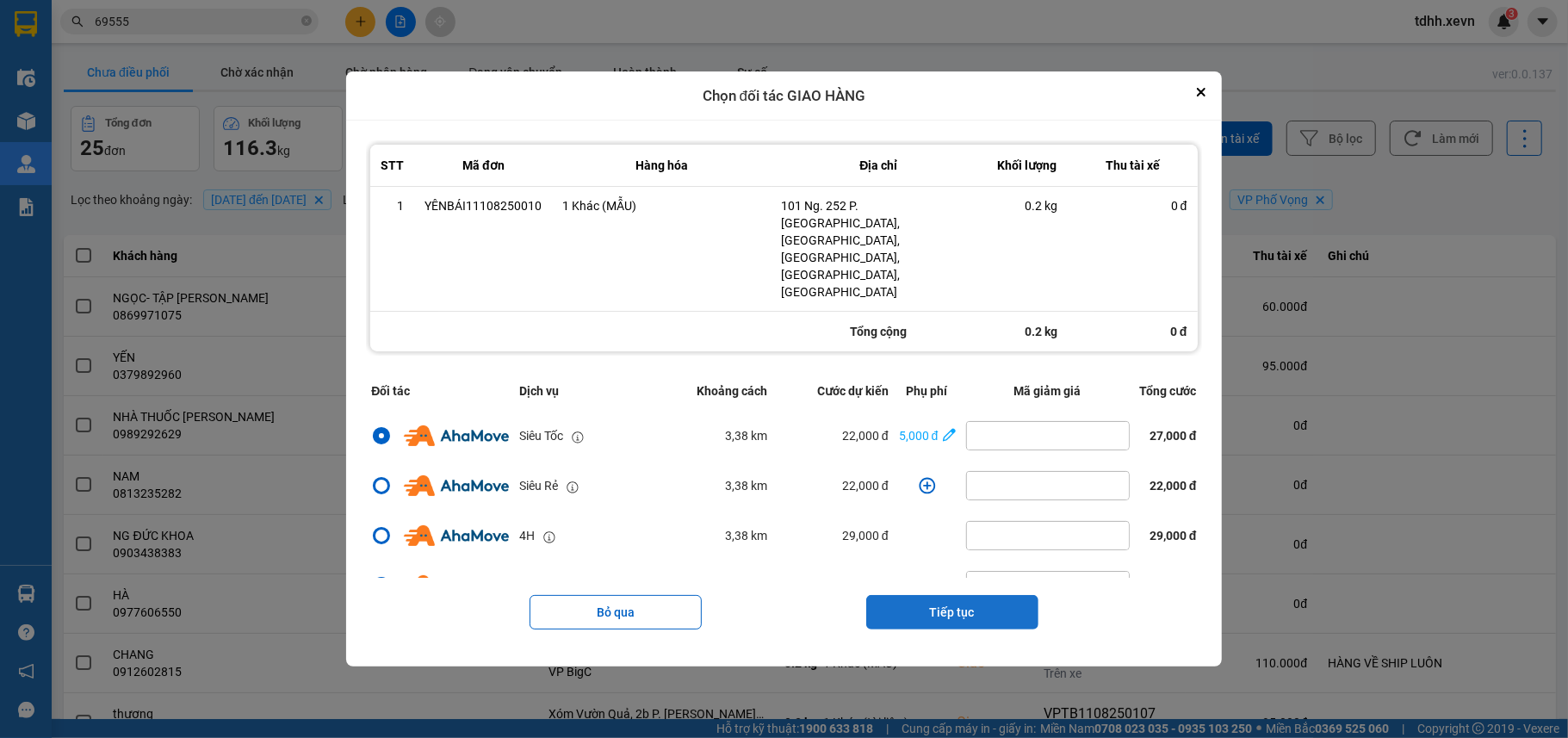
click at [935, 595] on button "Tiếp tục" at bounding box center [951, 612] width 172 height 34
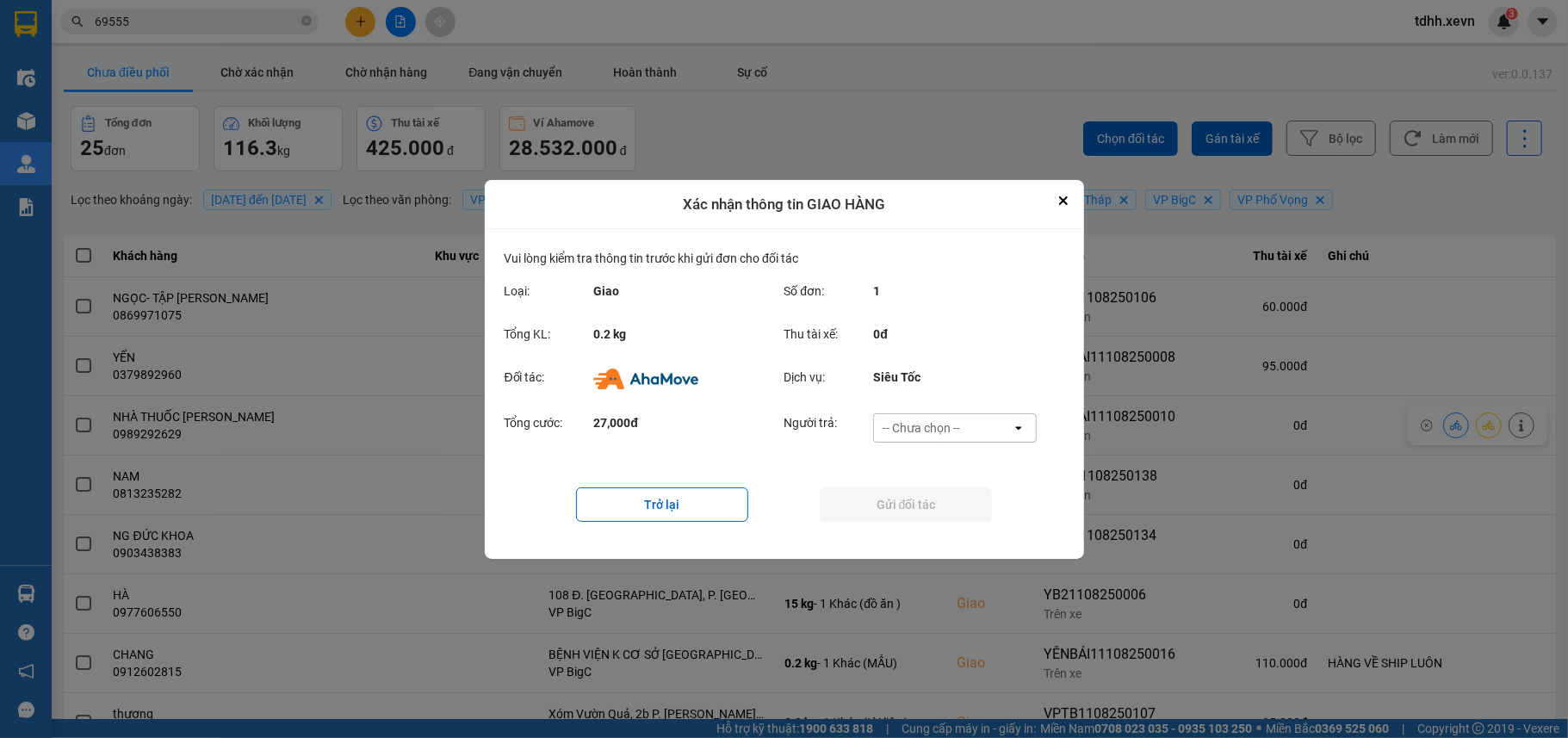
click at [951, 422] on div "-- Chưa chọn --" at bounding box center [921, 428] width 77 height 17
click at [931, 522] on span "Ví Ahamove" at bounding box center [921, 526] width 70 height 17
click at [927, 512] on button "Gửi đối tác" at bounding box center [906, 505] width 172 height 34
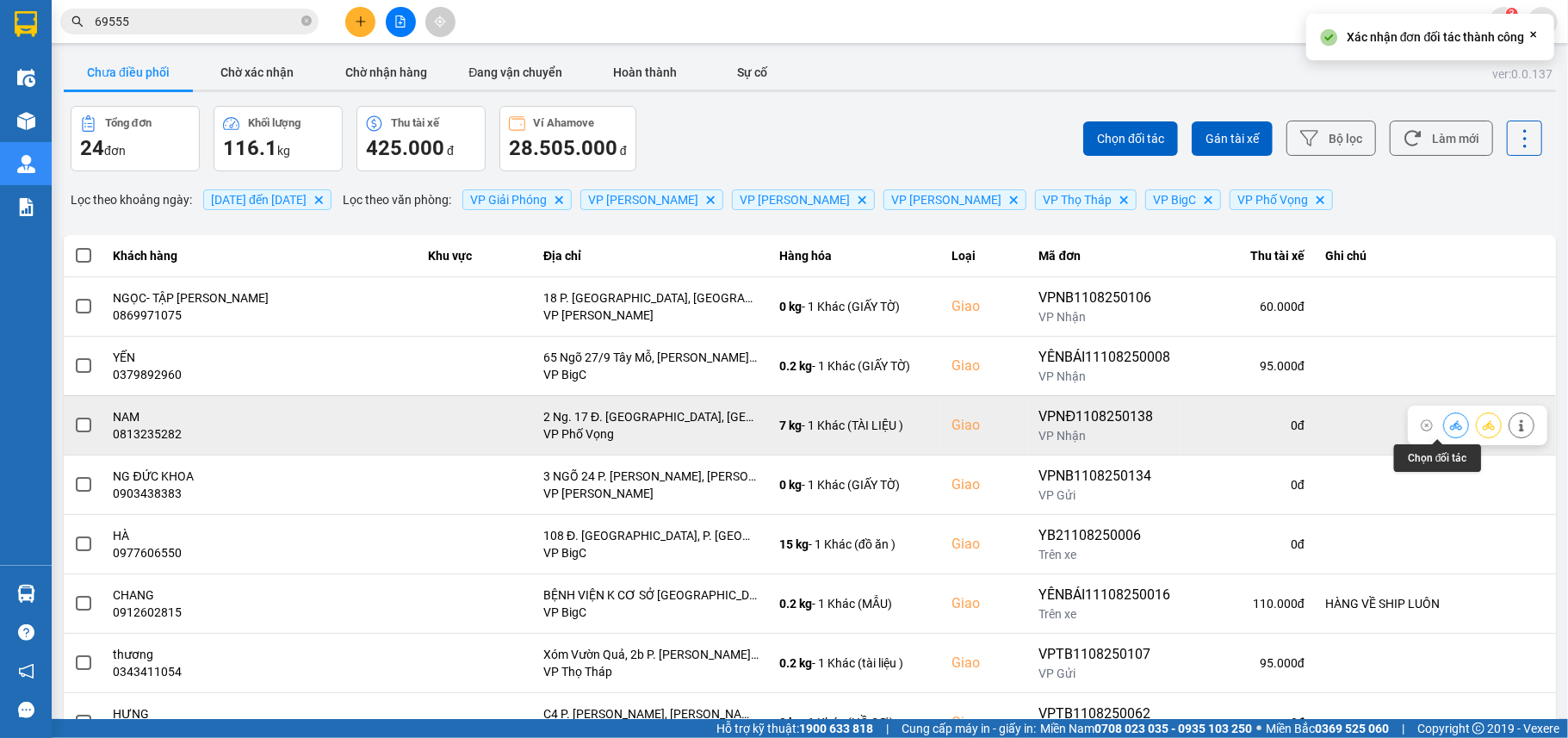
click at [1450, 429] on icon at bounding box center [1455, 425] width 12 height 10
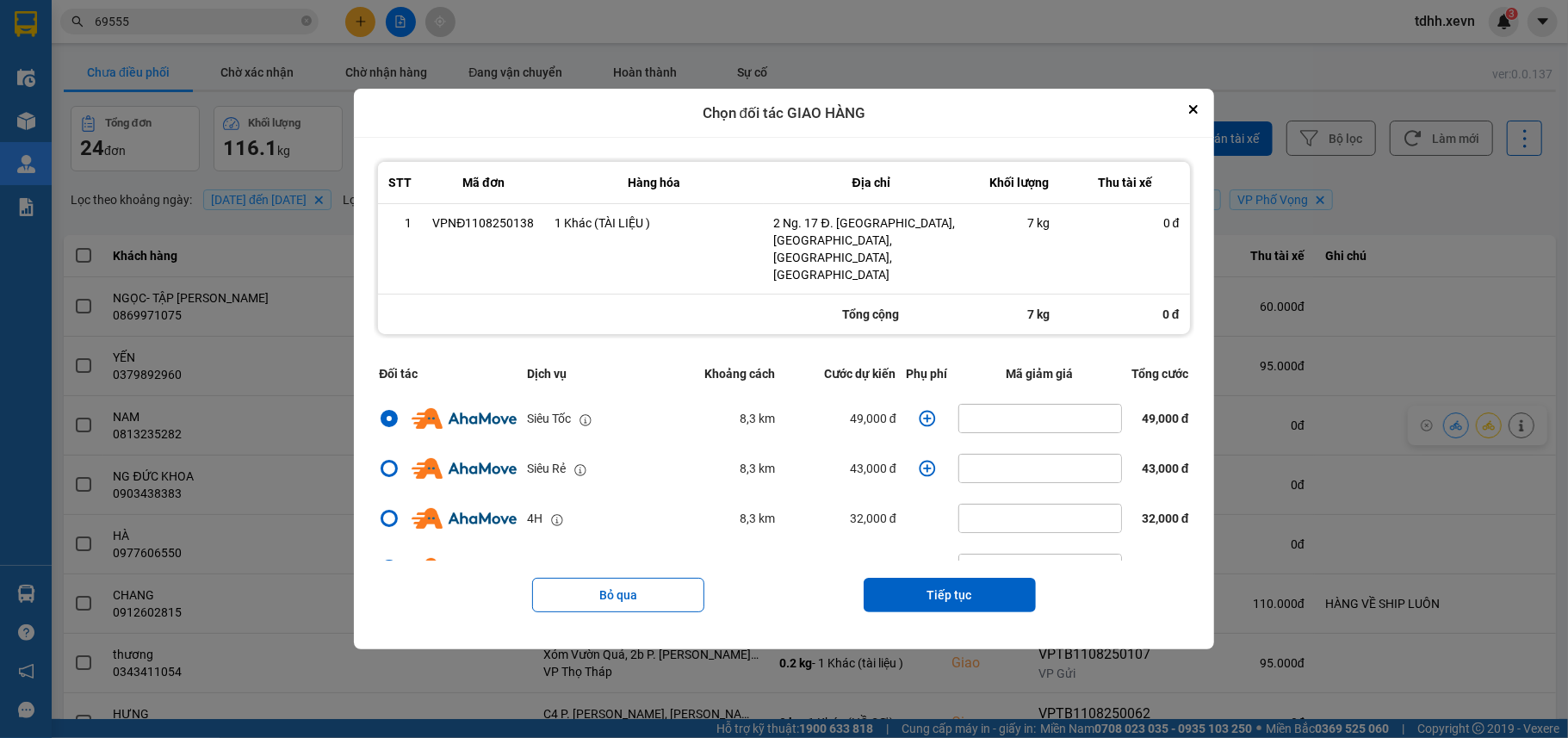
click at [918, 411] on icon "dialog" at bounding box center [926, 418] width 16 height 16
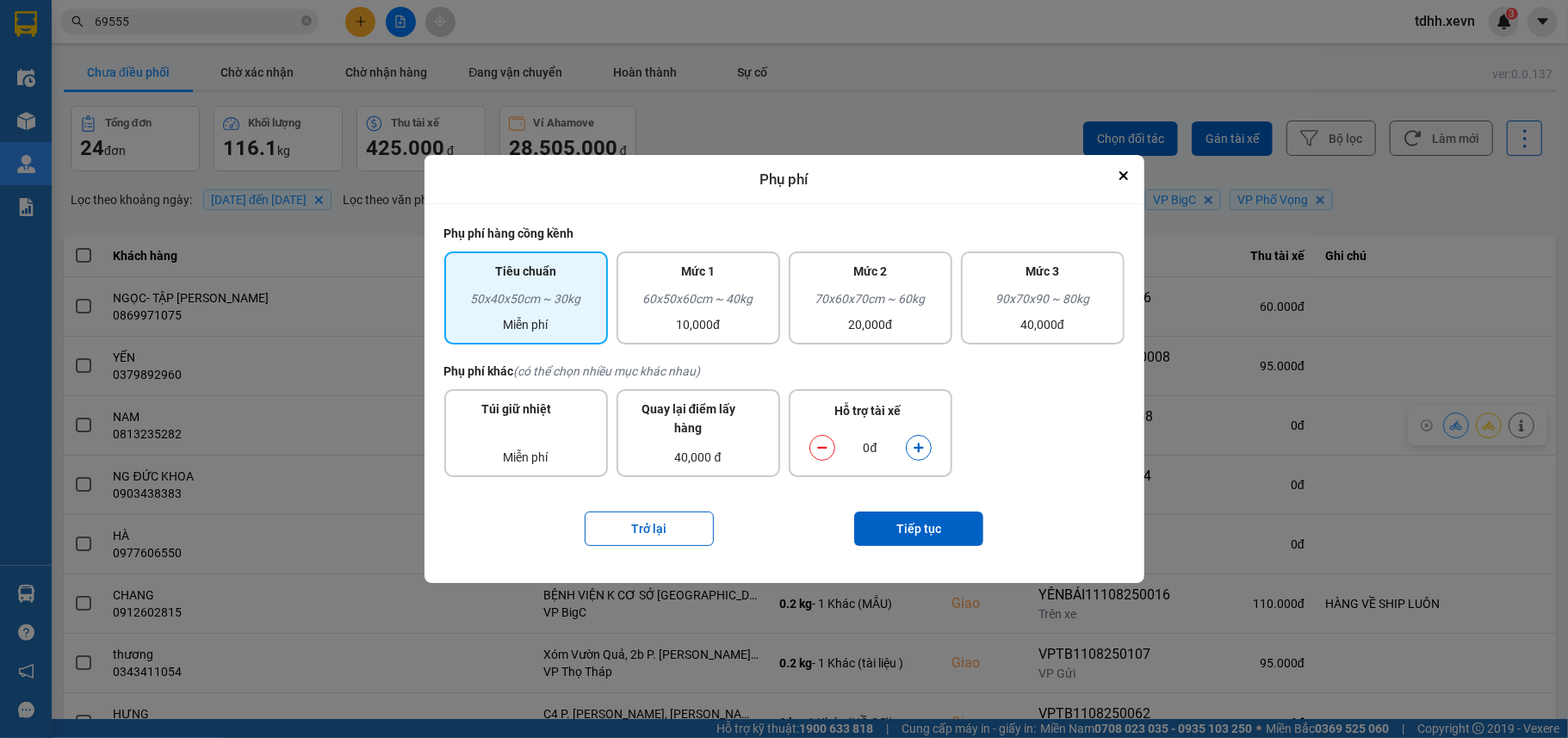
click at [918, 437] on button "dialog" at bounding box center [918, 449] width 24 height 31
click at [918, 523] on button "Tiếp tục" at bounding box center [918, 529] width 129 height 34
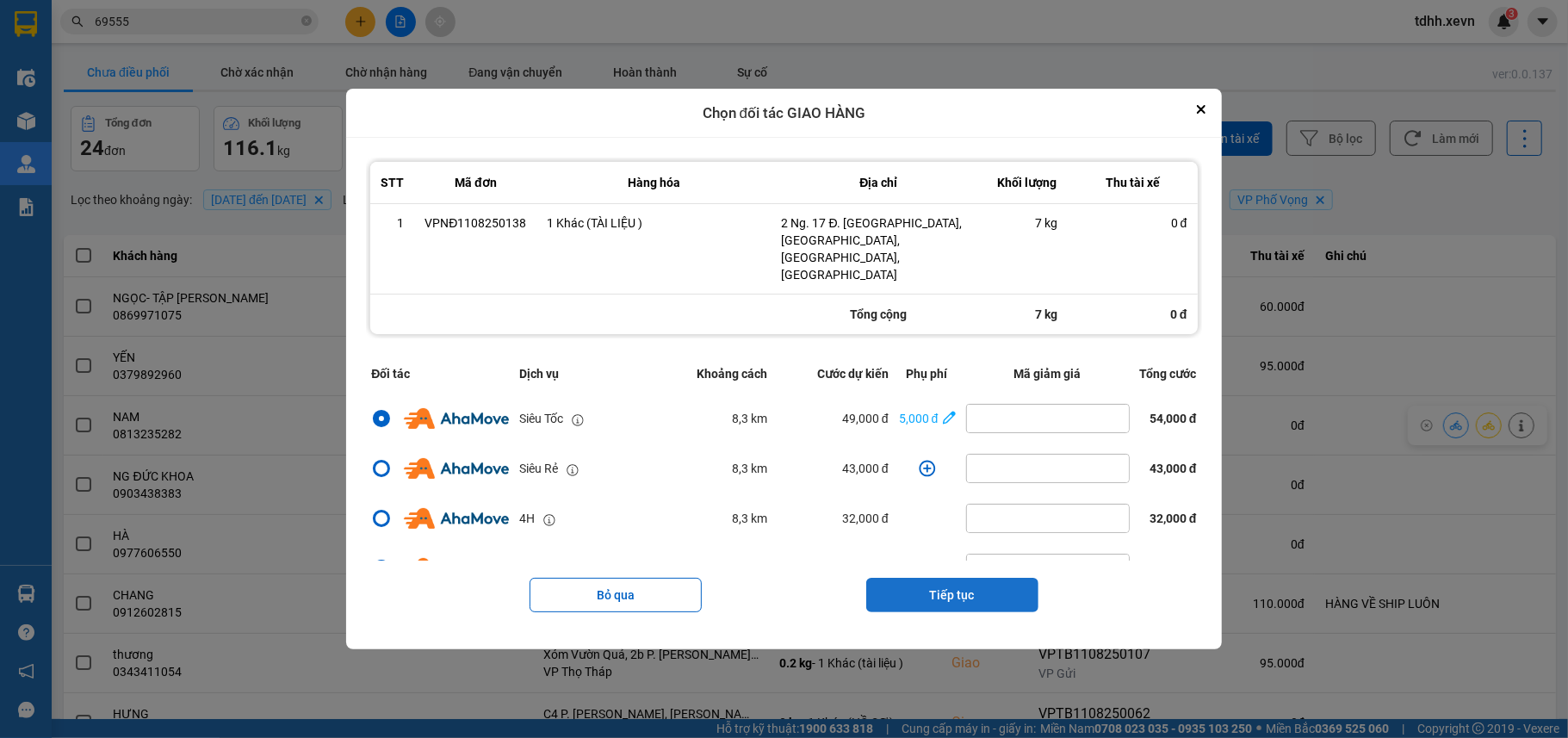
click at [958, 578] on button "Tiếp tục" at bounding box center [951, 595] width 172 height 34
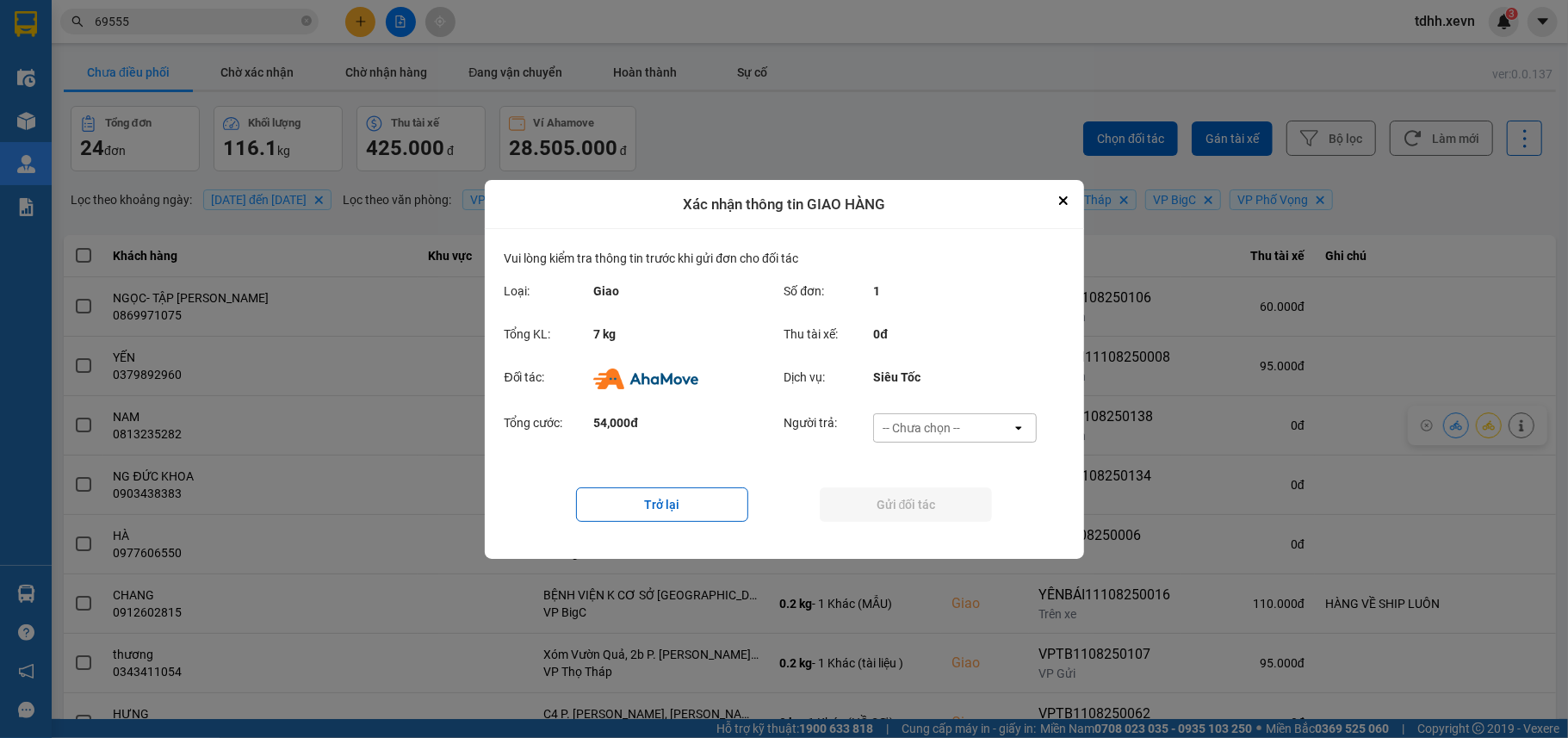
click at [949, 425] on div "-- Chưa chọn --" at bounding box center [921, 428] width 77 height 17
click at [924, 521] on span "Ví Ahamove" at bounding box center [921, 526] width 70 height 17
click at [924, 506] on button "Gửi đối tác" at bounding box center [906, 505] width 172 height 34
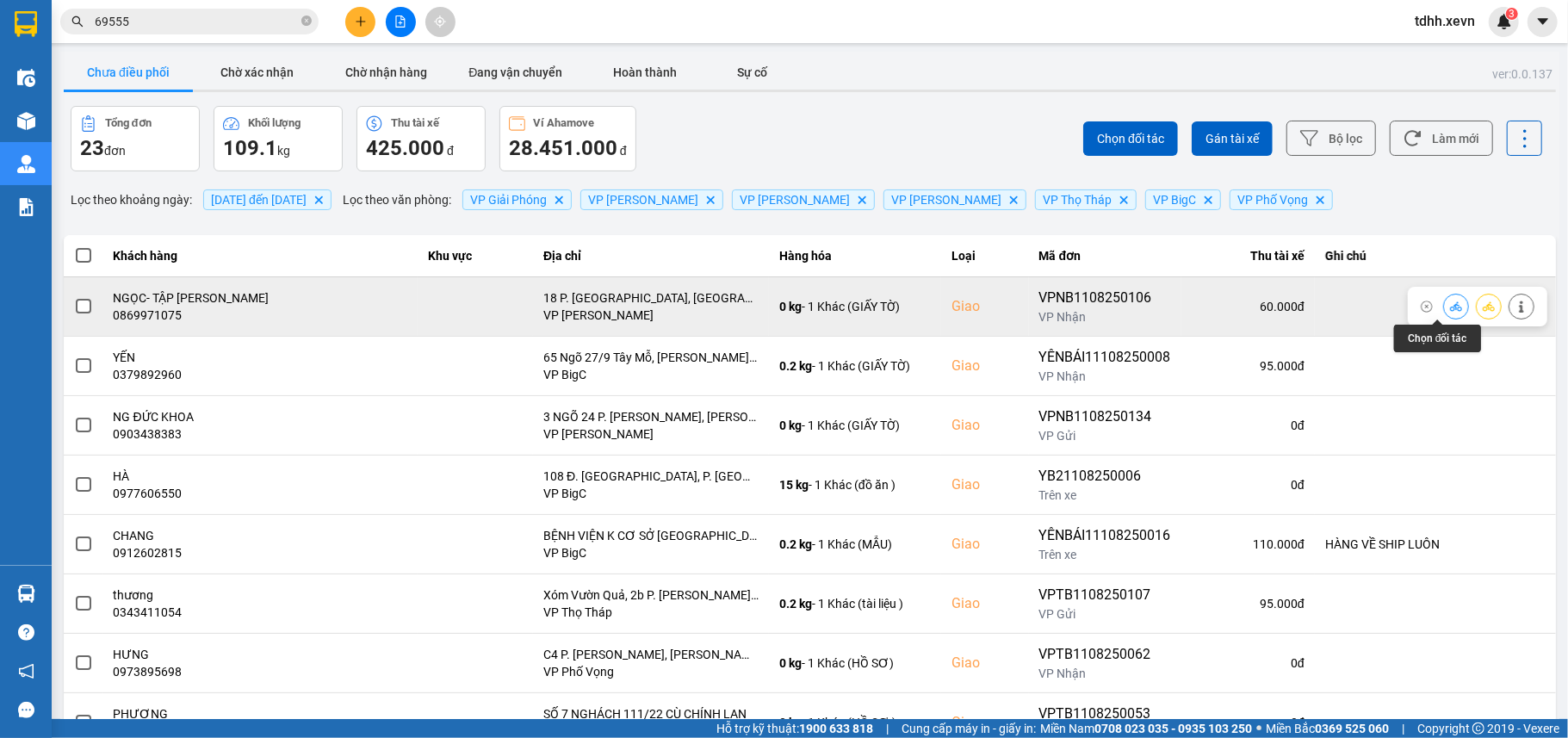
click at [1444, 315] on button at bounding box center [1455, 306] width 24 height 31
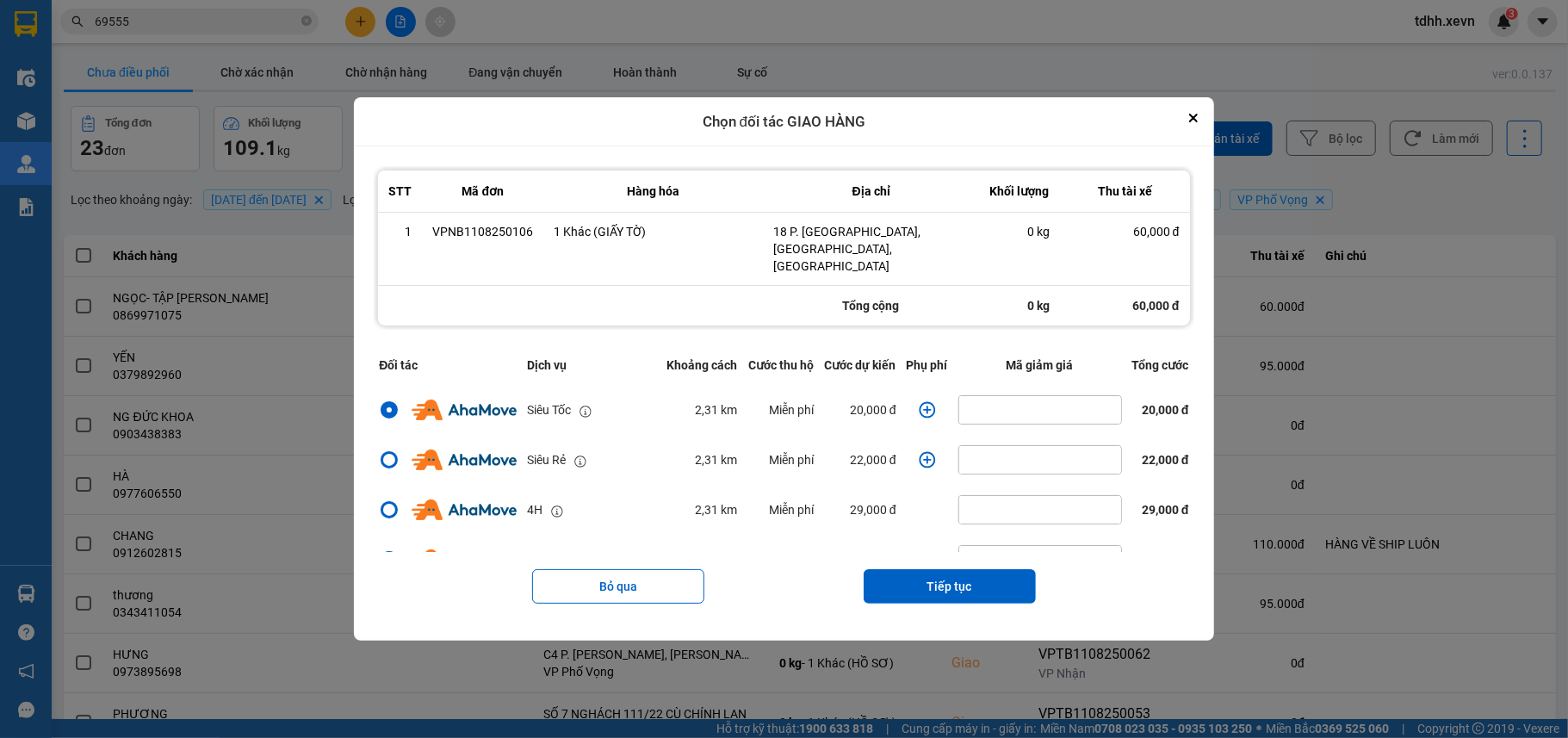
click at [918, 402] on icon "dialog" at bounding box center [926, 410] width 16 height 16
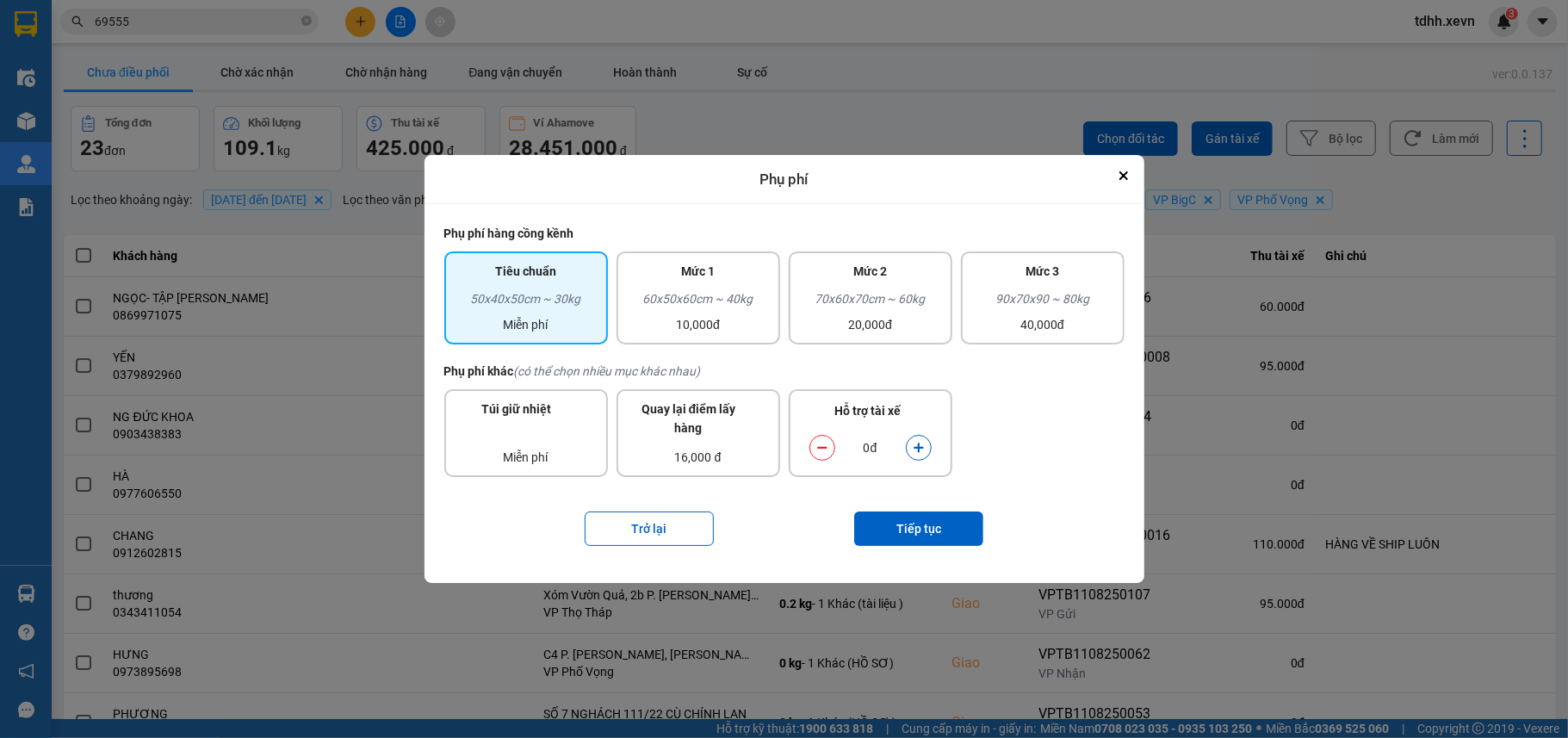
click at [927, 452] on button "dialog" at bounding box center [918, 449] width 24 height 31
click at [927, 517] on button "Tiếp tục" at bounding box center [918, 529] width 129 height 34
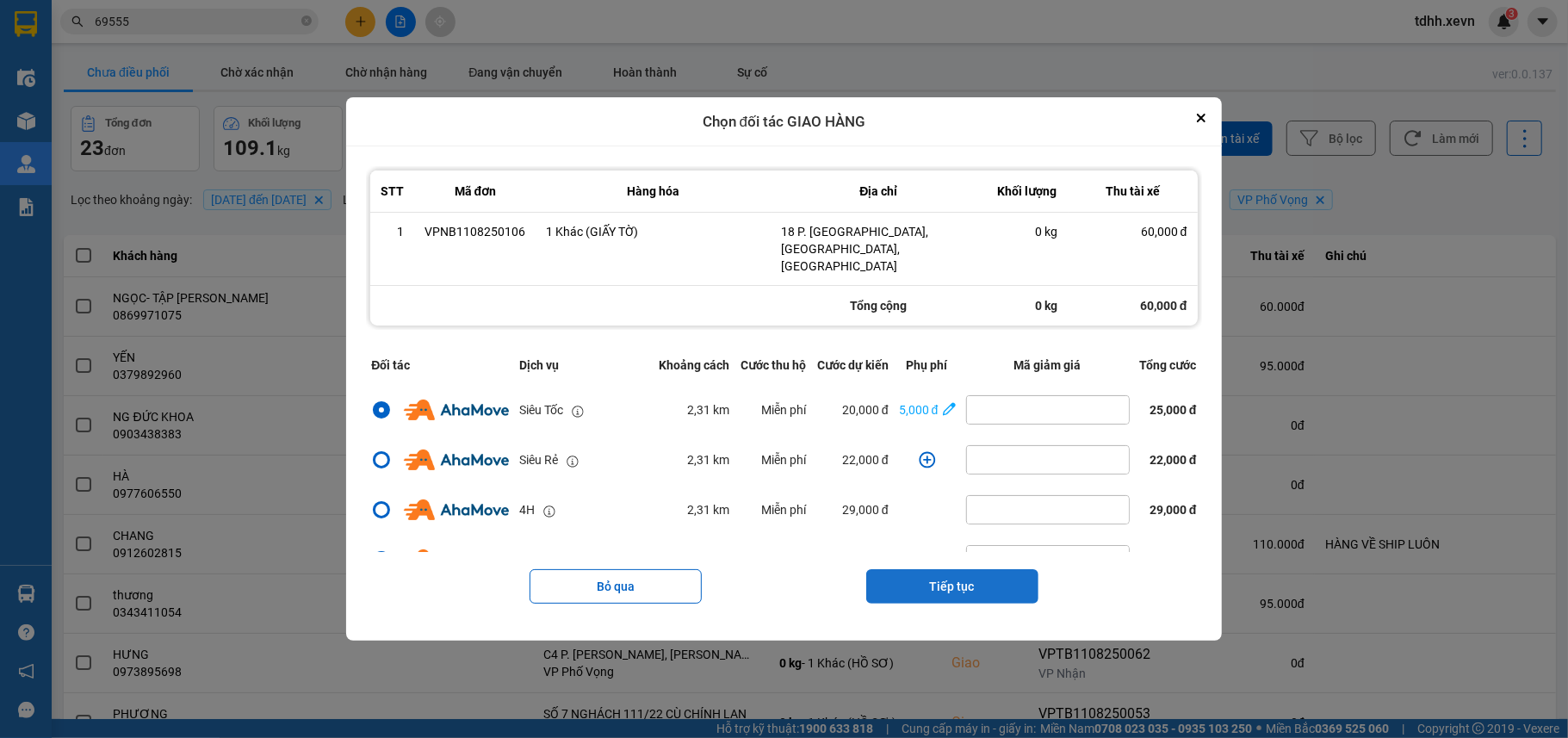
click at [936, 569] on button "Tiếp tục" at bounding box center [951, 586] width 172 height 34
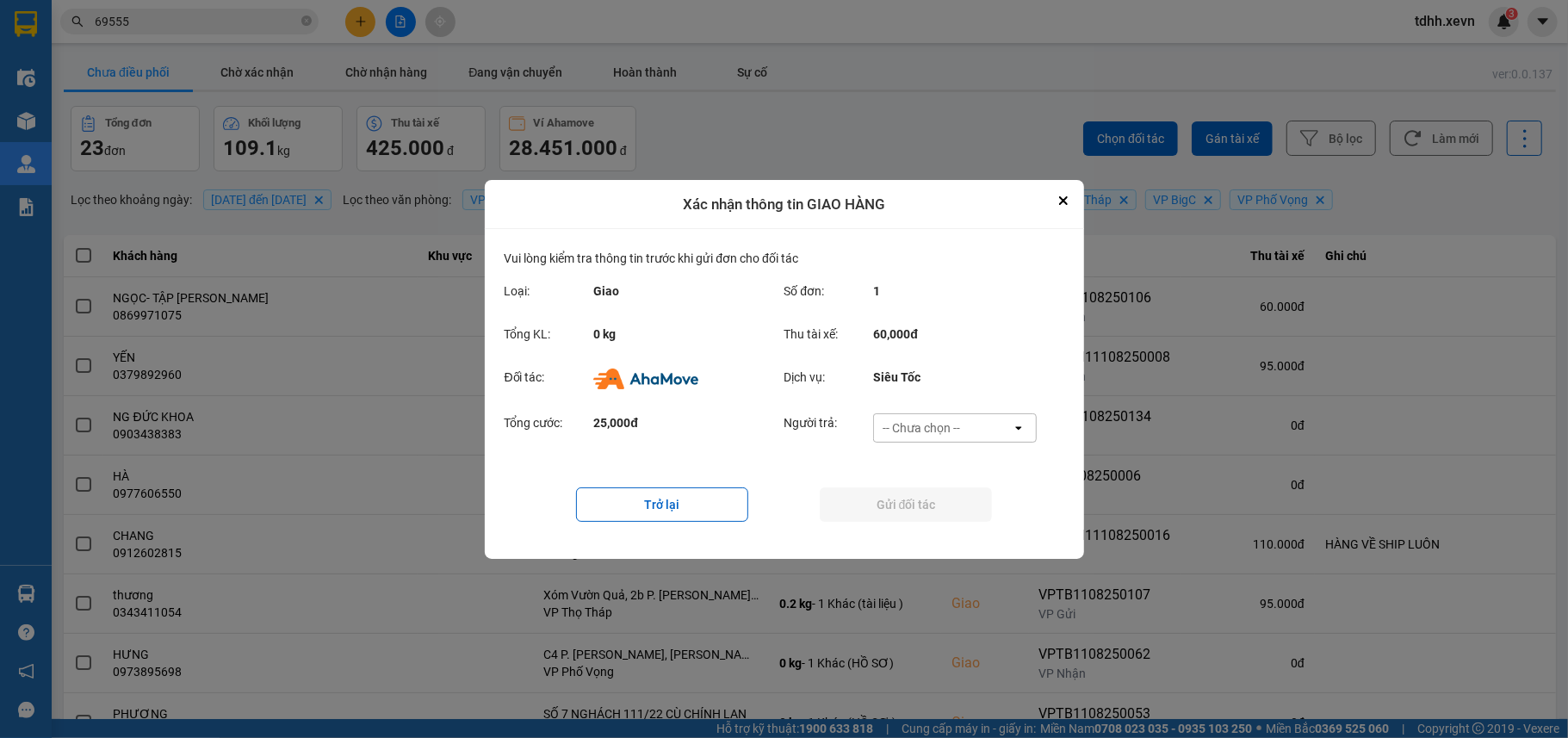
click at [944, 445] on div "Người trả: -- Chưa chọn -- open" at bounding box center [916, 432] width 263 height 39
click at [945, 438] on div "-- Chưa chọn --" at bounding box center [943, 428] width 137 height 28
click at [945, 522] on span "Ví Ahamove" at bounding box center [921, 526] width 70 height 17
click at [944, 511] on button "Gửi đối tác" at bounding box center [906, 505] width 172 height 34
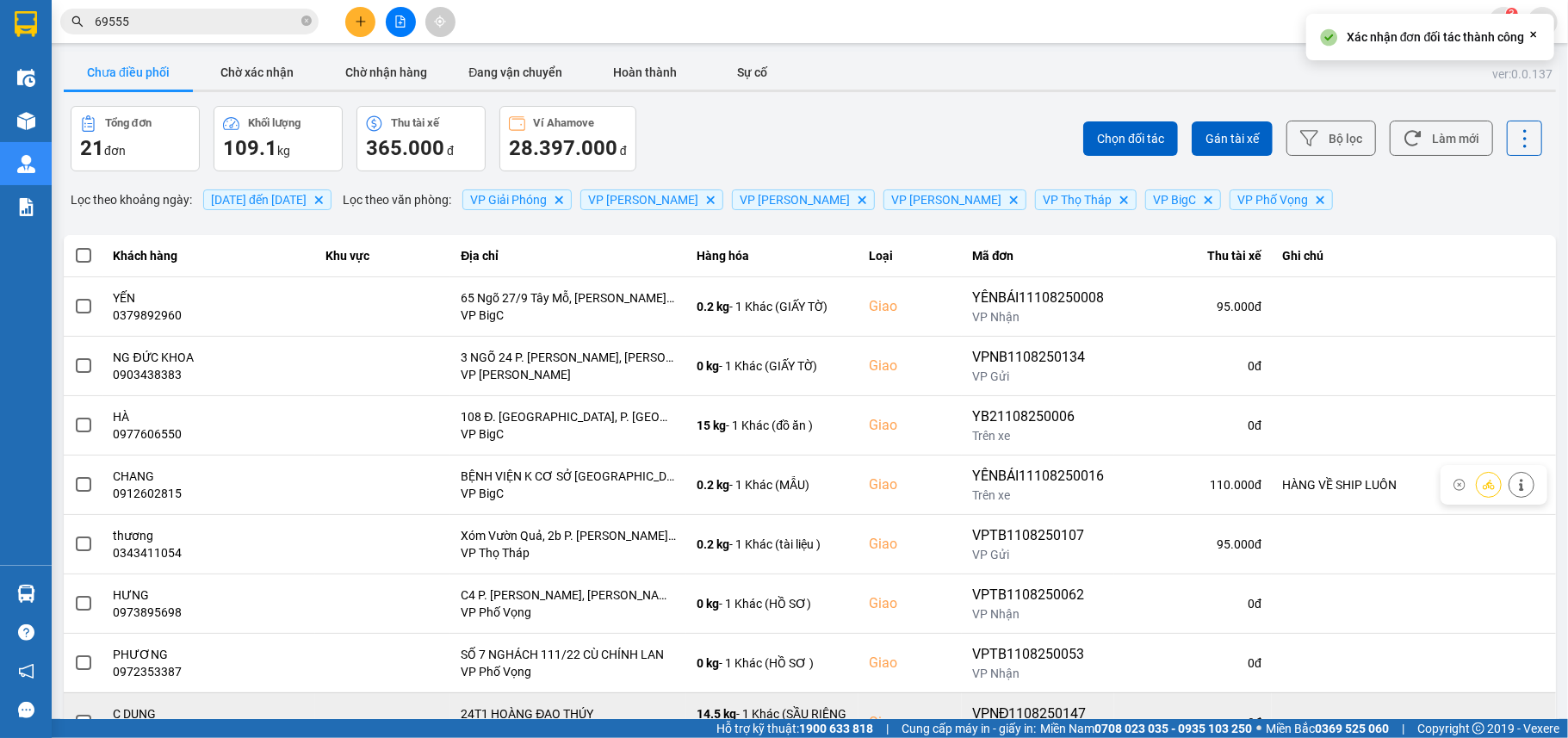
scroll to position [195, 0]
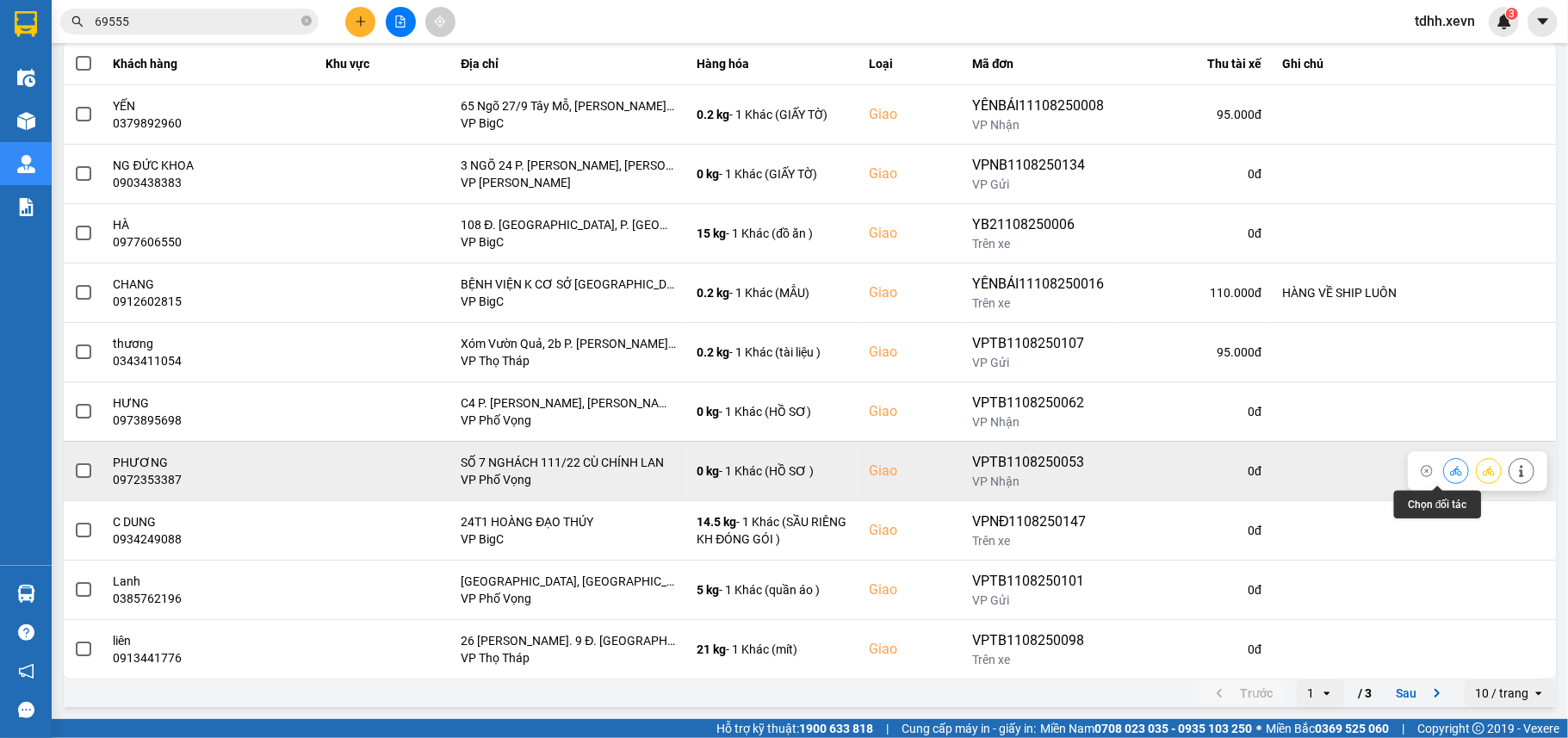
click at [1450, 467] on icon at bounding box center [1455, 471] width 12 height 10
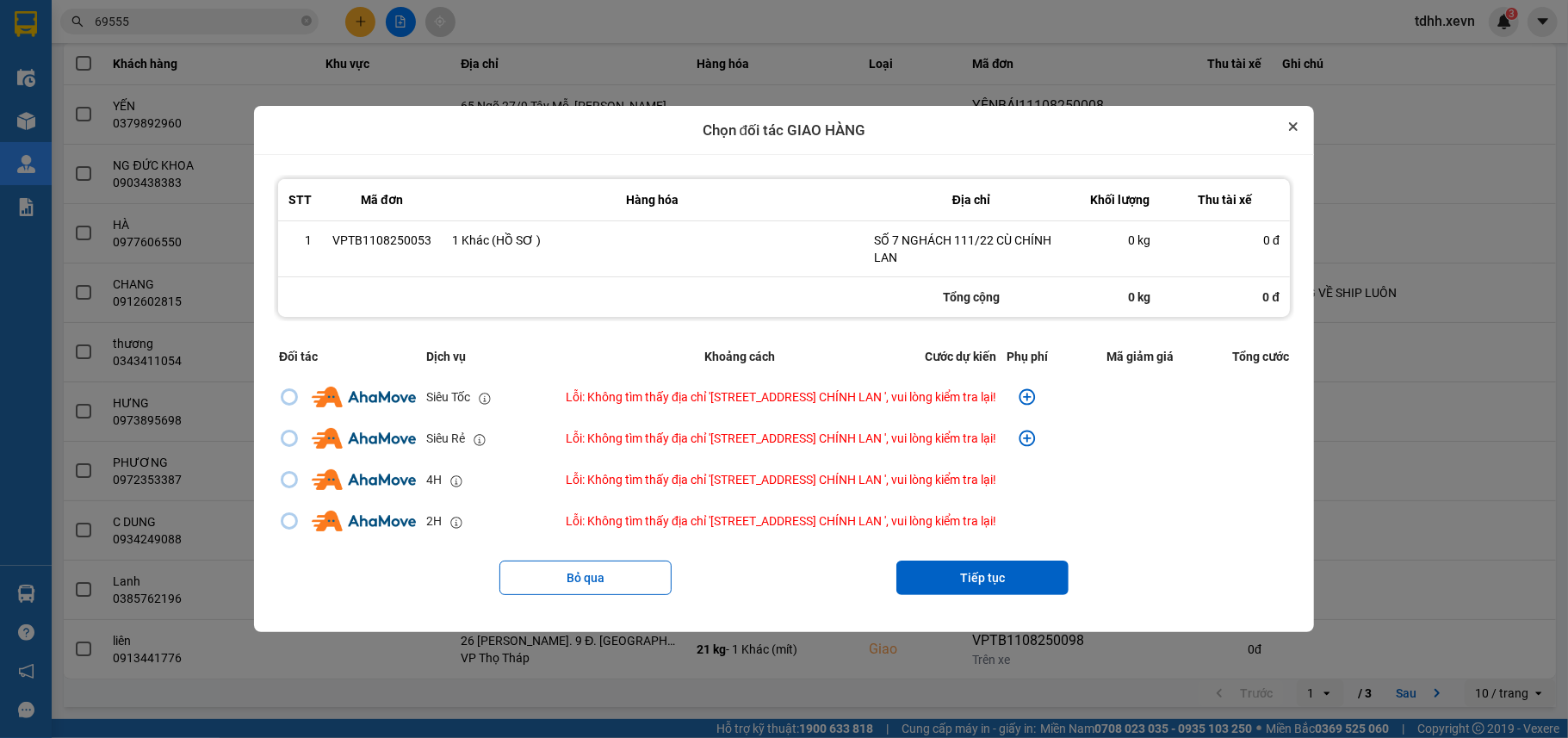
click at [1296, 124] on icon "Close" at bounding box center [1292, 126] width 7 height 7
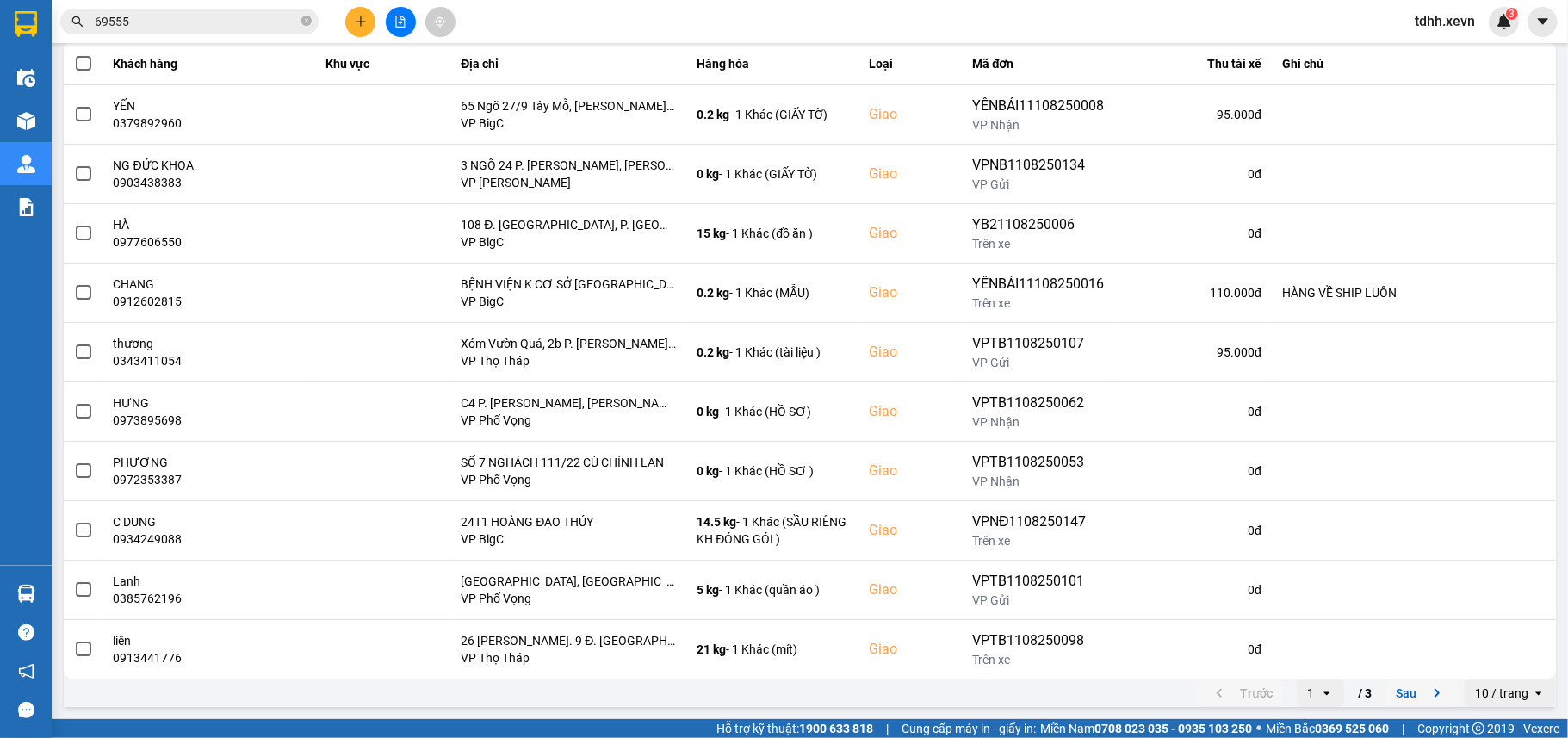
click at [1385, 690] on button "Sau" at bounding box center [1421, 693] width 73 height 26
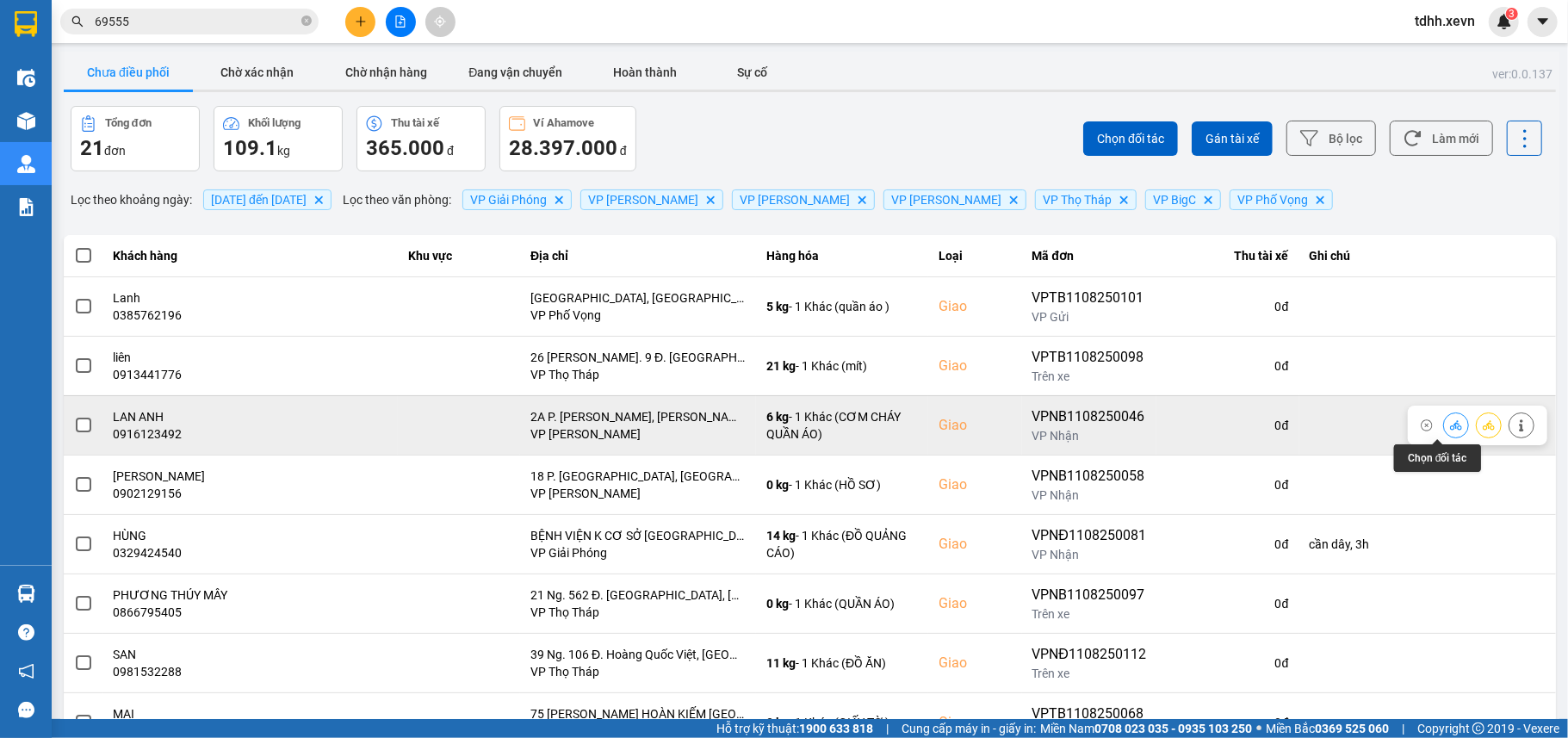
click at [1444, 422] on button at bounding box center [1455, 425] width 24 height 31
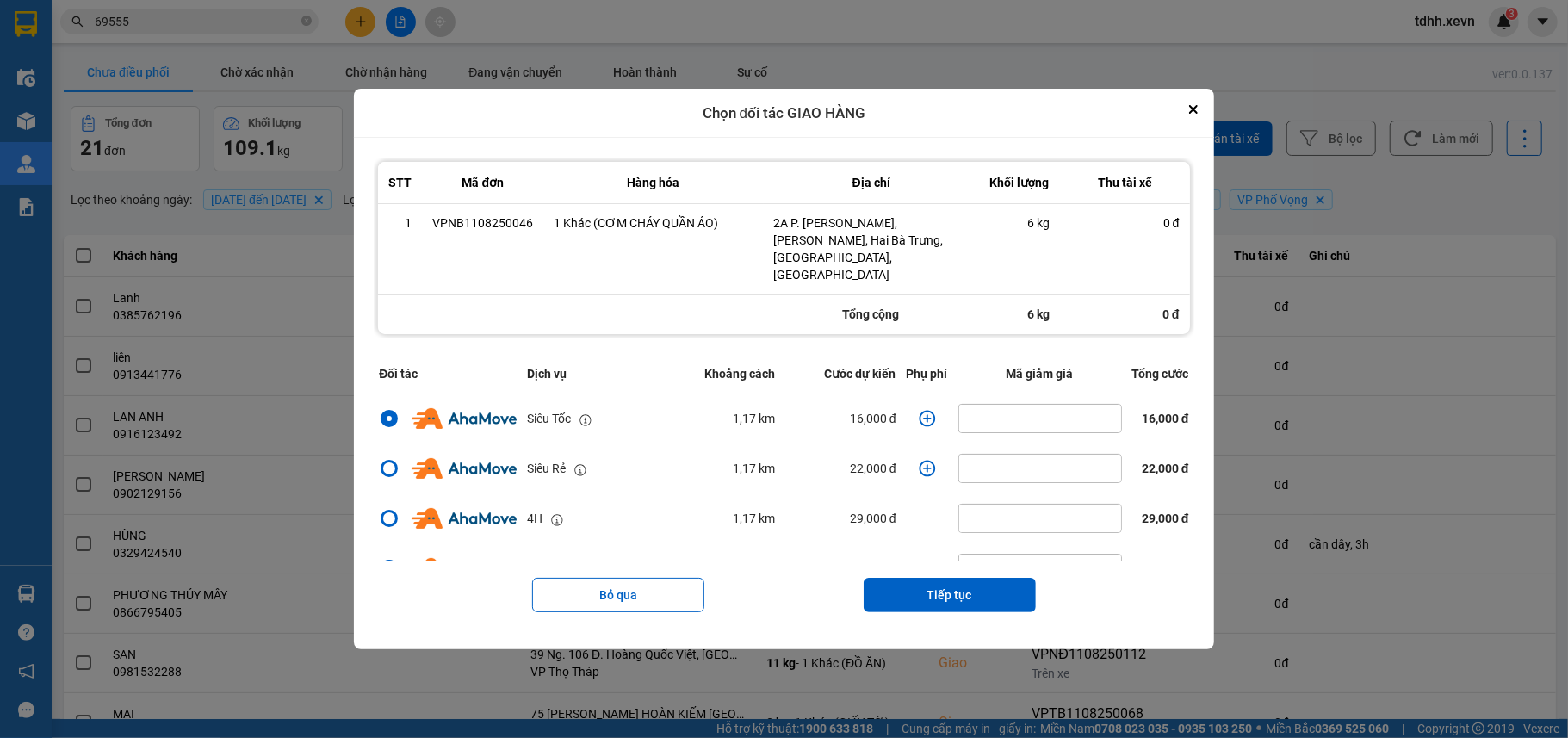
click at [918, 411] on icon "dialog" at bounding box center [926, 418] width 16 height 16
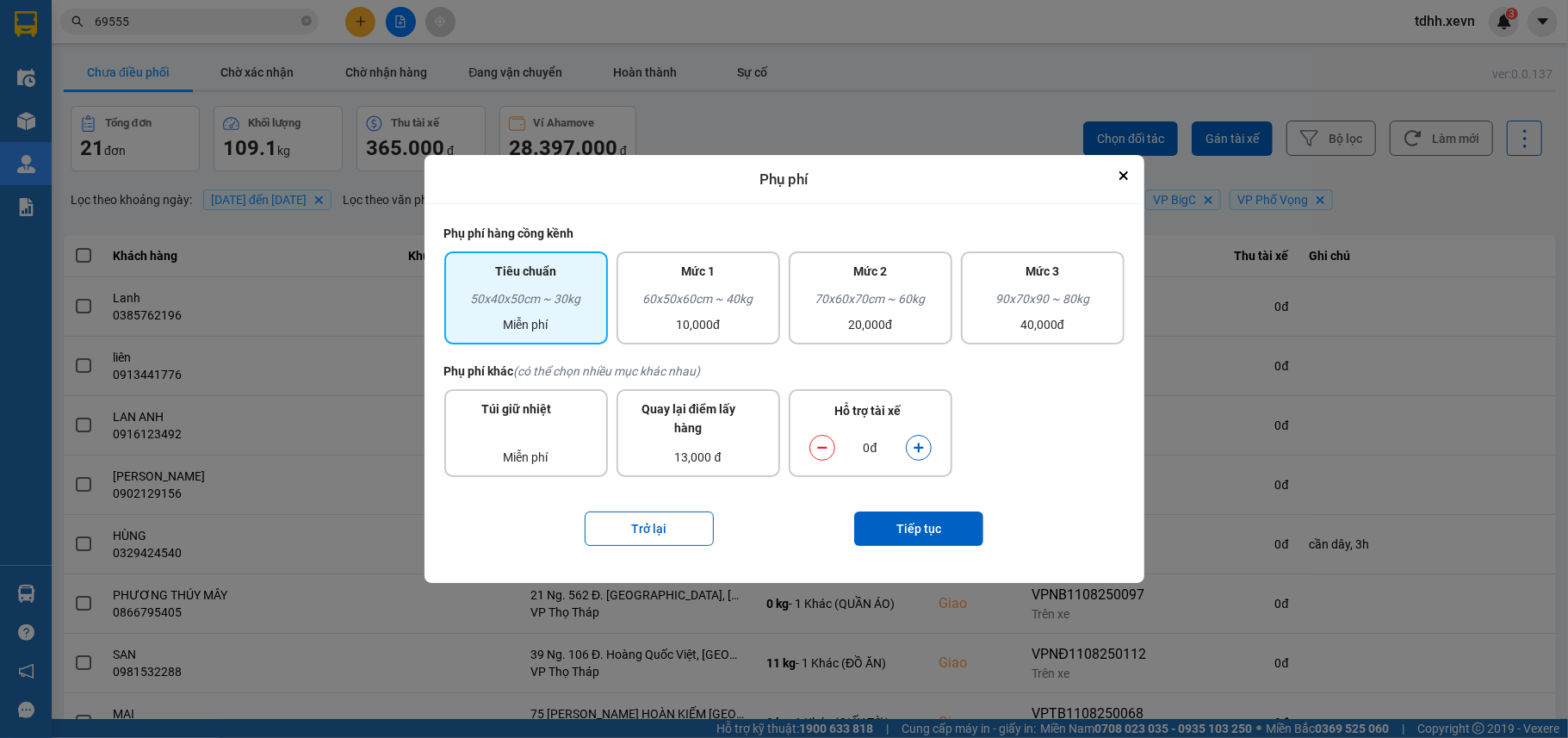
drag, startPoint x: 923, startPoint y: 443, endPoint x: 916, endPoint y: 503, distance: 60.4
click at [920, 445] on icon "dialog" at bounding box center [918, 448] width 12 height 12
click at [910, 542] on button "Tiếp tục" at bounding box center [918, 529] width 129 height 34
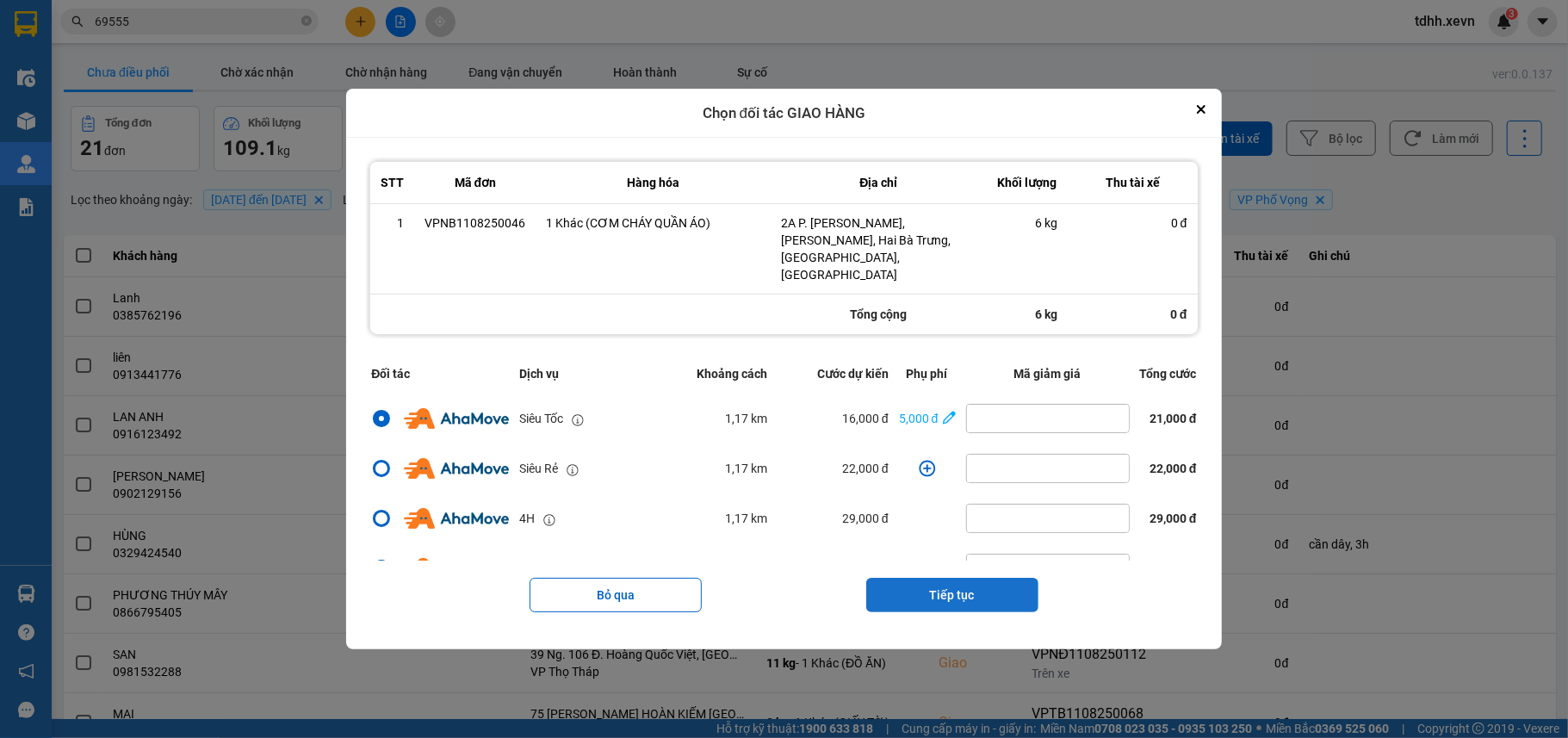
click at [961, 582] on button "Tiếp tục" at bounding box center [951, 595] width 172 height 34
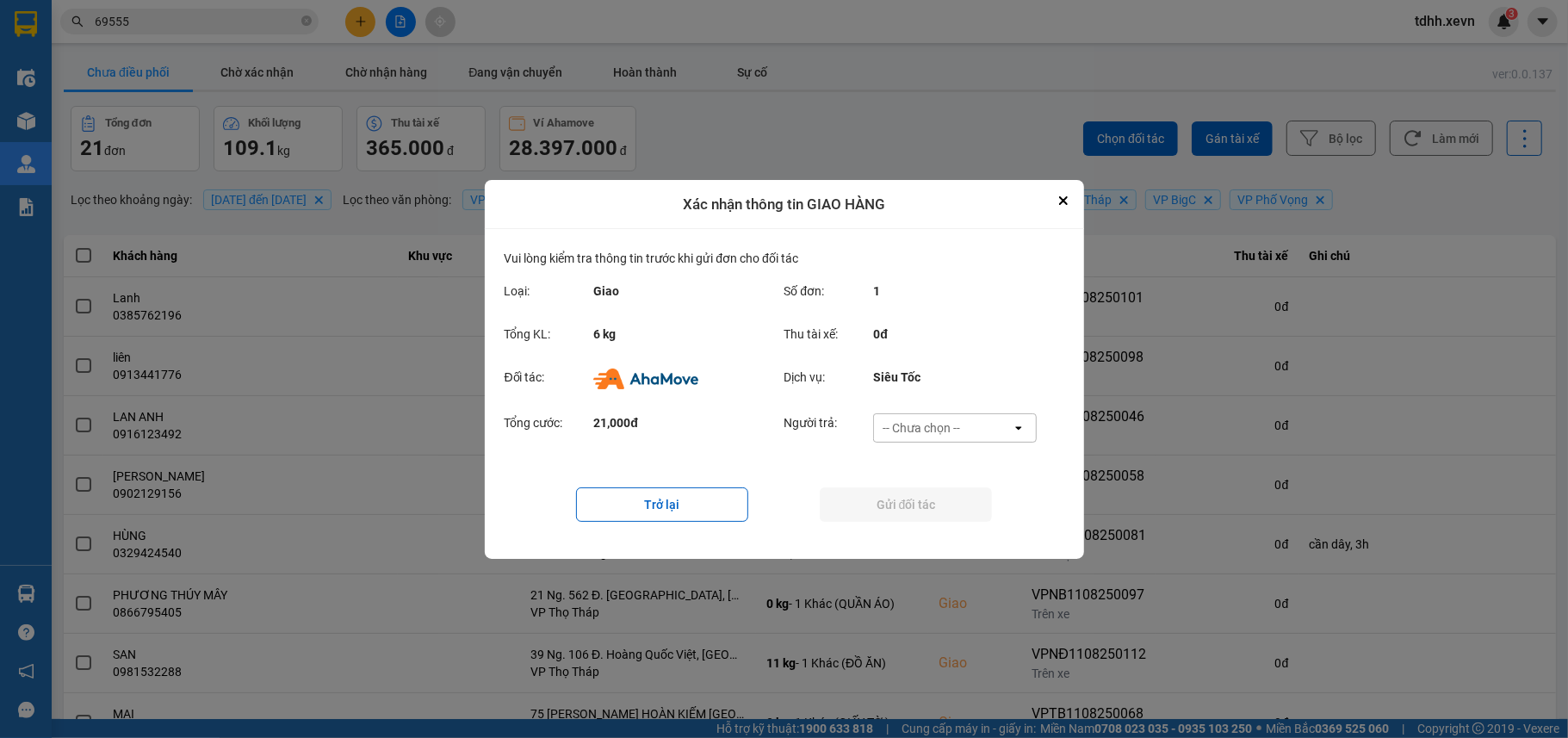
click at [962, 425] on div "-- Chưa chọn --" at bounding box center [943, 428] width 137 height 28
click at [945, 528] on span "Ví Ahamove" at bounding box center [921, 526] width 70 height 17
click at [941, 514] on button "Gửi đối tác" at bounding box center [906, 505] width 172 height 34
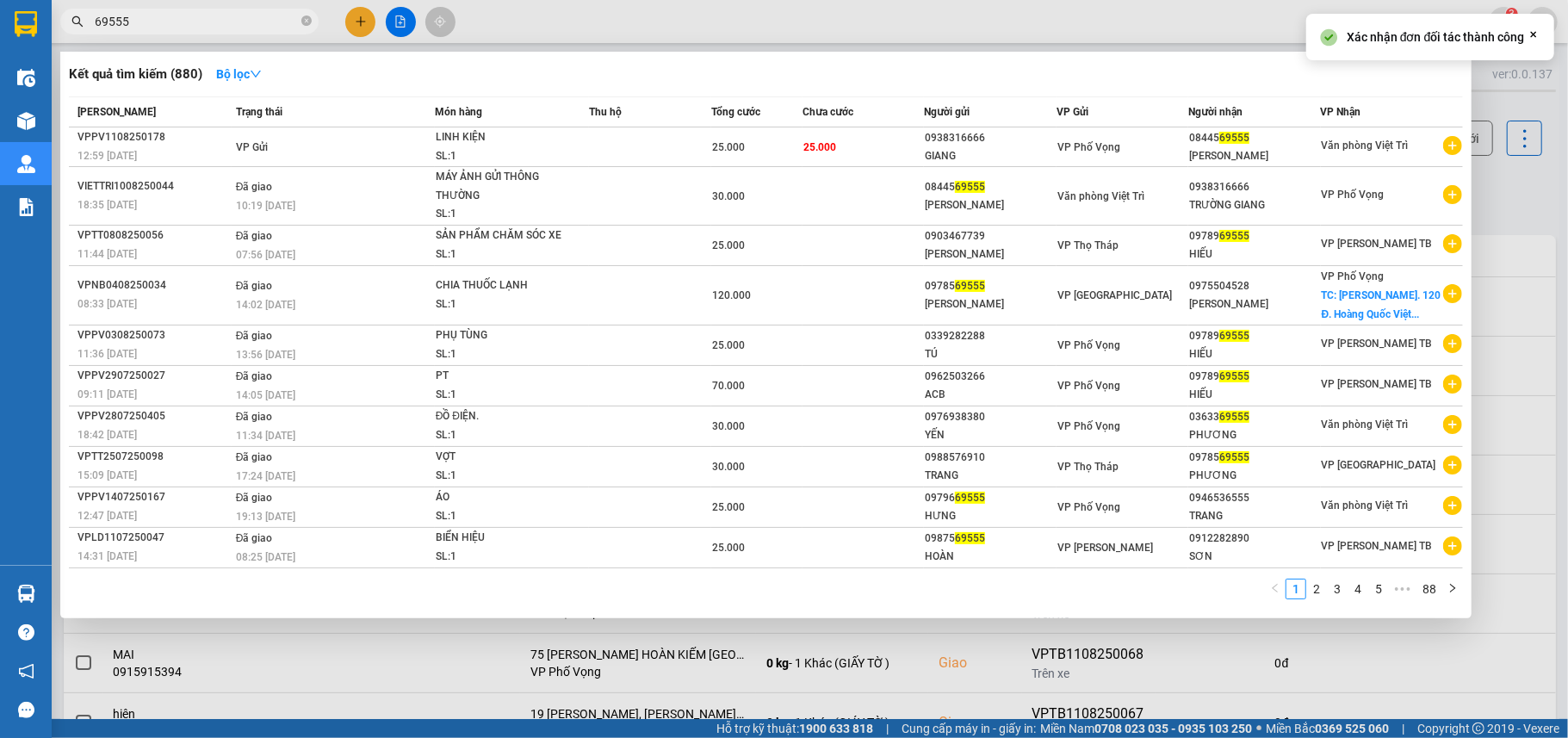
click at [180, 25] on input "69555" at bounding box center [196, 22] width 203 height 19
paste input "0975255142"
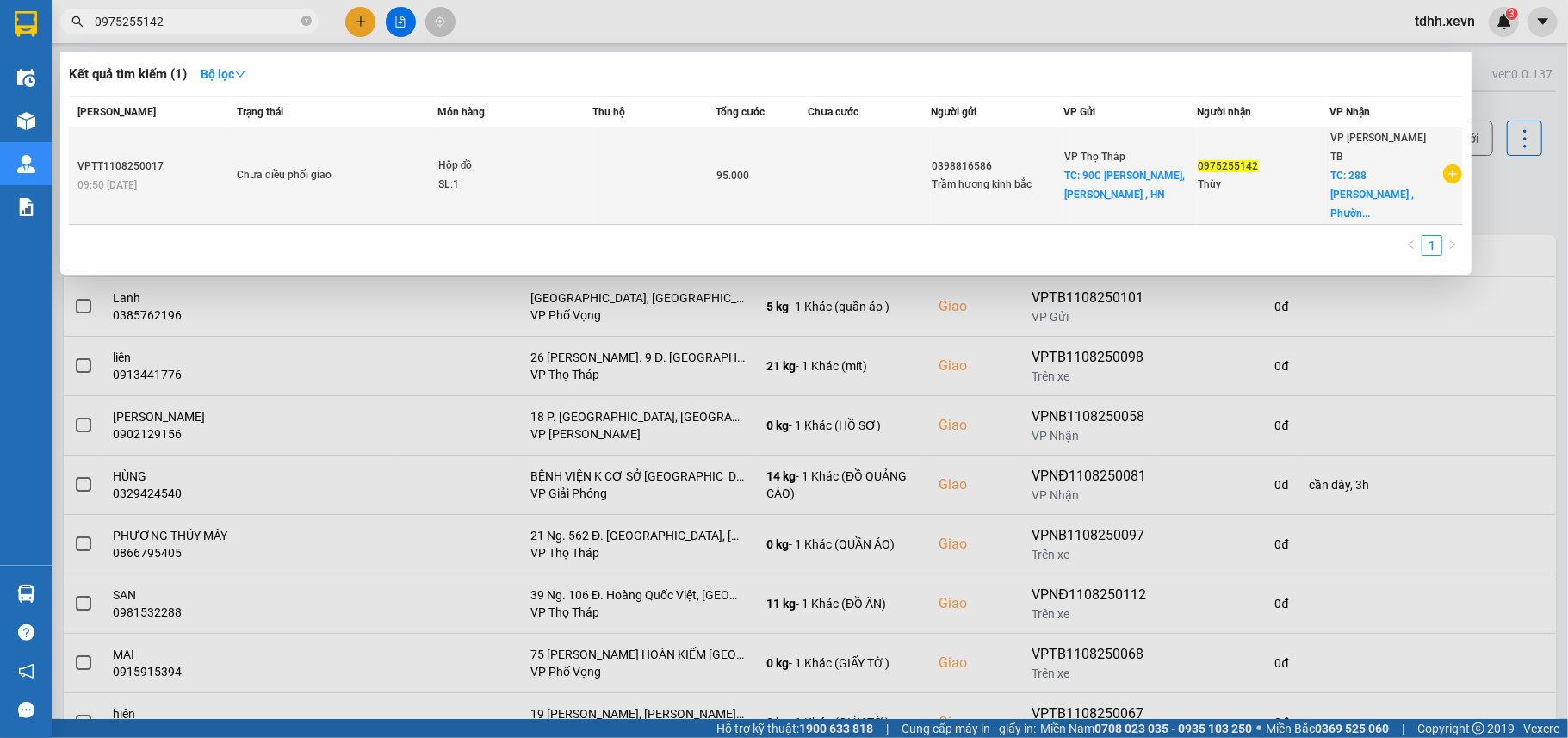
click at [573, 157] on span "Hộp đồ SL: 1" at bounding box center [514, 175] width 154 height 37
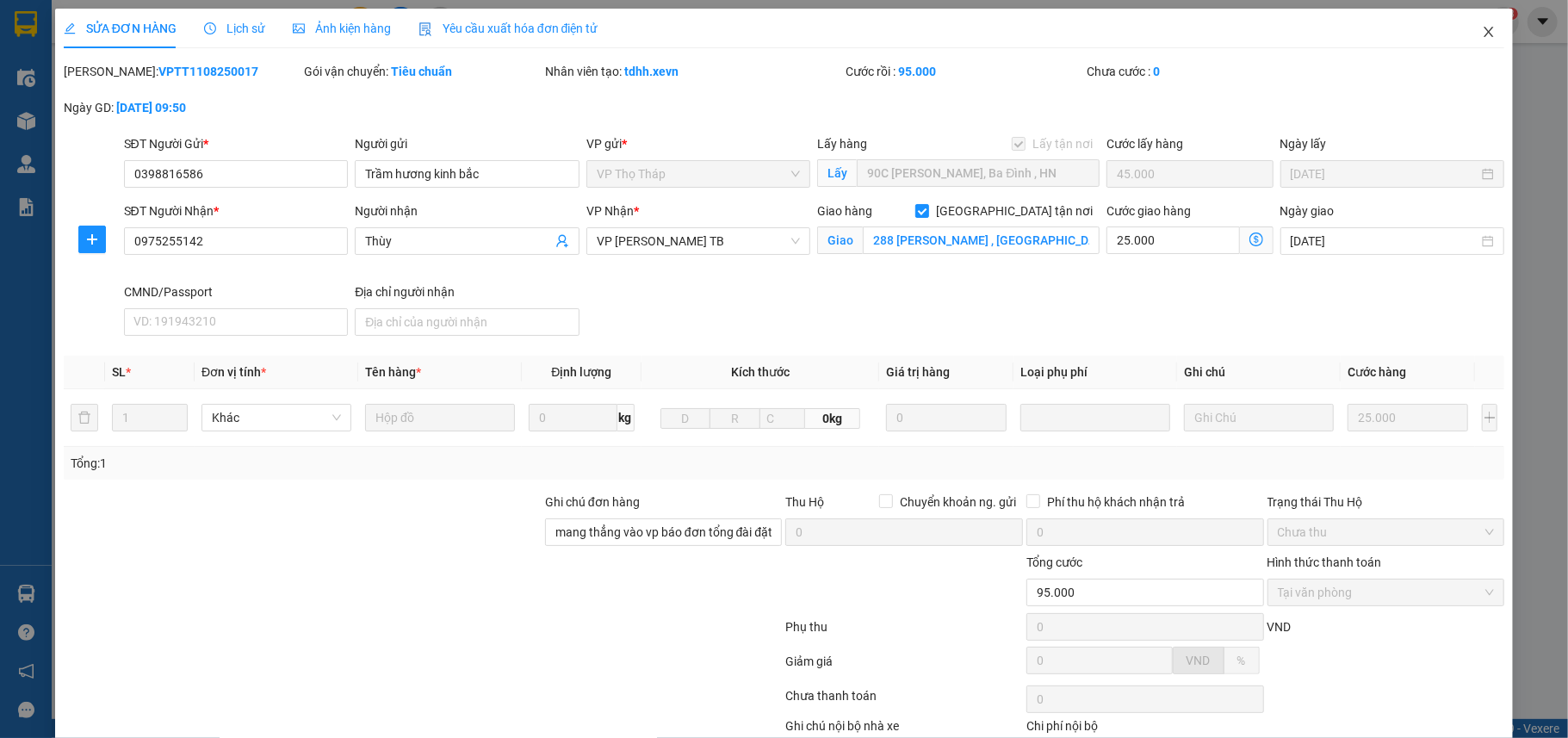
click at [1484, 31] on icon "close" at bounding box center [1489, 32] width 10 height 11
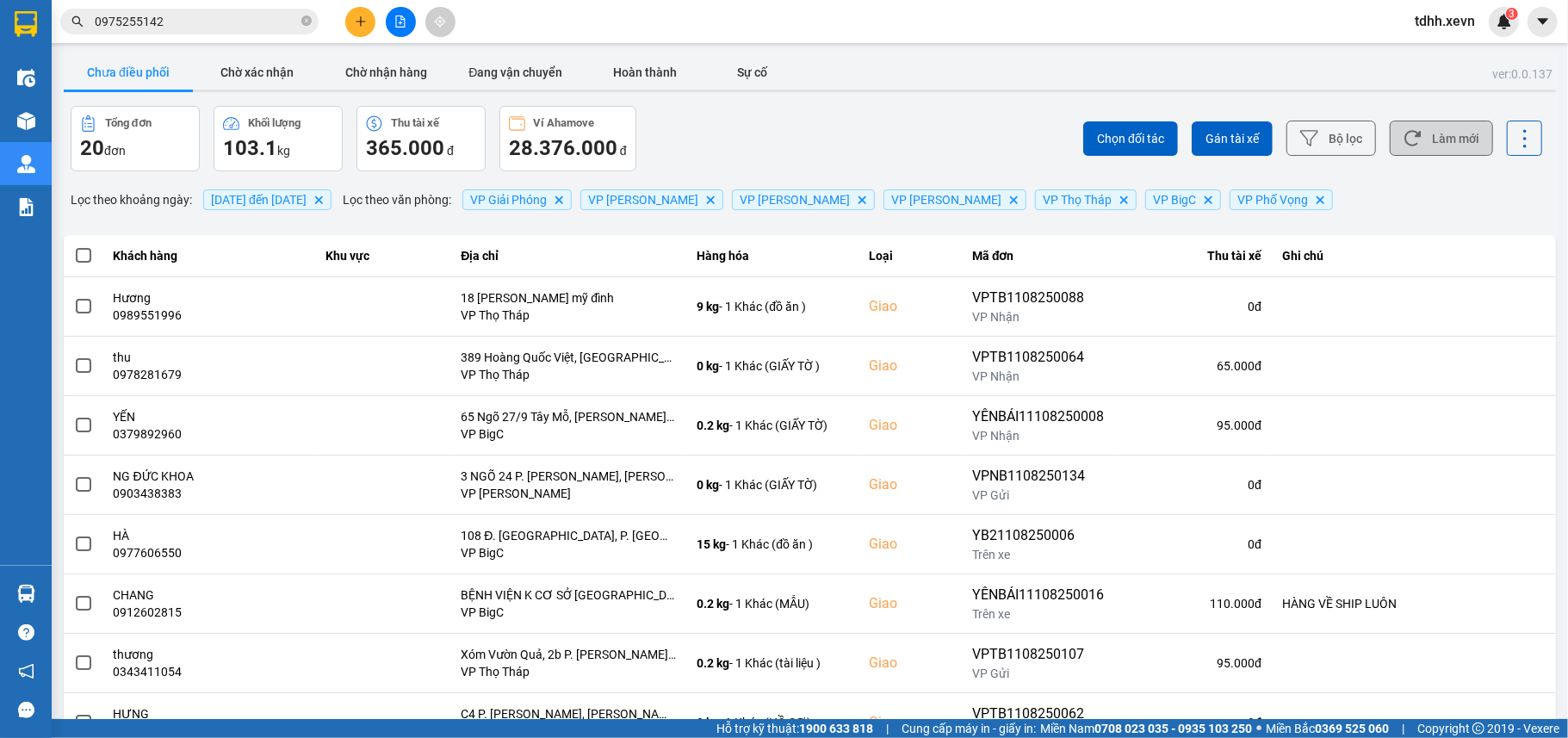
click at [1428, 132] on button "Làm mới" at bounding box center [1441, 137] width 103 height 35
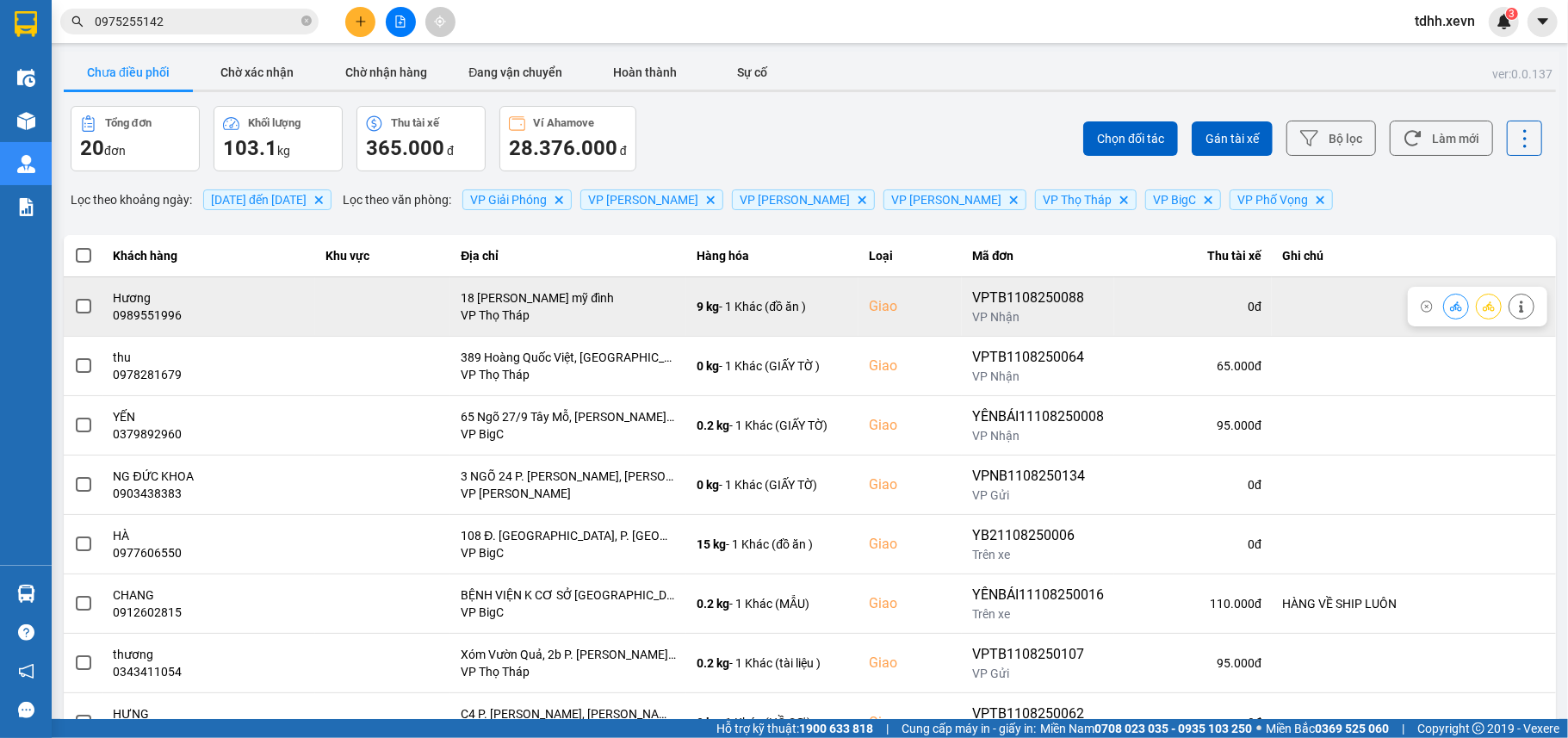
click at [1444, 306] on button at bounding box center [1455, 306] width 24 height 31
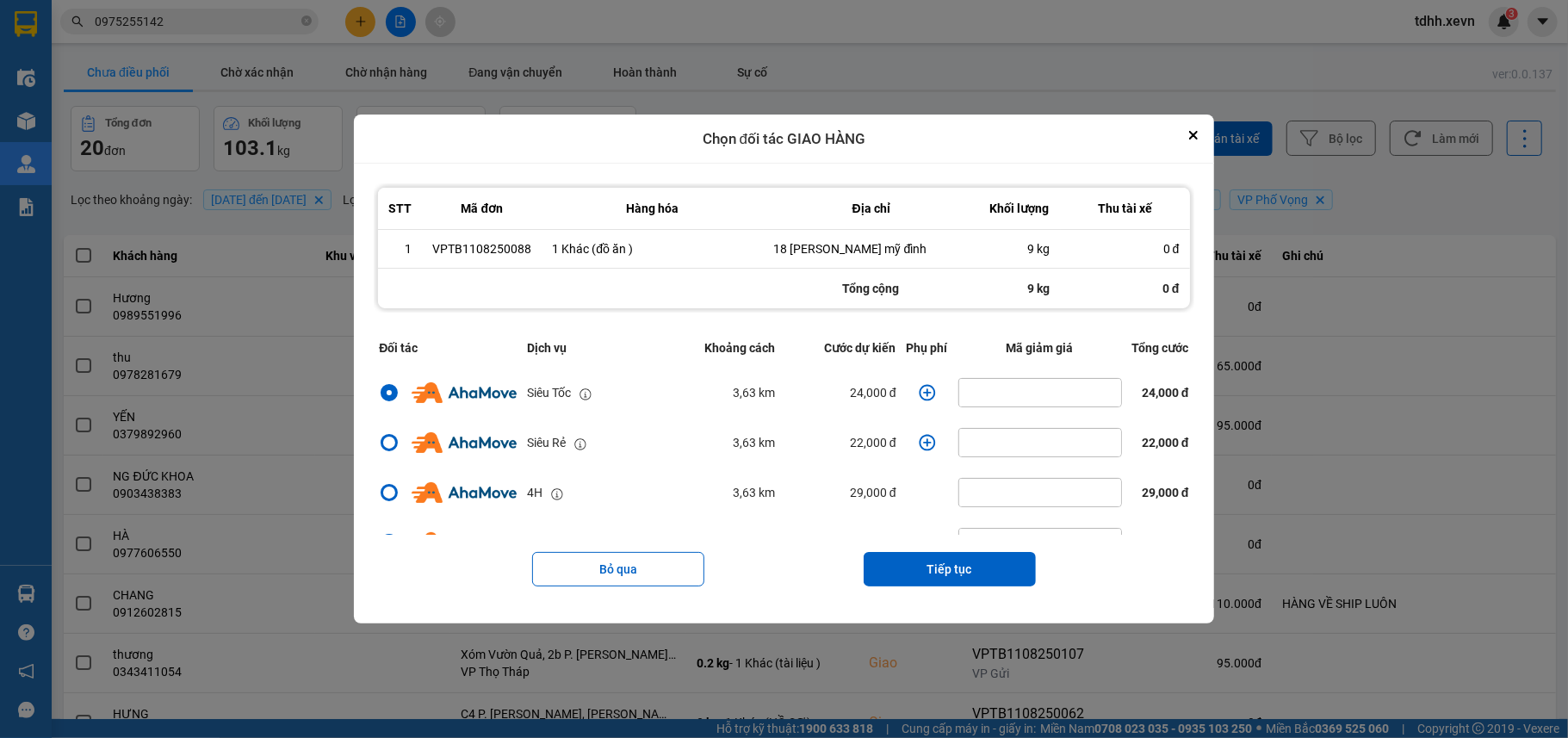
click at [919, 391] on icon "dialog" at bounding box center [927, 392] width 17 height 17
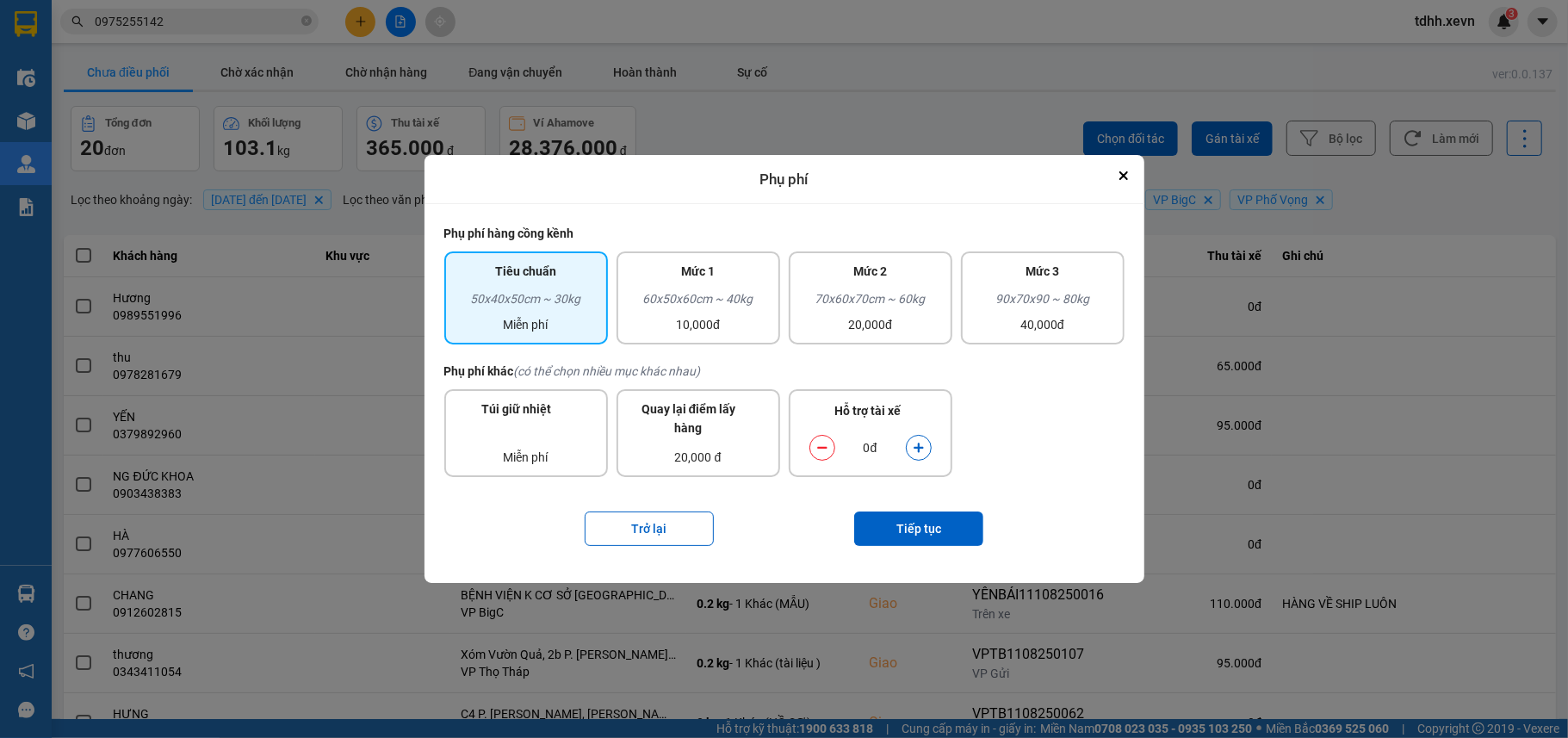
click at [916, 446] on icon "dialog" at bounding box center [918, 449] width 10 height 10
click at [927, 521] on button "Tiếp tục" at bounding box center [918, 529] width 129 height 34
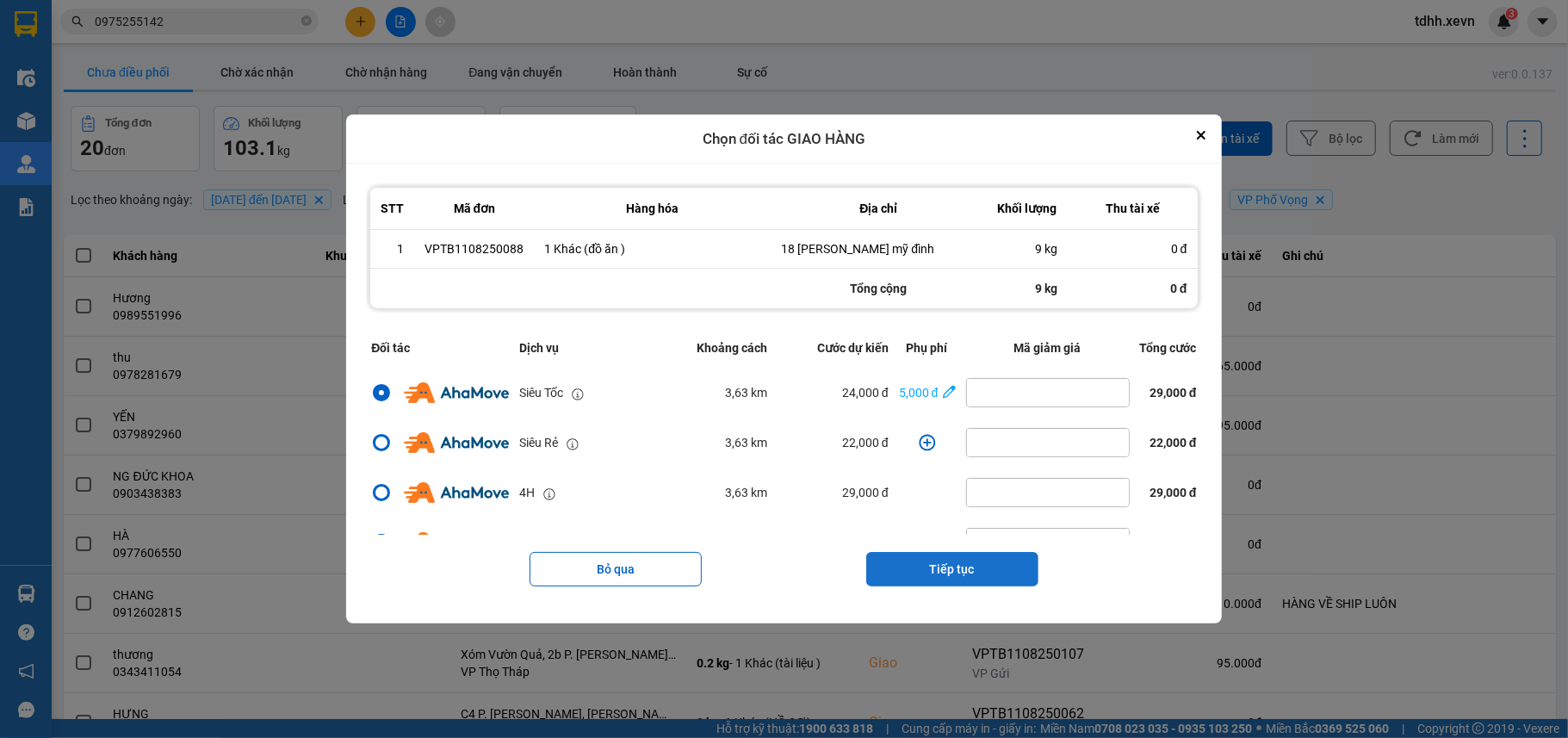
click at [955, 567] on button "Tiếp tục" at bounding box center [951, 569] width 172 height 34
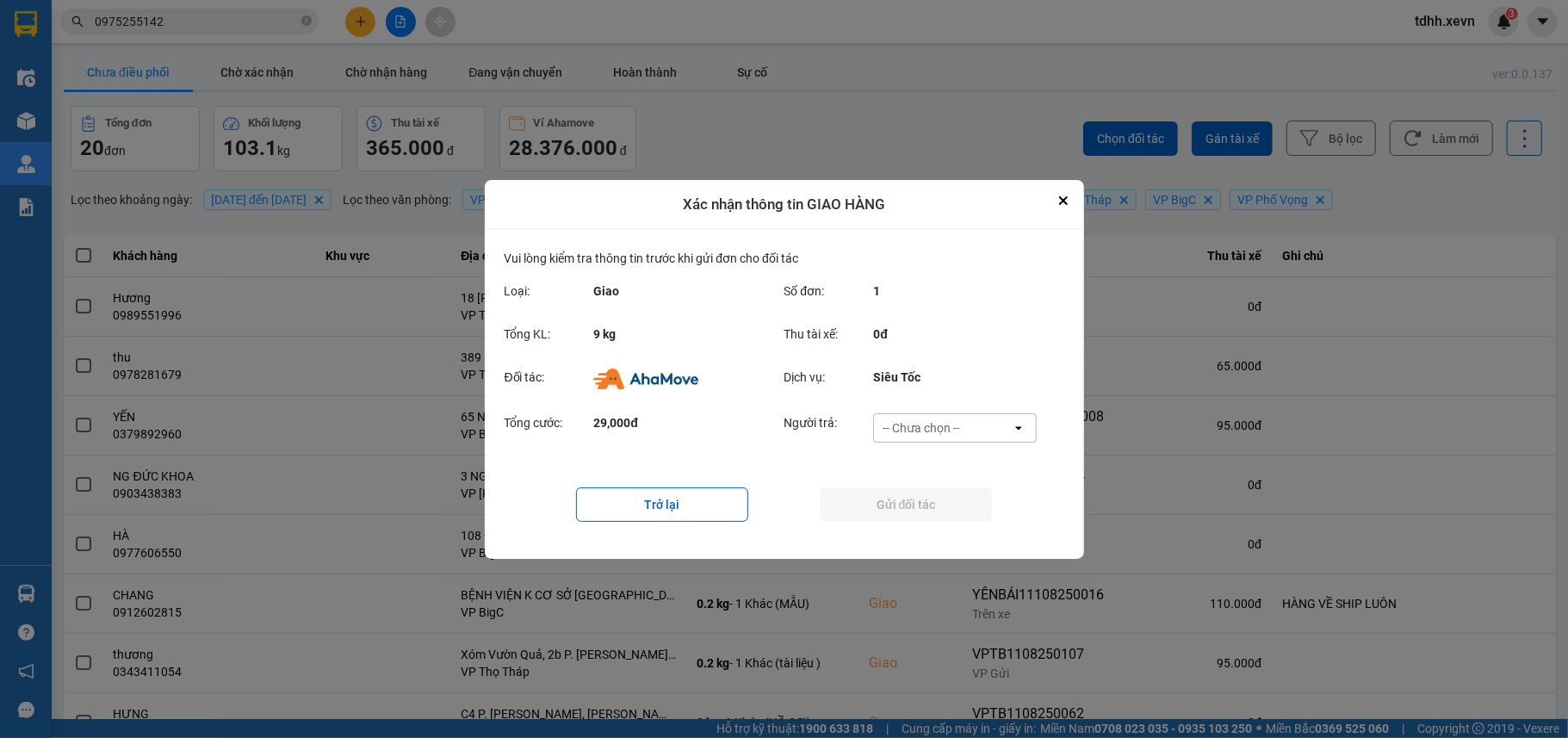
click at [952, 434] on div "-- Chưa chọn --" at bounding box center [921, 428] width 77 height 17
click at [945, 523] on span "Ví Ahamove" at bounding box center [921, 526] width 70 height 17
click at [931, 510] on button "Gửi đối tác" at bounding box center [906, 505] width 172 height 34
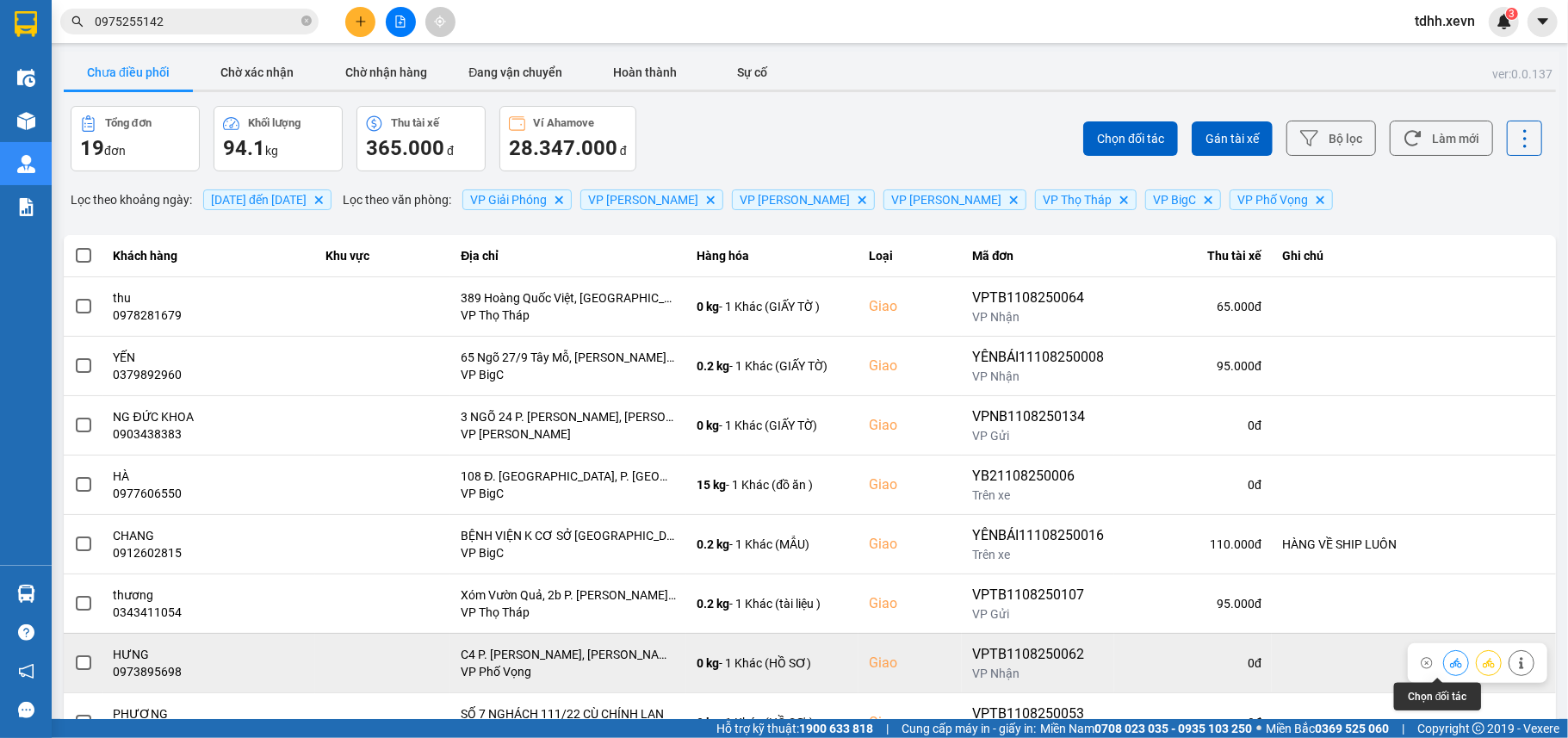
drag, startPoint x: 1433, startPoint y: 668, endPoint x: 1453, endPoint y: 662, distance: 20.9
click at [1450, 668] on icon at bounding box center [1455, 663] width 12 height 12
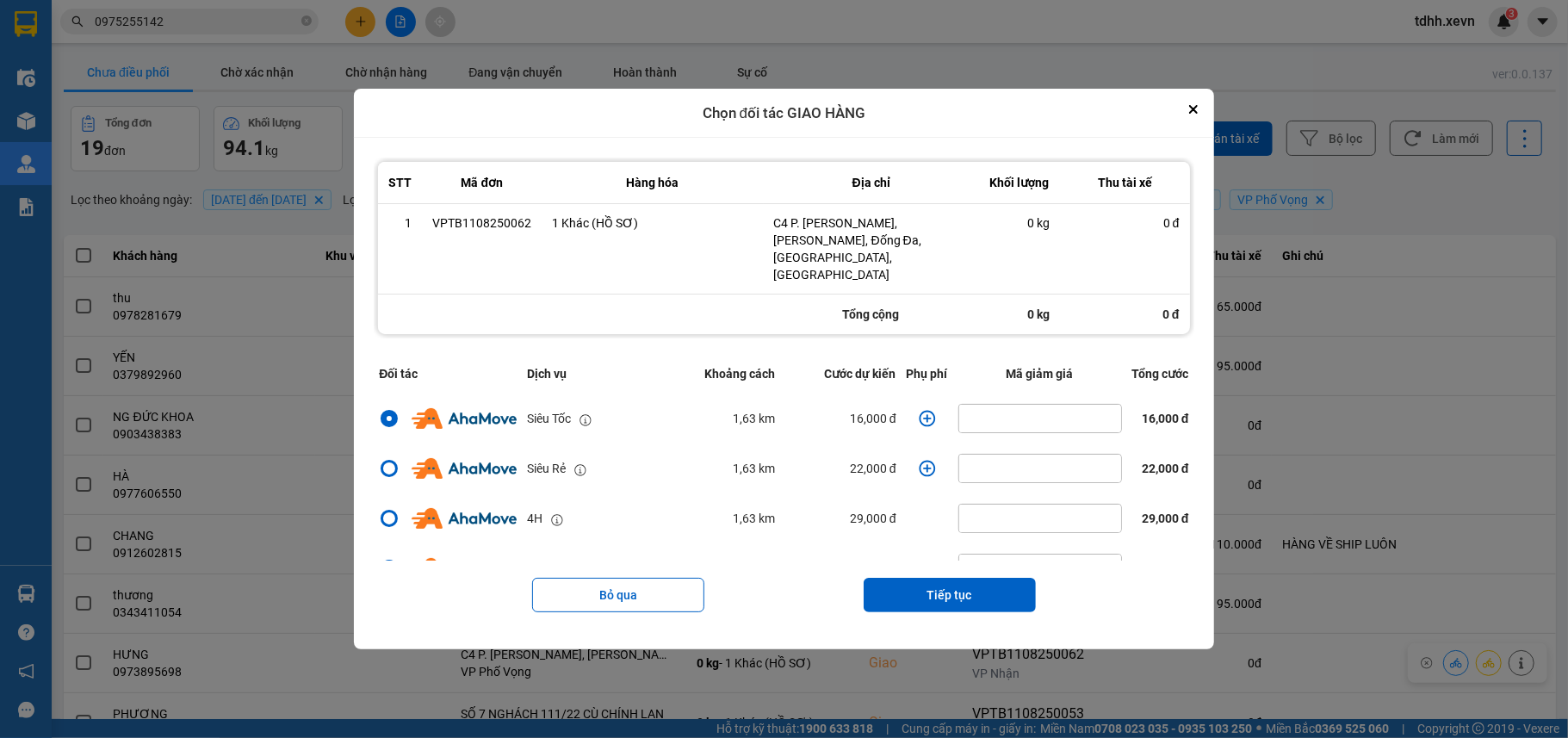
click at [918, 410] on icon "dialog" at bounding box center [927, 418] width 17 height 17
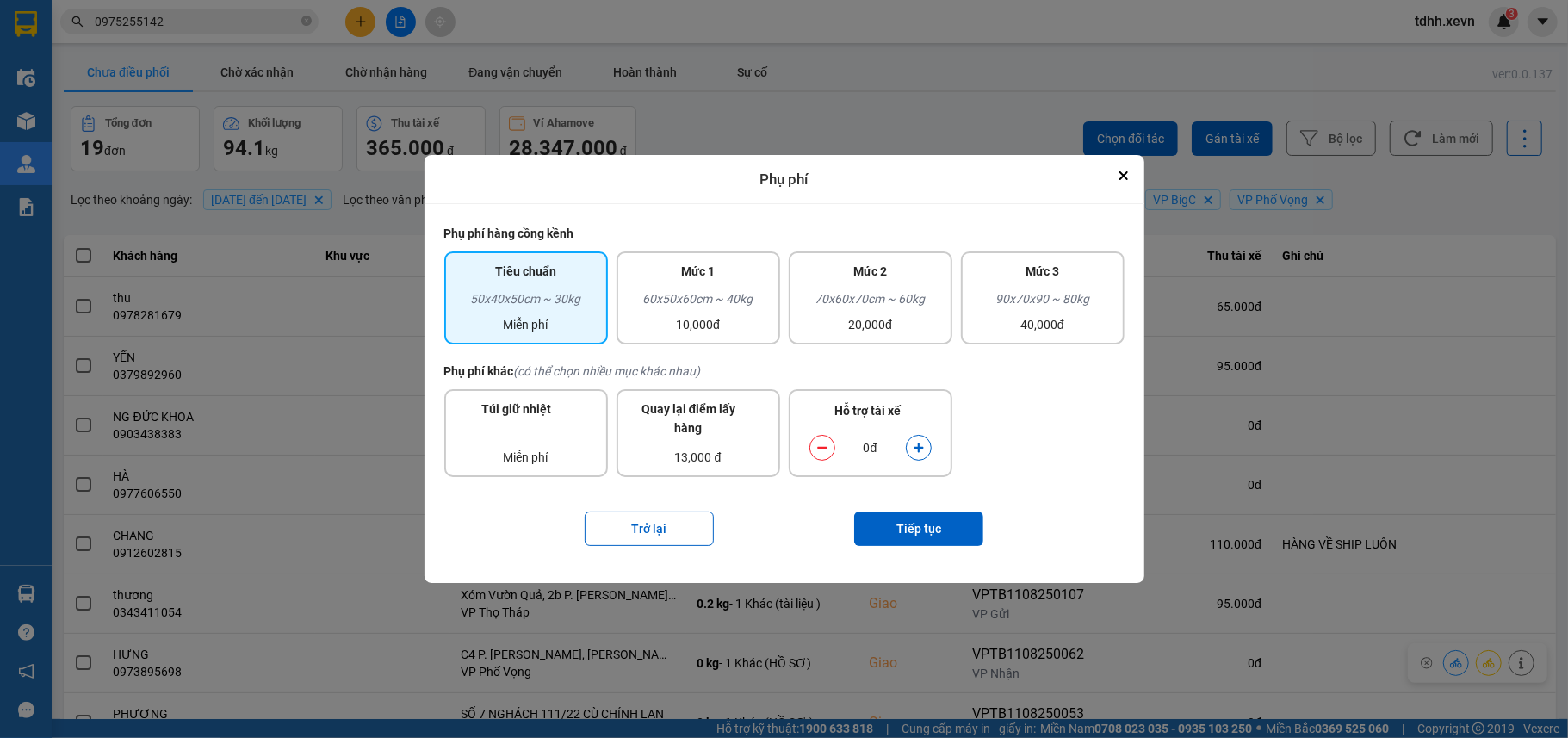
click at [909, 453] on button "dialog" at bounding box center [918, 449] width 24 height 31
click at [904, 536] on button "Tiếp tục" at bounding box center [918, 529] width 129 height 34
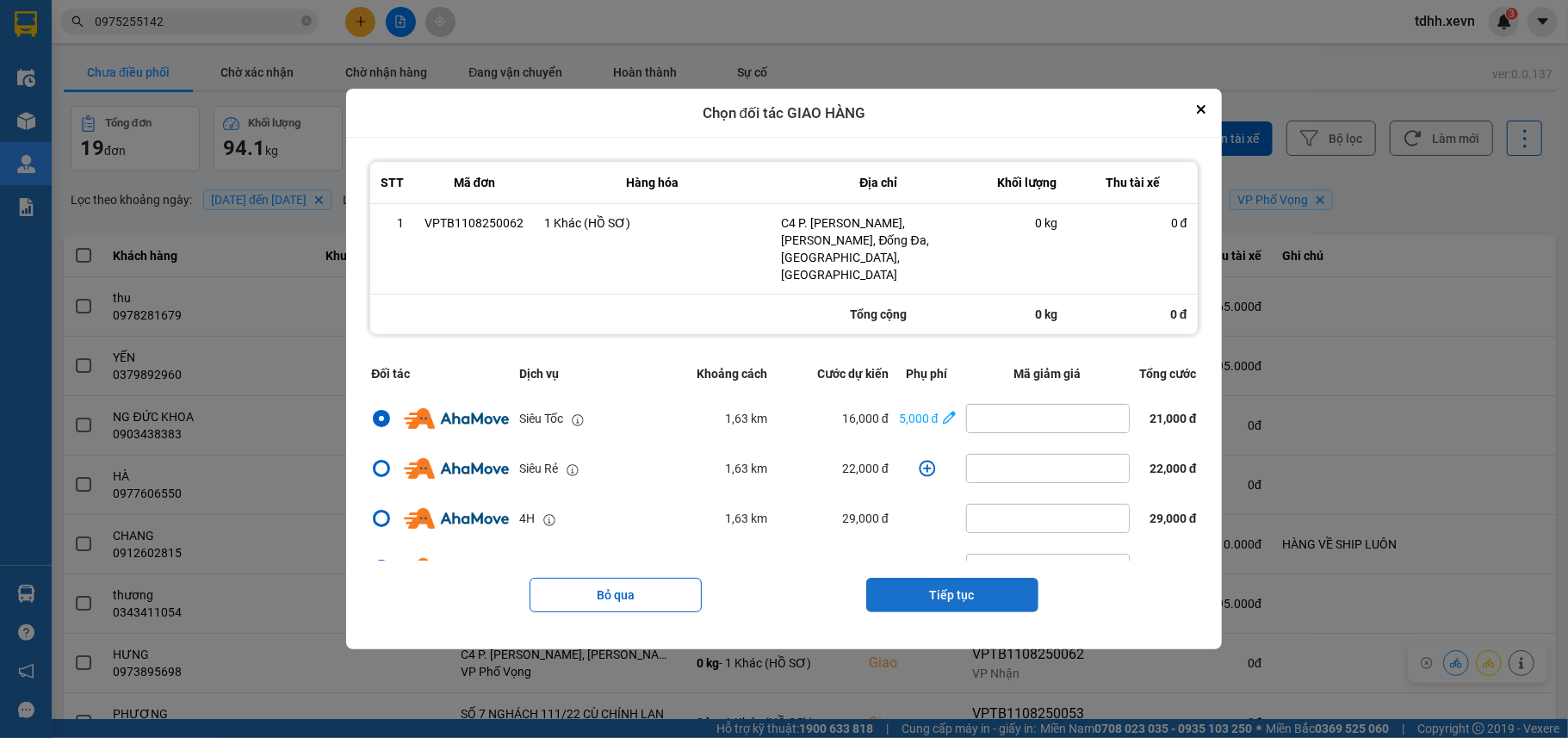
click at [962, 583] on button "Tiếp tục" at bounding box center [951, 595] width 172 height 34
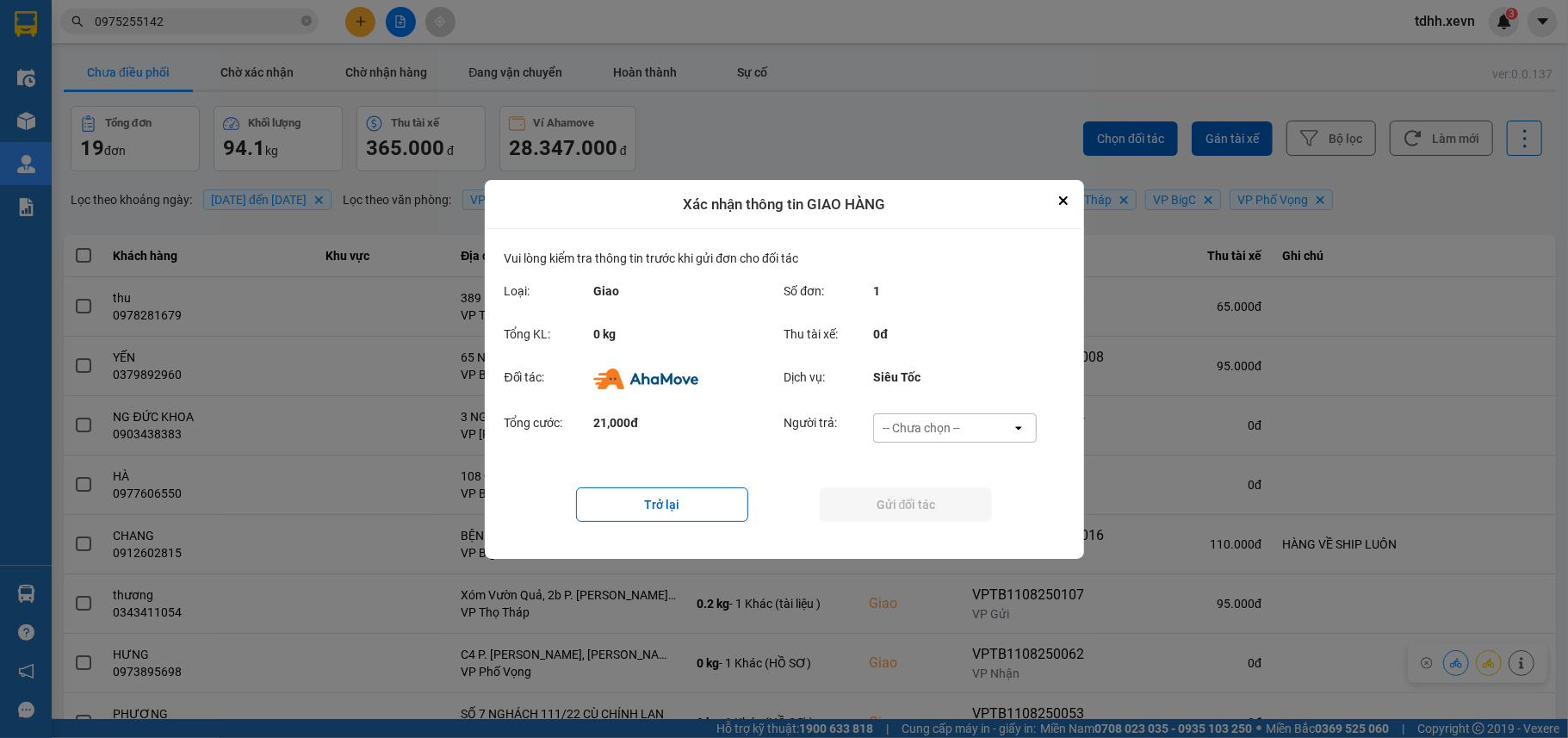
click at [964, 428] on div "-- Chưa chọn --" at bounding box center [943, 428] width 137 height 28
click at [935, 539] on div "Ví Ahamove" at bounding box center [954, 526] width 163 height 31
click at [934, 517] on button "Gửi đối tác" at bounding box center [906, 505] width 172 height 34
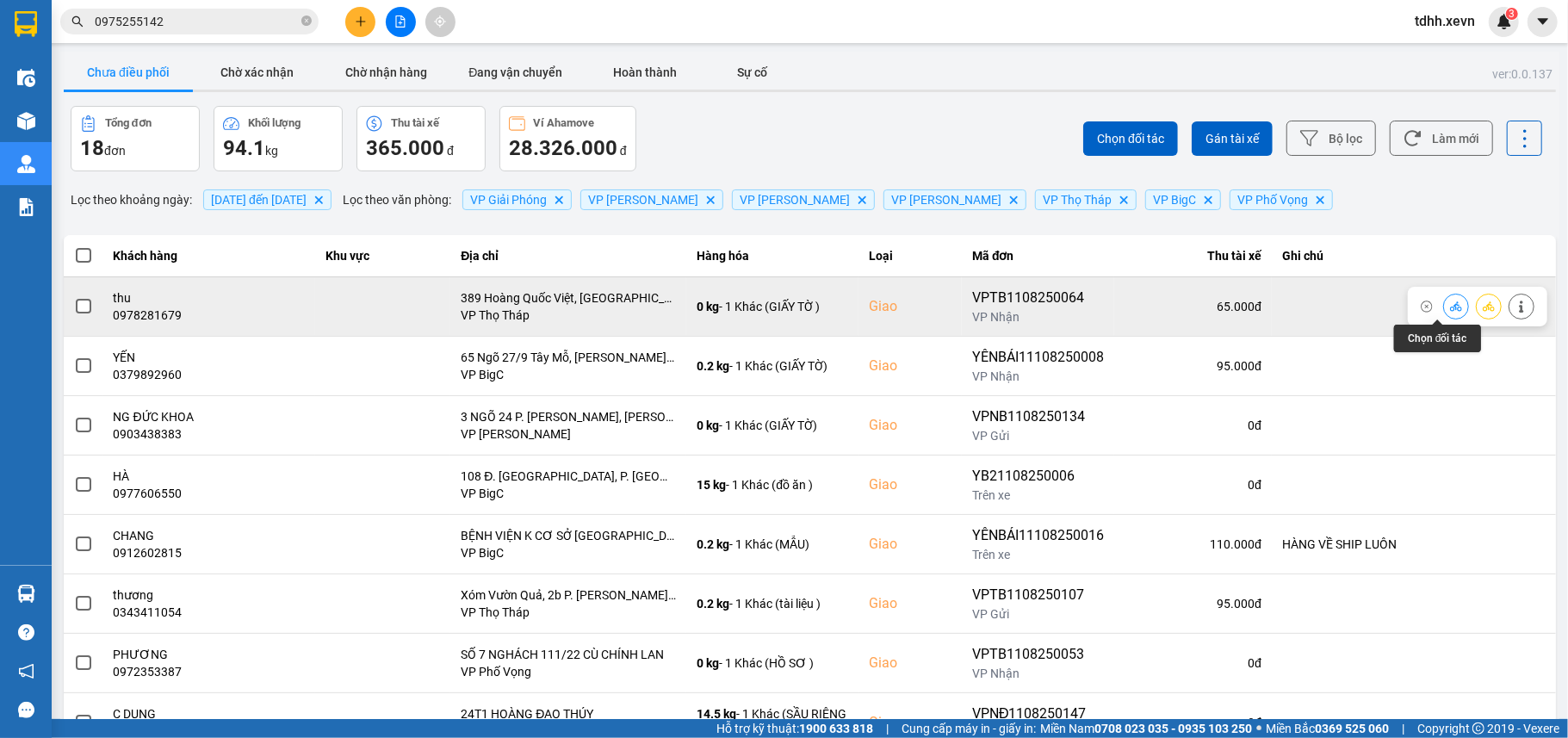
click at [1450, 307] on icon at bounding box center [1455, 306] width 12 height 12
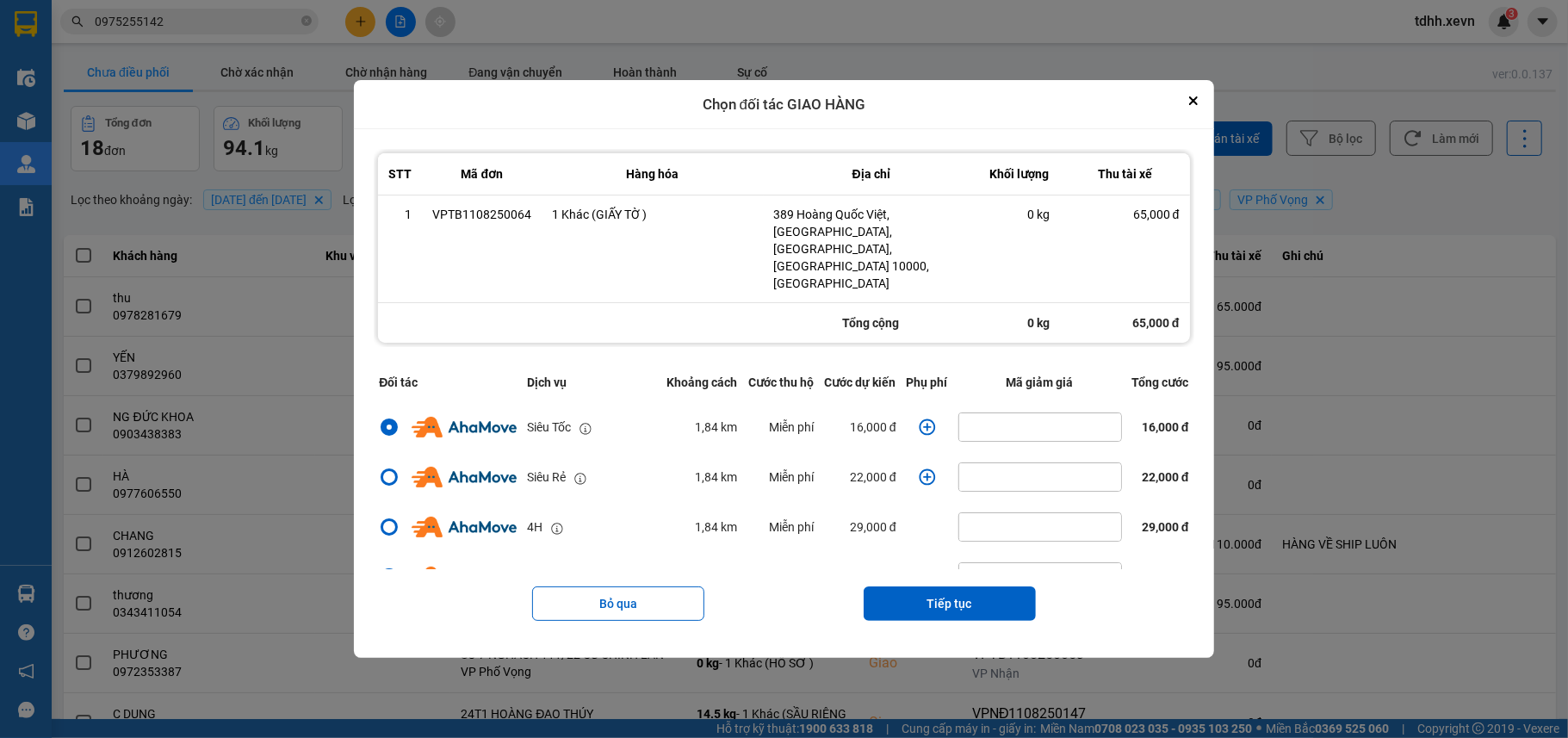
click at [925, 418] on icon "dialog" at bounding box center [927, 427] width 17 height 17
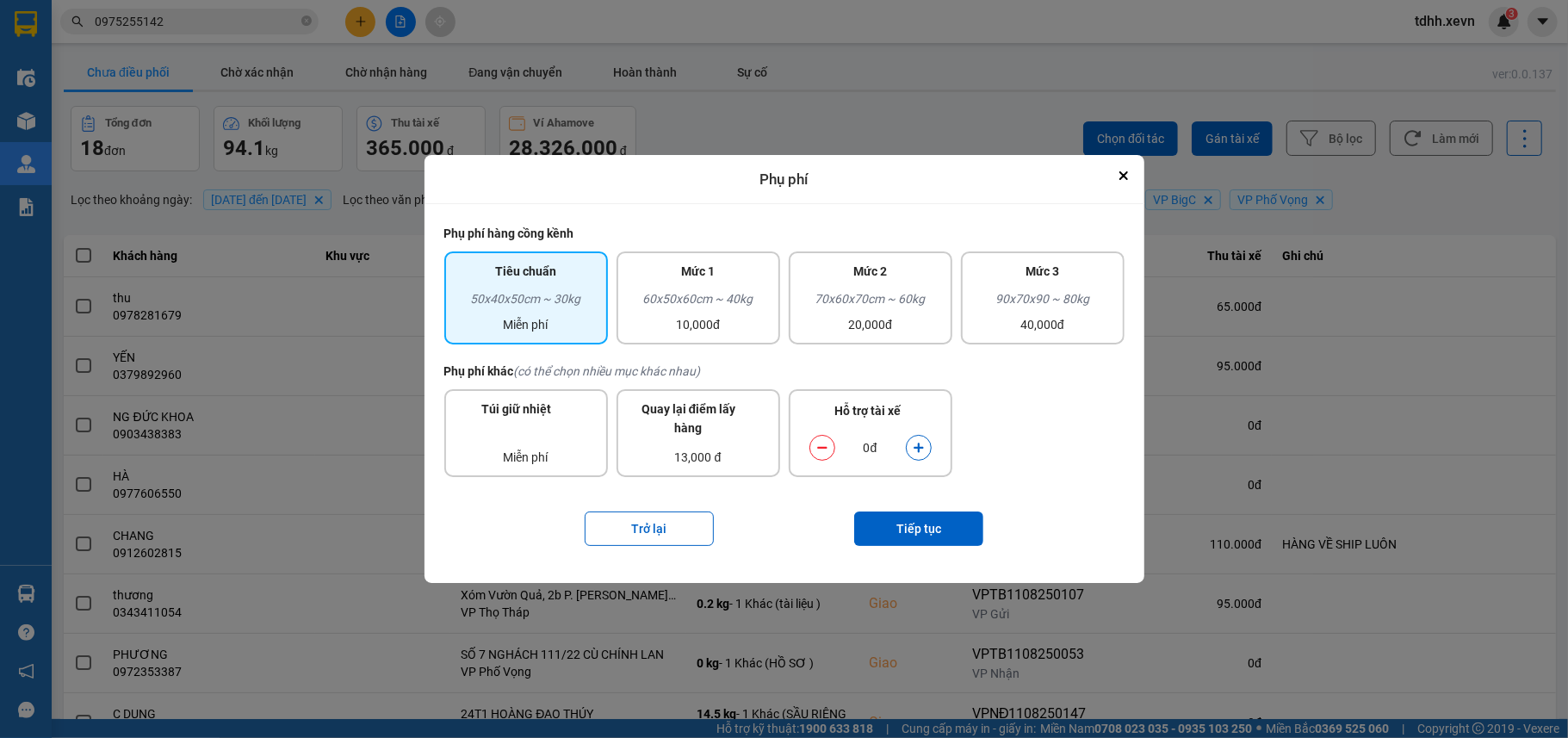
click at [925, 435] on div "dialog" at bounding box center [918, 448] width 26 height 26
click at [921, 443] on icon "dialog" at bounding box center [918, 448] width 12 height 12
click at [920, 528] on button "Tiếp tục" at bounding box center [918, 529] width 129 height 34
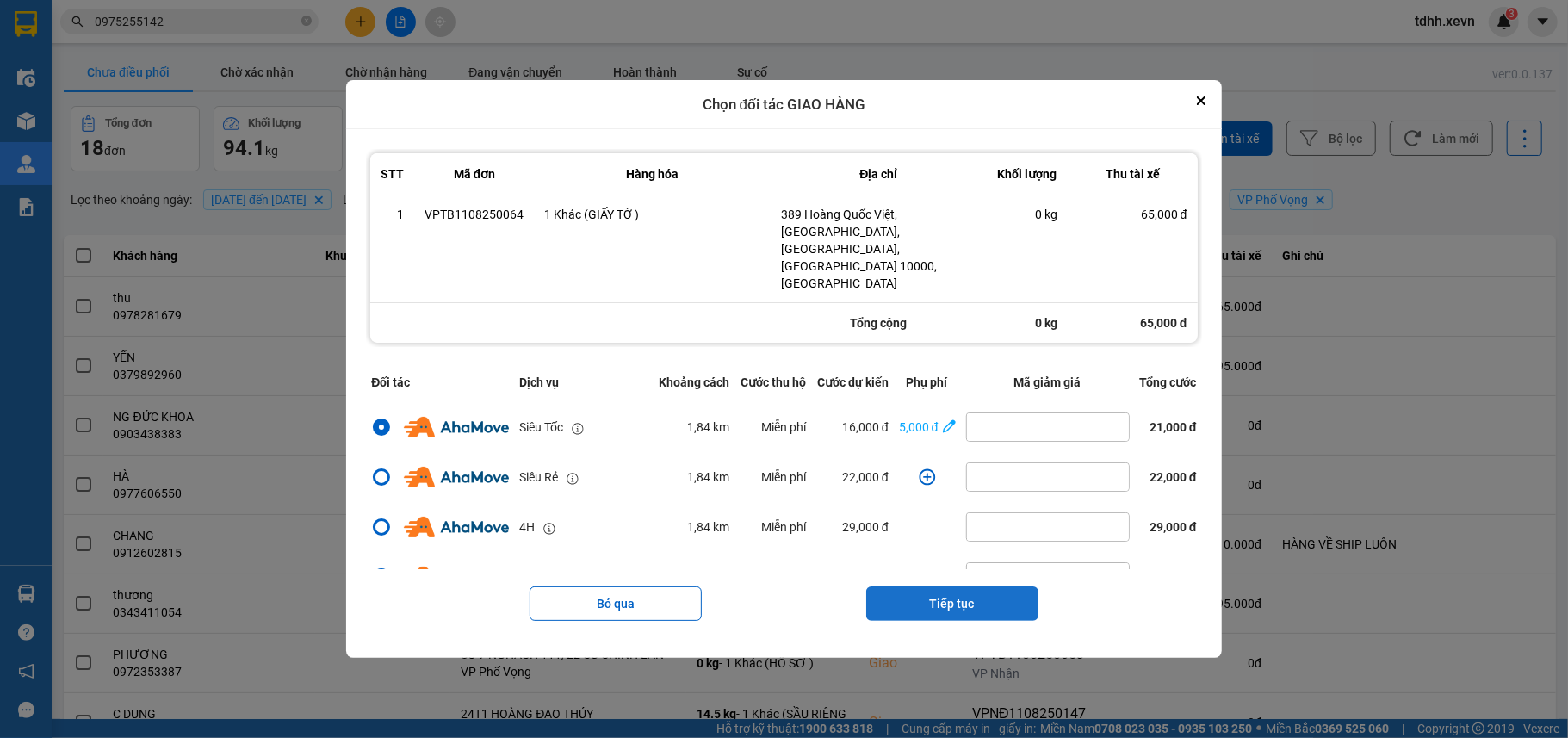
click at [945, 586] on button "Tiếp tục" at bounding box center [951, 603] width 172 height 34
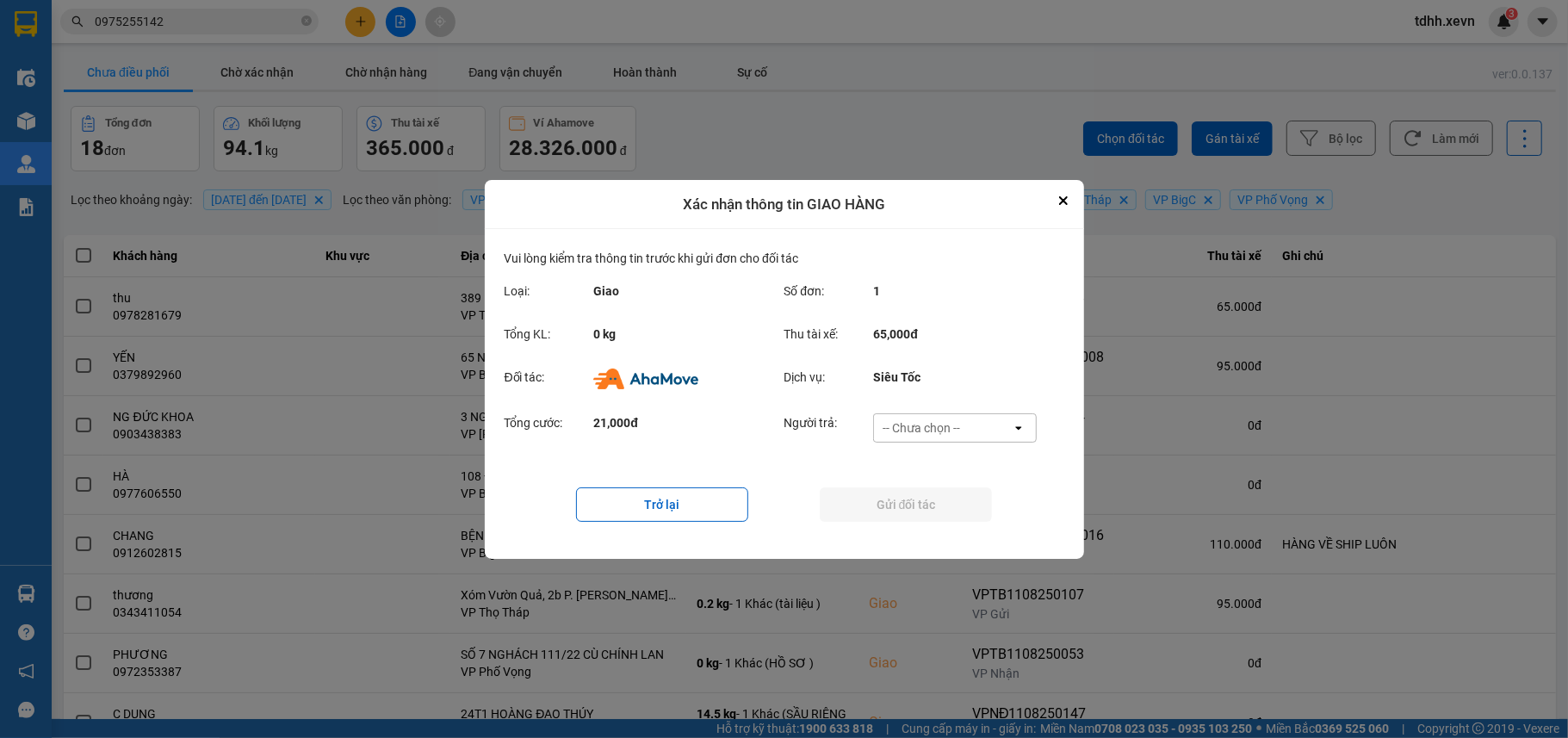
click at [936, 429] on div "-- Chưa chọn --" at bounding box center [921, 428] width 77 height 17
click at [919, 517] on span "Ví Ahamove" at bounding box center [921, 526] width 70 height 17
click at [917, 515] on button "Gửi đối tác" at bounding box center [906, 505] width 172 height 34
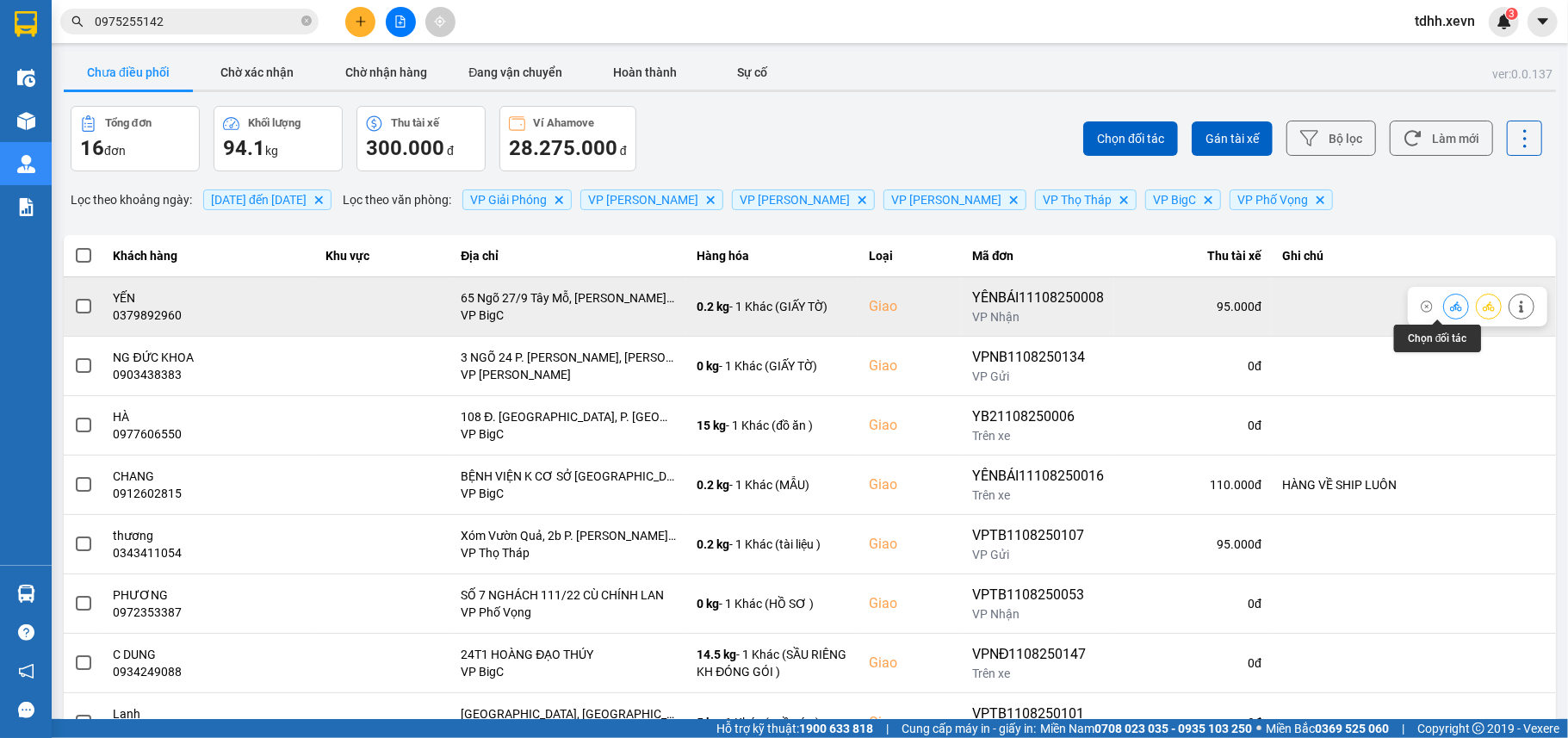
click at [1450, 304] on icon at bounding box center [1455, 306] width 12 height 12
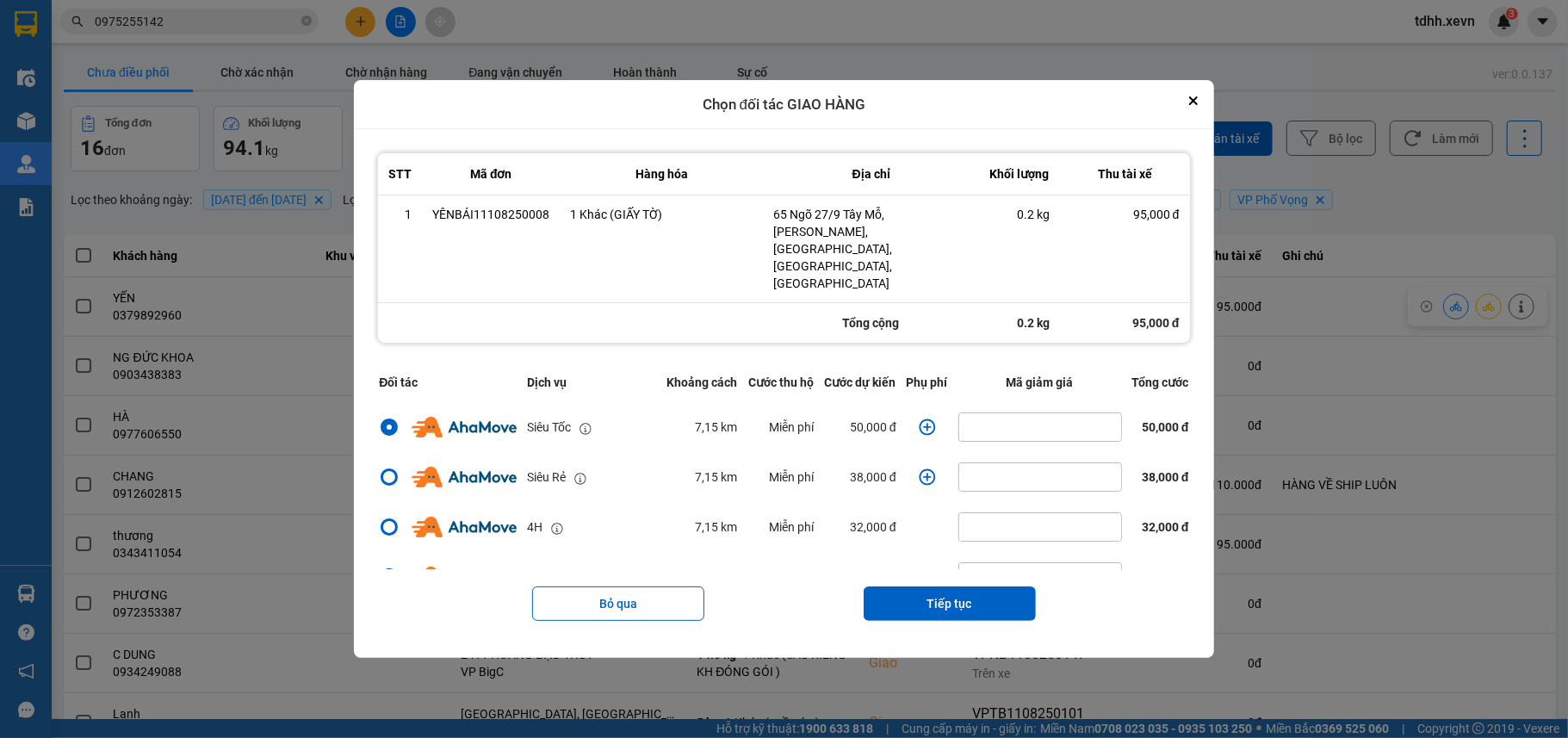
click at [919, 419] on icon "dialog" at bounding box center [926, 427] width 16 height 16
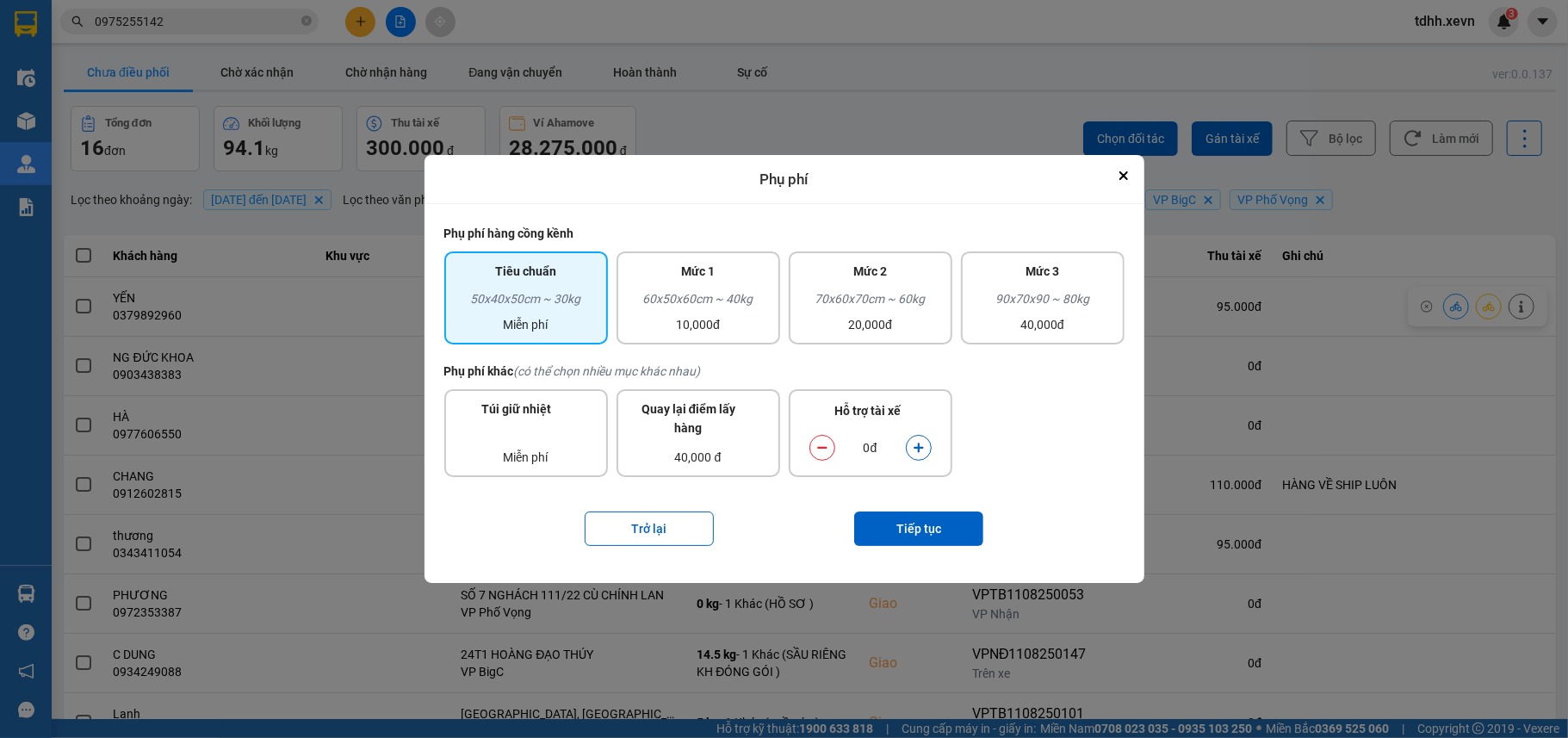
click at [927, 450] on button "dialog" at bounding box center [918, 449] width 24 height 31
click at [919, 532] on button "Tiếp tục" at bounding box center [918, 529] width 129 height 34
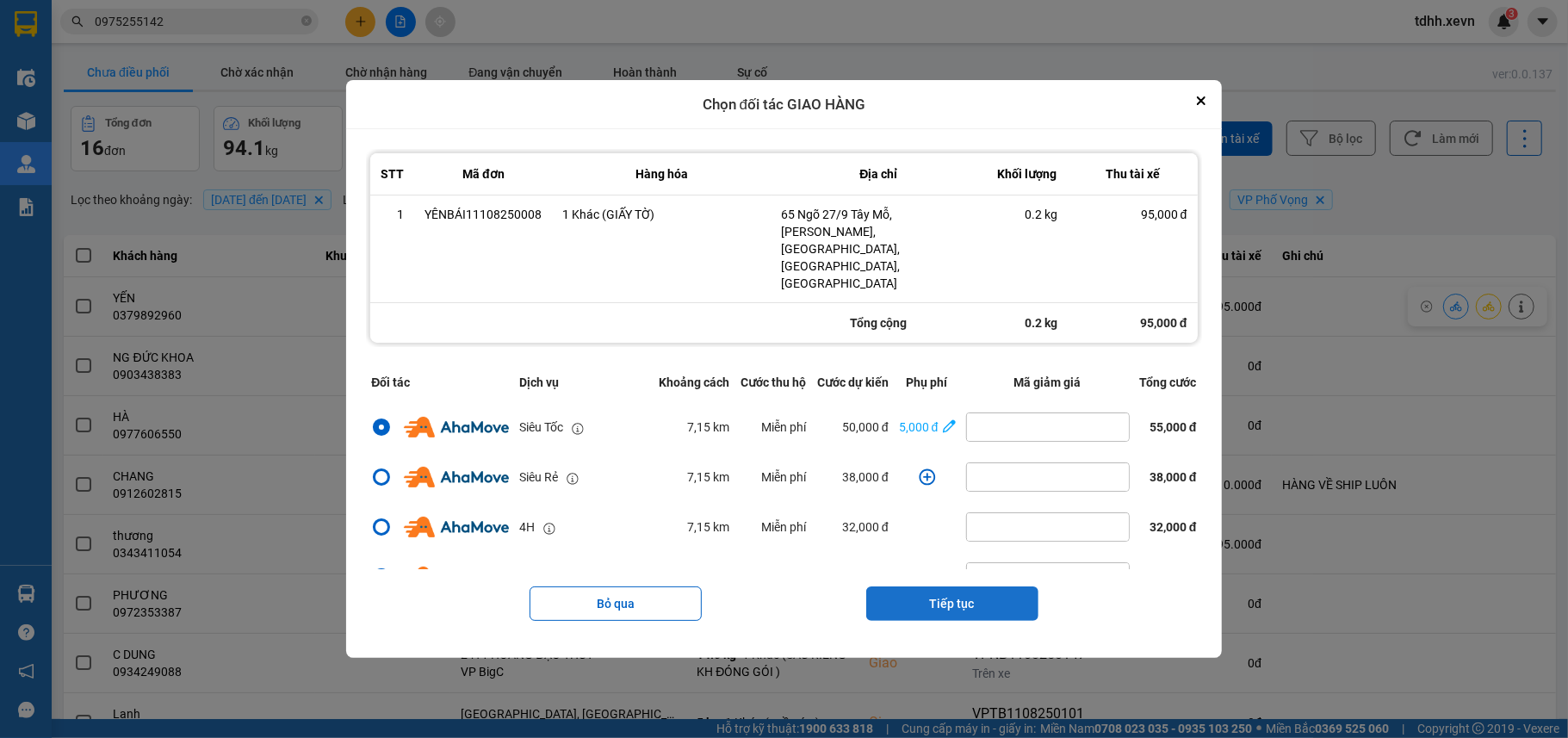
click at [964, 586] on button "Tiếp tục" at bounding box center [951, 603] width 172 height 34
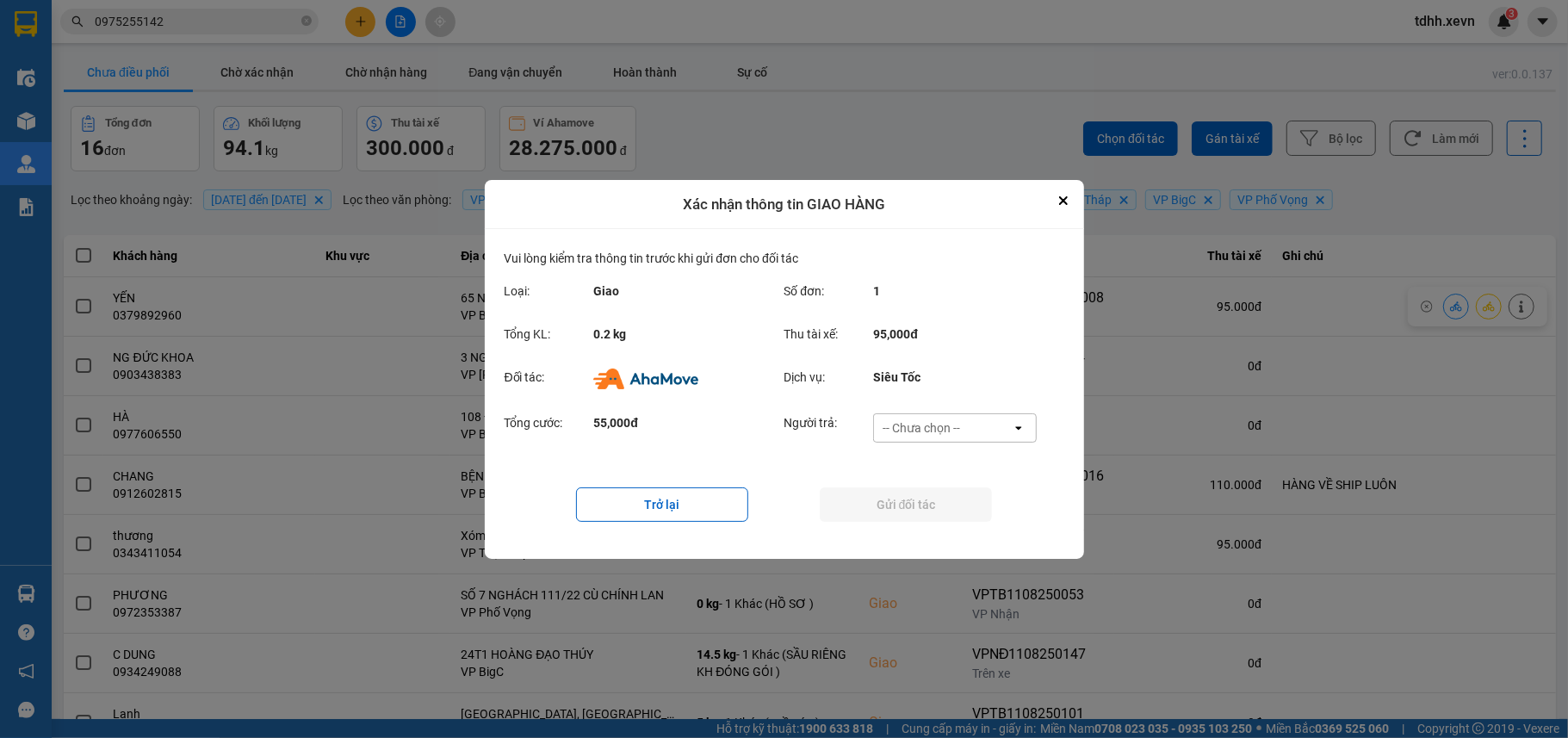
click at [934, 428] on div "-- Chưa chọn --" at bounding box center [921, 428] width 77 height 17
click at [938, 515] on div "Ví Ahamove" at bounding box center [954, 526] width 163 height 31
click at [933, 506] on button "Gửi đối tác" at bounding box center [906, 505] width 172 height 34
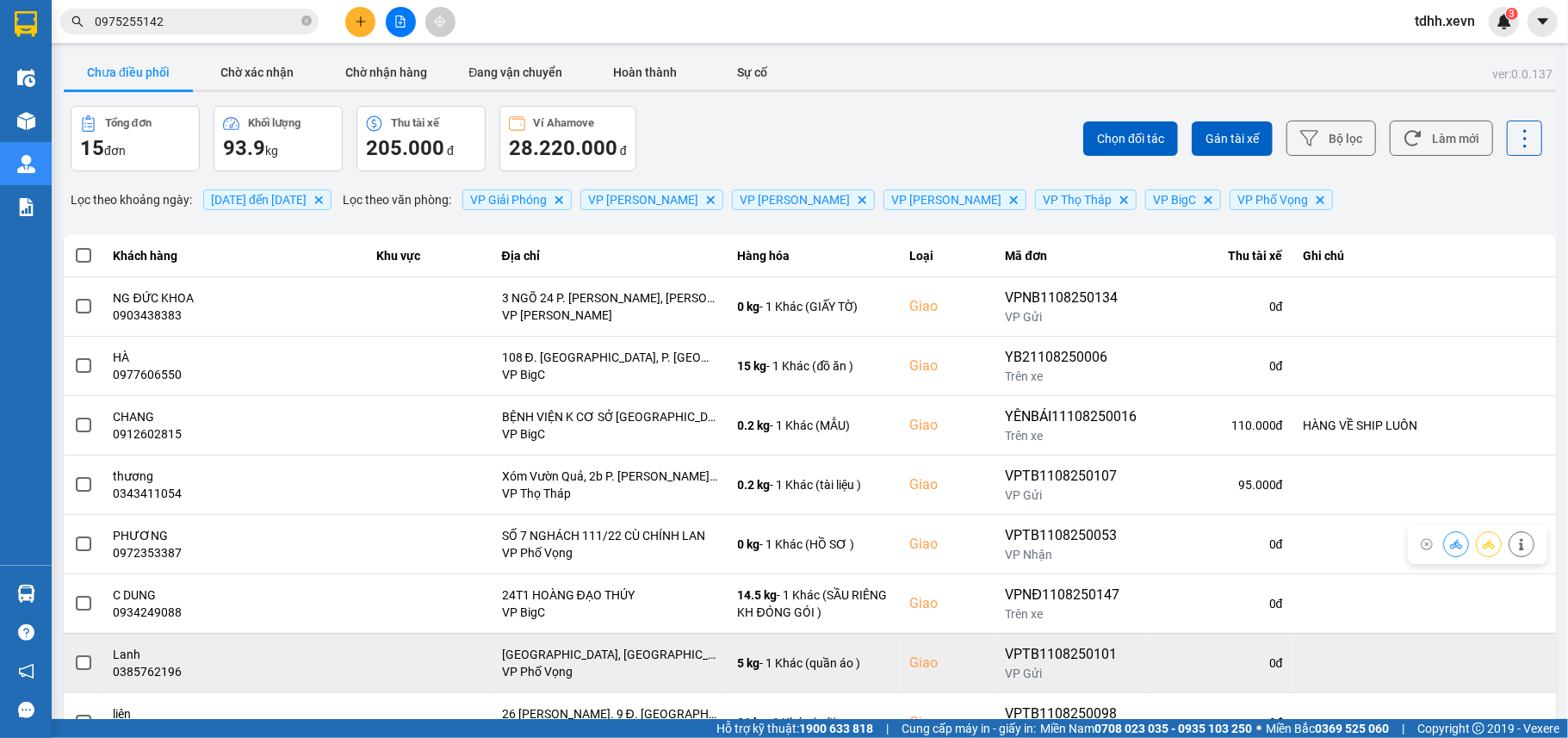
scroll to position [195, 0]
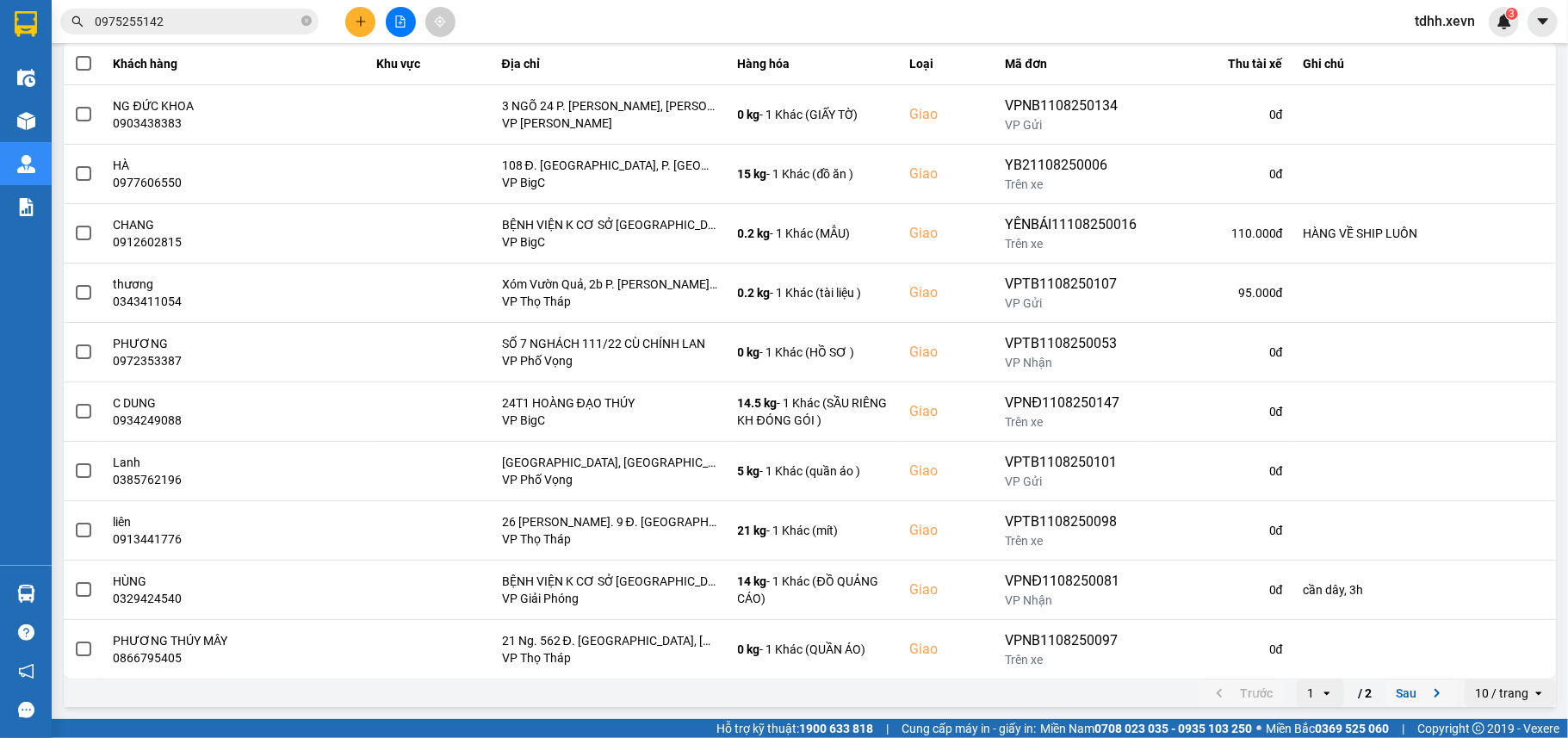
click at [1388, 690] on button "Sau" at bounding box center [1421, 693] width 73 height 26
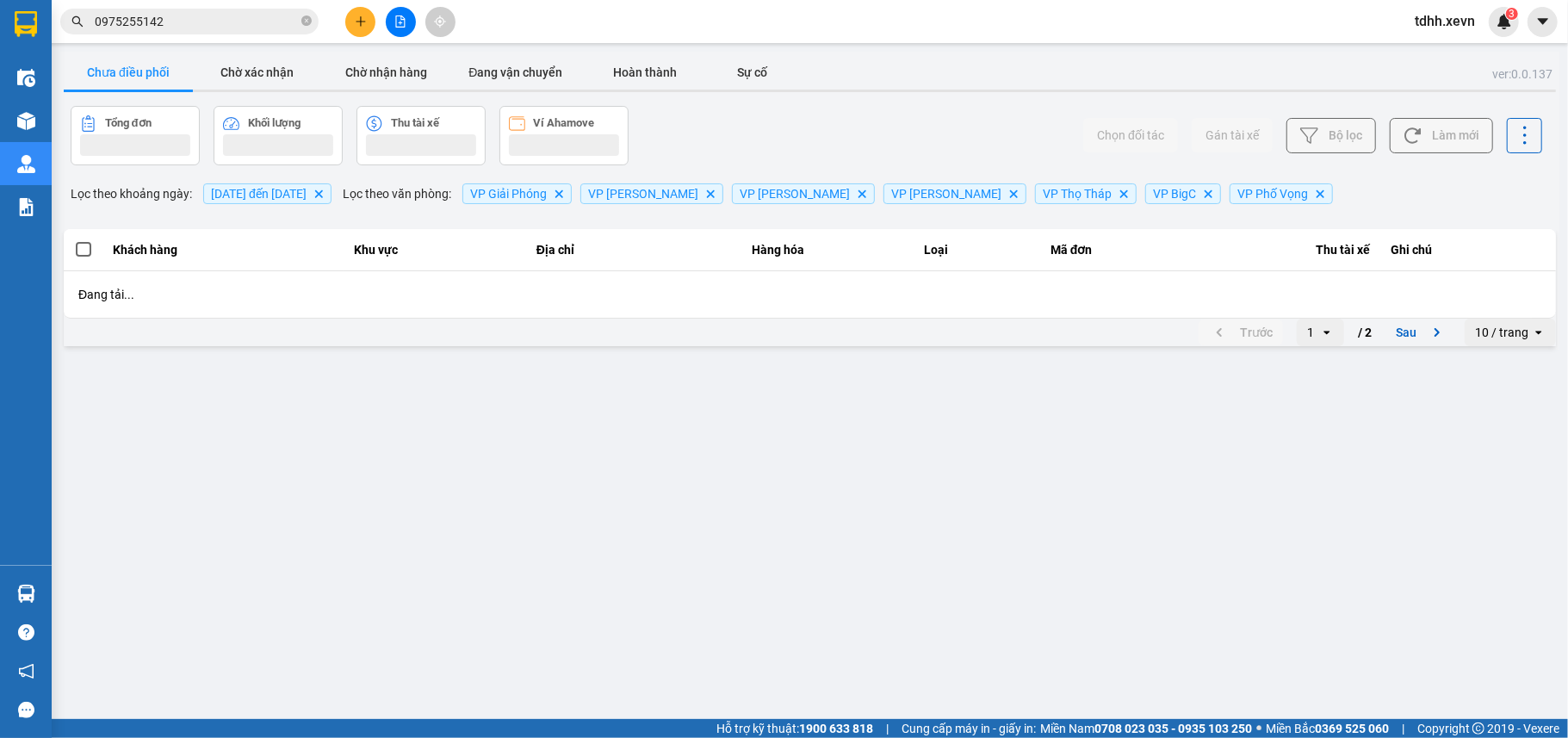
scroll to position [0, 0]
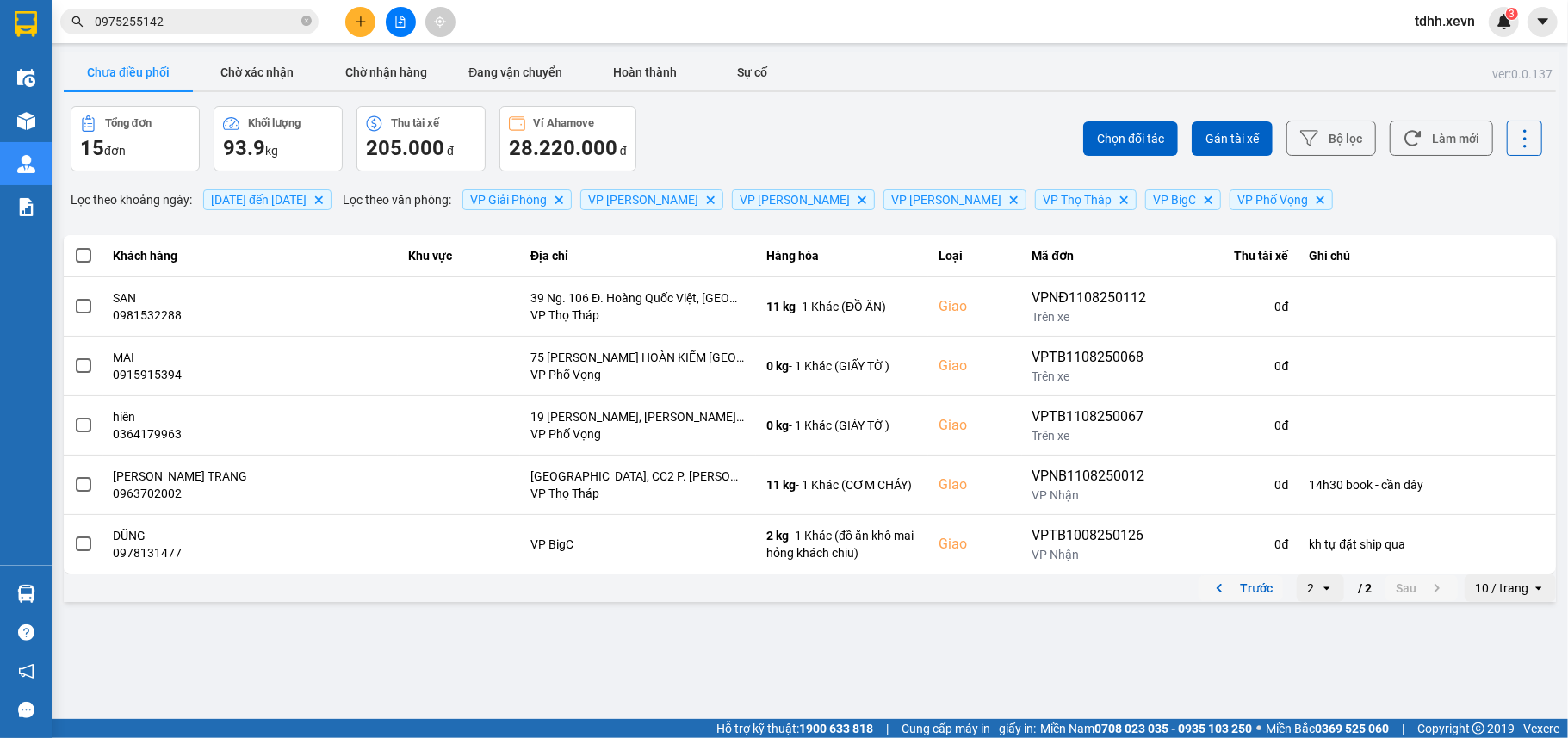
click at [1244, 585] on button "Trước" at bounding box center [1241, 588] width 84 height 26
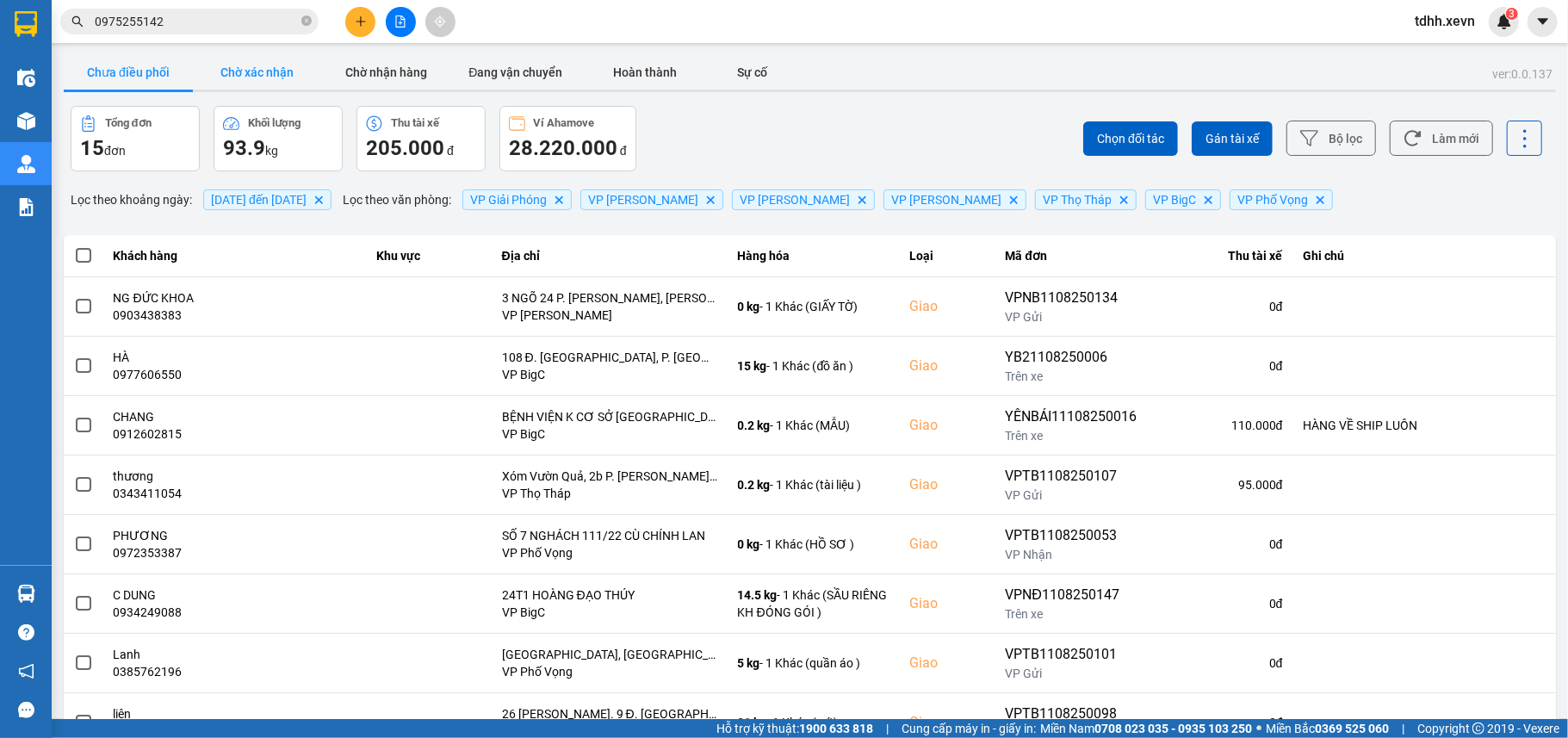
click at [234, 67] on button "Chờ xác nhận" at bounding box center [257, 73] width 129 height 34
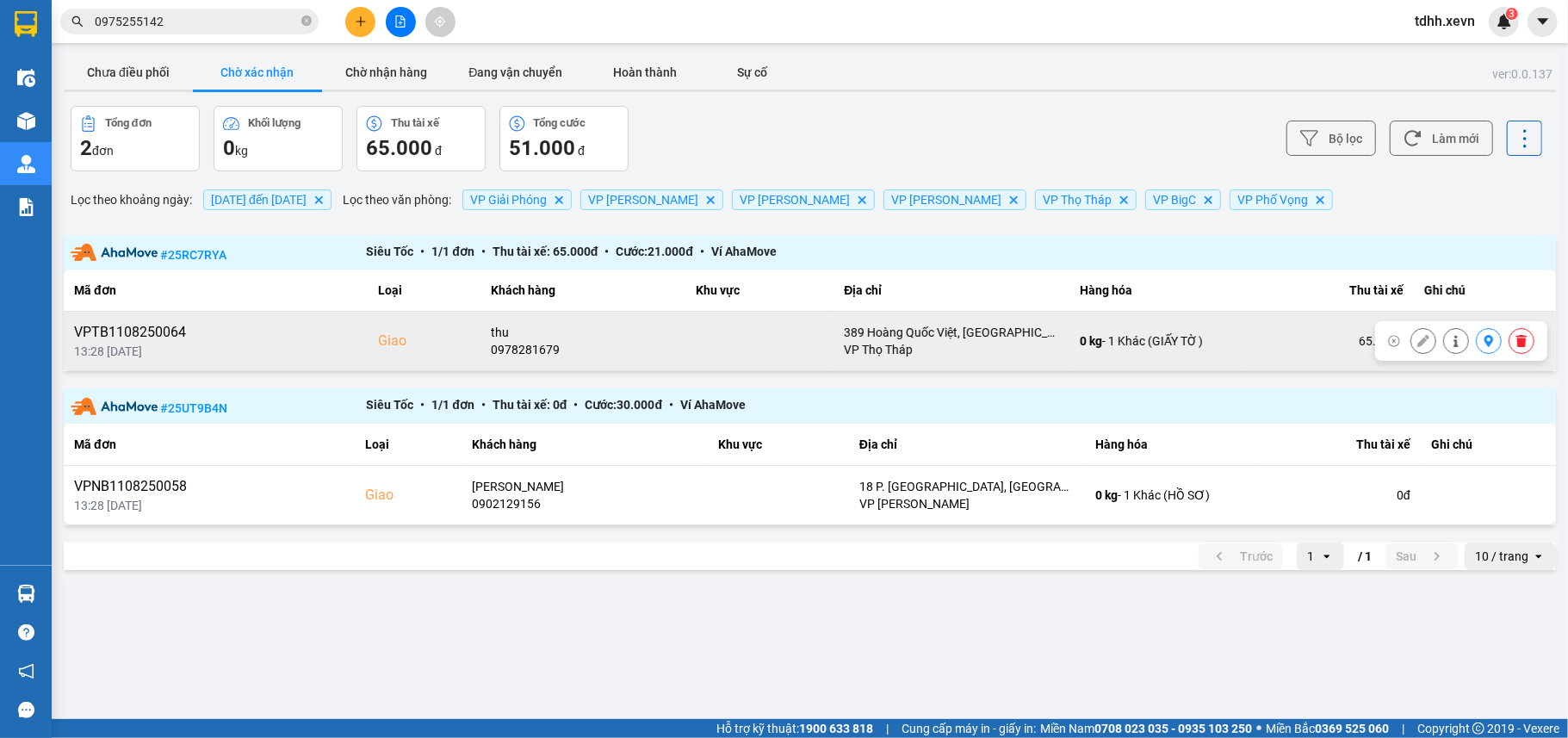
click at [514, 355] on div "0978281679" at bounding box center [582, 349] width 184 height 17
click at [513, 355] on div "0978281679" at bounding box center [582, 349] width 184 height 17
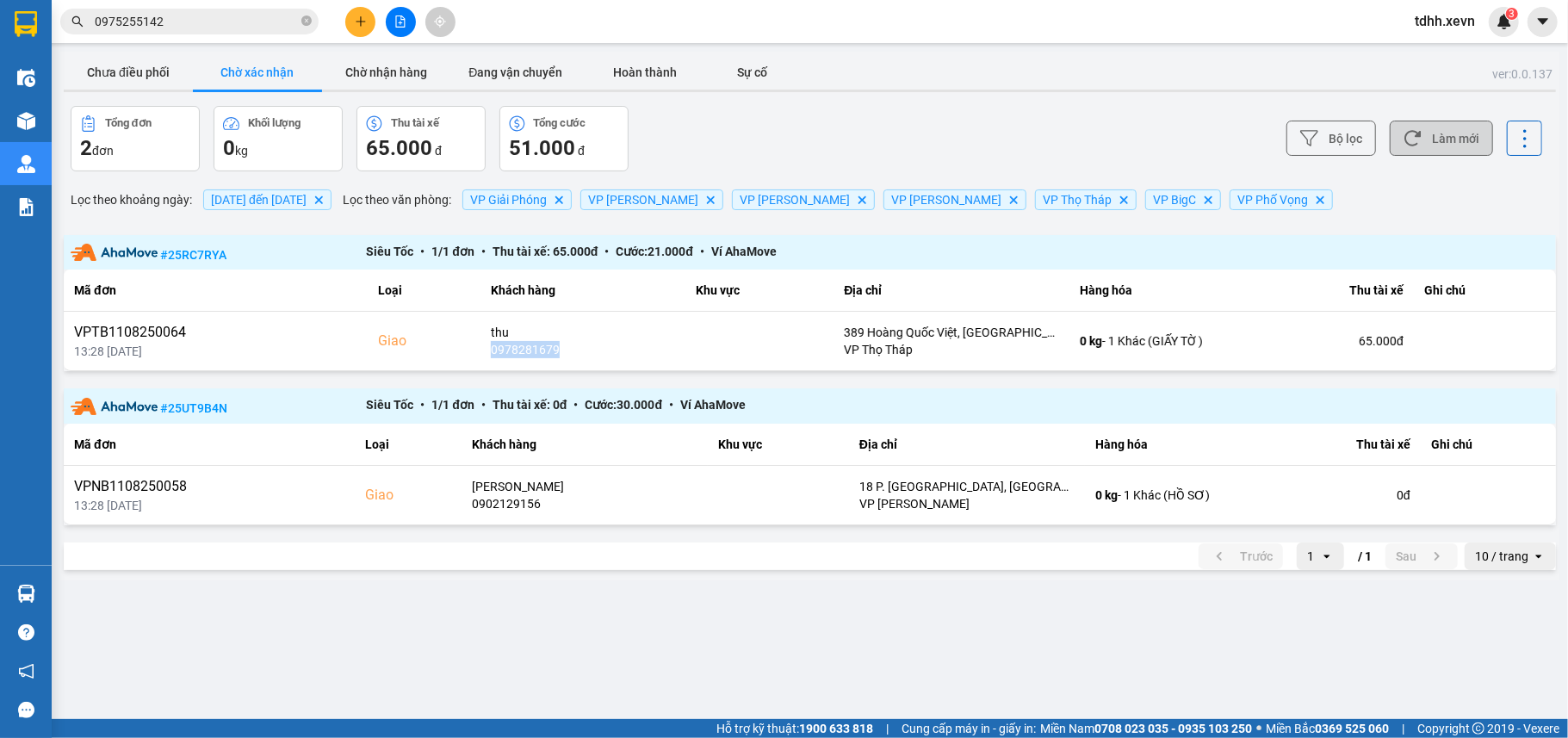
click at [1461, 128] on button "Làm mới" at bounding box center [1441, 137] width 103 height 35
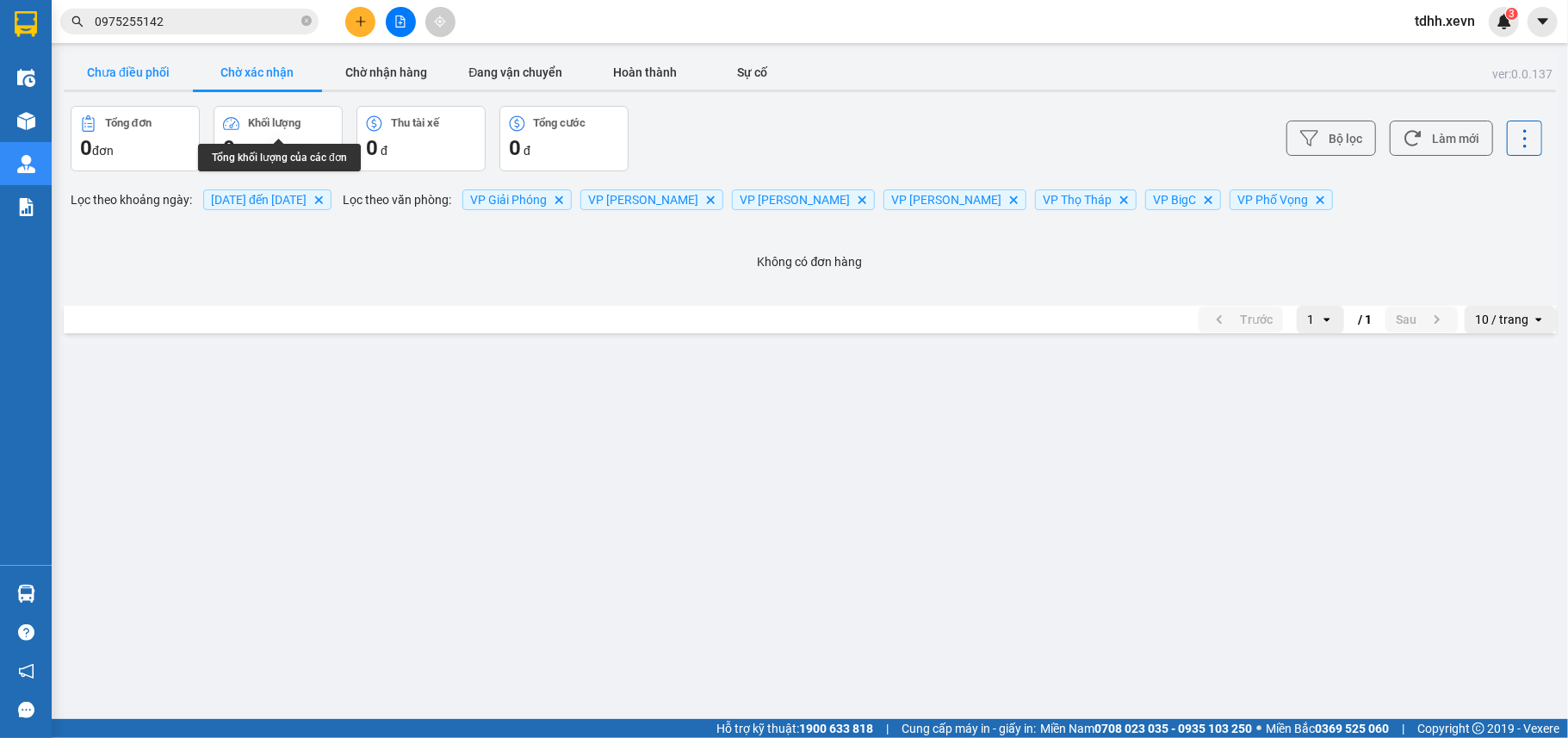
drag, startPoint x: 94, startPoint y: 83, endPoint x: 148, endPoint y: 62, distance: 57.9
click at [94, 83] on button "Chưa điều phối" at bounding box center [128, 73] width 129 height 34
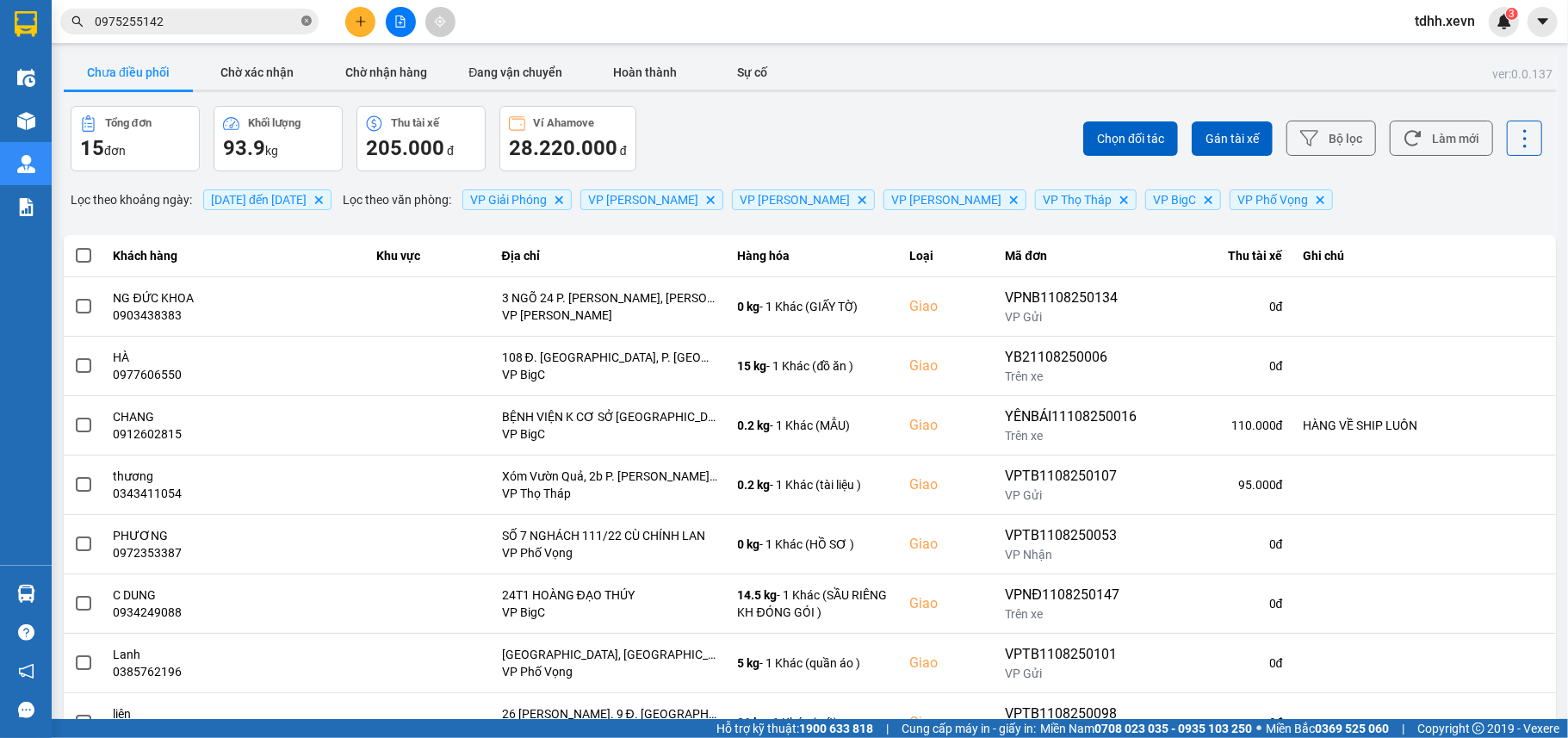
click at [303, 22] on icon "close-circle" at bounding box center [306, 20] width 10 height 11
click at [220, 69] on button "Chờ xác nhận" at bounding box center [257, 73] width 129 height 34
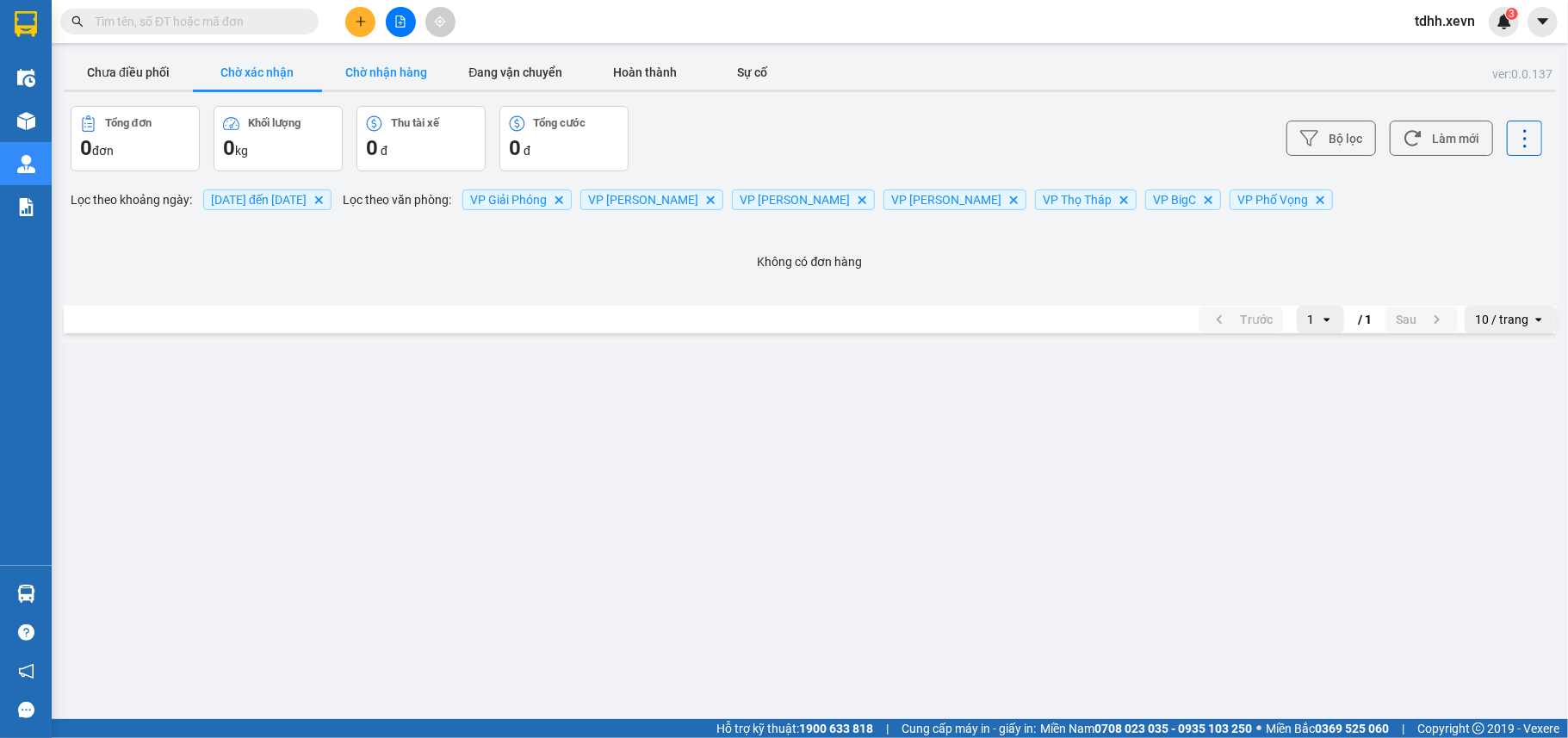
click at [400, 66] on button "Chờ nhận hàng" at bounding box center [386, 73] width 129 height 34
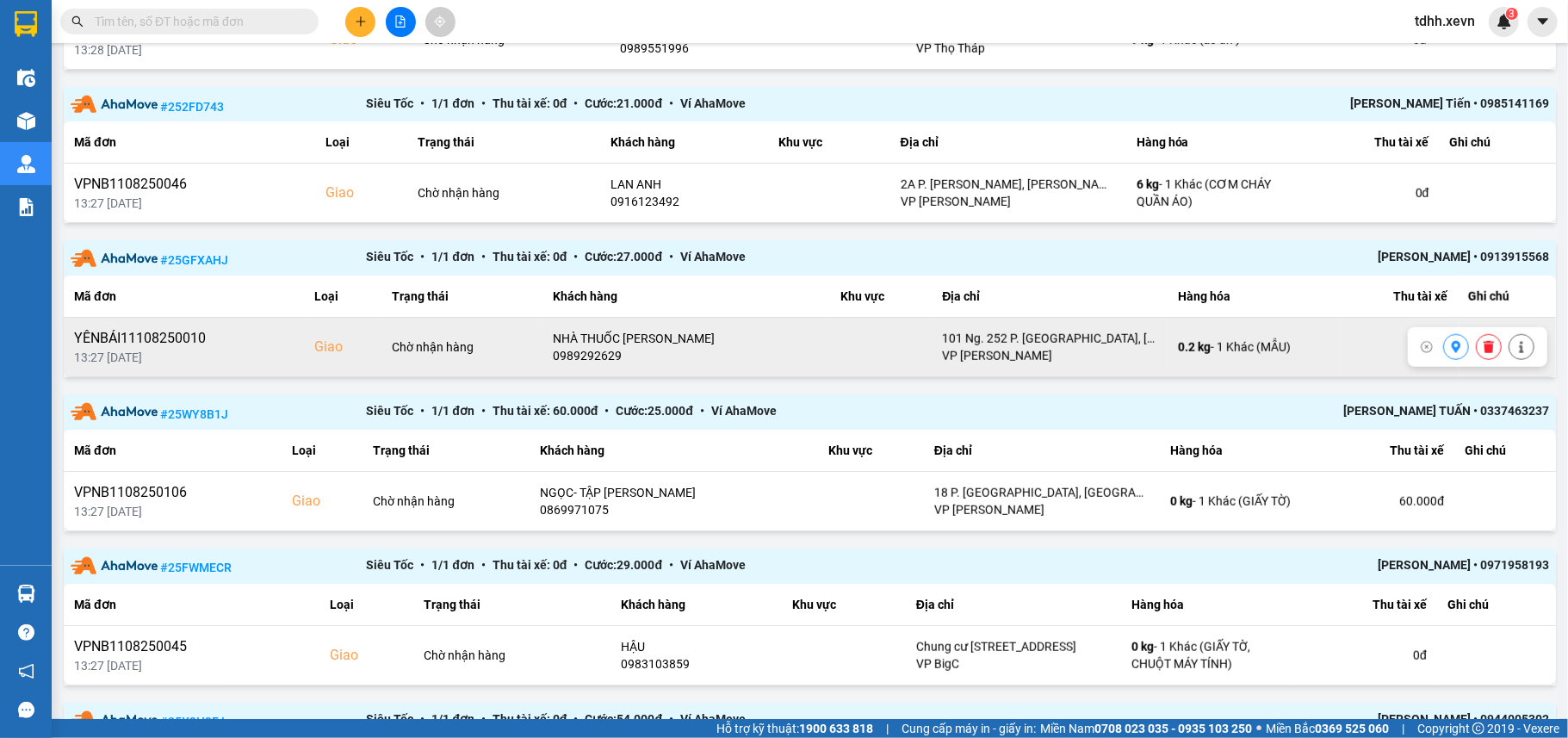
scroll to position [1033, 0]
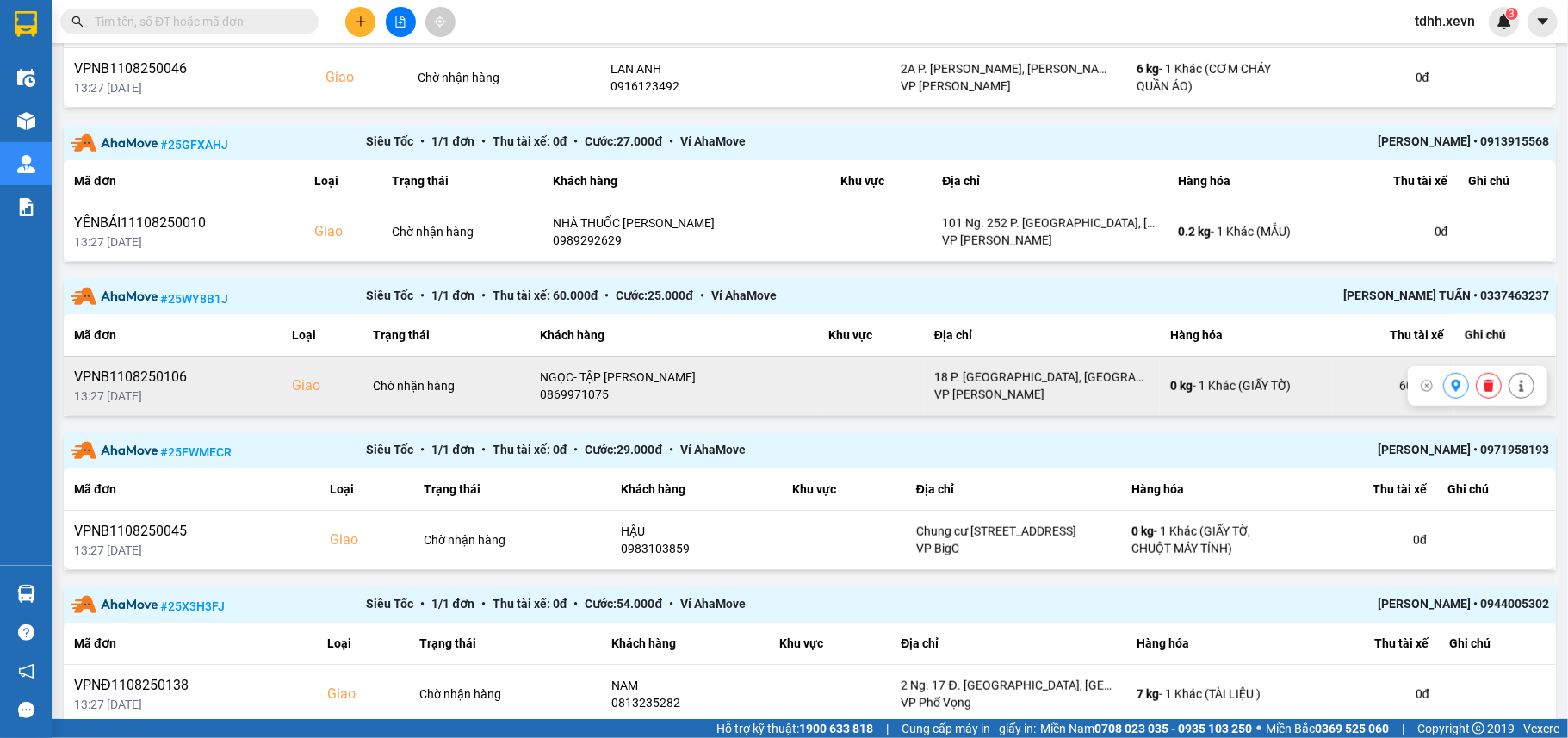
click at [552, 403] on div "0869971075" at bounding box center [674, 394] width 268 height 17
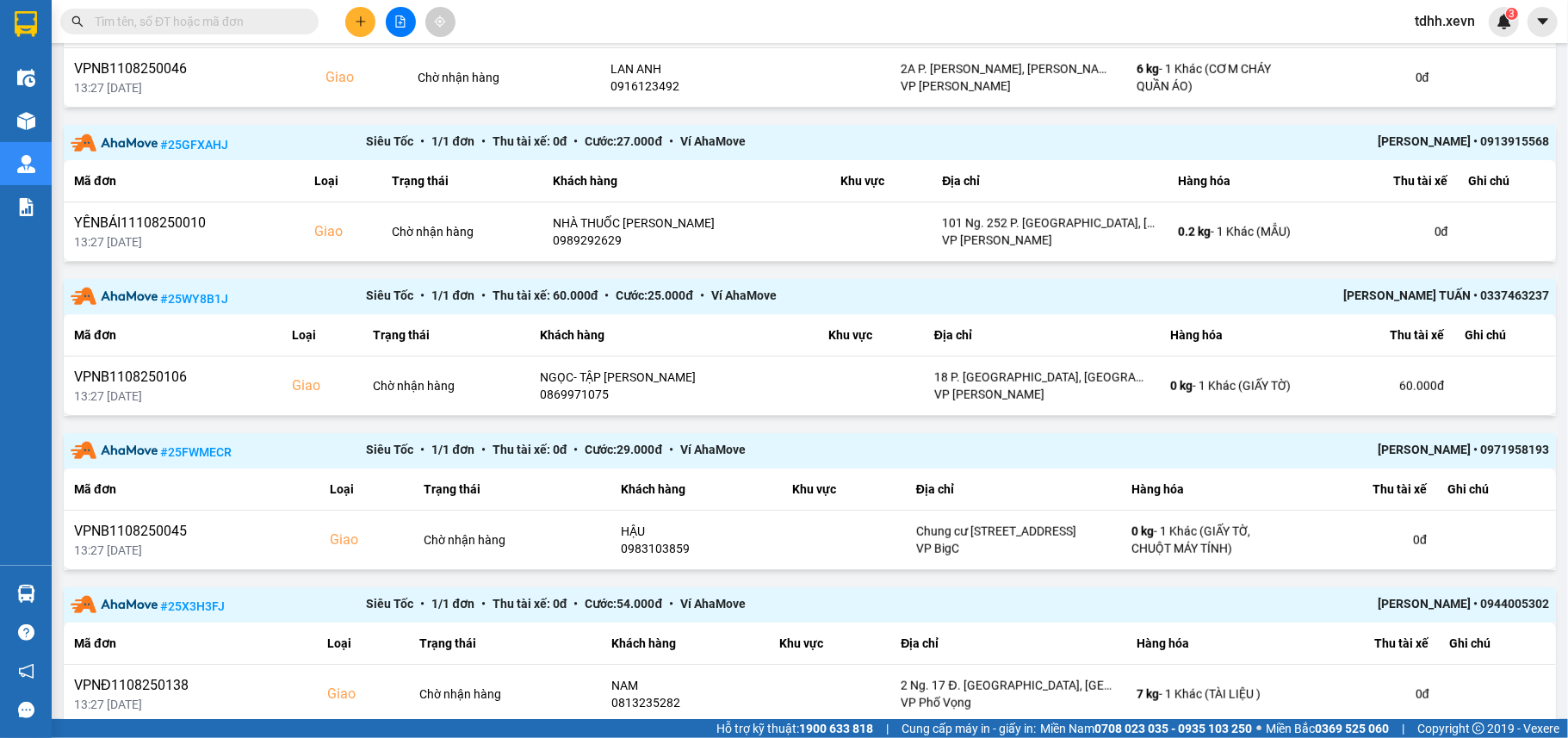
click at [721, 459] on div "Siêu Tốc • 1 / 1 đơn • Thu tài xế: 0 đ • Cước: 29.000 đ • Ví AhaMove" at bounding box center [808, 451] width 887 height 22
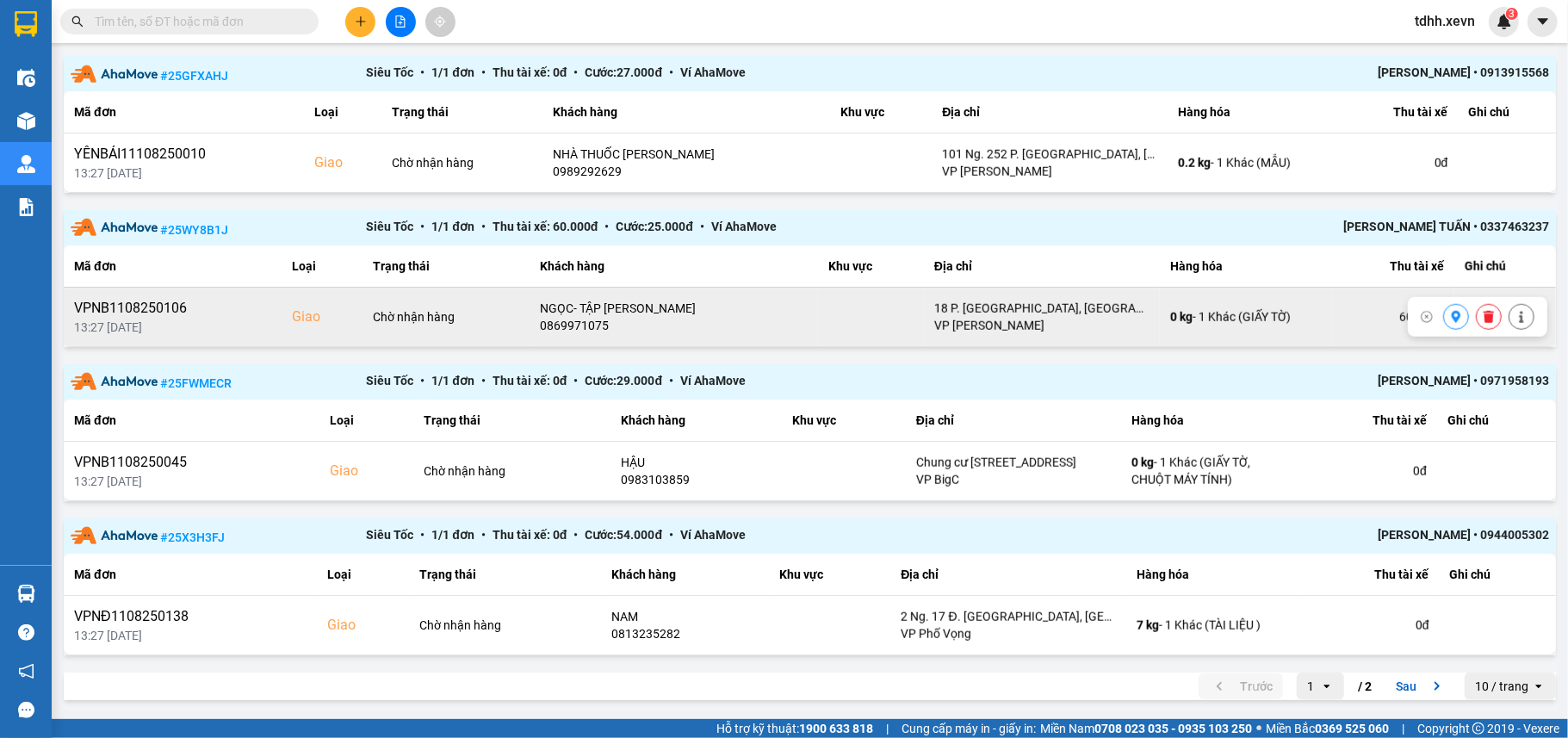
click at [583, 327] on div "0869971075" at bounding box center [674, 326] width 268 height 17
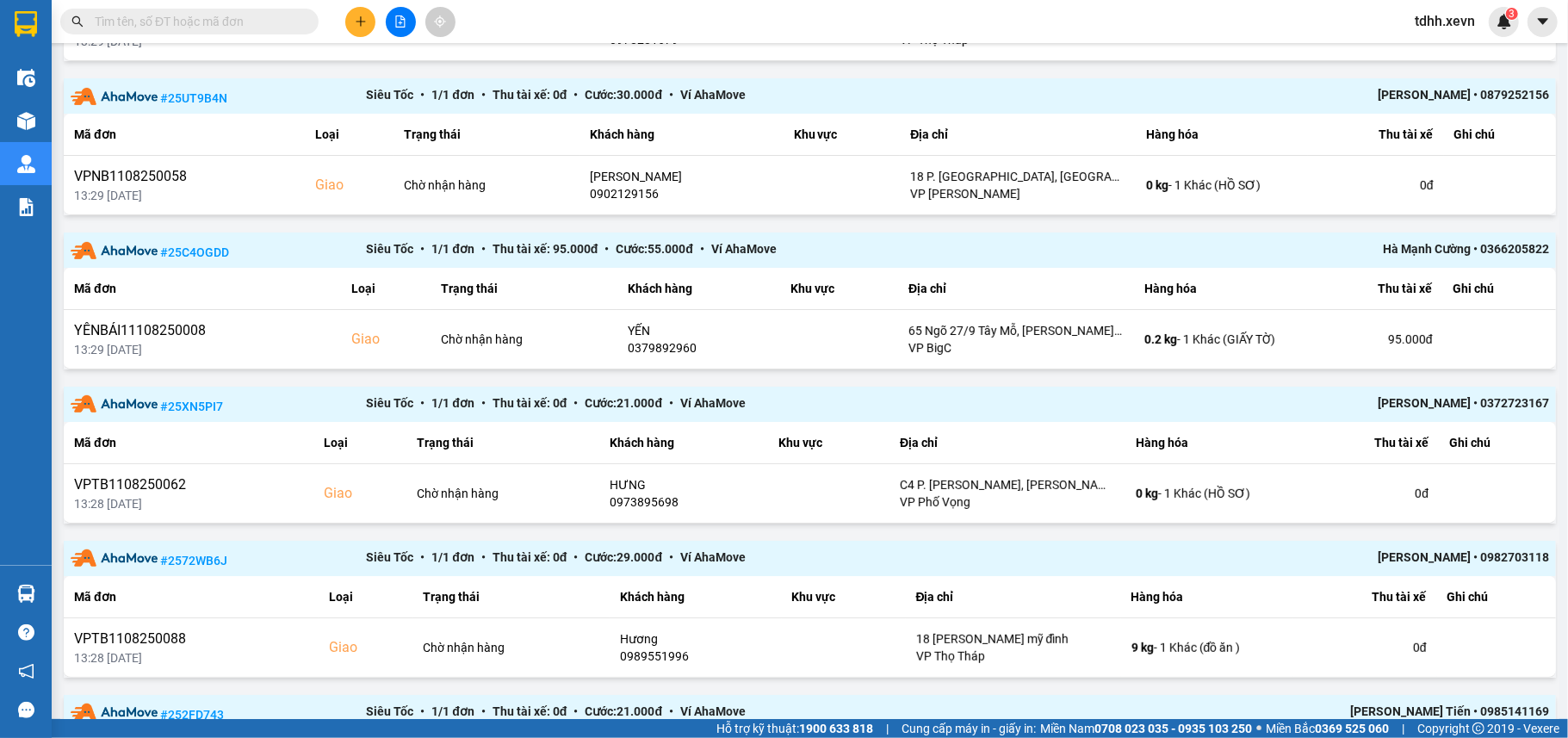
scroll to position [80, 0]
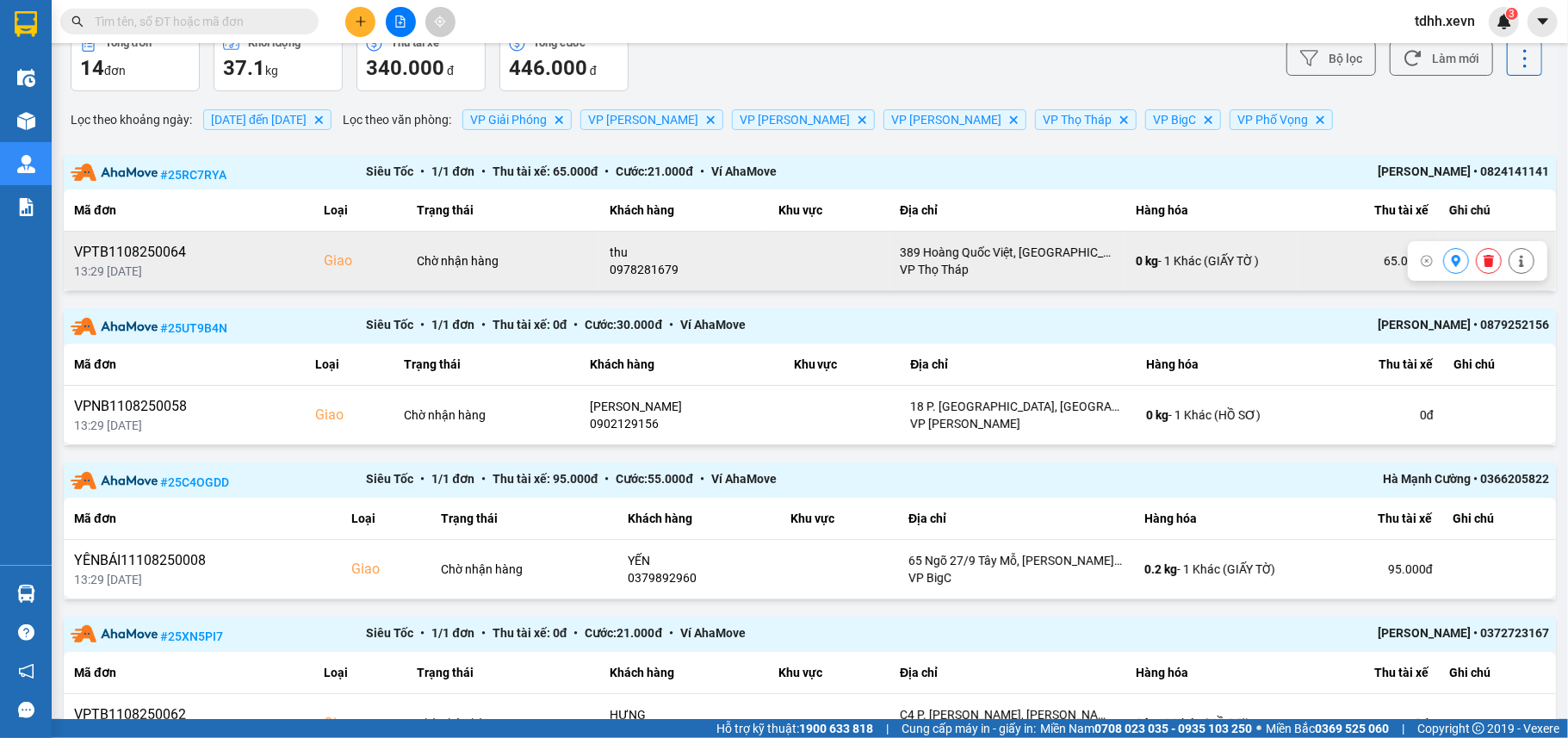
click at [636, 267] on div "0978281679" at bounding box center [683, 269] width 148 height 17
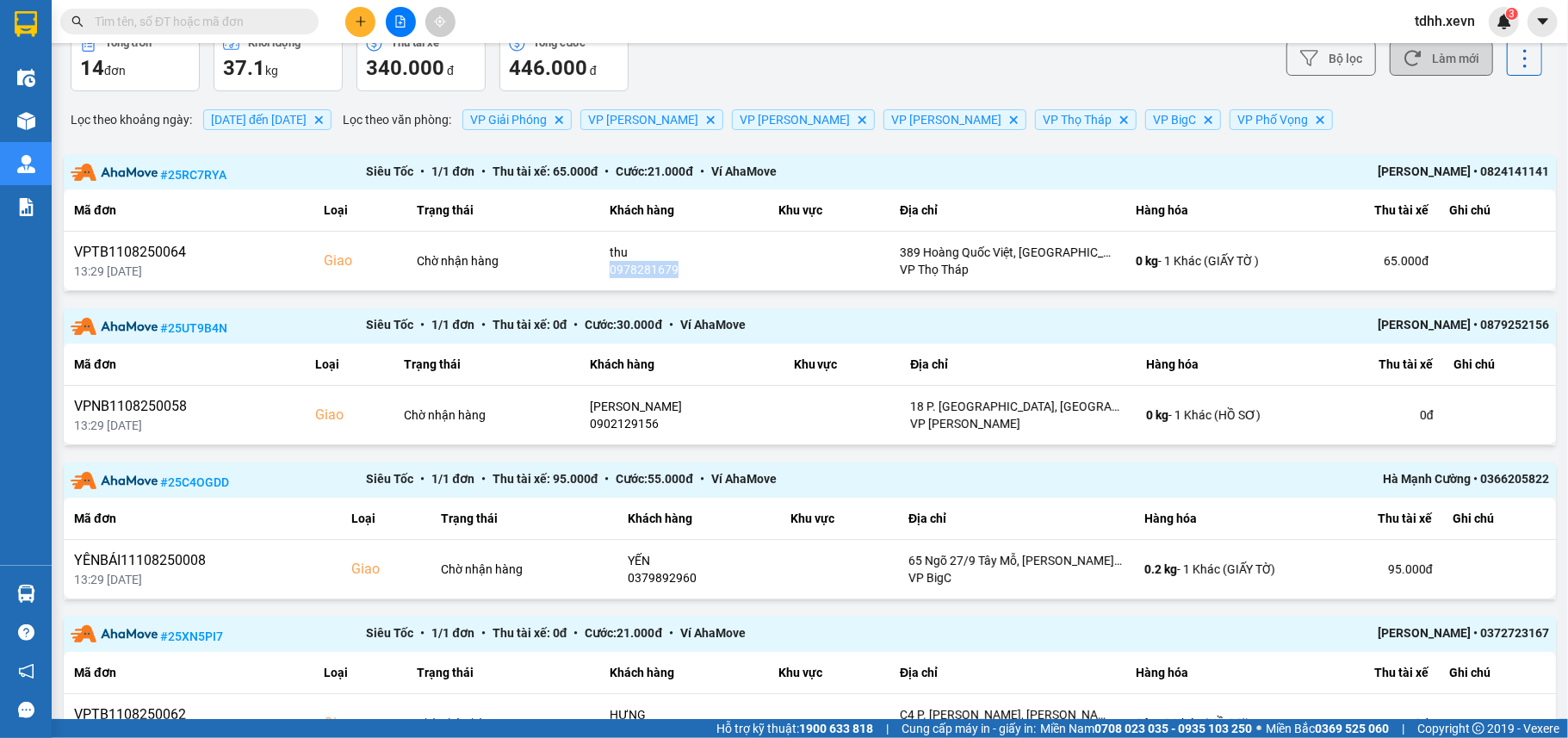
click at [1403, 59] on icon at bounding box center [1411, 57] width 18 height 18
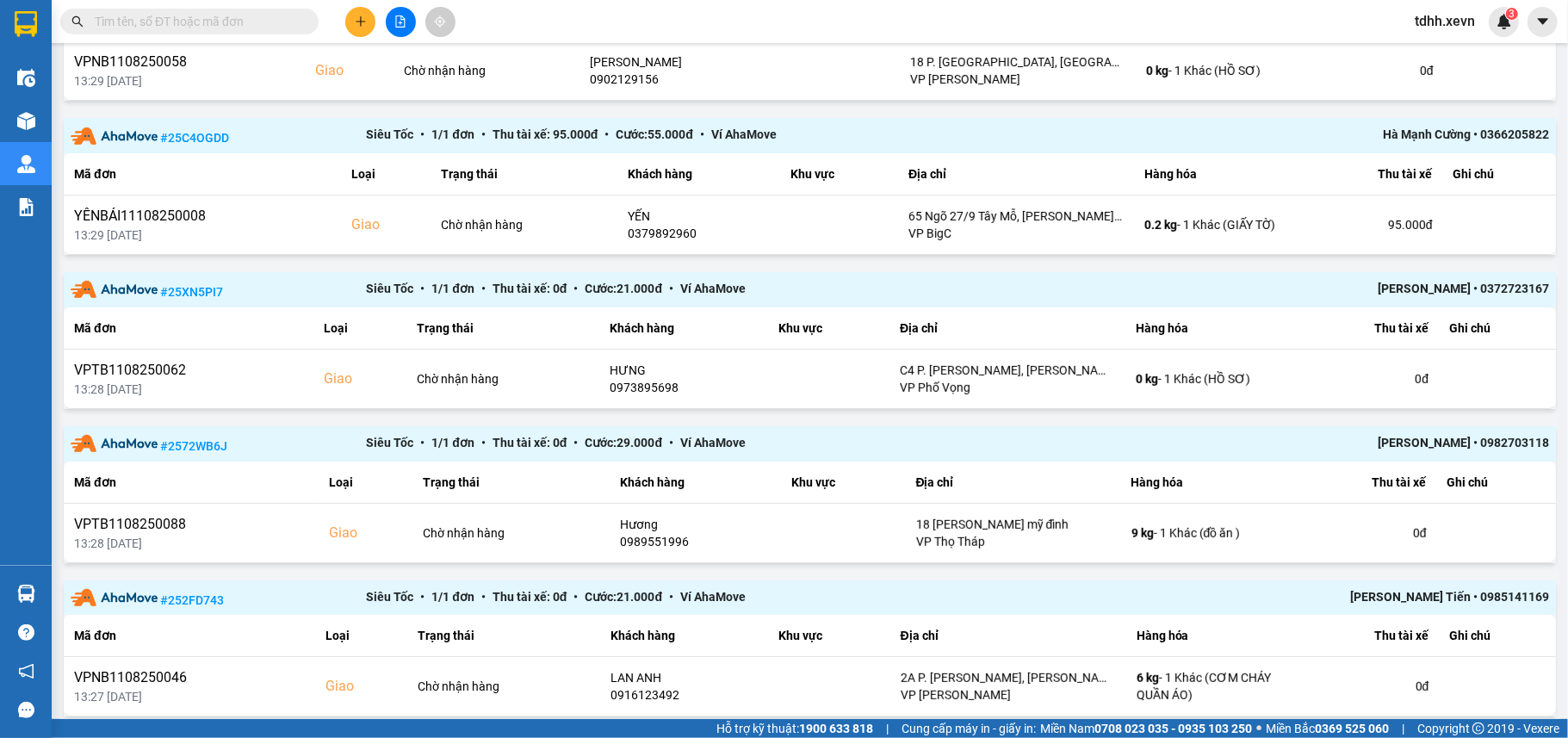
scroll to position [0, 0]
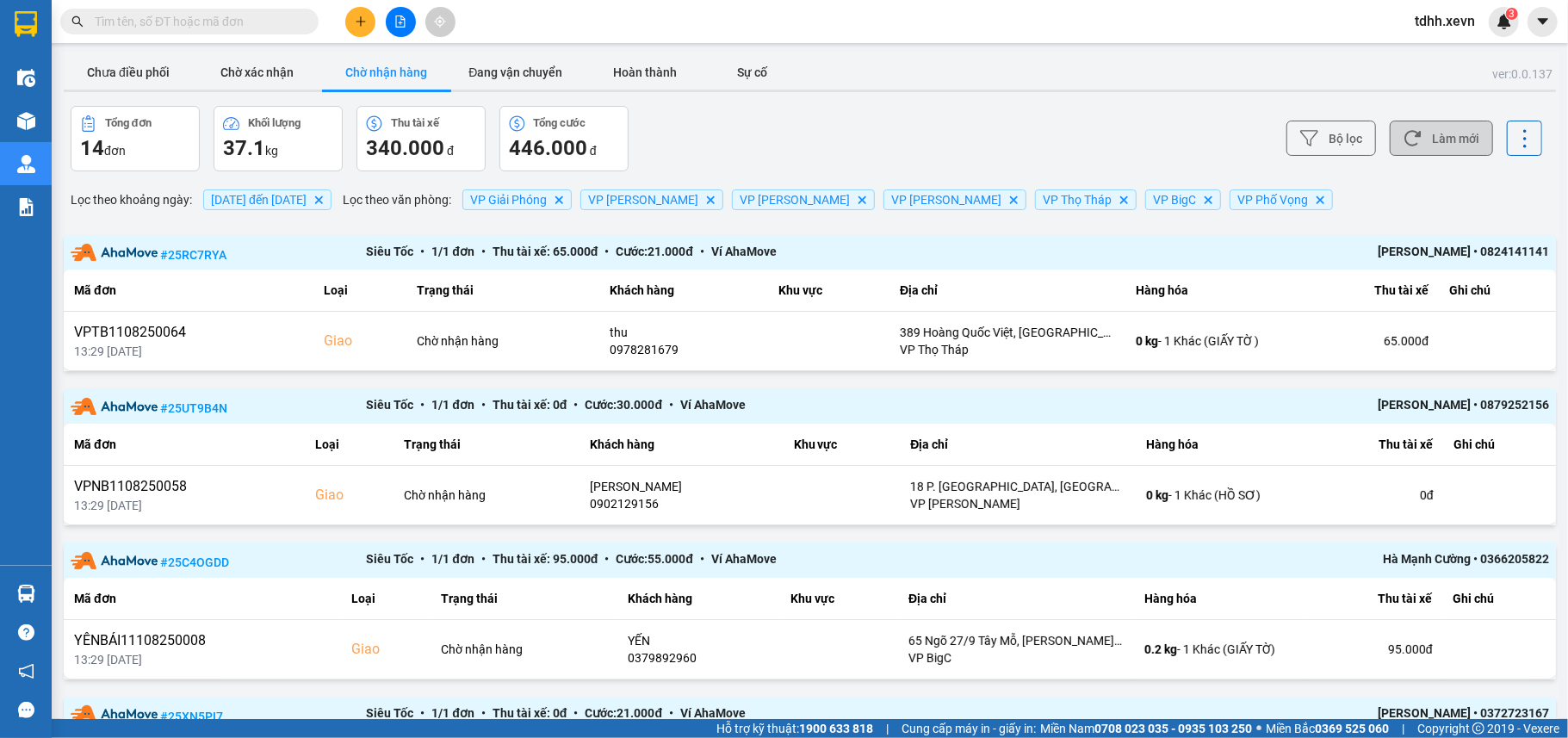
click at [783, 112] on div "Tổng đơn 14 đơn Khối lượng 37.1 kg Thu tài xế 340.000 đ Tổng cước 446.000 đ" at bounding box center [438, 138] width 736 height 66
click at [1430, 135] on button "Làm mới" at bounding box center [1441, 137] width 103 height 35
click at [152, 63] on button "Chưa điều phối" at bounding box center [128, 73] width 129 height 34
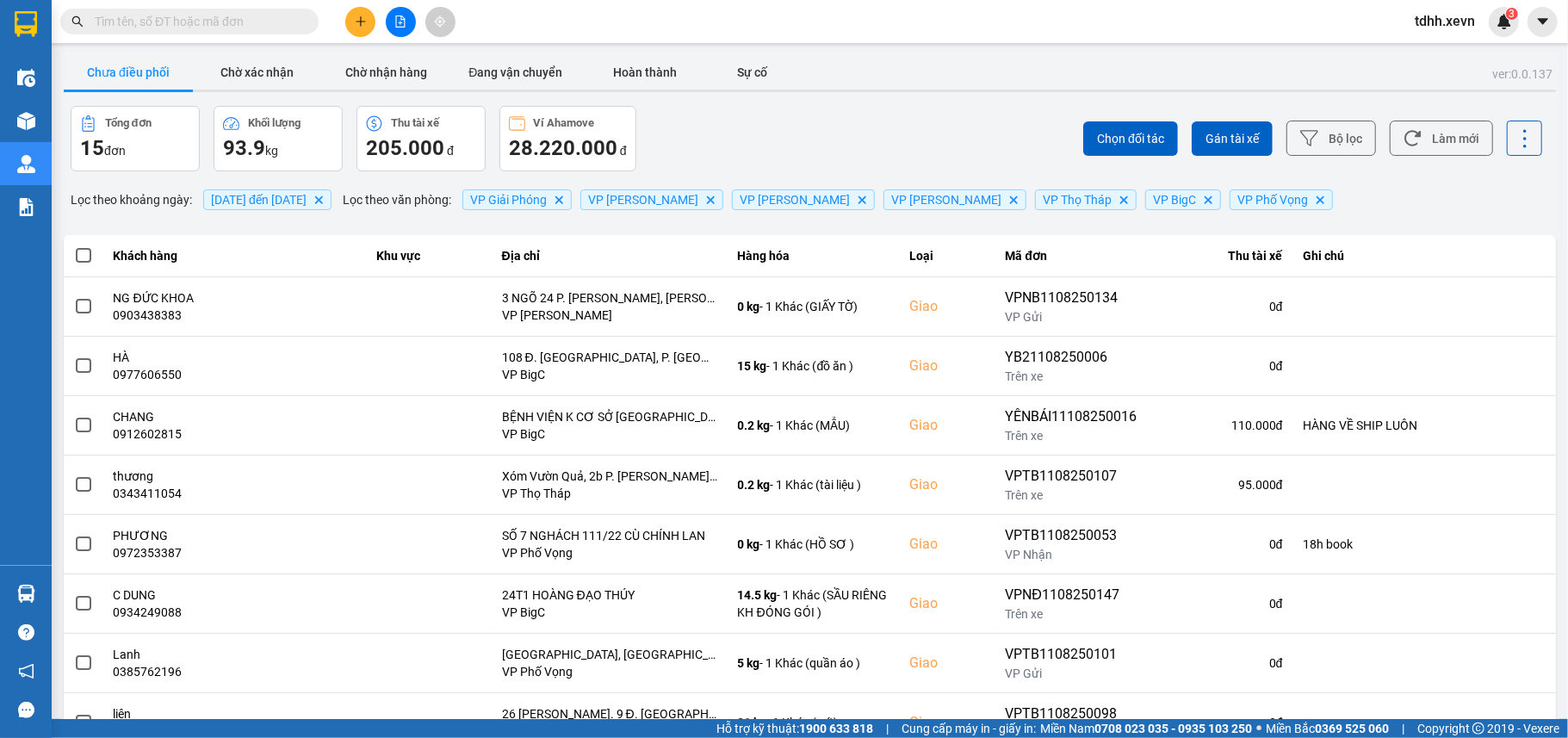
click at [219, 18] on input "text" at bounding box center [196, 22] width 203 height 19
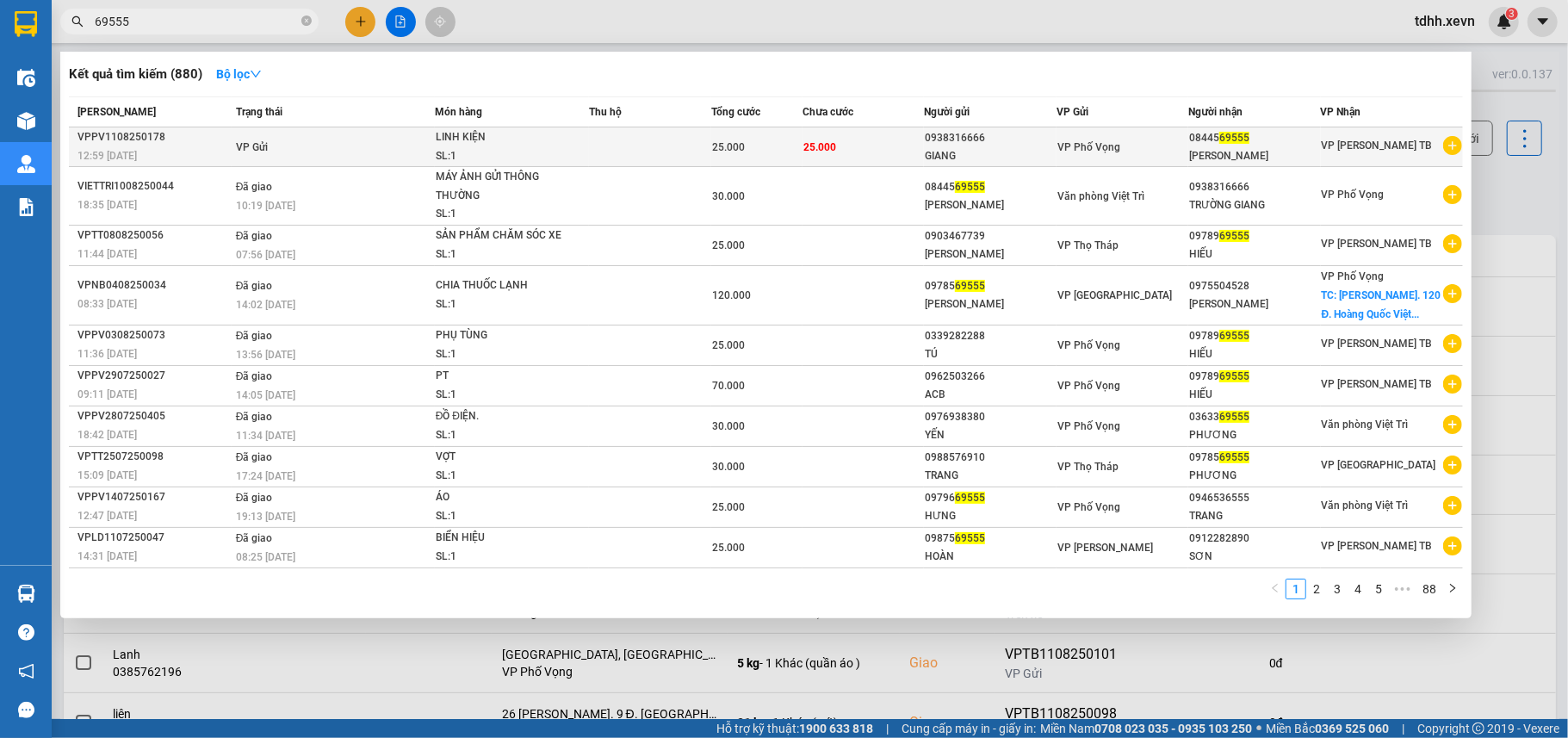
click at [510, 150] on div "SL: 1" at bounding box center [499, 157] width 129 height 19
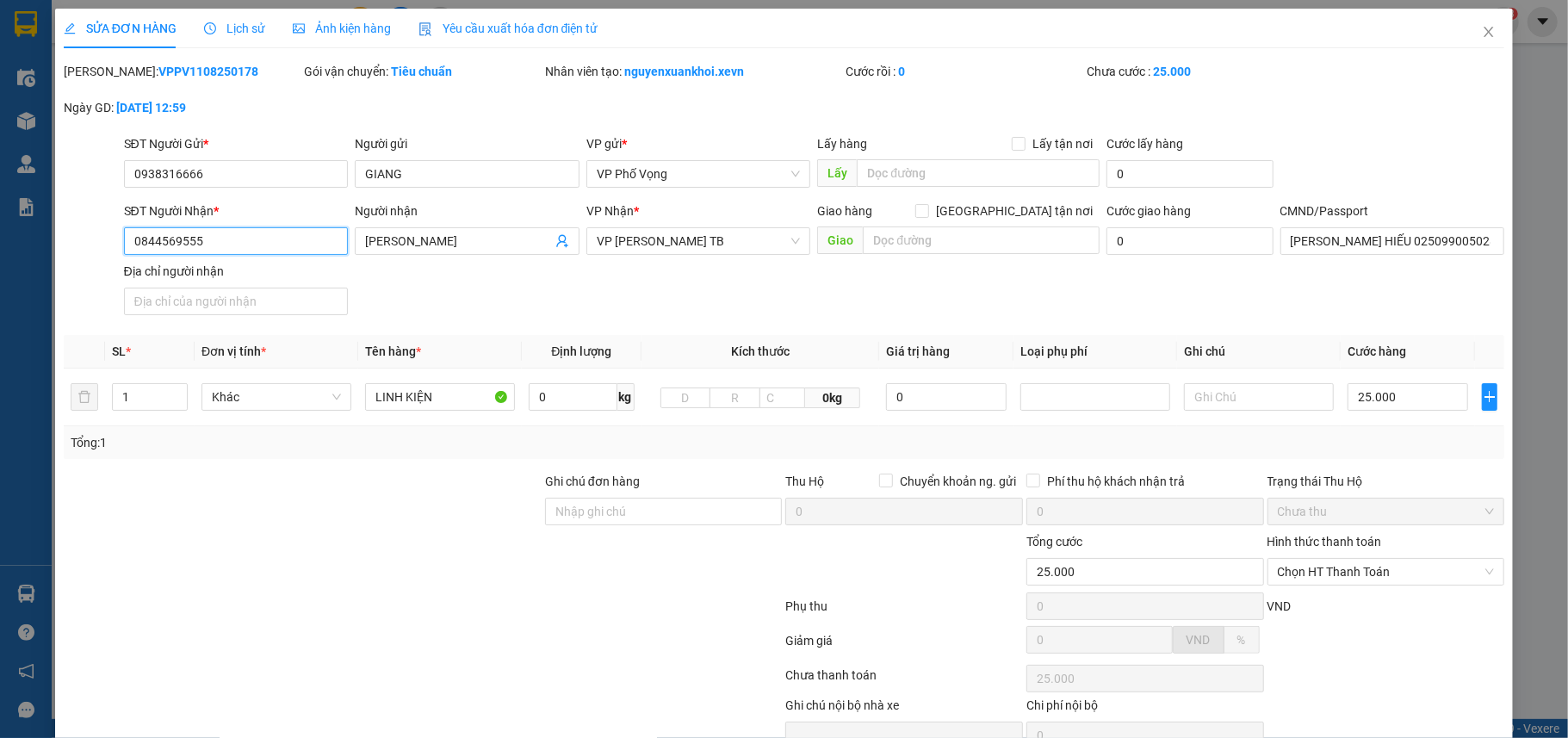
click at [238, 242] on input "0844569555" at bounding box center [236, 241] width 224 height 28
click at [1481, 35] on icon "close" at bounding box center [1488, 32] width 13 height 13
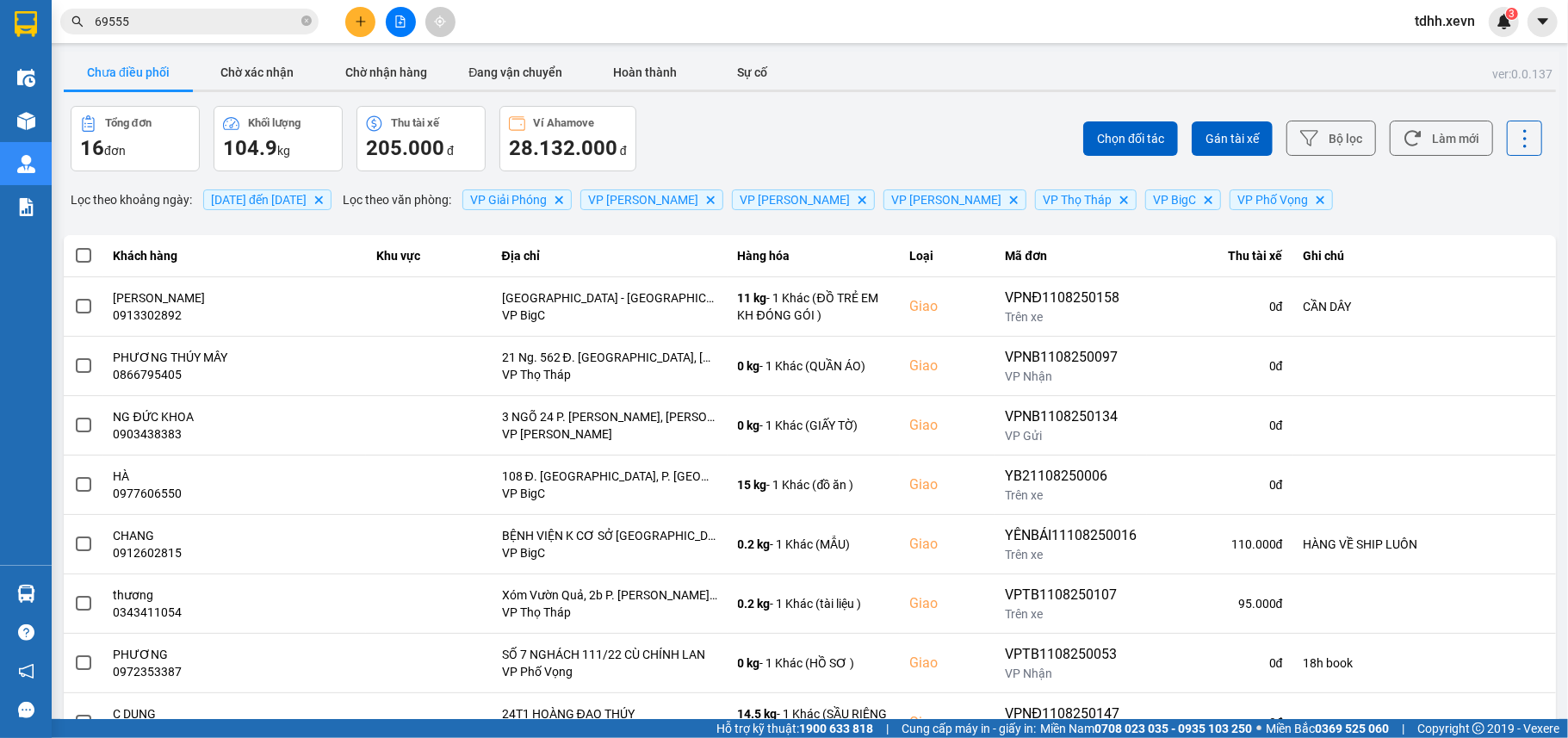
click at [234, 18] on input "69555" at bounding box center [196, 22] width 203 height 19
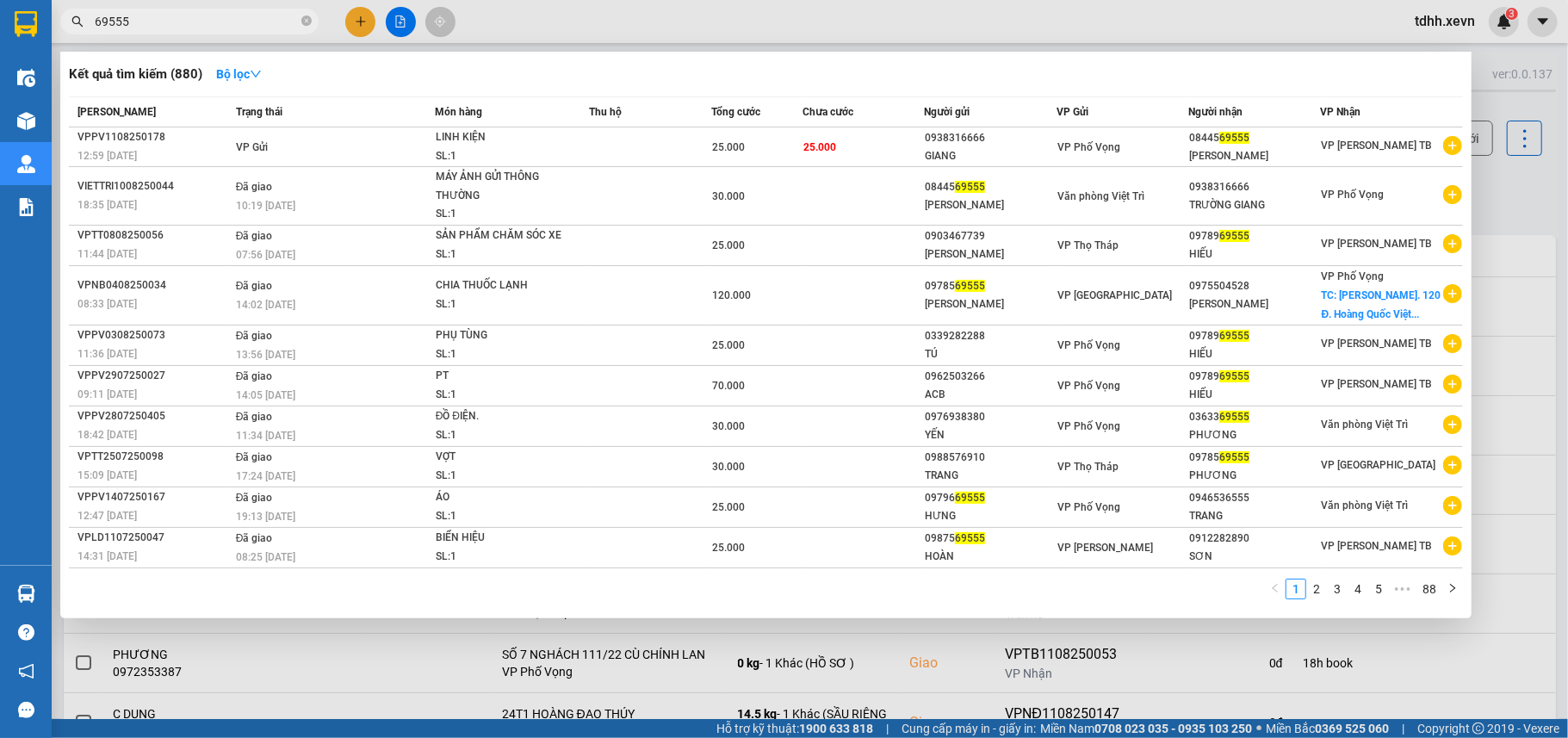
click at [234, 18] on input "69555" at bounding box center [196, 22] width 203 height 19
paste input "08445"
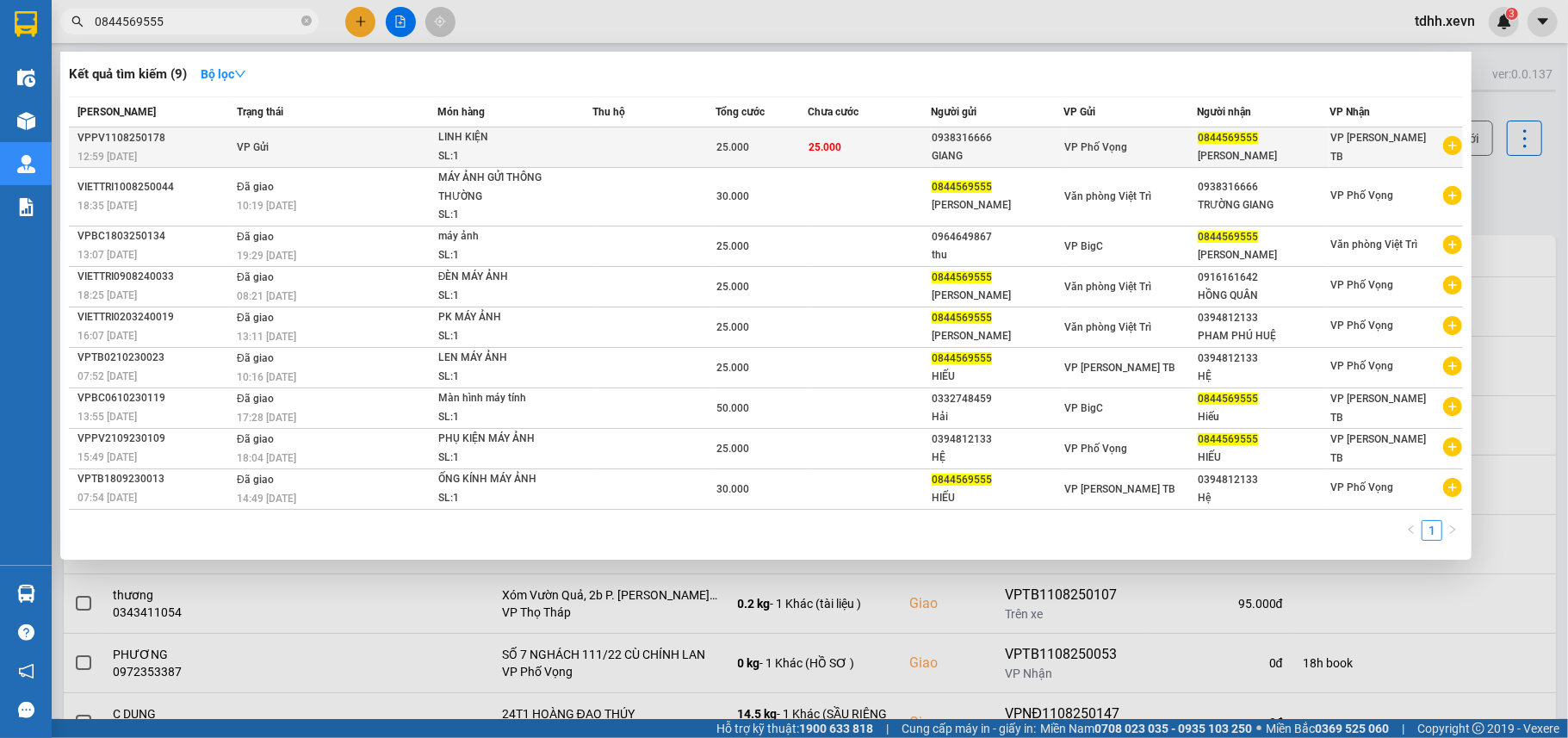
click at [324, 141] on td "VP Gửi" at bounding box center [335, 148] width 205 height 40
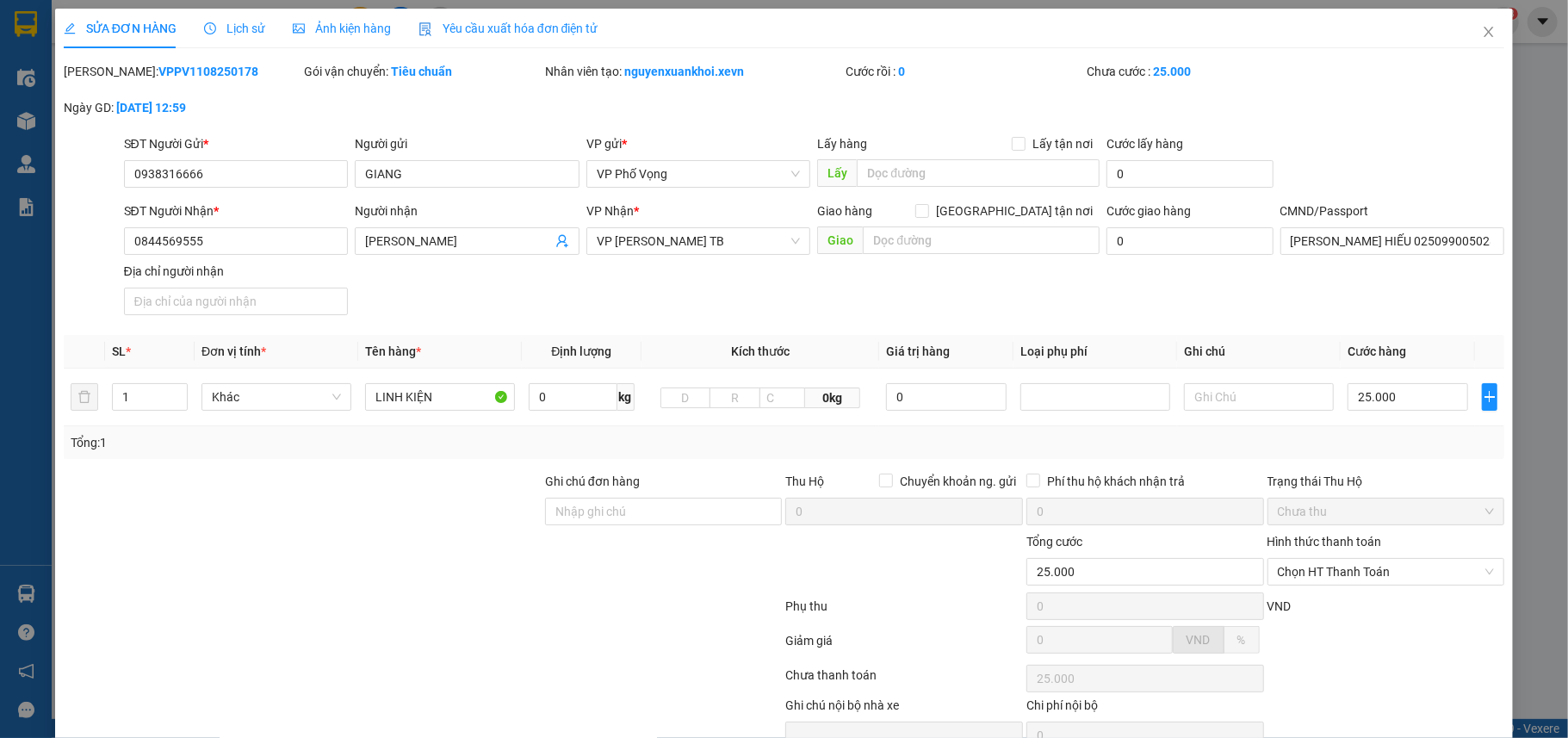
click at [236, 31] on span "Lịch sử" at bounding box center [235, 29] width 61 height 13
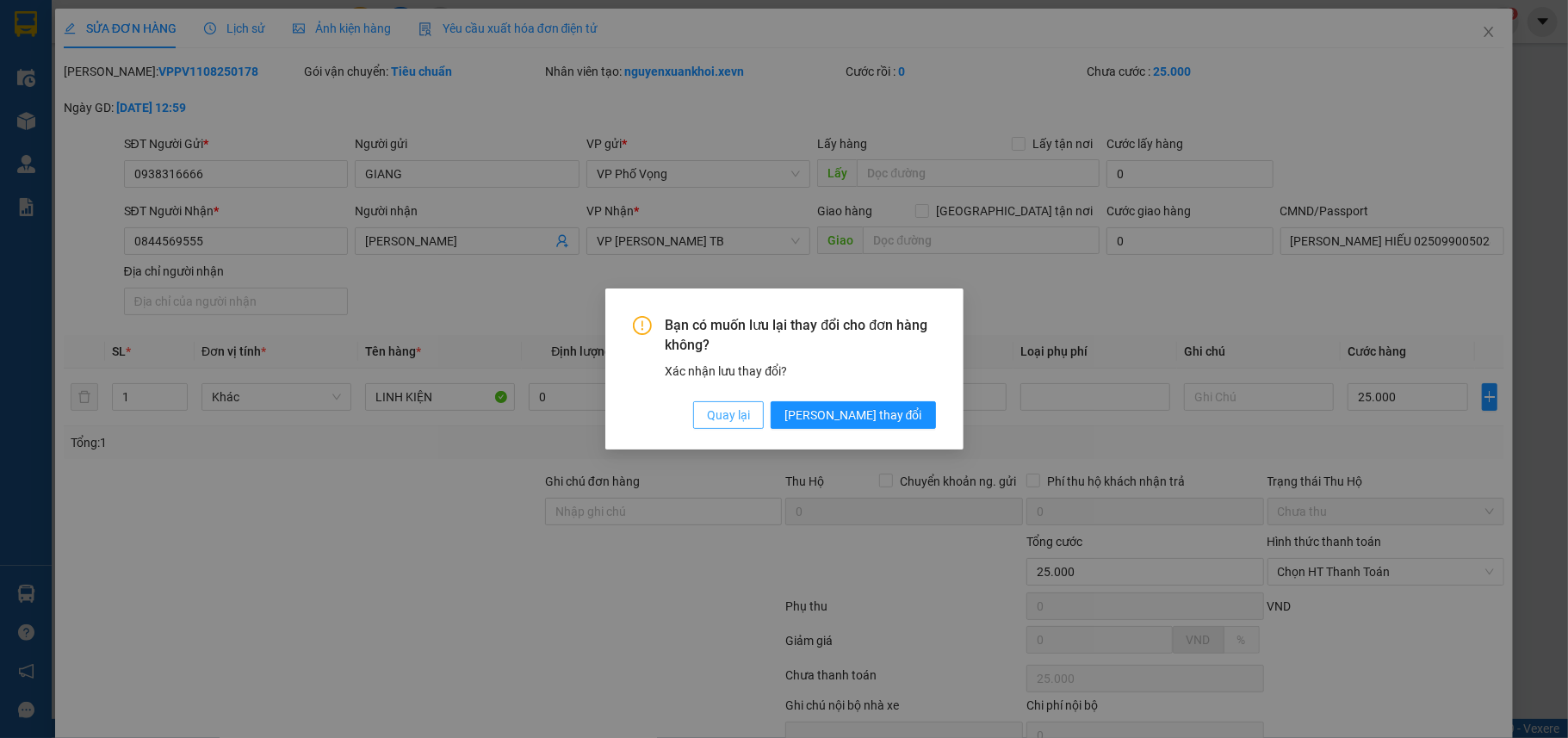
click at [750, 418] on span "Quay lại" at bounding box center [728, 415] width 43 height 19
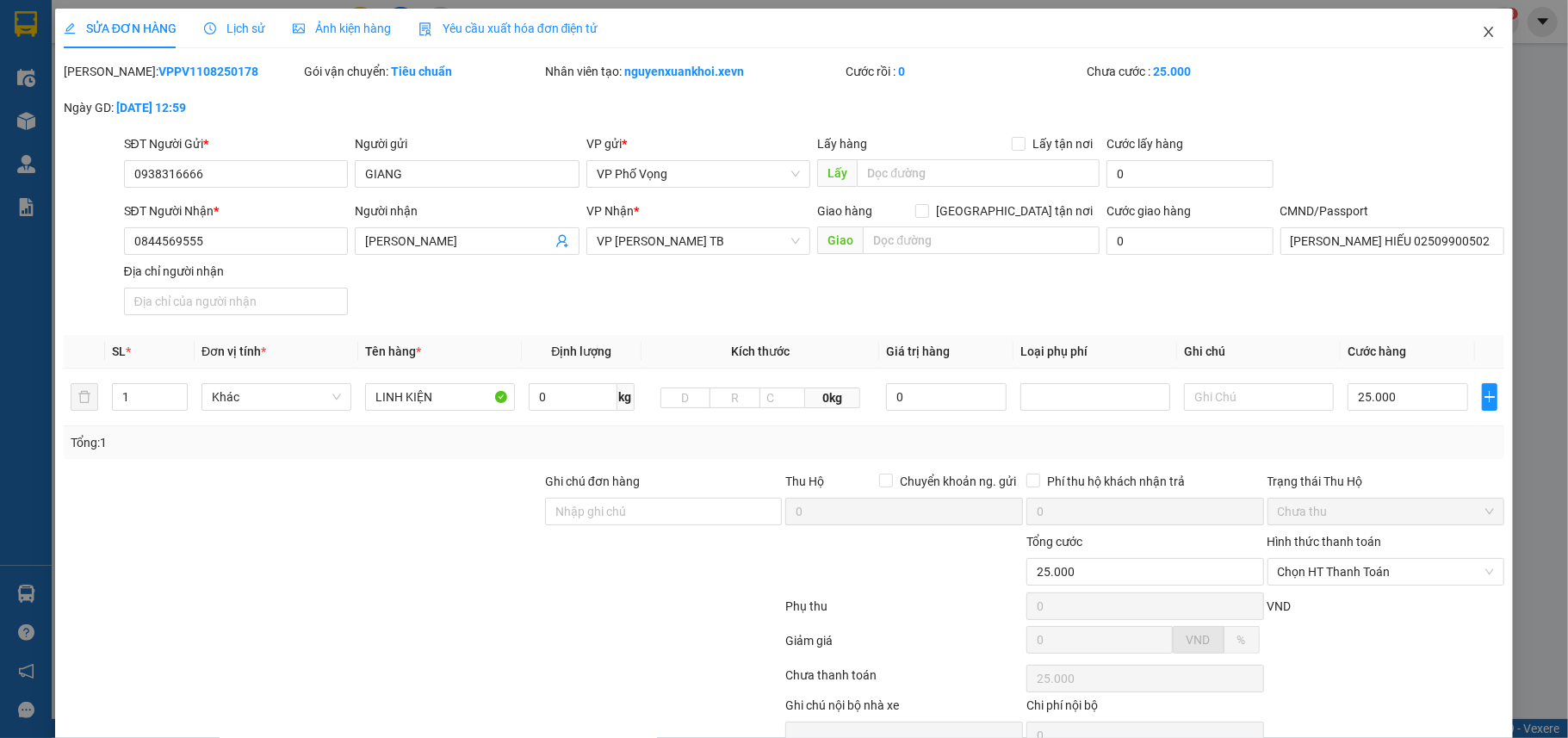
click at [1481, 31] on icon "close" at bounding box center [1488, 32] width 13 height 13
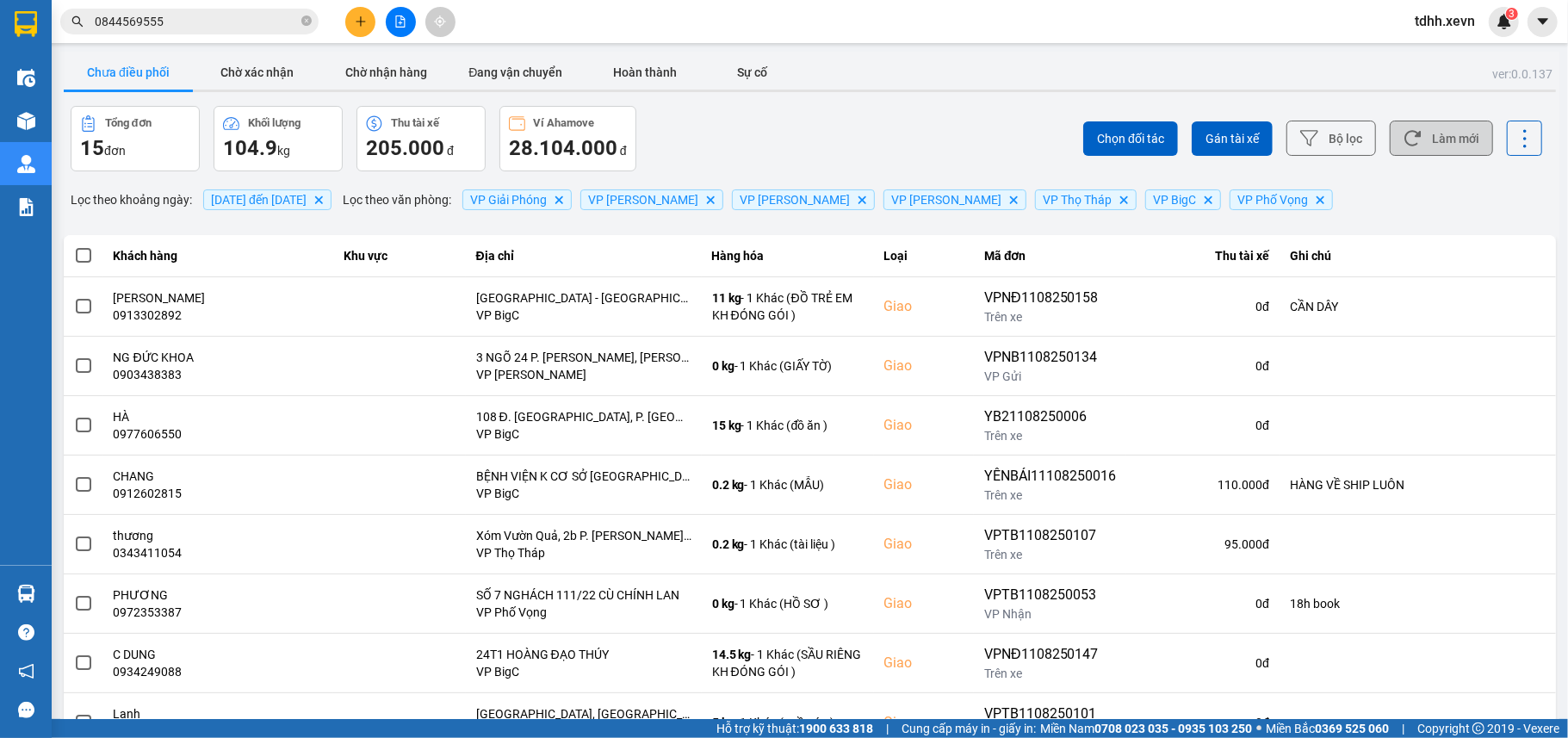
click at [1420, 142] on button "Làm mới" at bounding box center [1441, 137] width 103 height 35
click at [1419, 128] on button "Làm mới" at bounding box center [1441, 137] width 103 height 35
click at [373, 74] on button "Chờ nhận hàng" at bounding box center [386, 73] width 129 height 34
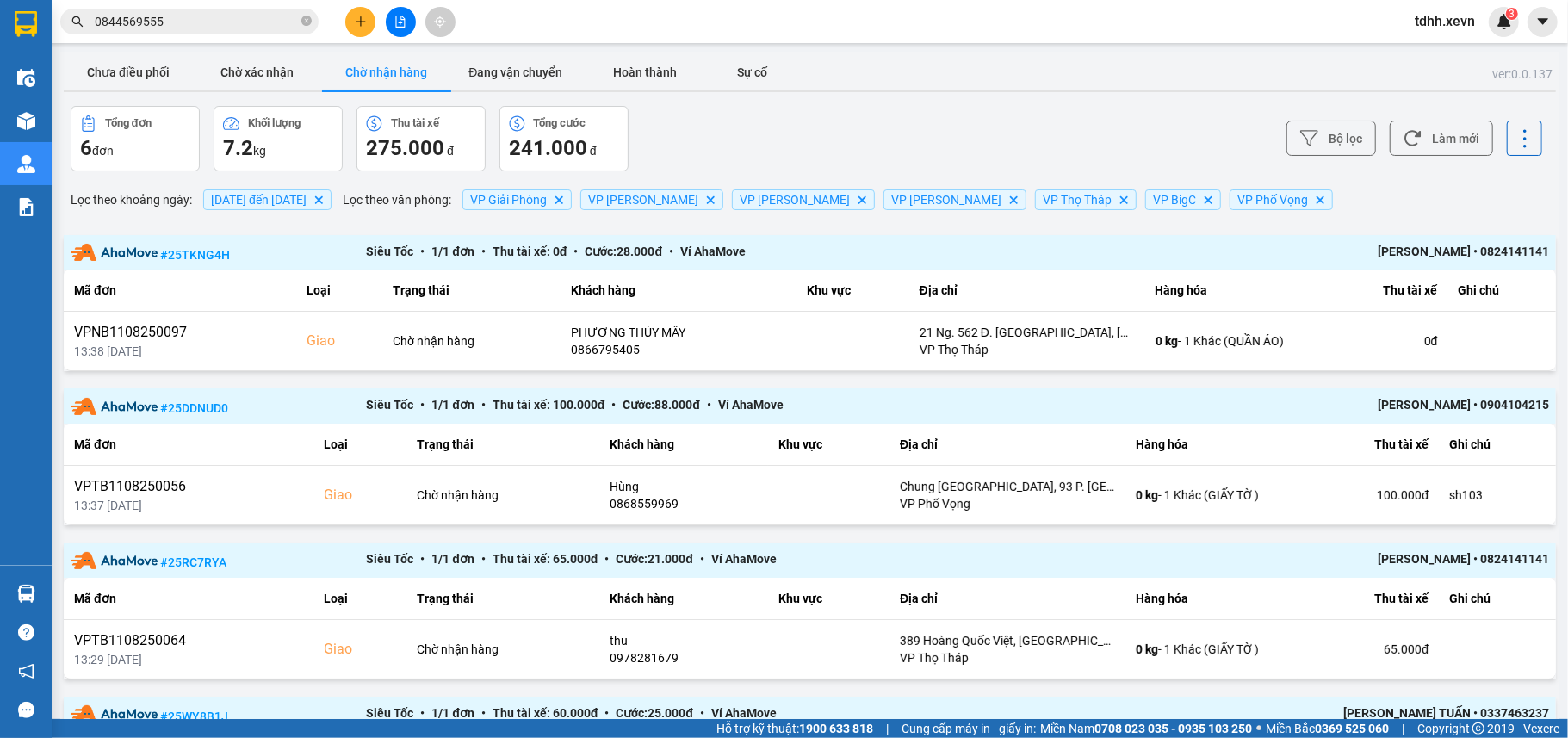
click at [755, 145] on div "Tổng đơn 6 đơn Khối lượng 7.2 kg Thu tài xế 275.000 đ Tổng cước 241.000 đ" at bounding box center [438, 138] width 736 height 66
click at [1453, 145] on button "Làm mới" at bounding box center [1441, 137] width 103 height 35
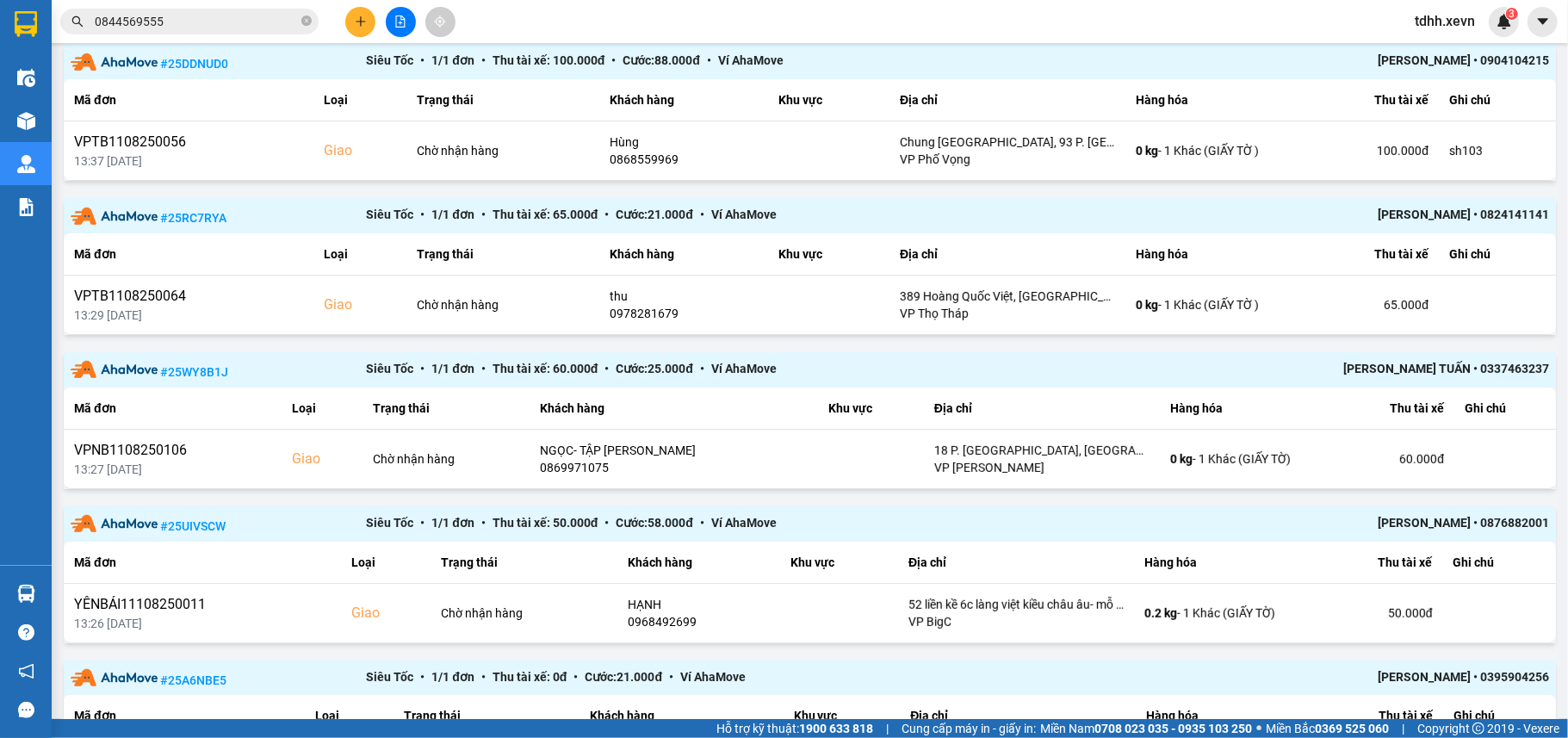
scroll to position [459, 0]
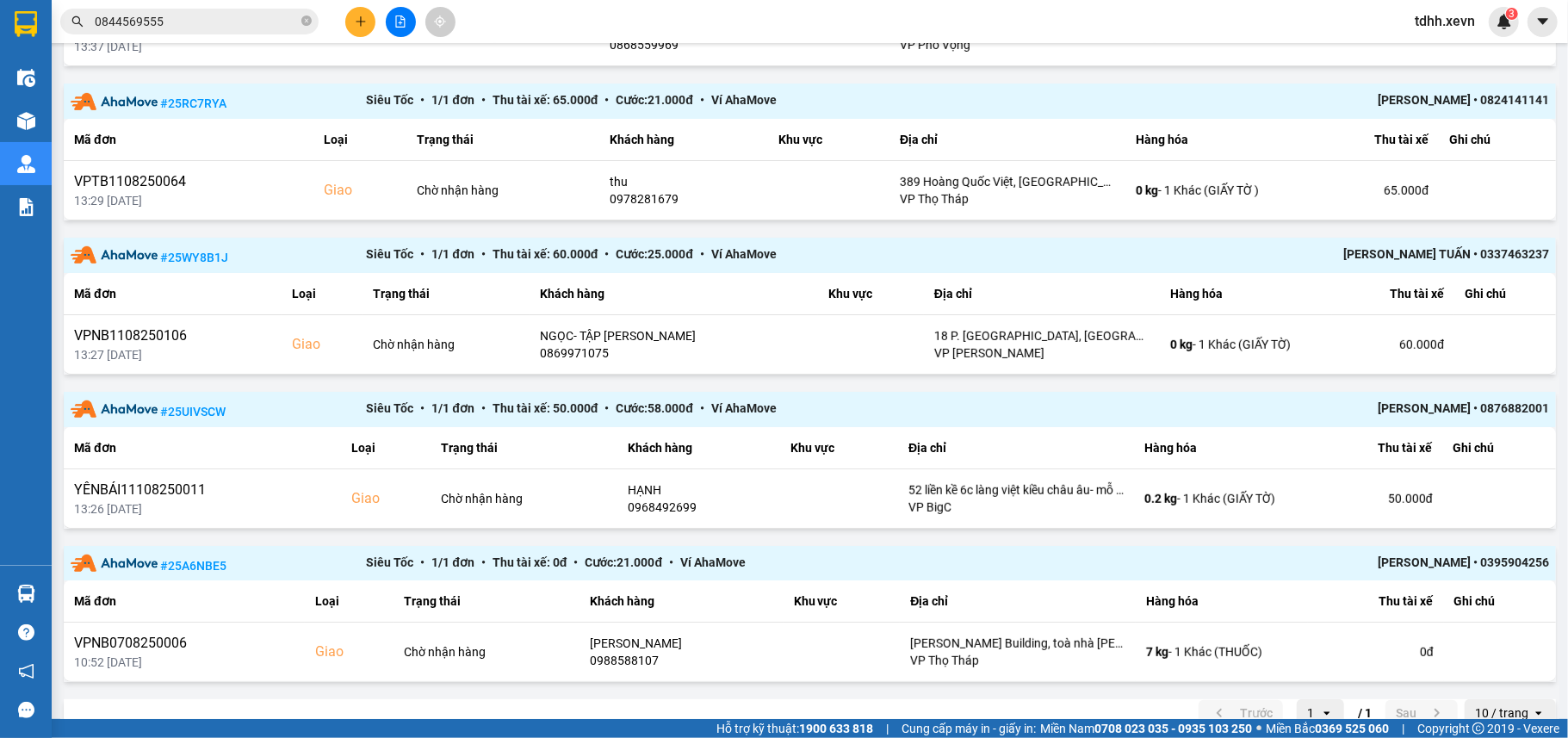
click at [235, 19] on input "0844569555" at bounding box center [196, 22] width 203 height 19
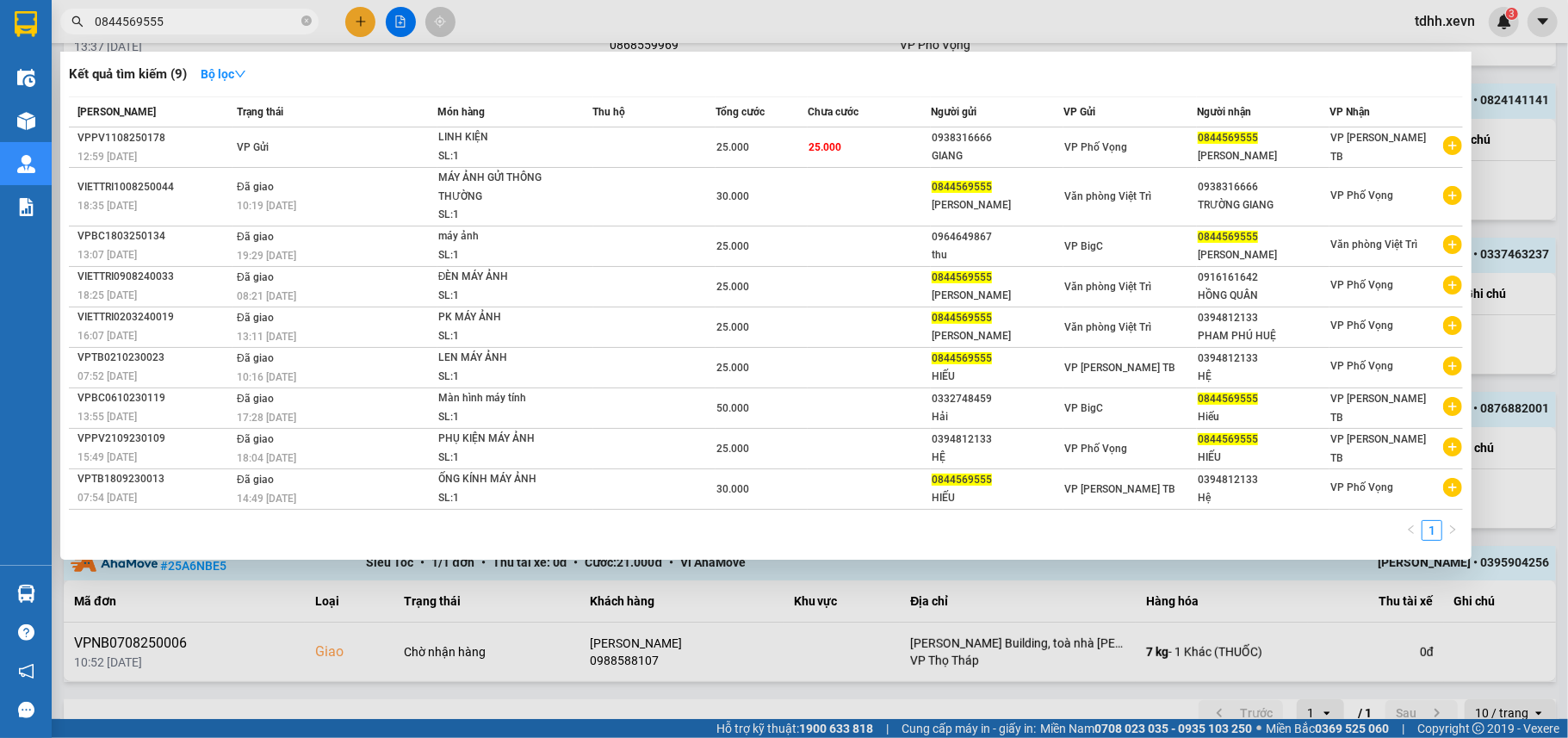
click at [235, 19] on input "0844569555" at bounding box center [196, 22] width 203 height 19
paste input "932325888"
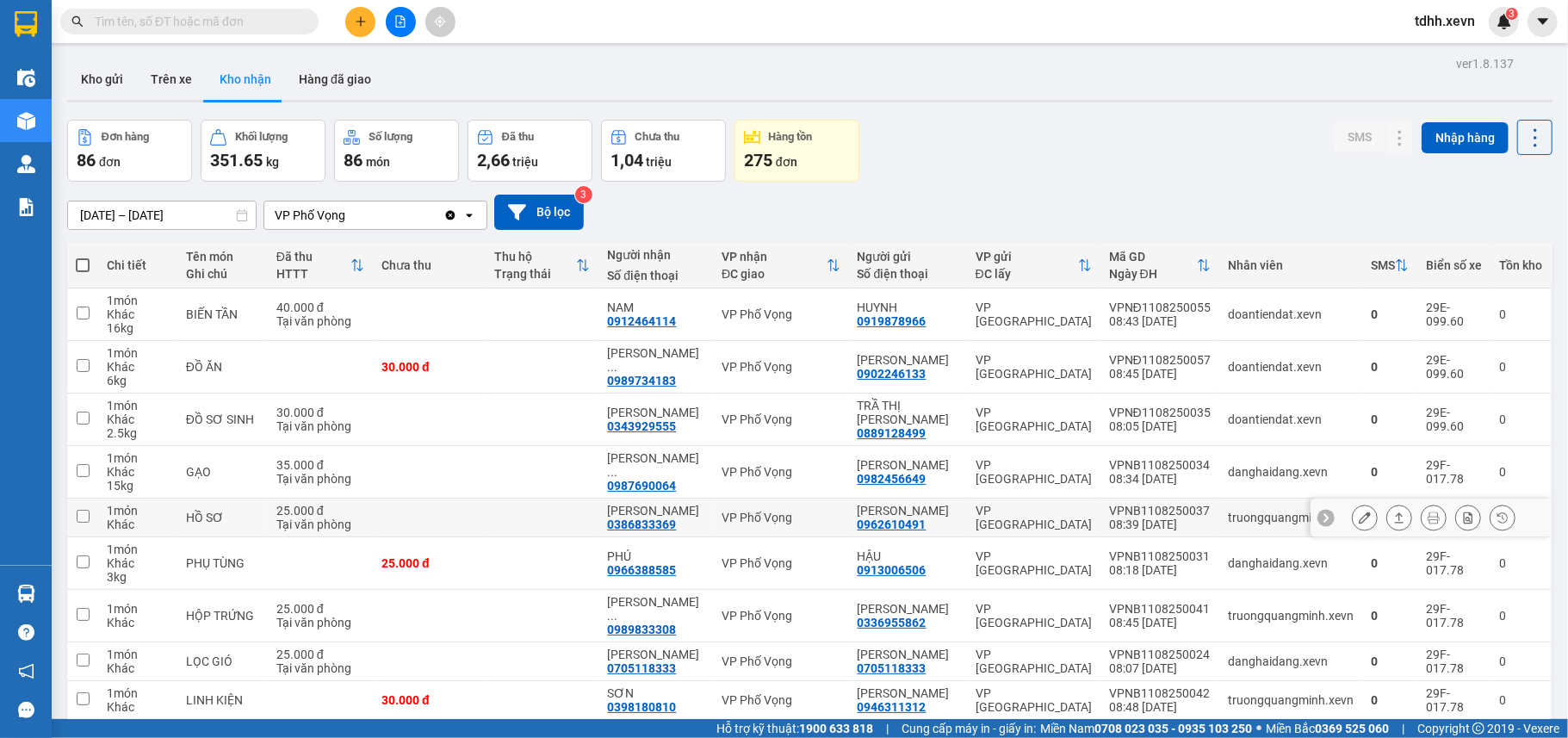
scroll to position [142, 0]
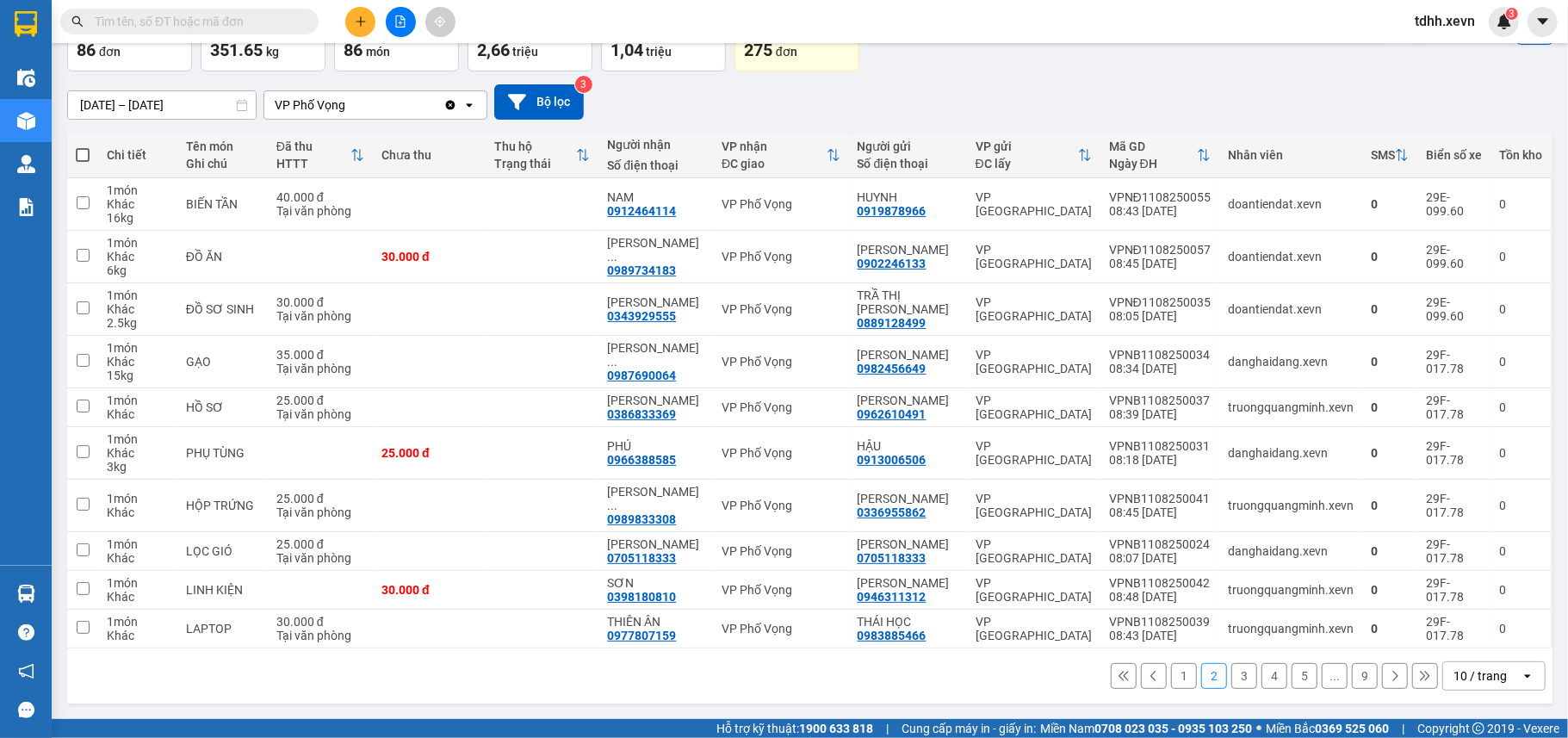
click at [1171, 677] on button "1" at bounding box center [1183, 676] width 26 height 26
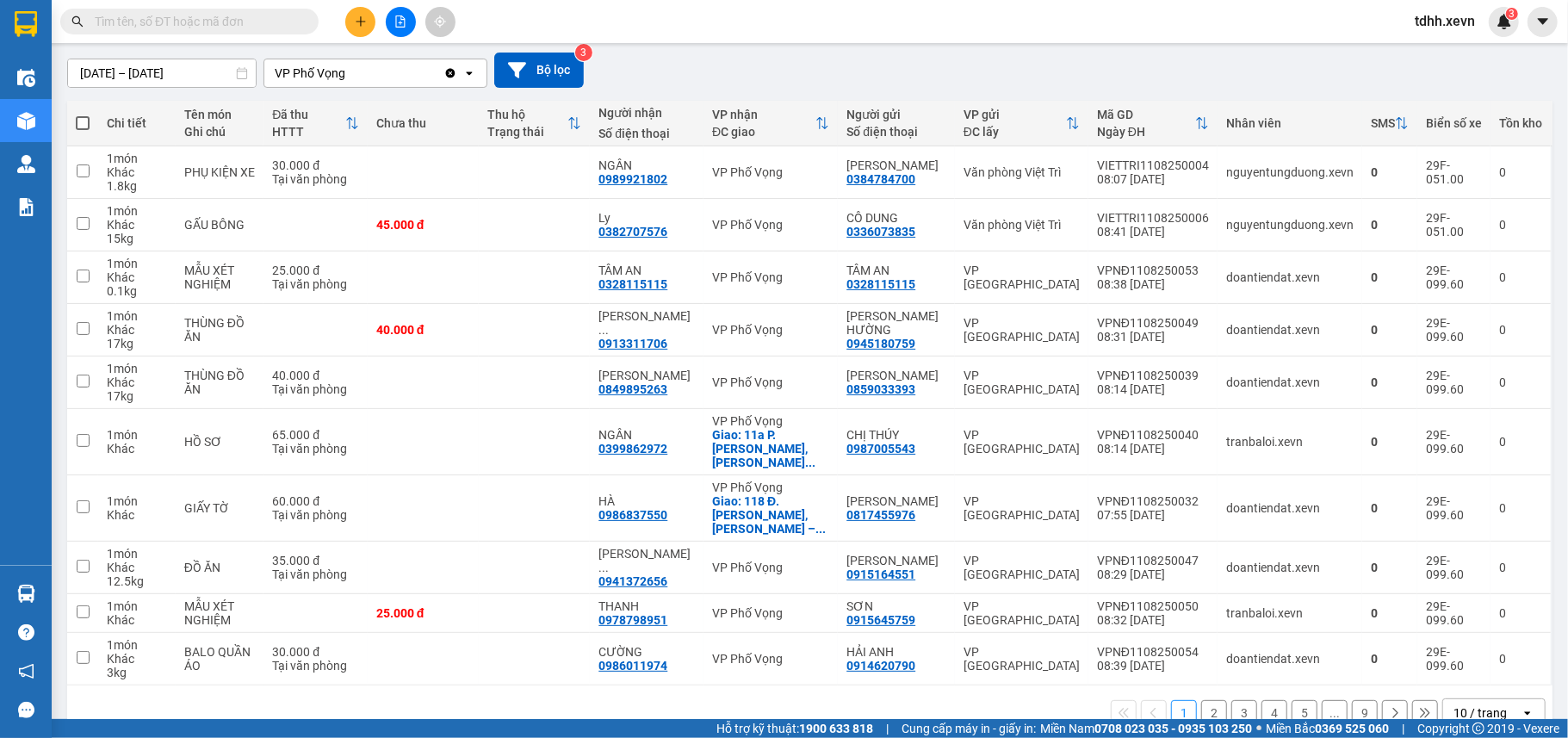
click at [445, 73] on icon "Clear value" at bounding box center [450, 73] width 13 height 13
click at [415, 73] on div "Chọn văn phòng nhận" at bounding box center [363, 73] width 198 height 28
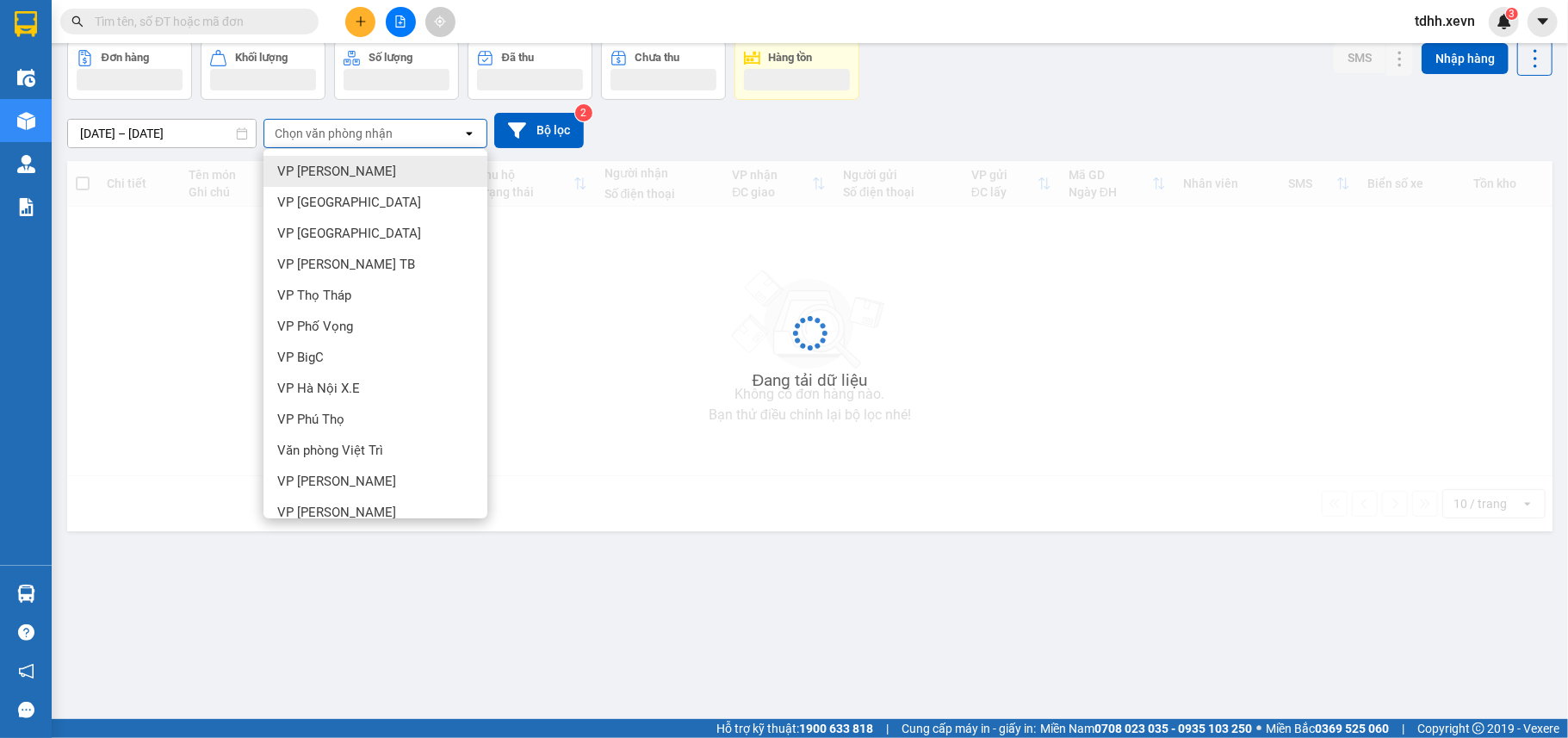
scroll to position [79, 0]
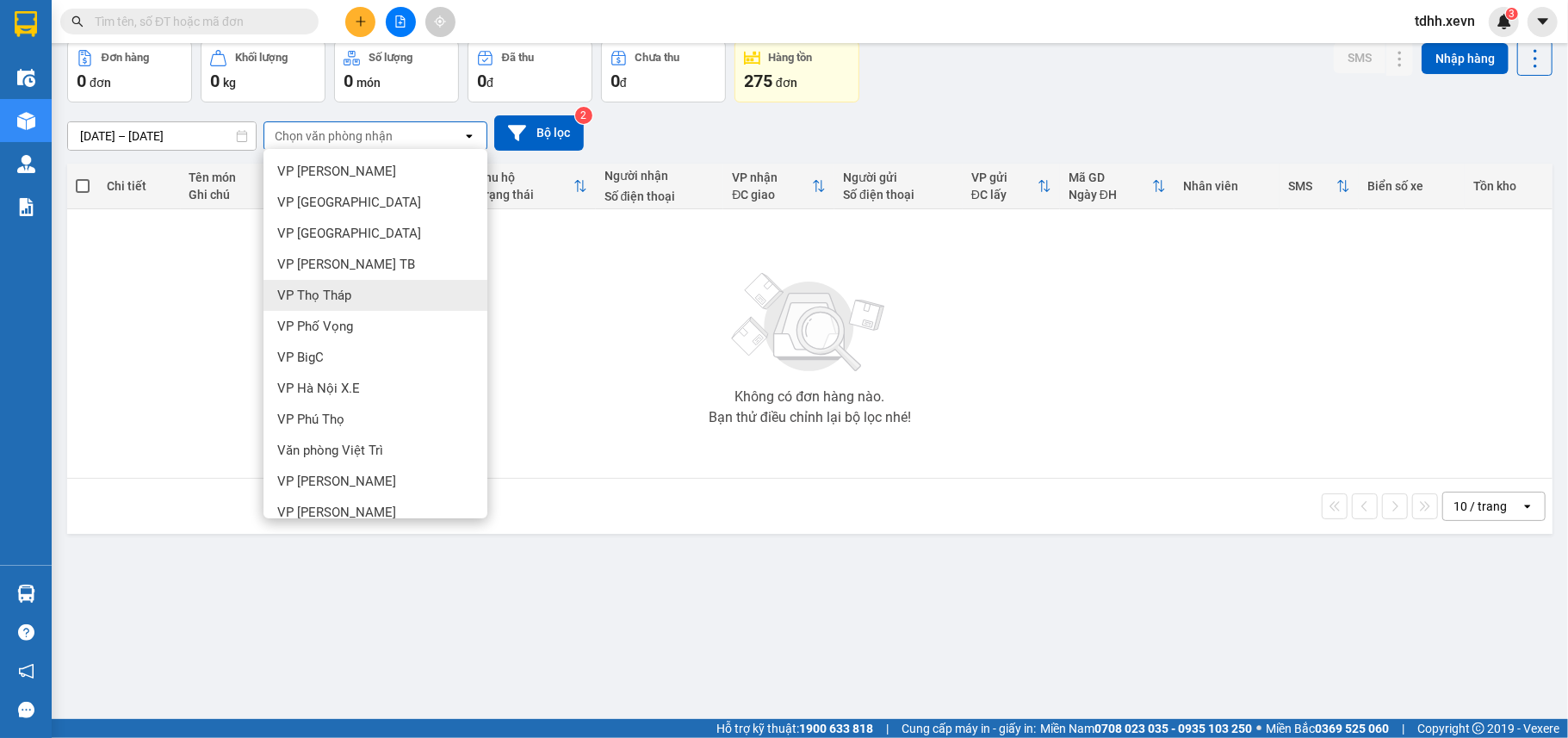
click at [331, 302] on span "VP Thọ Tháp" at bounding box center [314, 295] width 74 height 17
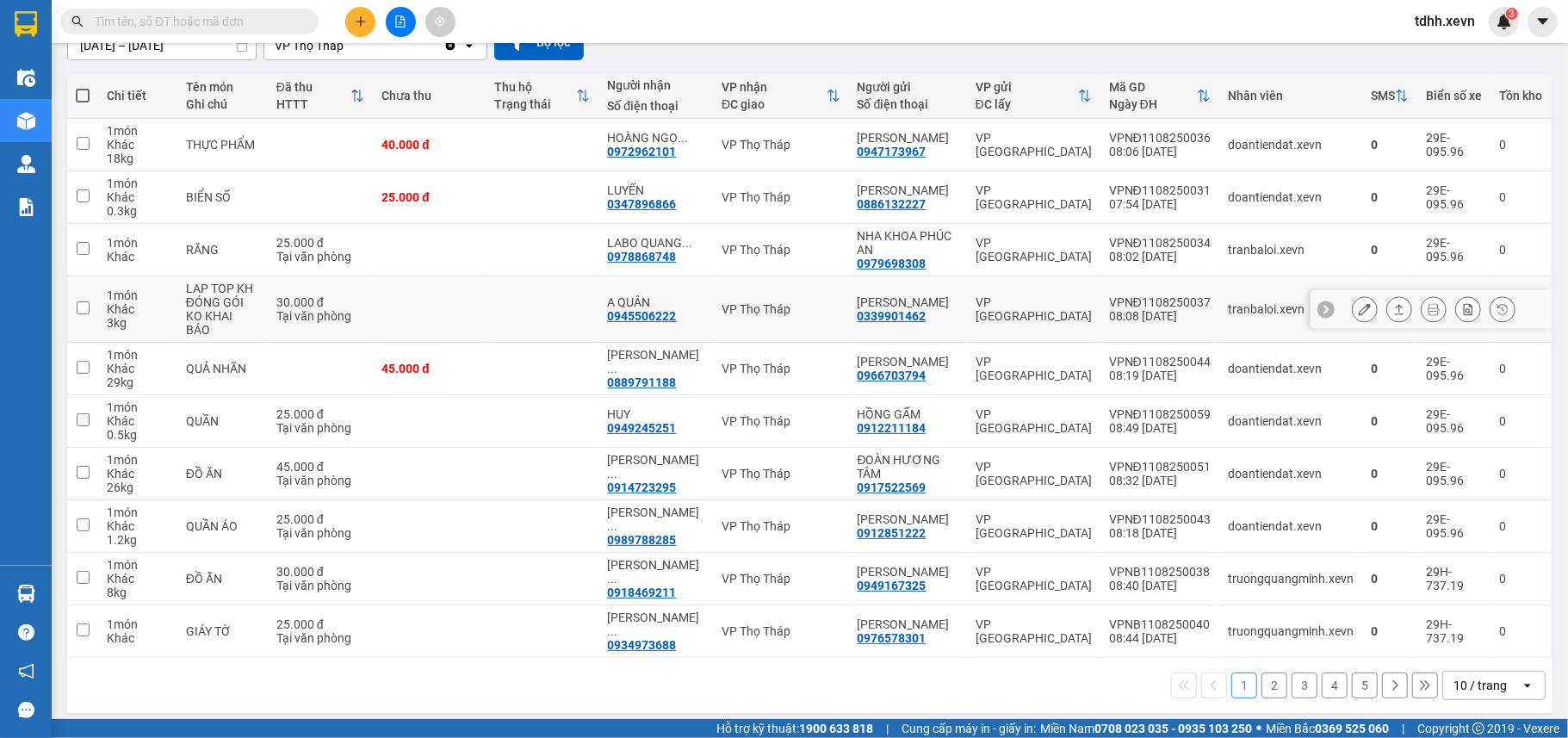
scroll to position [0, 0]
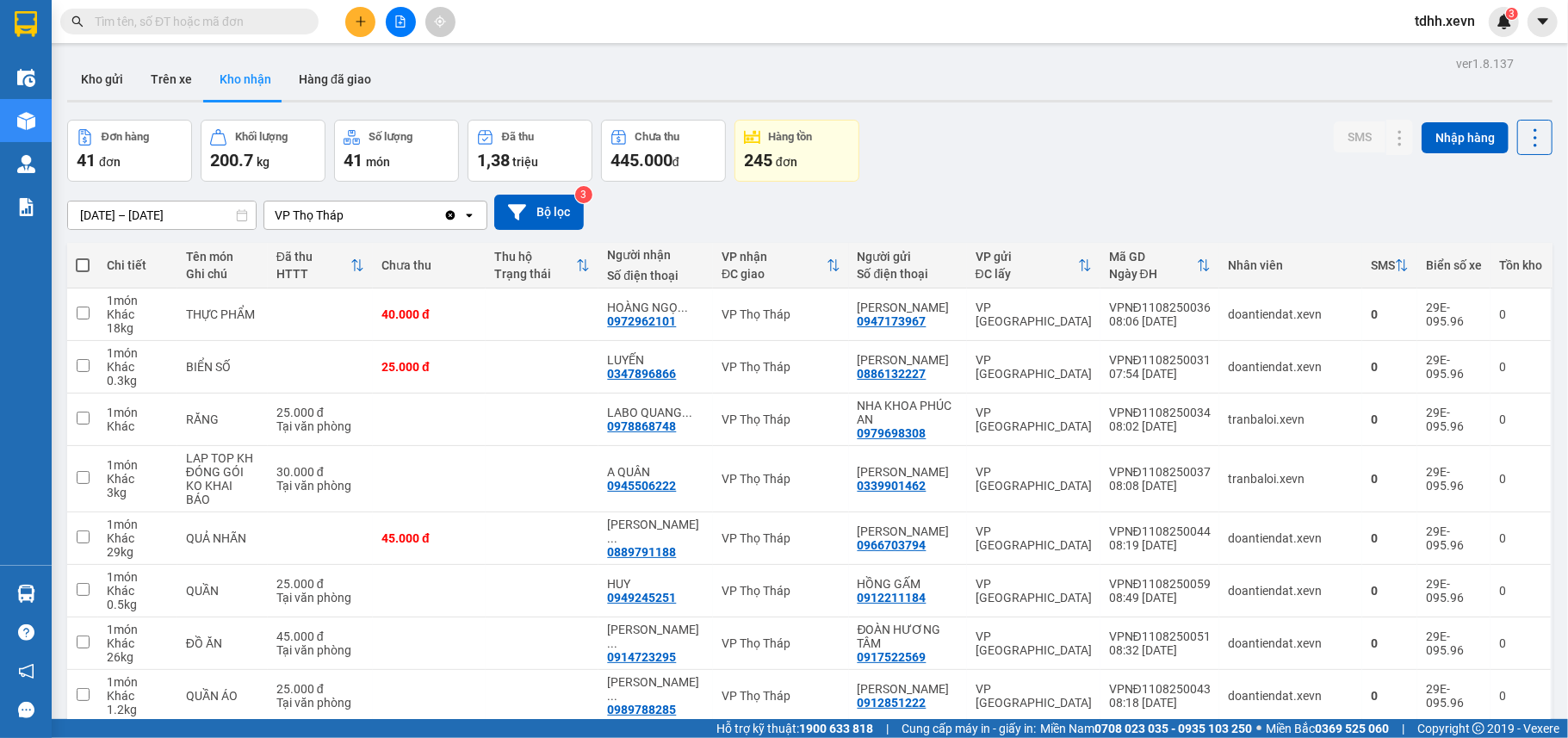
click at [86, 263] on span at bounding box center [82, 265] width 13 height 13
click at [83, 257] on input "checkbox" at bounding box center [83, 257] width 0 height 0
checkbox input "true"
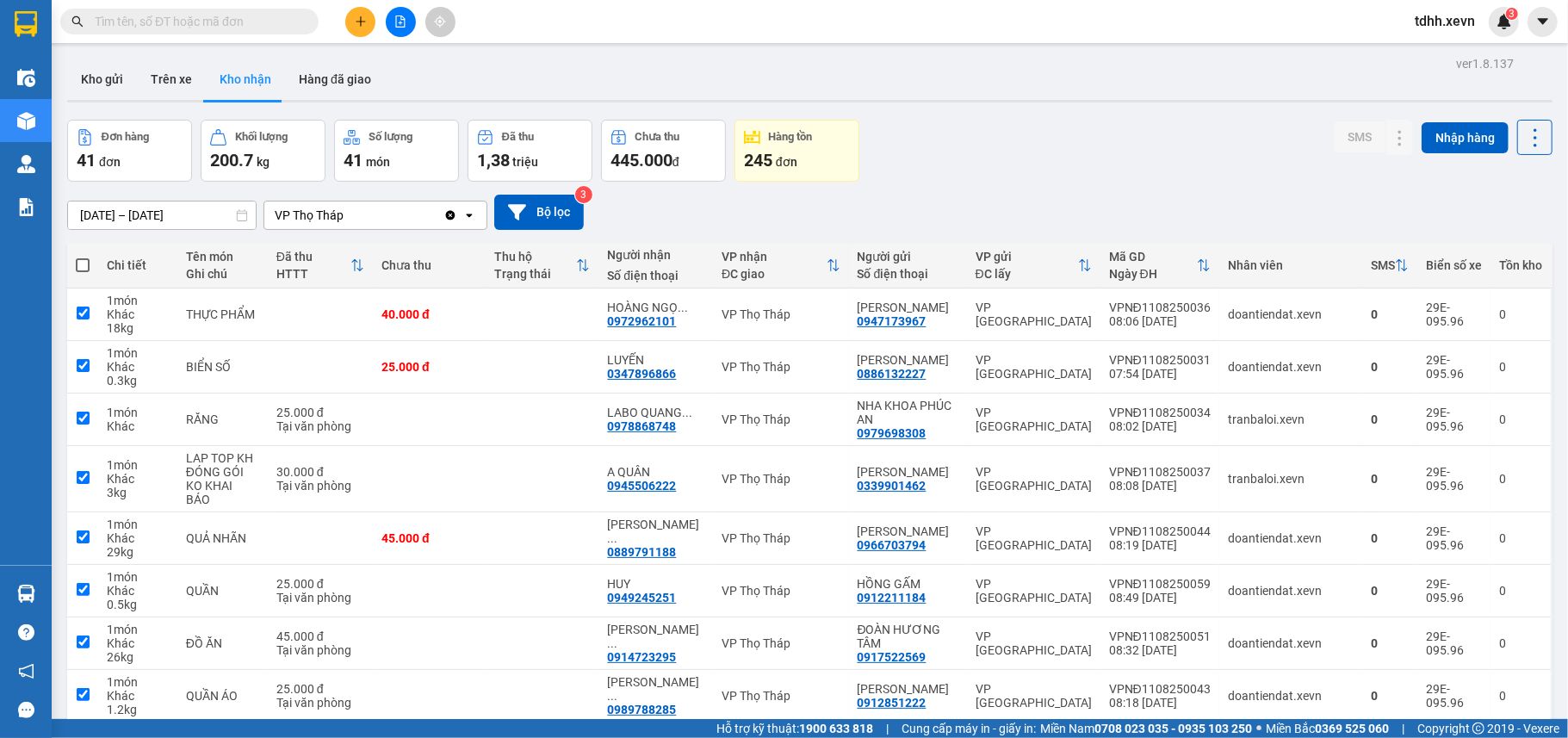
checkbox input "true"
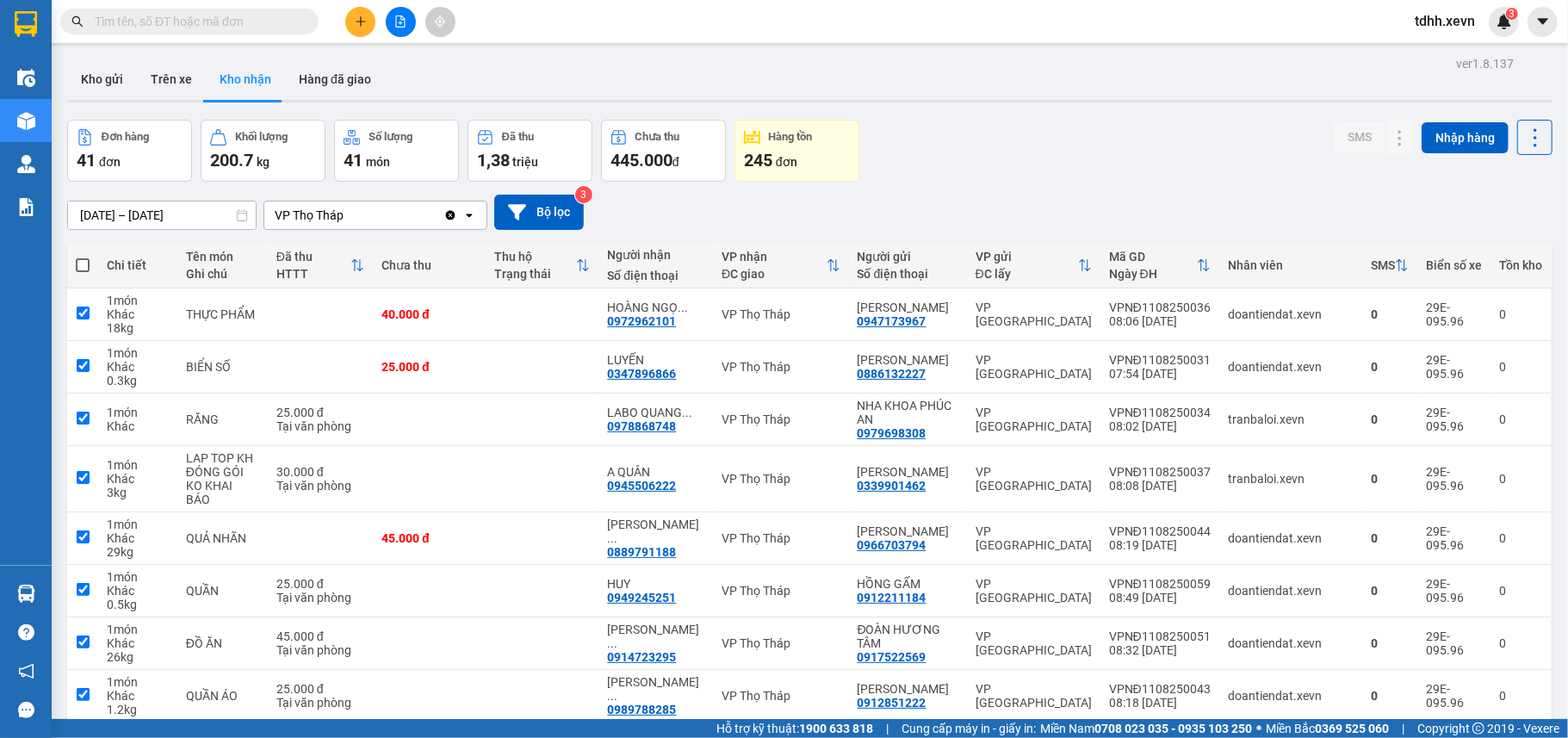
checkbox input "true"
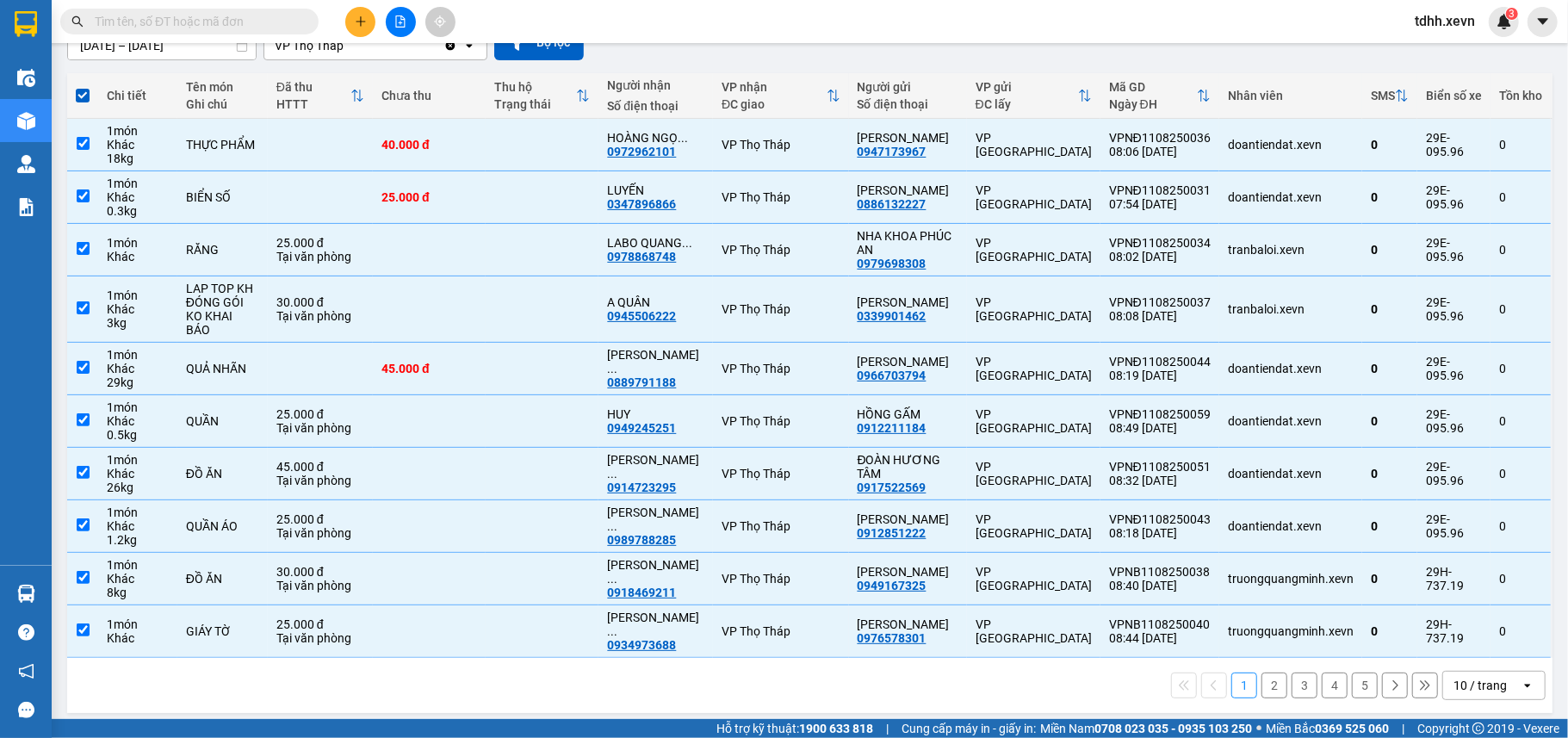
scroll to position [55, 0]
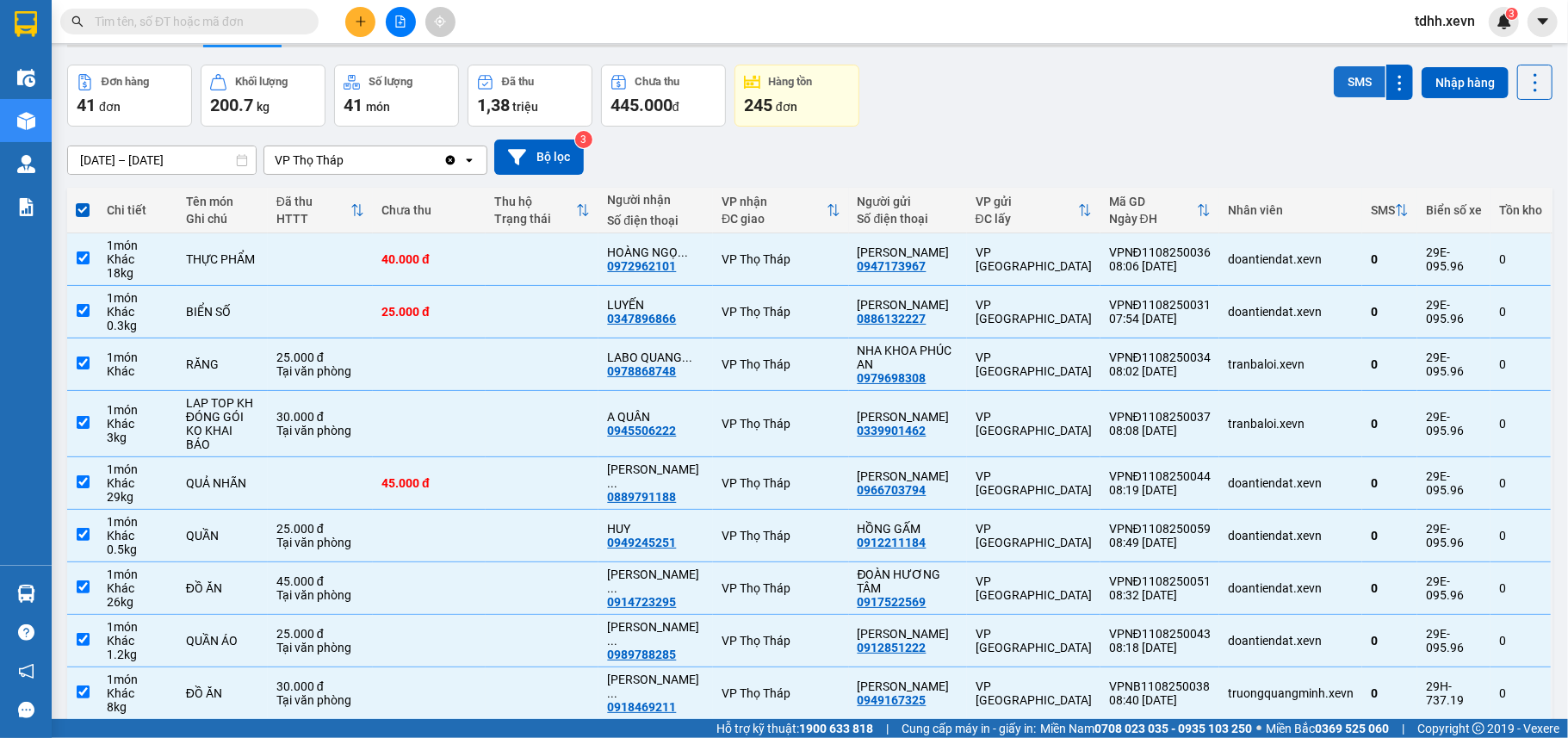
click at [1340, 87] on button "SMS" at bounding box center [1359, 81] width 52 height 31
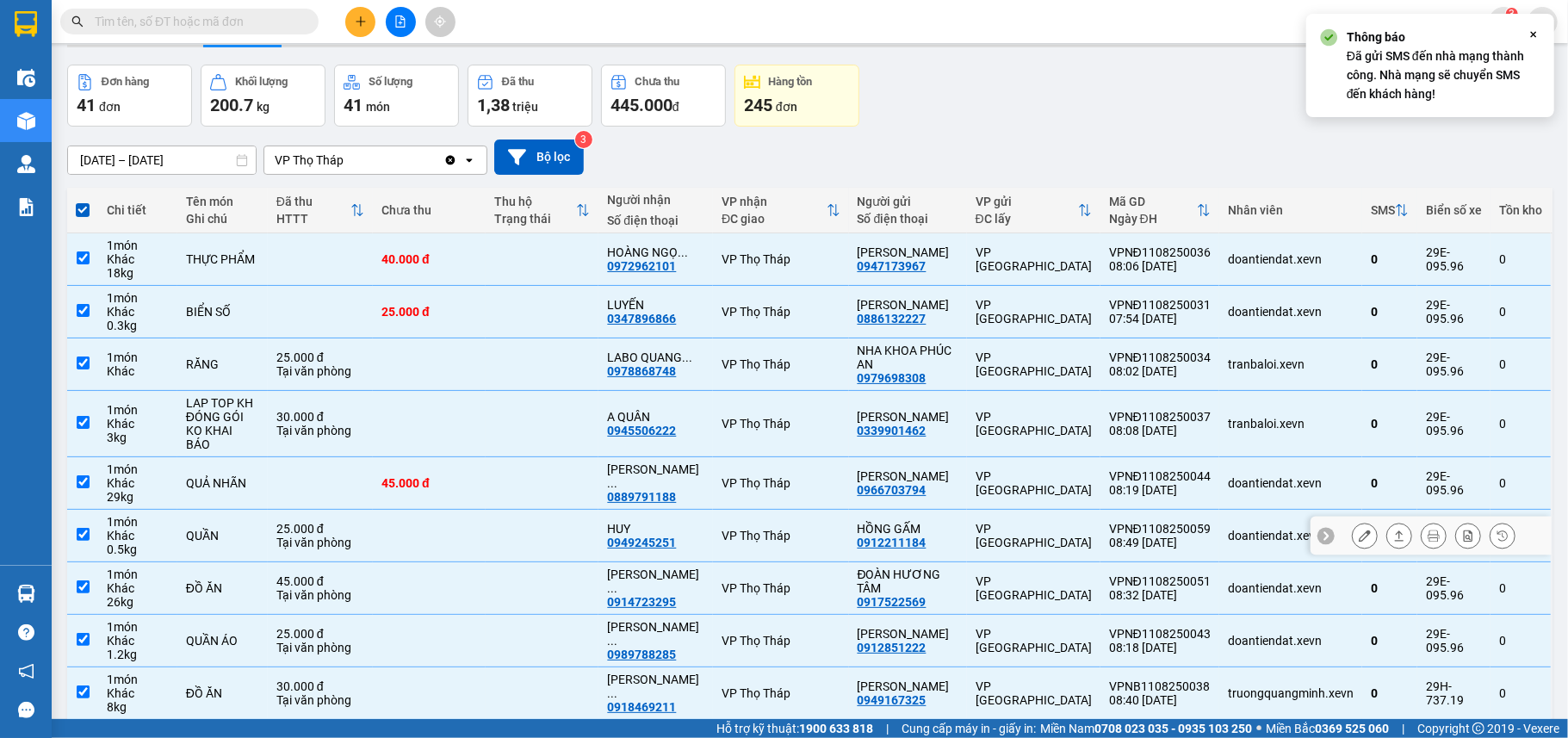
scroll to position [170, 0]
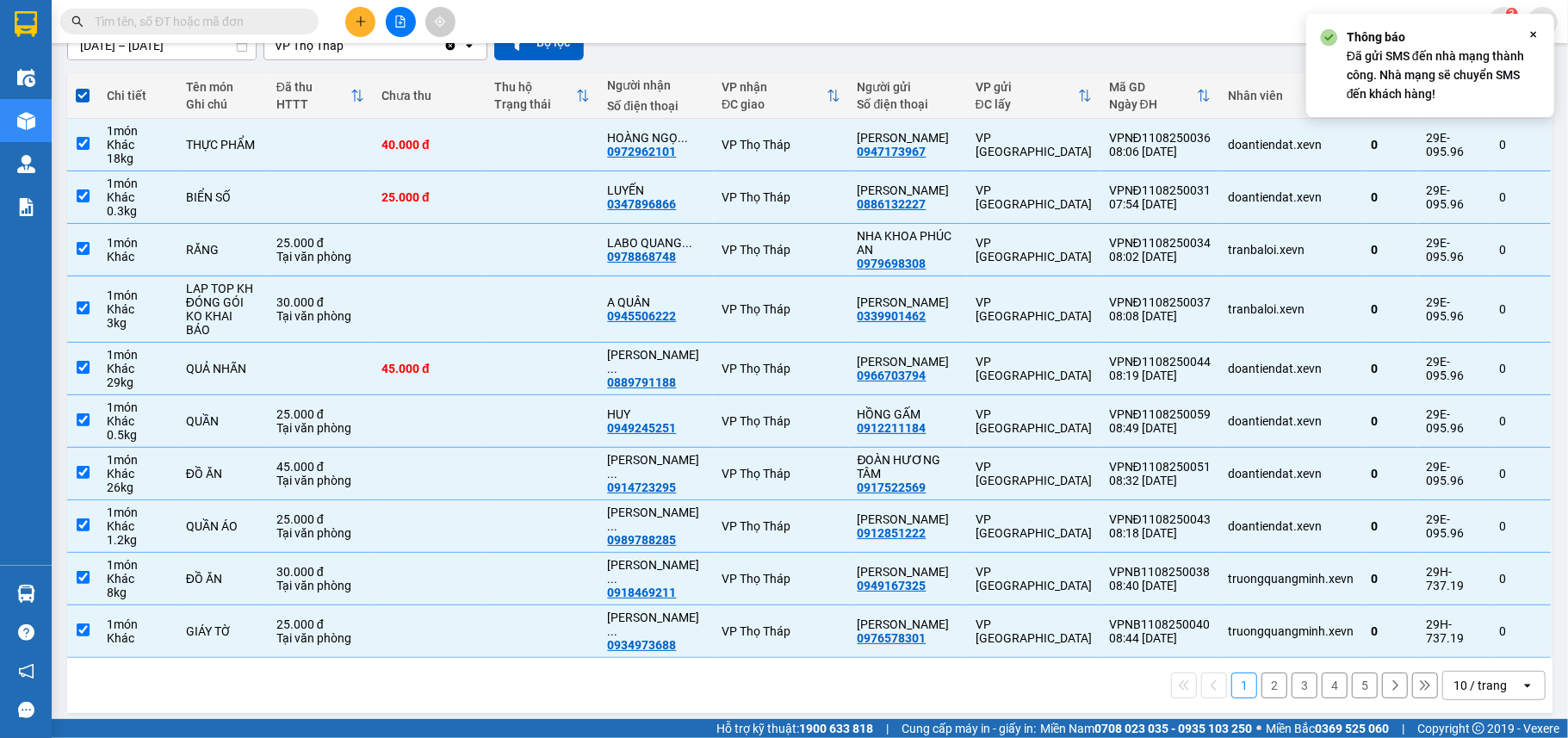
click at [1261, 680] on button "2" at bounding box center [1273, 685] width 26 height 26
checkbox input "false"
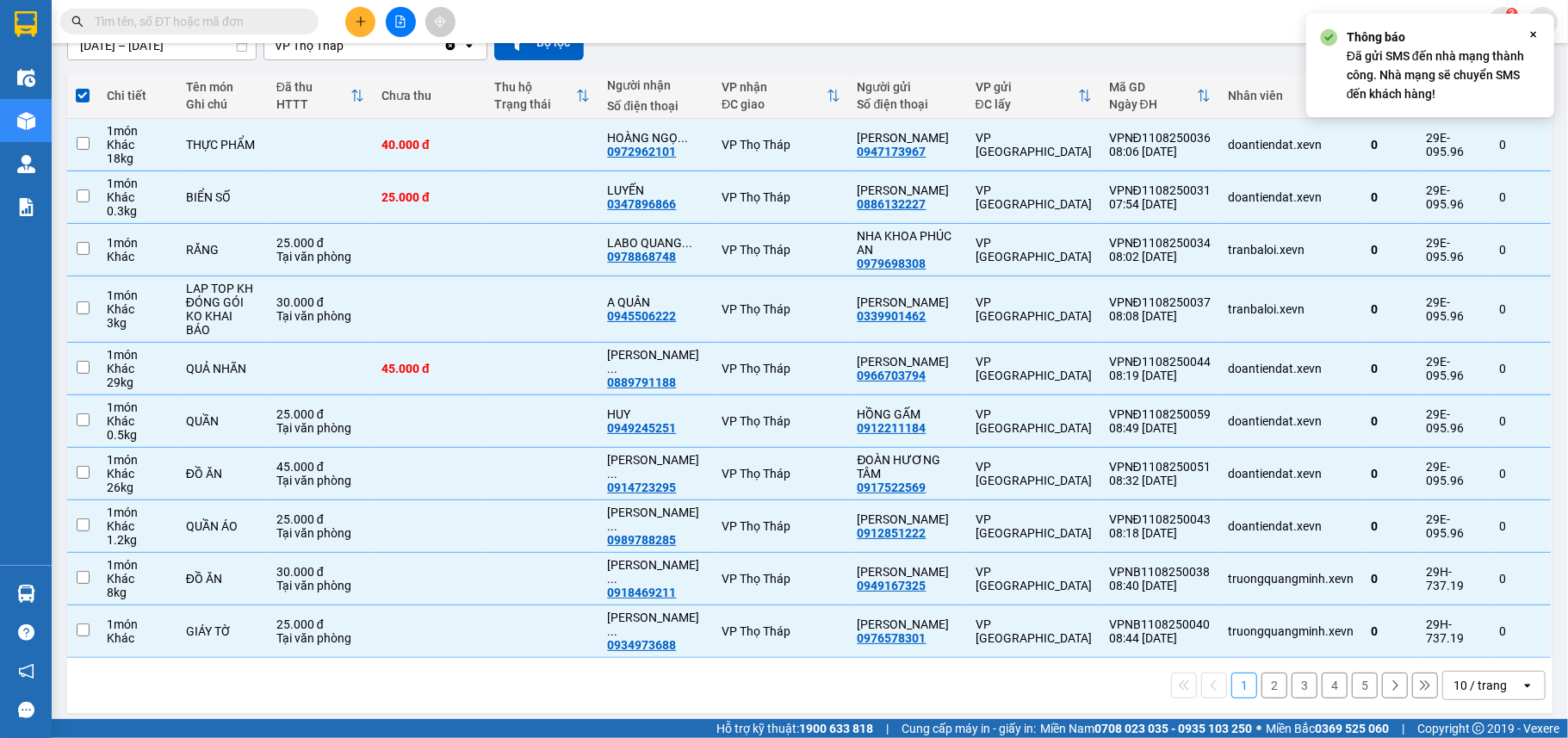
checkbox input "false"
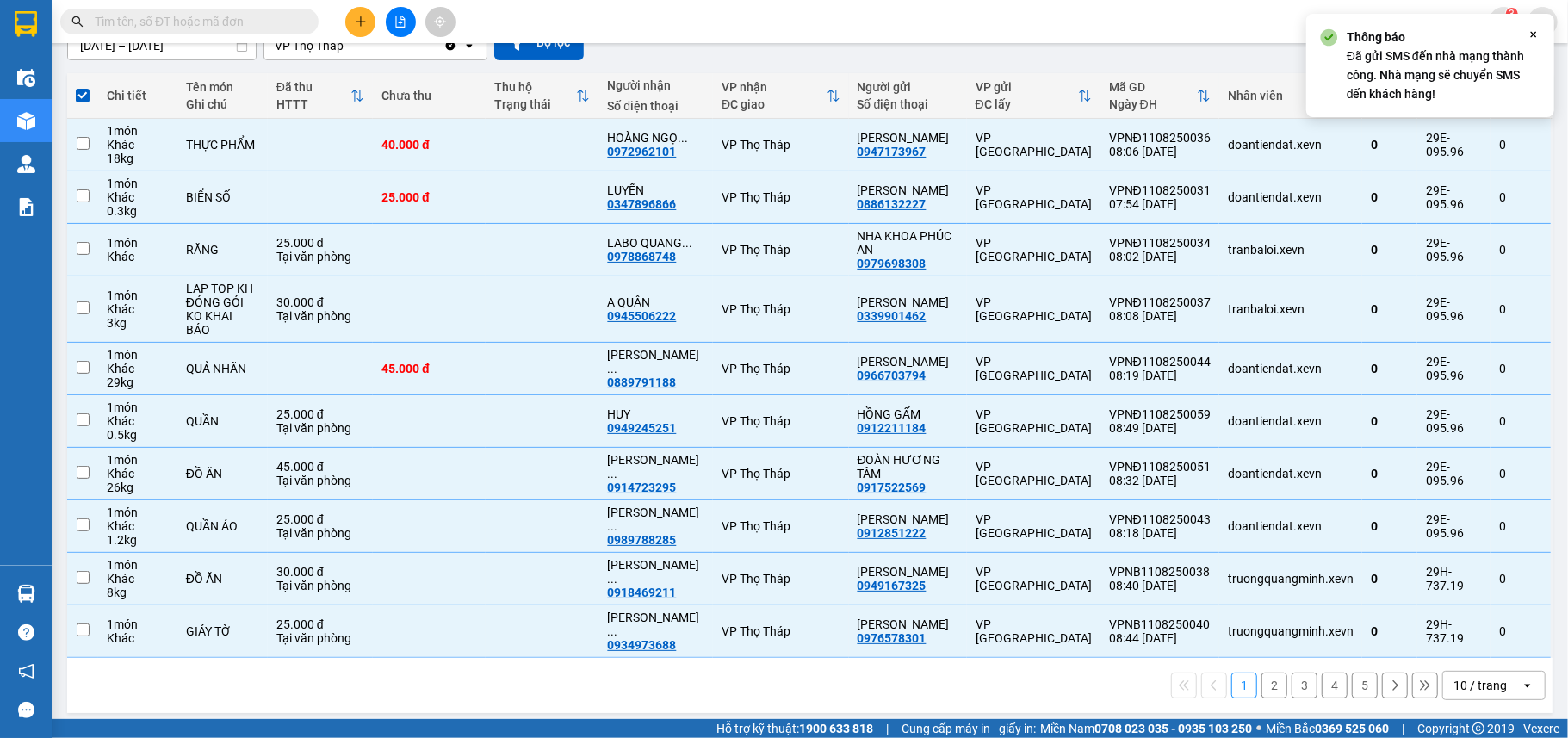
checkbox input "false"
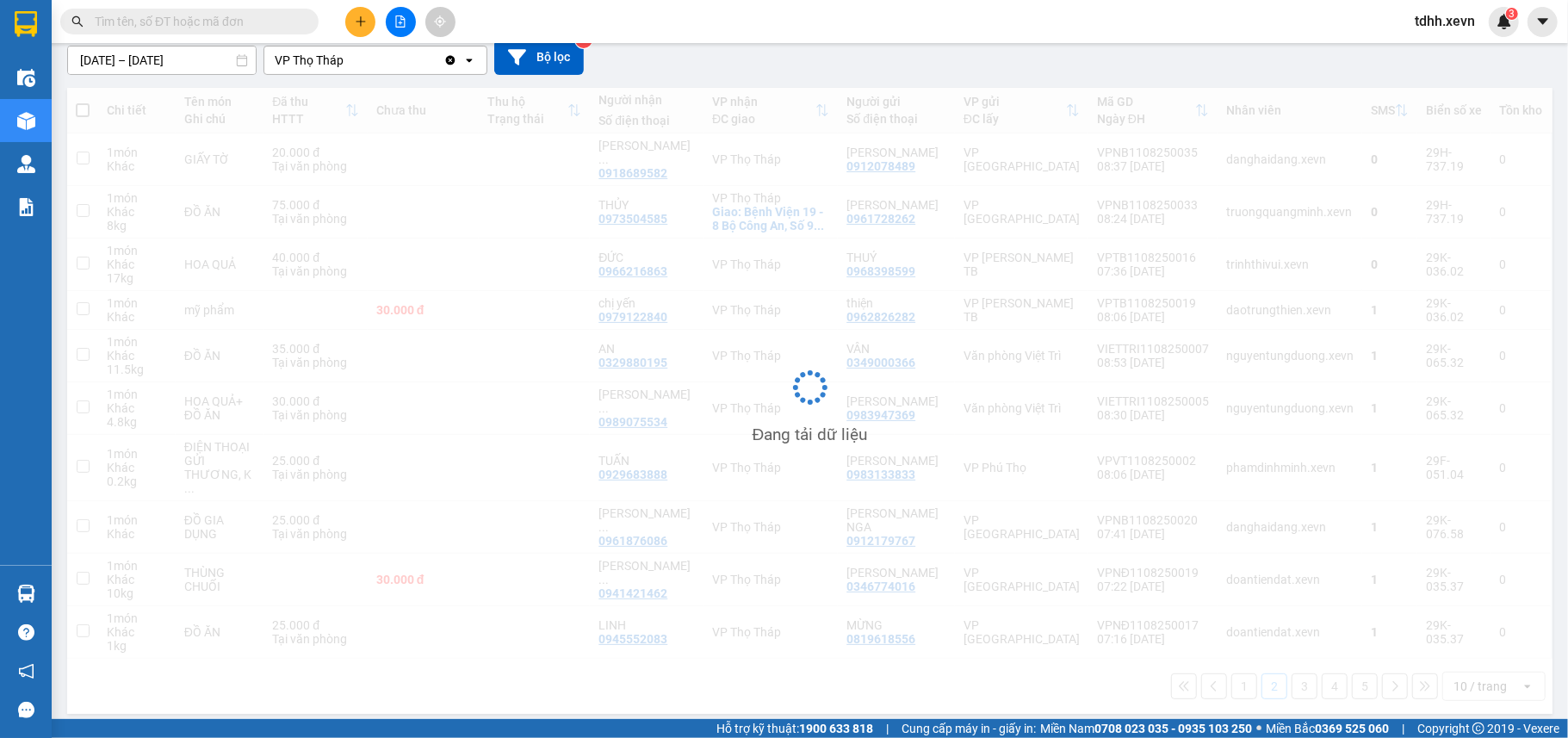
scroll to position [156, 0]
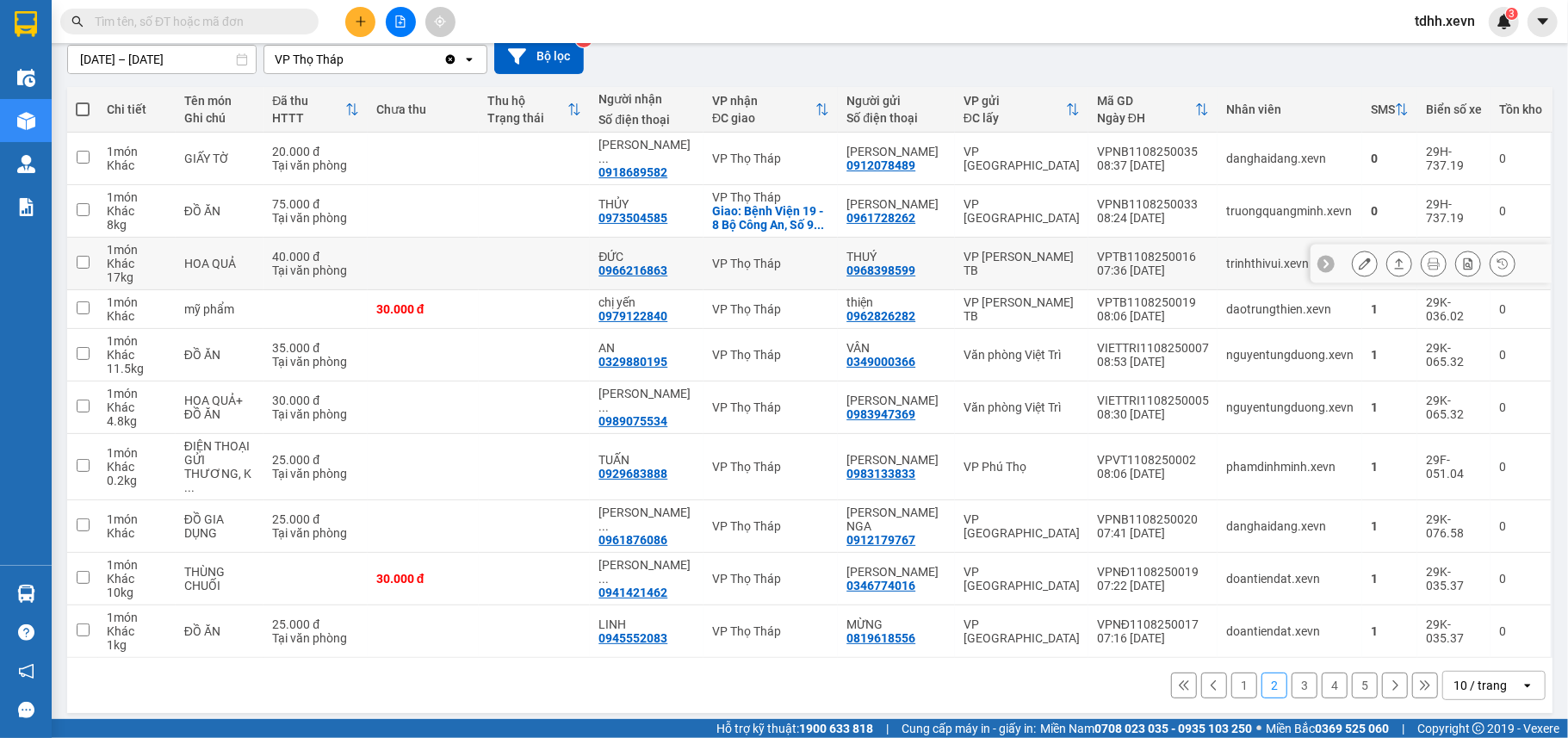
click at [1225, 262] on div "trinhthivui.xevn" at bounding box center [1289, 264] width 128 height 13
checkbox input "true"
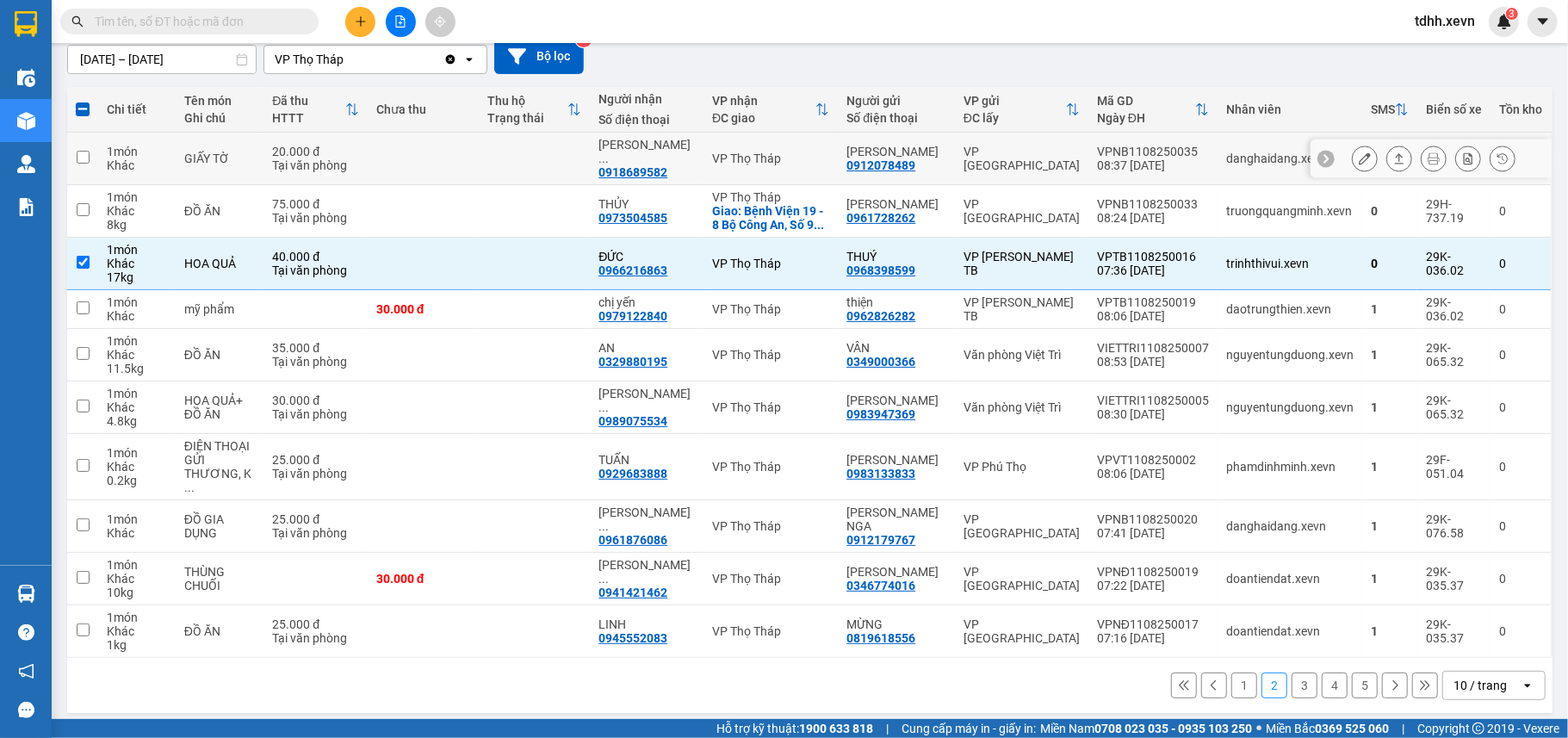
click at [1197, 160] on td "VPNB1108250035 08:37 11/08" at bounding box center [1152, 158] width 129 height 53
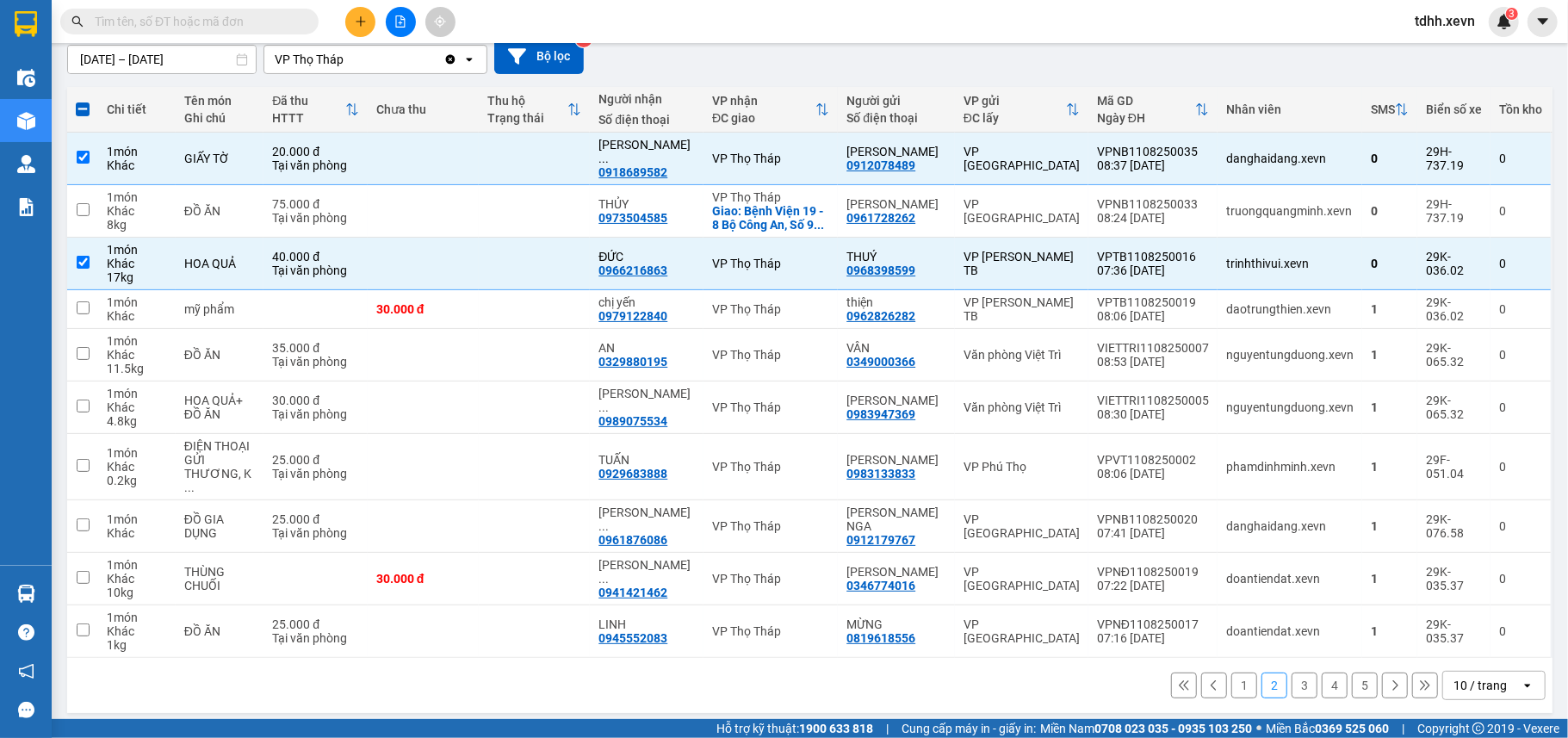
scroll to position [0, 0]
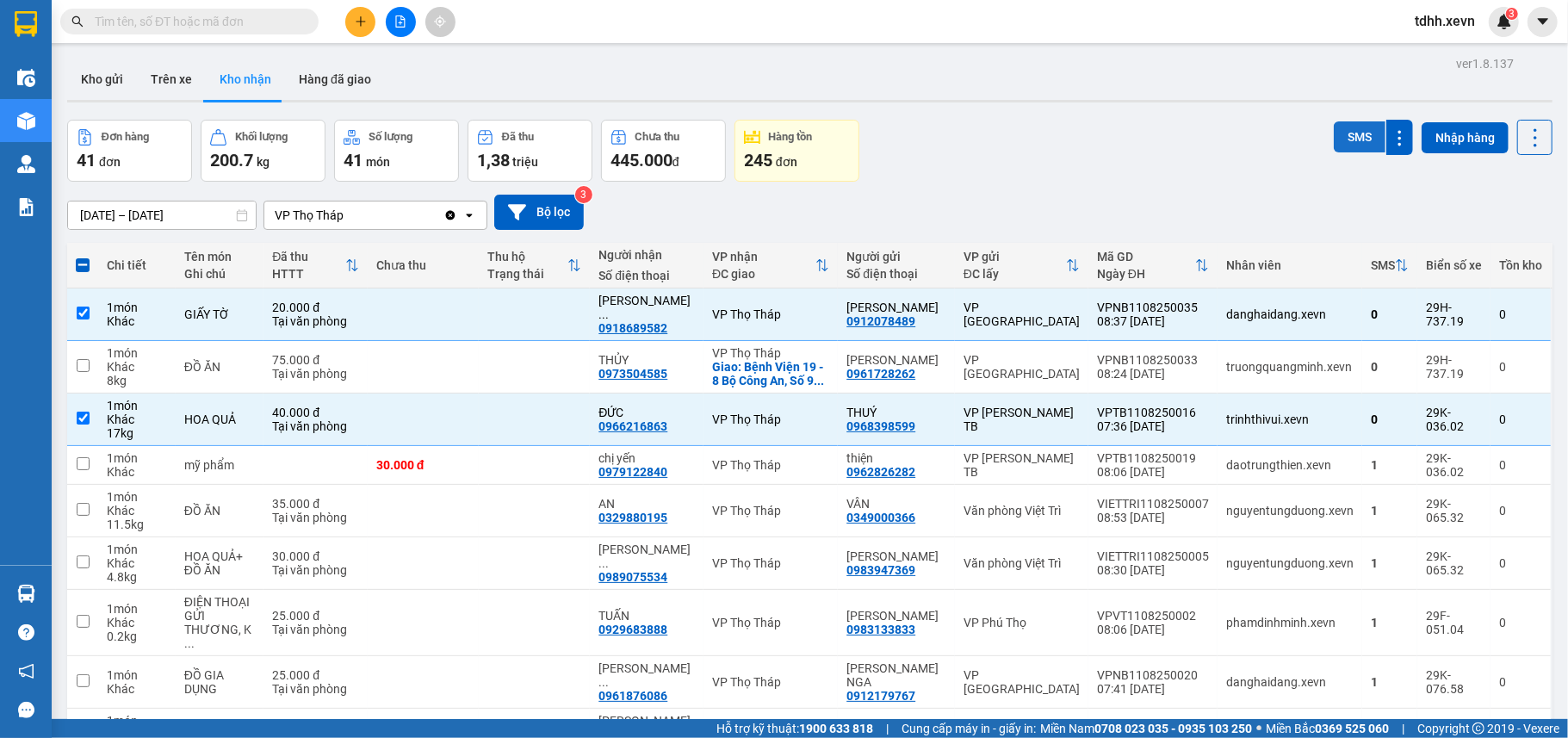
click at [1337, 139] on button "SMS" at bounding box center [1359, 137] width 52 height 31
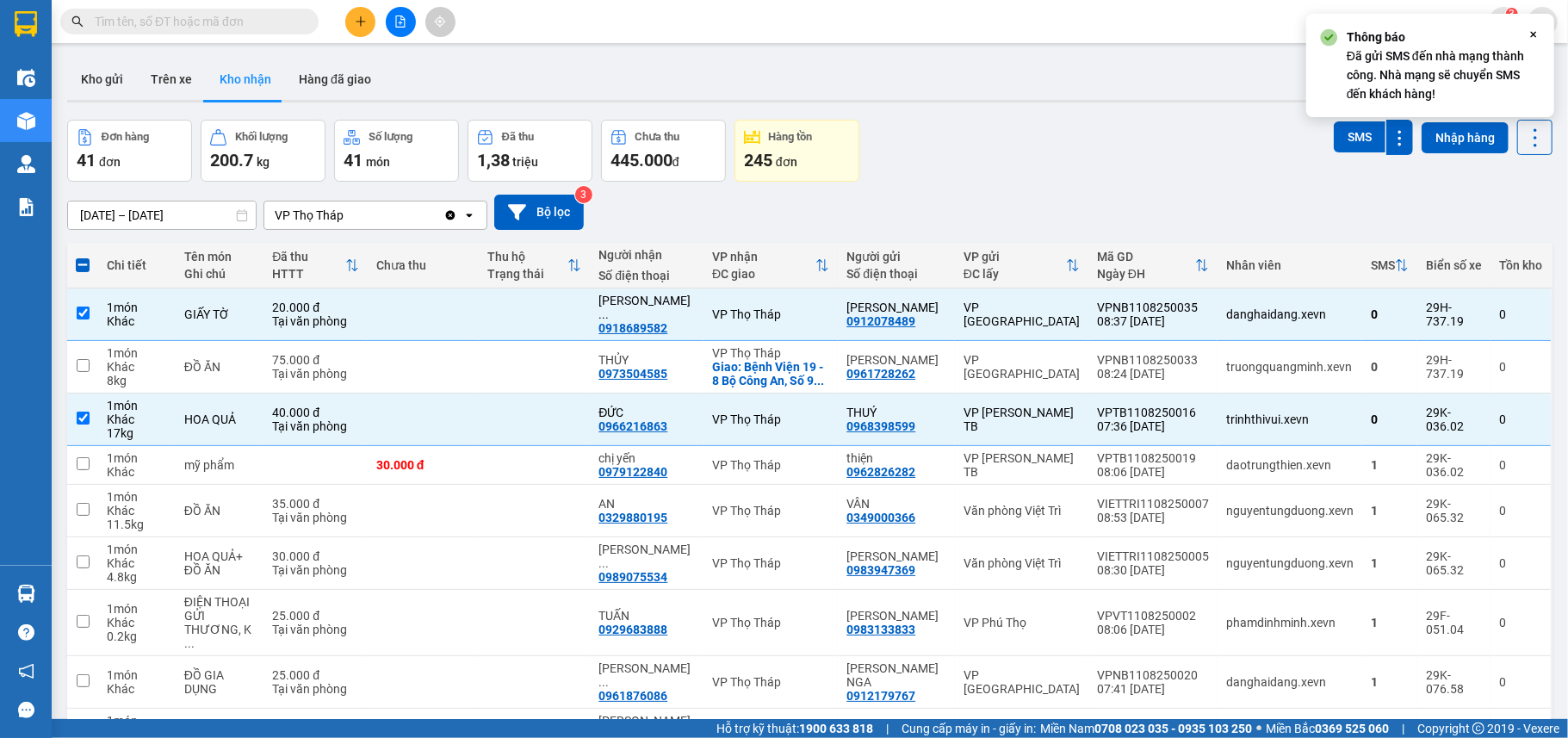
scroll to position [156, 0]
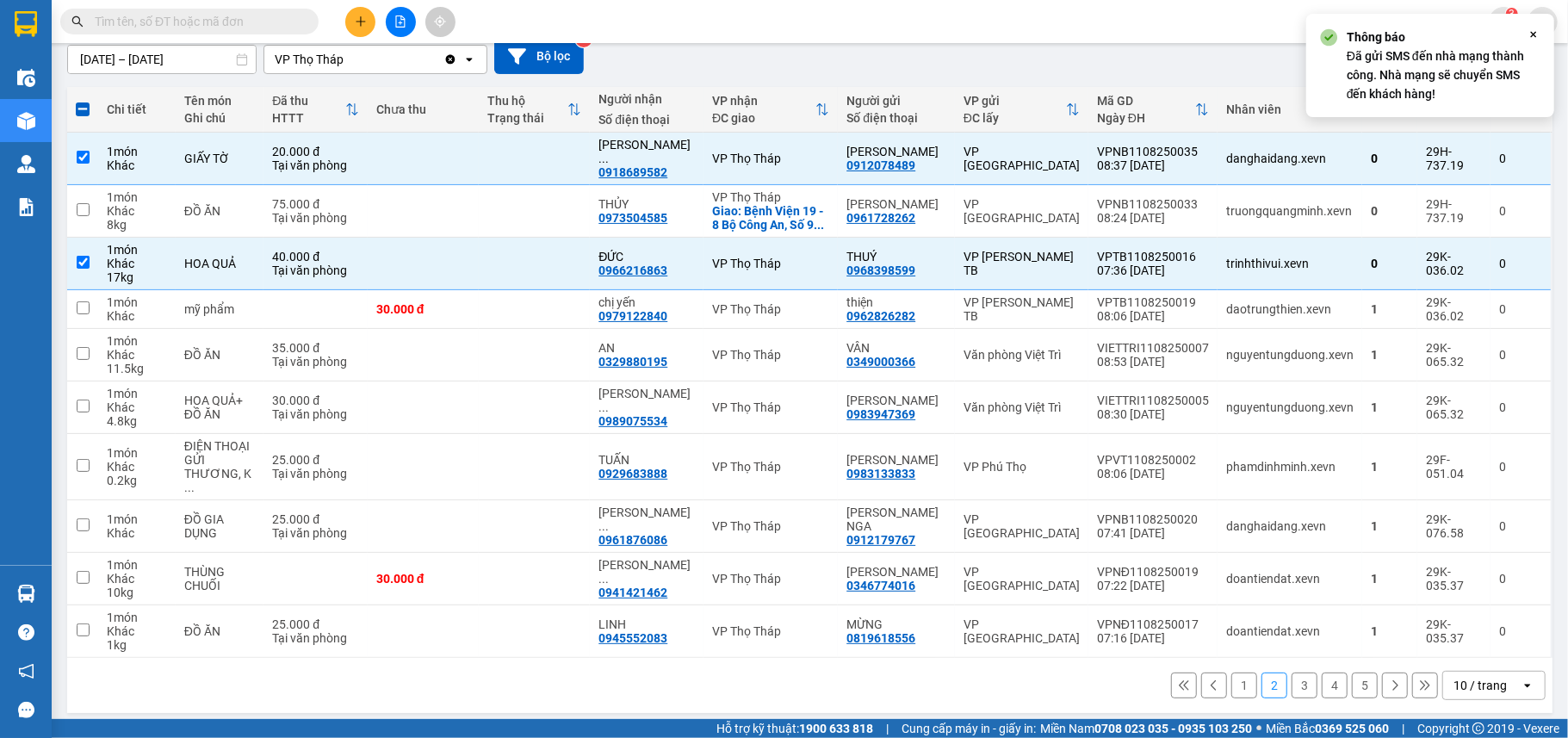
click at [1231, 676] on button "1" at bounding box center [1244, 685] width 26 height 26
checkbox input "false"
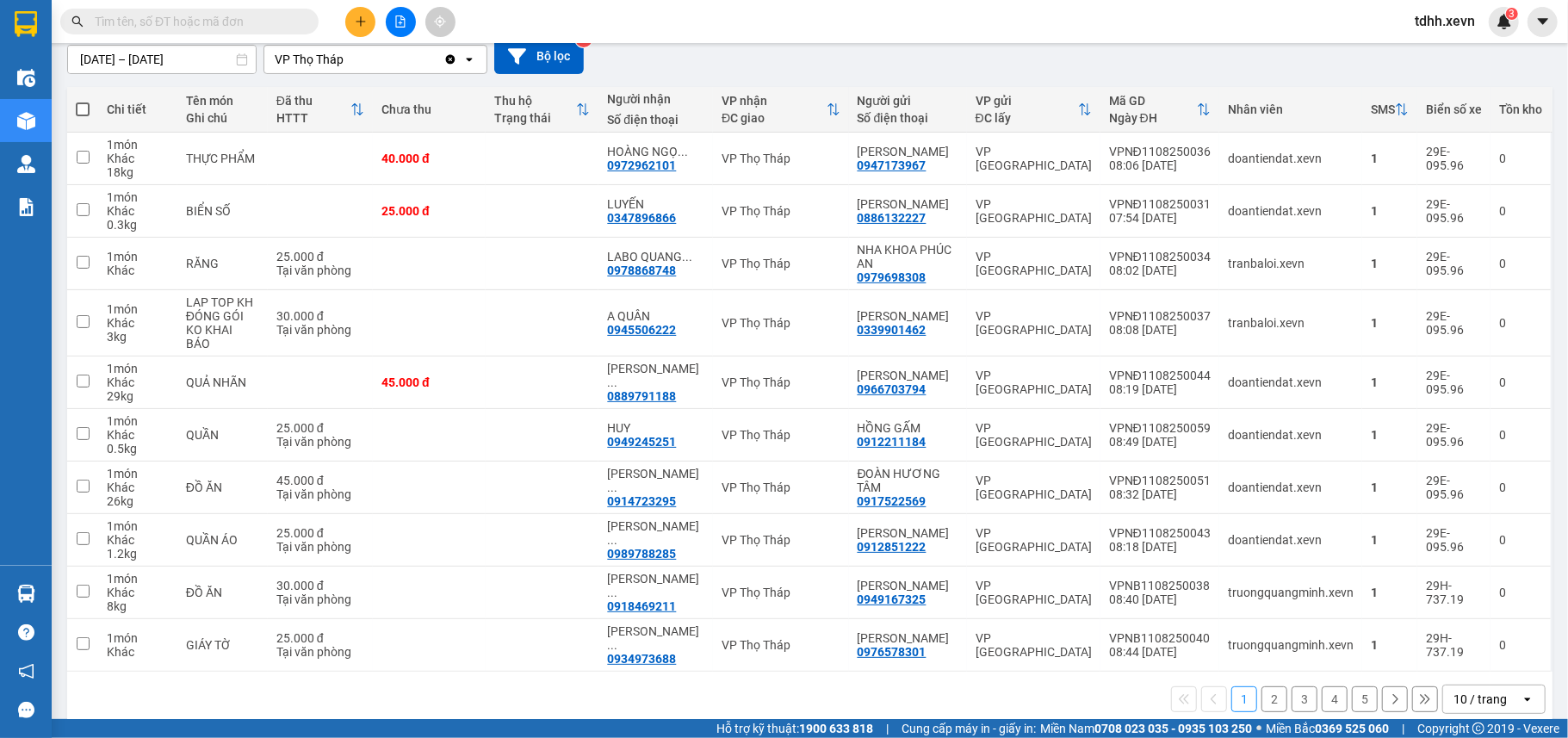
click at [444, 52] on div "Clear value open" at bounding box center [465, 59] width 43 height 28
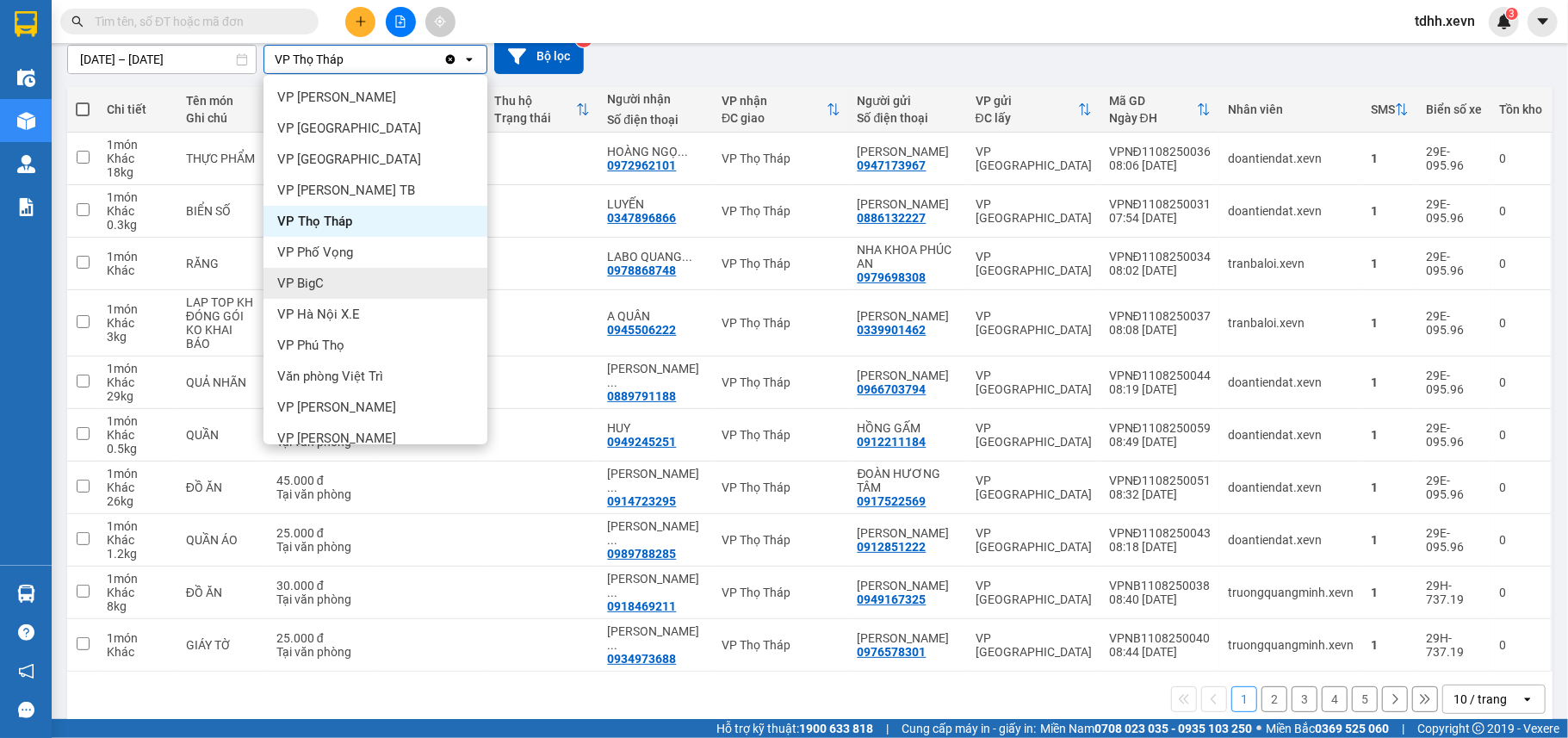
click at [368, 279] on div "VP BigC" at bounding box center [375, 284] width 224 height 31
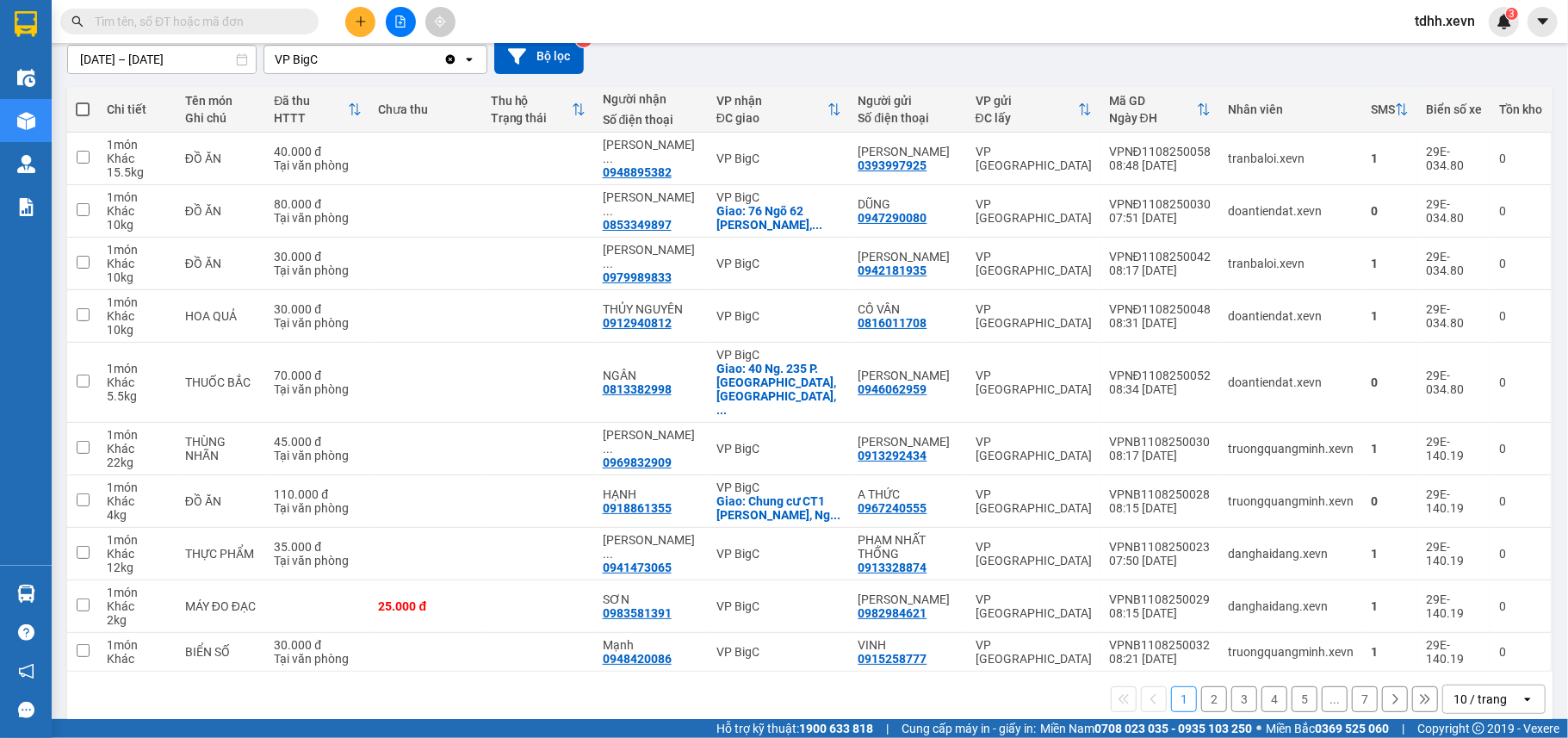
click at [233, 22] on input "text" at bounding box center [196, 22] width 203 height 19
paste input "0967124886"
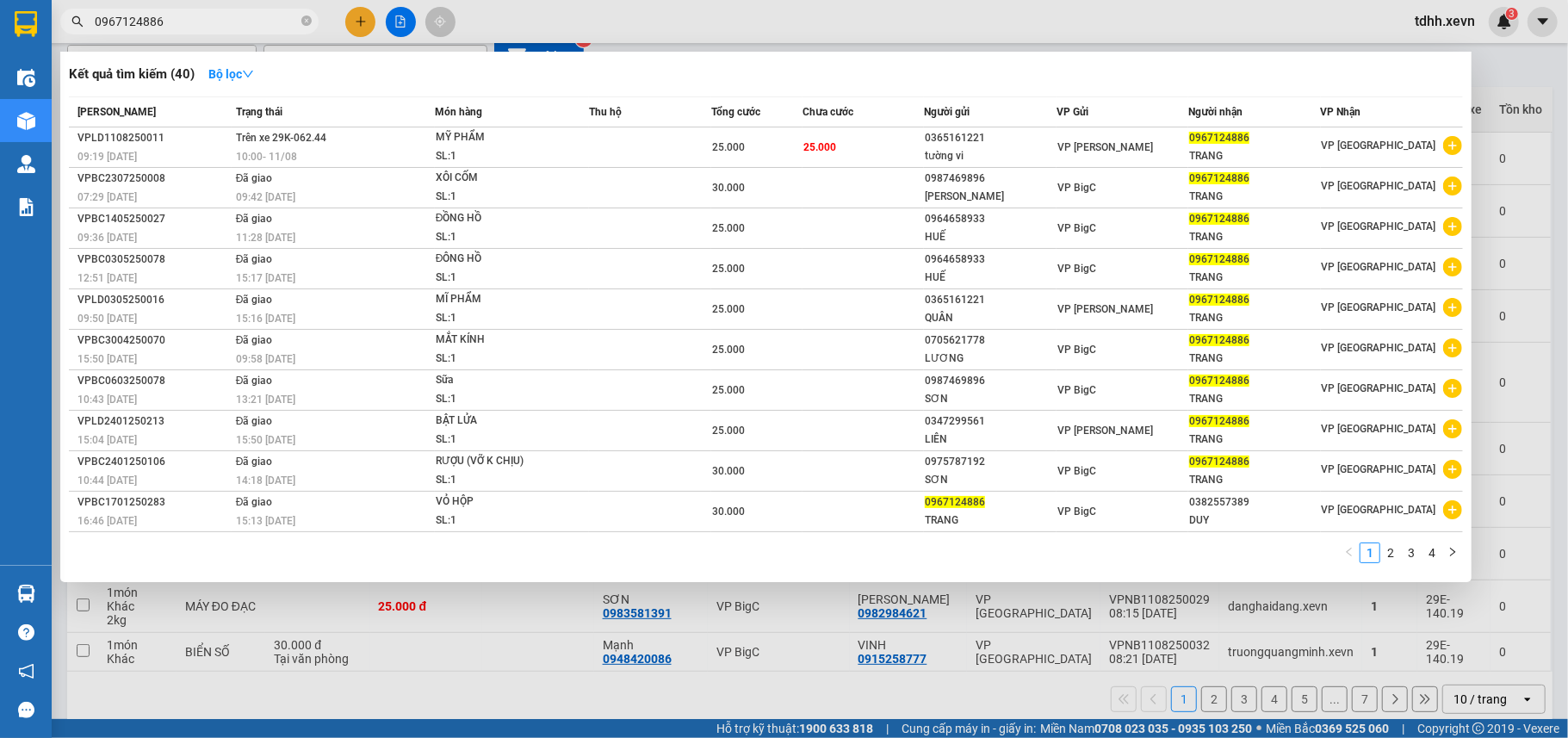
type input "0967124886"
click at [1522, 87] on div at bounding box center [784, 369] width 1568 height 738
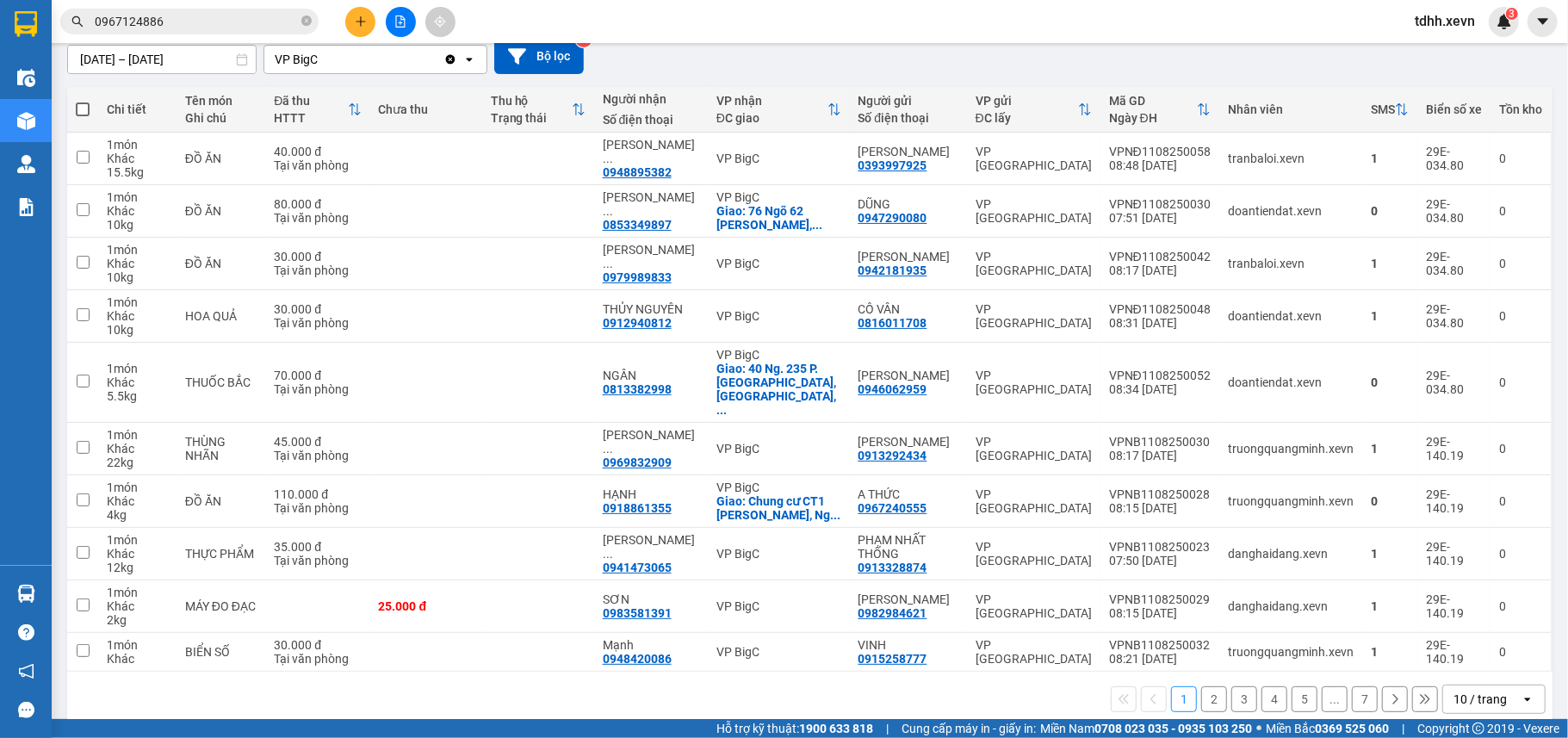
scroll to position [0, 0]
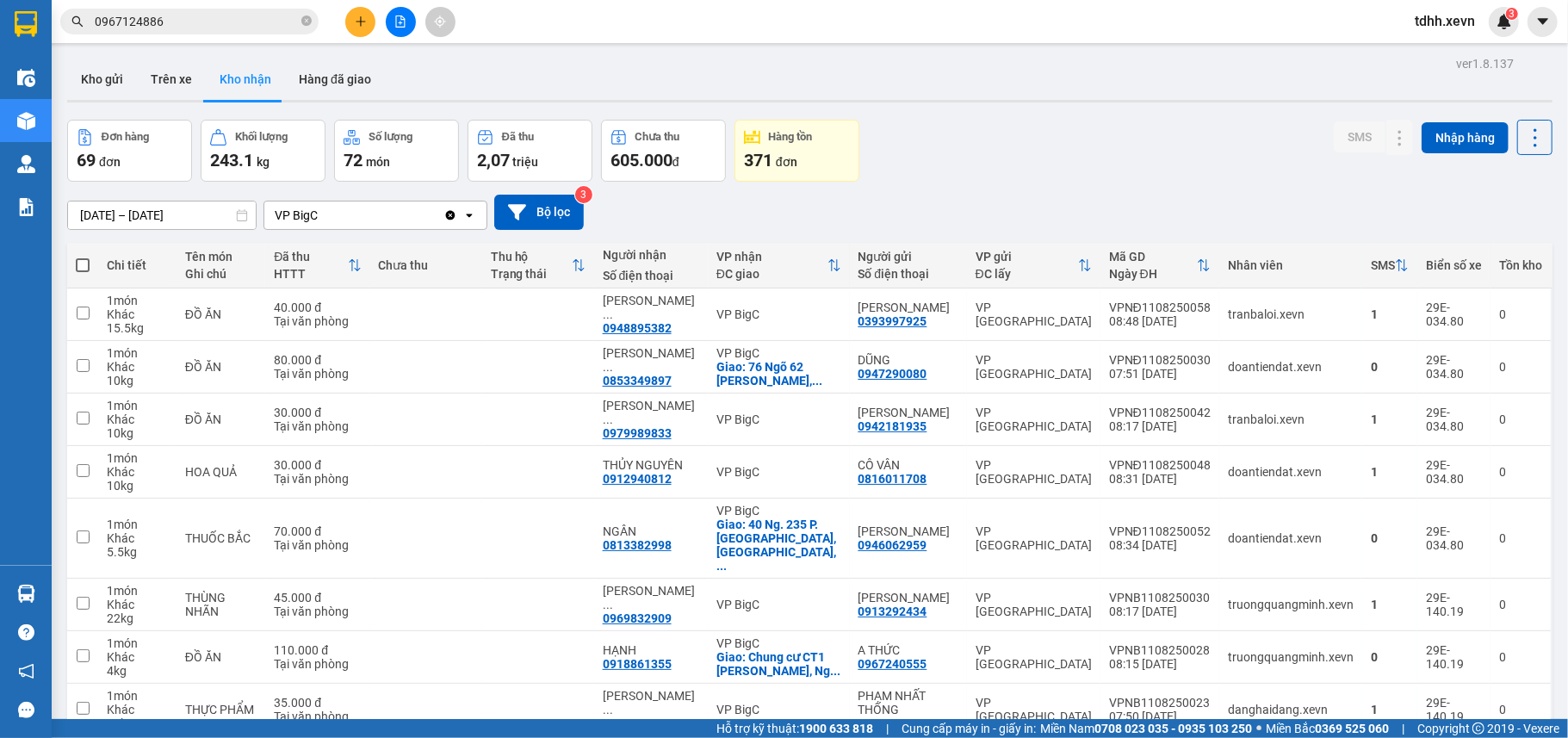
click at [446, 210] on icon "Clear value" at bounding box center [450, 215] width 13 height 13
click at [441, 211] on div "Chọn văn phòng nhận" at bounding box center [363, 215] width 198 height 28
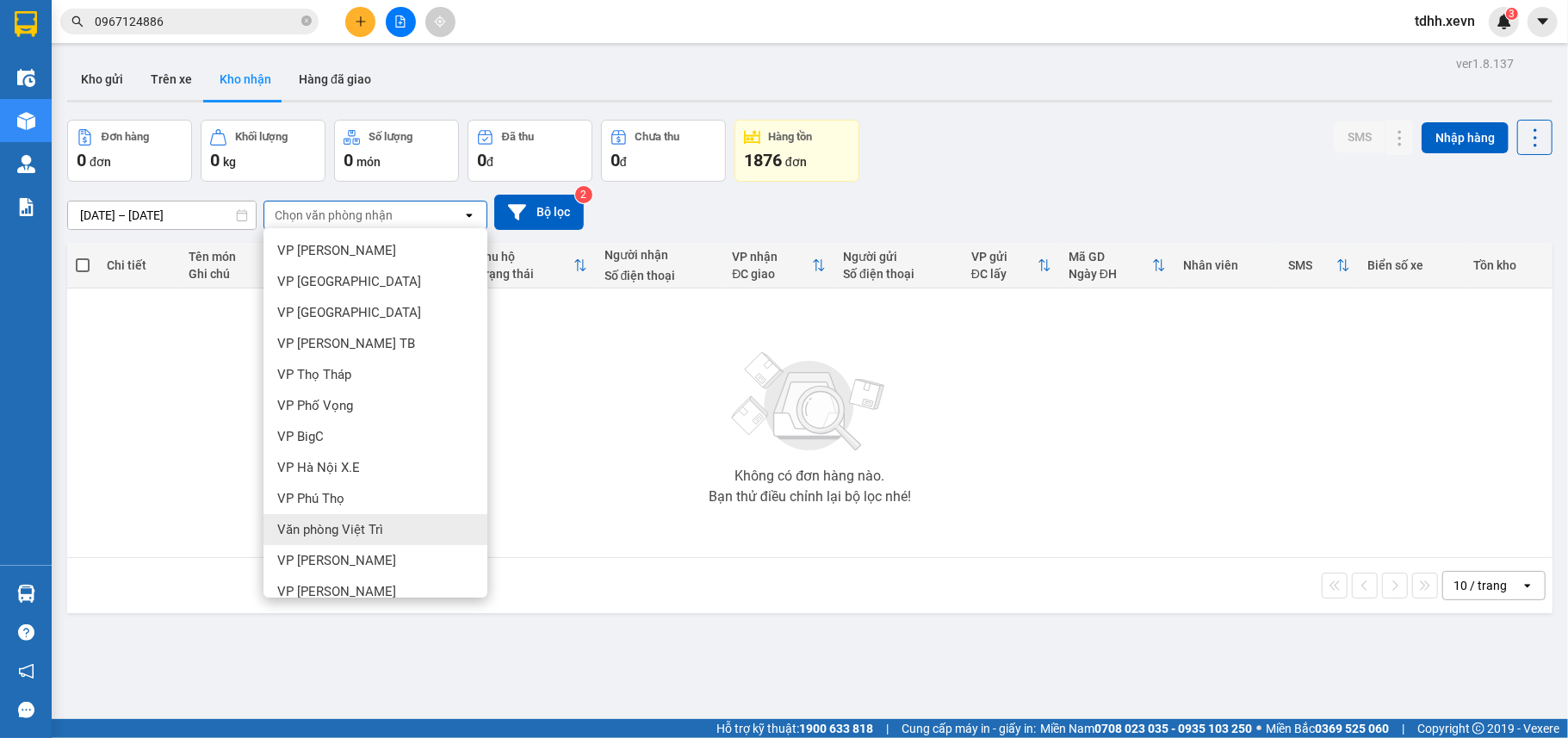
scroll to position [115, 0]
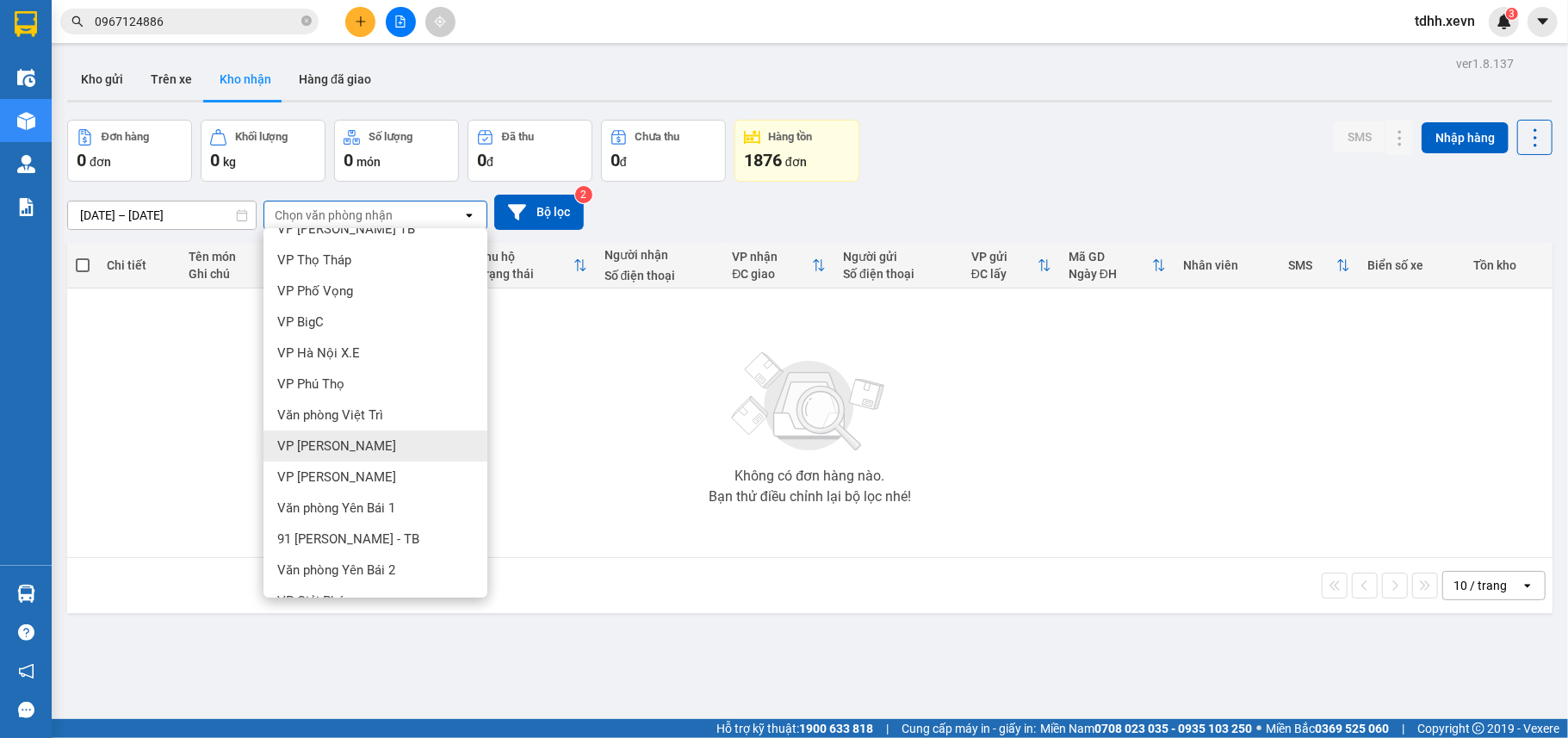
click at [335, 441] on span "VP [PERSON_NAME]" at bounding box center [336, 446] width 118 height 17
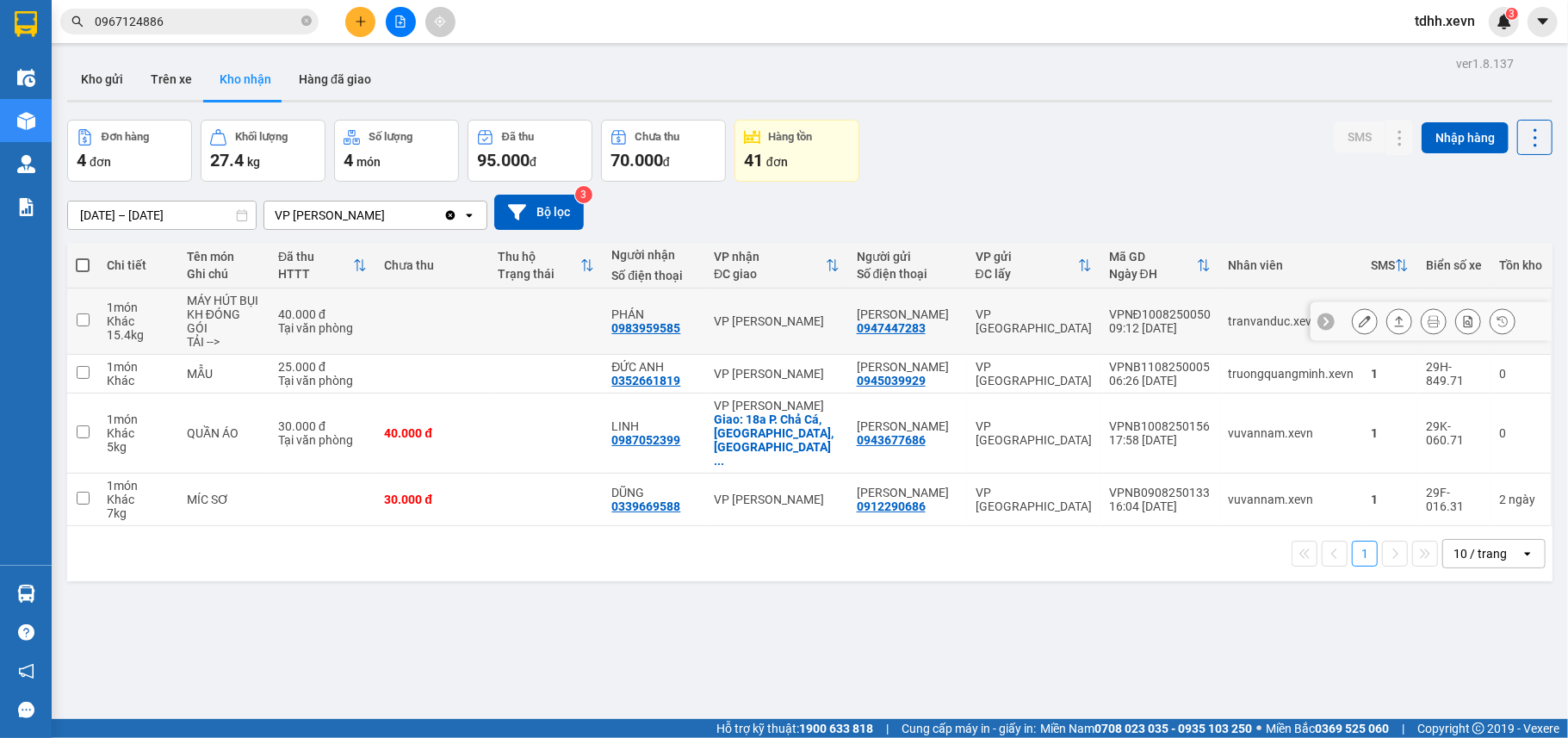
click at [1496, 327] on icon at bounding box center [1502, 321] width 12 height 12
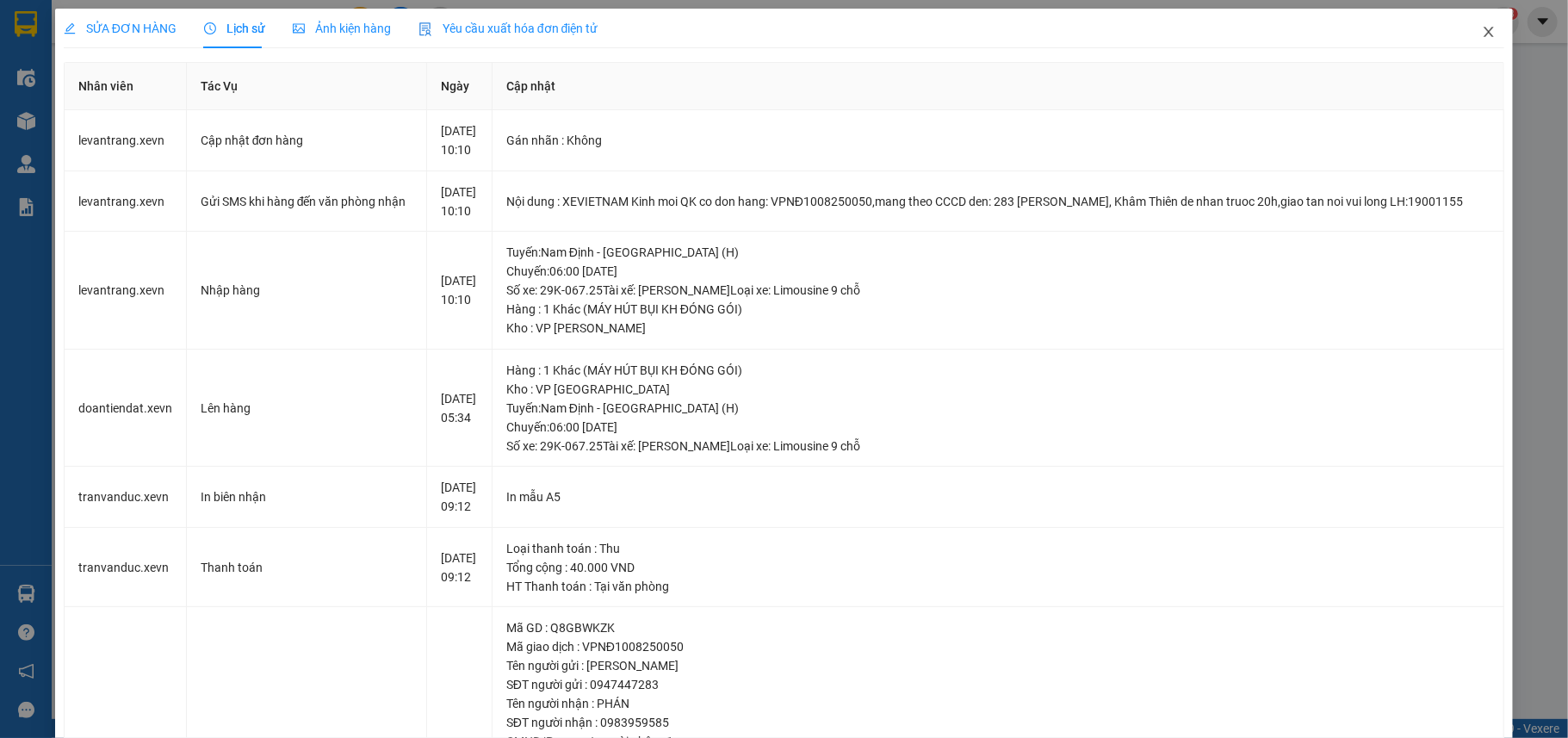
click at [1481, 32] on icon "close" at bounding box center [1488, 32] width 13 height 13
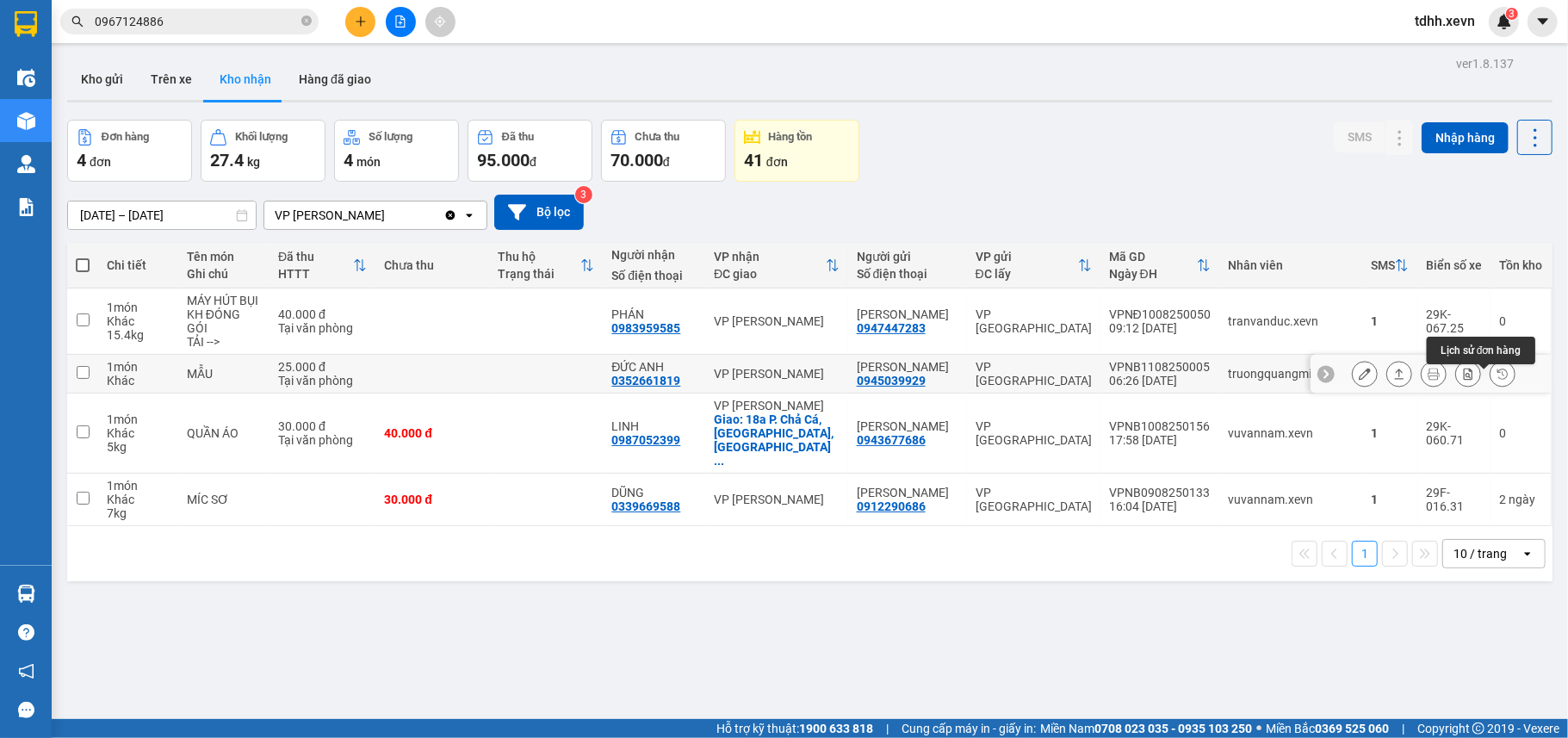
click at [1496, 380] on icon at bounding box center [1502, 373] width 12 height 12
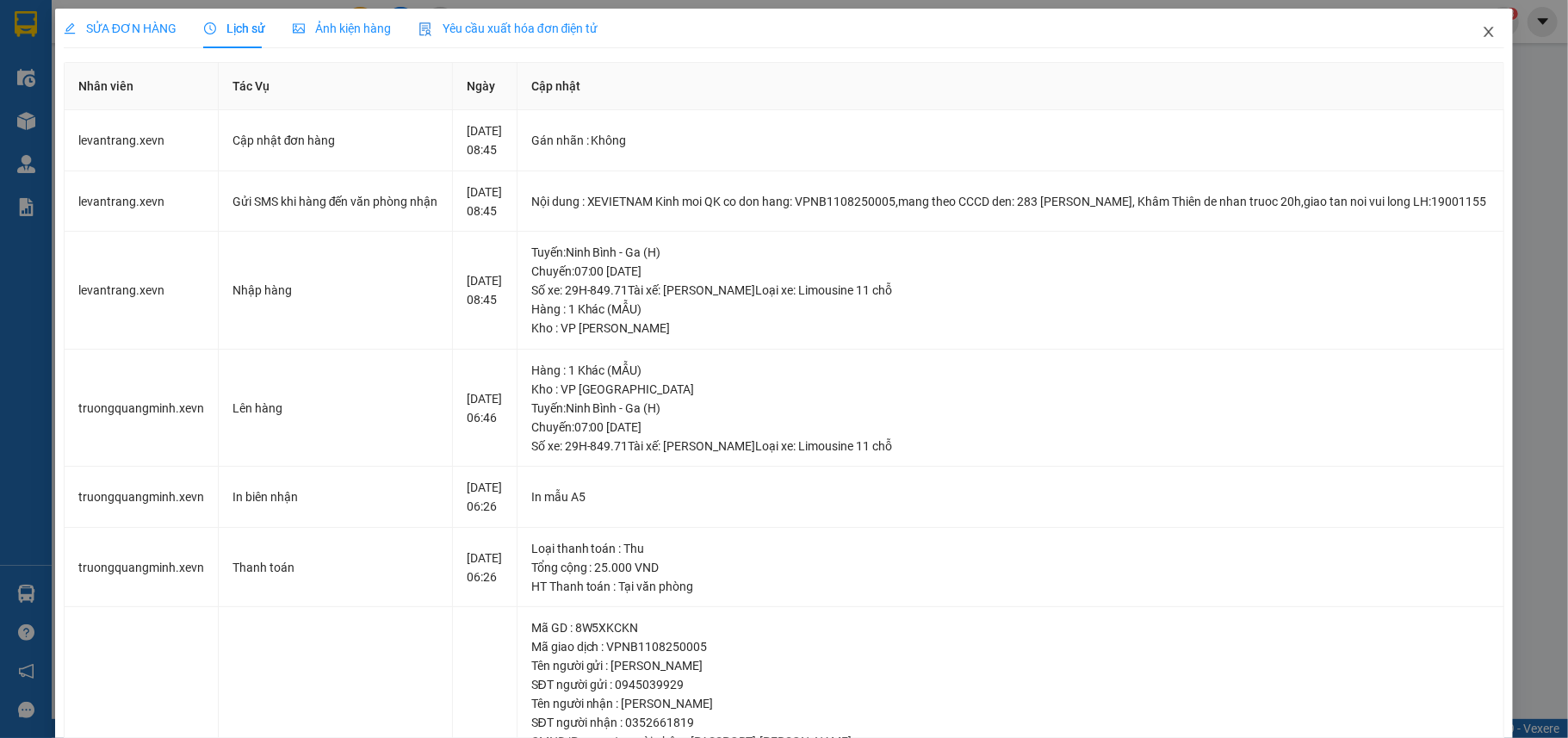
click at [1481, 26] on icon "close" at bounding box center [1488, 32] width 13 height 13
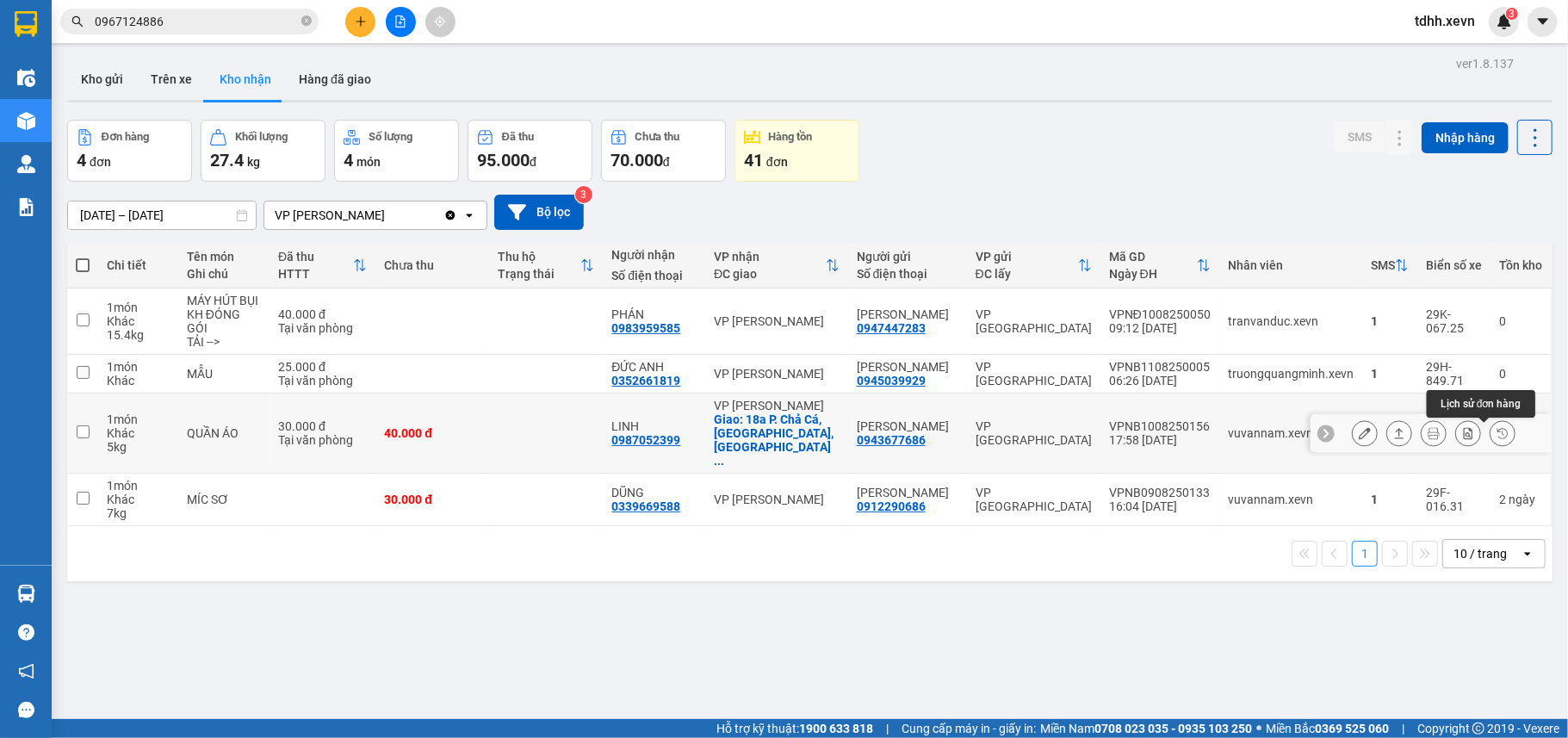
click at [1496, 432] on icon at bounding box center [1502, 432] width 12 height 12
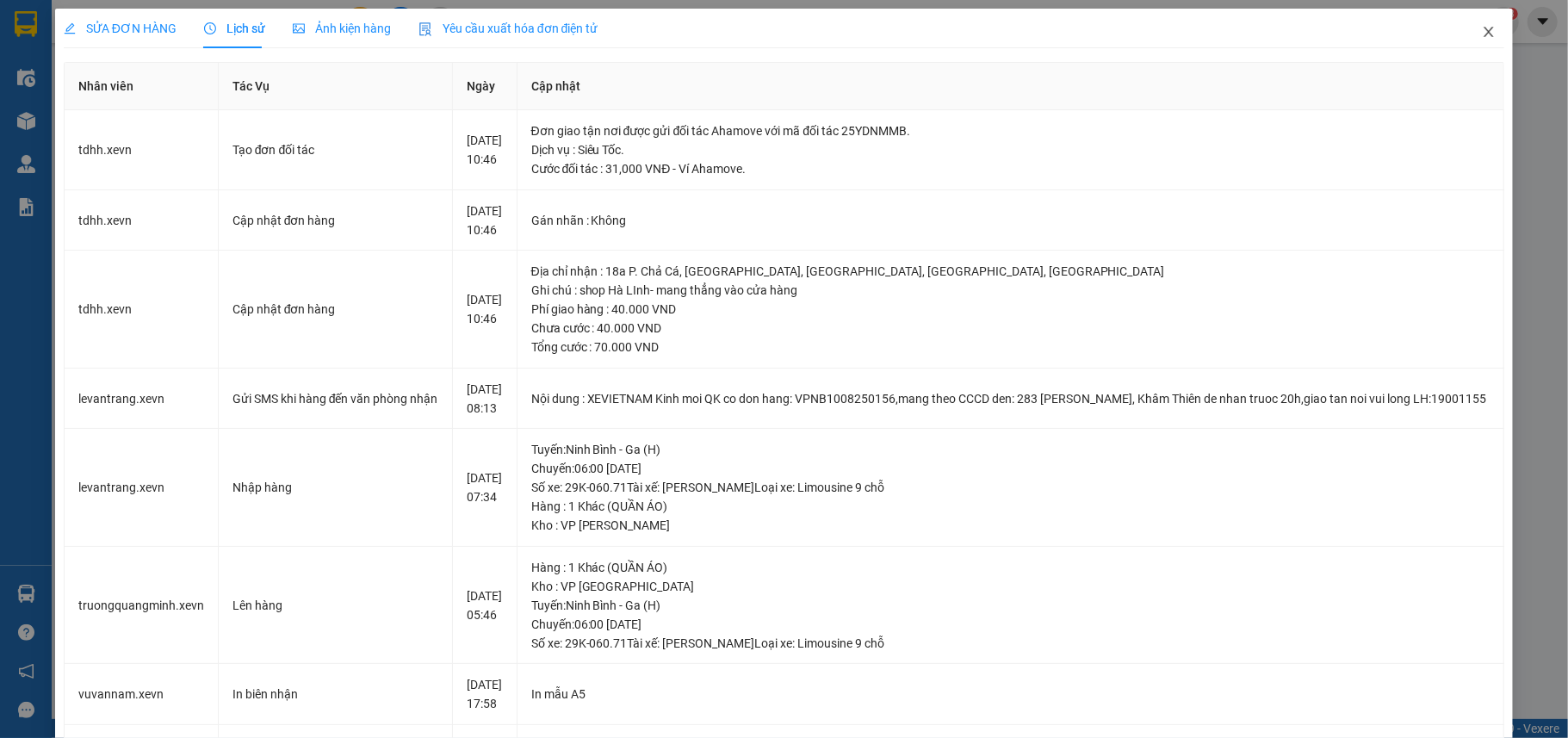
click at [1481, 32] on icon "close" at bounding box center [1488, 32] width 13 height 13
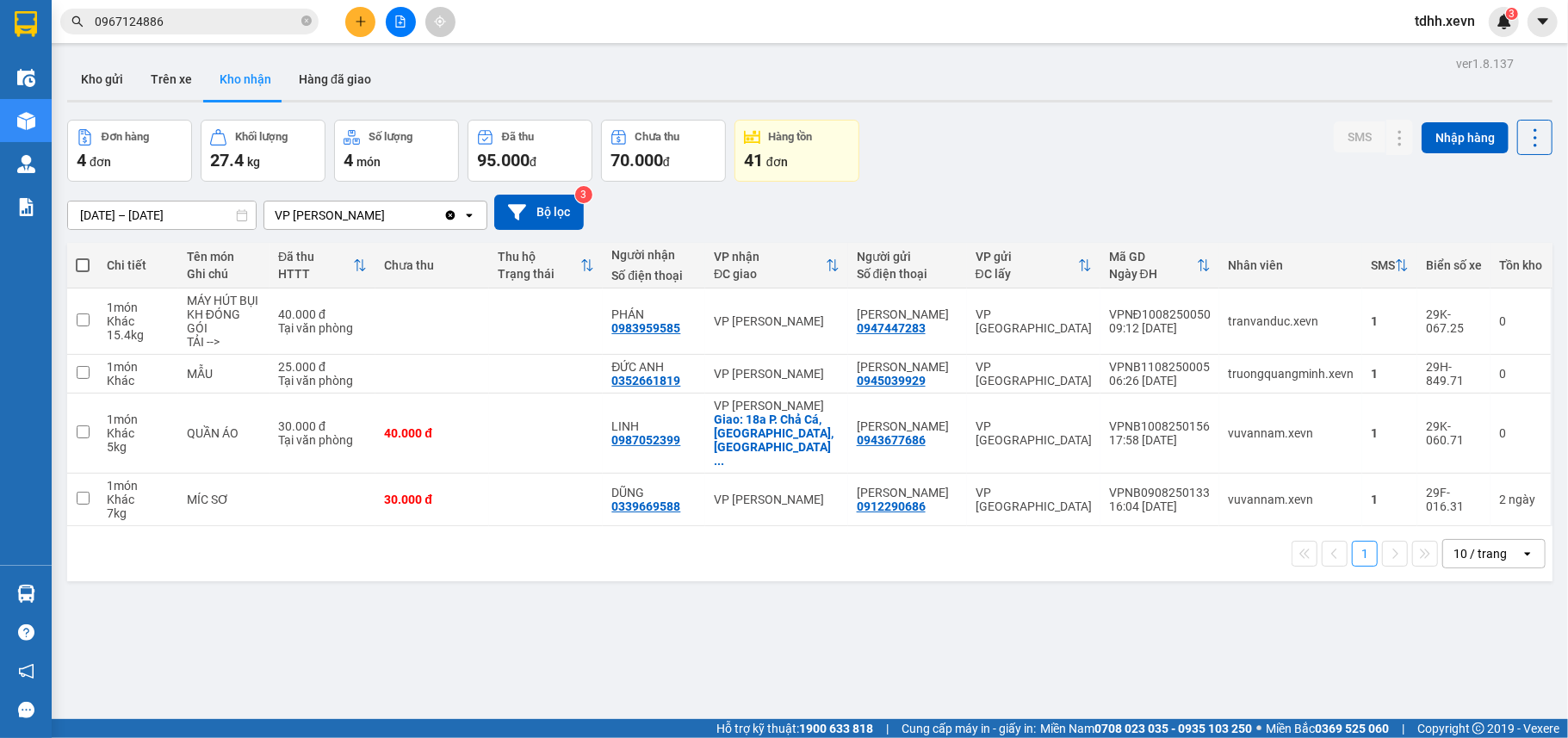
click at [449, 214] on icon "Clear value" at bounding box center [450, 215] width 10 height 10
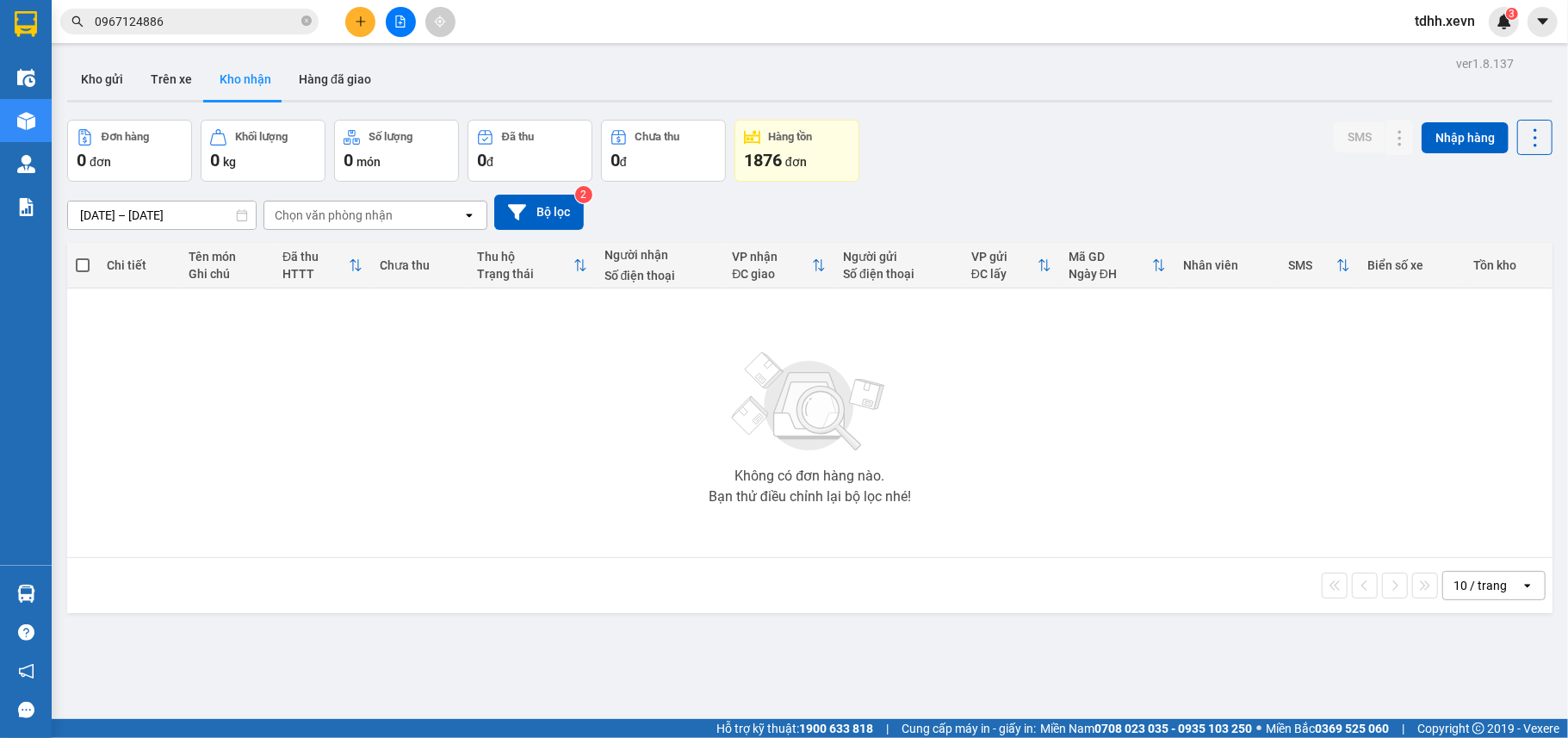
click at [408, 222] on div "Chọn văn phòng nhận" at bounding box center [363, 215] width 198 height 28
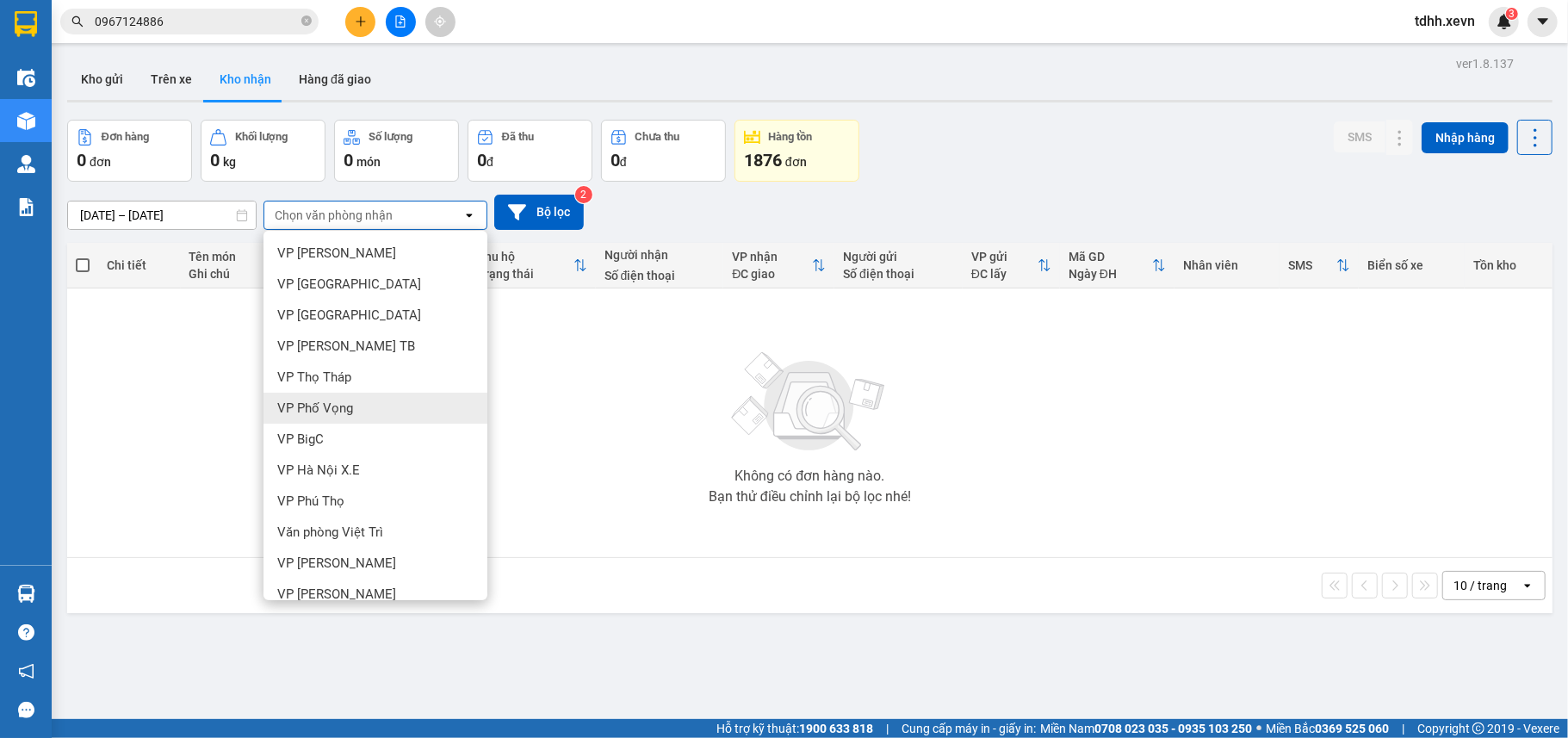
click at [351, 400] on span "VP Phố Vọng" at bounding box center [314, 409] width 75 height 17
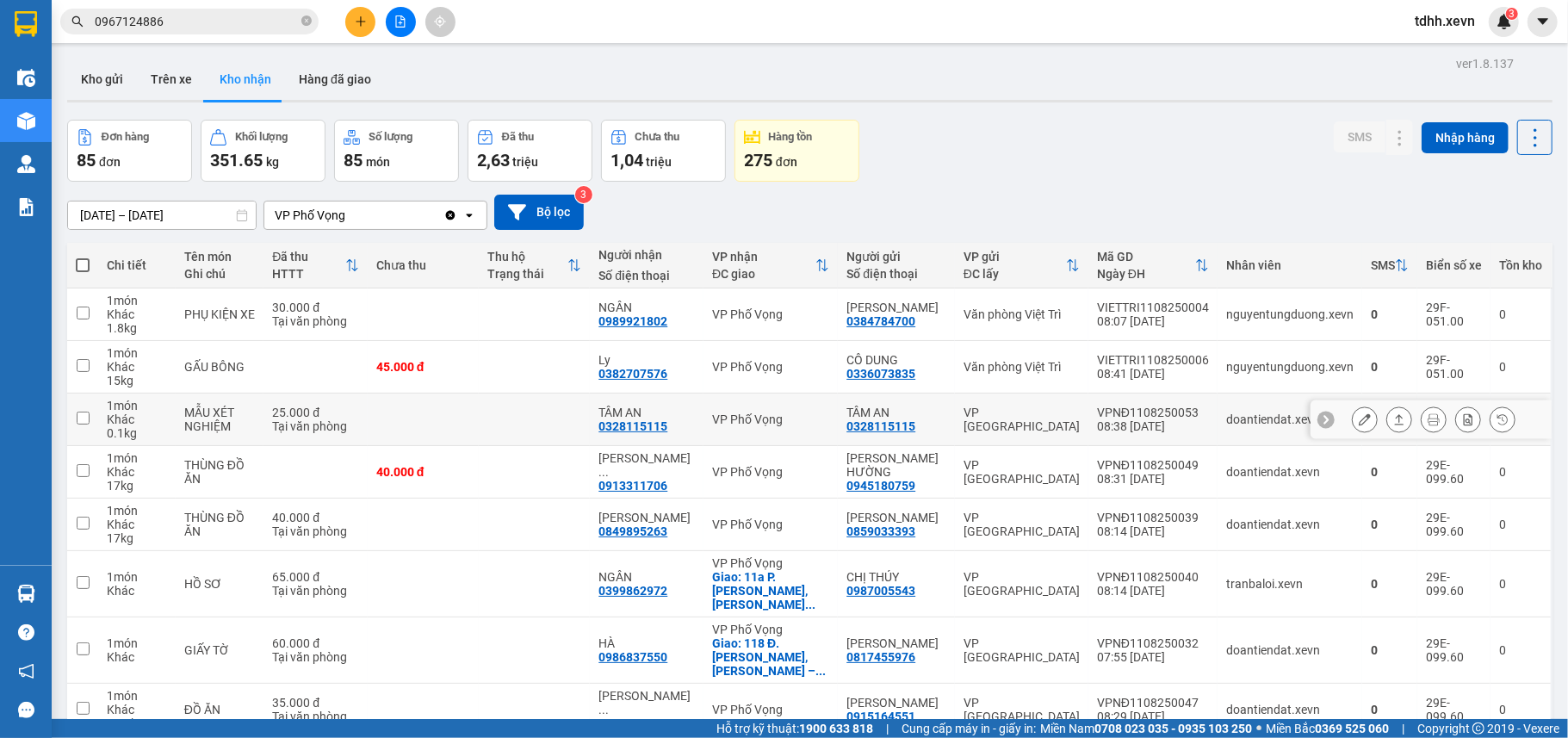
scroll to position [156, 0]
click at [448, 216] on icon "Clear value" at bounding box center [450, 215] width 10 height 10
click at [418, 216] on div "Chọn văn phòng nhận" at bounding box center [363, 215] width 198 height 28
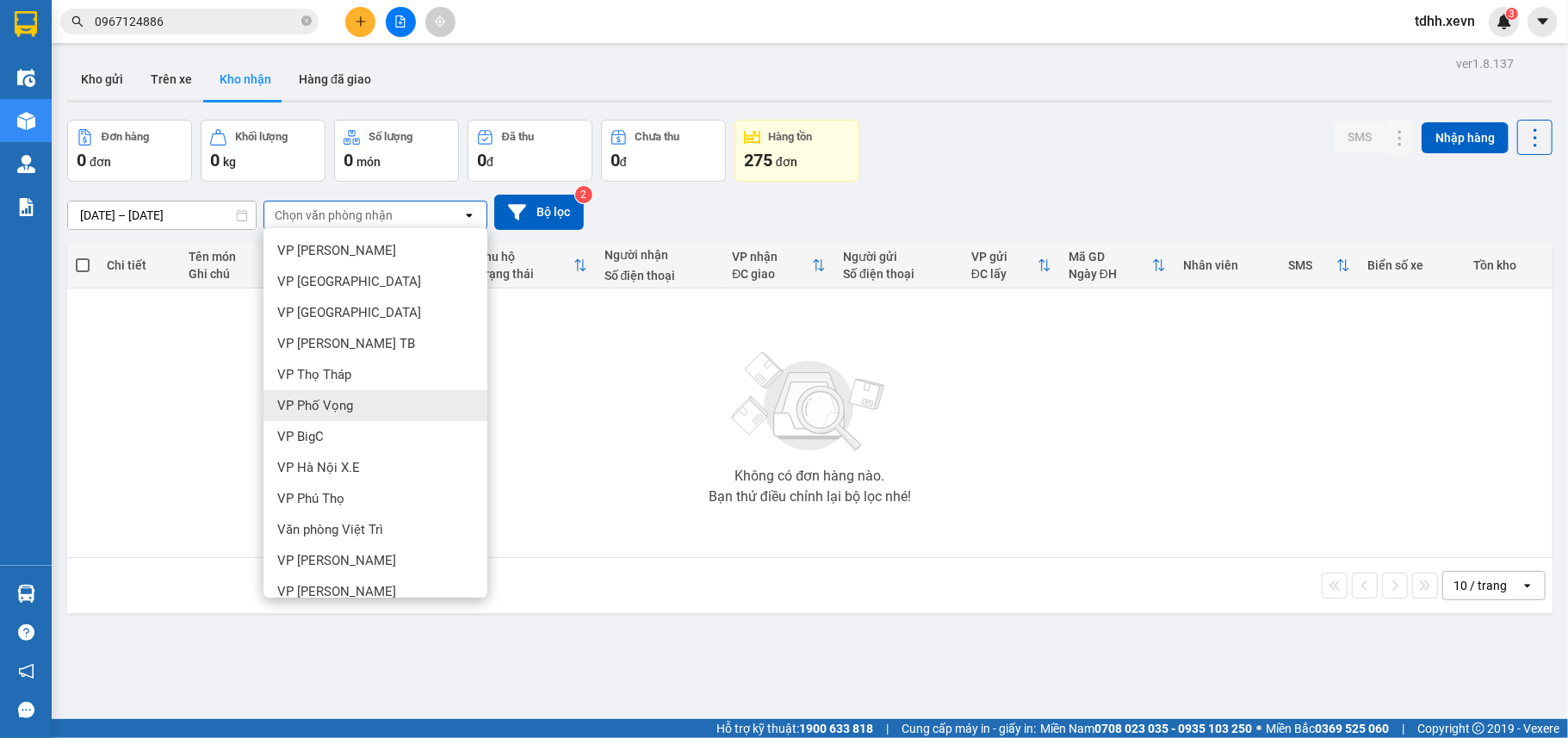
click at [327, 409] on span "VP Phố Vọng" at bounding box center [314, 406] width 75 height 17
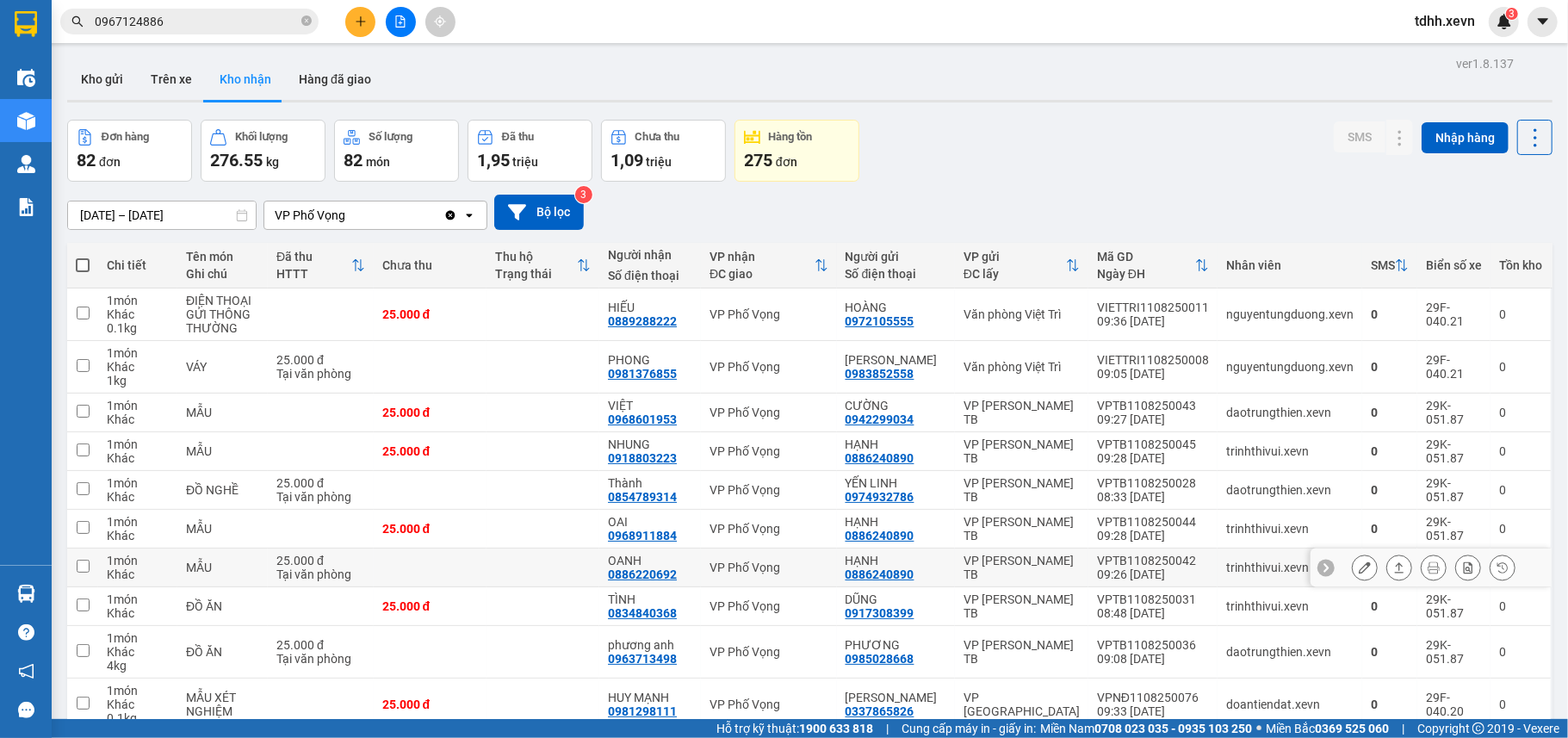
scroll to position [87, 0]
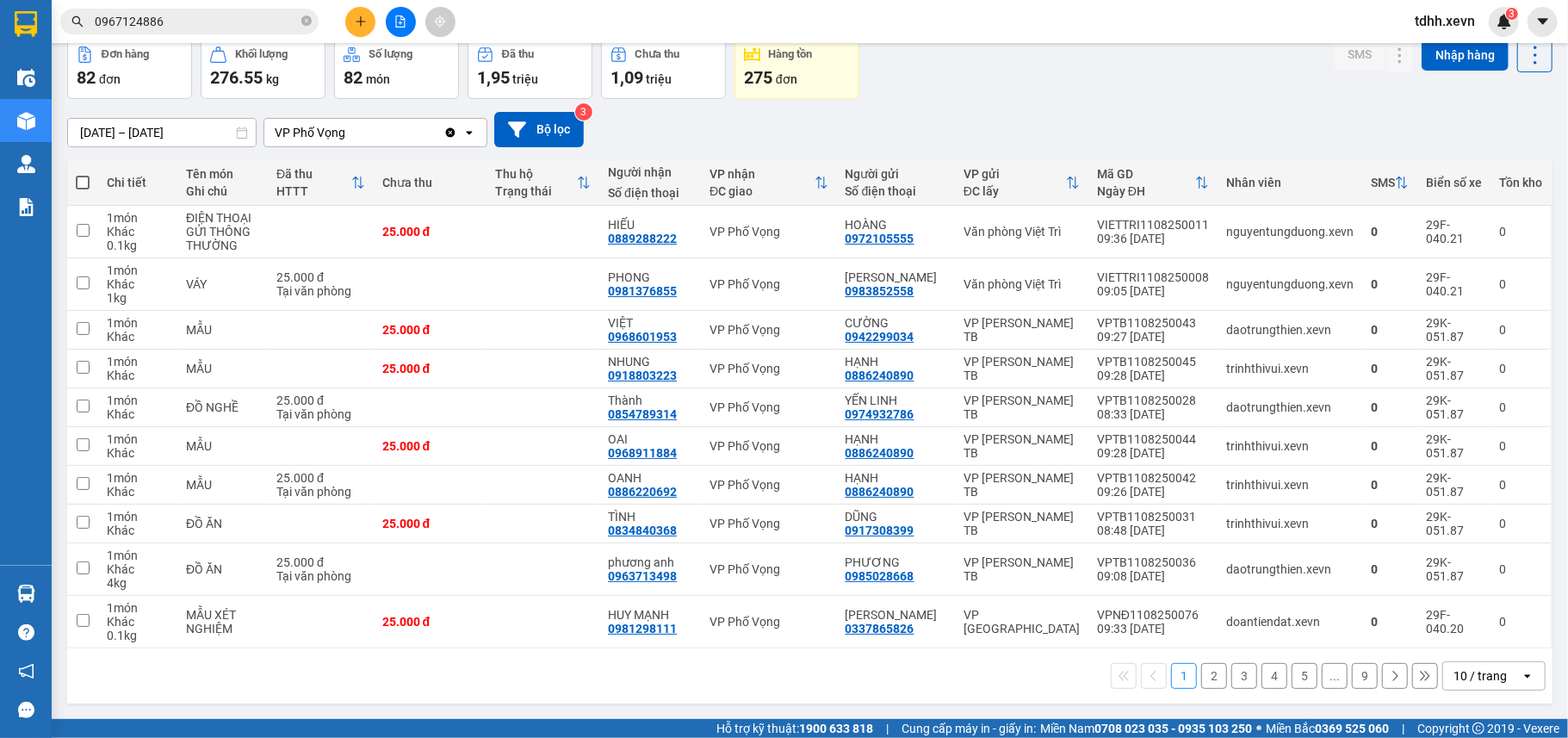
click at [1261, 683] on button "4" at bounding box center [1273, 676] width 26 height 26
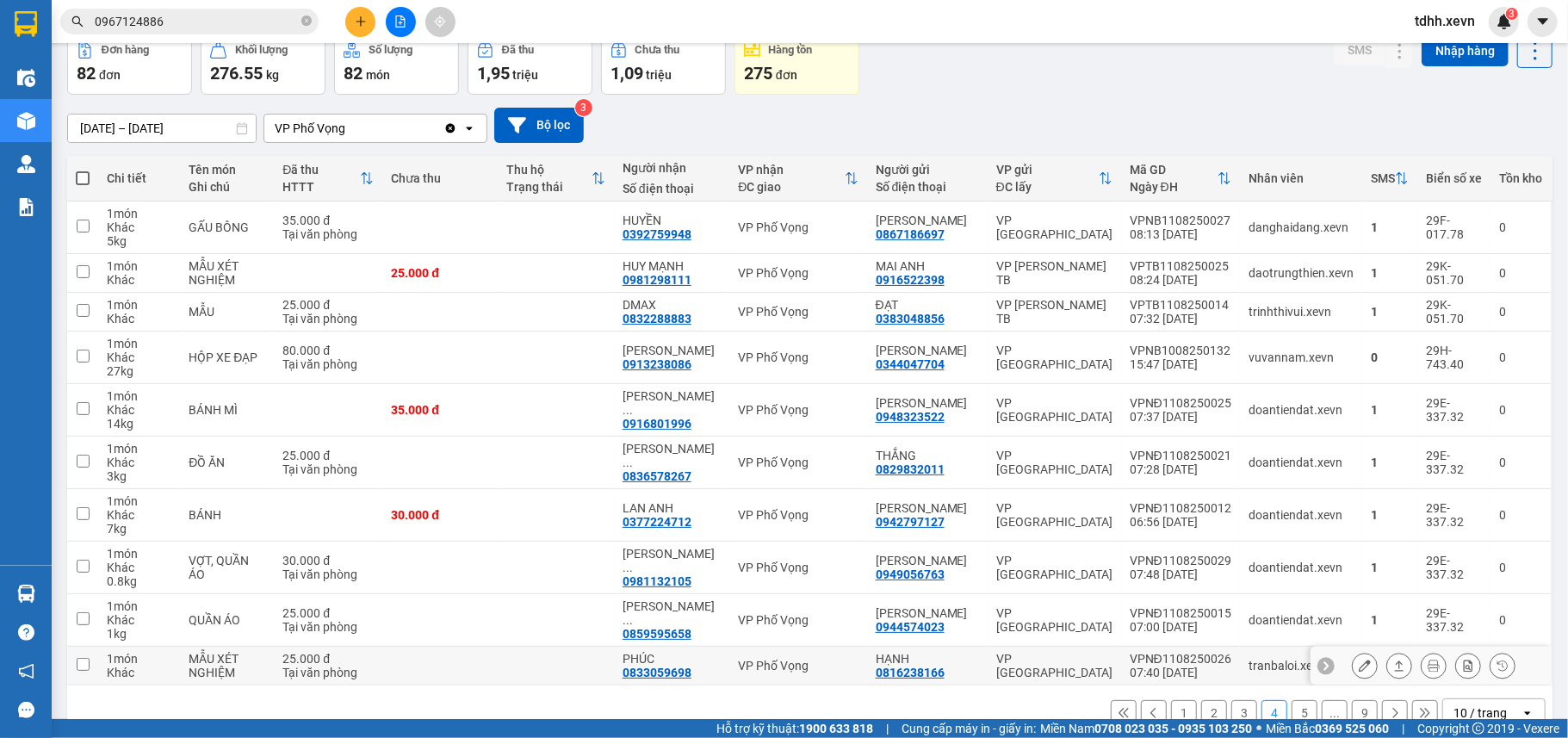
scroll to position [128, 0]
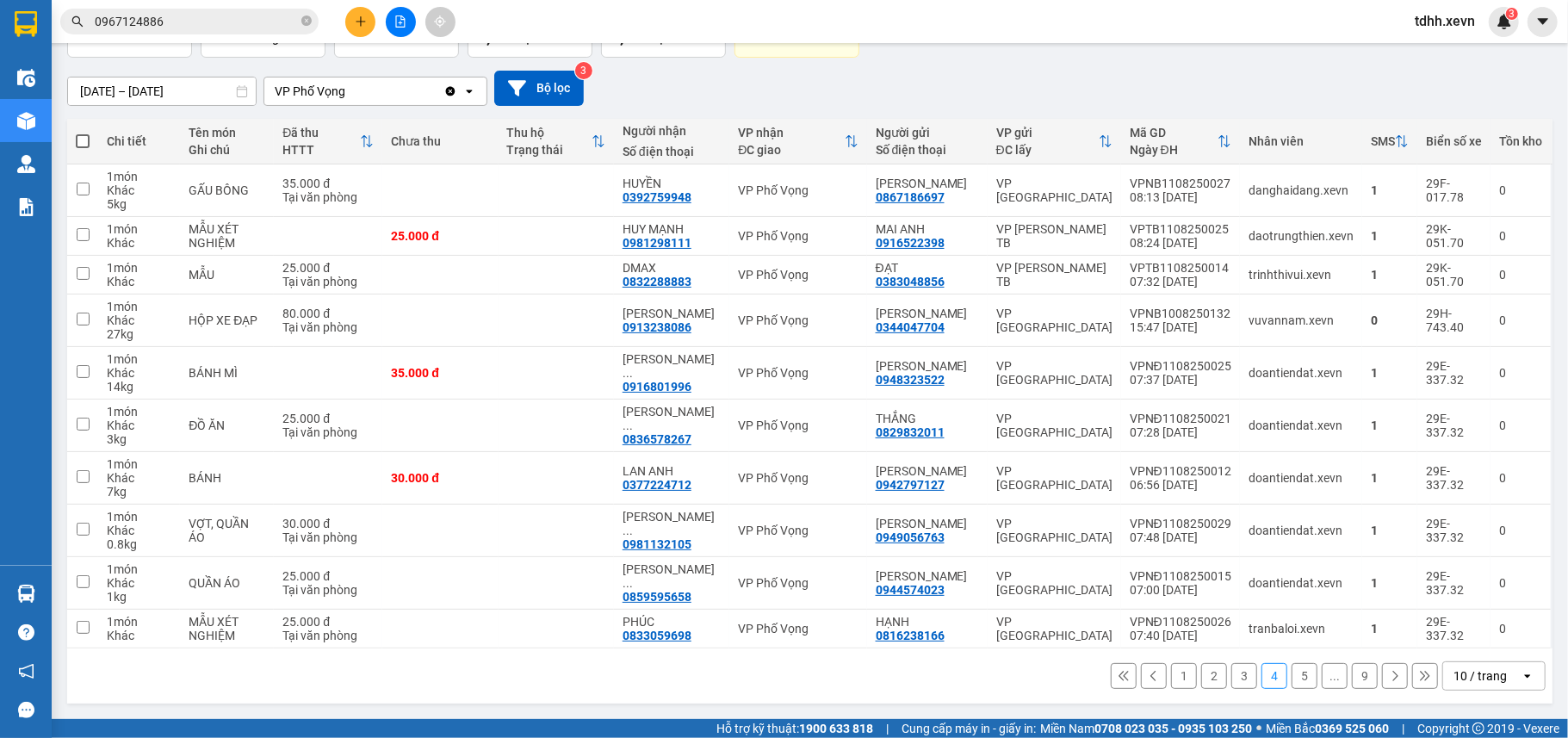
click at [1231, 679] on button "3" at bounding box center [1244, 676] width 26 height 26
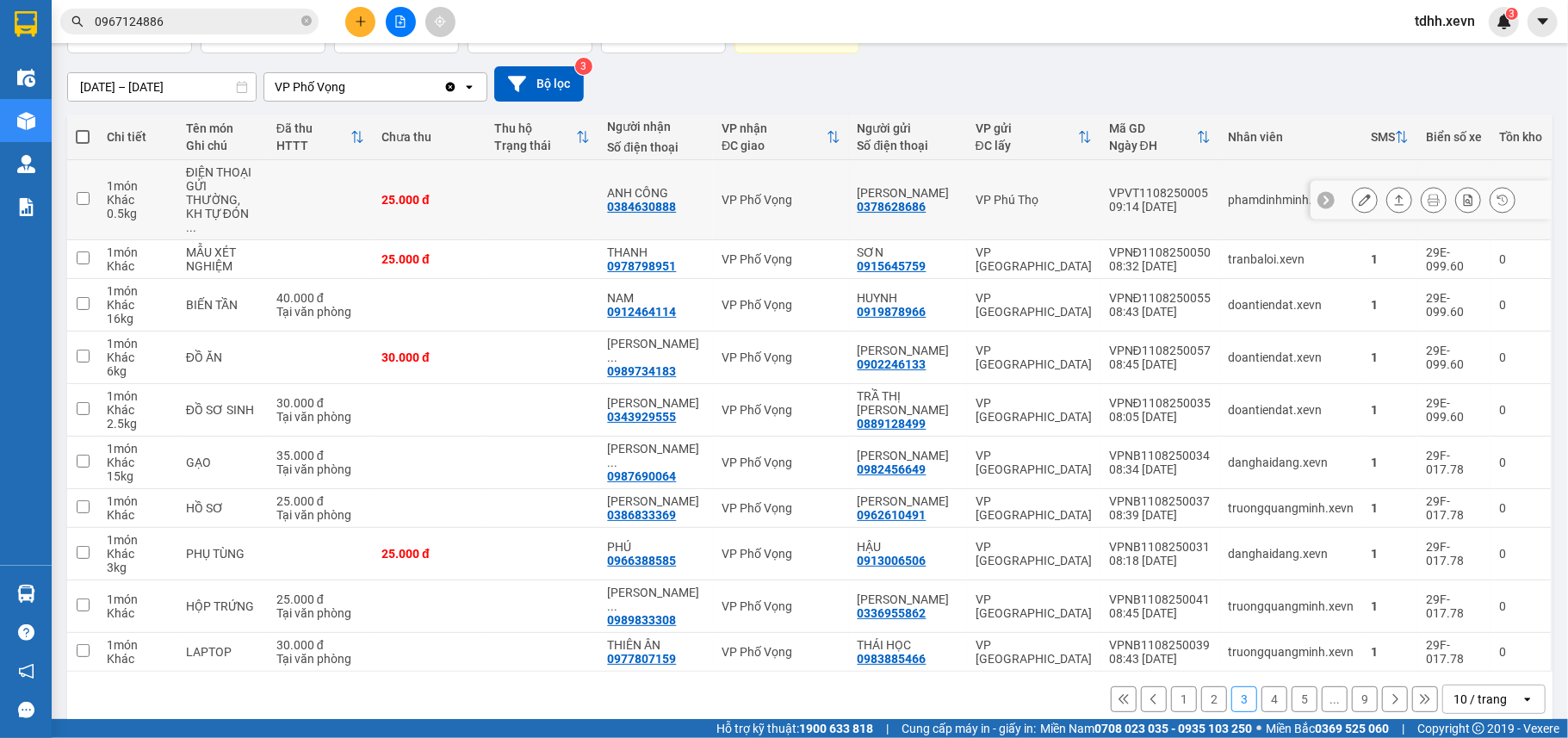
click at [1233, 193] on div "phamdinhminh.xevn" at bounding box center [1290, 200] width 126 height 13
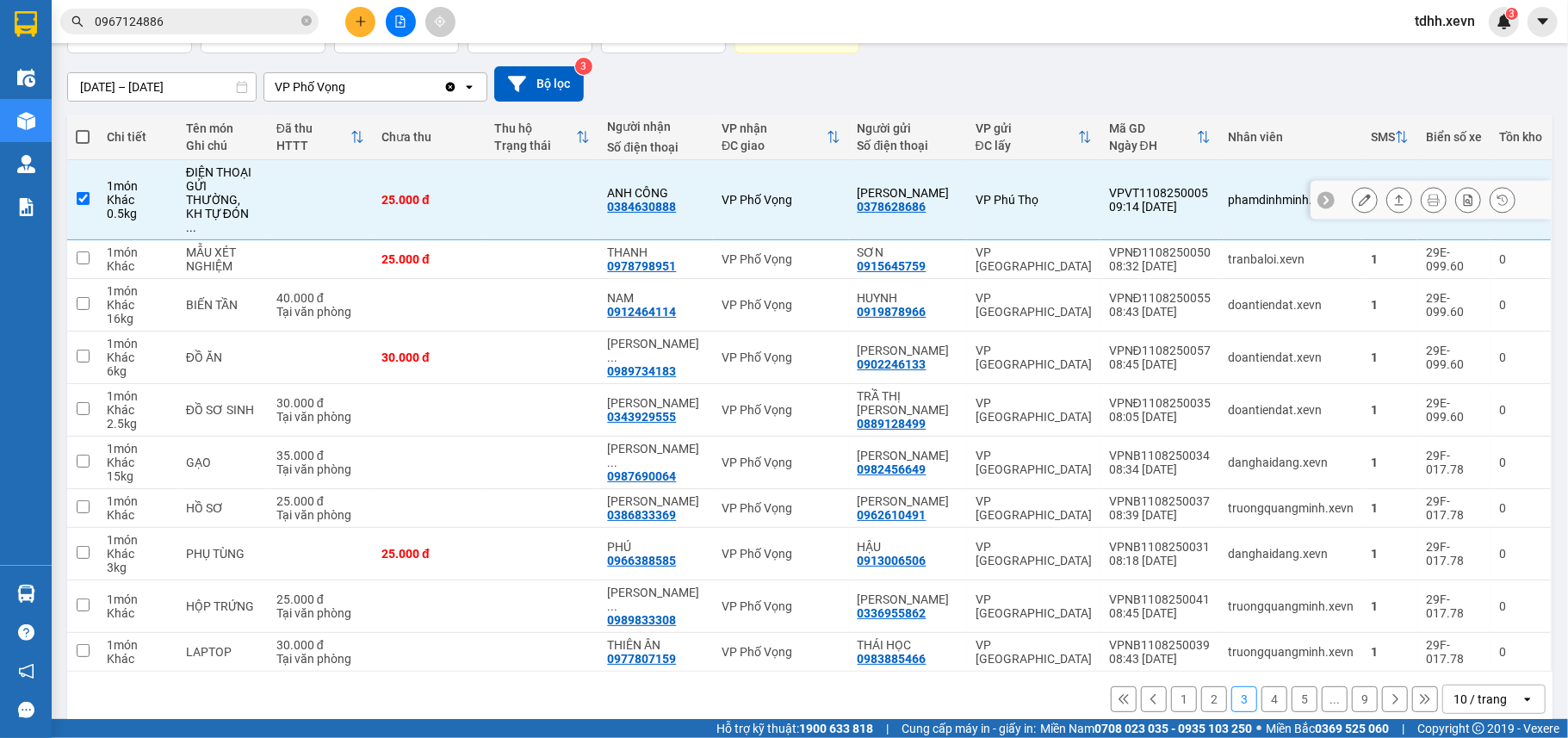
scroll to position [0, 0]
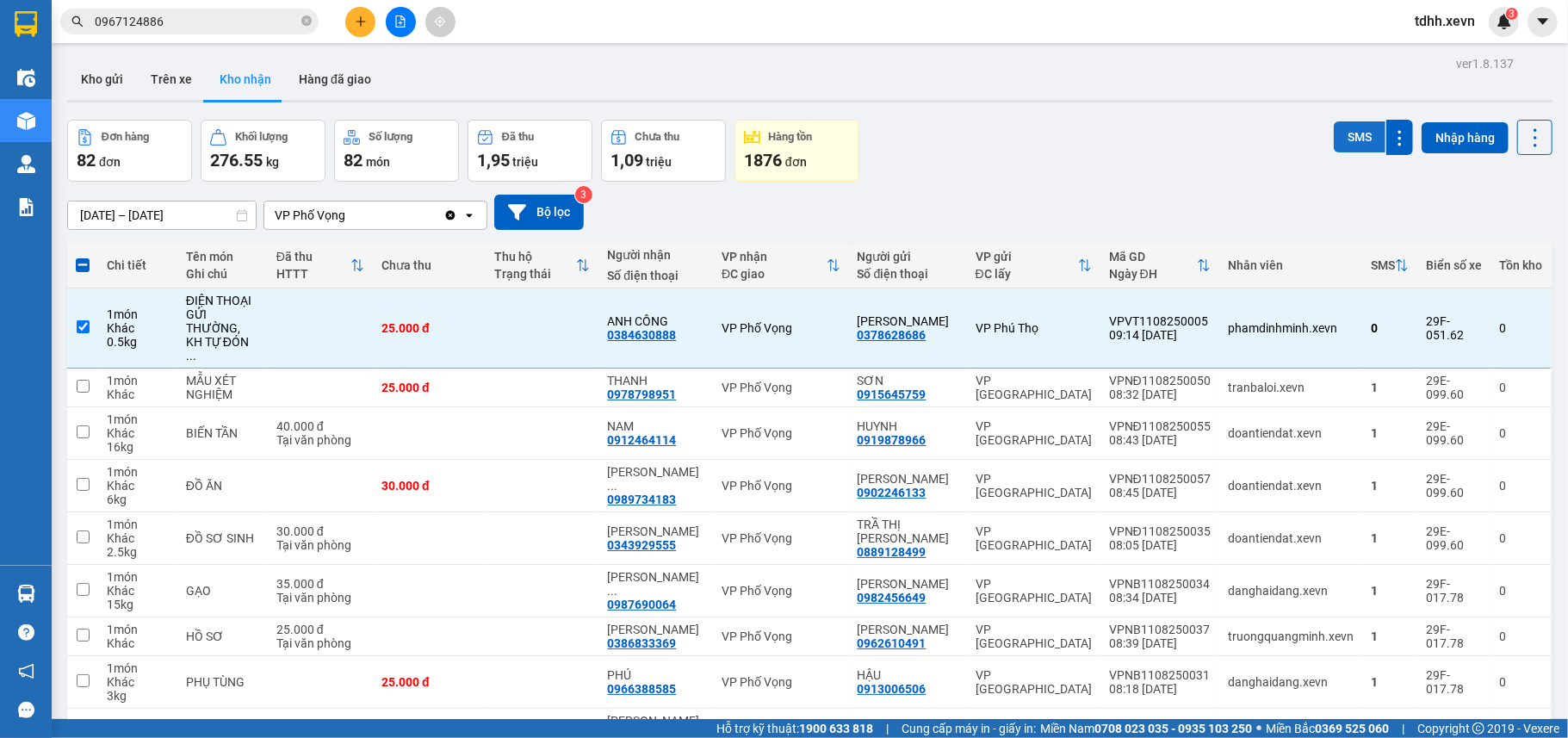
click at [1333, 139] on button "SMS" at bounding box center [1359, 137] width 52 height 31
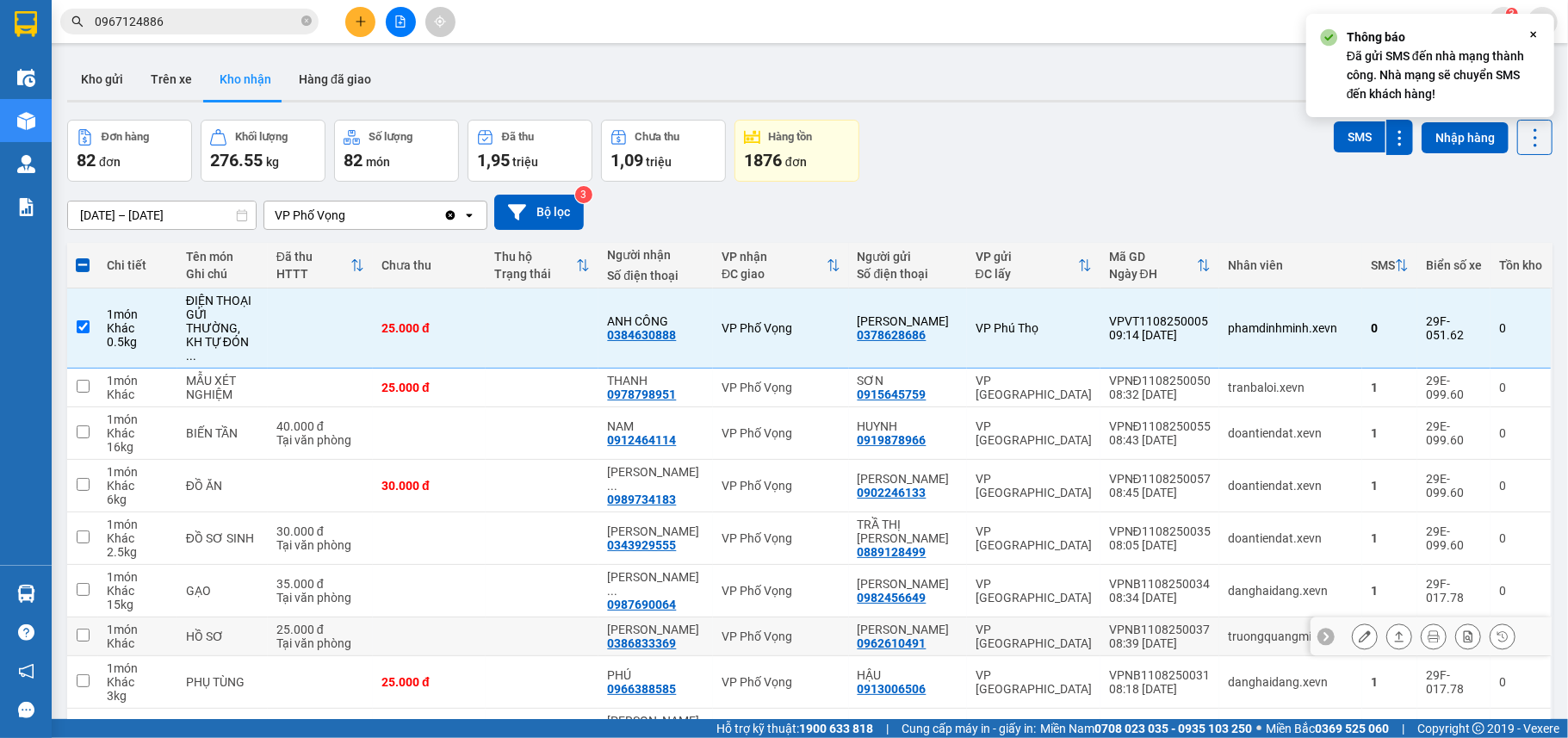
scroll to position [142, 0]
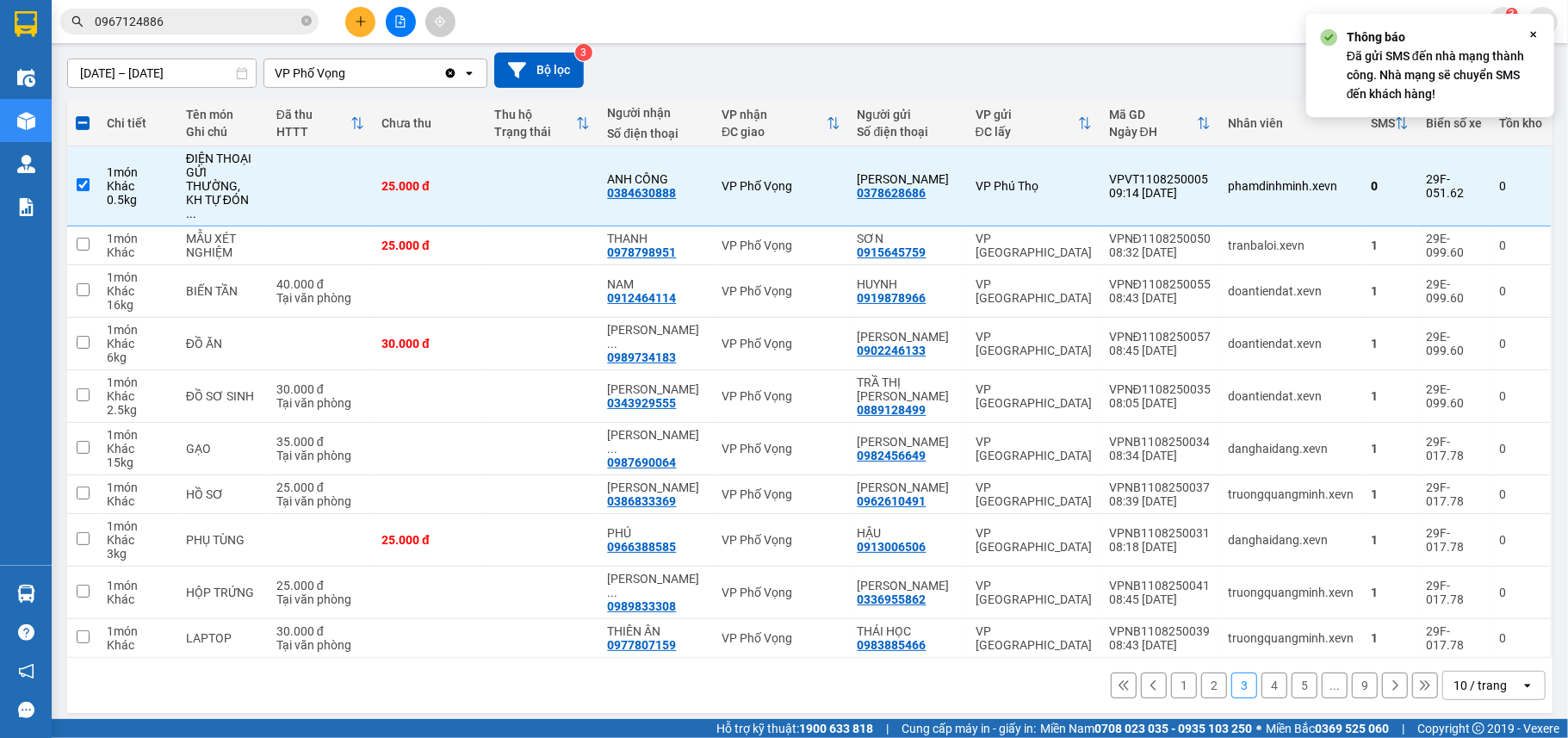
click at [1201, 681] on button "2" at bounding box center [1213, 685] width 26 height 26
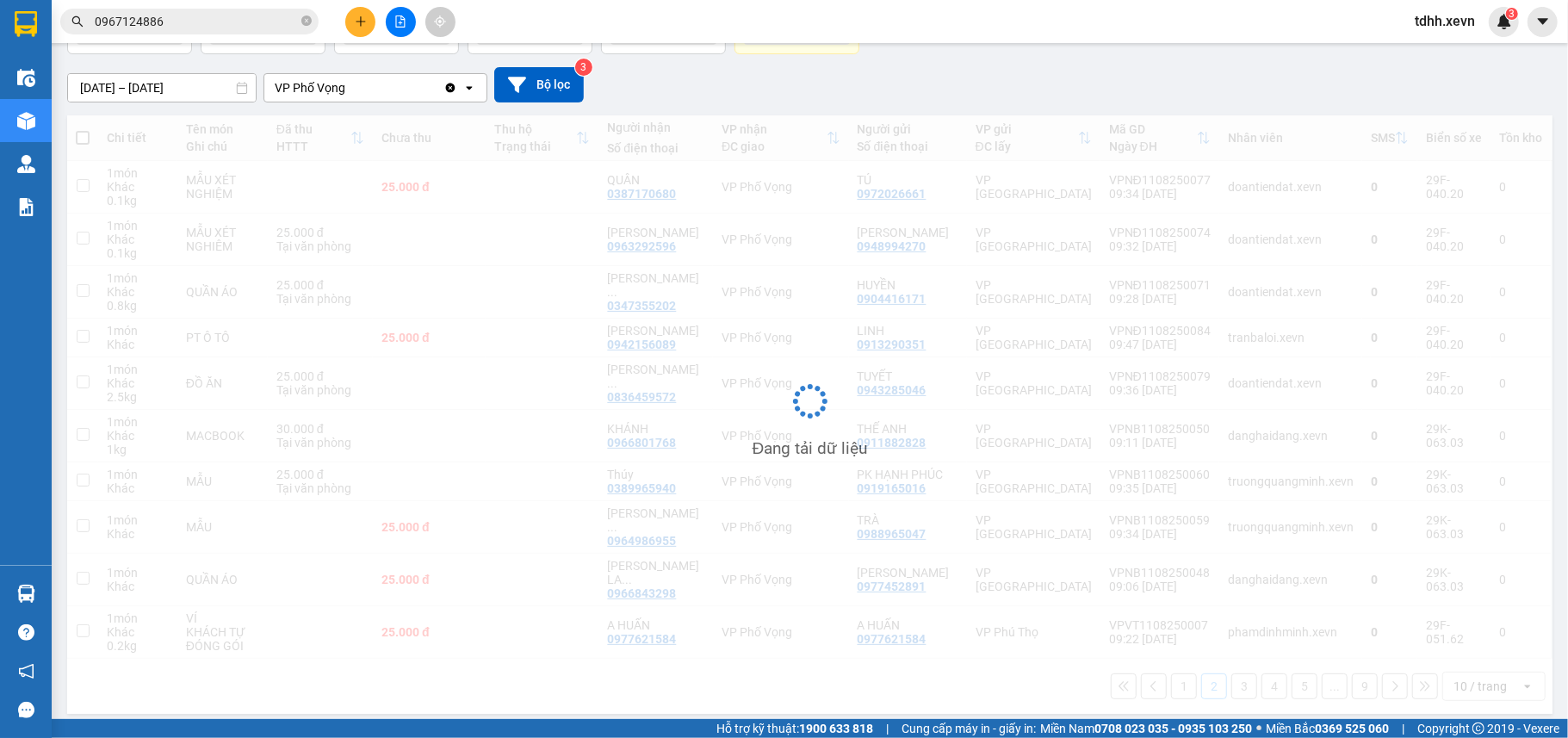
scroll to position [128, 0]
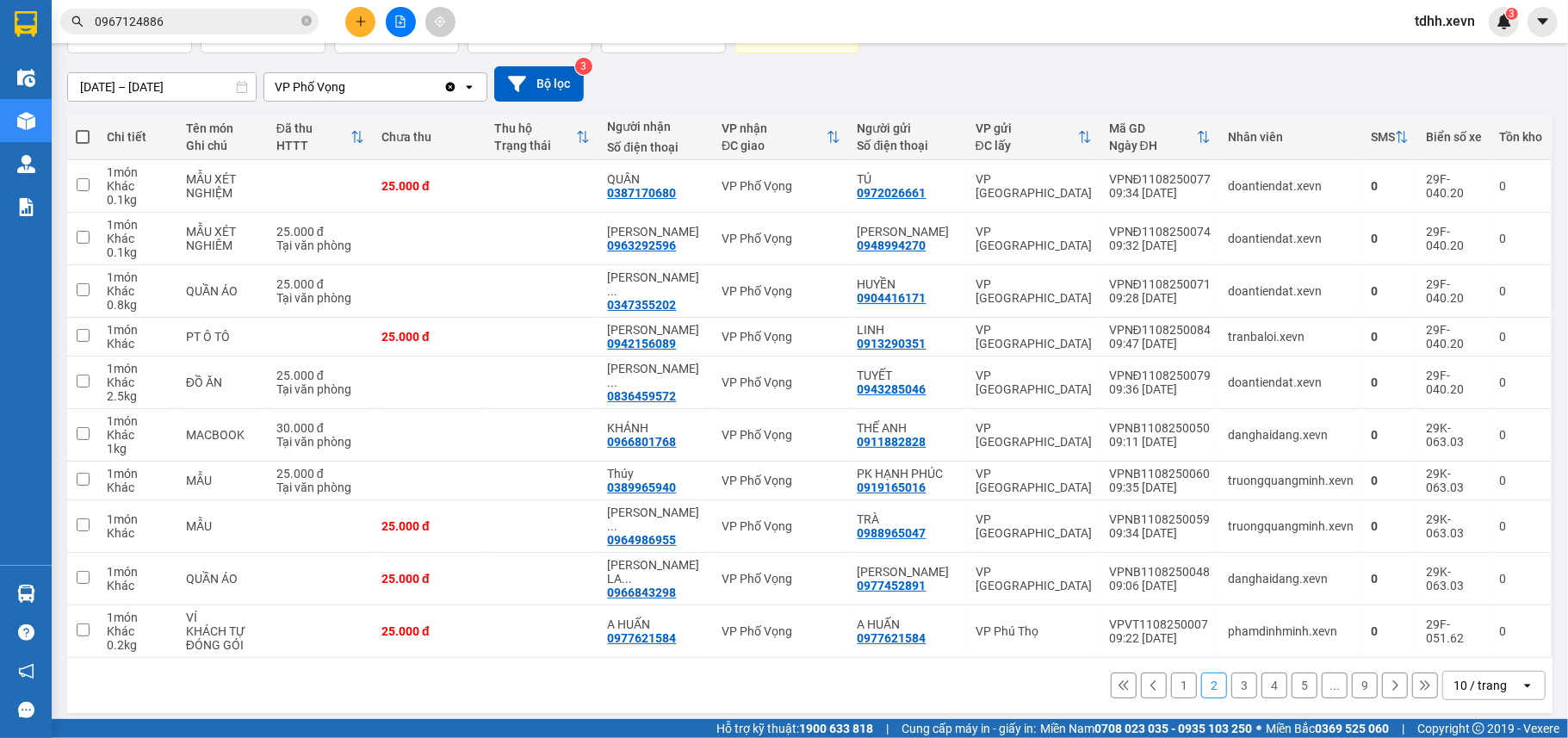
click at [75, 136] on span at bounding box center [82, 137] width 13 height 13
click at [83, 128] on input "checkbox" at bounding box center [83, 128] width 0 height 0
checkbox input "true"
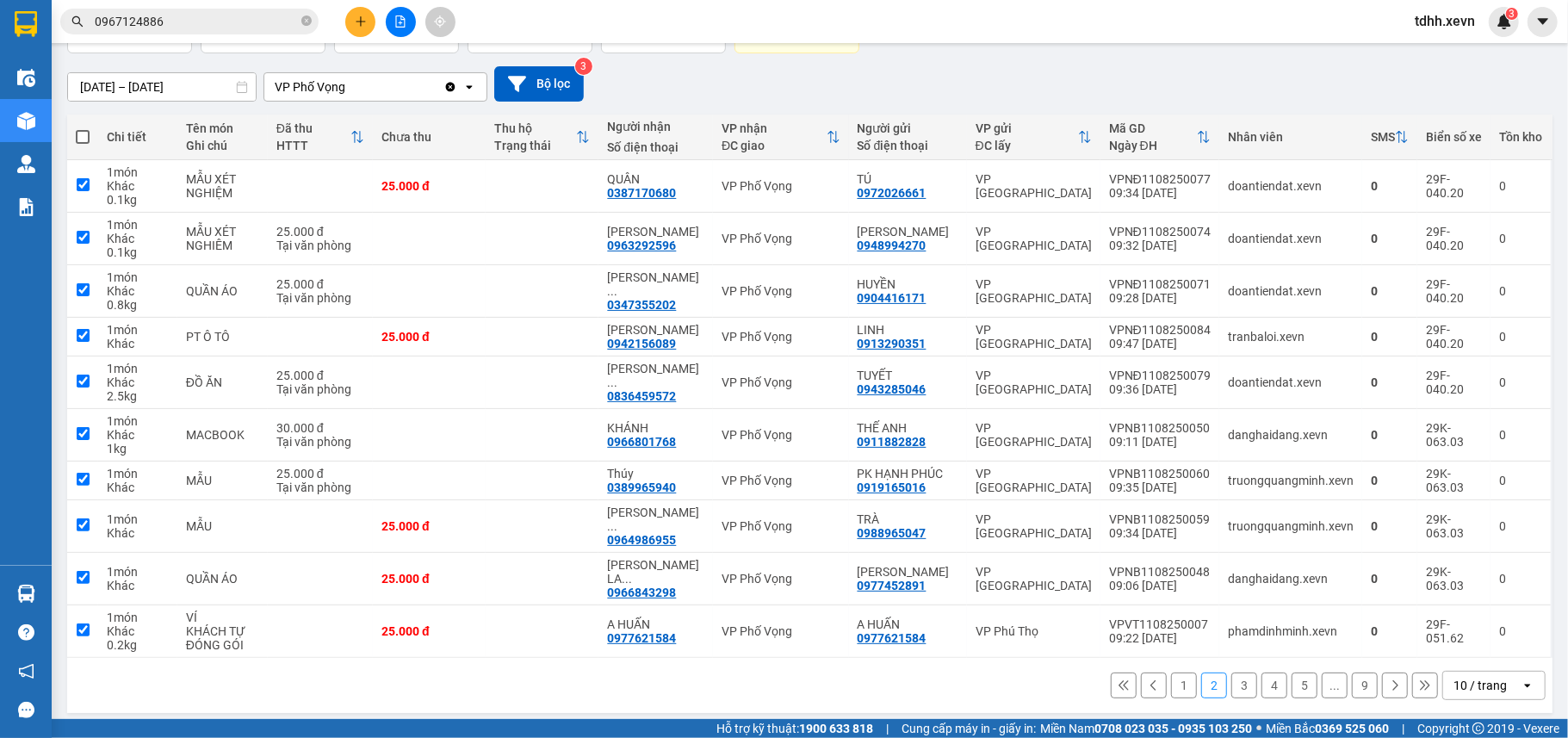
checkbox input "true"
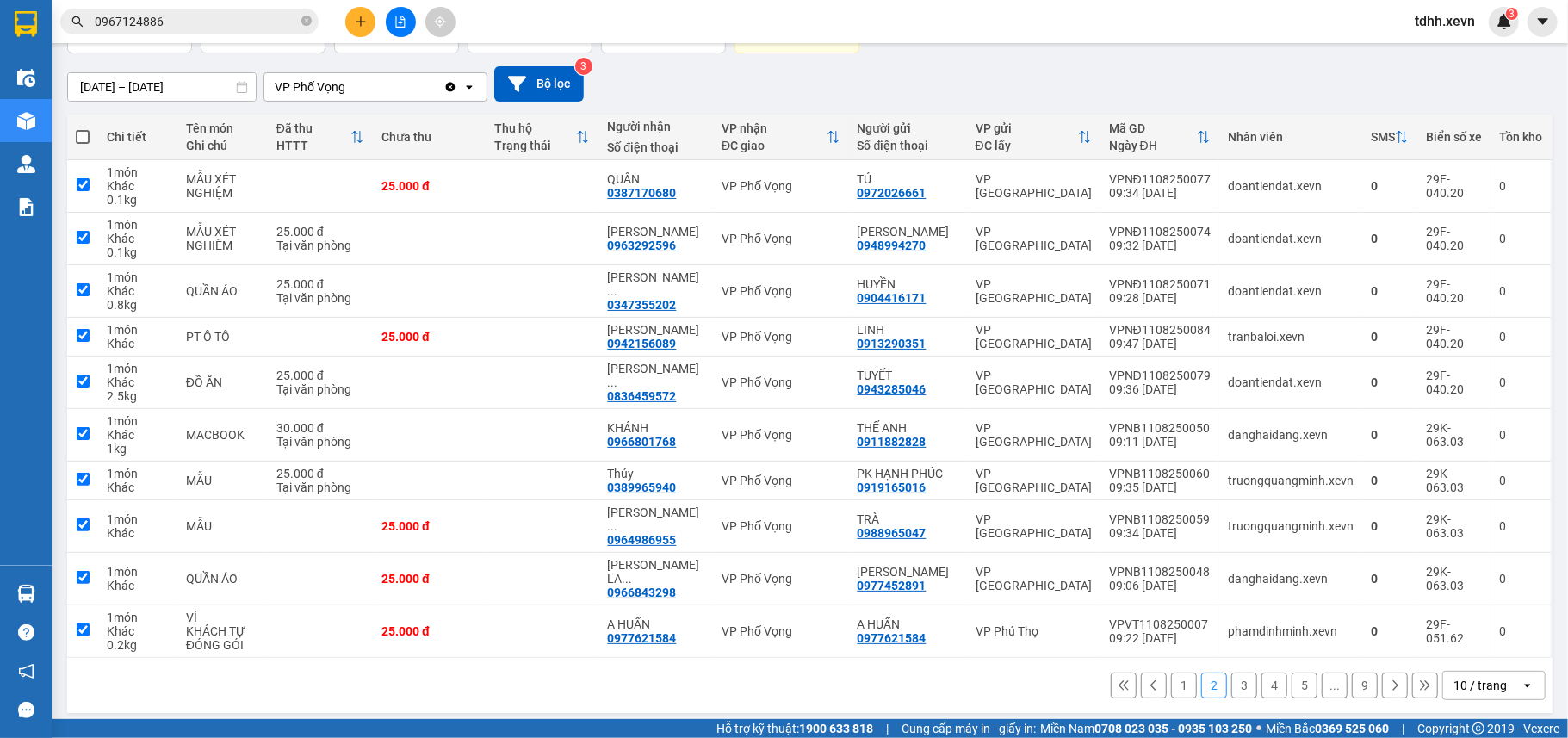
checkbox input "true"
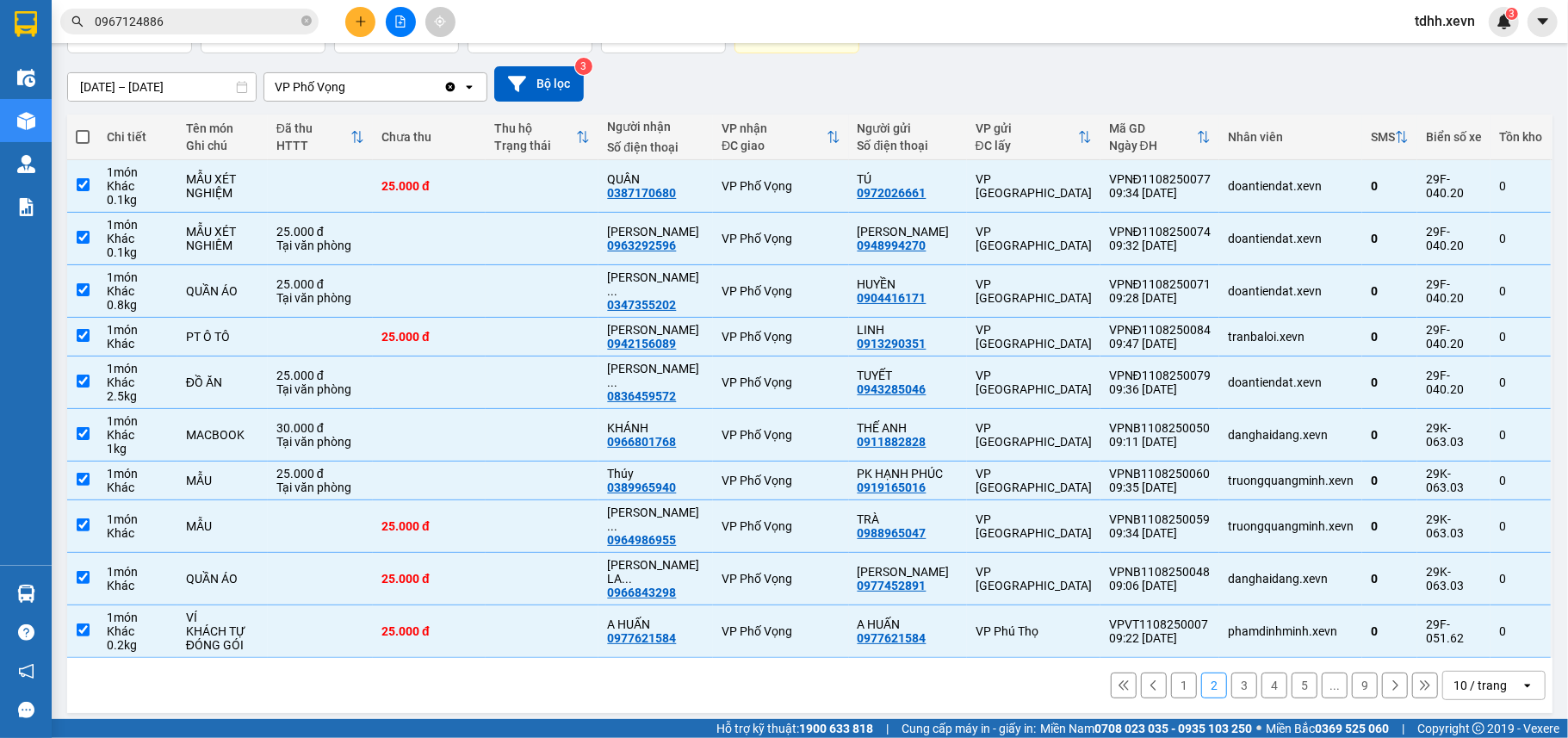
scroll to position [0, 0]
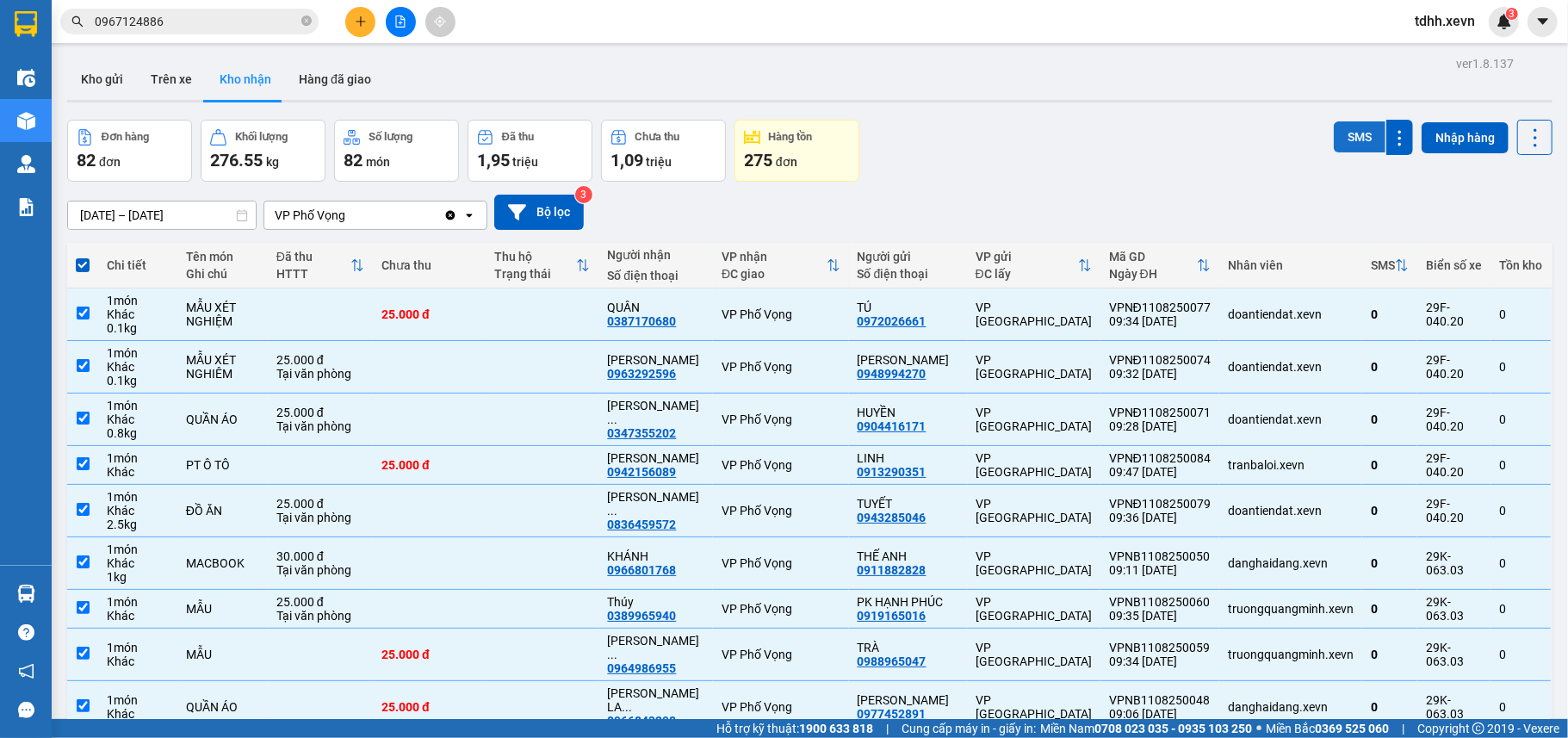
click at [1333, 136] on button "SMS" at bounding box center [1359, 137] width 52 height 31
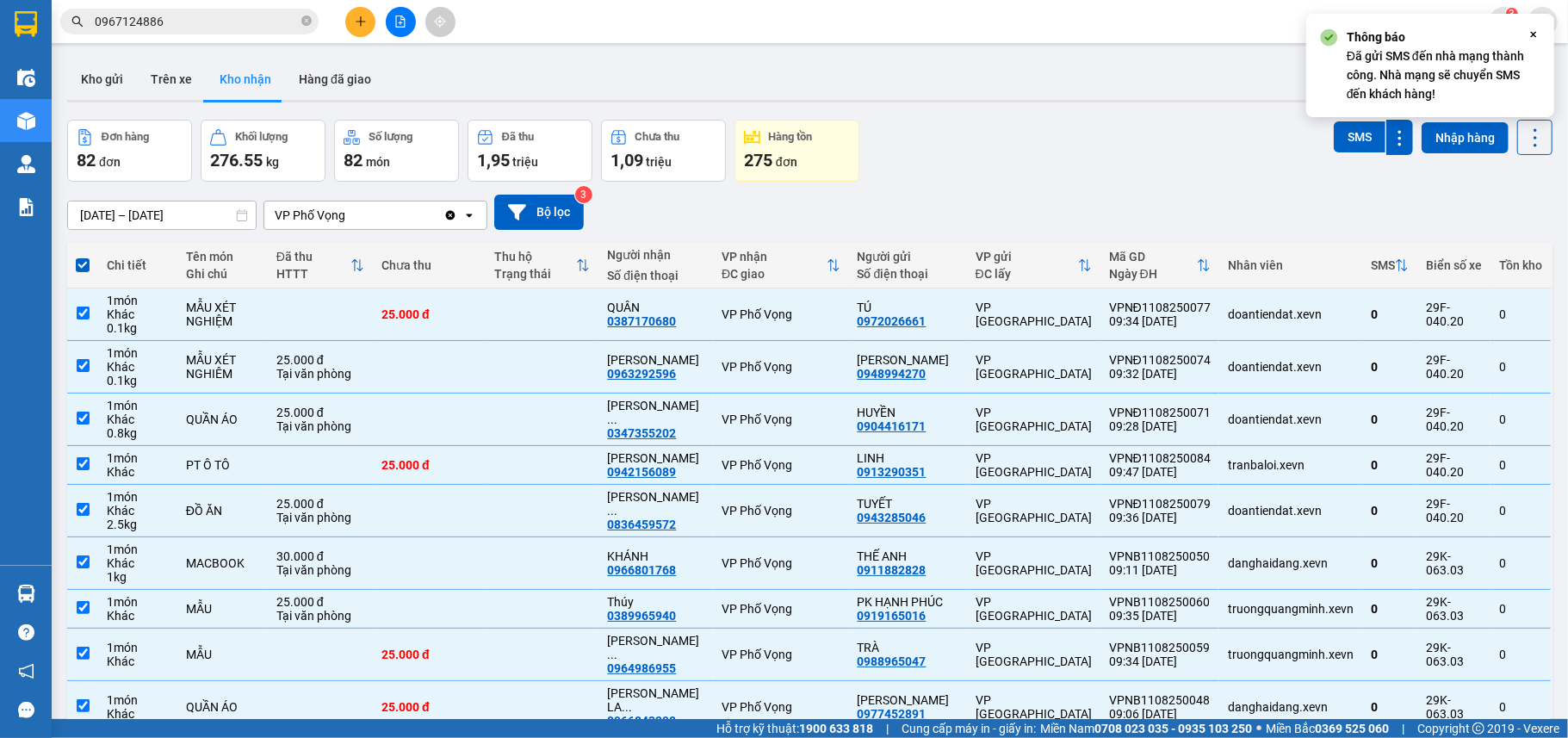
scroll to position [128, 0]
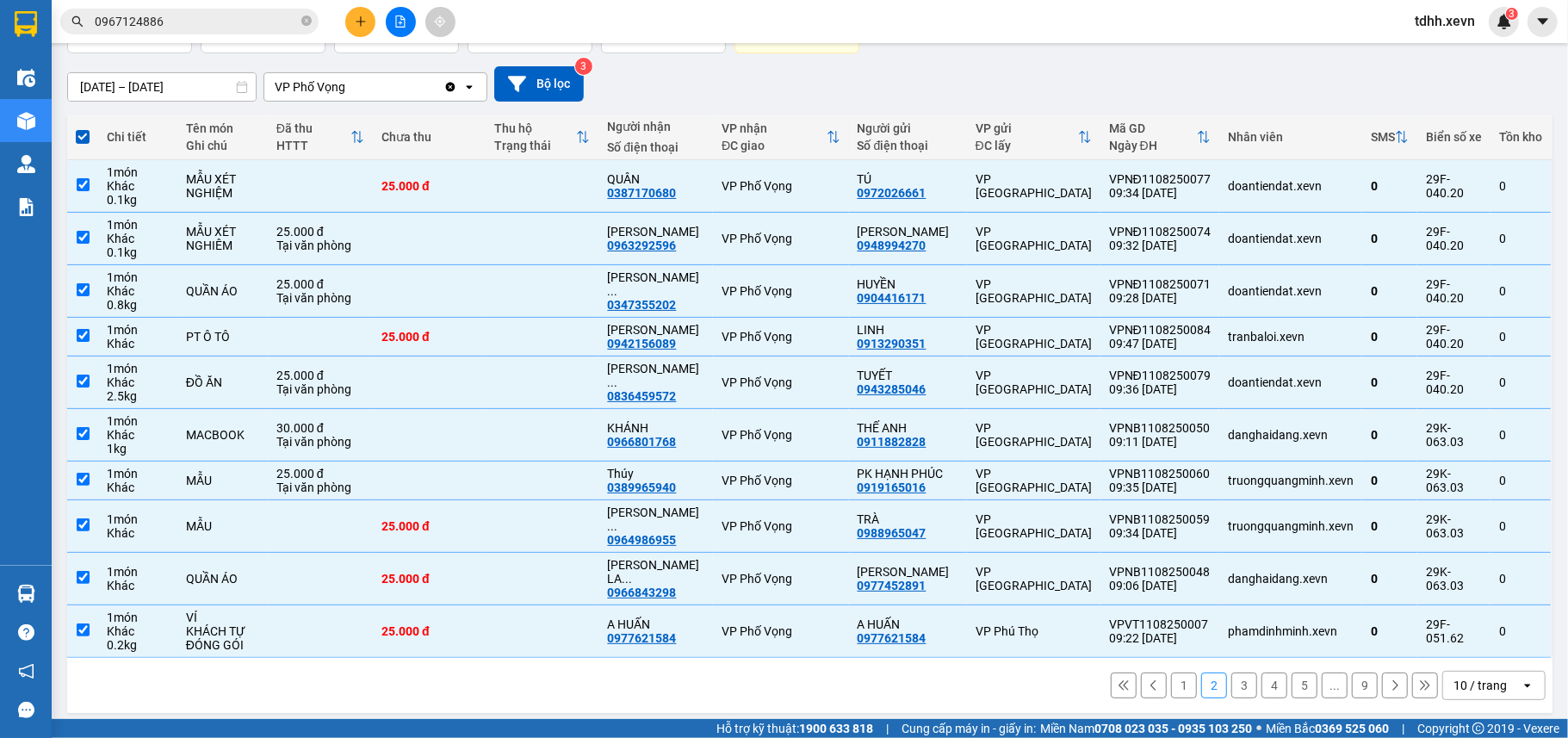
click at [1171, 676] on button "1" at bounding box center [1183, 685] width 26 height 26
checkbox input "false"
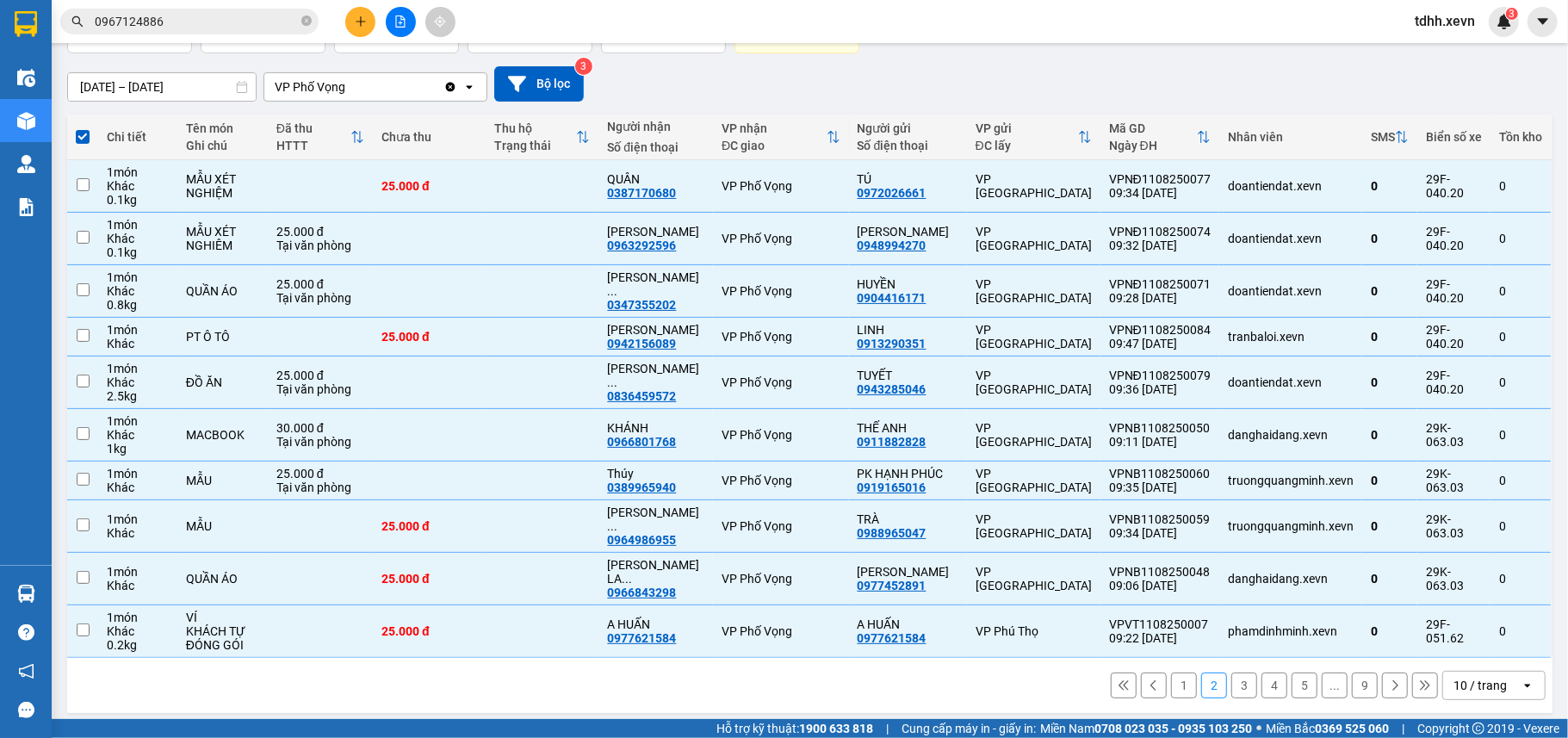
checkbox input "false"
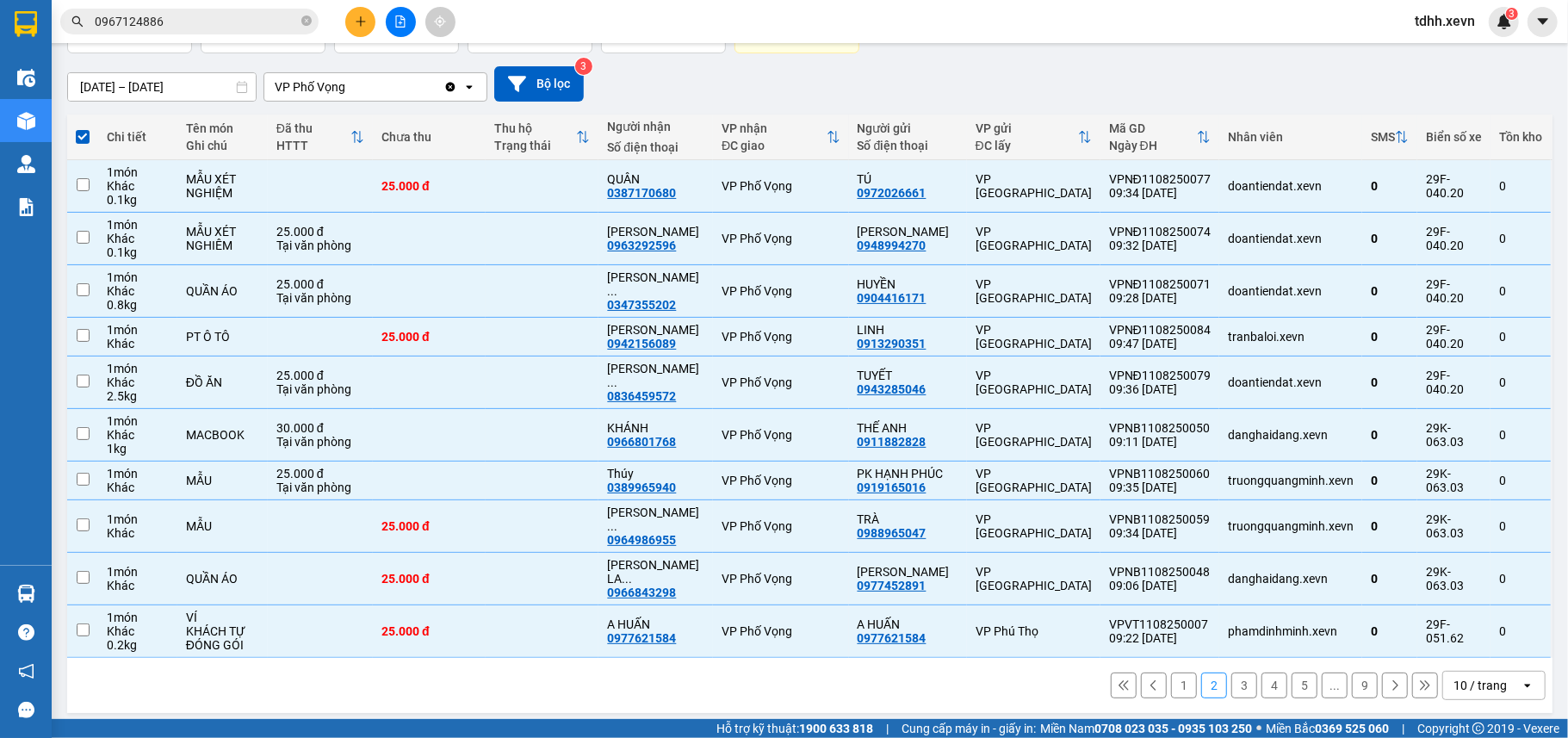
checkbox input "false"
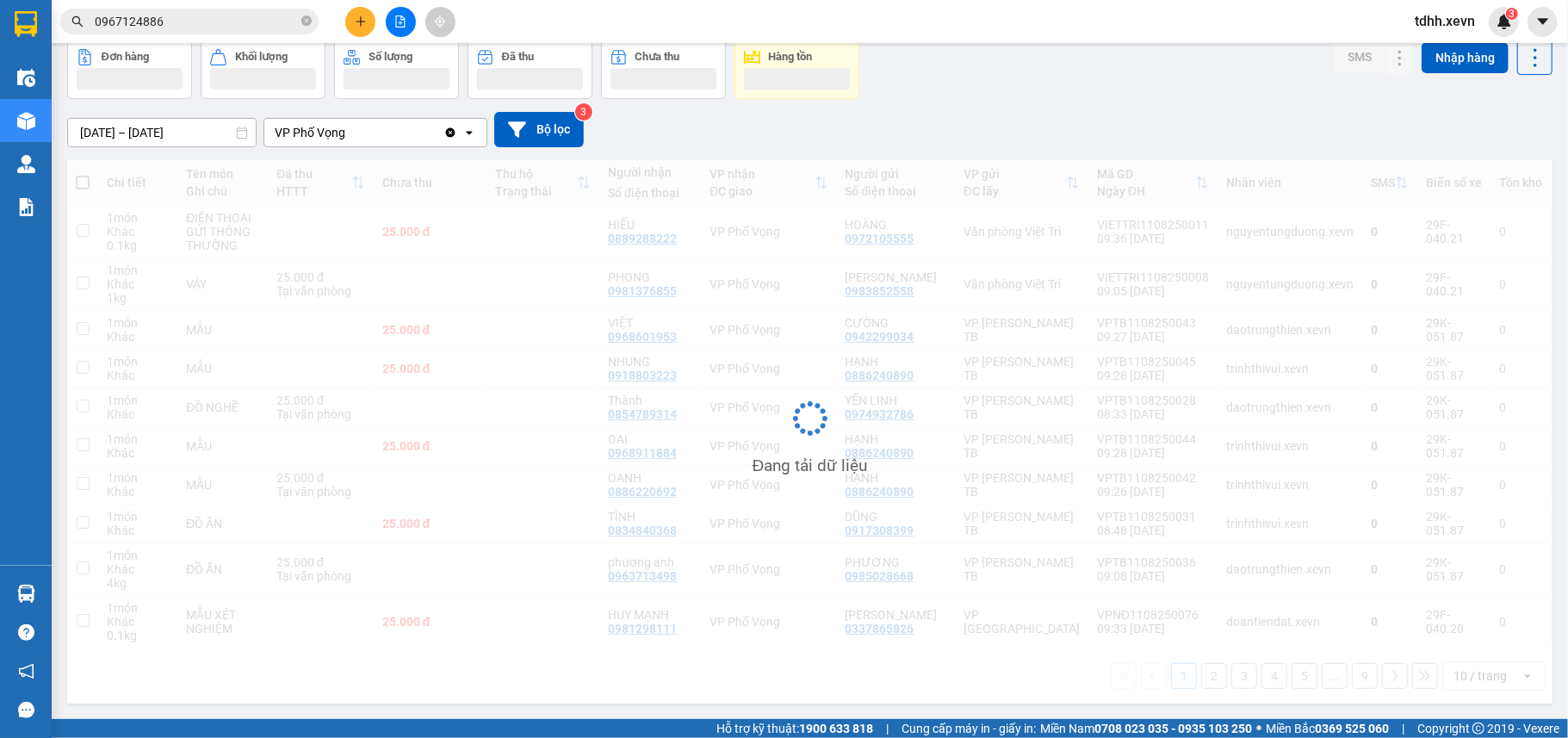
scroll to position [87, 0]
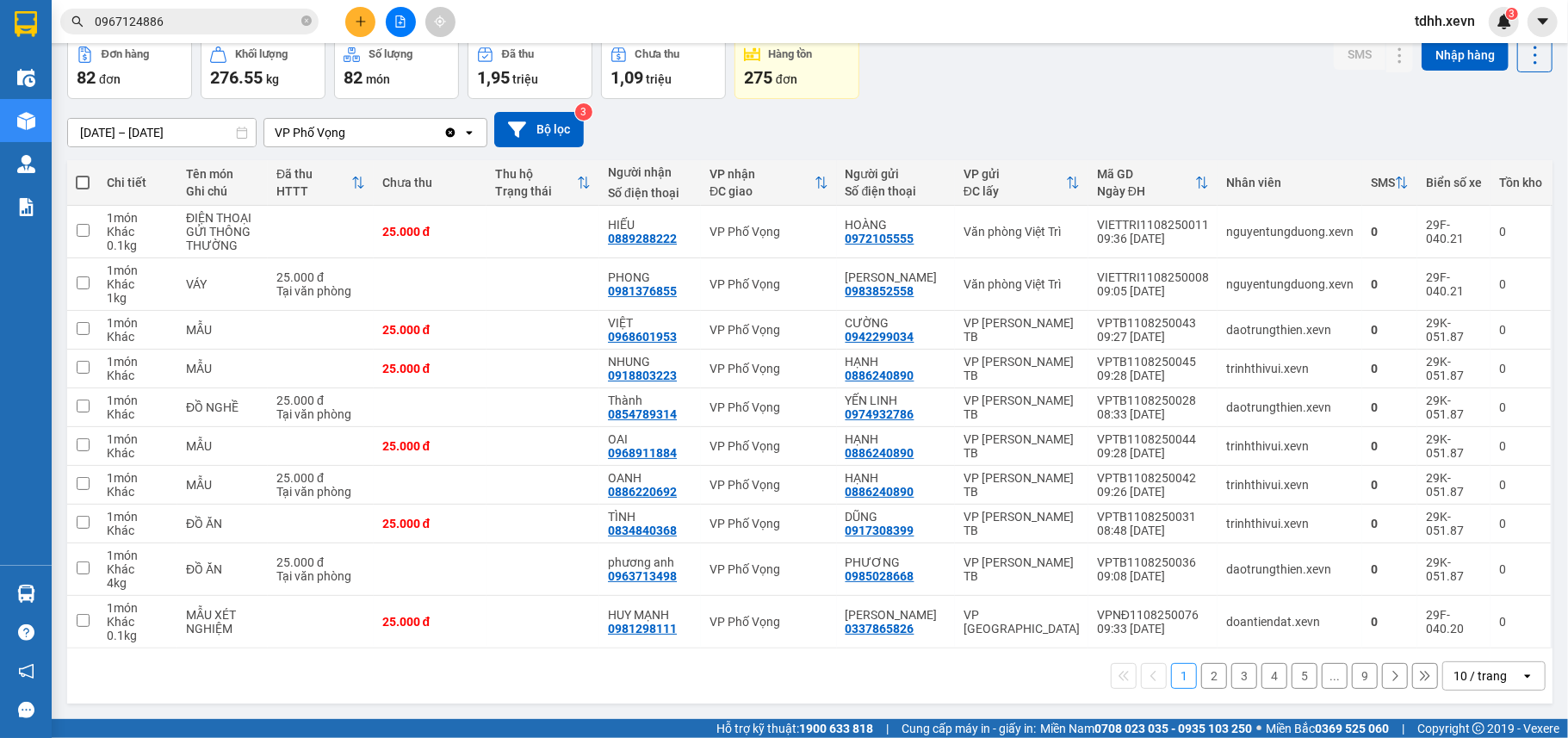
click at [73, 180] on th at bounding box center [82, 183] width 31 height 46
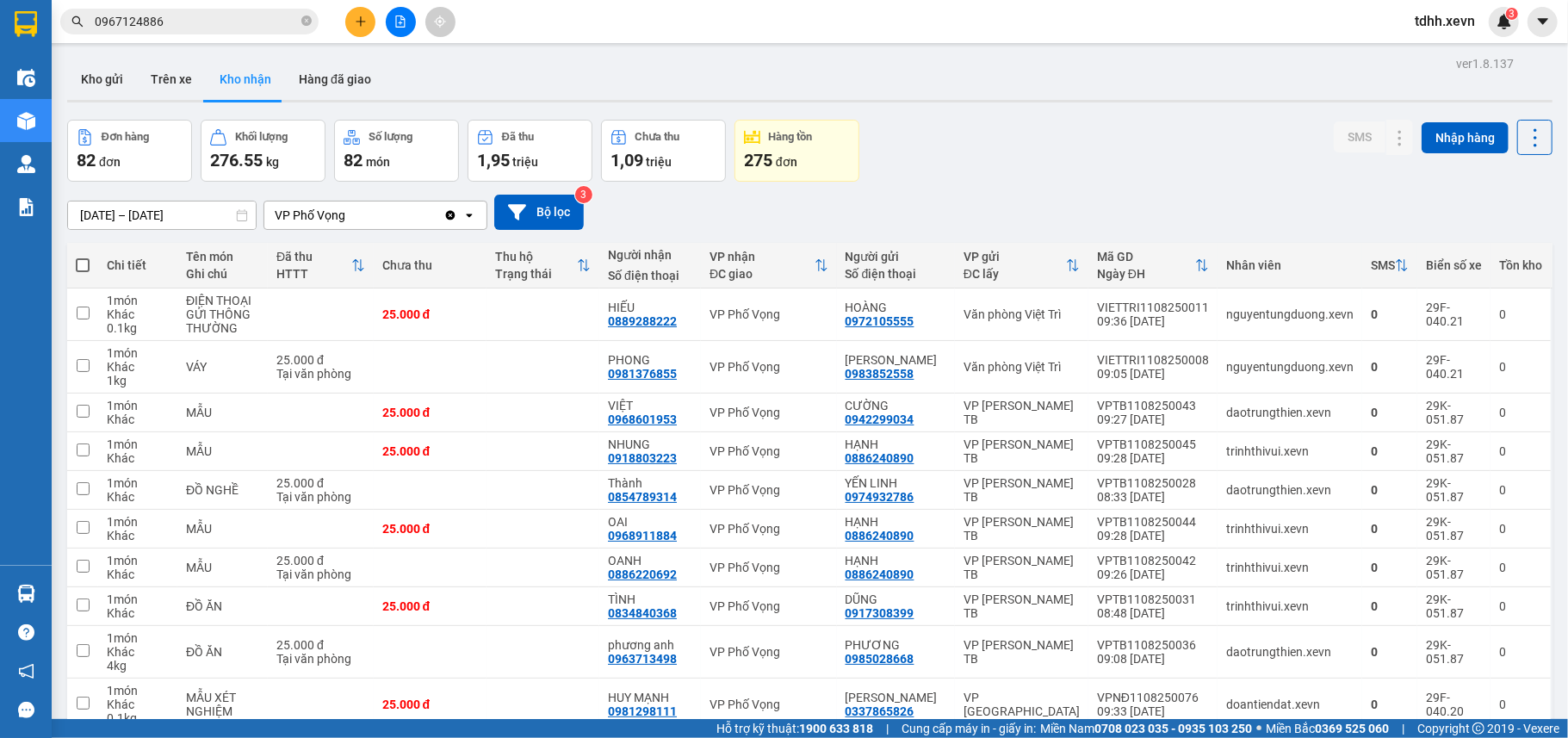
click at [77, 267] on span at bounding box center [82, 265] width 13 height 13
click at [83, 257] on input "checkbox" at bounding box center [83, 257] width 0 height 0
checkbox input "true"
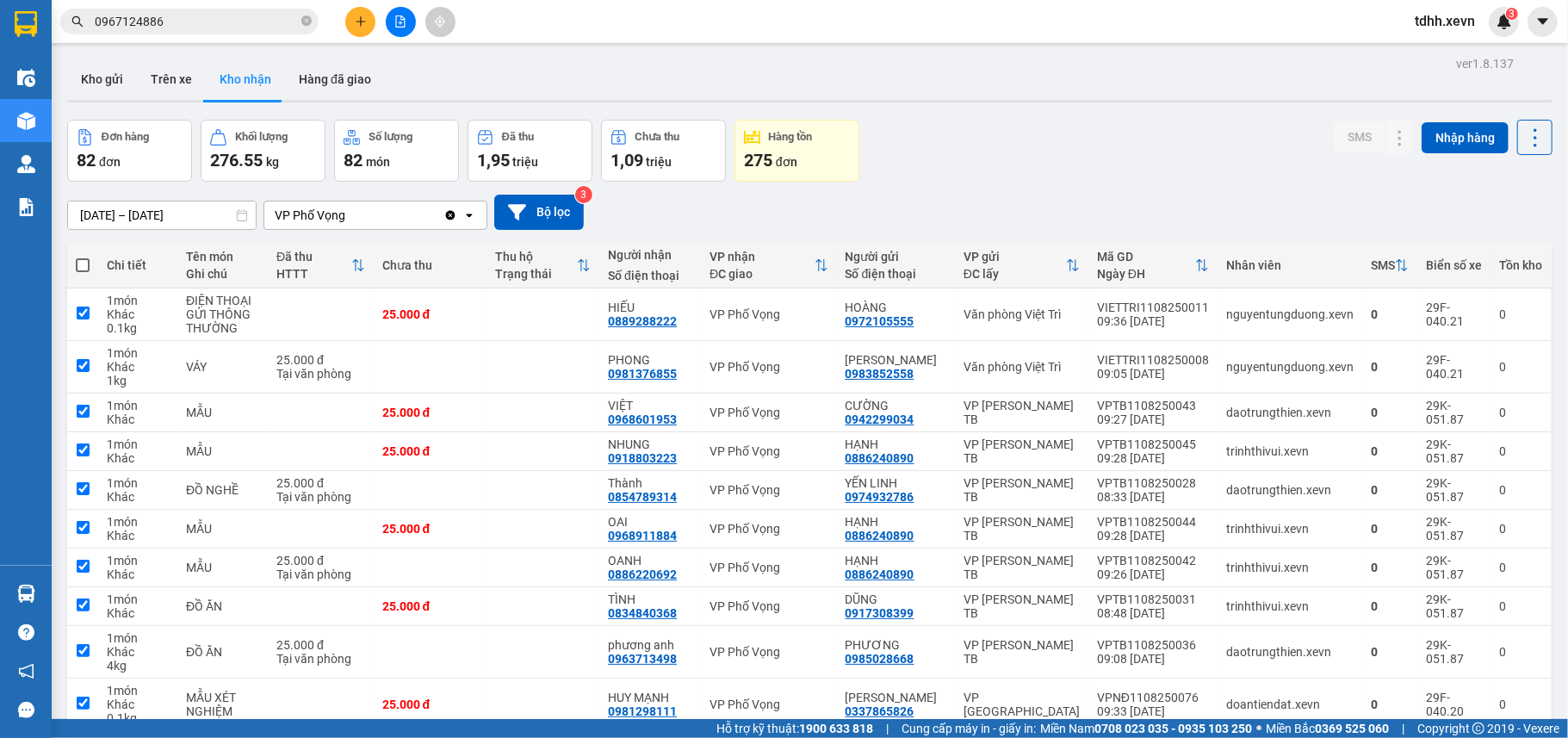
checkbox input "true"
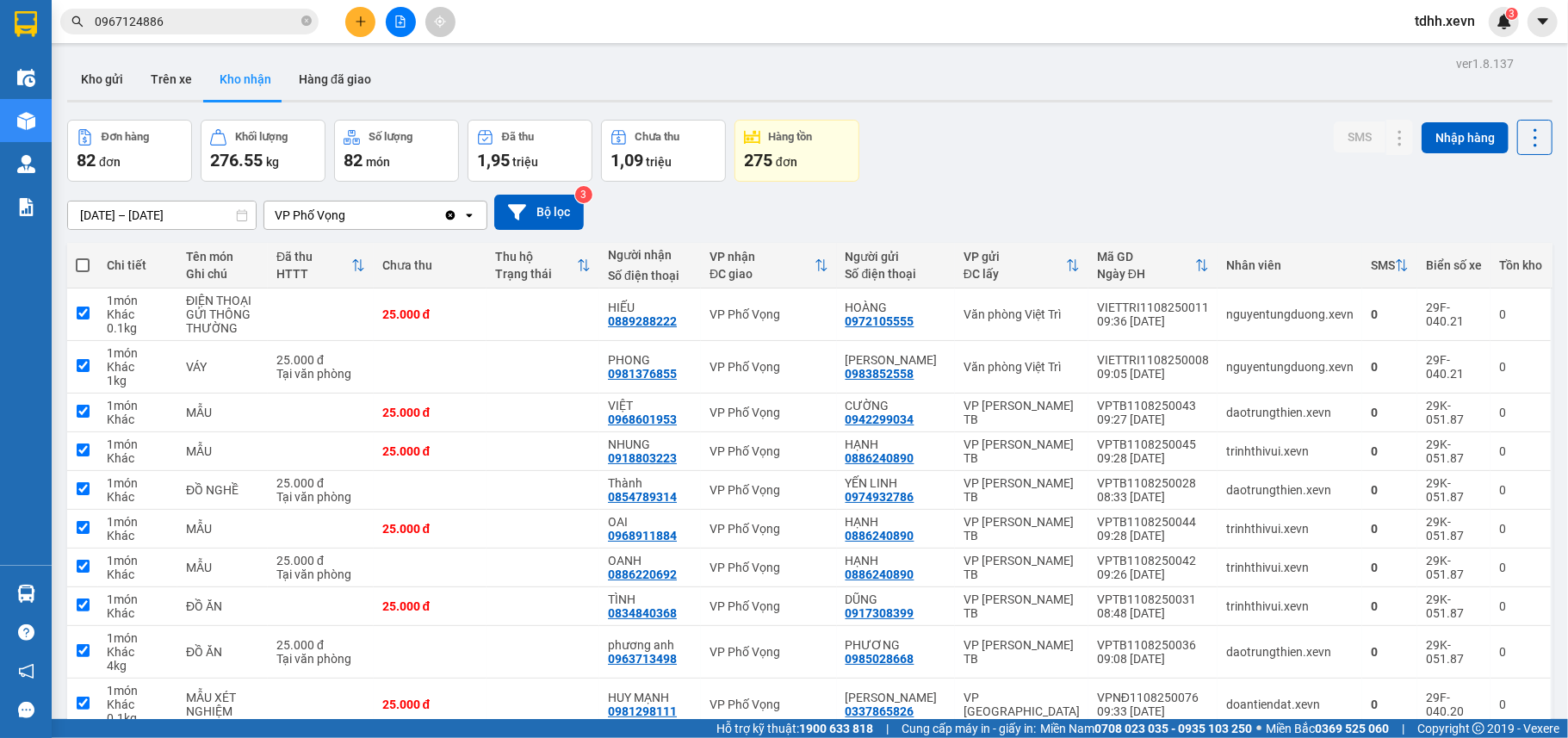
checkbox input "true"
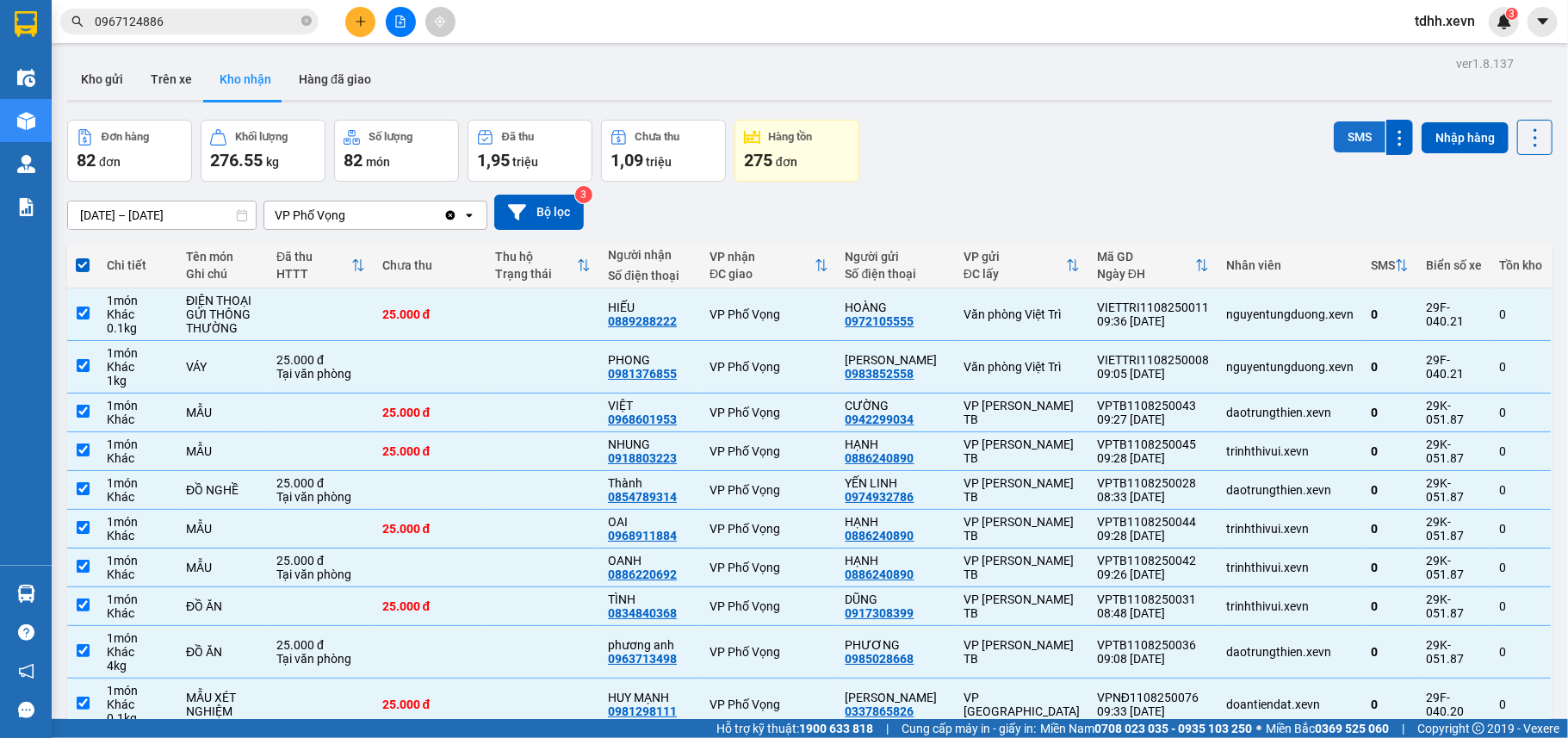
click at [1336, 132] on button "SMS" at bounding box center [1359, 137] width 52 height 31
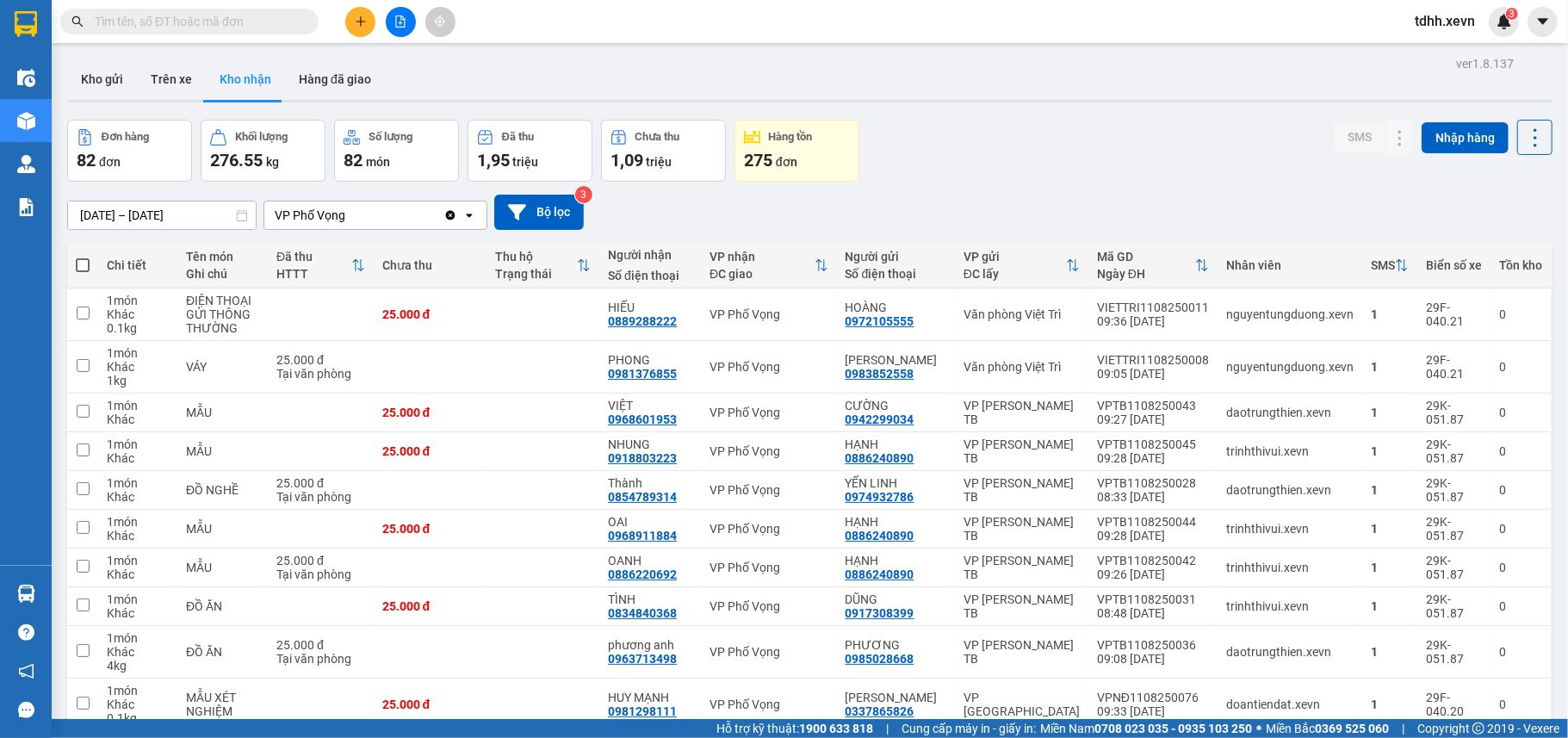
scroll to position [87, 0]
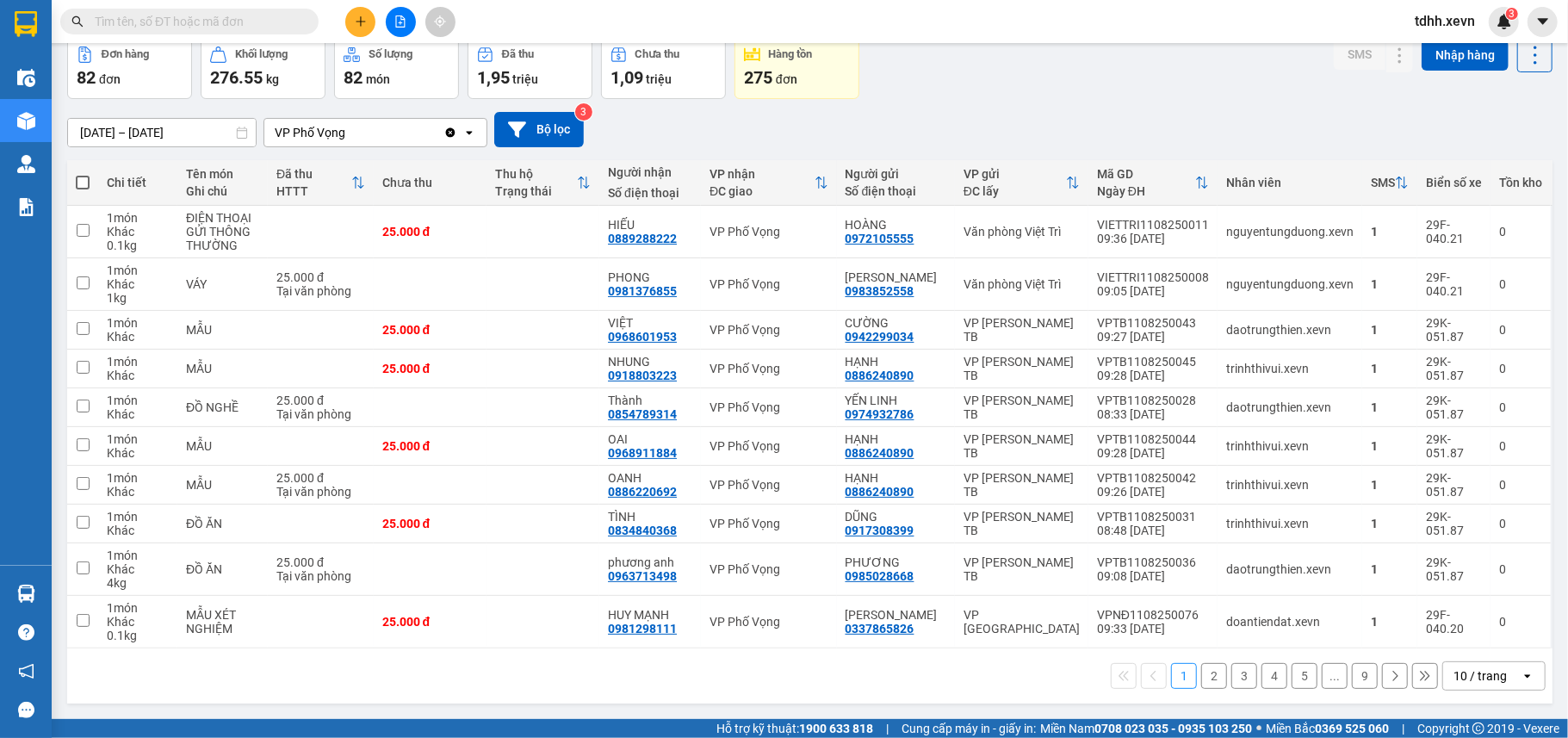
click at [1201, 677] on button "2" at bounding box center [1213, 676] width 26 height 26
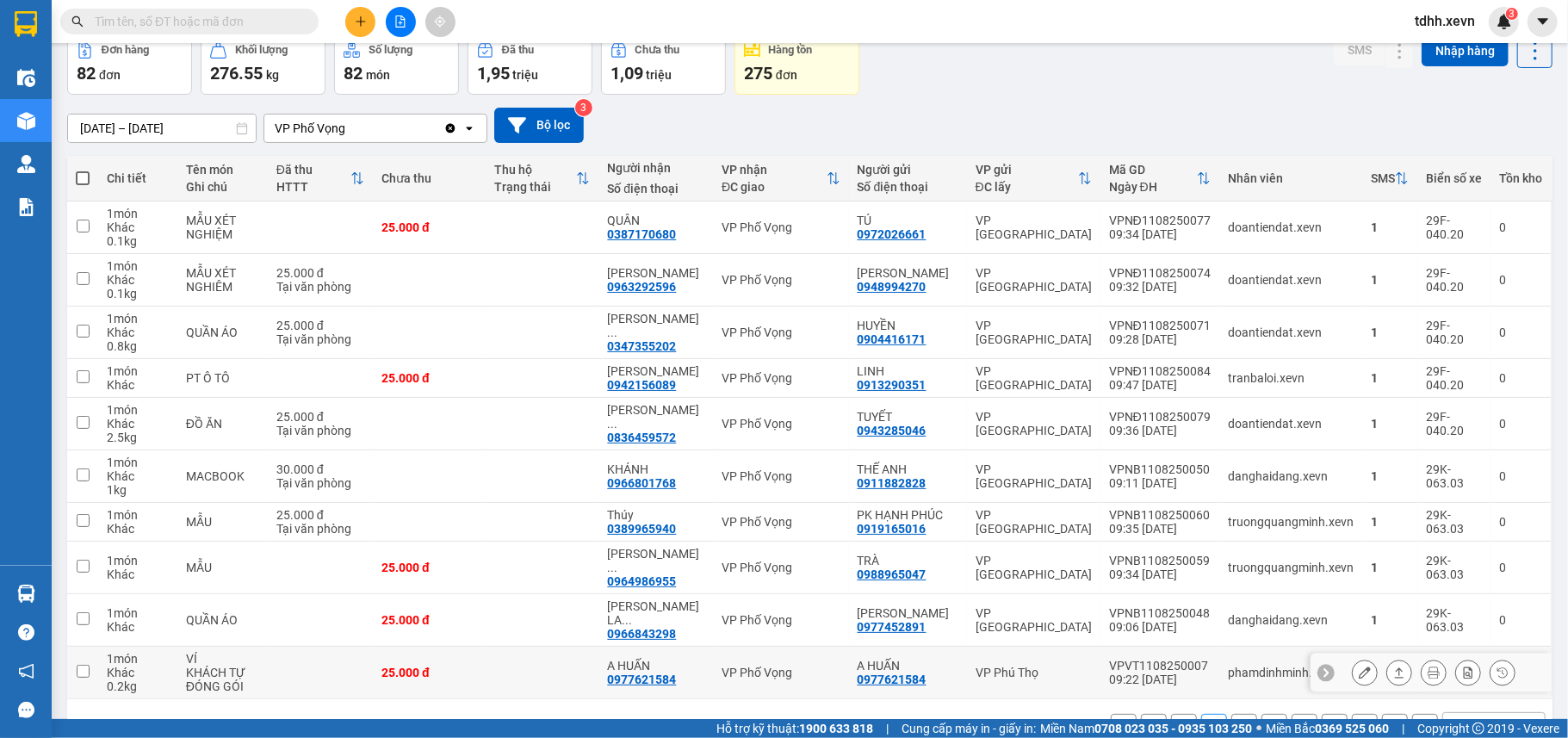
scroll to position [128, 0]
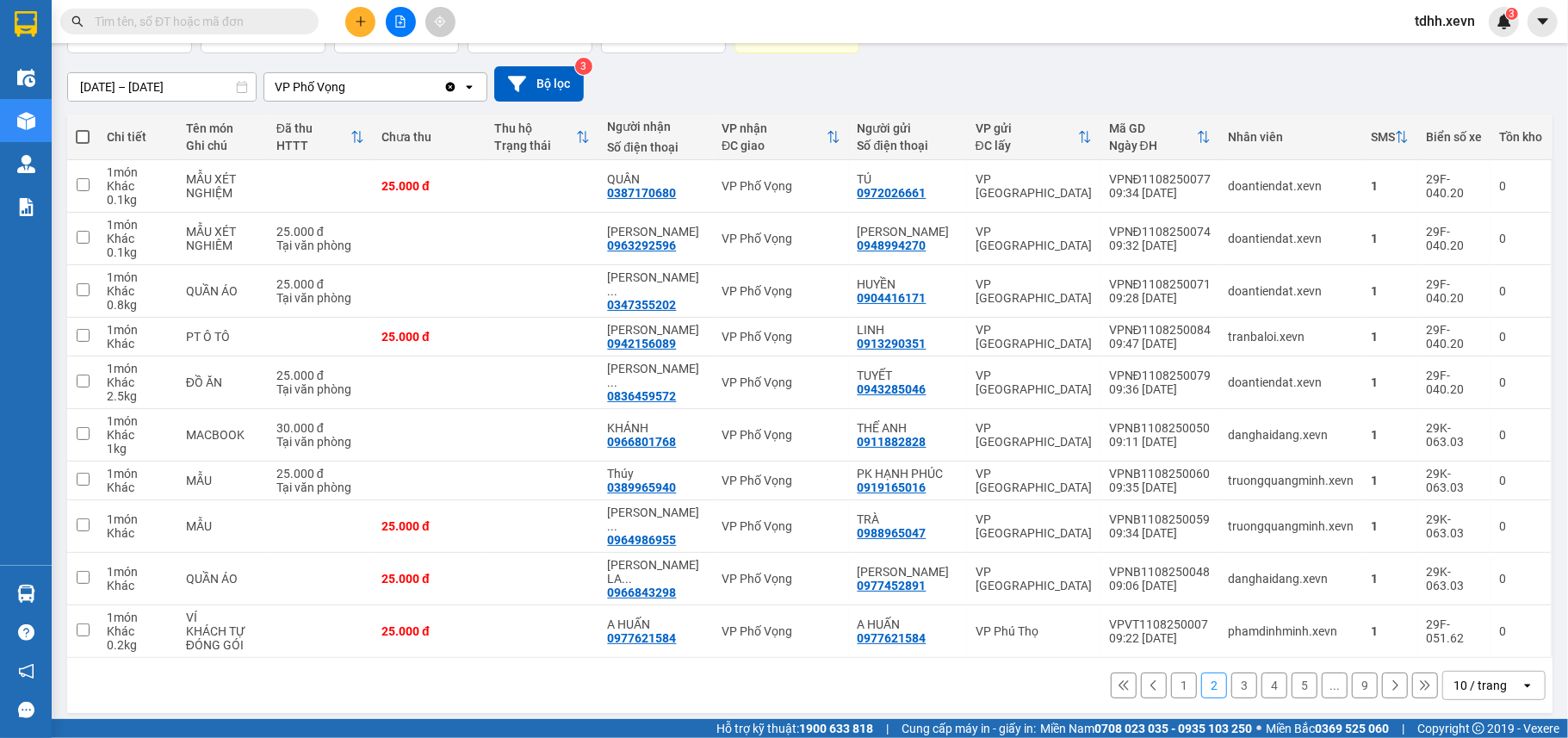
click at [1231, 681] on button "3" at bounding box center [1244, 685] width 26 height 26
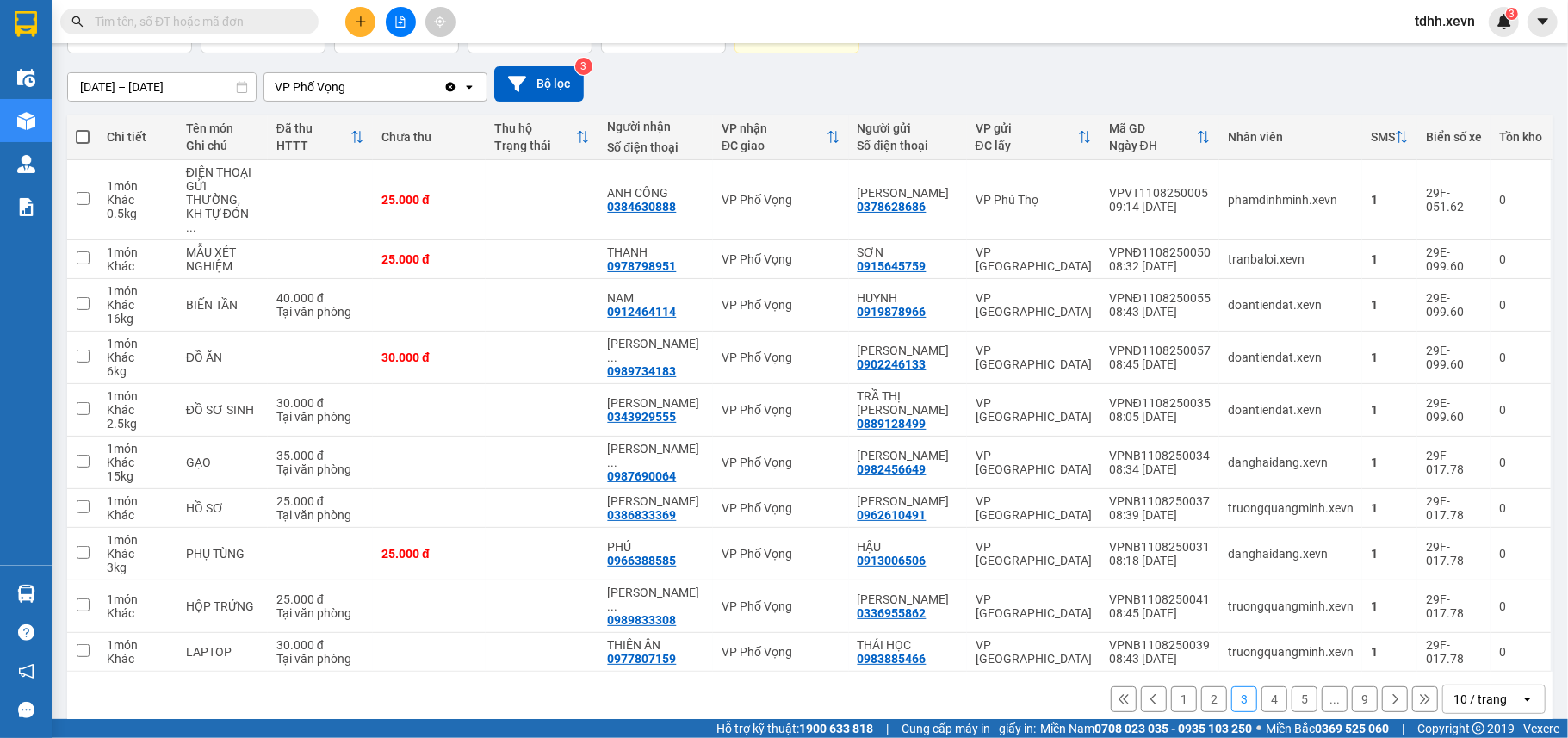
scroll to position [142, 0]
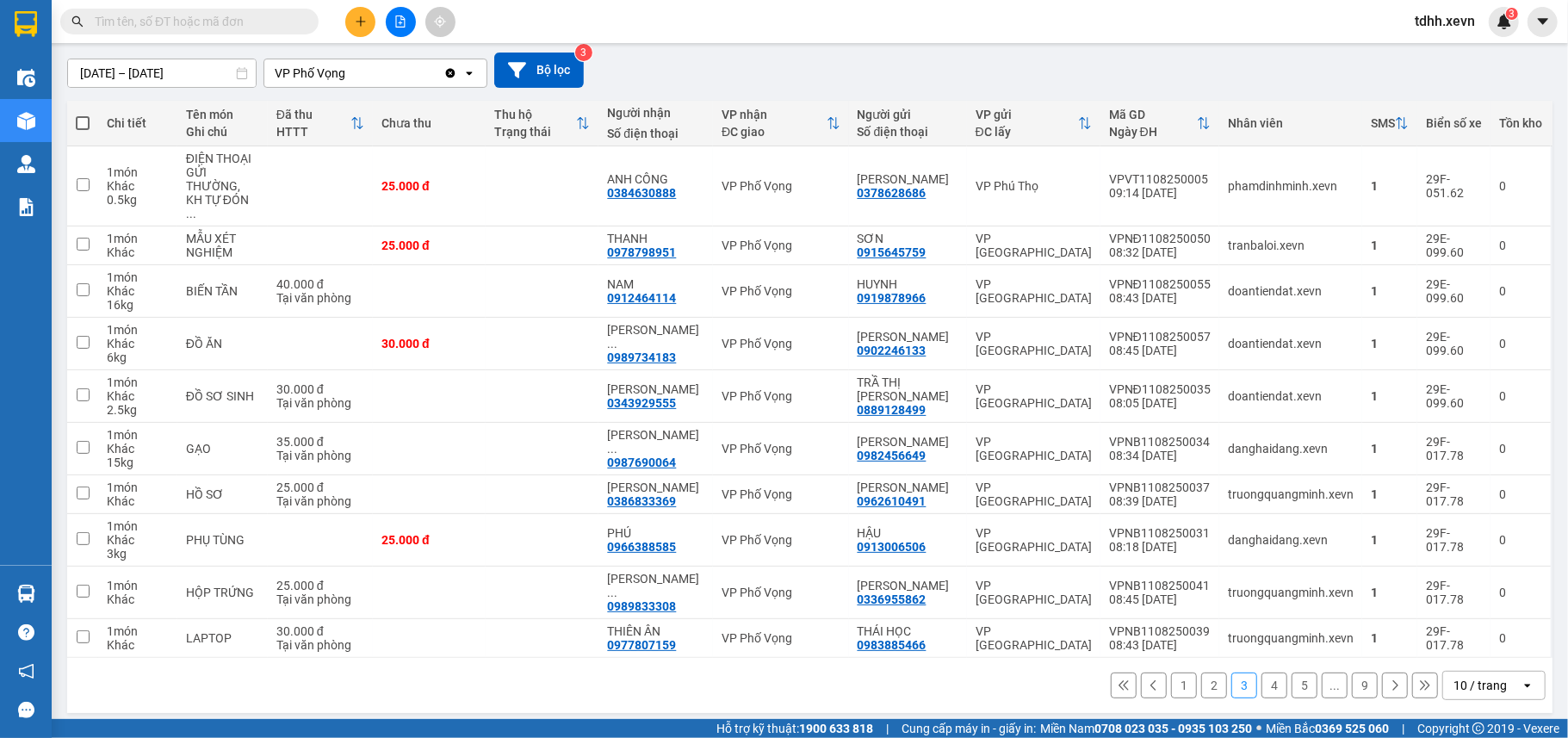
click at [1171, 677] on button "1" at bounding box center [1183, 685] width 26 height 26
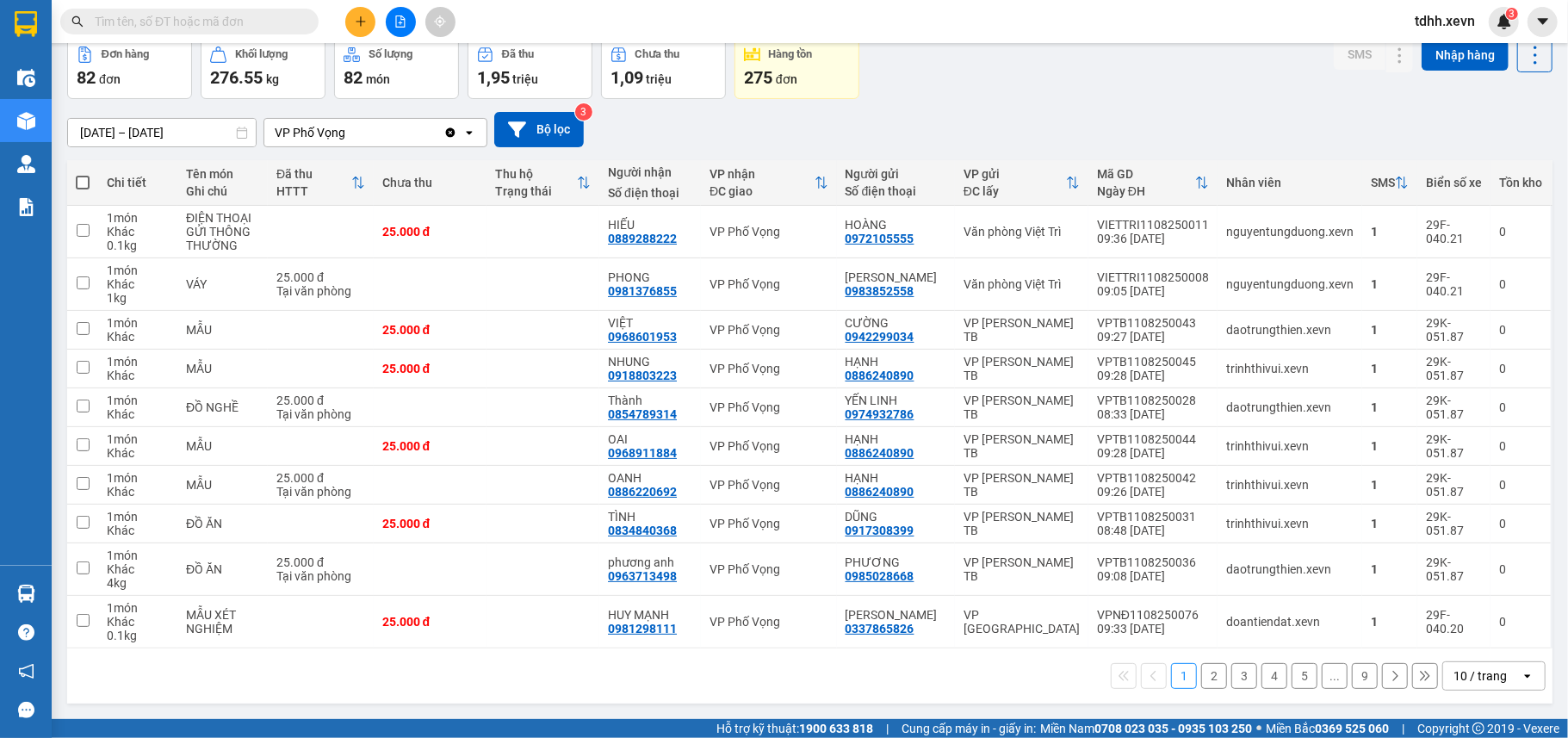
scroll to position [87, 0]
click at [1496, 624] on icon at bounding box center [1502, 622] width 12 height 12
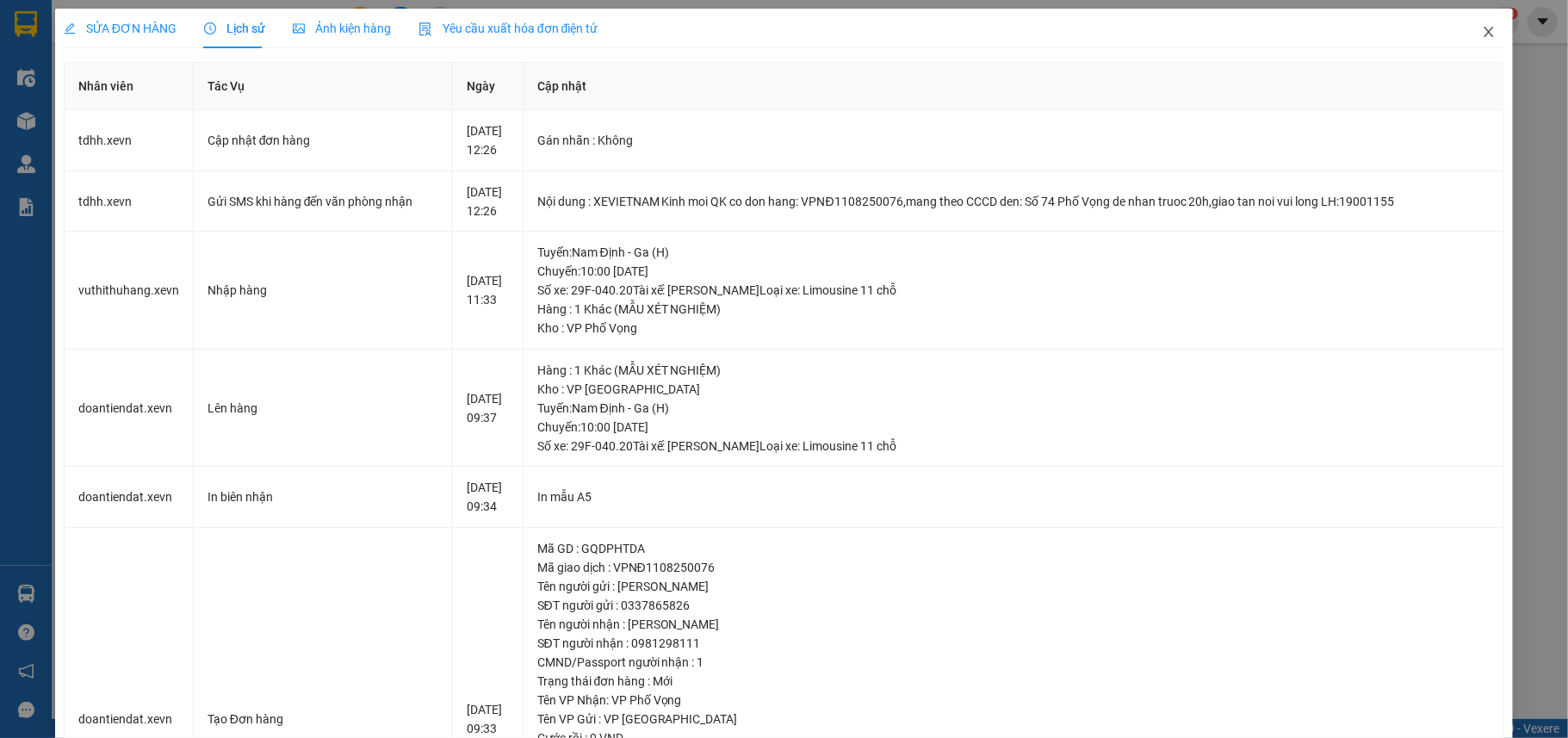
click at [1481, 39] on icon "close" at bounding box center [1488, 32] width 13 height 13
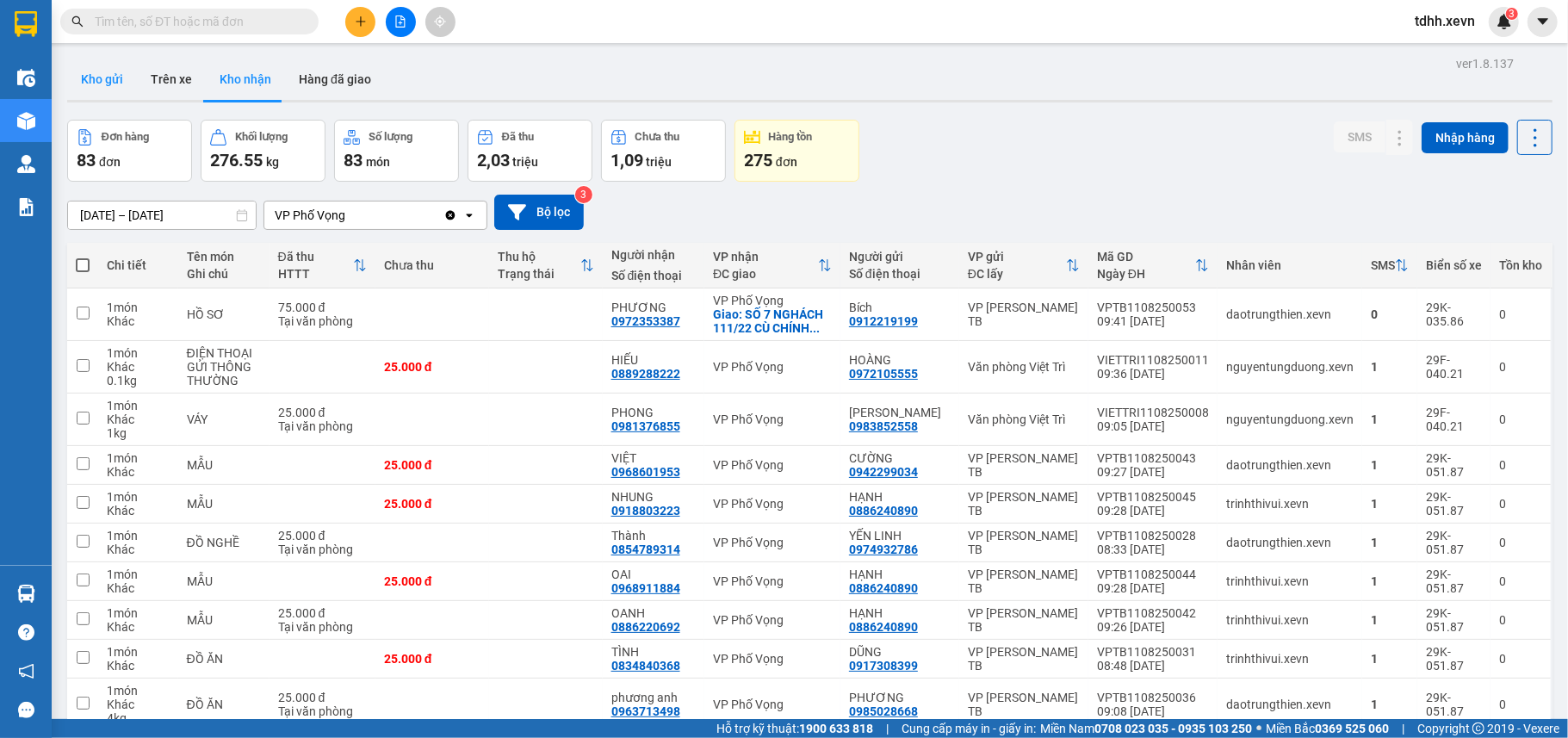
click at [114, 74] on button "Kho gửi" at bounding box center [101, 78] width 70 height 41
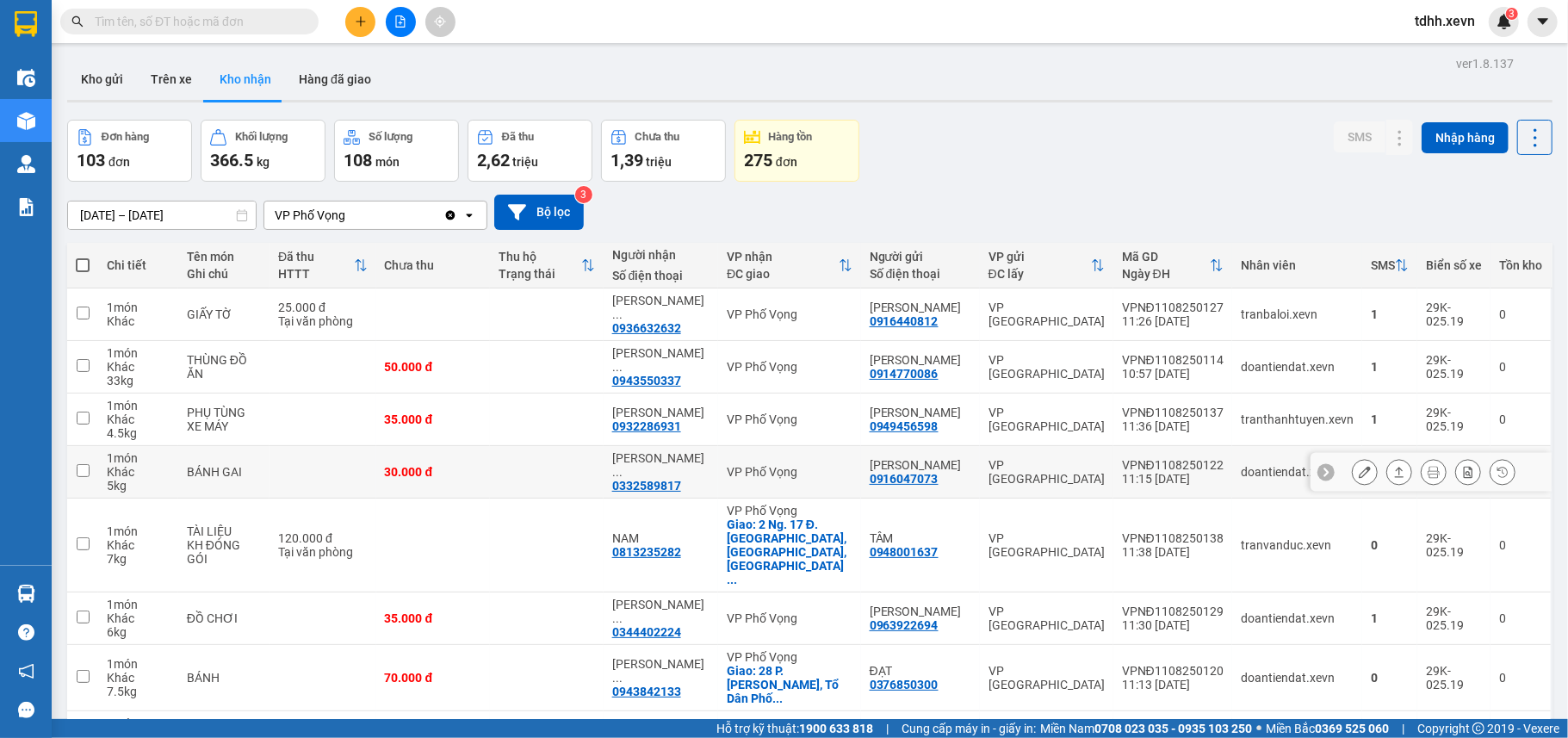
scroll to position [156, 0]
click at [1496, 311] on icon at bounding box center [1502, 314] width 12 height 12
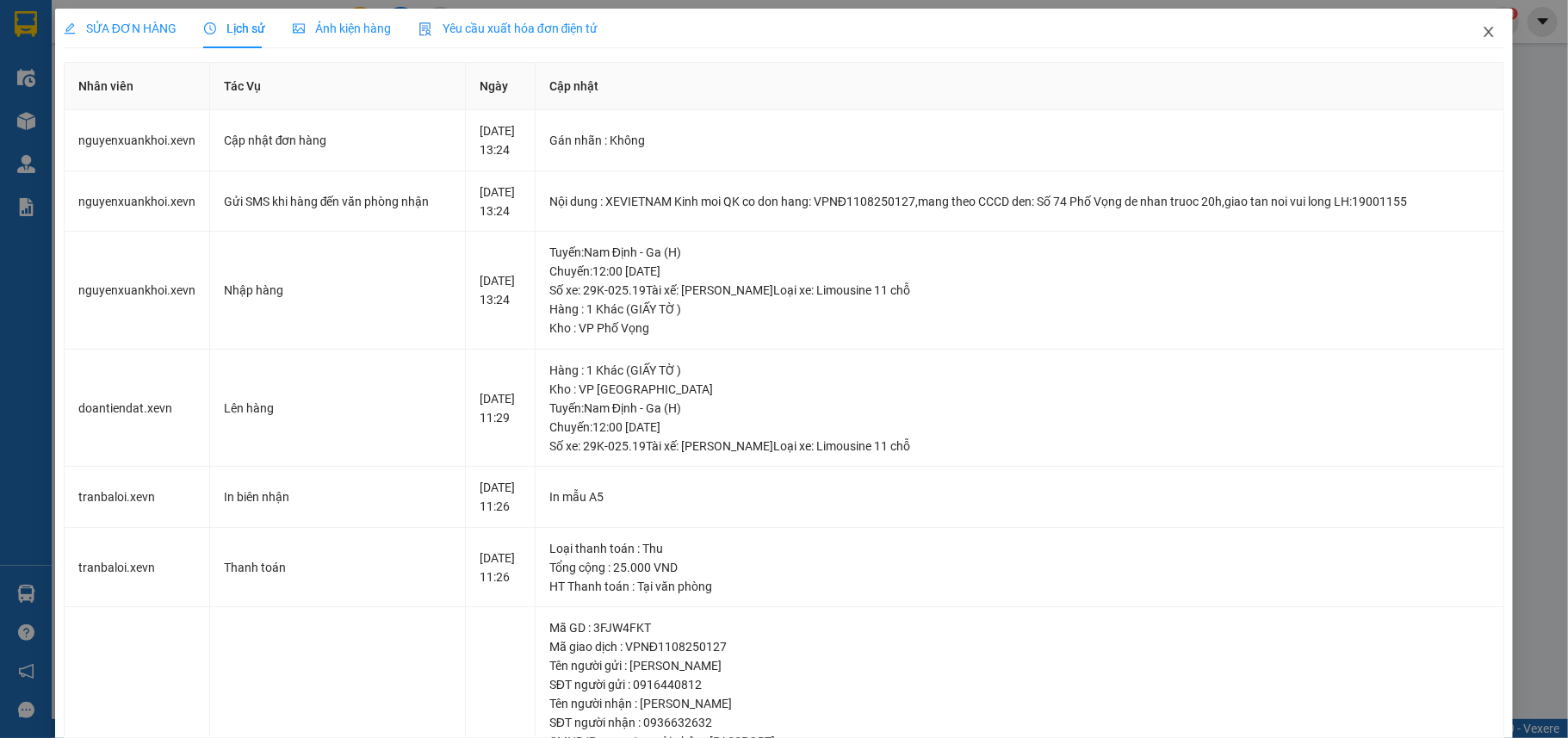
click at [1481, 32] on icon "close" at bounding box center [1488, 32] width 13 height 13
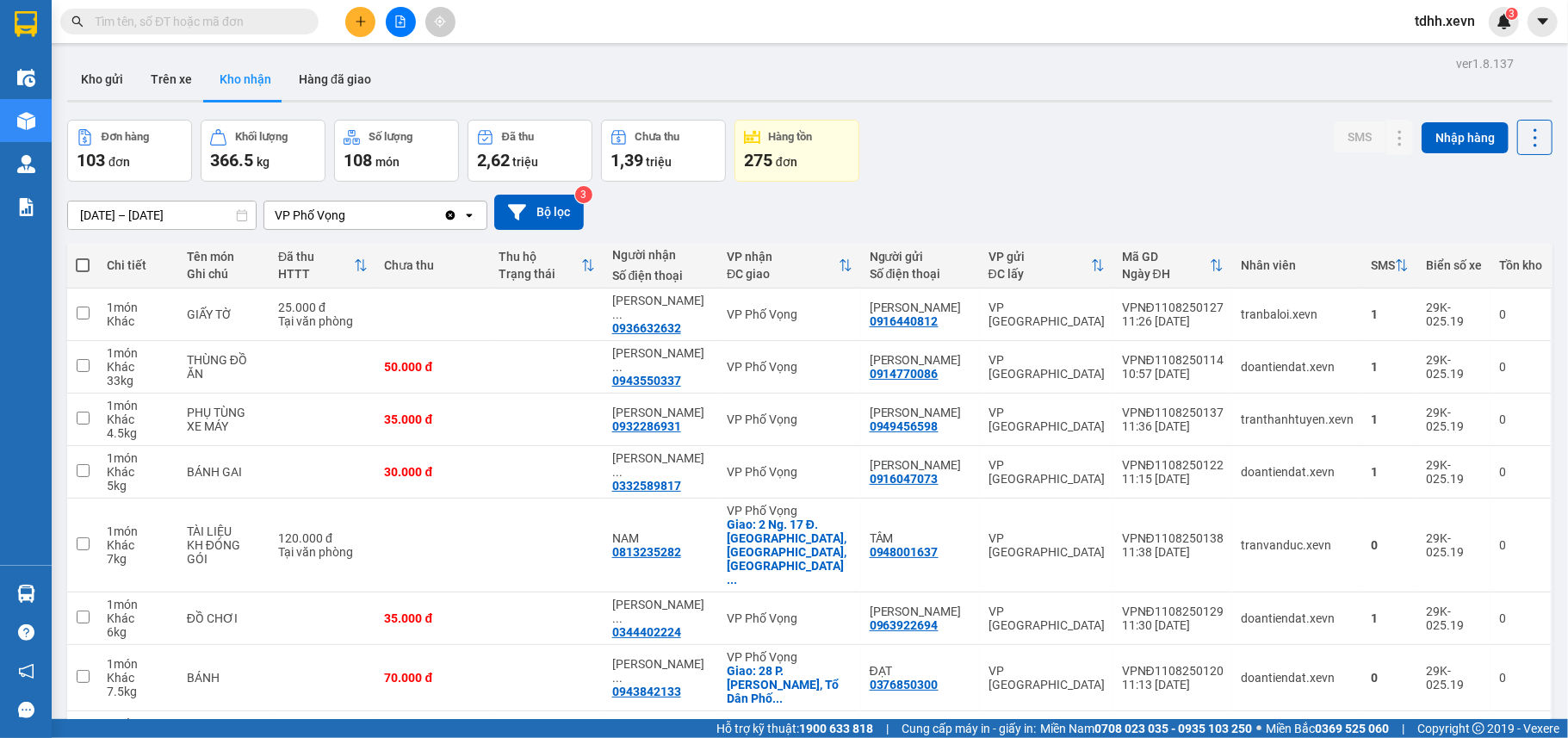
click at [233, 24] on input "text" at bounding box center [196, 22] width 203 height 19
paste input "0844569555"
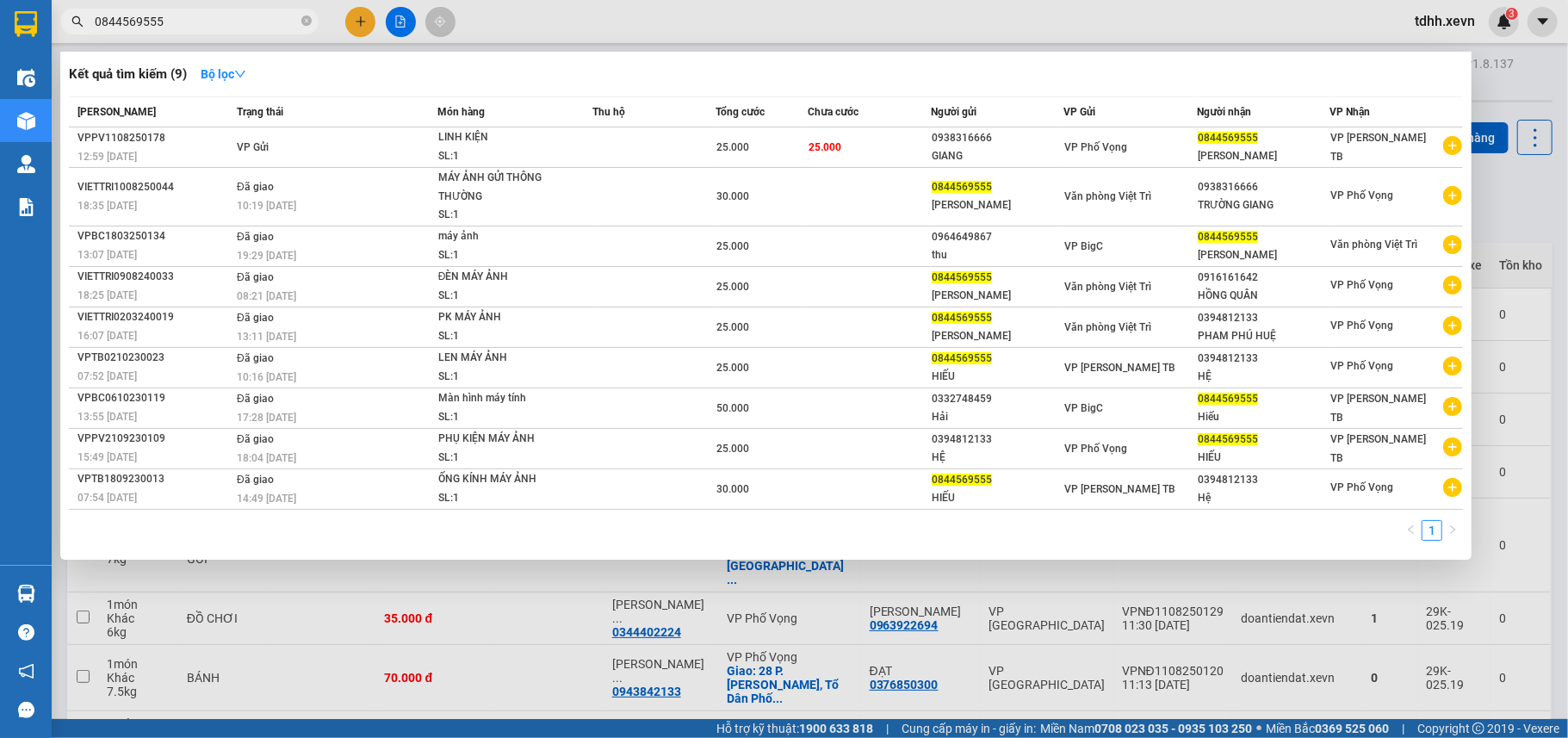
type input "0844569555"
click at [1496, 180] on div at bounding box center [784, 369] width 1568 height 738
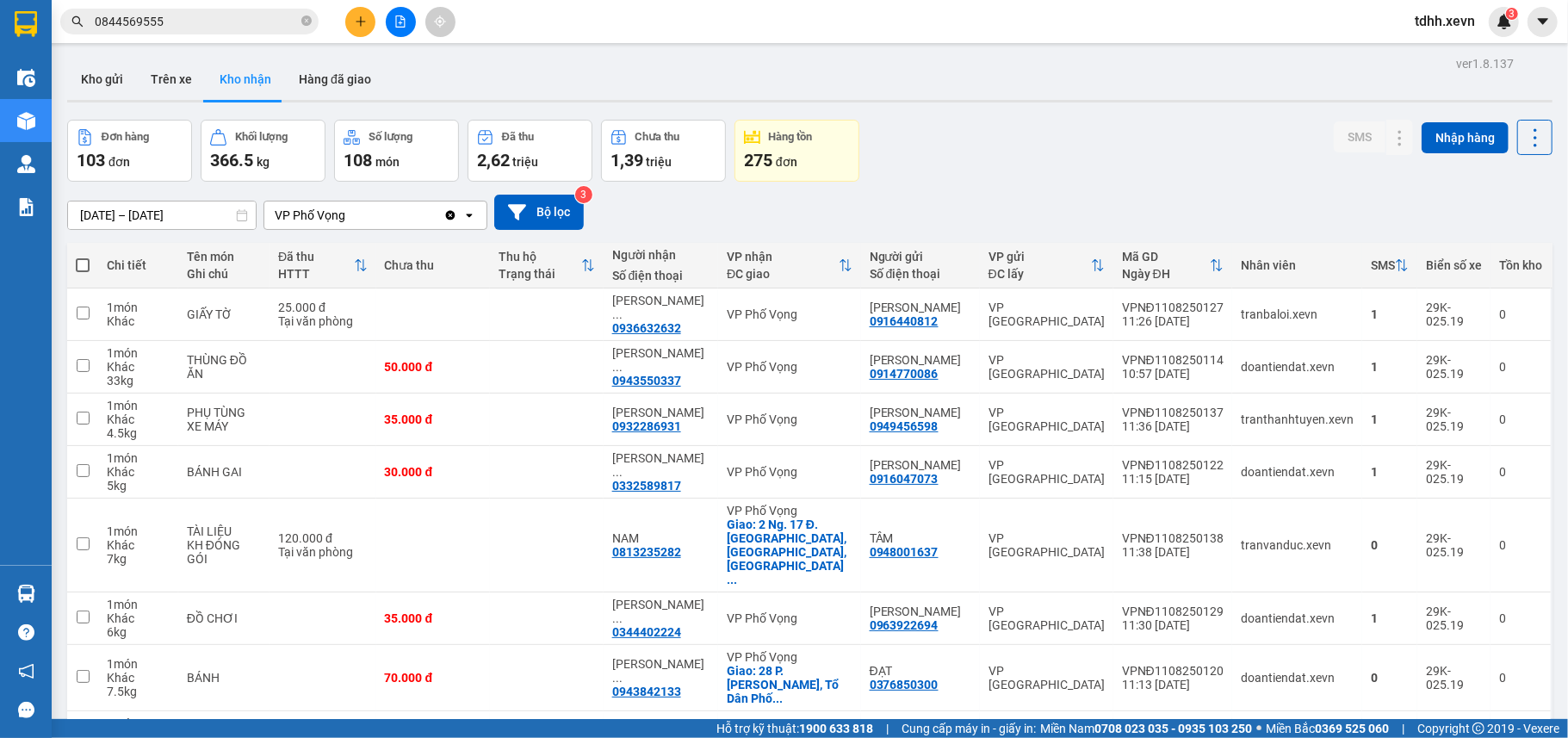
click at [1058, 143] on div "Đơn hàng 103 đơn Khối lượng 366.5 kg Số lượng 108 món Đã thu 2,62 triệu Chưa th…" at bounding box center [809, 150] width 1485 height 62
click at [187, 26] on input "0844569555" at bounding box center [196, 22] width 203 height 19
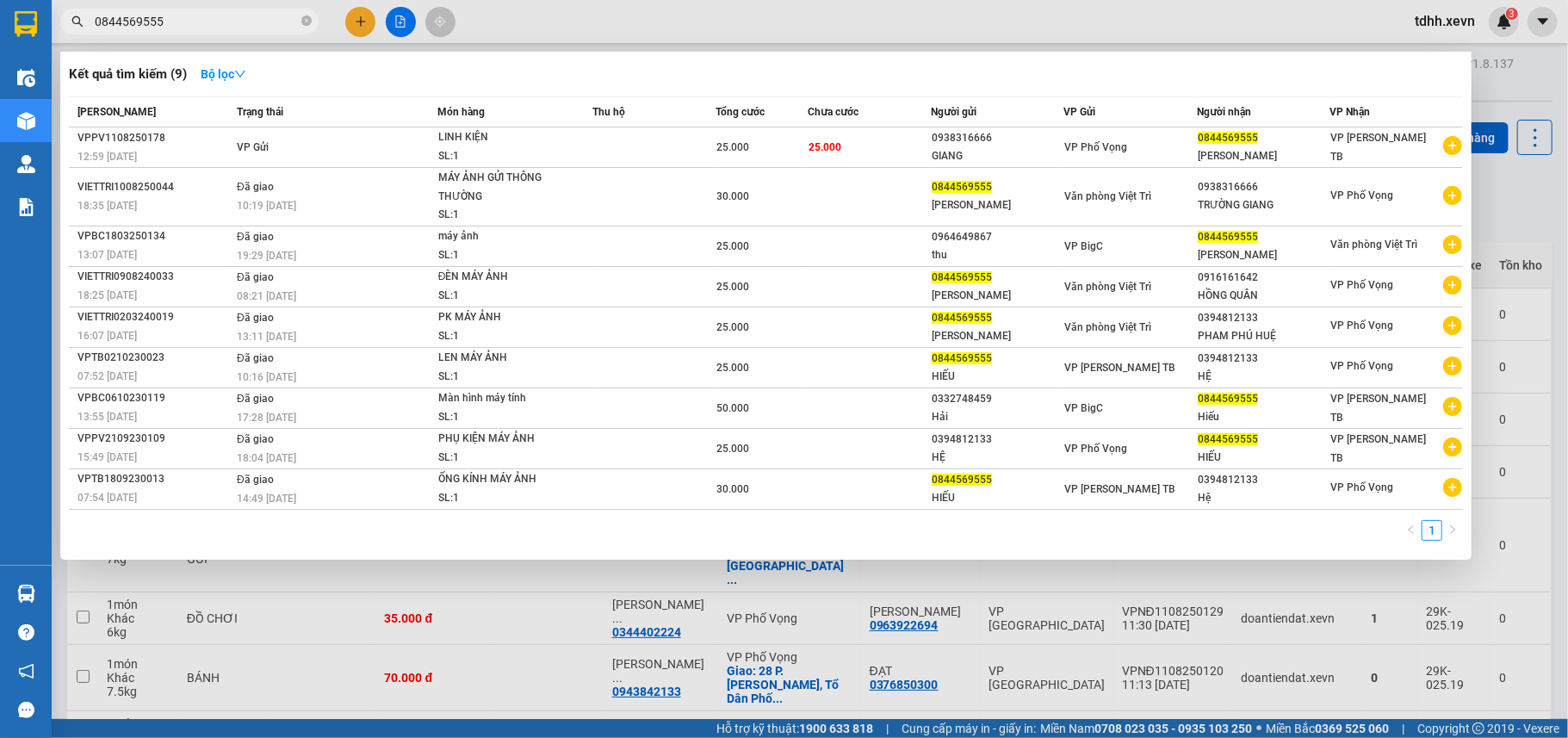
click at [187, 15] on input "0844569555" at bounding box center [196, 22] width 203 height 19
